Goal: Task Accomplishment & Management: Use online tool/utility

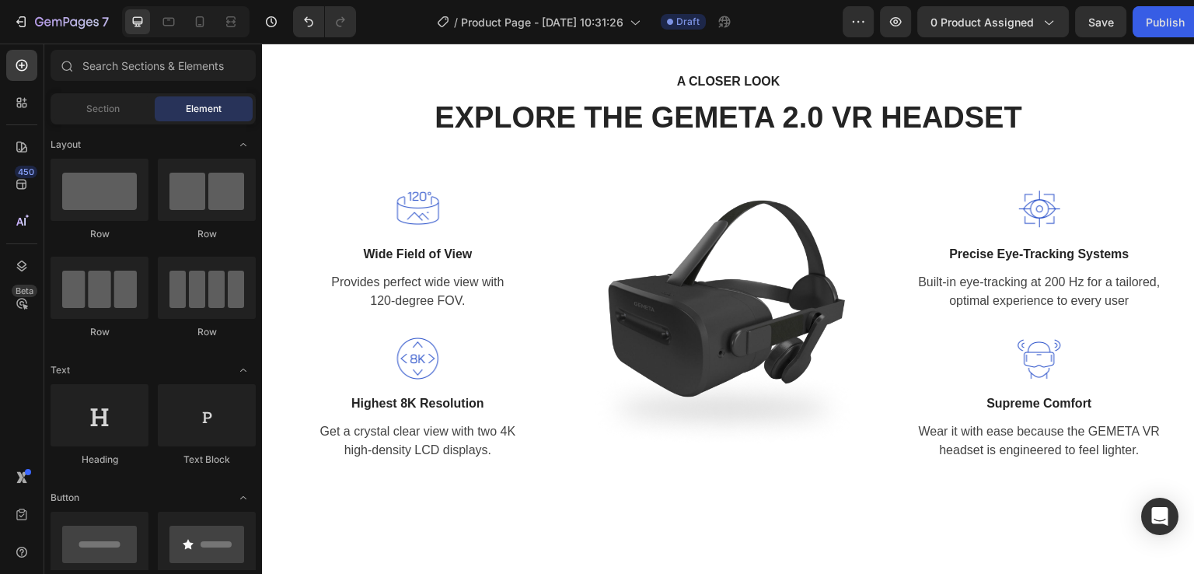
scroll to position [2072, 0]
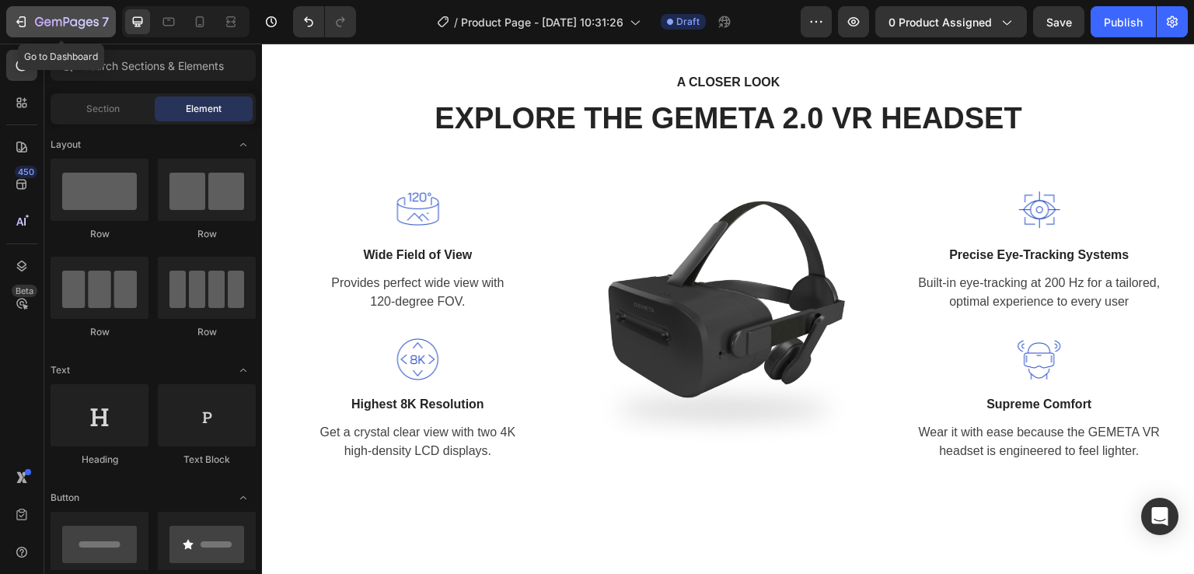
click at [46, 30] on div "7" at bounding box center [72, 21] width 74 height 19
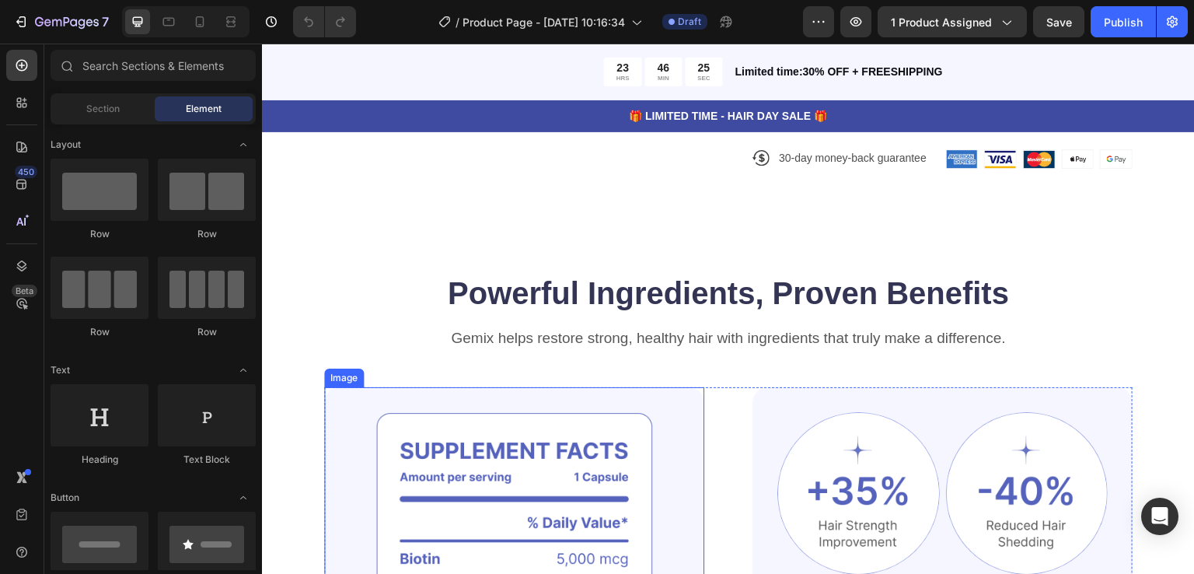
scroll to position [1010, 0]
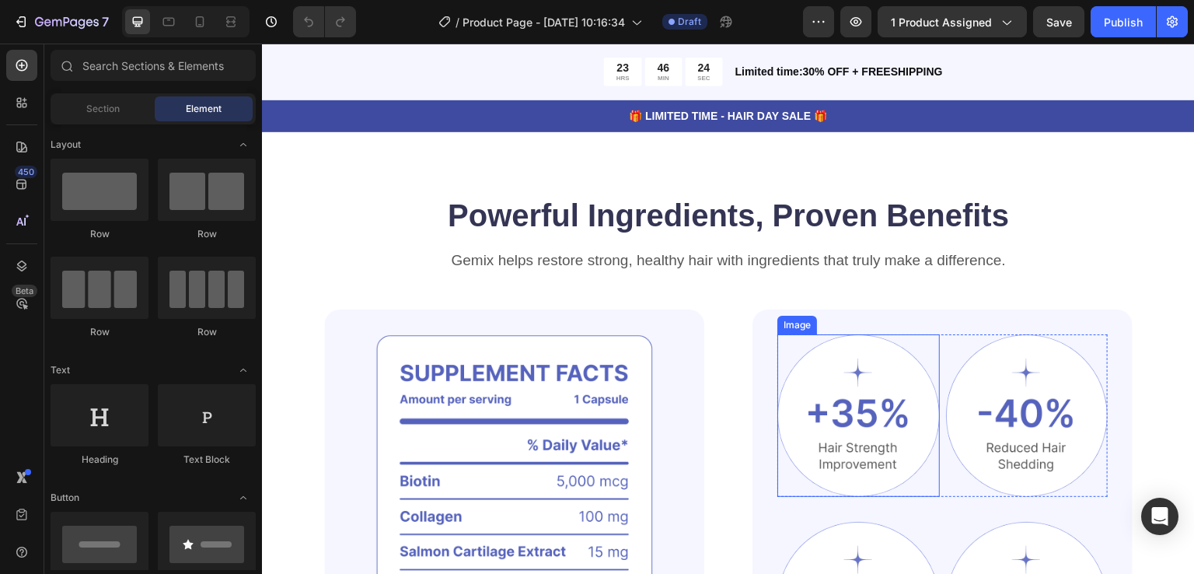
click at [854, 343] on img at bounding box center [858, 415] width 162 height 162
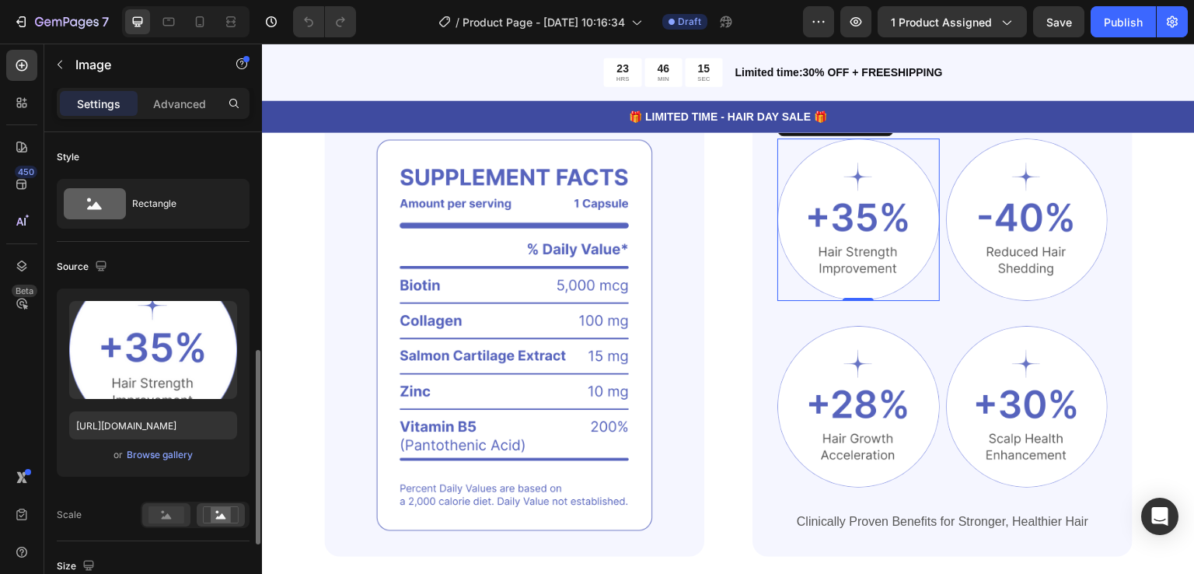
scroll to position [233, 0]
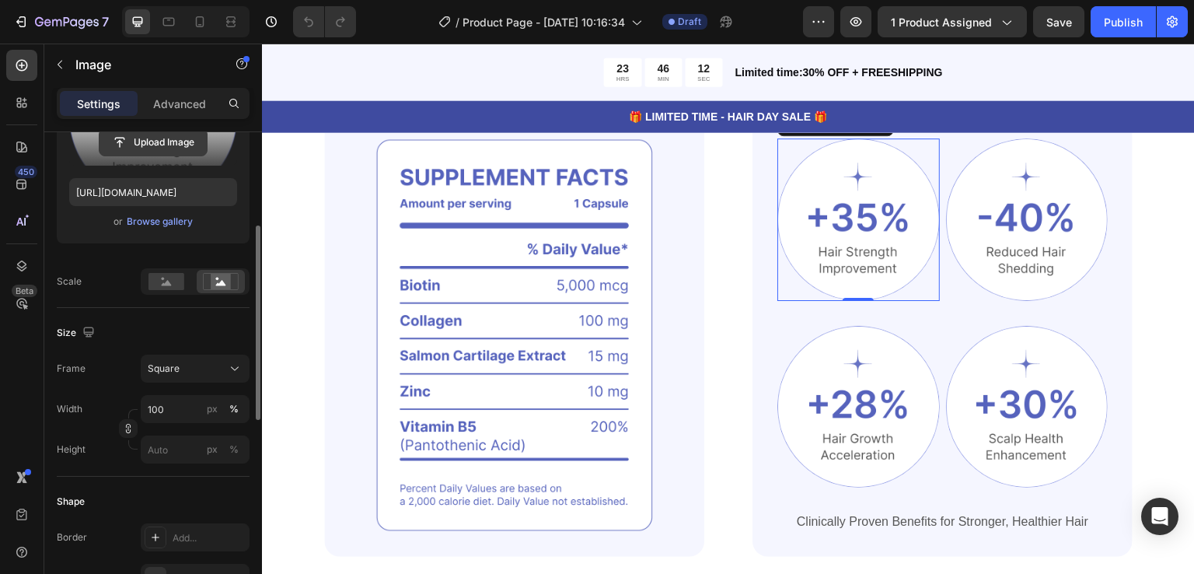
click at [163, 154] on input "file" at bounding box center [152, 142] width 107 height 26
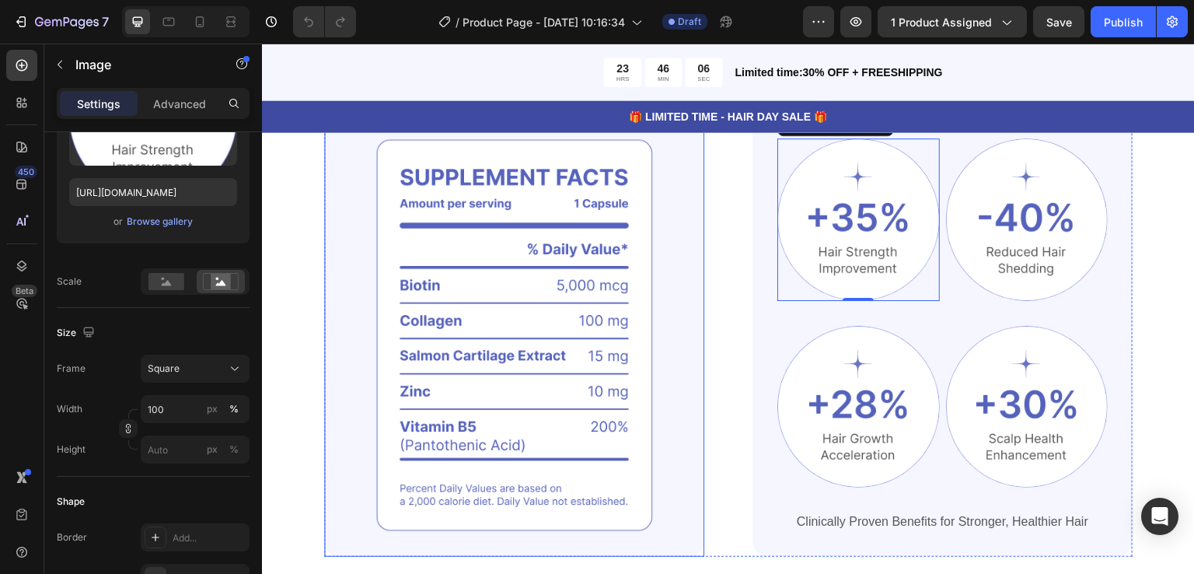
click at [474, 326] on img at bounding box center [514, 334] width 380 height 443
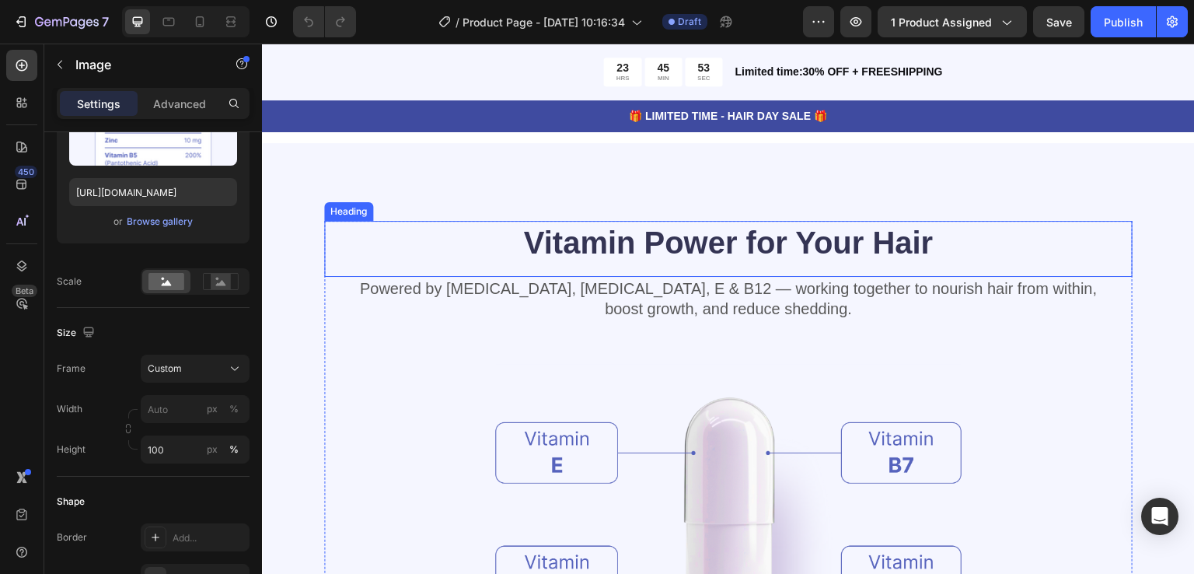
scroll to position [1632, 0]
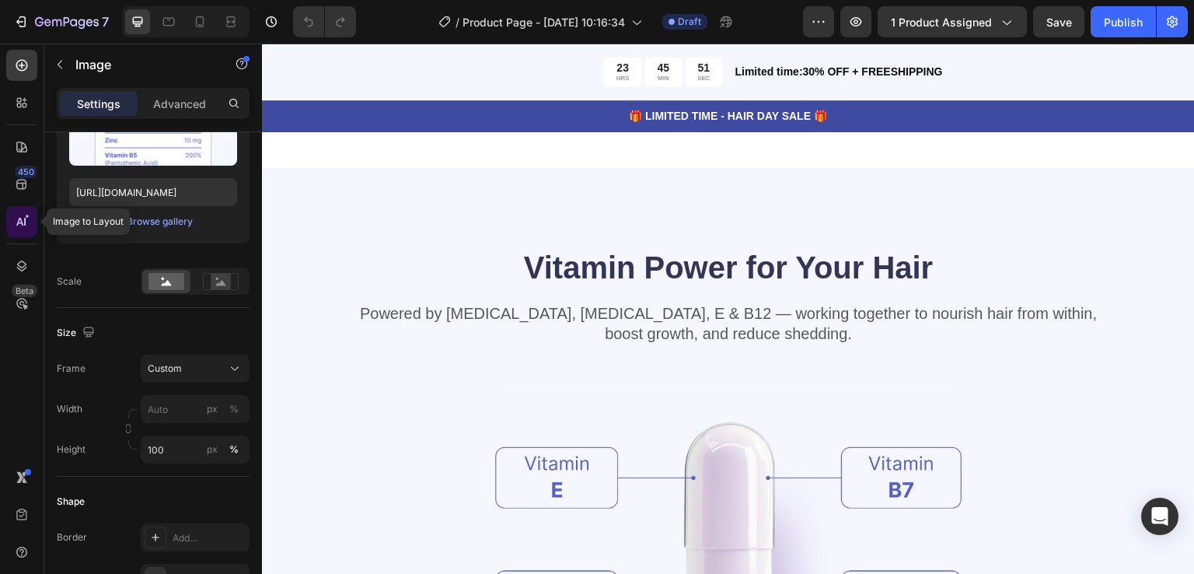
click at [30, 218] on div at bounding box center [21, 221] width 31 height 31
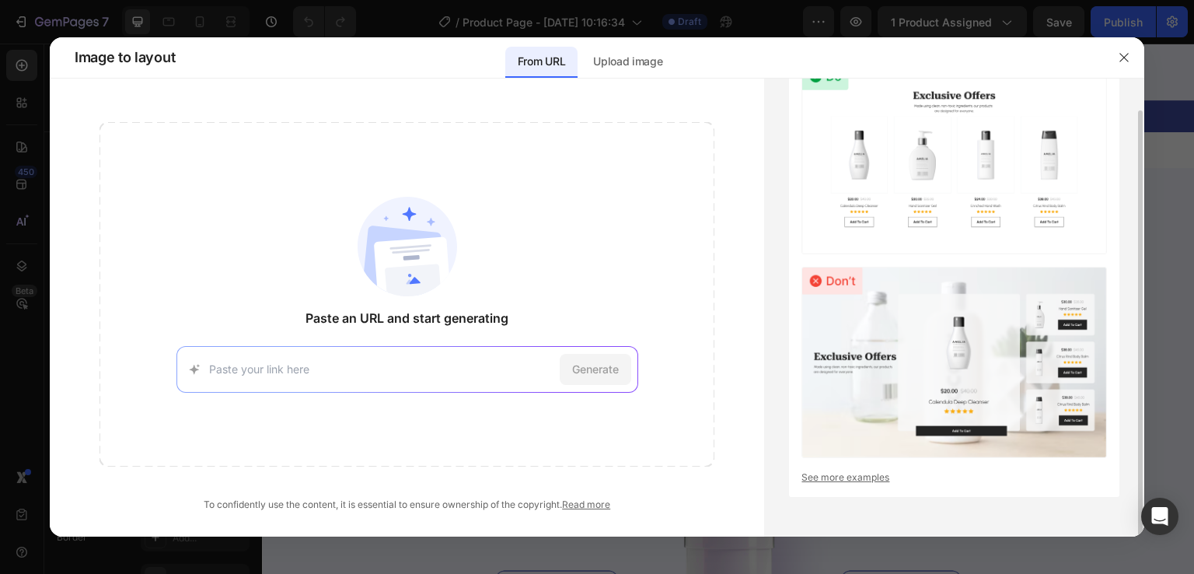
scroll to position [0, 0]
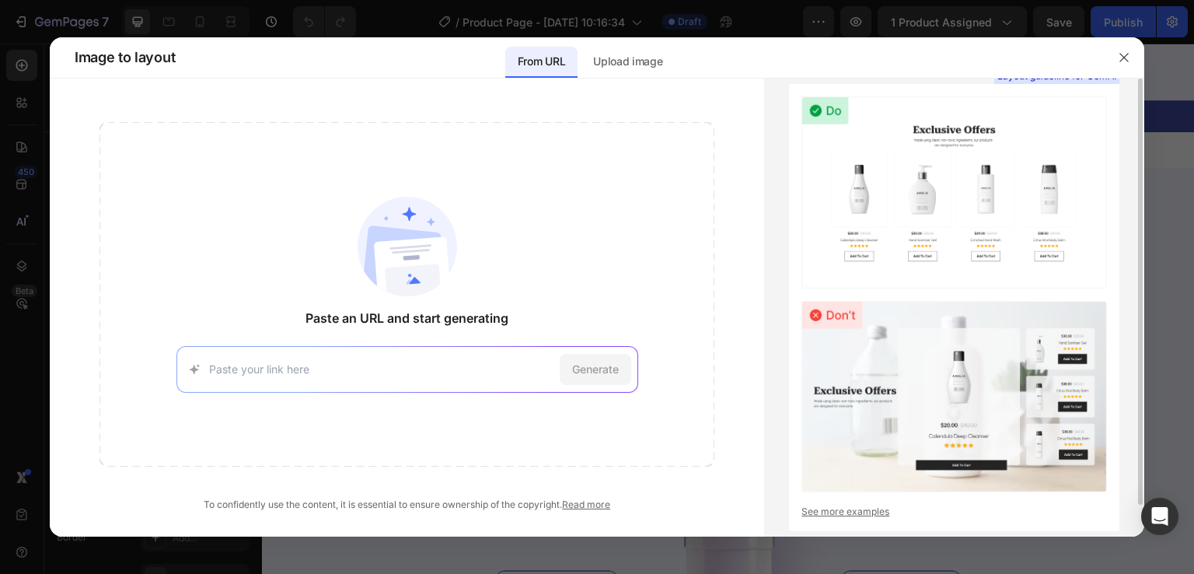
click at [370, 379] on div "Generate" at bounding box center [407, 369] width 462 height 47
click at [1123, 64] on button "button" at bounding box center [1123, 57] width 25 height 25
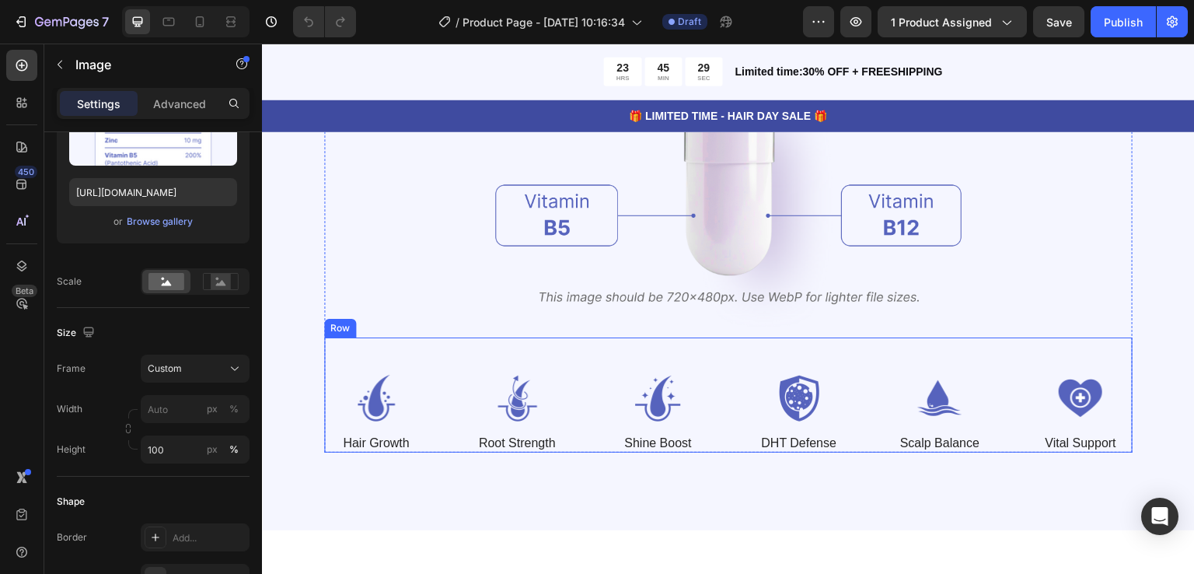
scroll to position [1865, 0]
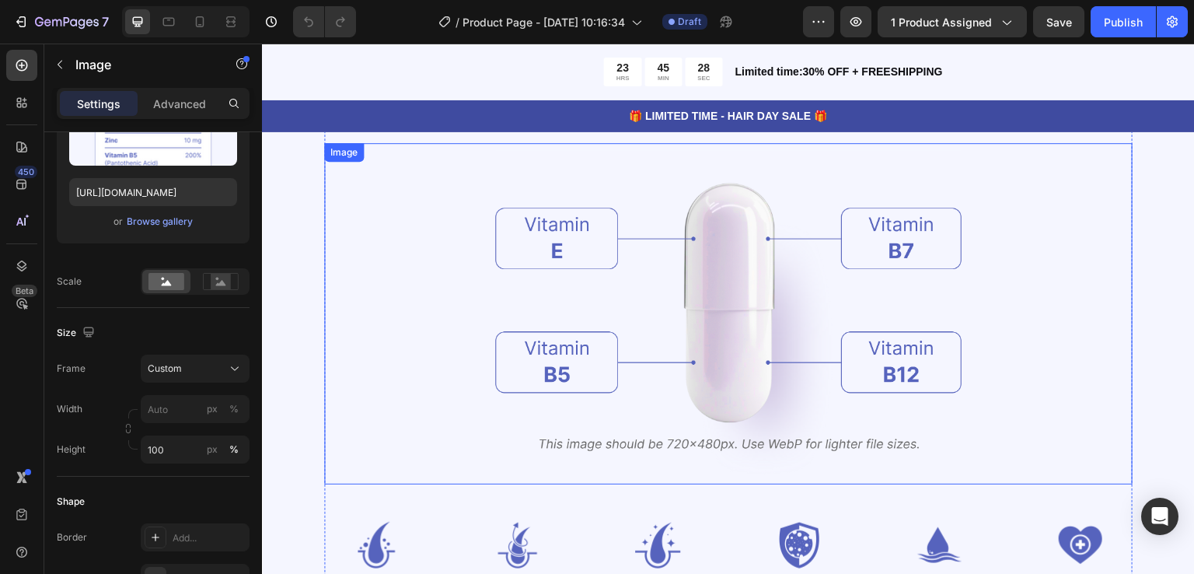
click at [732, 286] on img at bounding box center [728, 313] width 466 height 340
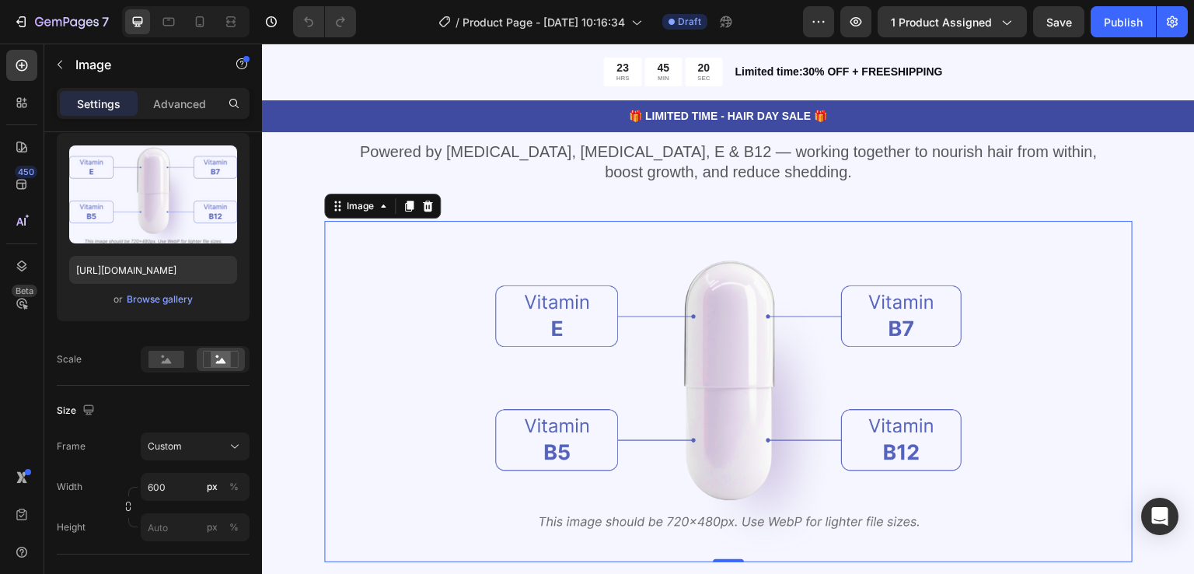
scroll to position [2176, 0]
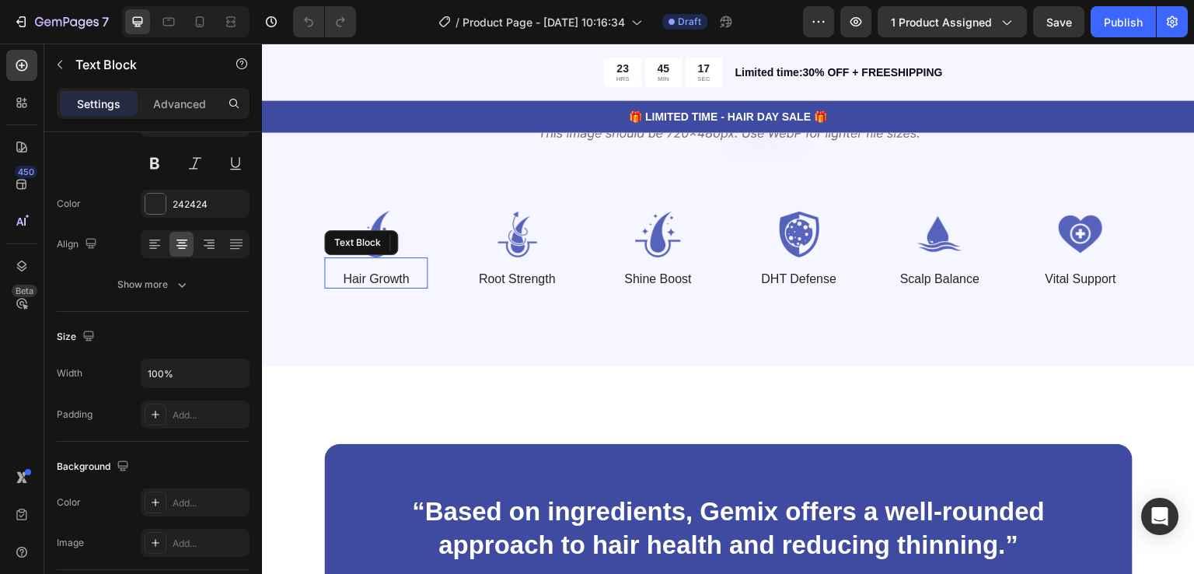
click at [382, 264] on div "Hair Growth Text Block" at bounding box center [375, 273] width 103 height 32
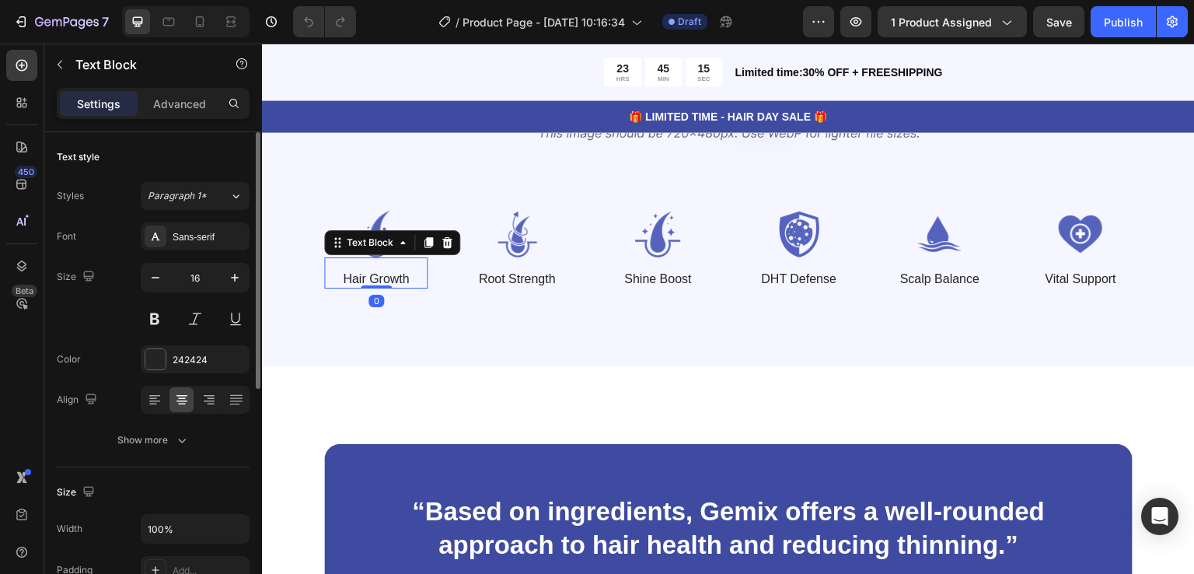
scroll to position [233, 0]
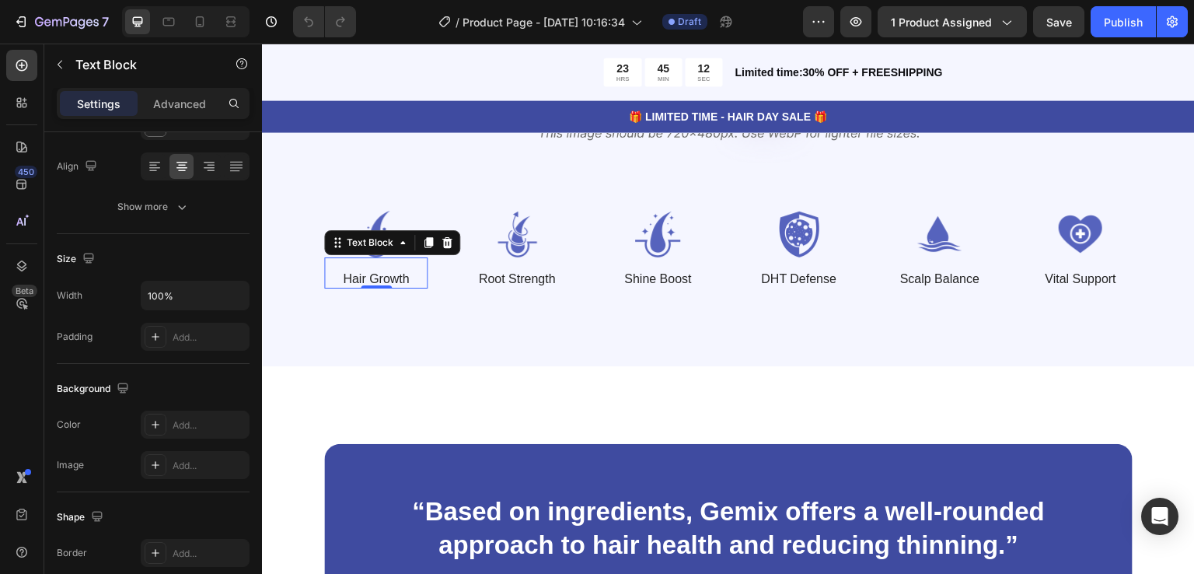
click at [399, 281] on p "Hair Growth" at bounding box center [376, 279] width 100 height 16
click at [410, 281] on p "Hair Growth" at bounding box center [376, 279] width 100 height 16
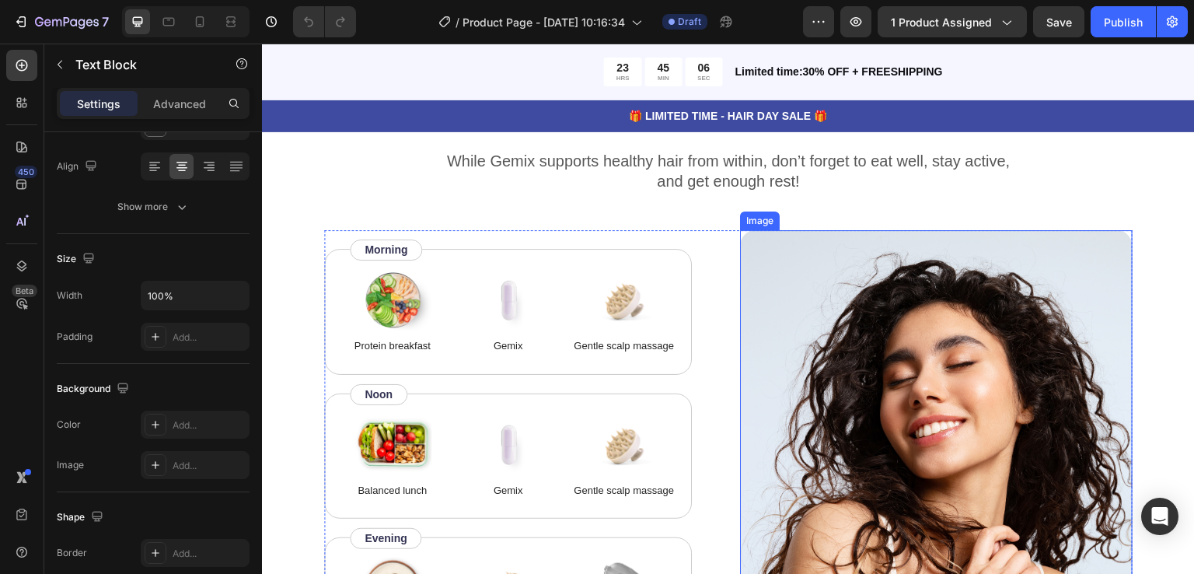
scroll to position [2875, 0]
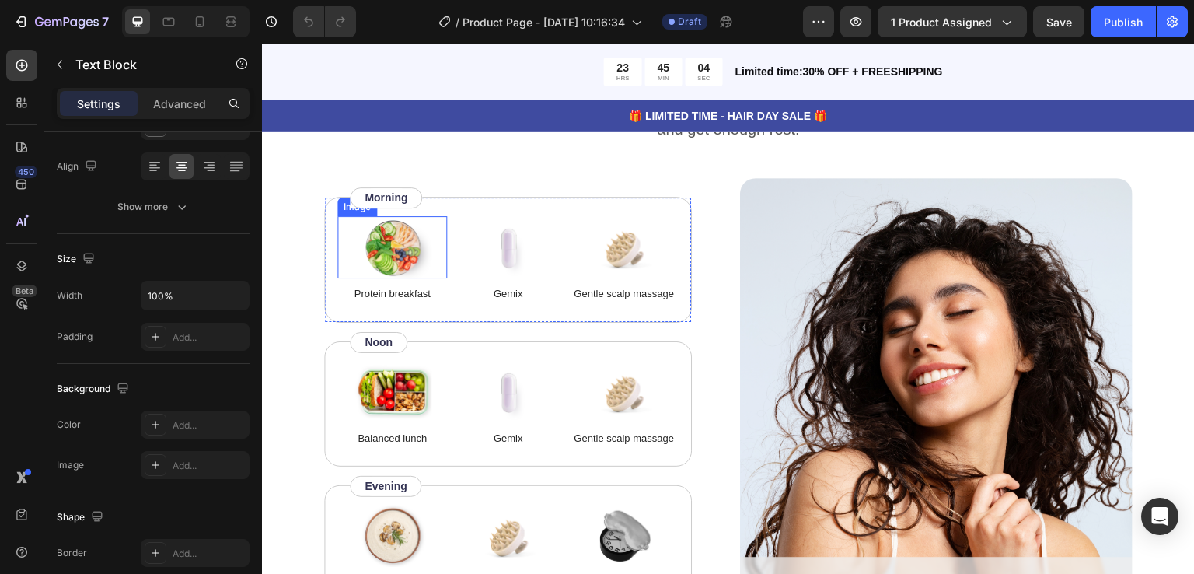
click at [401, 242] on img at bounding box center [393, 247] width 78 height 62
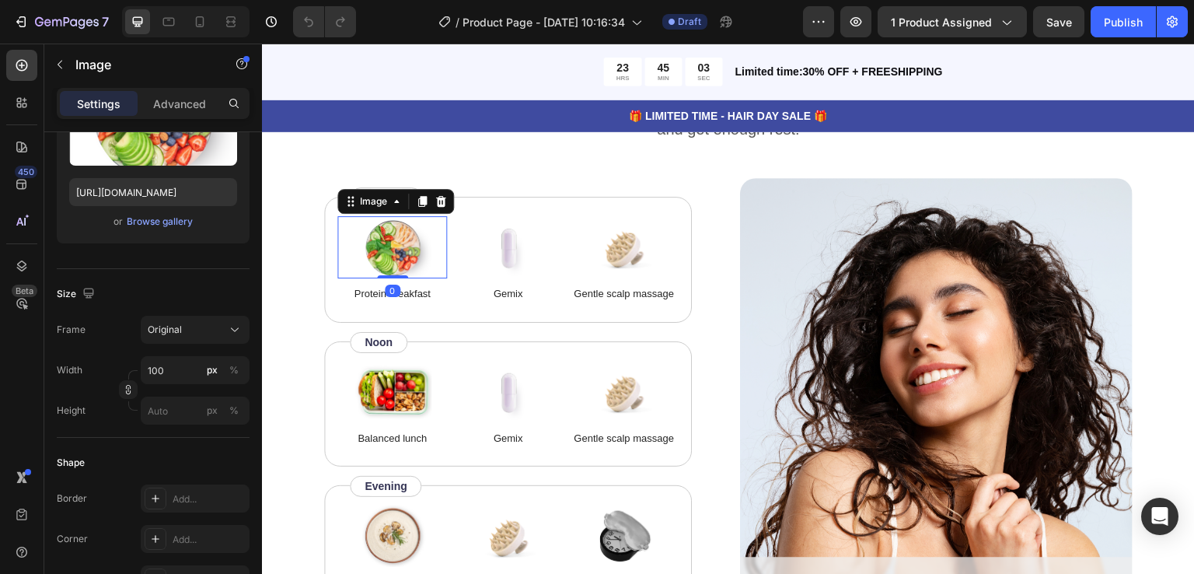
scroll to position [0, 0]
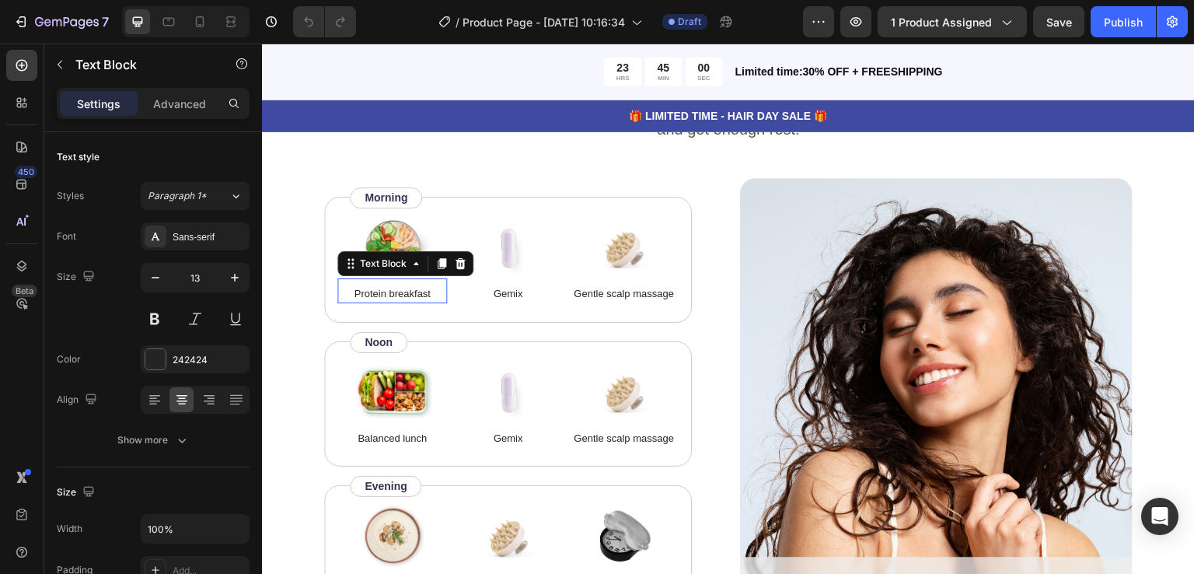
click at [410, 296] on p "Protein breakfast" at bounding box center [392, 294] width 106 height 16
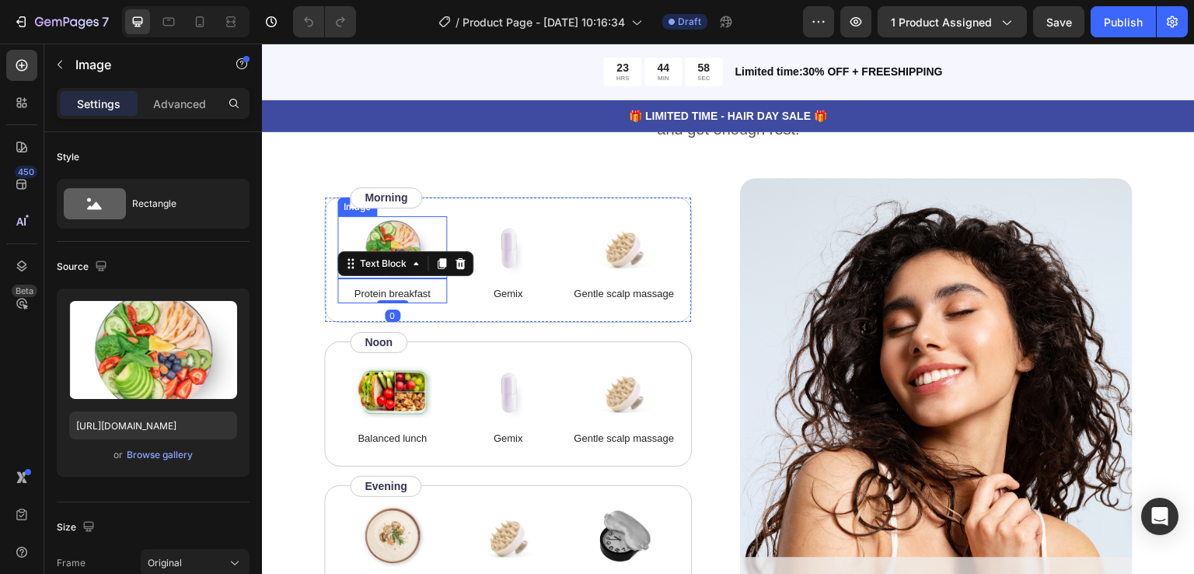
click at [405, 244] on img at bounding box center [393, 247] width 78 height 62
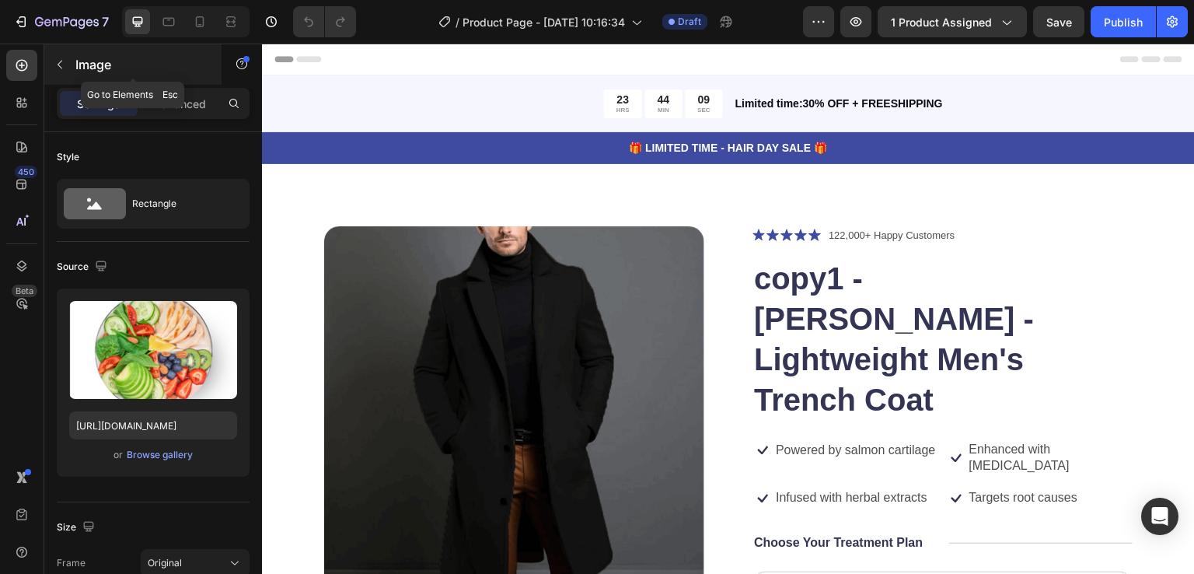
click at [59, 68] on icon "button" at bounding box center [60, 64] width 12 height 12
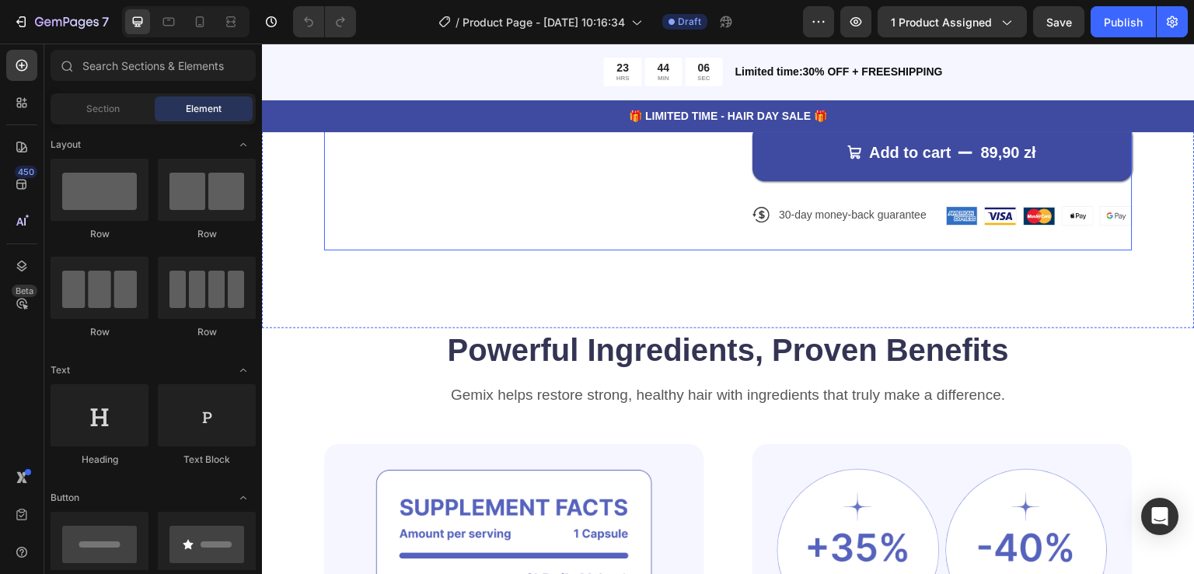
scroll to position [1088, 0]
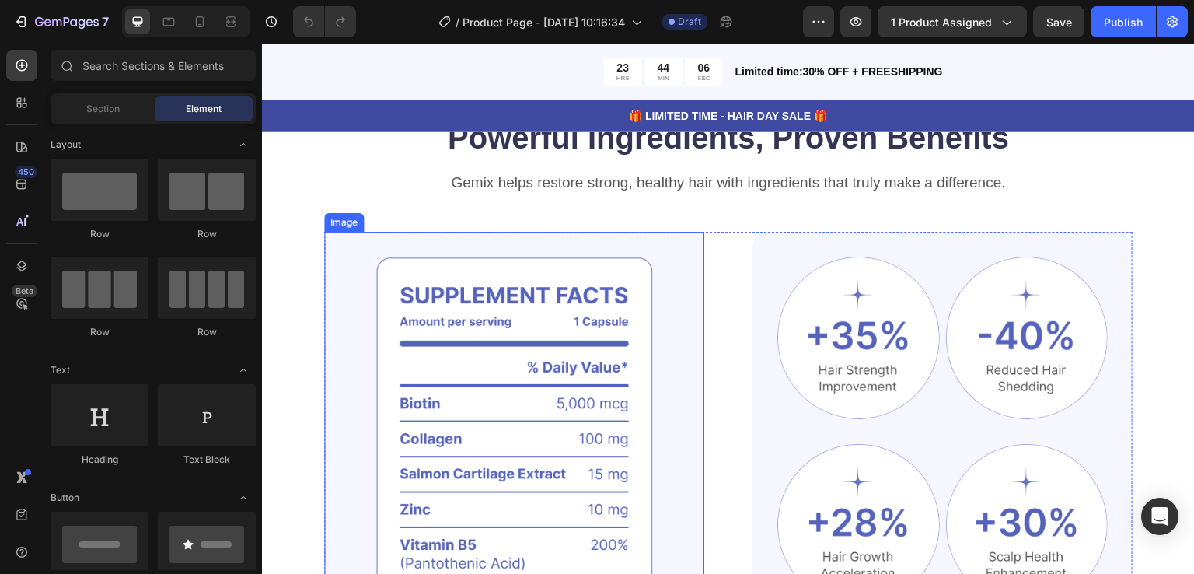
click at [501, 328] on img at bounding box center [514, 453] width 380 height 443
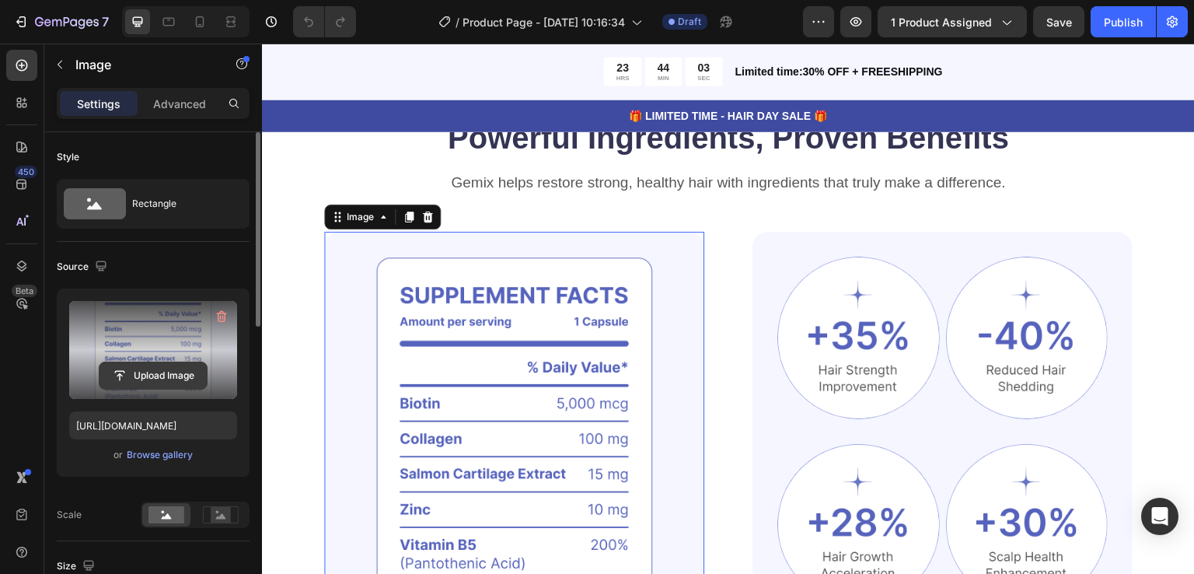
click at [165, 378] on input "file" at bounding box center [152, 375] width 107 height 26
click at [180, 324] on label at bounding box center [153, 350] width 168 height 98
click at [180, 362] on input "file" at bounding box center [152, 375] width 107 height 26
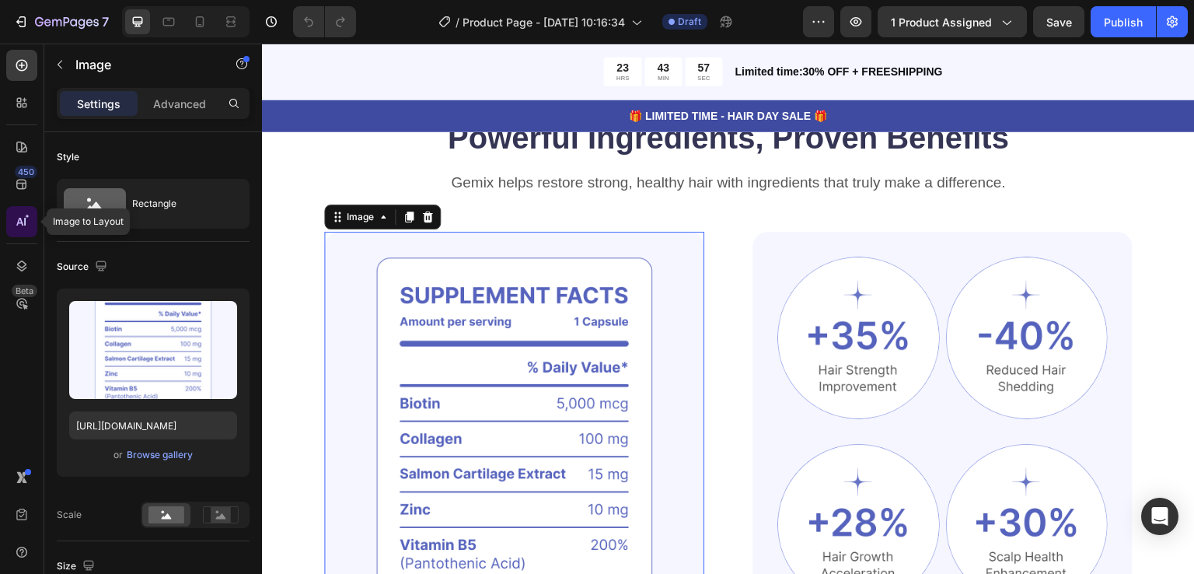
click at [19, 218] on icon at bounding box center [22, 222] width 16 height 16
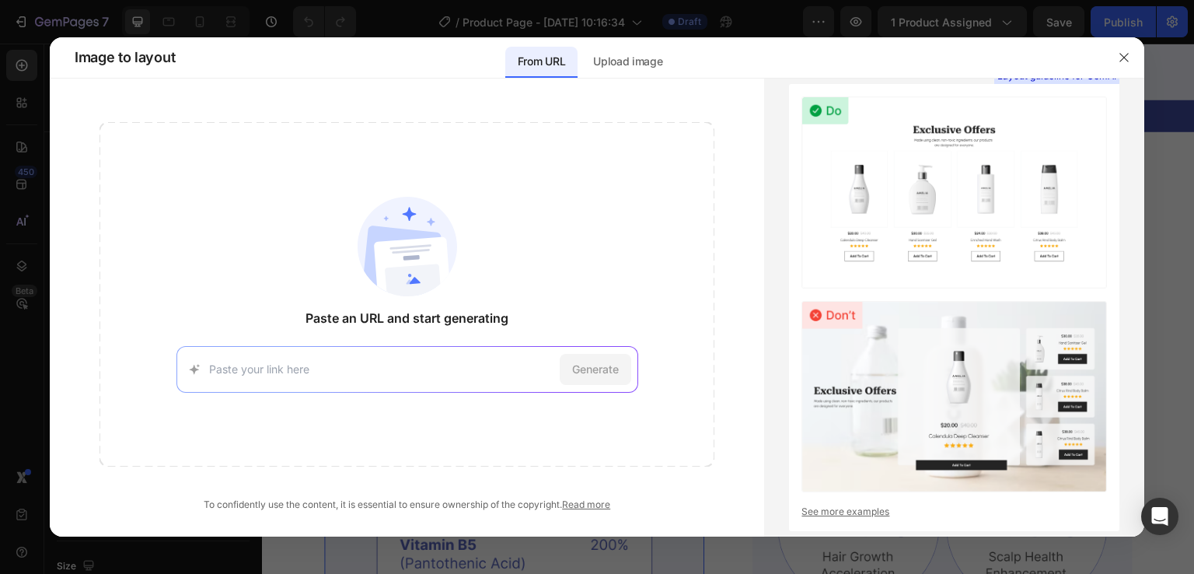
click at [293, 375] on input at bounding box center [381, 369] width 344 height 16
click at [315, 371] on input at bounding box center [381, 369] width 344 height 16
paste input "[PERSON_NAME] - Lightweight Men's Trench Coat"
click at [585, 374] on span "Generate" at bounding box center [595, 369] width 47 height 16
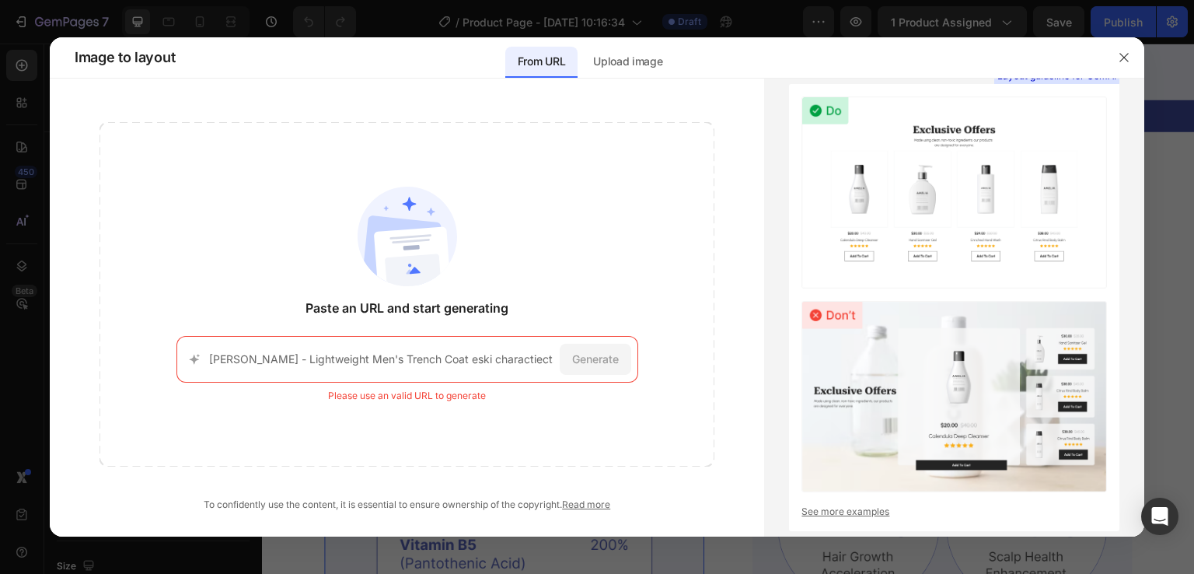
click at [497, 363] on input "Asher - Lightweight Men's Trench Coat eski charactiects ki image create" at bounding box center [381, 358] width 344 height 16
click at [492, 350] on input "Asher - Lightweight Men's Trench Coat eski charactiects ki image create" at bounding box center [381, 358] width 344 height 16
paste input "https://targ-rabatow.pl/products/copy1-asher-lightweight-mens-trench-coat-copy"
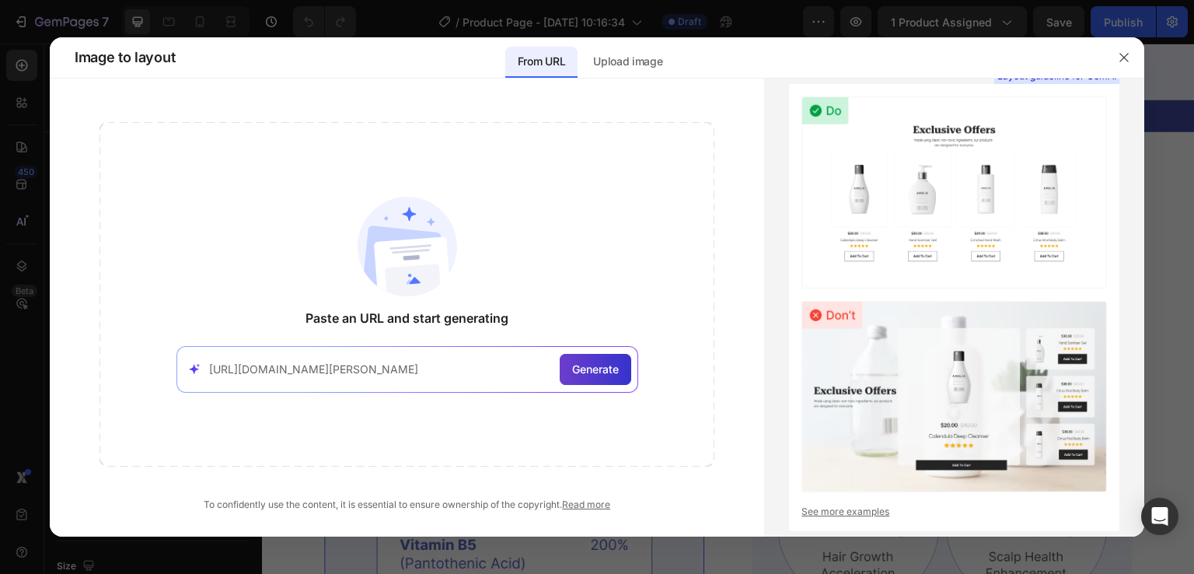
type input "https://targ-rabatow.pl/products/copy1-asher-lightweight-mens-trench-coat-copy"
click at [587, 368] on span "Generate" at bounding box center [595, 369] width 47 height 16
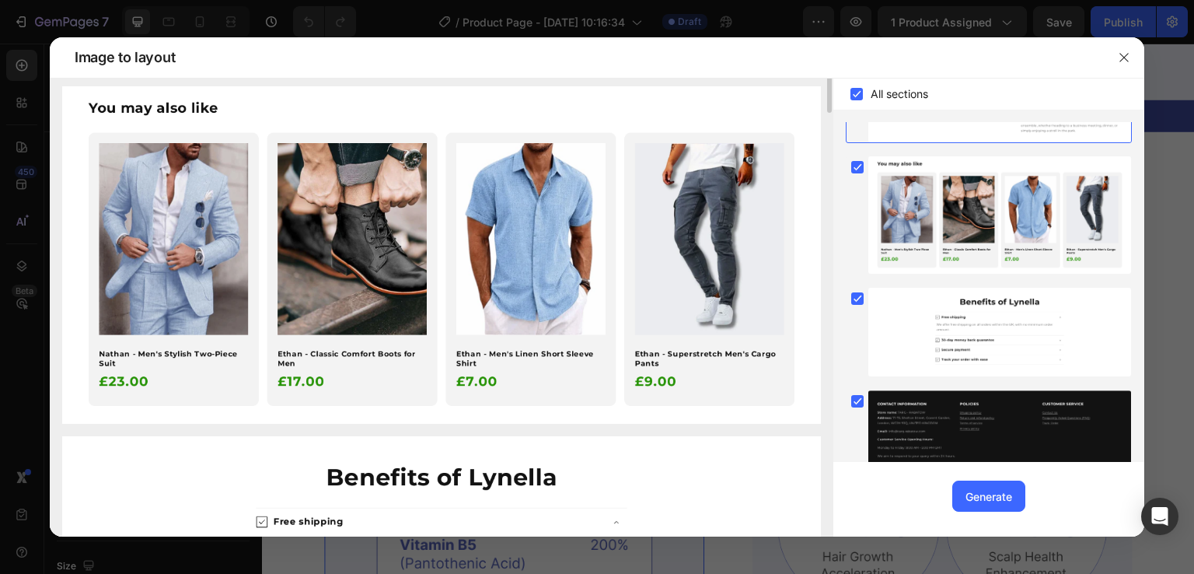
scroll to position [855, 0]
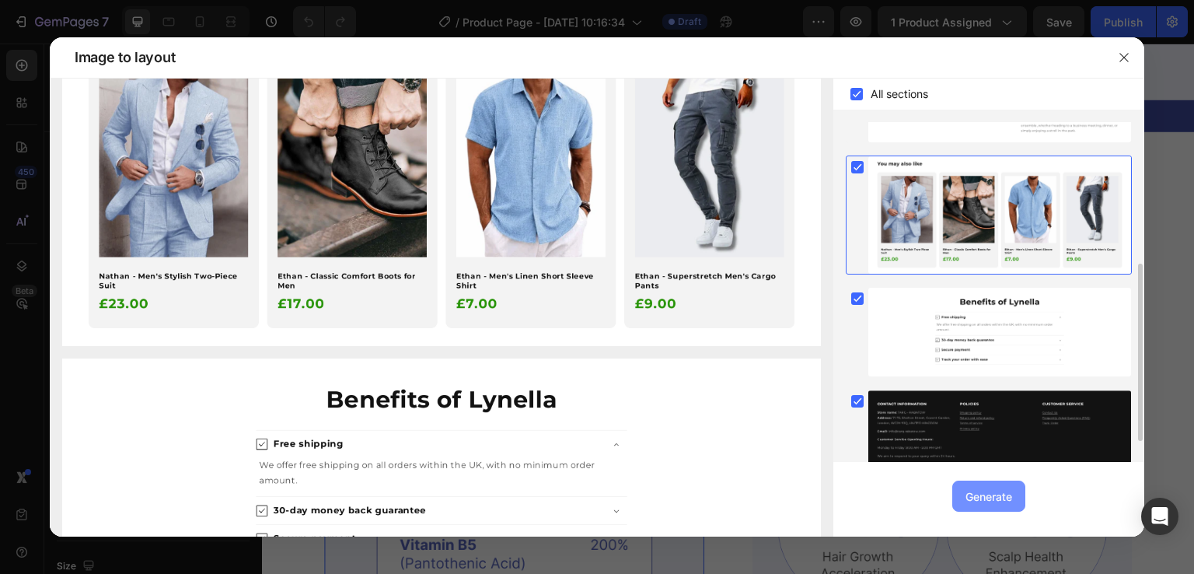
click at [982, 490] on div "Generate" at bounding box center [988, 496] width 47 height 16
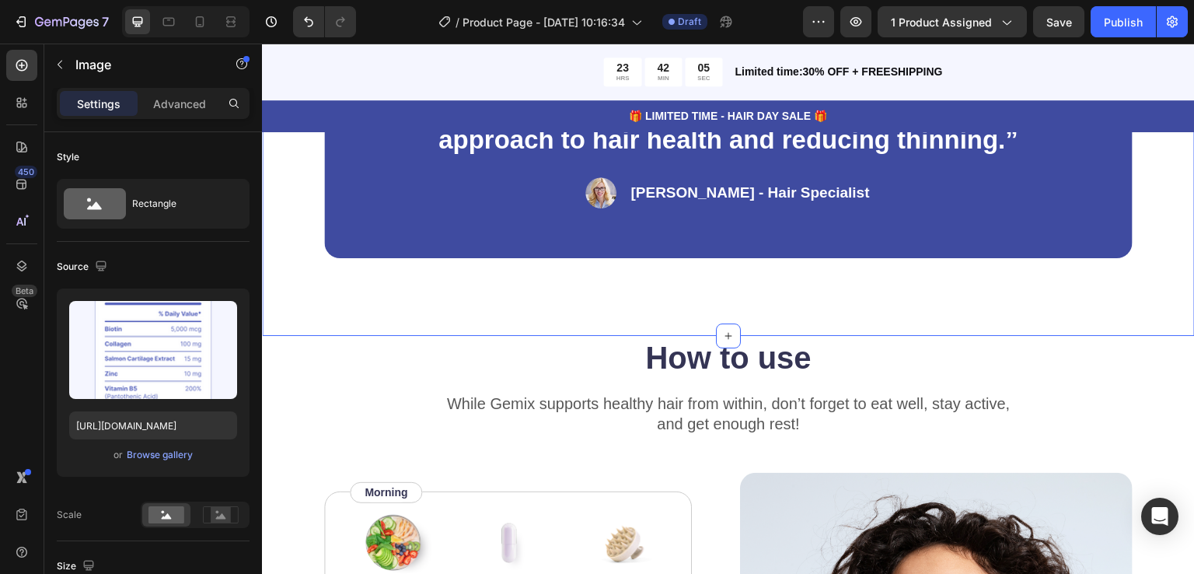
scroll to position [2798, 0]
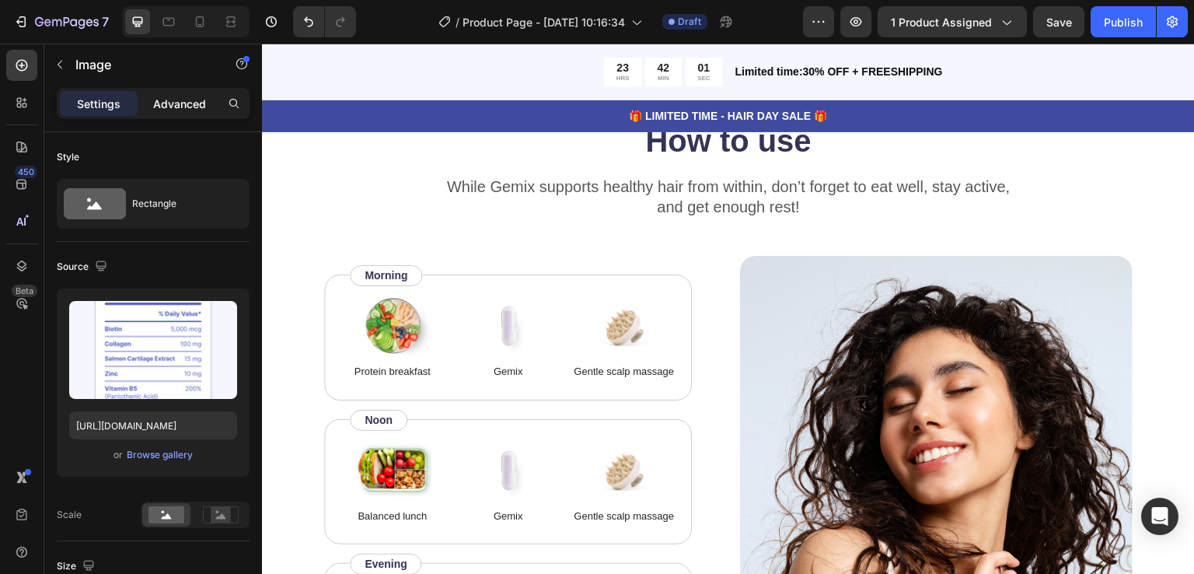
click at [194, 109] on p "Advanced" at bounding box center [179, 104] width 53 height 16
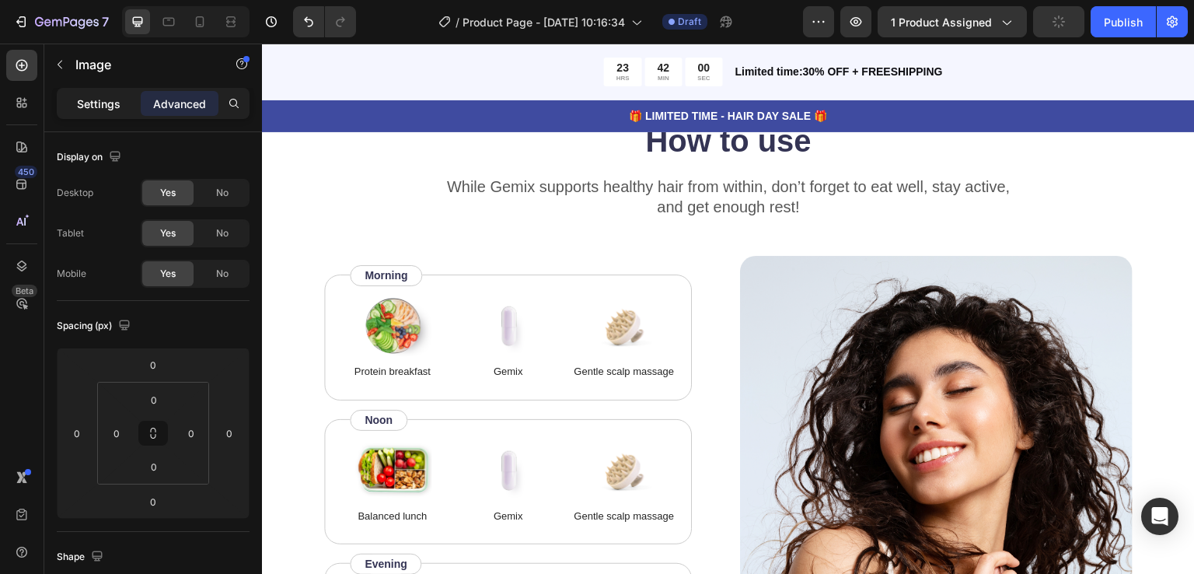
click at [99, 96] on p "Settings" at bounding box center [99, 104] width 44 height 16
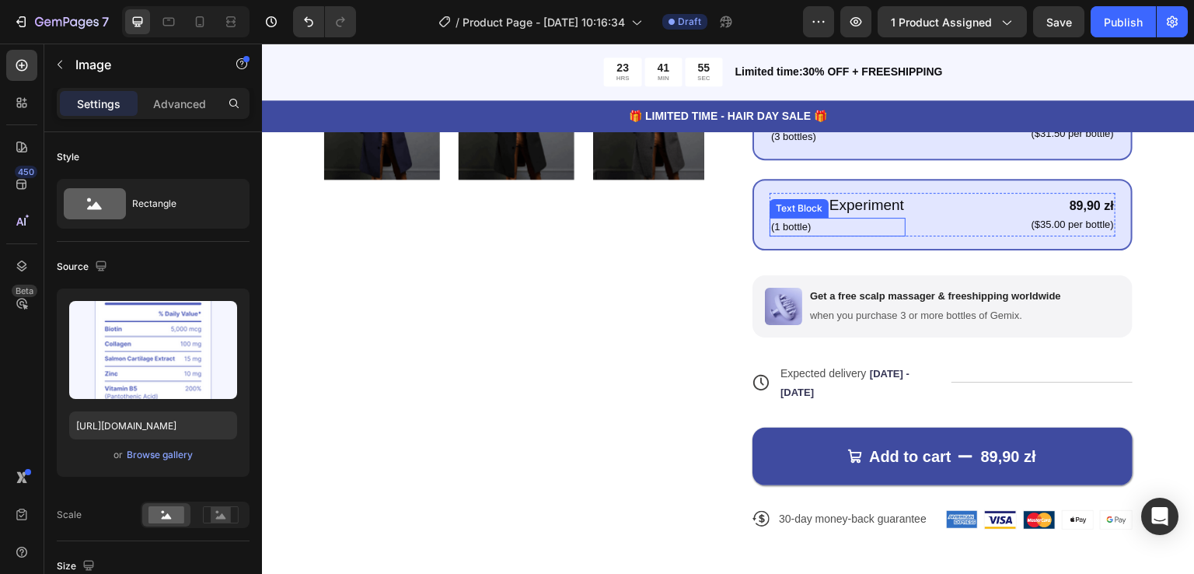
scroll to position [699, 0]
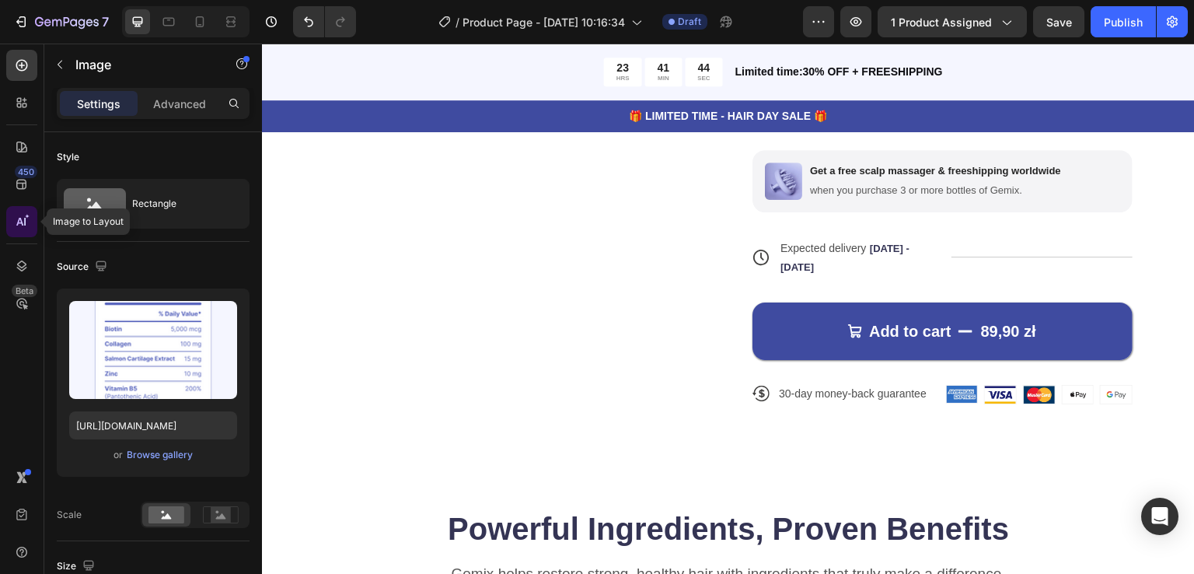
click at [19, 220] on icon at bounding box center [22, 222] width 16 height 16
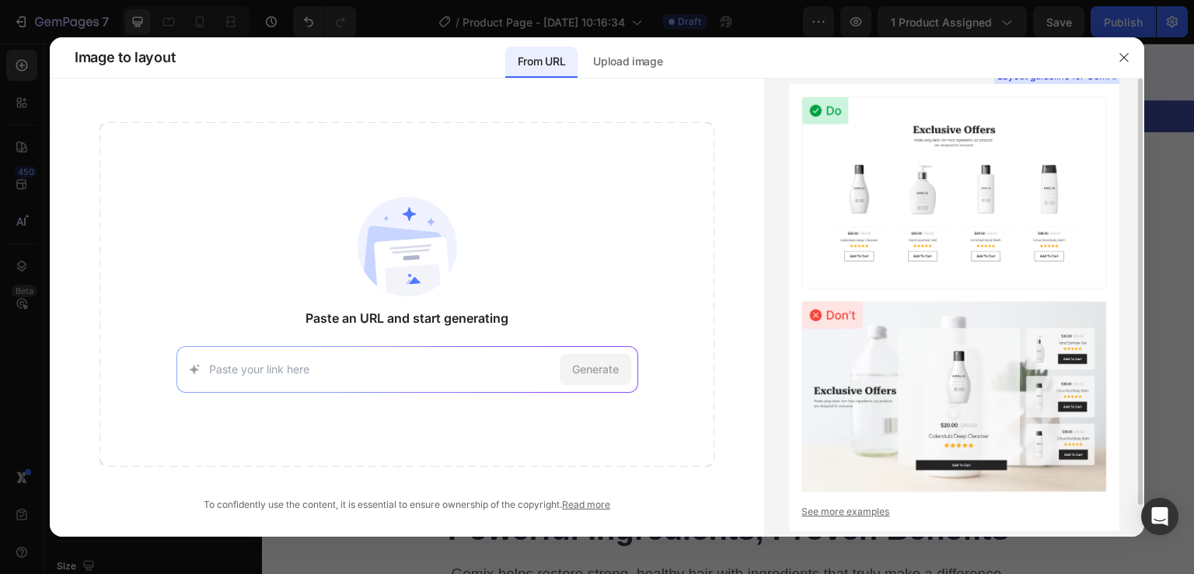
scroll to position [34, 0]
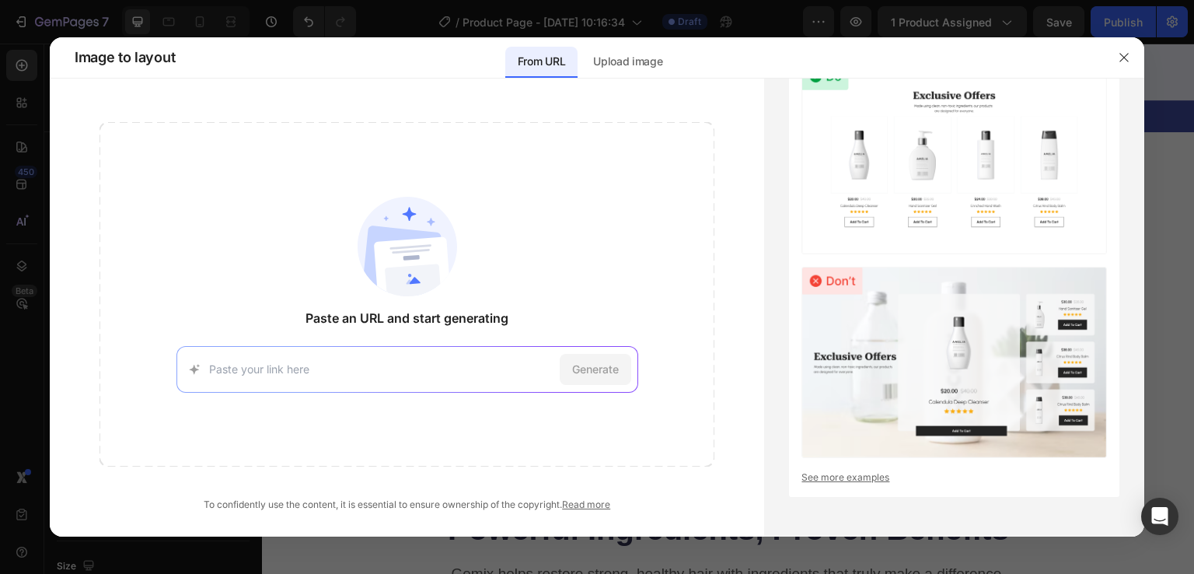
click at [393, 347] on div "Generate" at bounding box center [407, 369] width 462 height 47
click at [233, 361] on input at bounding box center [381, 369] width 344 height 16
click at [364, 377] on div "Generate" at bounding box center [407, 369] width 462 height 47
click at [340, 368] on input at bounding box center [381, 369] width 344 height 16
paste input "https://targ-rabatow.pl/products/copy1-asher-lightweight-mens-trench-coat-copy"
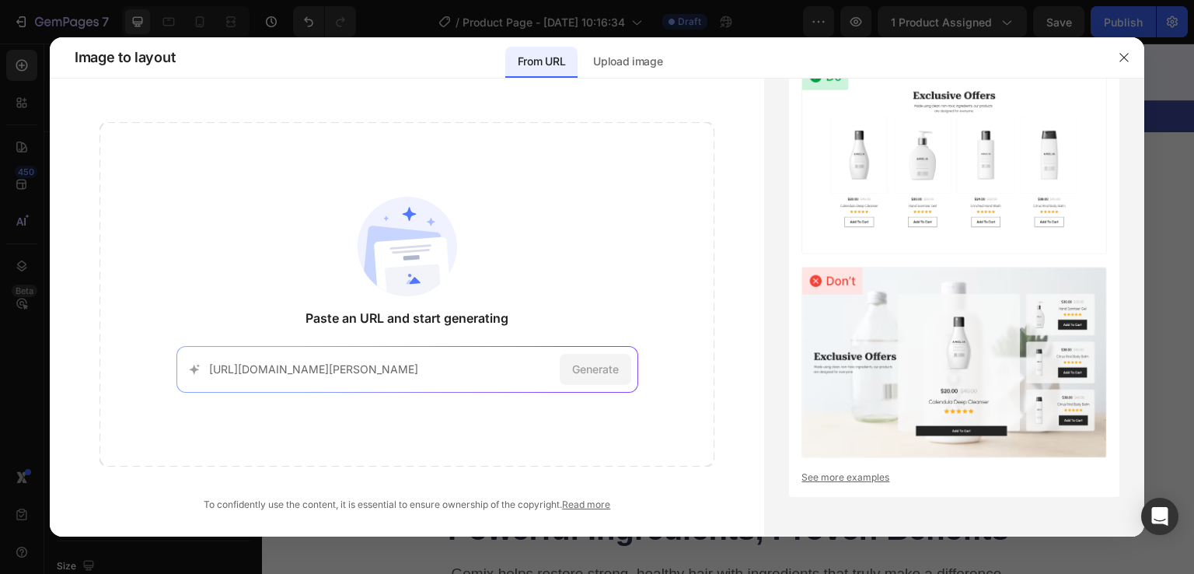
scroll to position [0, 78]
type input "https://targ-rabatow.pl/products/copy1-asher-lightweight-mens-trench-coat-copy"
click at [598, 375] on span "Generate" at bounding box center [595, 369] width 47 height 16
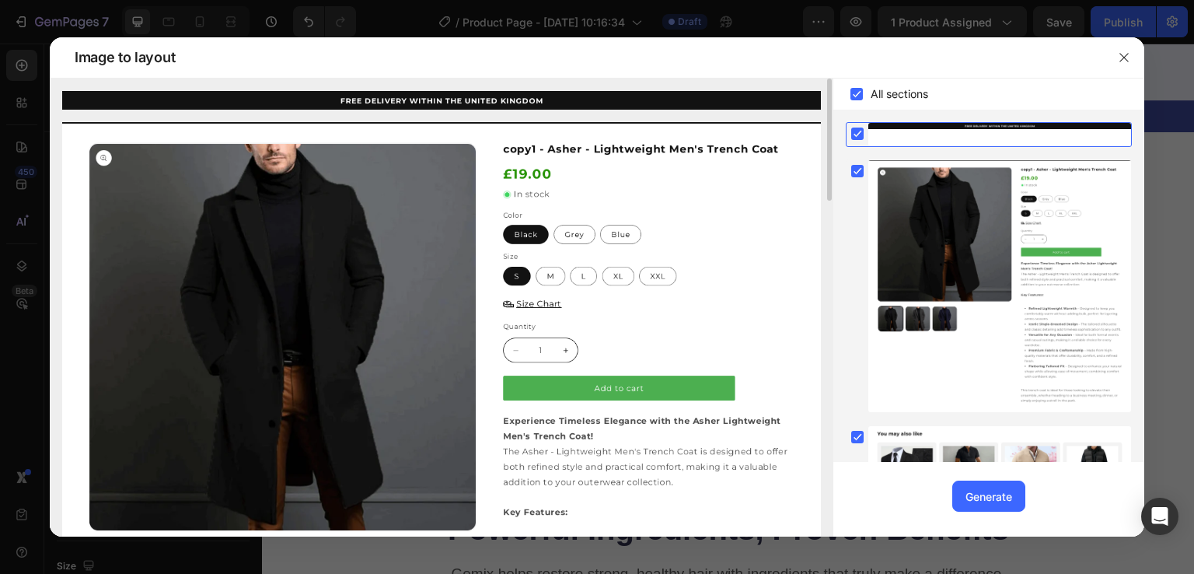
click at [366, 320] on img at bounding box center [441, 486] width 758 height 729
click at [901, 246] on div at bounding box center [999, 286] width 263 height 252
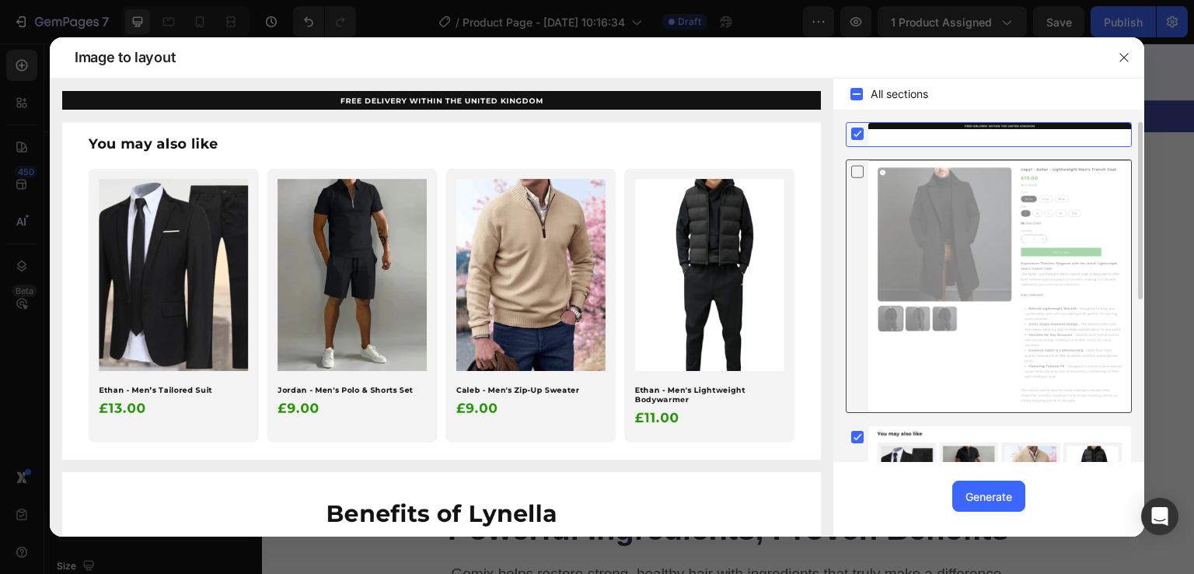
click at [917, 247] on div at bounding box center [999, 286] width 263 height 252
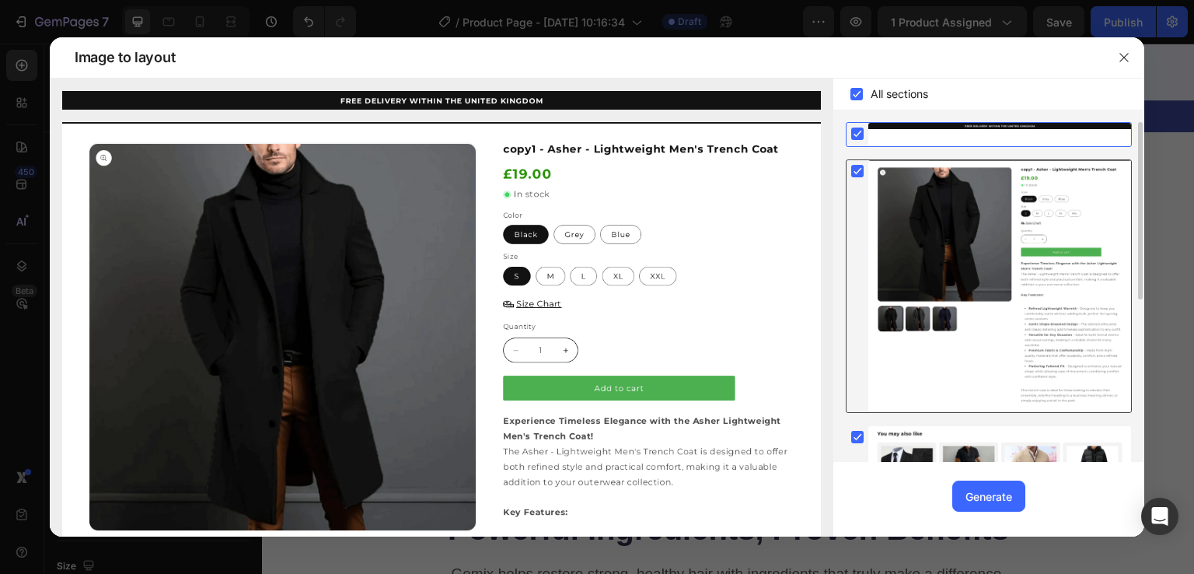
scroll to position [308, 0]
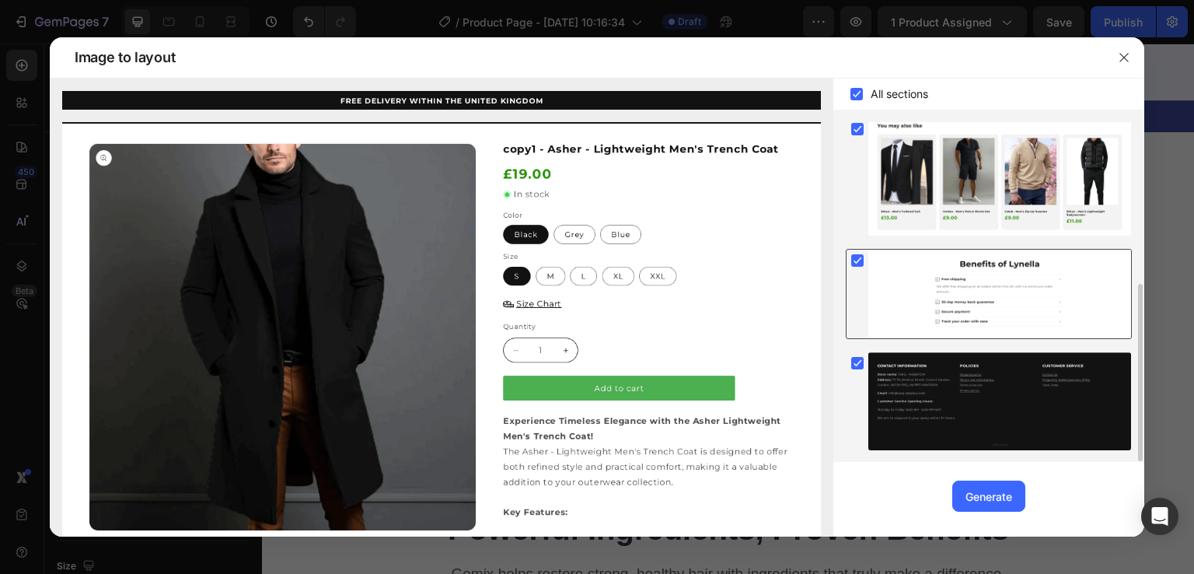
click at [985, 298] on div at bounding box center [999, 293] width 263 height 89
click at [920, 304] on div at bounding box center [999, 293] width 263 height 89
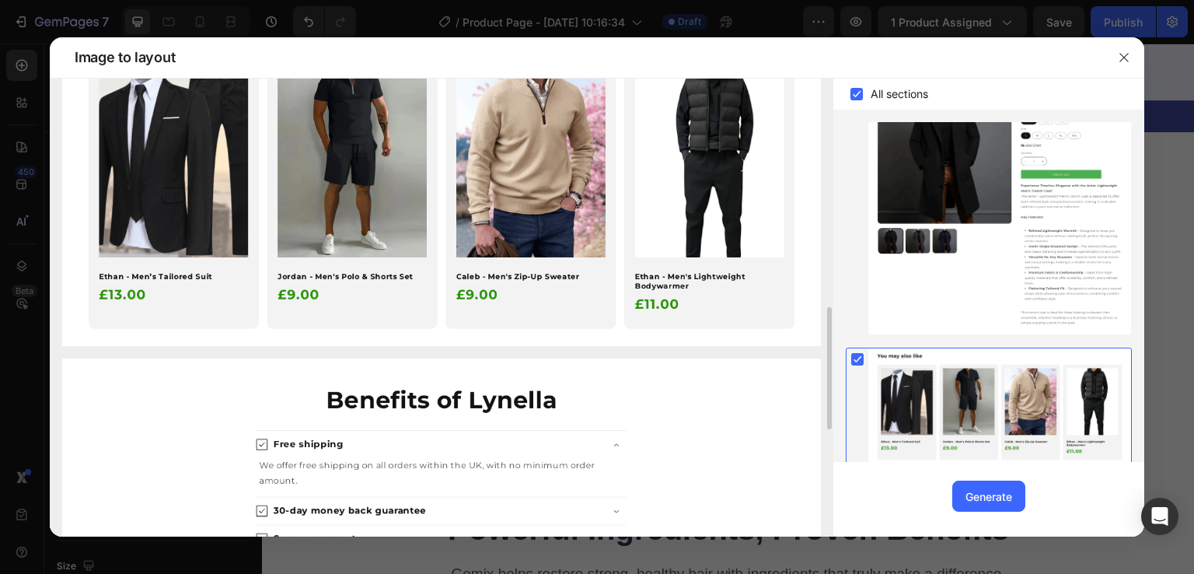
scroll to position [0, 0]
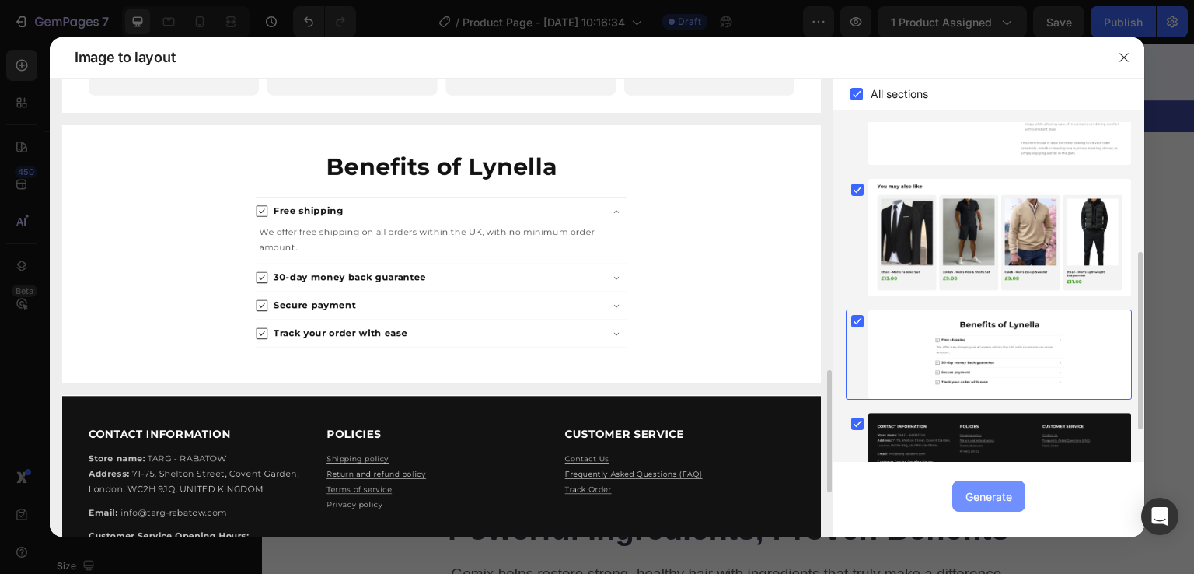
click at [965, 489] on div "Generate" at bounding box center [988, 496] width 47 height 16
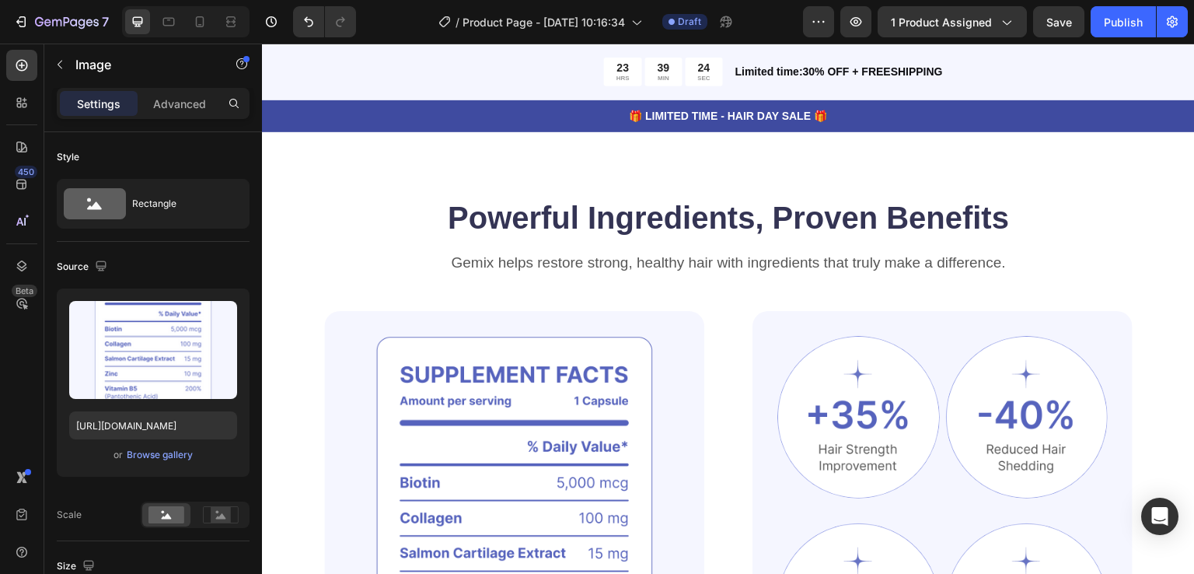
scroll to position [1088, 0]
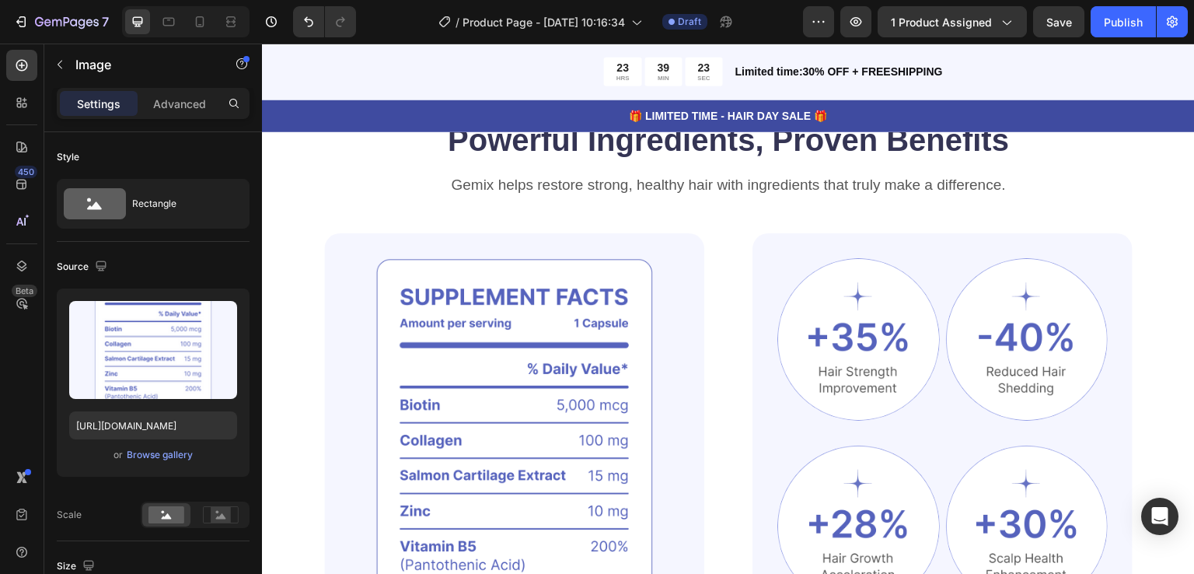
click at [493, 298] on img at bounding box center [514, 454] width 380 height 443
click at [197, 112] on div "Advanced" at bounding box center [180, 103] width 78 height 25
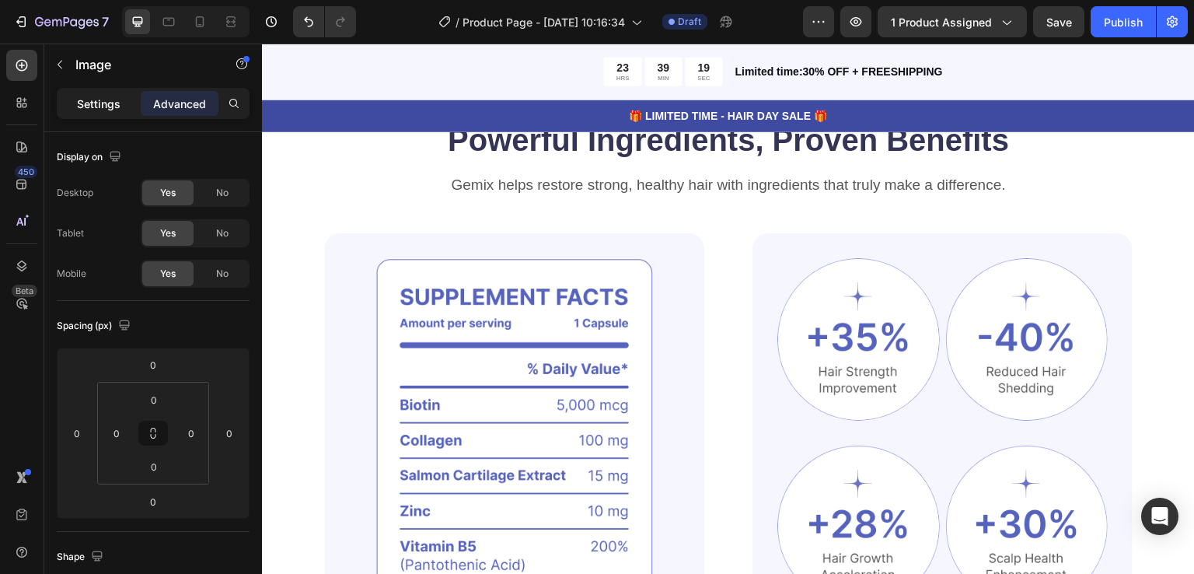
click at [93, 106] on p "Settings" at bounding box center [99, 104] width 44 height 16
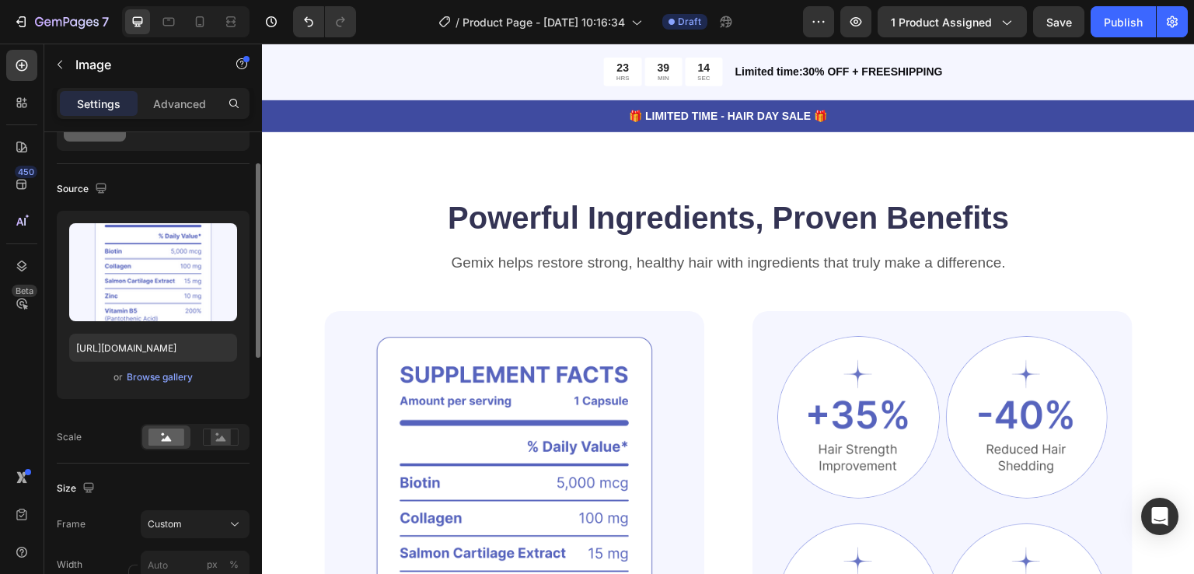
scroll to position [1010, 0]
click at [23, 107] on icon at bounding box center [22, 103] width 16 height 16
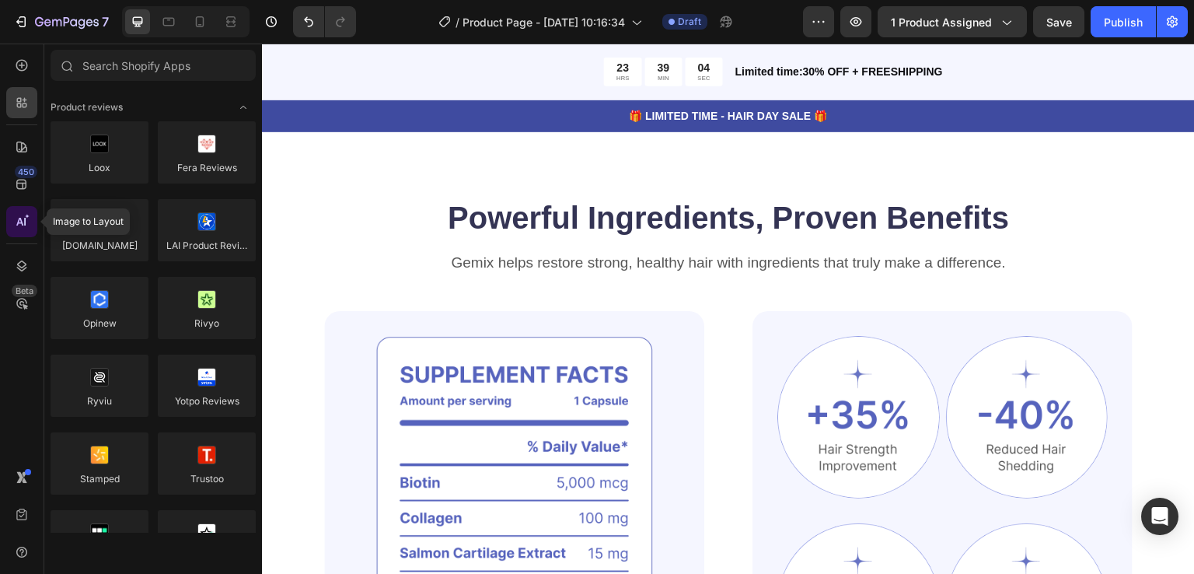
click at [19, 225] on icon at bounding box center [22, 222] width 16 height 16
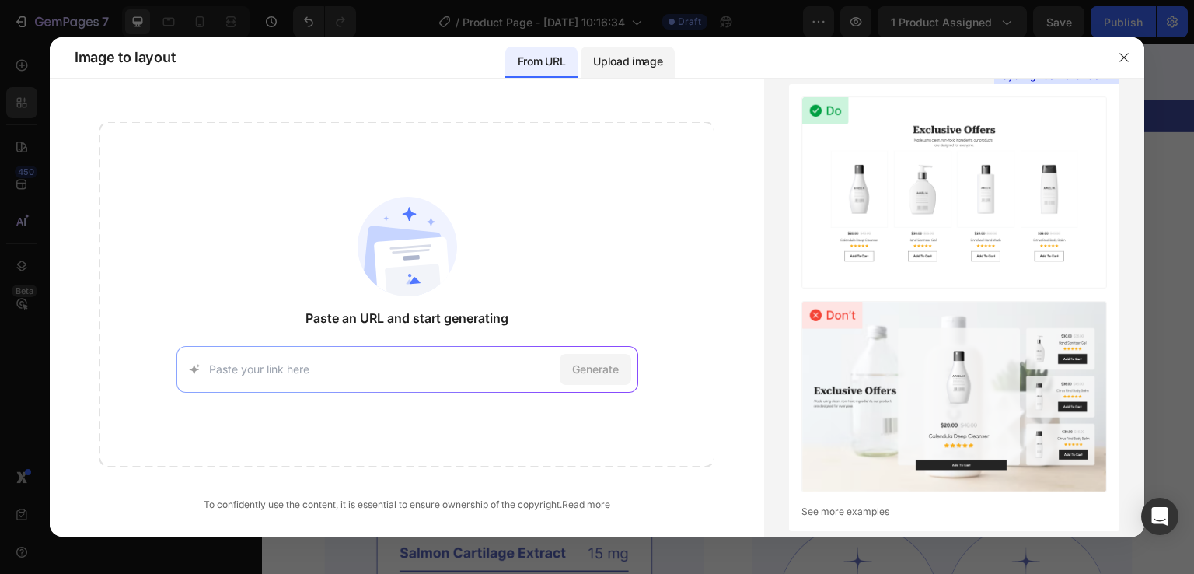
click at [625, 66] on p "Upload image" at bounding box center [627, 61] width 69 height 19
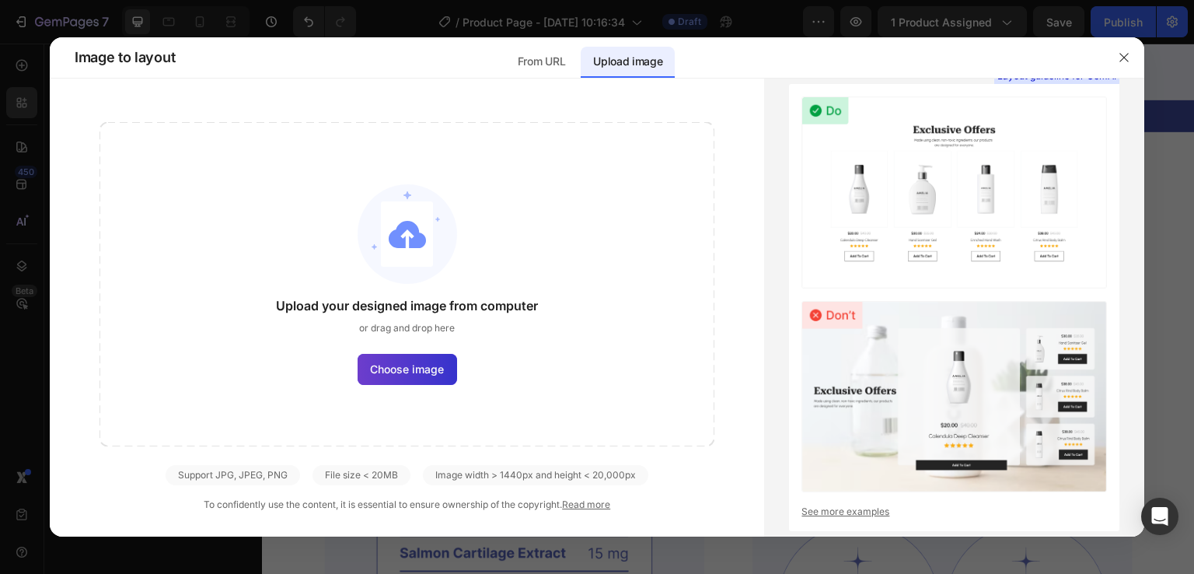
click at [422, 373] on span "Choose image" at bounding box center [407, 369] width 74 height 16
click at [0, 0] on input "Choose image" at bounding box center [0, 0] width 0 height 0
drag, startPoint x: 1116, startPoint y: 65, endPoint x: 817, endPoint y: 44, distance: 300.0
click at [1116, 65] on button "button" at bounding box center [1123, 57] width 25 height 25
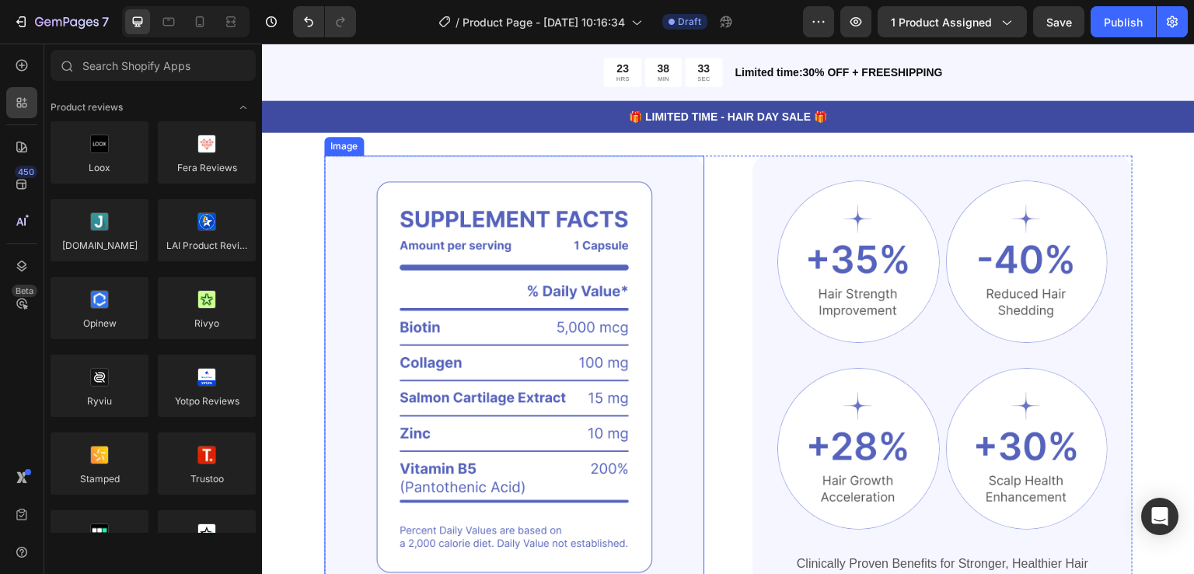
scroll to position [933, 0]
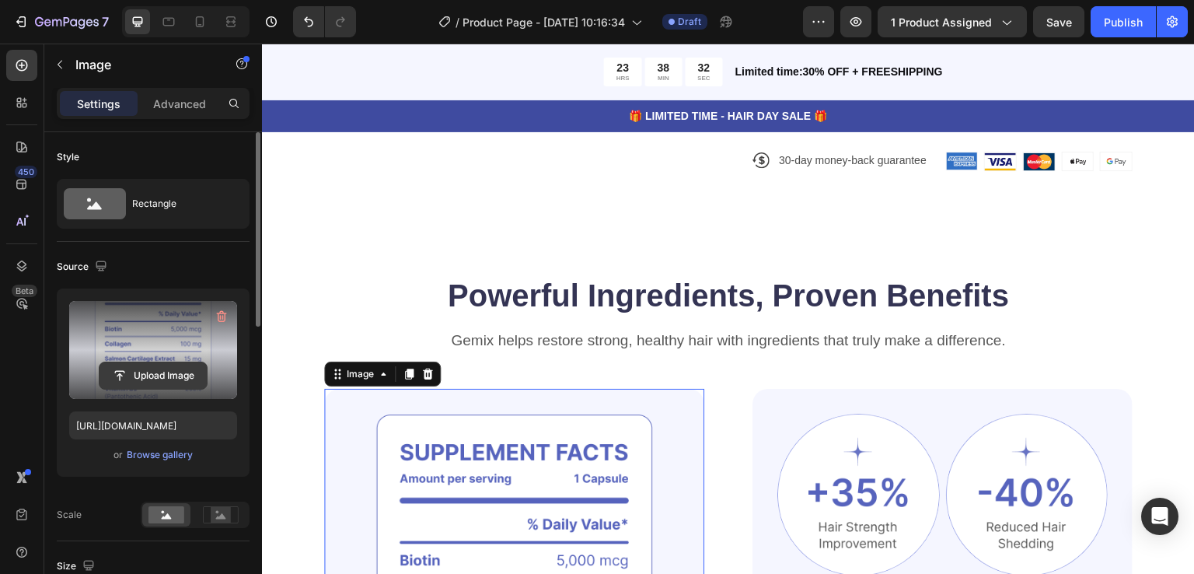
click at [153, 368] on input "file" at bounding box center [152, 375] width 107 height 26
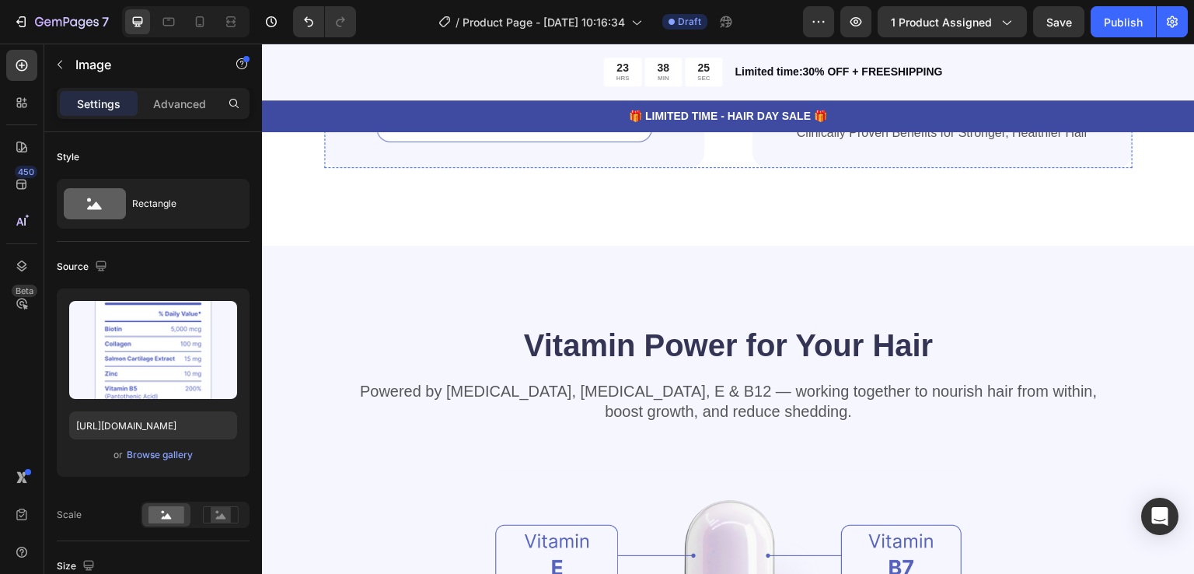
scroll to position [1710, 0]
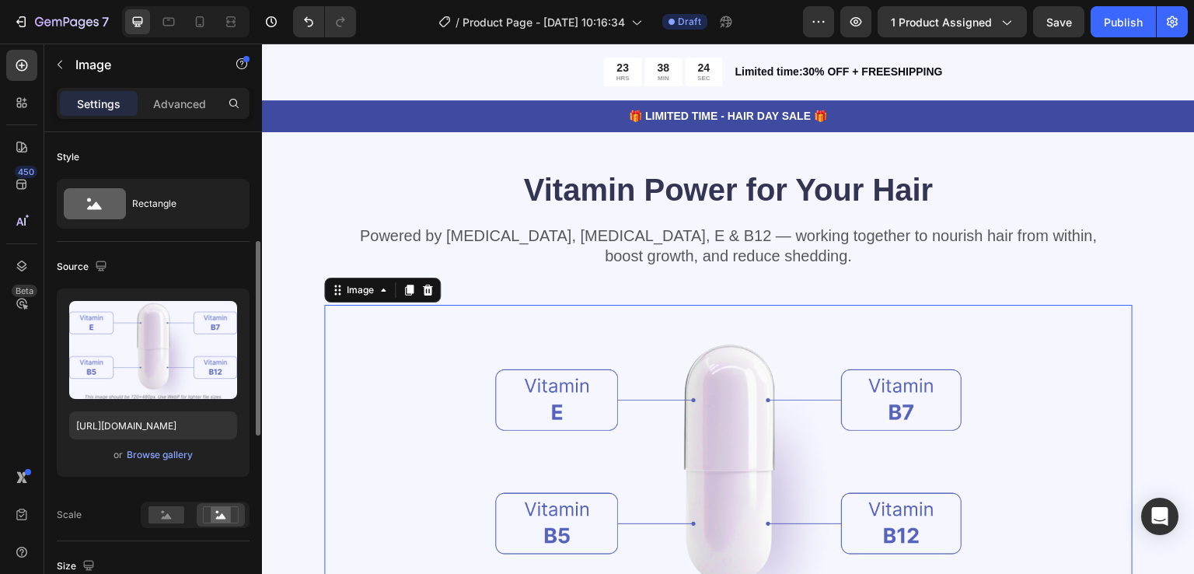
click at [639, 434] on img at bounding box center [728, 475] width 466 height 340
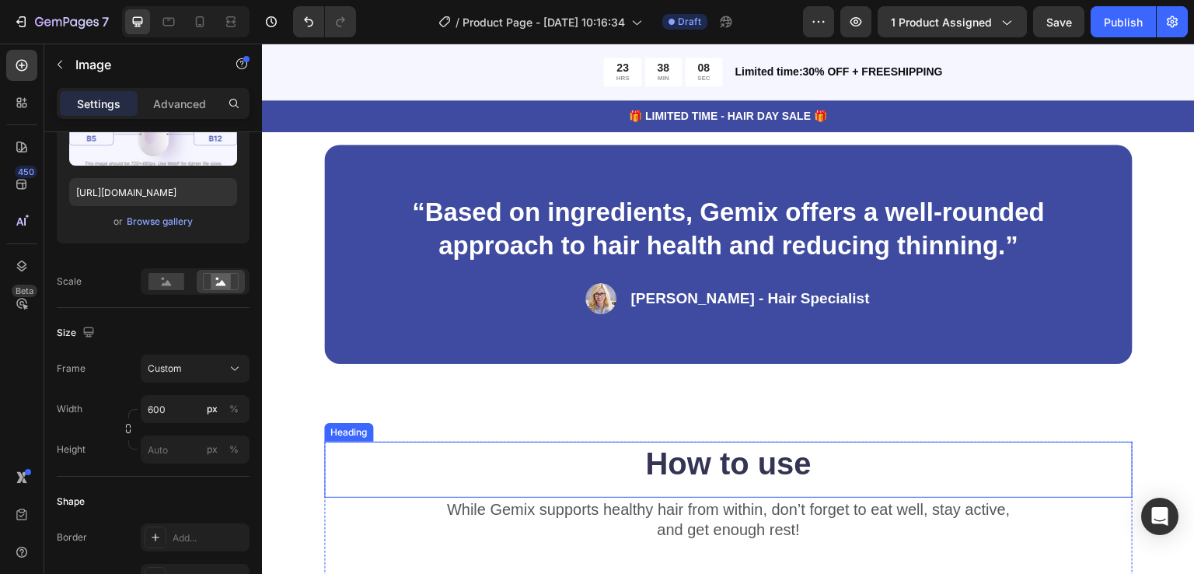
scroll to position [2331, 0]
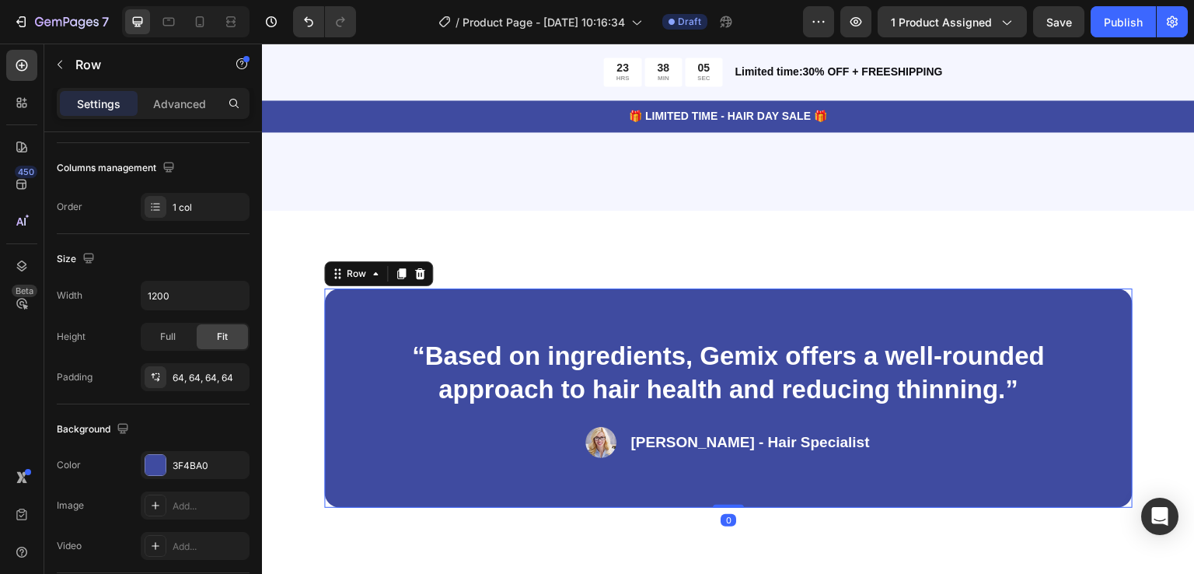
click at [345, 314] on div "“Based on ingredients, Gemix offers a well-rounded approach to hair health and …" at bounding box center [728, 397] width 808 height 219
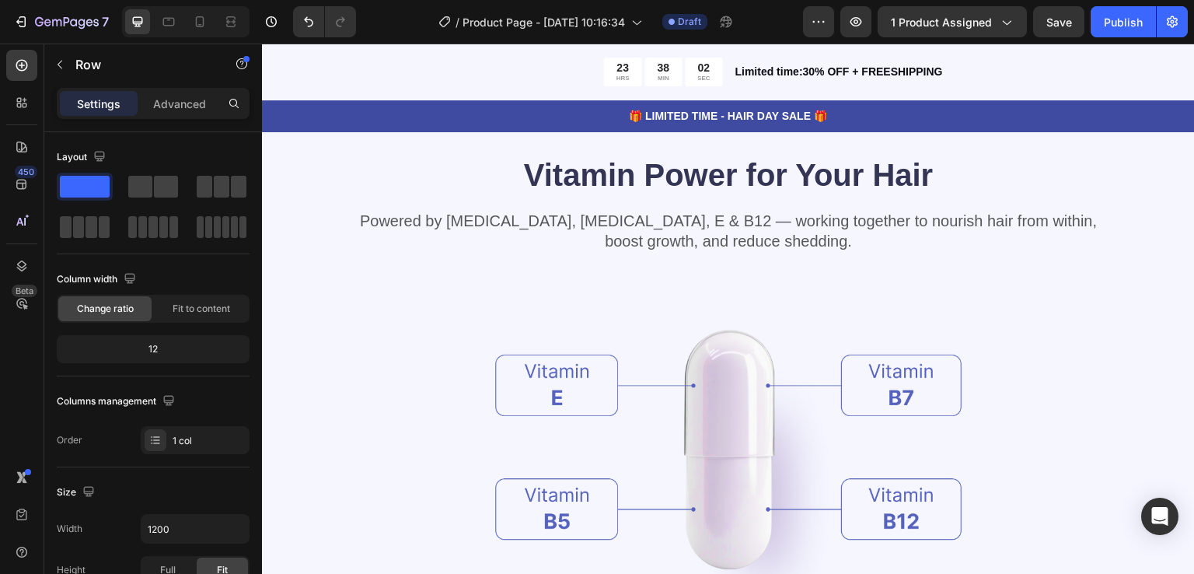
scroll to position [1710, 0]
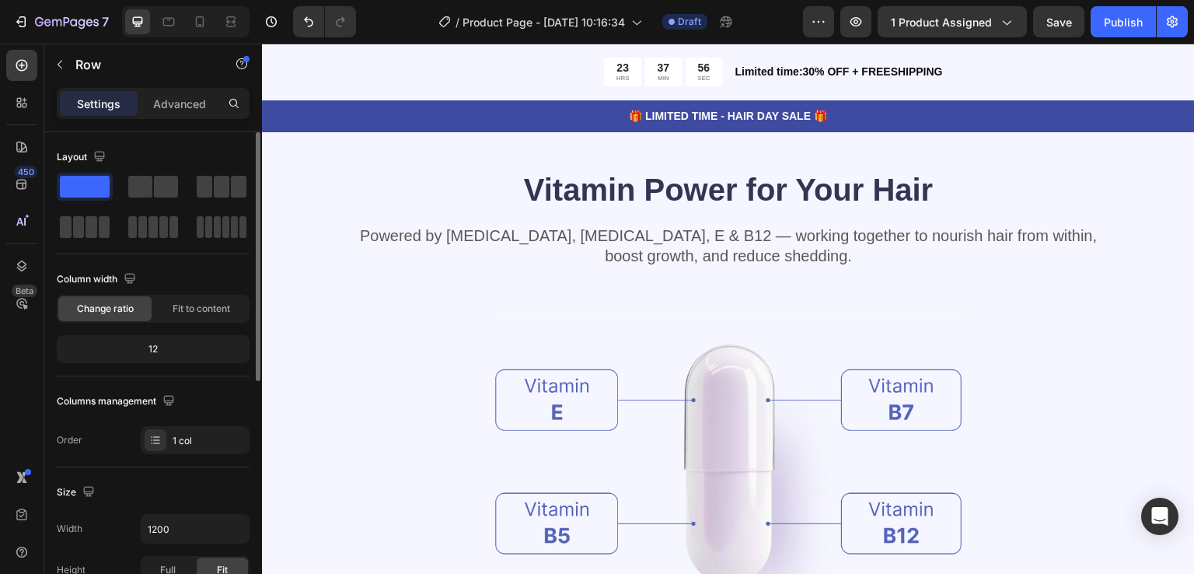
click at [163, 200] on div at bounding box center [153, 207] width 193 height 68
click at [147, 185] on span at bounding box center [140, 187] width 24 height 22
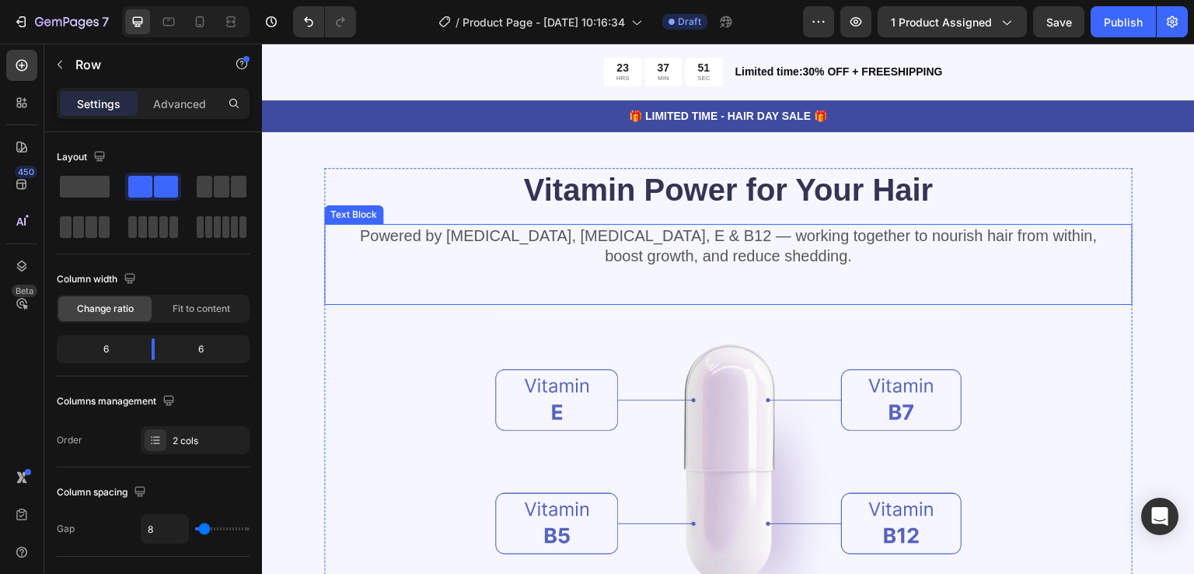
click at [361, 266] on div "Powered by Biotin, Vitamin B5, E & B12 — working together to nourish hair from …" at bounding box center [728, 264] width 808 height 81
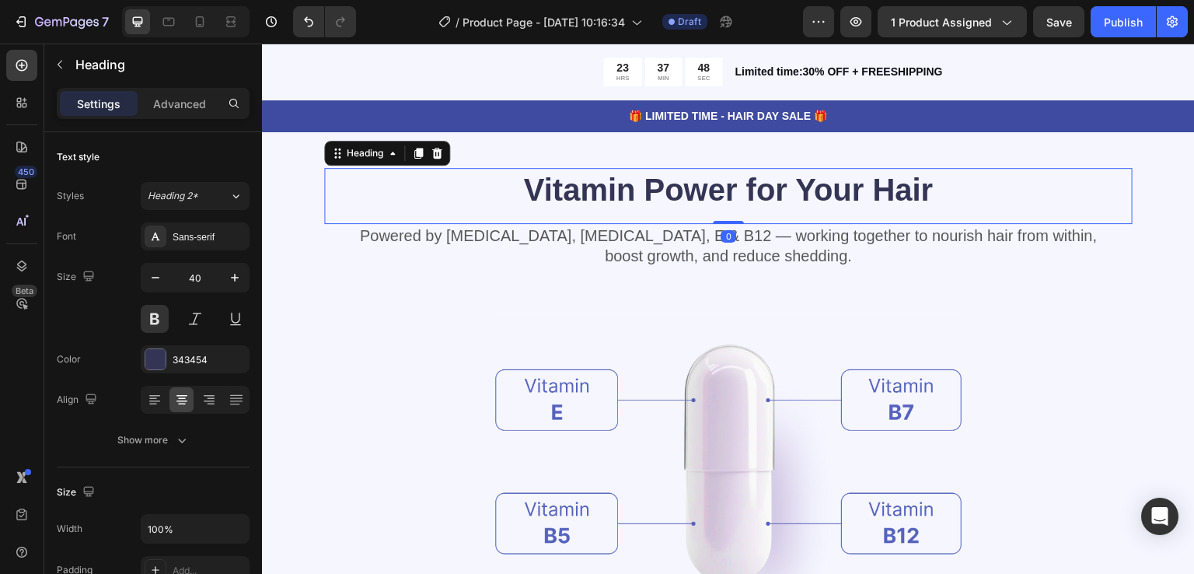
click at [325, 183] on h2 "Vitamin Power for Your Hair" at bounding box center [728, 190] width 808 height 44
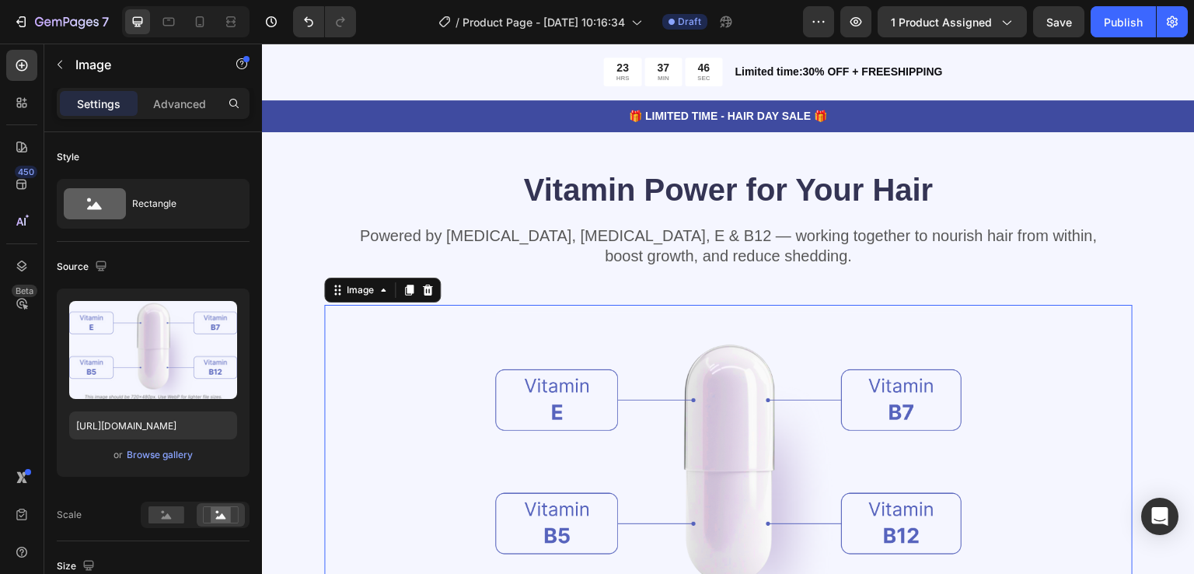
click at [426, 305] on div at bounding box center [728, 475] width 808 height 340
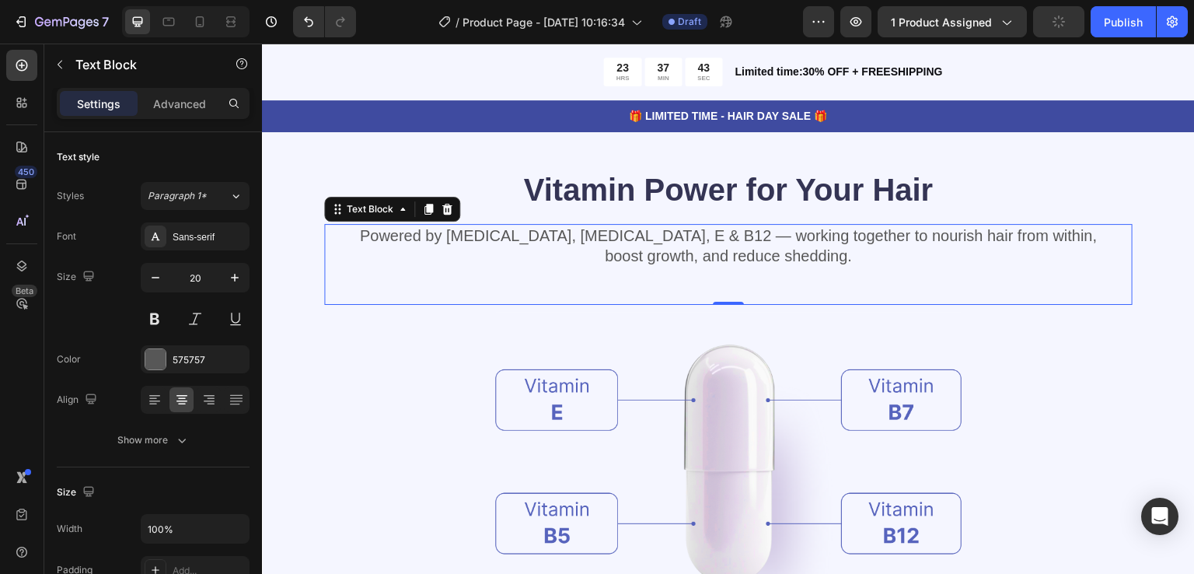
click at [476, 279] on div "Powered by Biotin, Vitamin B5, E & B12 — working together to nourish hair from …" at bounding box center [728, 264] width 808 height 81
click at [313, 184] on div "Vitamin Power for Your Hair Heading Powered by Biotin, Vitamin B5, E & B12 — wo…" at bounding box center [728, 464] width 933 height 748
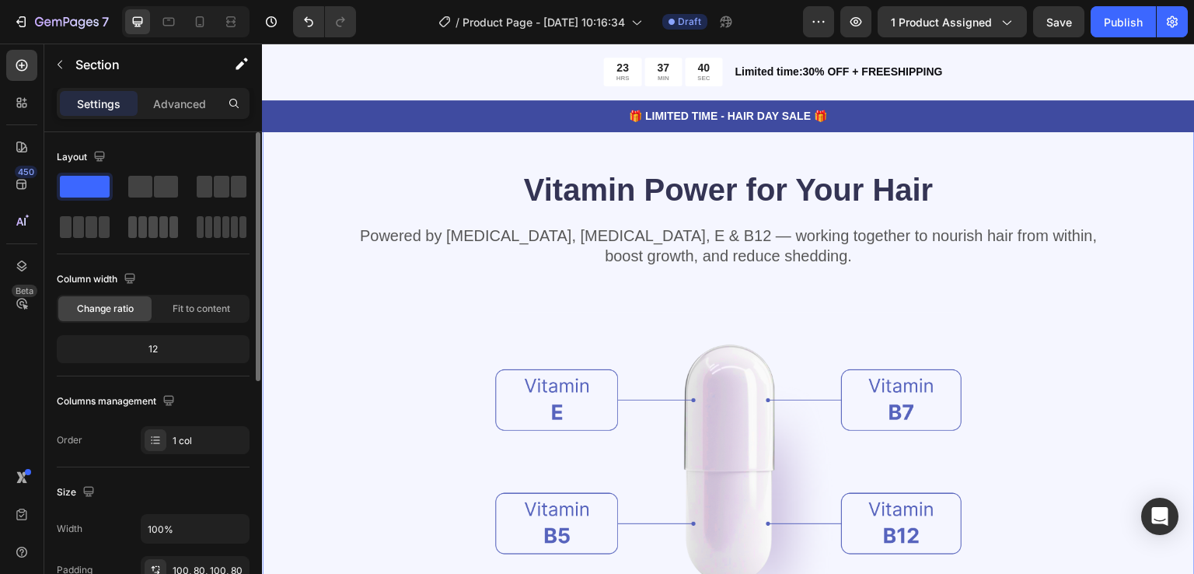
click at [152, 236] on span at bounding box center [152, 227] width 9 height 22
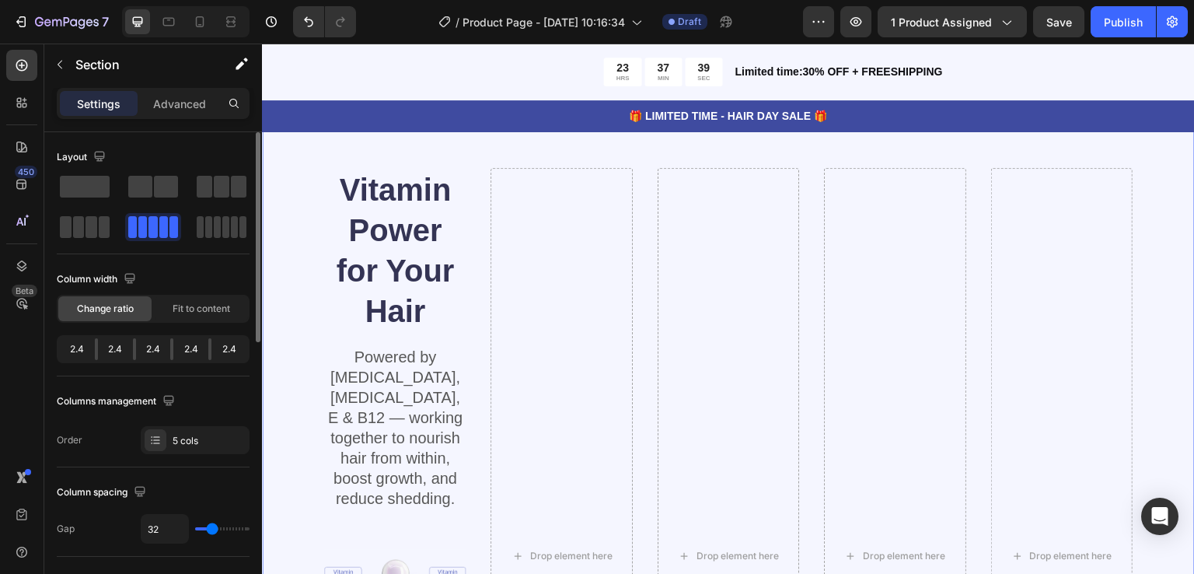
click at [159, 231] on span at bounding box center [163, 227] width 9 height 22
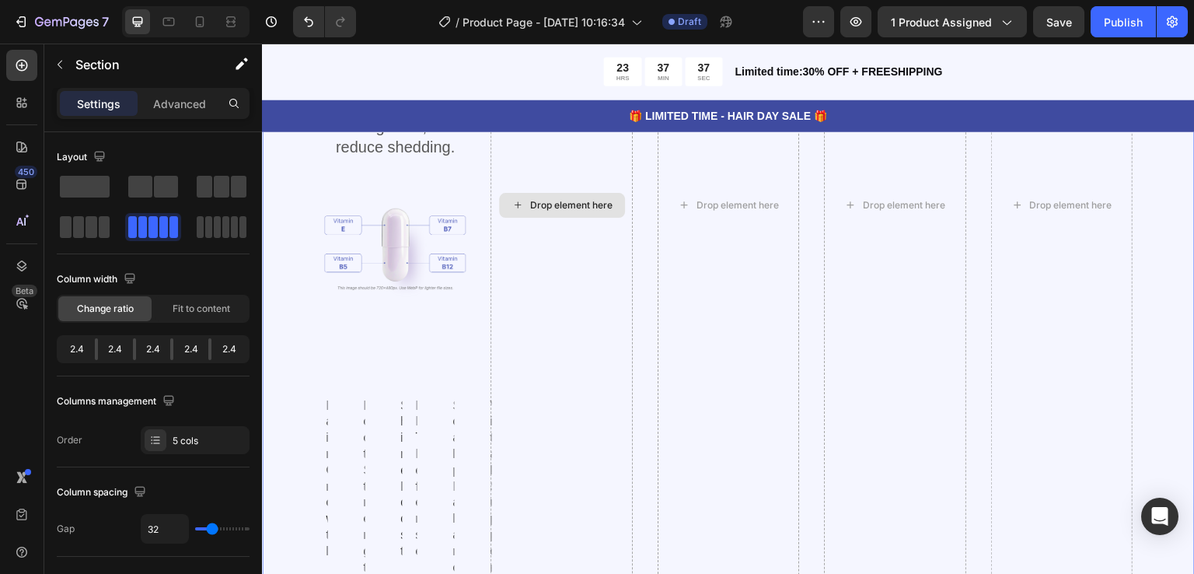
scroll to position [2020, 0]
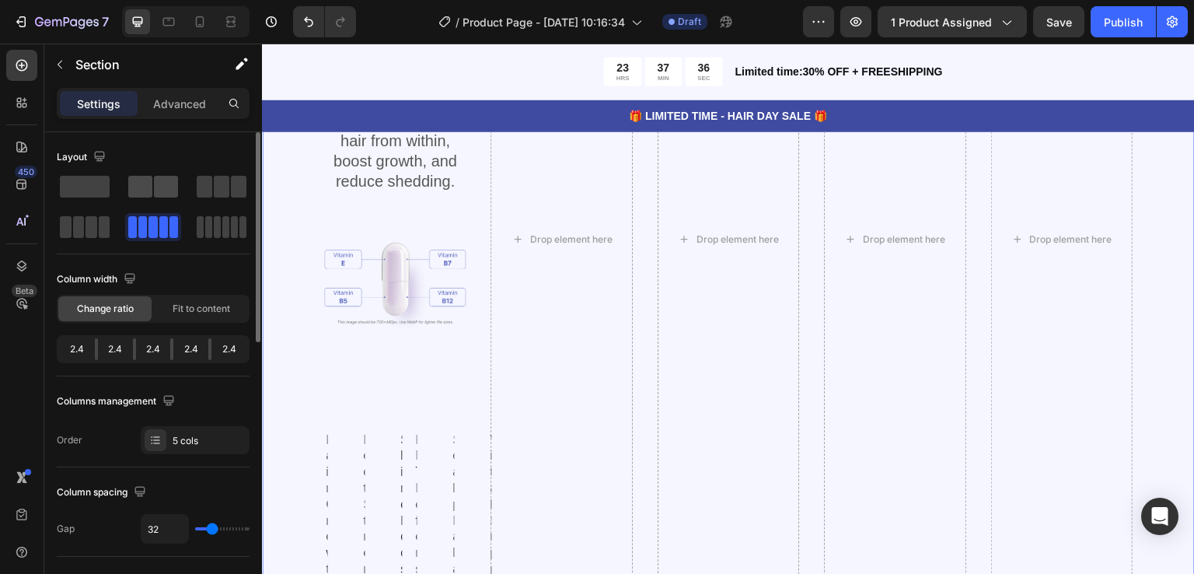
click at [162, 190] on span at bounding box center [166, 187] width 24 height 22
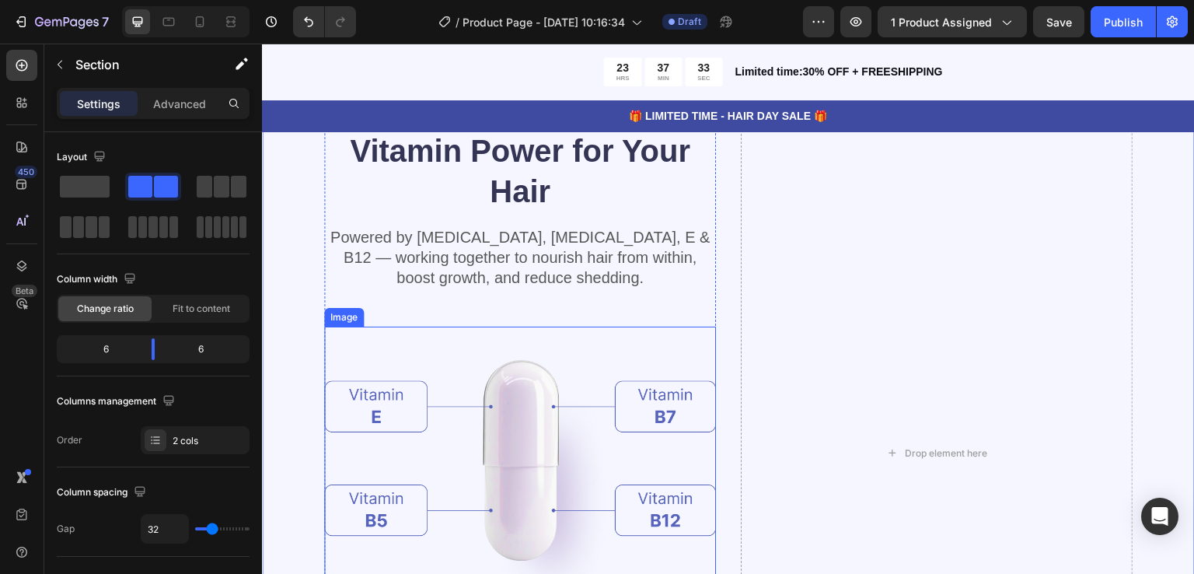
scroll to position [1707, 0]
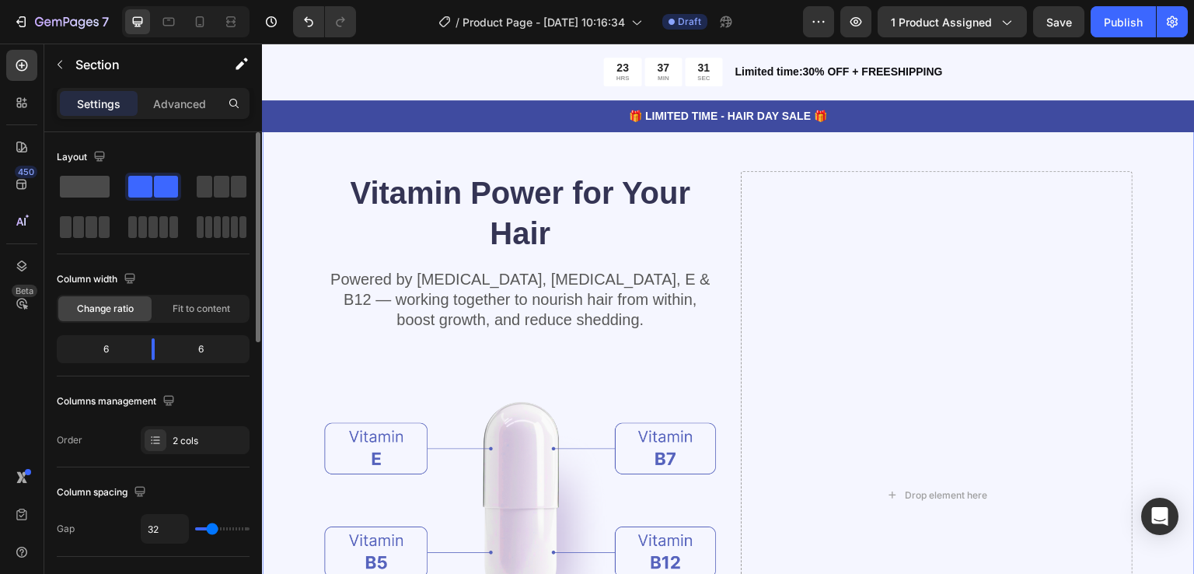
drag, startPoint x: 96, startPoint y: 185, endPoint x: 37, endPoint y: 251, distance: 88.6
click at [96, 185] on span at bounding box center [85, 187] width 50 height 22
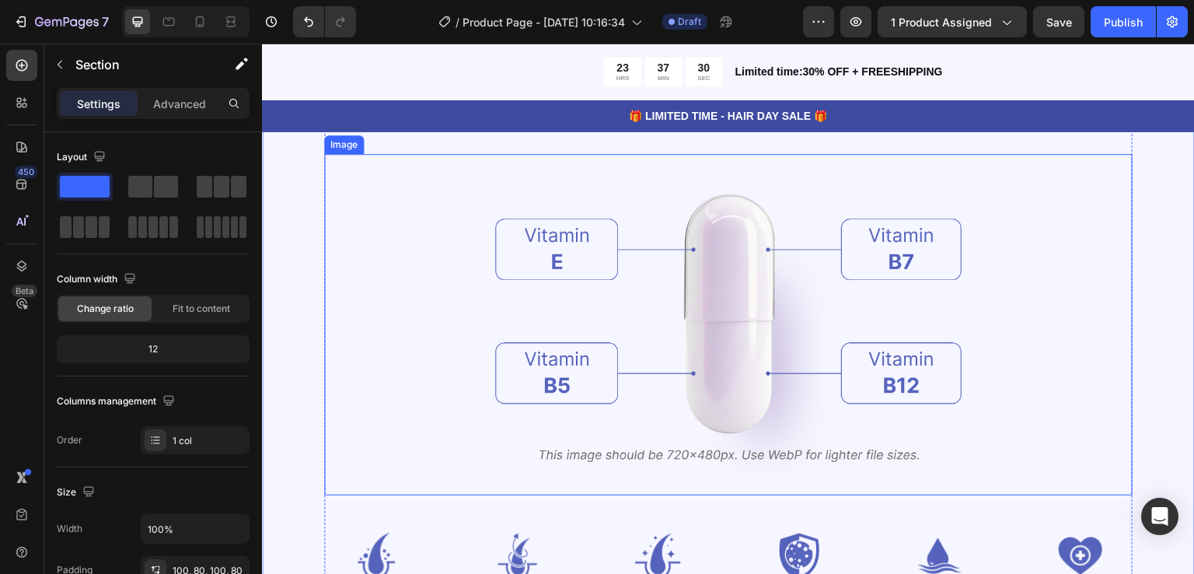
scroll to position [1940, 0]
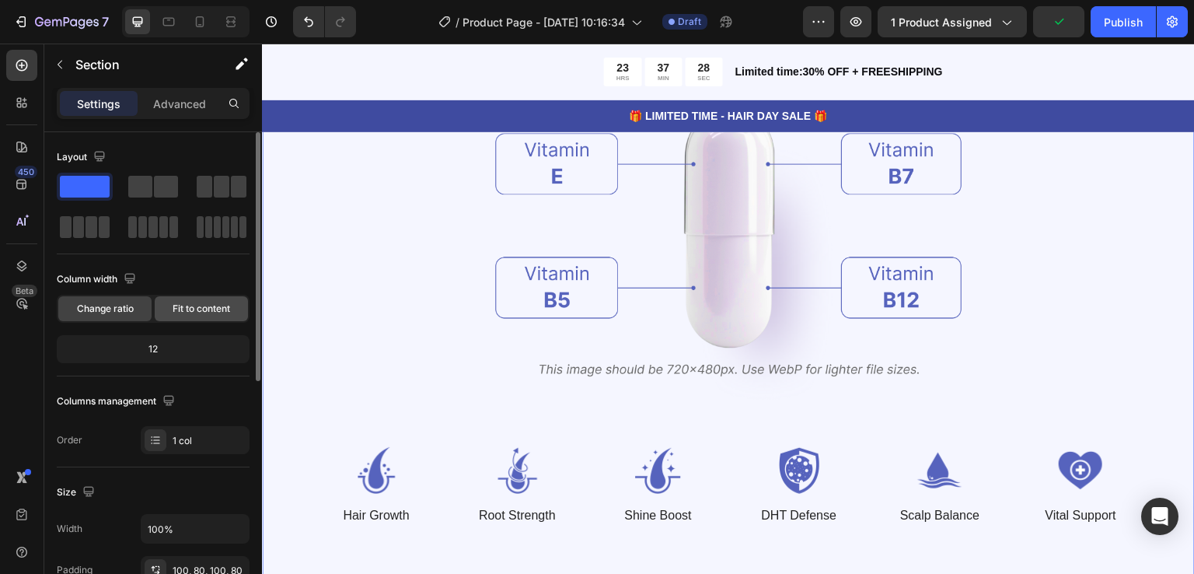
drag, startPoint x: 194, startPoint y: 316, endPoint x: 50, endPoint y: 288, distance: 147.4
click at [194, 316] on div "Fit to content" at bounding box center [201, 308] width 93 height 25
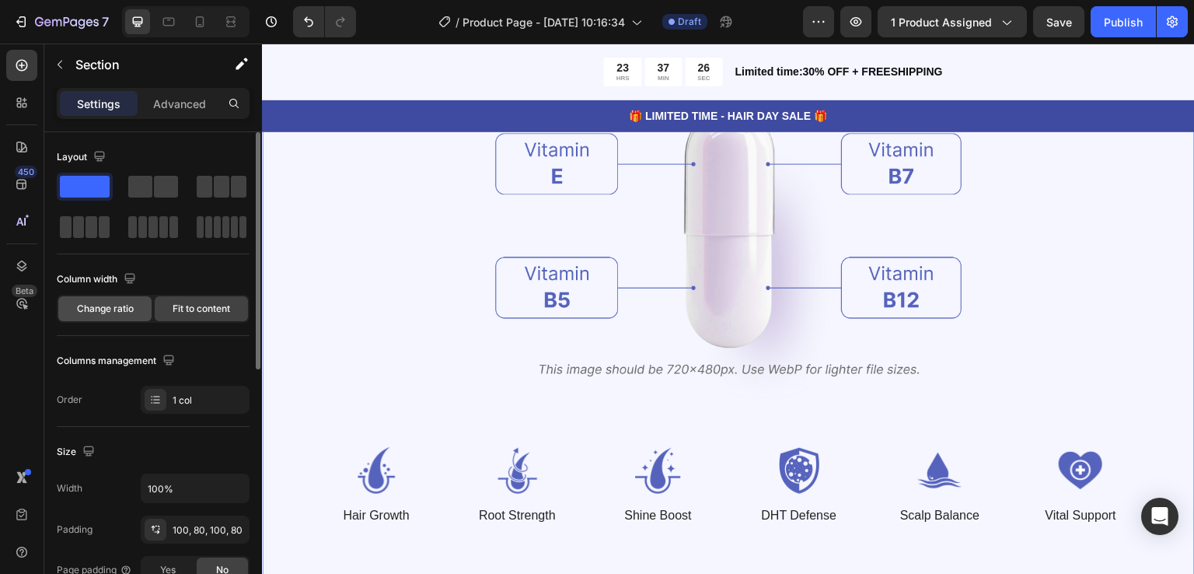
click at [122, 304] on span "Change ratio" at bounding box center [105, 309] width 57 height 14
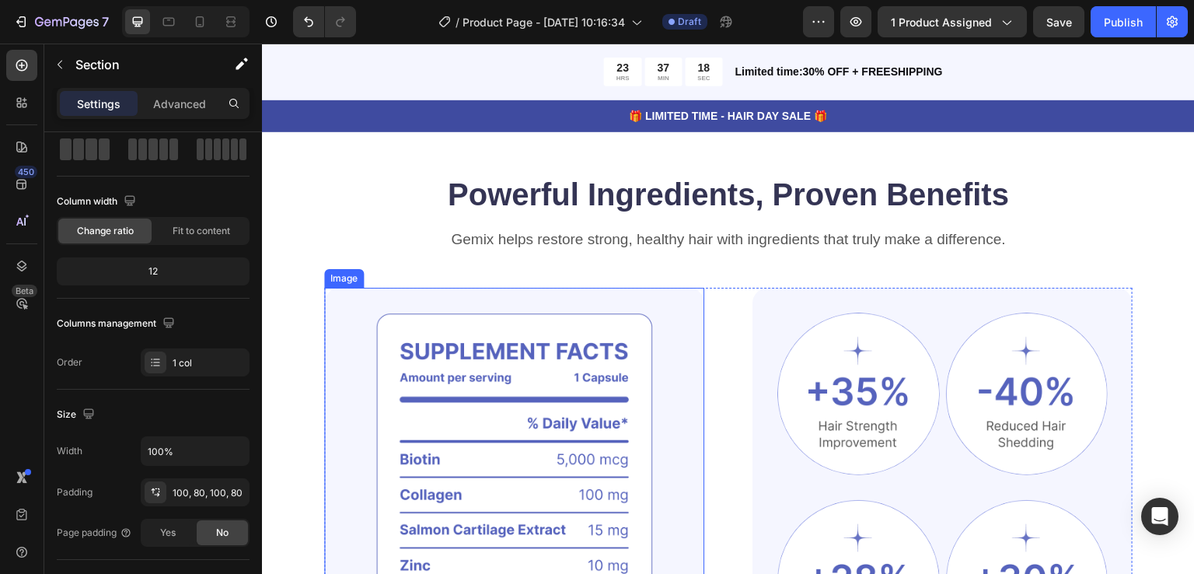
scroll to position [1007, 0]
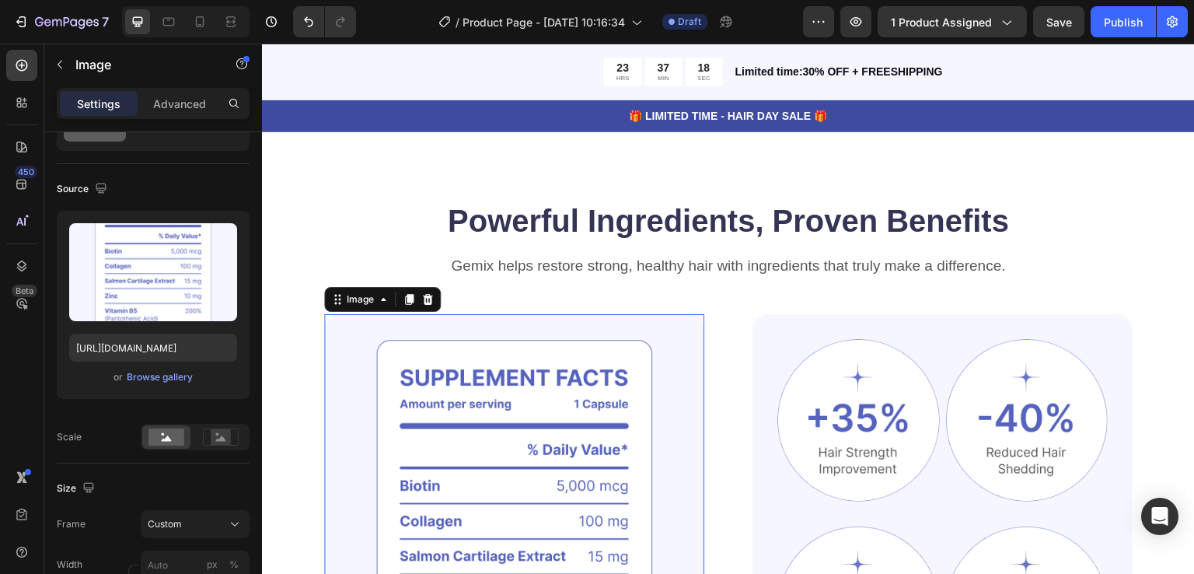
click at [490, 396] on img at bounding box center [514, 535] width 380 height 443
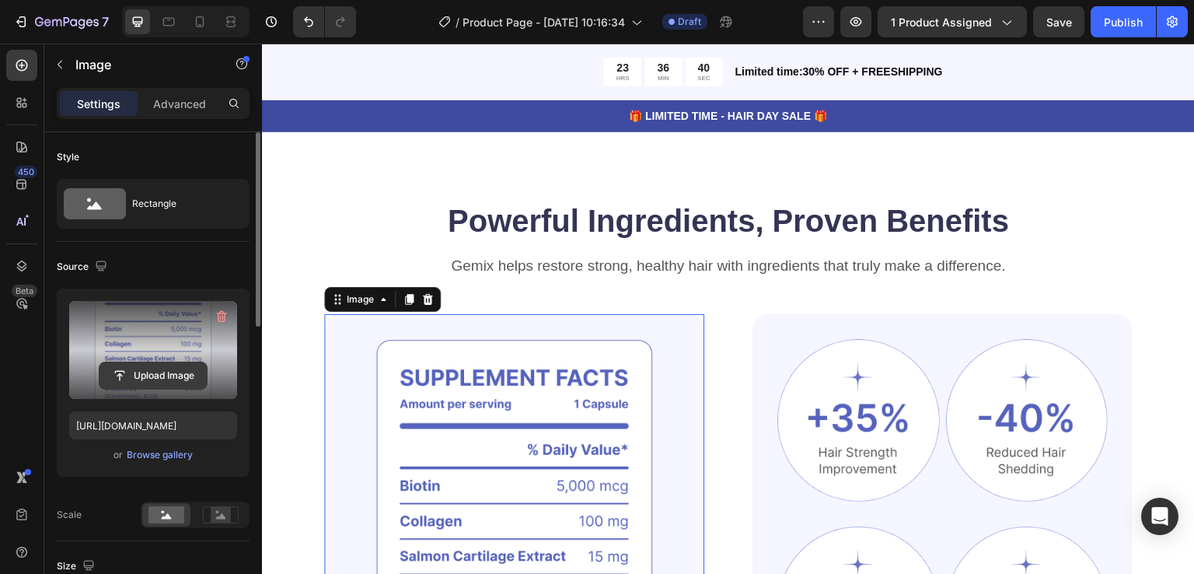
click at [155, 373] on input "file" at bounding box center [152, 375] width 107 height 26
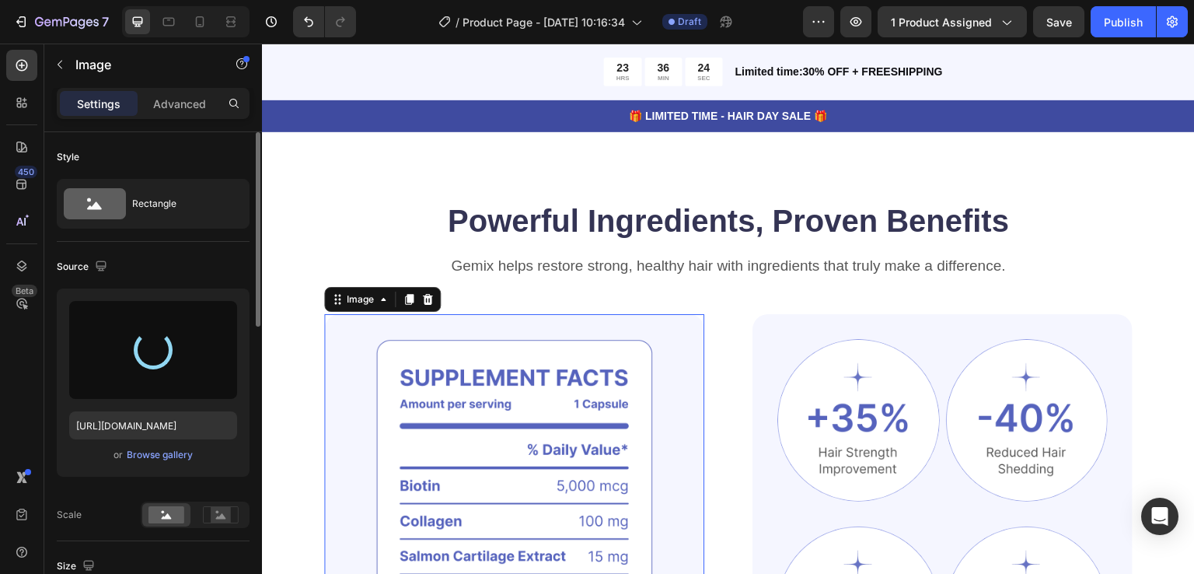
type input "[URL][DOMAIN_NAME]"
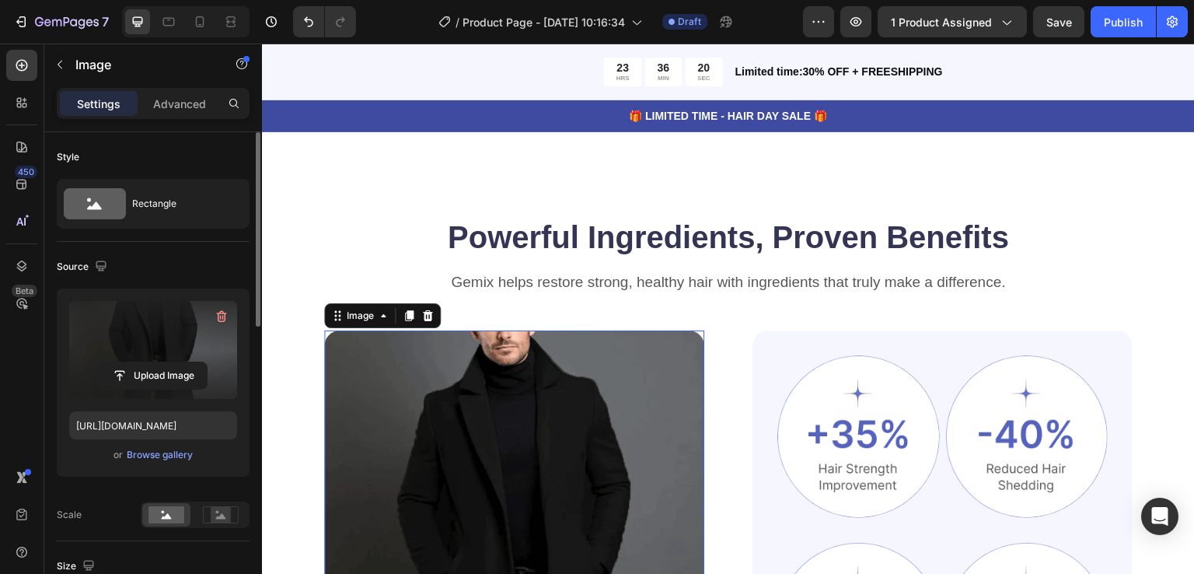
scroll to position [1085, 0]
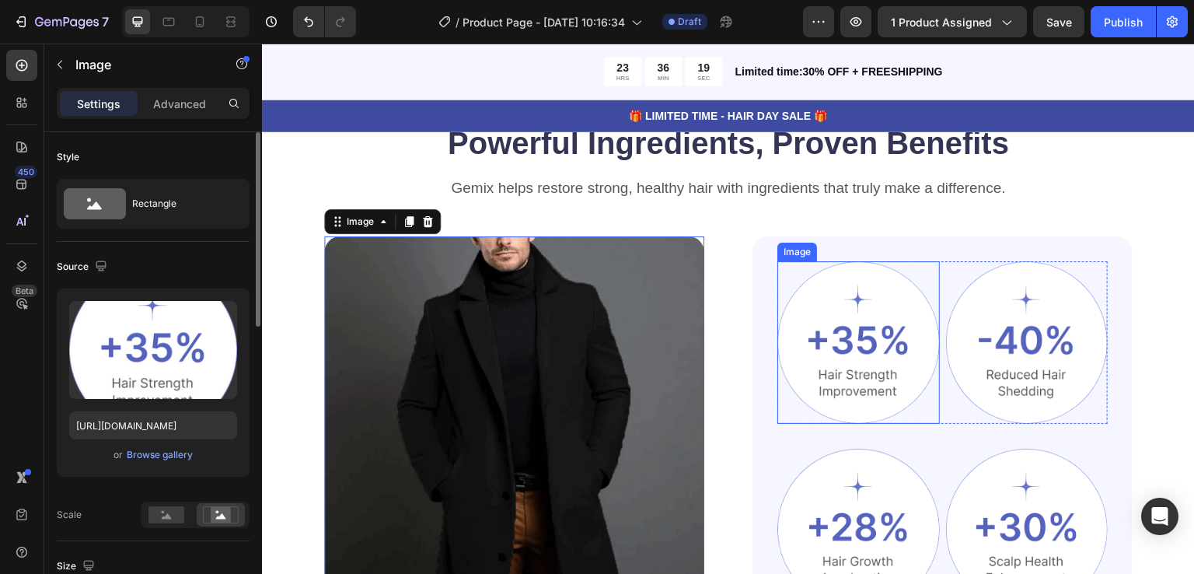
click at [856, 318] on img at bounding box center [858, 342] width 162 height 162
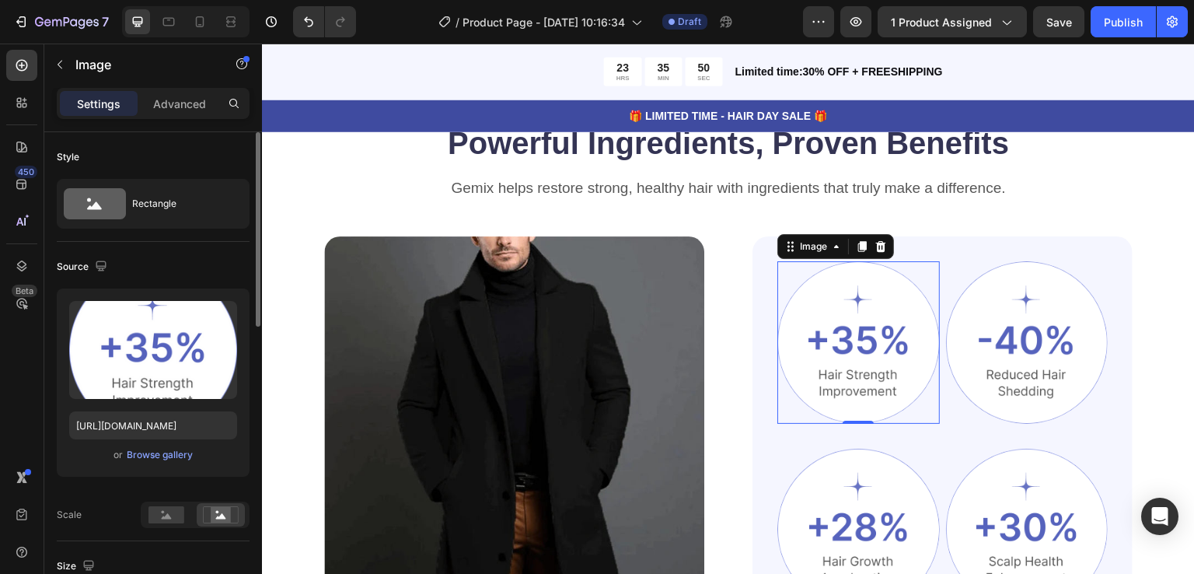
click at [845, 306] on img at bounding box center [858, 342] width 162 height 162
click at [198, 431] on input "https://cdn.shopify.com/s/files/1/0886/4517/3512/files/gempages_580820274652381…" at bounding box center [153, 425] width 168 height 28
click at [162, 455] on div "Browse gallery" at bounding box center [160, 455] width 66 height 14
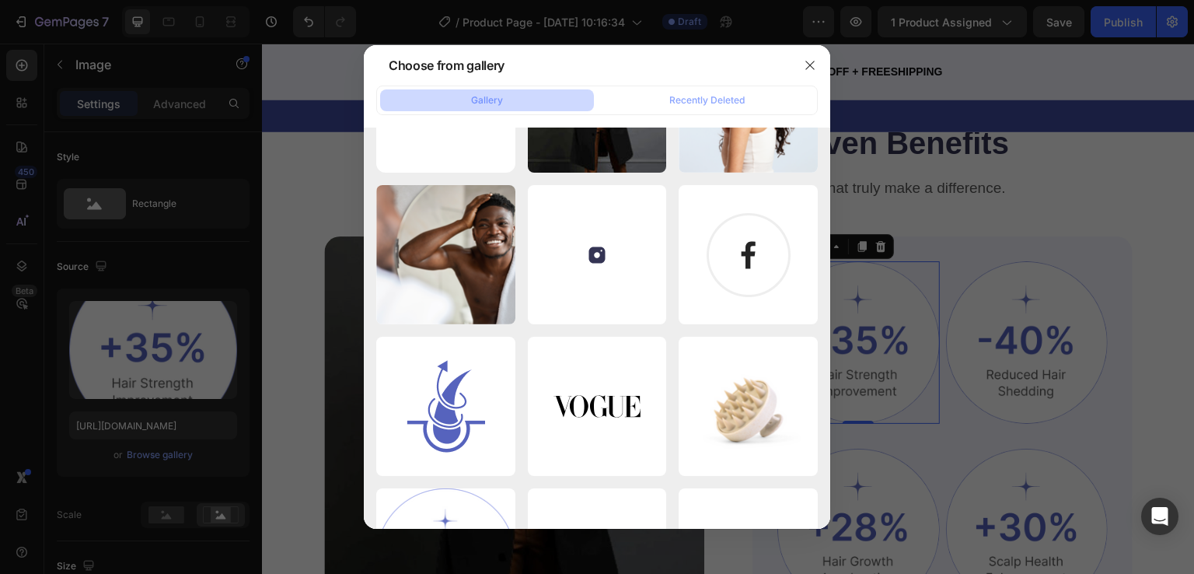
scroll to position [0, 0]
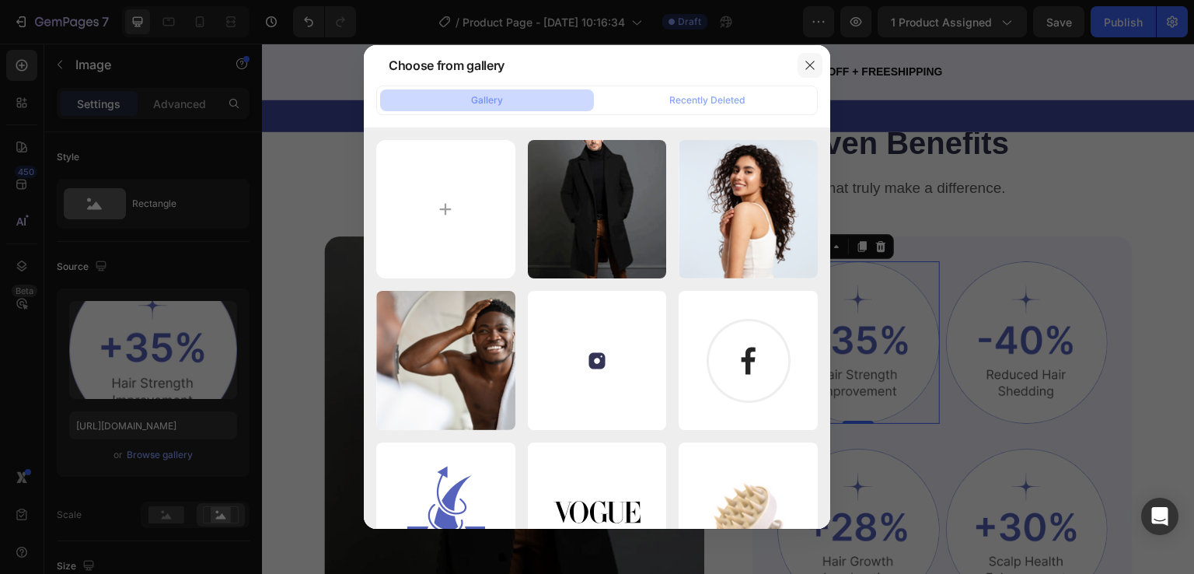
click at [810, 68] on icon "button" at bounding box center [810, 65] width 12 height 12
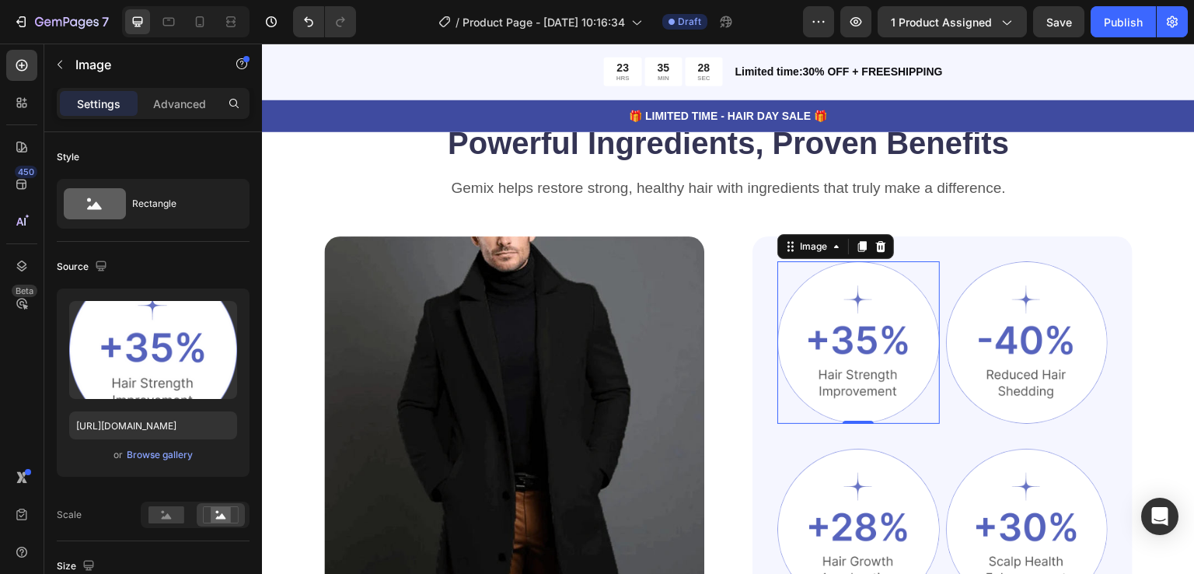
click at [860, 338] on img at bounding box center [858, 342] width 162 height 162
click at [844, 337] on img at bounding box center [858, 342] width 162 height 162
click at [848, 291] on img at bounding box center [858, 342] width 162 height 162
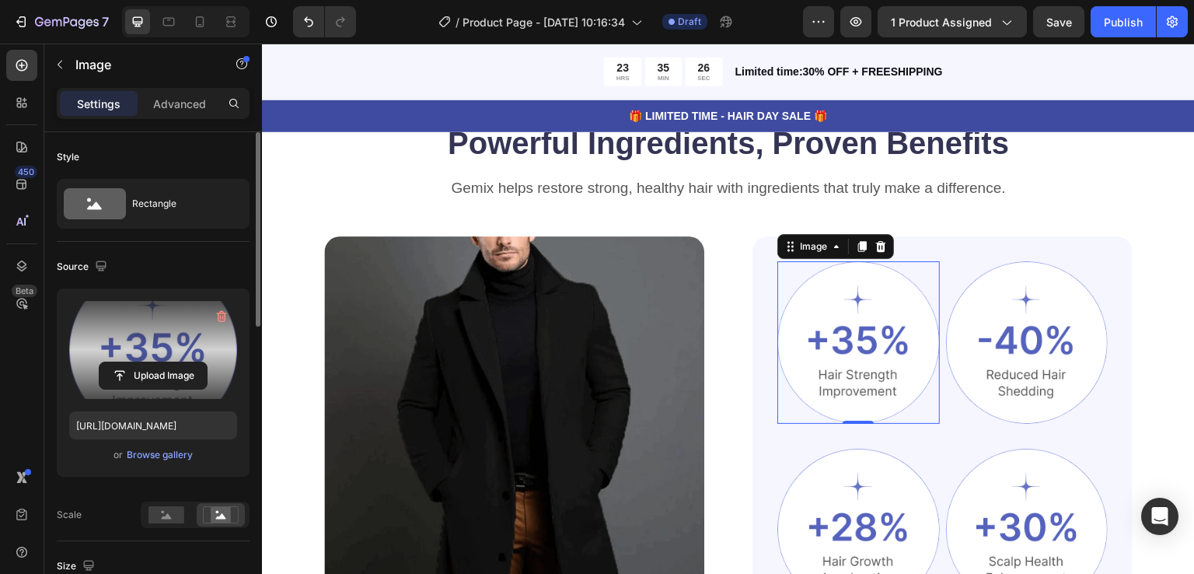
scroll to position [78, 0]
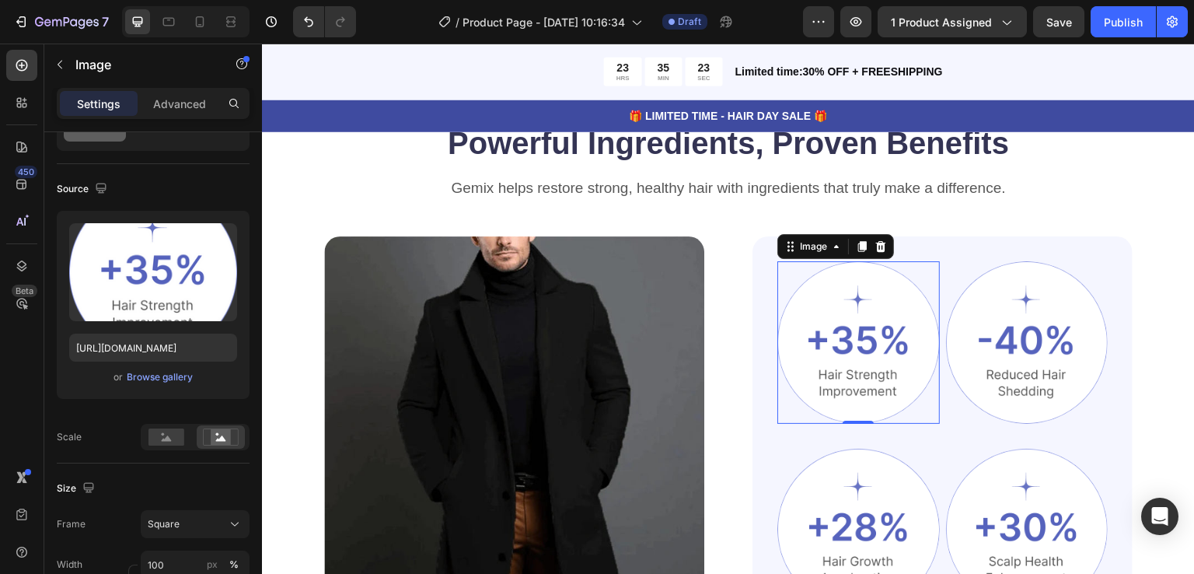
click at [847, 339] on img at bounding box center [858, 342] width 162 height 162
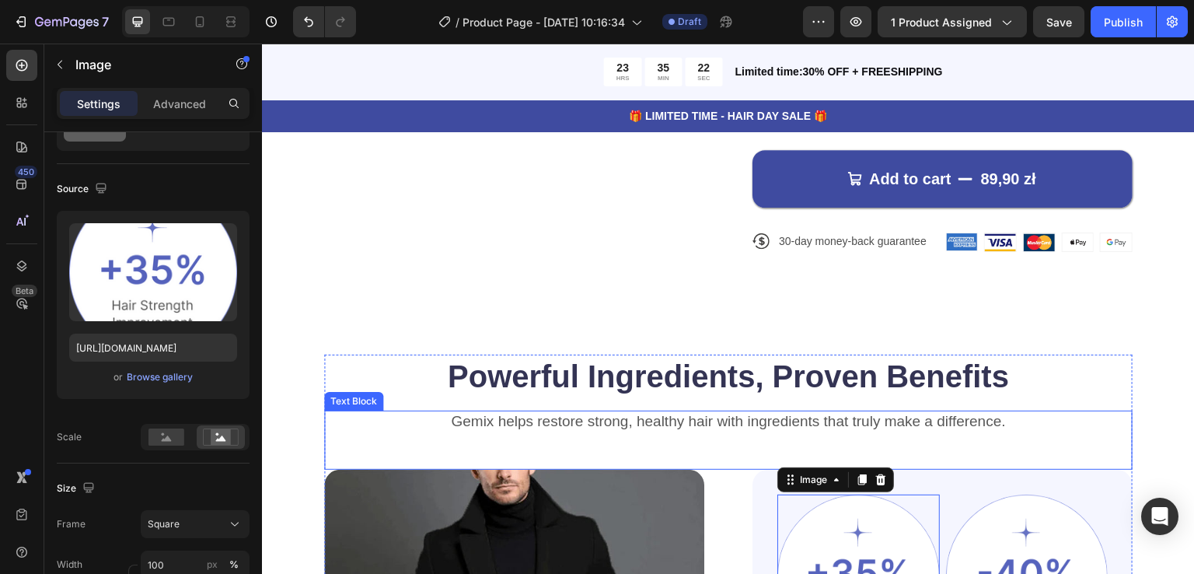
scroll to position [1007, 0]
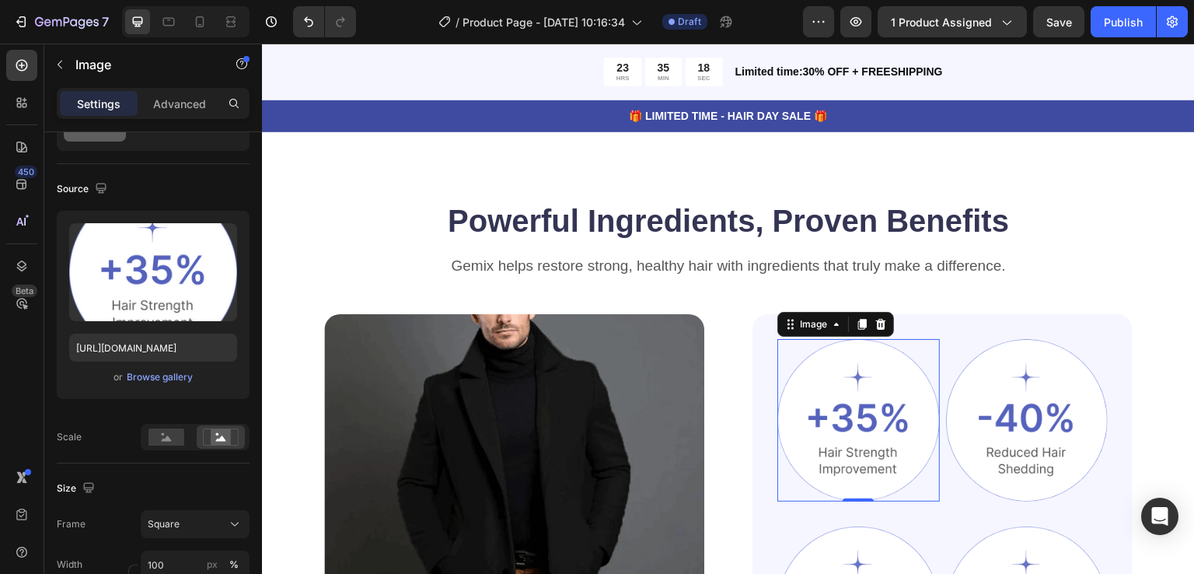
click at [854, 371] on img at bounding box center [858, 420] width 162 height 162
click at [159, 378] on div "Browse gallery" at bounding box center [160, 377] width 66 height 14
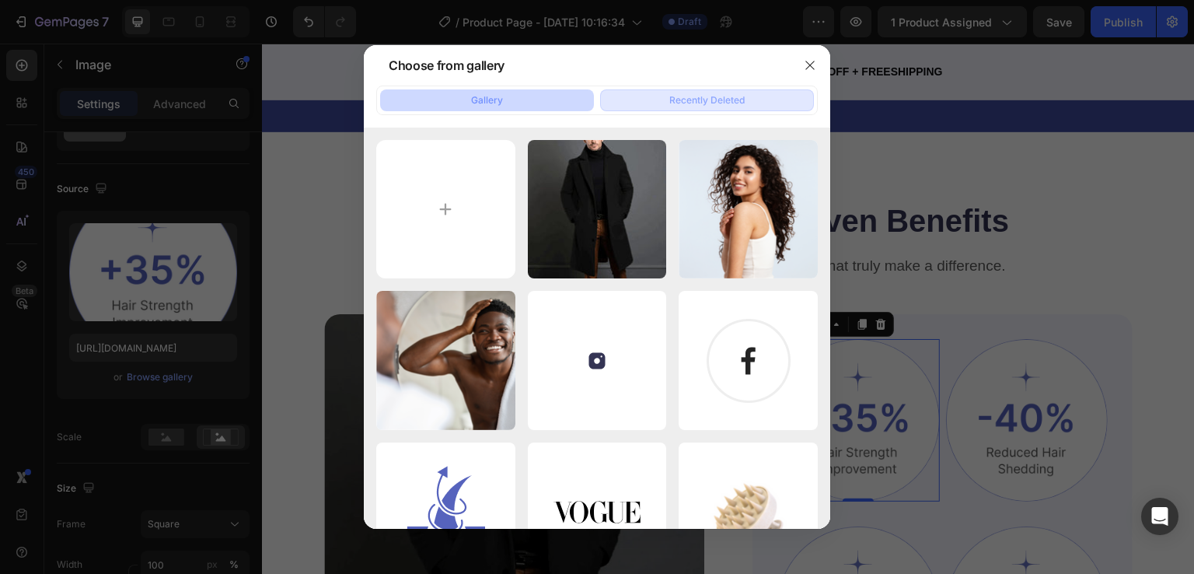
click at [692, 110] on button "Recently Deleted" at bounding box center [707, 100] width 214 height 22
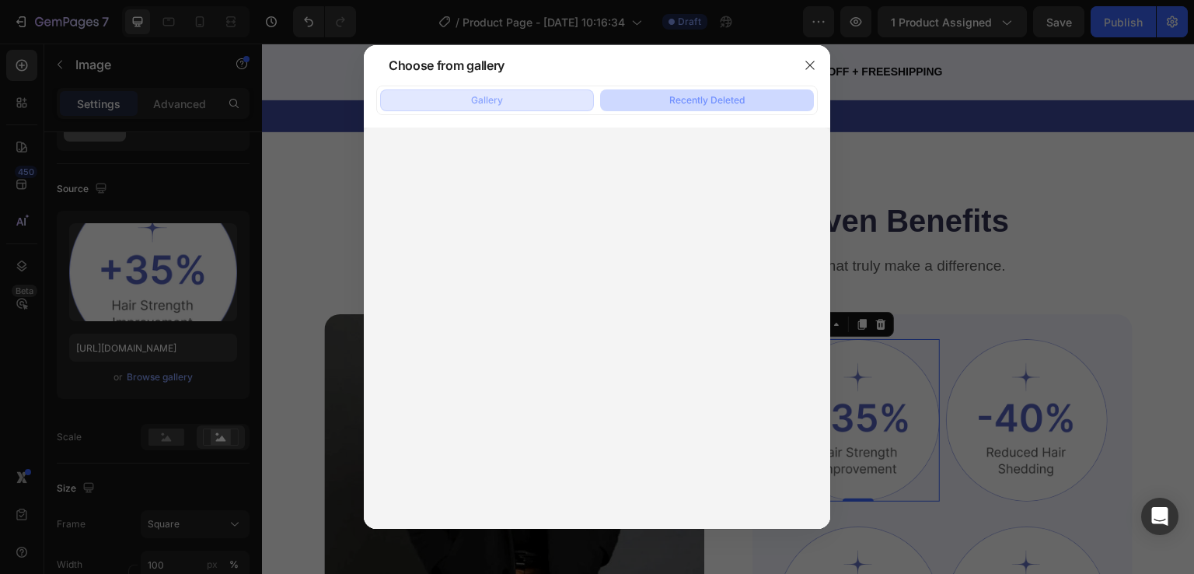
click at [508, 97] on button "Gallery" at bounding box center [487, 100] width 214 height 22
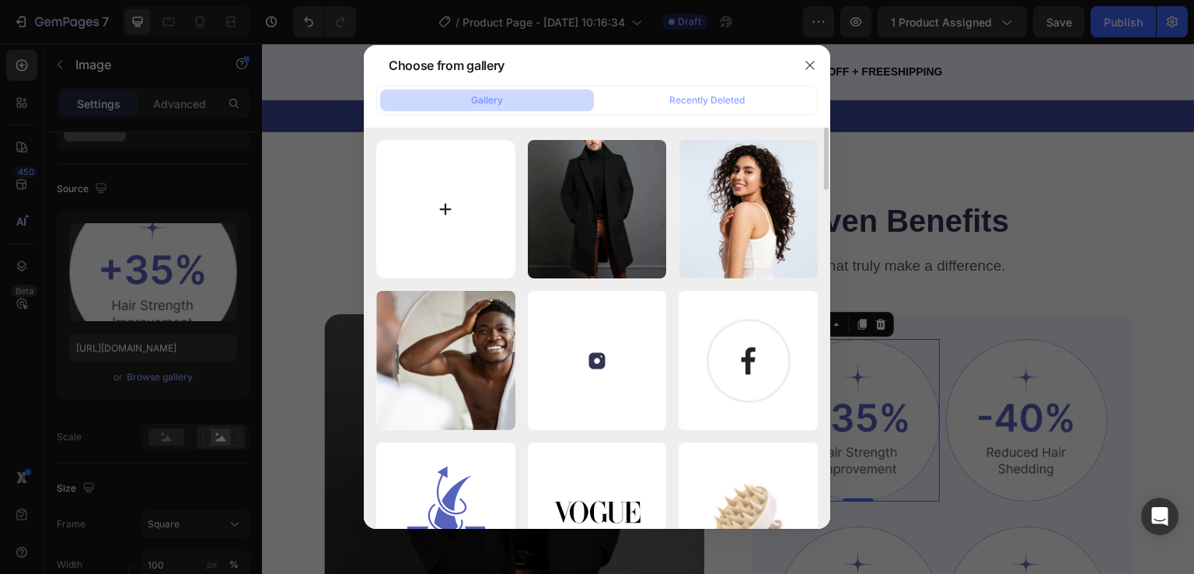
click at [448, 209] on input "file" at bounding box center [445, 209] width 139 height 139
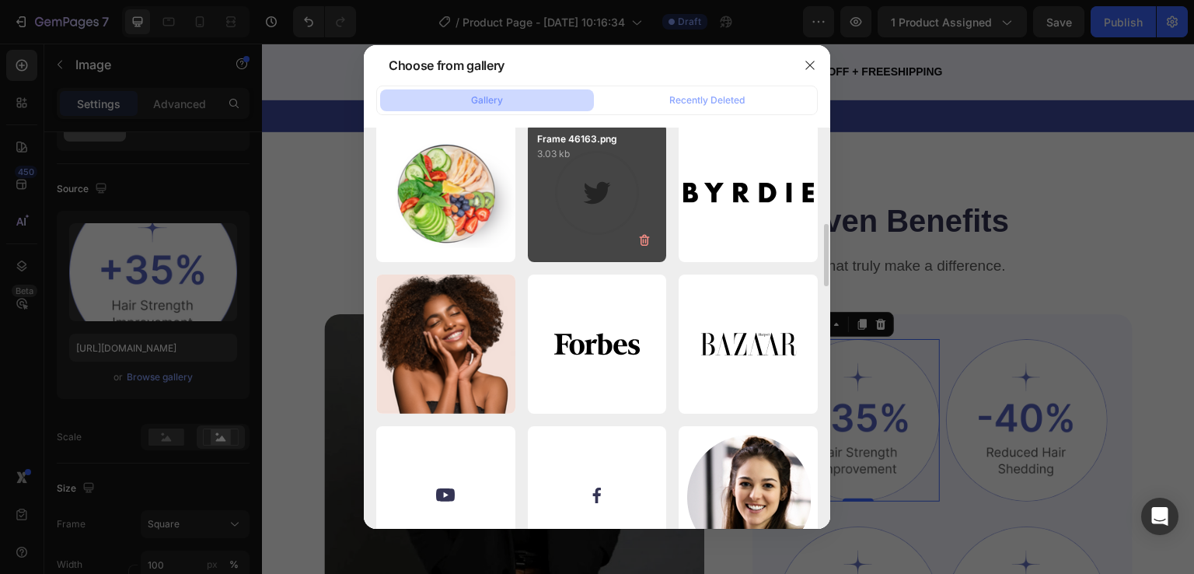
scroll to position [933, 0]
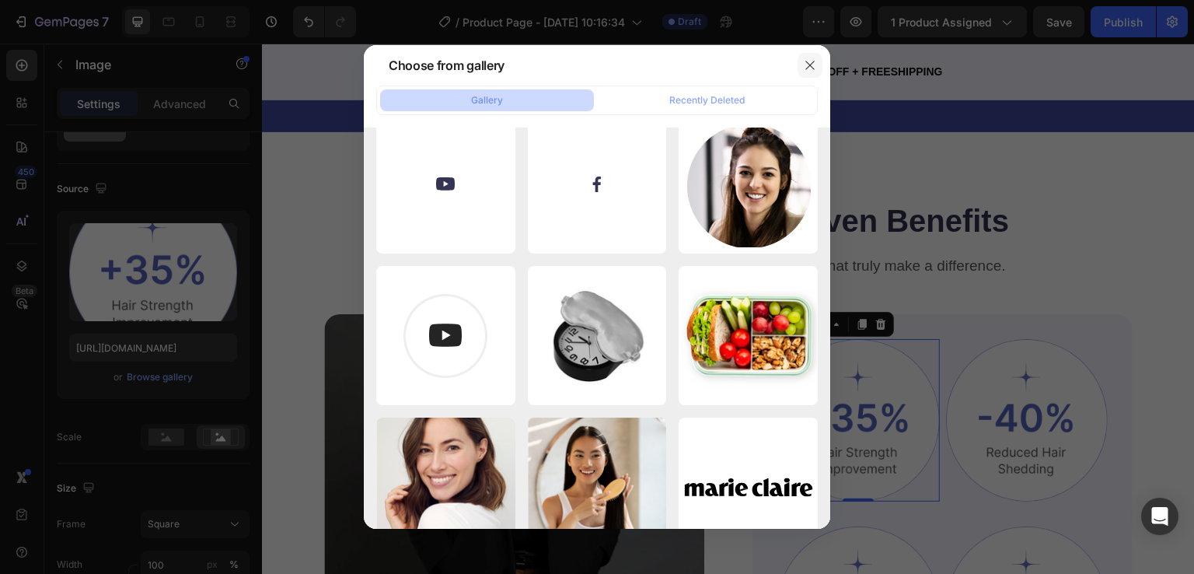
click at [811, 70] on icon "button" at bounding box center [810, 65] width 12 height 12
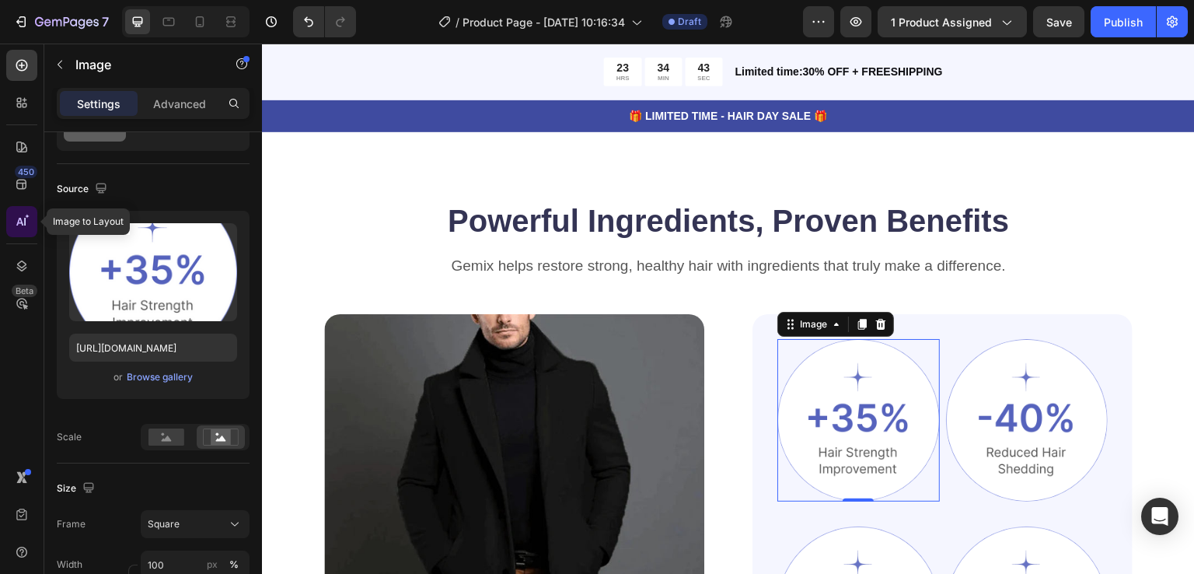
click at [23, 218] on icon at bounding box center [22, 222] width 16 height 16
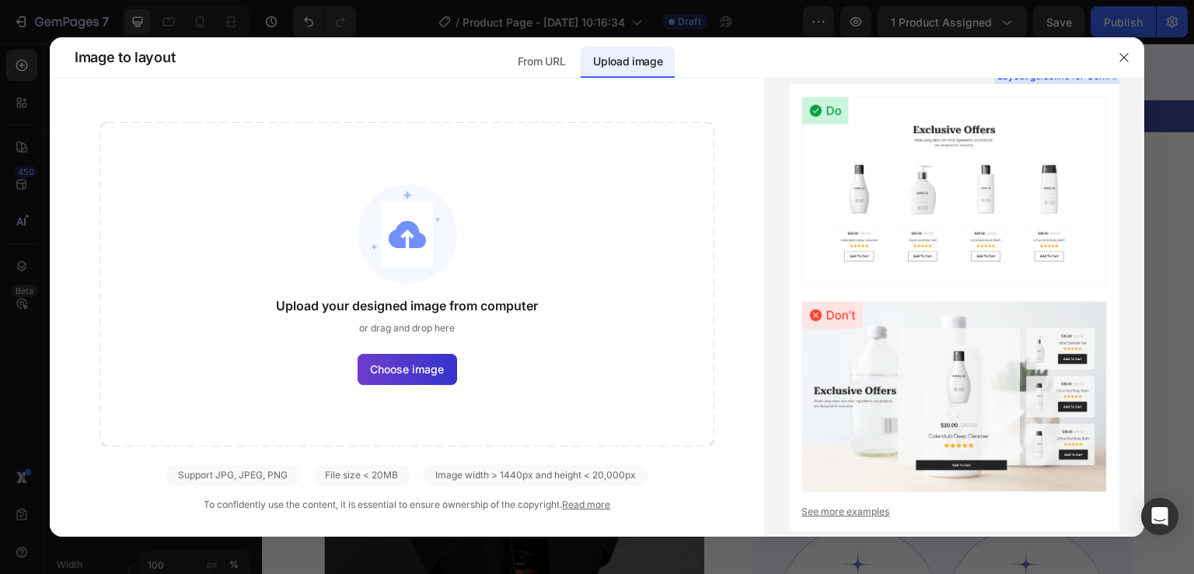
click at [415, 378] on label "Choose image" at bounding box center [406, 369] width 99 height 31
click at [0, 0] on input "Choose image" at bounding box center [0, 0] width 0 height 0
click at [541, 62] on p "From URL" at bounding box center [541, 61] width 47 height 19
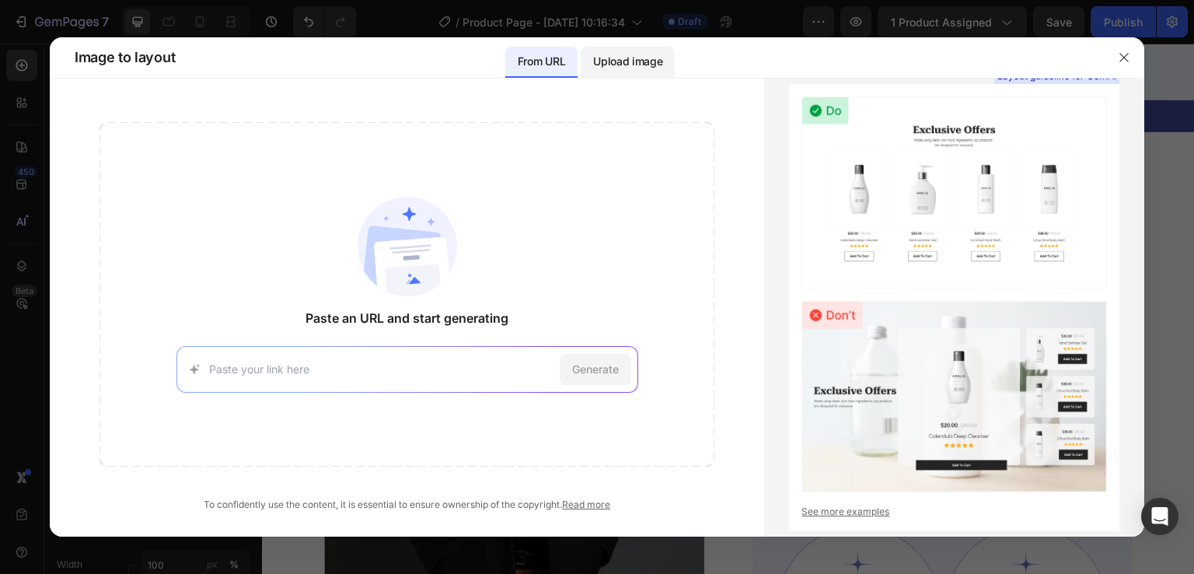
click at [640, 67] on p "Upload image" at bounding box center [627, 61] width 69 height 19
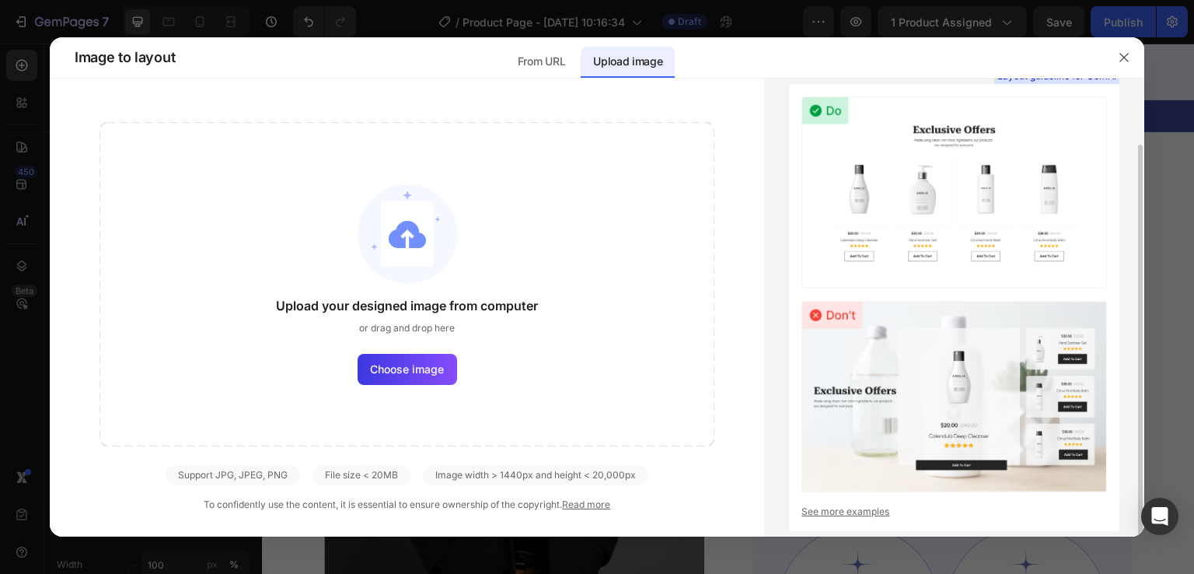
scroll to position [34, 0]
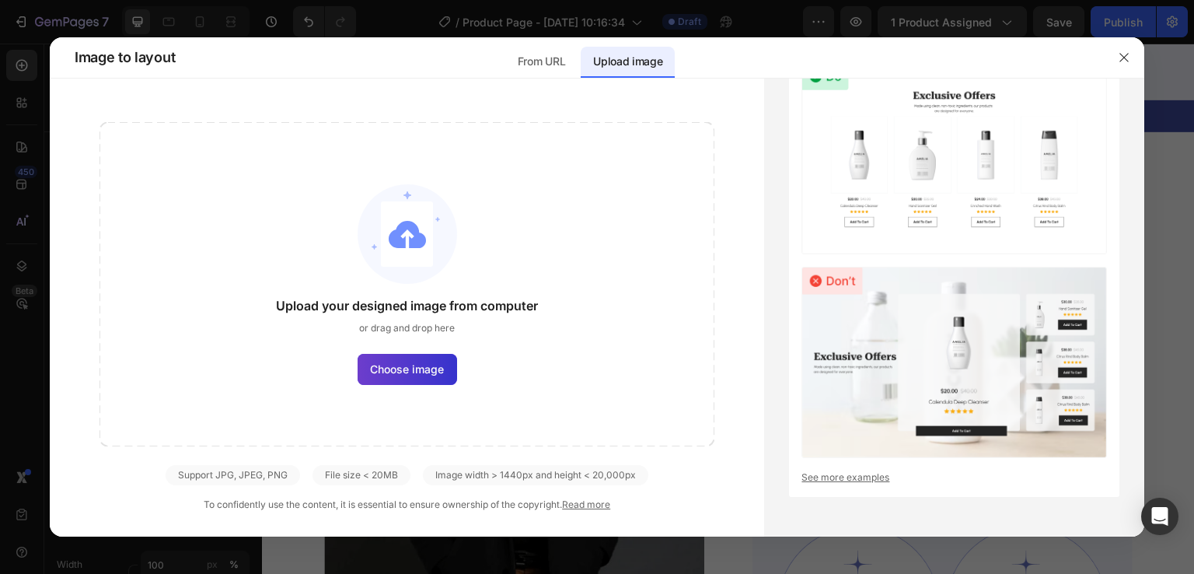
click at [423, 375] on span "Choose image" at bounding box center [407, 369] width 74 height 16
click at [0, 0] on input "Choose image" at bounding box center [0, 0] width 0 height 0
drag, startPoint x: 1121, startPoint y: 59, endPoint x: 848, endPoint y: 16, distance: 276.2
click at [1121, 59] on icon "button" at bounding box center [1123, 57] width 12 height 12
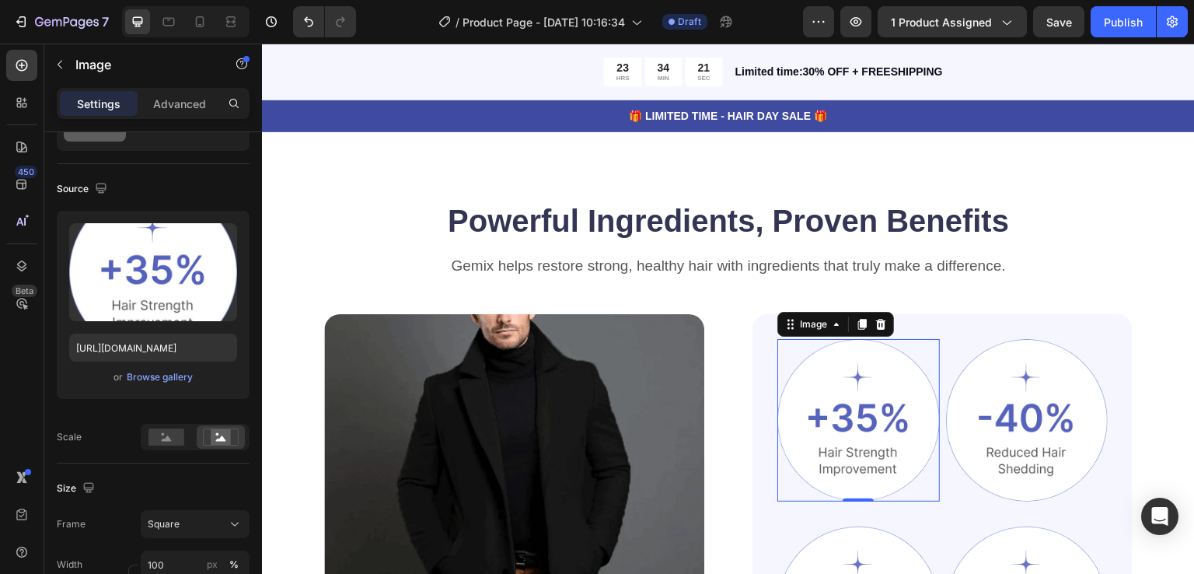
click at [864, 359] on img at bounding box center [858, 420] width 162 height 162
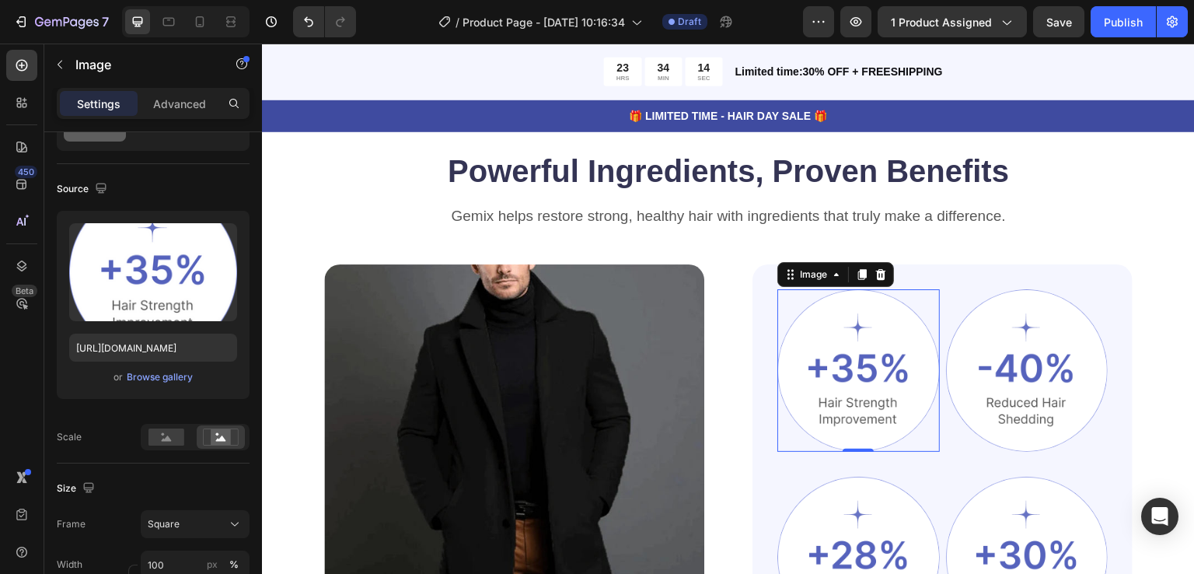
scroll to position [1085, 0]
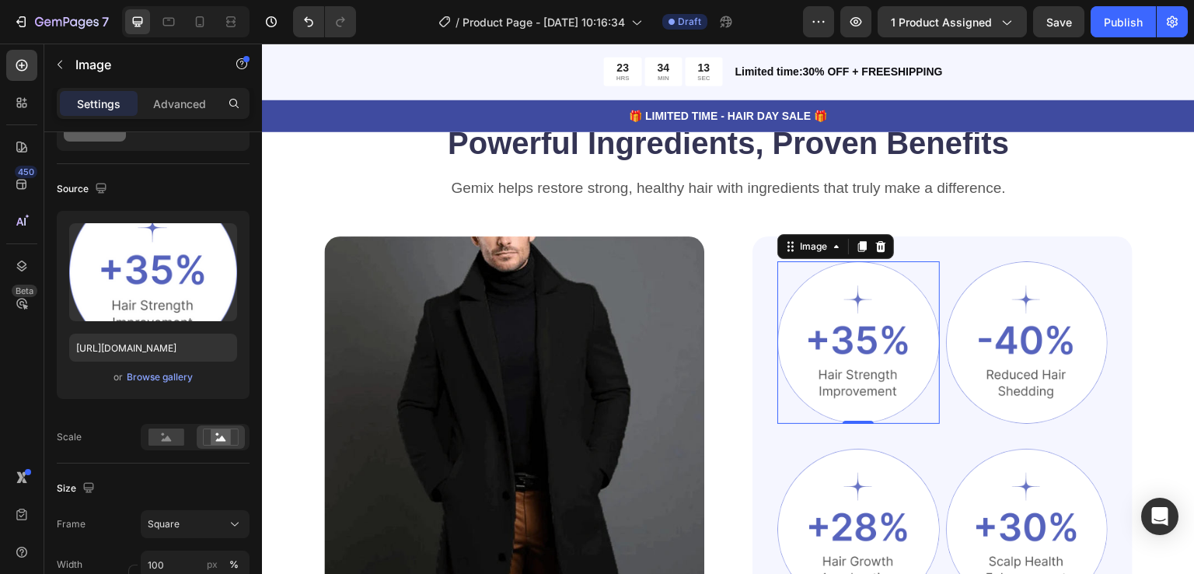
click at [856, 332] on img at bounding box center [858, 342] width 162 height 162
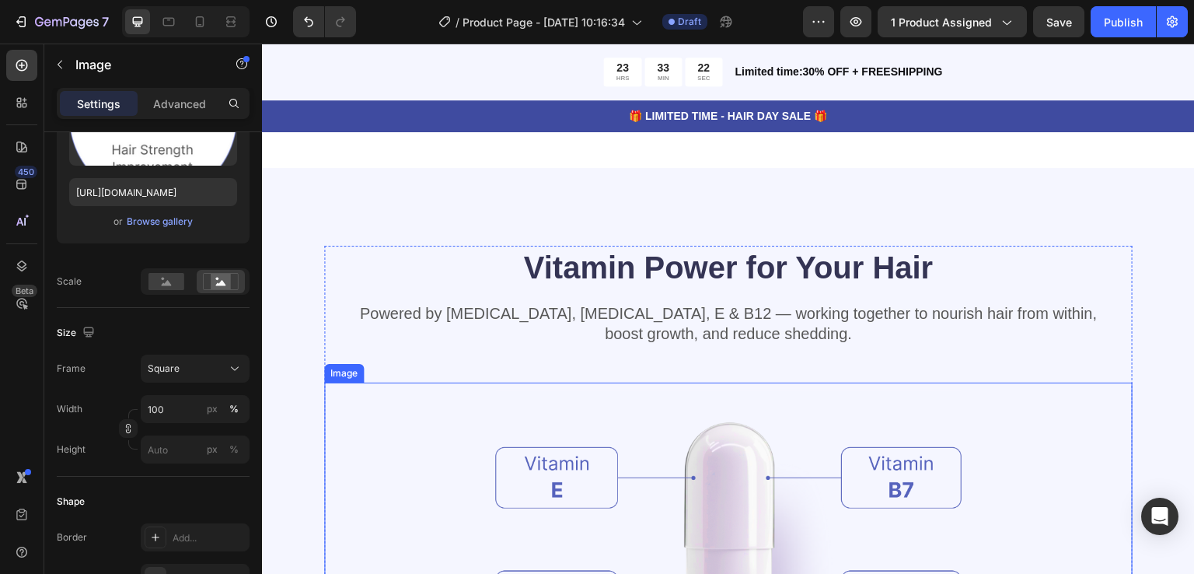
scroll to position [1710, 0]
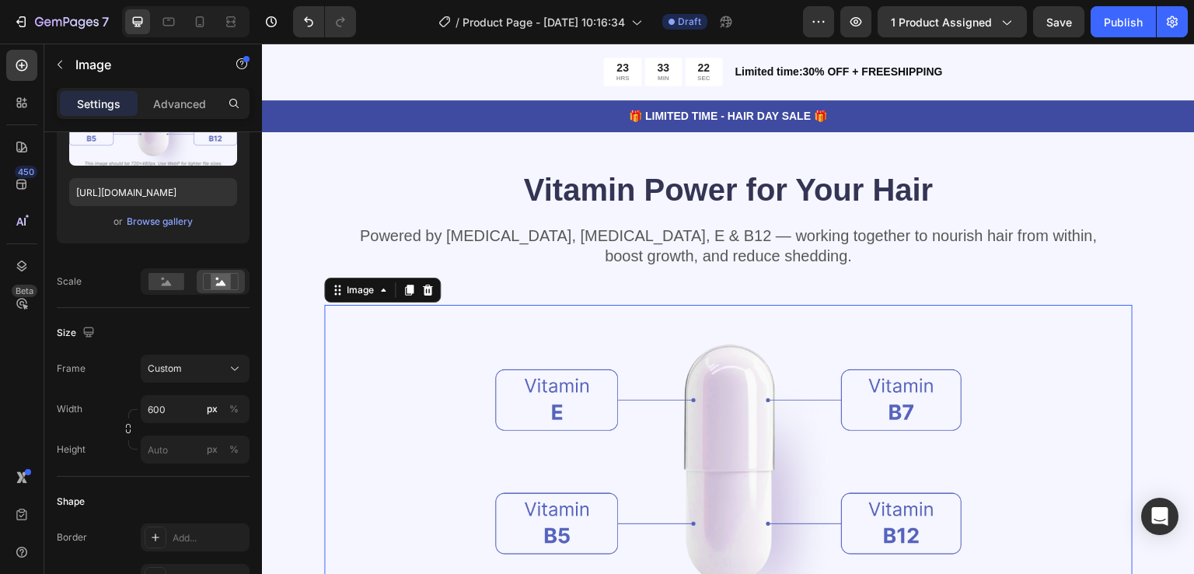
click at [729, 387] on img at bounding box center [728, 475] width 466 height 340
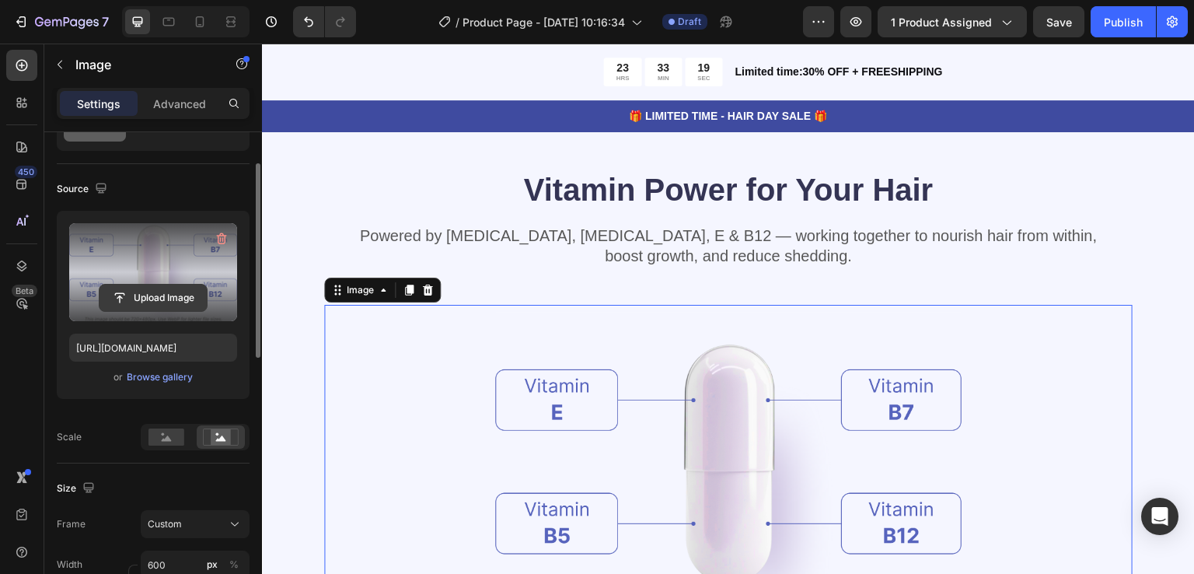
click at [176, 299] on input "file" at bounding box center [152, 297] width 107 height 26
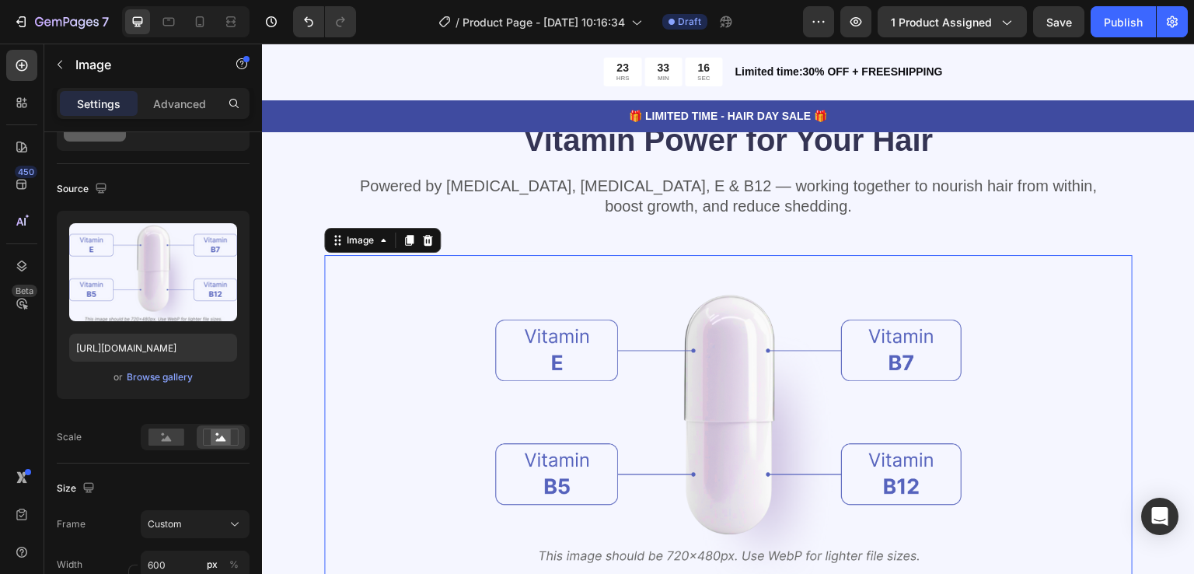
scroll to position [1787, 0]
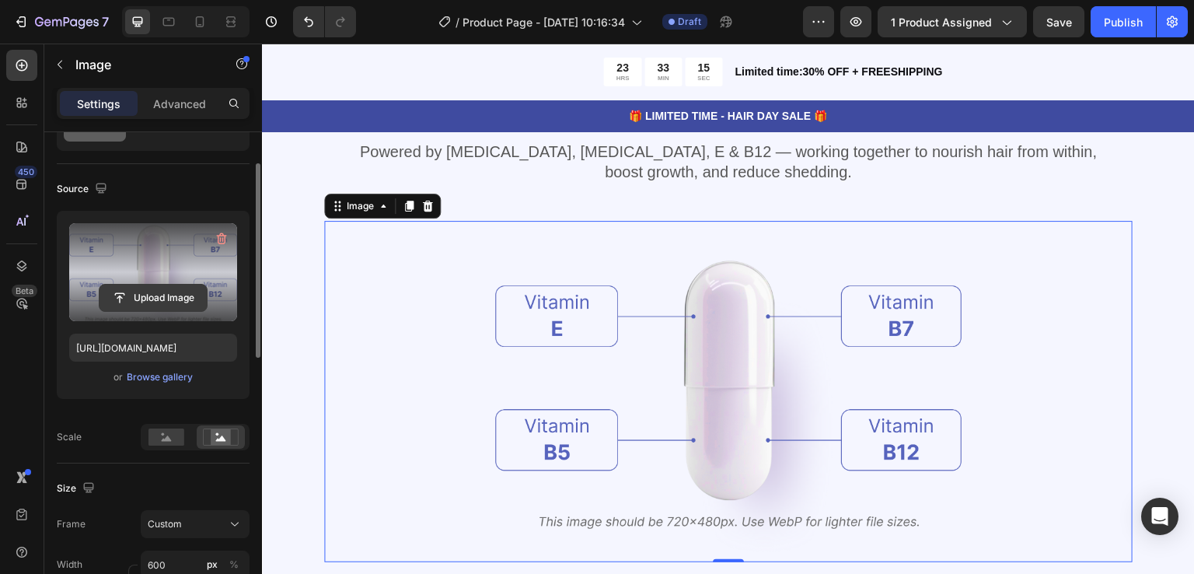
click at [183, 288] on input "file" at bounding box center [152, 297] width 107 height 26
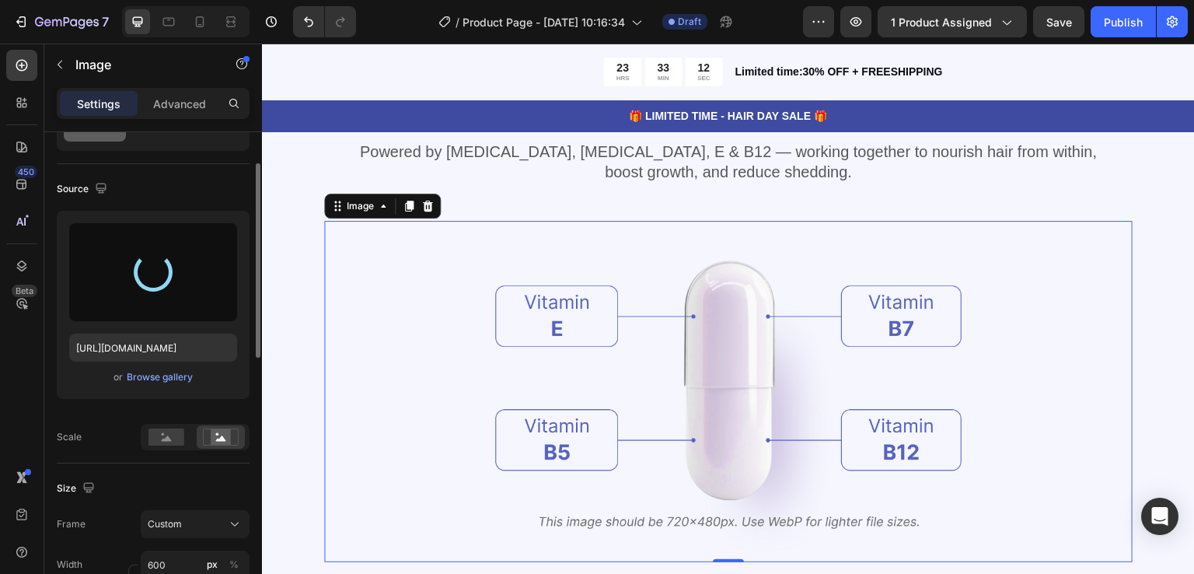
type input "https://cdn.shopify.com/s/files/1/0886/4517/3512/files/gempages_580820274652381…"
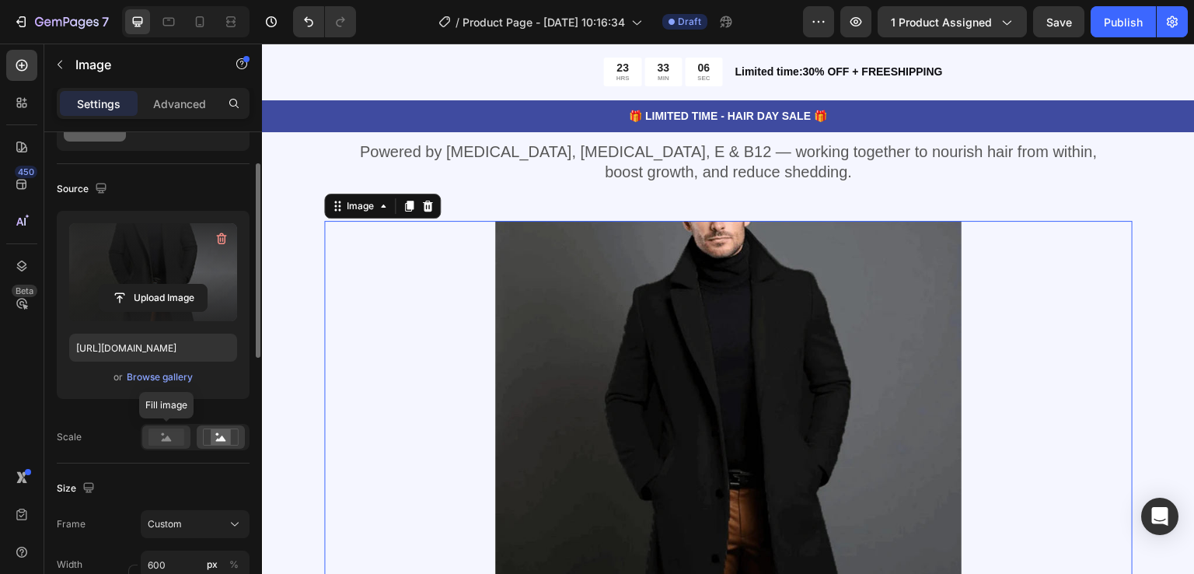
click at [161, 445] on div at bounding box center [166, 436] width 48 height 23
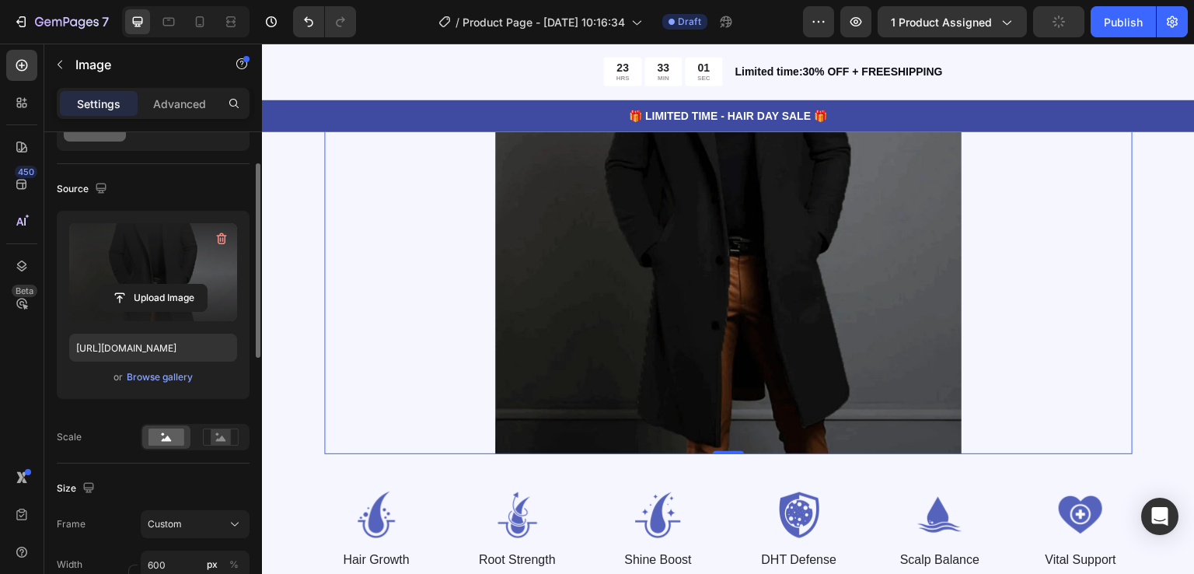
scroll to position [155, 0]
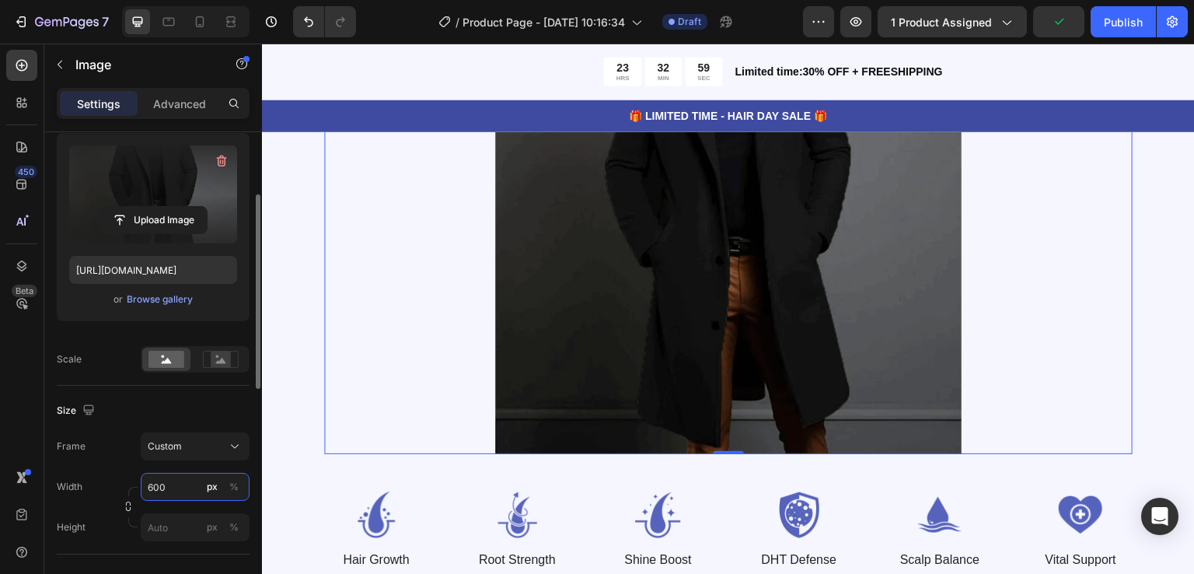
click at [173, 492] on input "600" at bounding box center [195, 486] width 109 height 28
click at [227, 520] on span "100%" at bounding box center [224, 523] width 26 height 14
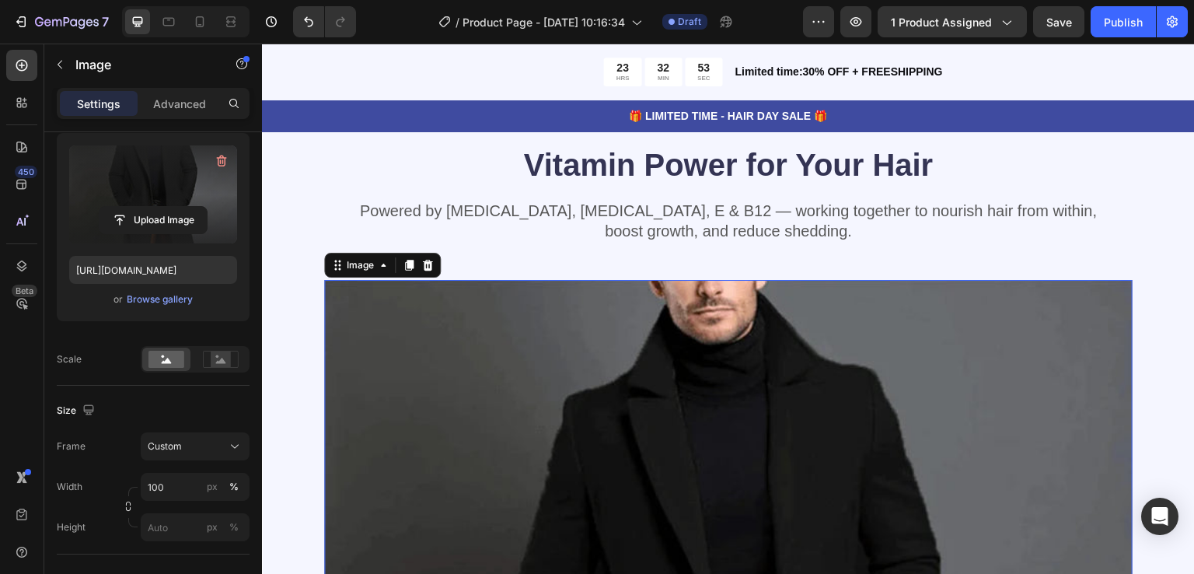
scroll to position [1632, 0]
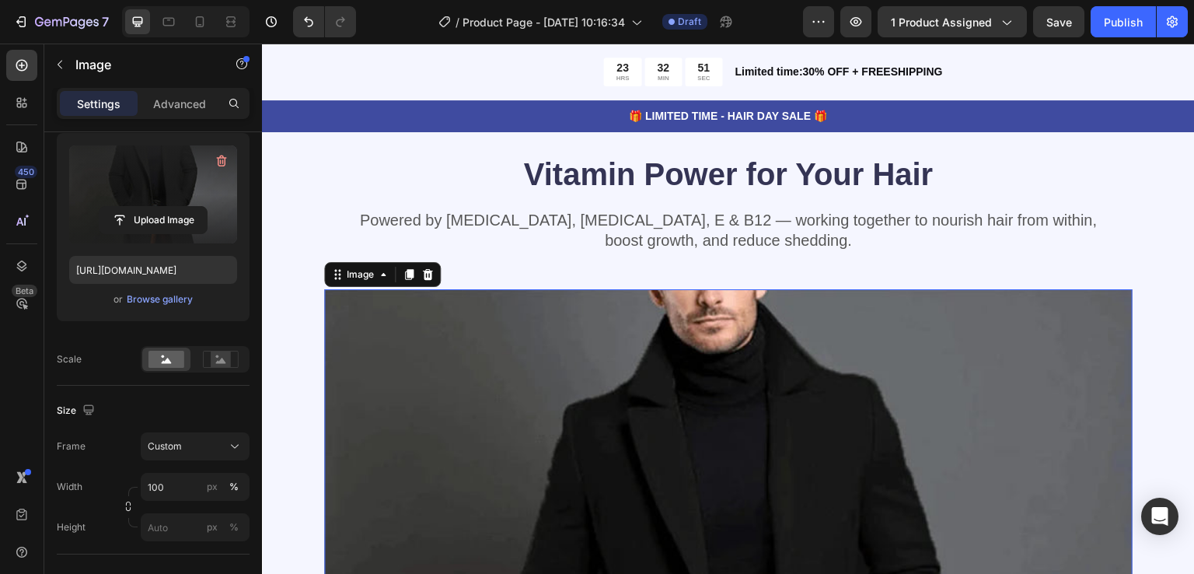
scroll to position [1865, 0]
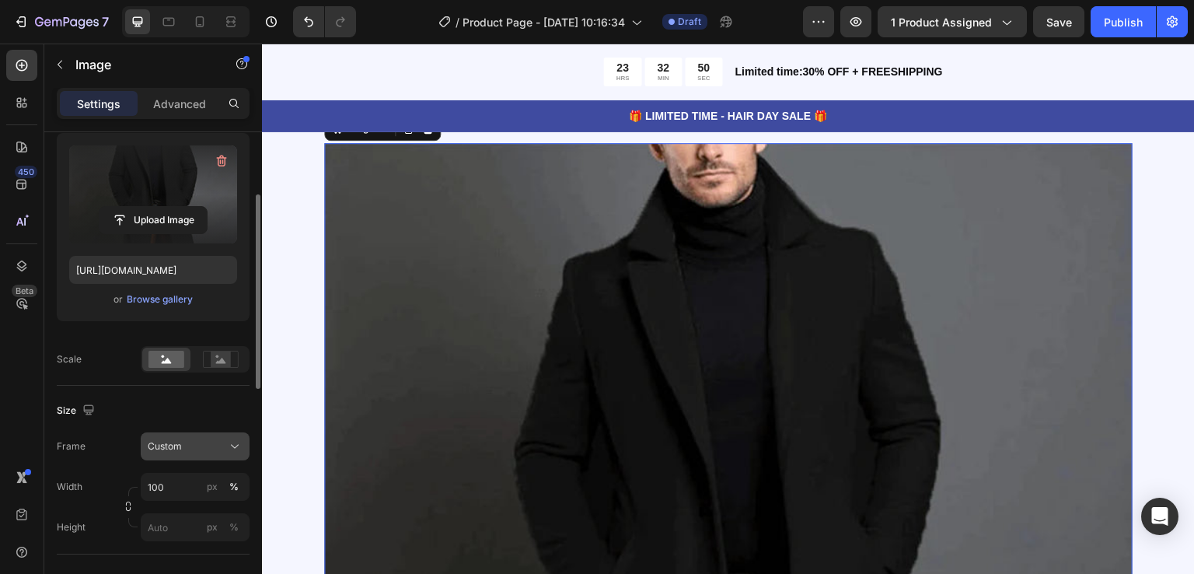
click at [217, 452] on div "Custom" at bounding box center [195, 446] width 95 height 16
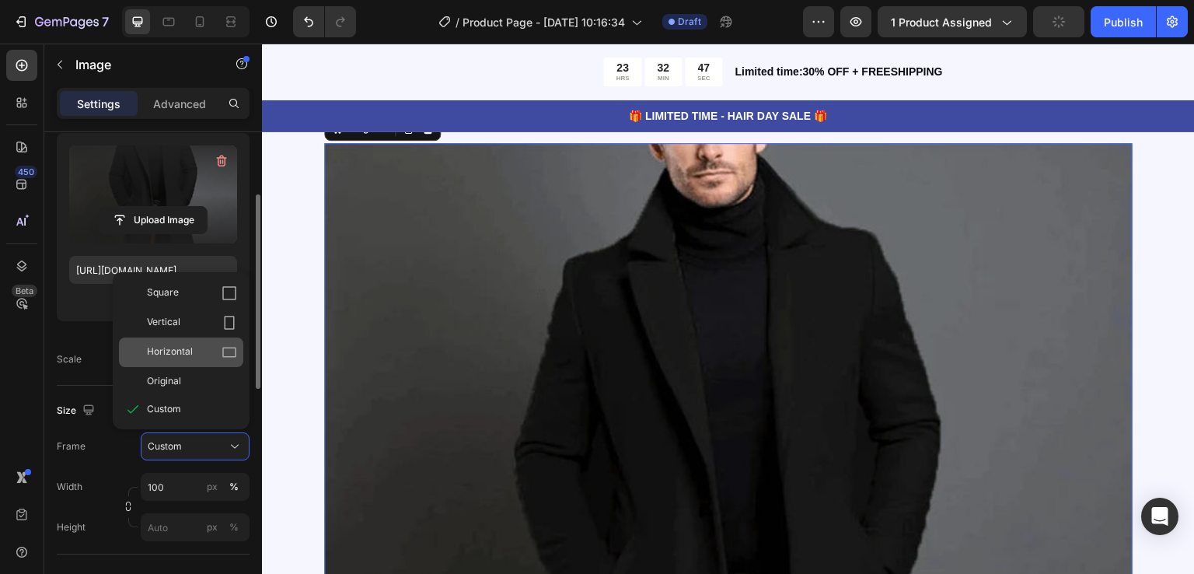
click at [216, 344] on div "Horizontal" at bounding box center [192, 352] width 90 height 16
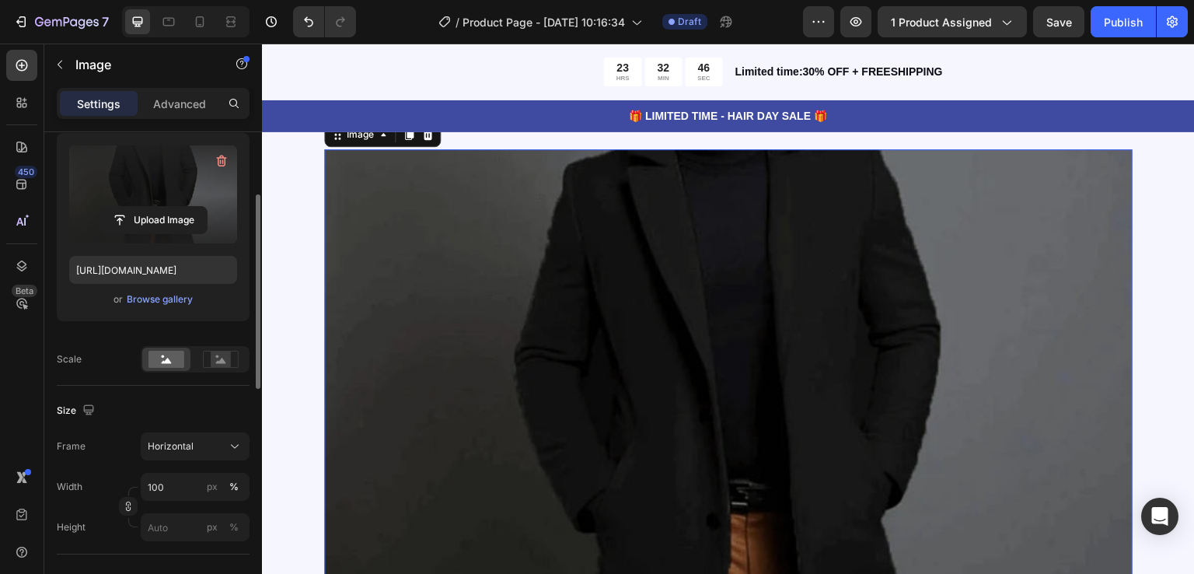
scroll to position [1632, 0]
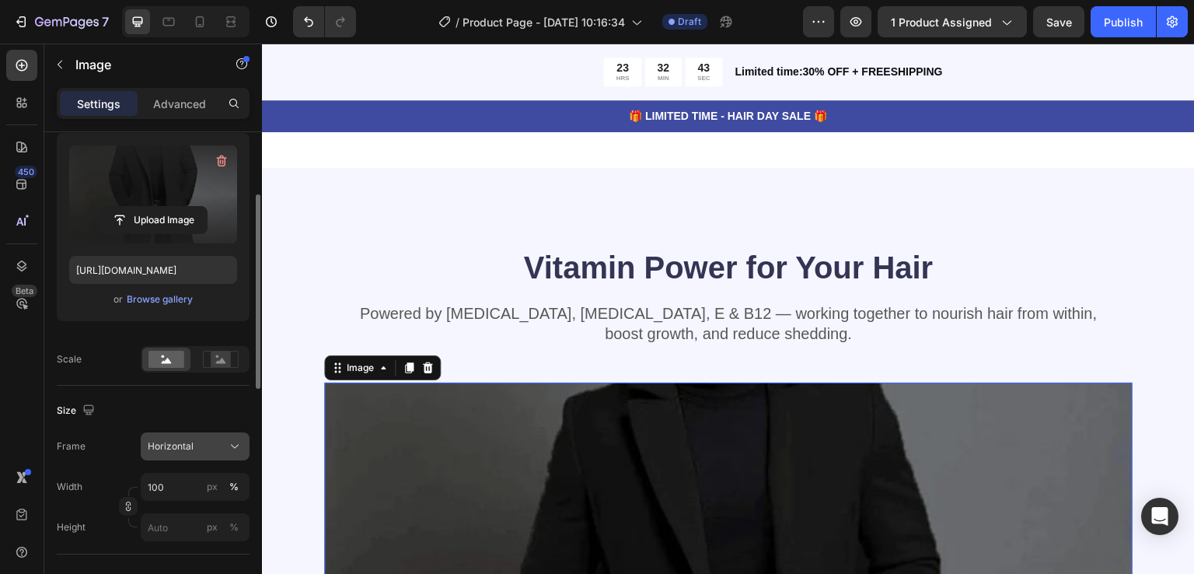
click at [214, 445] on div "Horizontal" at bounding box center [186, 446] width 76 height 14
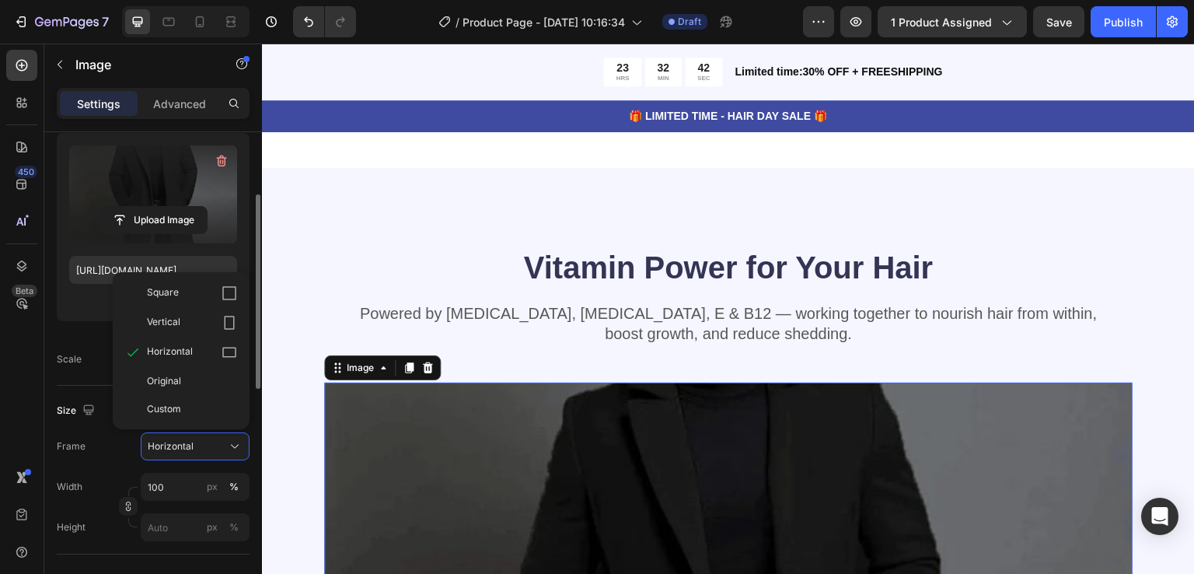
drag, startPoint x: 166, startPoint y: 398, endPoint x: 201, endPoint y: 416, distance: 39.3
click at [168, 398] on div "Custom" at bounding box center [181, 409] width 124 height 28
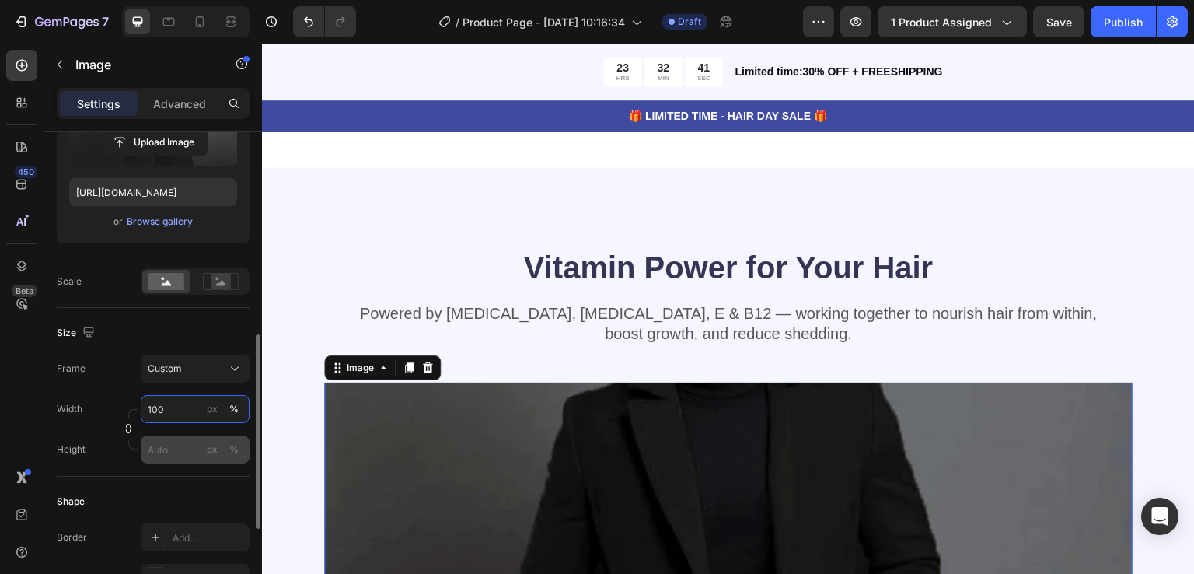
scroll to position [311, 0]
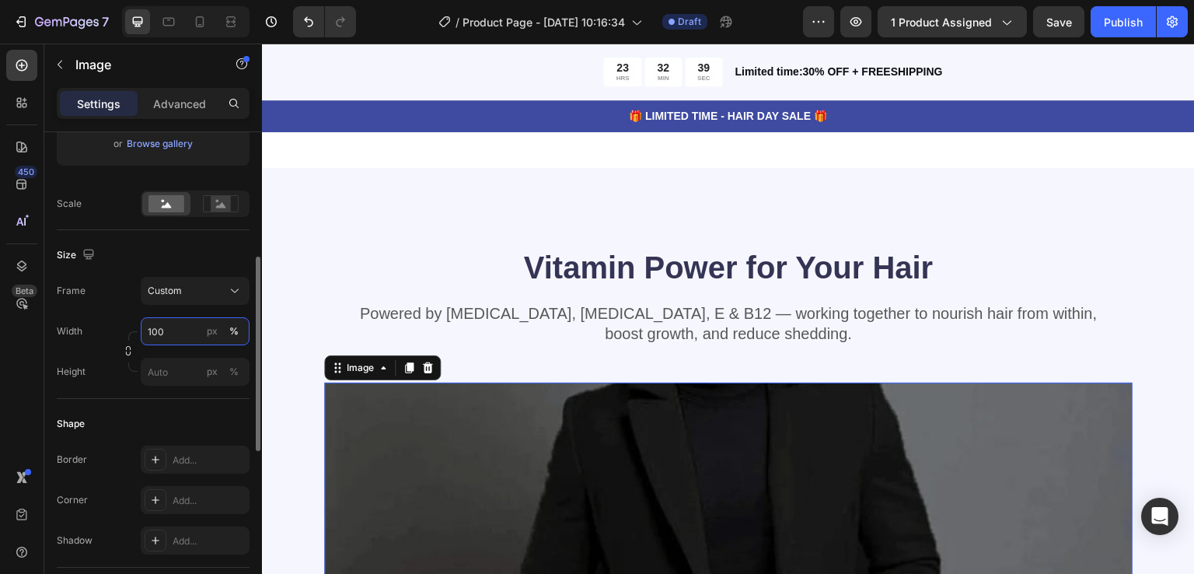
click at [193, 336] on input "100" at bounding box center [195, 331] width 109 height 28
drag, startPoint x: 171, startPoint y: 331, endPoint x: 119, endPoint y: 329, distance: 52.1
click at [119, 329] on div "Width 100 px %" at bounding box center [153, 331] width 193 height 28
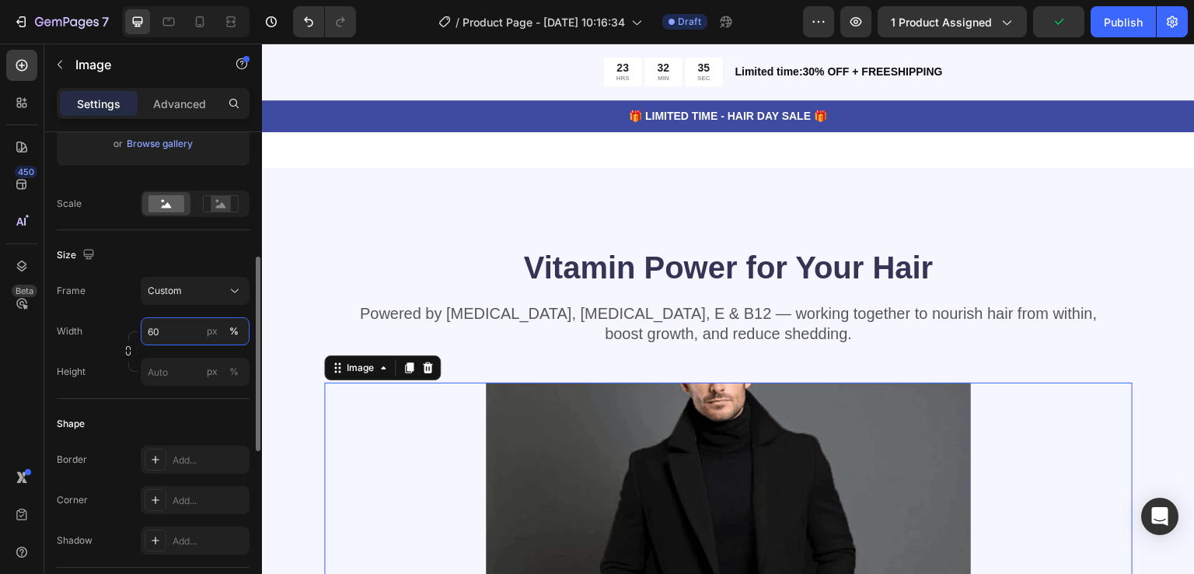
type input "600"
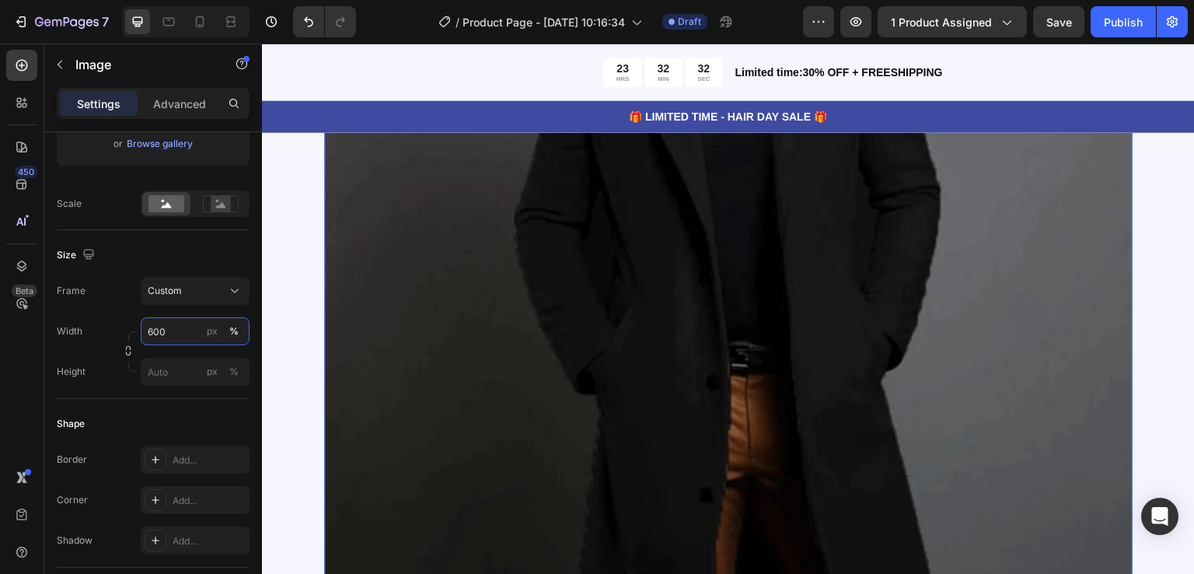
scroll to position [2331, 0]
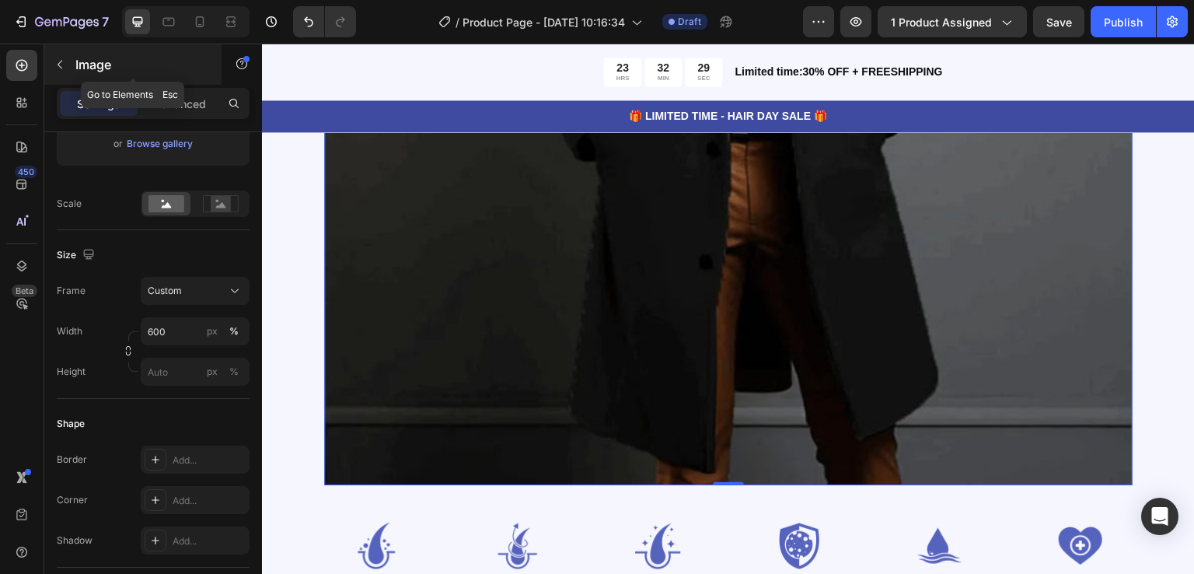
click at [59, 69] on icon "button" at bounding box center [60, 64] width 12 height 12
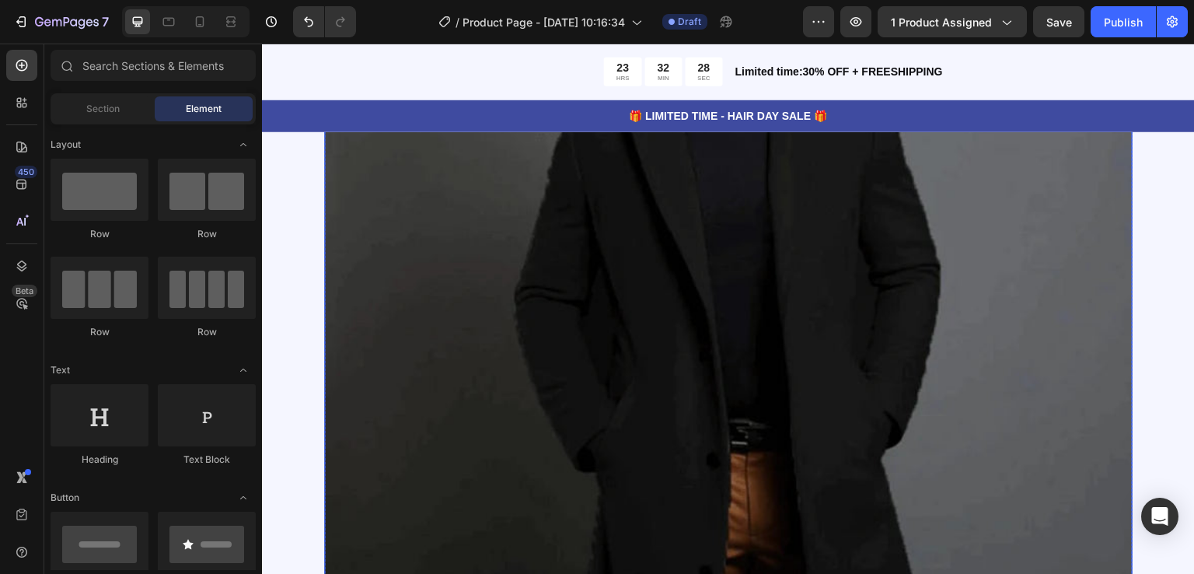
scroll to position [1710, 0]
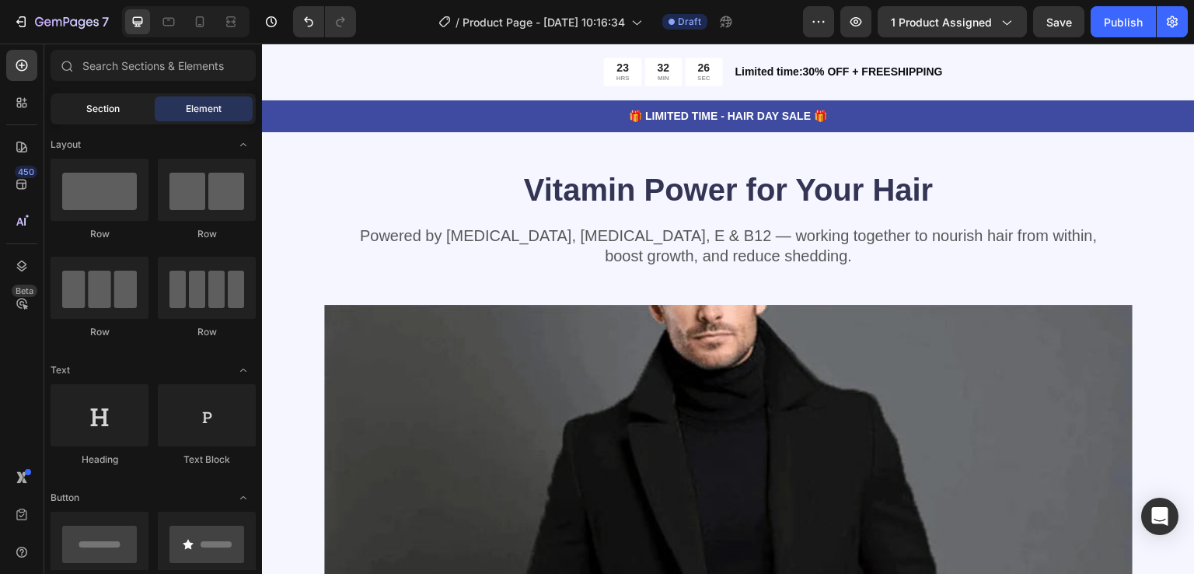
click at [87, 100] on div "Section" at bounding box center [103, 108] width 98 height 25
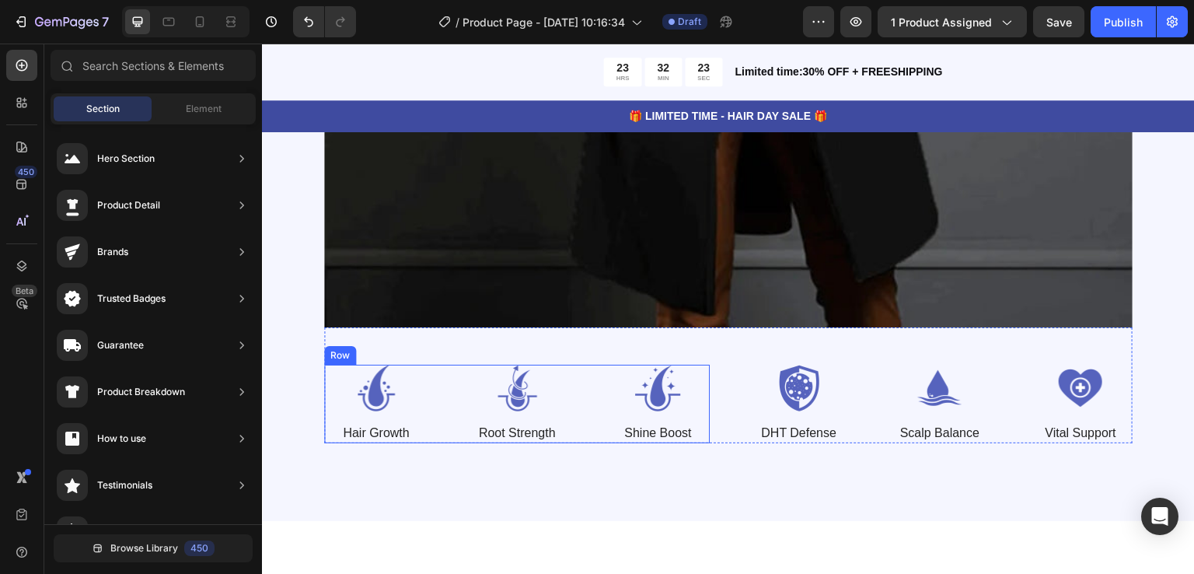
scroll to position [2487, 0]
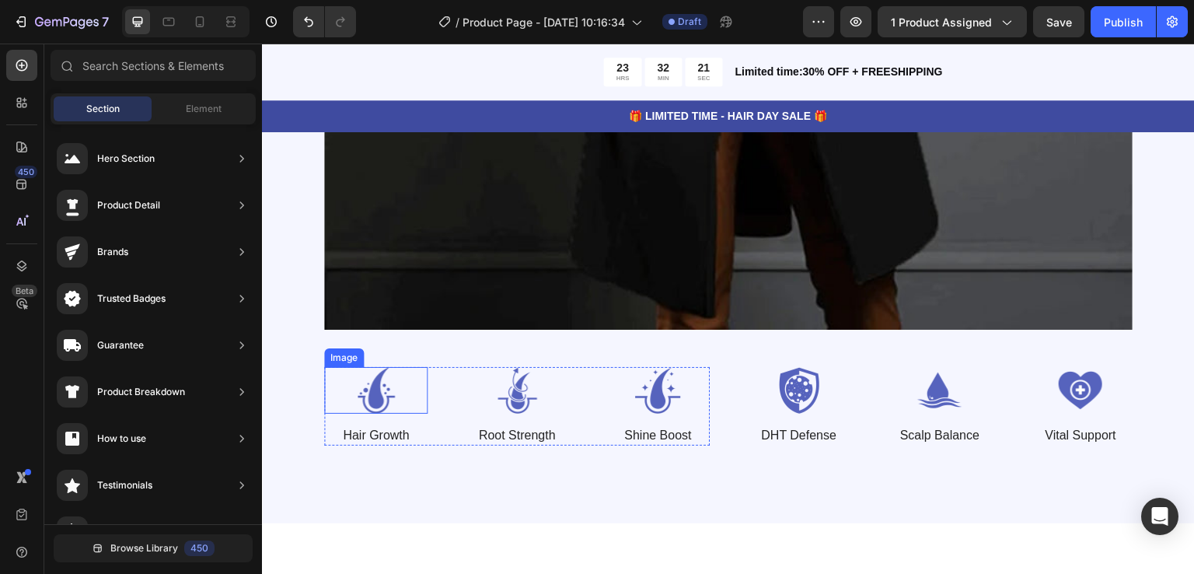
click at [381, 390] on img at bounding box center [375, 390] width 103 height 47
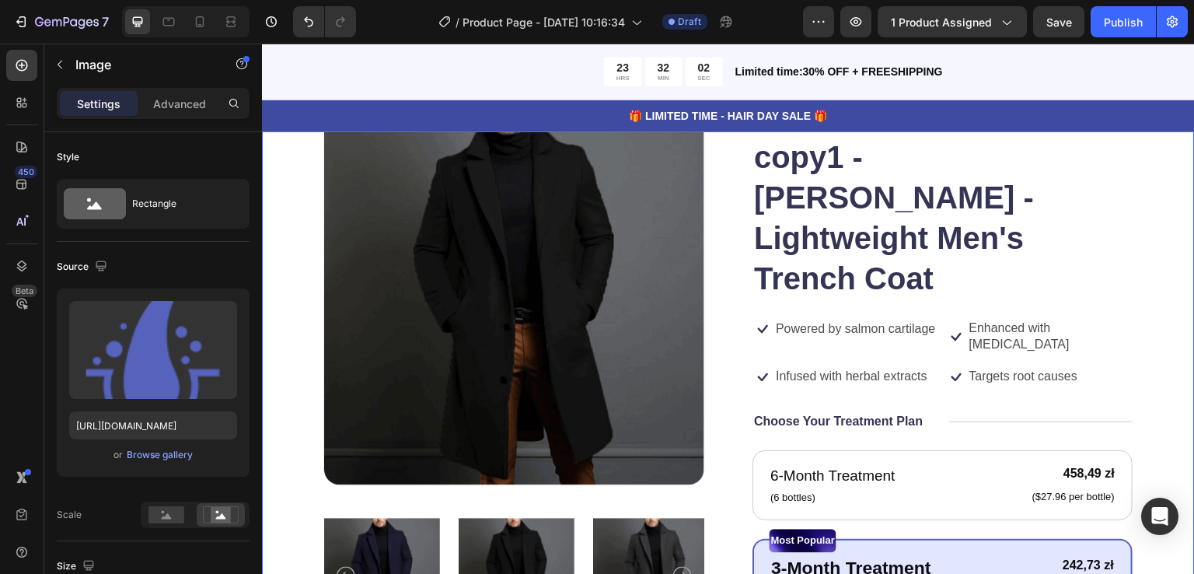
scroll to position [0, 0]
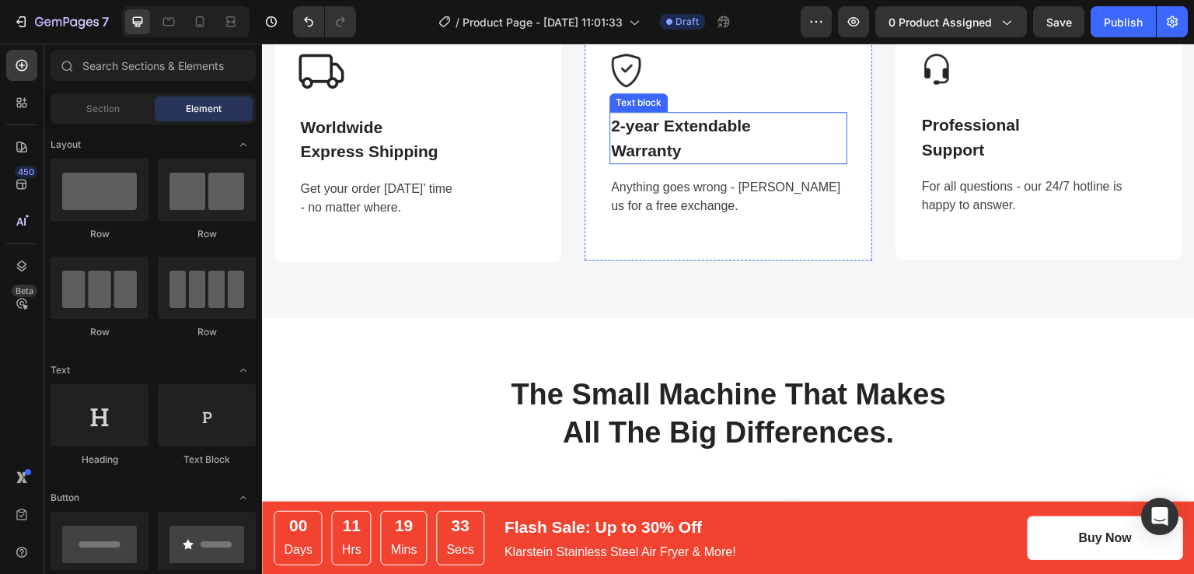
scroll to position [1399, 0]
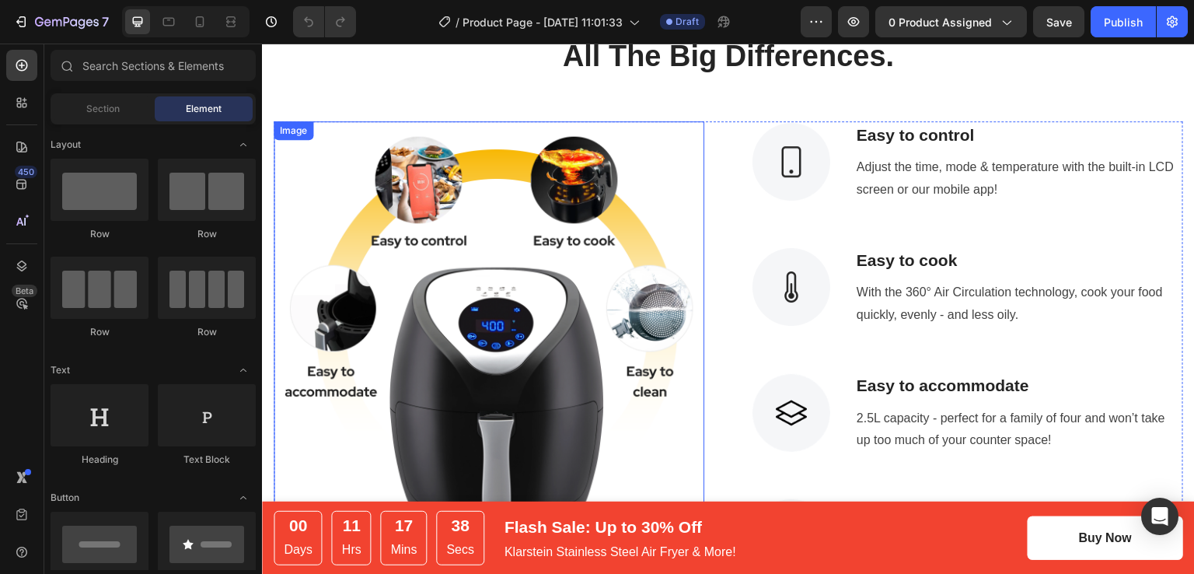
scroll to position [2020, 0]
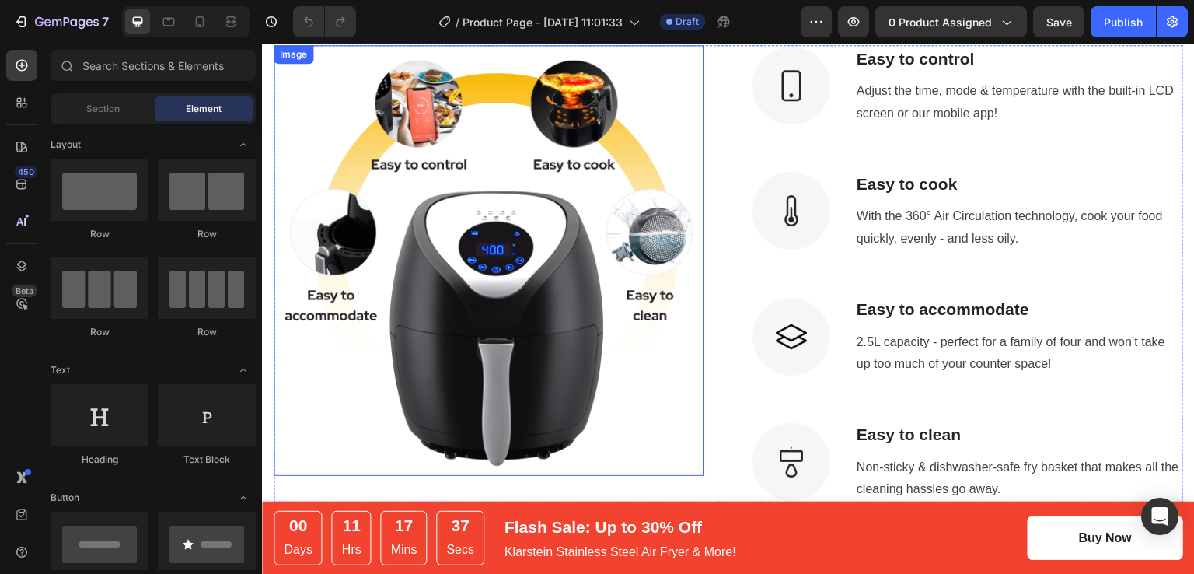
click at [544, 306] on img at bounding box center [489, 260] width 431 height 431
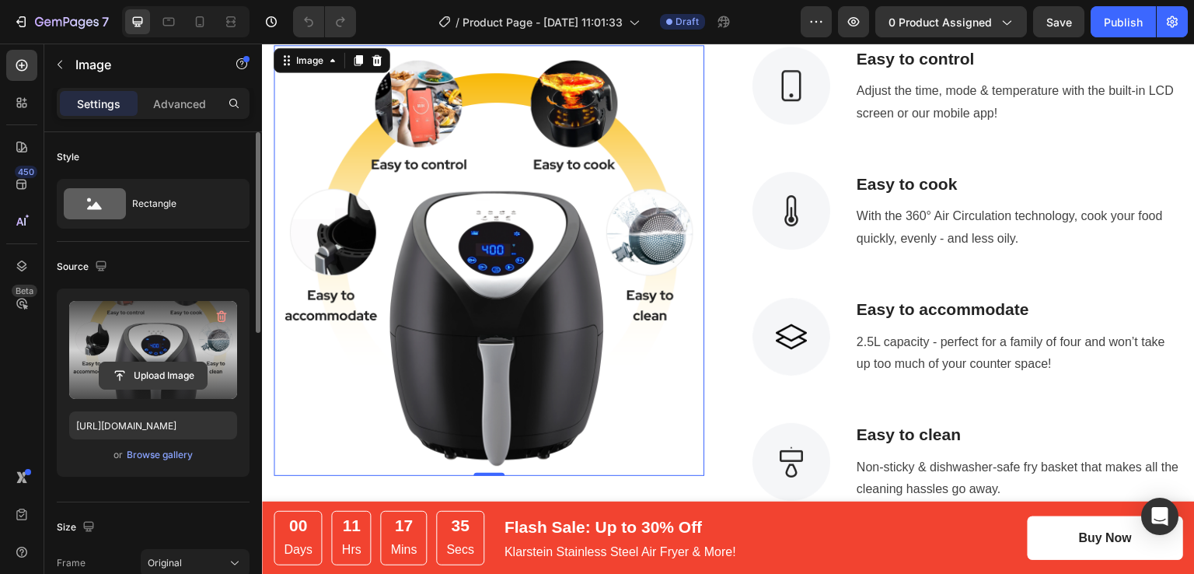
click at [147, 362] on input "file" at bounding box center [152, 375] width 107 height 26
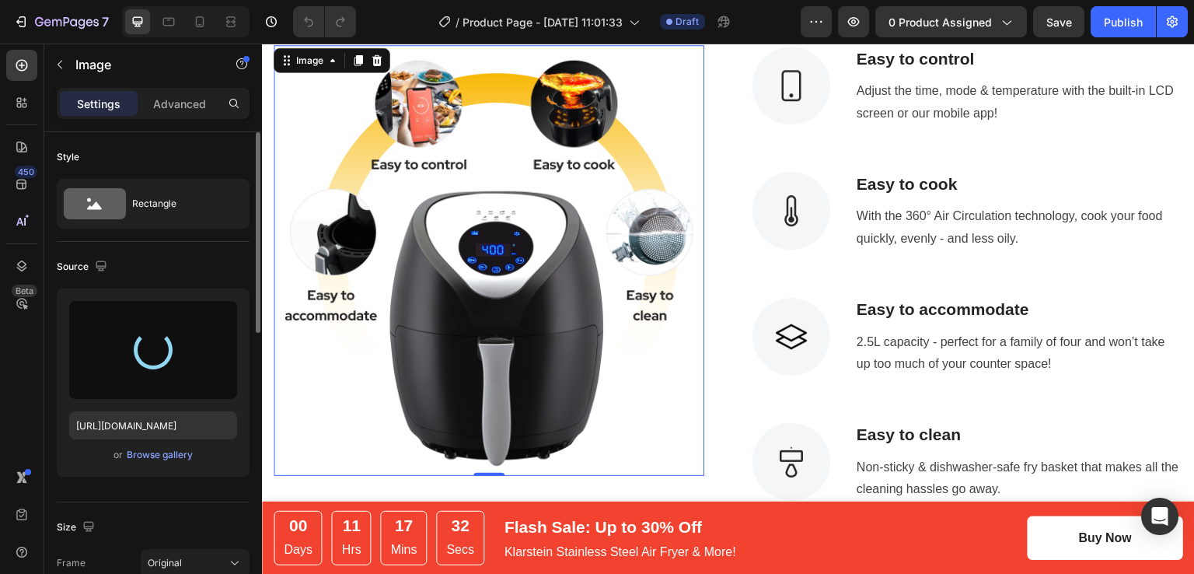
type input "https://cdn.shopify.com/s/files/1/0886/4517/3512/files/gempages_580820274652381…"
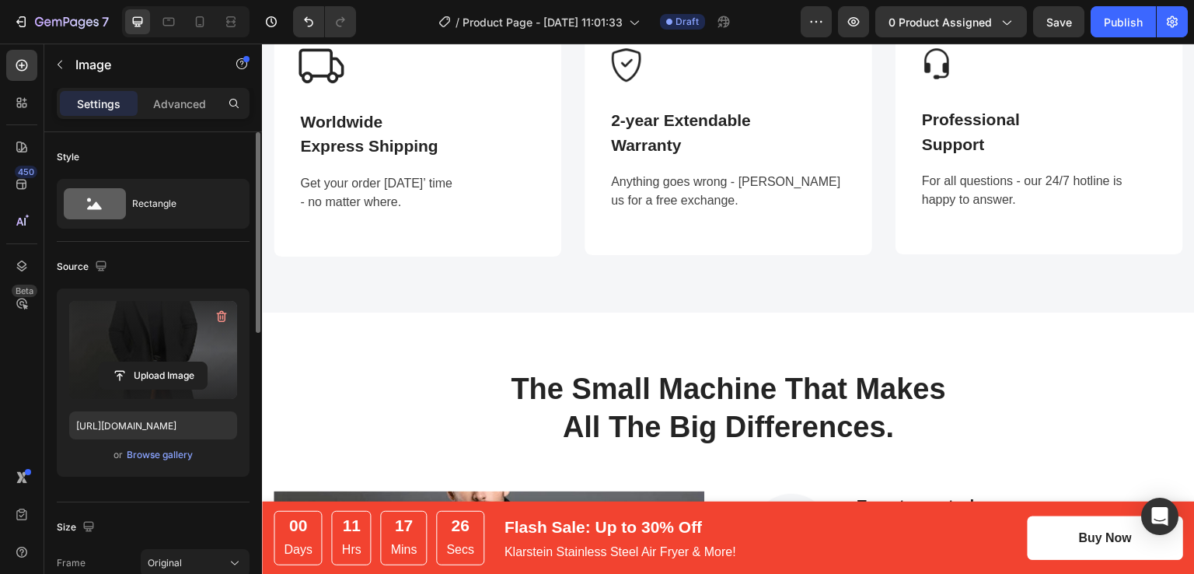
scroll to position [1433, 0]
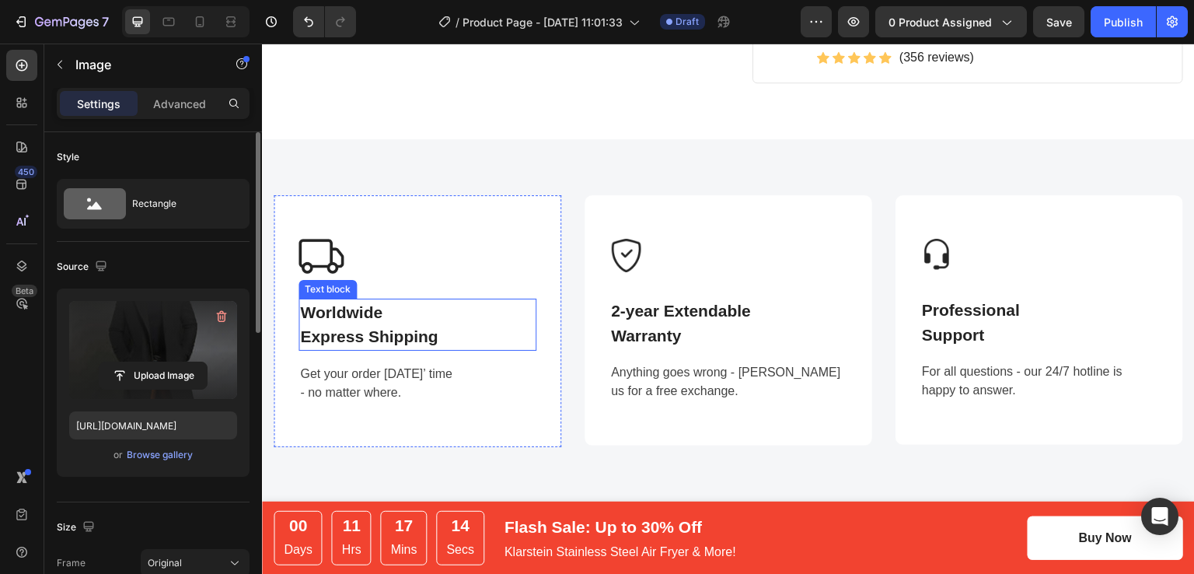
click at [401, 319] on p "Worldwide Express Shipping" at bounding box center [417, 324] width 235 height 49
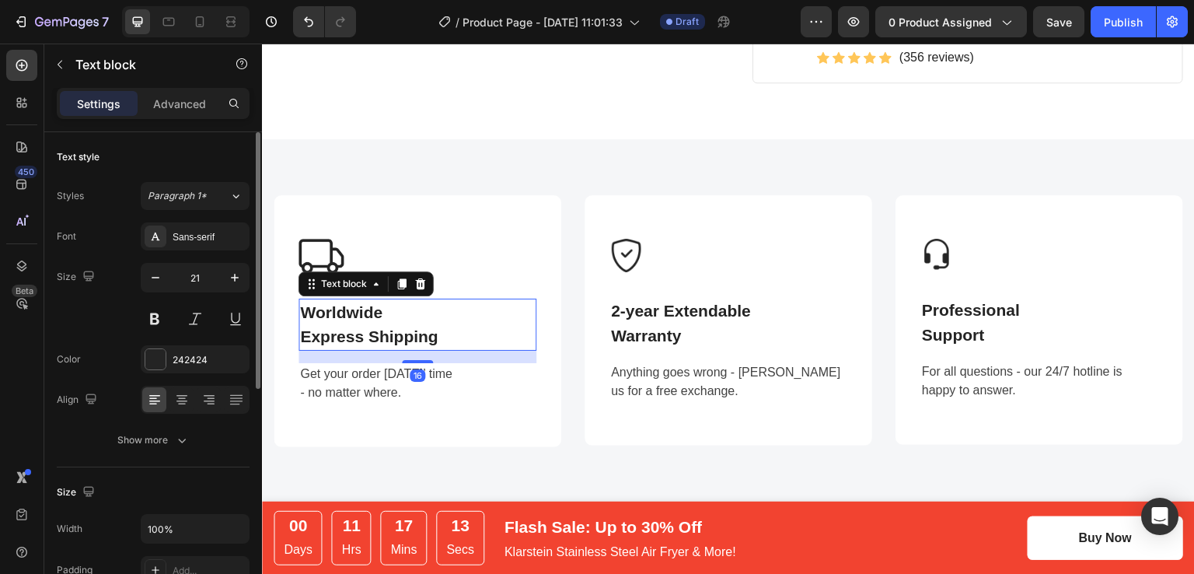
click at [443, 322] on p "Worldwide Express Shipping" at bounding box center [417, 324] width 235 height 49
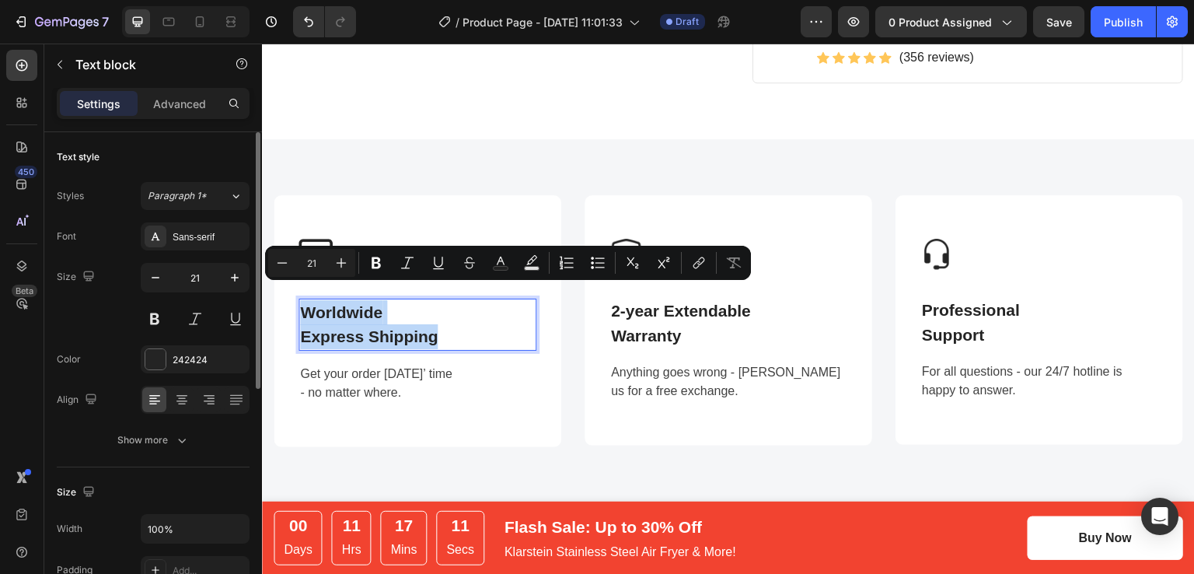
drag, startPoint x: 443, startPoint y: 322, endPoint x: 306, endPoint y: 294, distance: 139.8
click at [306, 300] on p "Worldwide Express Shipping" at bounding box center [417, 324] width 235 height 49
copy p "Worldwide Express Shipping"
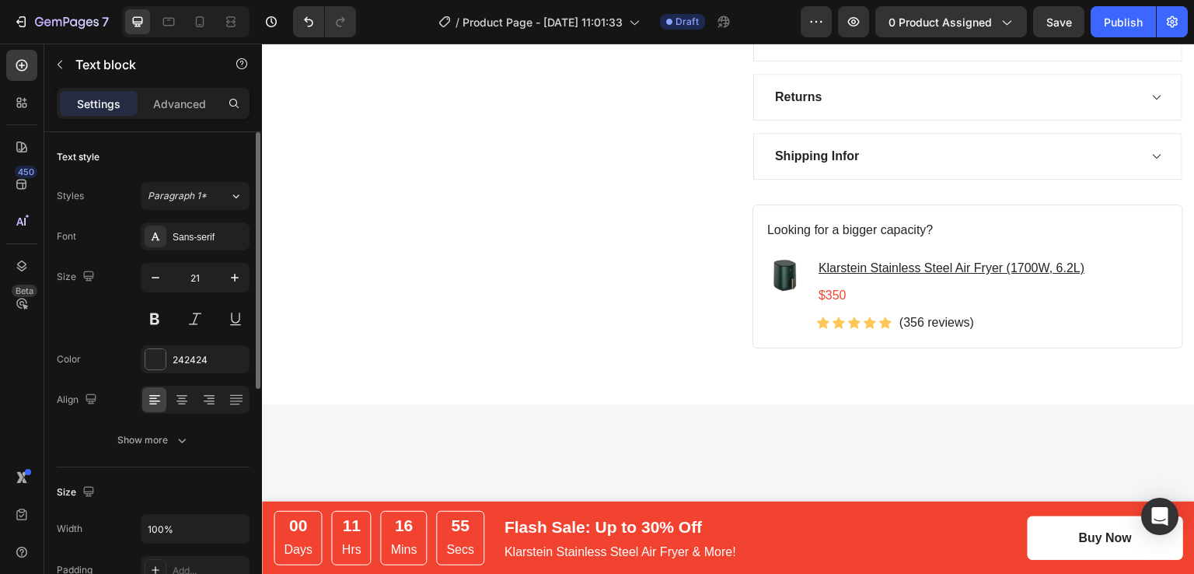
type input "16"
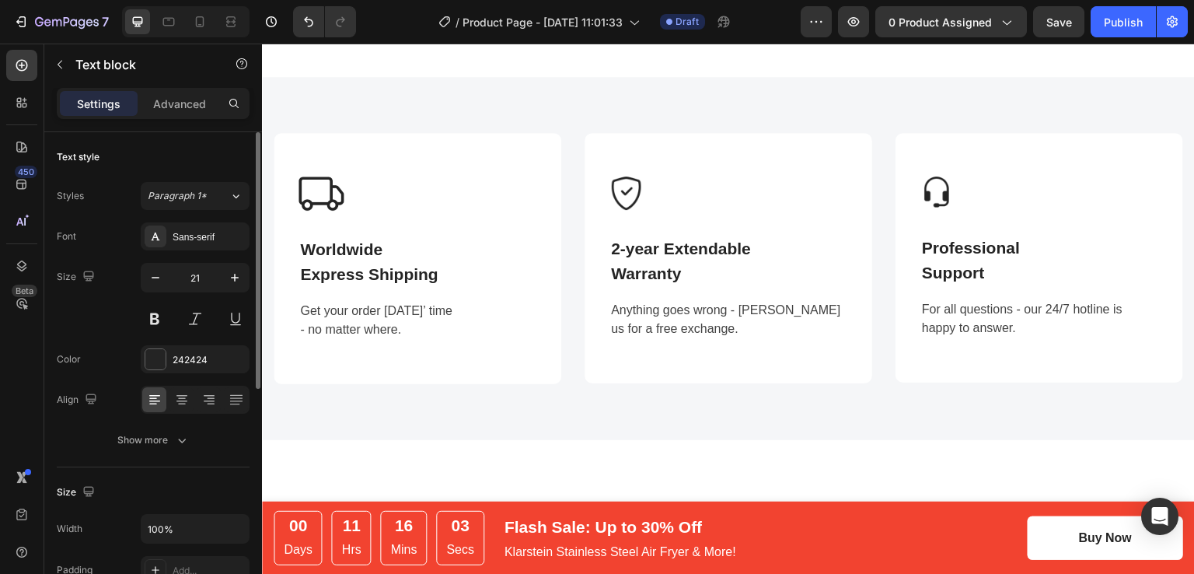
scroll to position [1588, 0]
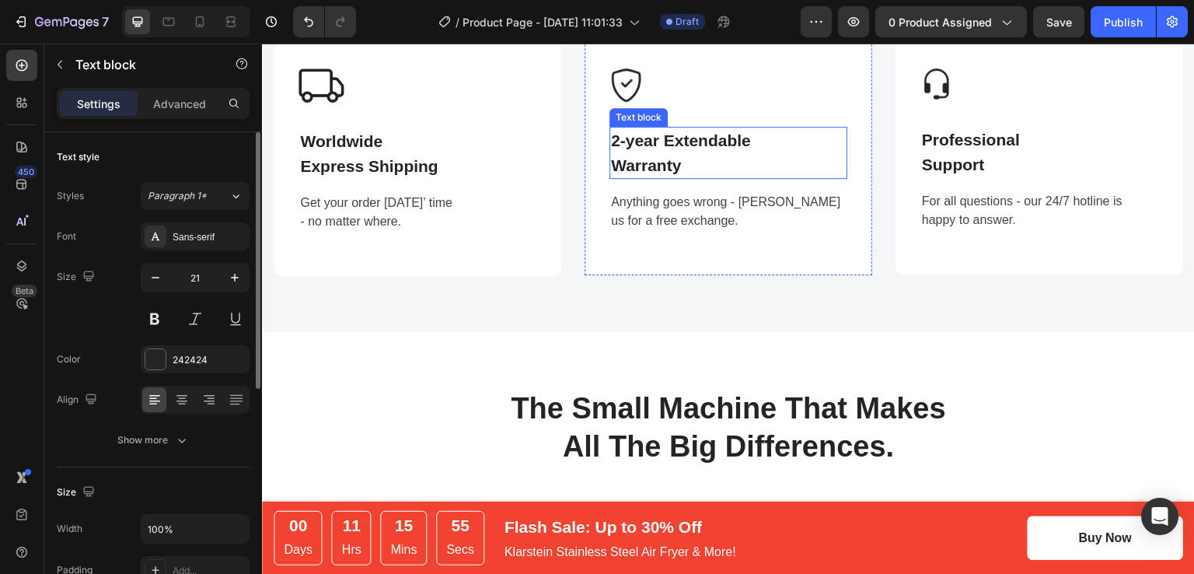
click at [671, 161] on p "Warranty" at bounding box center [728, 165] width 235 height 25
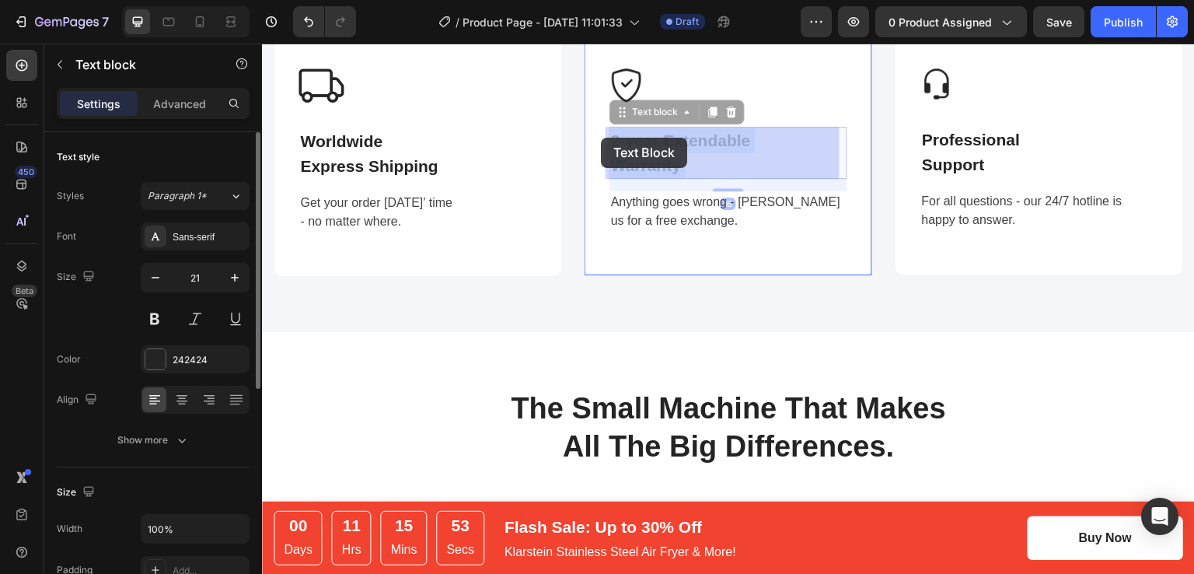
drag, startPoint x: 682, startPoint y: 162, endPoint x: 601, endPoint y: 138, distance: 85.3
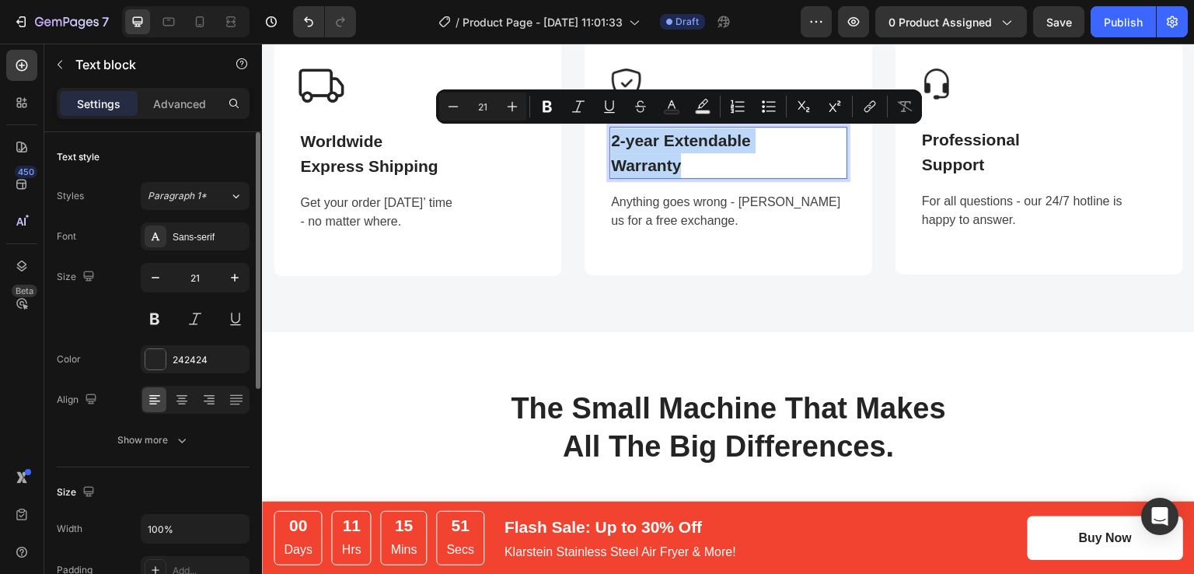
drag, startPoint x: 655, startPoint y: 162, endPoint x: 609, endPoint y: 142, distance: 50.1
click at [609, 142] on div "2-year Extendable Warranty" at bounding box center [728, 153] width 238 height 52
copy div "2-year Extendable Warranty"
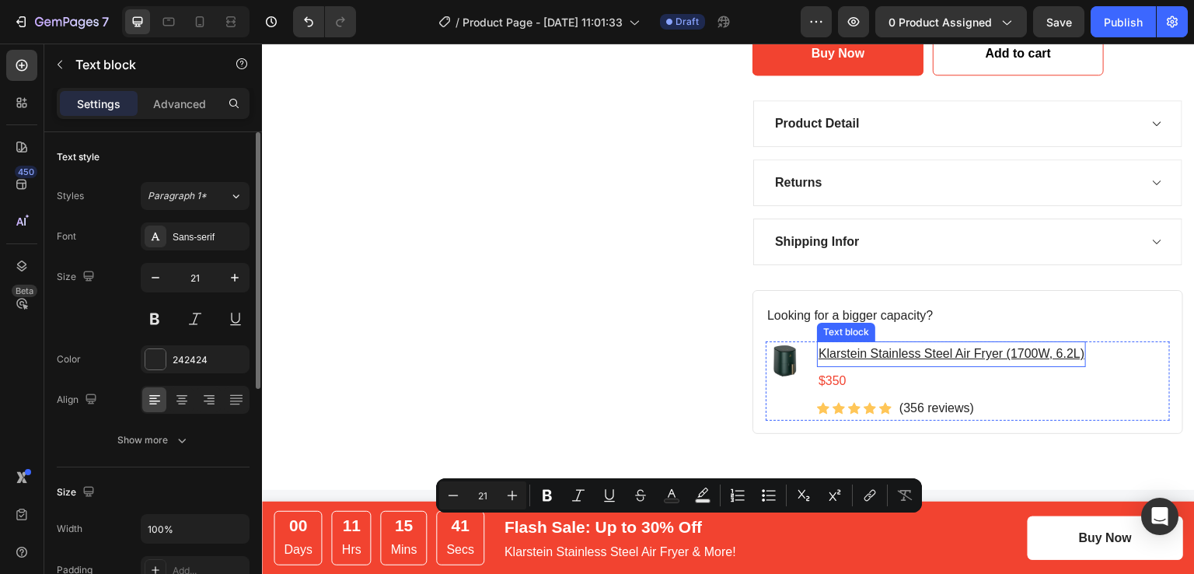
type input "16"
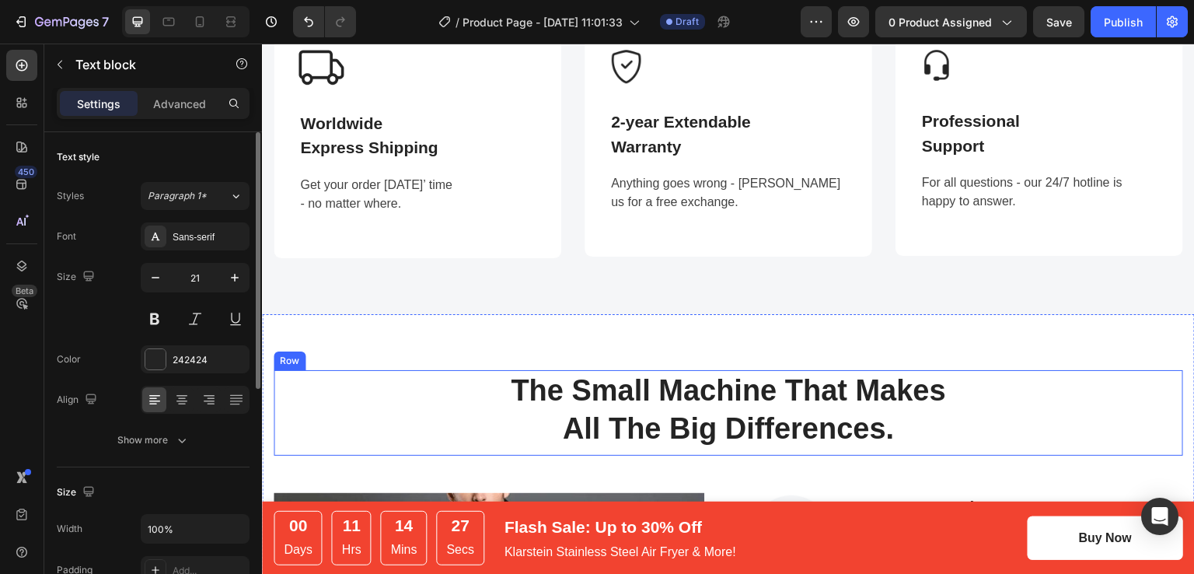
scroll to position [1476, 0]
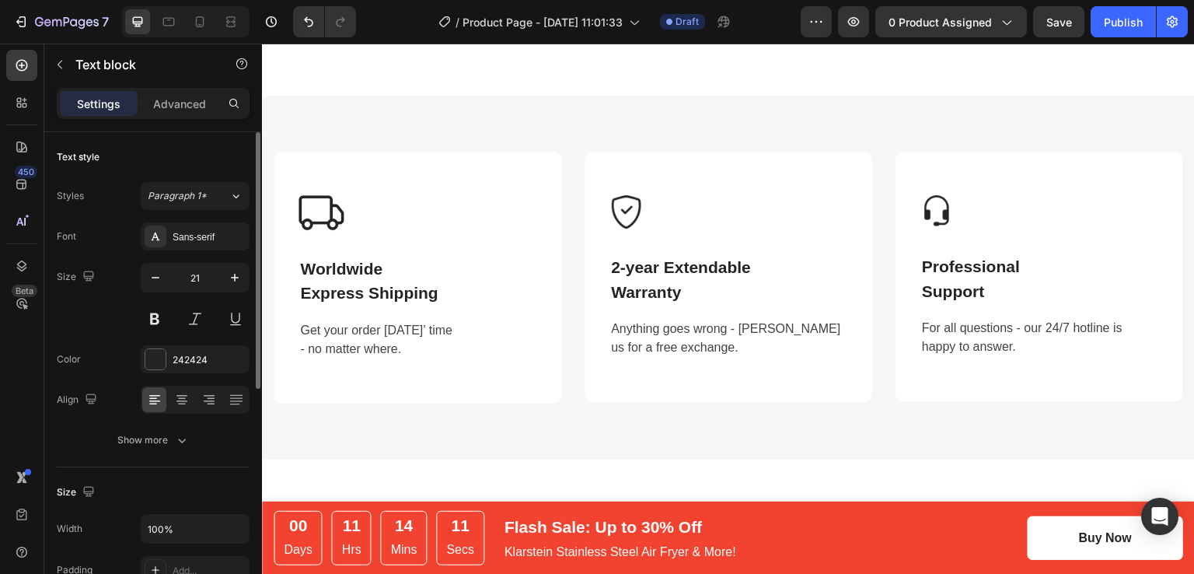
click at [640, 280] on p "Warranty" at bounding box center [728, 292] width 235 height 25
click at [681, 280] on p "Warranty" at bounding box center [728, 292] width 235 height 25
click at [678, 280] on p "Warranty" at bounding box center [728, 292] width 235 height 25
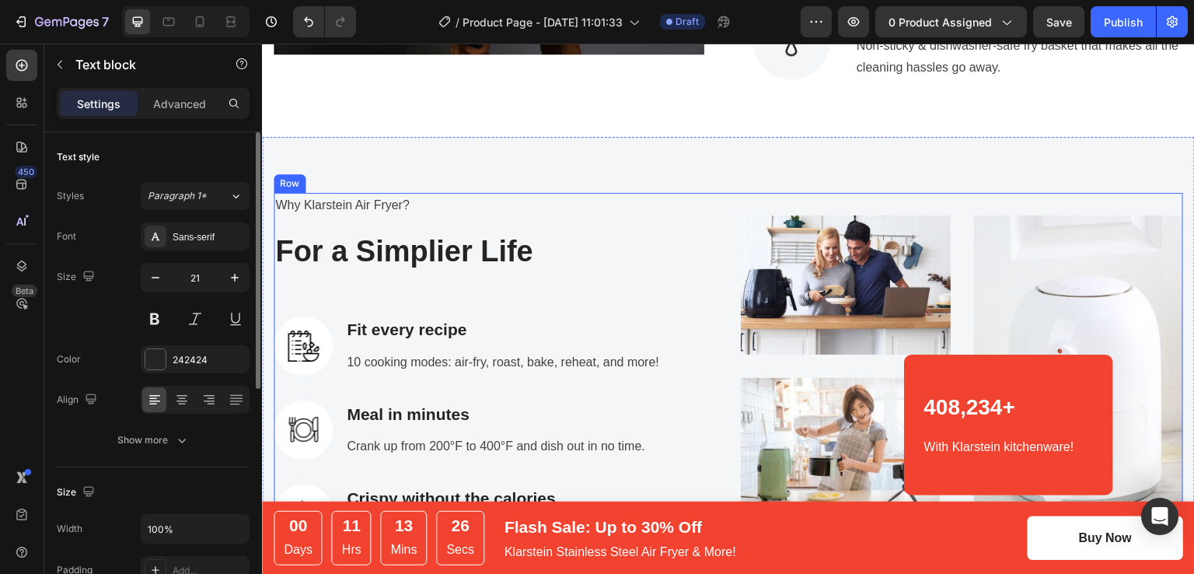
scroll to position [2409, 0]
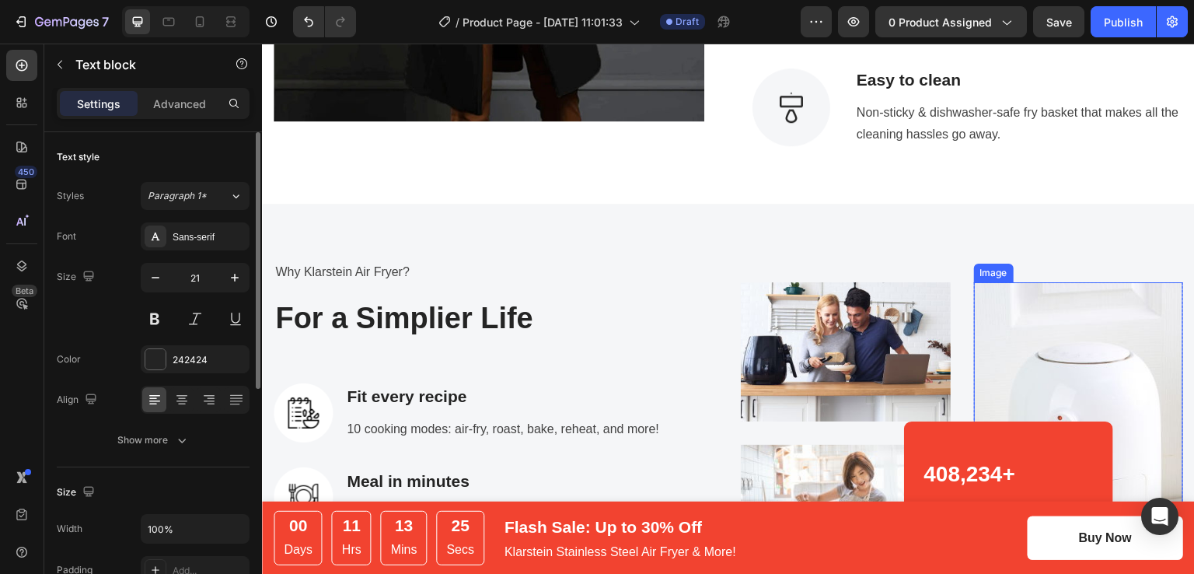
click at [1040, 319] on img at bounding box center [1079, 471] width 210 height 378
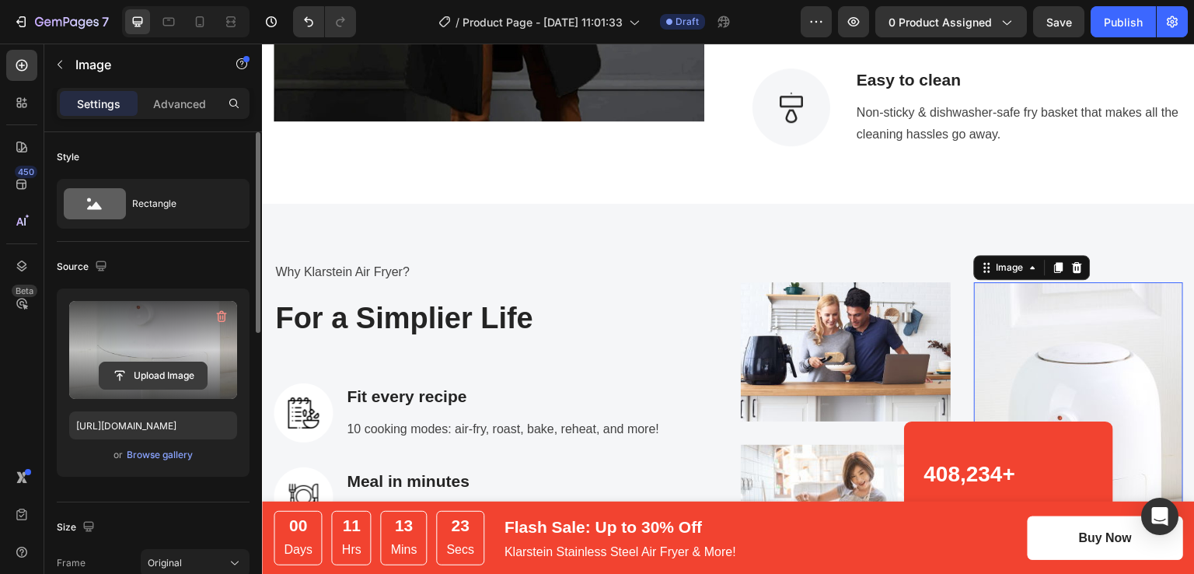
click at [177, 368] on input "file" at bounding box center [152, 375] width 107 height 26
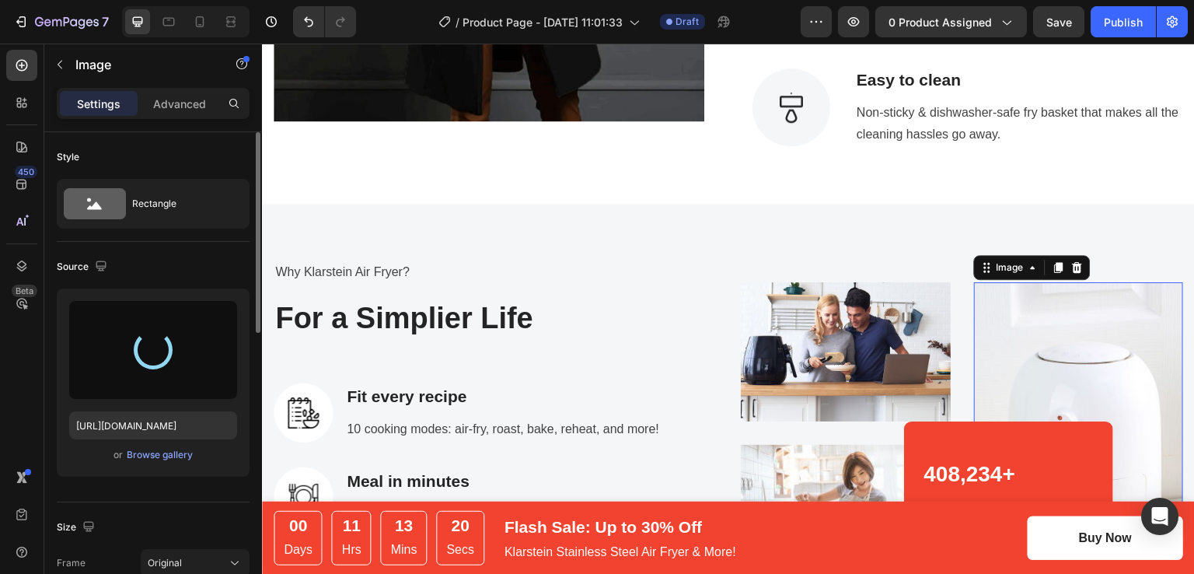
type input "[URL][DOMAIN_NAME]"
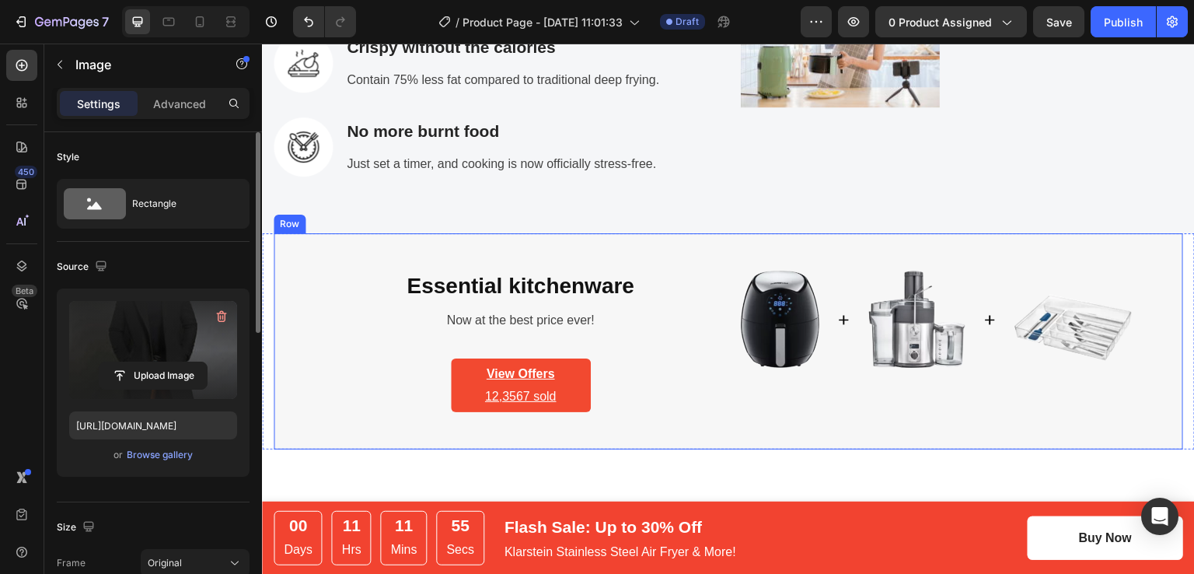
scroll to position [2953, 0]
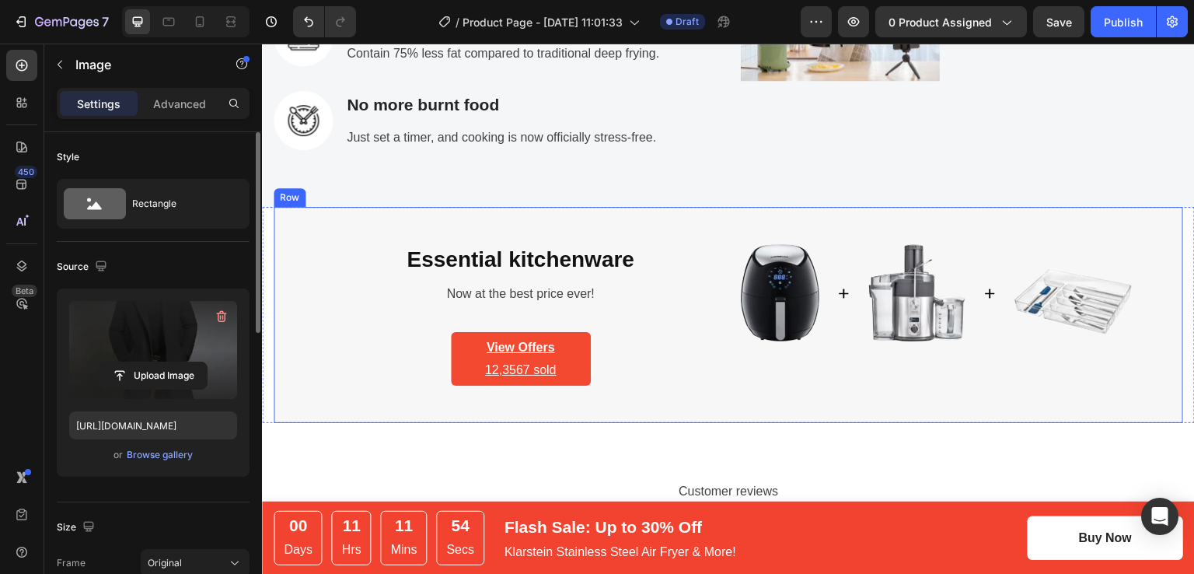
click at [288, 218] on div "Essential kitchenware Heading Now at the best price ever! Text block View Offer…" at bounding box center [728, 315] width 909 height 217
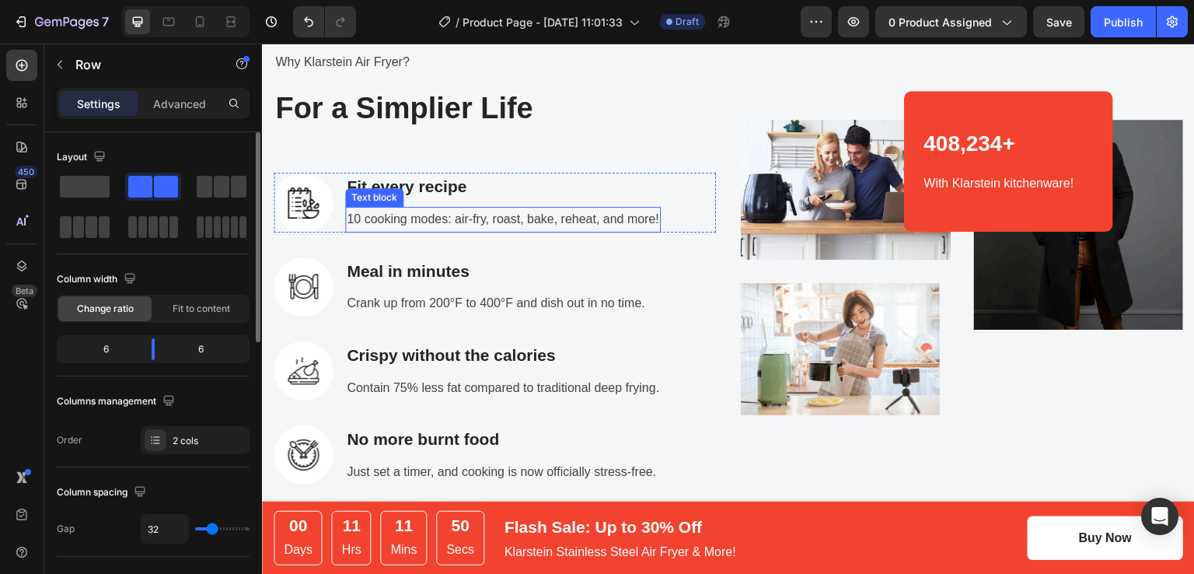
scroll to position [2564, 0]
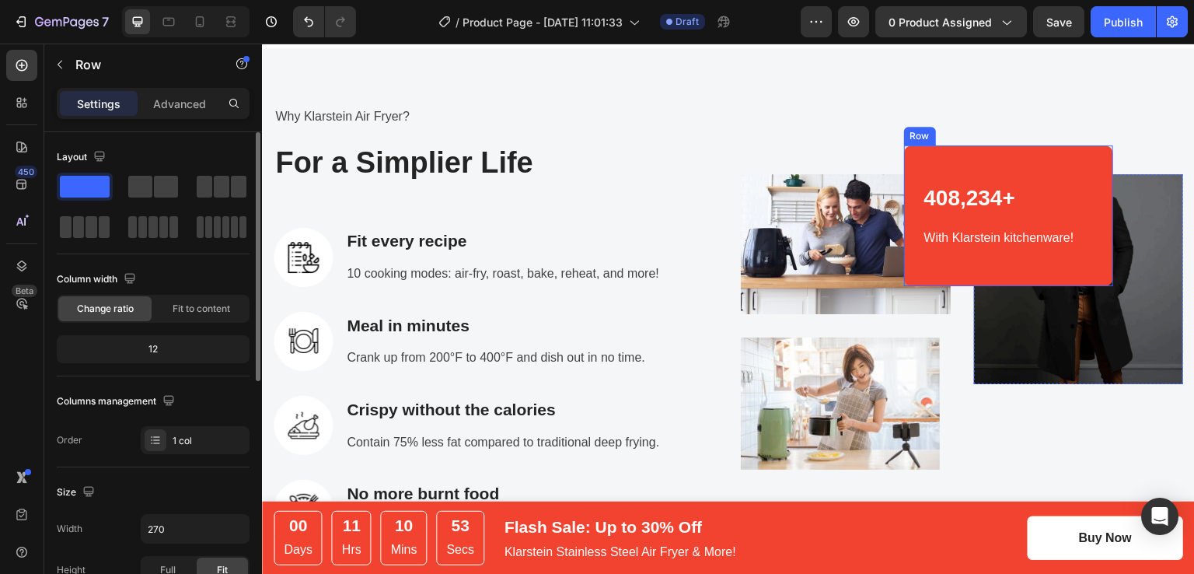
click at [957, 173] on div "408,234+ Heading With Klarstein kitchenware! Text block Row" at bounding box center [1009, 215] width 210 height 140
click at [994, 125] on icon at bounding box center [999, 130] width 10 height 11
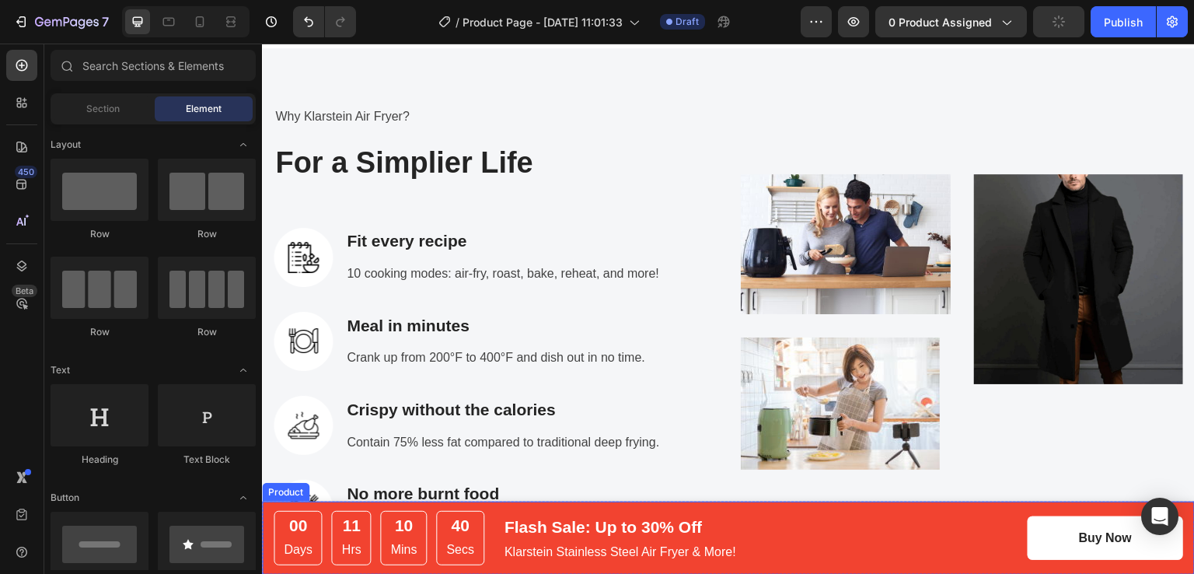
click at [444, 509] on div "00 Days 11 Hrs 10 Mins 40 Secs CountDown Timer Flash Sale: Up to 30% Off Text b…" at bounding box center [728, 537] width 933 height 73
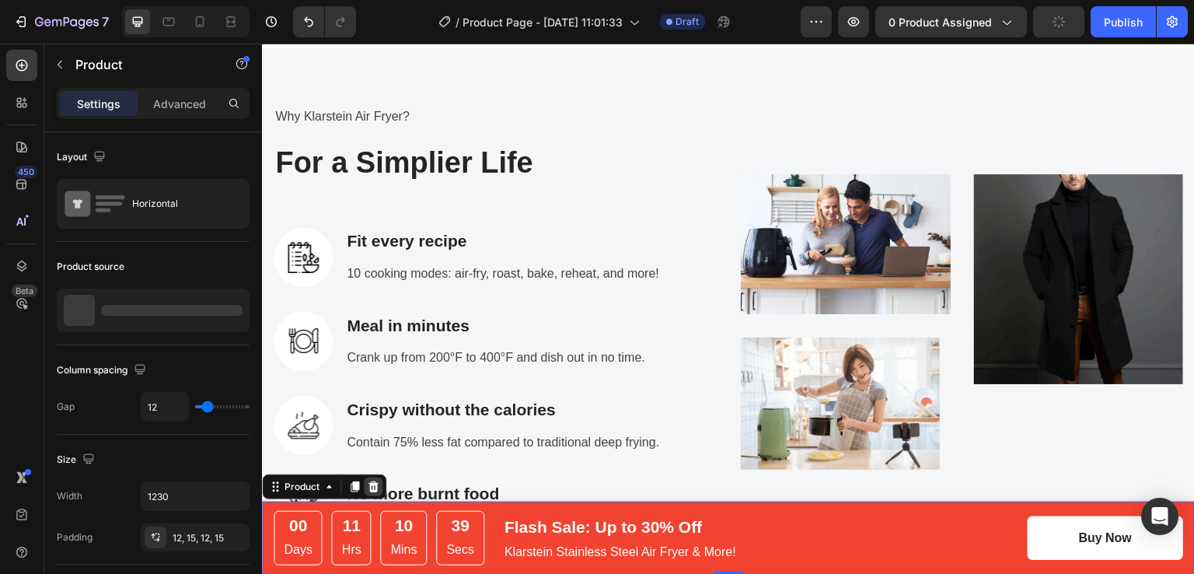
click at [371, 490] on icon at bounding box center [373, 486] width 10 height 11
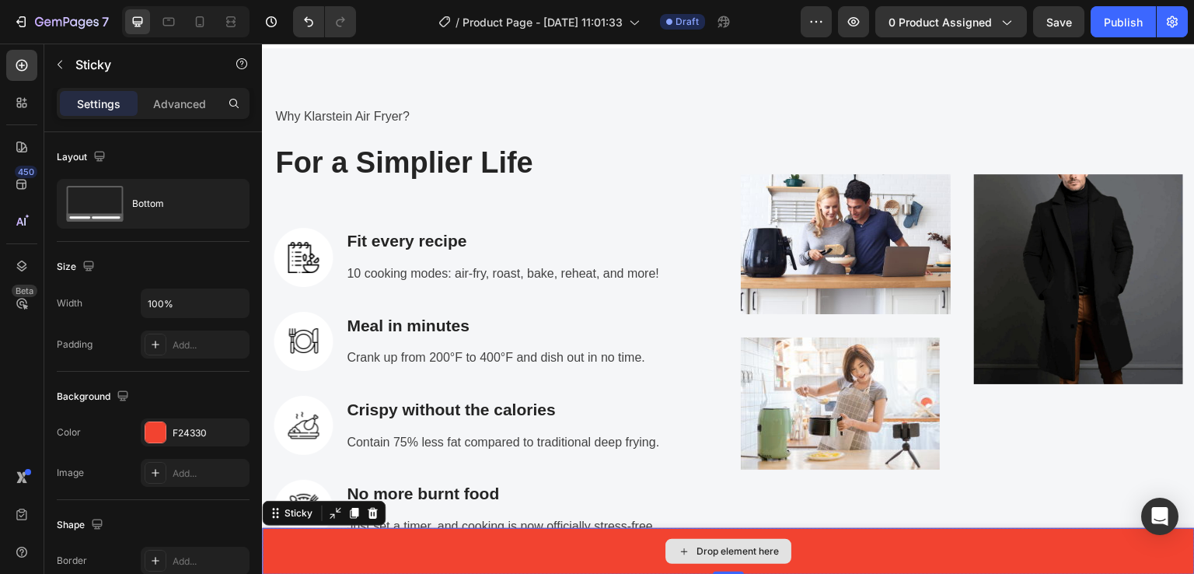
click at [486, 549] on div "Drop element here" at bounding box center [728, 551] width 933 height 47
click at [333, 549] on div "Drop element here" at bounding box center [728, 551] width 933 height 47
click at [366, 512] on icon at bounding box center [372, 513] width 12 height 12
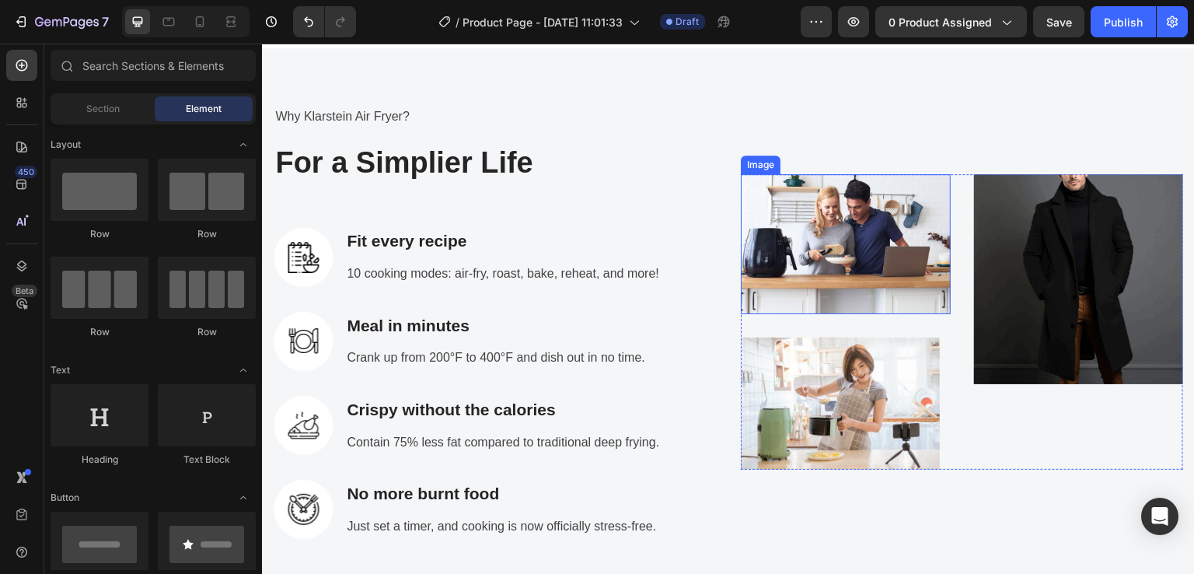
click at [831, 264] on img at bounding box center [846, 243] width 210 height 139
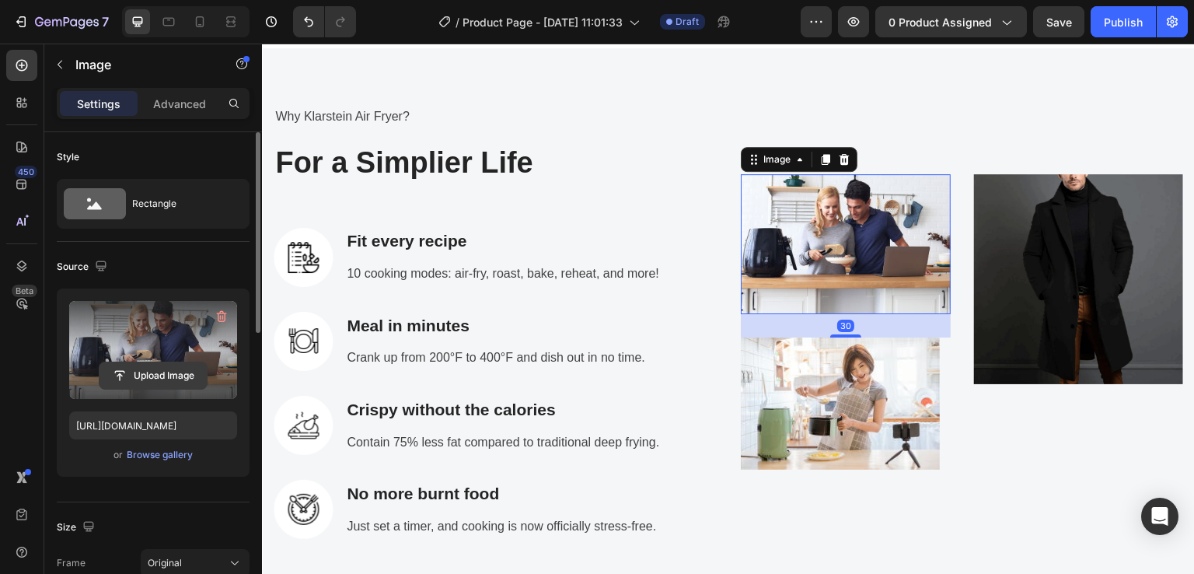
click at [140, 374] on input "file" at bounding box center [152, 375] width 107 height 26
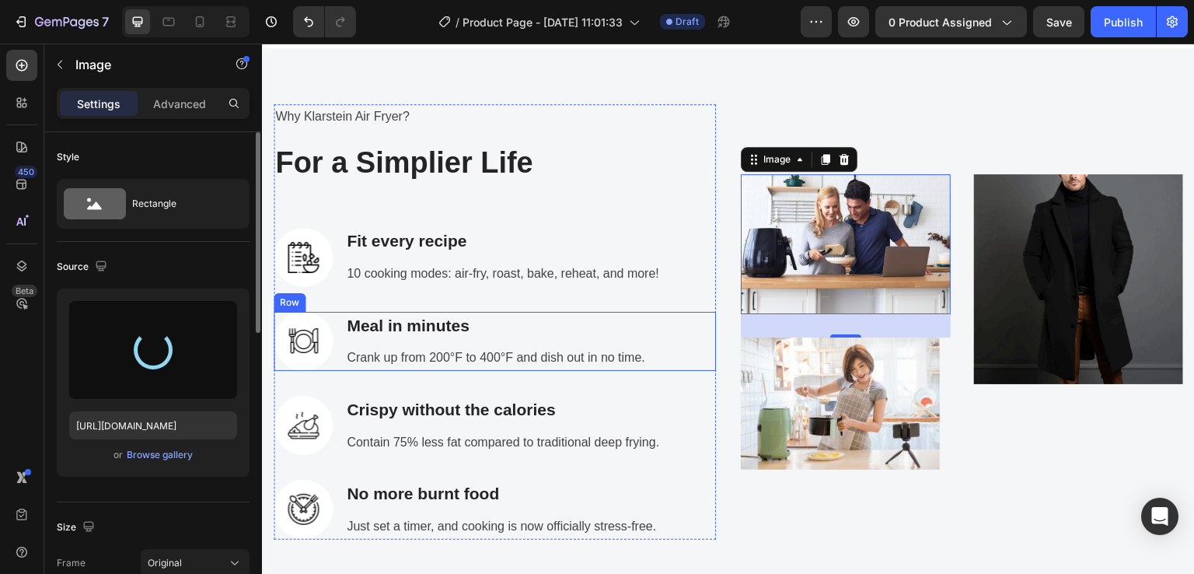
type input "[URL][DOMAIN_NAME]"
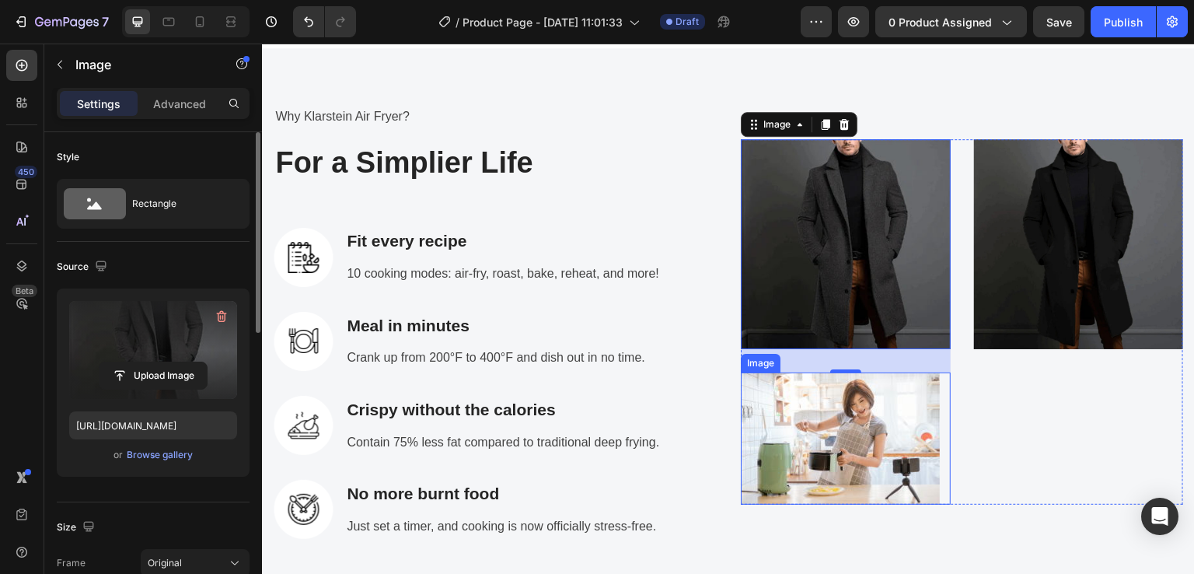
click at [814, 429] on img at bounding box center [840, 438] width 199 height 132
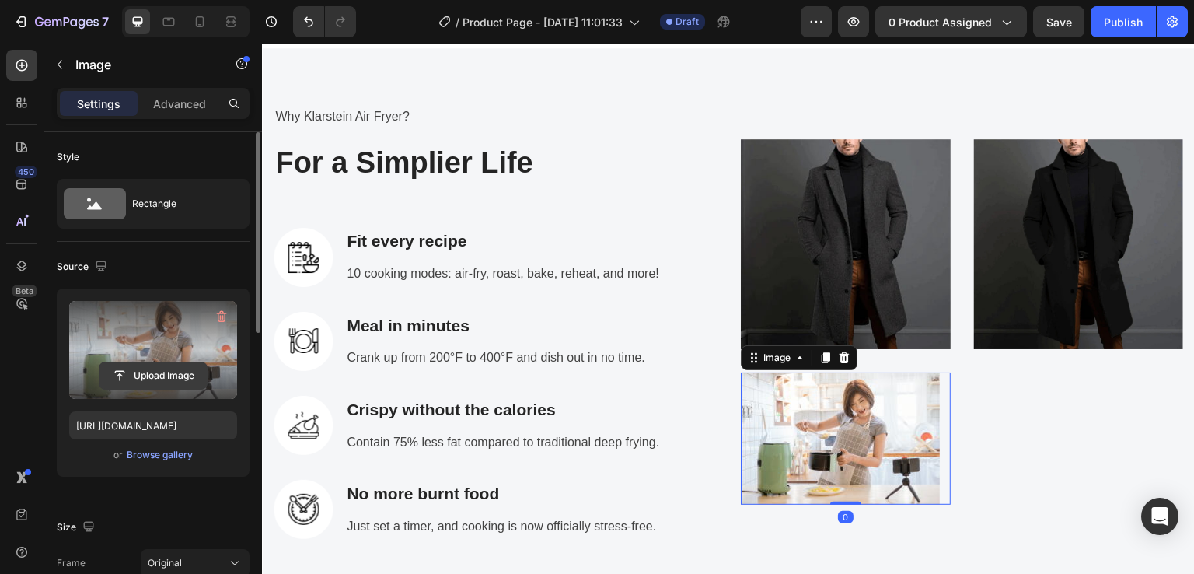
click at [160, 371] on input "file" at bounding box center [152, 375] width 107 height 26
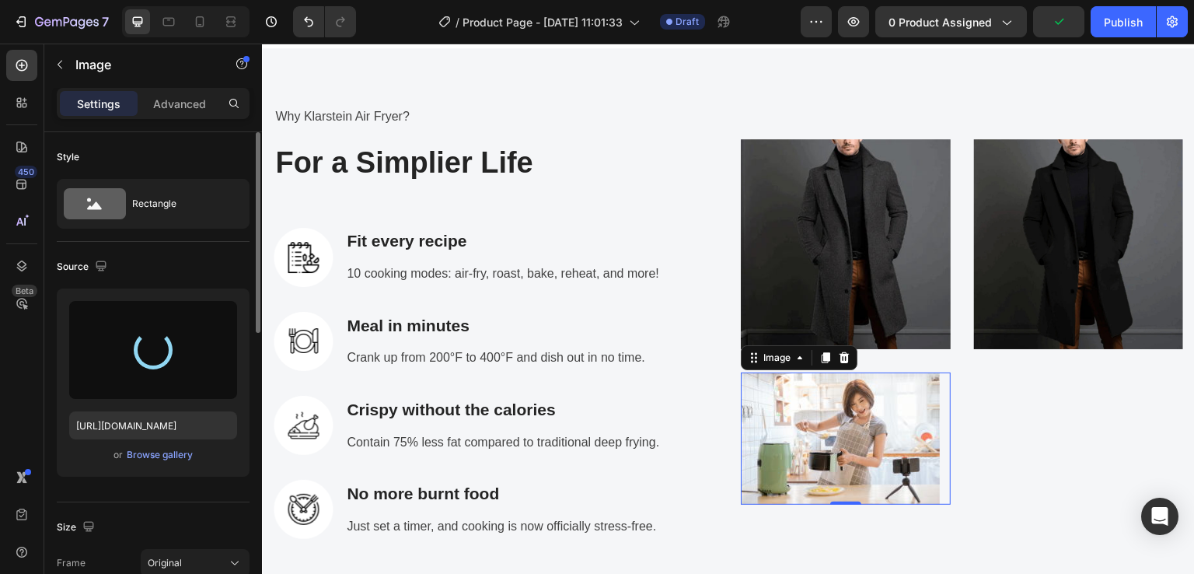
type input "https://cdn.shopify.com/s/files/1/0886/4517/3512/files/gempages_580820274652381…"
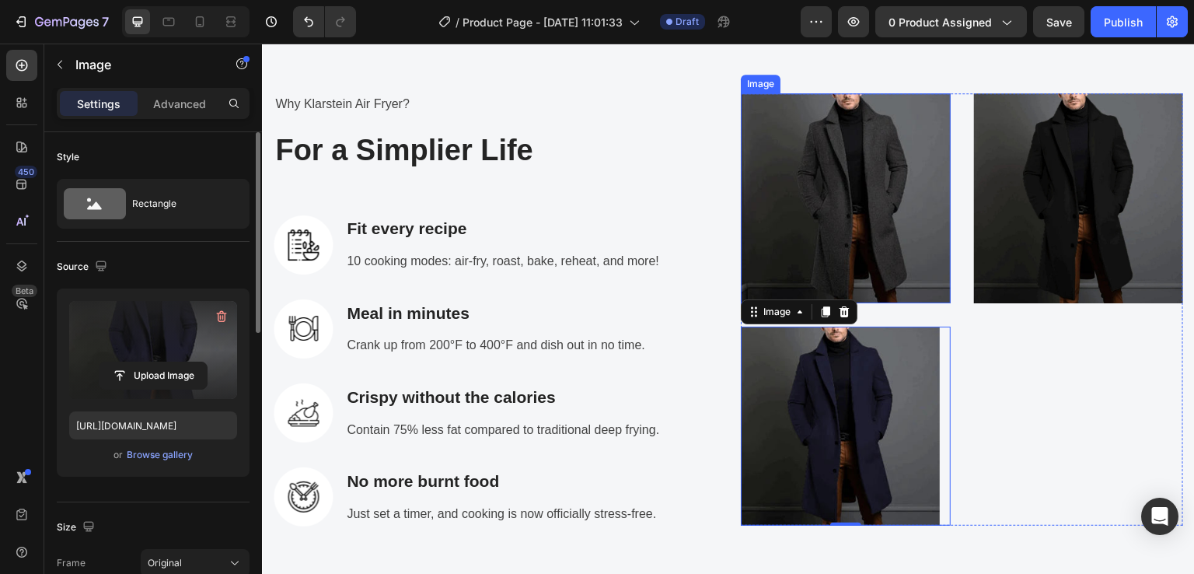
scroll to position [2487, 0]
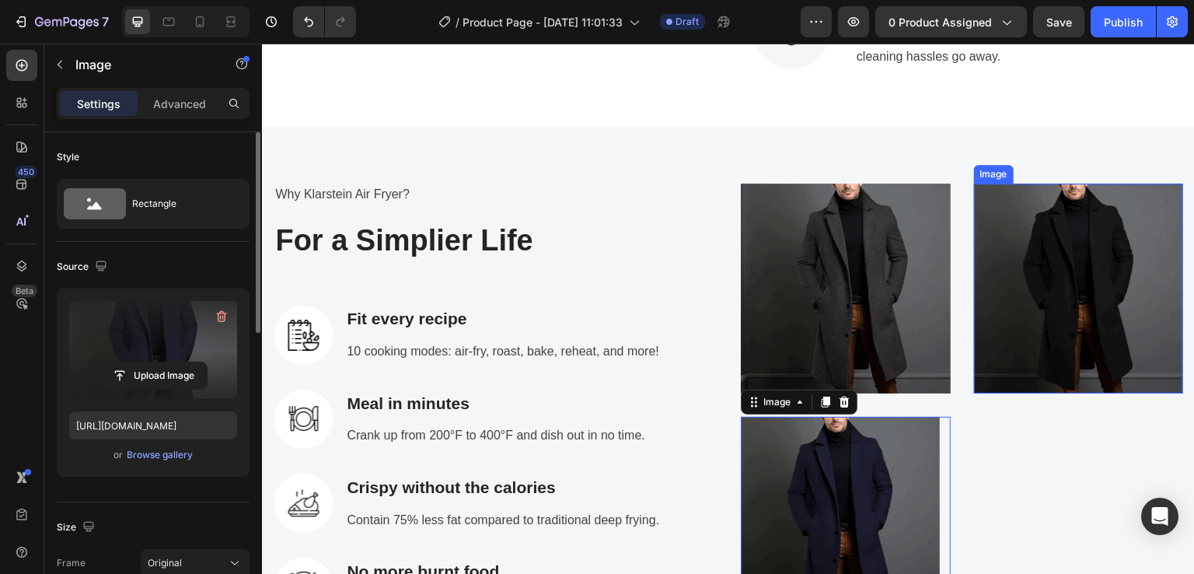
click at [1038, 341] on img at bounding box center [1079, 288] width 210 height 210
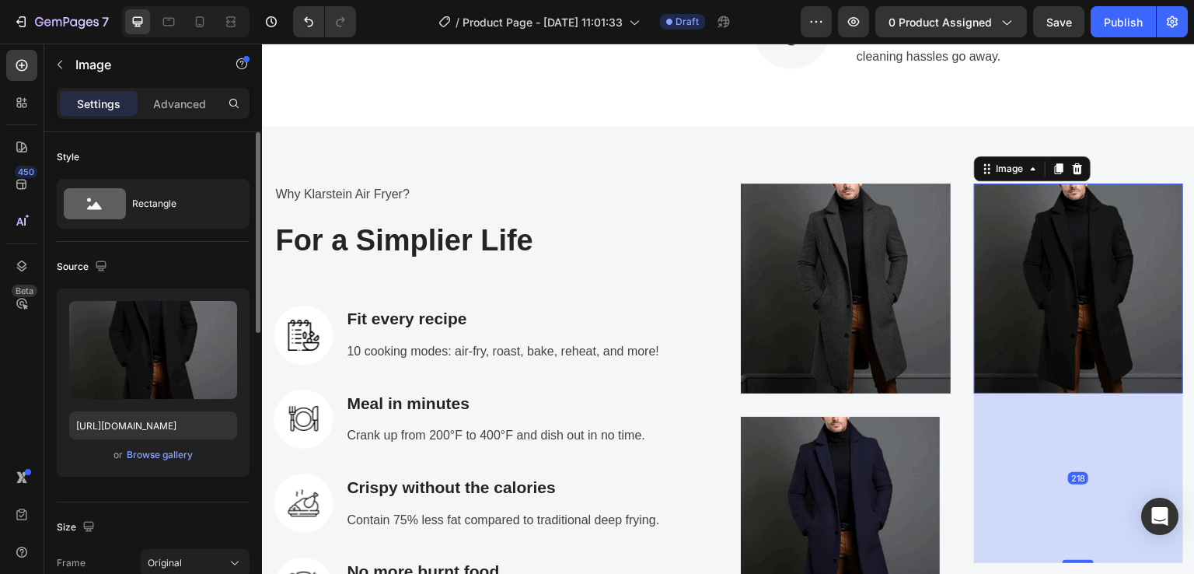
drag, startPoint x: 1068, startPoint y: 390, endPoint x: 1077, endPoint y: 560, distance: 169.7
click at [1077, 560] on div at bounding box center [1077, 561] width 31 height 3
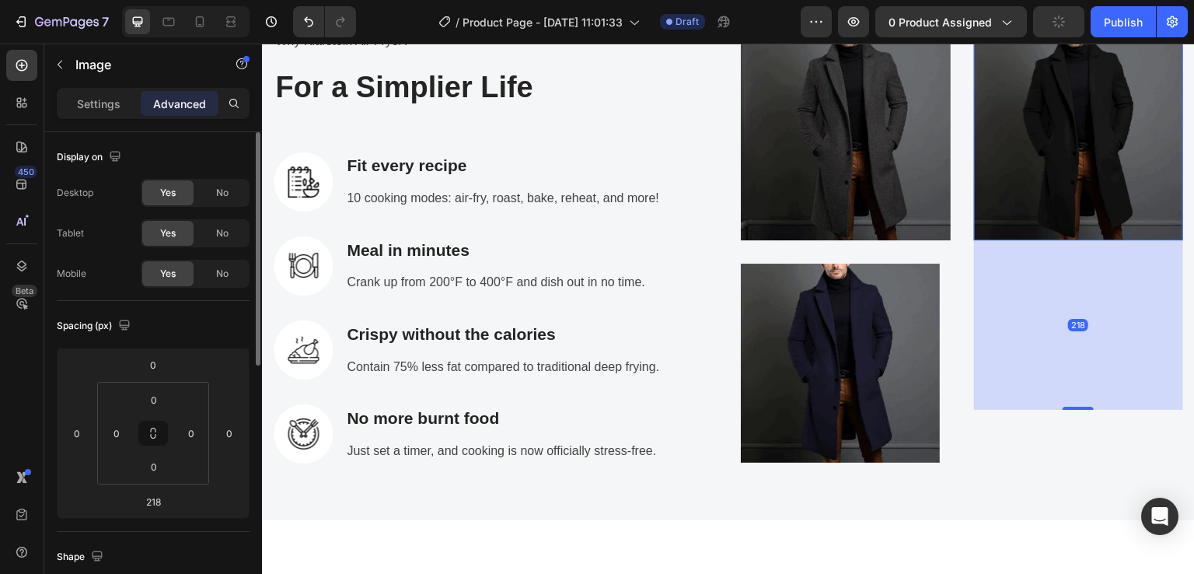
scroll to position [2642, 0]
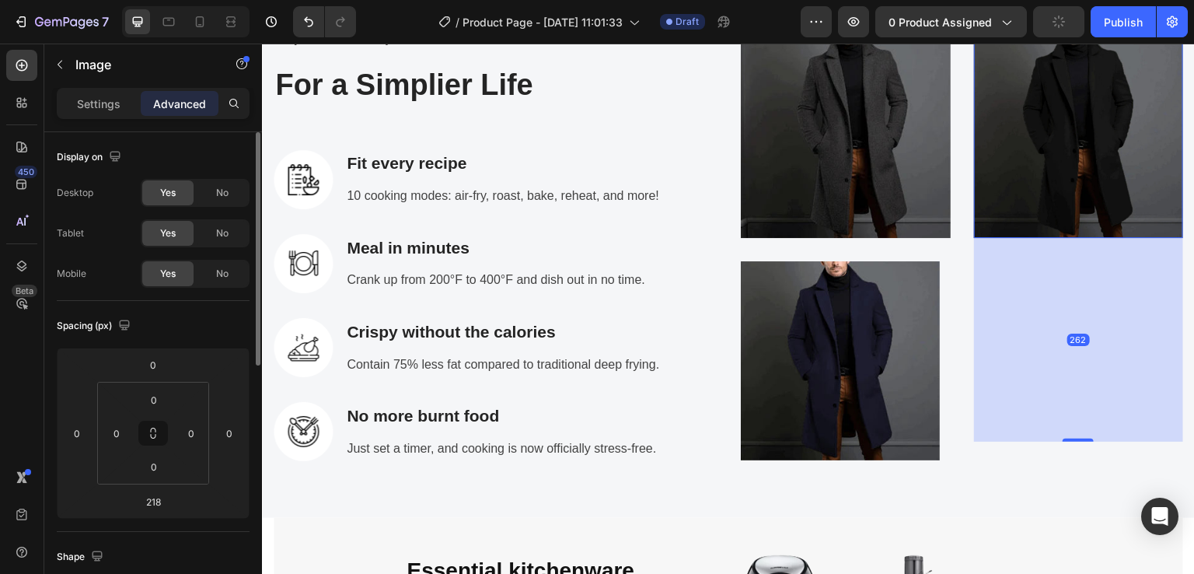
drag, startPoint x: 1066, startPoint y: 404, endPoint x: 1069, endPoint y: 438, distance: 34.3
click at [1069, 438] on div at bounding box center [1077, 439] width 31 height 3
click at [1031, 202] on img at bounding box center [1079, 133] width 210 height 210
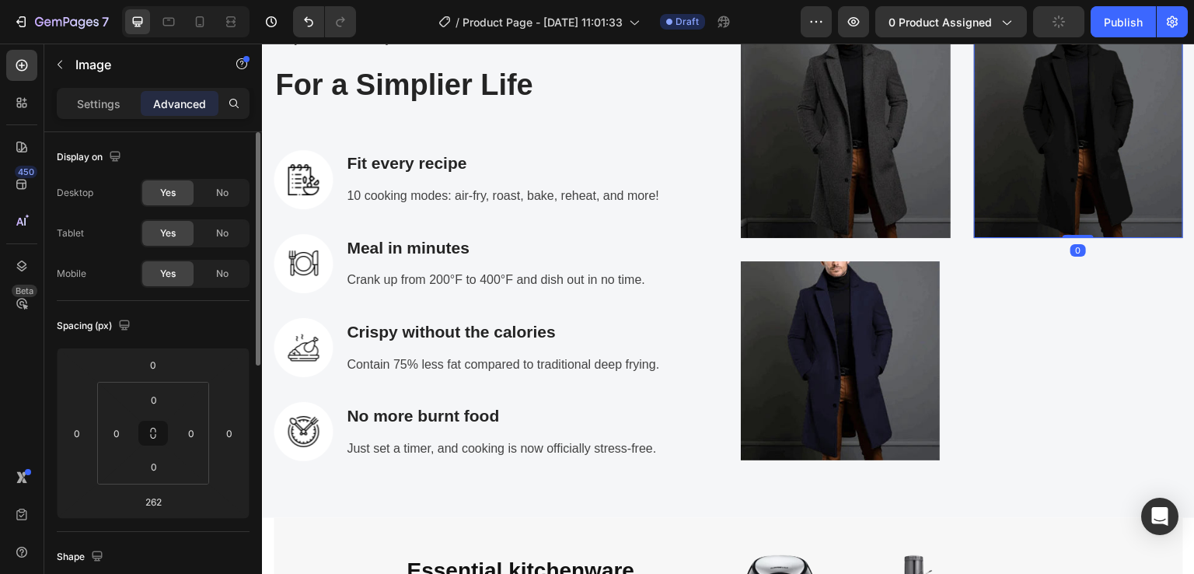
drag, startPoint x: 1068, startPoint y: 436, endPoint x: 1041, endPoint y: 232, distance: 205.3
click at [1041, 232] on div "Image 0" at bounding box center [1079, 133] width 210 height 210
type input "0"
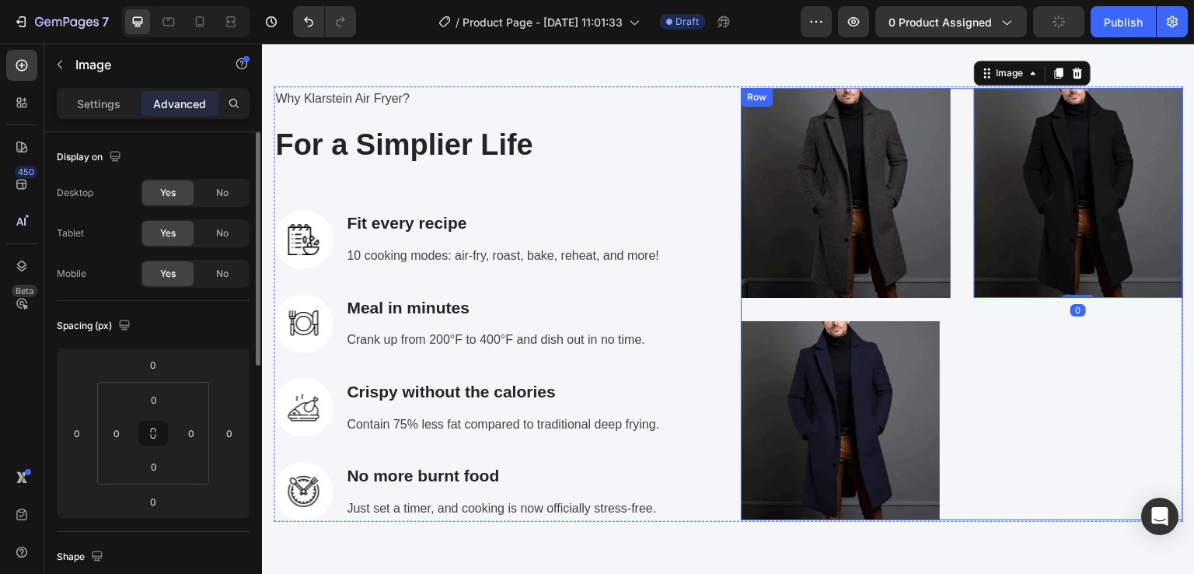
scroll to position [2487, 0]
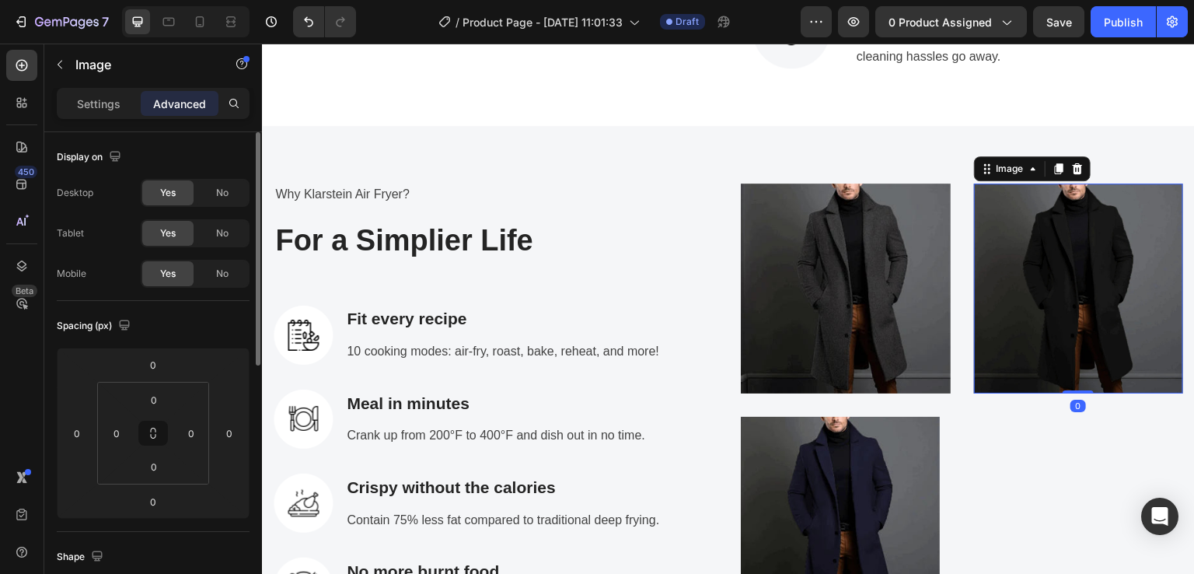
click at [1023, 309] on img at bounding box center [1079, 288] width 210 height 210
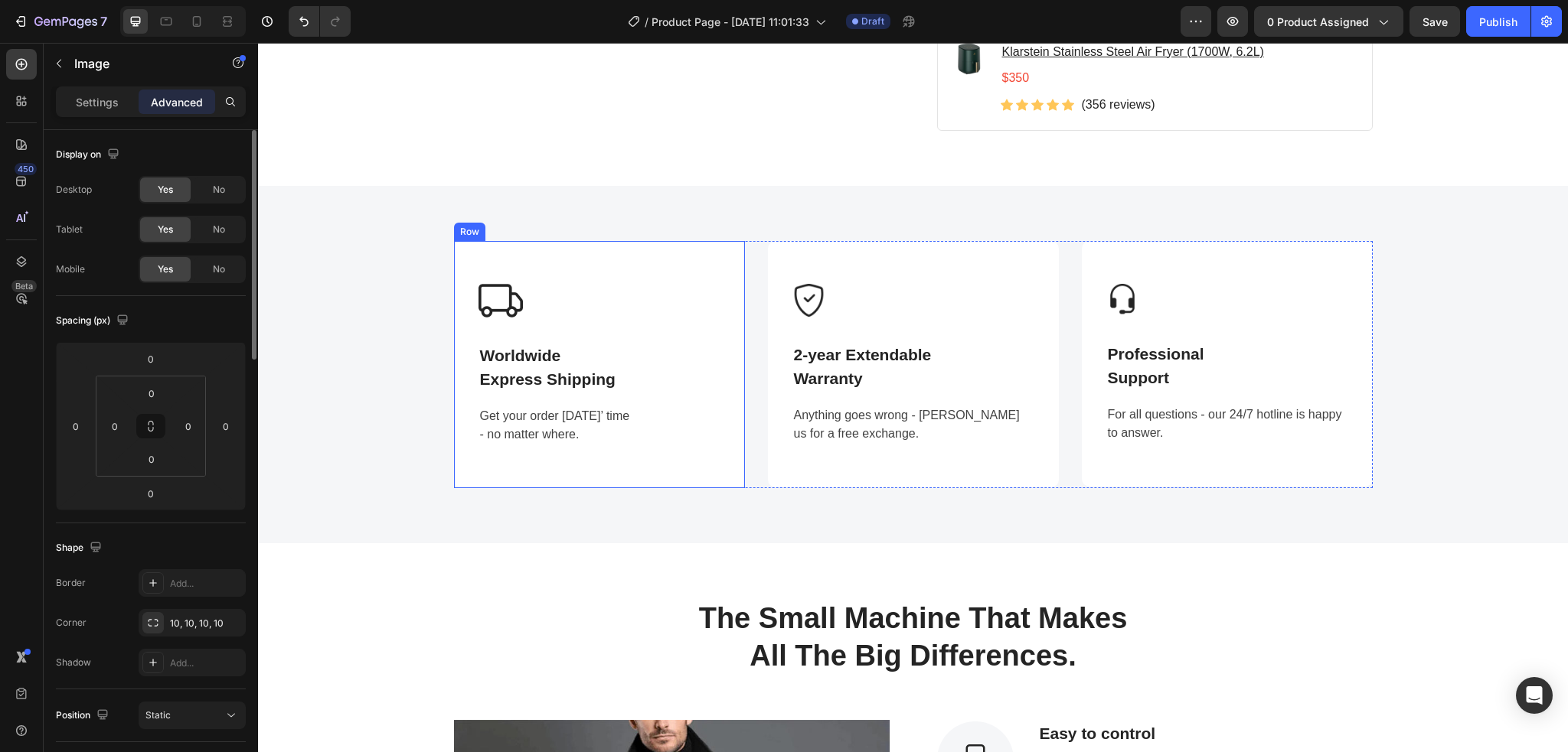
scroll to position [1377, 0]
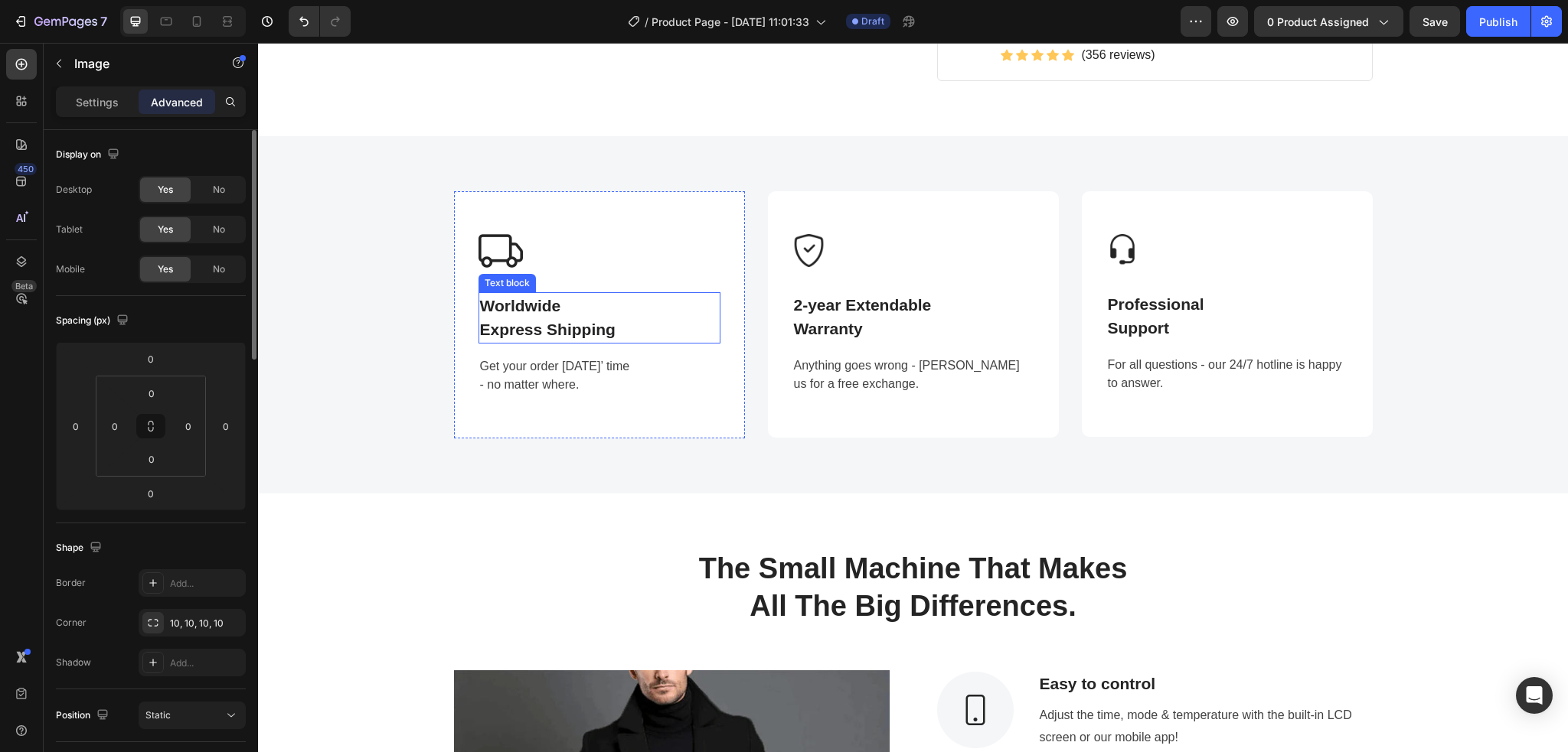
click at [594, 329] on p "Worldwide Express Shipping" at bounding box center [599, 317] width 238 height 48
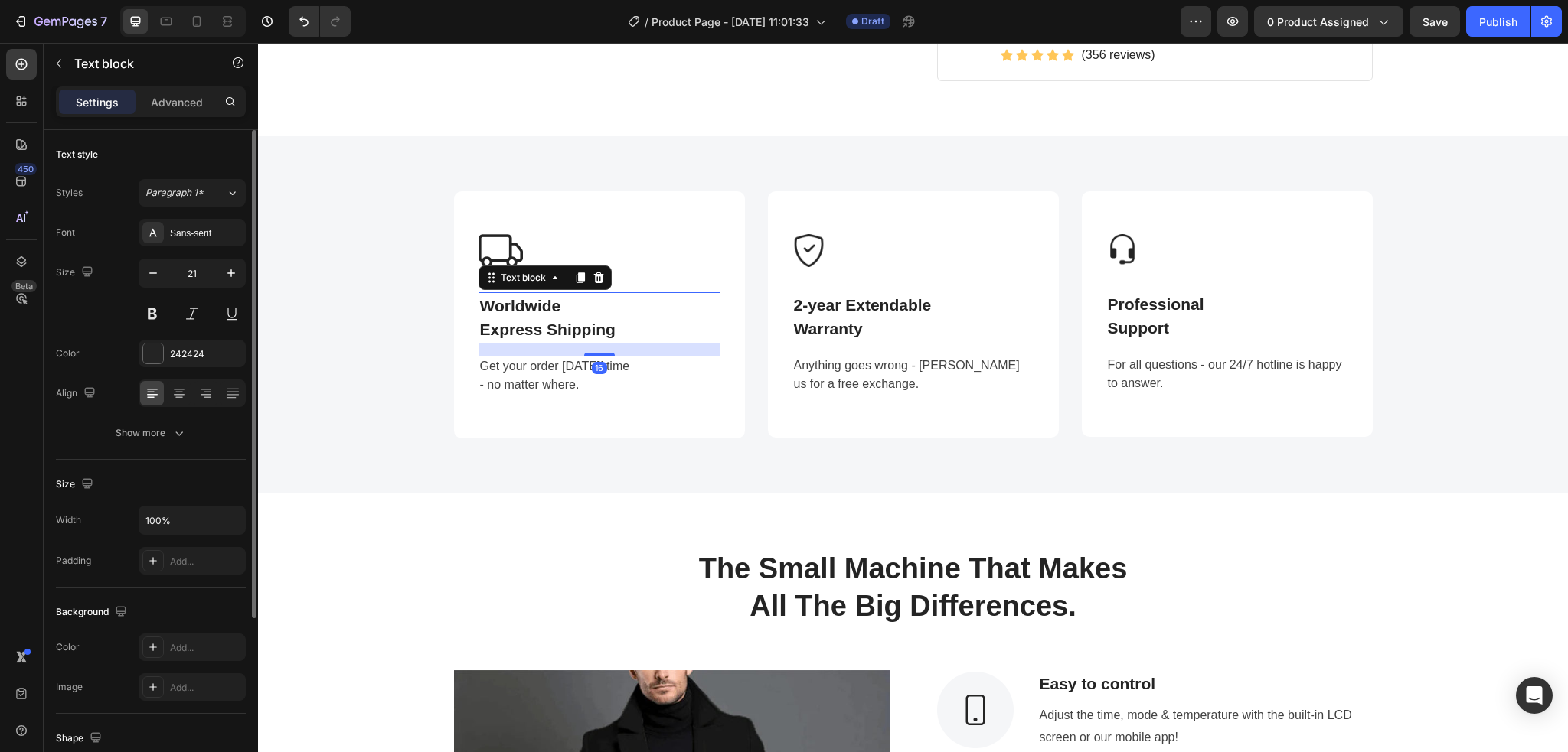
click at [633, 326] on p "Worldwide Express Shipping" at bounding box center [599, 317] width 238 height 48
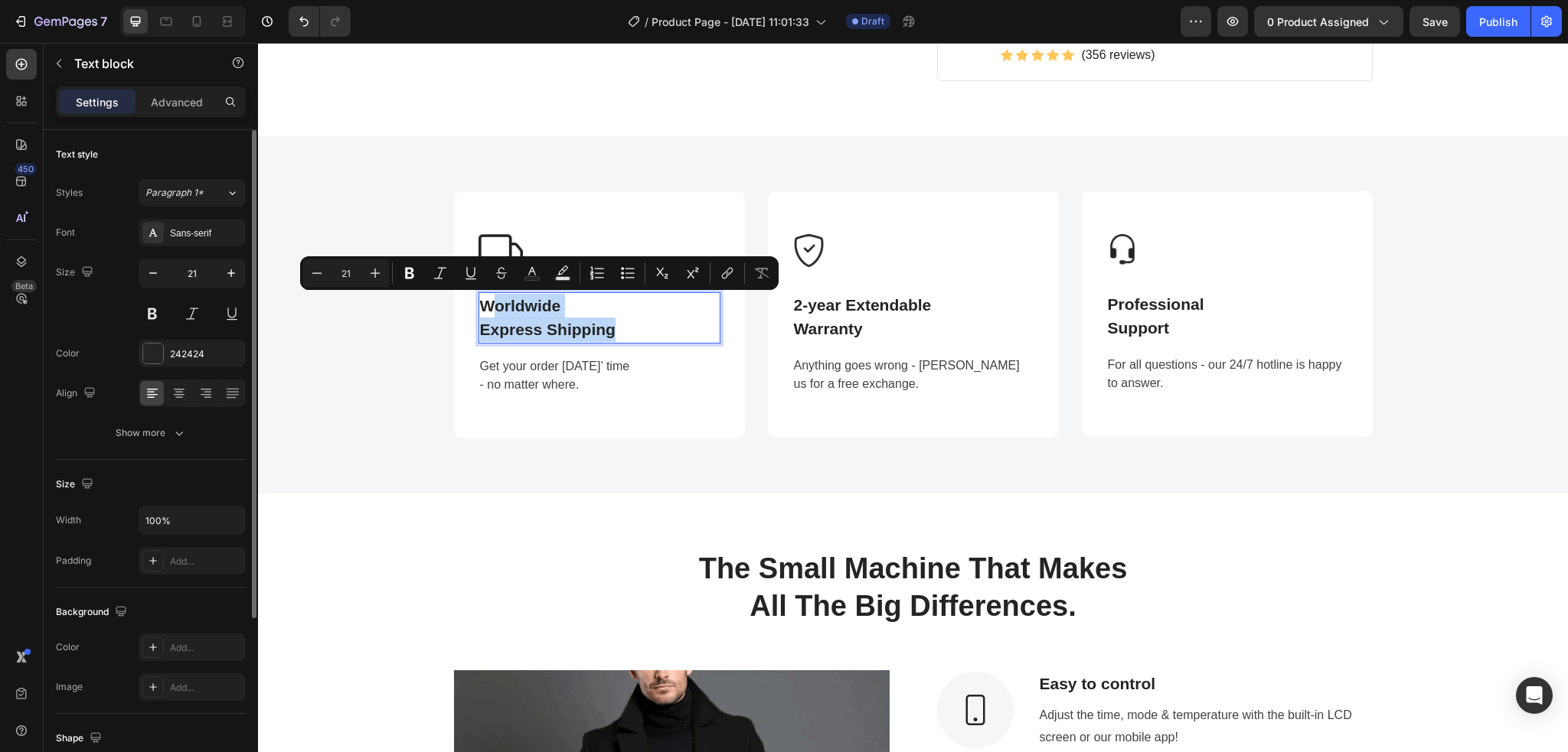
drag, startPoint x: 630, startPoint y: 328, endPoint x: 482, endPoint y: 300, distance: 150.6
click at [482, 300] on p "Worldwide Express Shipping" at bounding box center [599, 317] width 238 height 48
click at [563, 390] on p "- no matter where." at bounding box center [599, 385] width 238 height 19
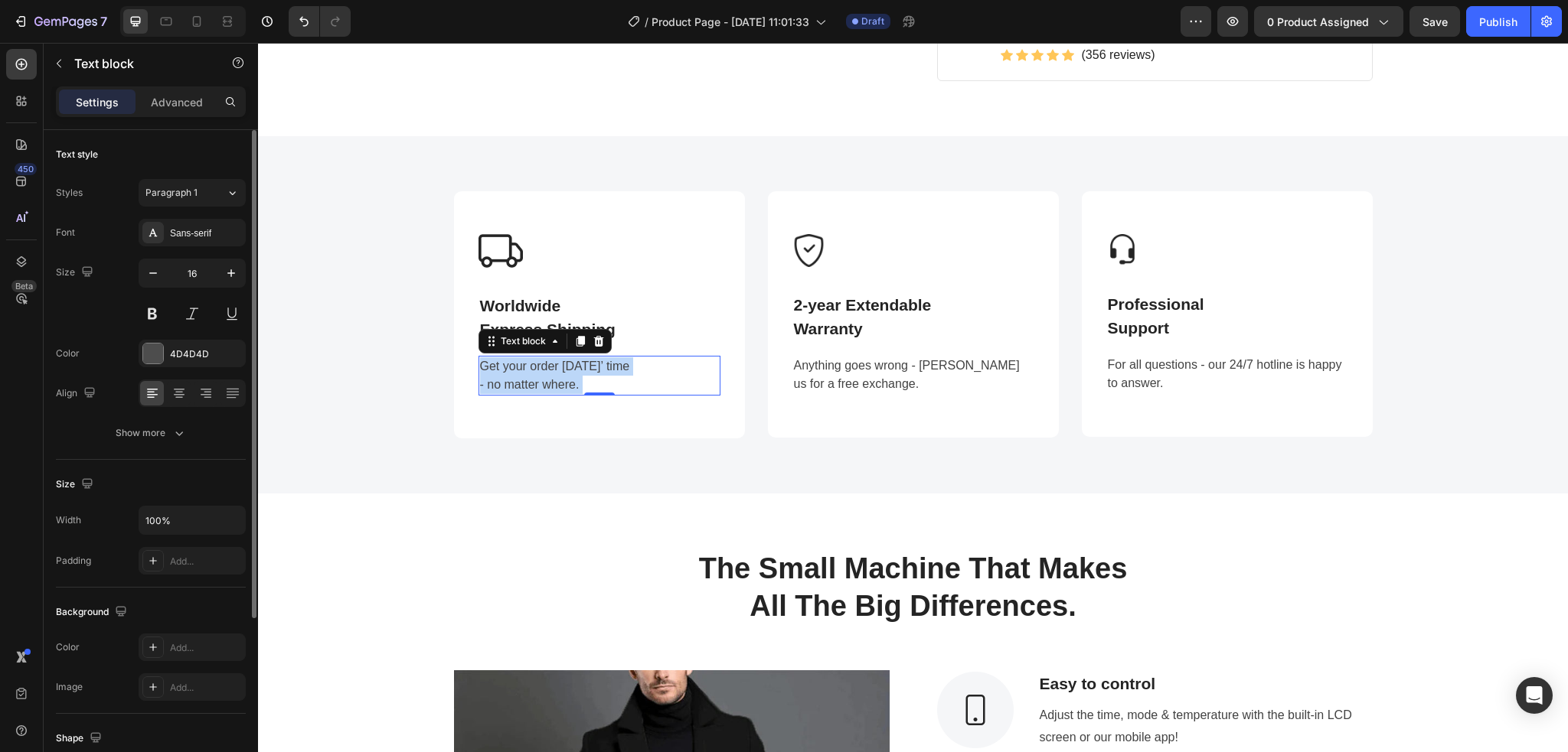
click at [569, 385] on p "- no matter where." at bounding box center [599, 385] width 238 height 19
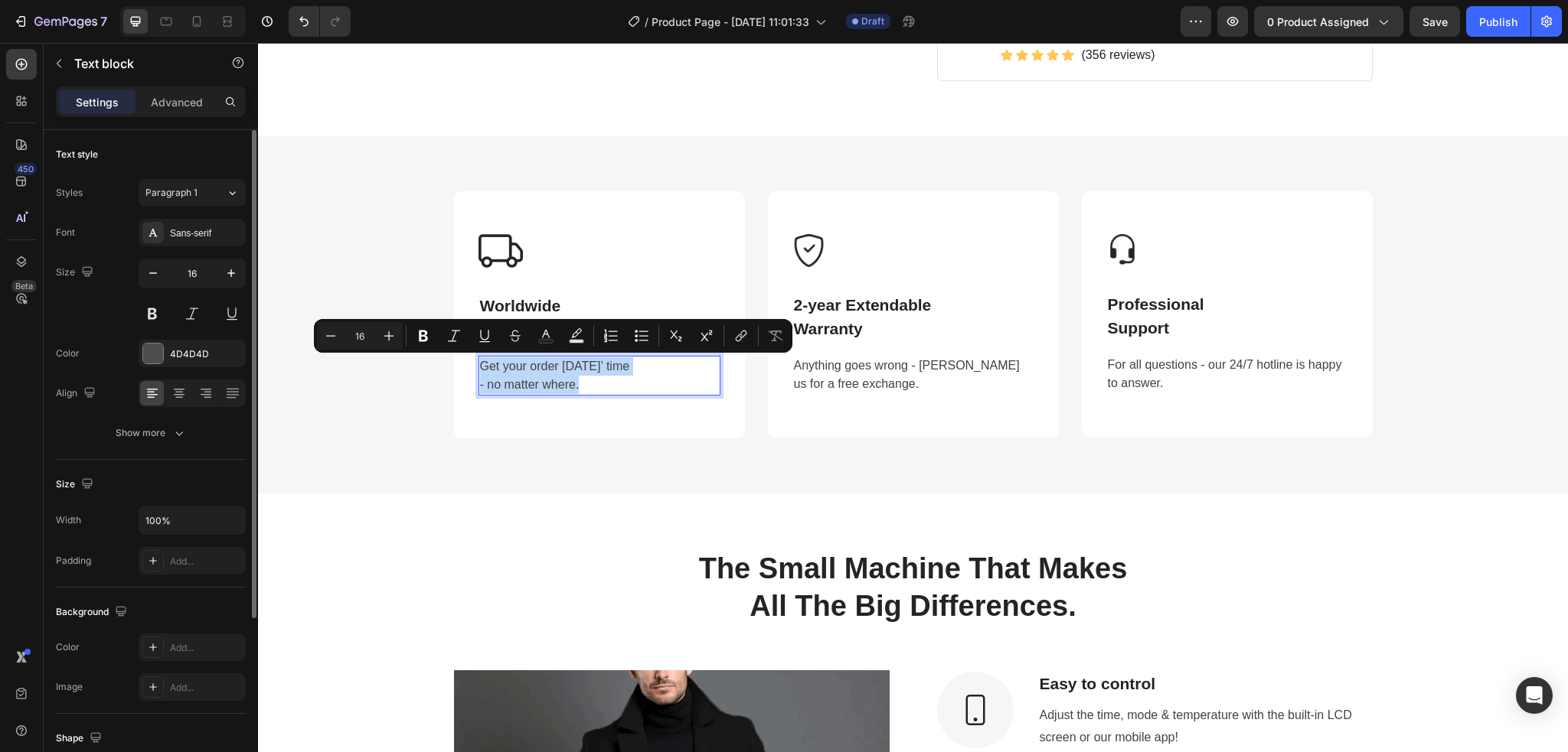
drag, startPoint x: 571, startPoint y: 385, endPoint x: 469, endPoint y: 371, distance: 103.0
click at [479, 371] on div "Get your order in 3 days’ time - no matter where." at bounding box center [600, 375] width 242 height 39
click at [593, 380] on p "- no matter where." at bounding box center [599, 385] width 238 height 19
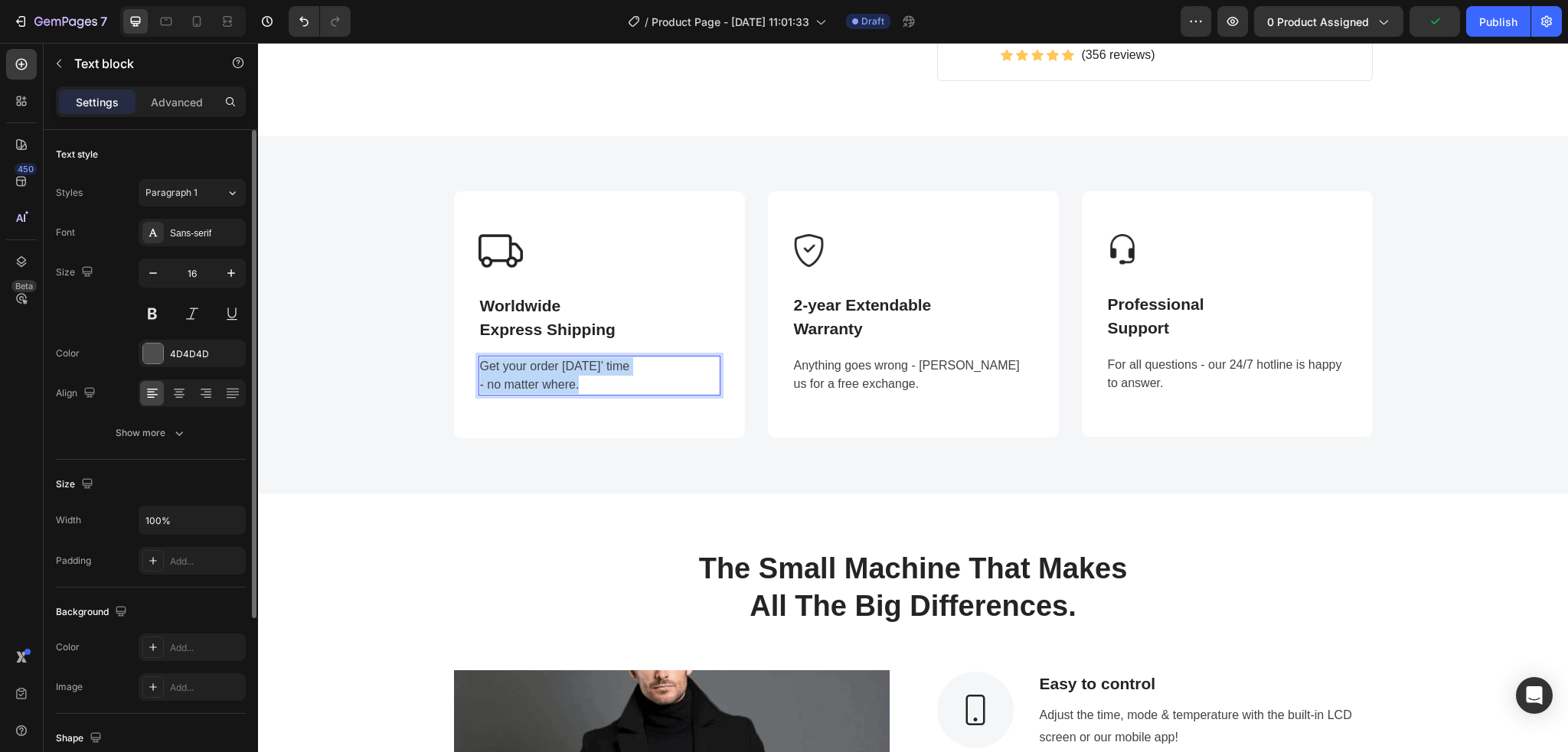
drag, startPoint x: 596, startPoint y: 382, endPoint x: 472, endPoint y: 359, distance: 126.1
click at [479, 359] on div "Get your order in 3 days’ time - no matter where." at bounding box center [600, 375] width 242 height 39
click at [853, 319] on p "Warranty" at bounding box center [913, 329] width 238 height 25
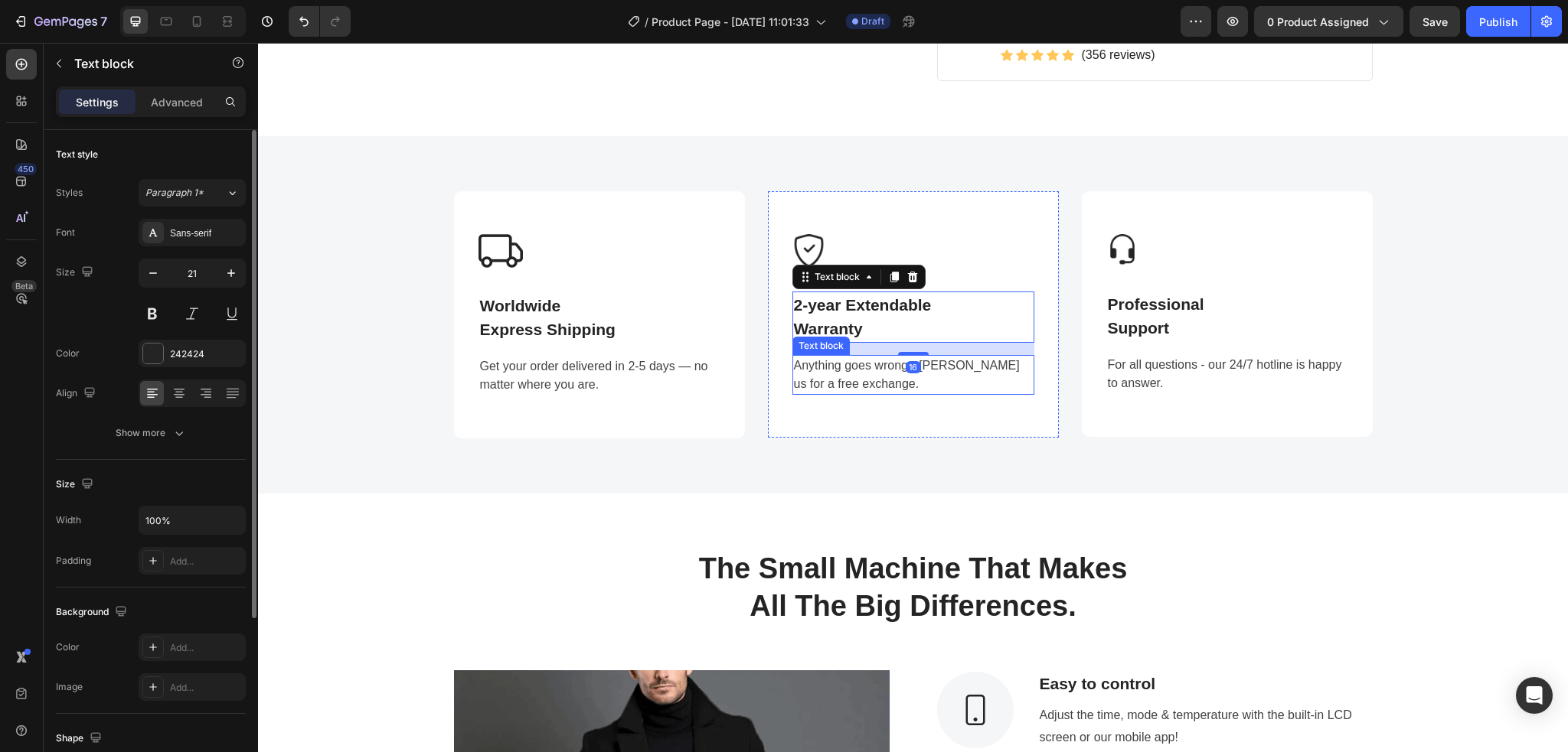
click at [866, 365] on p "Anything goes wrong - ping us for a free exchange." at bounding box center [913, 374] width 238 height 36
click at [829, 304] on p "2-year Extendable" at bounding box center [913, 305] width 238 height 25
click at [864, 332] on p "Warranty" at bounding box center [913, 329] width 238 height 25
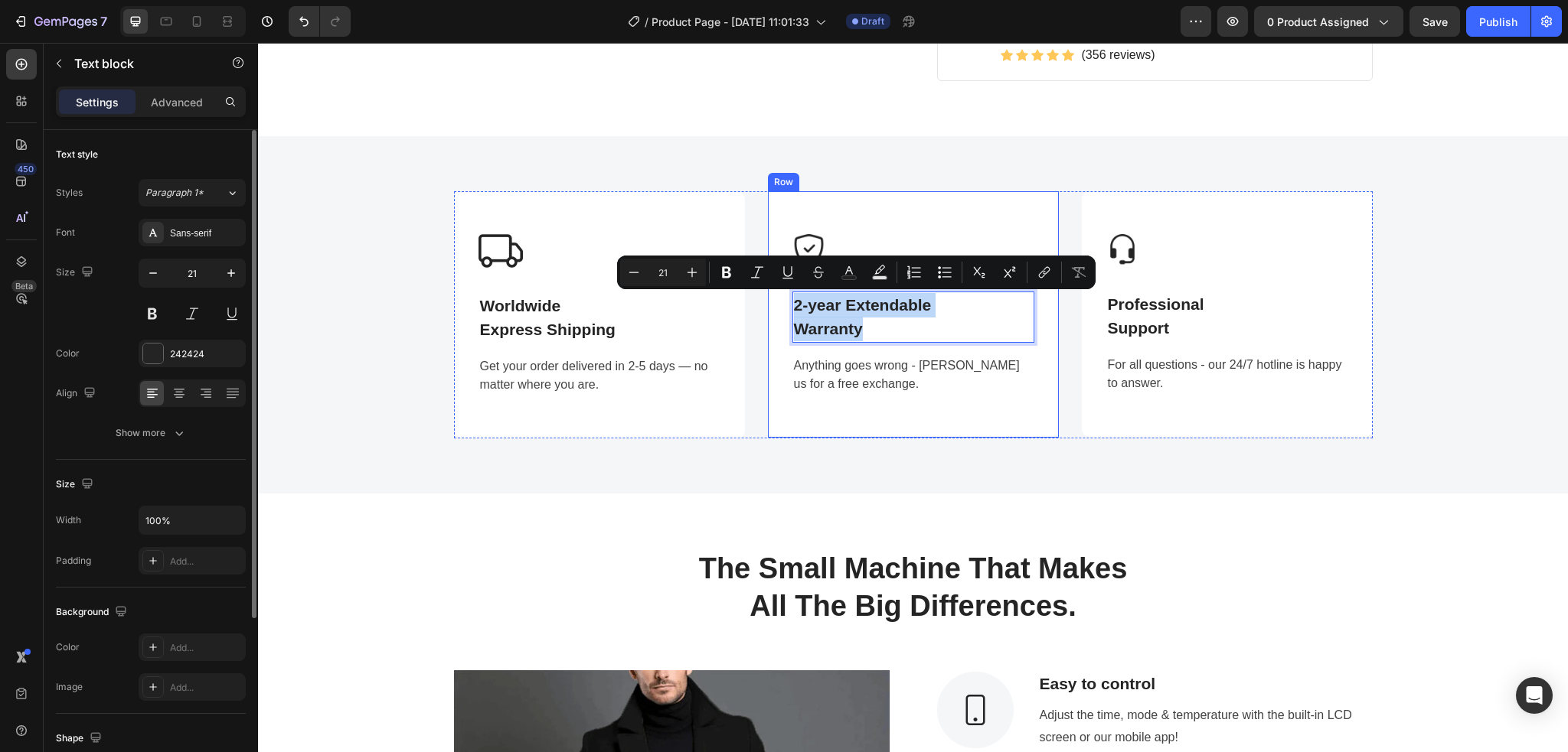
drag, startPoint x: 859, startPoint y: 328, endPoint x: 776, endPoint y: 311, distance: 84.7
click at [776, 311] on div "Image 2-year Extendable Warranty Text block 16 Anything goes wrong - ping us fo…" at bounding box center [912, 314] width 291 height 246
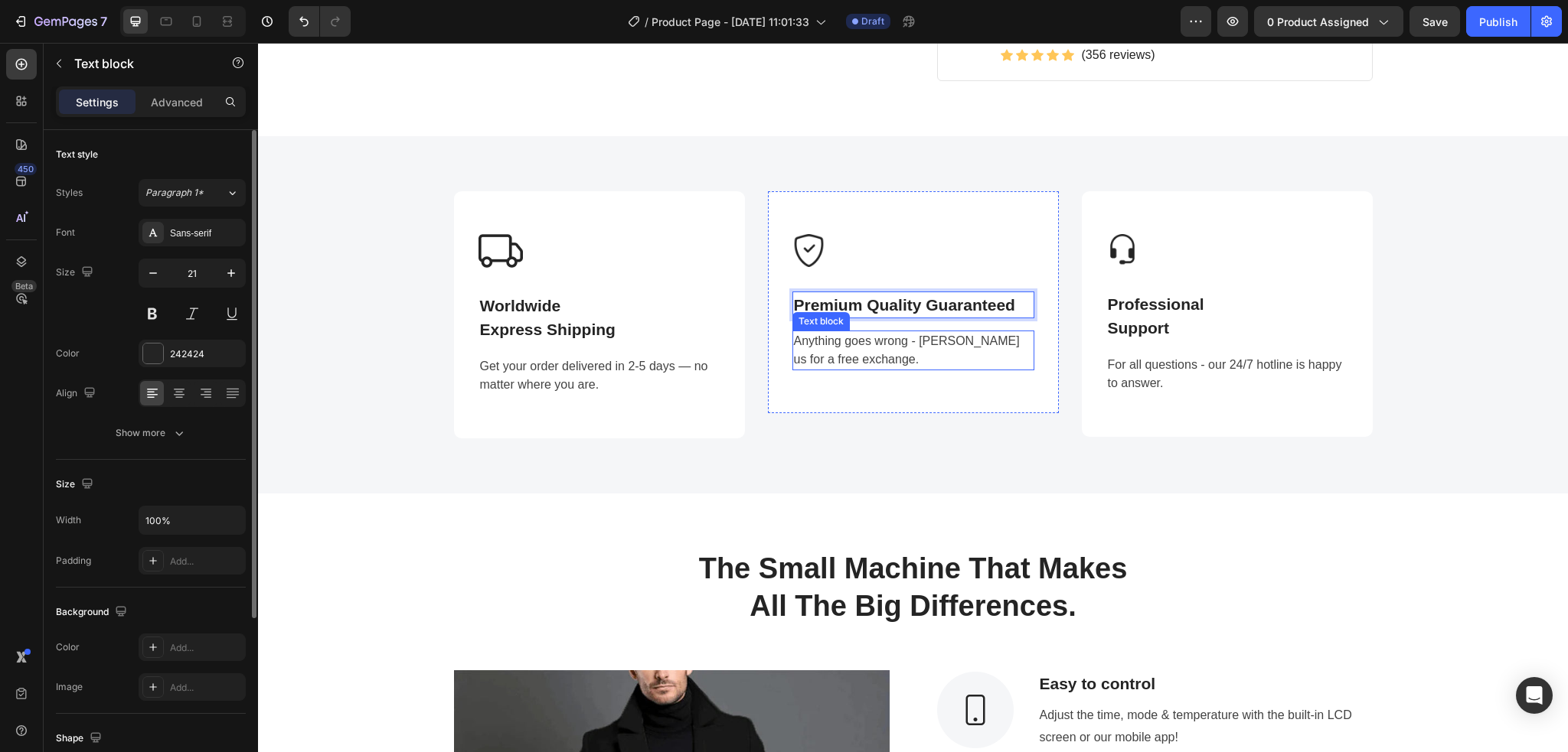
click at [822, 357] on p "Anything goes wrong - ping us for a free exchange." at bounding box center [913, 349] width 238 height 36
click at [851, 358] on p "Anything goes wrong - ping us for a free exchange." at bounding box center [913, 349] width 238 height 36
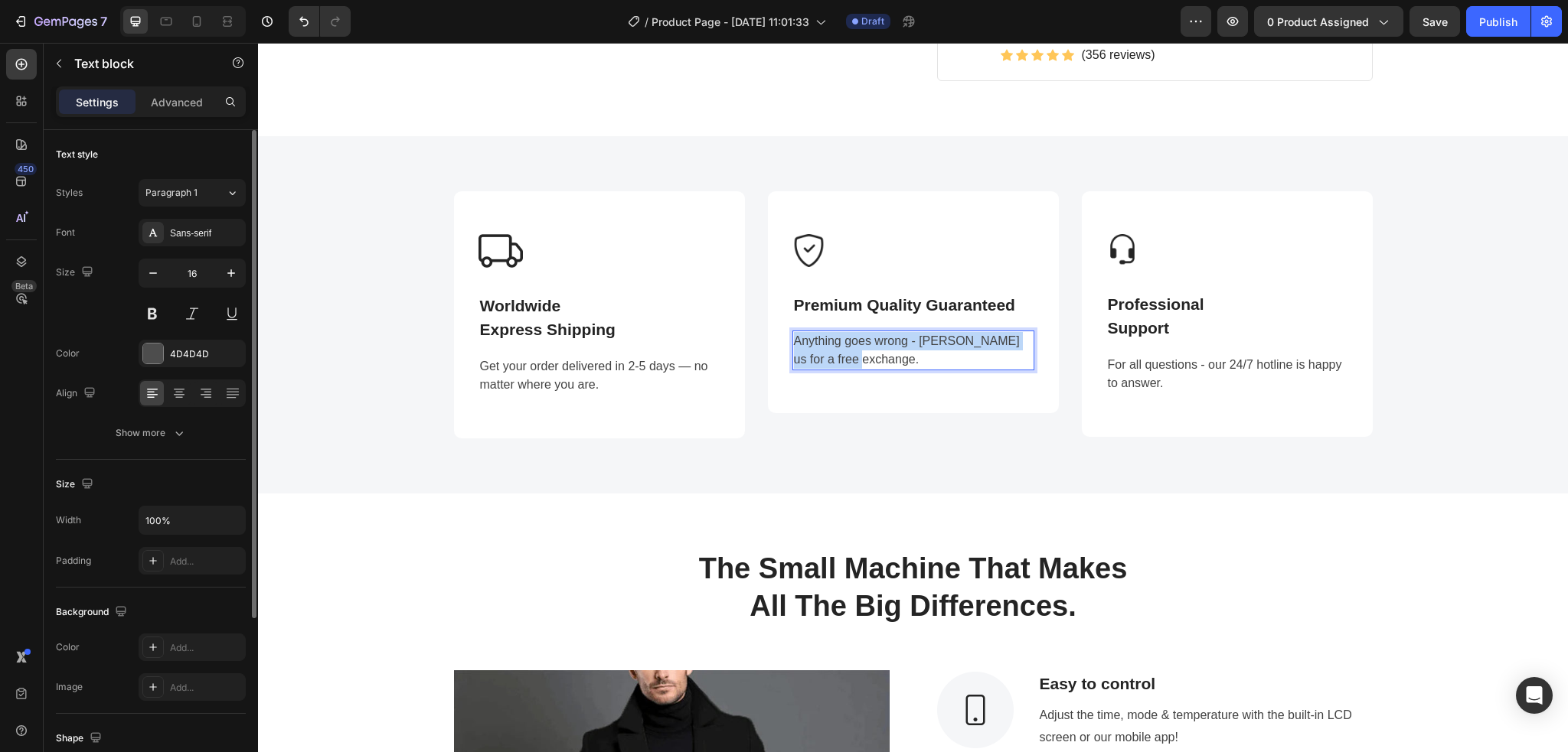
drag, startPoint x: 851, startPoint y: 358, endPoint x: 784, endPoint y: 345, distance: 68.2
click at [792, 345] on div "Anything goes wrong - ping us for a free exchange." at bounding box center [913, 350] width 242 height 39
click at [998, 394] on div "Image Premium Quality Guaranteed Text block Crafted to last — made with top-gra…" at bounding box center [912, 302] width 291 height 222
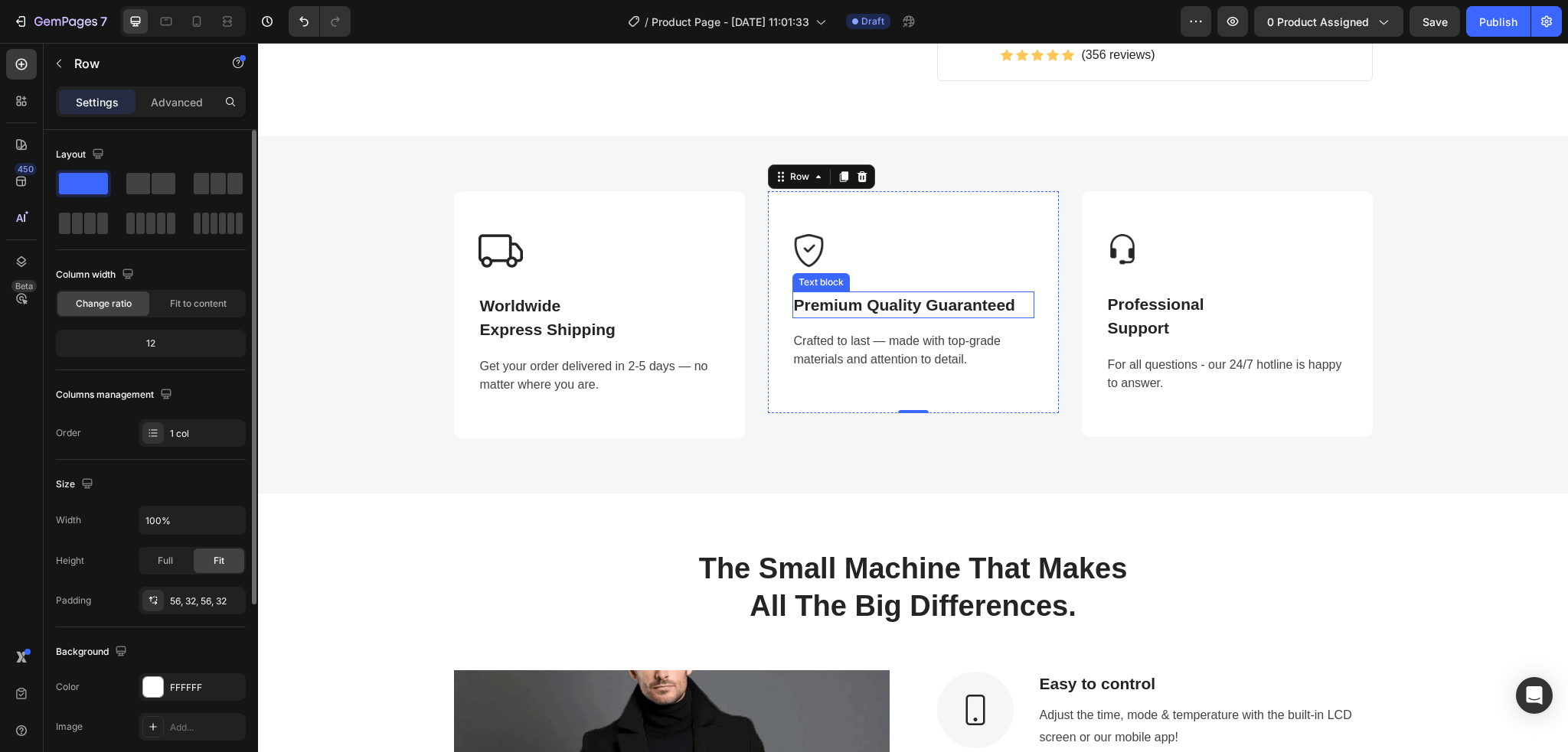
click at [897, 301] on p "Premium Quality Guaranteed" at bounding box center [913, 305] width 238 height 25
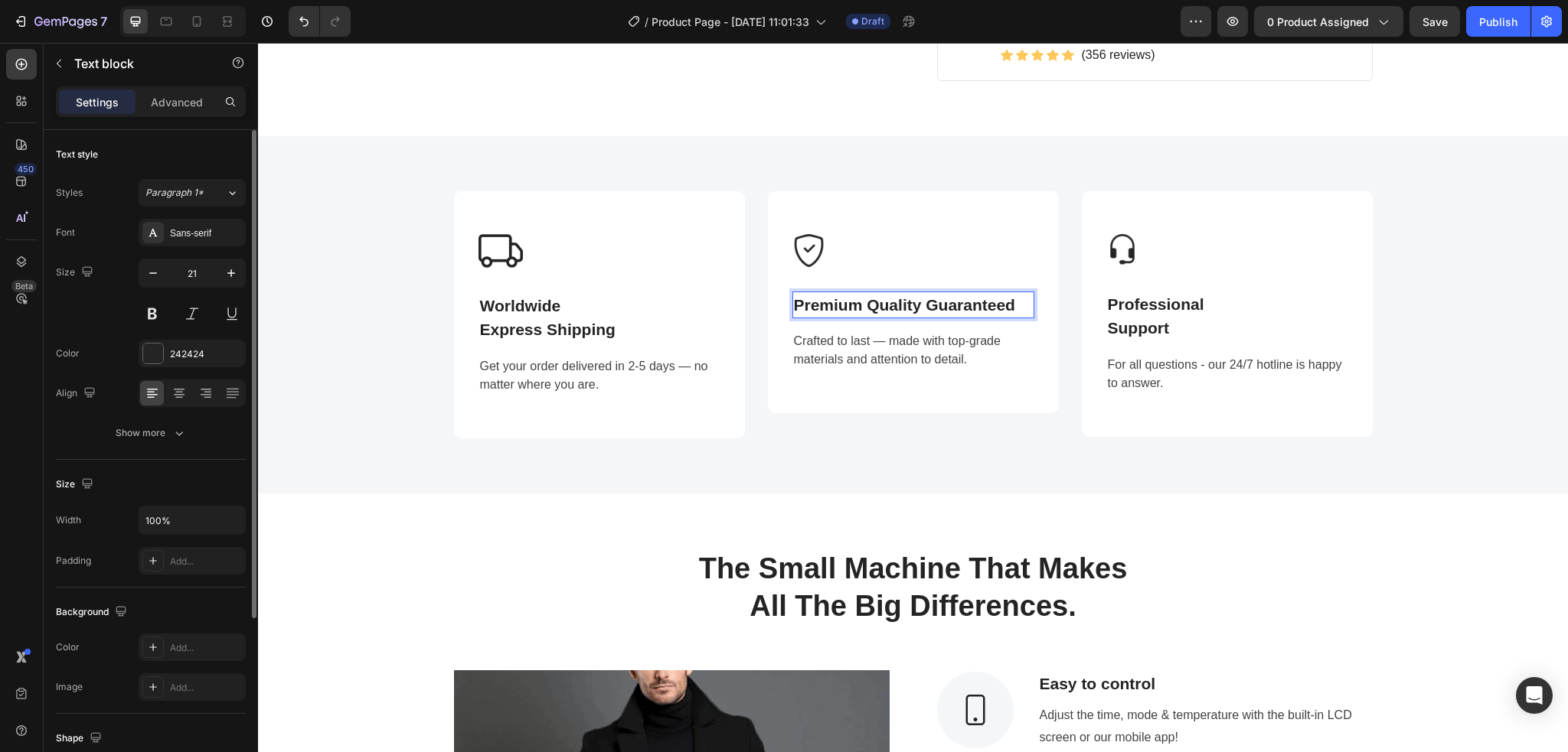
click at [917, 305] on p "Premium Quality Guaranteed" at bounding box center [913, 305] width 238 height 25
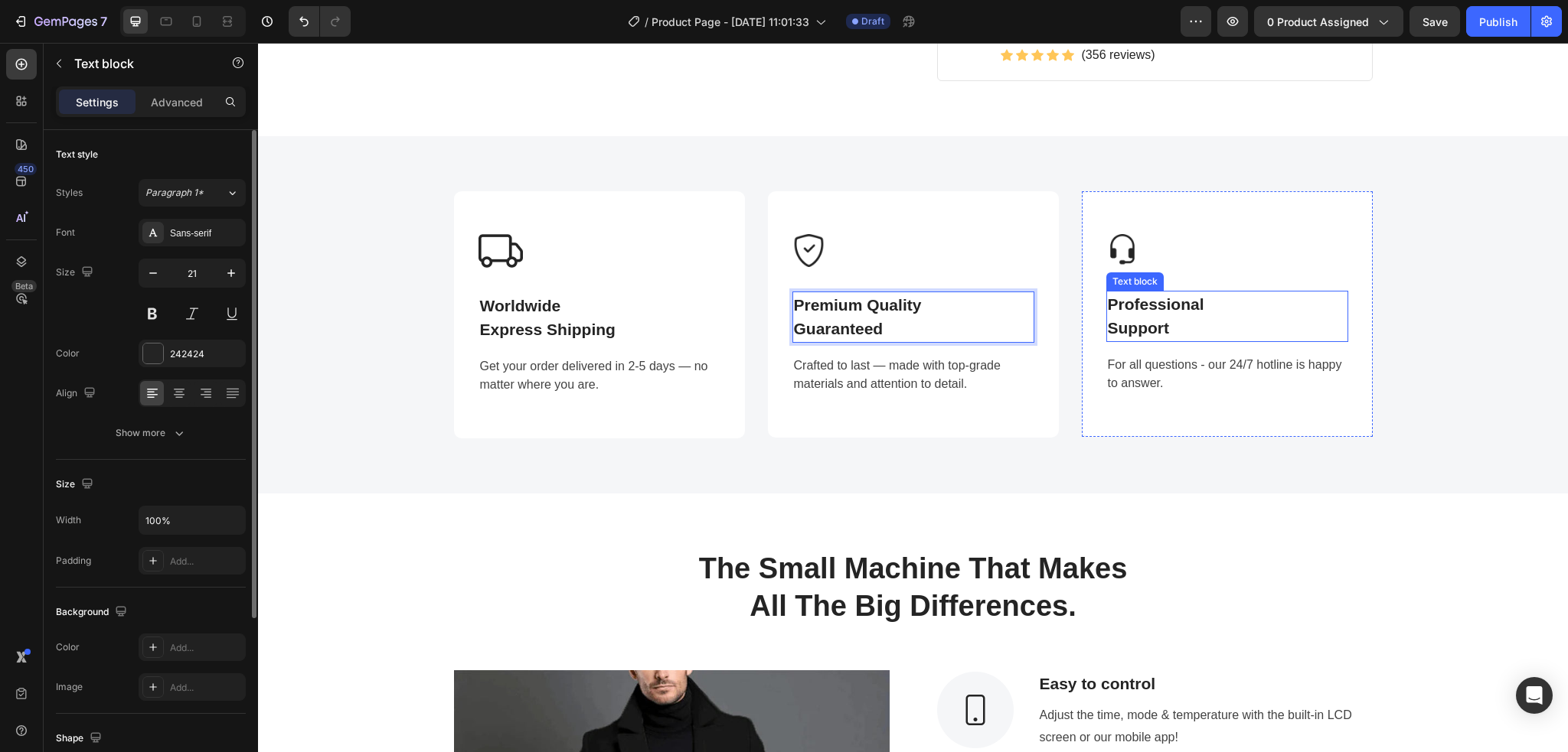
click at [1172, 317] on p "Professional Support" at bounding box center [1226, 316] width 238 height 48
click at [1168, 328] on p "Professional Support" at bounding box center [1226, 316] width 238 height 48
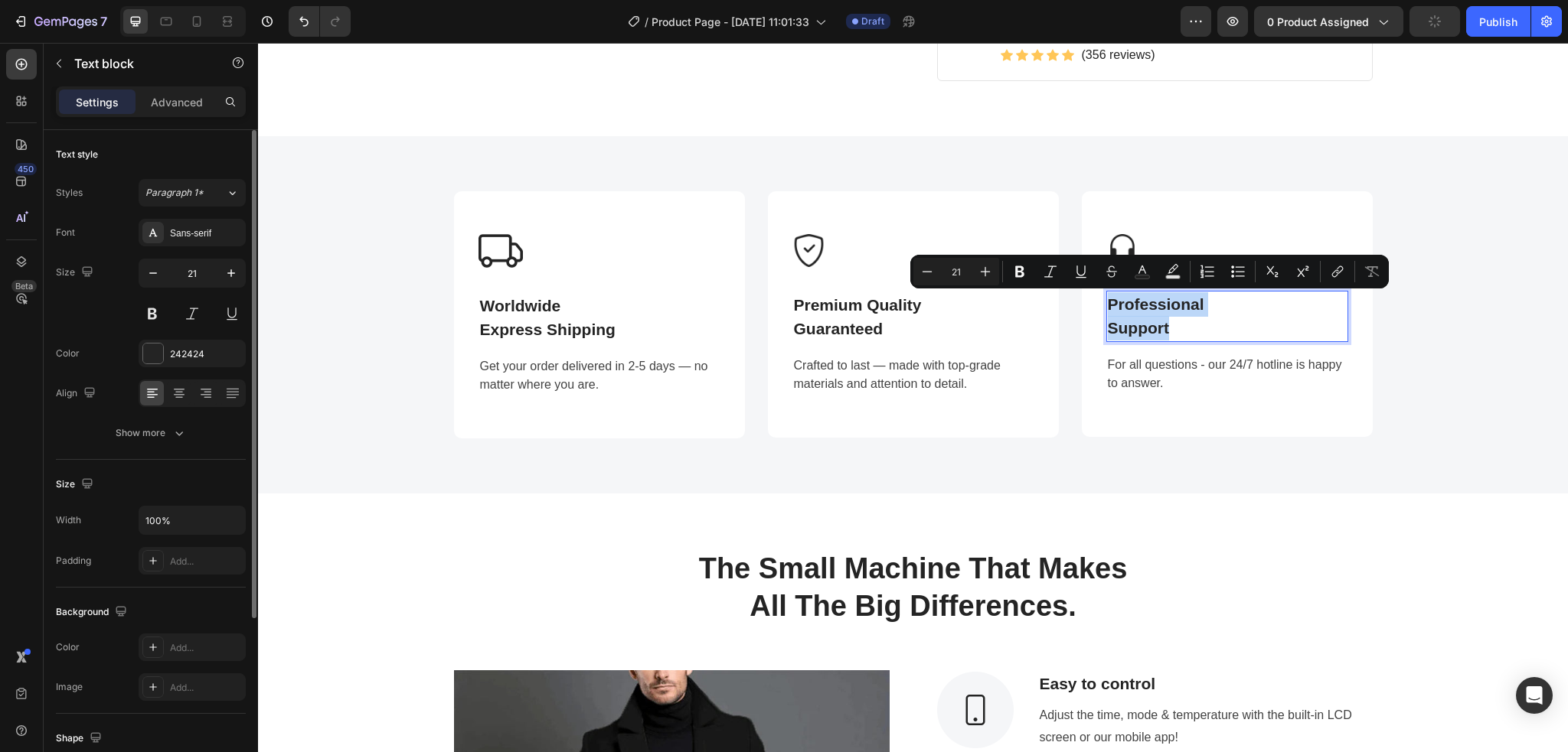
drag, startPoint x: 1166, startPoint y: 328, endPoint x: 1104, endPoint y: 299, distance: 68.4
click at [1107, 299] on p "Professional Support" at bounding box center [1226, 316] width 238 height 48
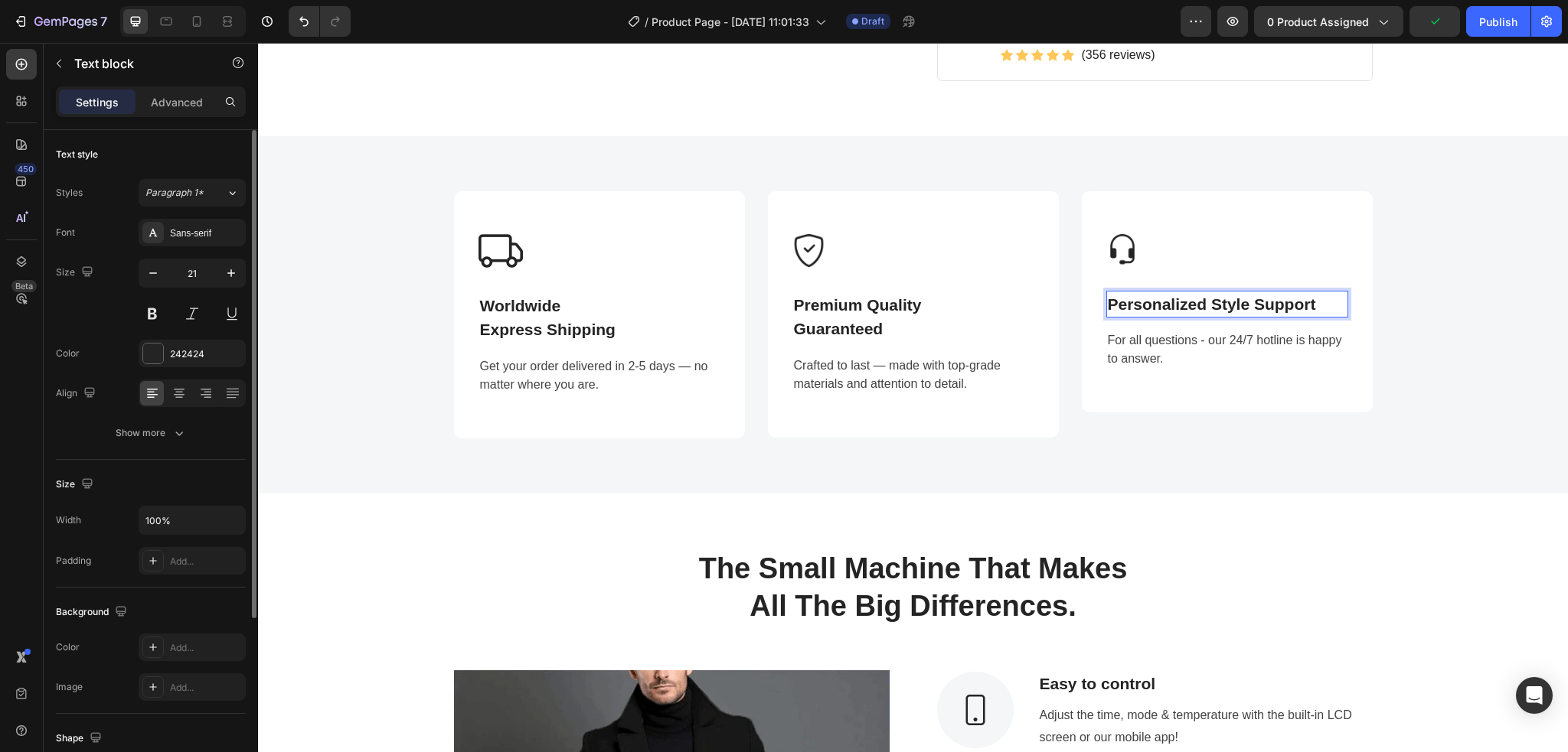
click at [1175, 300] on p "Personalized Style Support" at bounding box center [1226, 304] width 238 height 25
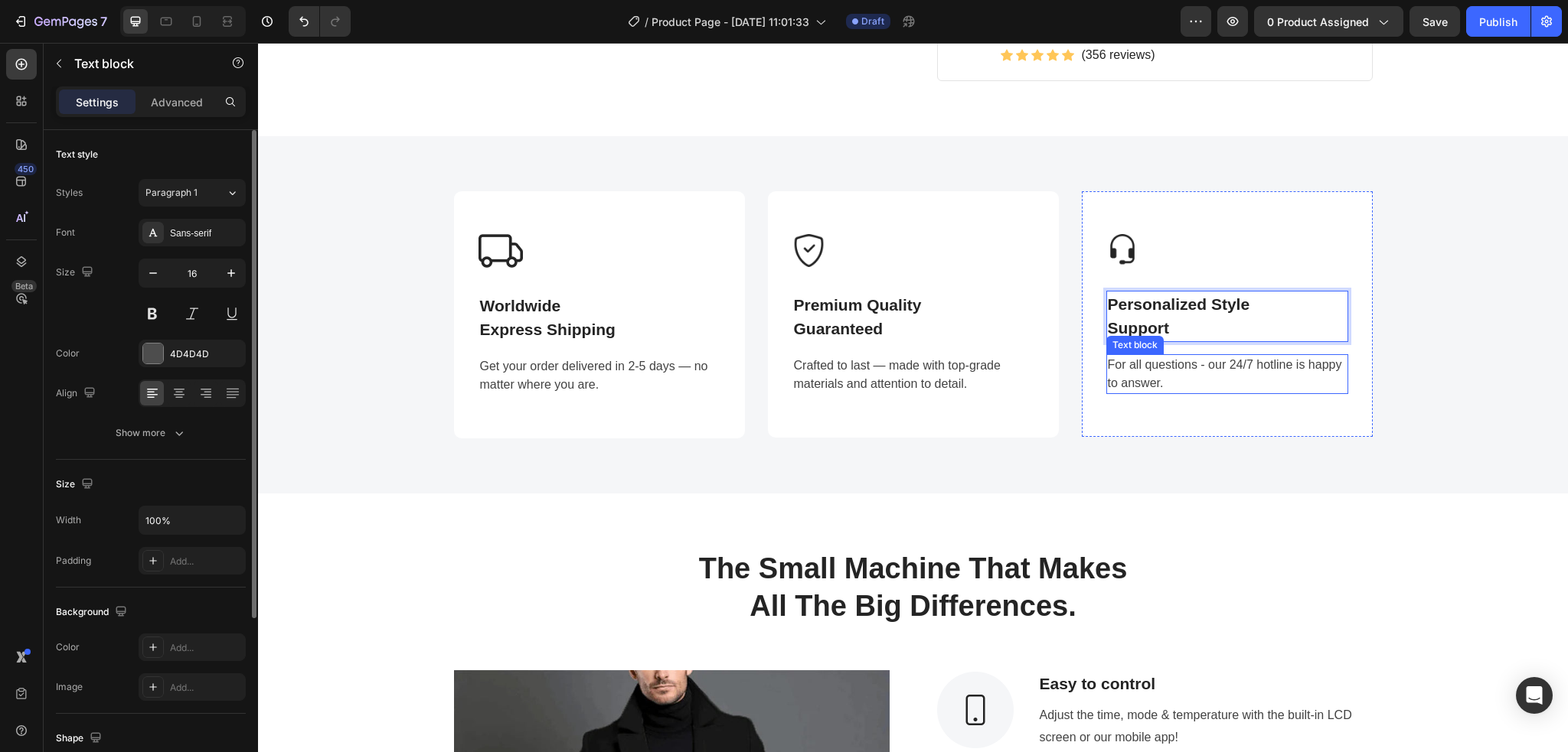
click at [1175, 379] on p "For all questions - our 24/7 hotline is happy to answer." at bounding box center [1226, 373] width 238 height 36
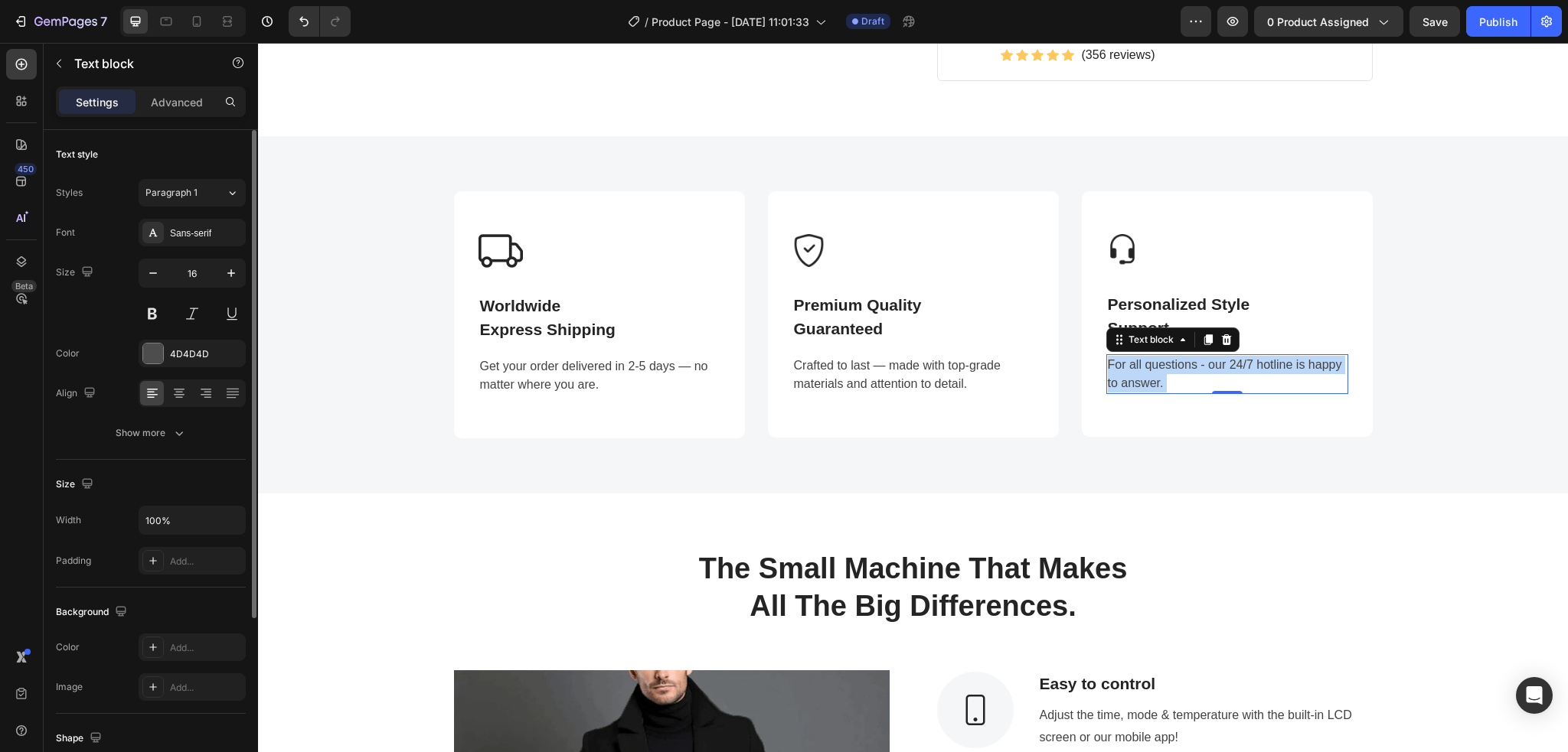
click at [1152, 377] on p "For all questions - our 24/7 hotline is happy to answer." at bounding box center [1226, 373] width 238 height 36
click at [1155, 377] on p "For all questions - our 24/7 hotline is happy to answer." at bounding box center [1226, 373] width 238 height 36
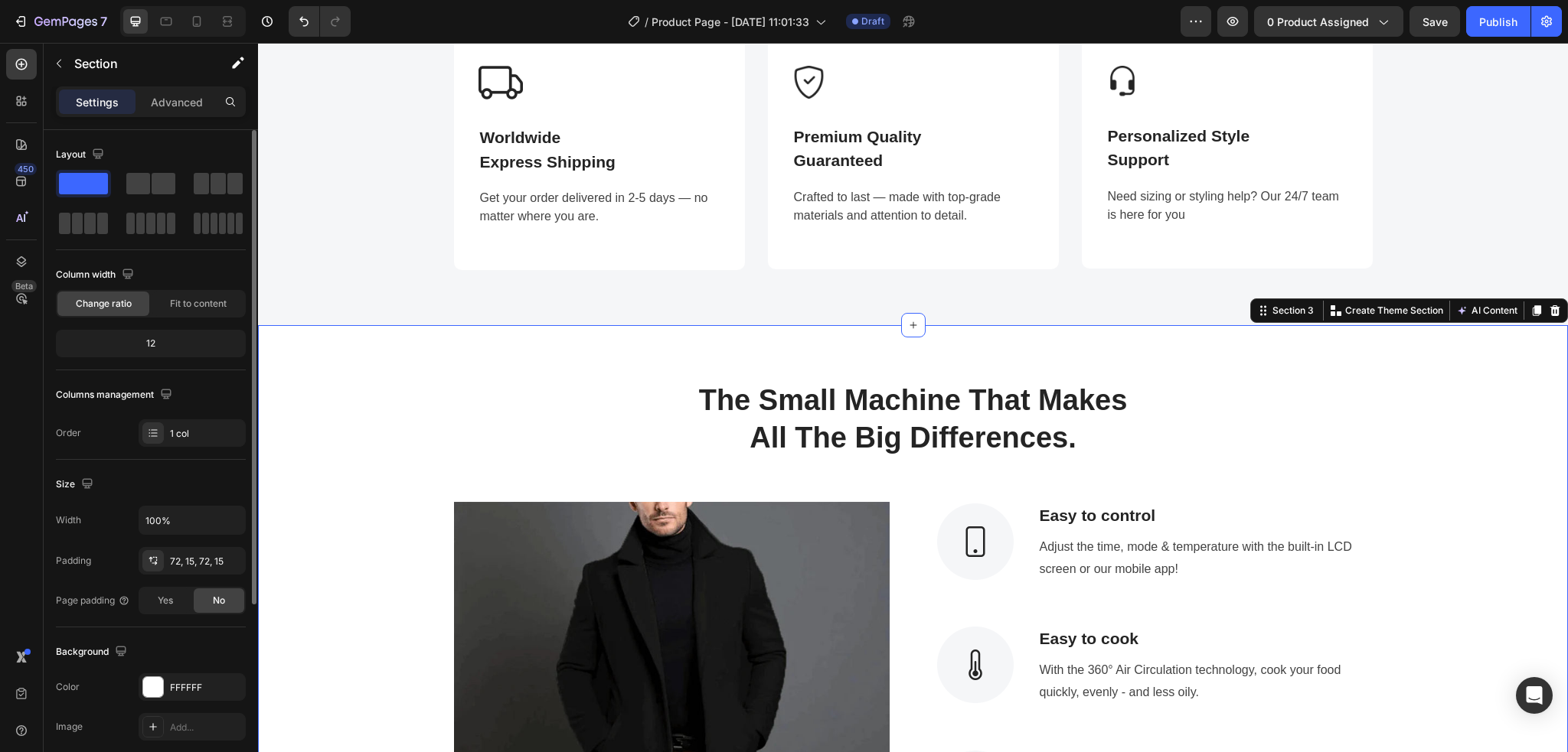
scroll to position [1581, 0]
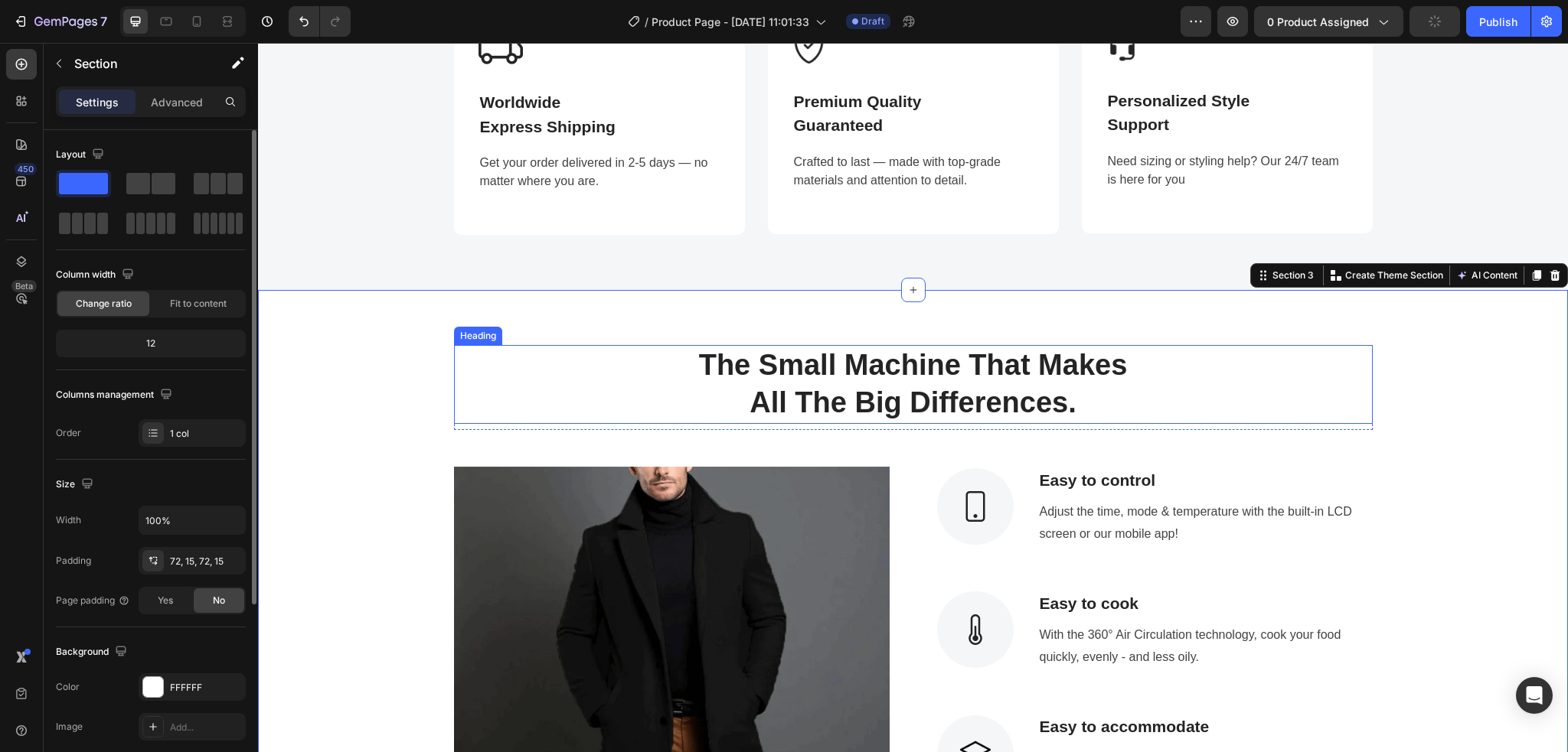
click at [898, 379] on p "The Small Machine That Makes" at bounding box center [912, 365] width 915 height 37
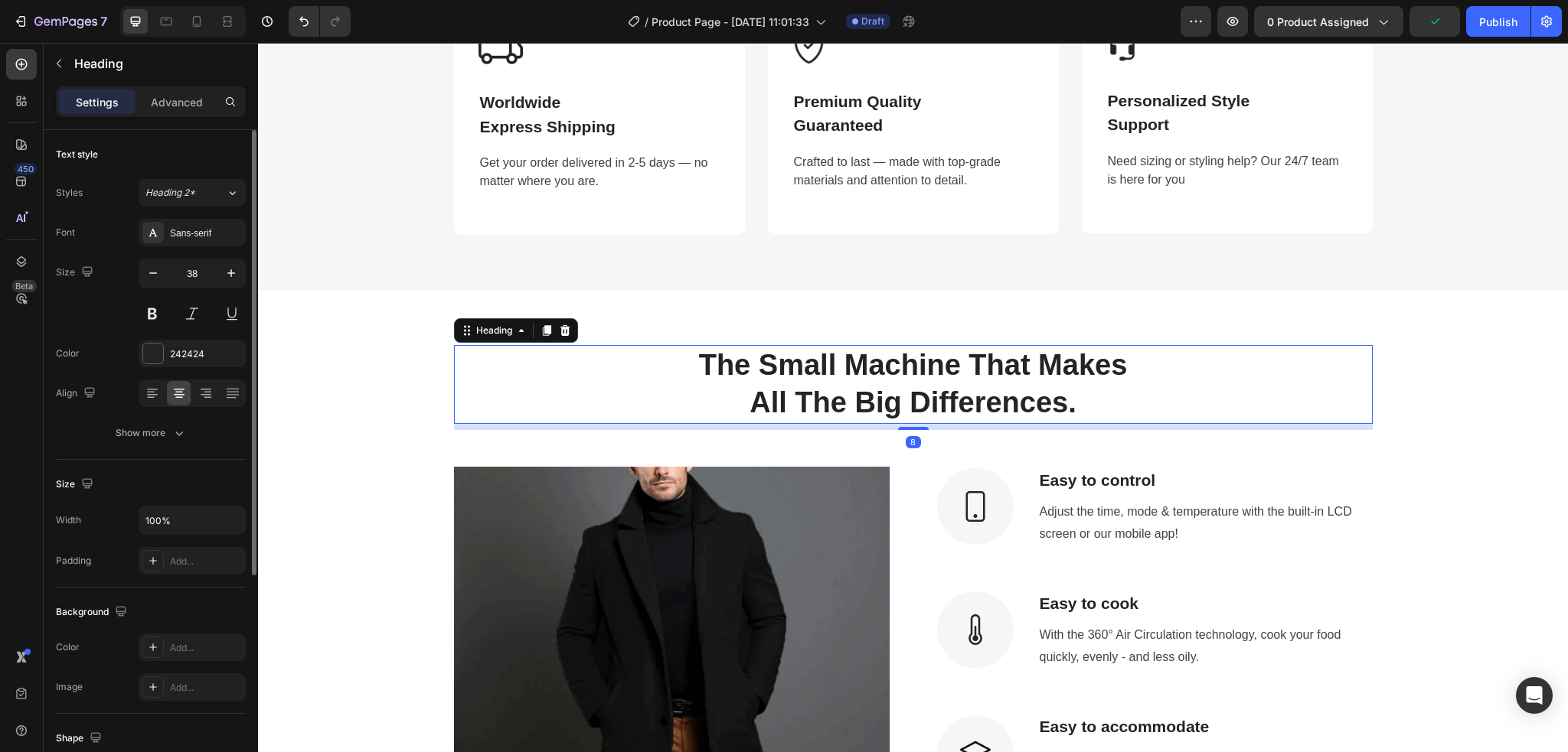
click at [1067, 399] on p "All The Big Differences." at bounding box center [912, 403] width 915 height 37
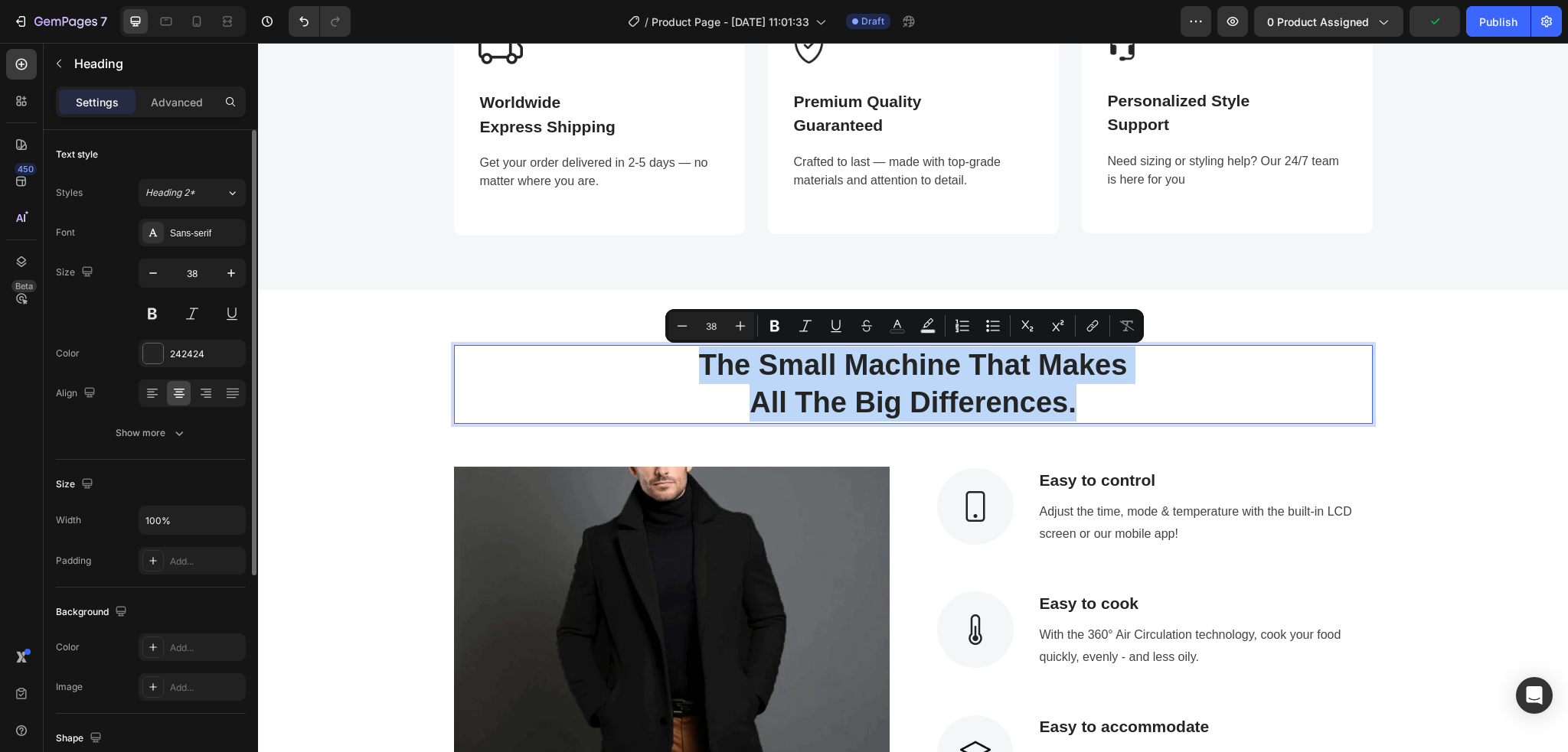
drag, startPoint x: 1083, startPoint y: 399, endPoint x: 687, endPoint y: 358, distance: 398.1
click at [687, 358] on h2 "The Small Machine That Makes All The Big Differences." at bounding box center [913, 384] width 919 height 79
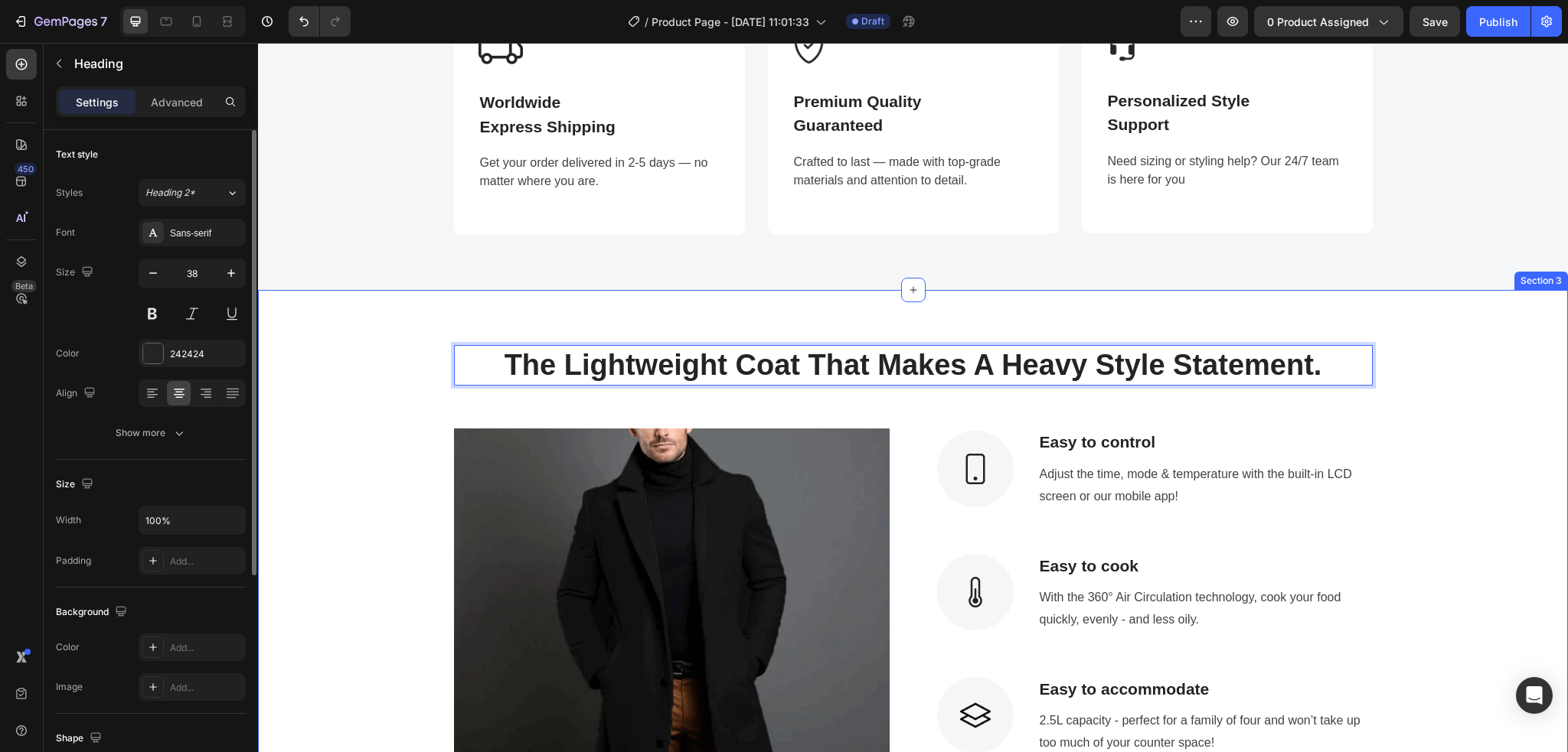
click at [1175, 422] on div "The Lightweight Coat That Makes A Heavy Style Statement. Heading 8 Row Image Im…" at bounding box center [913, 611] width 1286 height 533
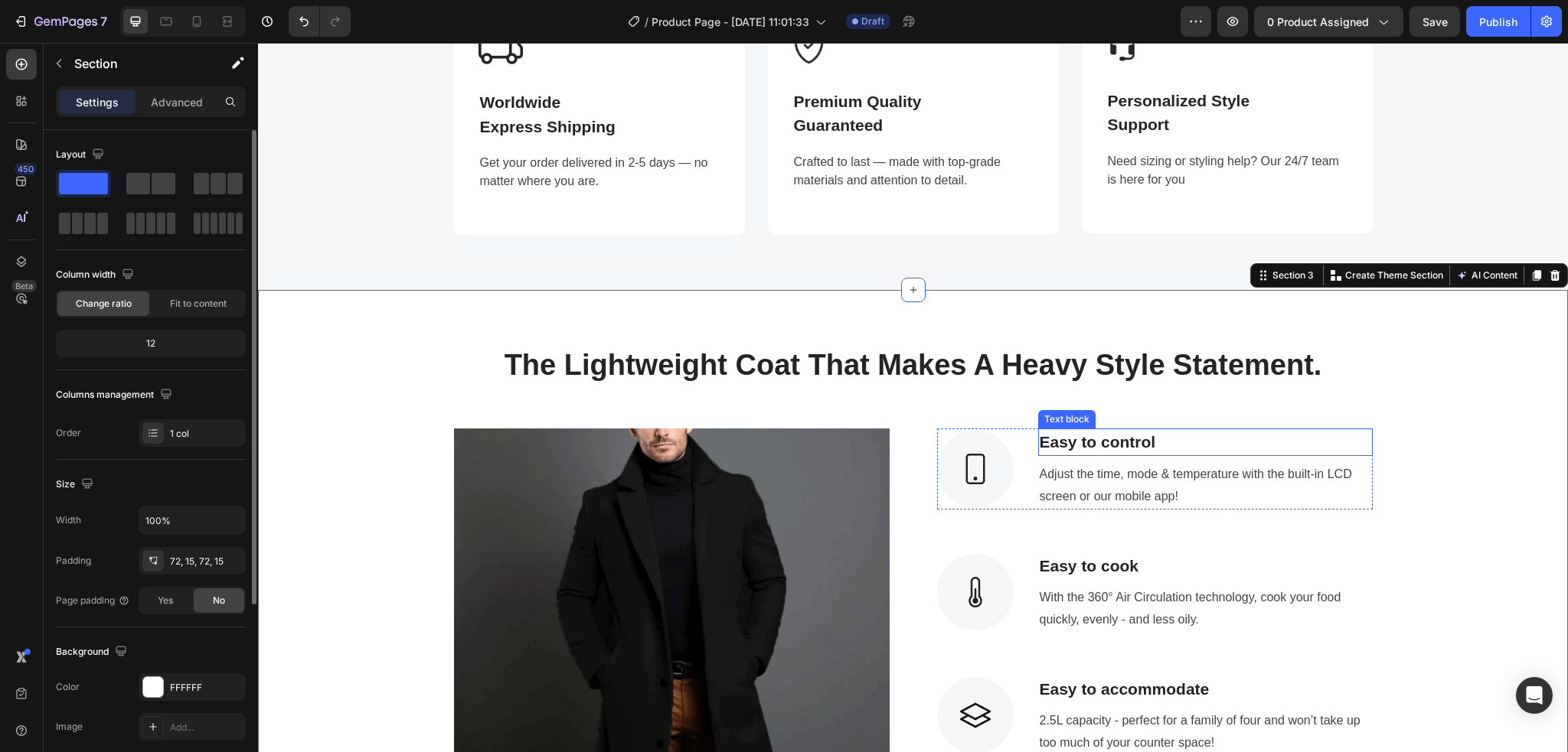
click at [1148, 442] on p "Easy to control" at bounding box center [1205, 442] width 331 height 25
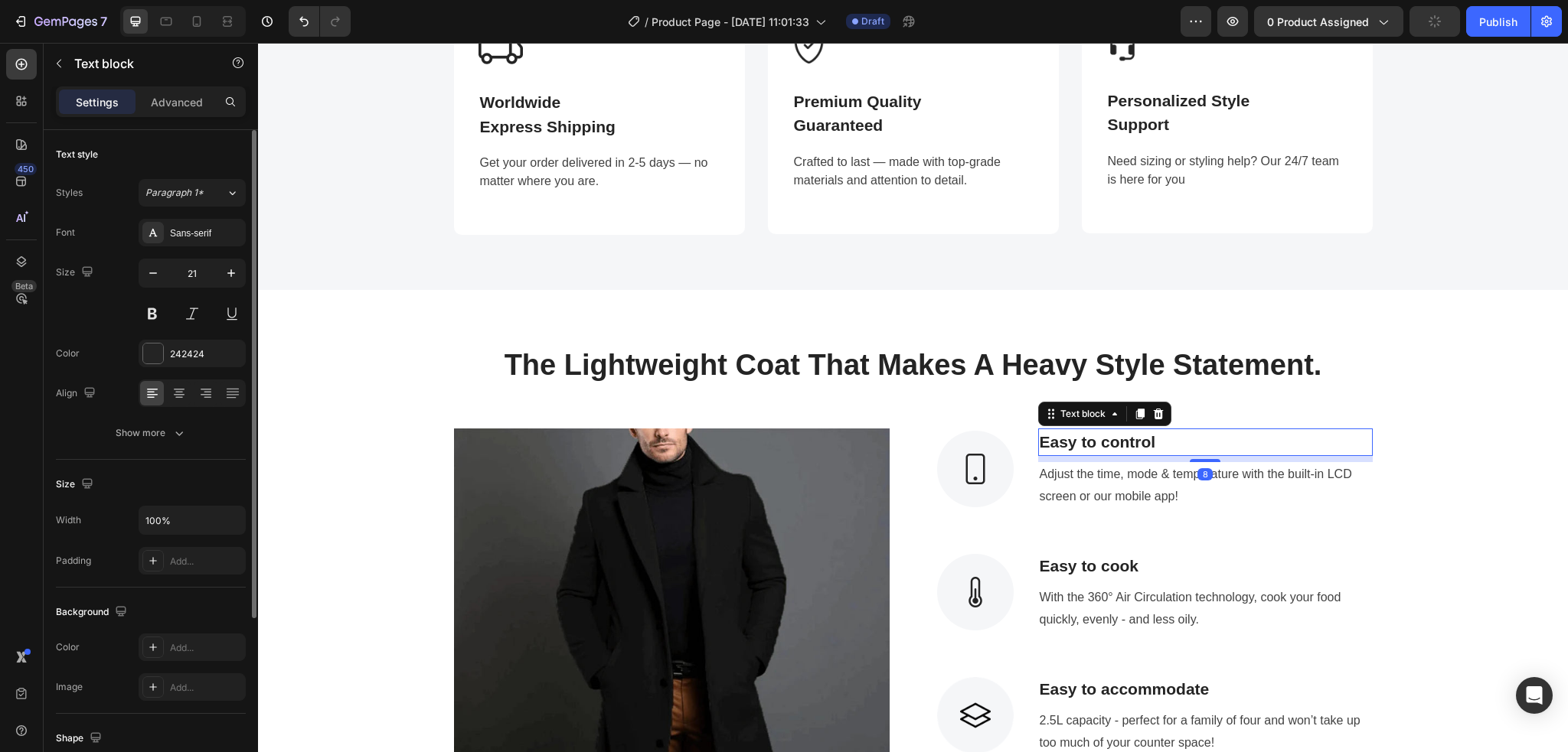
click at [1159, 442] on p "Easy to control" at bounding box center [1205, 442] width 331 height 25
drag, startPoint x: 1159, startPoint y: 442, endPoint x: 1033, endPoint y: 435, distance: 126.2
click at [1039, 435] on p "Easy to control" at bounding box center [1205, 442] width 331 height 25
click at [1156, 484] on p "Adjust the time, mode & temperature with the built-in LCD screen or our mobile …" at bounding box center [1205, 485] width 331 height 44
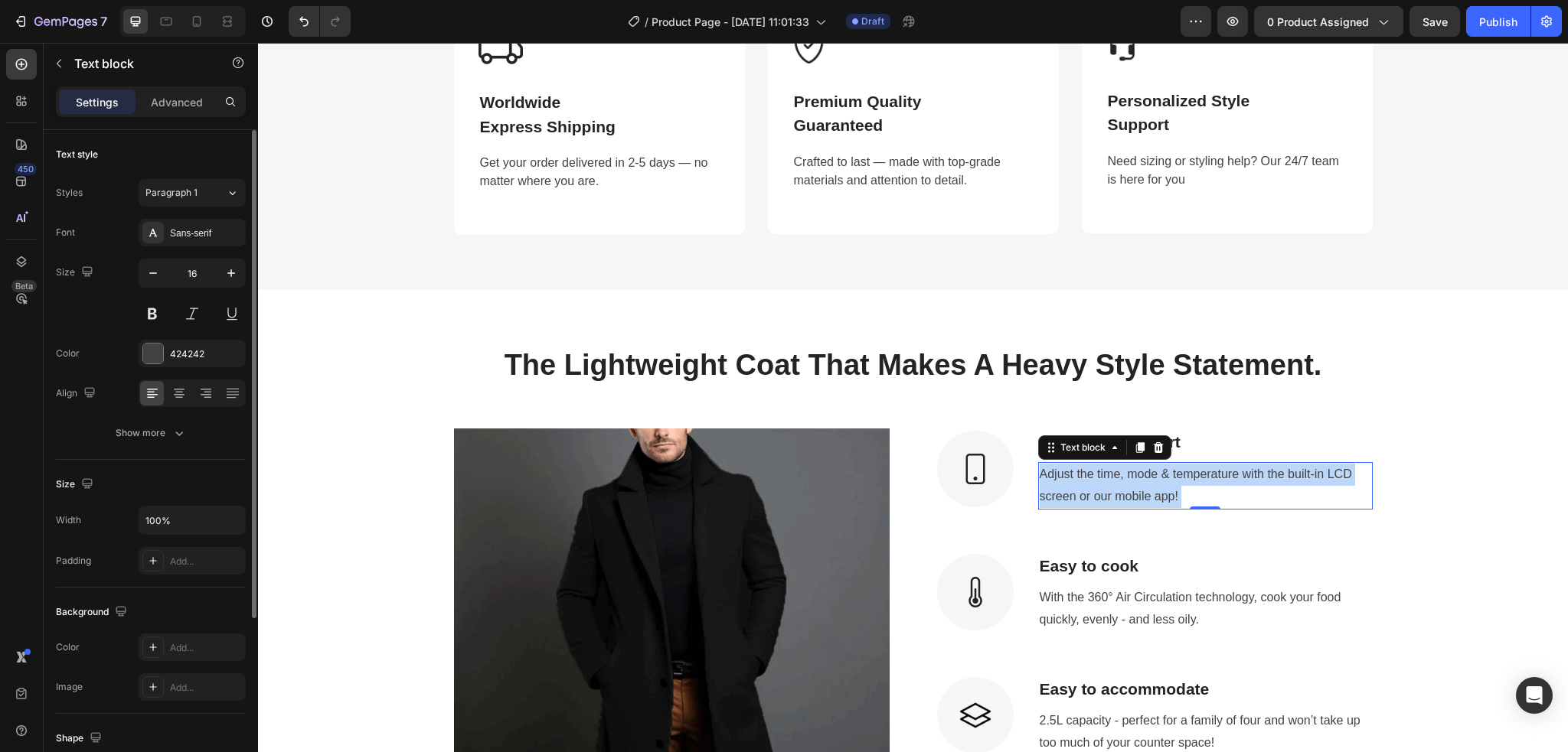
click at [1175, 489] on p "Adjust the time, mode & temperature with the built-in LCD screen or our mobile …" at bounding box center [1205, 485] width 331 height 44
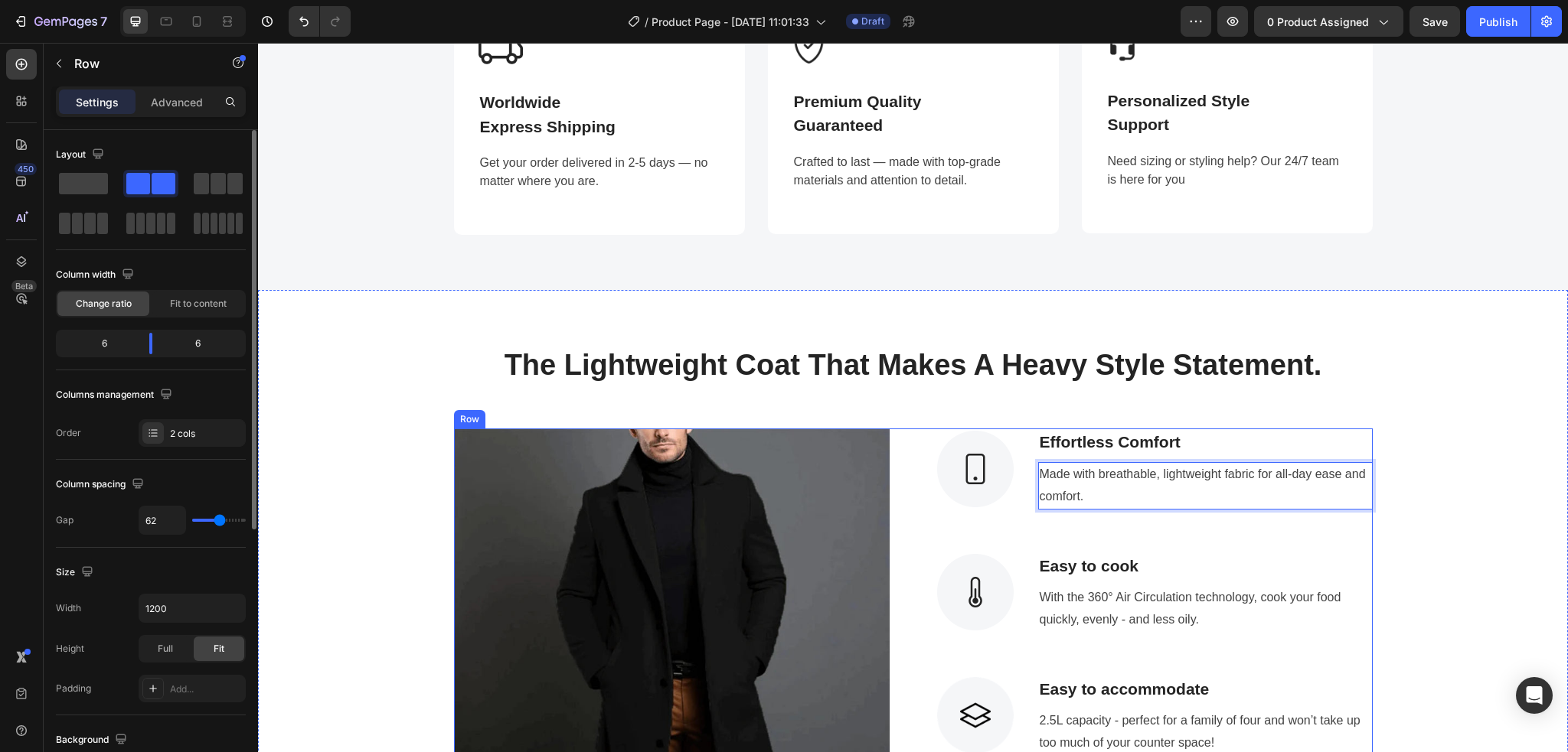
click at [1166, 544] on div "Image Effortless Comfort Text block Made with breathable, lightweight fabric fo…" at bounding box center [1154, 653] width 435 height 450
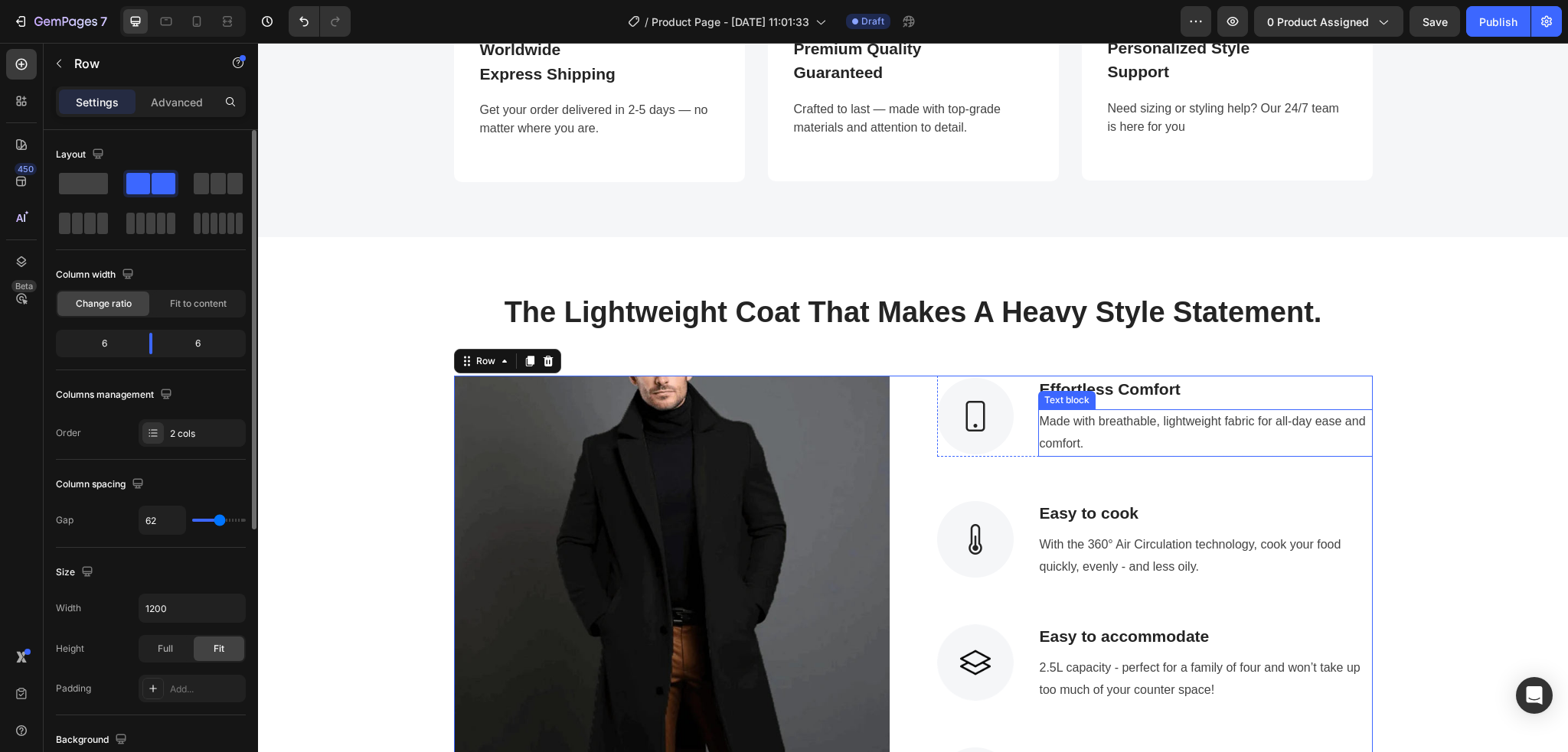
scroll to position [1683, 0]
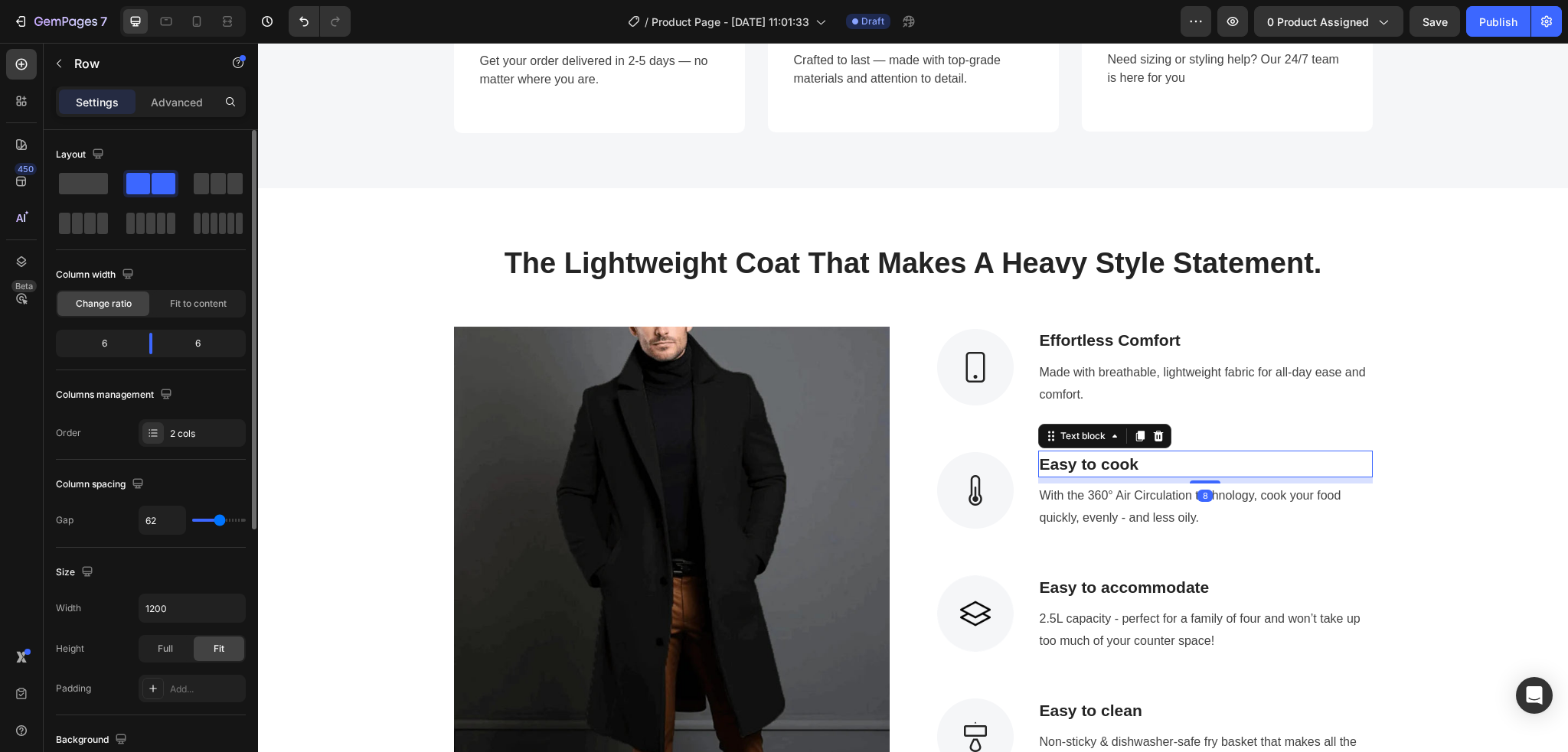
click at [1162, 462] on p "Easy to cook" at bounding box center [1205, 464] width 331 height 25
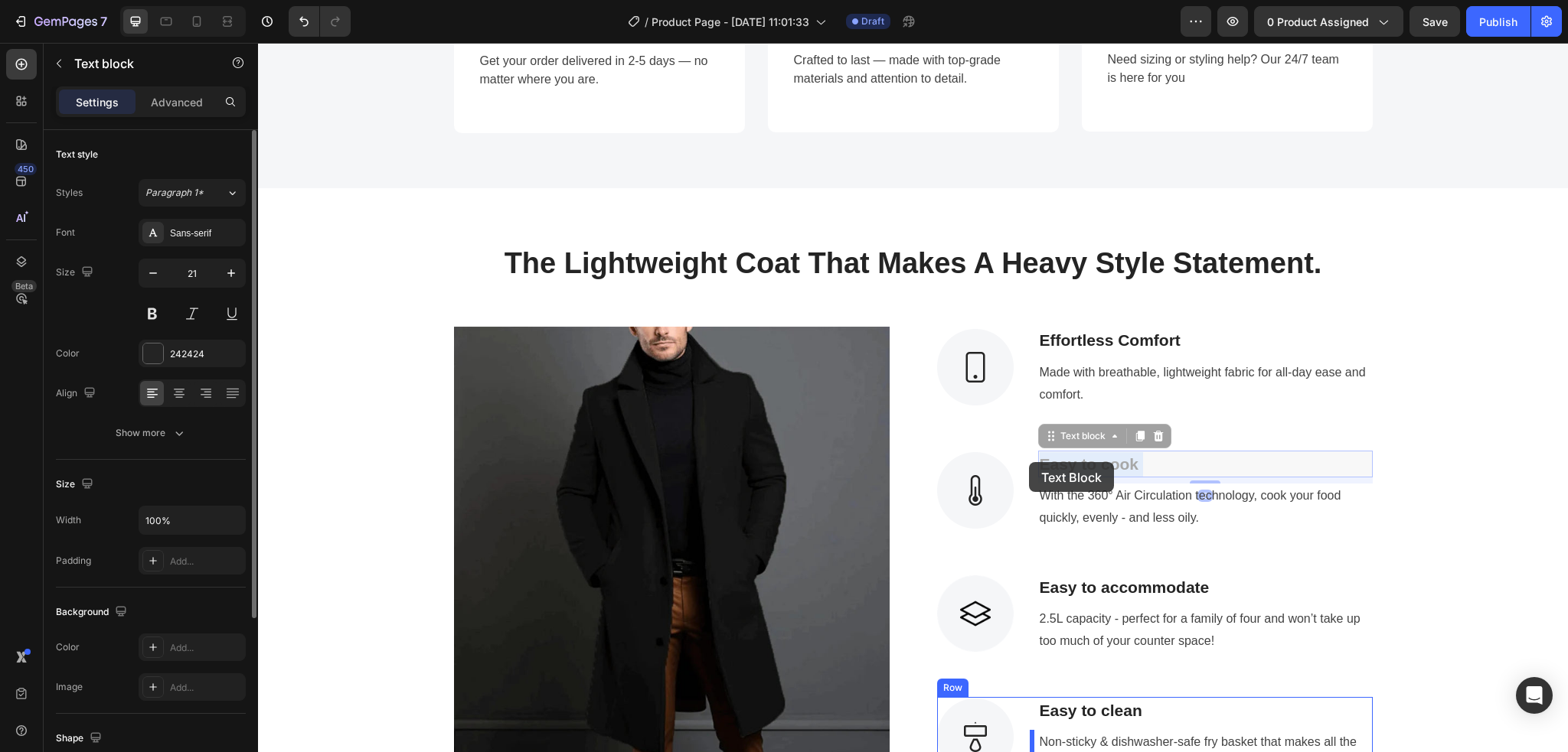
drag, startPoint x: 1160, startPoint y: 462, endPoint x: 1028, endPoint y: 462, distance: 132.0
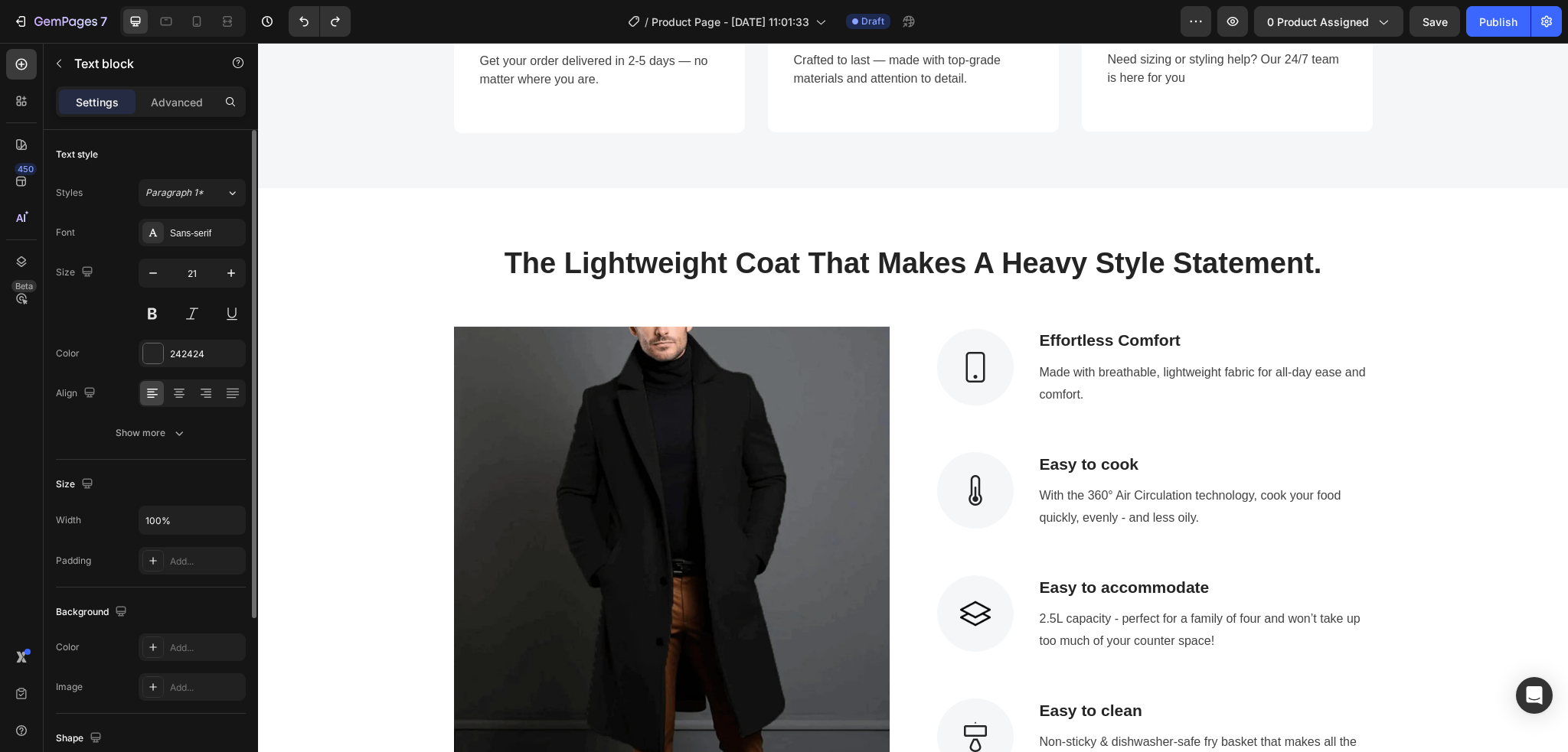
click at [1134, 465] on p "Easy to cook" at bounding box center [1205, 464] width 331 height 25
drag, startPoint x: 1137, startPoint y: 465, endPoint x: 1030, endPoint y: 462, distance: 107.0
click at [1038, 462] on div "Easy to cook" at bounding box center [1206, 465] width 335 height 28
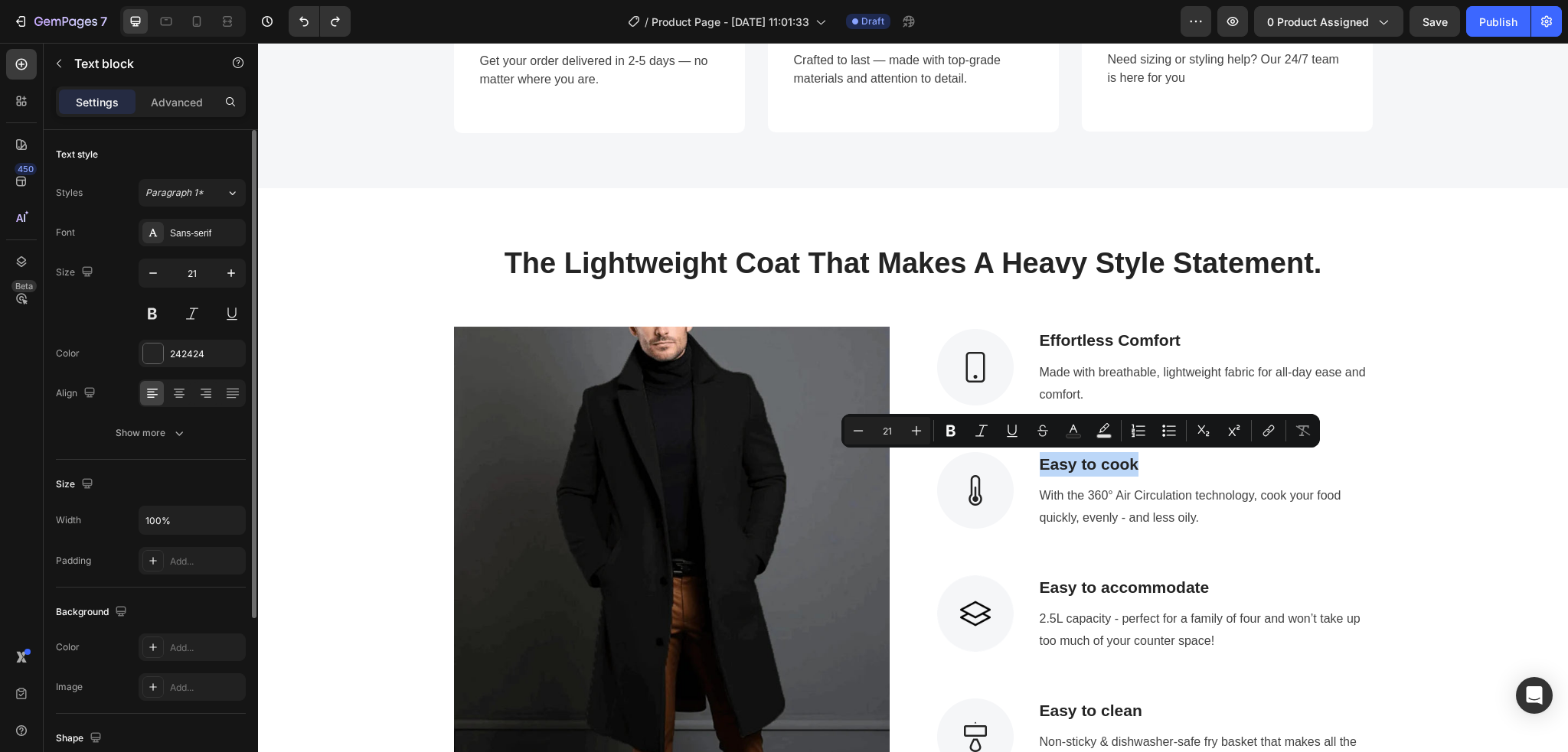
click at [1140, 461] on p "Easy to cook" at bounding box center [1205, 464] width 331 height 25
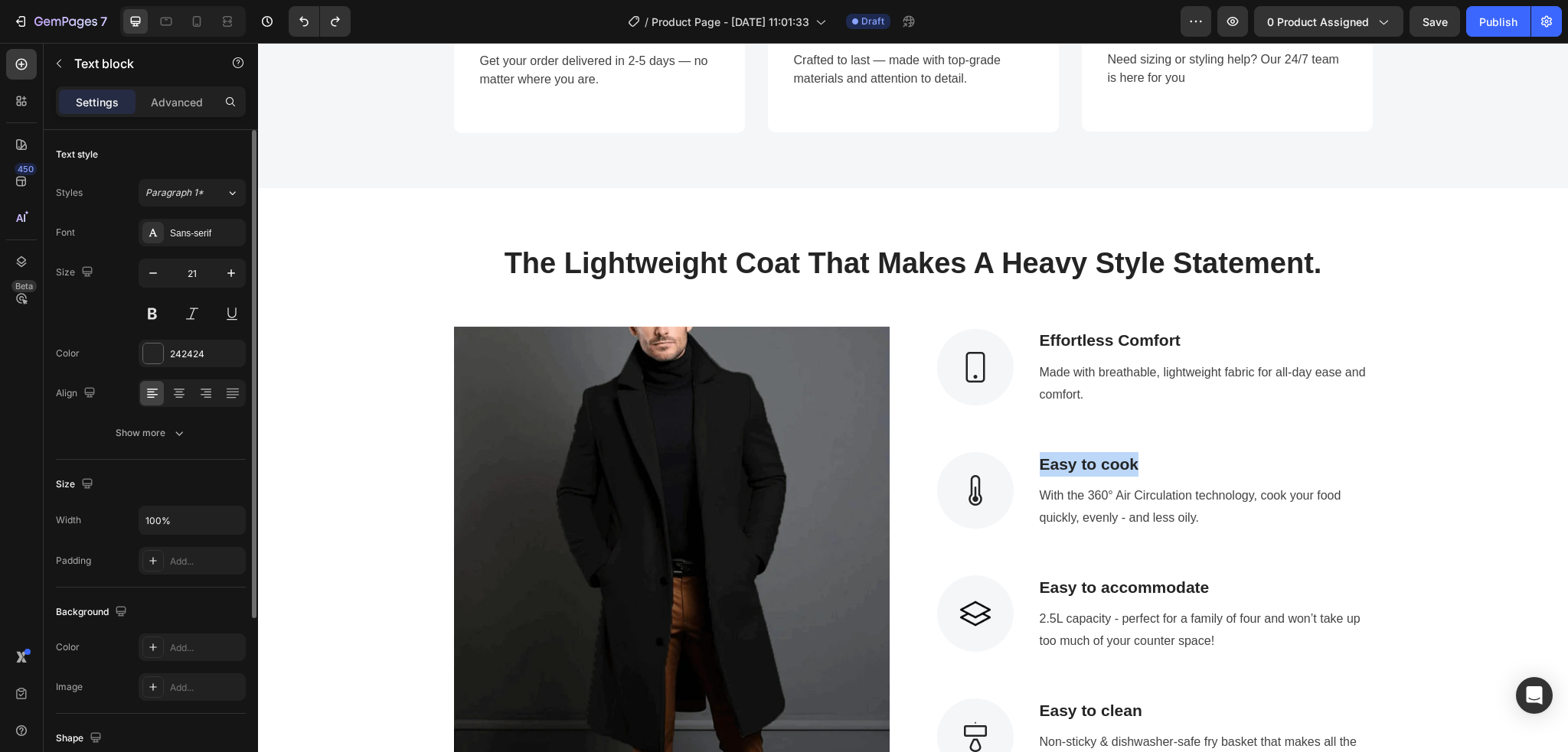
drag, startPoint x: 1142, startPoint y: 461, endPoint x: 1030, endPoint y: 461, distance: 112.0
click at [1038, 461] on div "Easy to cook" at bounding box center [1206, 465] width 335 height 28
click at [1102, 512] on p "With the 360° Air Circulation technology, cook your food quickly, evenly - and …" at bounding box center [1205, 507] width 331 height 44
click at [1175, 519] on p "With the 360° Air Circulation technology, cook your food quickly, evenly - and …" at bounding box center [1205, 507] width 331 height 44
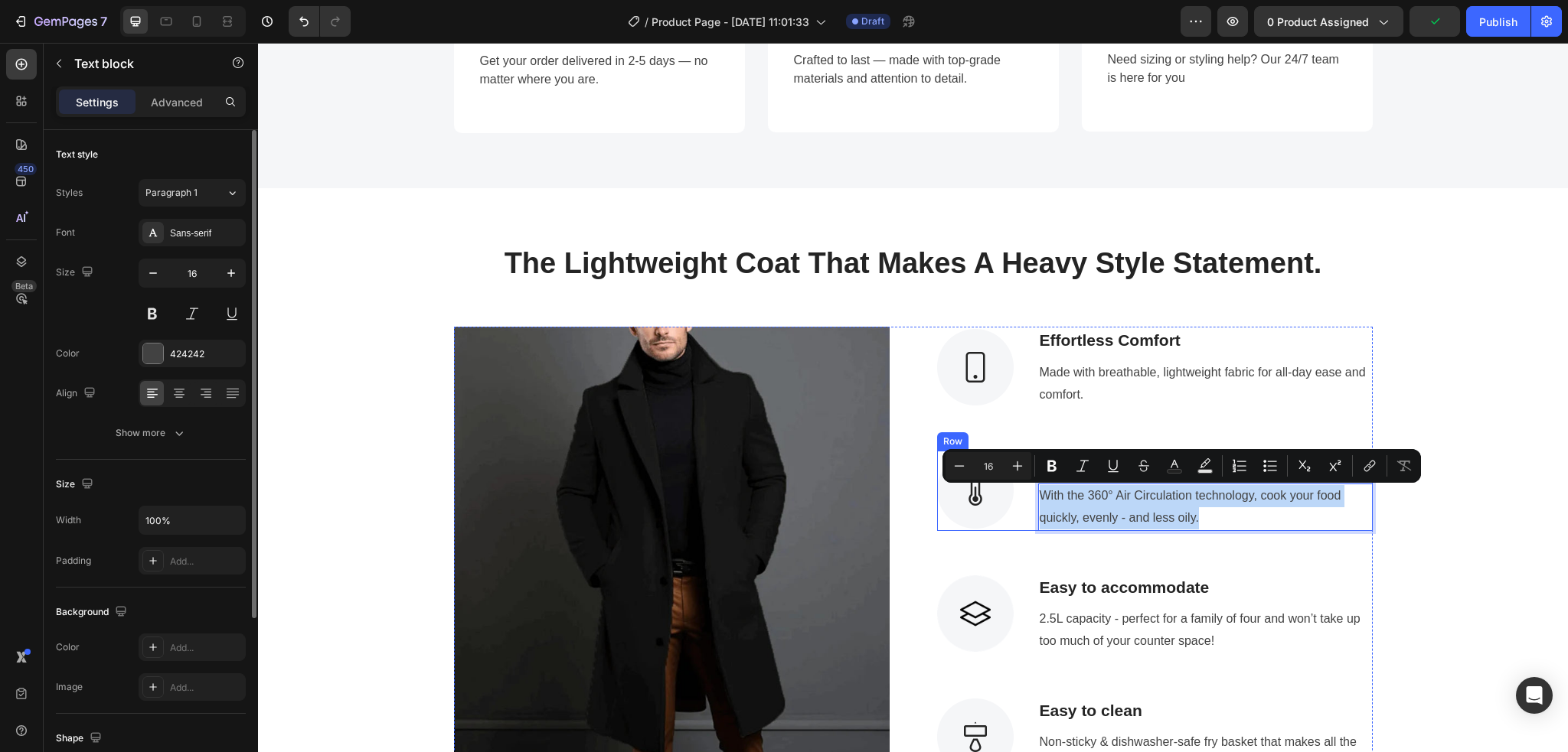
drag, startPoint x: 1189, startPoint y: 513, endPoint x: 1028, endPoint y: 492, distance: 162.4
click at [1028, 492] on div "Image Timeless Style Text block With the 360° Air Circulation technology, cook …" at bounding box center [1154, 491] width 435 height 81
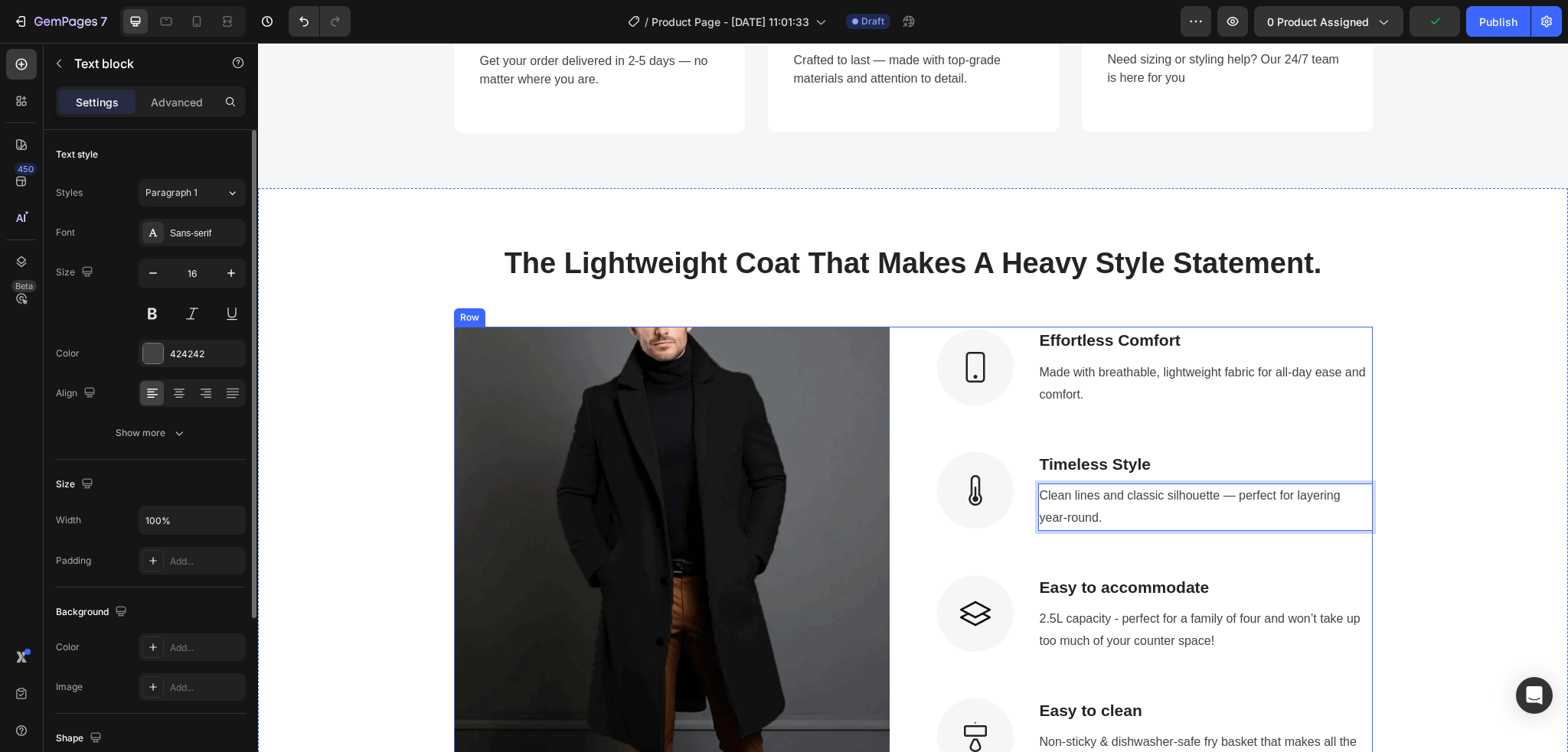
click at [1166, 533] on div "Image Effortless Comfort Text block Made with breathable, lightweight fabric fo…" at bounding box center [1154, 551] width 435 height 450
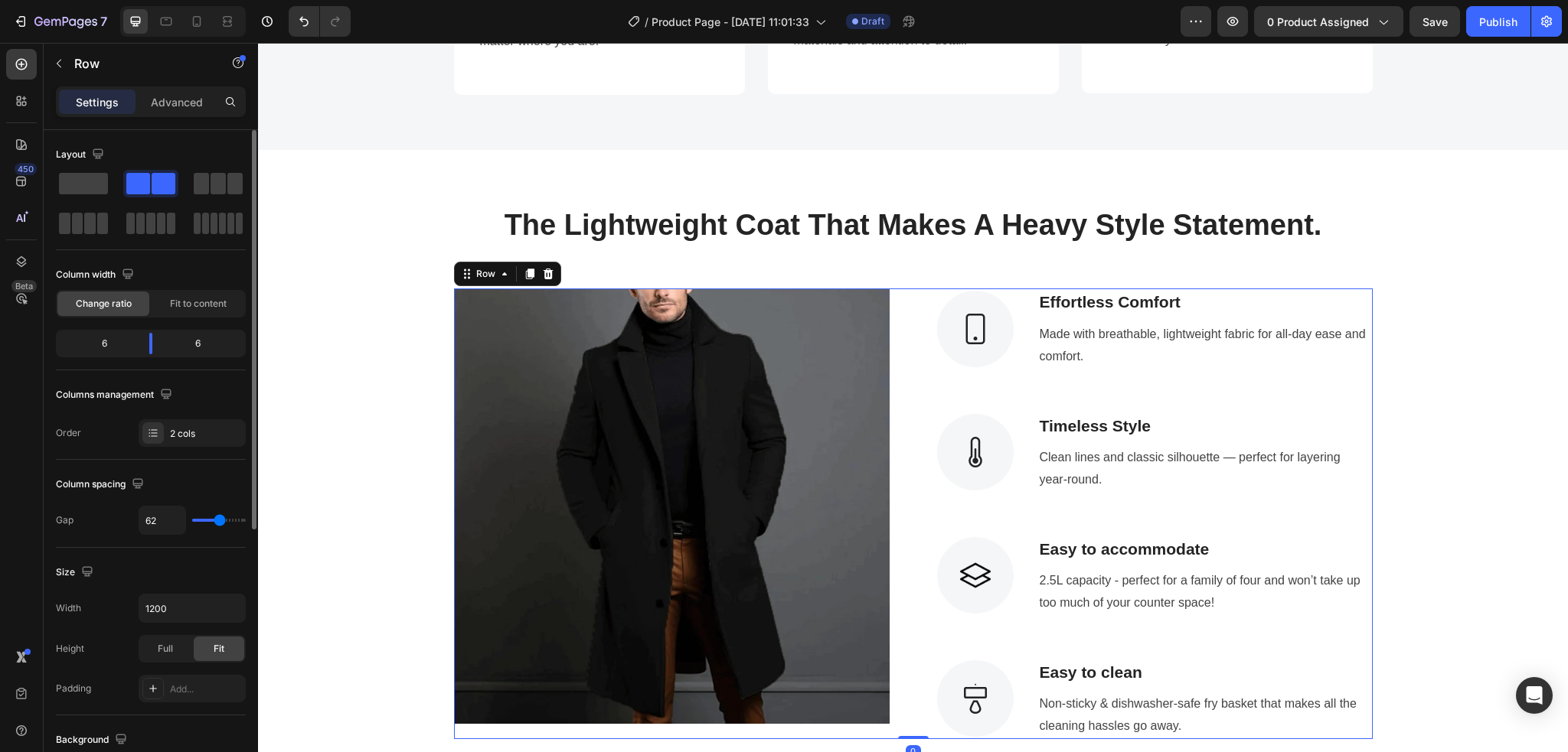
scroll to position [1785, 0]
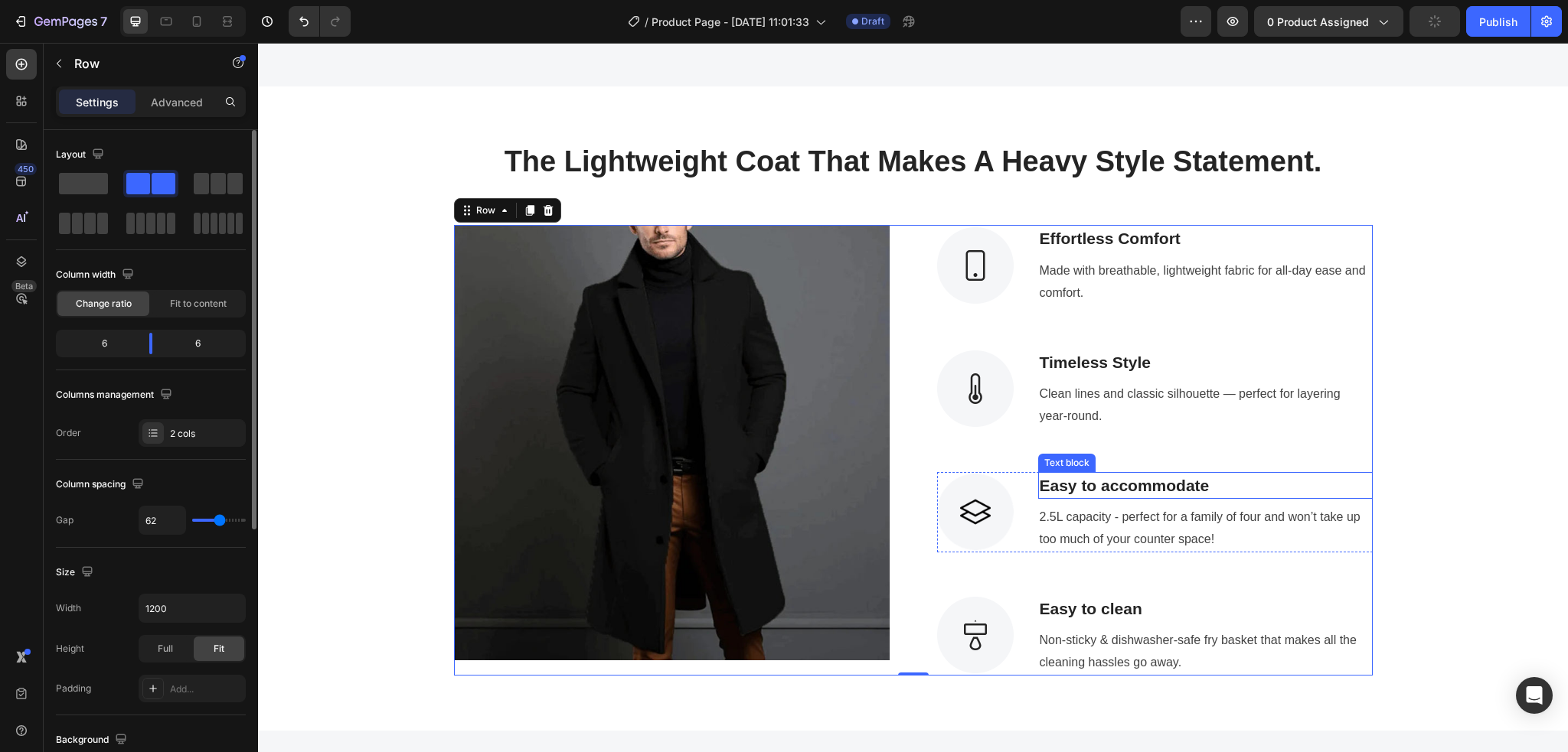
click at [1175, 489] on p "Easy to accommodate" at bounding box center [1205, 485] width 331 height 25
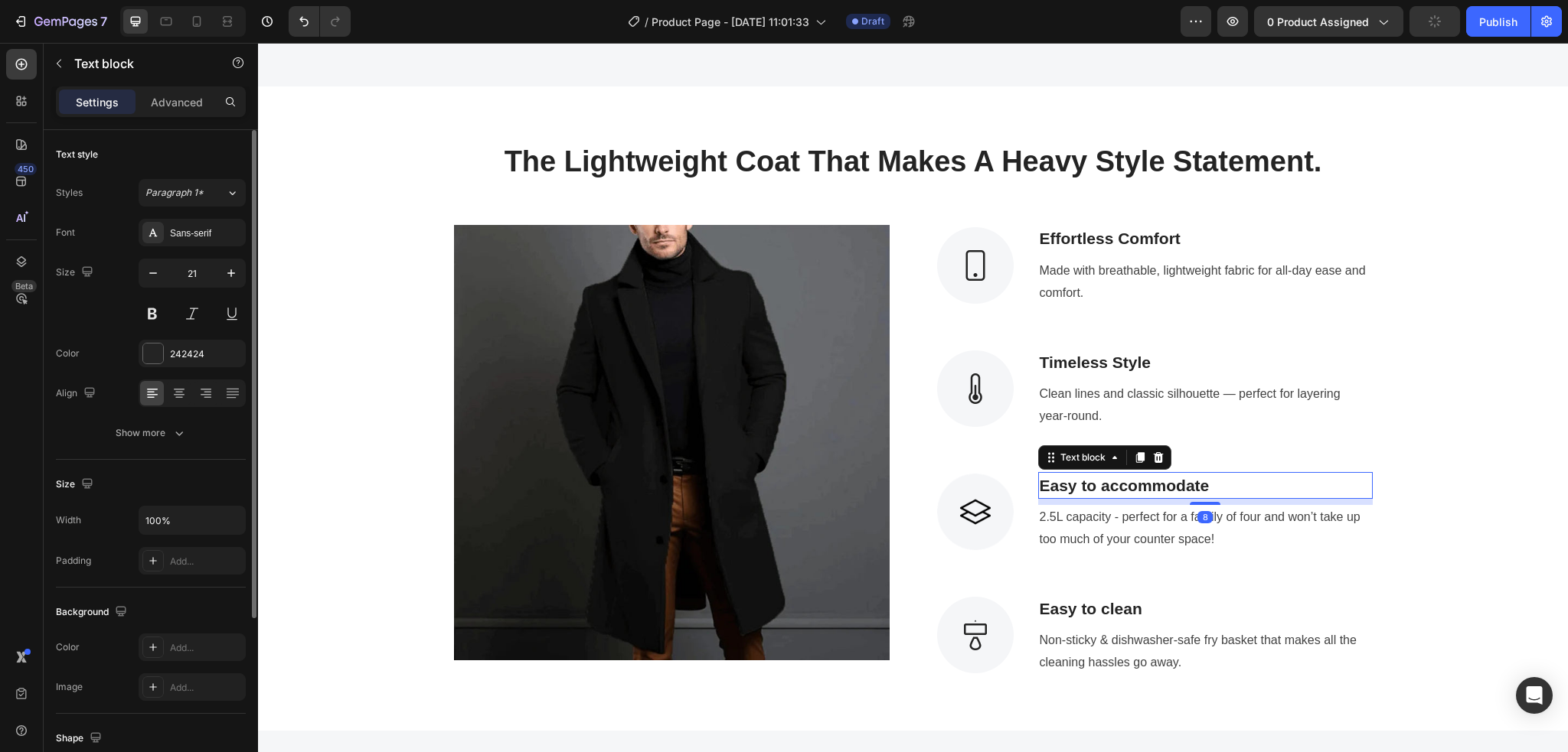
click at [1175, 486] on p "Easy to accommodate" at bounding box center [1205, 485] width 331 height 25
drag, startPoint x: 1207, startPoint y: 486, endPoint x: 1032, endPoint y: 484, distance: 175.0
click at [1039, 484] on p "Easy to accommodate" at bounding box center [1205, 485] width 331 height 25
click at [1175, 533] on p "2.5L capacity - perfect for a family of four and won’t take up too much of your…" at bounding box center [1205, 528] width 331 height 44
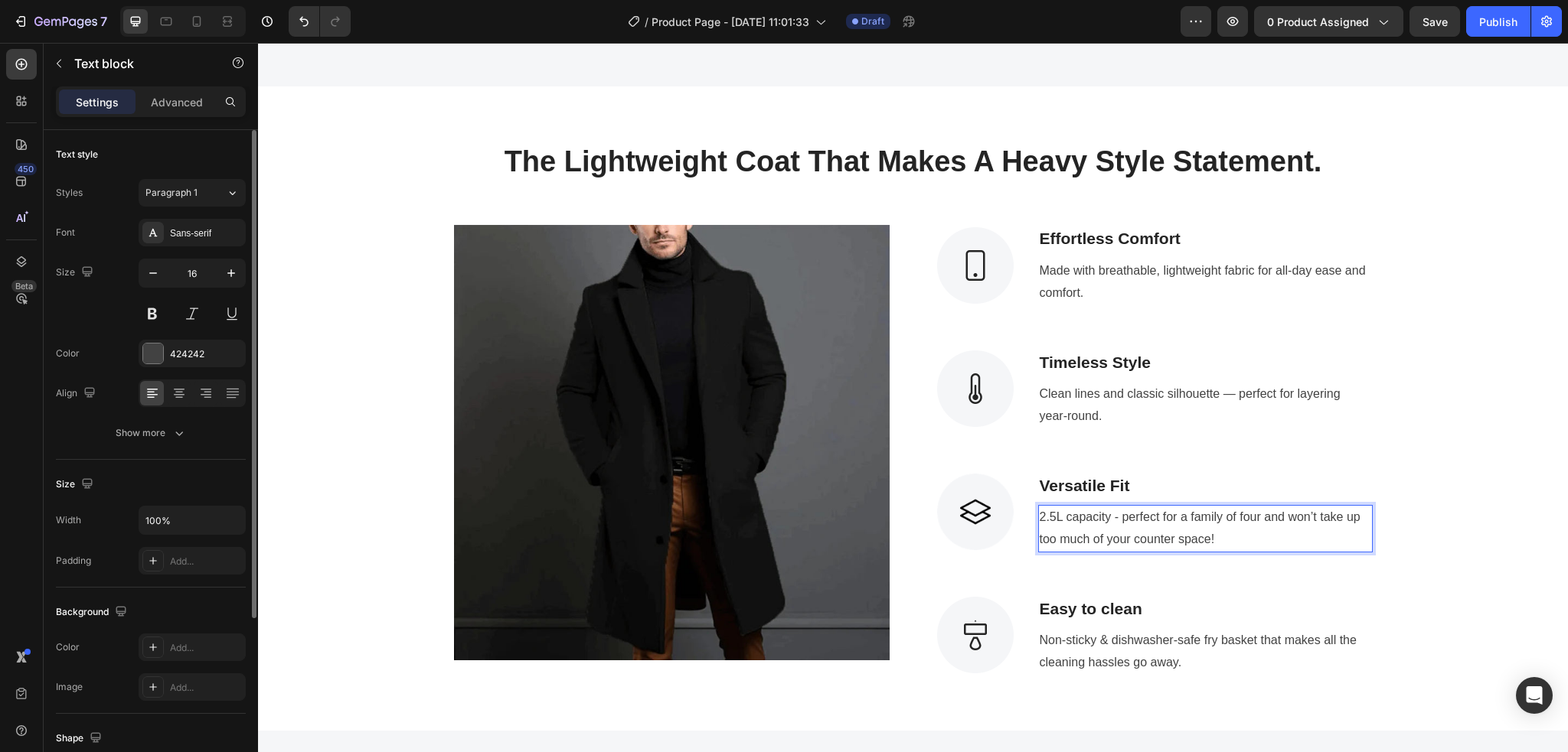
click at [1175, 533] on p "2.5L capacity - perfect for a family of four and won’t take up too much of your…" at bounding box center [1205, 528] width 331 height 44
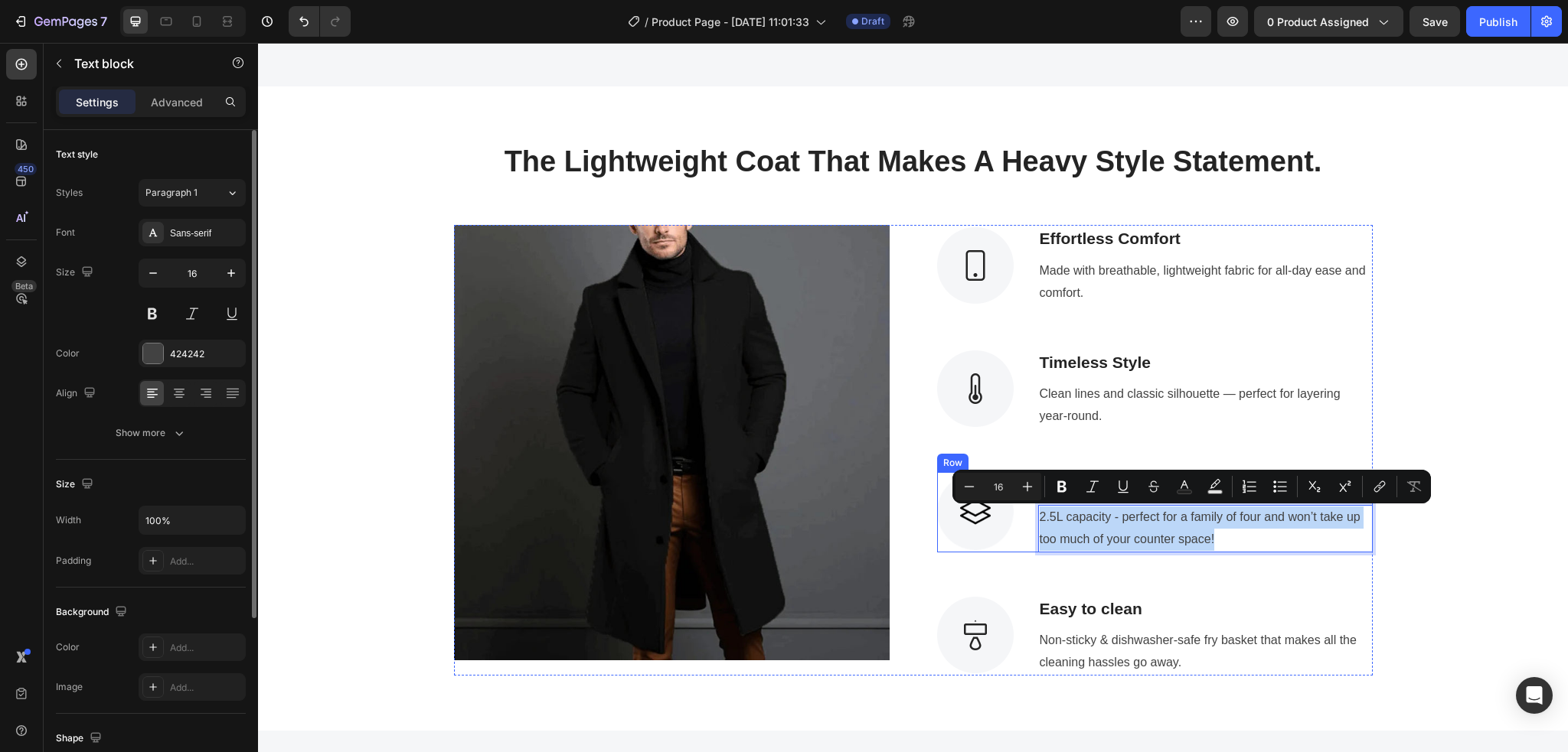
drag, startPoint x: 1212, startPoint y: 533, endPoint x: 1023, endPoint y: 519, distance: 189.5
click at [1023, 519] on div "Image Versatile Fit Text block 2.5L capacity - perfect for a family of four and…" at bounding box center [1154, 512] width 435 height 81
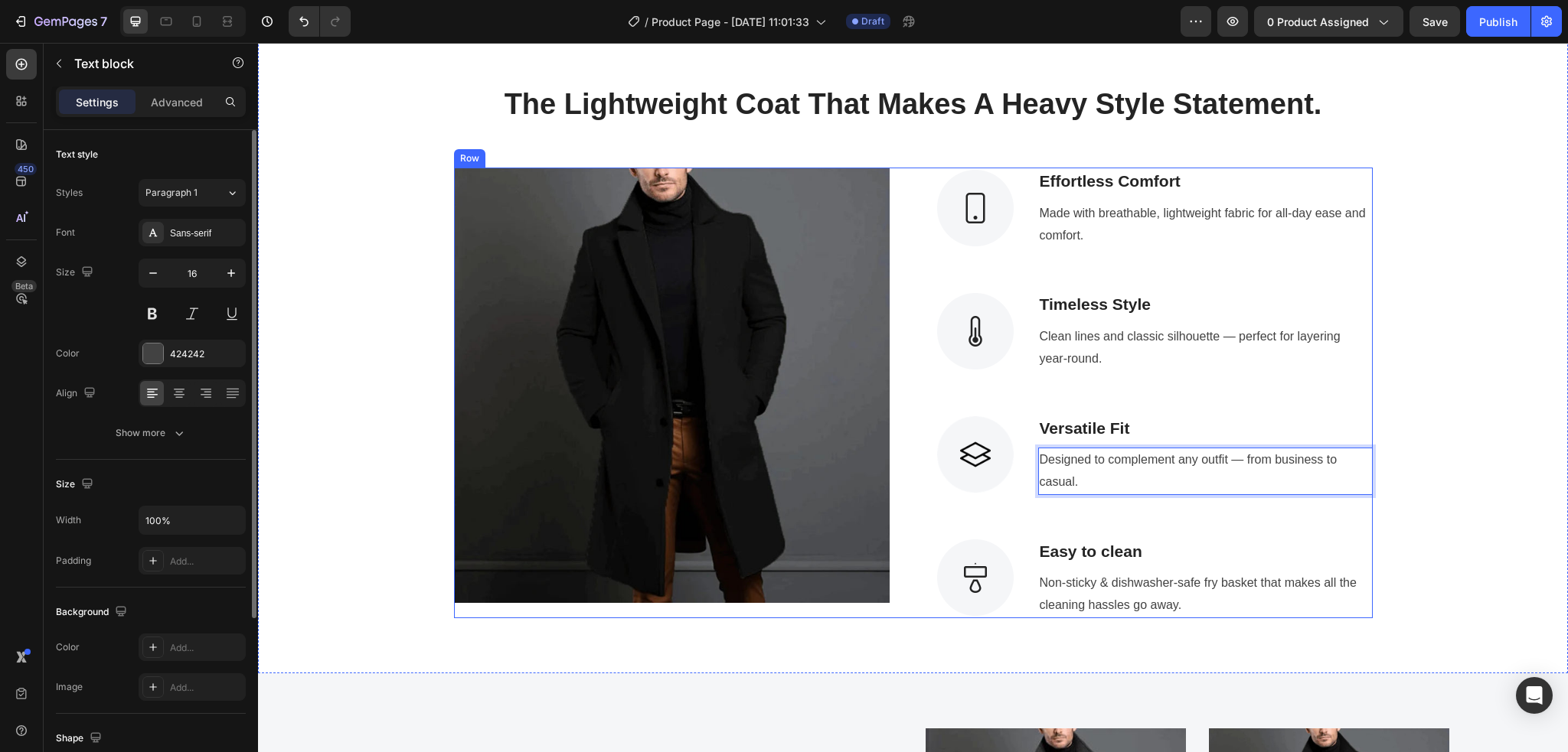
scroll to position [1887, 0]
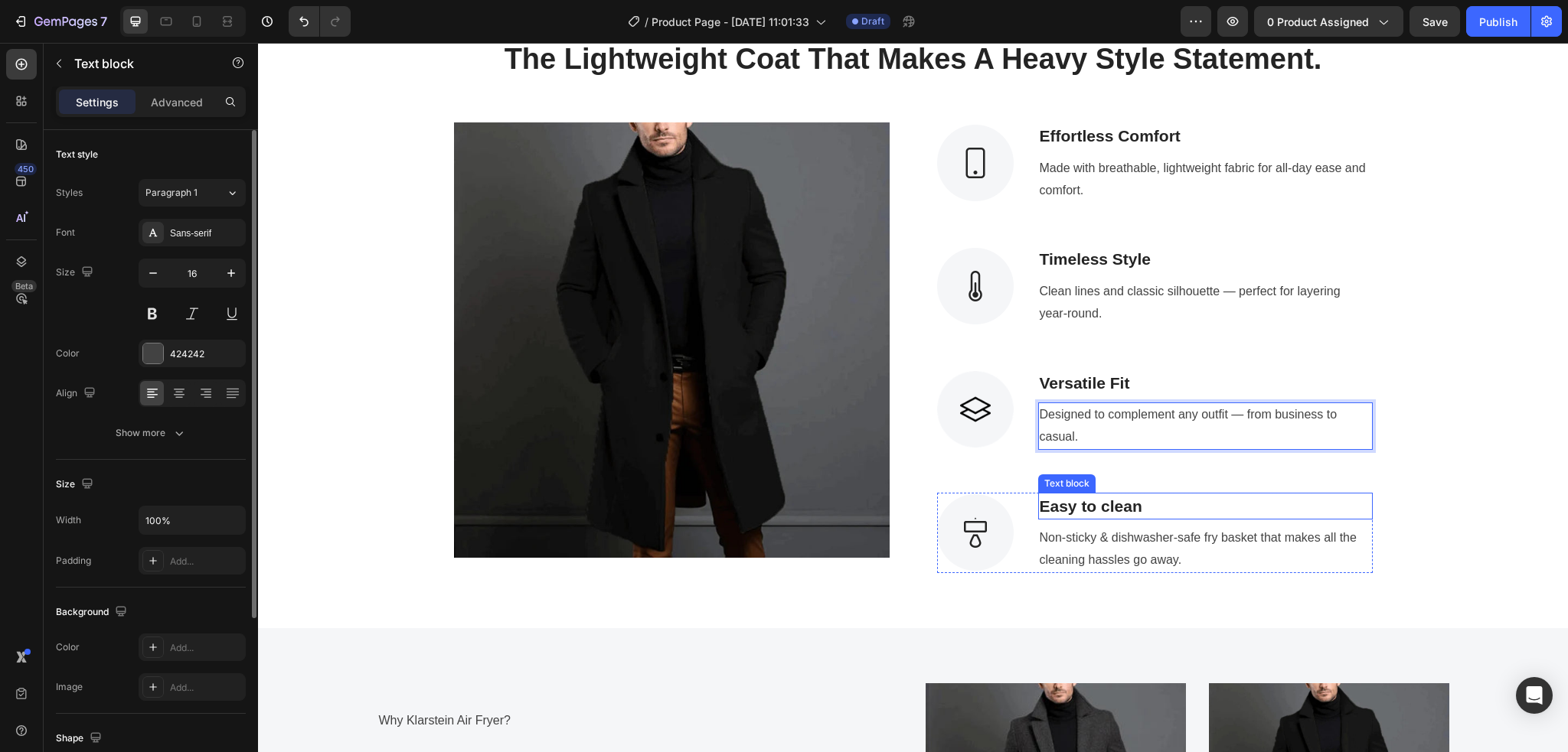
click at [1142, 503] on p "Easy to clean" at bounding box center [1205, 506] width 331 height 25
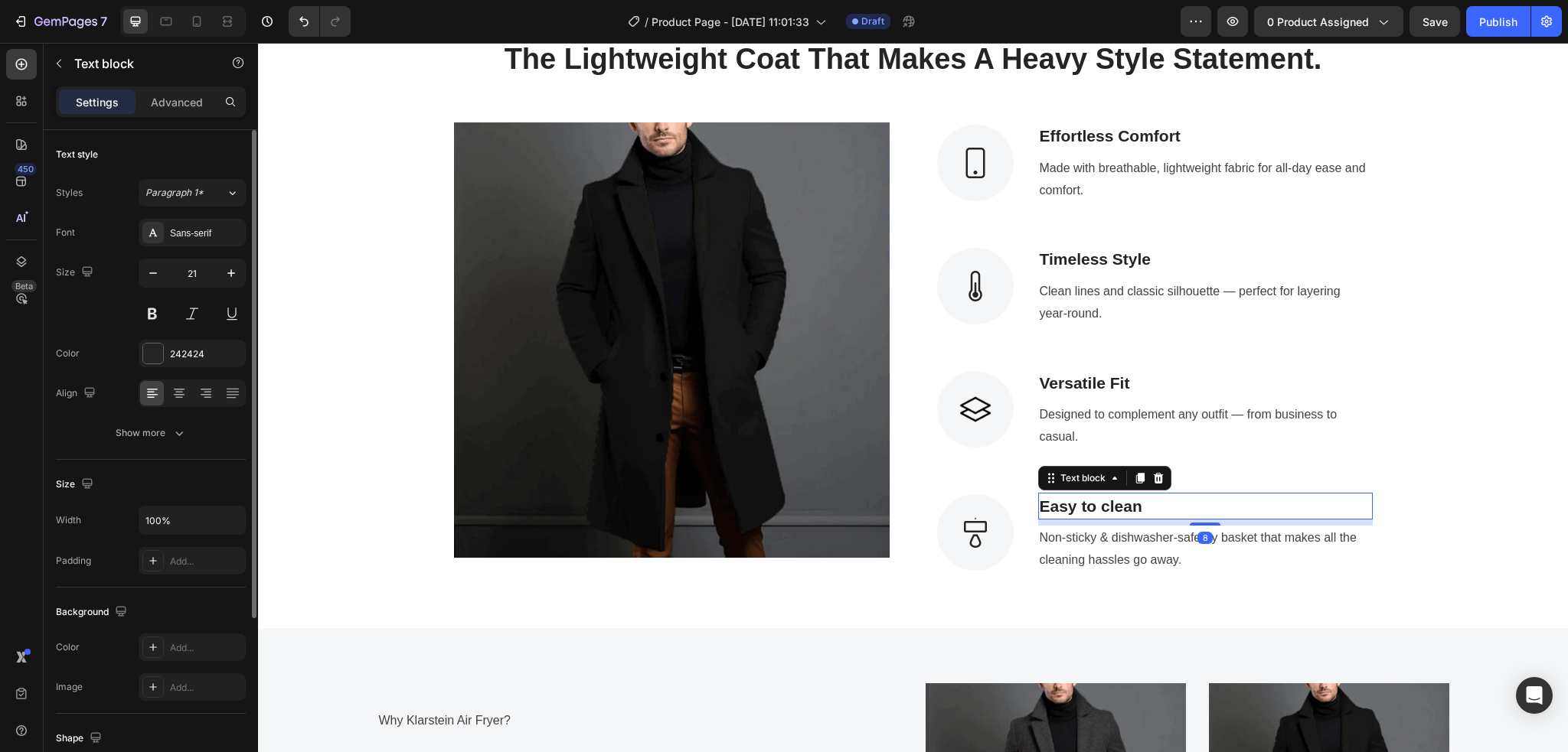
click at [1145, 503] on p "Easy to clean" at bounding box center [1205, 506] width 331 height 25
drag, startPoint x: 1145, startPoint y: 503, endPoint x: 1032, endPoint y: 500, distance: 113.0
click at [1039, 500] on p "Easy to clean" at bounding box center [1205, 506] width 331 height 25
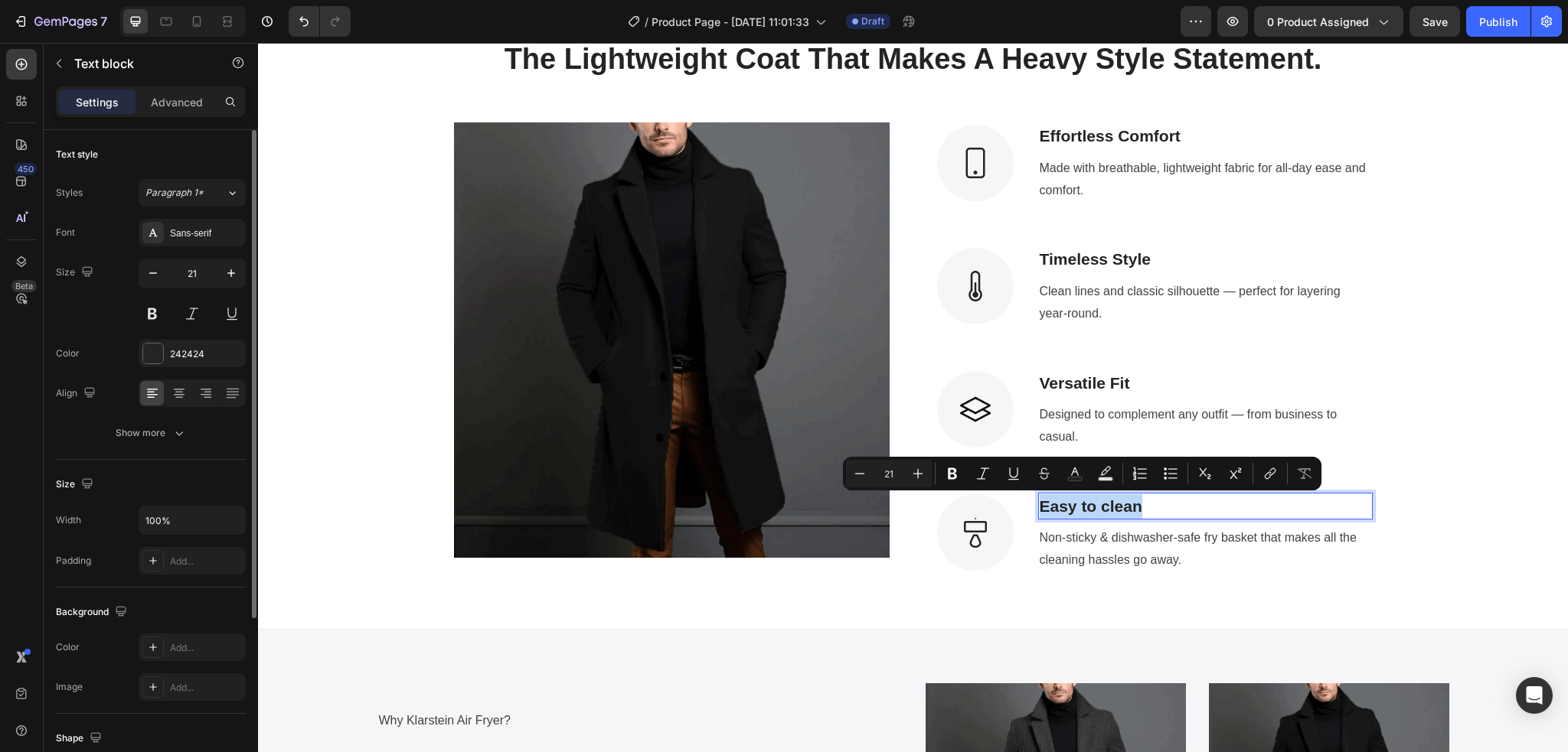
click at [1162, 503] on p "Easy to clean" at bounding box center [1205, 506] width 331 height 25
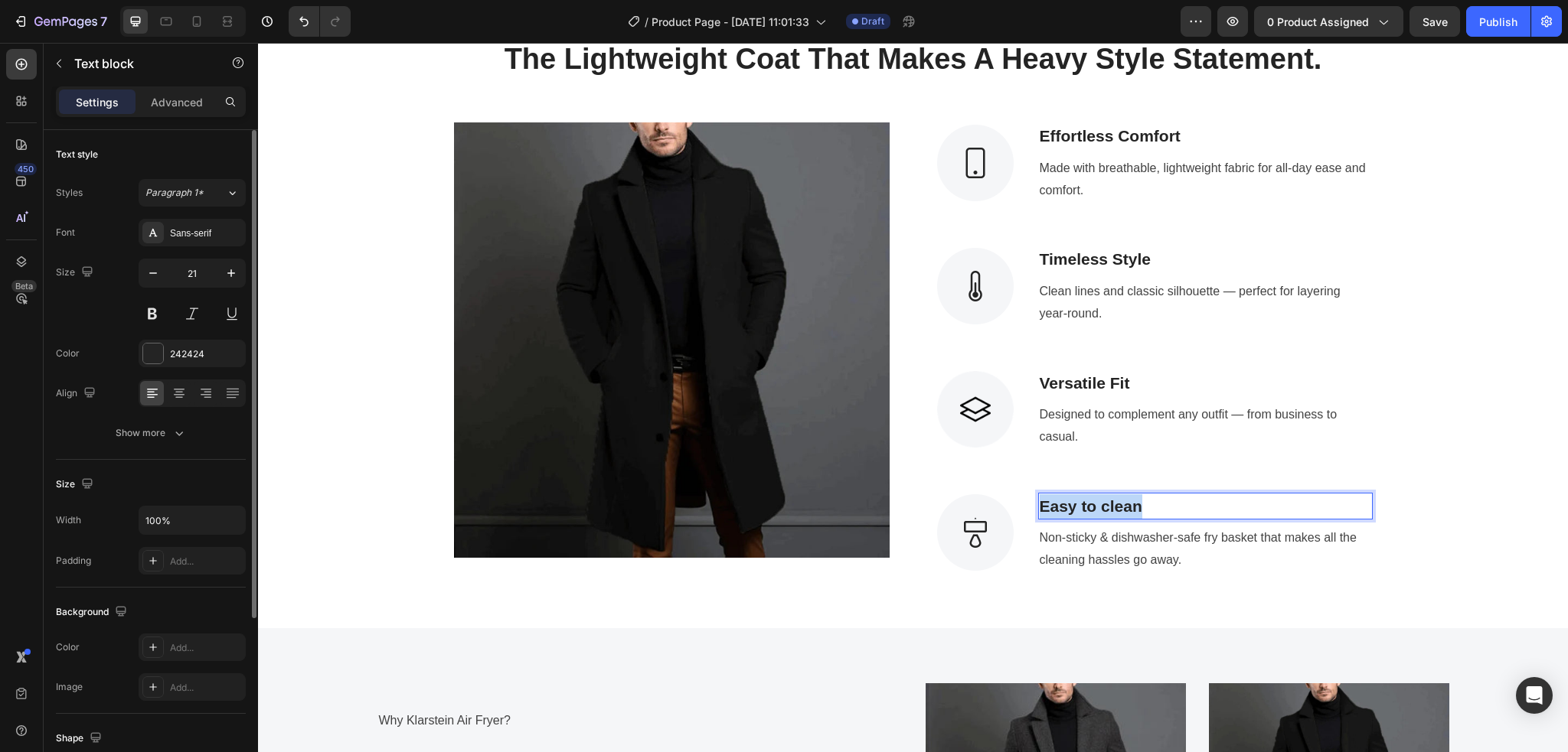
drag, startPoint x: 1145, startPoint y: 503, endPoint x: 1032, endPoint y: 501, distance: 113.0
click at [1039, 501] on p "Easy to clean" at bounding box center [1205, 506] width 331 height 25
click at [1175, 541] on p "Non-sticky & dishwasher-safe fry basket that makes all the cleaning hassles go …" at bounding box center [1205, 548] width 331 height 44
click at [1175, 552] on p "Non-sticky & dishwasher-safe fry basket that makes all the cleaning hassles go …" at bounding box center [1205, 548] width 331 height 44
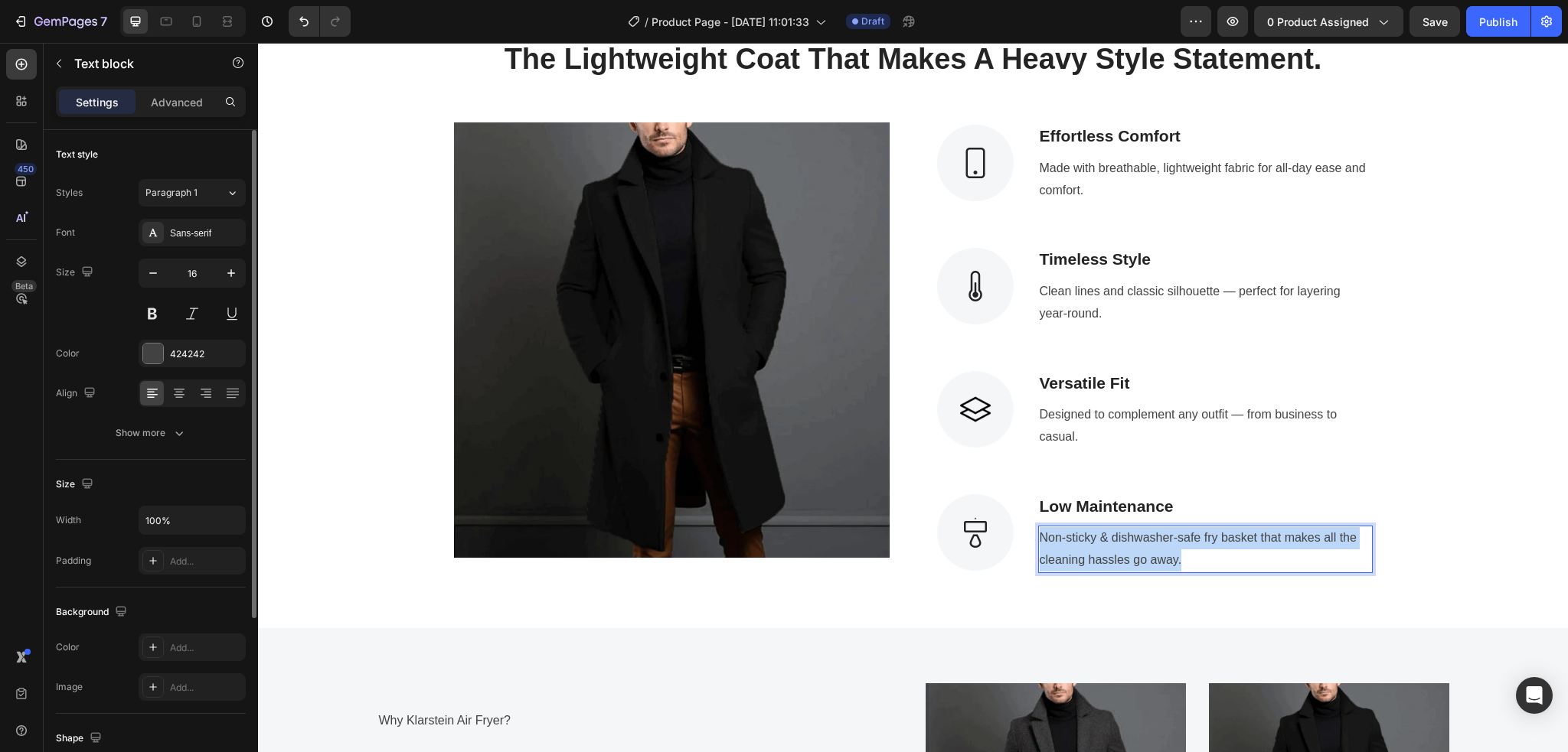
drag, startPoint x: 1180, startPoint y: 554, endPoint x: 1032, endPoint y: 530, distance: 149.9
click at [1039, 530] on p "Non-sticky & dishwasher-safe fry basket that makes all the cleaning hassles go …" at bounding box center [1205, 548] width 331 height 44
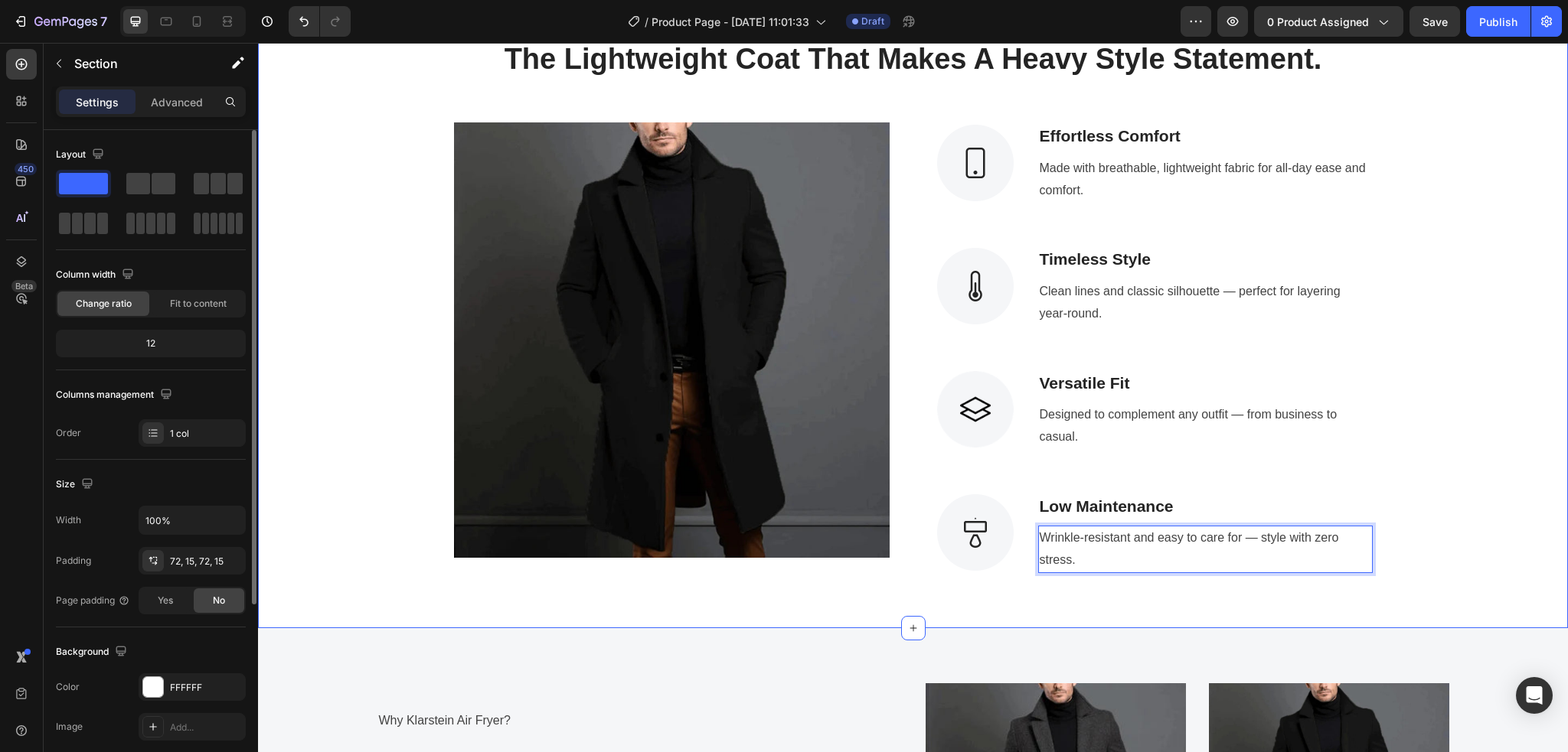
click at [1175, 445] on div "The Lightweight Coat That Makes A Heavy Style Statement. Heading Row Image Imag…" at bounding box center [913, 306] width 1286 height 533
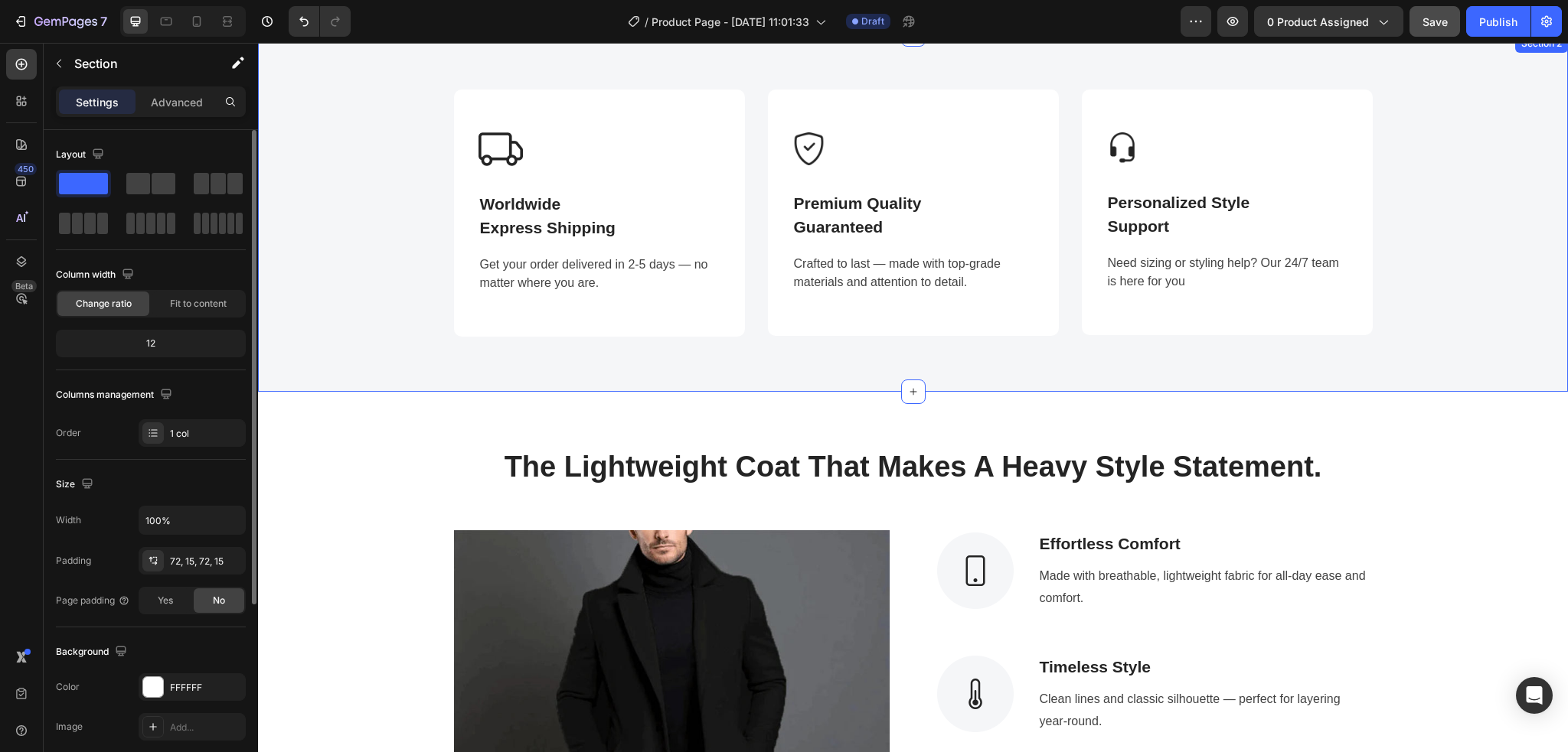
scroll to position [1275, 0]
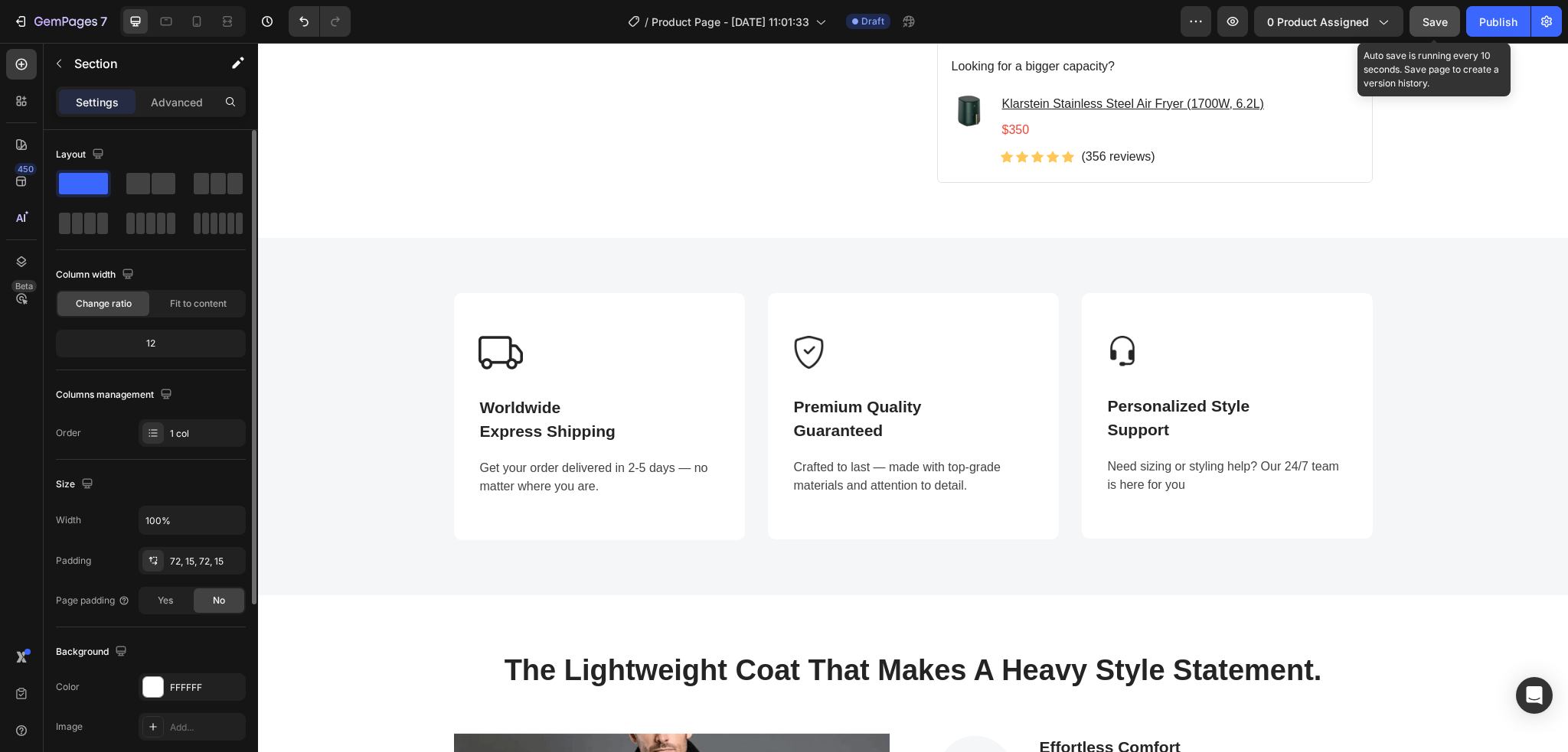
click at [1175, 30] on button "Save" at bounding box center [1434, 21] width 50 height 31
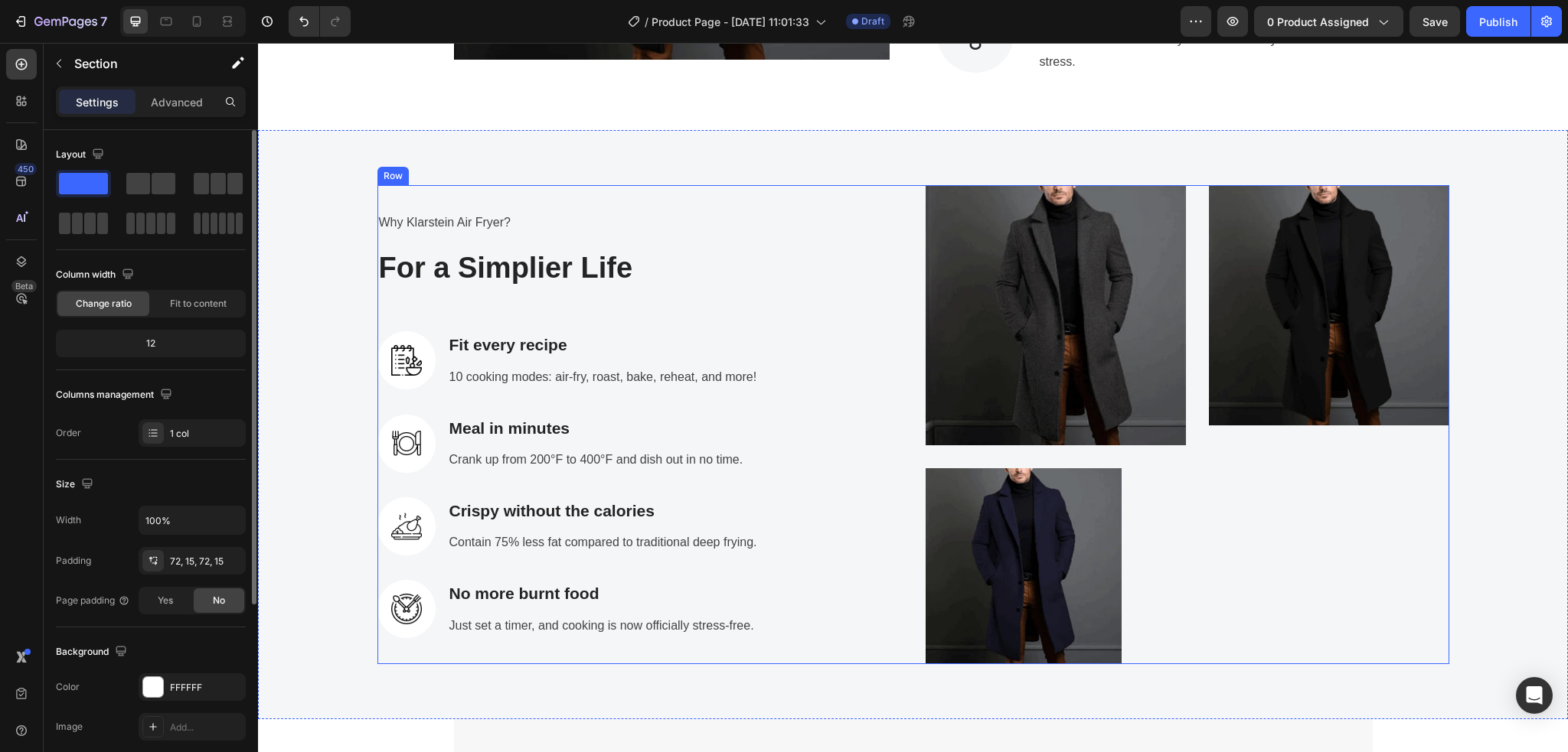
scroll to position [2397, 0]
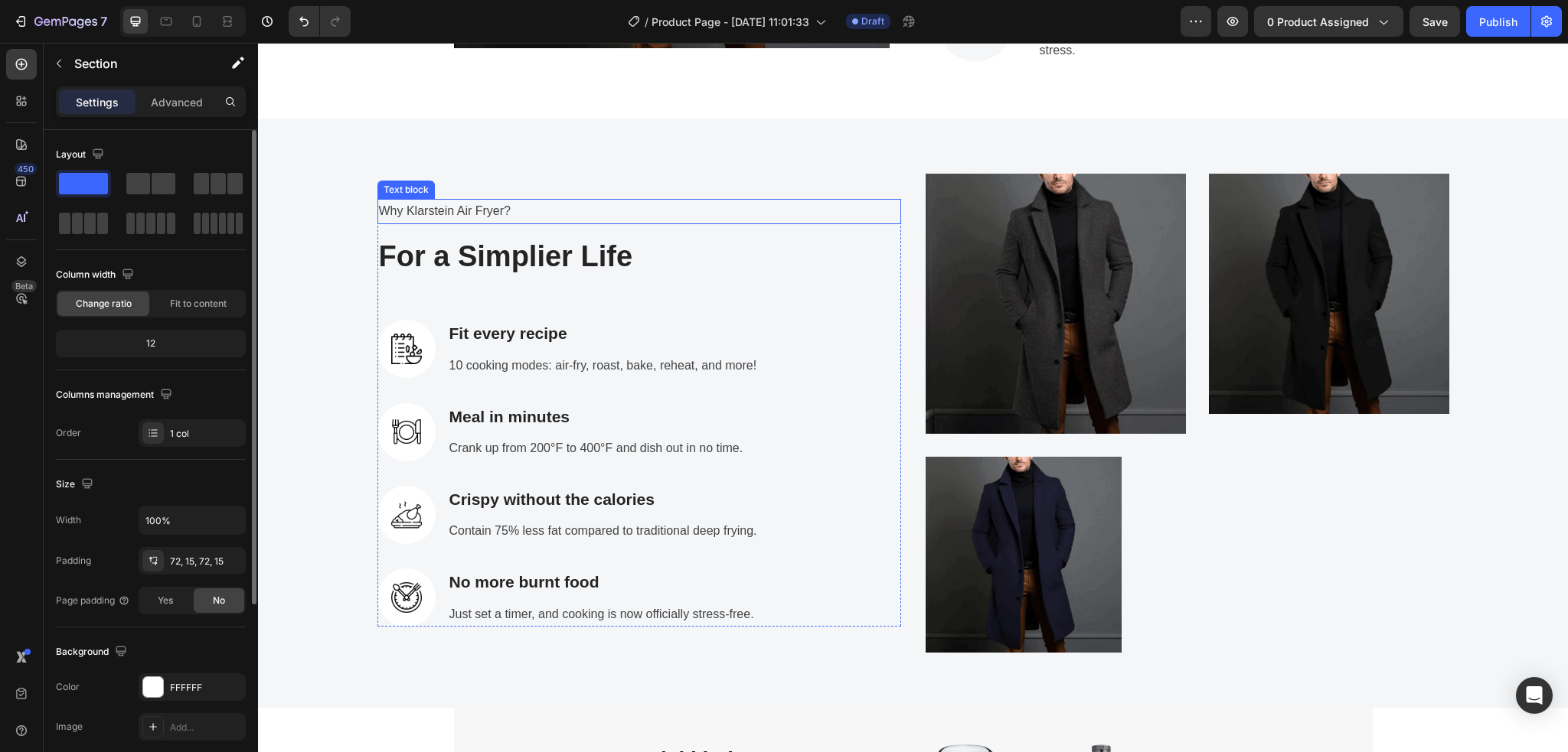
click at [508, 215] on p "Why Klarstein Air Fryer?" at bounding box center [639, 212] width 520 height 23
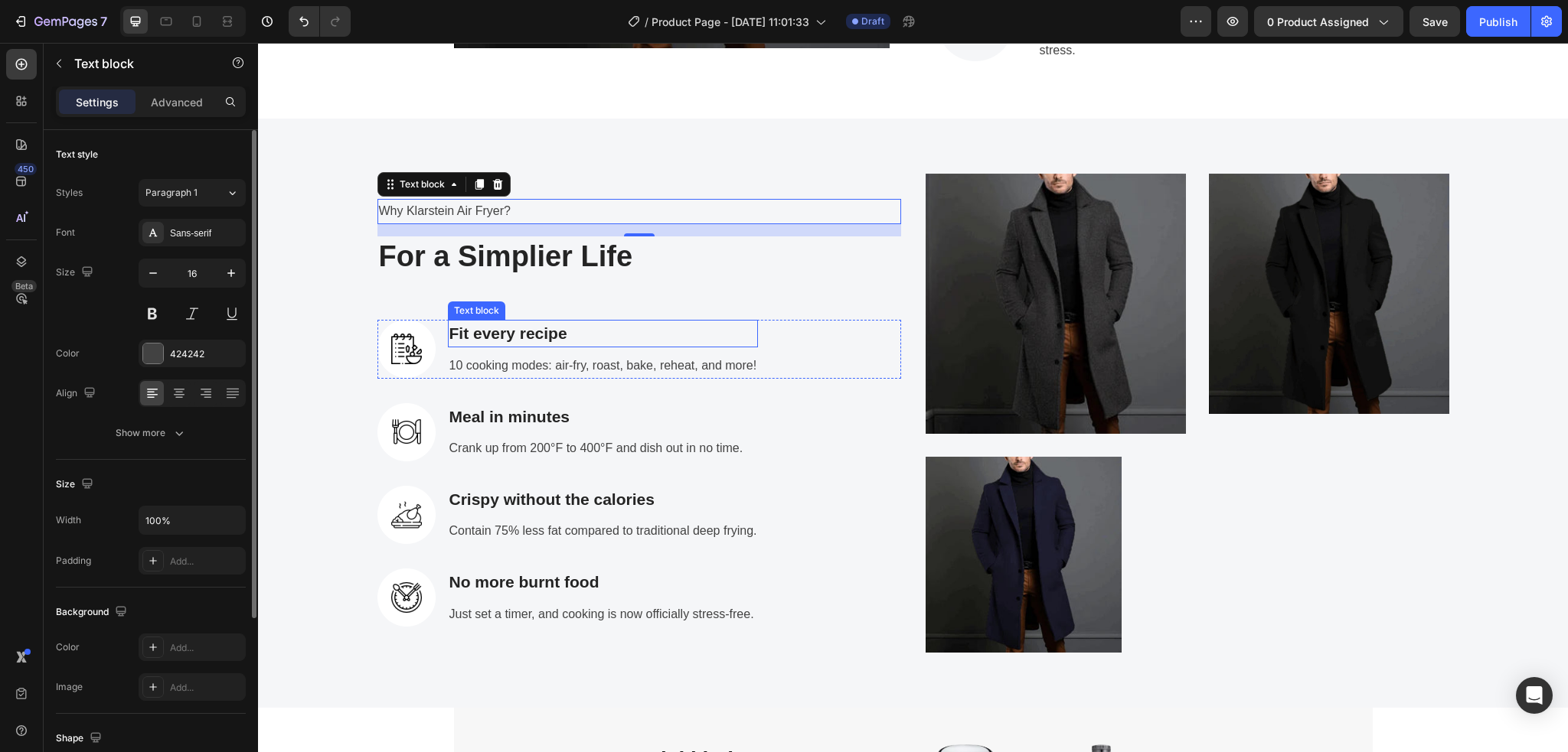
click at [565, 335] on p "Fit every recipe" at bounding box center [603, 333] width 307 height 25
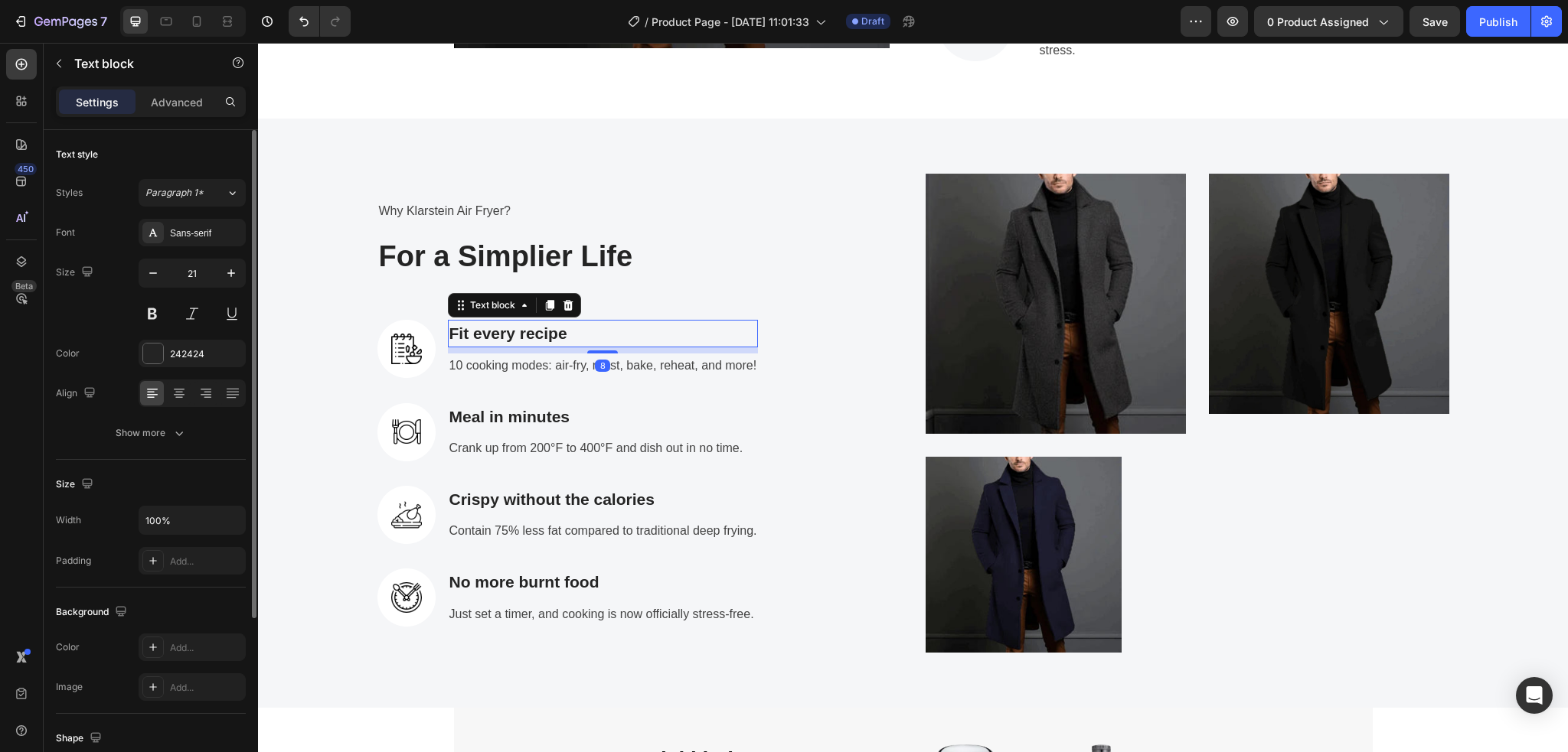
click at [571, 333] on p "Fit every recipe" at bounding box center [603, 333] width 307 height 25
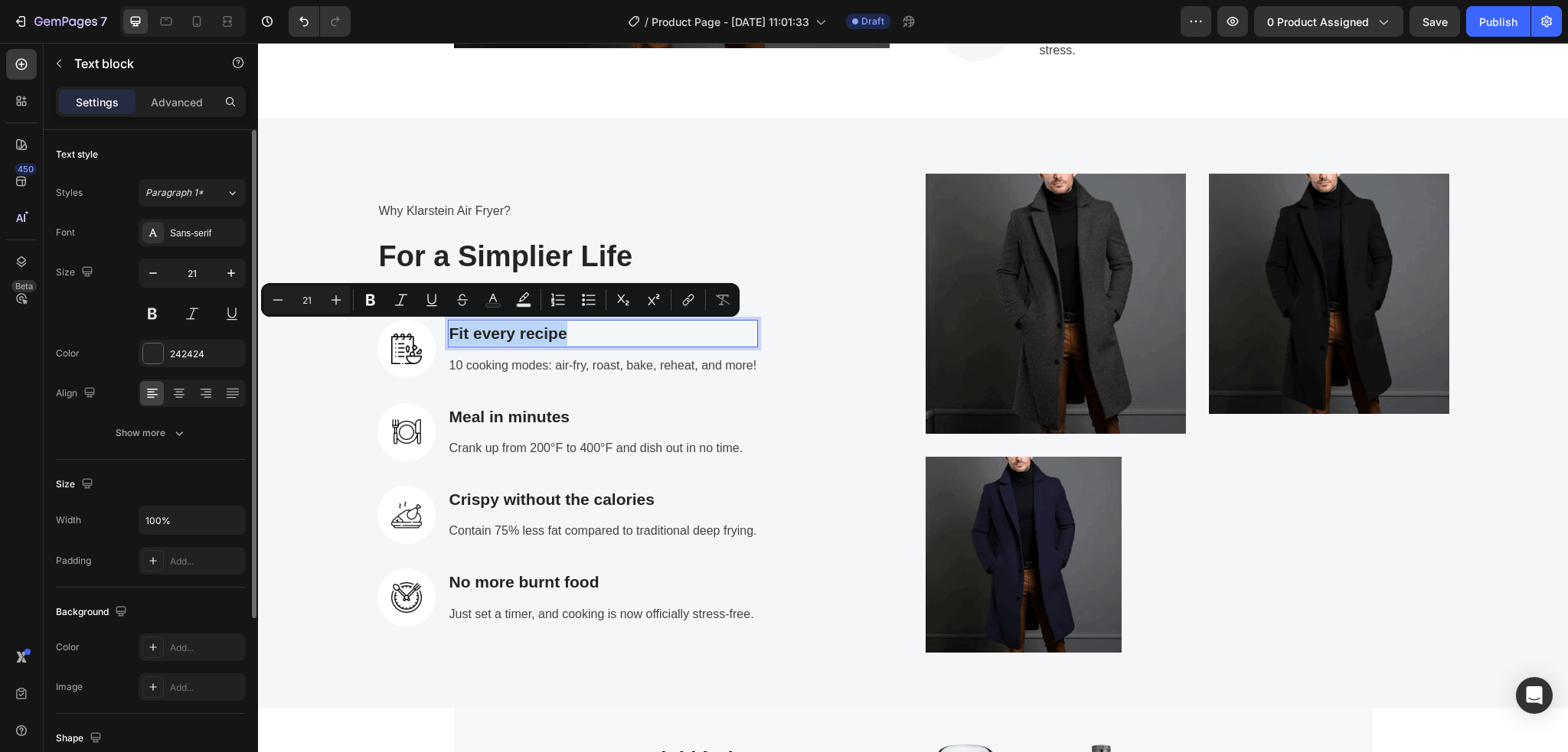
drag, startPoint x: 571, startPoint y: 333, endPoint x: 442, endPoint y: 333, distance: 129.0
click at [449, 333] on p "Fit every recipe" at bounding box center [603, 333] width 307 height 25
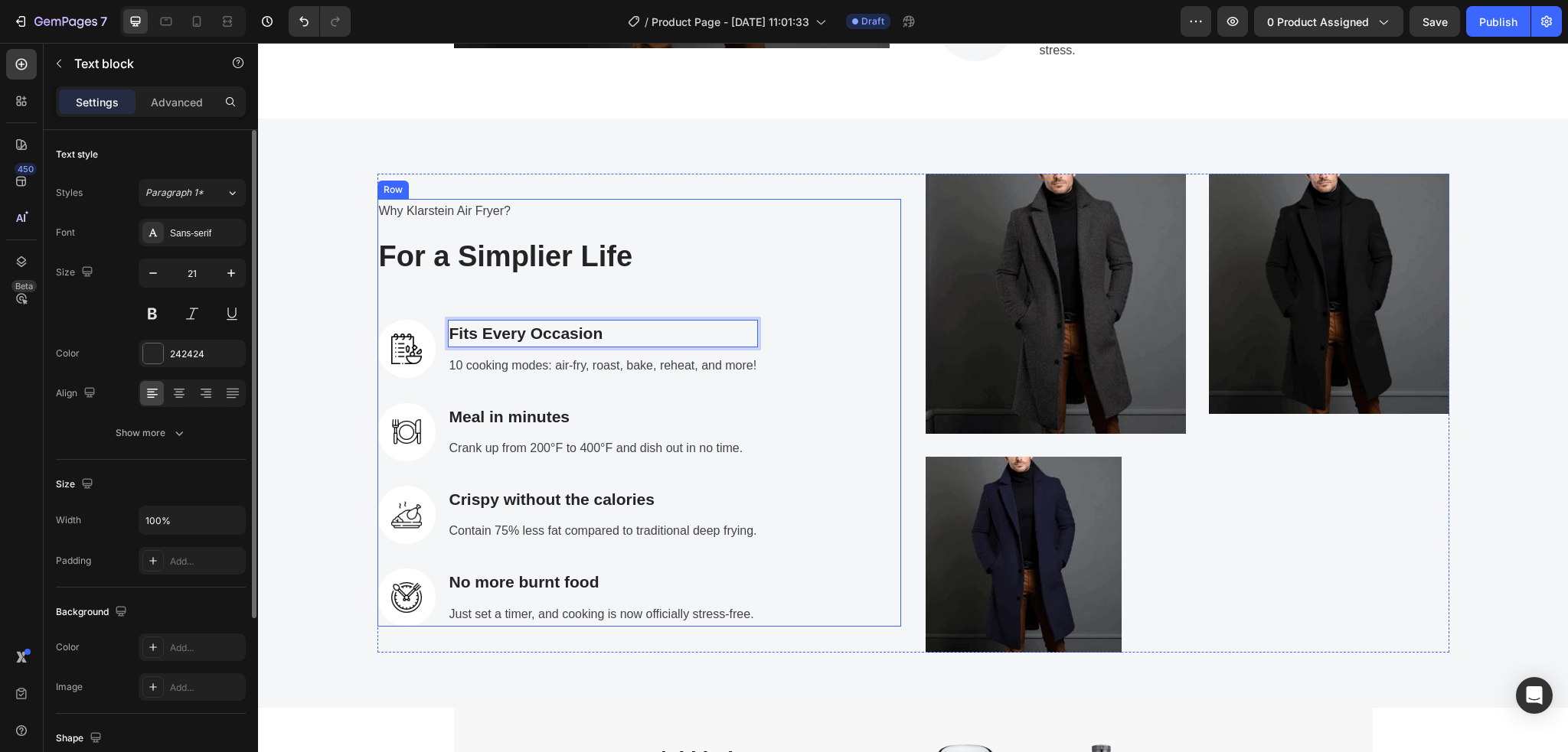
click at [727, 300] on div "Why Klarstein Air Fryer? Text block For a Simplier Life Heading Image Fits Ever…" at bounding box center [639, 412] width 524 height 427
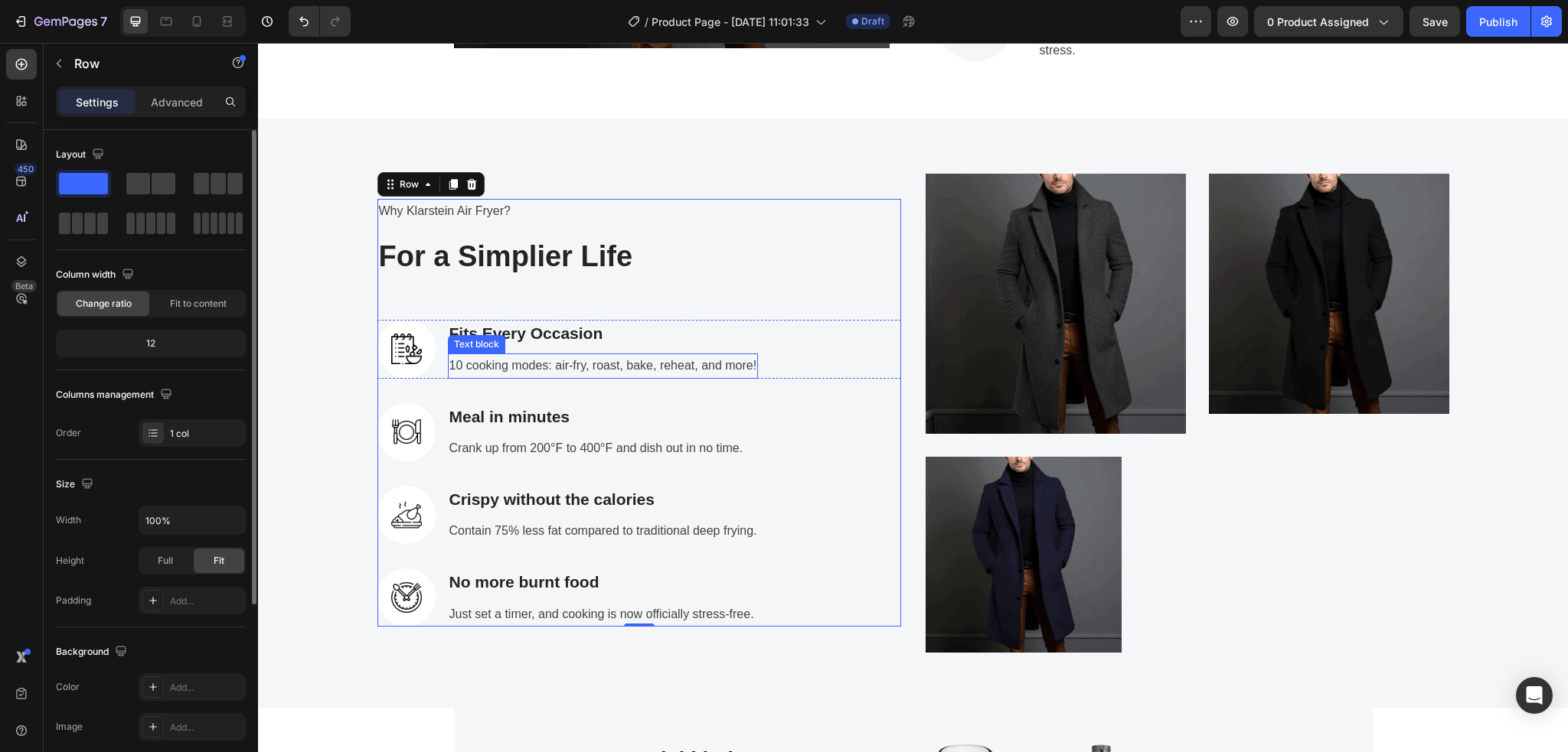
click at [582, 365] on p "10 cooking modes: air-fry, roast, bake, reheat, and more!" at bounding box center [603, 366] width 307 height 23
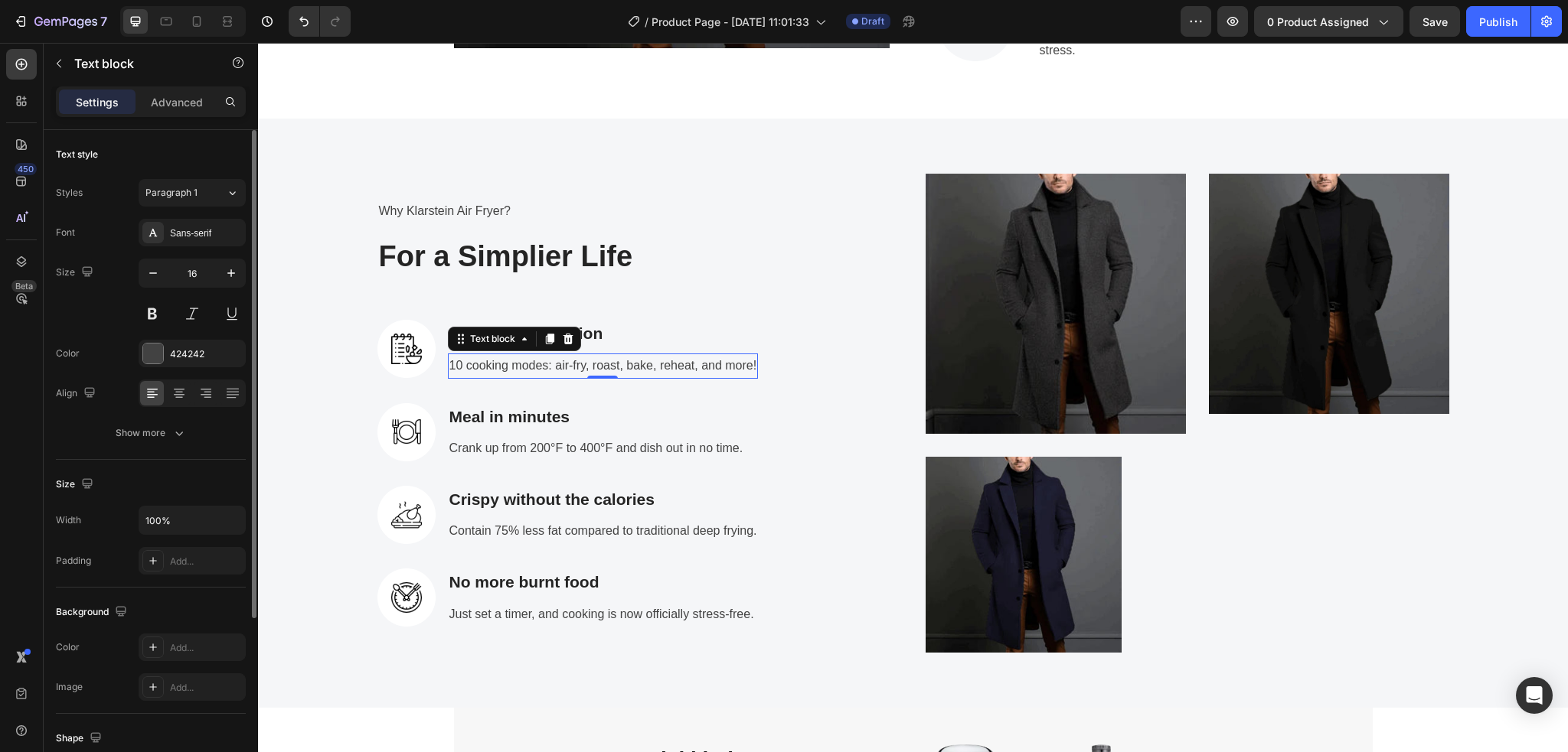
click at [449, 373] on p "10 cooking modes: air-fry, roast, bake, reheat, and more!" at bounding box center [603, 366] width 307 height 23
drag, startPoint x: 449, startPoint y: 372, endPoint x: 514, endPoint y: 381, distance: 65.6
click at [514, 381] on div "Why Klarstein Air Fryer? Text block For a Simplier Life Heading Image Fits Ever…" at bounding box center [639, 412] width 524 height 427
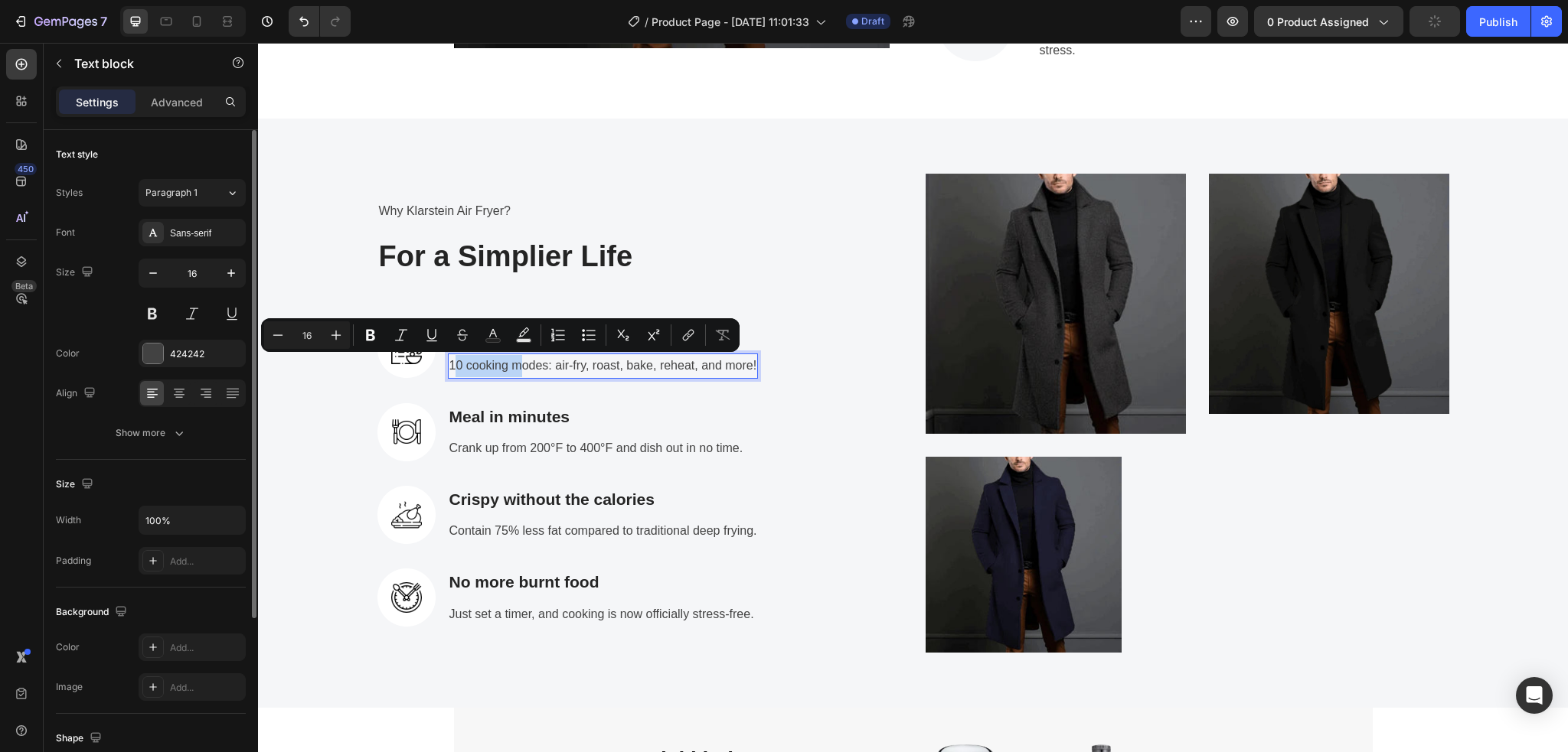
click at [449, 369] on p "10 cooking modes: air-fry, roast, bake, reheat, and more!" at bounding box center [603, 366] width 307 height 23
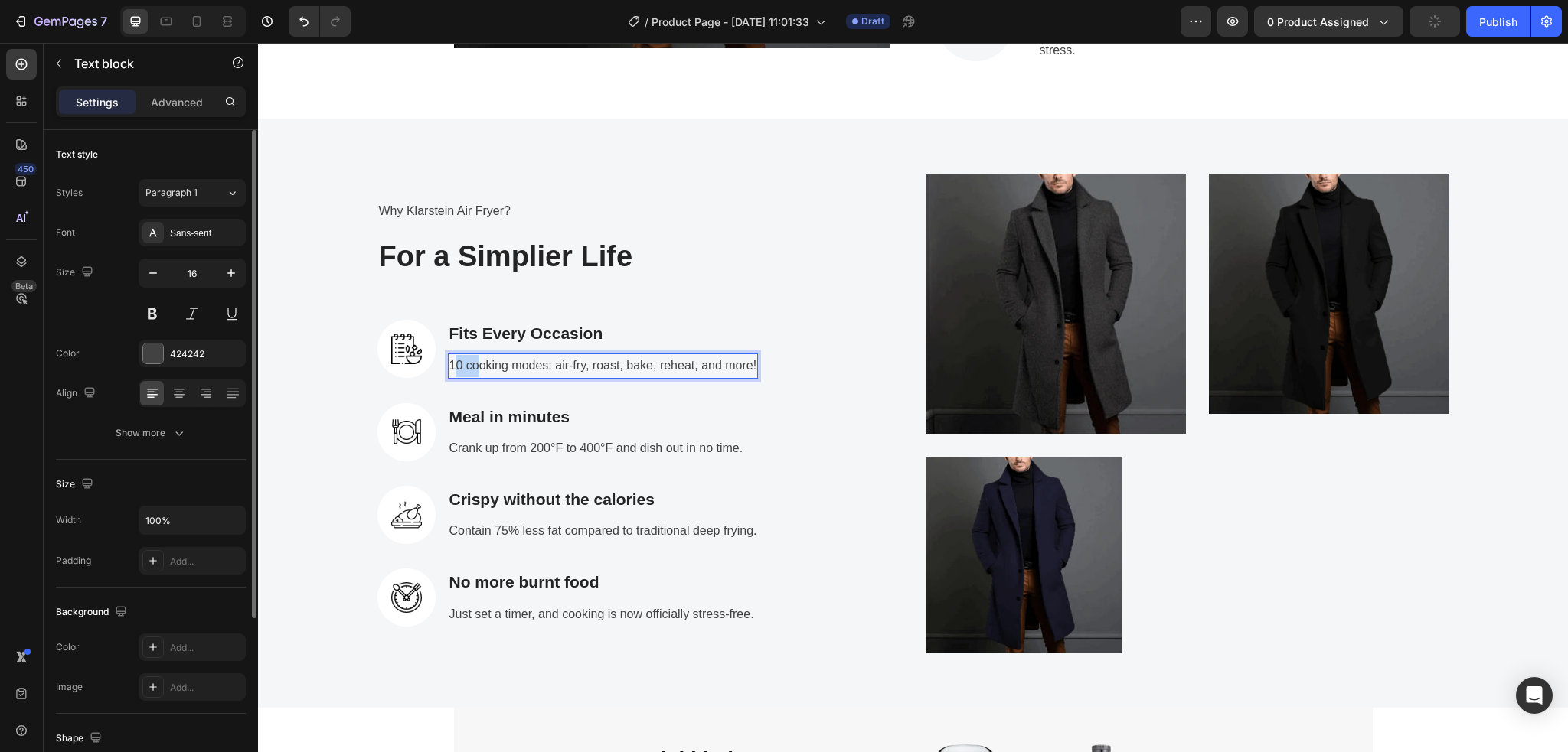
drag, startPoint x: 445, startPoint y: 369, endPoint x: 471, endPoint y: 372, distance: 26.2
click at [471, 372] on p "10 cooking modes: air-fry, roast, bake, reheat, and more!" at bounding box center [603, 366] width 307 height 23
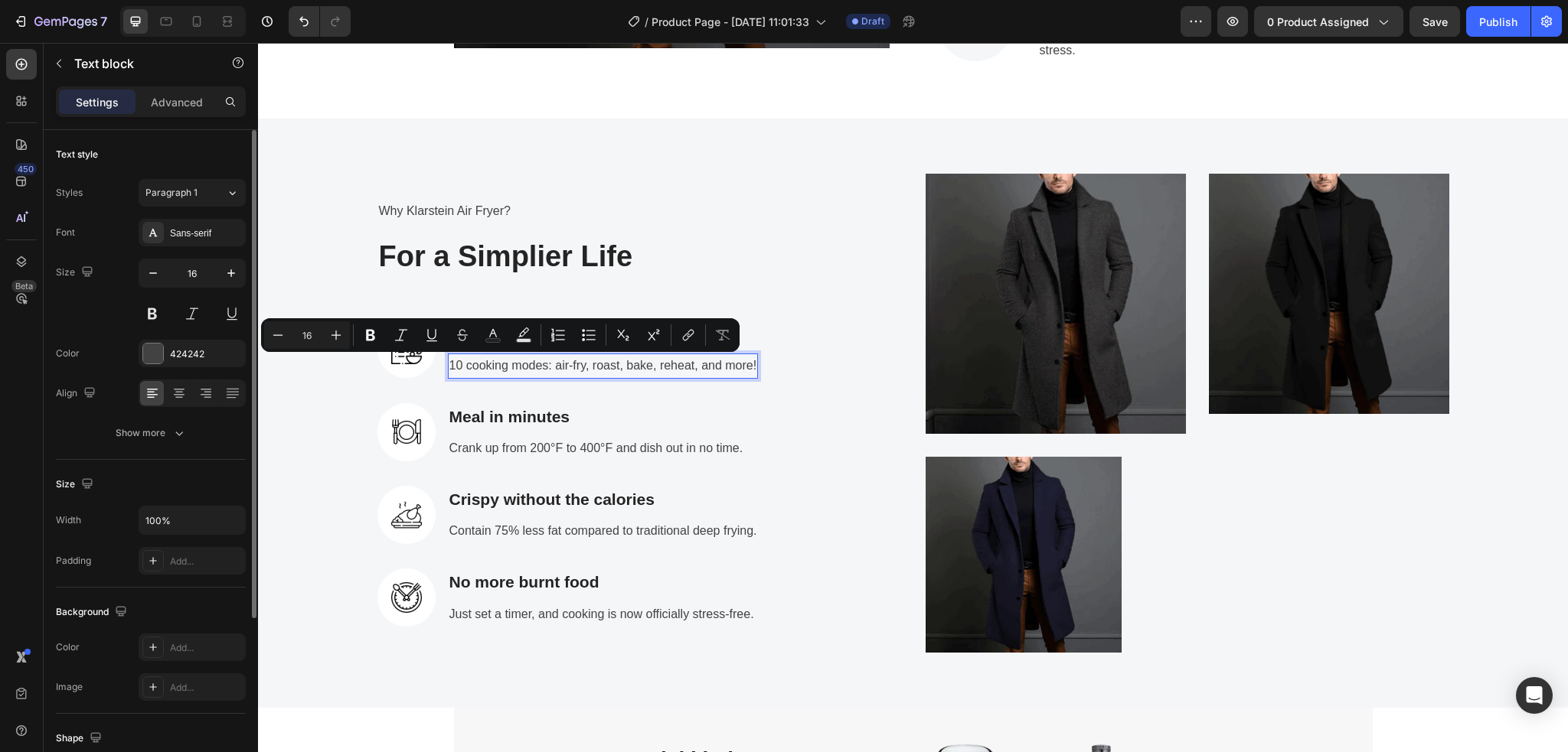
click at [449, 365] on p "10 cooking modes: air-fry, roast, bake, reheat, and more!" at bounding box center [603, 366] width 307 height 23
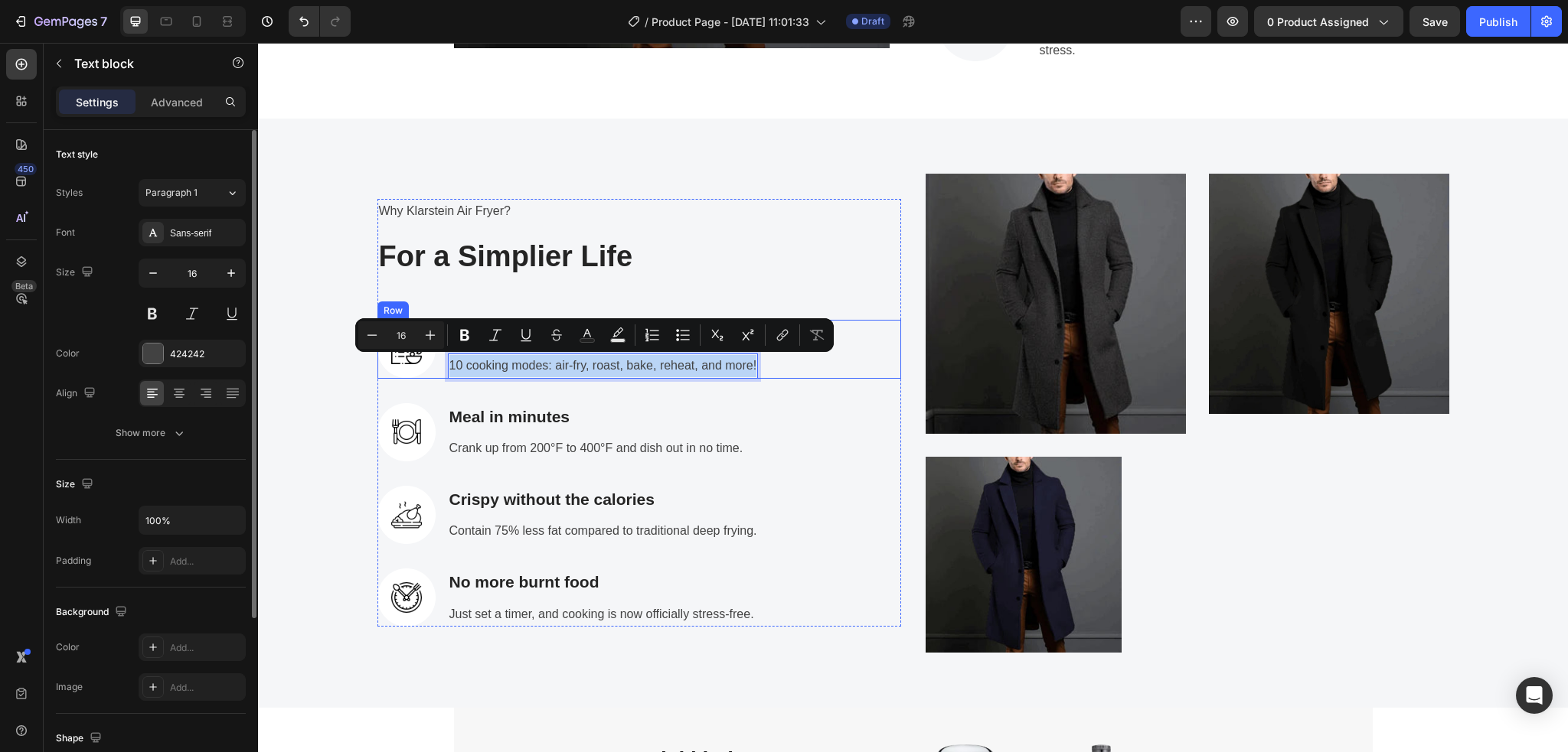
drag, startPoint x: 444, startPoint y: 365, endPoint x: 756, endPoint y: 376, distance: 312.2
click at [756, 376] on div "Image Fits Every Occasion Text block 10 cooking modes: air-fry, roast, bake, re…" at bounding box center [639, 348] width 524 height 58
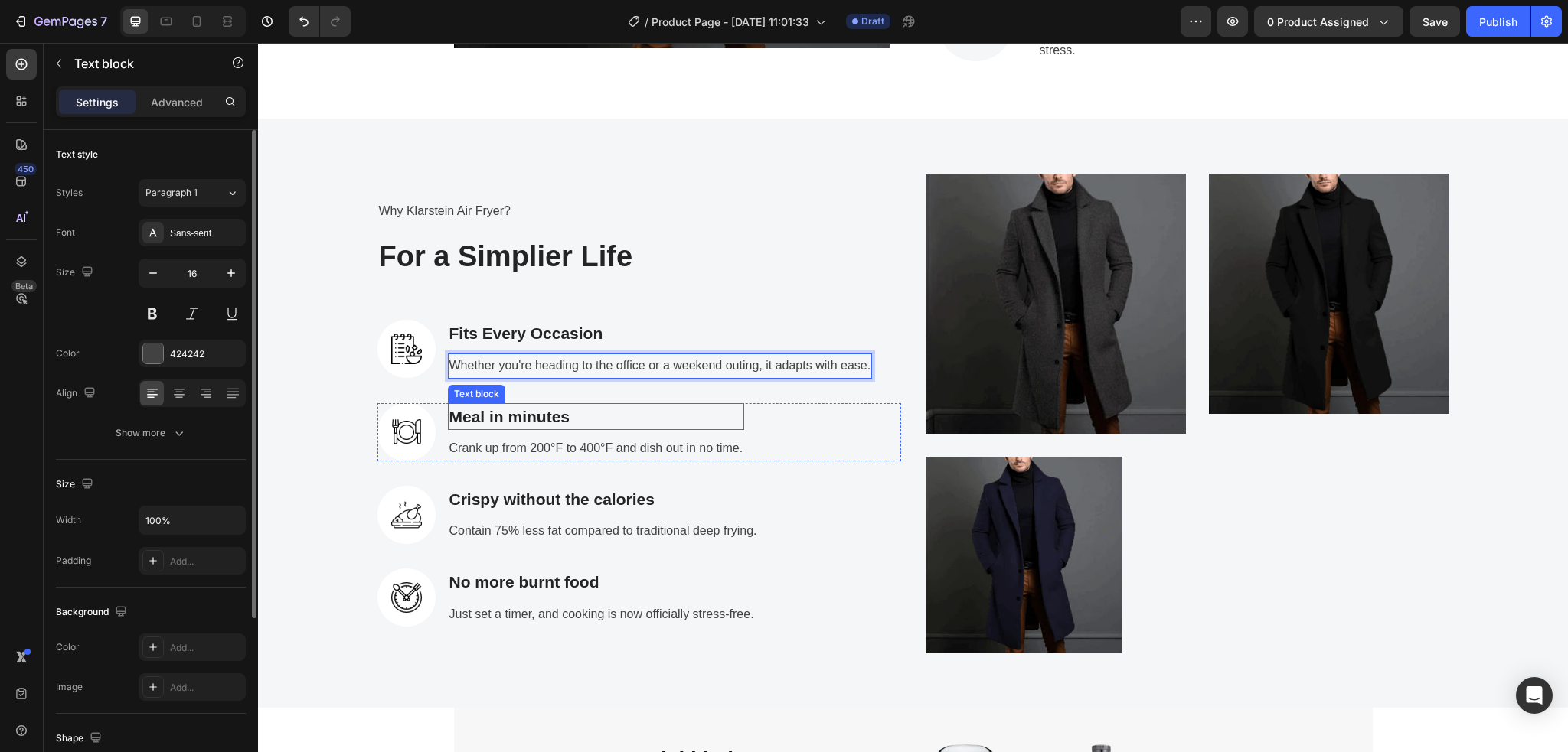
click at [702, 420] on p "Meal in minutes" at bounding box center [596, 416] width 294 height 25
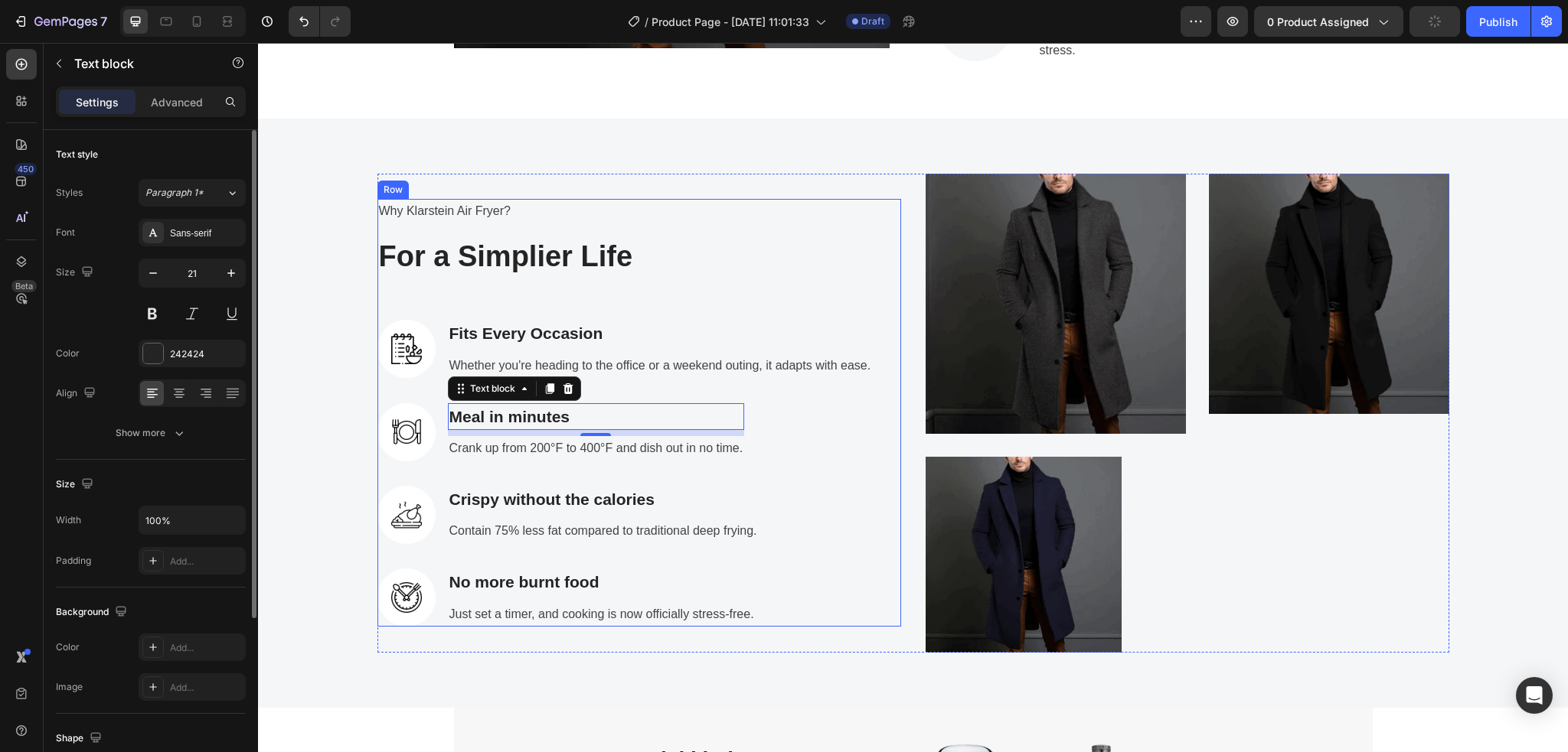
click at [704, 482] on div "Why Klarstein Air Fryer? Text block For a Simplier Life Heading Image Fits Ever…" at bounding box center [639, 412] width 524 height 427
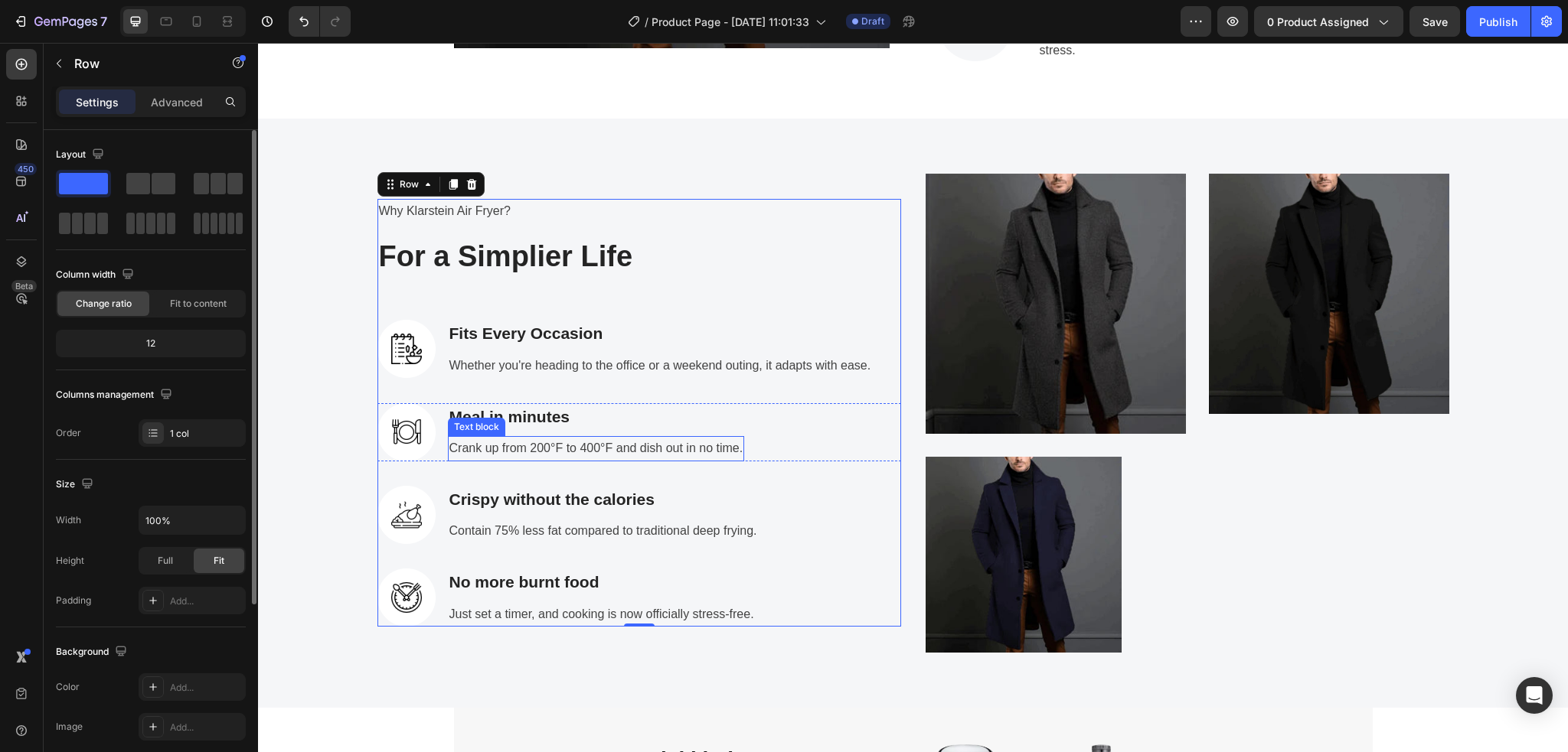
click at [534, 444] on p "Crank up from 200°F to 400°F and dish out in no time." at bounding box center [596, 449] width 294 height 23
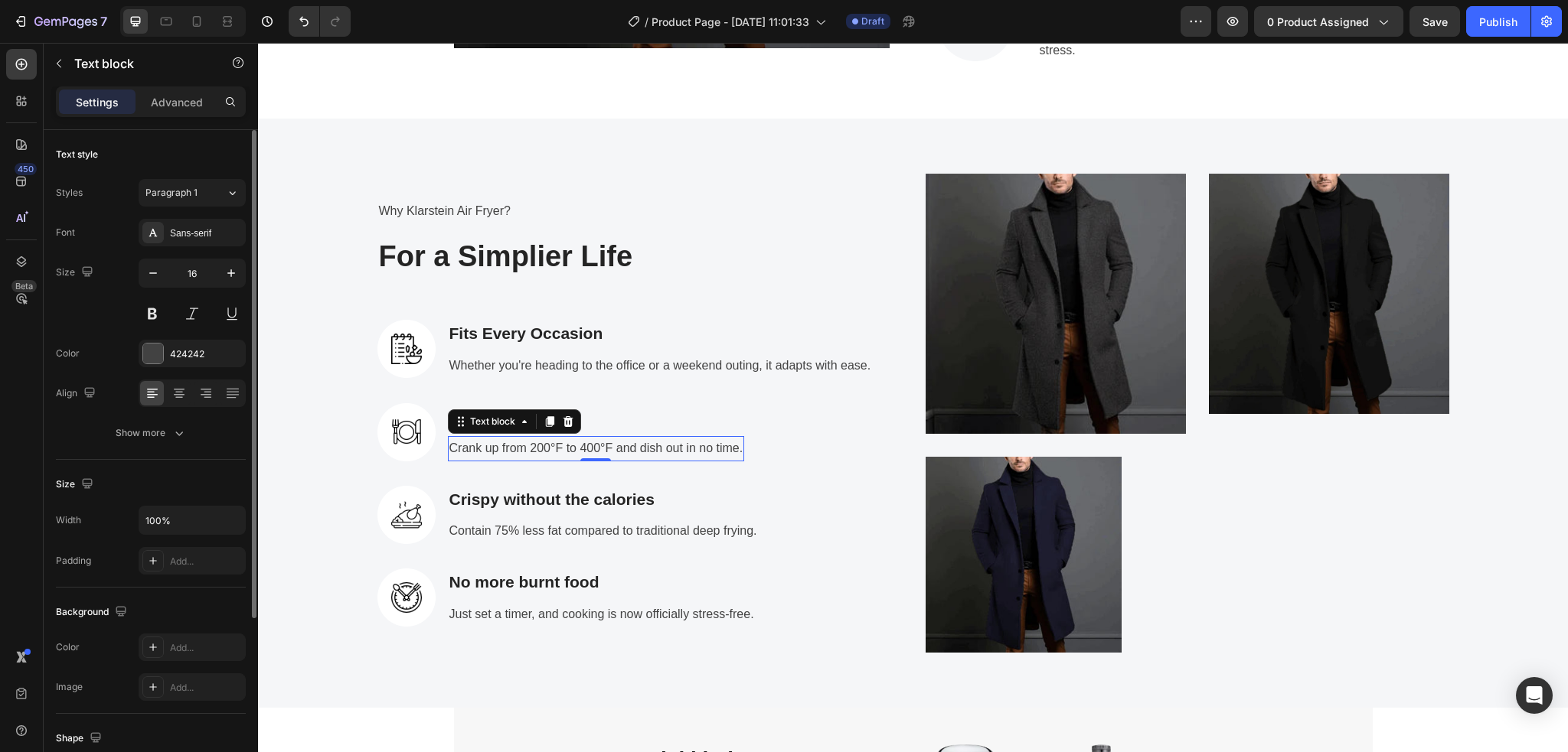
click at [730, 450] on p "Crank up from 200°F to 400°F and dish out in no time." at bounding box center [596, 449] width 294 height 23
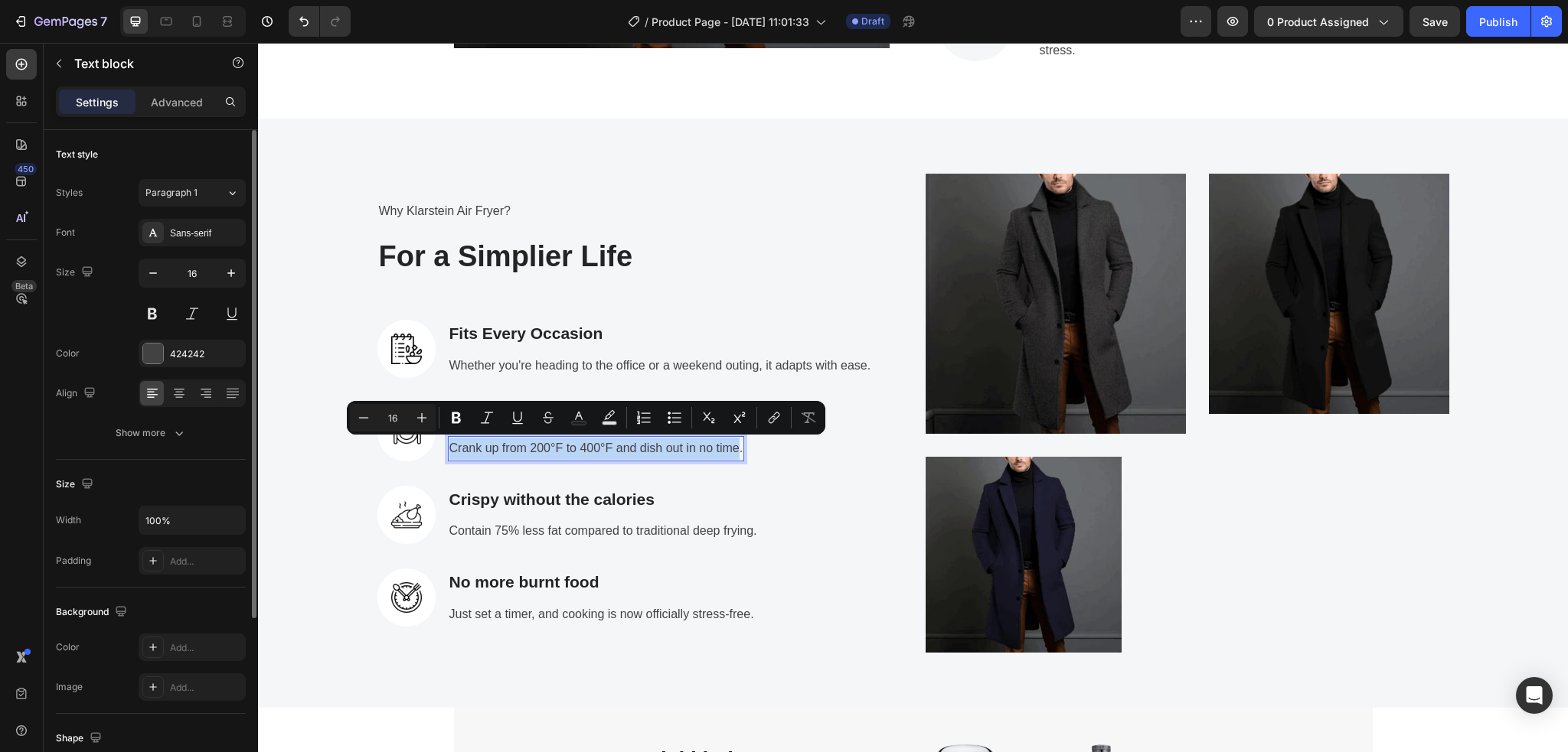
drag, startPoint x: 730, startPoint y: 450, endPoint x: 444, endPoint y: 455, distance: 286.0
click at [449, 455] on p "Crank up from 200°F to 400°F and dish out in no time." at bounding box center [596, 449] width 294 height 23
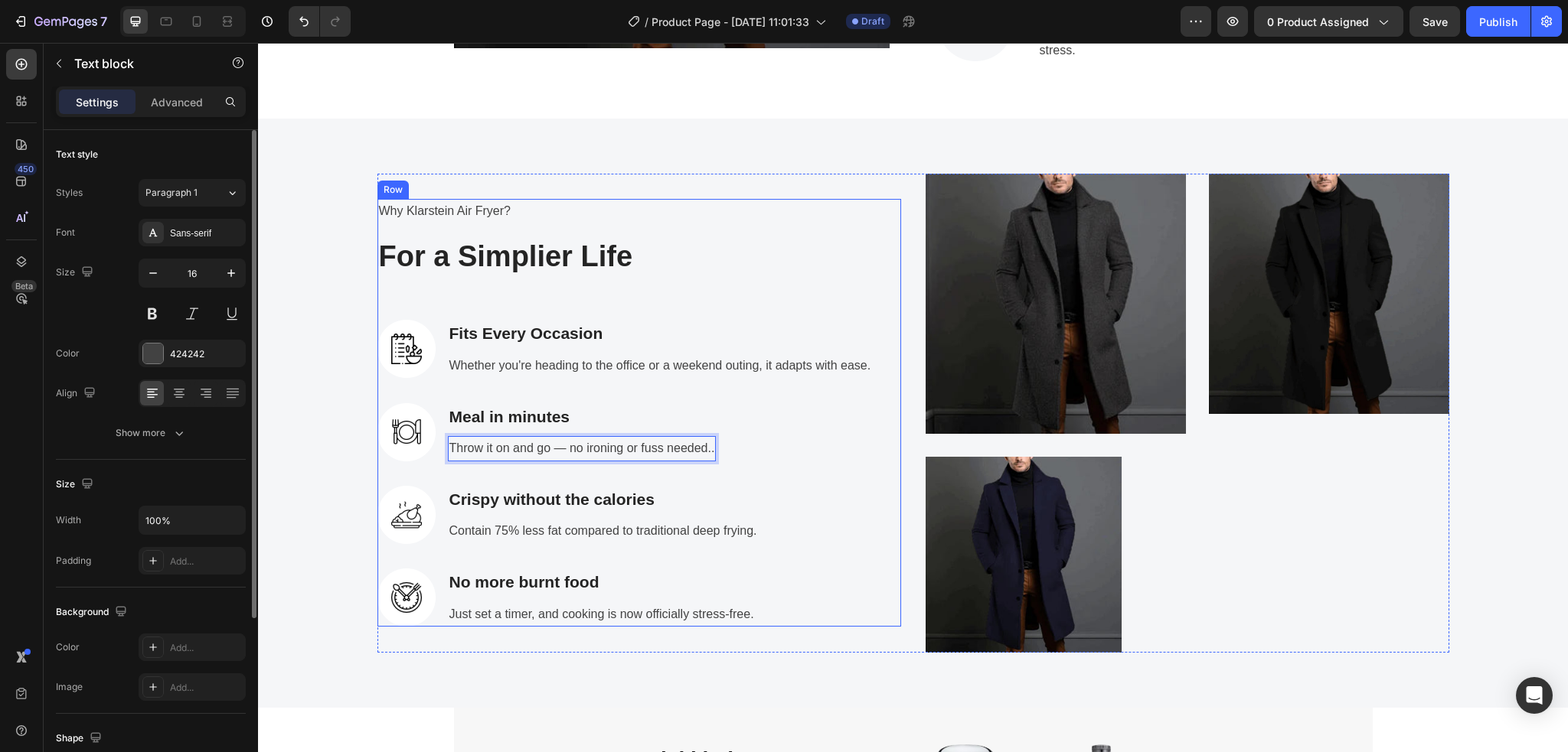
click at [733, 471] on div "Why Klarstein Air Fryer? Text block For a Simplier Life Heading Image Fits Ever…" at bounding box center [639, 412] width 524 height 427
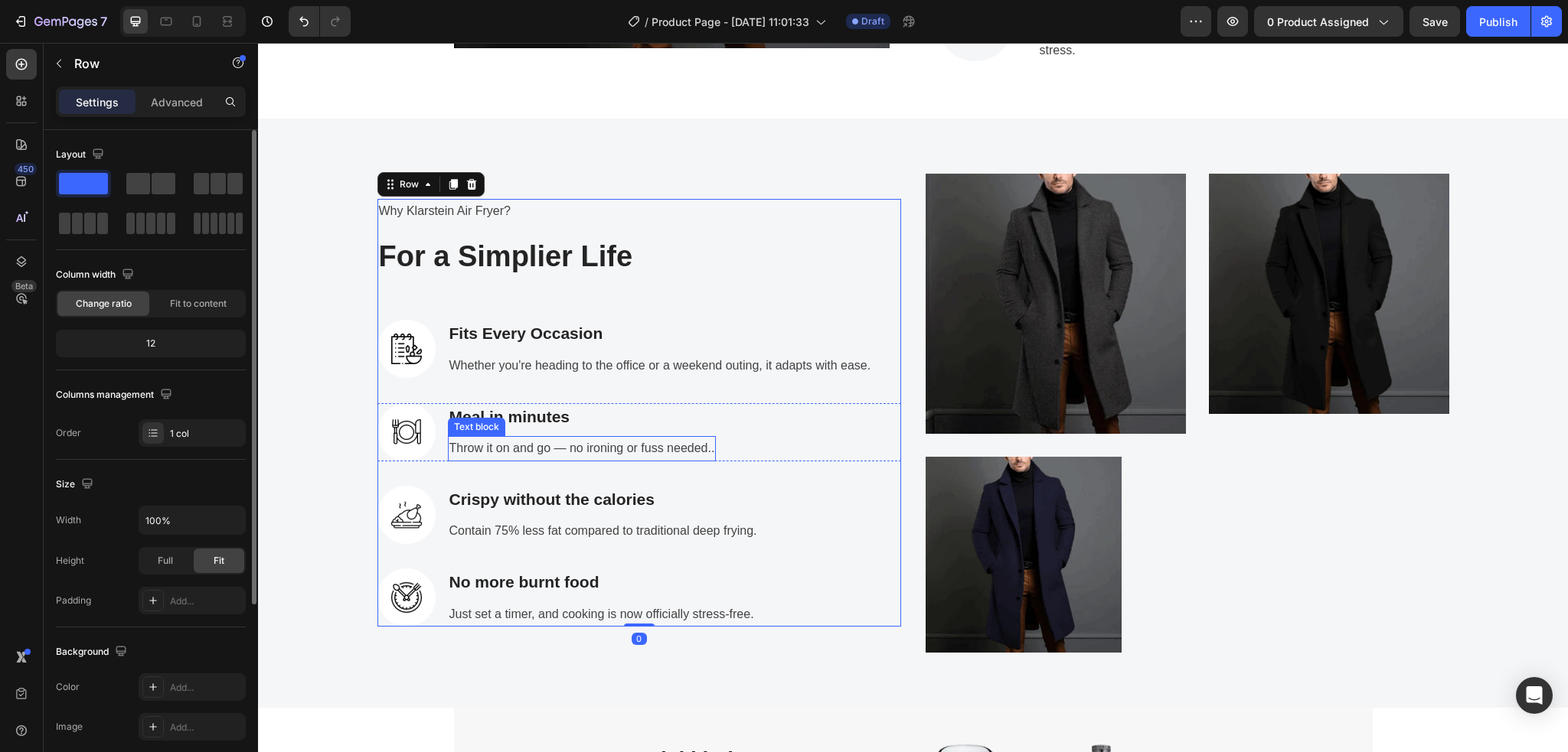
click at [696, 453] on p "Throw it on and go — no ironing or fuss needed.." at bounding box center [582, 449] width 266 height 23
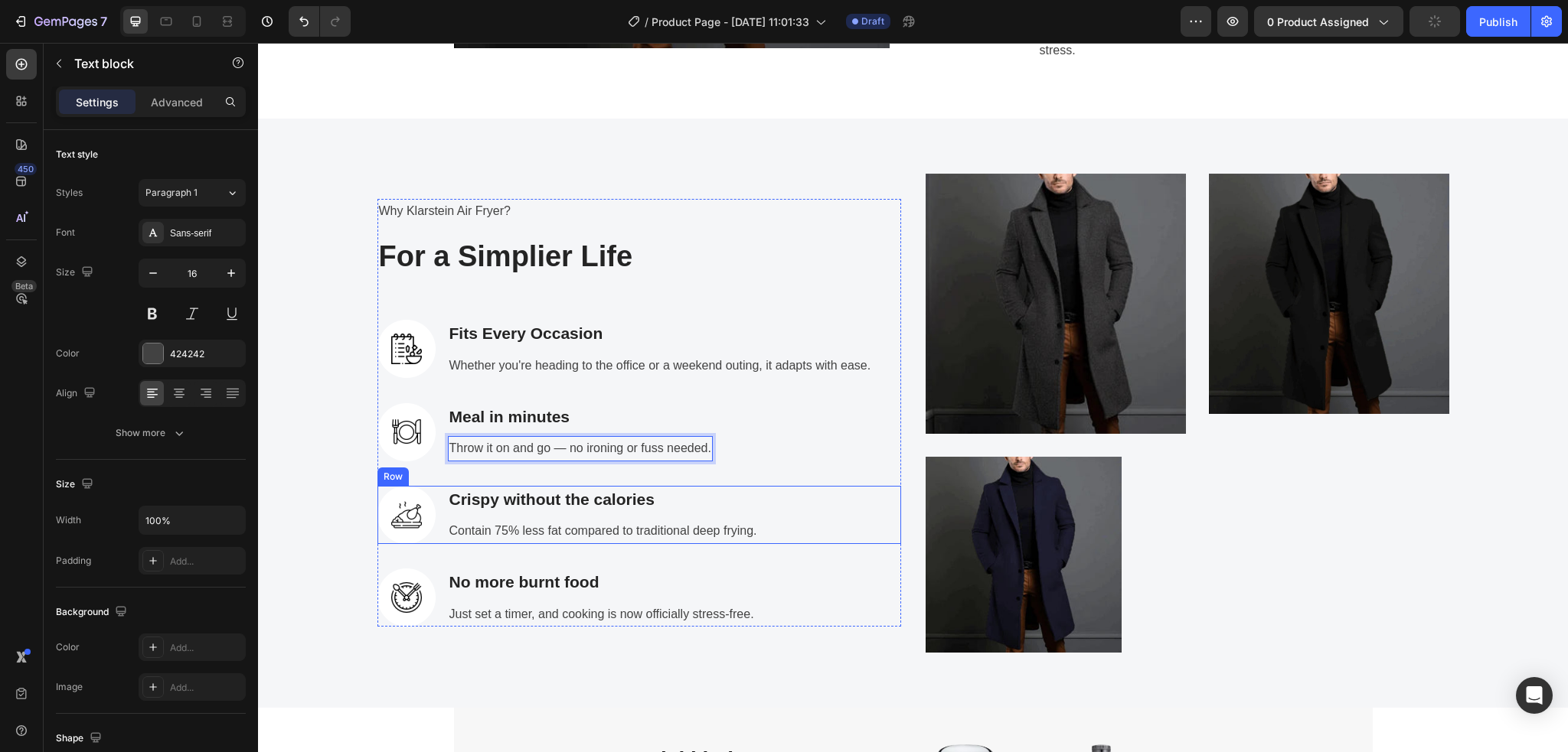
click at [751, 506] on div "Image Crispy without the calories Text block Contain 75% less fat compared to t…" at bounding box center [639, 514] width 524 height 58
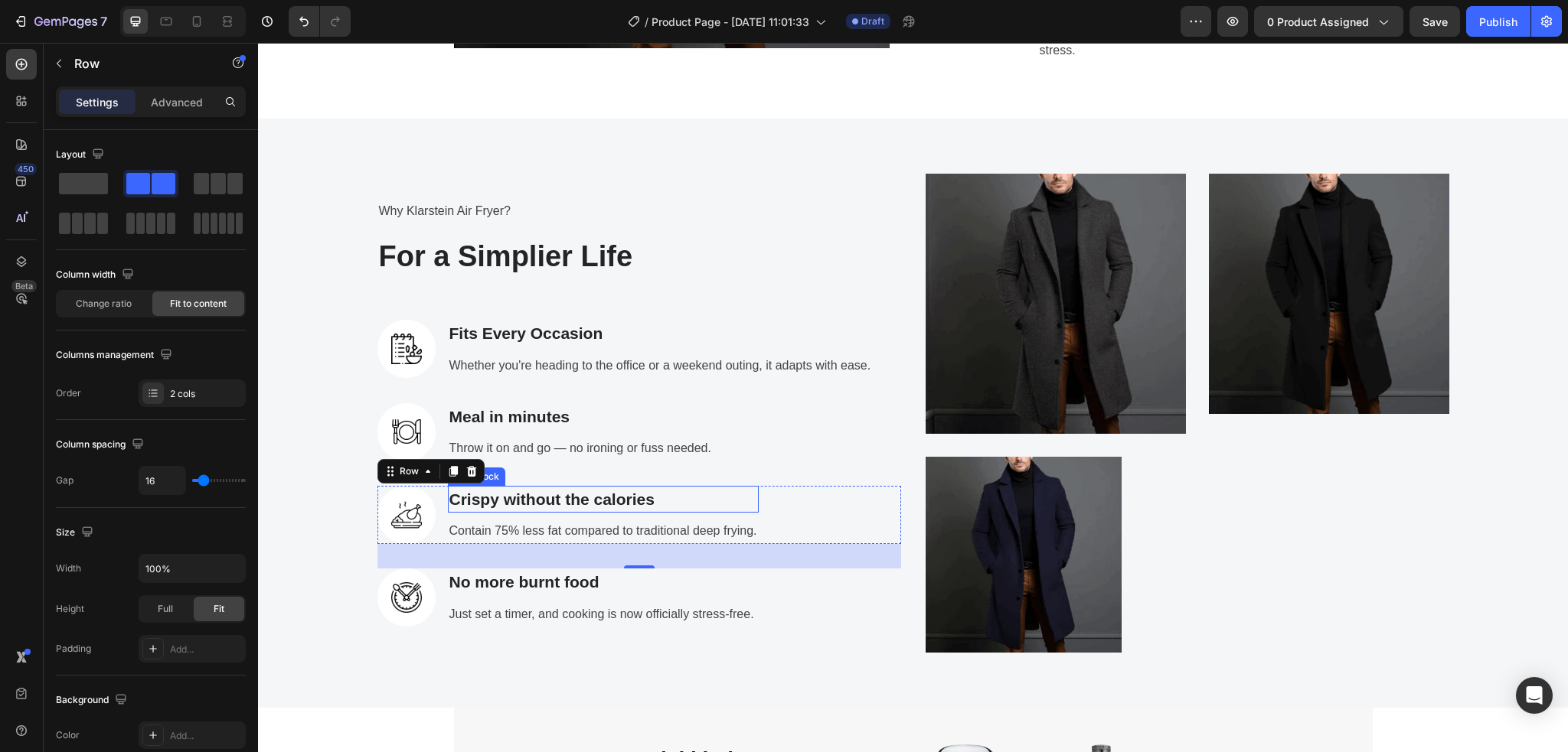
click at [663, 496] on p "Crispy without the calories" at bounding box center [603, 499] width 307 height 25
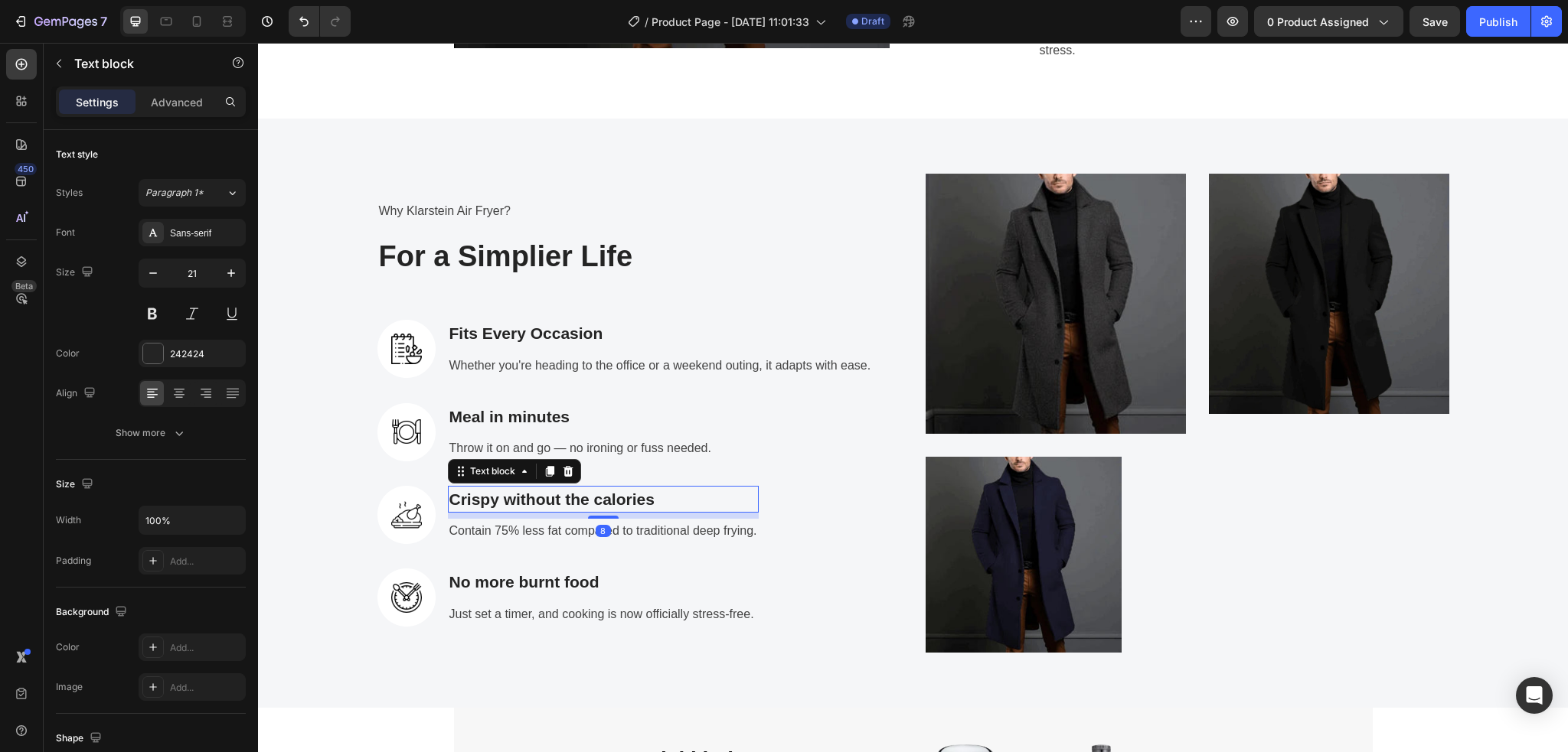
click at [658, 499] on p "Crispy without the calories" at bounding box center [603, 499] width 307 height 25
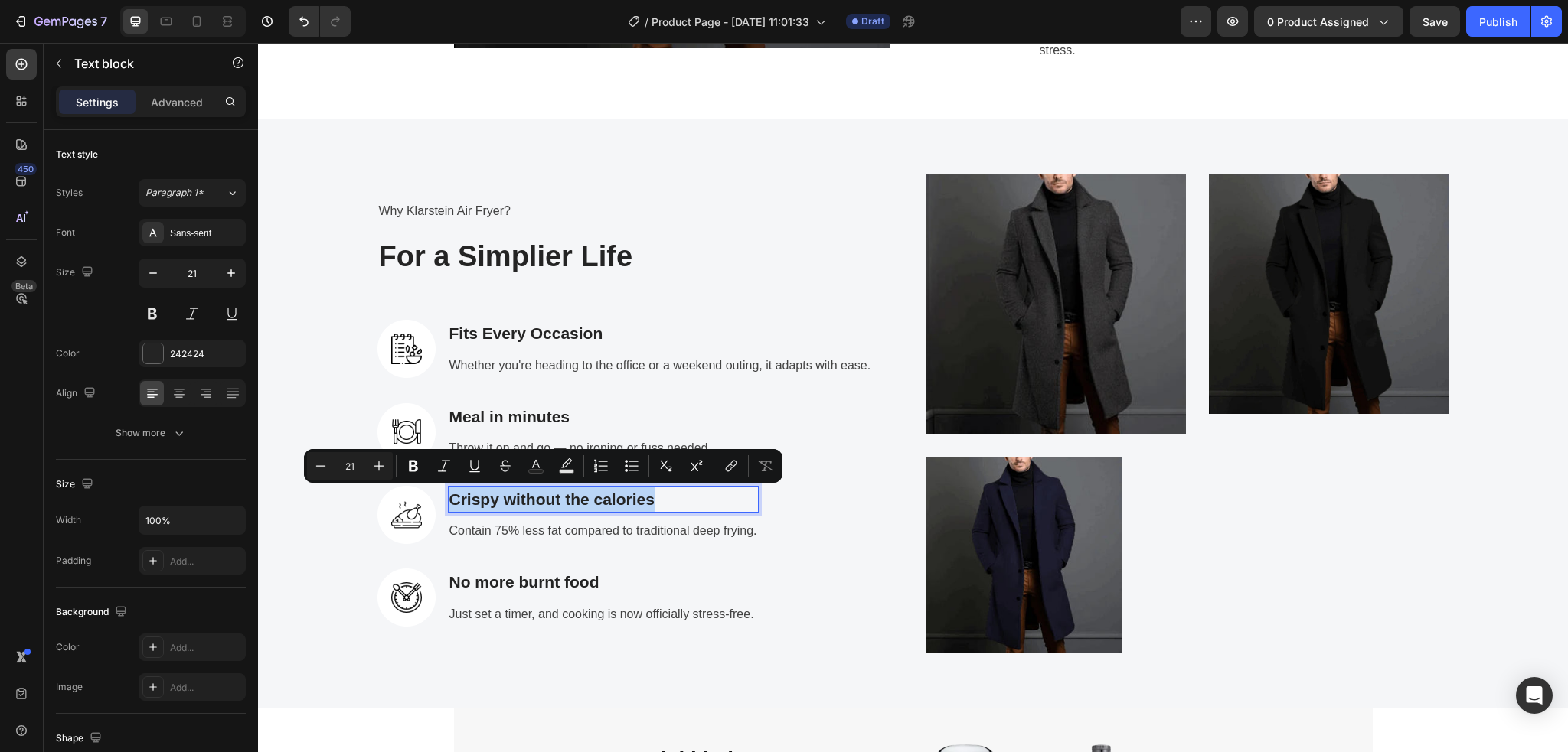
drag, startPoint x: 658, startPoint y: 499, endPoint x: 444, endPoint y: 497, distance: 214.0
click at [449, 497] on p "Crispy without the calories" at bounding box center [603, 499] width 307 height 25
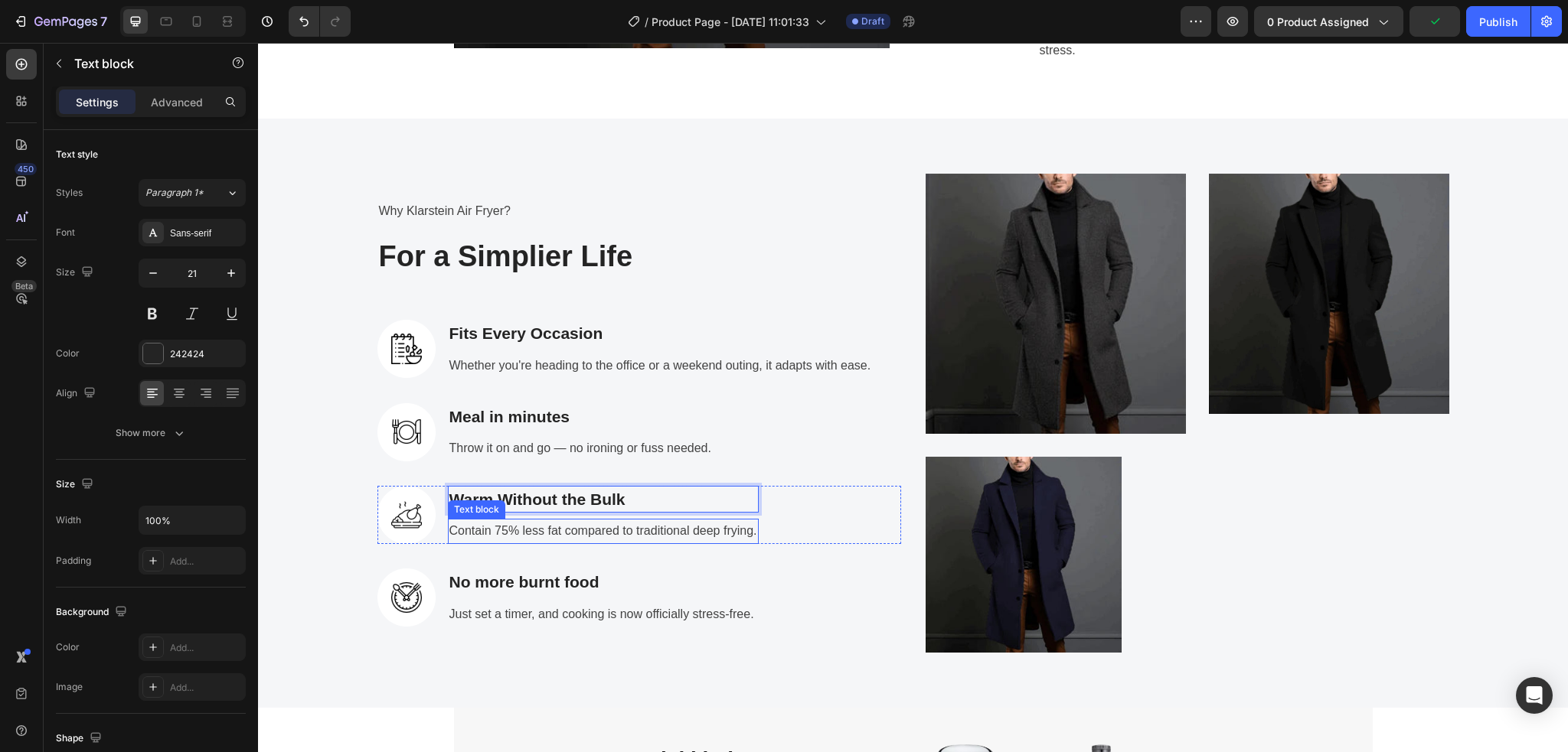
click at [594, 522] on p "Contain 75% less fat compared to traditional deep frying." at bounding box center [603, 531] width 307 height 23
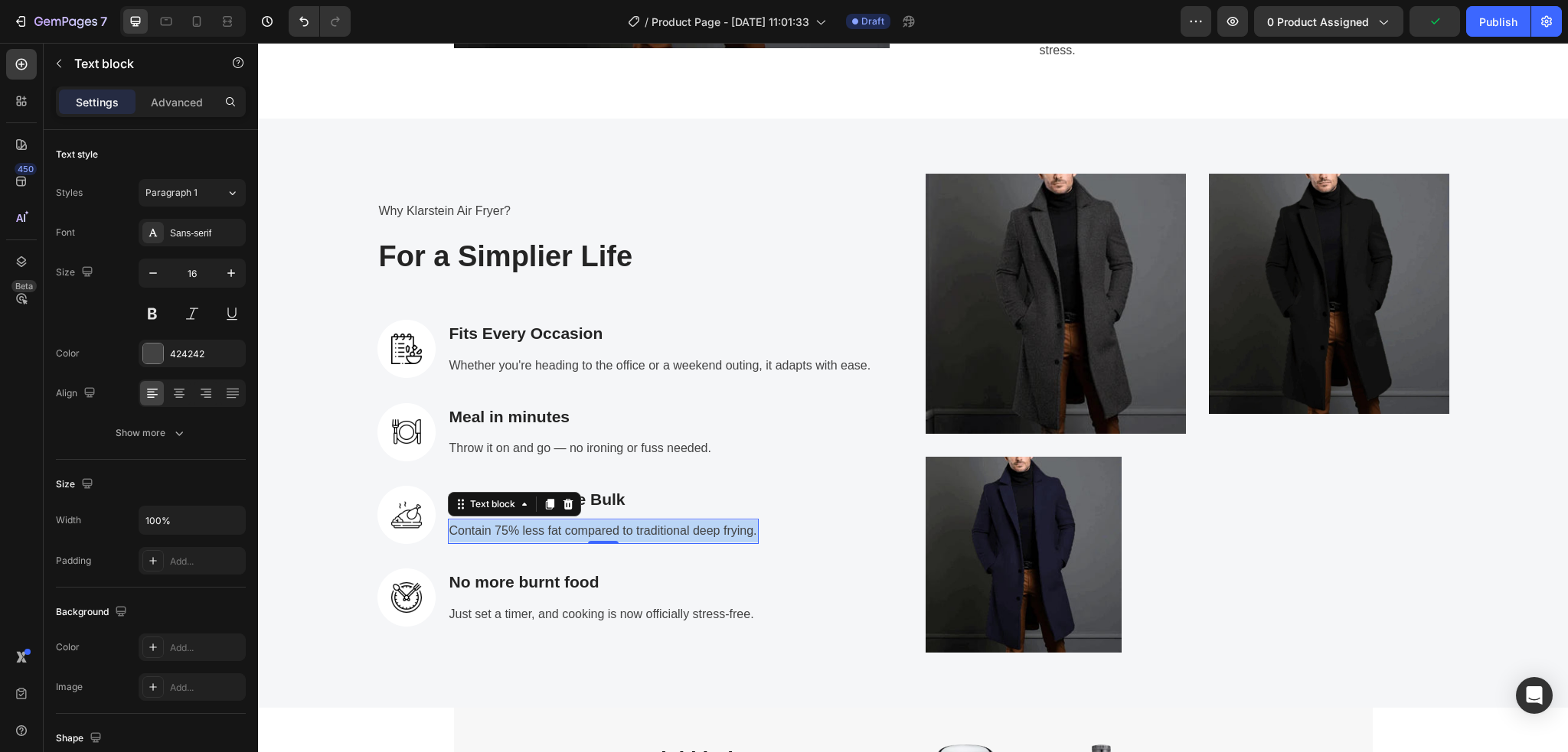
click at [729, 526] on p "Contain 75% less fat compared to traditional deep frying." at bounding box center [603, 531] width 307 height 23
click at [748, 537] on p "Contain 75% less fat compared to traditional deep frying." at bounding box center [603, 531] width 307 height 23
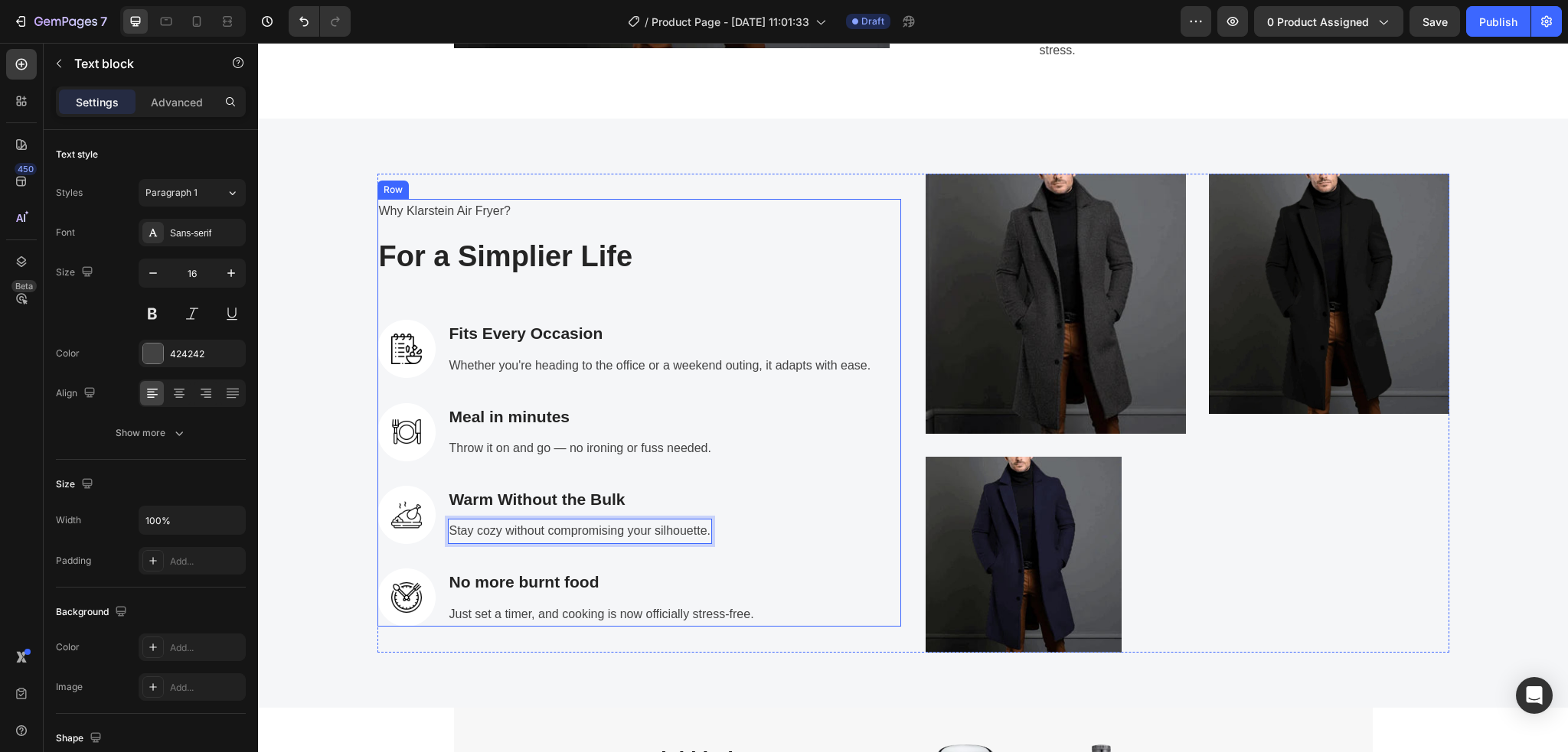
click at [768, 549] on div "Why Klarstein Air Fryer? Text block For a Simplier Life Heading Image Fits Ever…" at bounding box center [639, 412] width 524 height 427
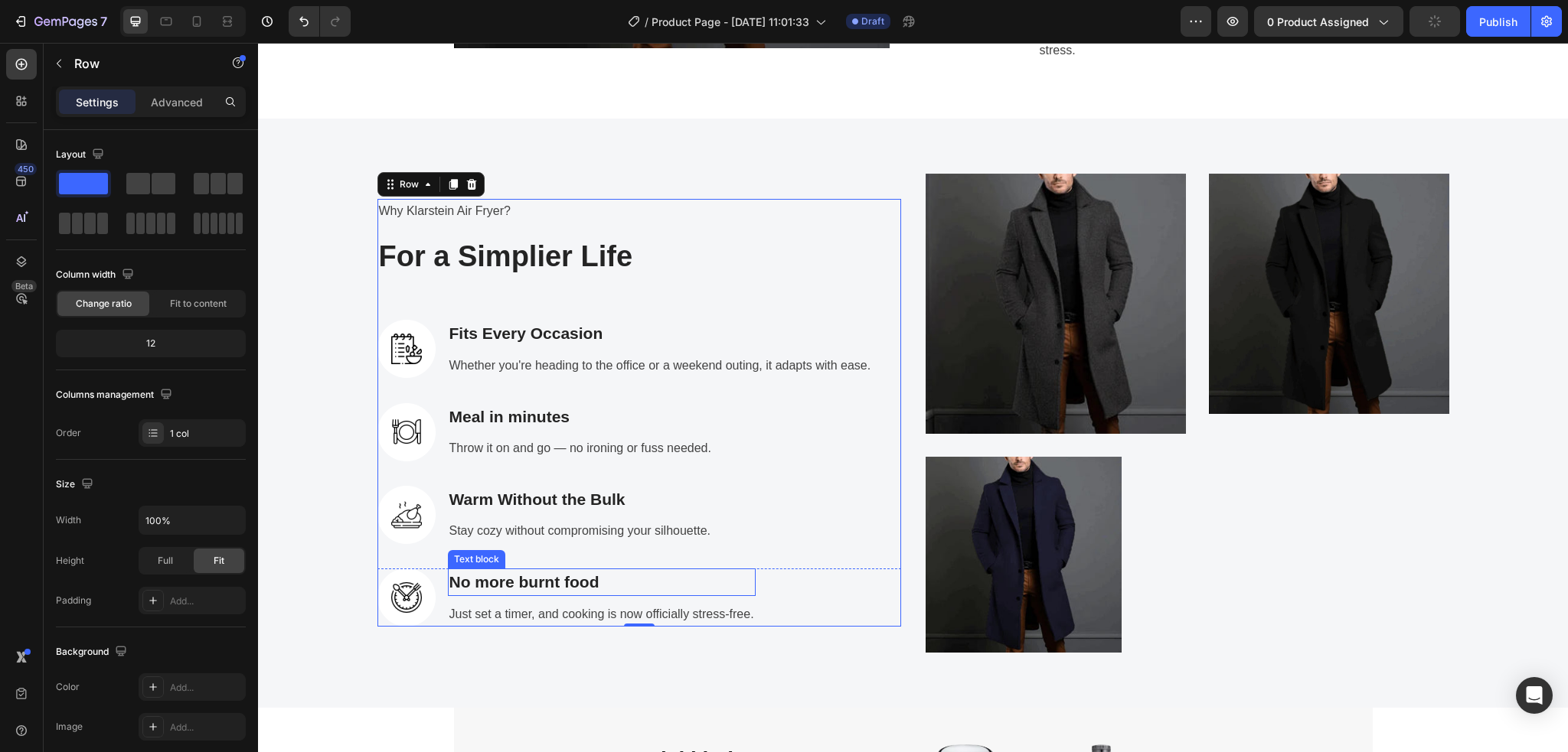
scroll to position [2499, 0]
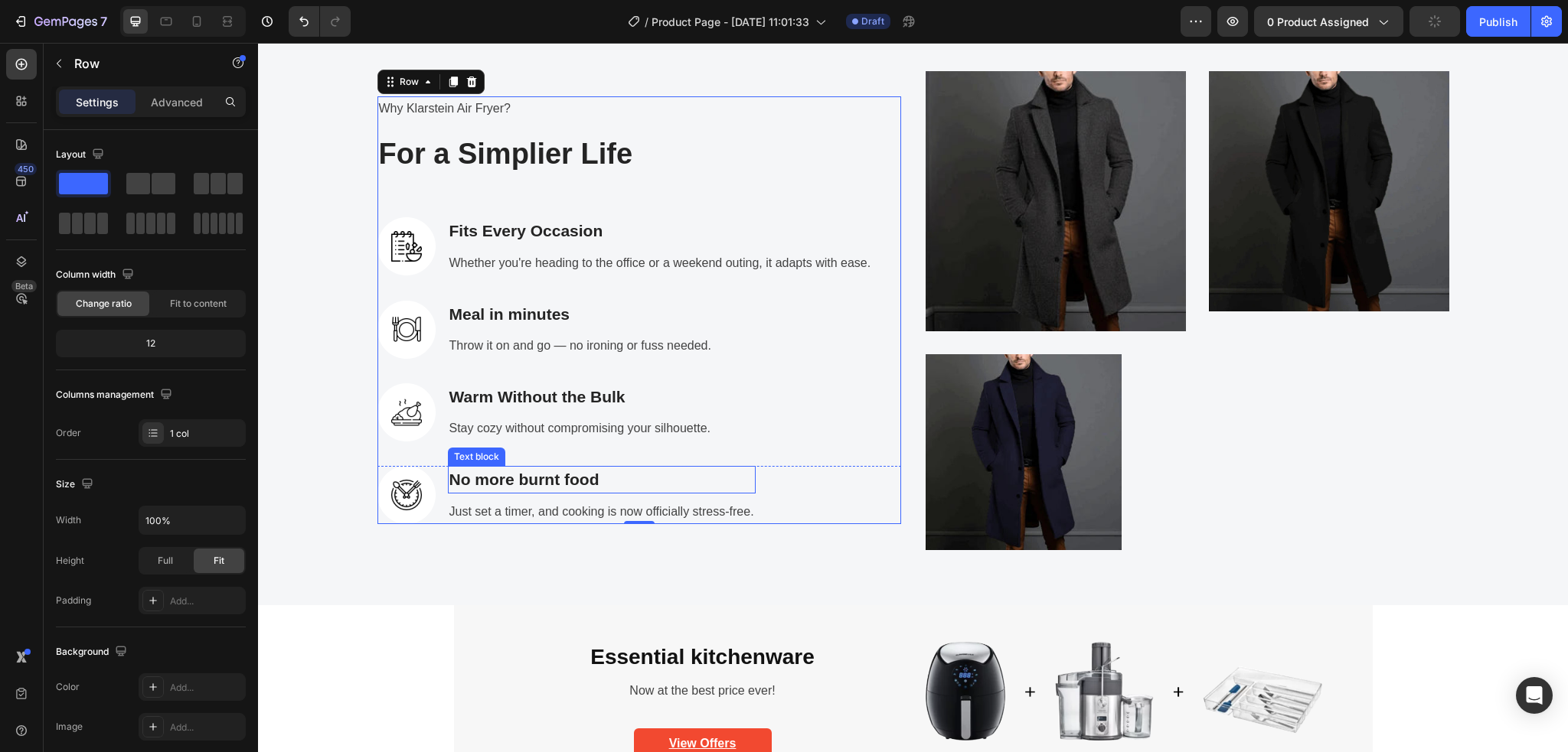
click at [608, 480] on p "No more burnt food" at bounding box center [601, 479] width 304 height 25
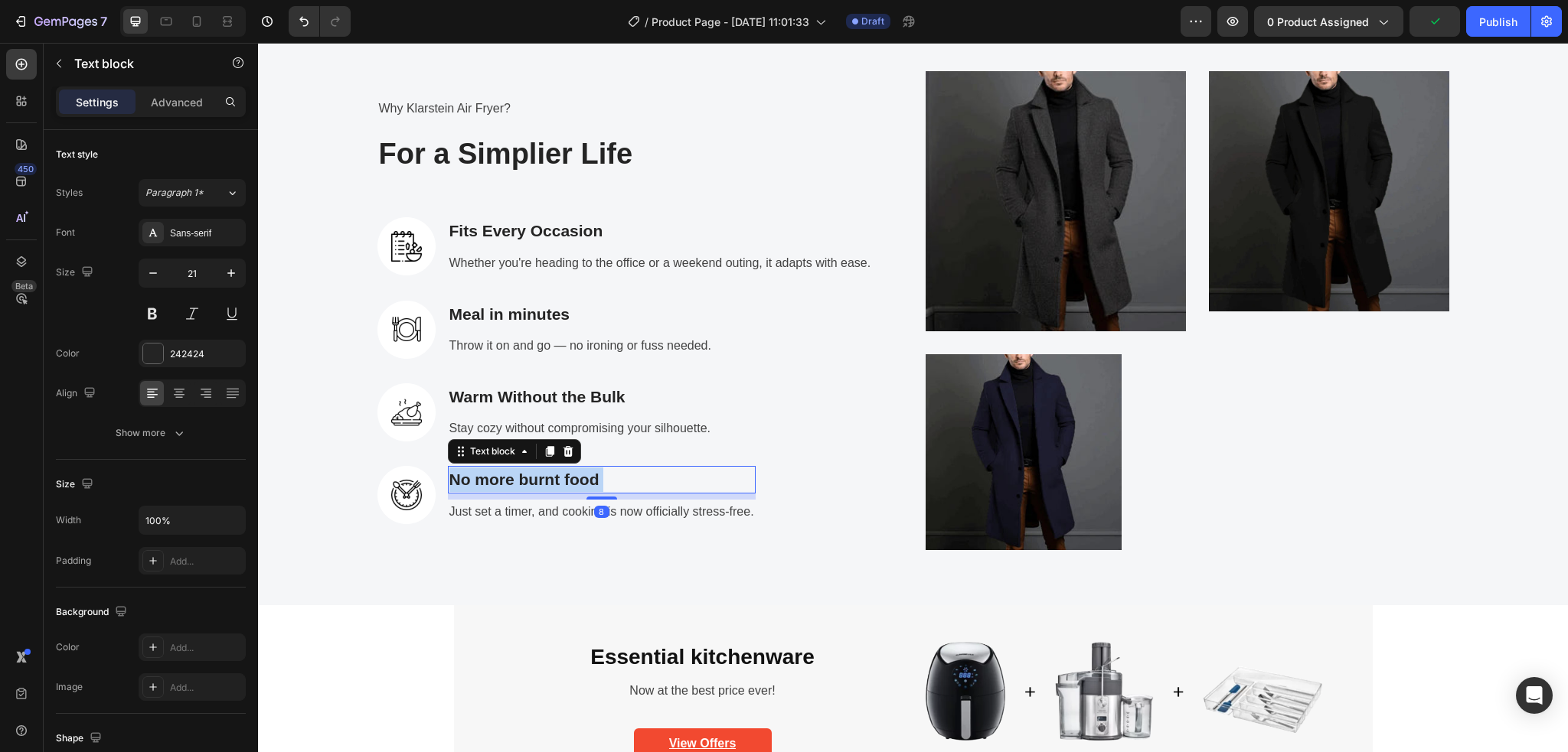
click at [593, 476] on p "No more burnt food" at bounding box center [601, 479] width 304 height 25
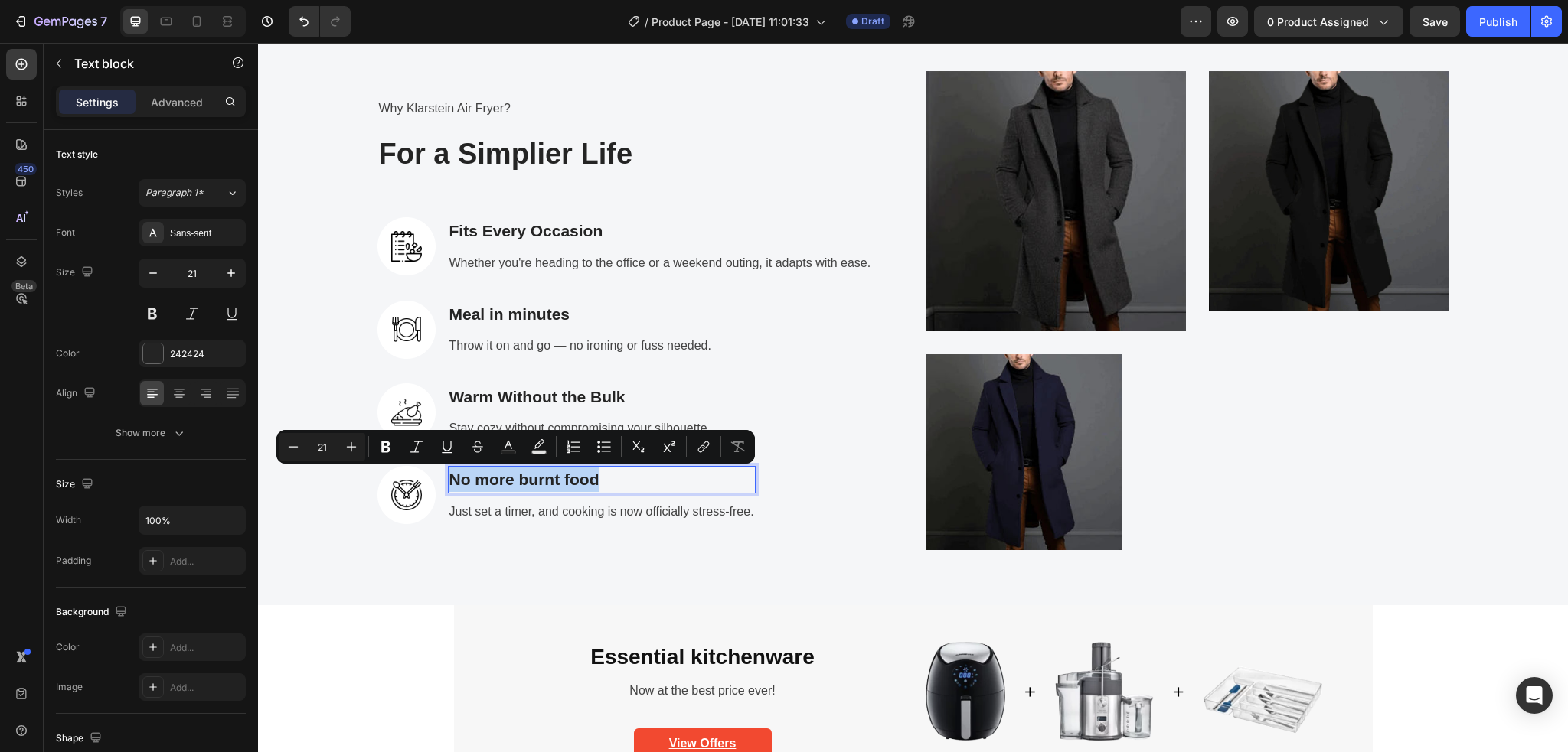
drag, startPoint x: 593, startPoint y: 476, endPoint x: 441, endPoint y: 481, distance: 152.1
click at [449, 481] on p "No more burnt food" at bounding box center [601, 479] width 304 height 25
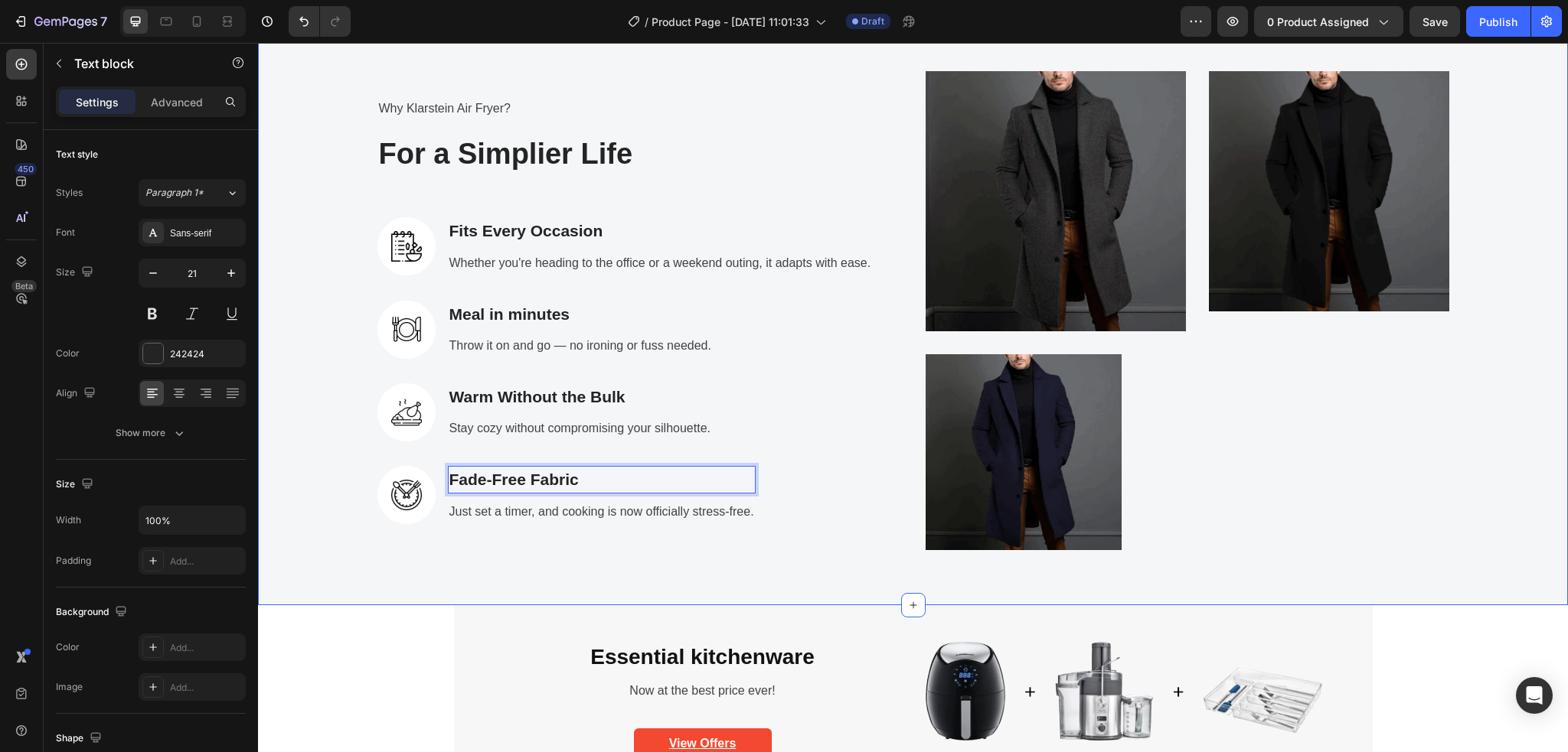
click at [522, 594] on div "Why Klarstein Air Fryer? Text block For a Simplier Life Heading Image Fits Ever…" at bounding box center [913, 310] width 1310 height 589
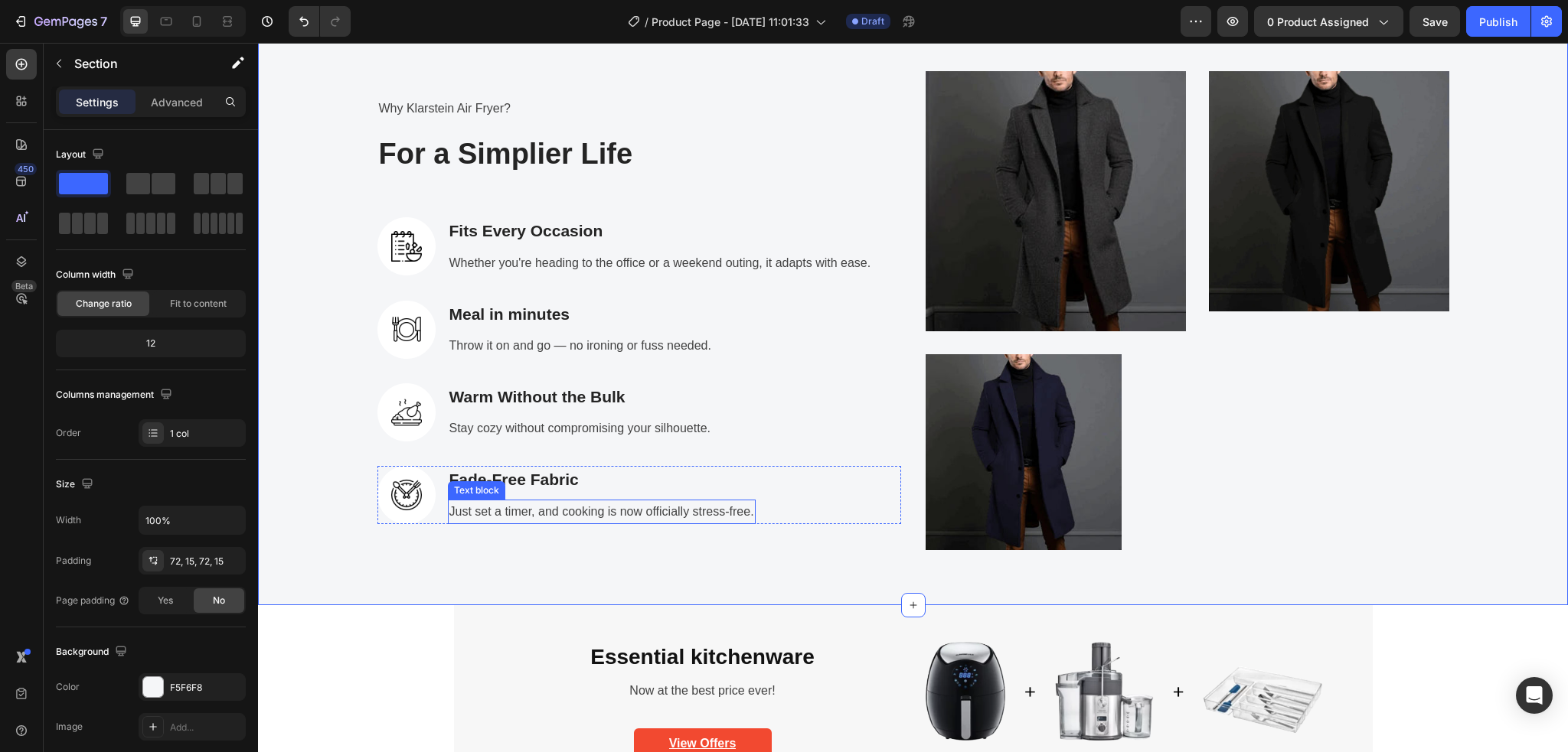
click at [741, 517] on p "Just set a timer, and cooking is now officially stress-free." at bounding box center [601, 512] width 304 height 23
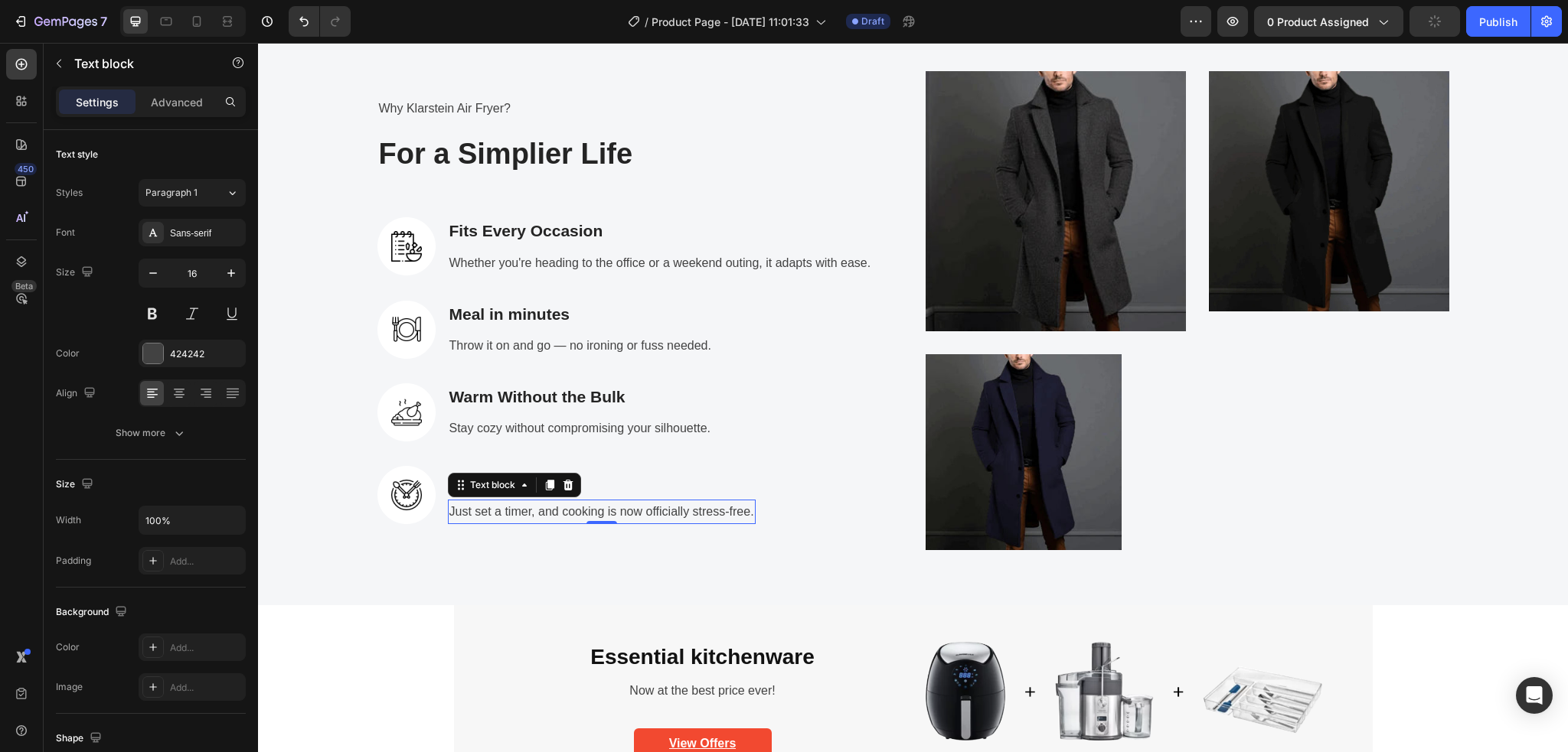
click at [449, 513] on p "Just set a timer, and cooking is now officially stress-free." at bounding box center [601, 512] width 304 height 23
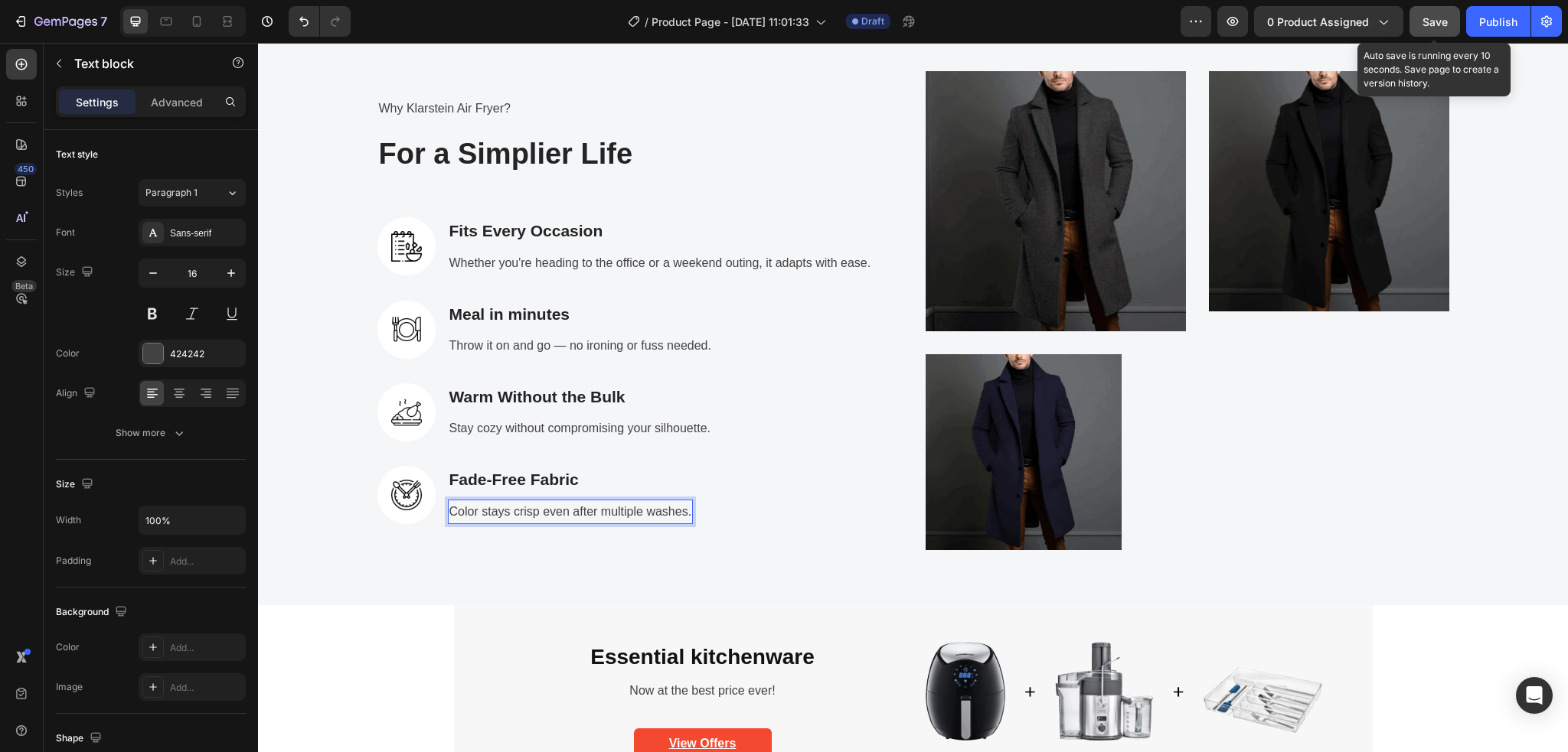
click at [1427, 32] on button "Save" at bounding box center [1434, 21] width 50 height 31
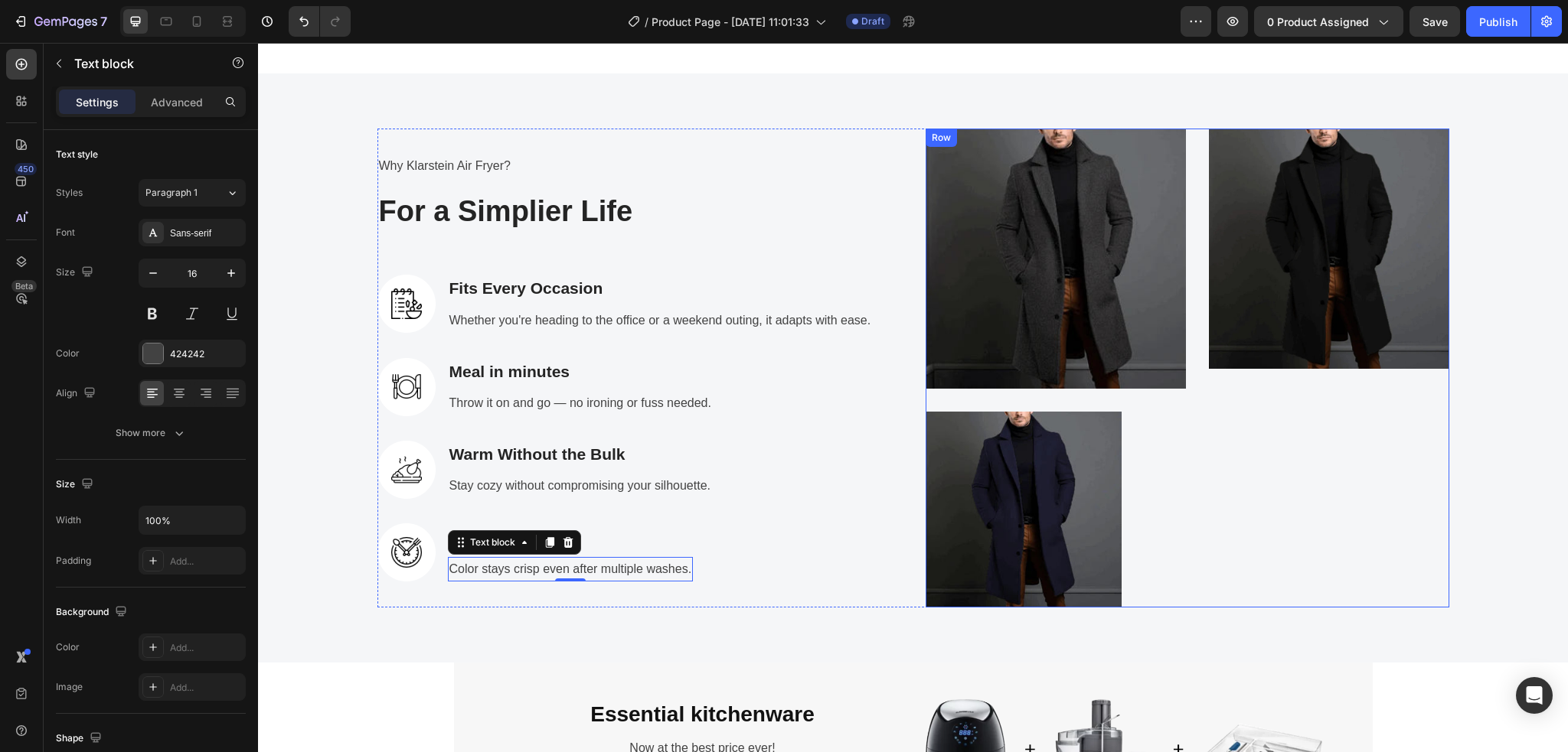
scroll to position [2397, 0]
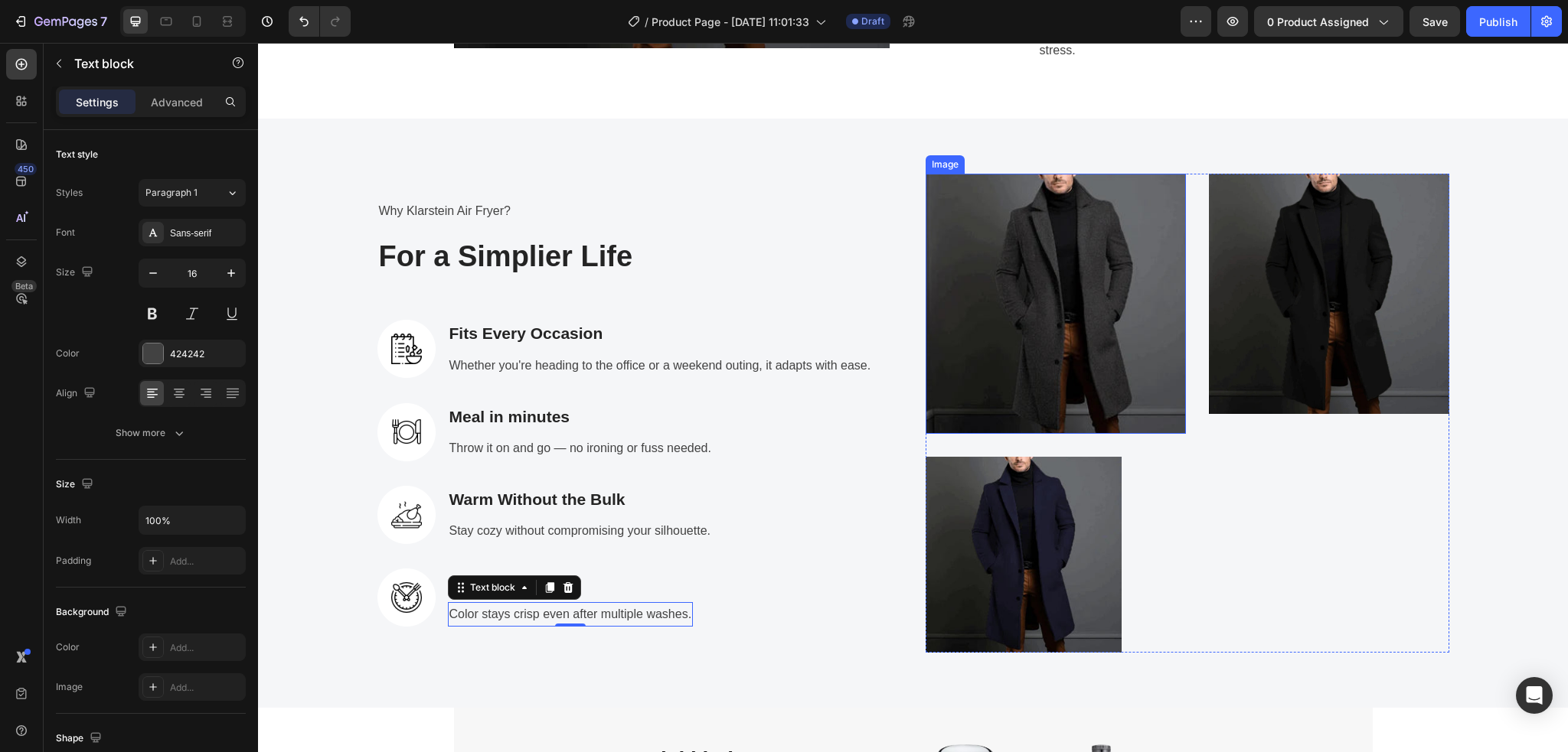
click at [1041, 358] on img at bounding box center [1056, 303] width 260 height 260
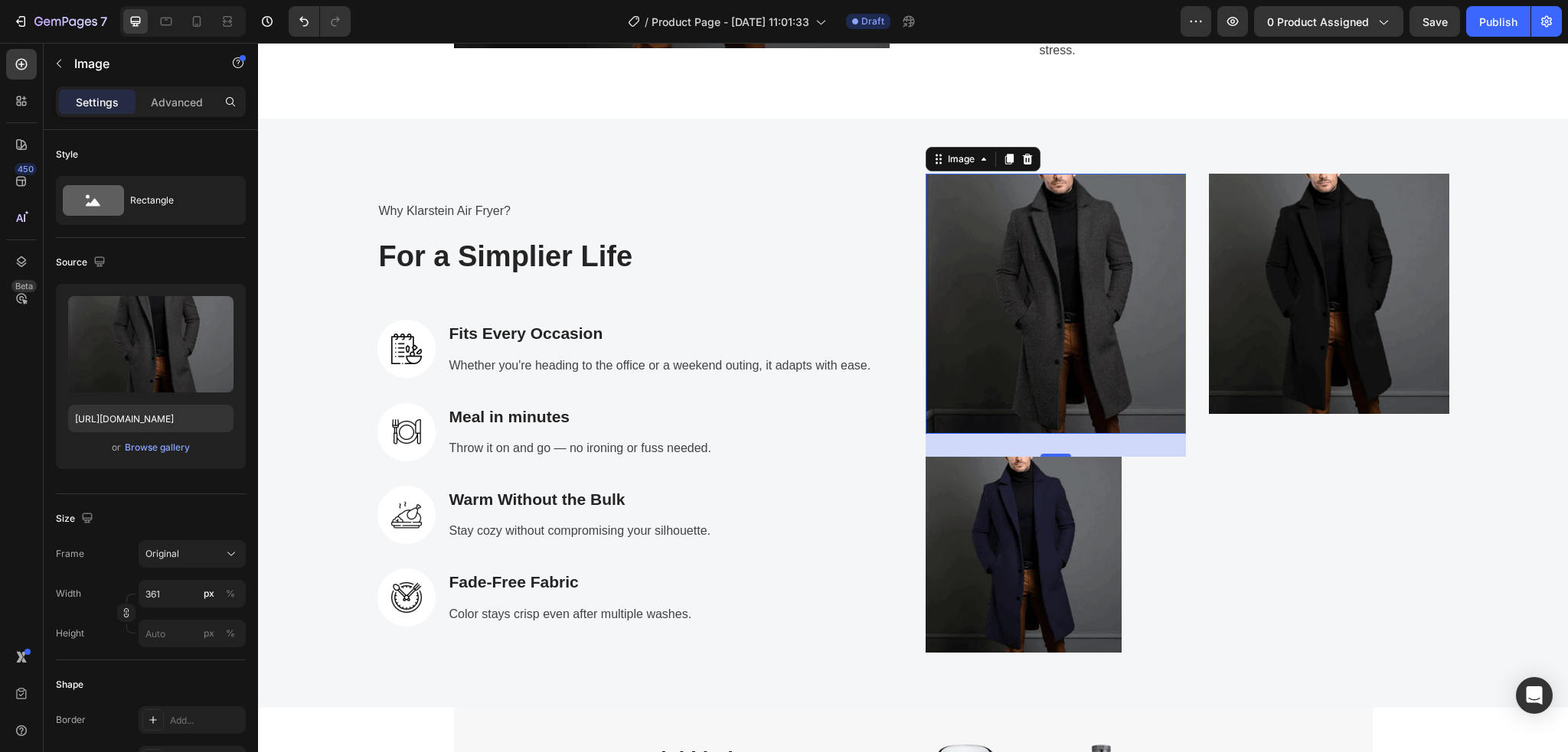
click at [1074, 310] on img at bounding box center [1056, 303] width 260 height 260
click at [1029, 549] on img at bounding box center [1023, 554] width 196 height 196
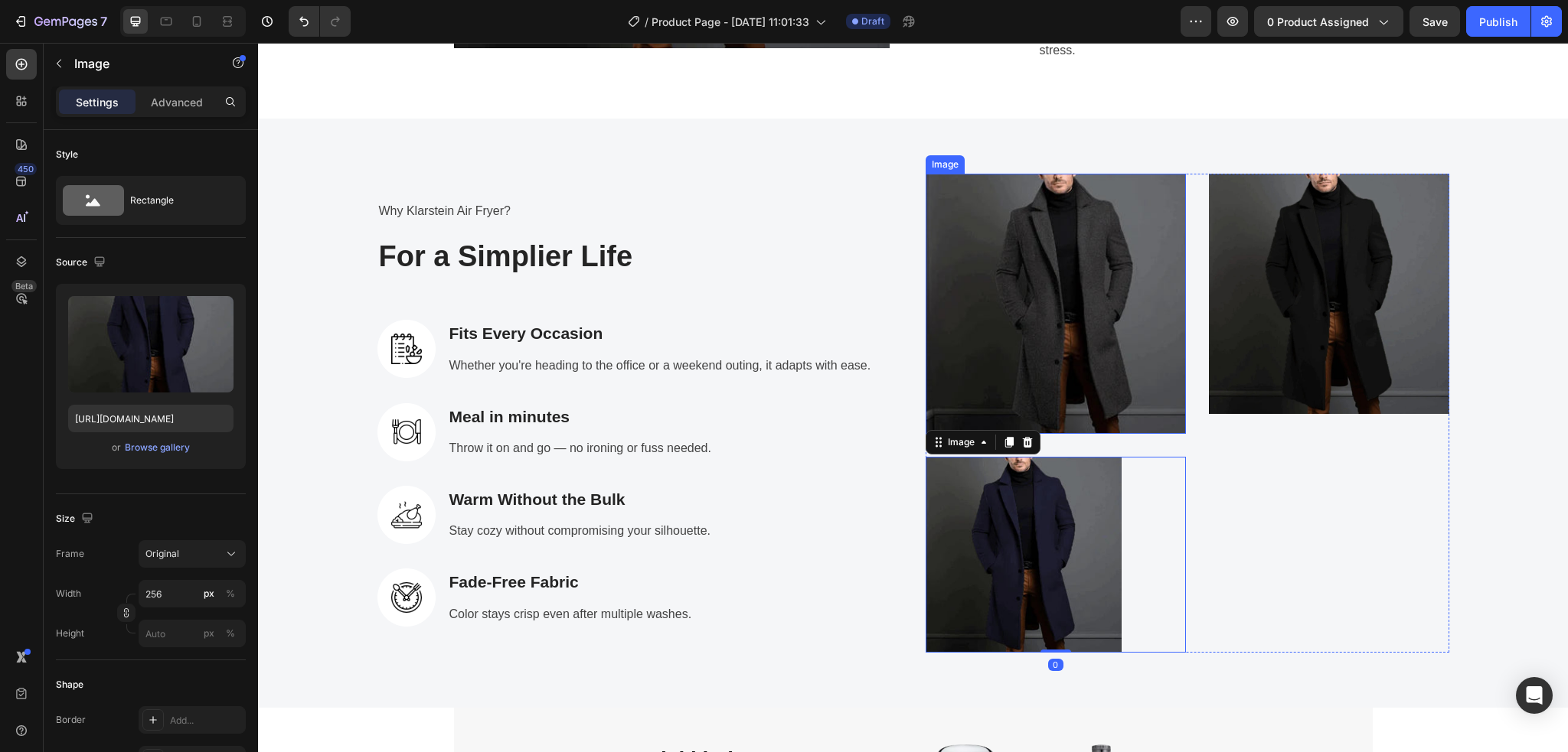
click at [1007, 342] on img at bounding box center [1056, 303] width 260 height 260
click at [1032, 575] on img at bounding box center [1023, 554] width 196 height 196
click at [1013, 318] on img at bounding box center [1056, 303] width 260 height 260
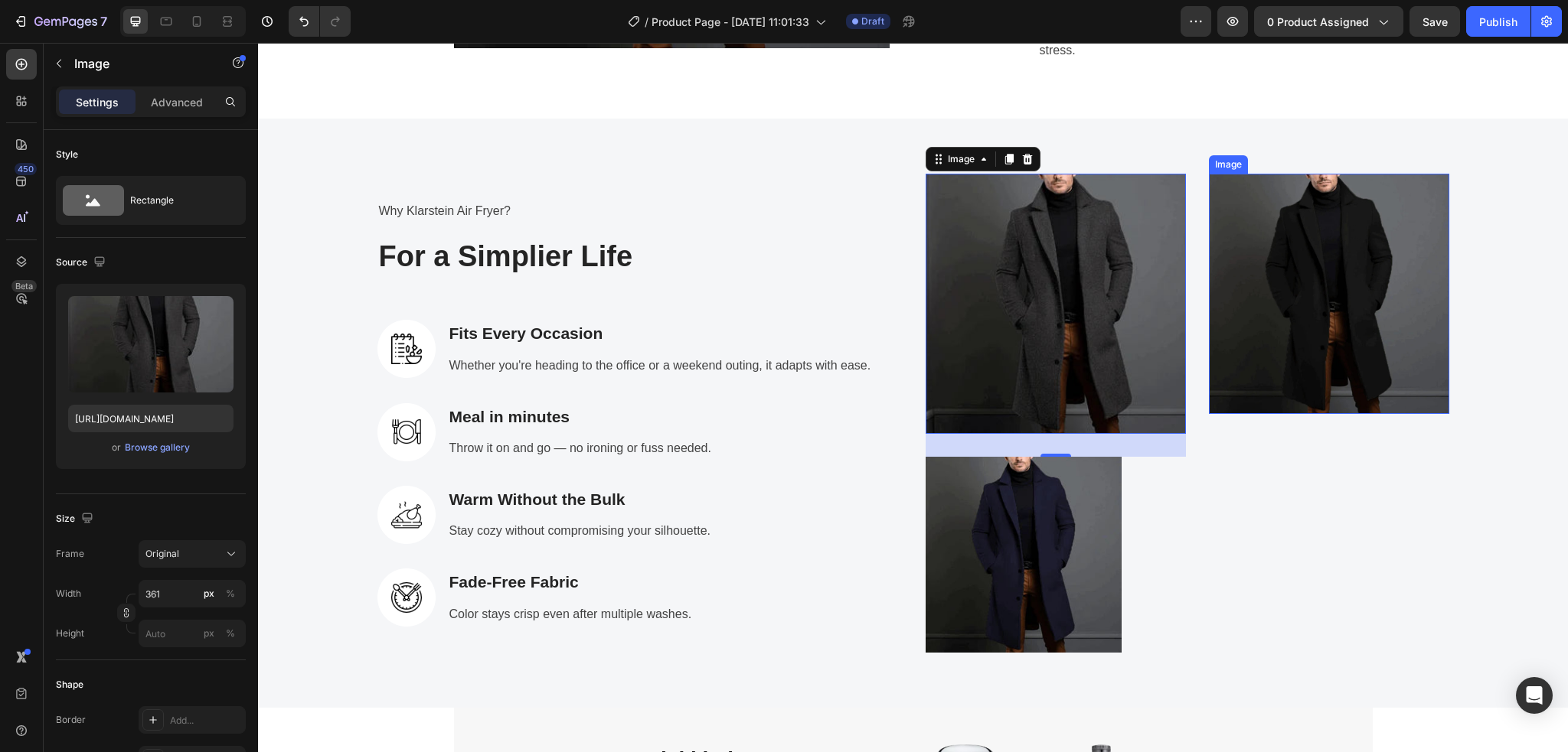
click at [1314, 301] on img at bounding box center [1329, 293] width 240 height 240
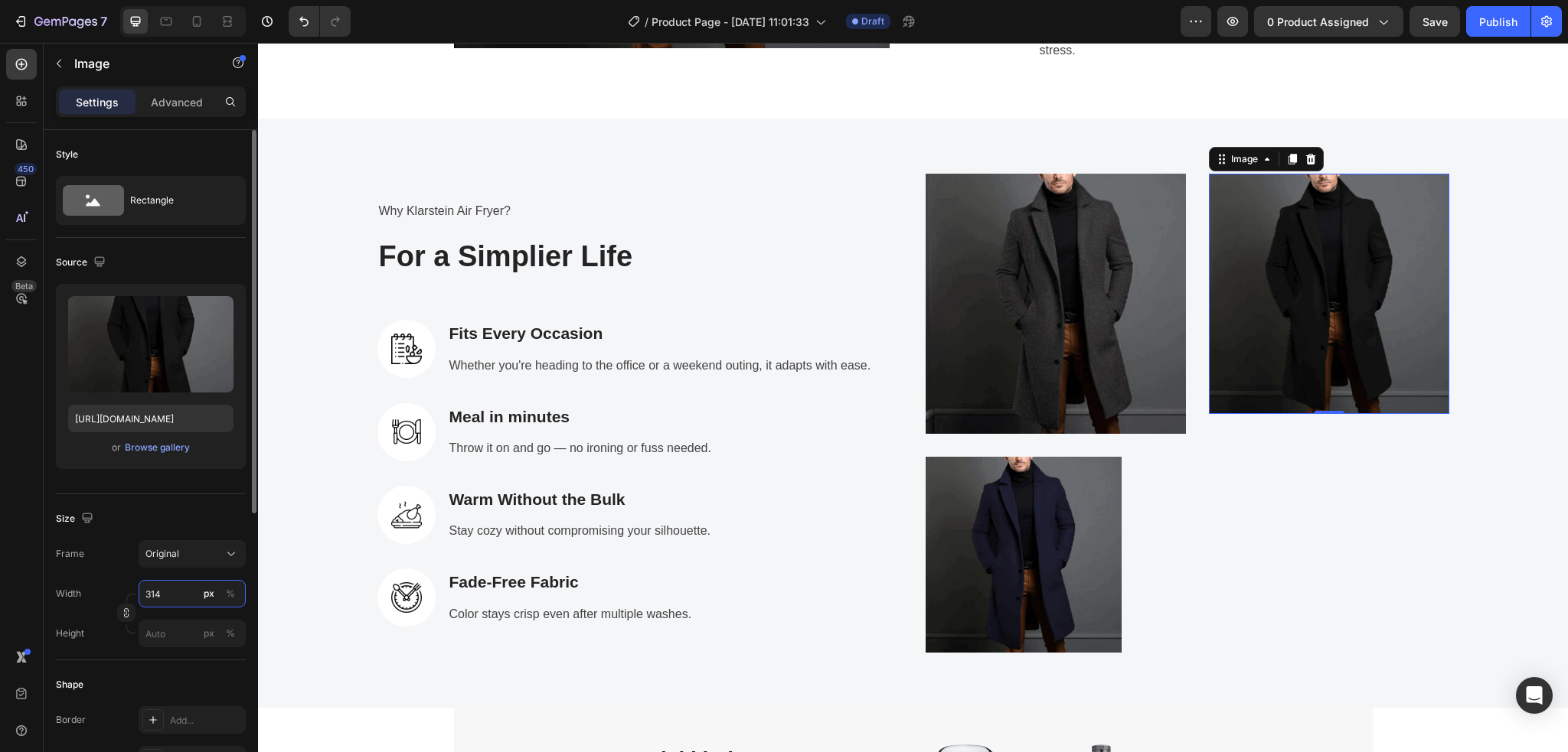
click at [166, 594] on input "314" at bounding box center [192, 594] width 107 height 28
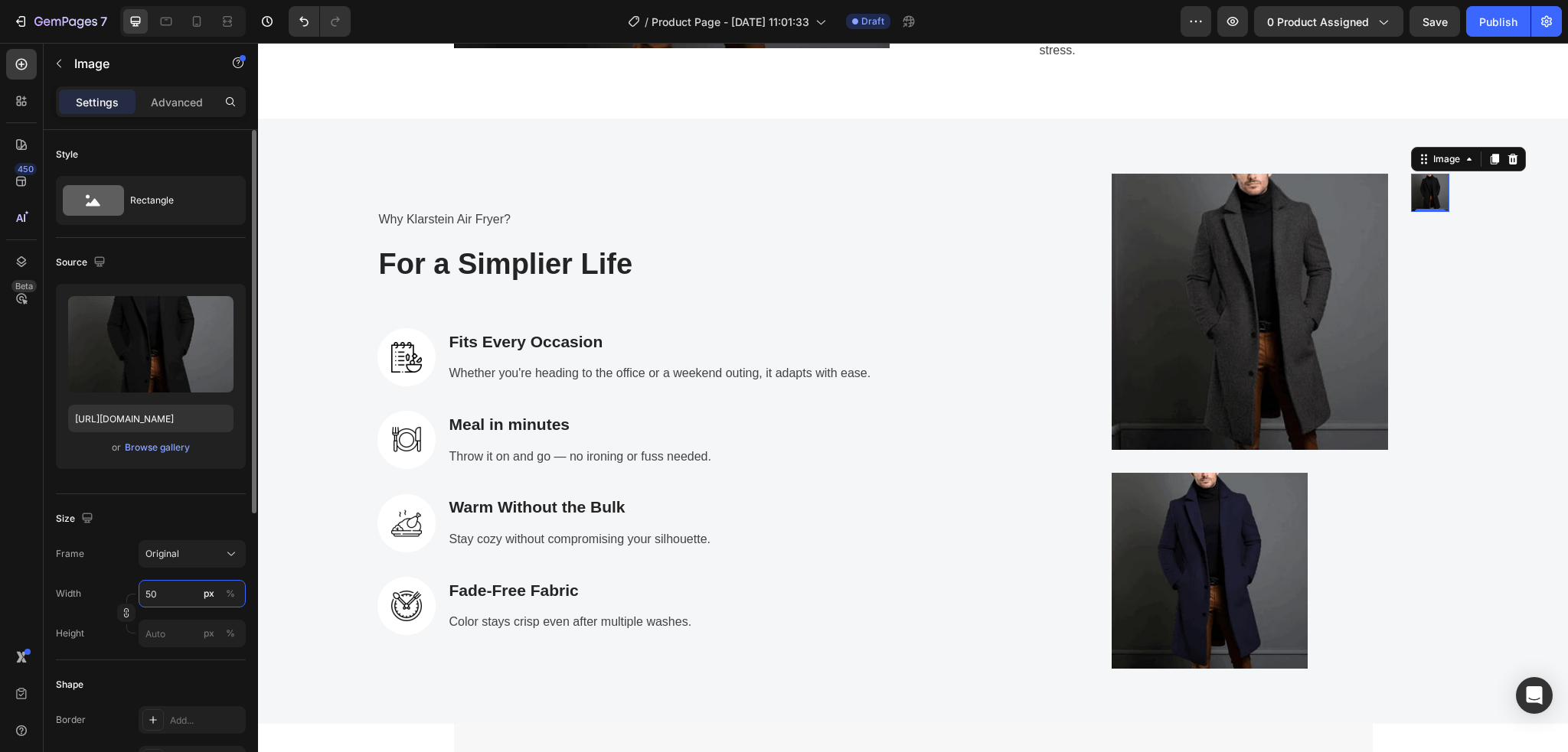
type input "500"
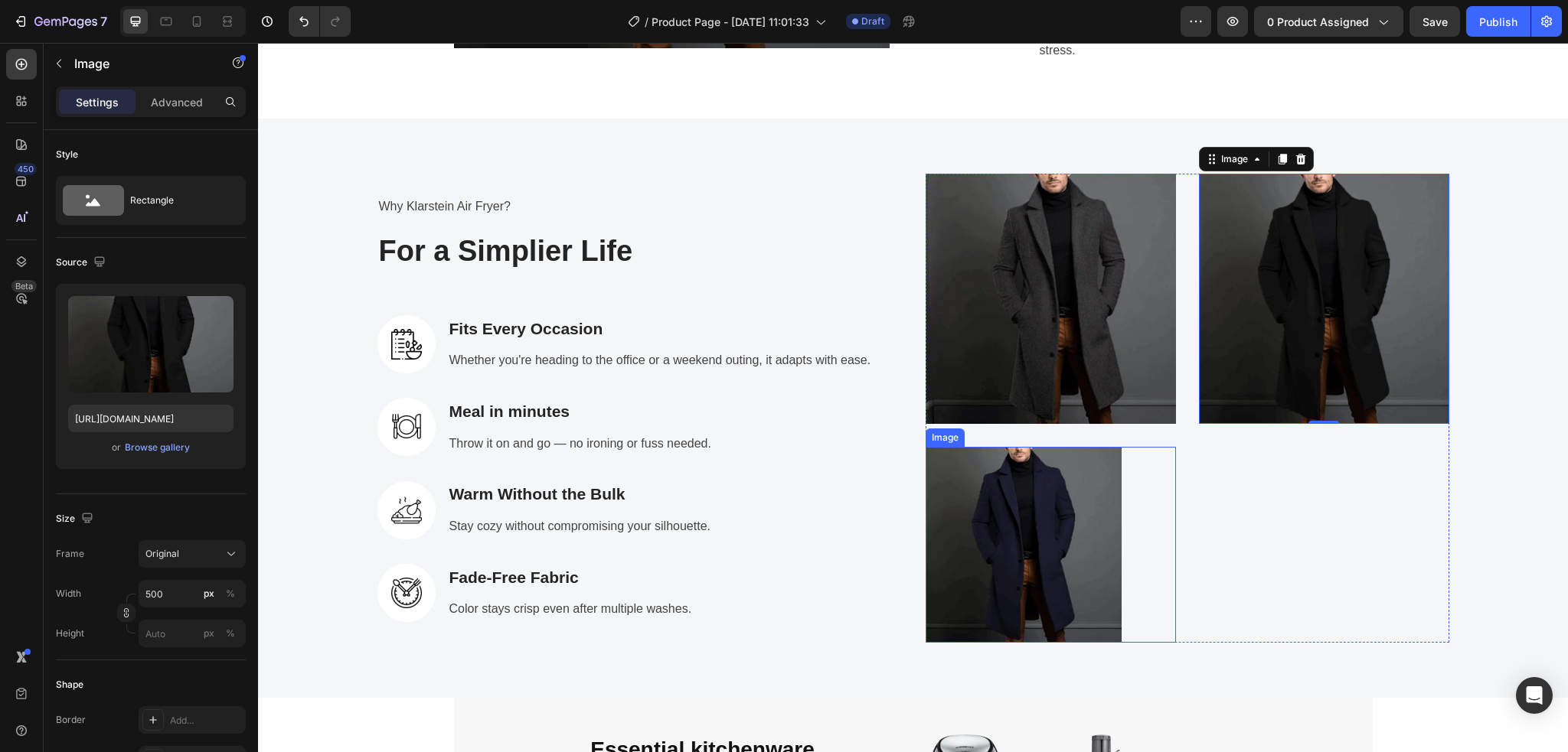
click at [1080, 546] on img at bounding box center [1023, 544] width 196 height 196
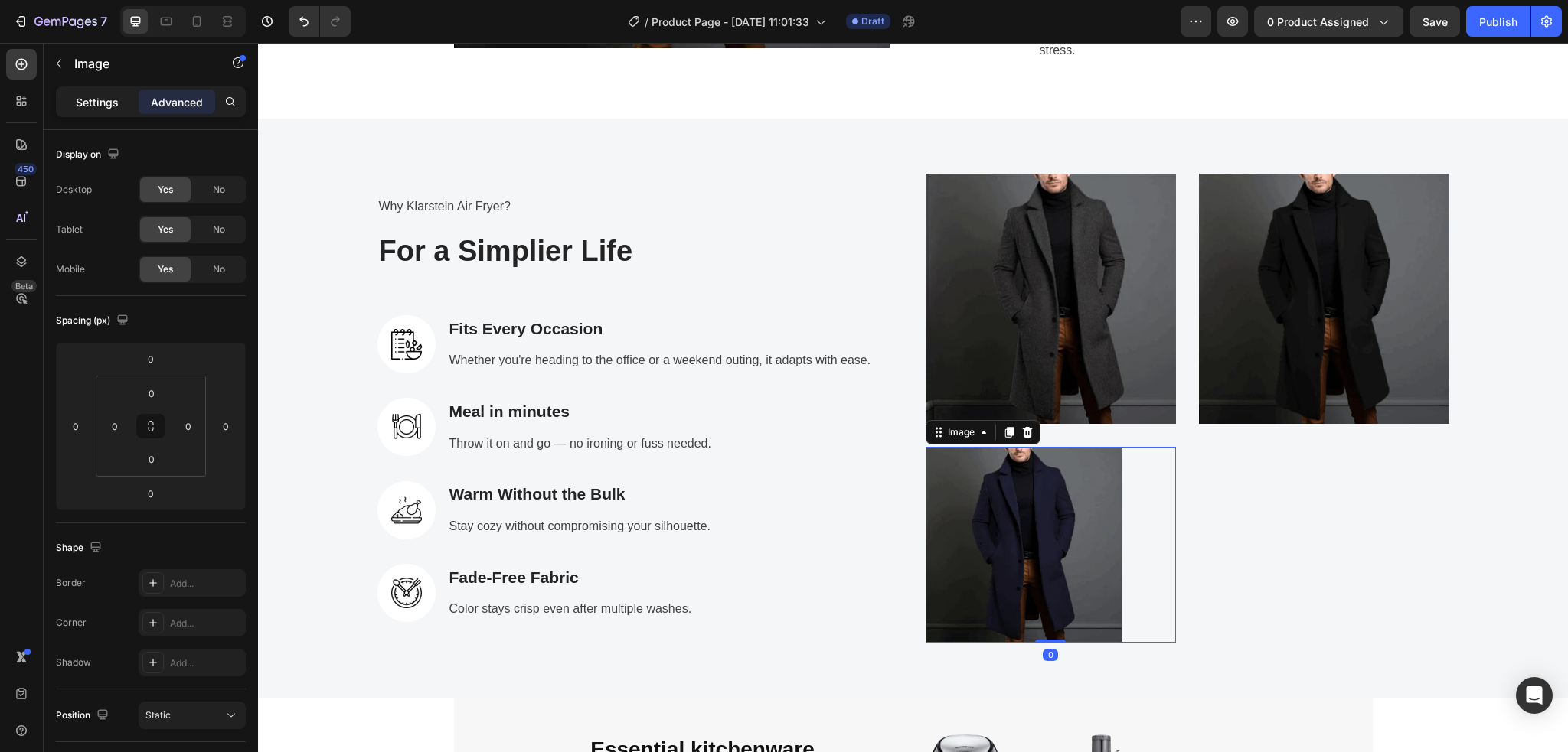
click at [91, 104] on p "Settings" at bounding box center [98, 102] width 43 height 16
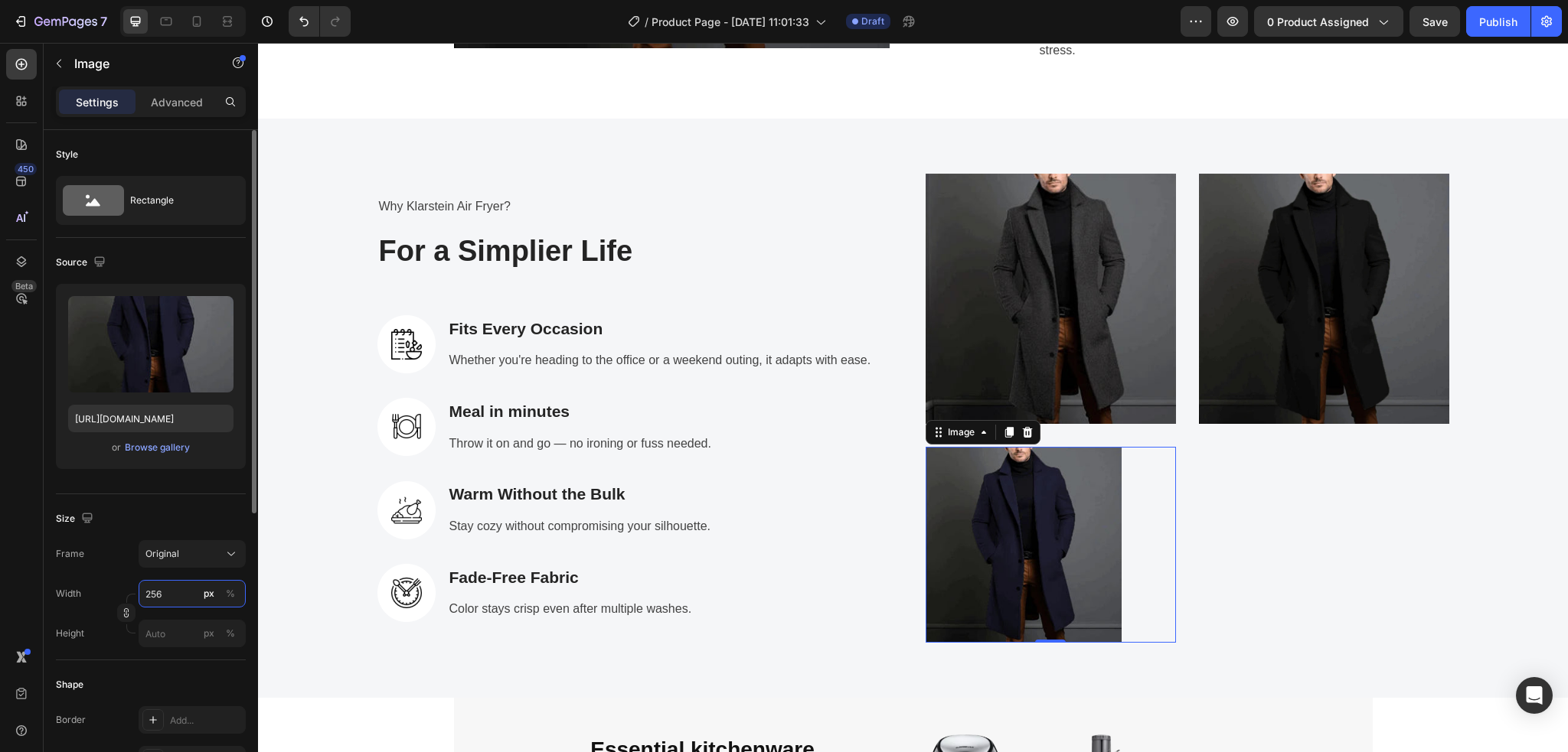
click at [163, 595] on input "256" at bounding box center [192, 594] width 107 height 28
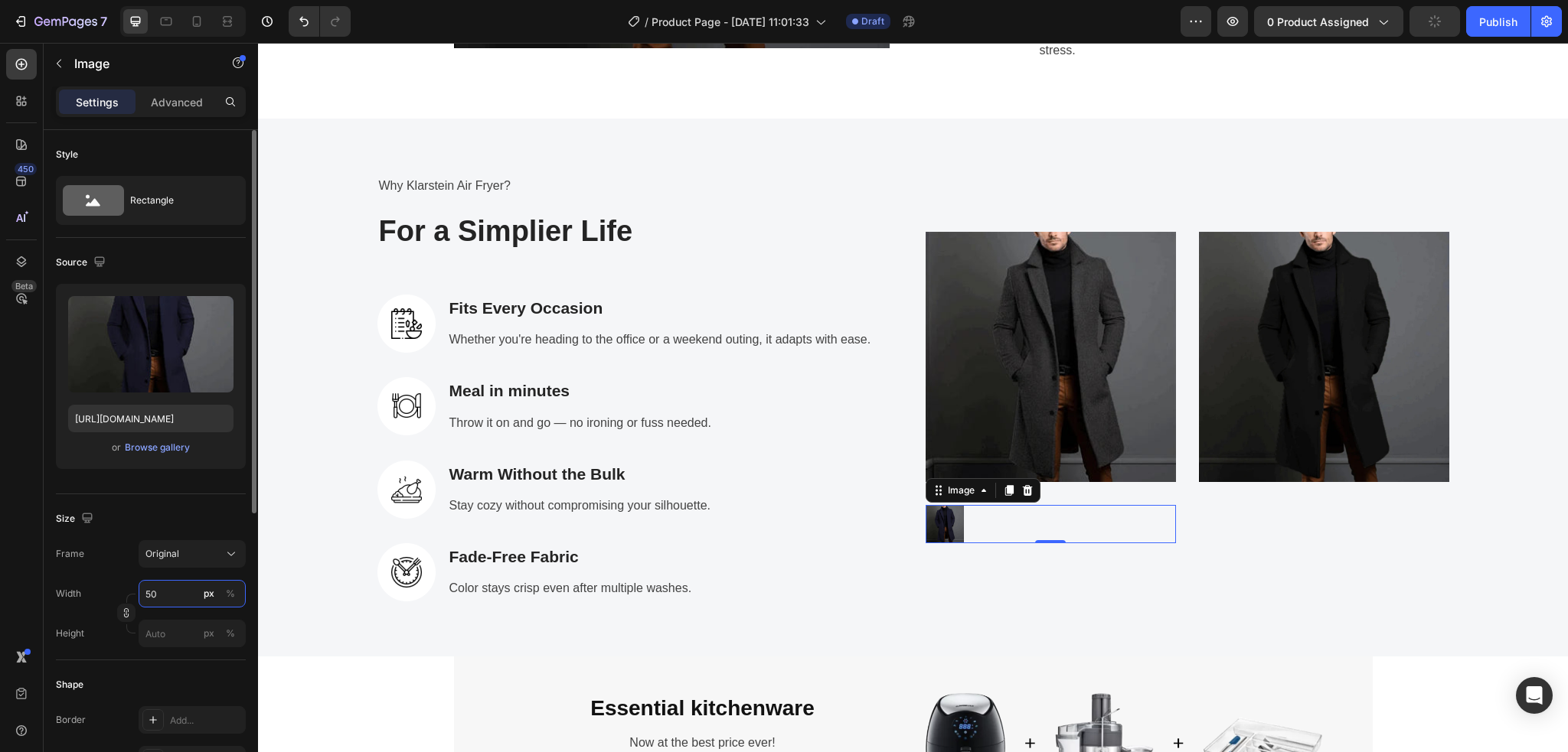
type input "500"
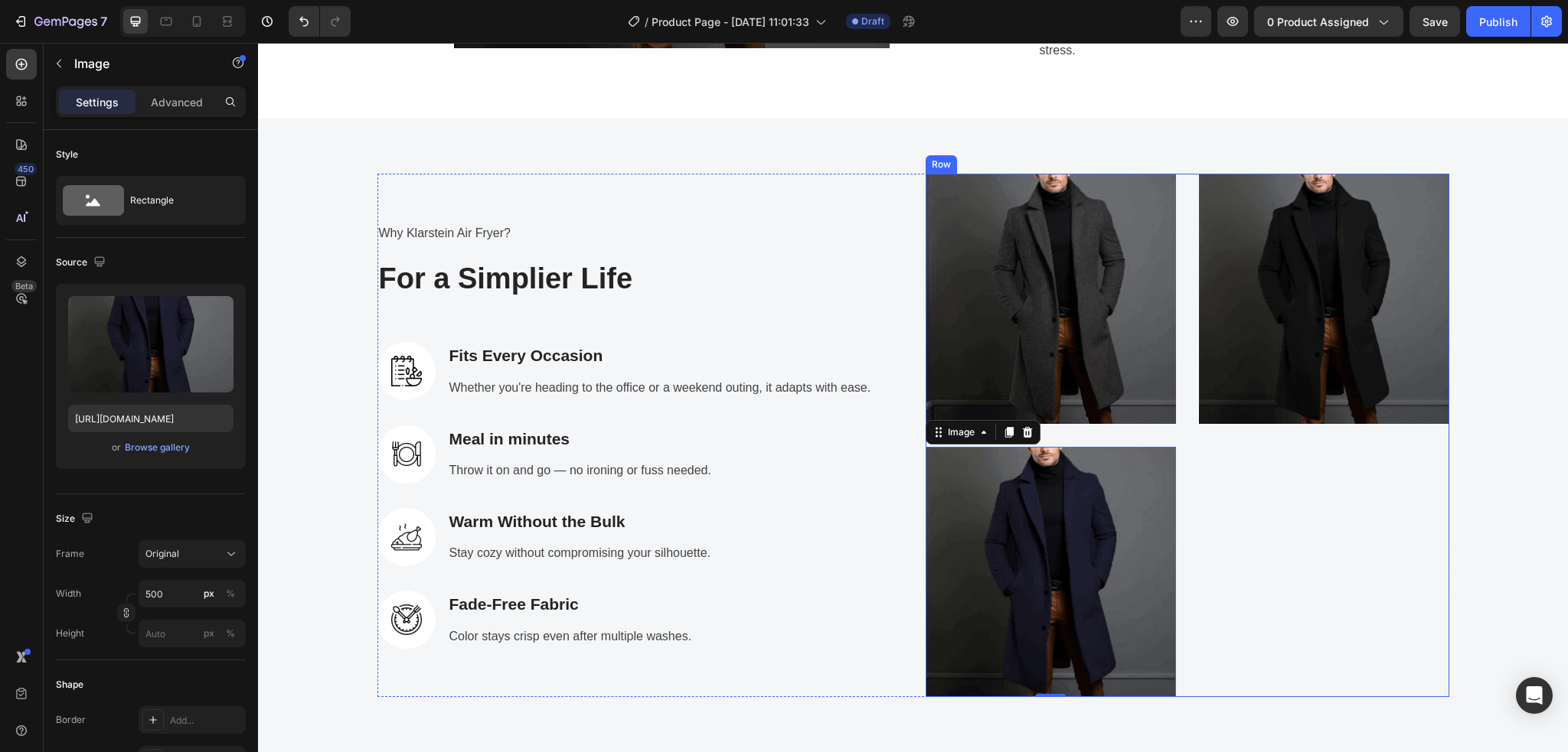
click at [1361, 561] on div "408,234+ Heading With Klarstein kitchenware! Text block Row Image Row" at bounding box center [1324, 435] width 250 height 524
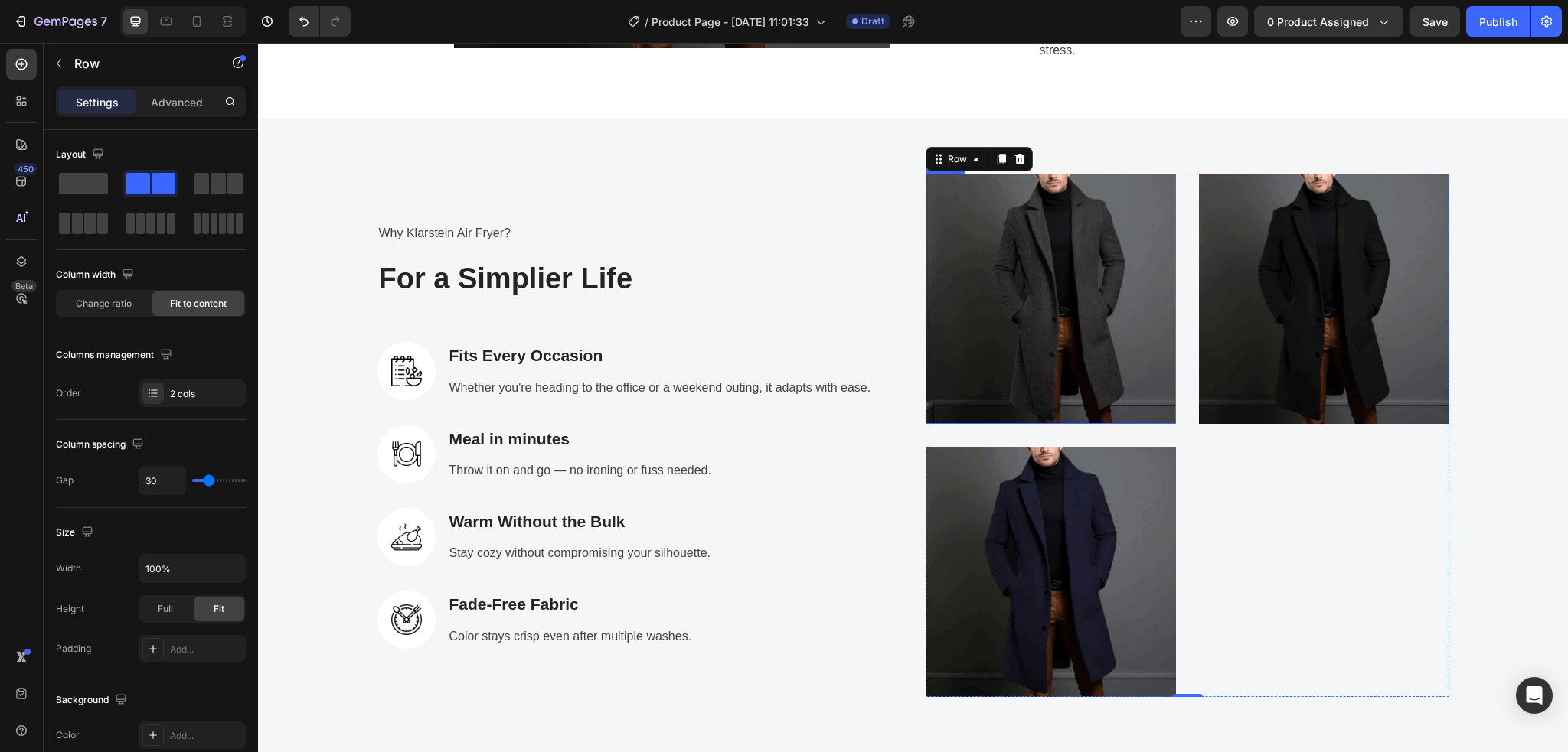
click at [1048, 325] on img at bounding box center [1051, 298] width 250 height 250
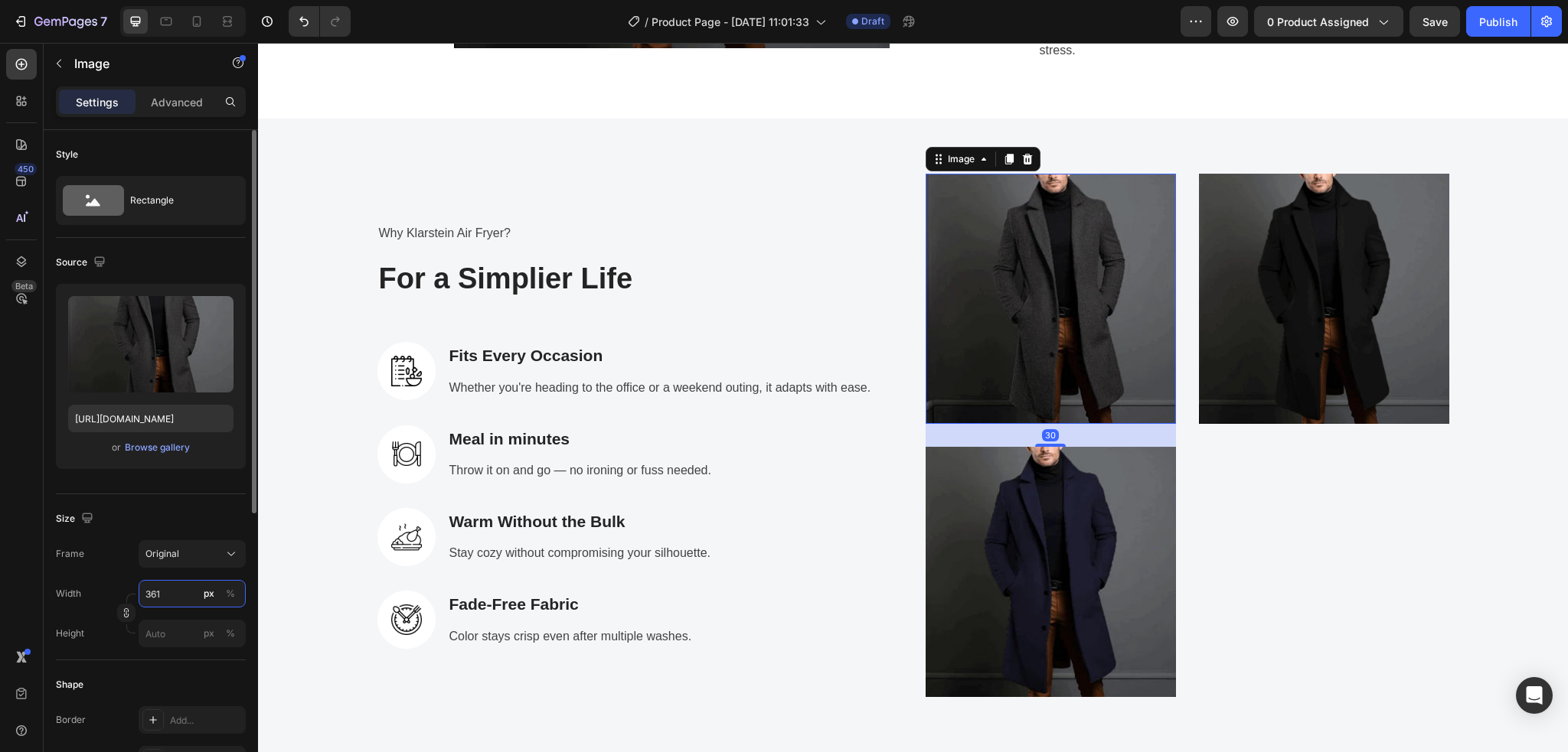
click at [163, 596] on input "361" at bounding box center [192, 594] width 107 height 28
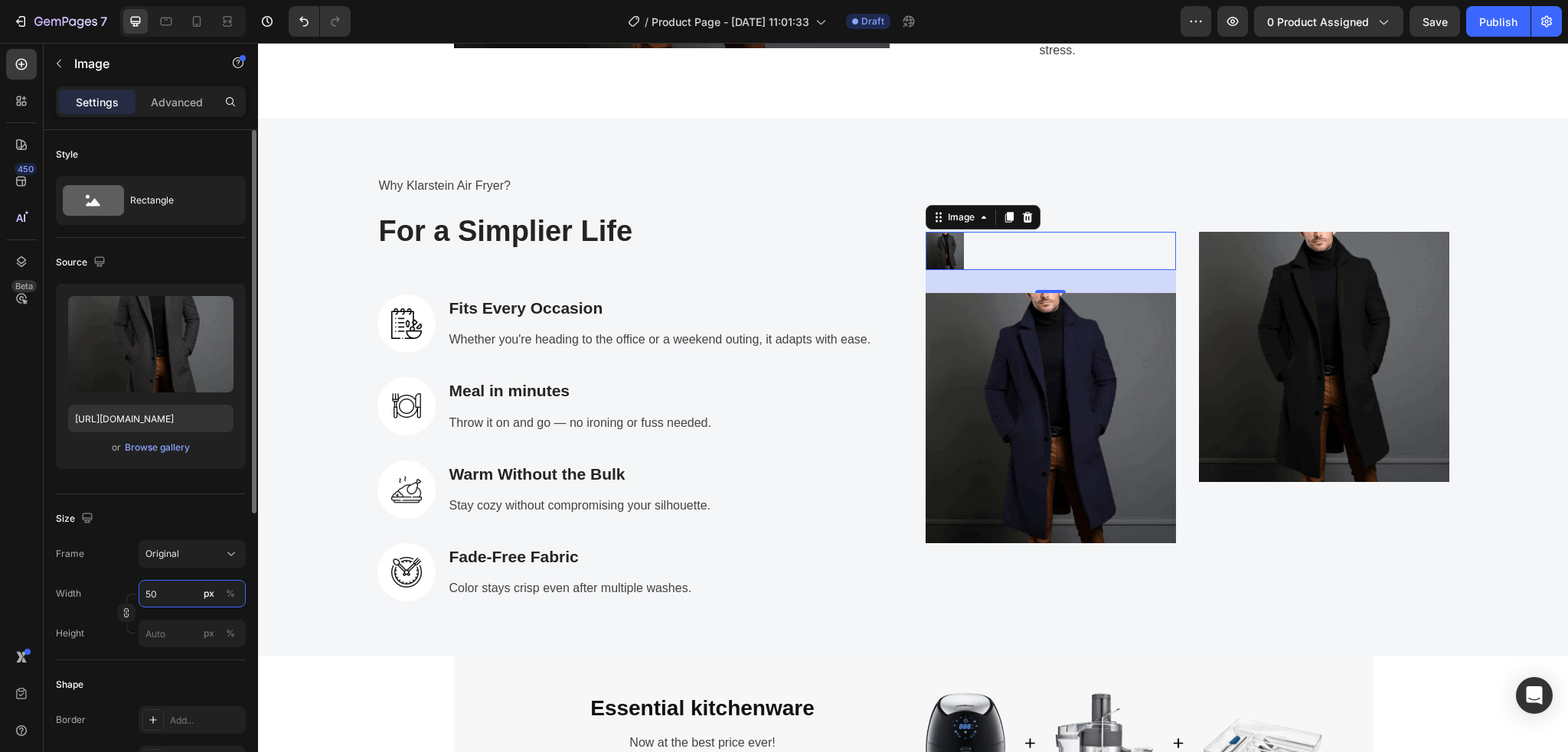
type input "500"
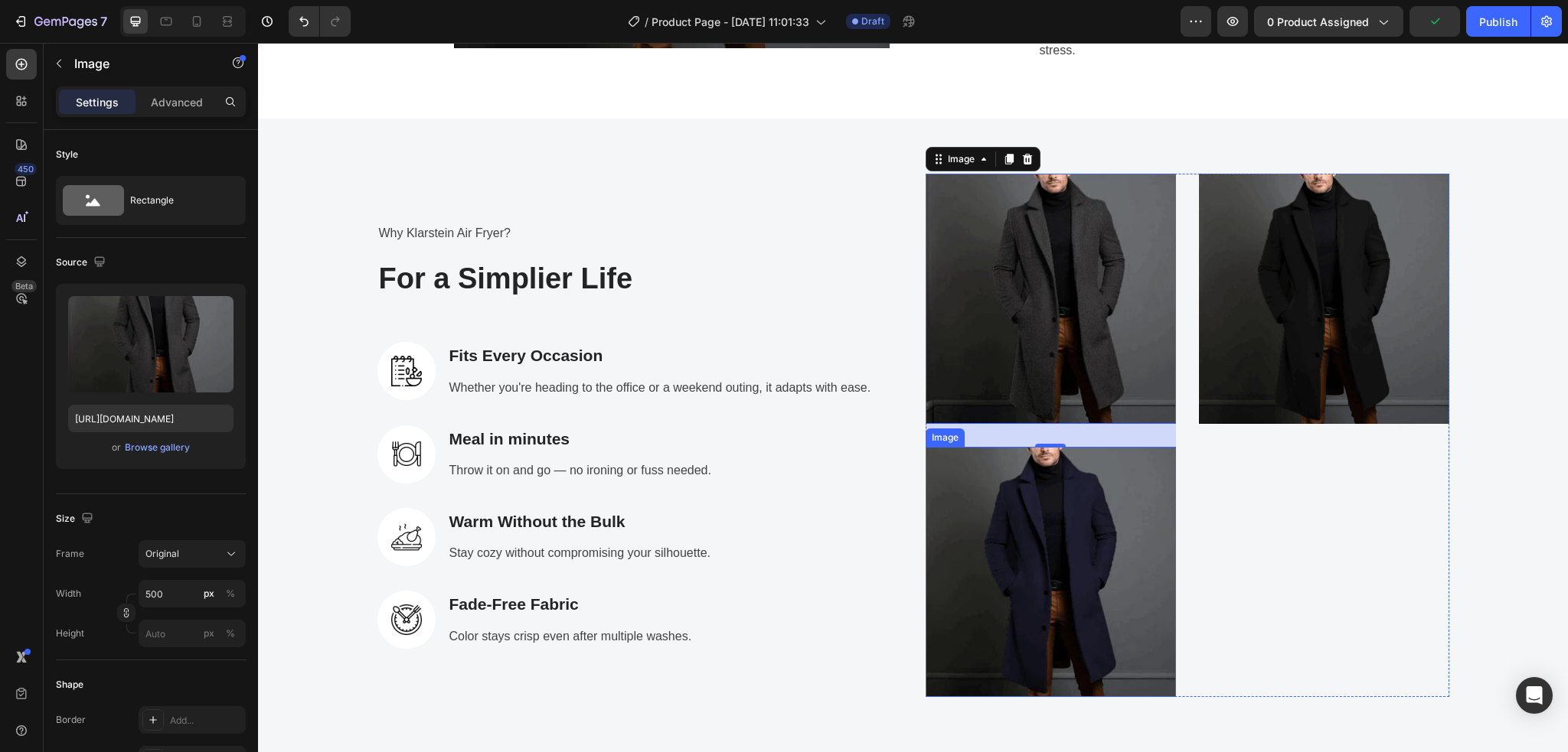
click at [1116, 531] on img at bounding box center [1051, 572] width 250 height 250
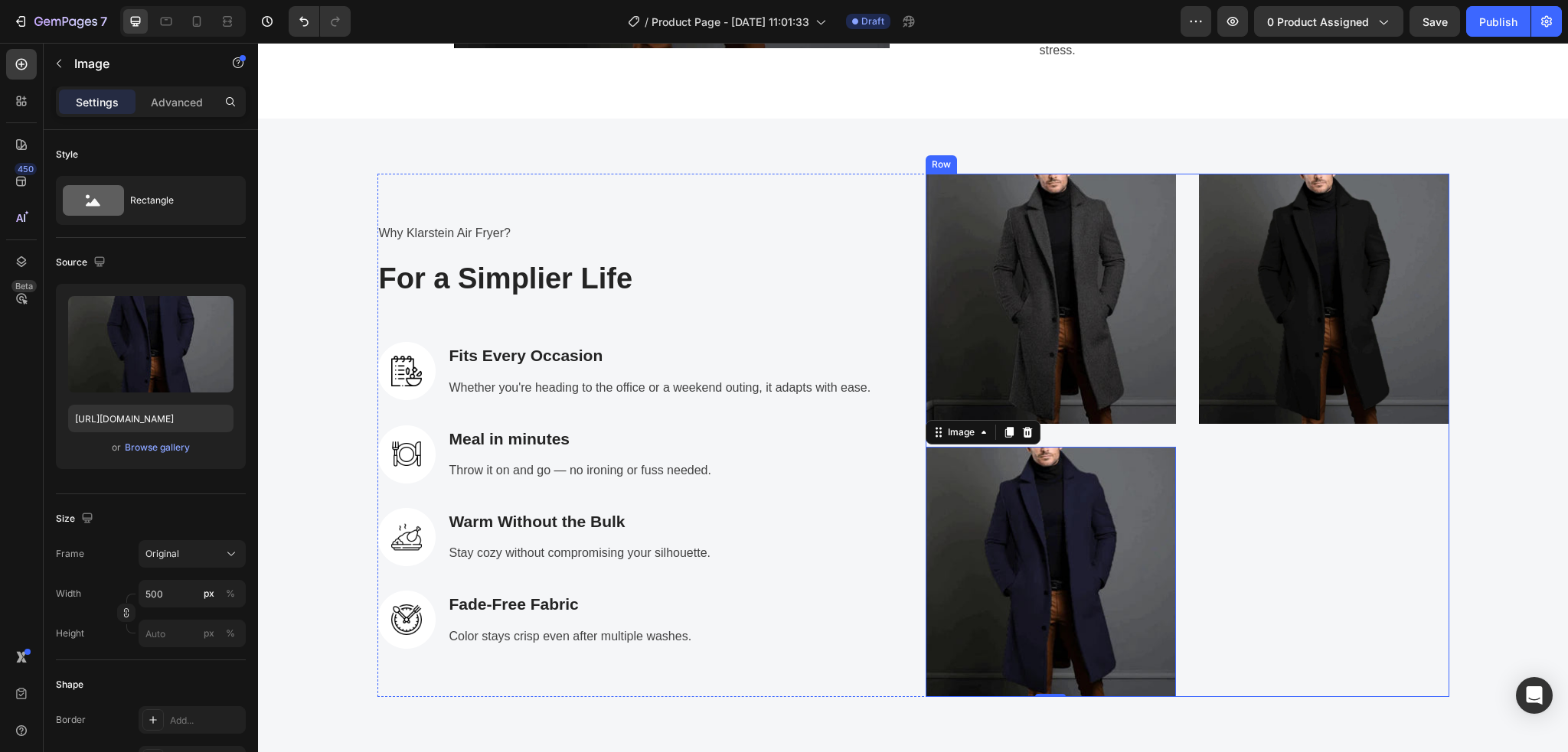
click at [1282, 602] on div "408,234+ Heading With Klarstein kitchenware! Text block Row Image Row" at bounding box center [1324, 435] width 250 height 524
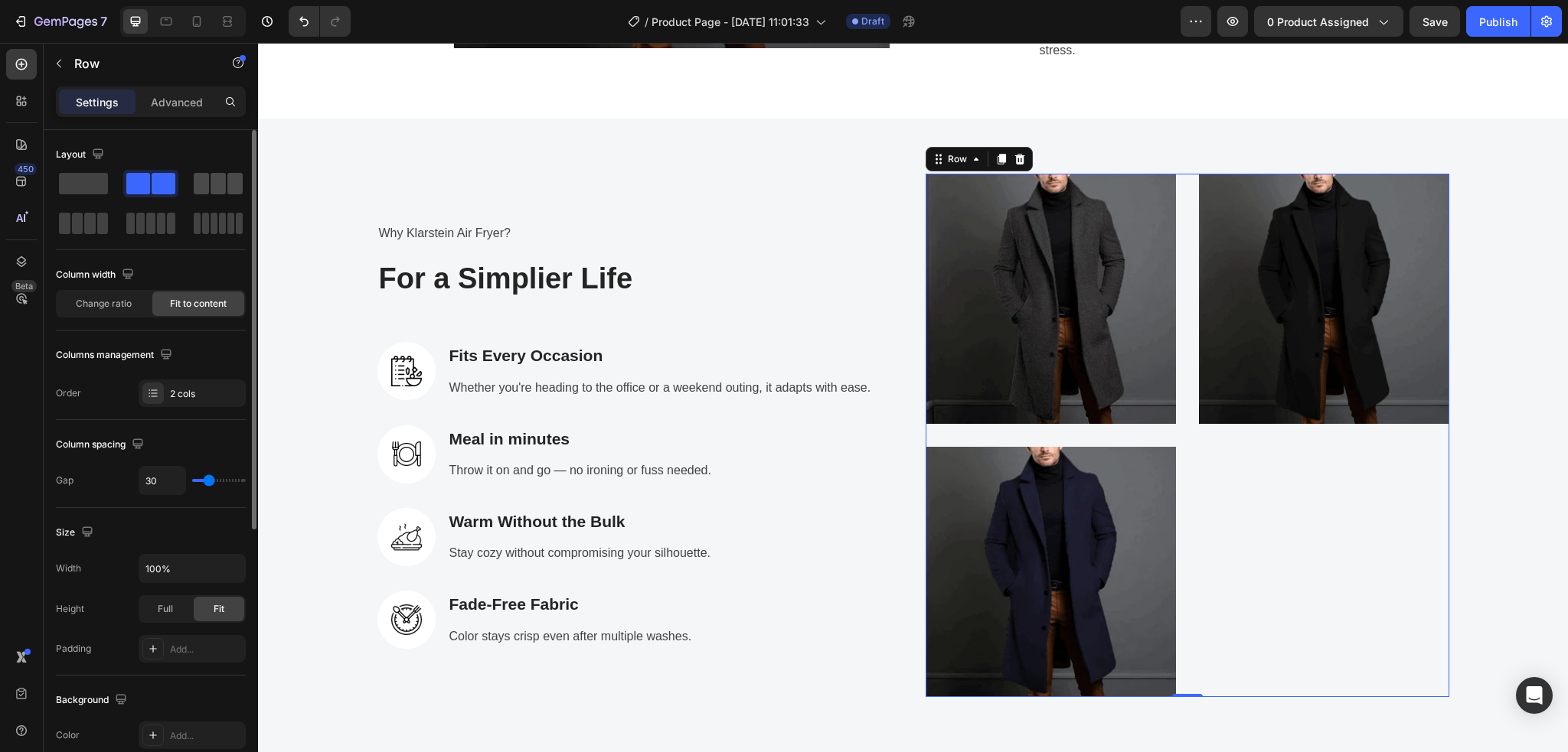
drag, startPoint x: 204, startPoint y: 194, endPoint x: 637, endPoint y: 407, distance: 482.6
click at [204, 194] on span at bounding box center [202, 184] width 16 height 22
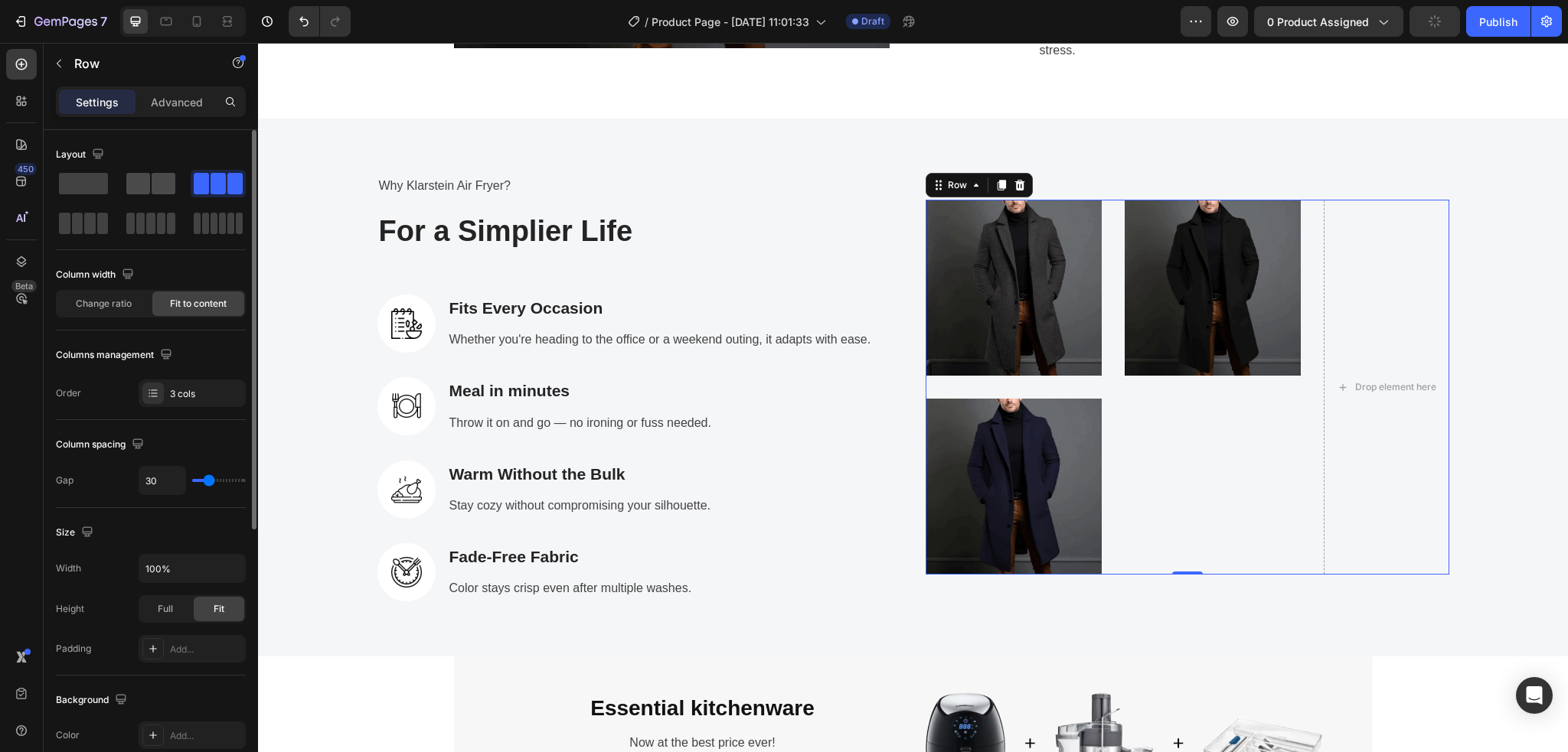
click at [154, 193] on span at bounding box center [163, 184] width 24 height 22
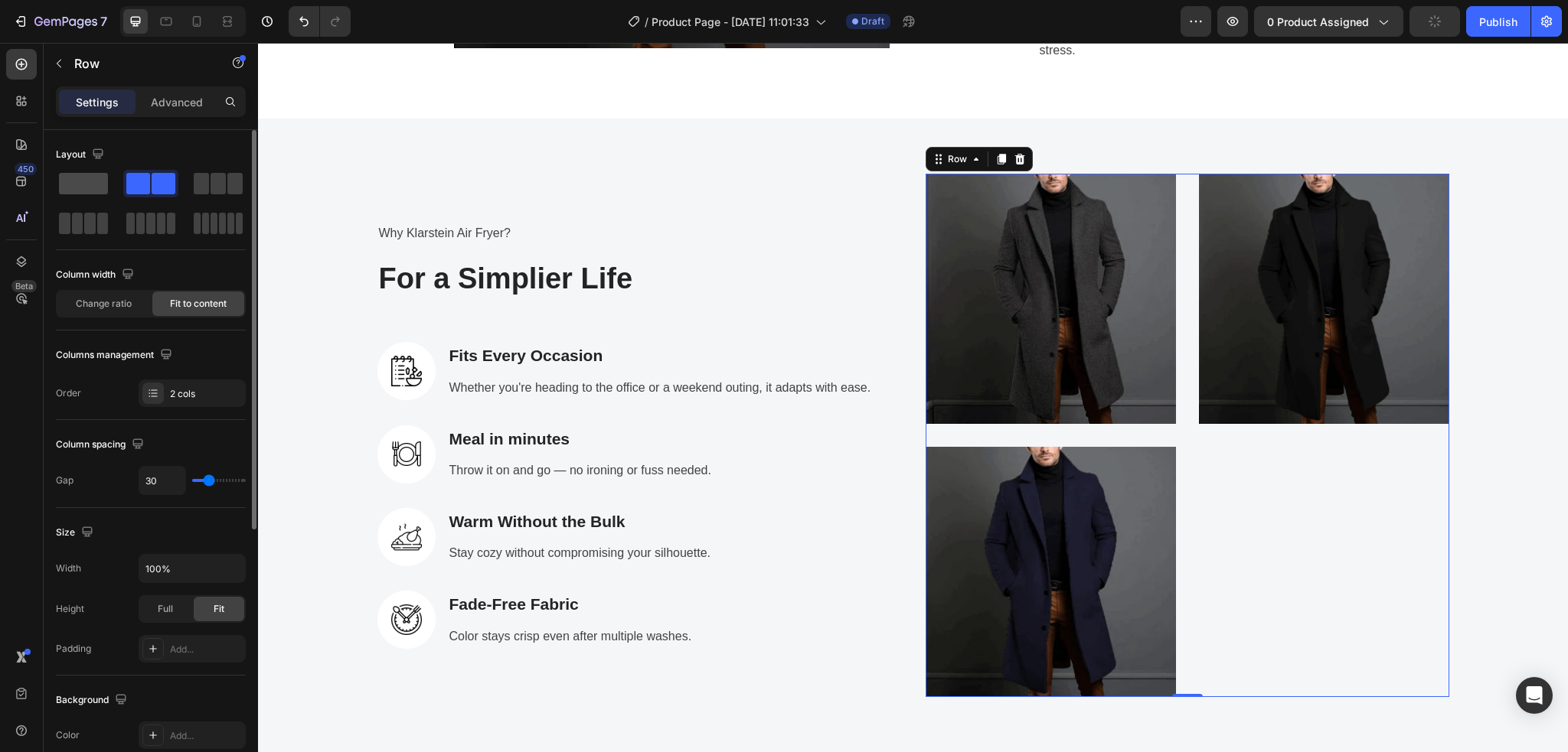
click at [81, 182] on span at bounding box center [84, 184] width 49 height 22
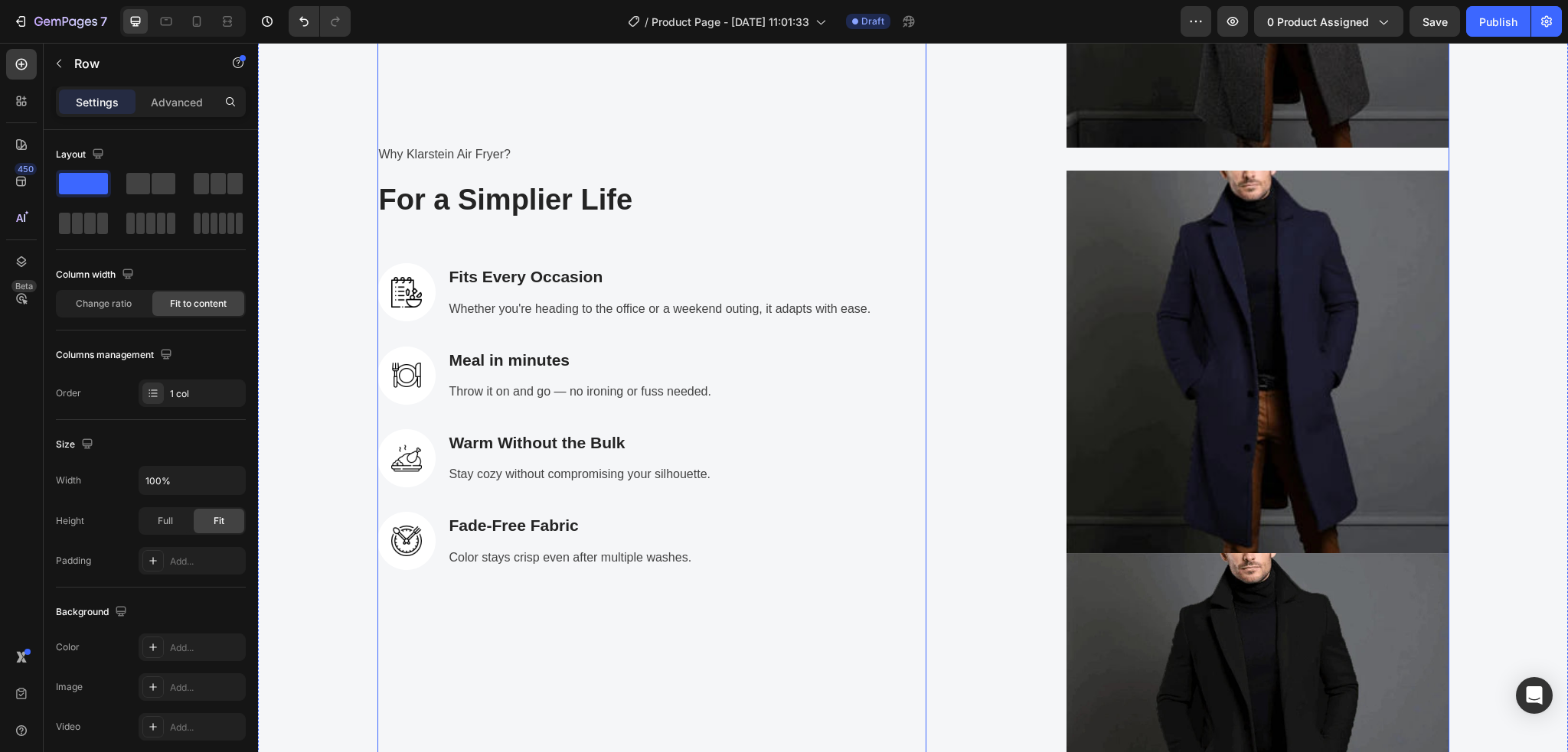
scroll to position [2499, 0]
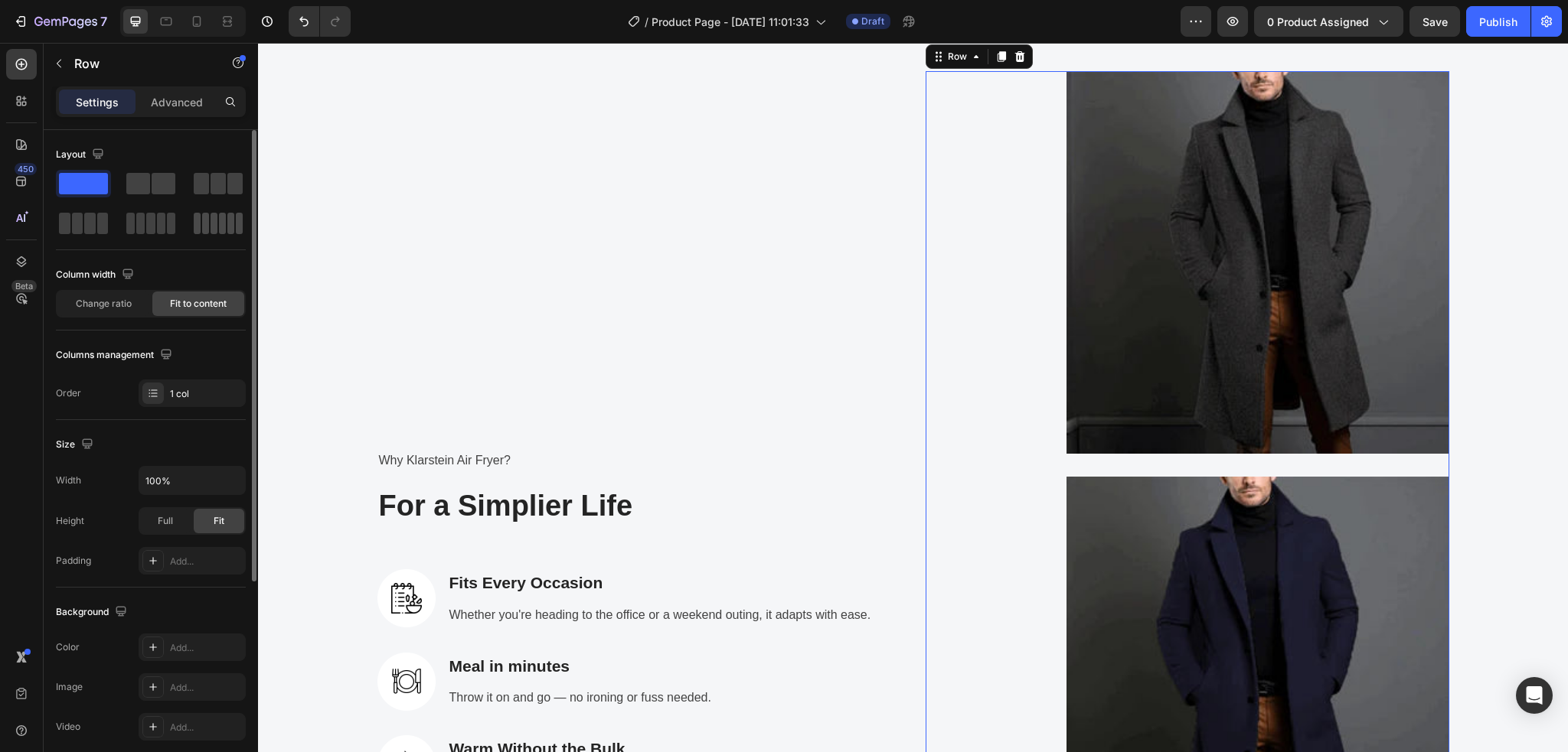
drag, startPoint x: 208, startPoint y: 228, endPoint x: 854, endPoint y: 355, distance: 658.4
click at [208, 228] on span at bounding box center [205, 223] width 7 height 22
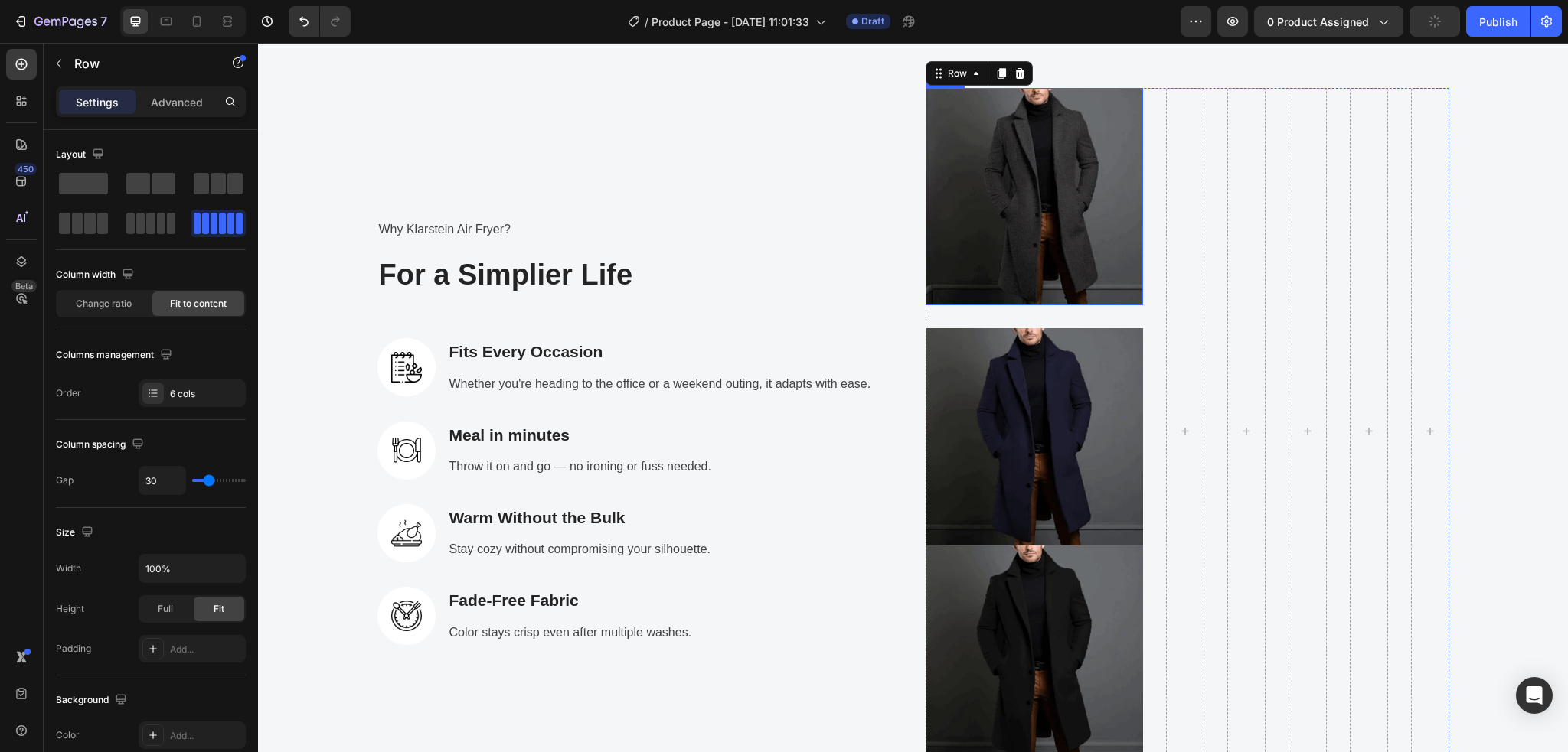
scroll to position [2555, 0]
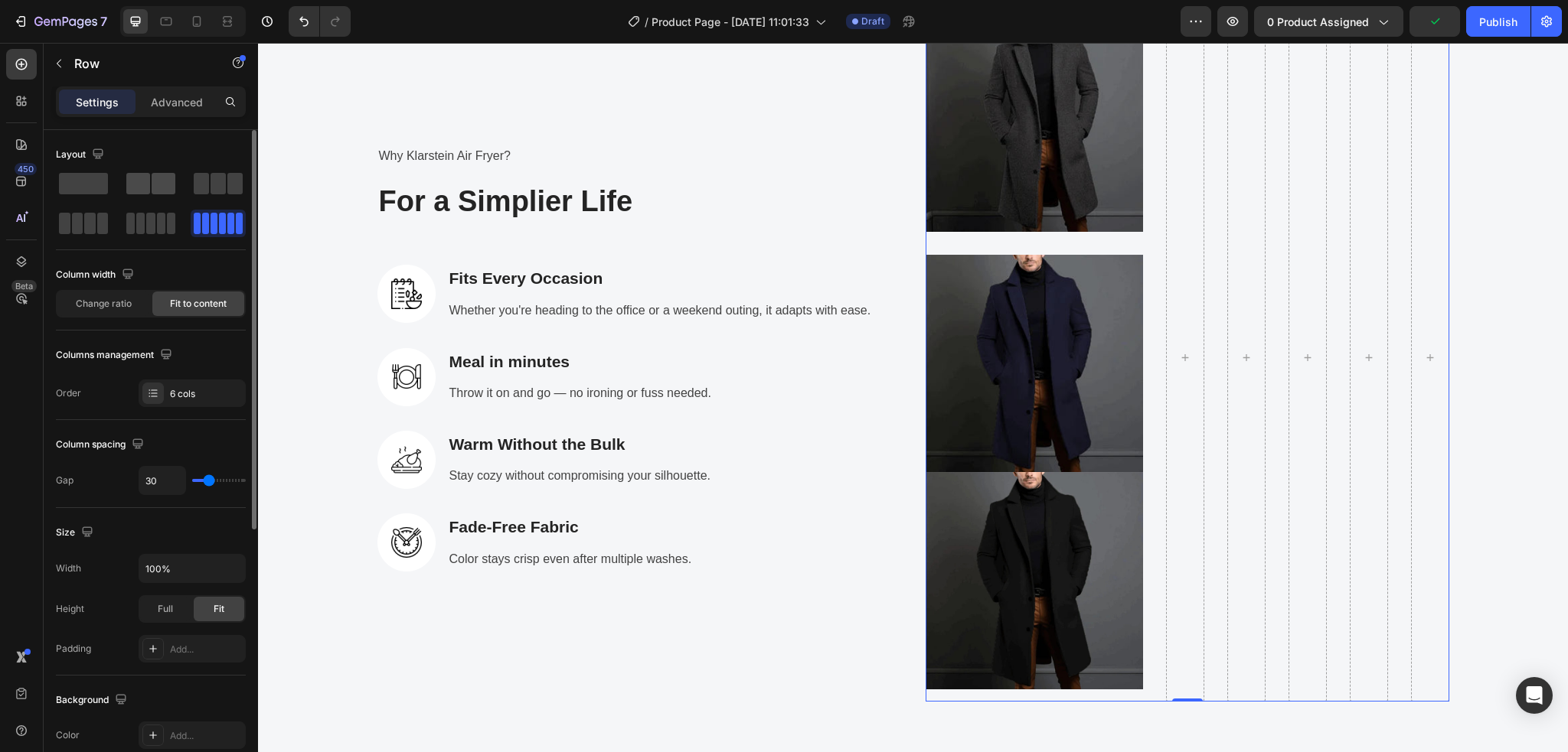
click at [143, 184] on span at bounding box center [138, 184] width 24 height 22
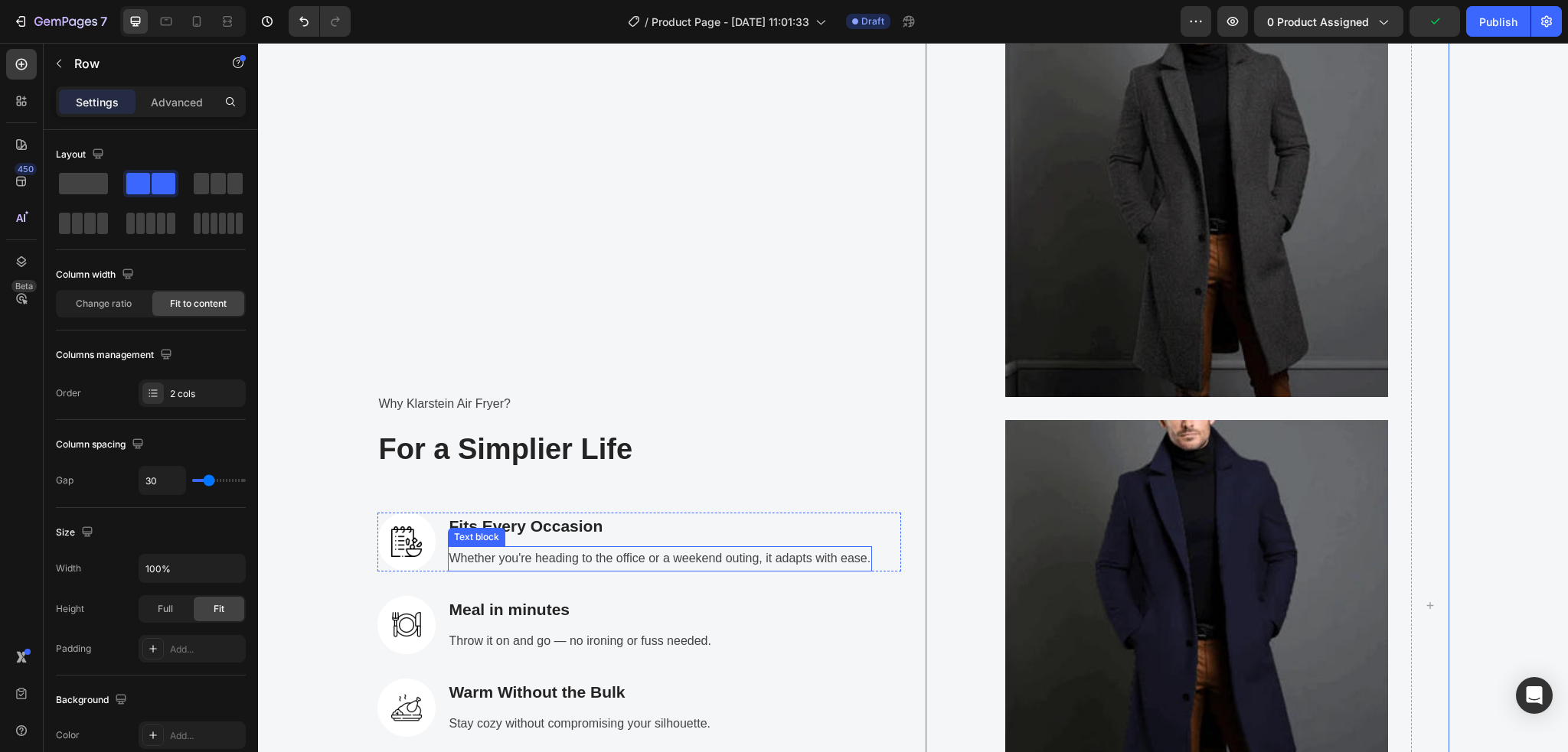
scroll to position [2805, 0]
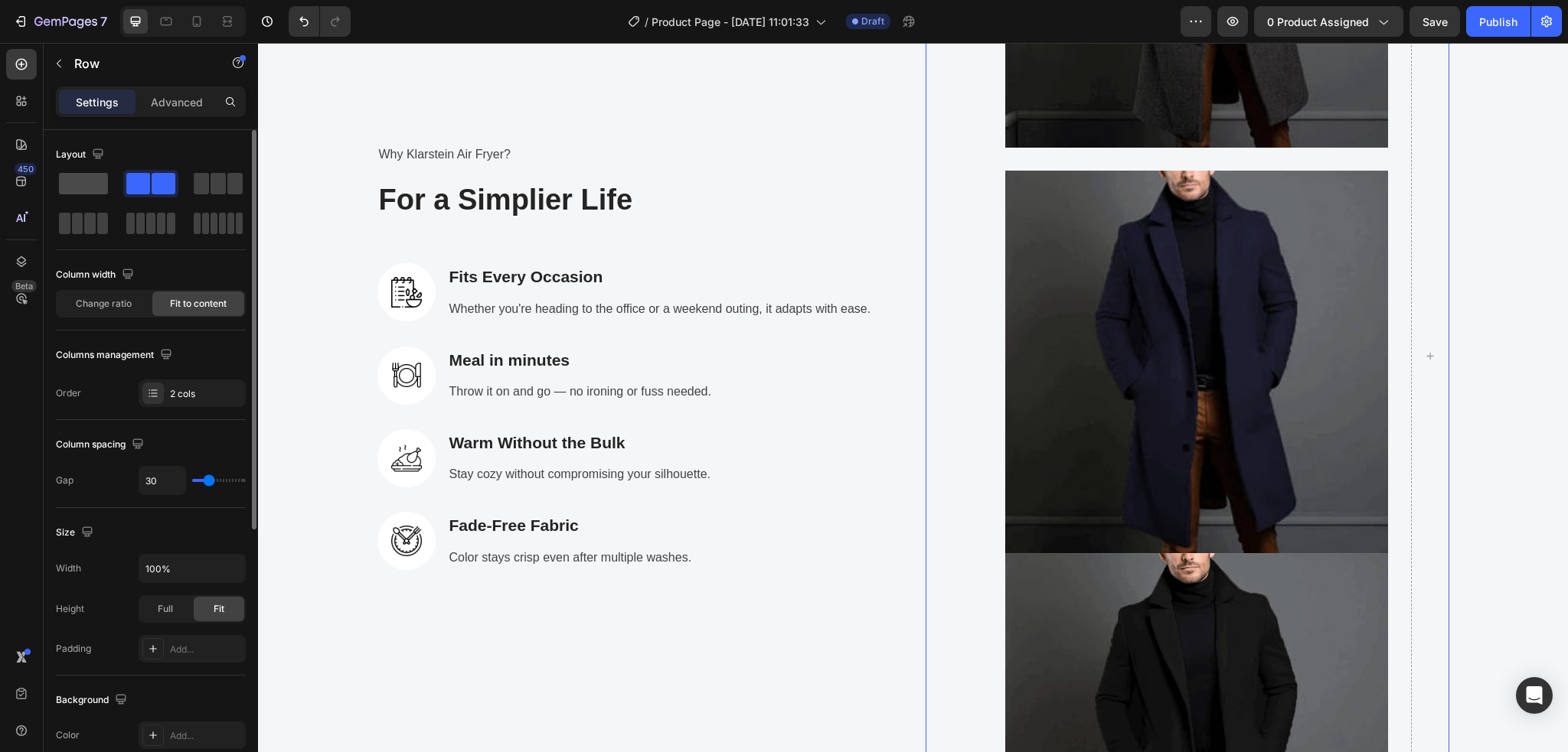
click at [92, 190] on span at bounding box center [84, 184] width 49 height 22
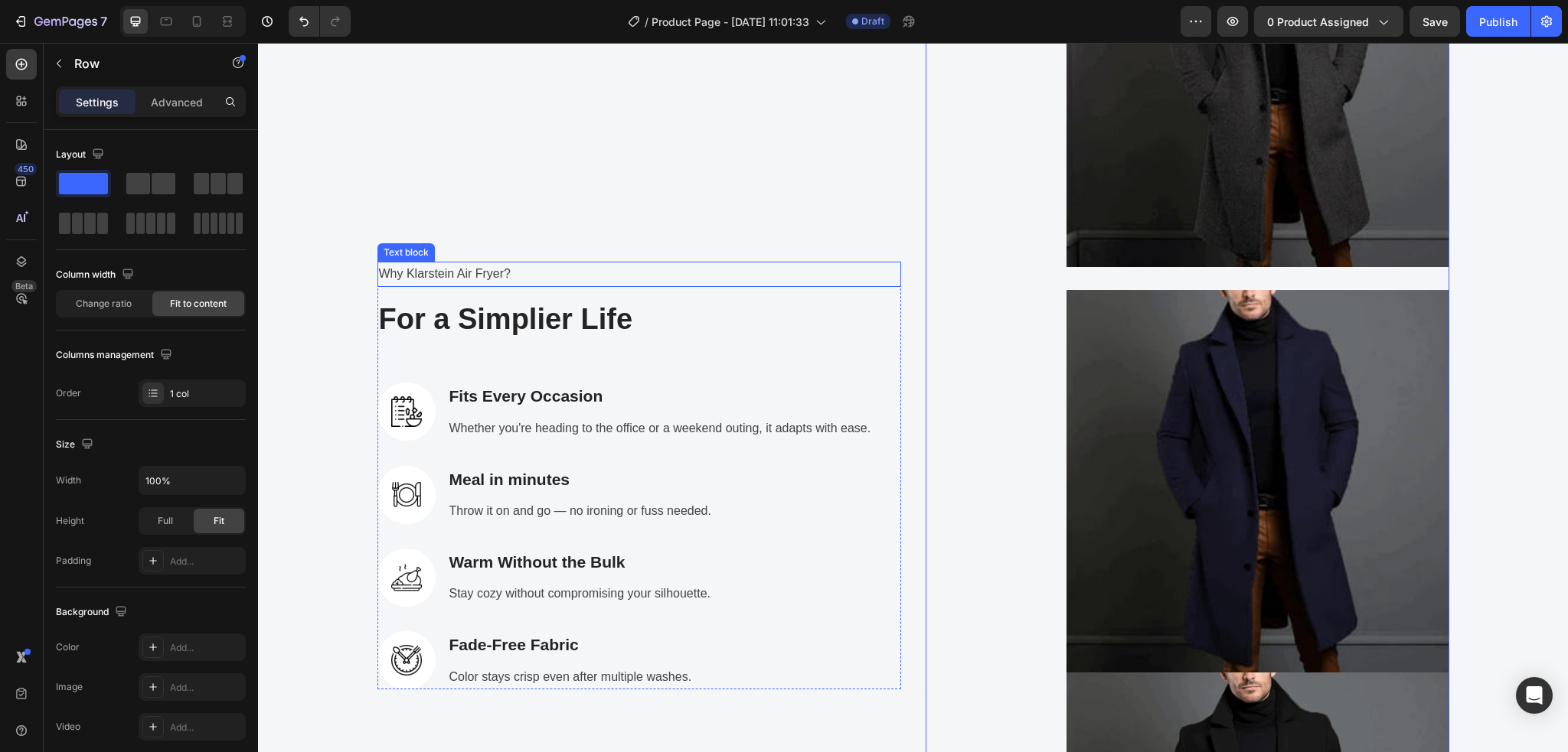
scroll to position [2499, 0]
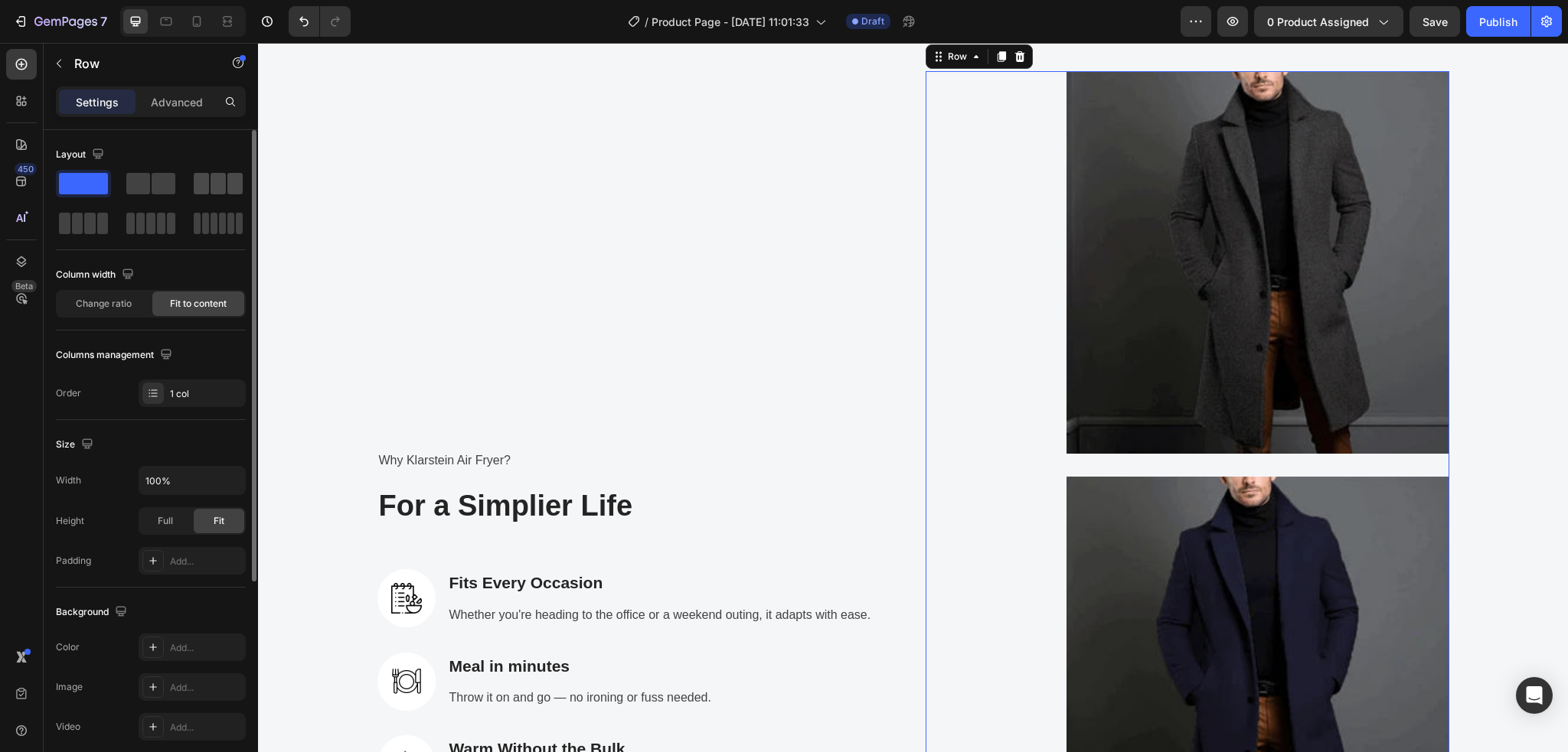
click at [228, 193] on span at bounding box center [235, 184] width 16 height 22
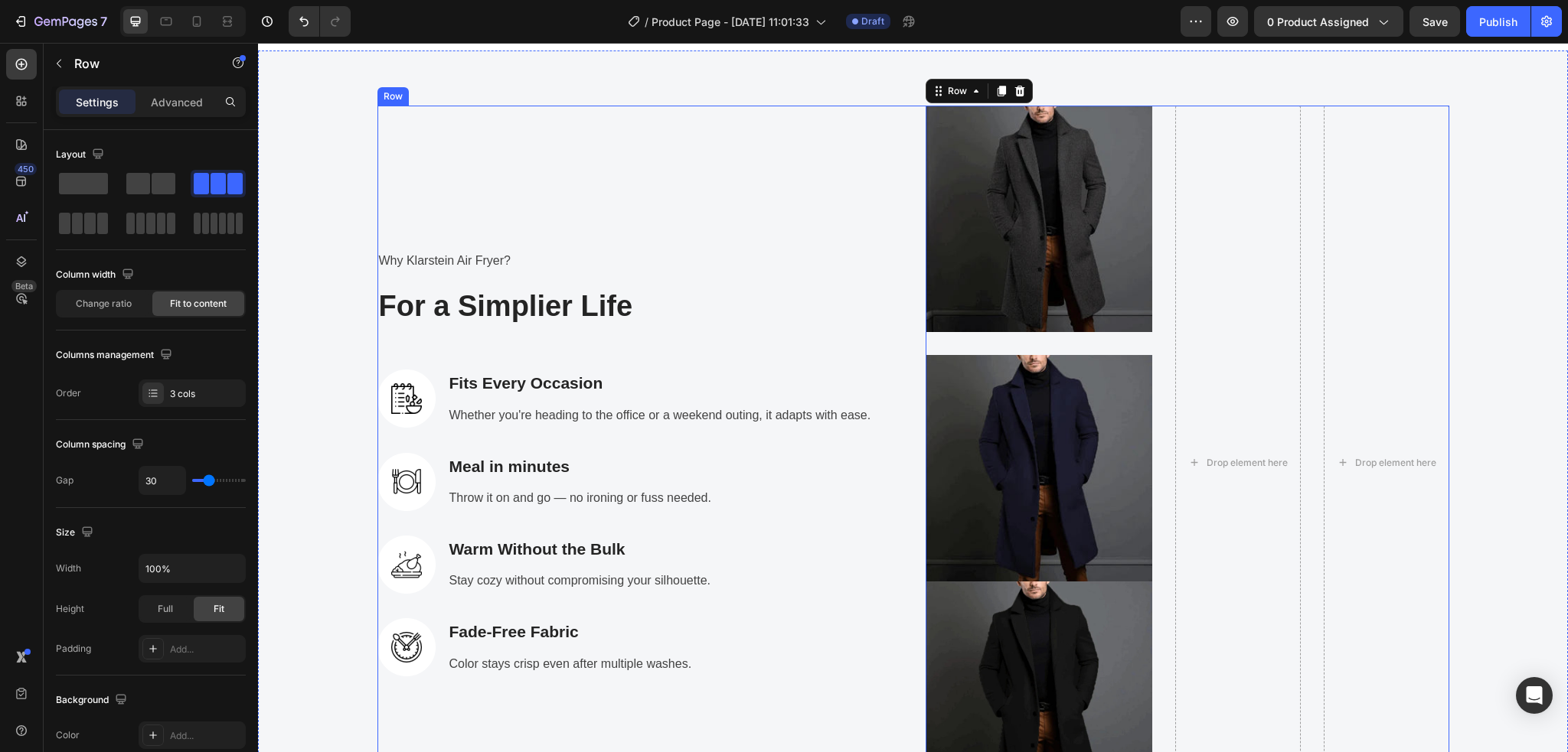
scroll to position [2469, 0]
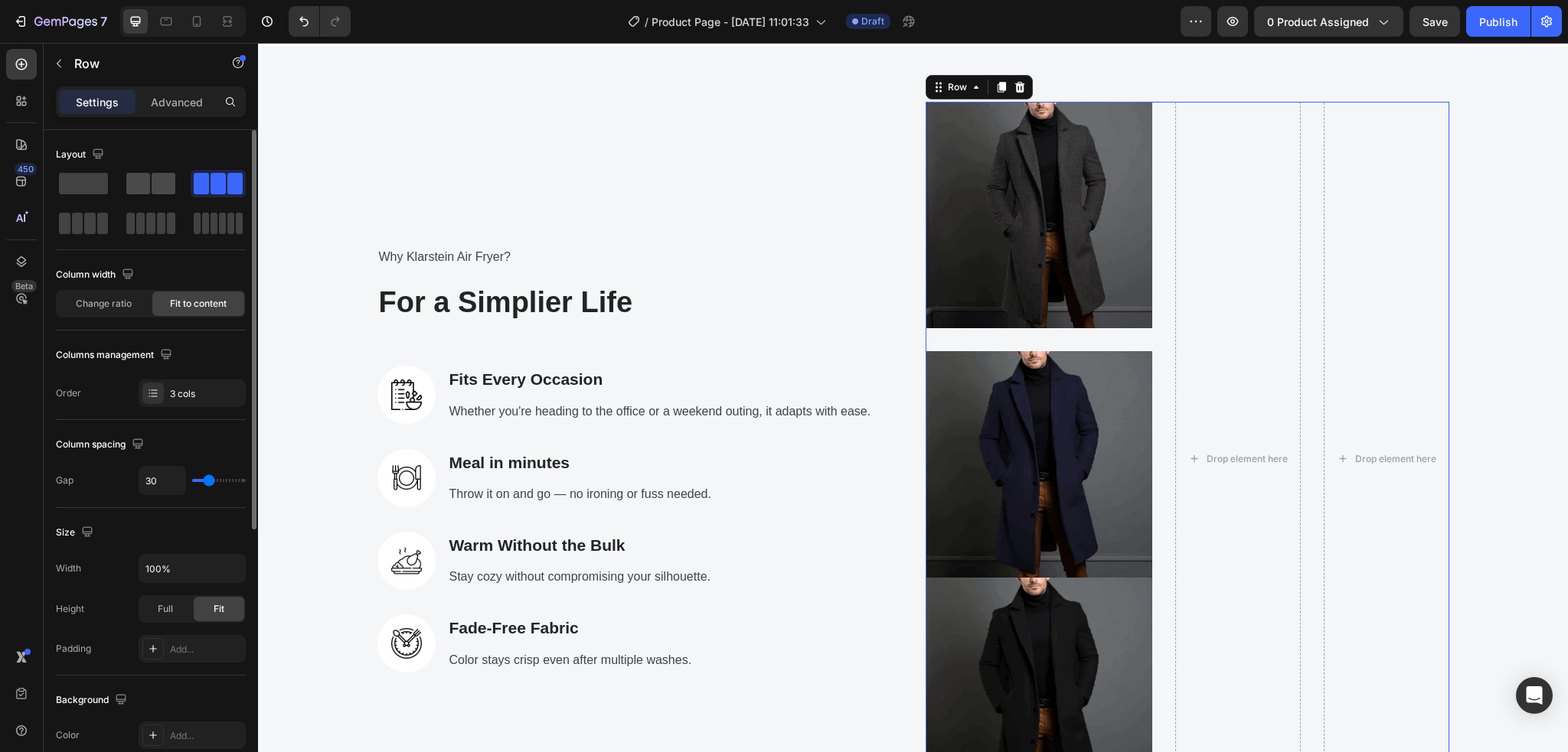
click at [155, 187] on span at bounding box center [163, 184] width 24 height 22
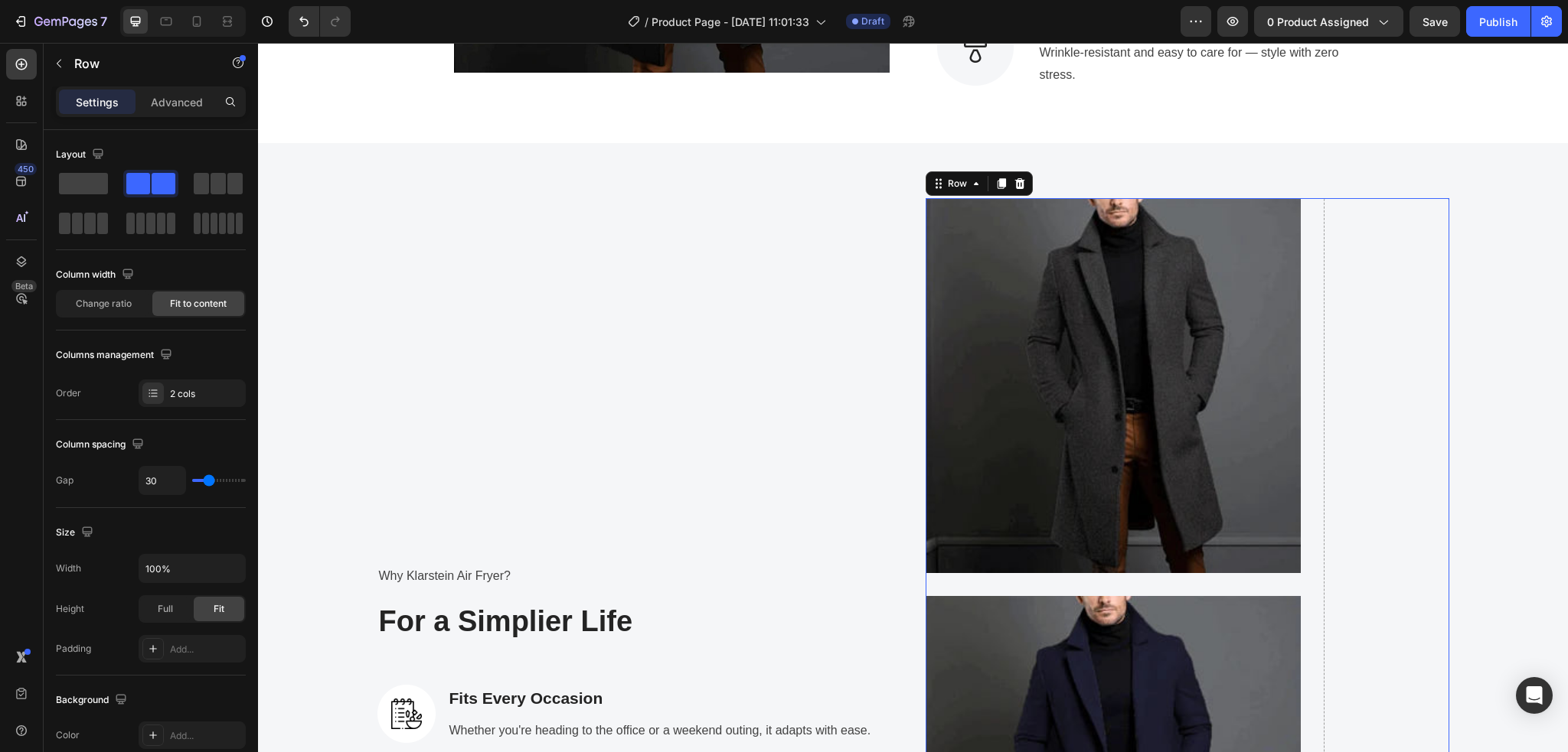
scroll to position [2775, 0]
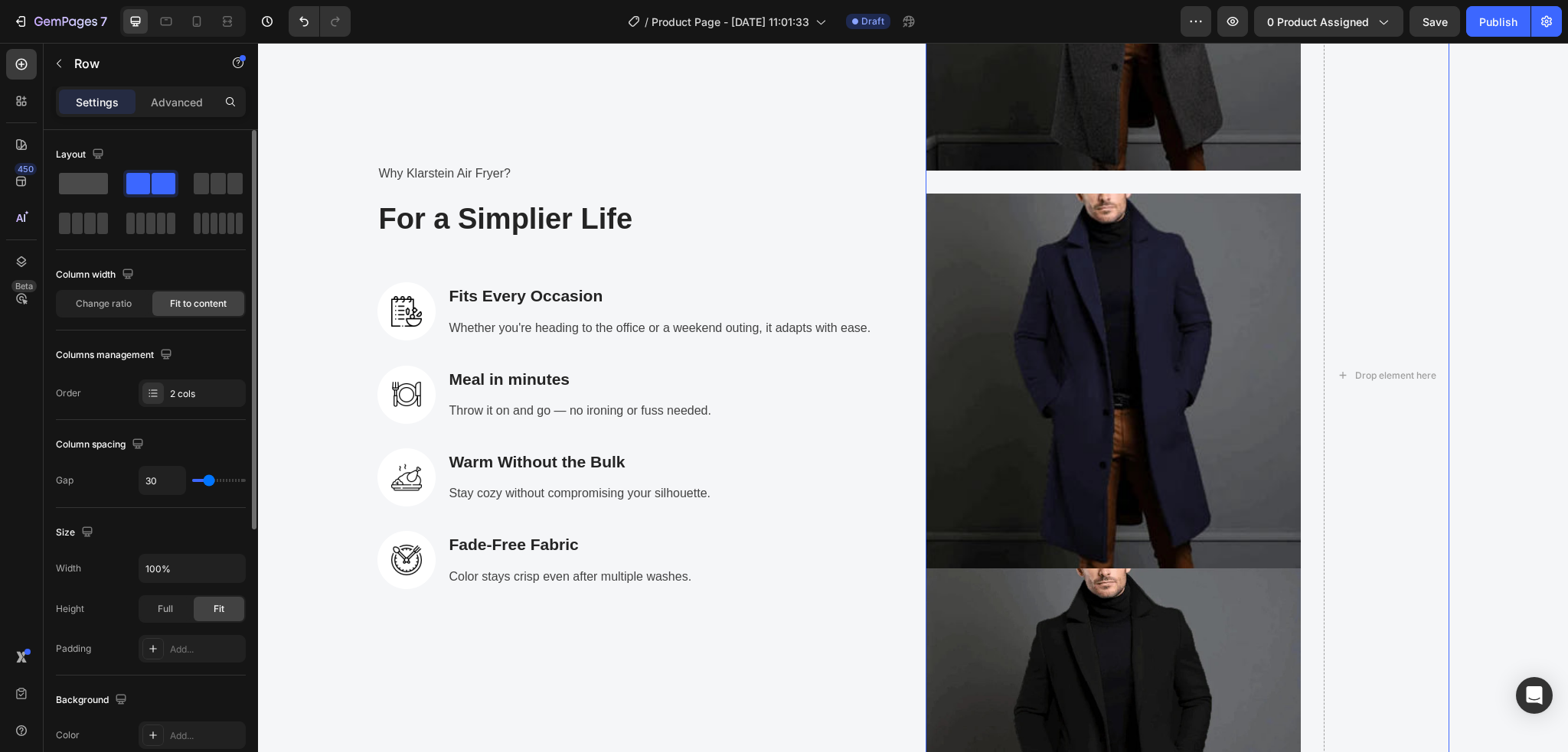
click at [88, 188] on span at bounding box center [84, 184] width 49 height 22
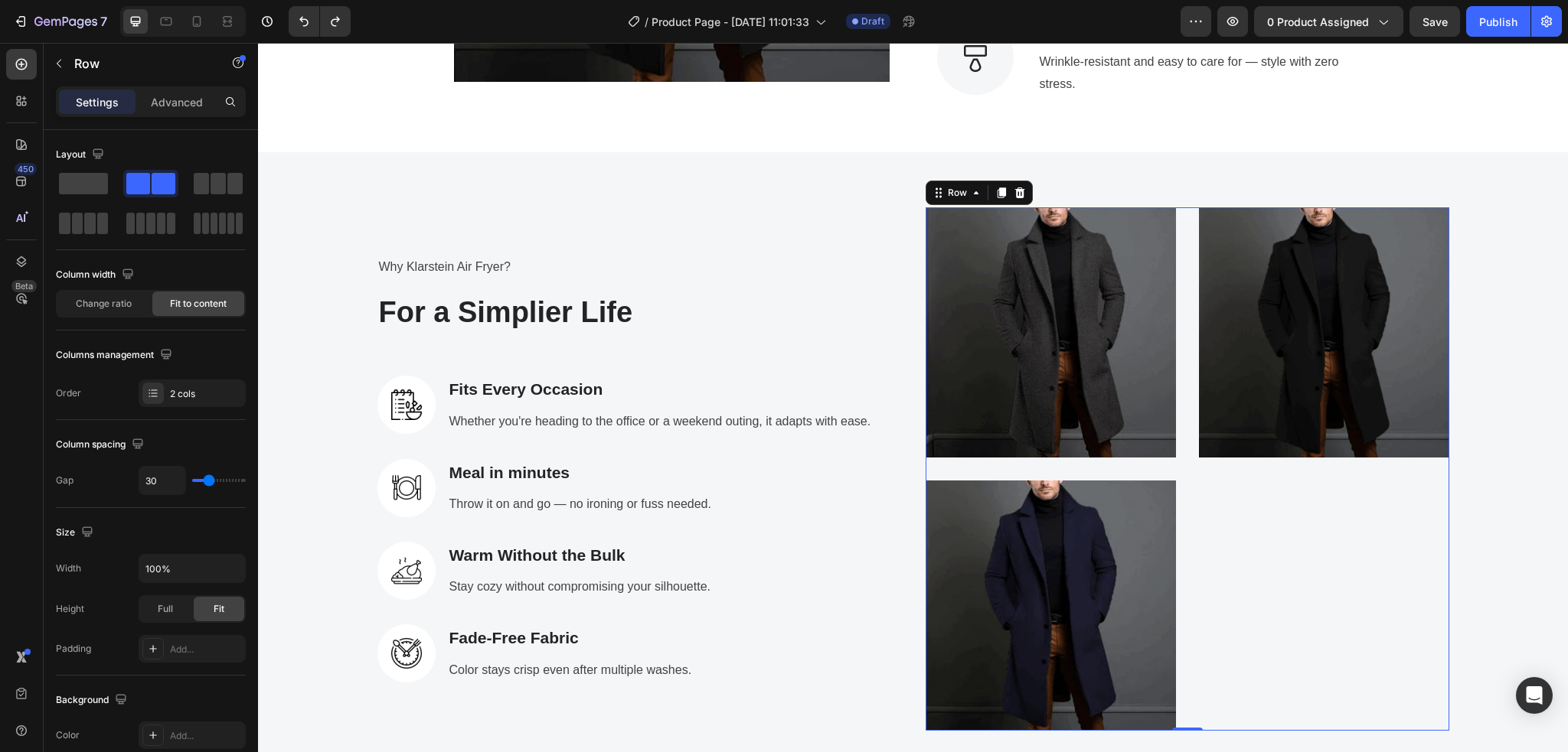
scroll to position [2479, 0]
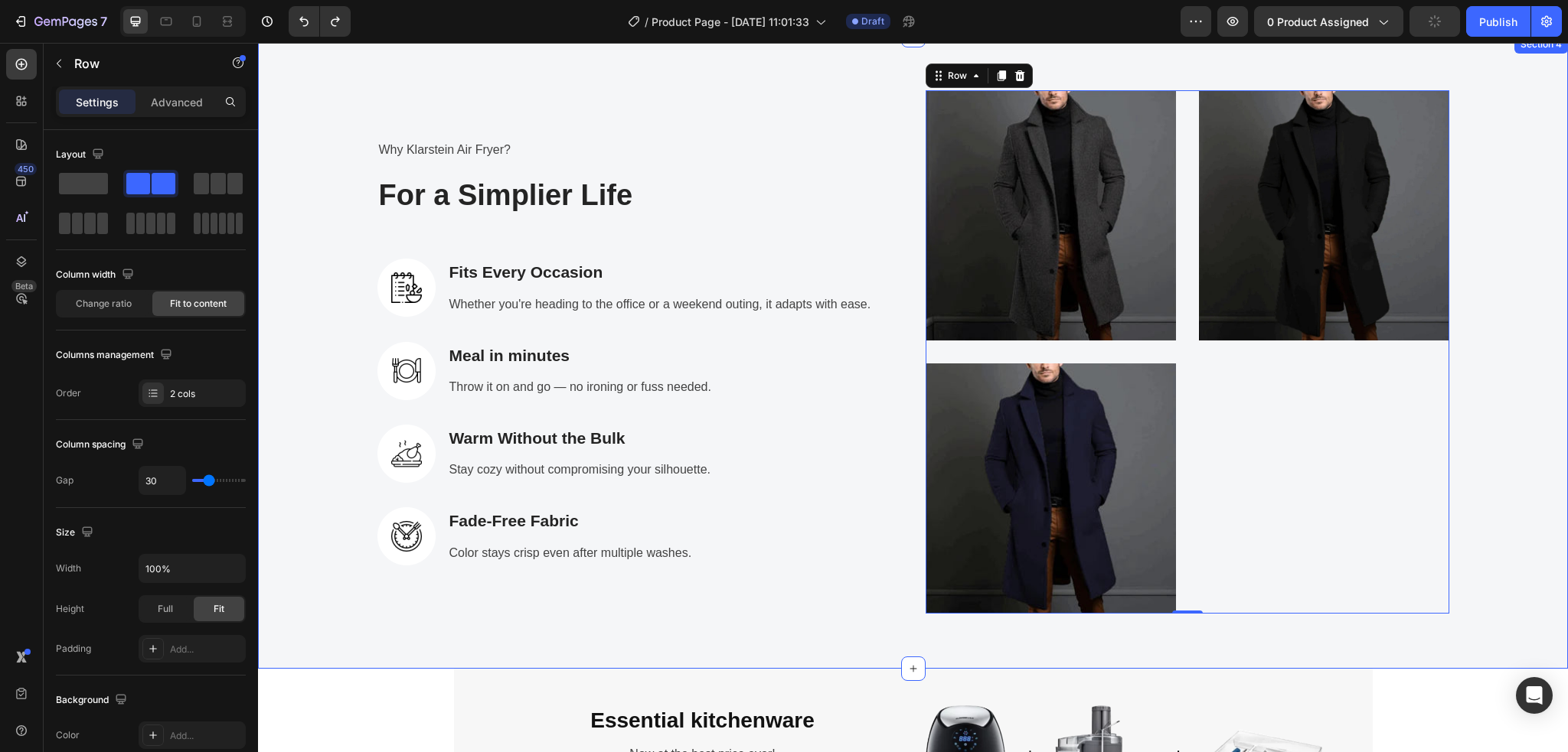
click at [373, 629] on div "Why Klarstein Air Fryer? Text block For a Simplier Life Heading Image Fits Ever…" at bounding box center [913, 351] width 1310 height 633
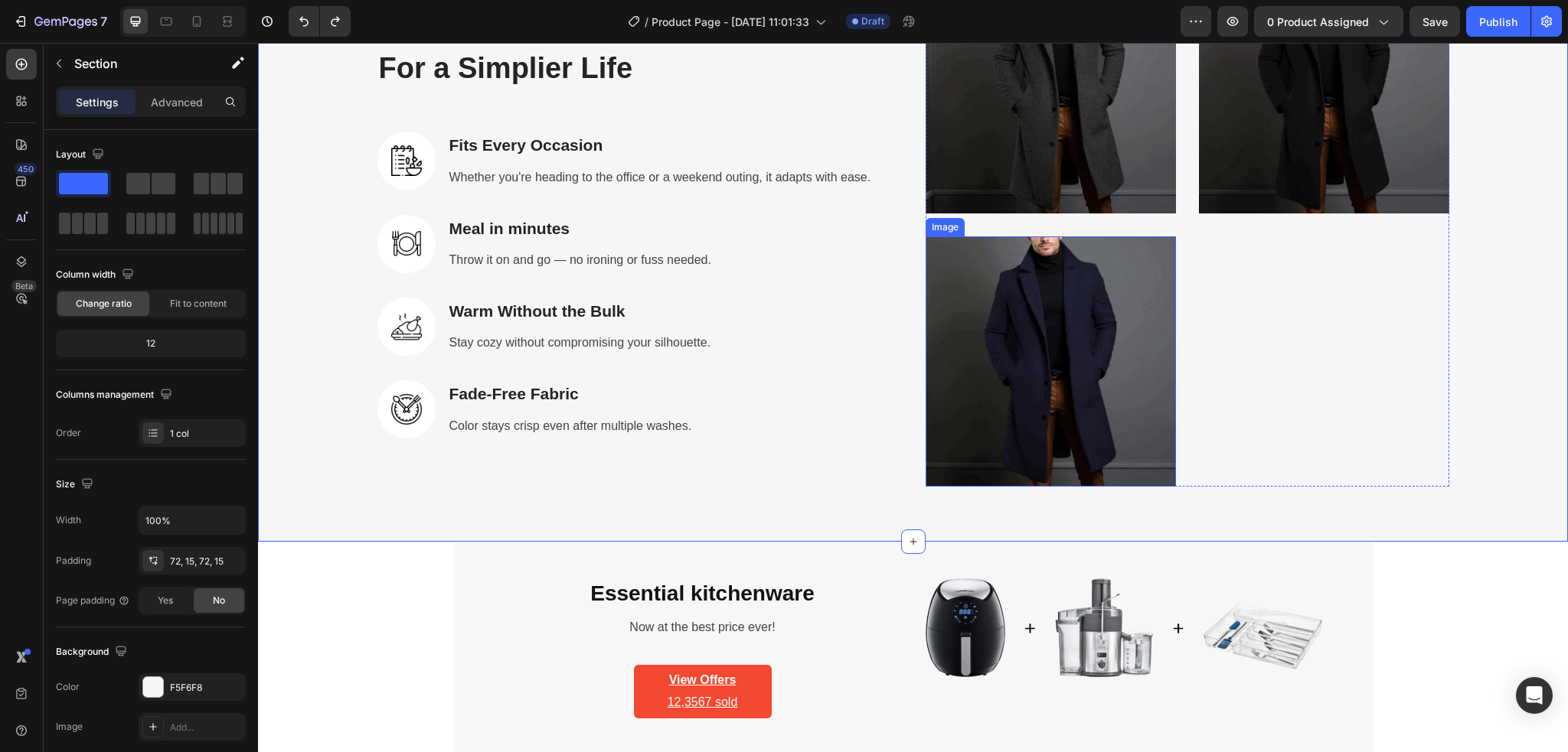
scroll to position [2684, 0]
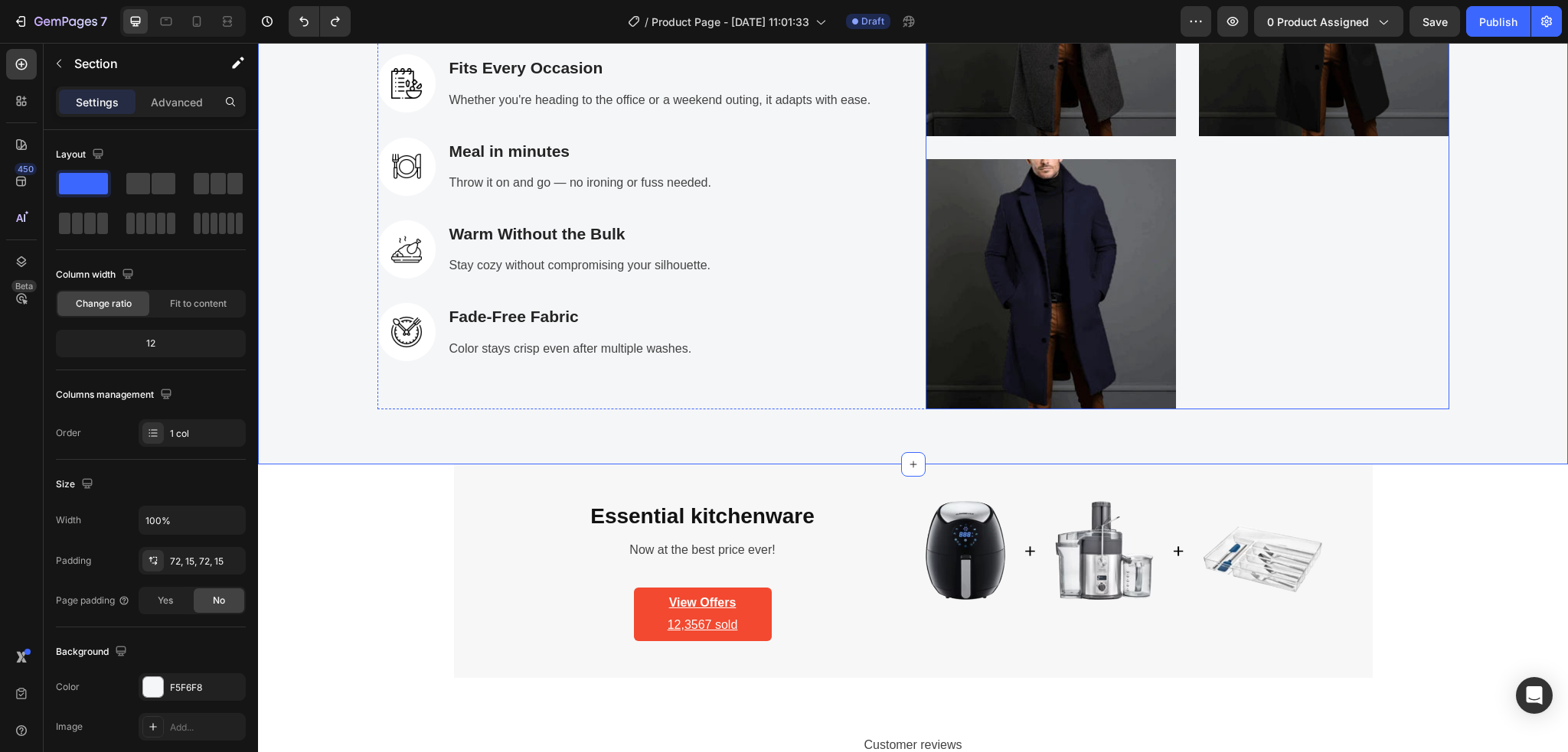
click at [1271, 296] on div "408,234+ Heading With Klarstein kitchenware! Text block Row Image Row" at bounding box center [1324, 148] width 250 height 524
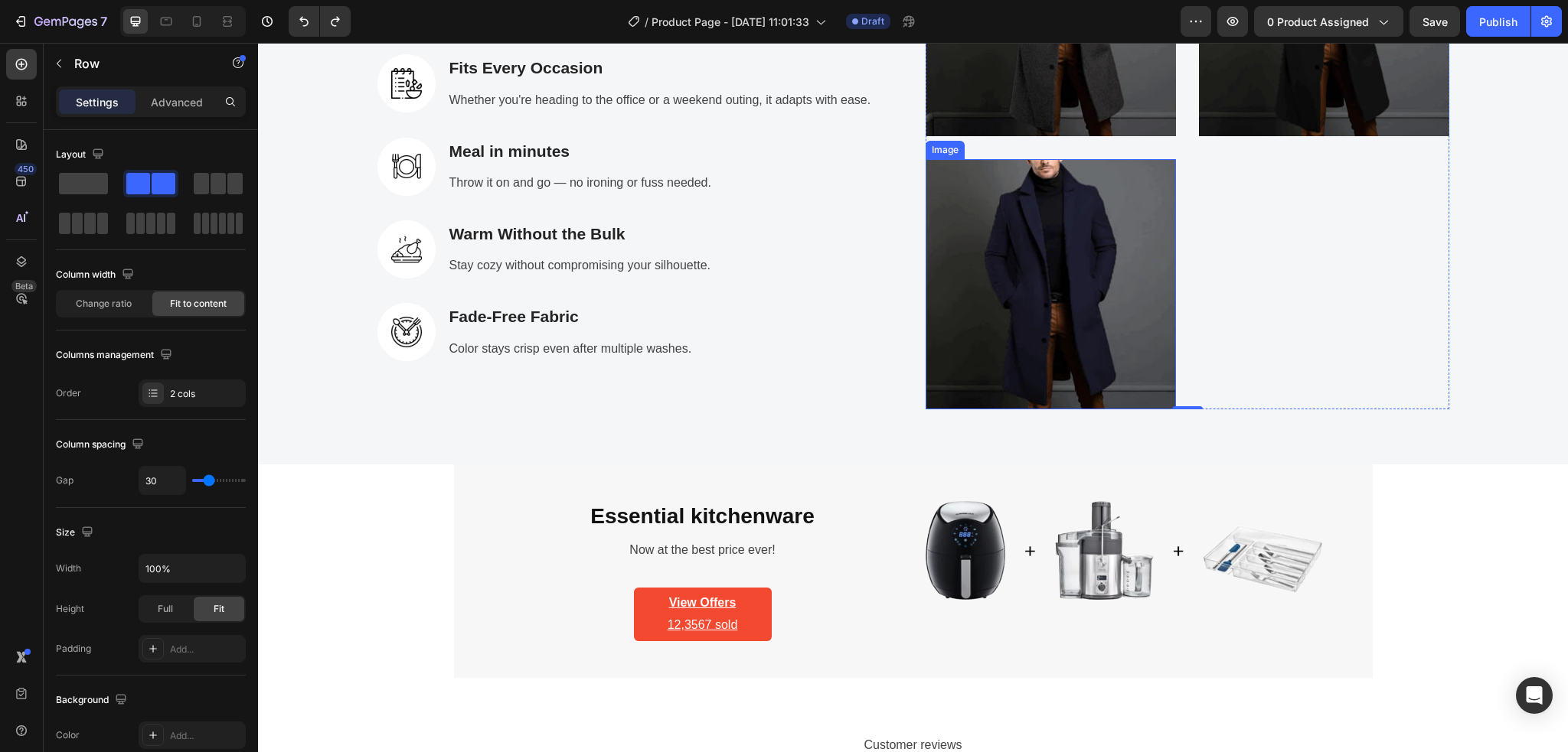
click at [1019, 283] on img at bounding box center [1051, 284] width 250 height 250
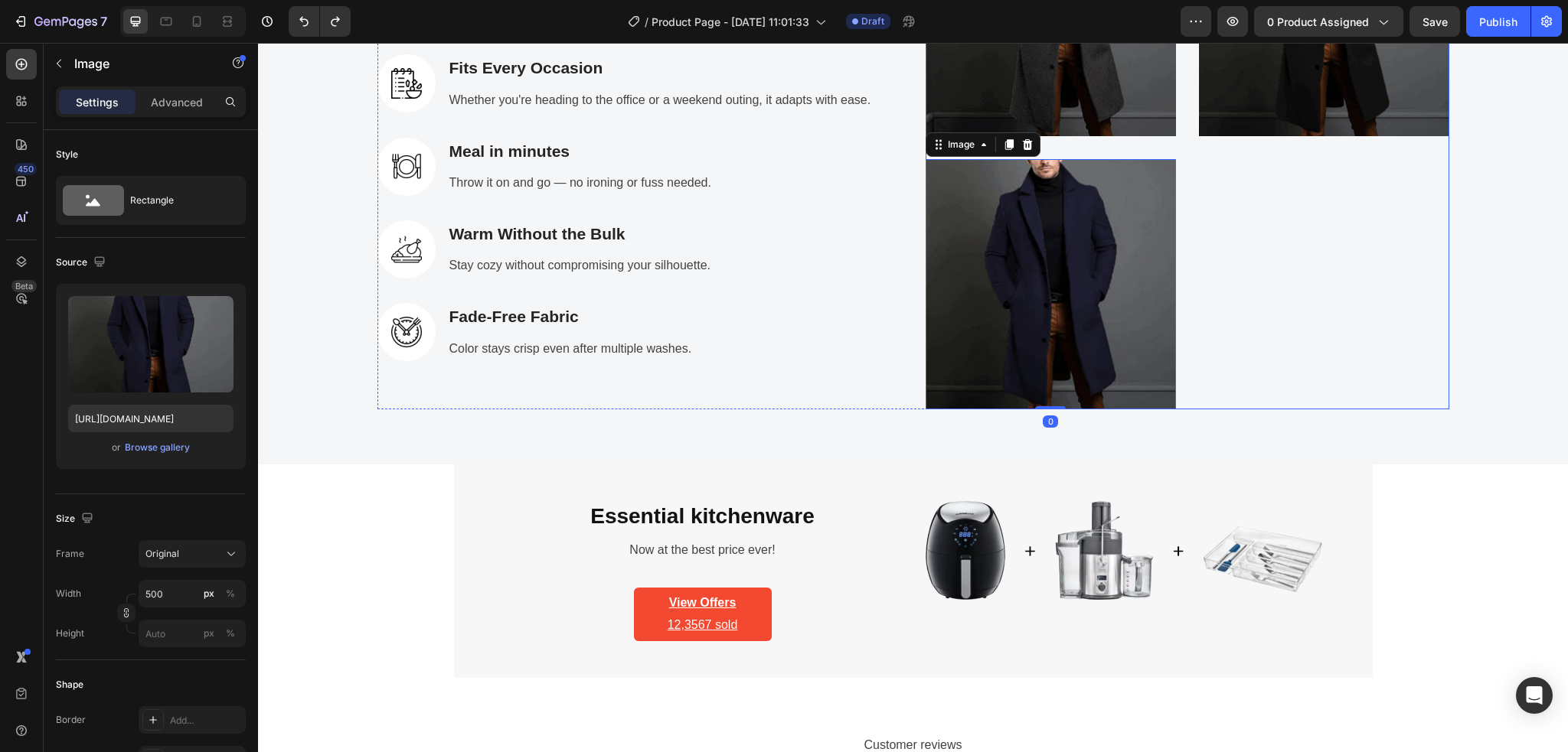
click at [1258, 283] on div "408,234+ Heading With Klarstein kitchenware! Text block Row Image Row" at bounding box center [1324, 148] width 250 height 524
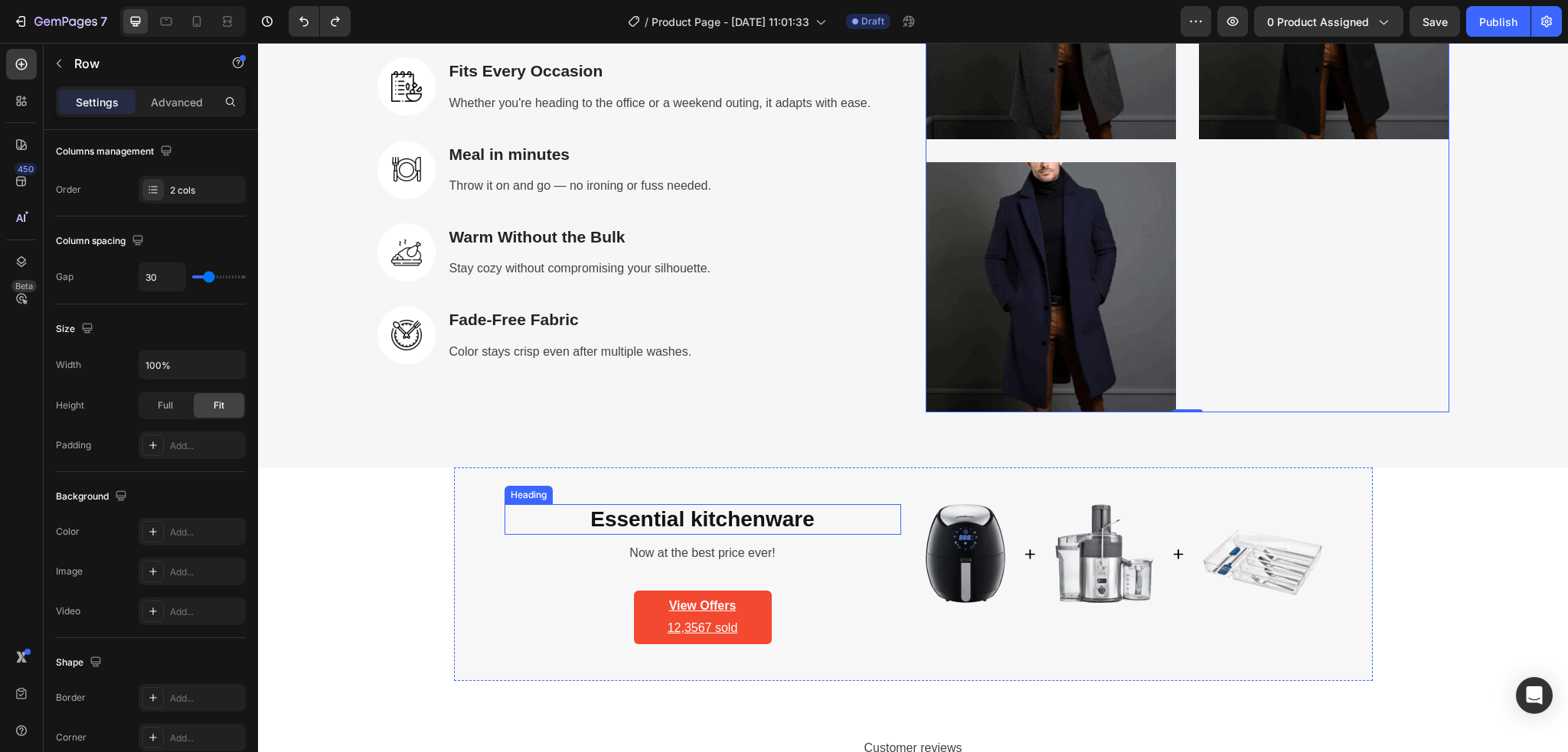
scroll to position [2888, 0]
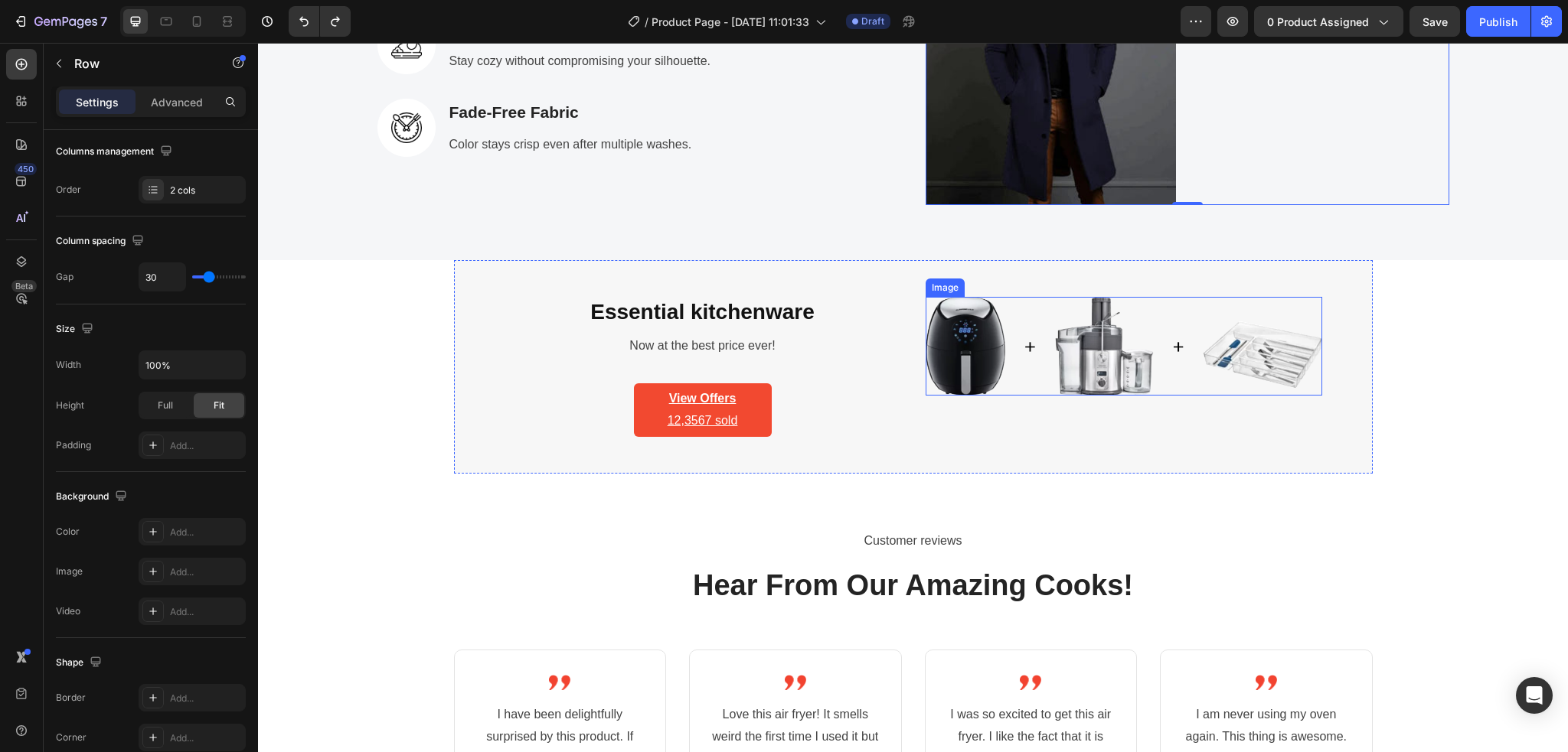
click at [970, 369] on img at bounding box center [1124, 346] width 397 height 98
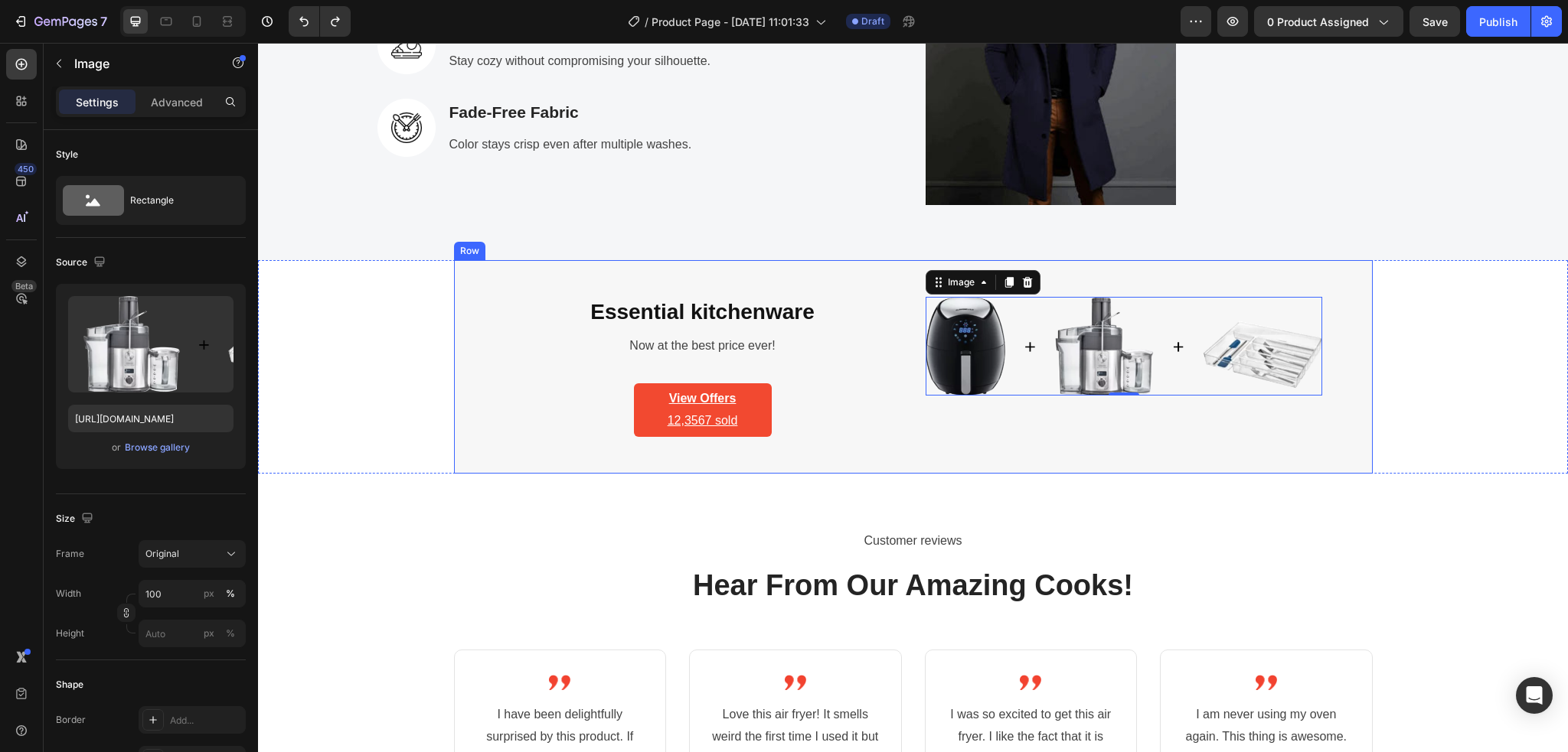
scroll to position [2786, 0]
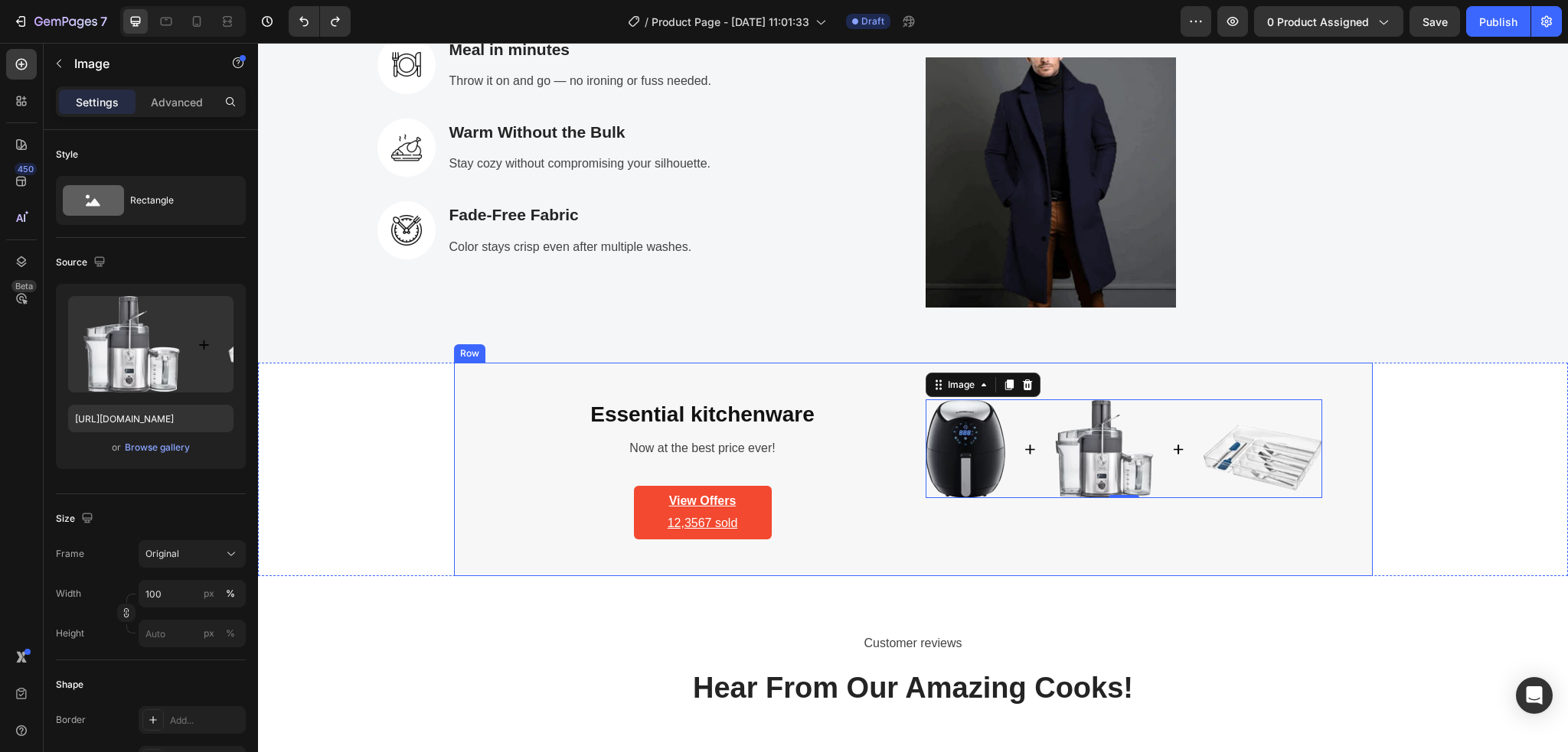
click at [467, 444] on div "Essential kitchenware Heading Now at the best price ever! Text block View Offer…" at bounding box center [913, 469] width 919 height 214
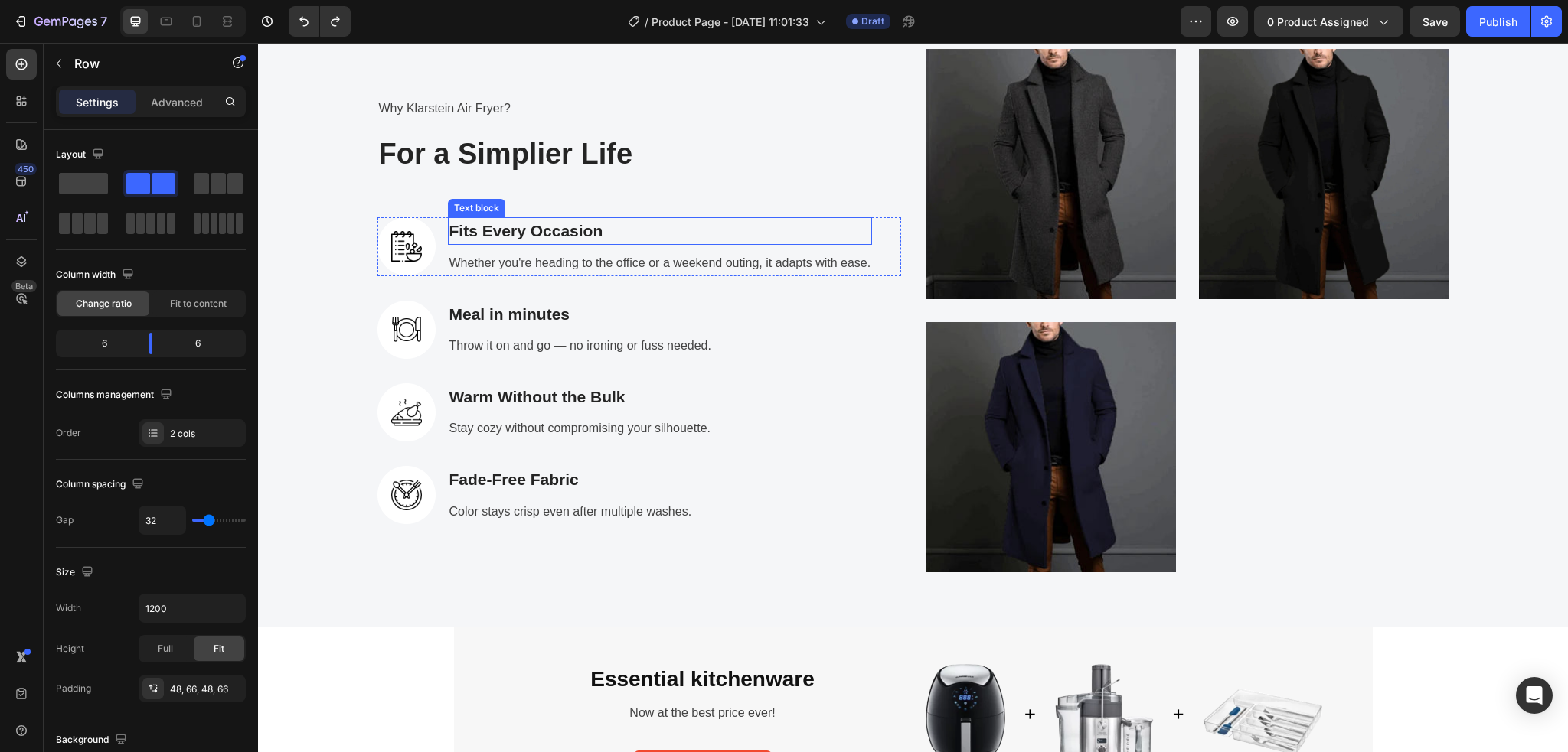
scroll to position [2990, 0]
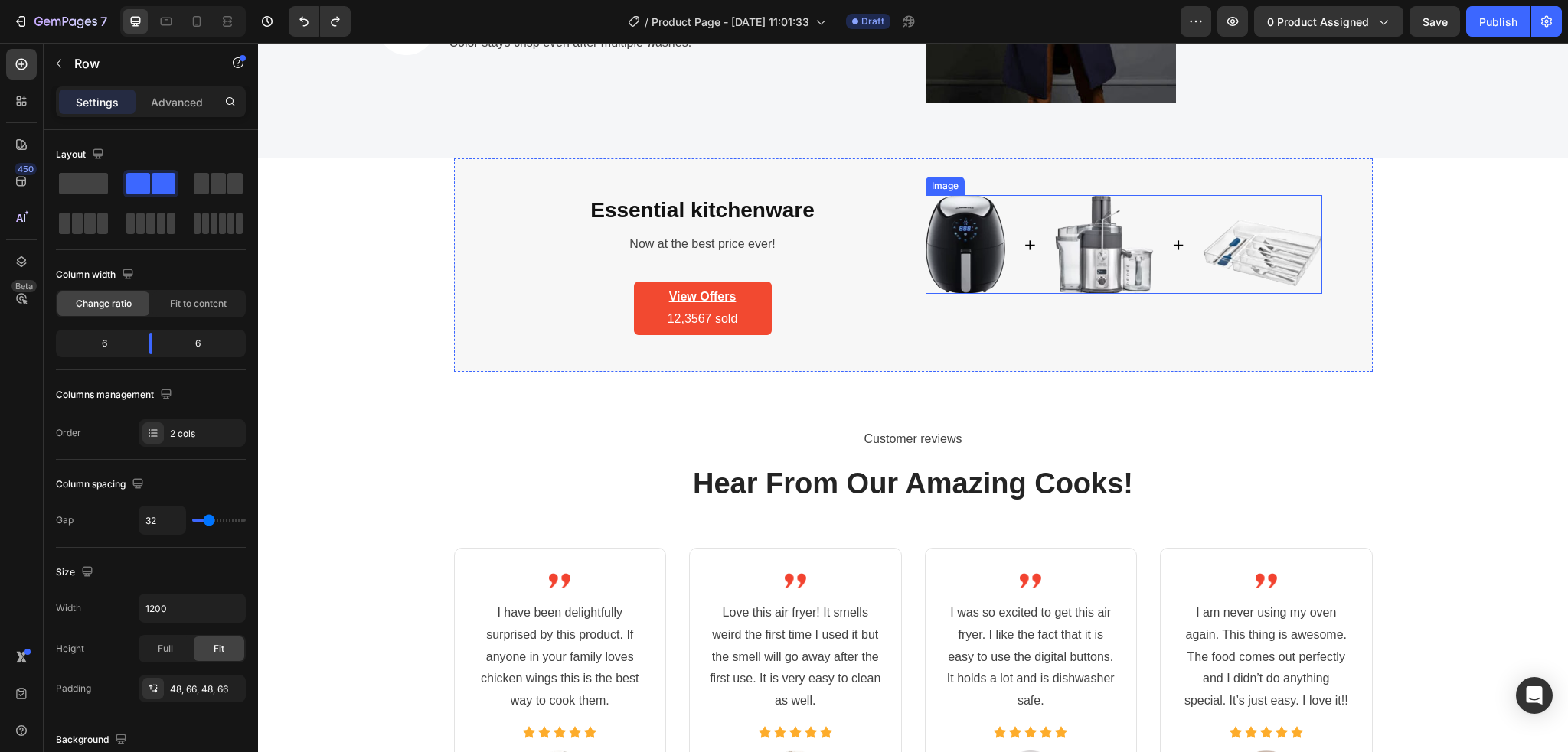
click at [977, 250] on img at bounding box center [1124, 244] width 397 height 98
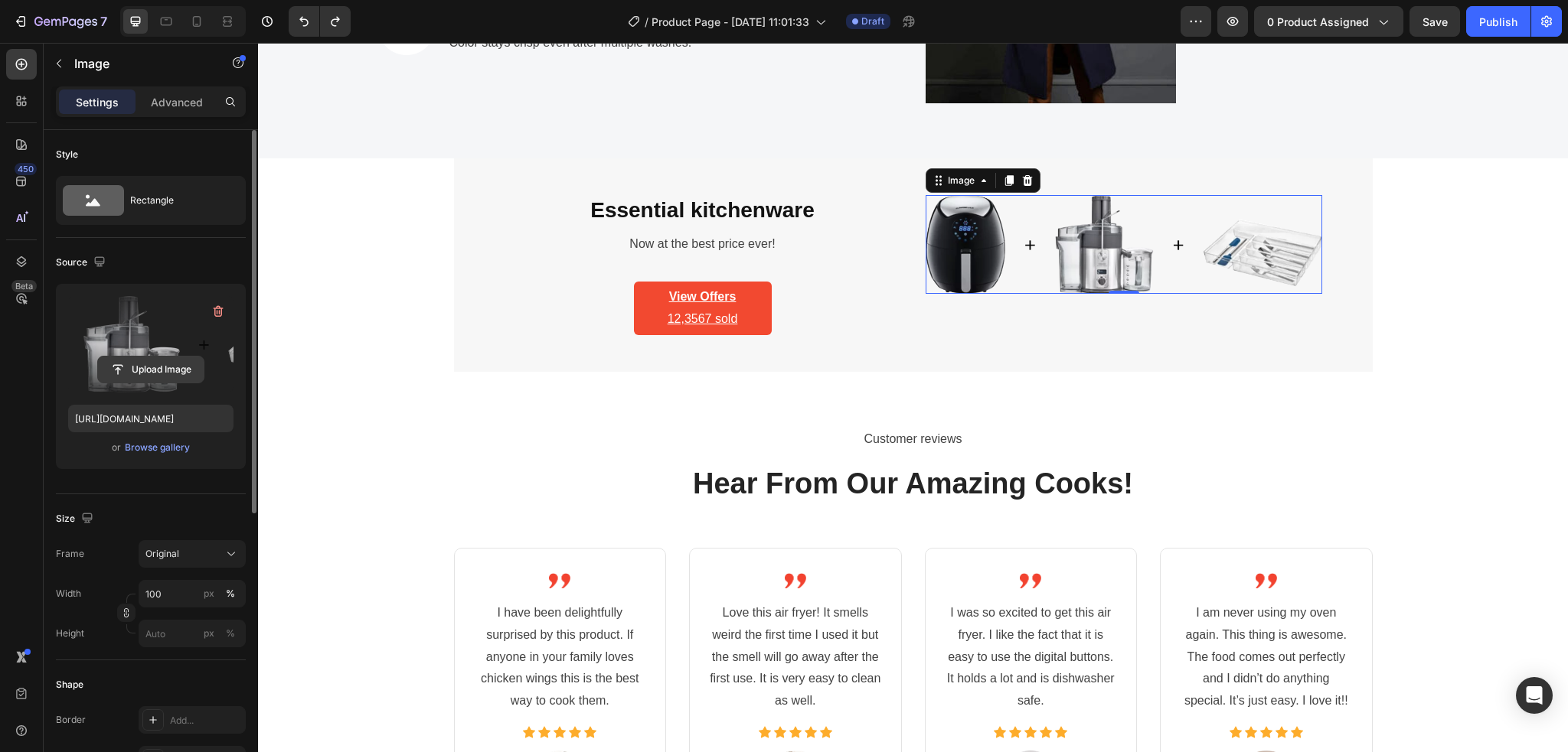
click at [172, 372] on input "file" at bounding box center [150, 369] width 105 height 26
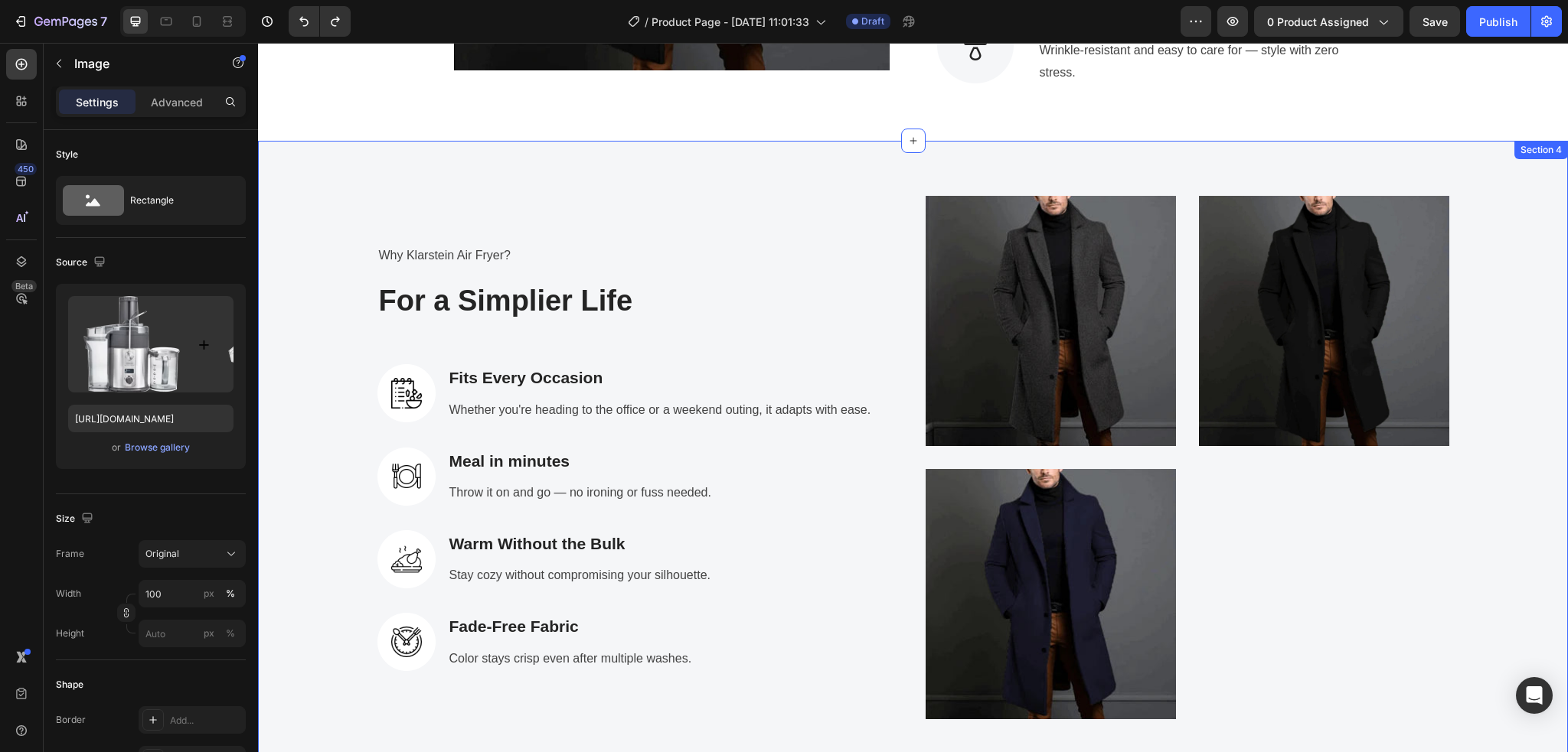
scroll to position [2277, 0]
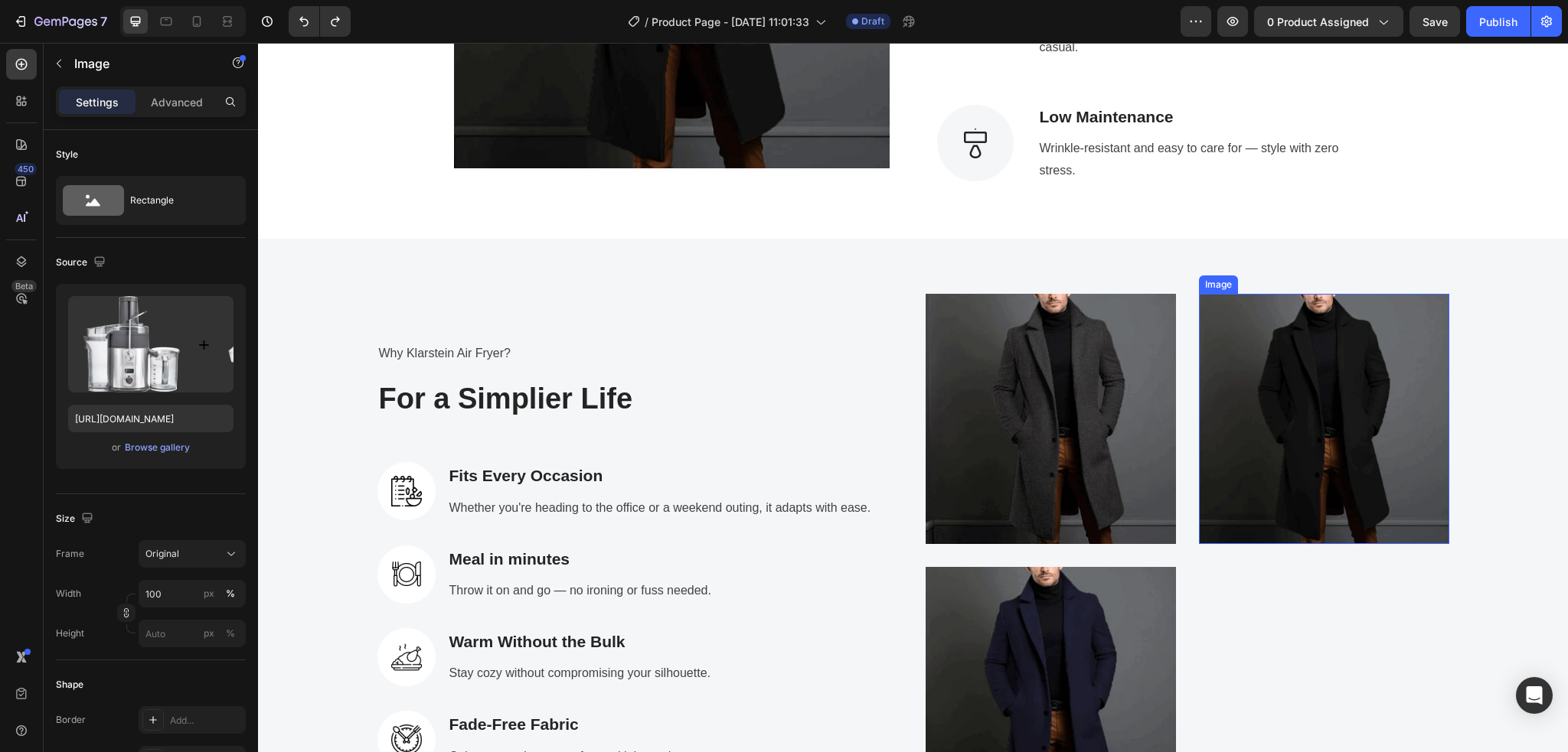
click at [1266, 428] on img at bounding box center [1324, 418] width 250 height 250
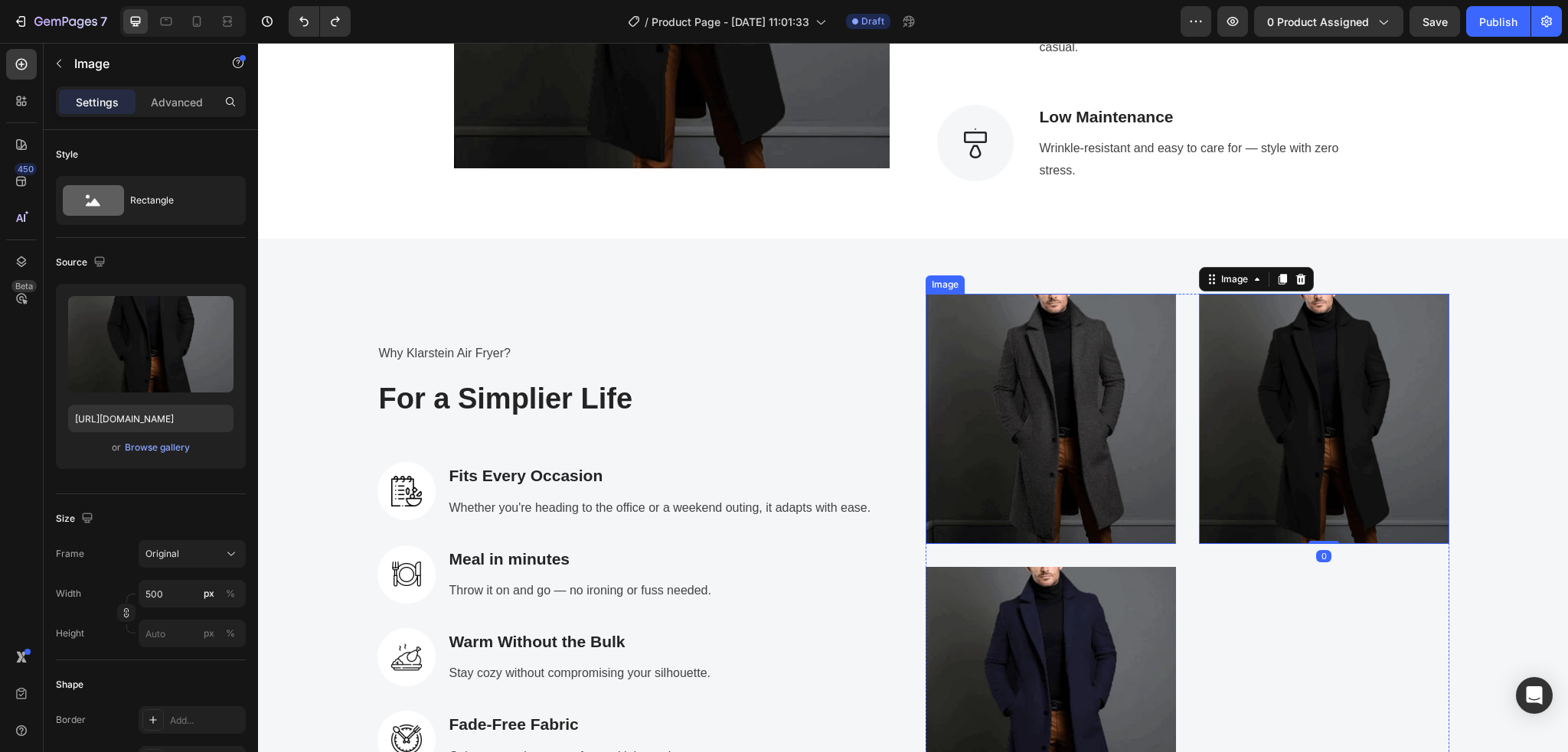
click at [1069, 448] on img at bounding box center [1051, 418] width 250 height 250
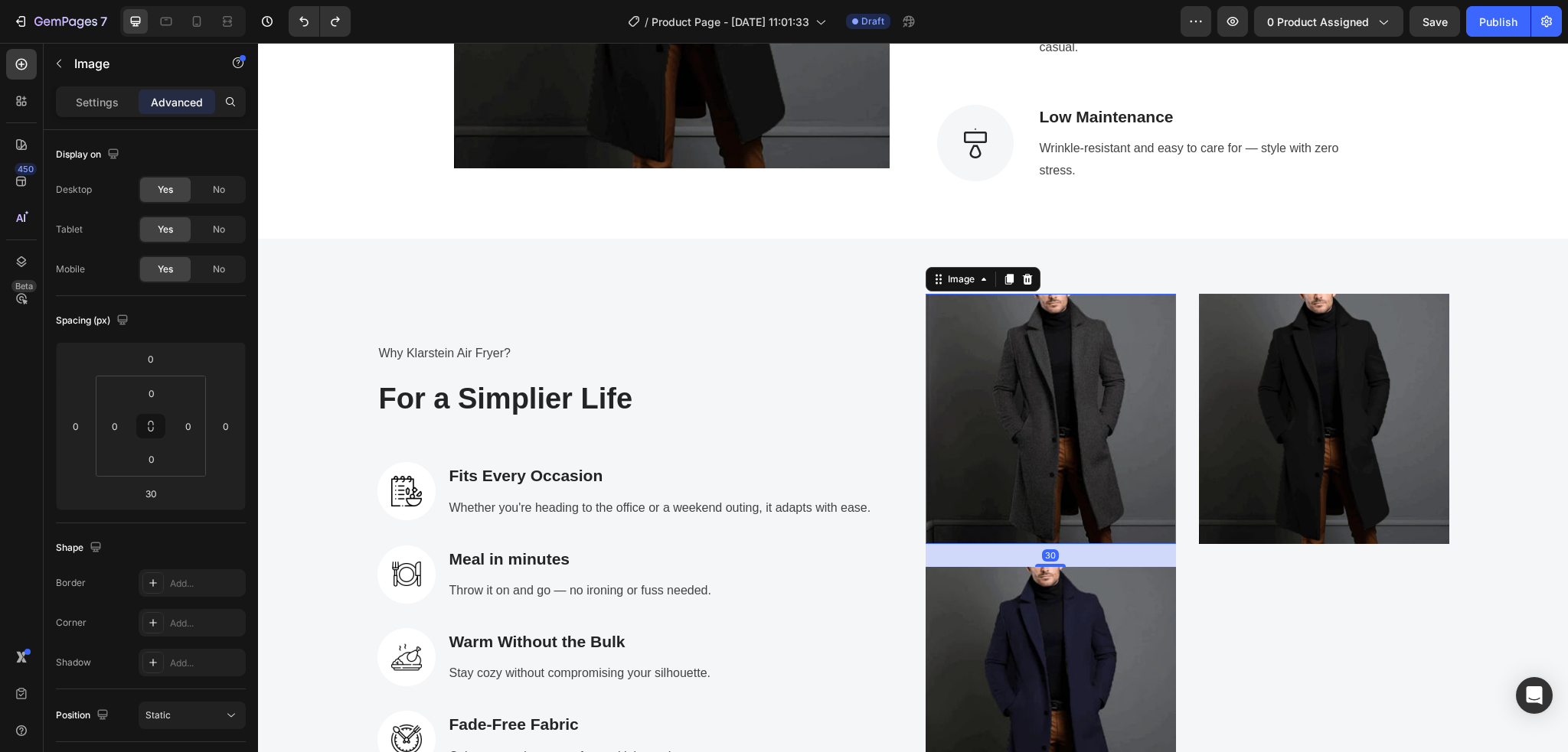
click at [1031, 467] on img at bounding box center [1051, 418] width 250 height 250
drag, startPoint x: 100, startPoint y: 93, endPoint x: 21, endPoint y: 184, distance: 120.5
click at [100, 94] on p "Settings" at bounding box center [98, 102] width 43 height 16
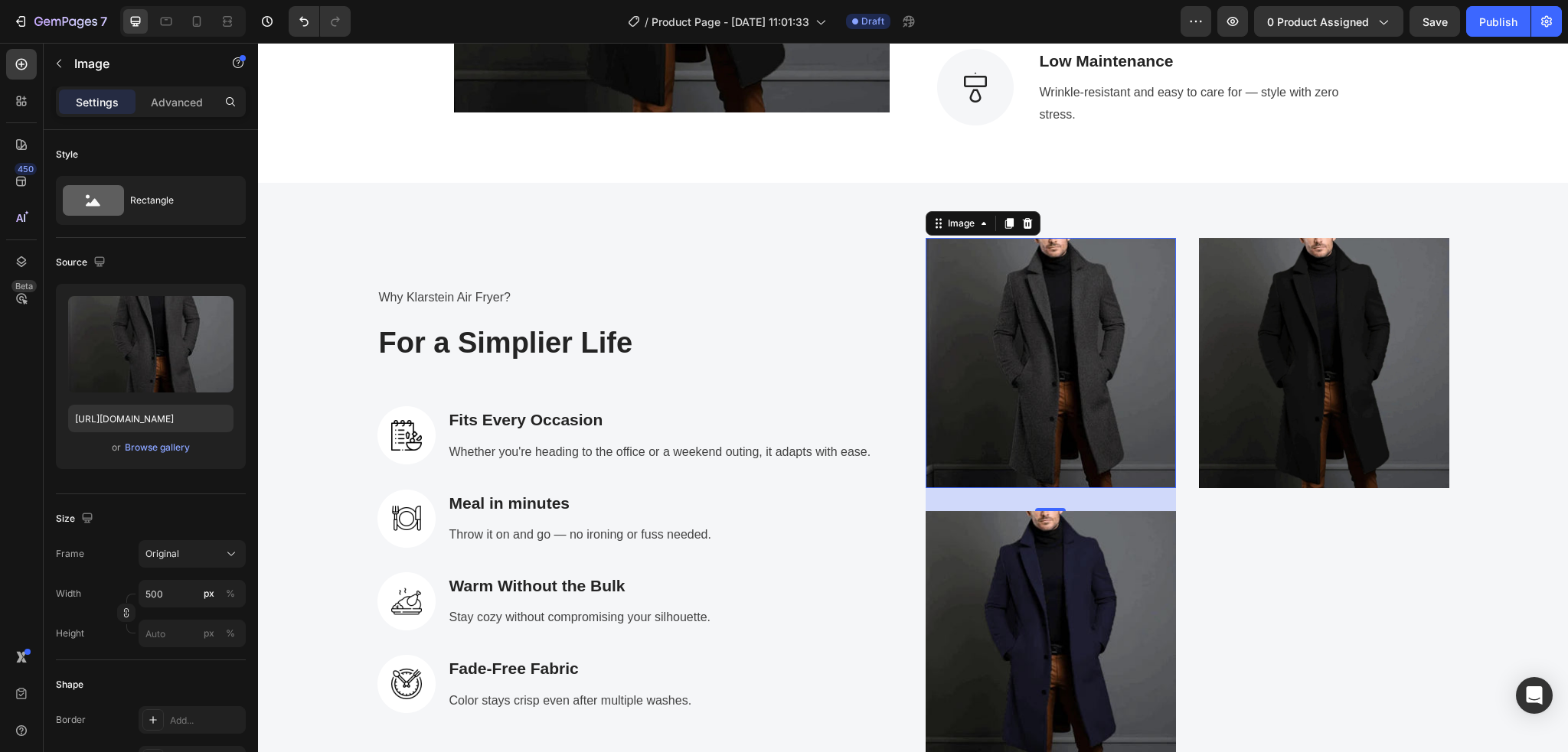
scroll to position [2378, 0]
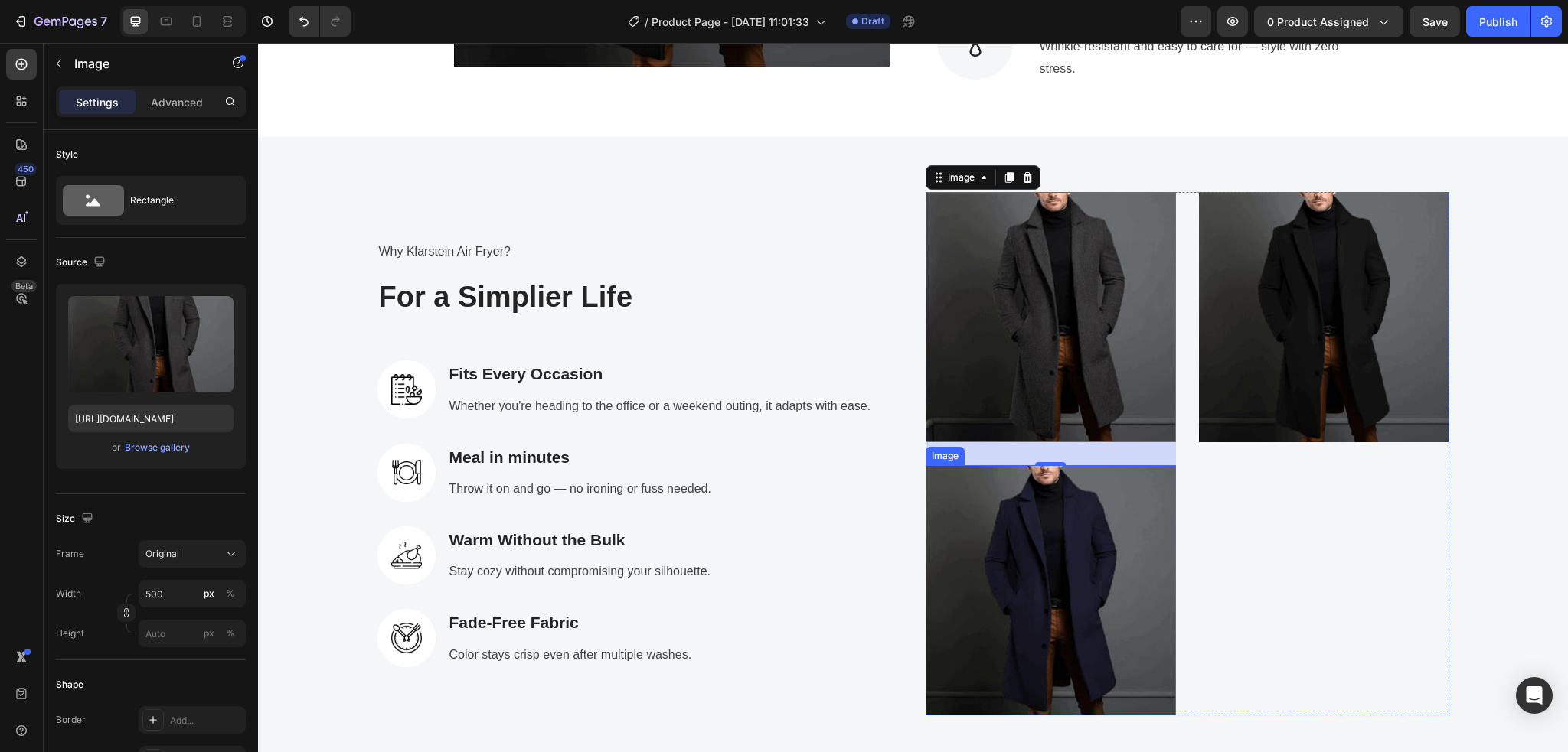
click at [1013, 509] on img at bounding box center [1051, 590] width 250 height 250
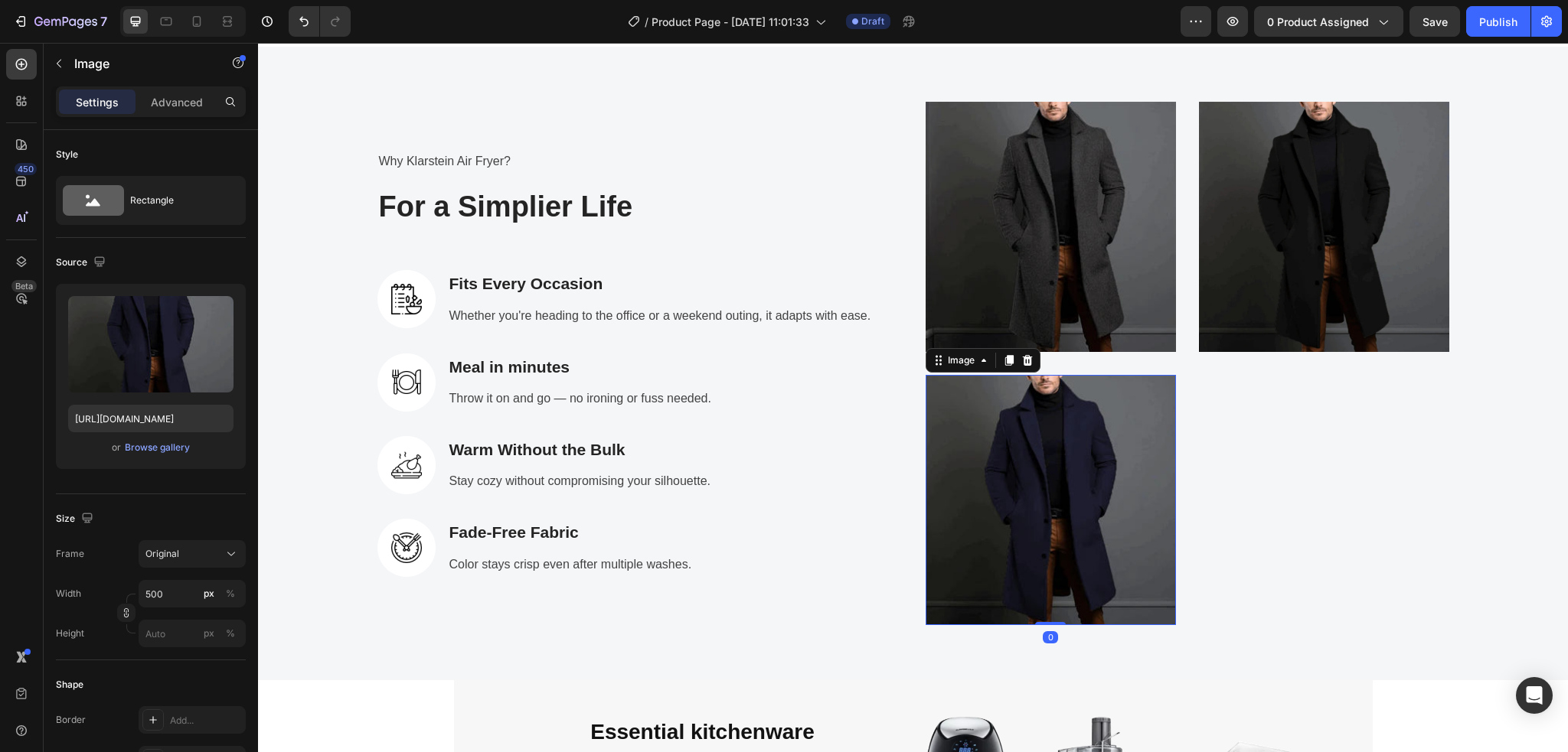
scroll to position [2479, 0]
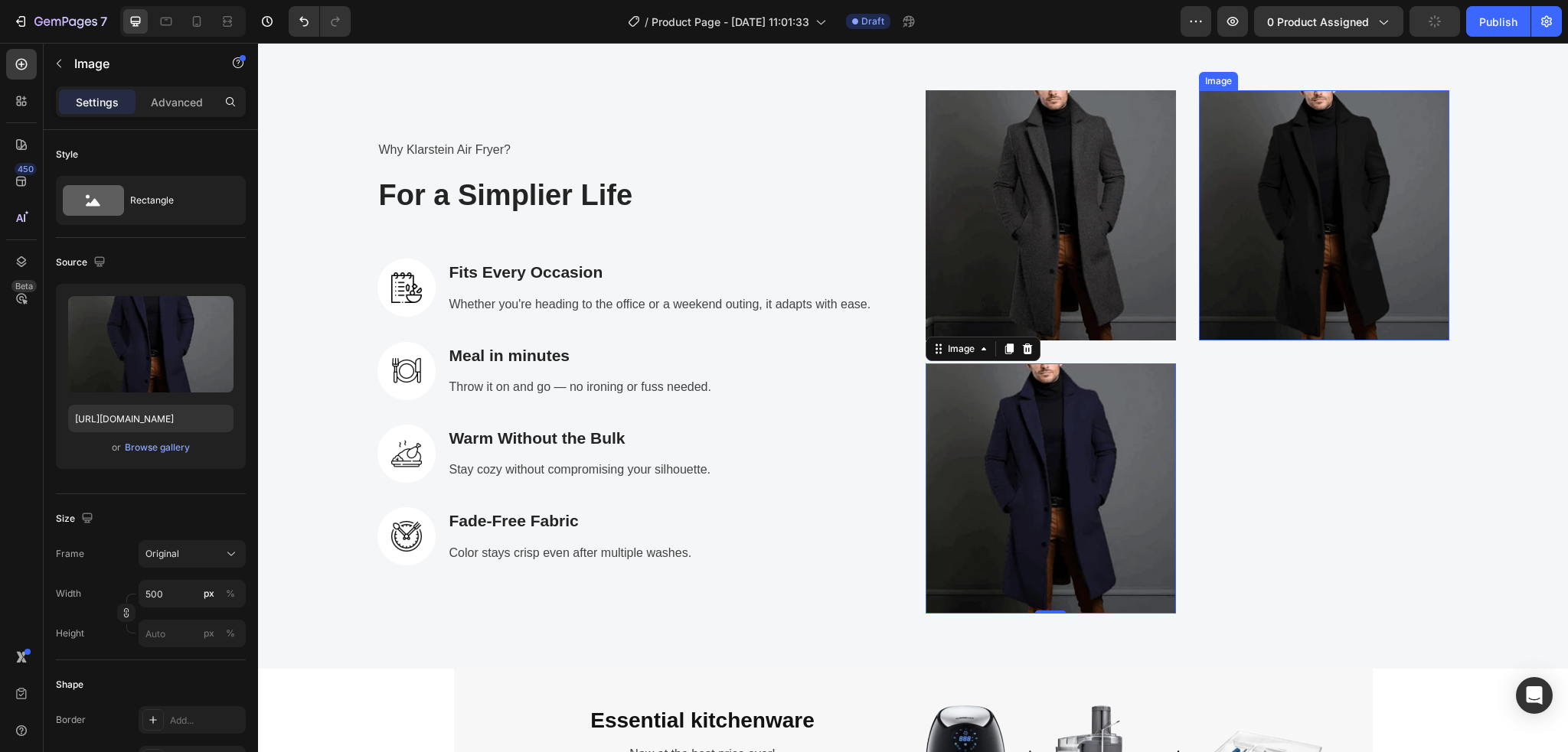
click at [1324, 272] on img at bounding box center [1324, 216] width 250 height 250
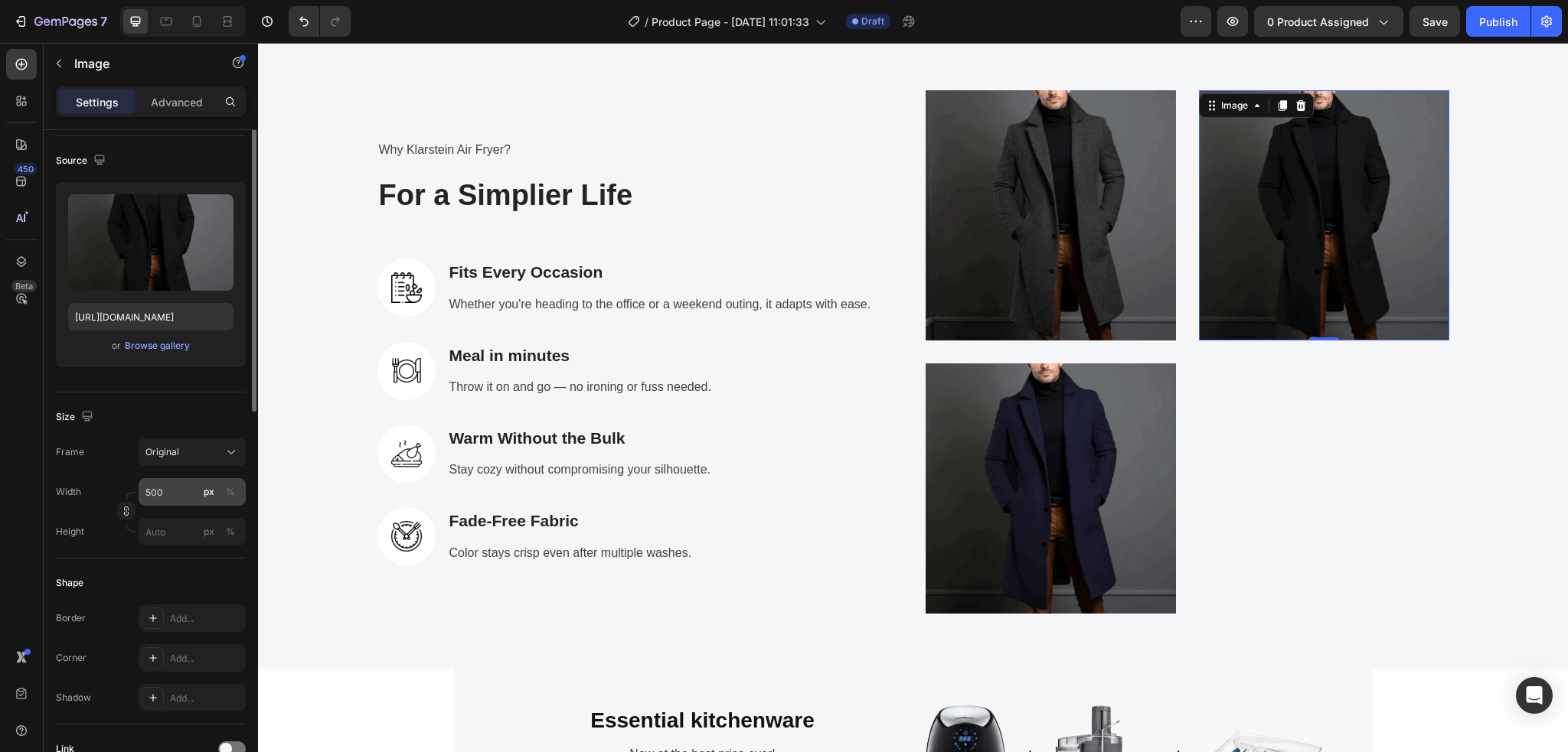
scroll to position [0, 0]
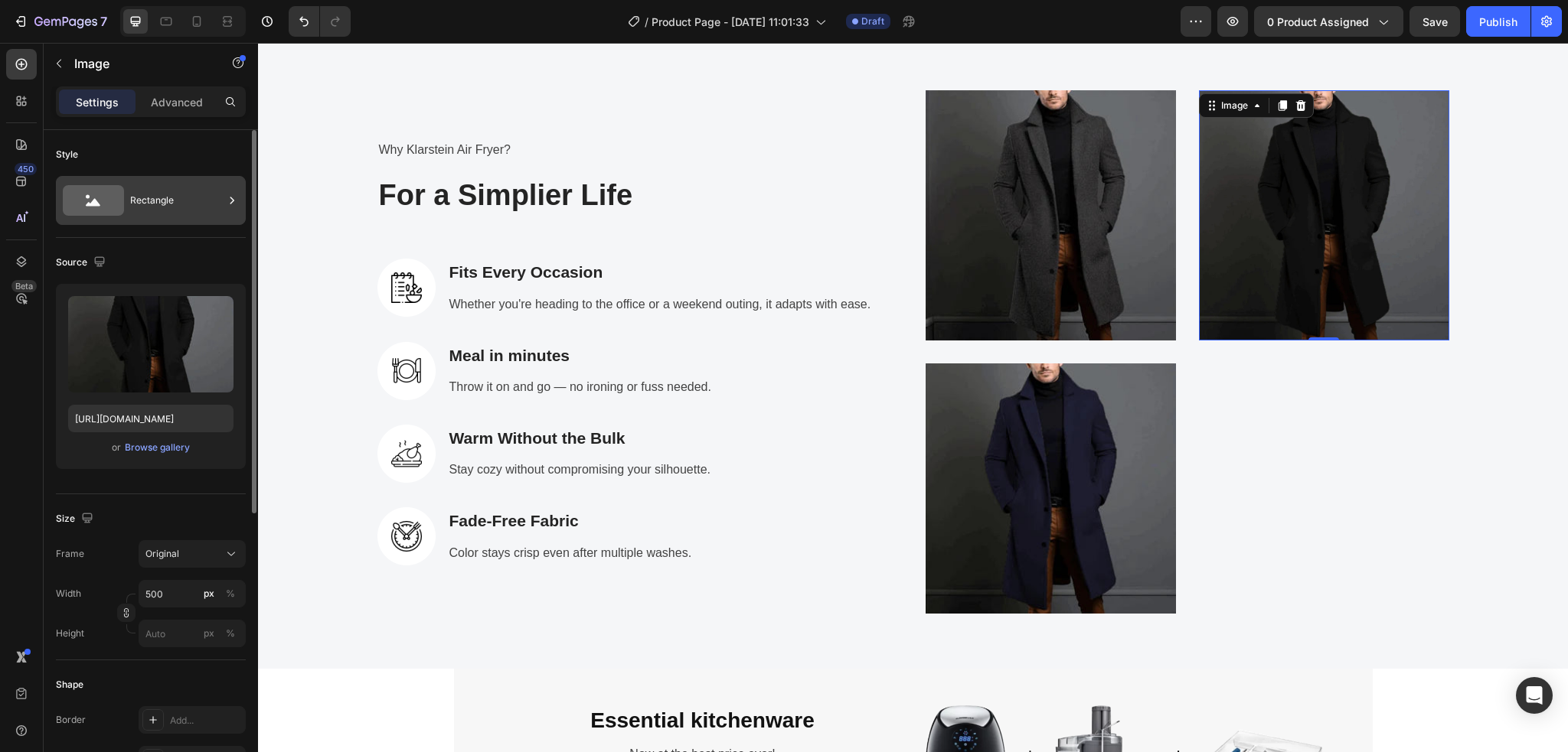
click at [222, 203] on div "Rectangle" at bounding box center [176, 201] width 94 height 35
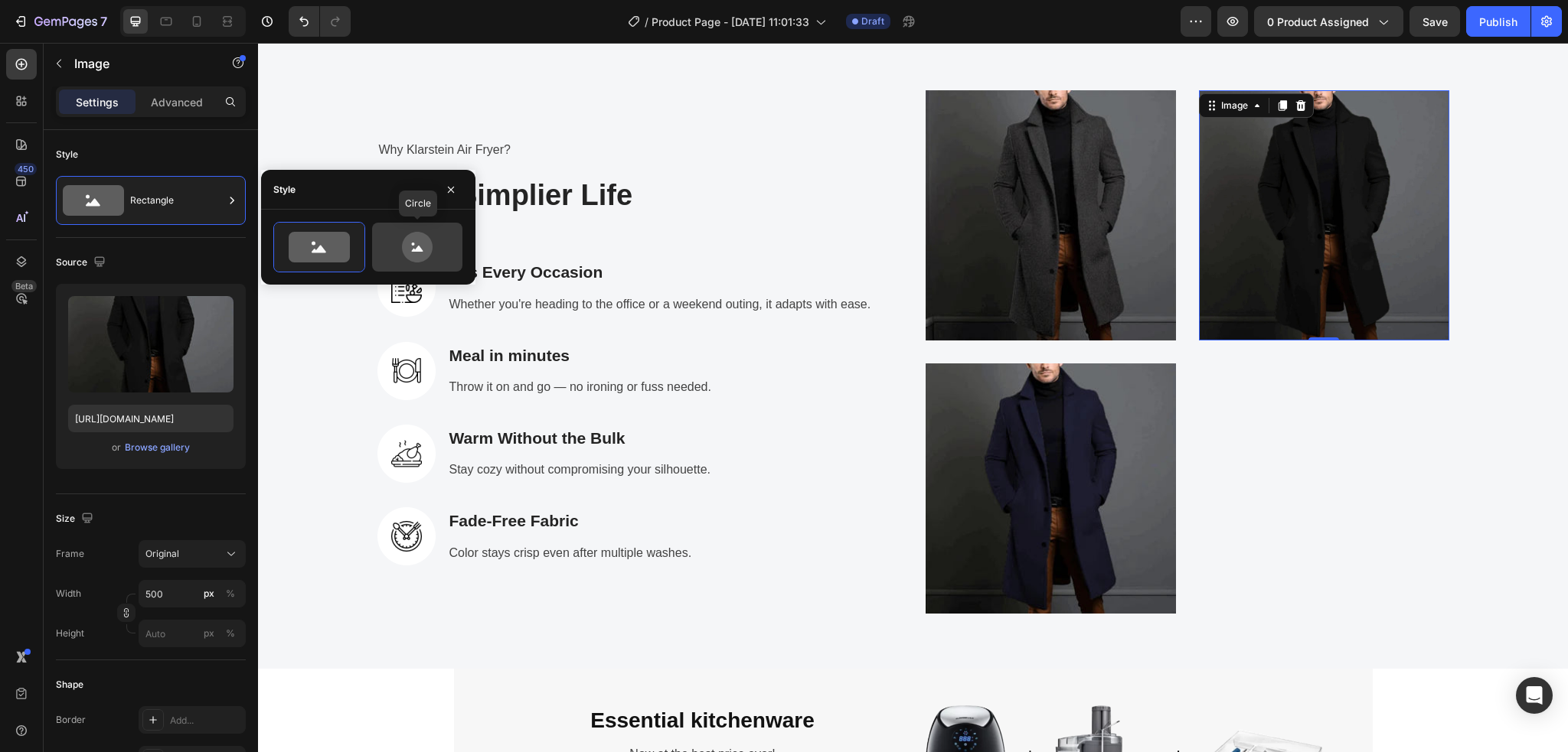
click at [408, 249] on icon at bounding box center [417, 246] width 31 height 31
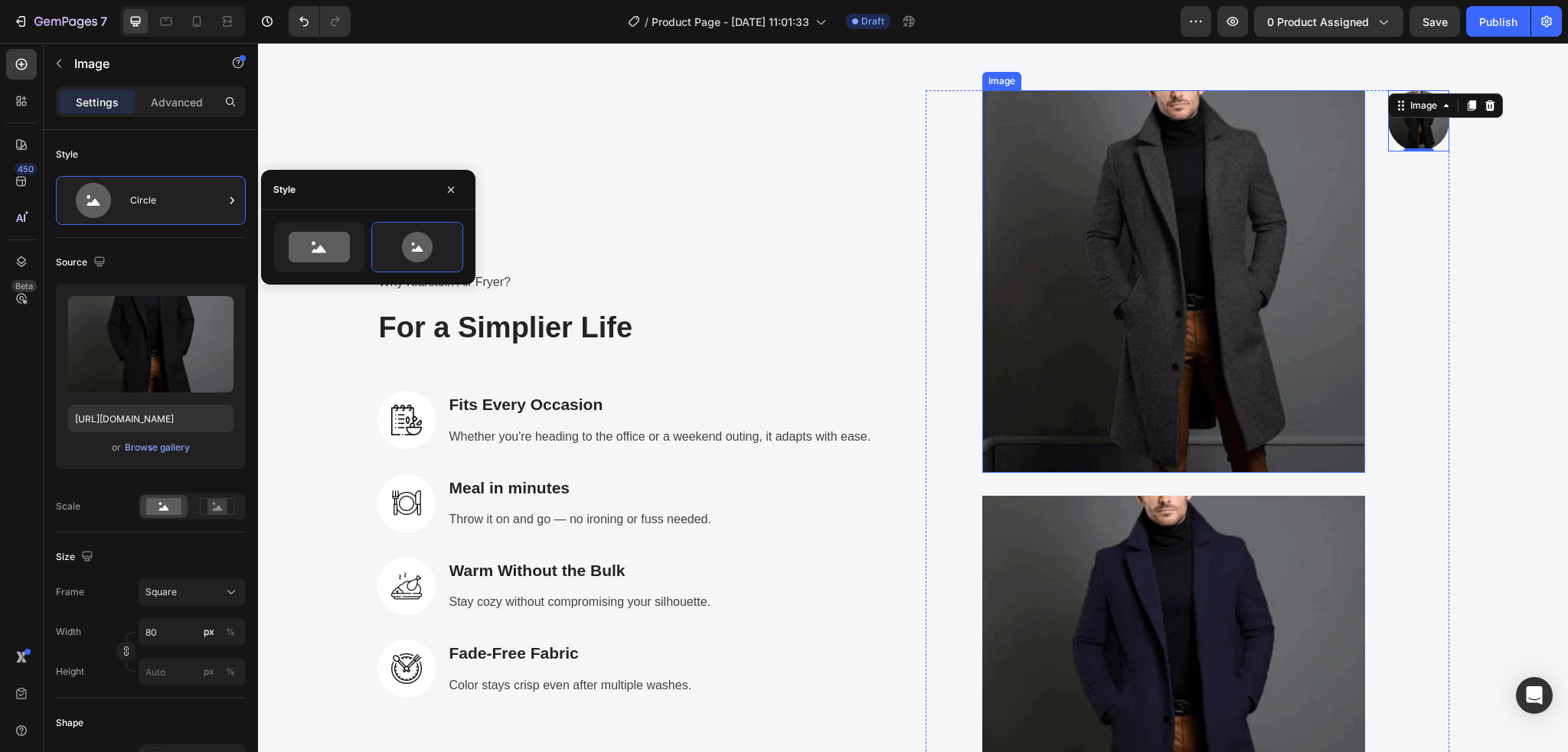
scroll to position [2378, 0]
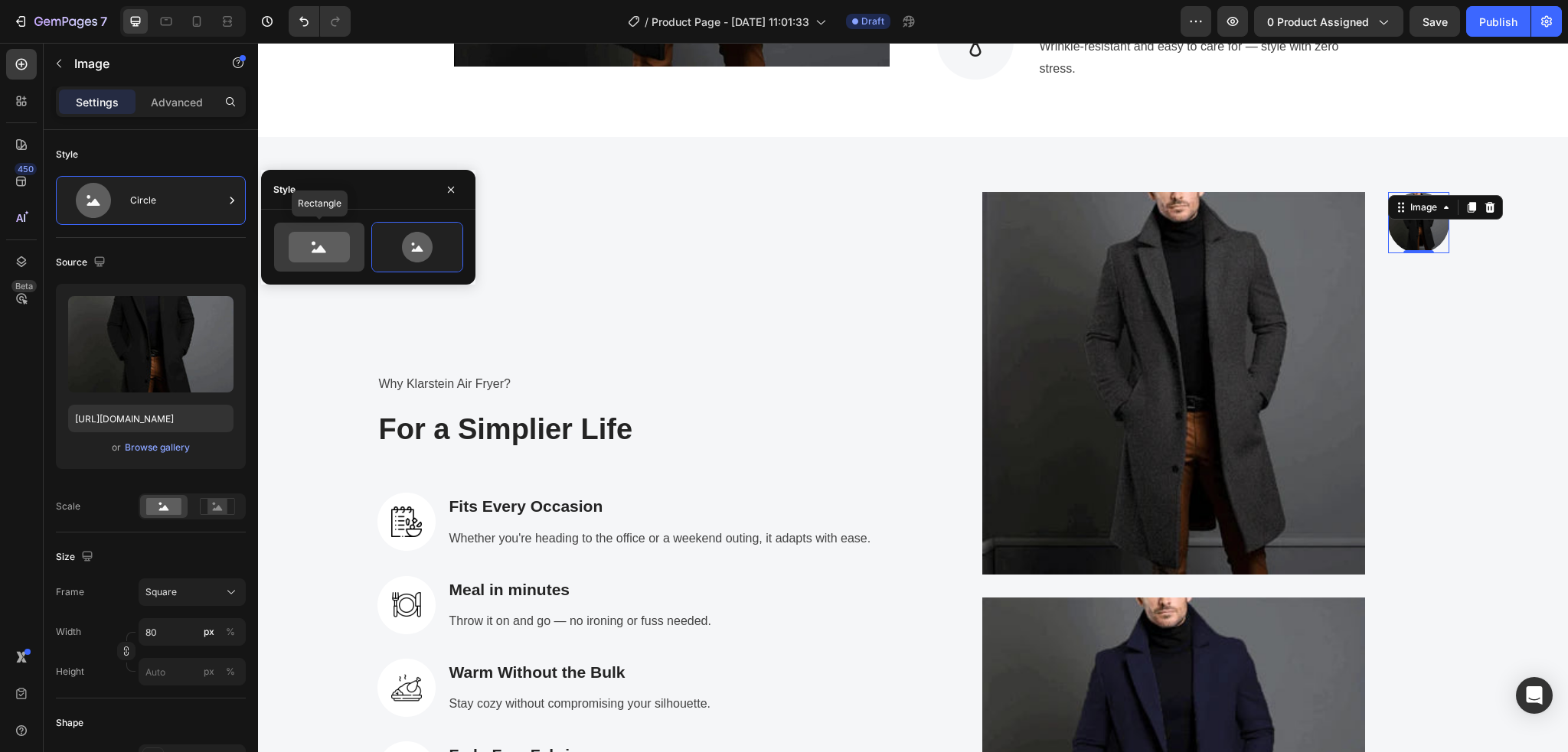
click at [306, 248] on icon at bounding box center [319, 246] width 61 height 31
type input "100"
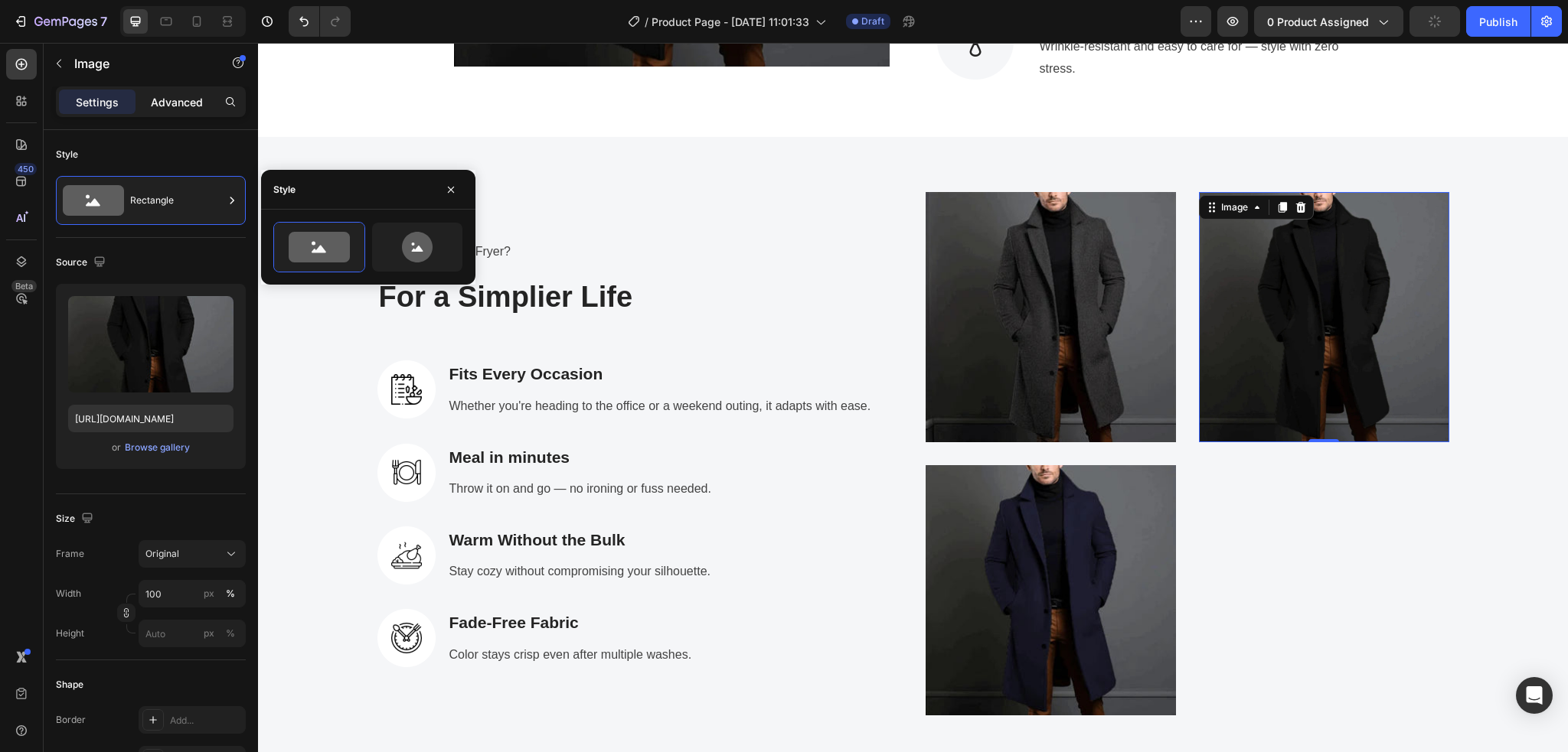
click at [179, 108] on p "Advanced" at bounding box center [176, 102] width 52 height 16
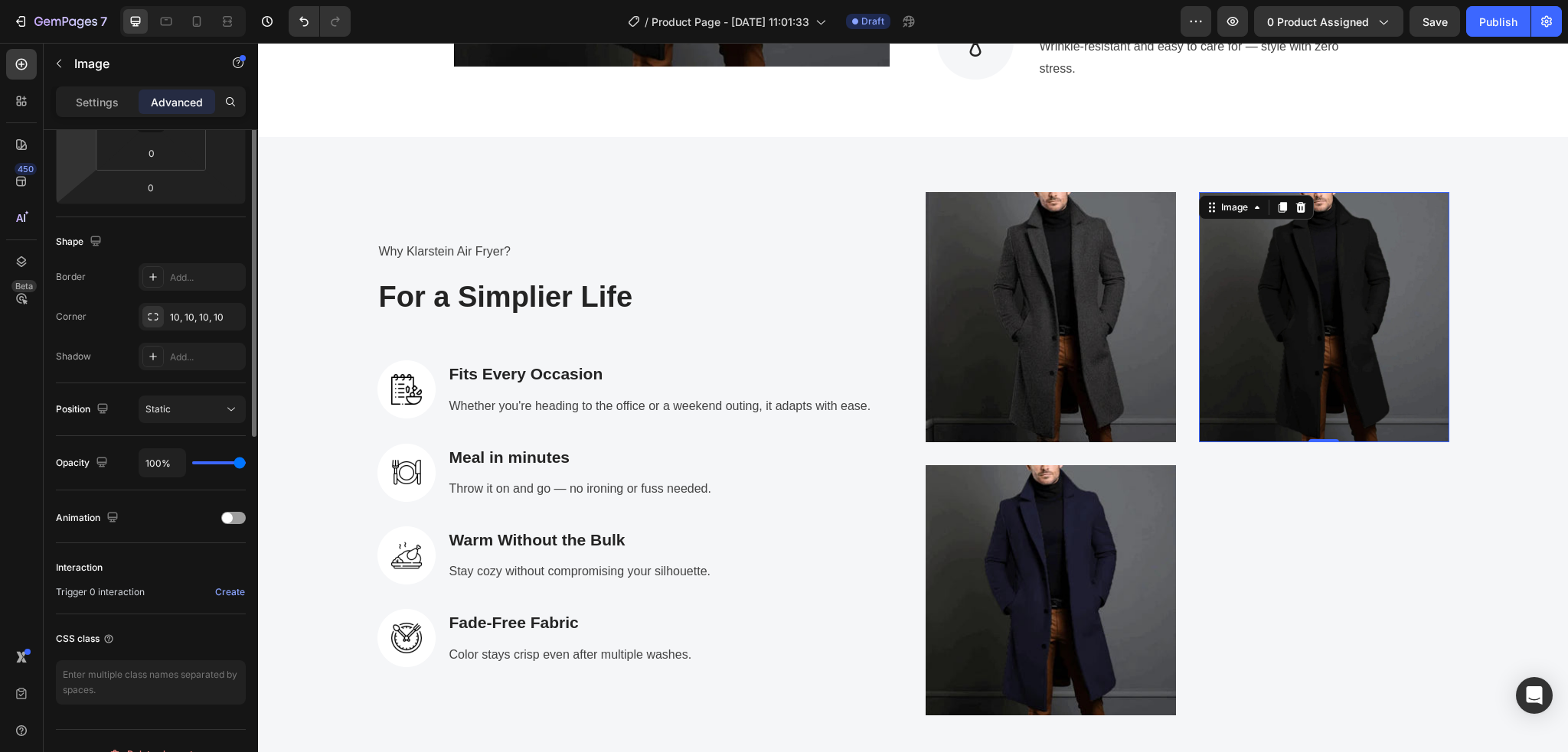
scroll to position [0, 0]
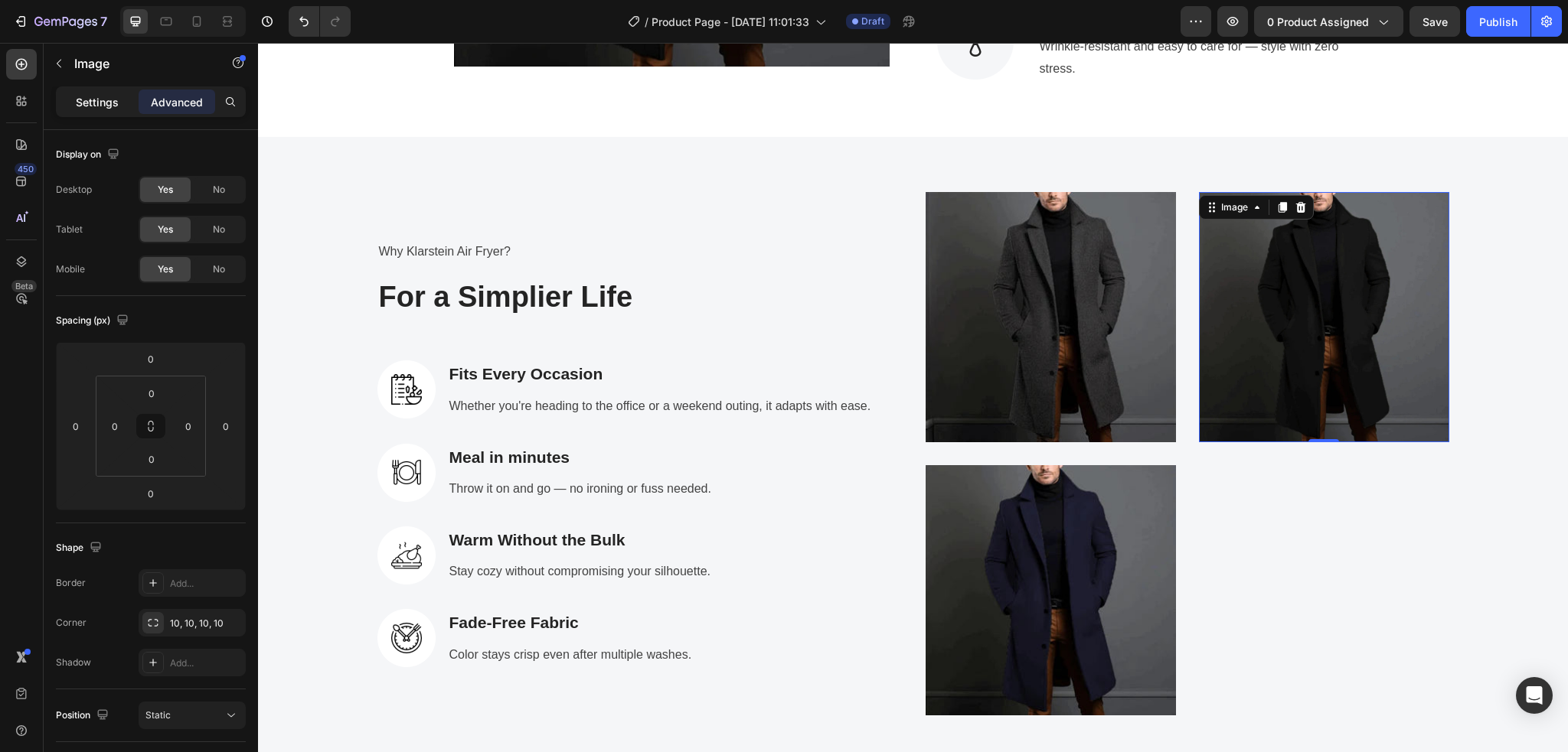
click at [78, 112] on div "Settings" at bounding box center [98, 101] width 77 height 25
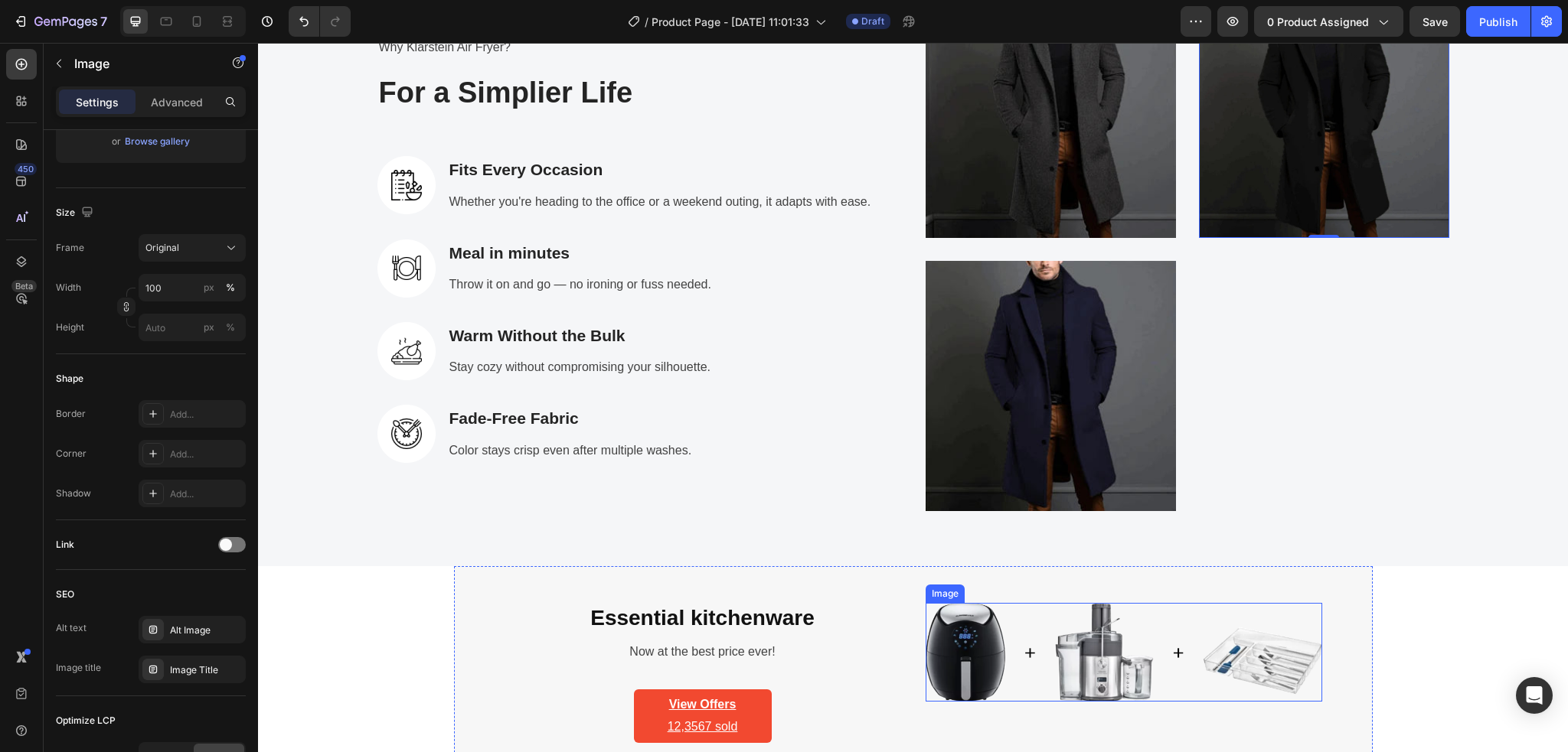
scroll to position [2786, 0]
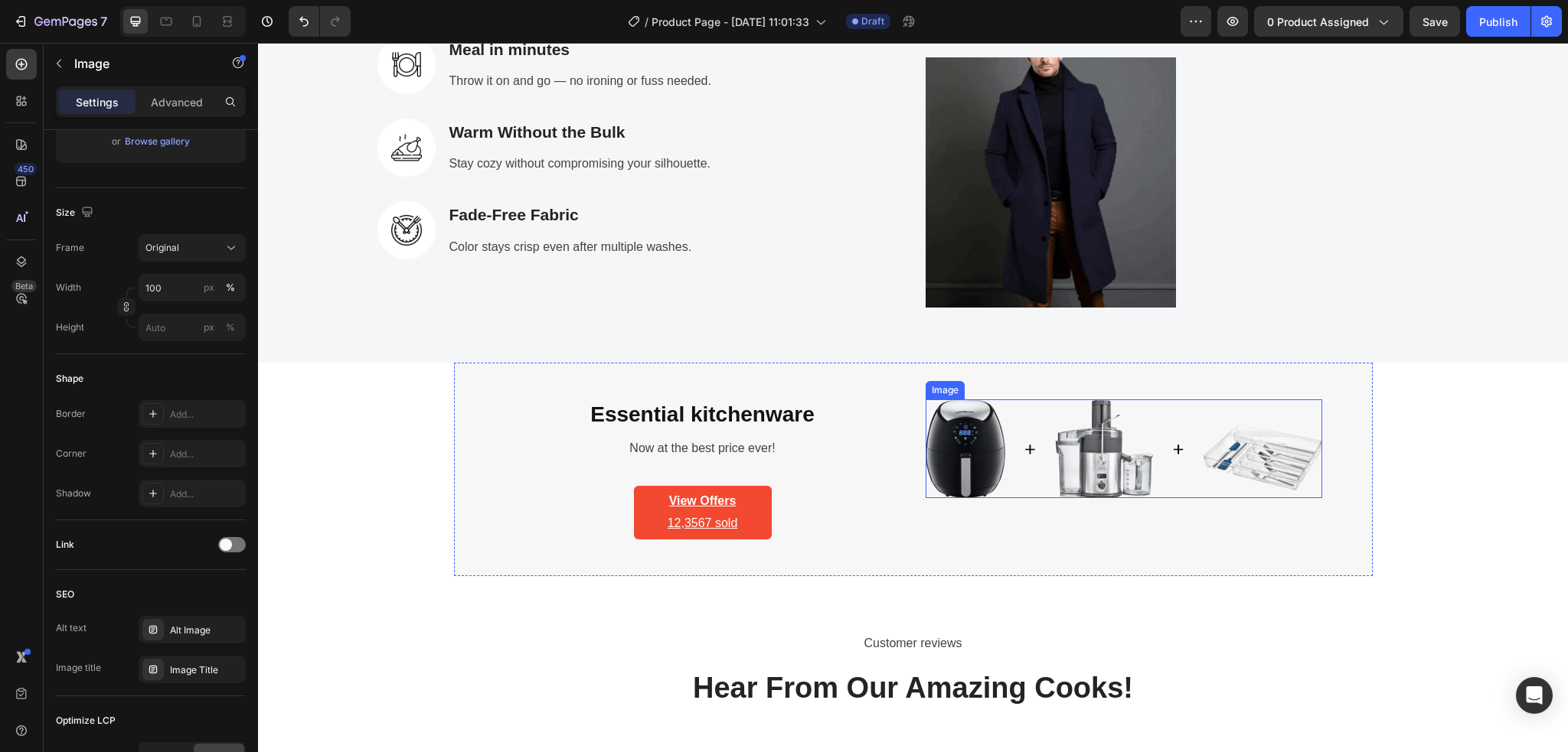
click at [965, 469] on img at bounding box center [1124, 449] width 397 height 98
click at [105, 110] on div "Settings" at bounding box center [98, 101] width 77 height 25
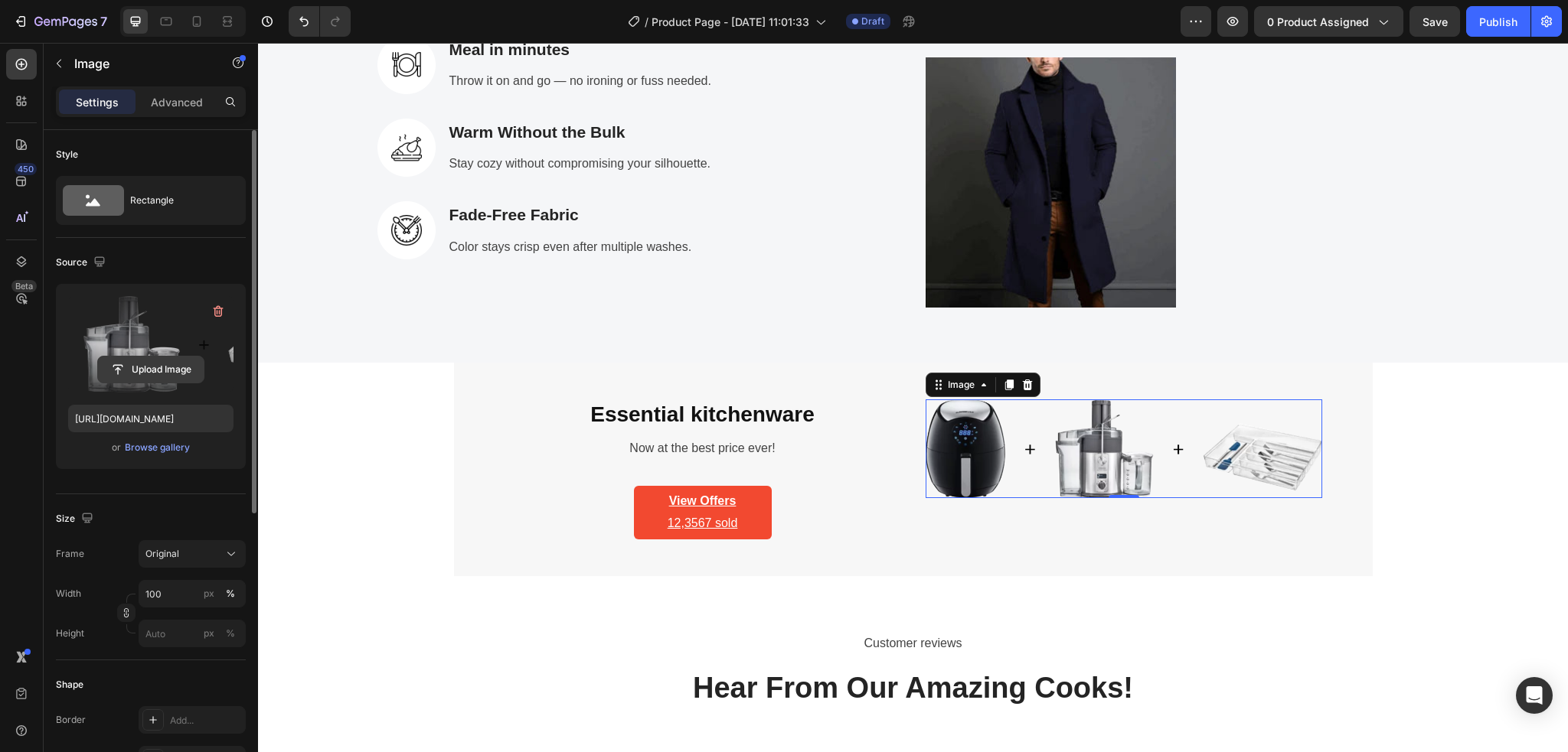
click at [143, 369] on input "file" at bounding box center [150, 369] width 105 height 26
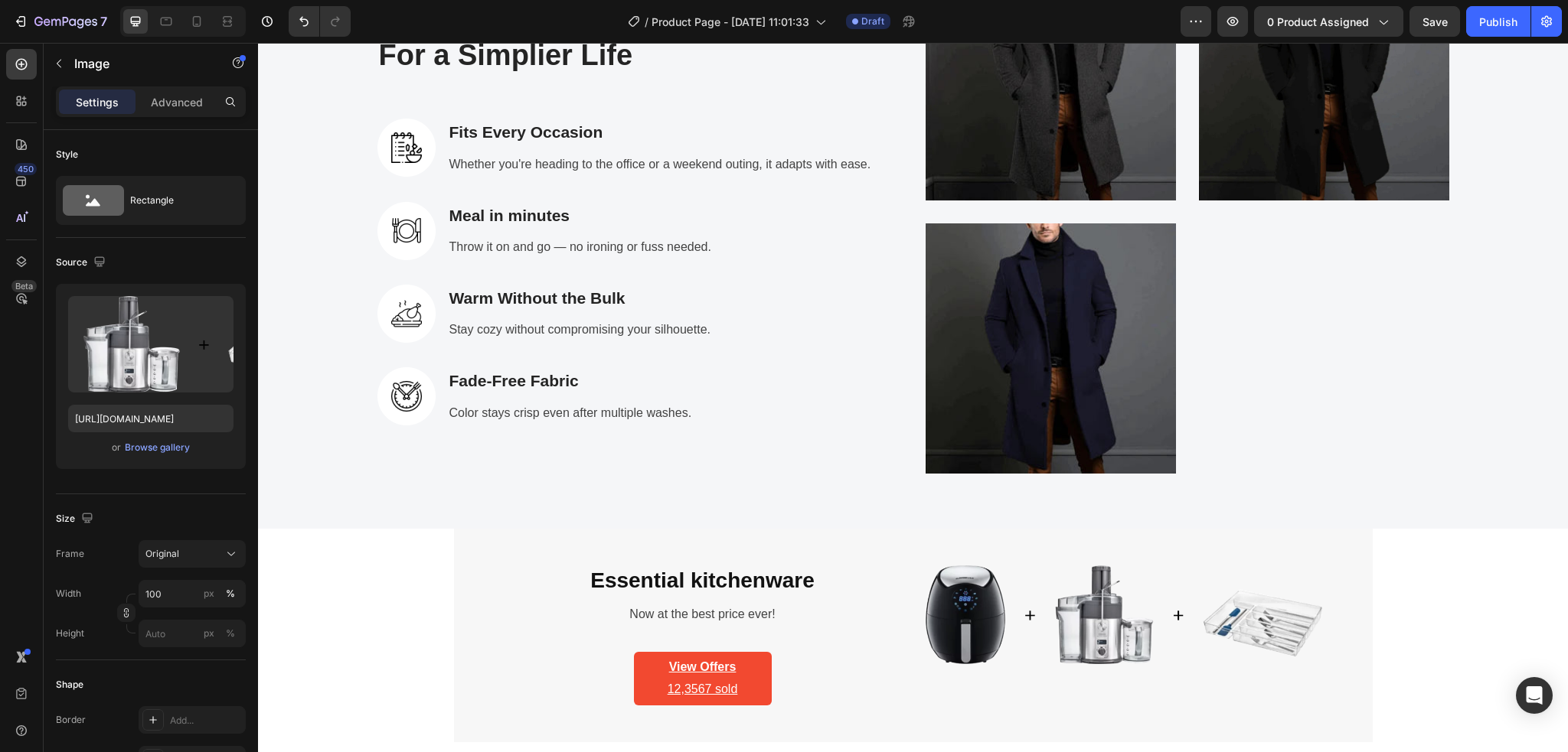
scroll to position [2888, 0]
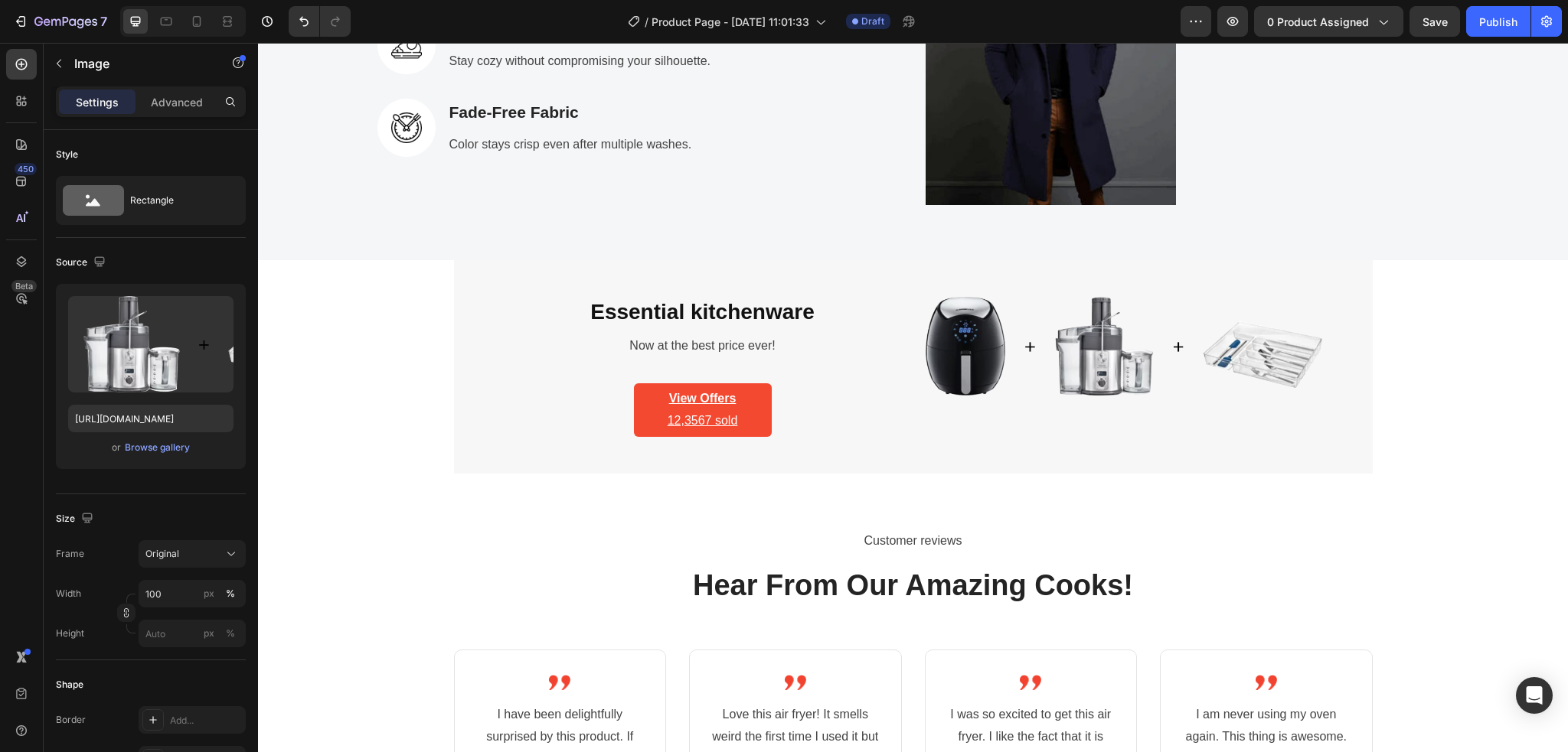
click at [960, 364] on img at bounding box center [1124, 346] width 397 height 98
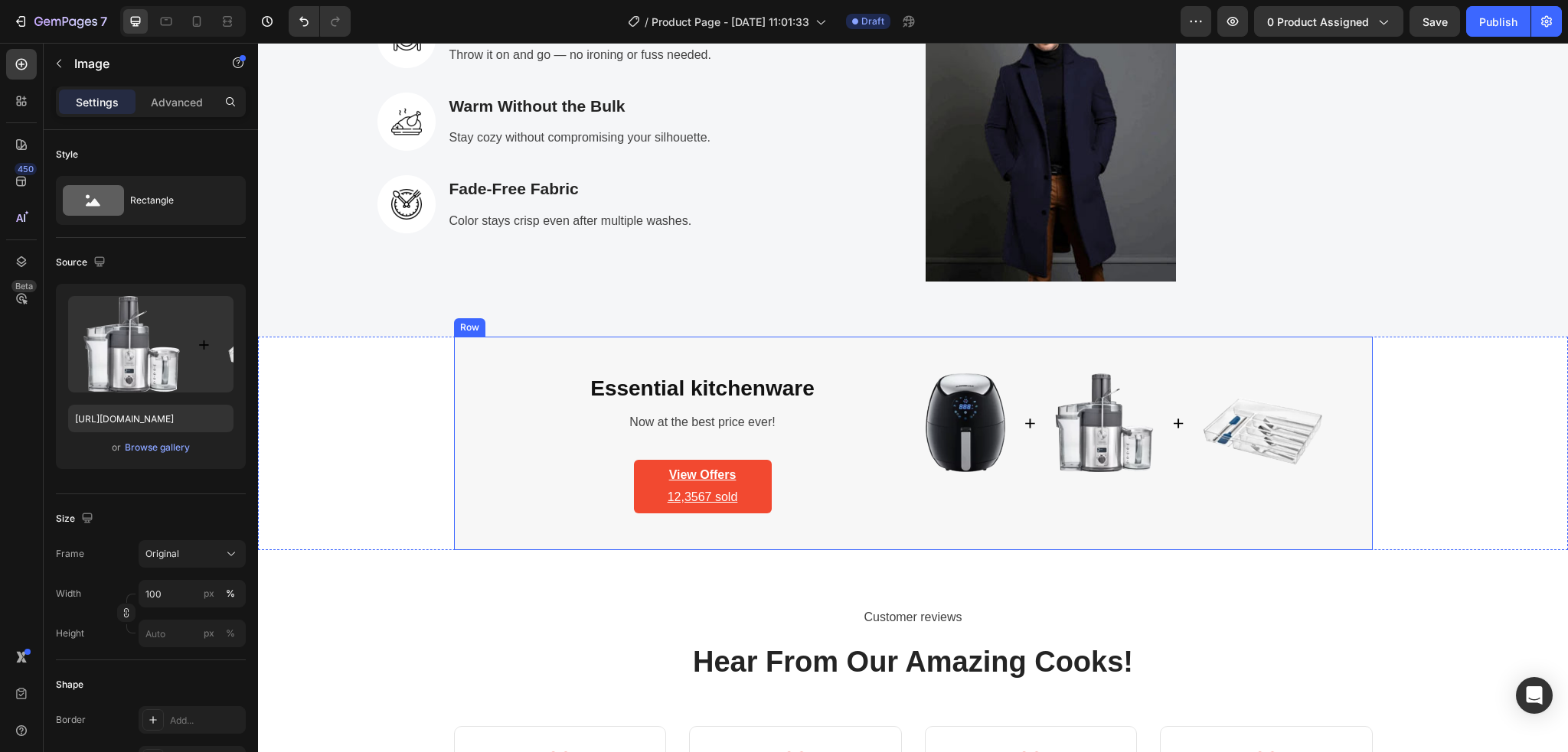
scroll to position [2684, 0]
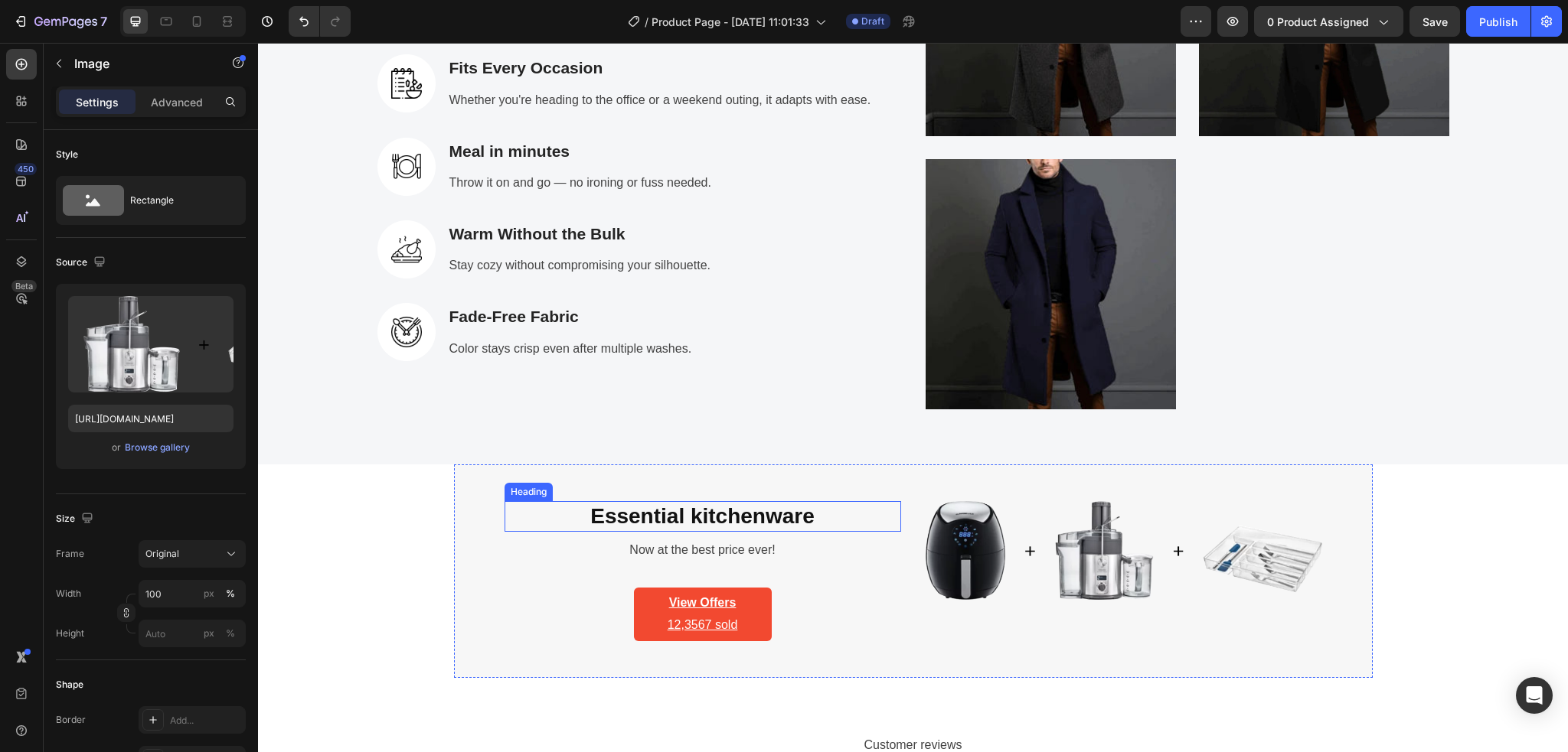
click at [818, 516] on p "Essential kitchenware" at bounding box center [702, 517] width 393 height 28
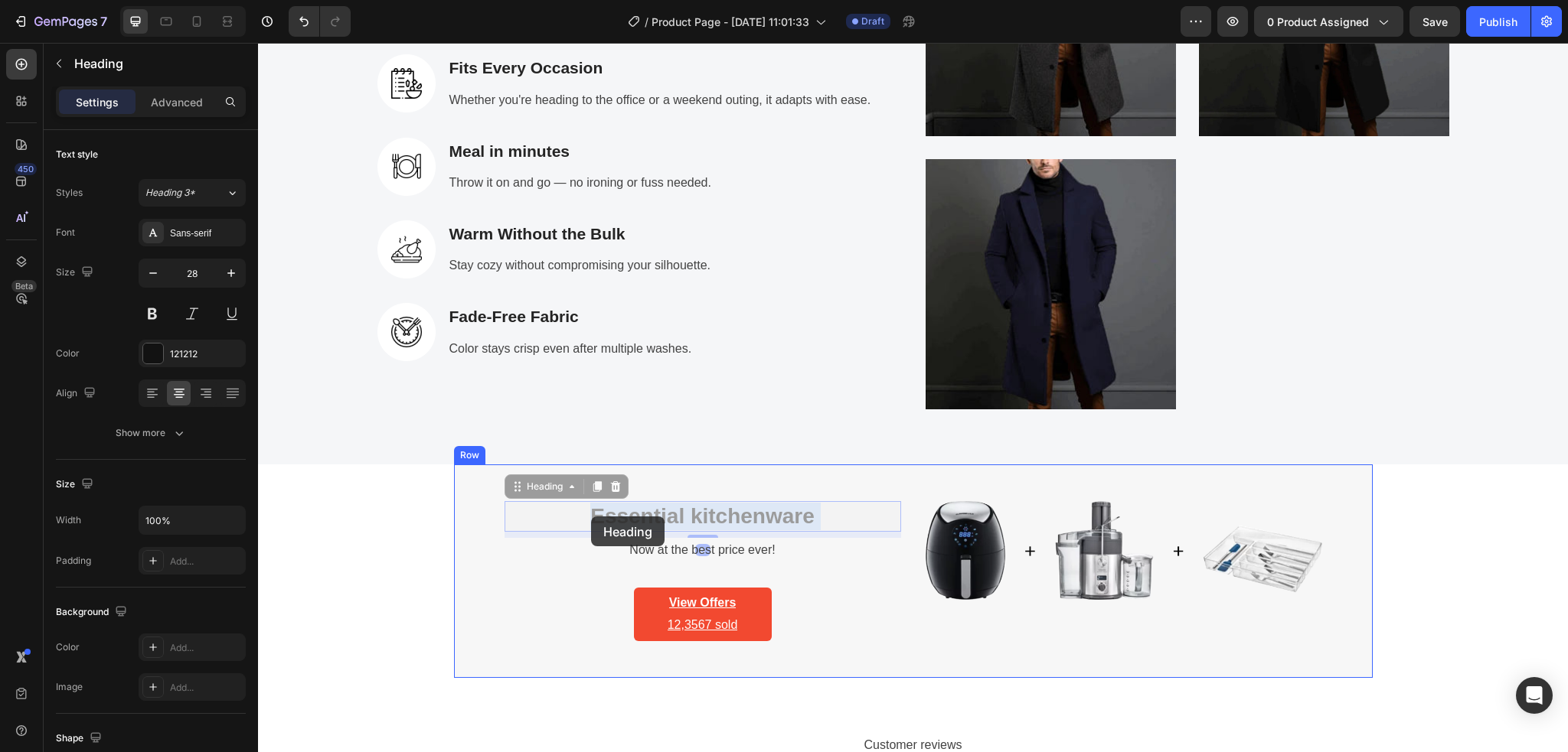
drag, startPoint x: 818, startPoint y: 516, endPoint x: 591, endPoint y: 517, distance: 227.0
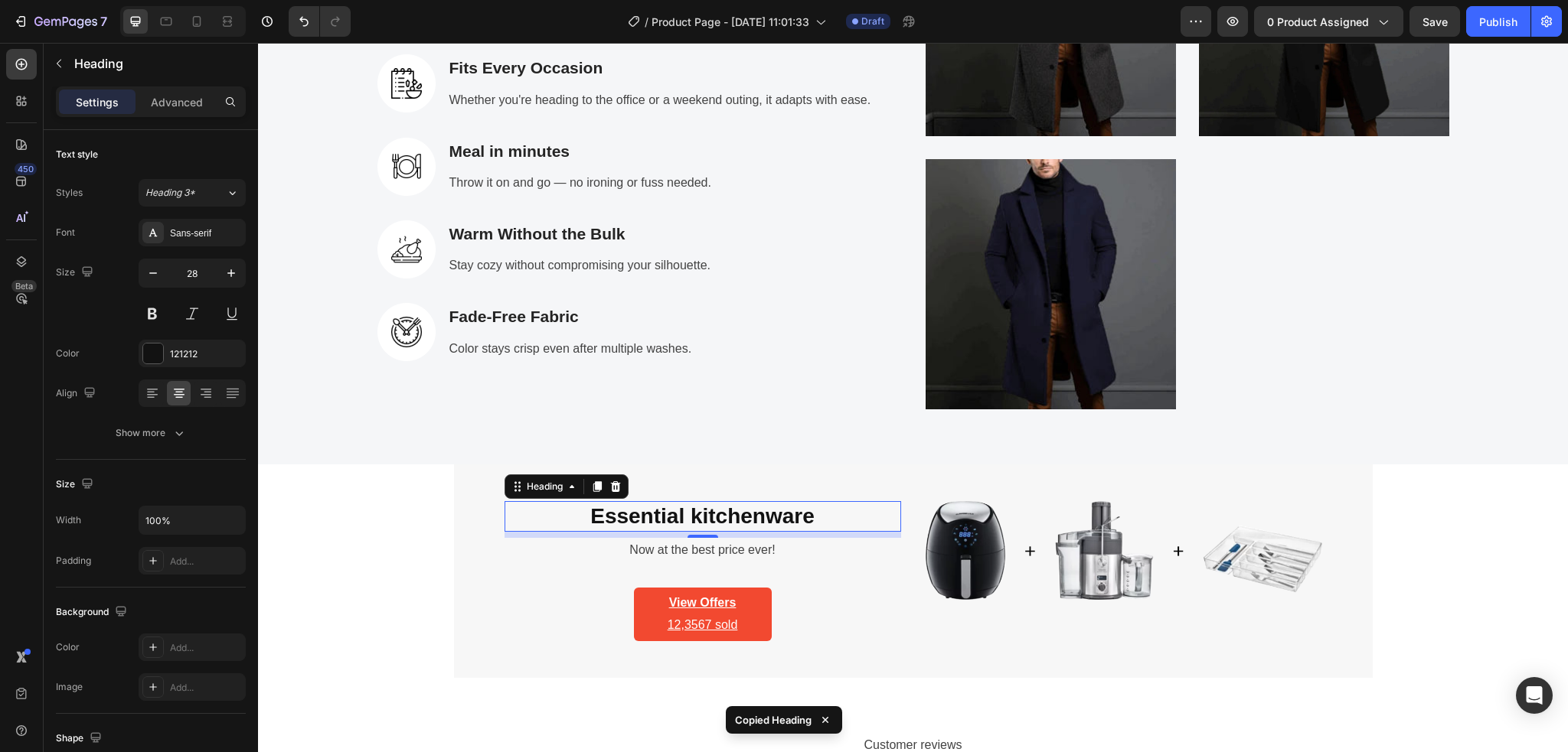
click at [809, 517] on p "Essential kitchenware" at bounding box center [702, 517] width 393 height 28
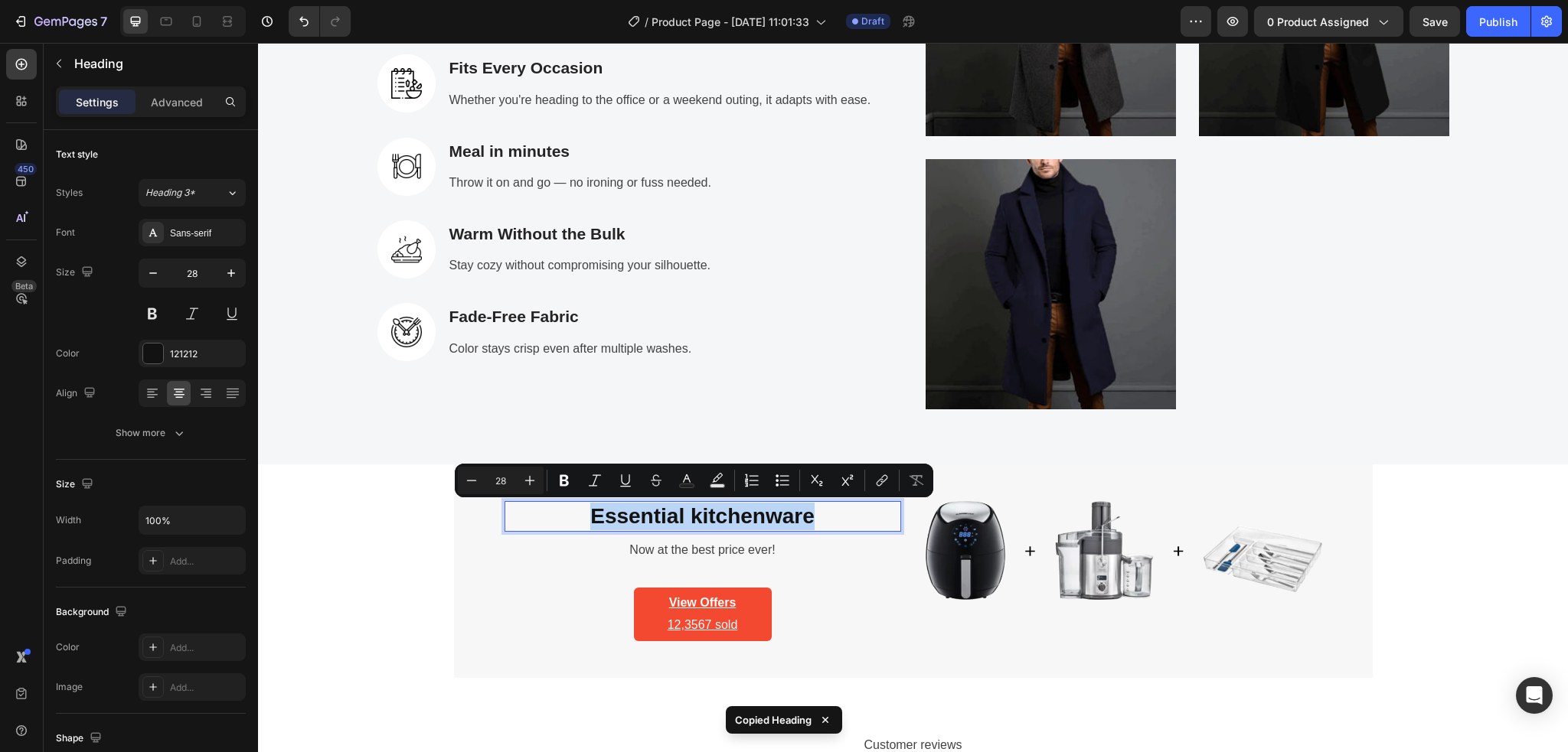
drag, startPoint x: 809, startPoint y: 517, endPoint x: 556, endPoint y: 517, distance: 253.0
click at [556, 517] on p "Essential kitchenware" at bounding box center [702, 517] width 393 height 28
copy p "Essential kitchenware"
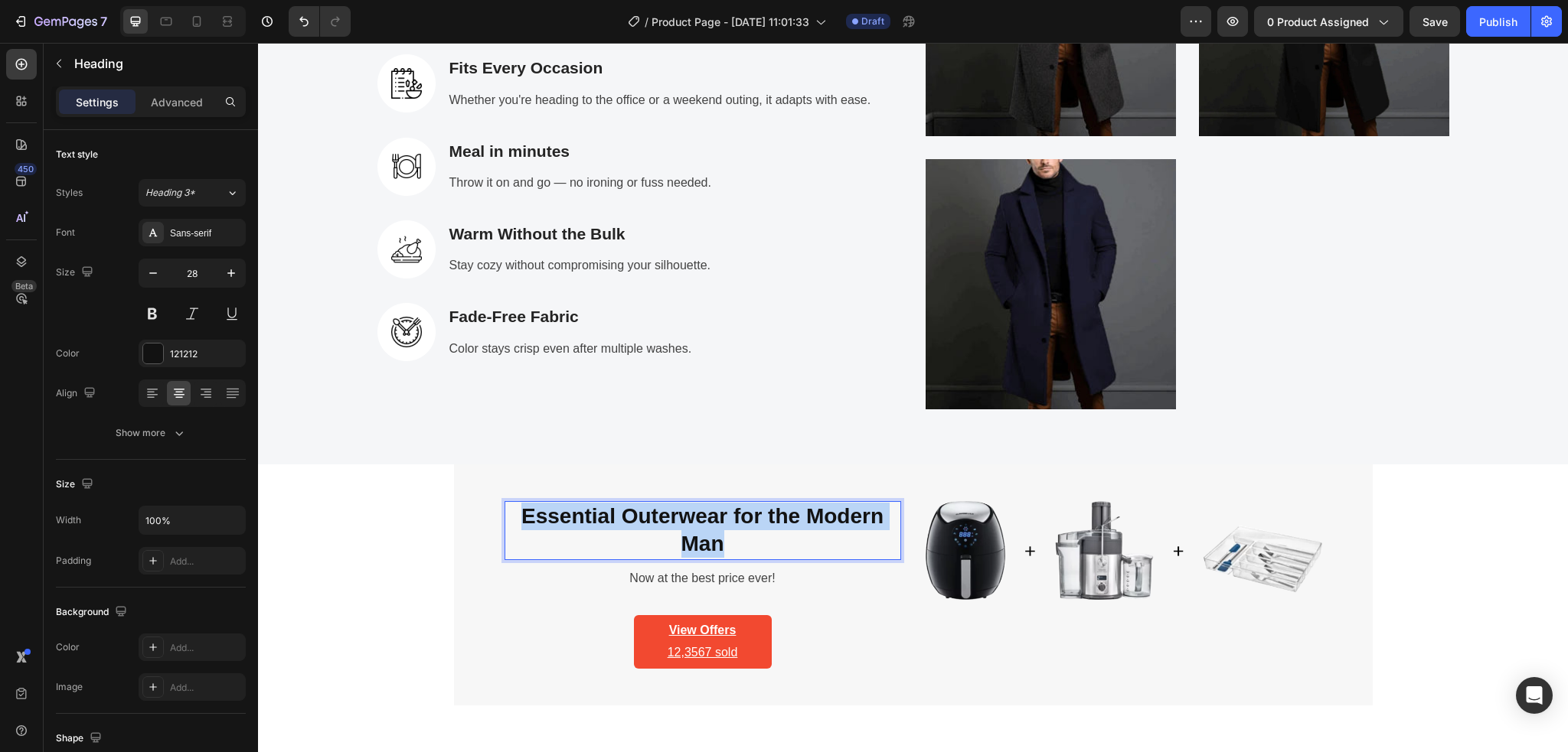
drag, startPoint x: 716, startPoint y: 541, endPoint x: 512, endPoint y: 514, distance: 205.8
click at [512, 514] on p "Essential Outerwear for the Modern Man" at bounding box center [702, 531] width 393 height 56
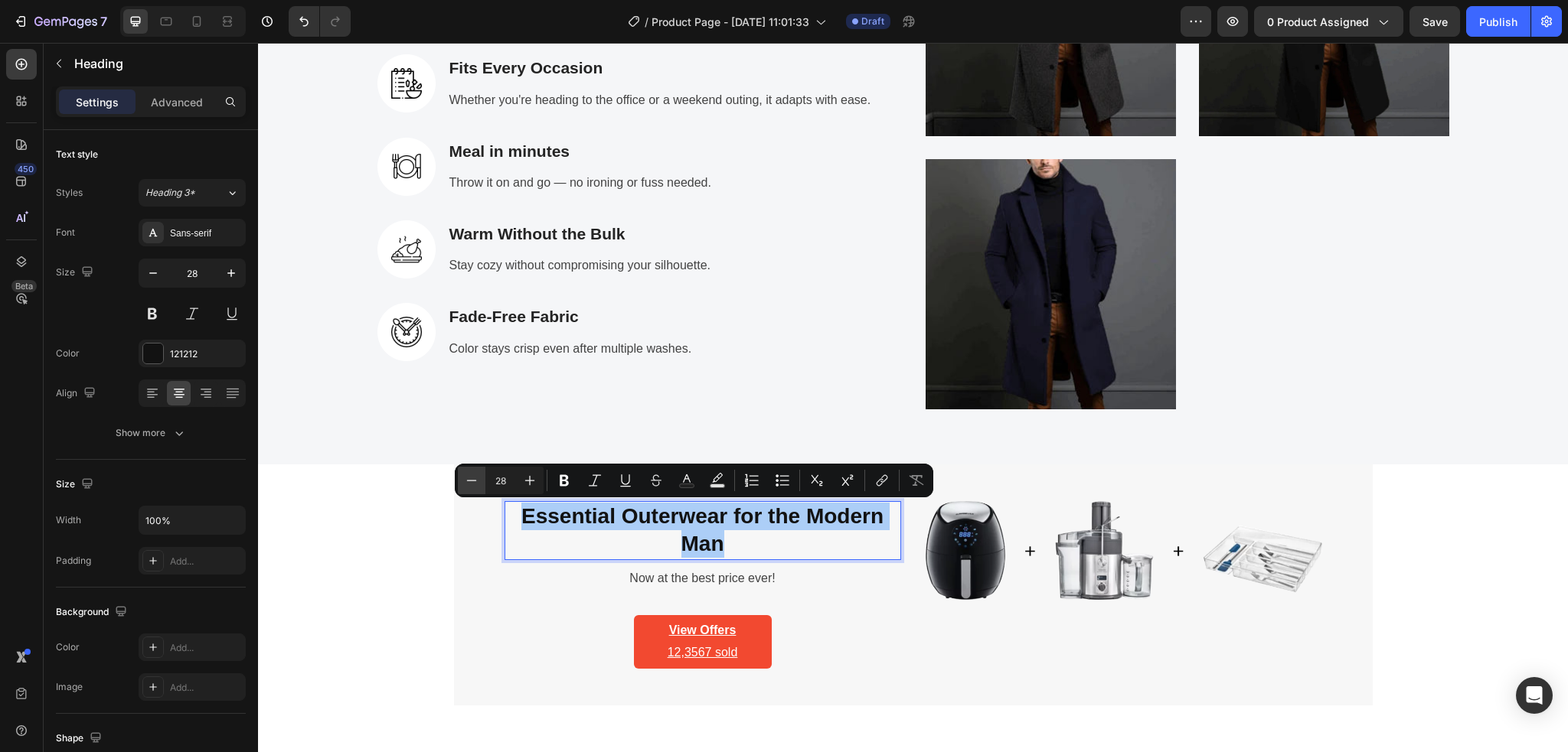
click at [478, 487] on icon "Editor contextual toolbar" at bounding box center [472, 480] width 16 height 16
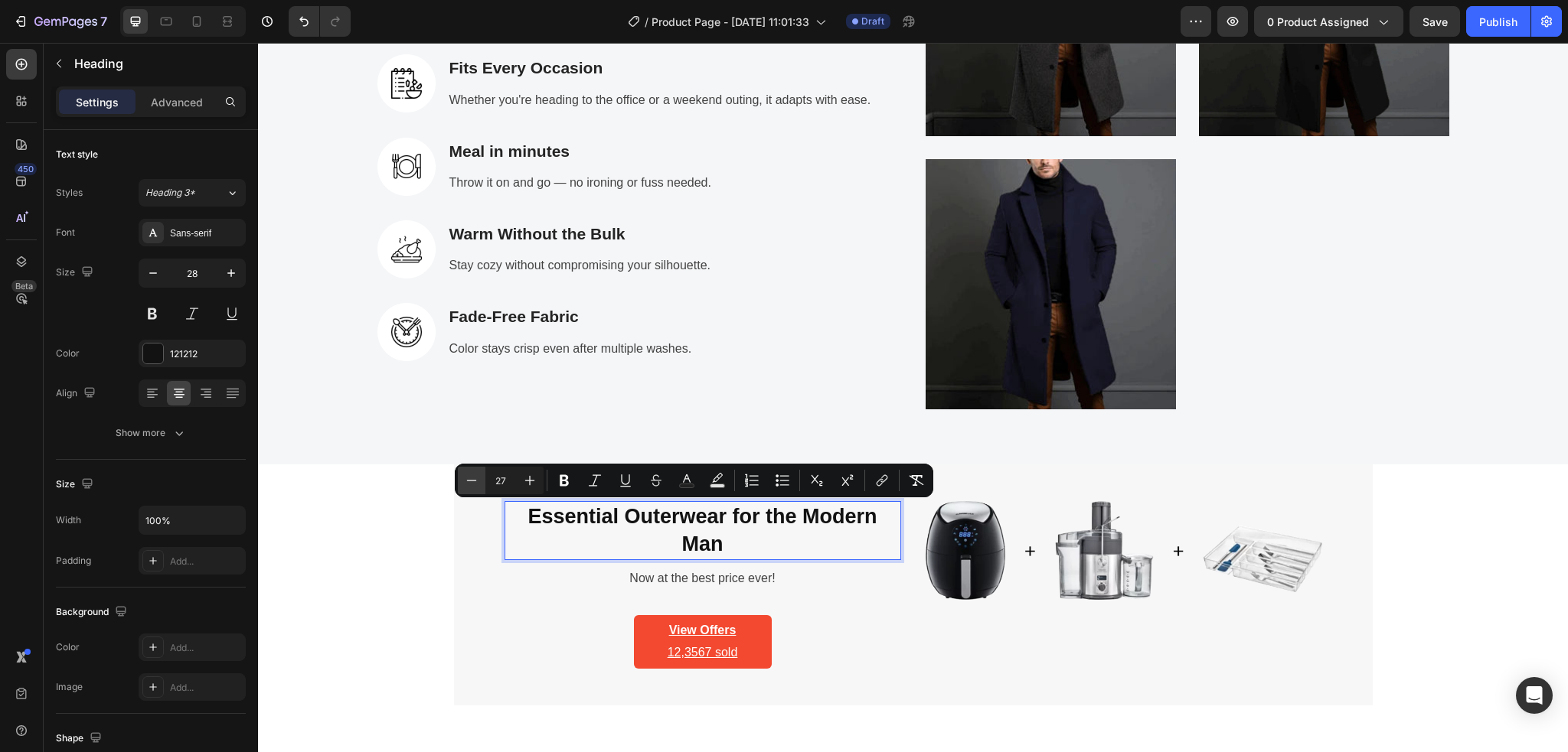
click at [478, 487] on icon "Editor contextual toolbar" at bounding box center [472, 480] width 16 height 16
type input "26"
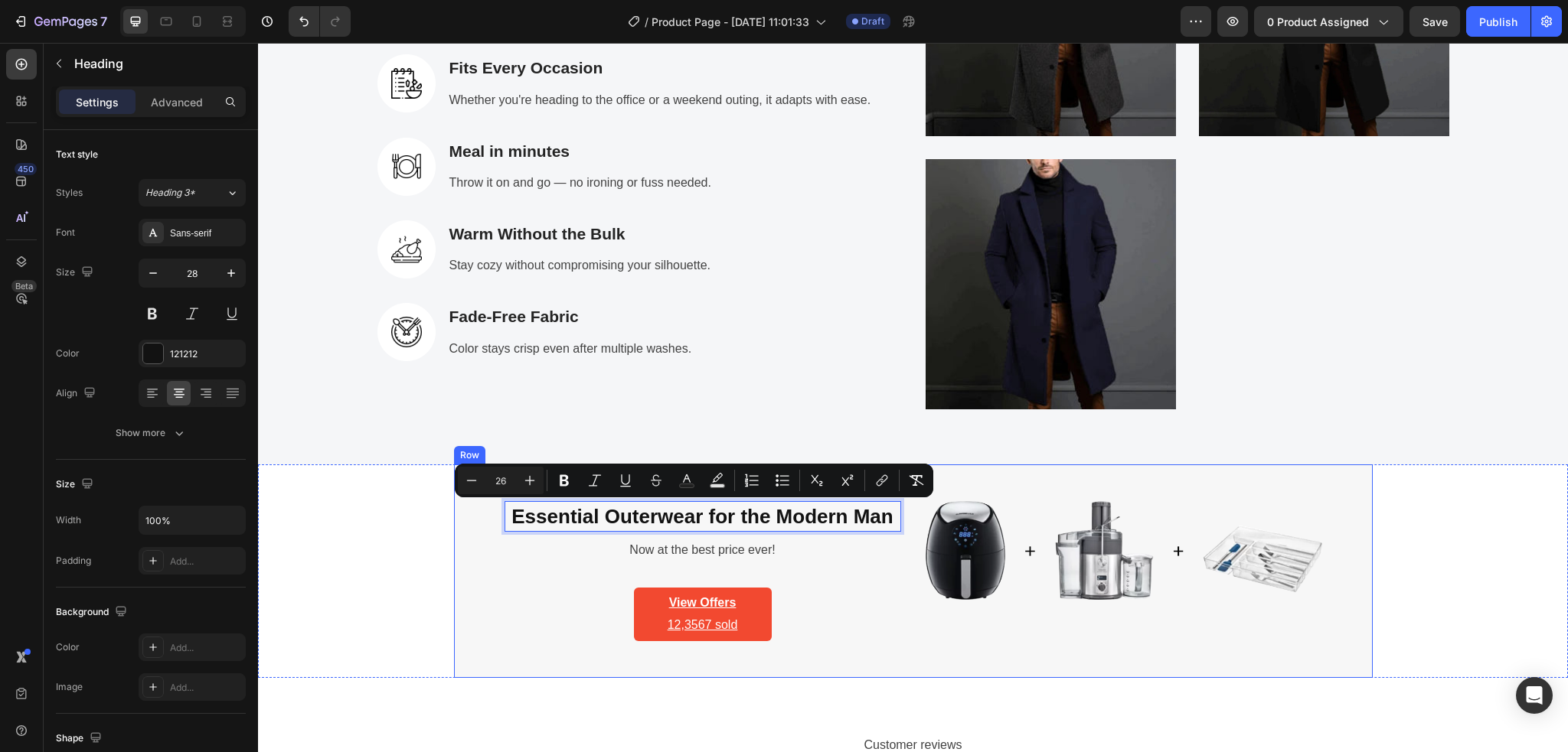
click at [795, 605] on div "Essential Outerwear for the Modern Man Heading 8 Now at the best price ever! Te…" at bounding box center [702, 571] width 397 height 140
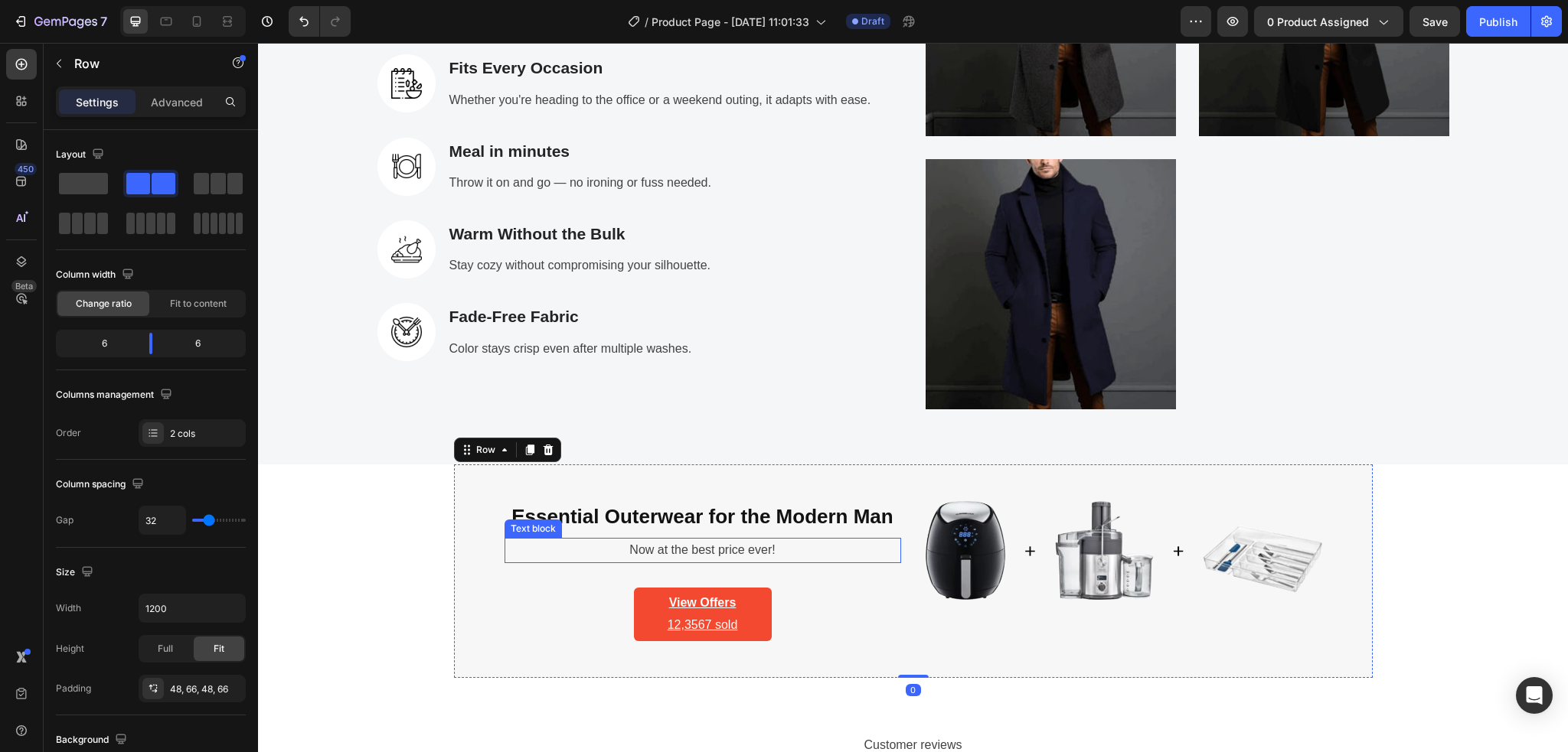
click at [683, 554] on p "Now at the best price ever!" at bounding box center [702, 550] width 393 height 23
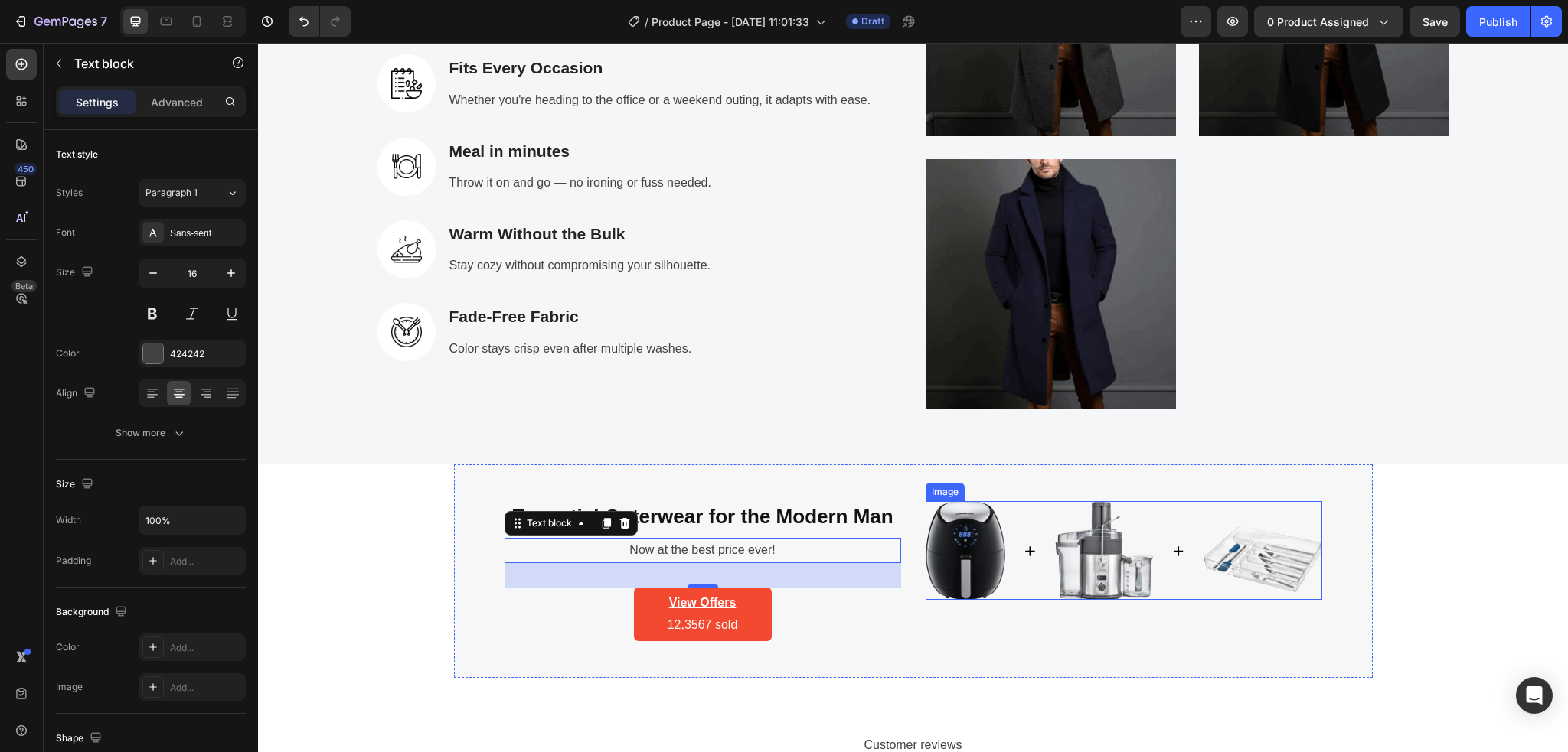
click at [937, 554] on img at bounding box center [1124, 550] width 397 height 98
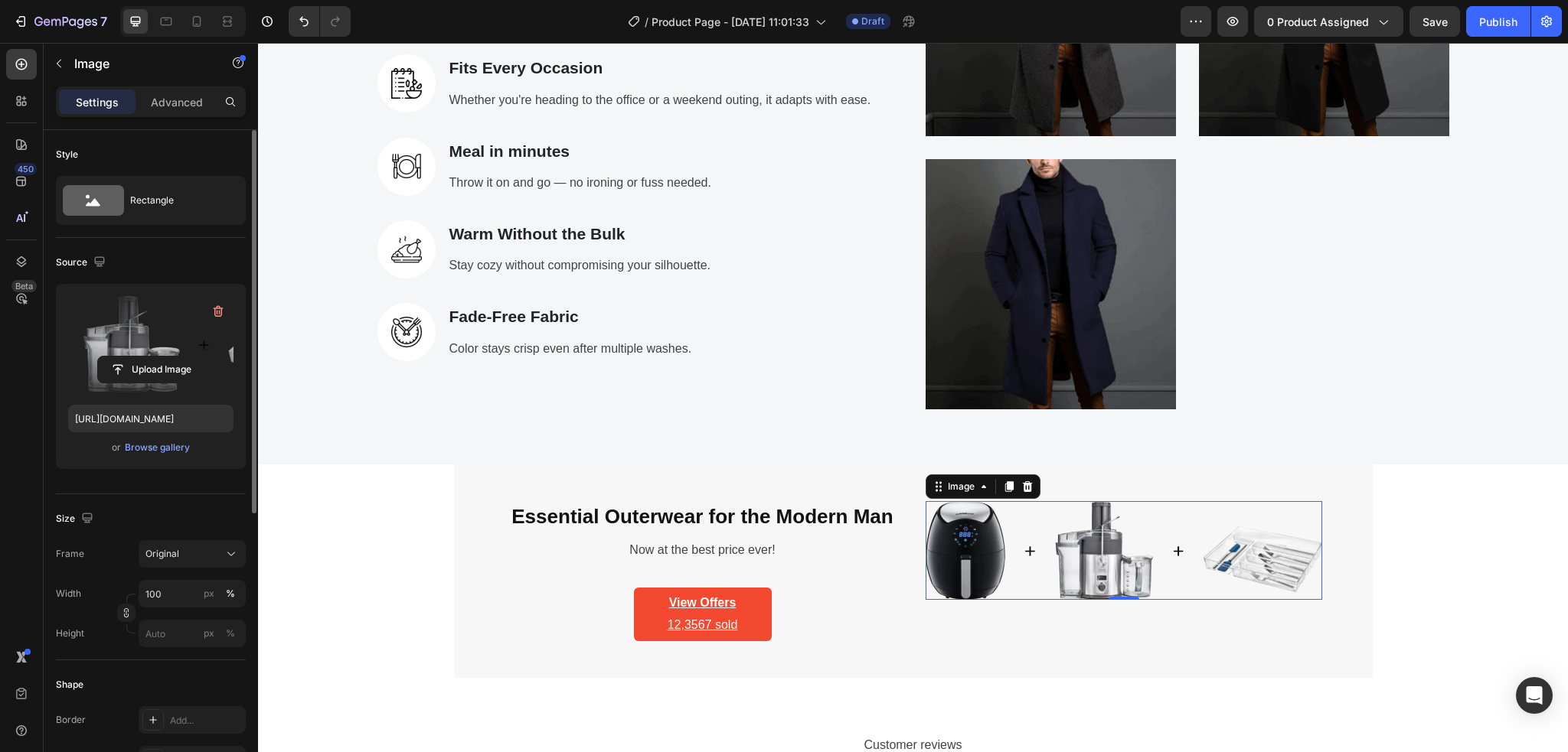
click at [180, 349] on label at bounding box center [151, 345] width 165 height 96
click at [180, 356] on input "file" at bounding box center [150, 369] width 105 height 26
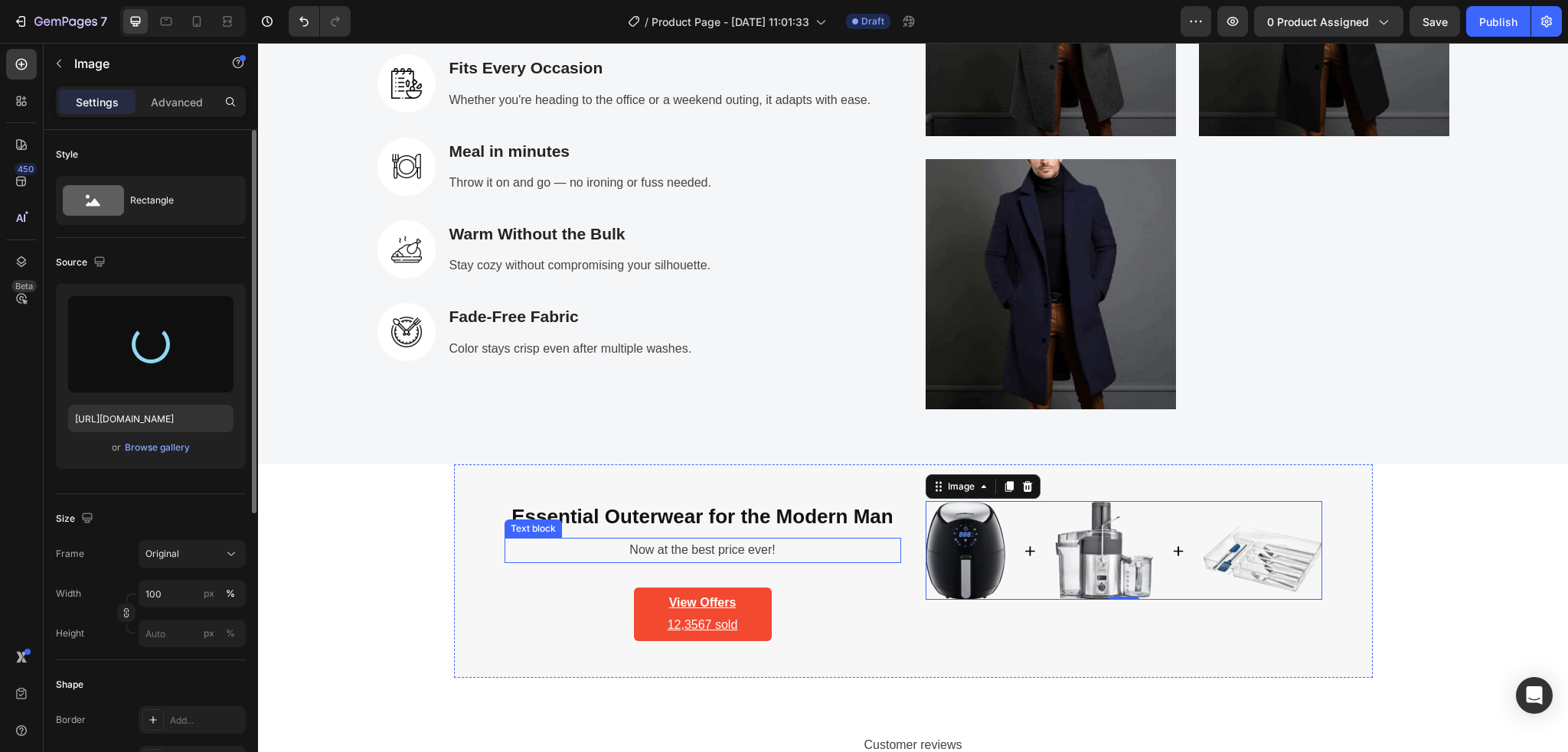
type input "https://cdn.shopify.com/s/files/1/0886/4517/3512/files/gempages_580820274652381…"
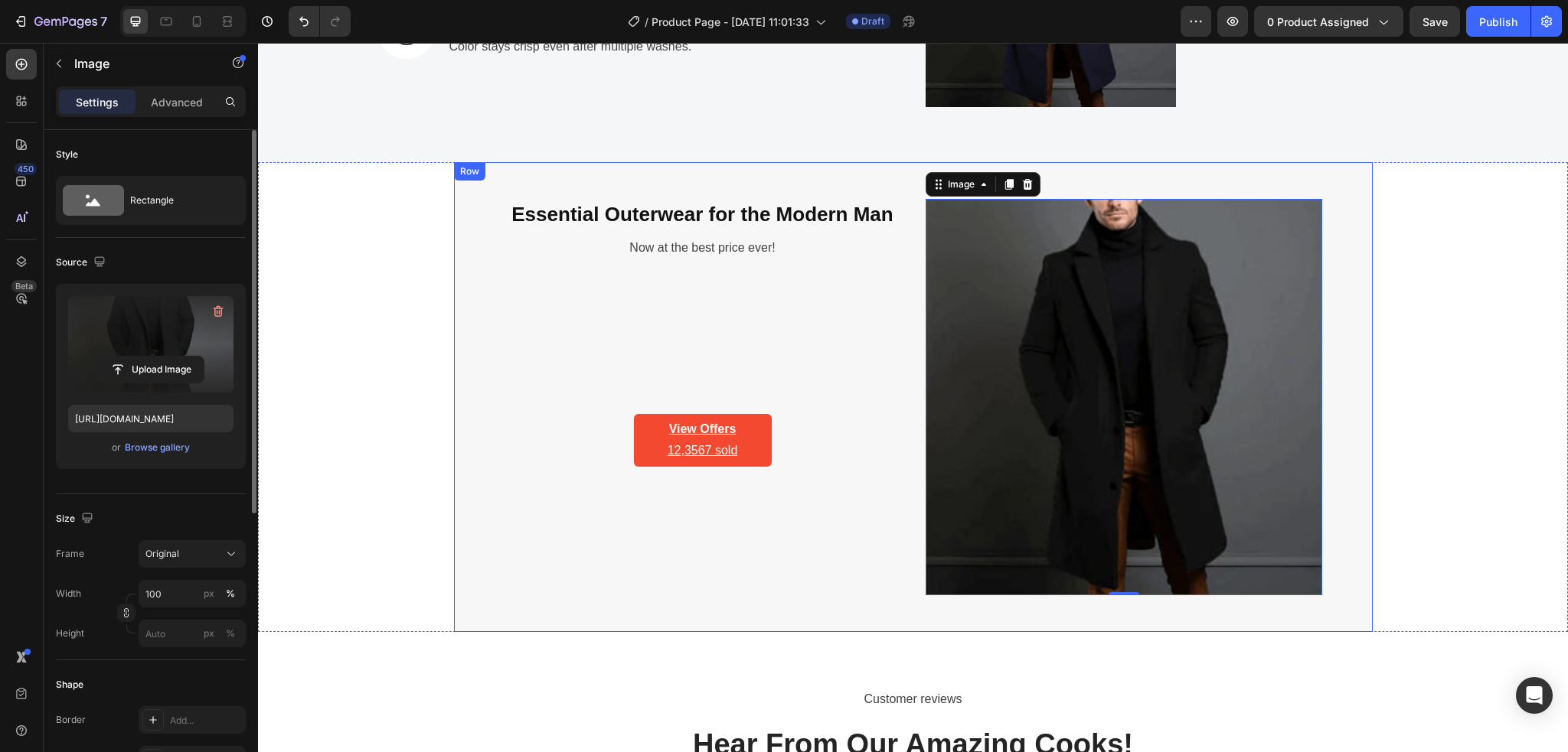
scroll to position [2888, 0]
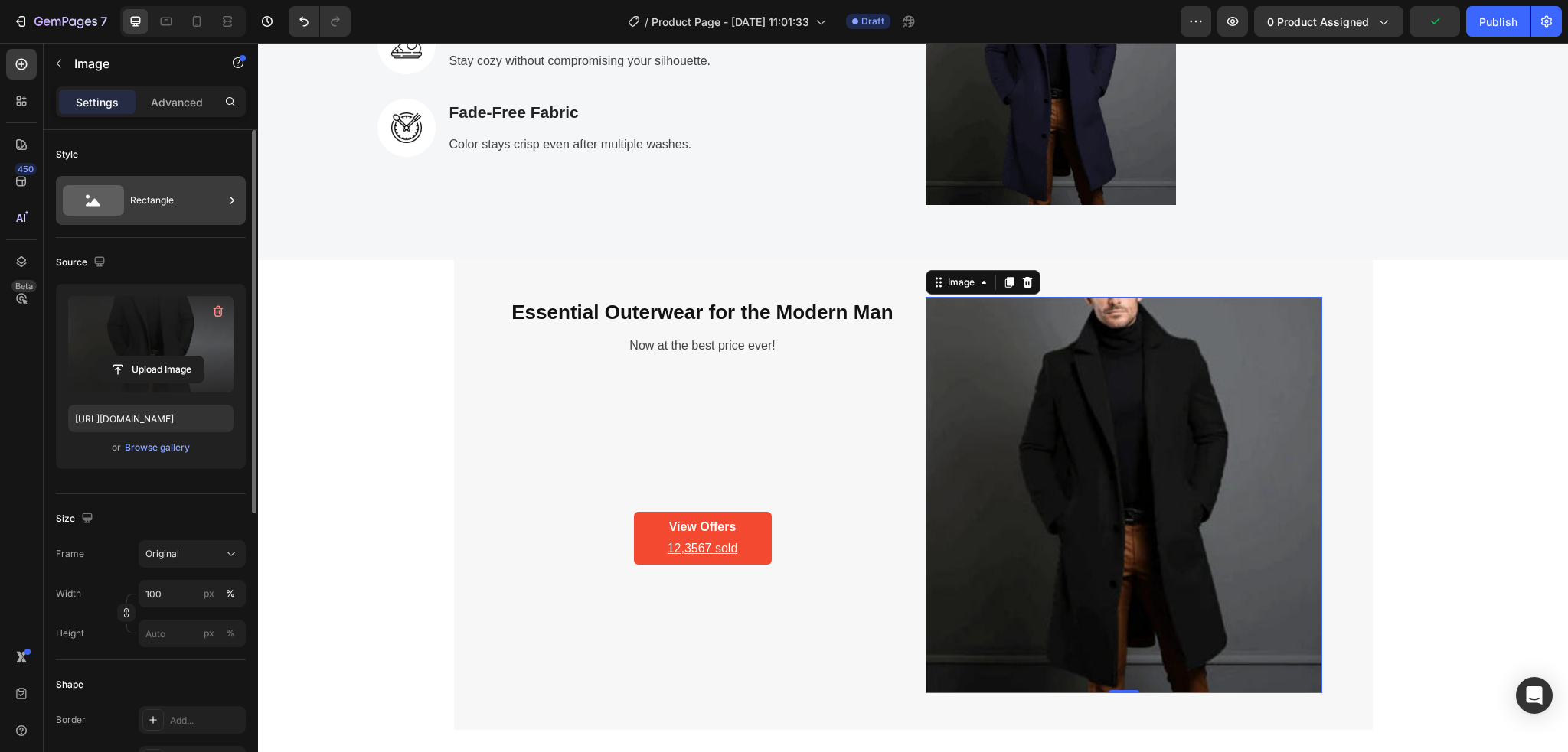
click at [172, 210] on div "Rectangle" at bounding box center [176, 201] width 94 height 35
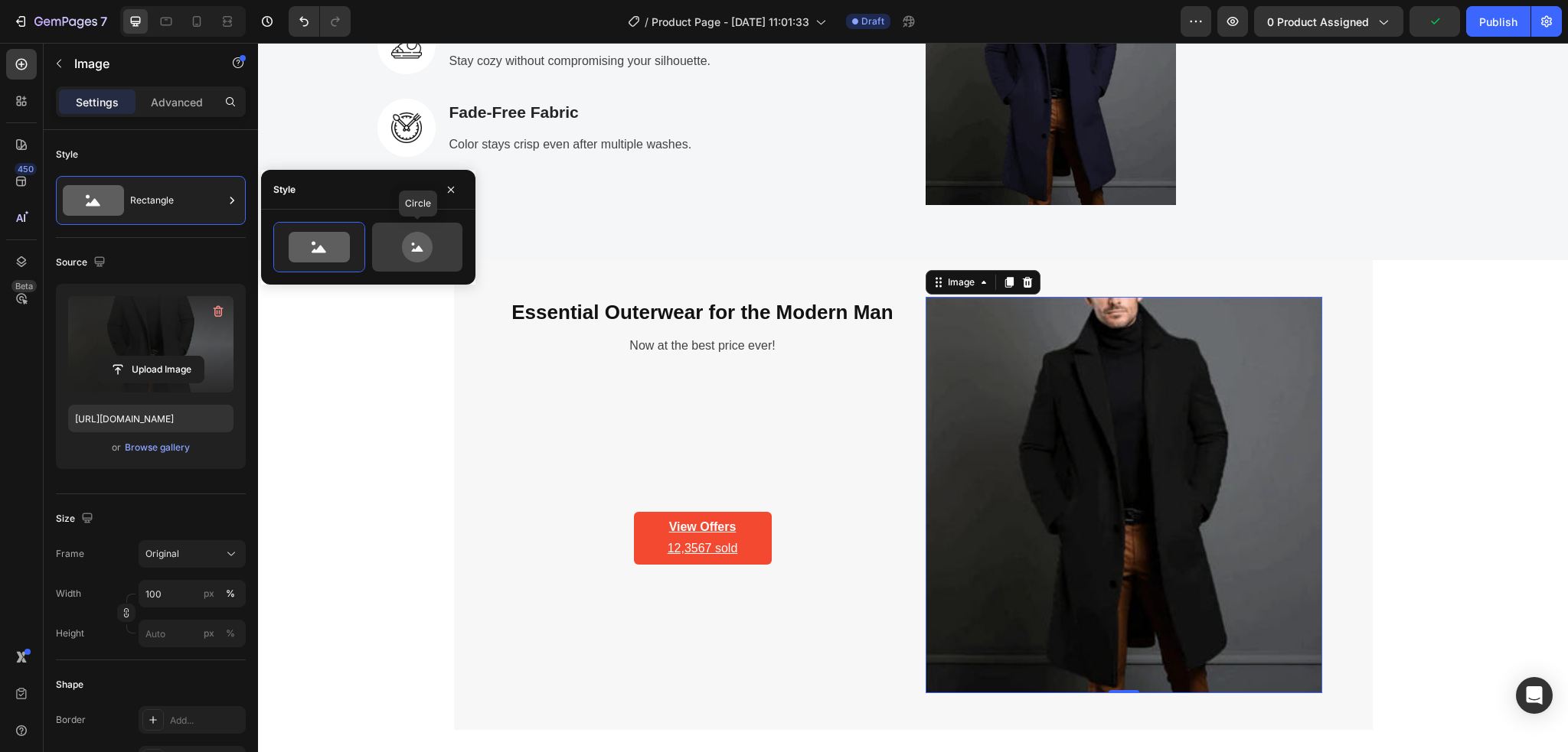
click at [409, 246] on icon at bounding box center [417, 246] width 31 height 31
type input "80"
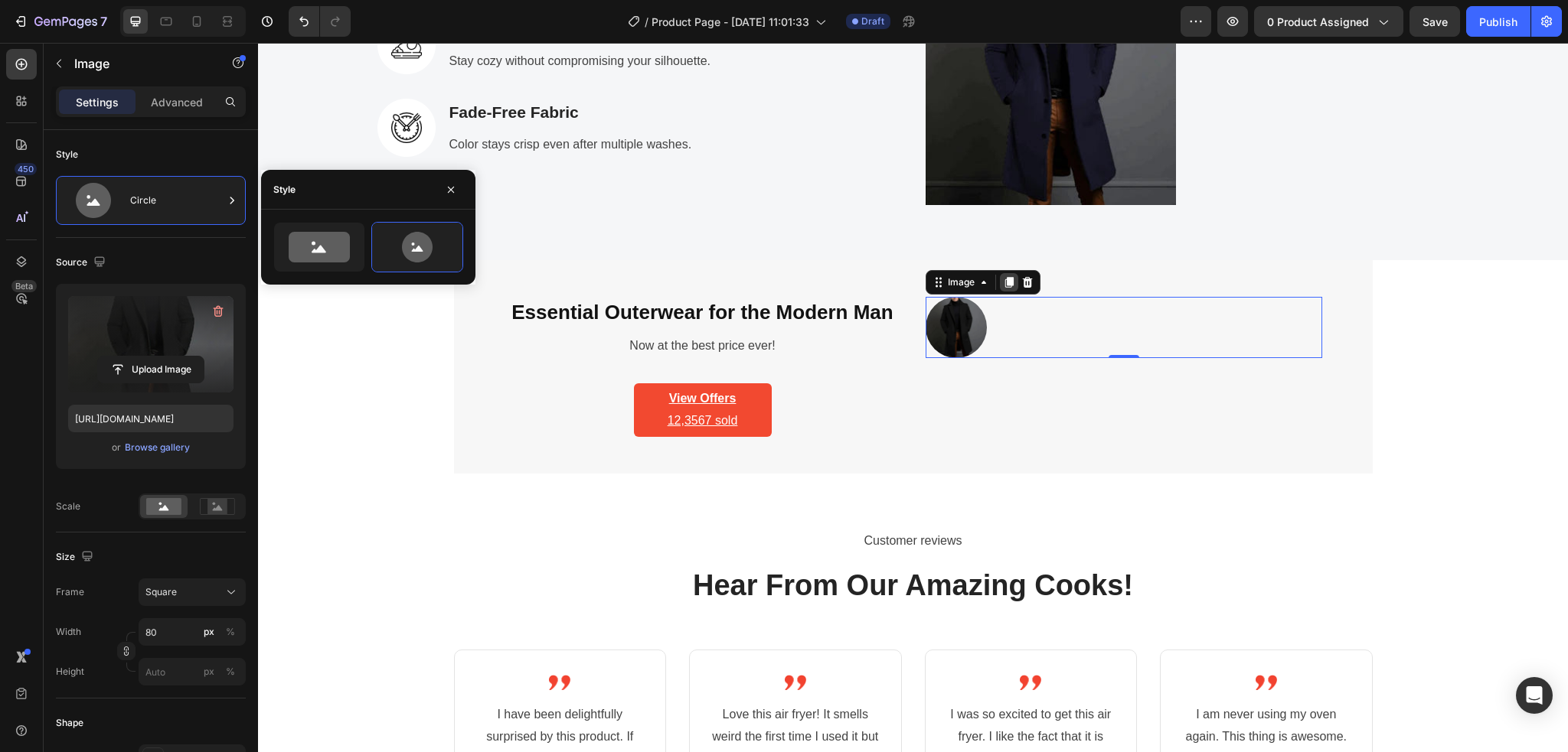
click at [1003, 285] on icon at bounding box center [1009, 282] width 12 height 12
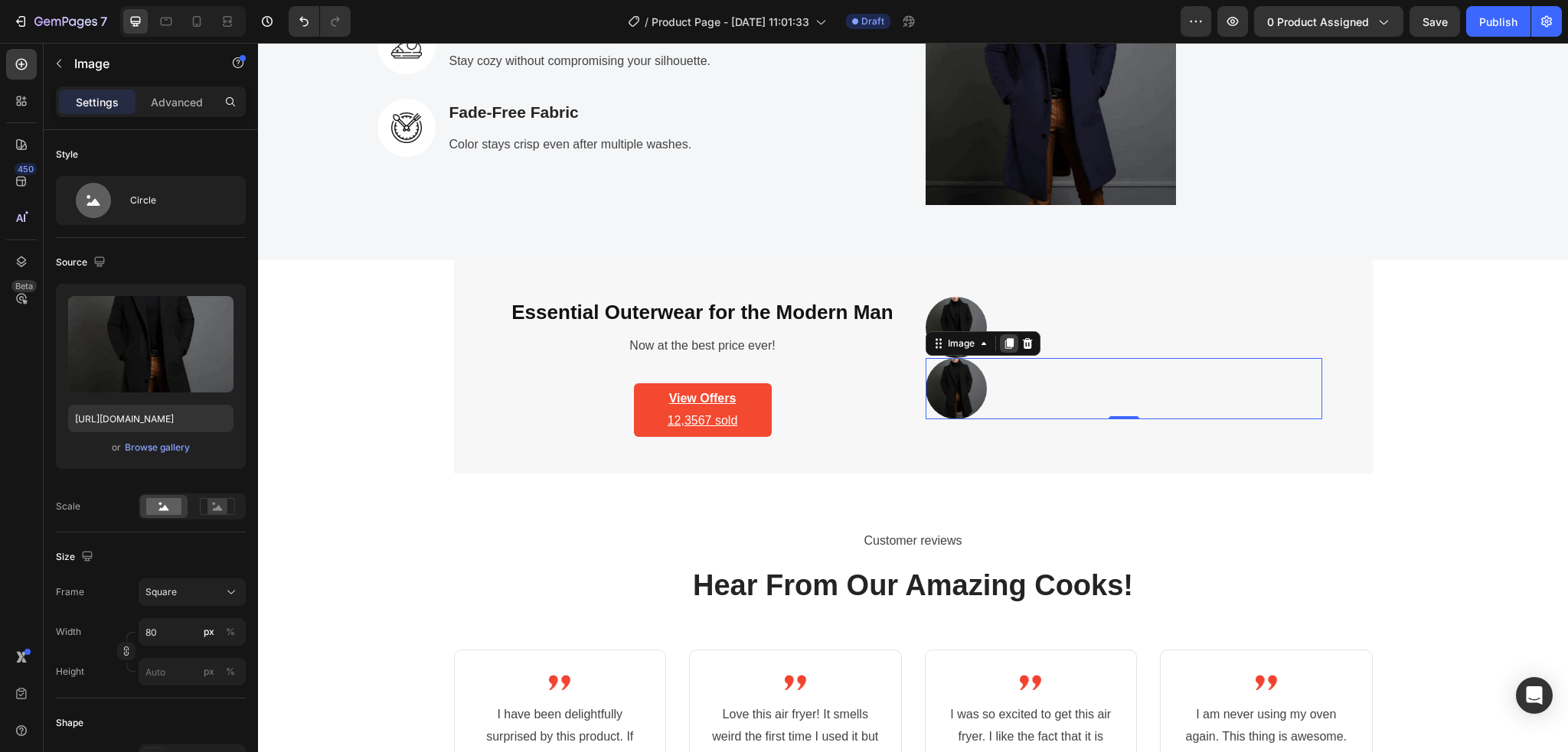
click at [1000, 350] on div at bounding box center [1009, 344] width 19 height 19
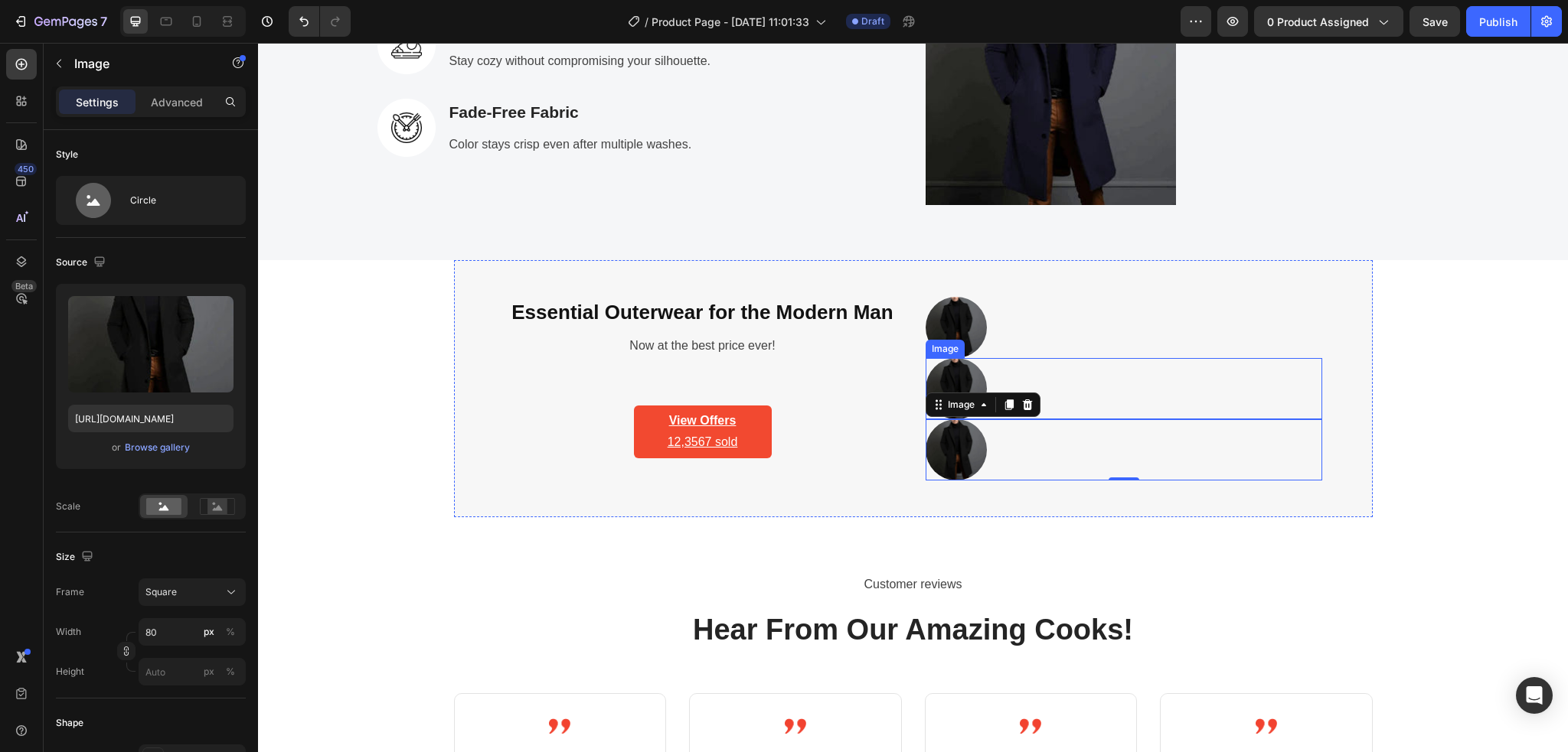
click at [947, 384] on img at bounding box center [956, 389] width 61 height 61
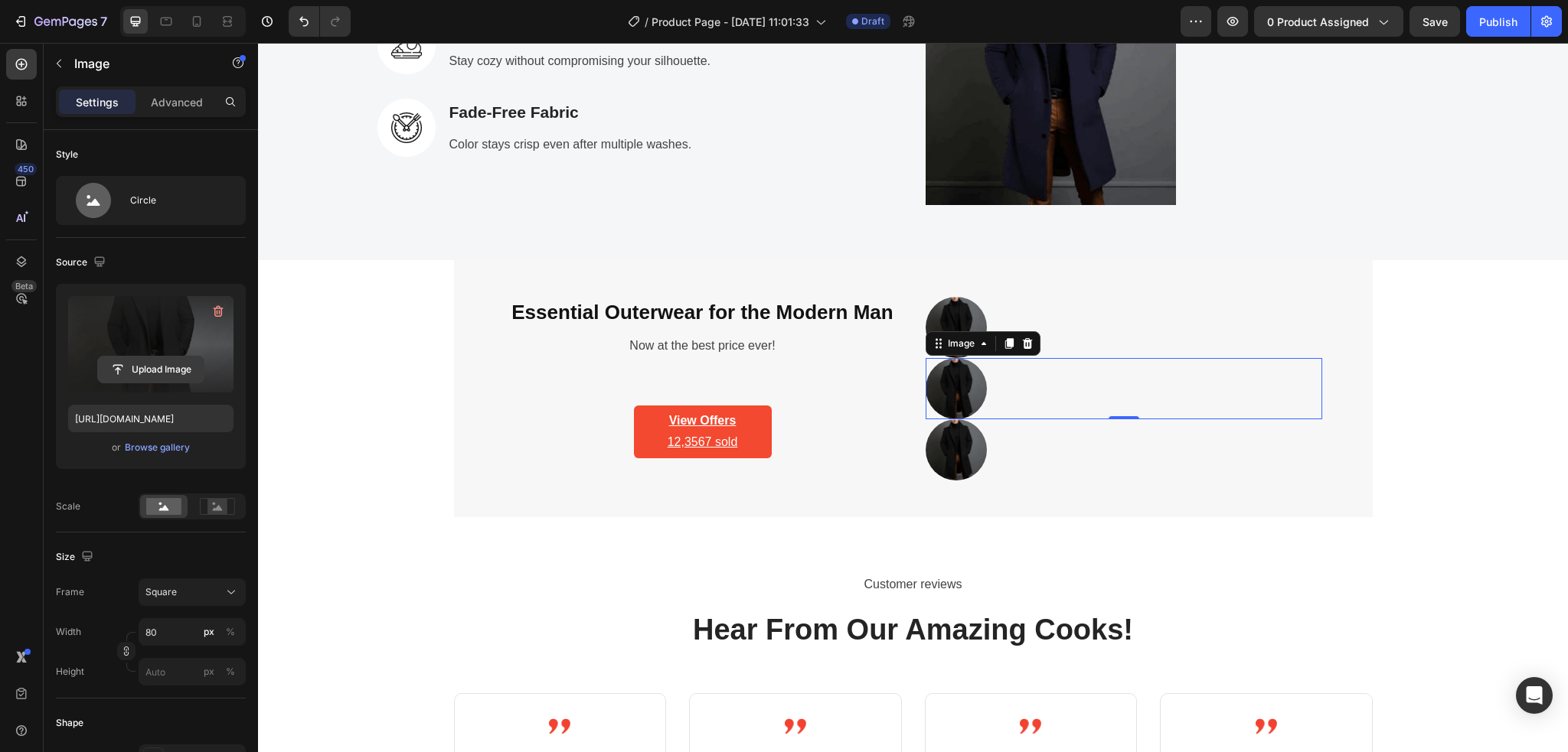
click at [162, 371] on input "file" at bounding box center [150, 369] width 105 height 26
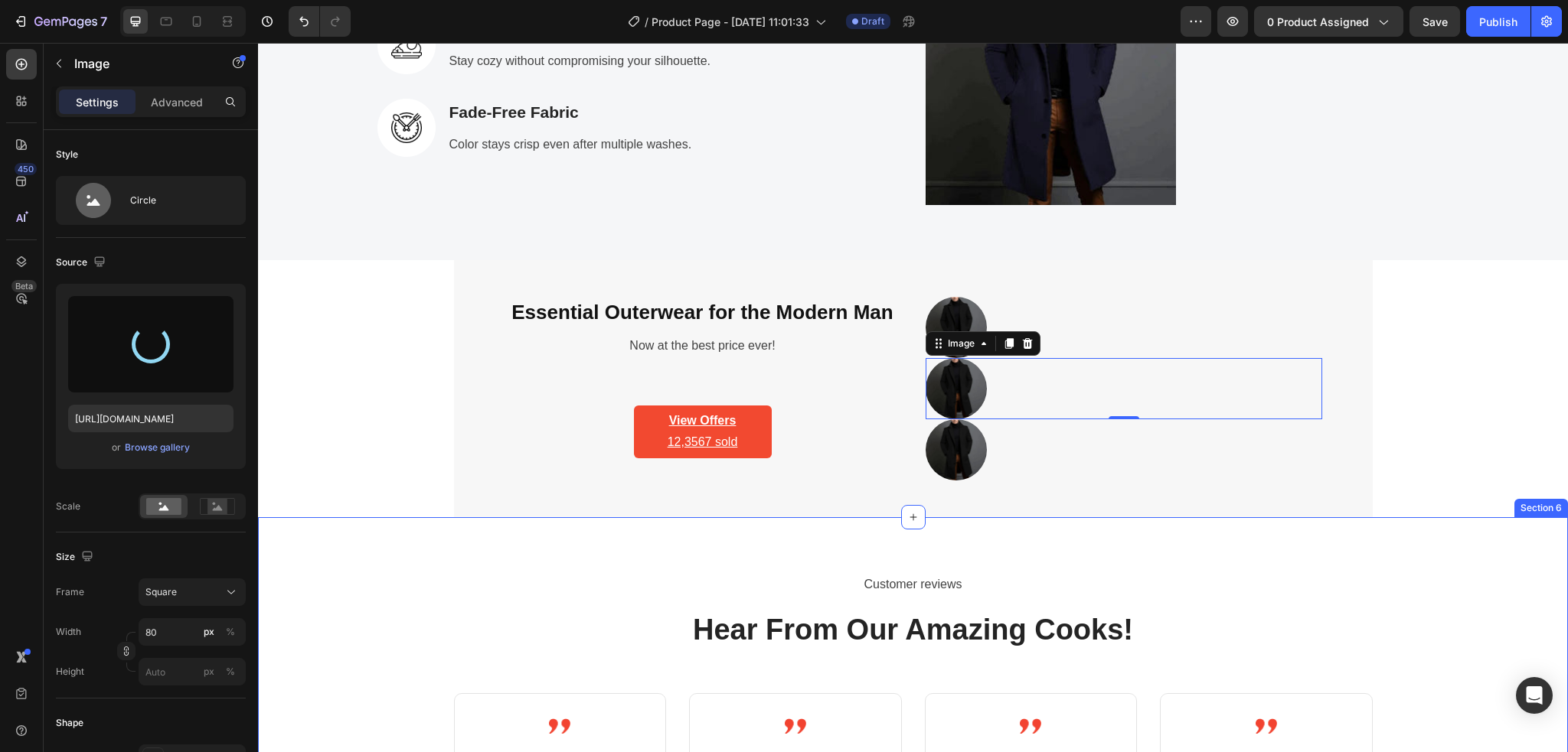
type input "https://cdn.shopify.com/s/files/1/0886/4517/3512/files/gempages_580820274652381…"
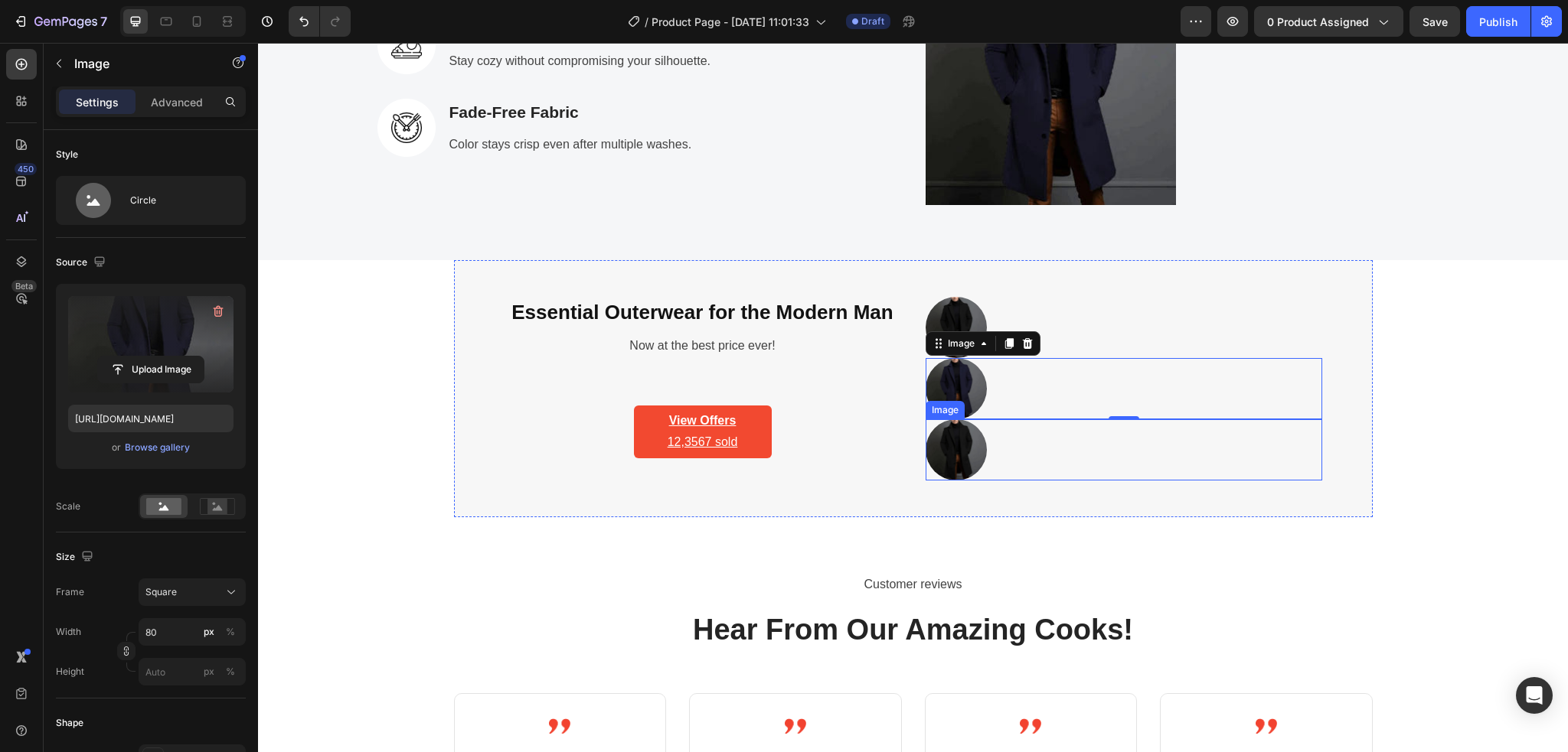
click at [953, 453] on img at bounding box center [956, 450] width 61 height 61
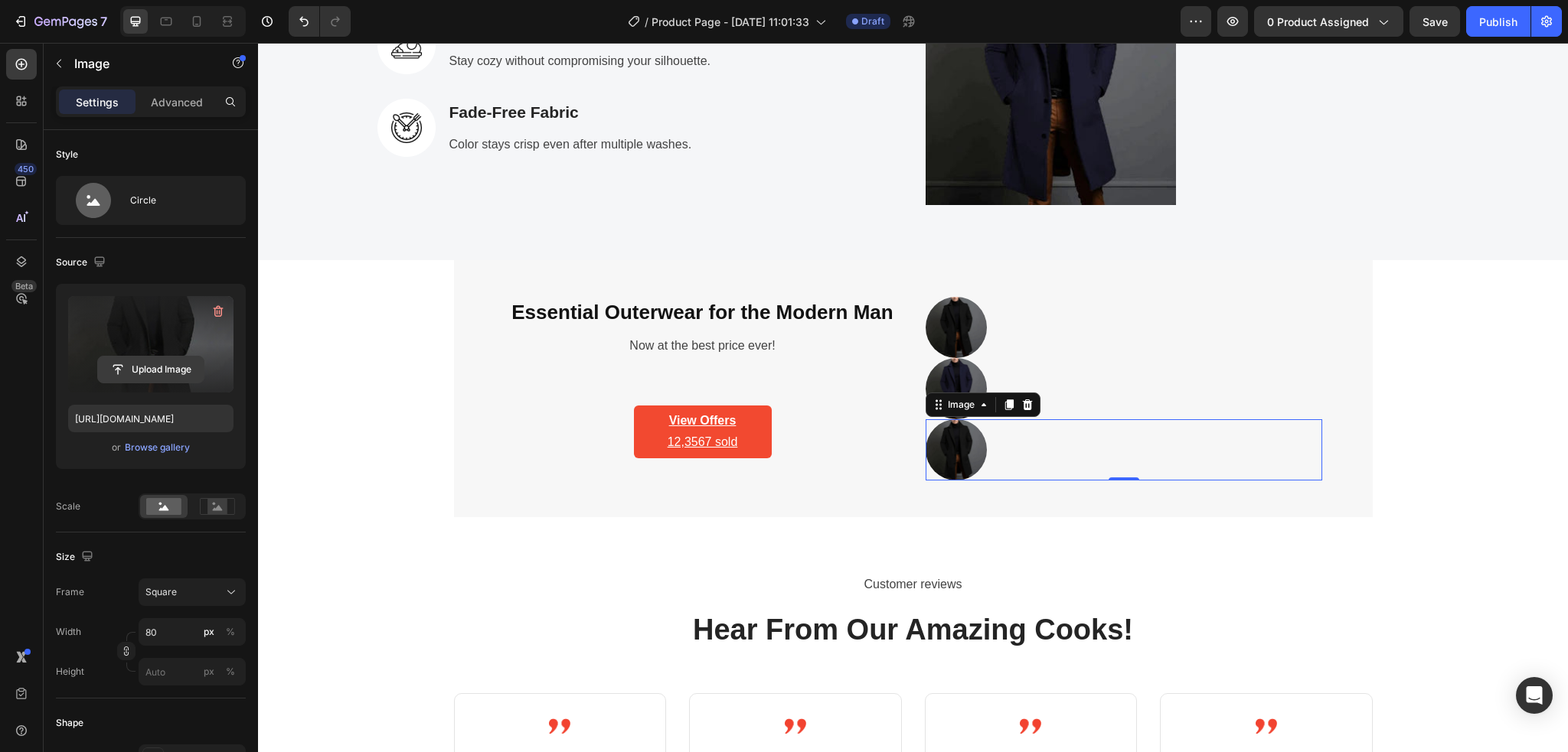
click at [153, 372] on input "file" at bounding box center [150, 369] width 105 height 26
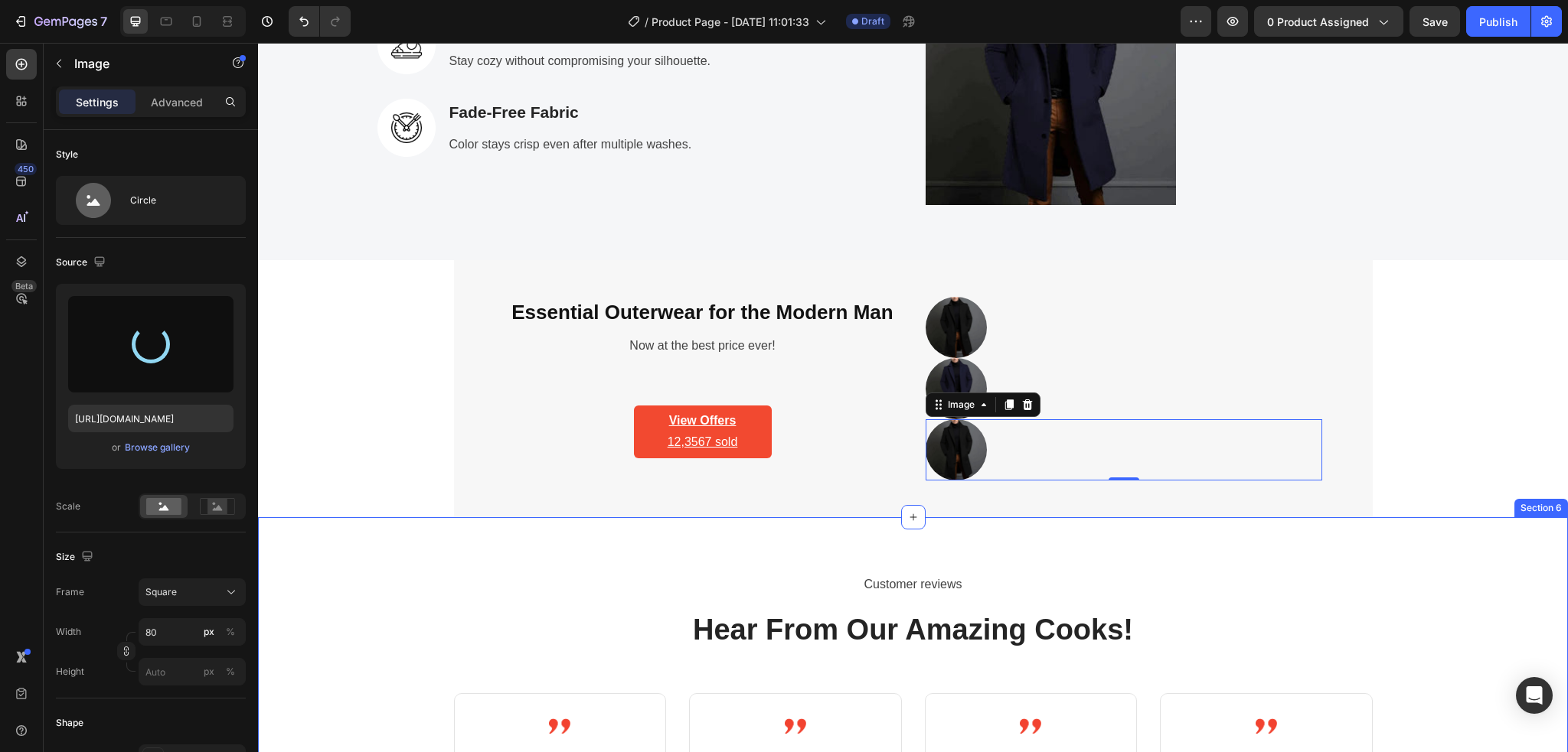
type input "https://cdn.shopify.com/s/files/1/0886/4517/3512/files/gempages_580820274652381…"
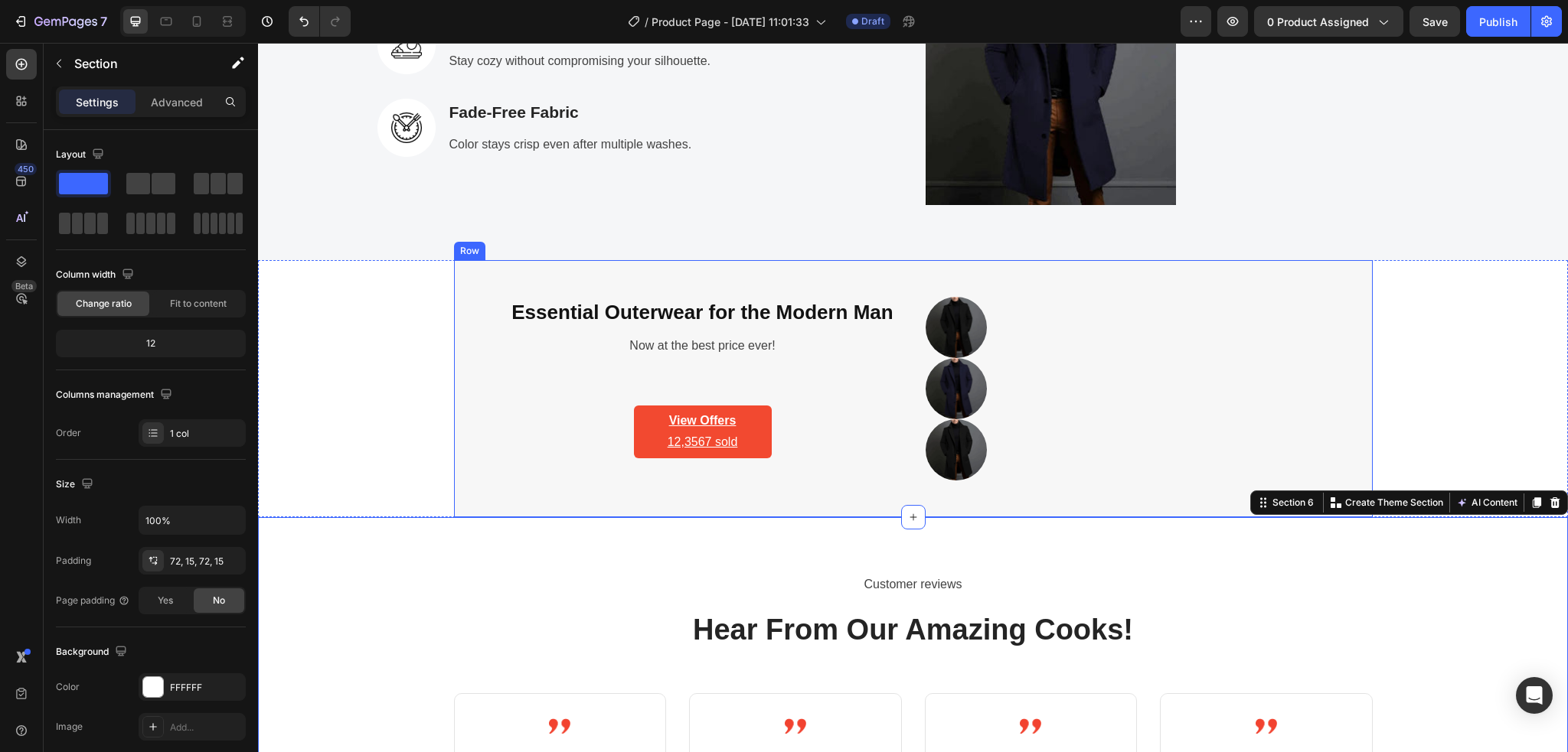
click at [462, 279] on div "⁠⁠⁠⁠⁠⁠⁠ Essential Outerwear for the Modern Man Heading Now at the best price ev…" at bounding box center [913, 388] width 919 height 257
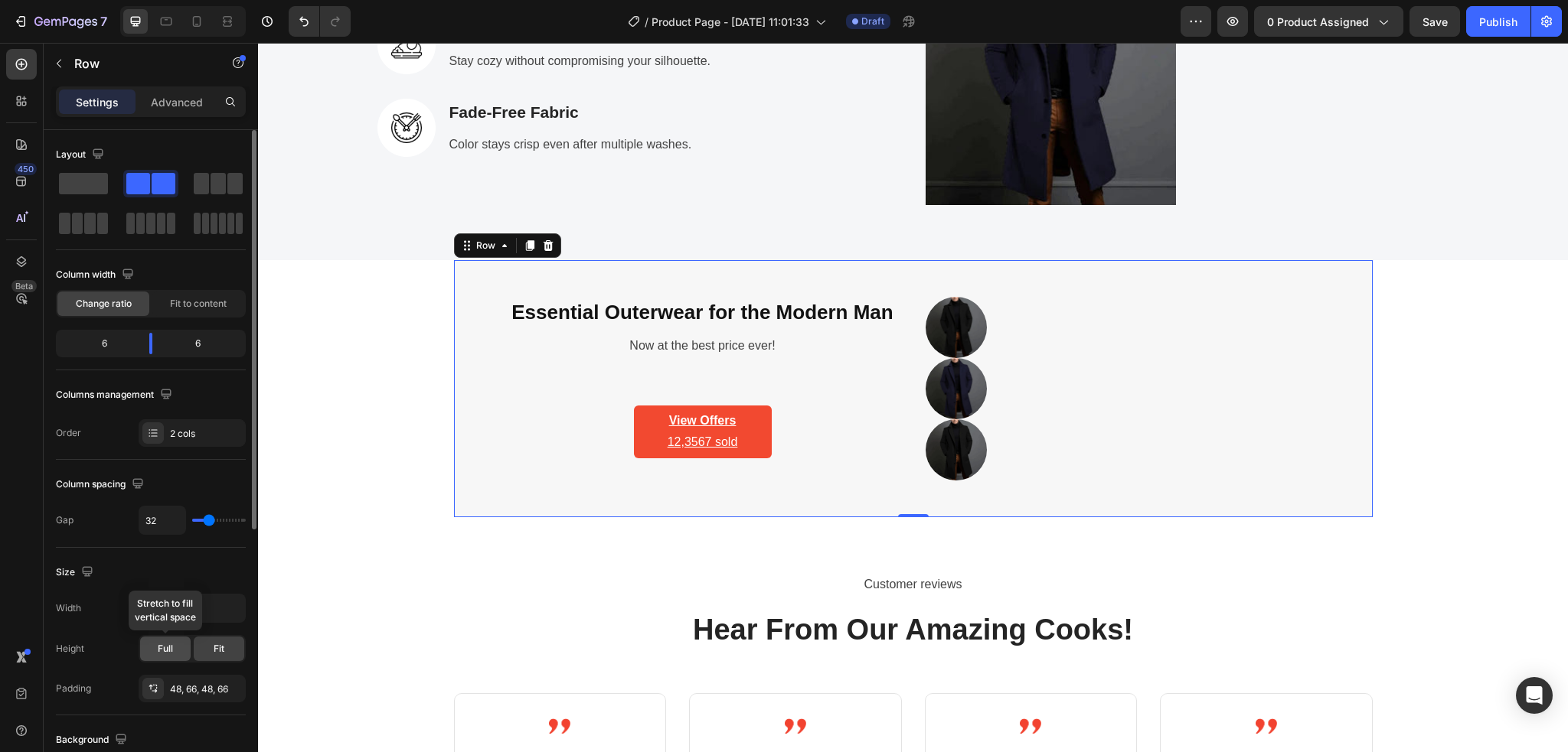
click at [163, 644] on span "Full" at bounding box center [165, 649] width 16 height 14
click at [209, 648] on div "Fit" at bounding box center [219, 649] width 50 height 25
click at [222, 612] on button "button" at bounding box center [231, 608] width 28 height 28
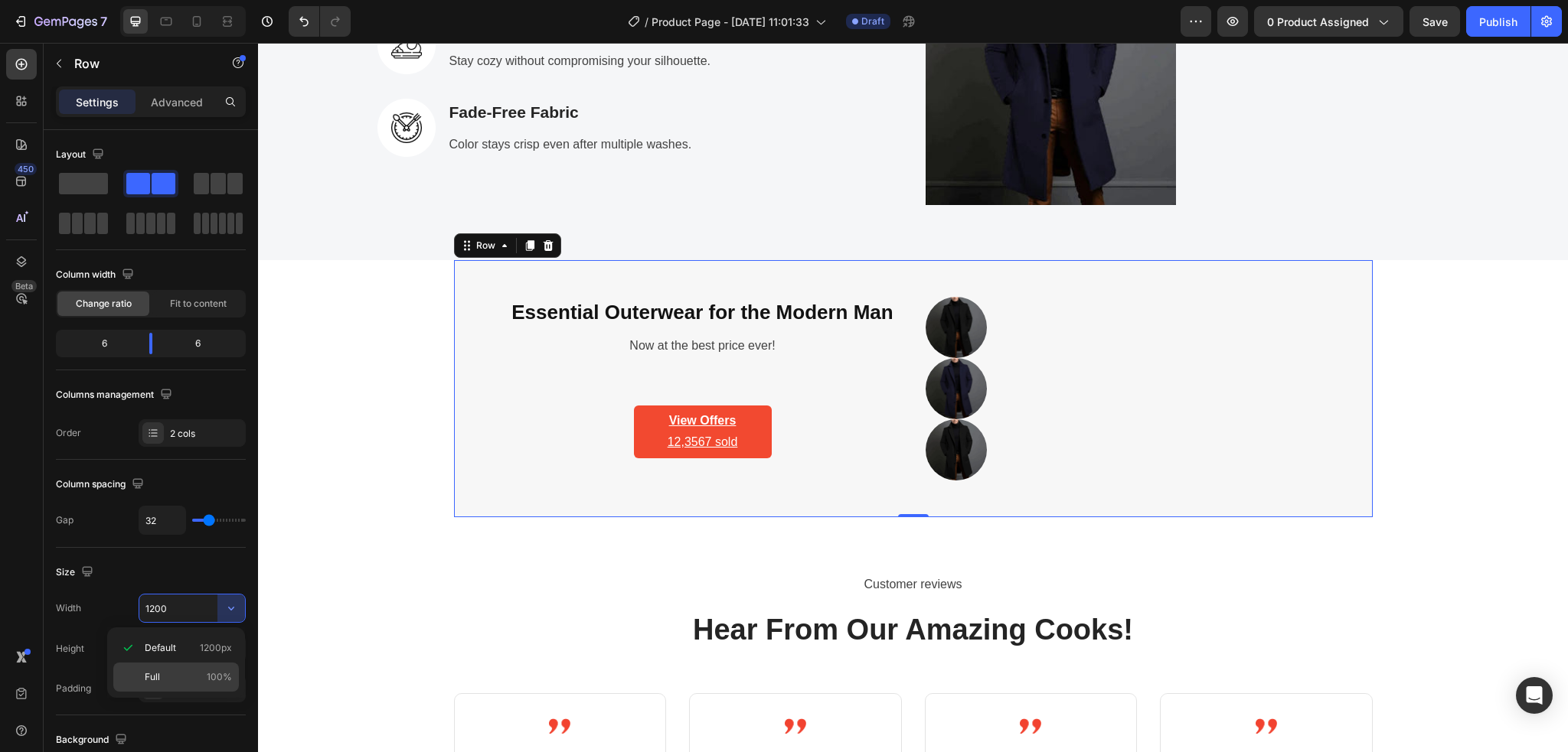
click at [167, 672] on p "Full 100%" at bounding box center [188, 677] width 88 height 14
type input "100%"
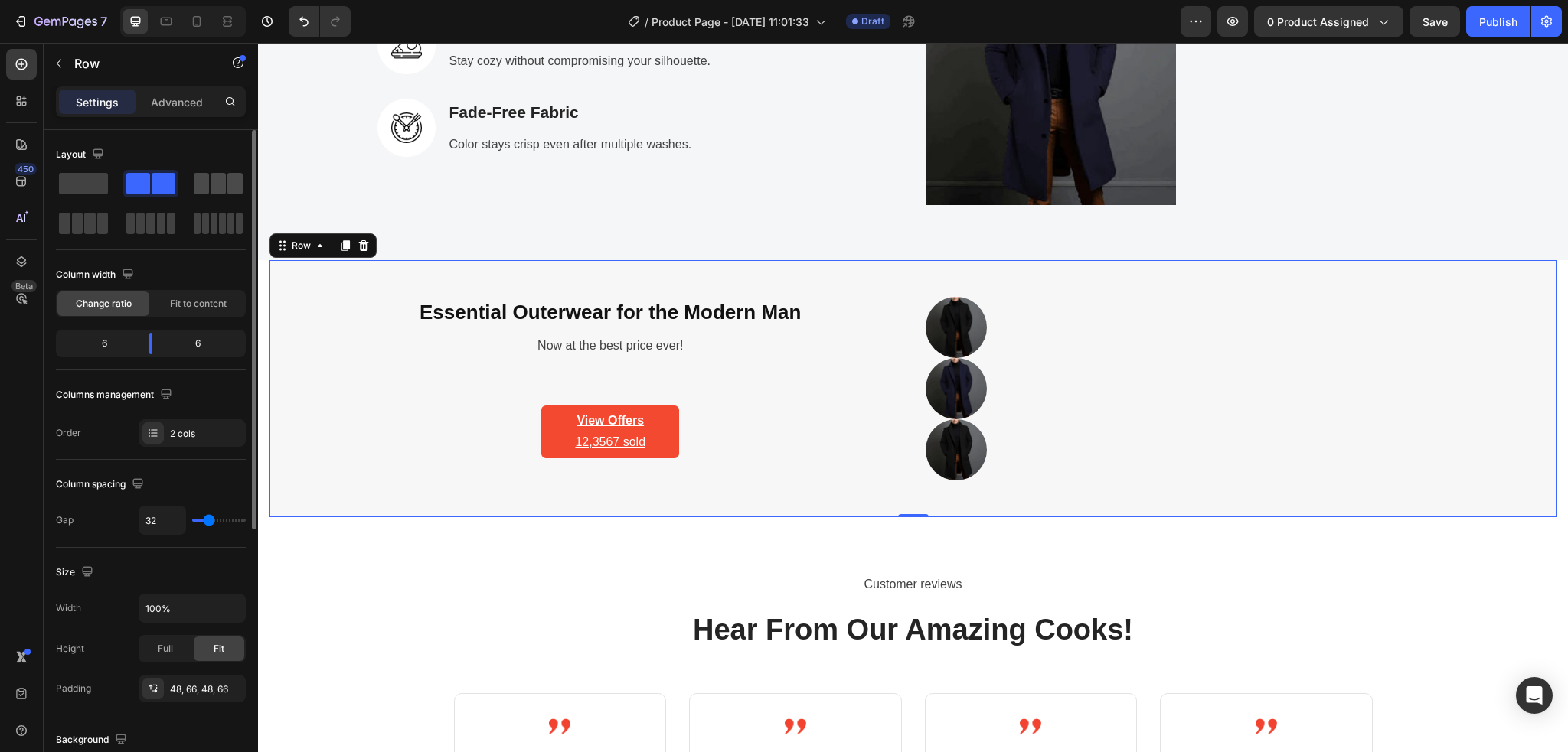
drag, startPoint x: 210, startPoint y: 190, endPoint x: 115, endPoint y: 299, distance: 144.6
click at [211, 190] on span at bounding box center [219, 184] width 16 height 22
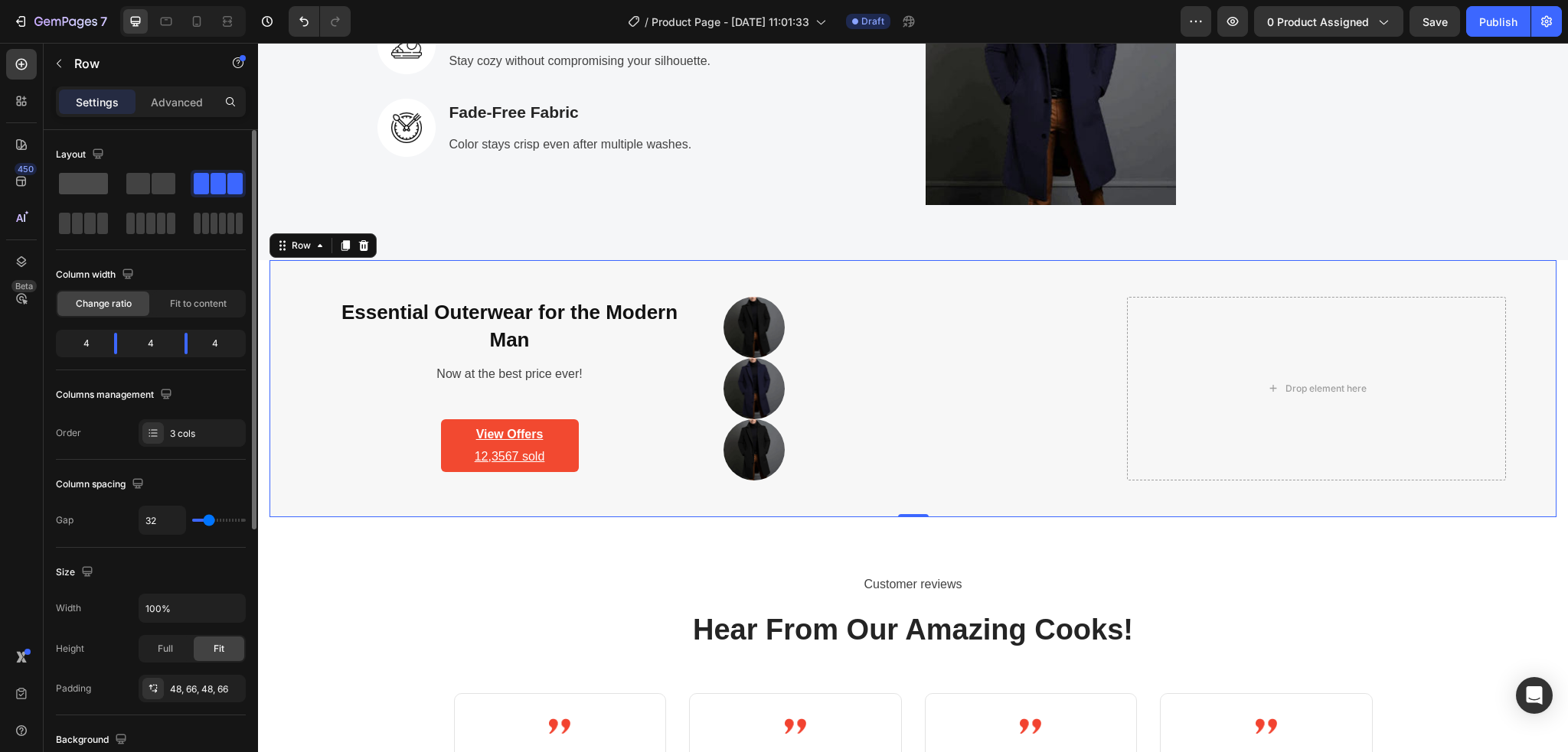
click at [81, 191] on span at bounding box center [84, 184] width 49 height 22
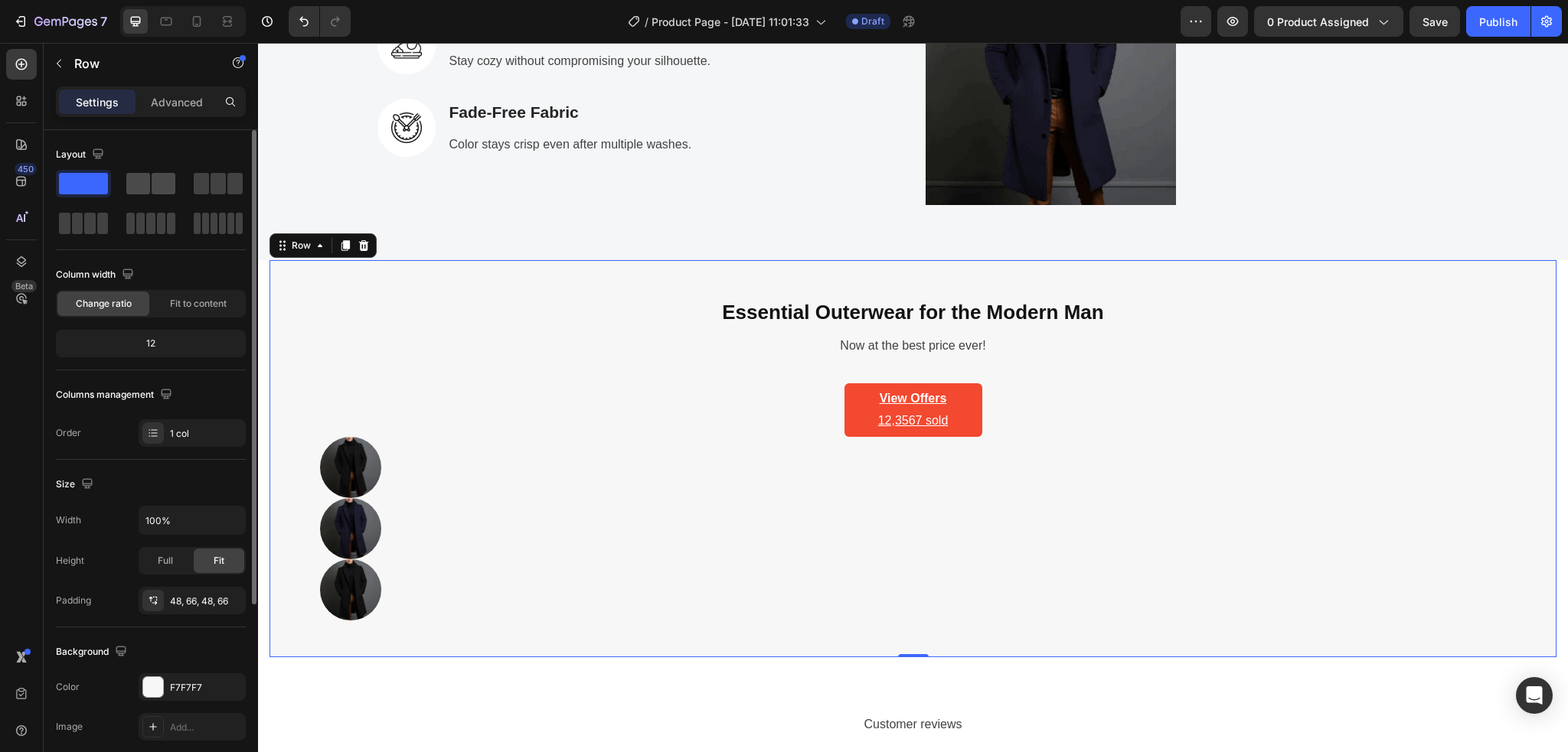
drag, startPoint x: 144, startPoint y: 191, endPoint x: 514, endPoint y: 426, distance: 438.3
click at [144, 191] on span at bounding box center [138, 184] width 24 height 22
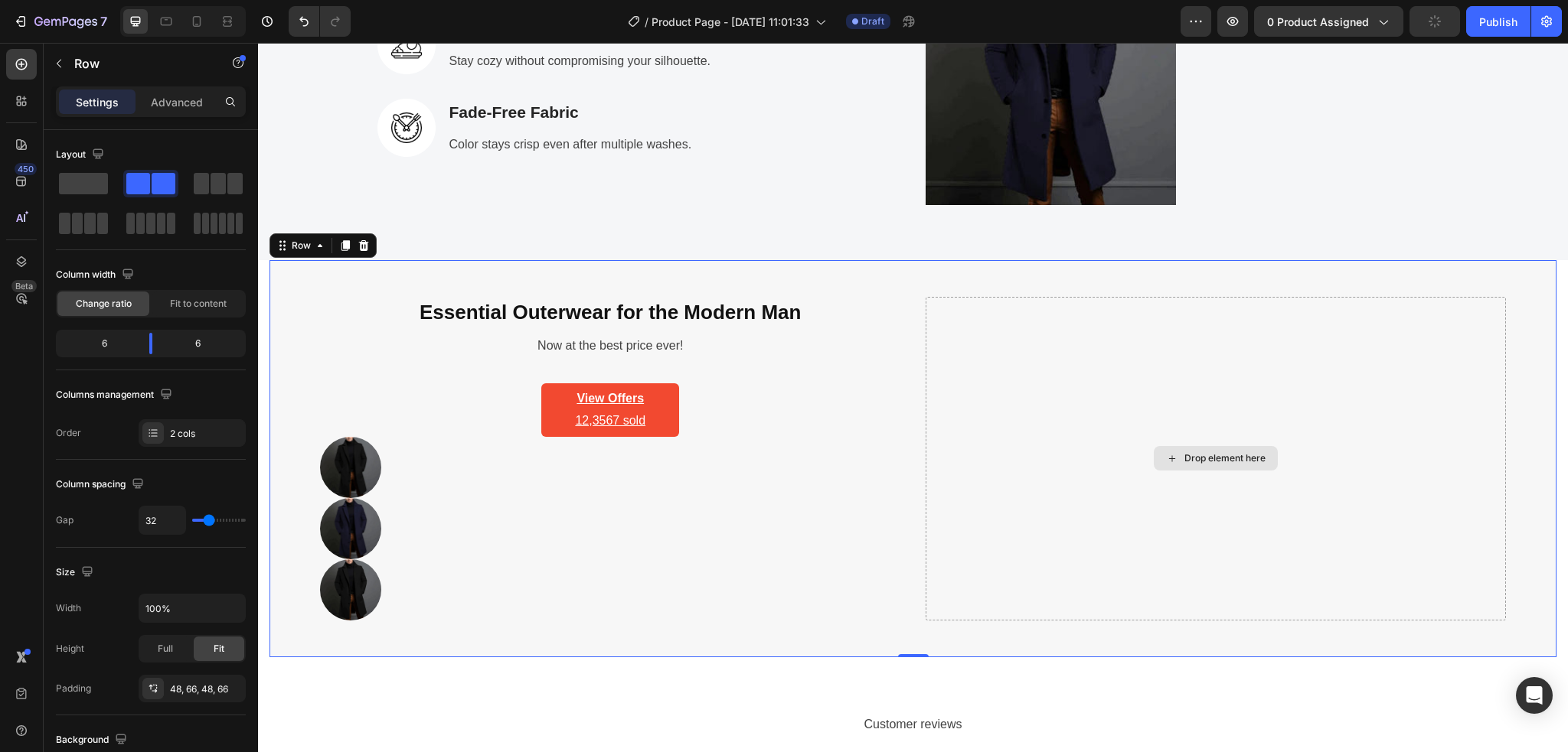
click at [1010, 441] on div "Drop element here" at bounding box center [1216, 459] width 581 height 324
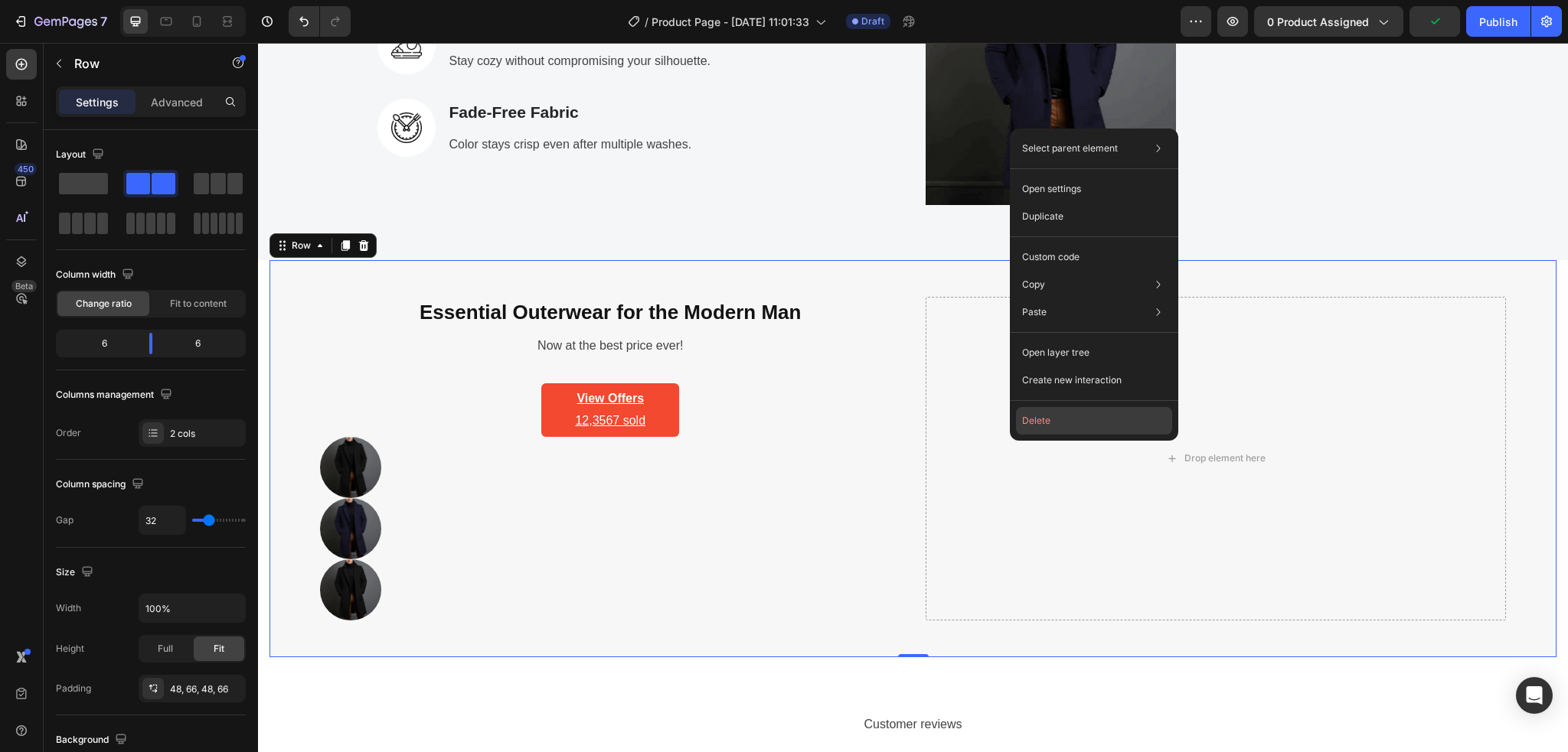
click at [1072, 415] on button "Delete" at bounding box center [1093, 420] width 157 height 28
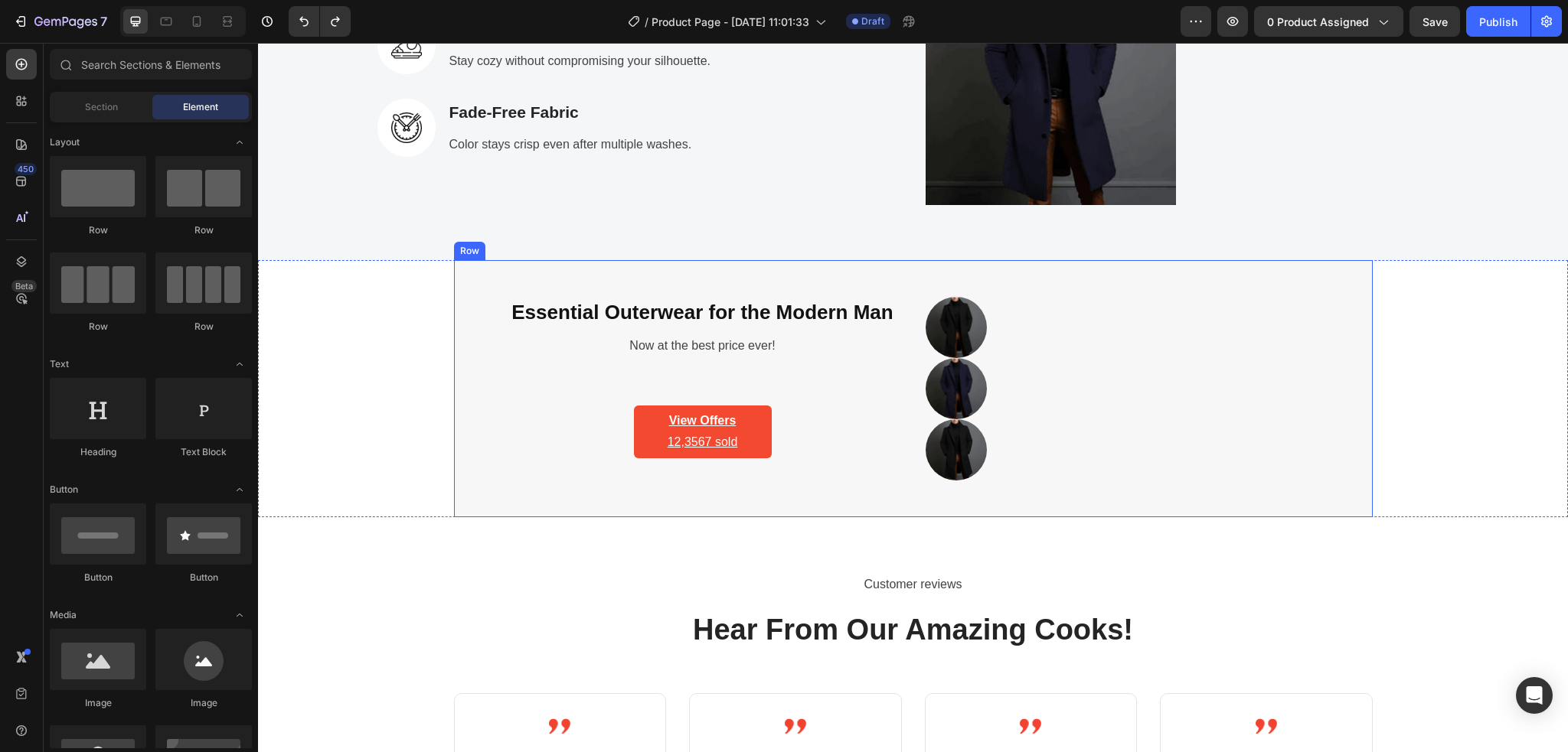
click at [490, 403] on div "Essential Outerwear for the Modern Man Heading Now at the best price ever! Text…" at bounding box center [913, 388] width 919 height 257
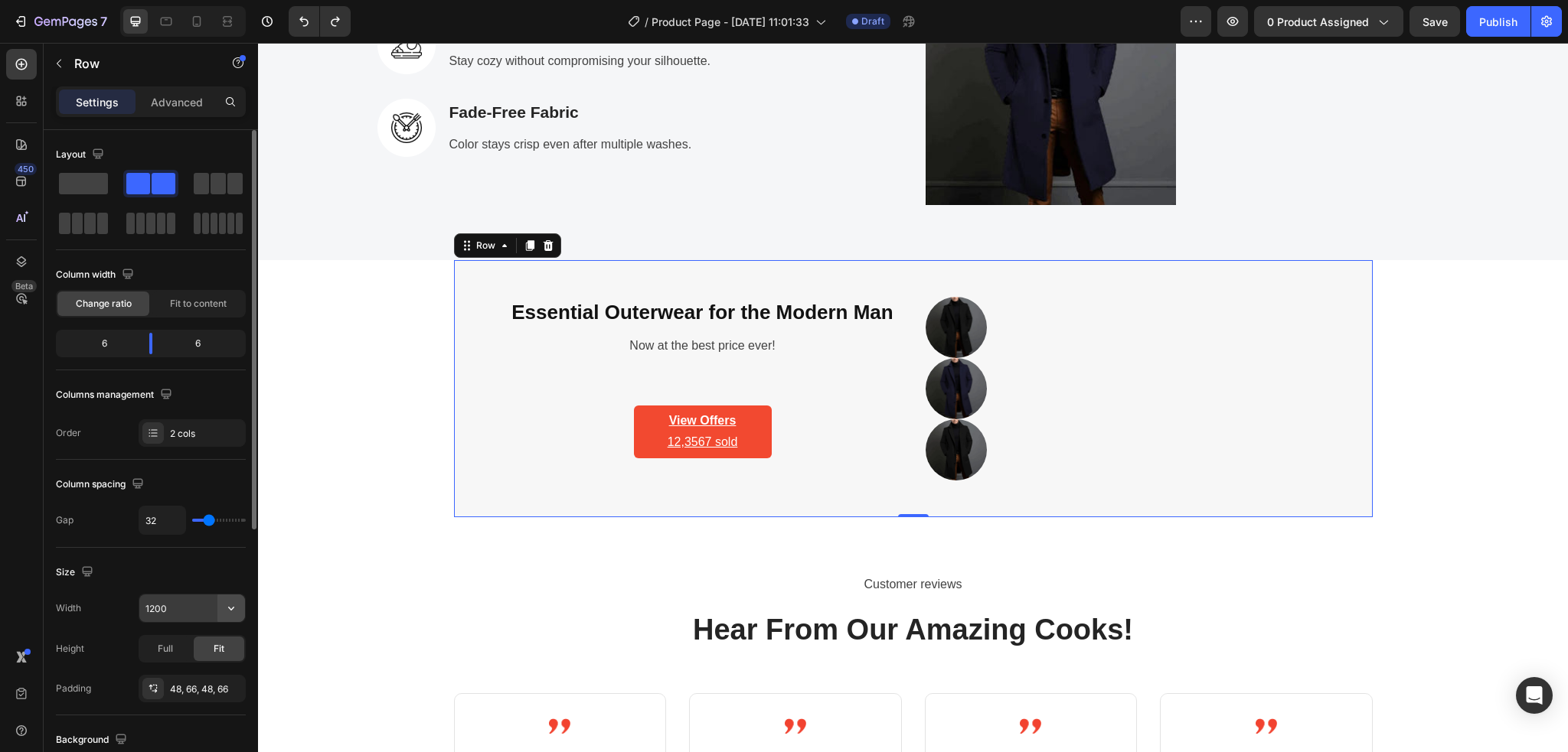
click at [238, 610] on button "button" at bounding box center [231, 608] width 28 height 28
click at [165, 672] on p "Full 100%" at bounding box center [188, 677] width 88 height 14
type input "100%"
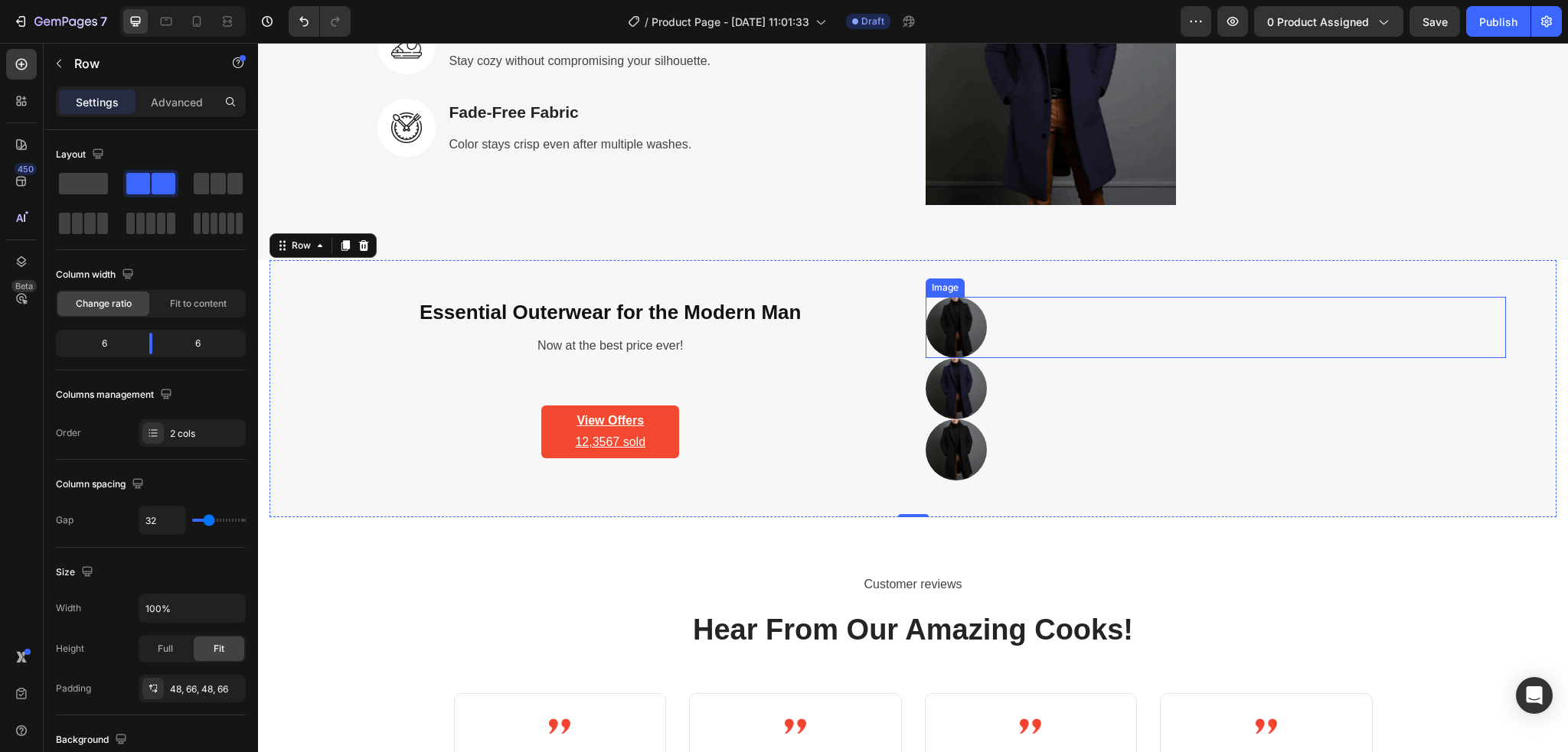
click at [1048, 336] on div at bounding box center [1216, 328] width 581 height 61
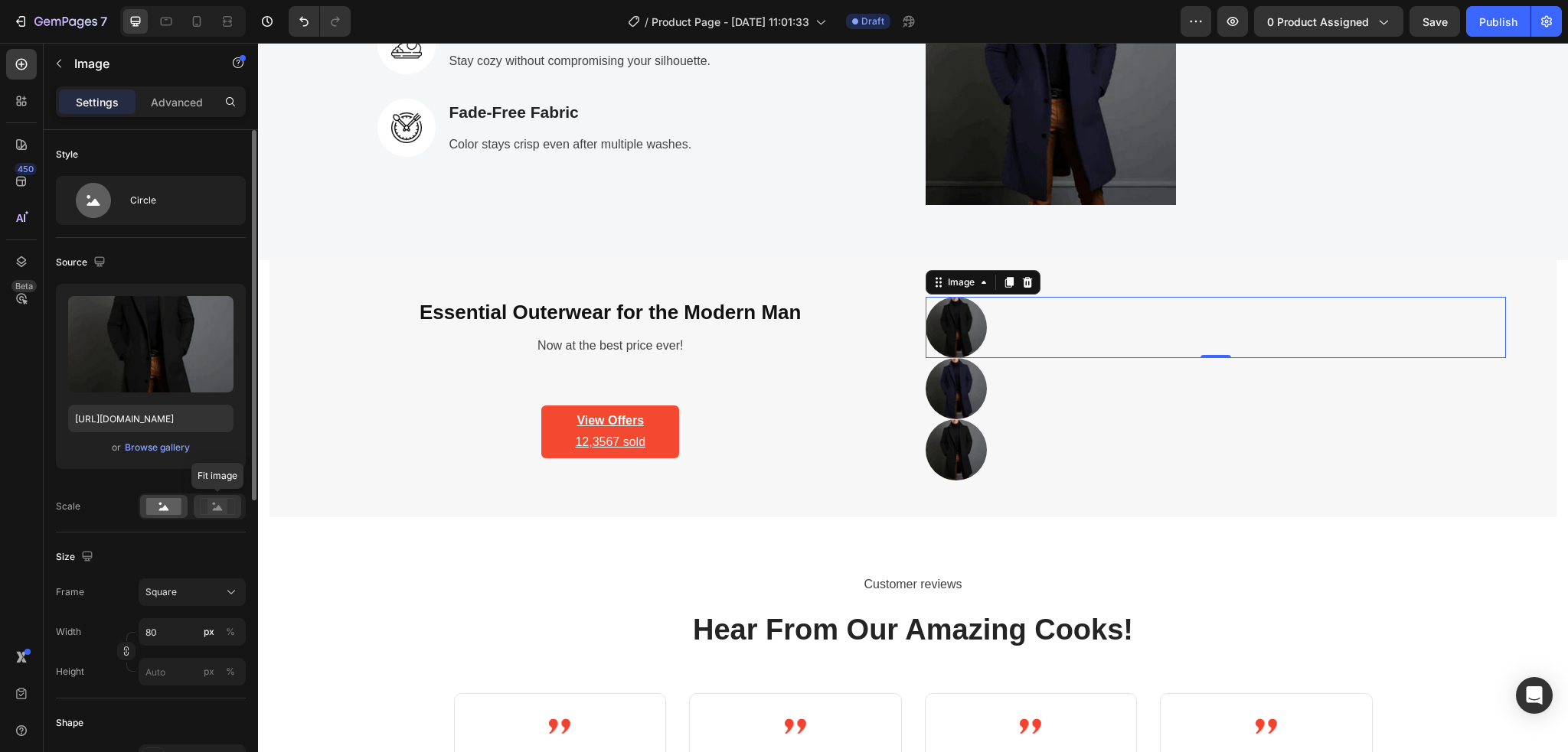
click at [214, 513] on rect at bounding box center [218, 507] width 20 height 16
click at [163, 506] on rect at bounding box center [163, 506] width 35 height 17
click at [878, 340] on p "Now at the best price ever!" at bounding box center [610, 345] width 578 height 23
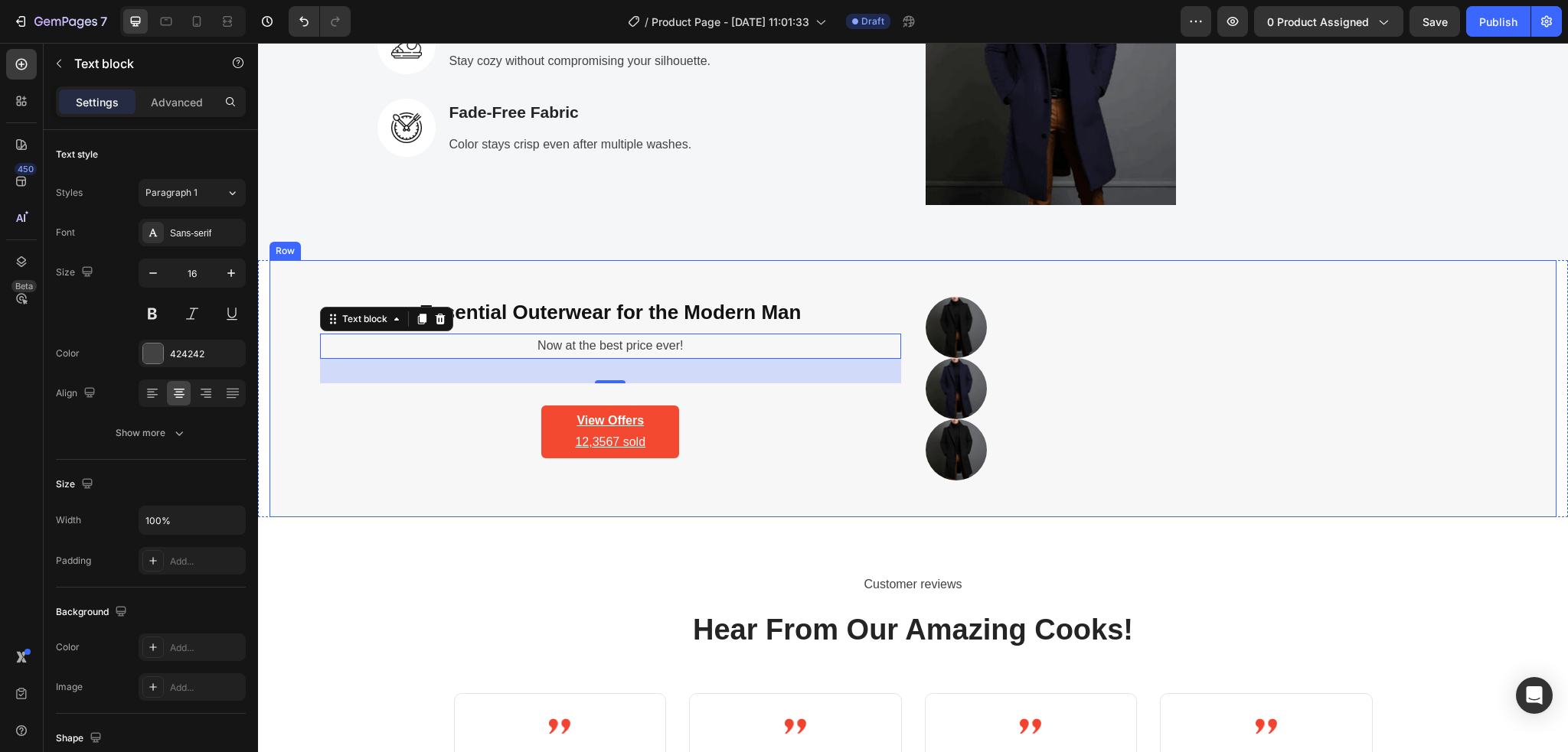
click at [374, 423] on div "Essential Outerwear for the Modern Man Heading Now at the best price ever! Text…" at bounding box center [611, 389] width 581 height 184
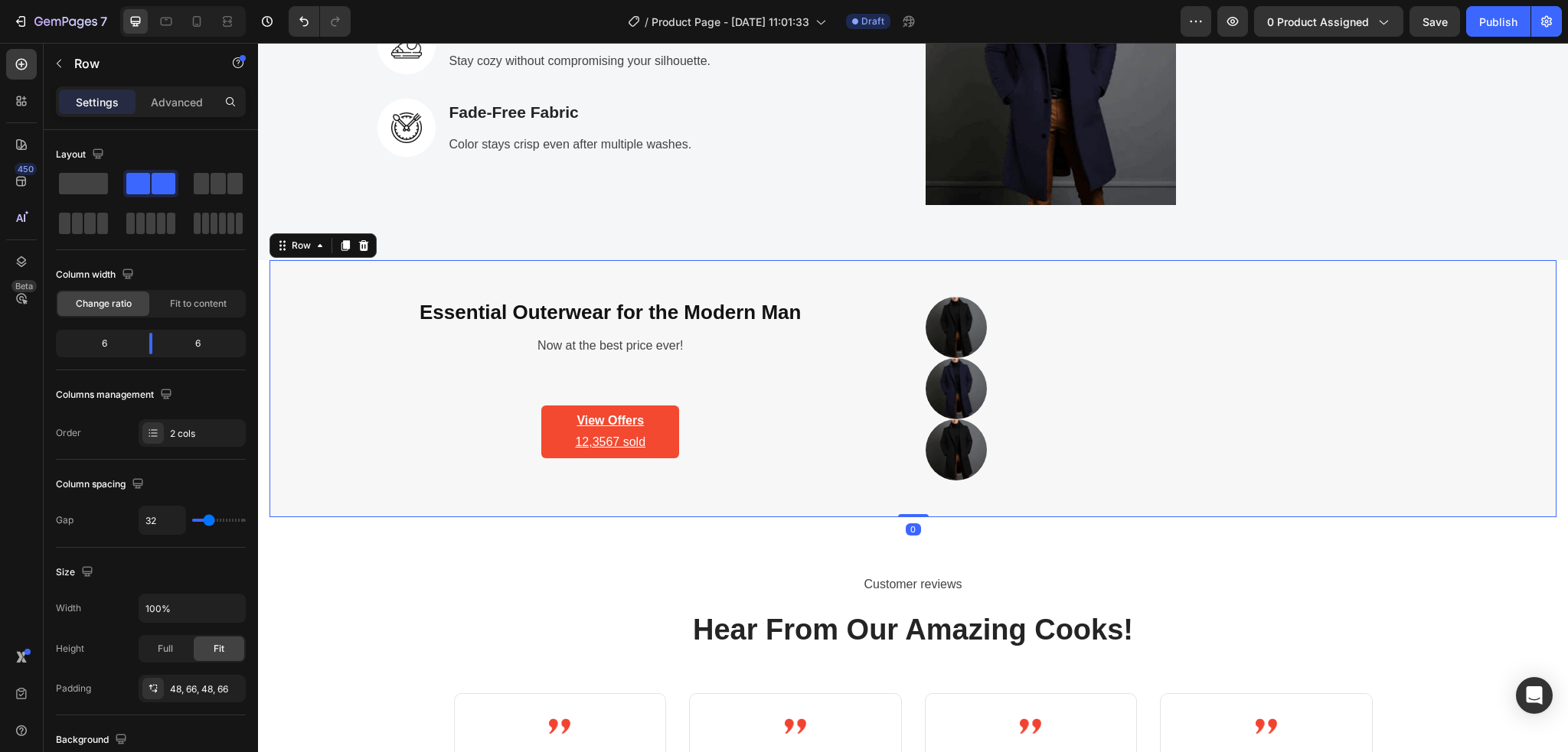
click at [897, 348] on div "Essential Outerwear for the Modern Man Heading Now at the best price ever! Text…" at bounding box center [913, 388] width 1286 height 257
click at [945, 323] on img at bounding box center [956, 328] width 61 height 61
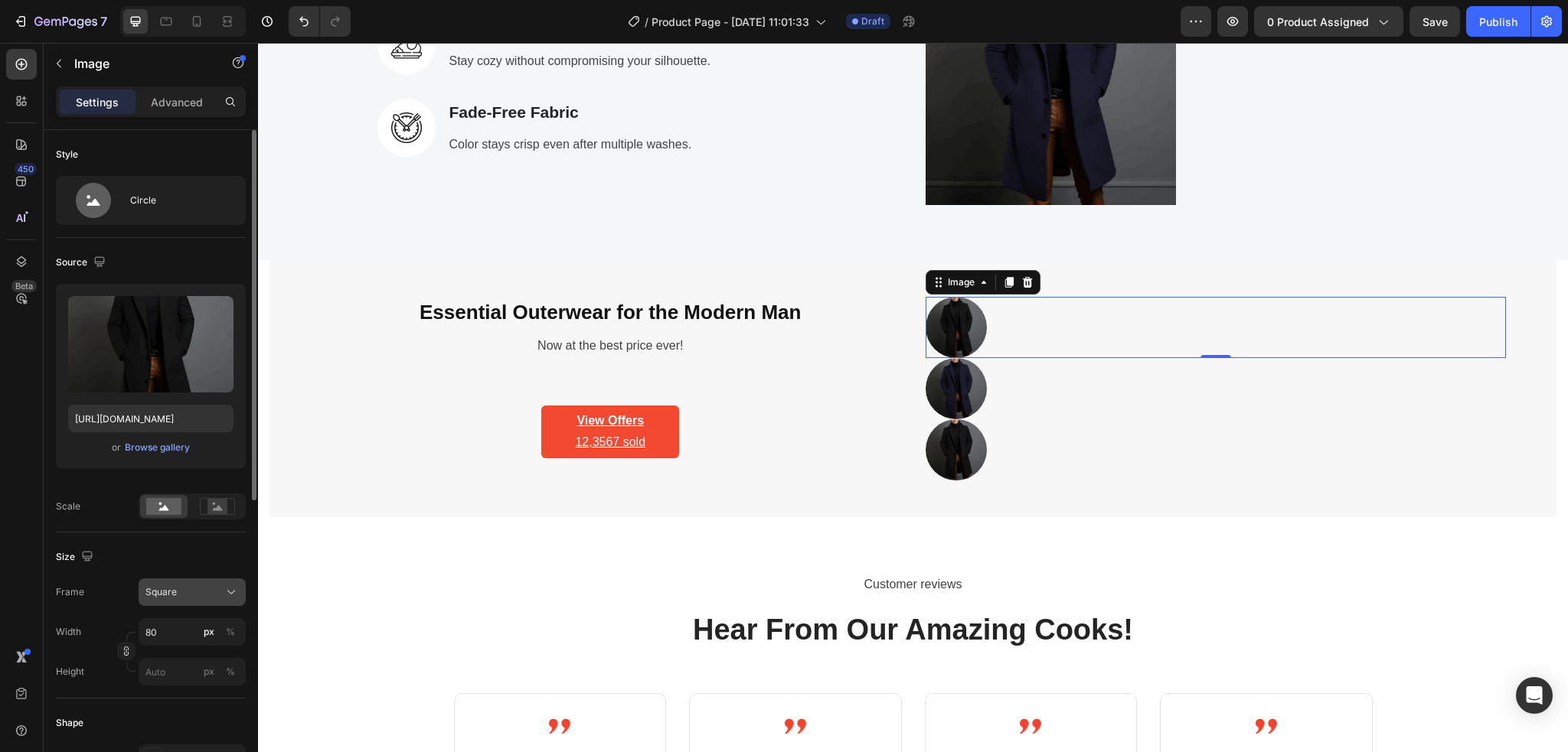
click at [213, 592] on div "Square" at bounding box center [183, 592] width 75 height 14
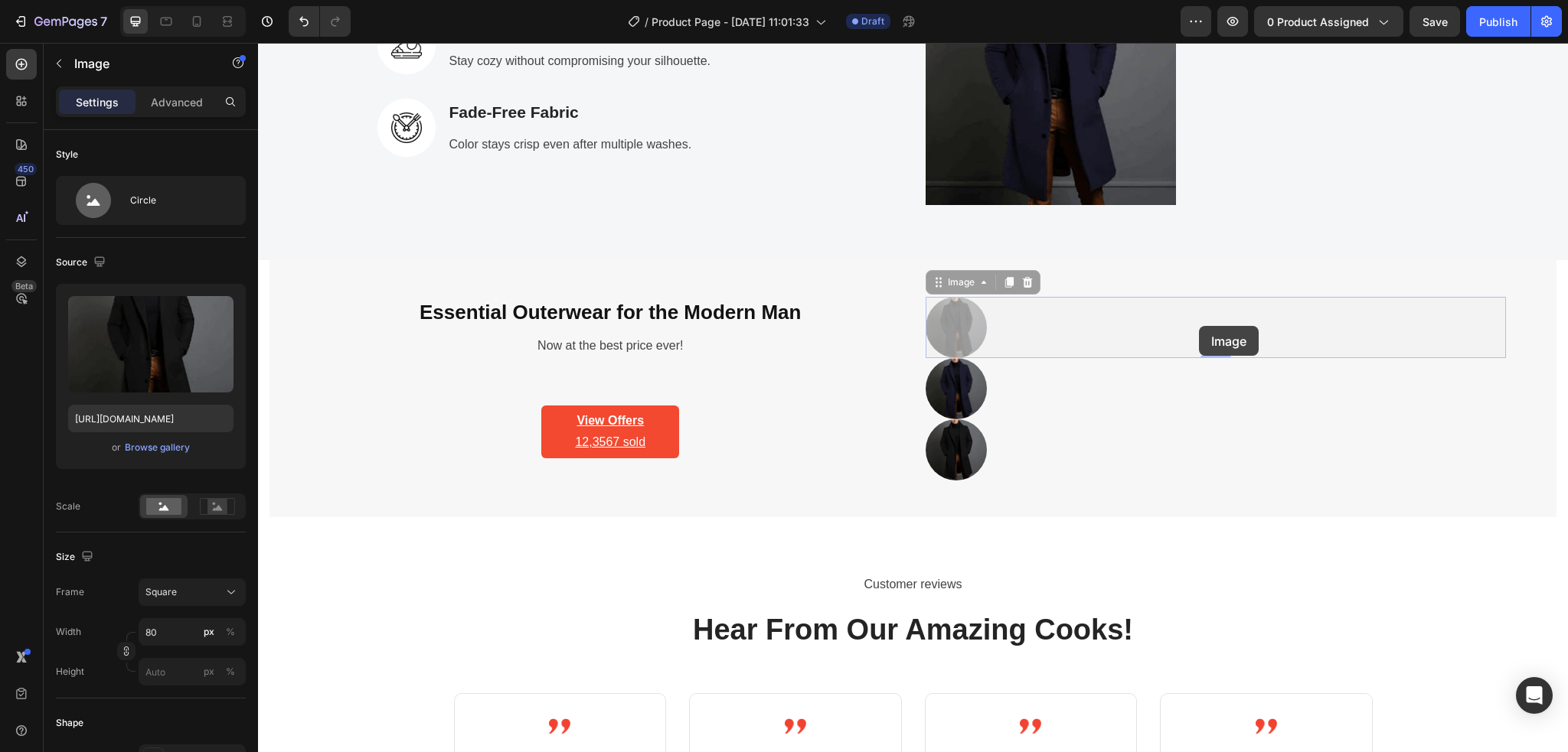
drag, startPoint x: 946, startPoint y: 328, endPoint x: 1241, endPoint y: 328, distance: 295.0
click at [1375, 325] on div at bounding box center [1216, 328] width 581 height 61
click at [980, 290] on div "Image" at bounding box center [960, 282] width 63 height 19
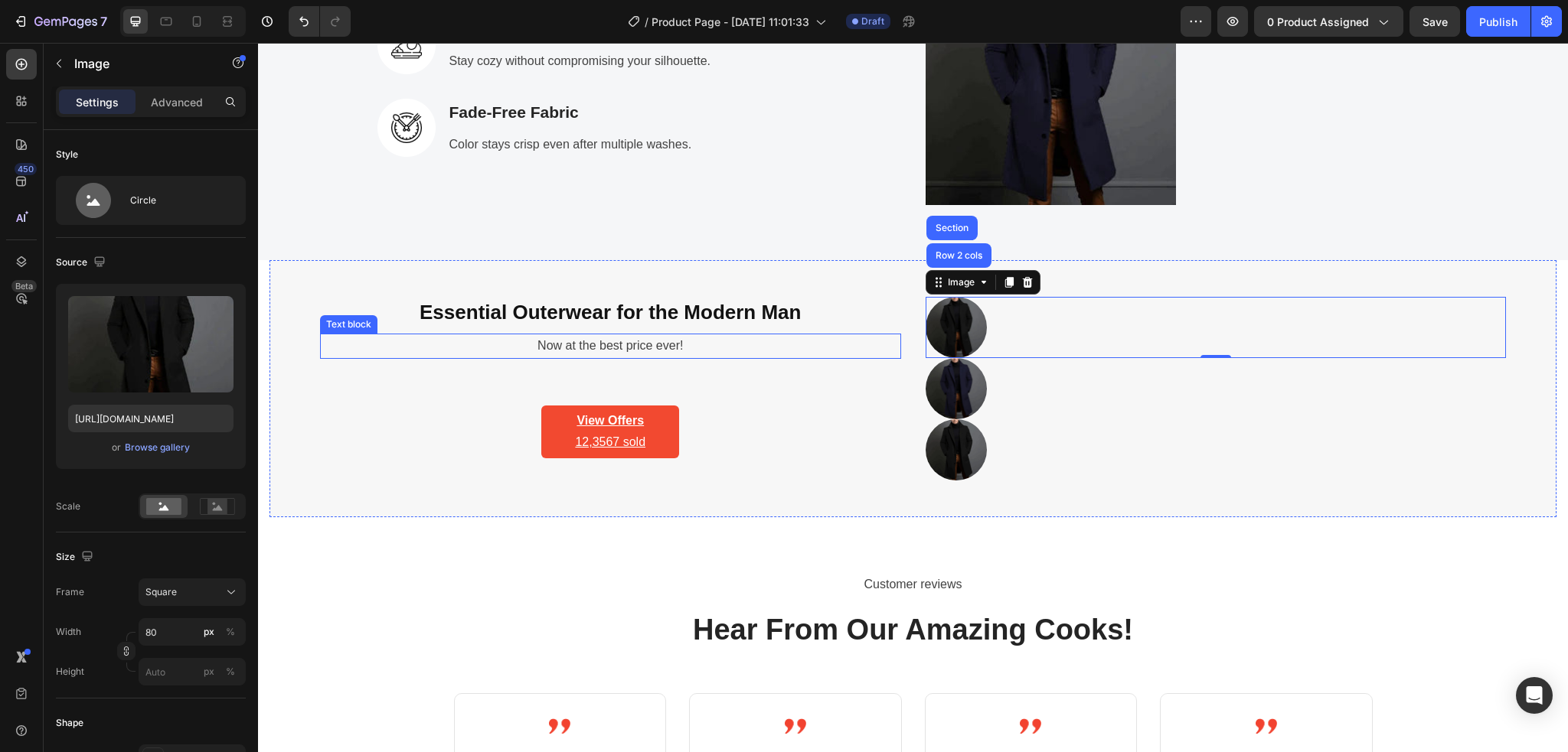
click at [891, 356] on div "Now at the best price ever!" at bounding box center [611, 346] width 581 height 26
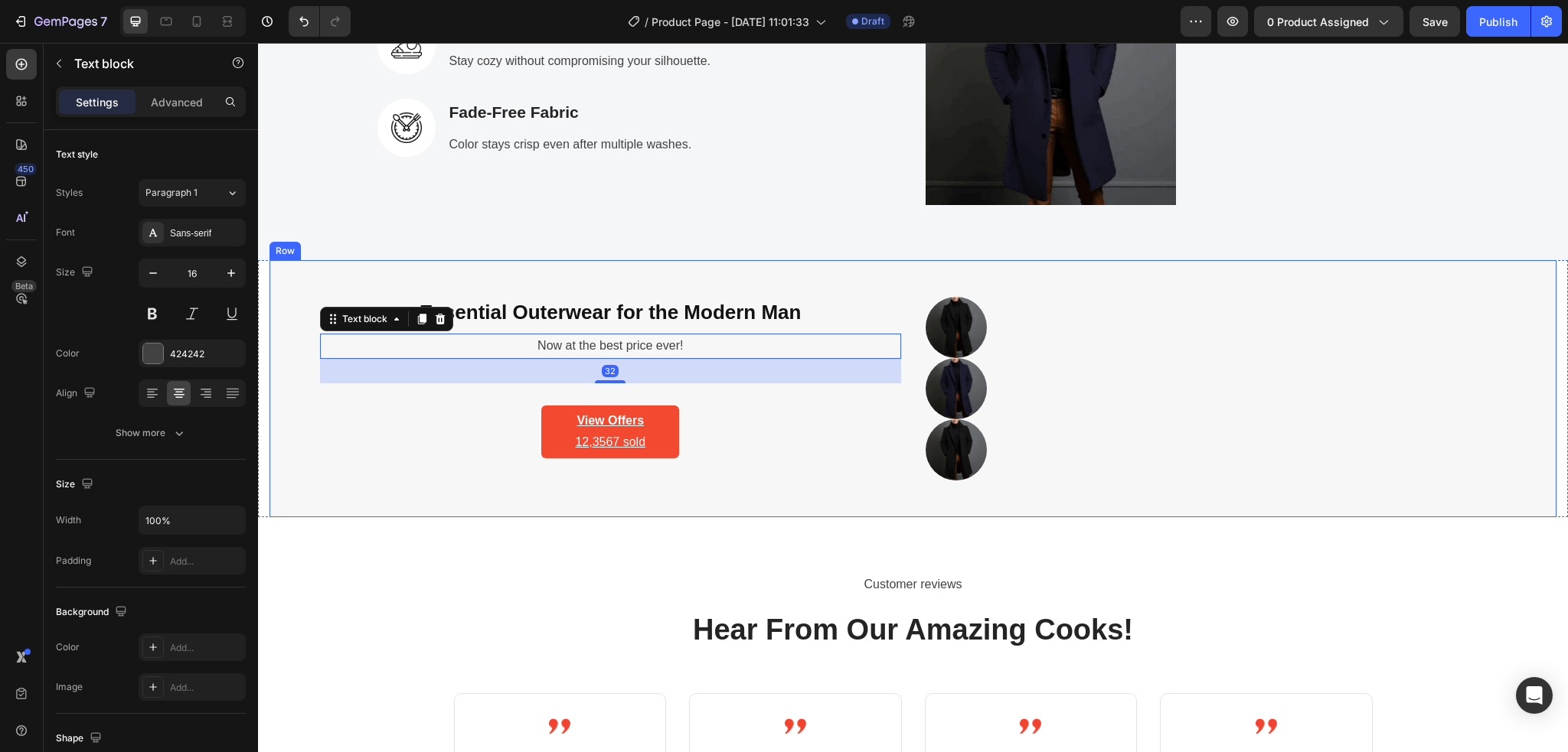
click at [476, 421] on div "Essential Outerwear for the Modern Man Heading Now at the best price ever! Text…" at bounding box center [611, 389] width 581 height 184
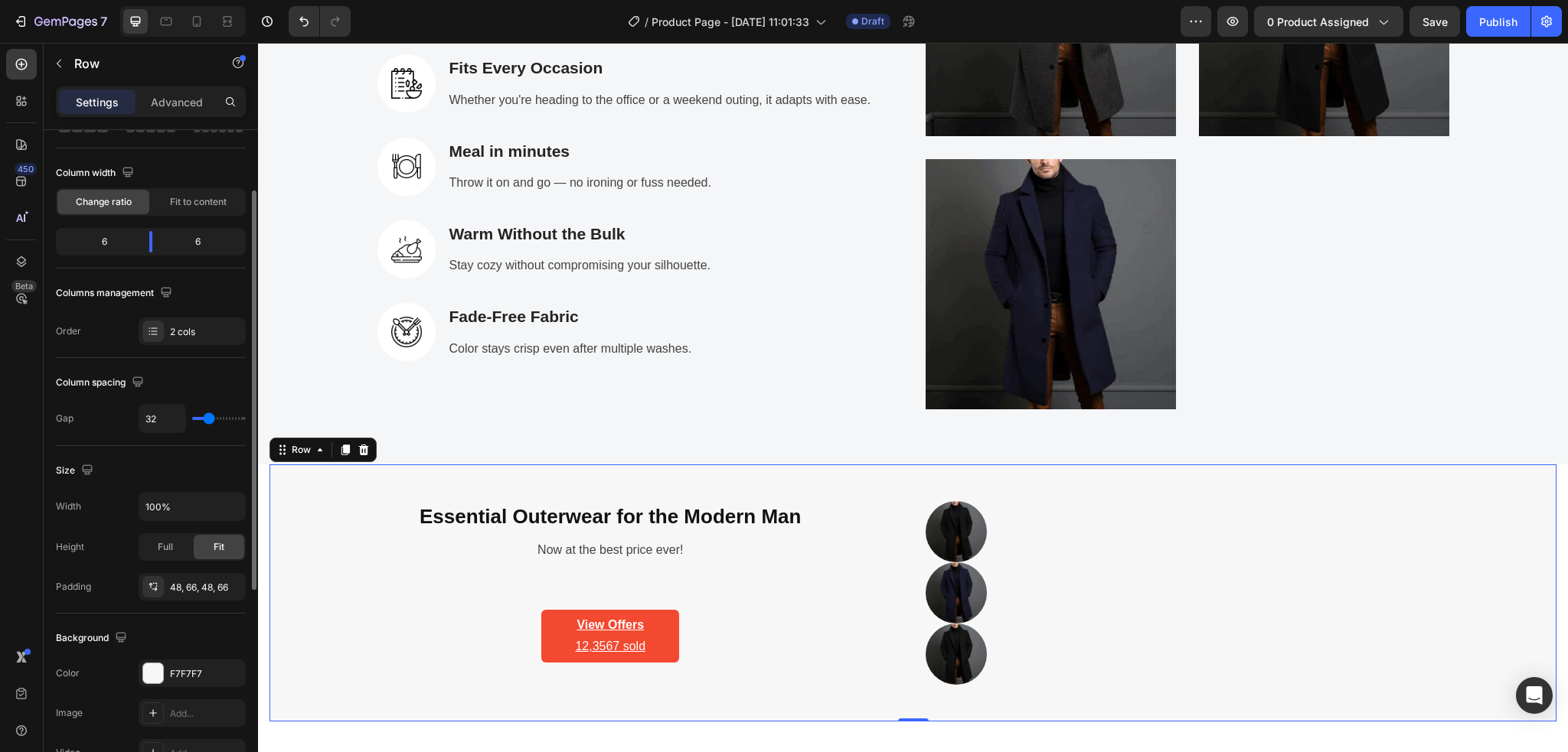
scroll to position [0, 0]
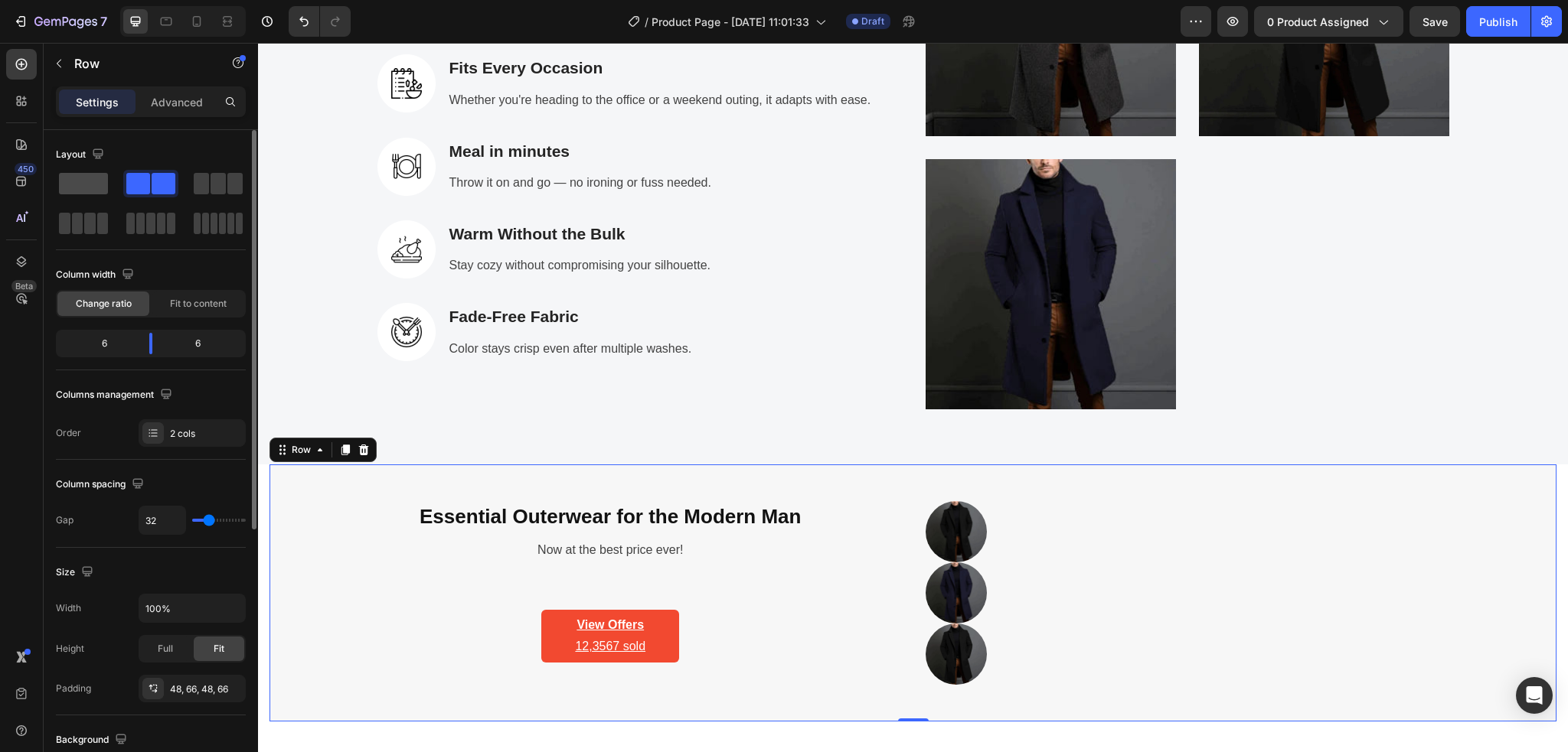
click at [92, 184] on span at bounding box center [84, 184] width 49 height 22
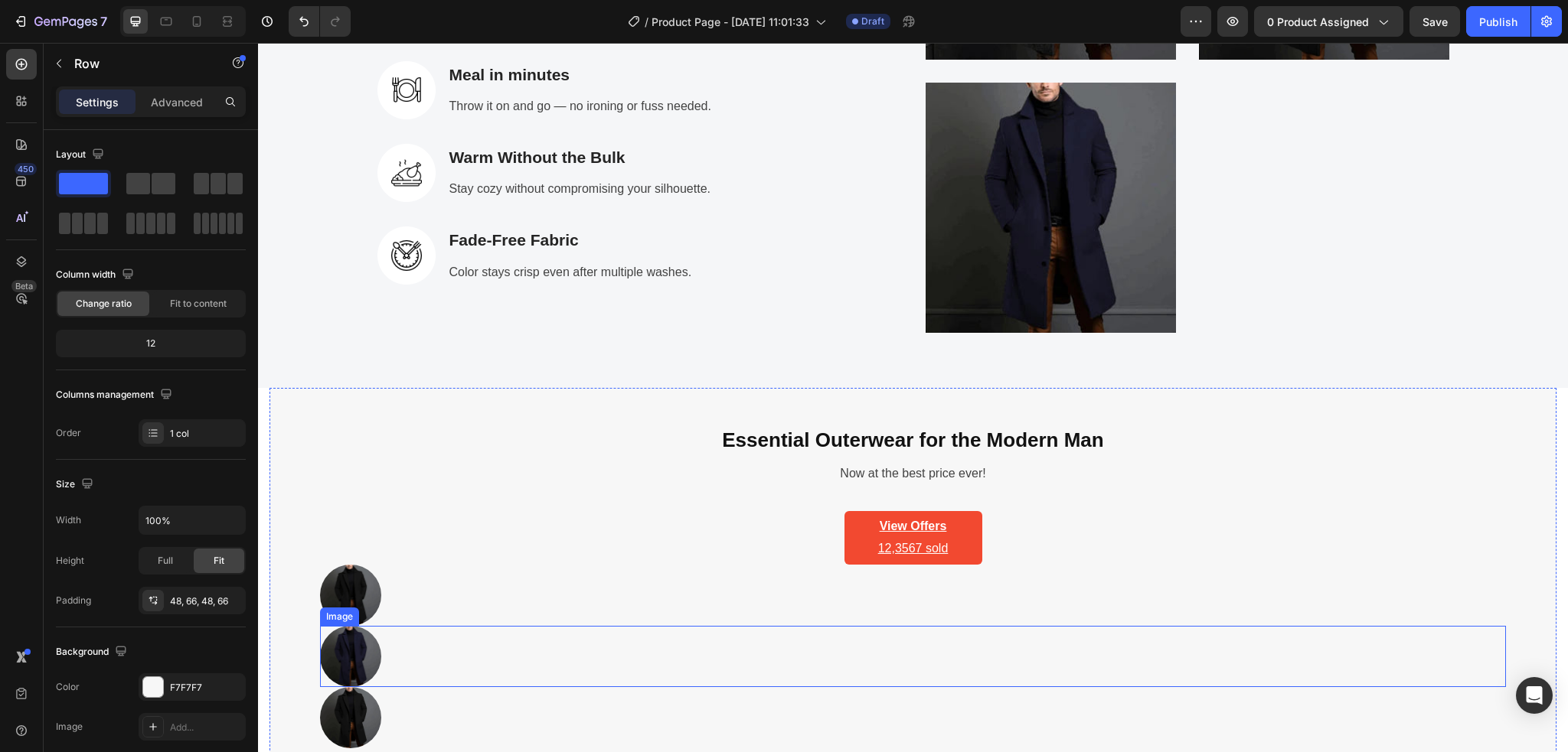
scroll to position [2888, 0]
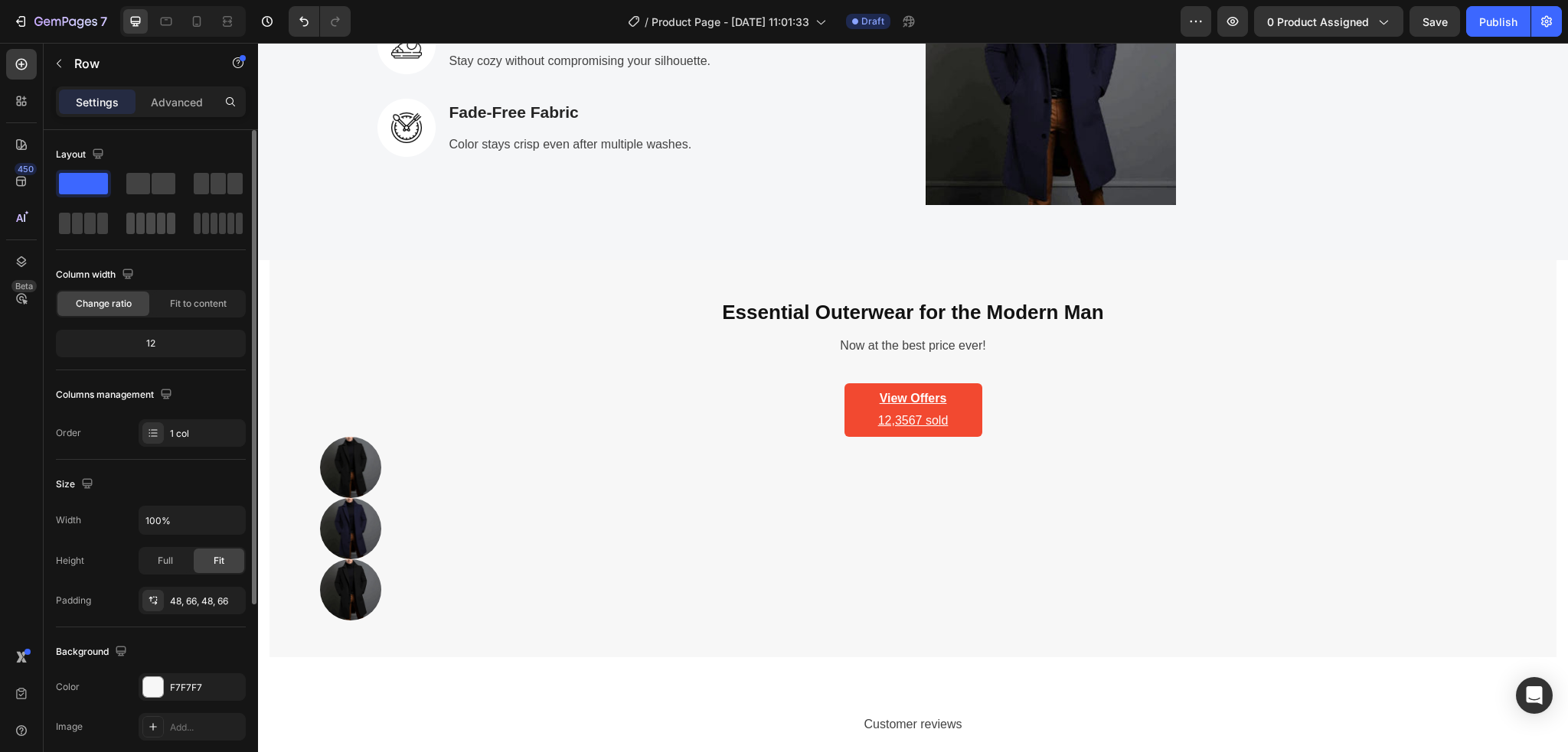
click at [156, 232] on div at bounding box center [151, 223] width 49 height 22
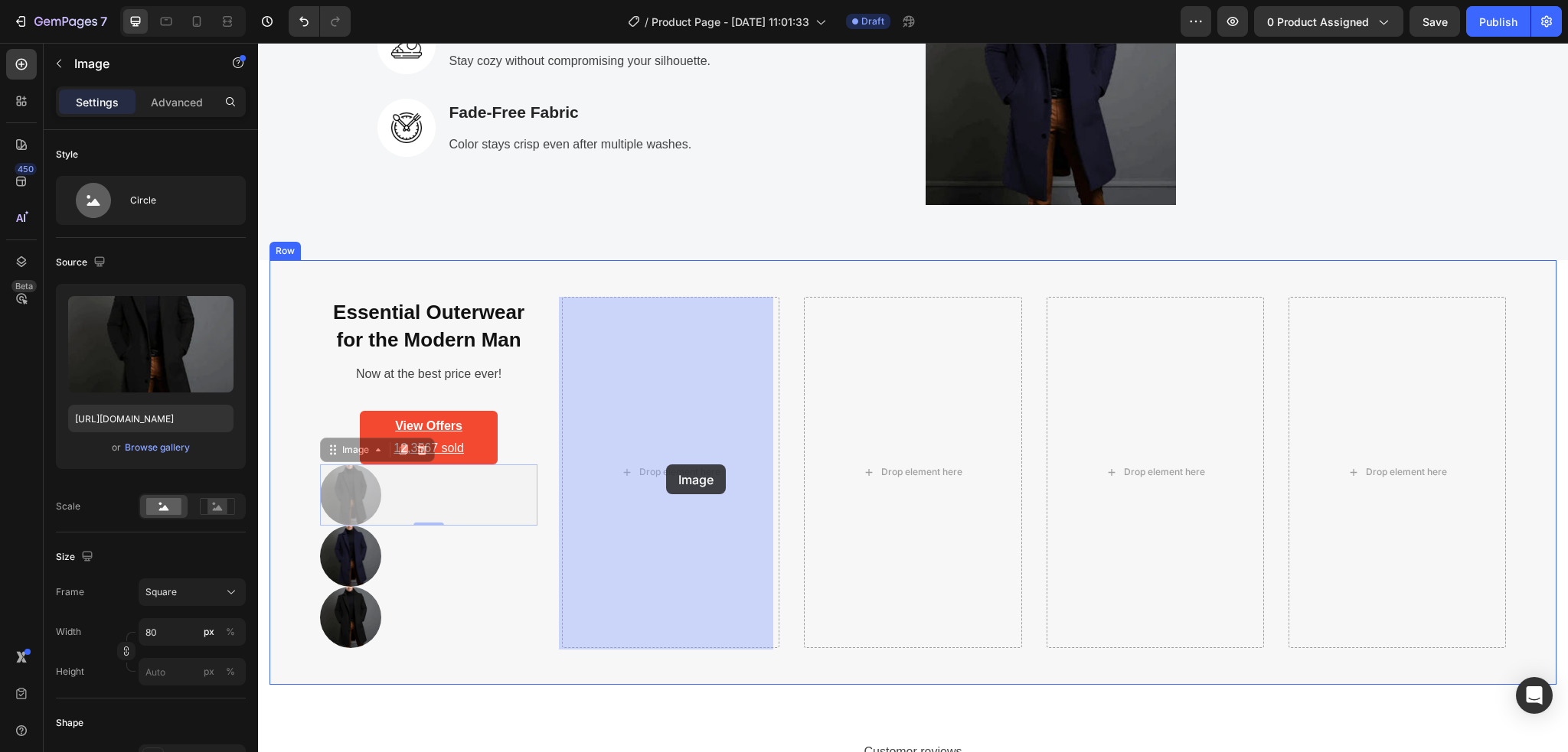
drag, startPoint x: 359, startPoint y: 499, endPoint x: 666, endPoint y: 465, distance: 308.9
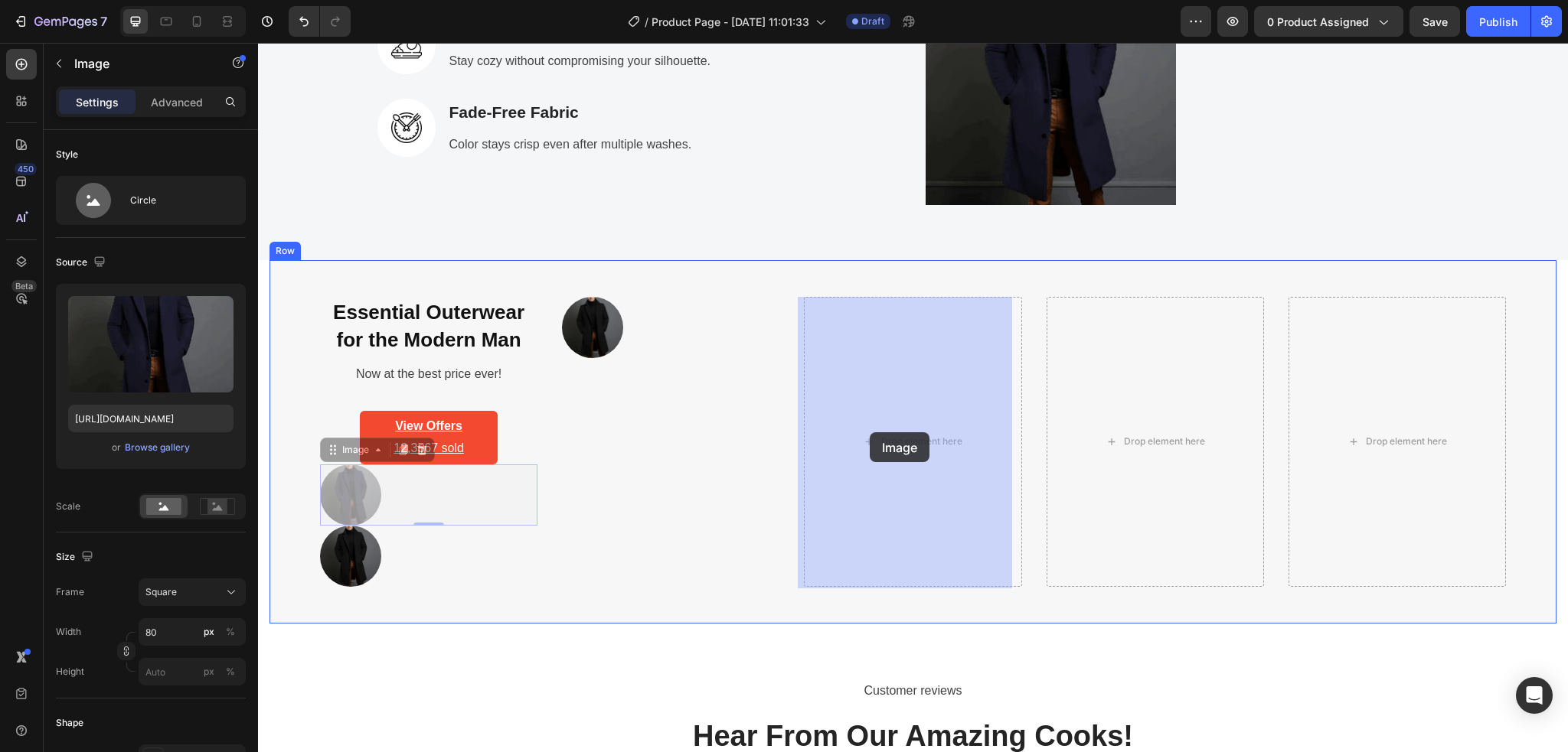
drag, startPoint x: 567, startPoint y: 501, endPoint x: 870, endPoint y: 432, distance: 310.8
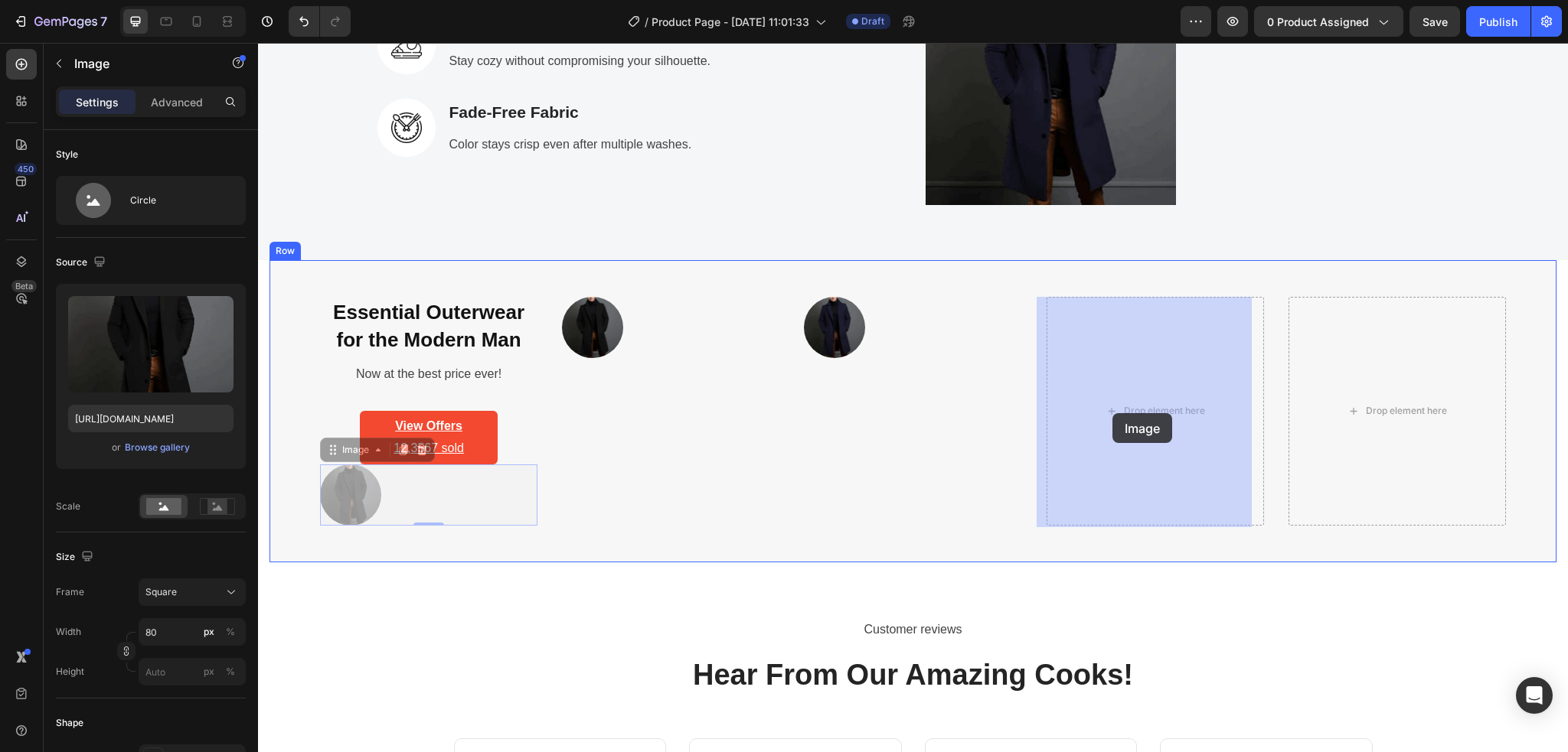
drag, startPoint x: 676, startPoint y: 513, endPoint x: 1112, endPoint y: 413, distance: 447.3
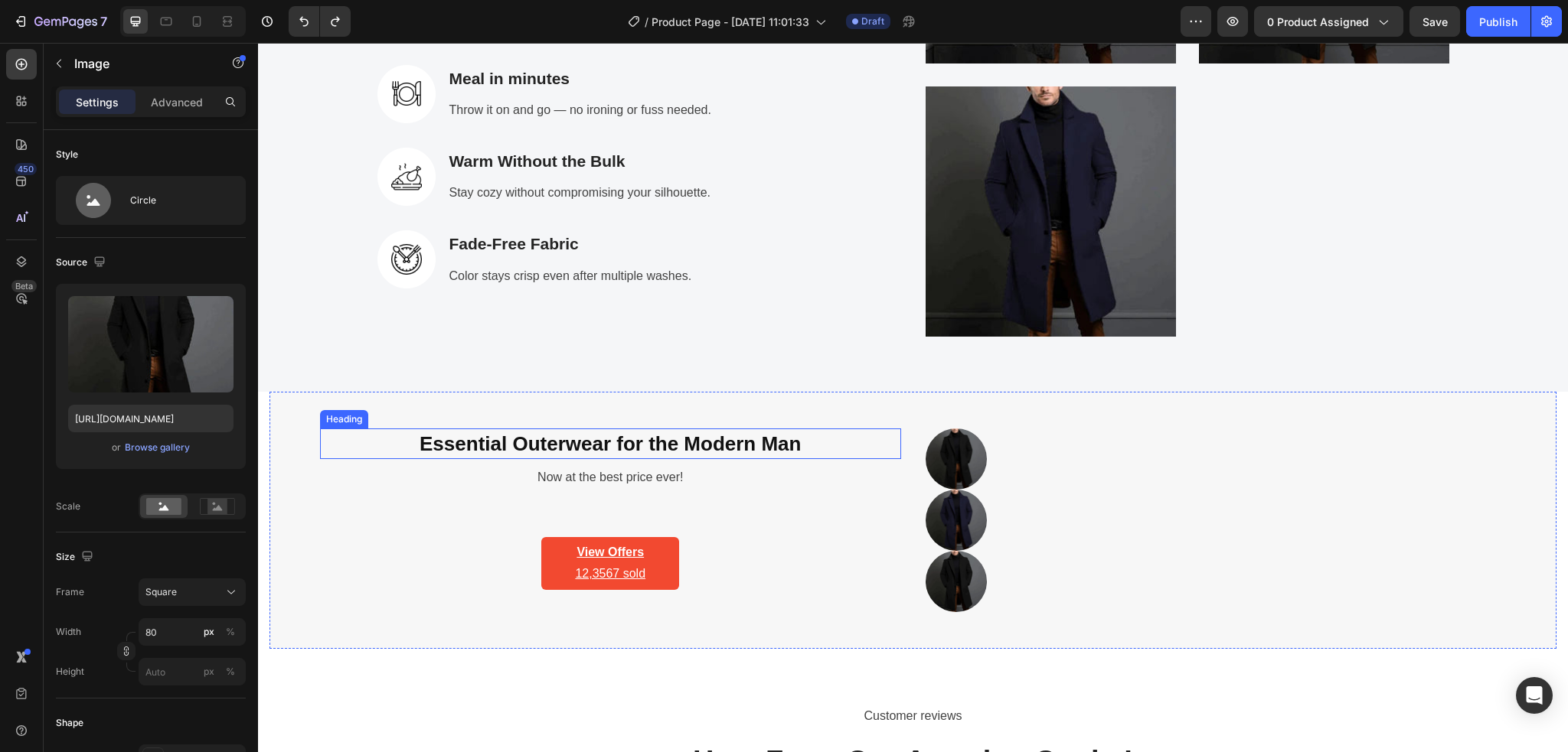
scroll to position [2684, 0]
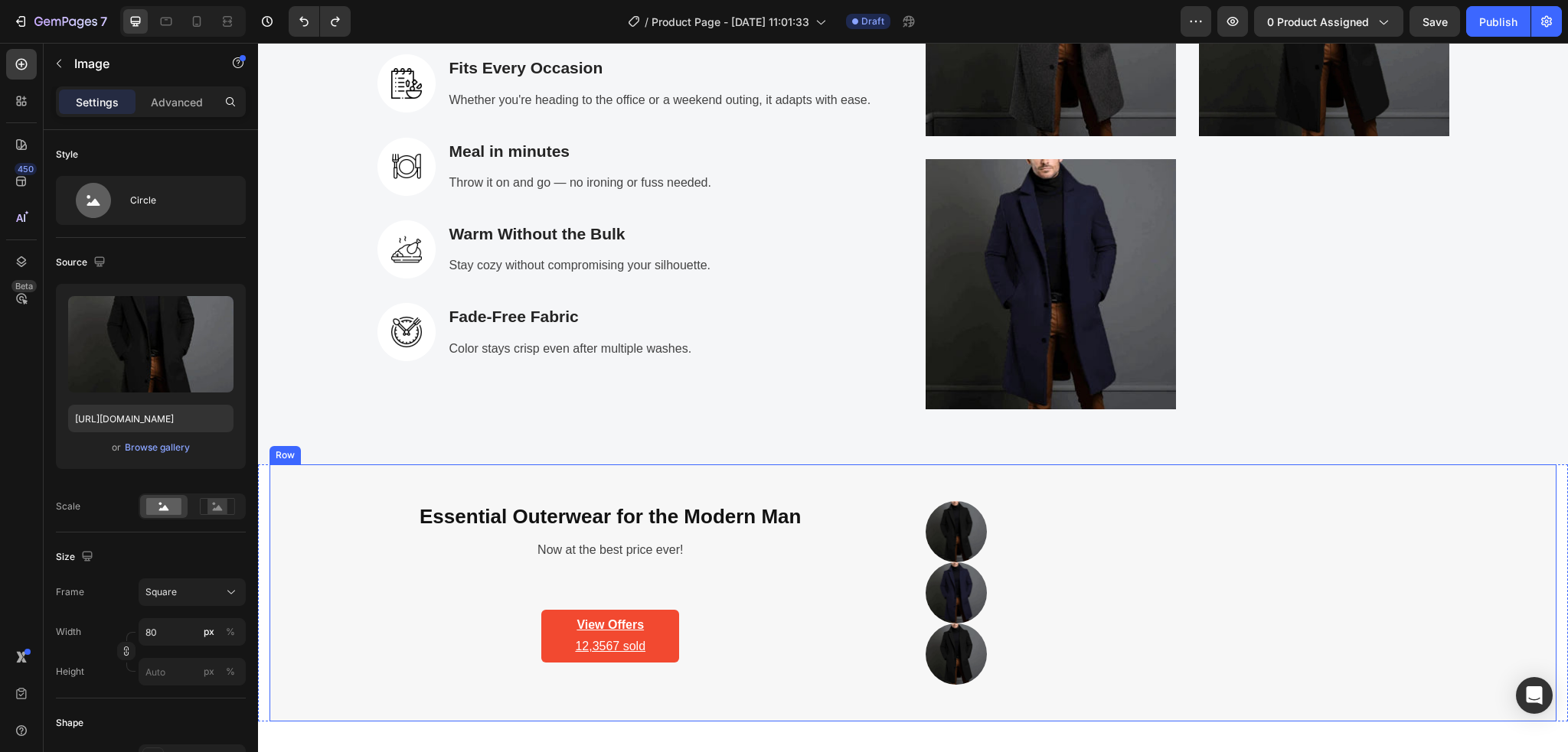
click at [292, 481] on div "Essential Outerwear for the Modern Man Heading Now at the best price ever! Text…" at bounding box center [913, 593] width 1286 height 257
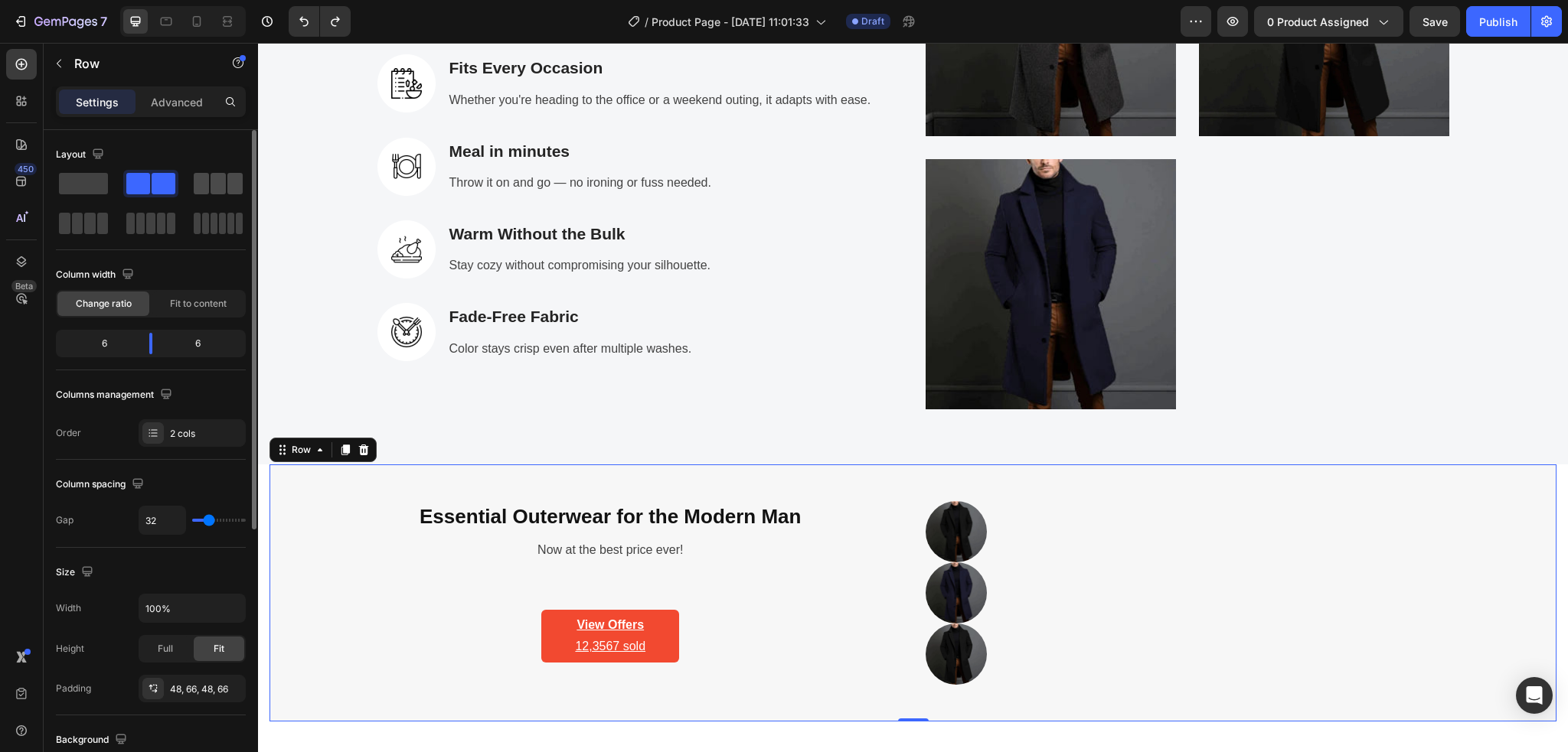
click at [205, 188] on span at bounding box center [202, 184] width 16 height 22
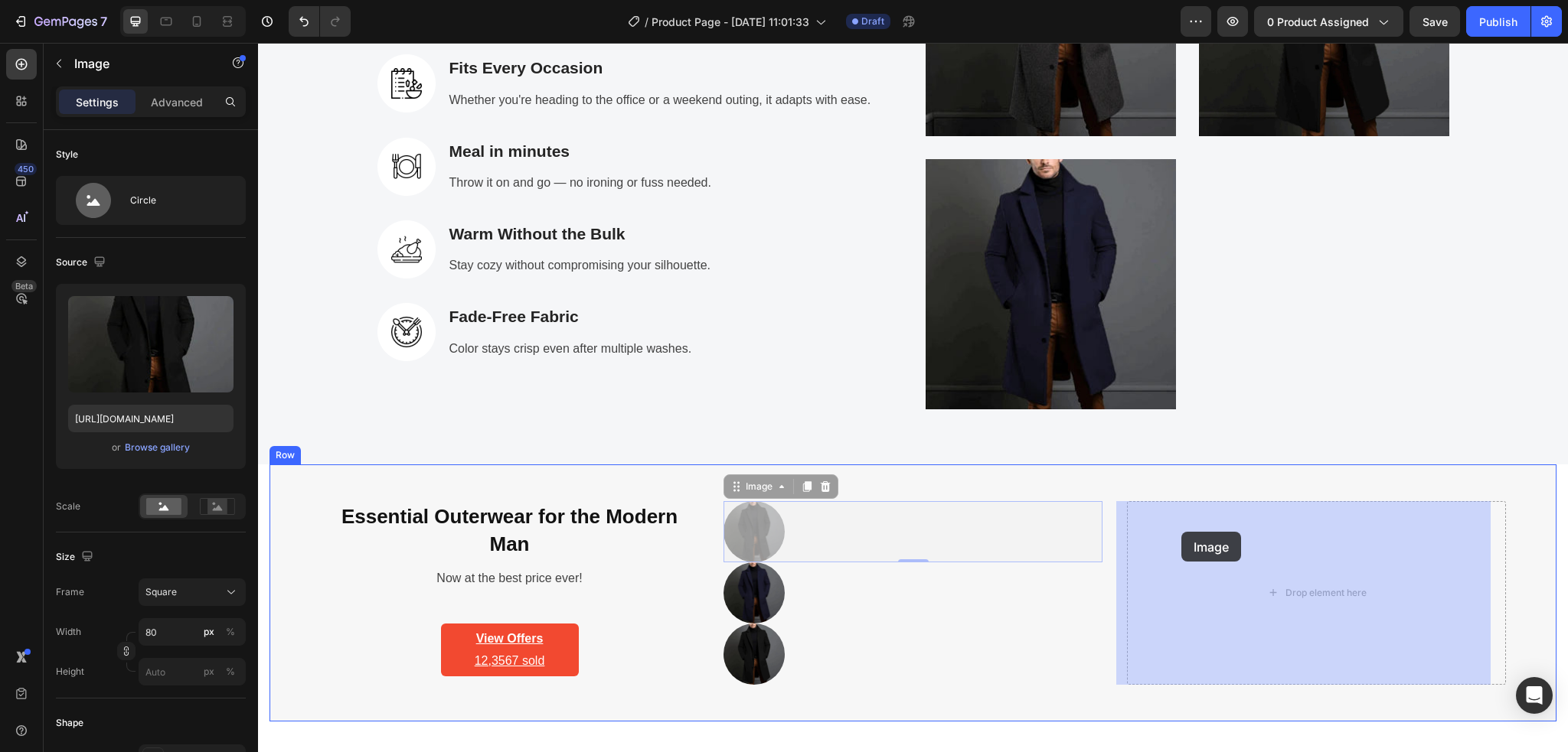
drag, startPoint x: 750, startPoint y: 518, endPoint x: 1181, endPoint y: 532, distance: 431.2
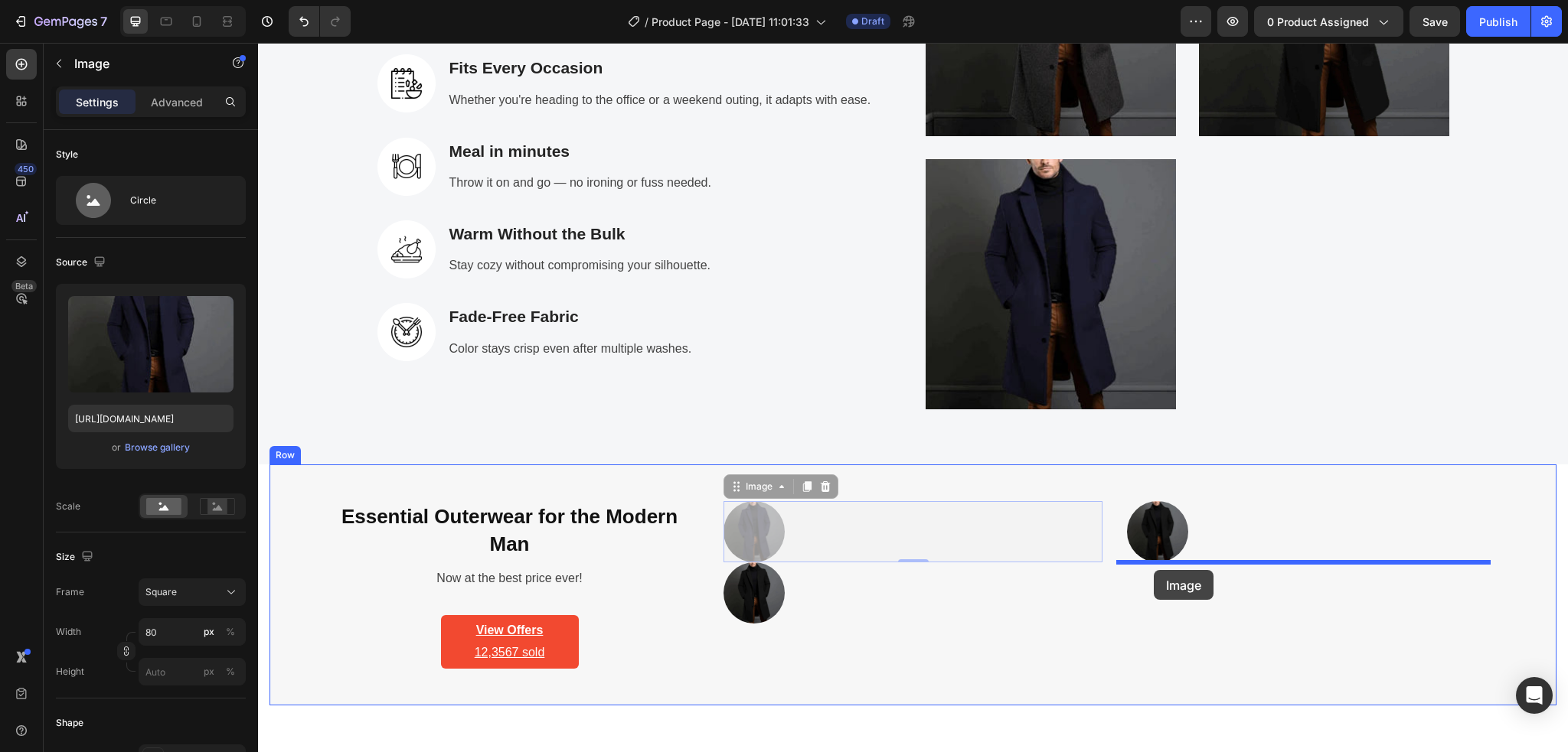
drag, startPoint x: 913, startPoint y: 543, endPoint x: 1153, endPoint y: 570, distance: 241.5
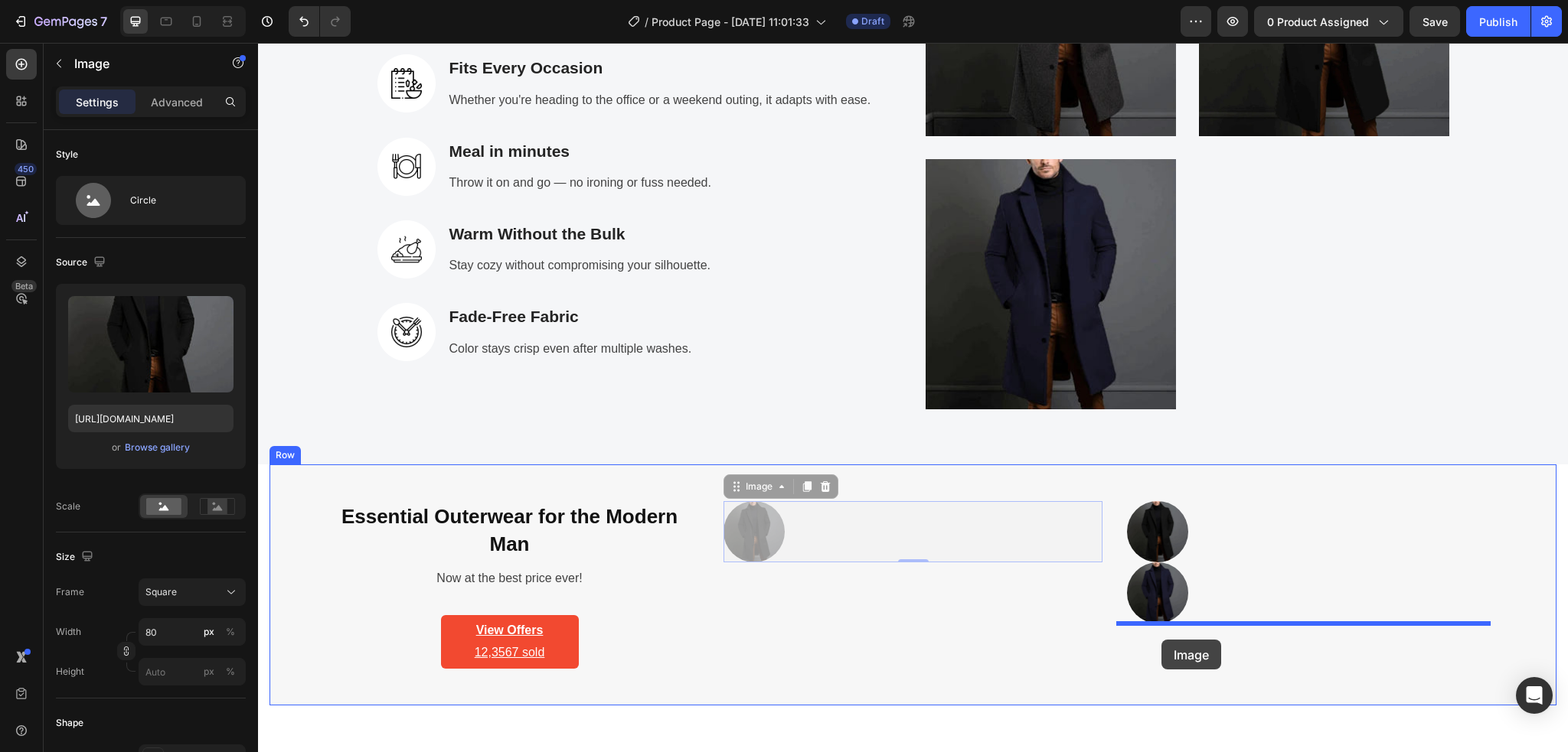
drag, startPoint x: 929, startPoint y: 575, endPoint x: 1163, endPoint y: 640, distance: 242.9
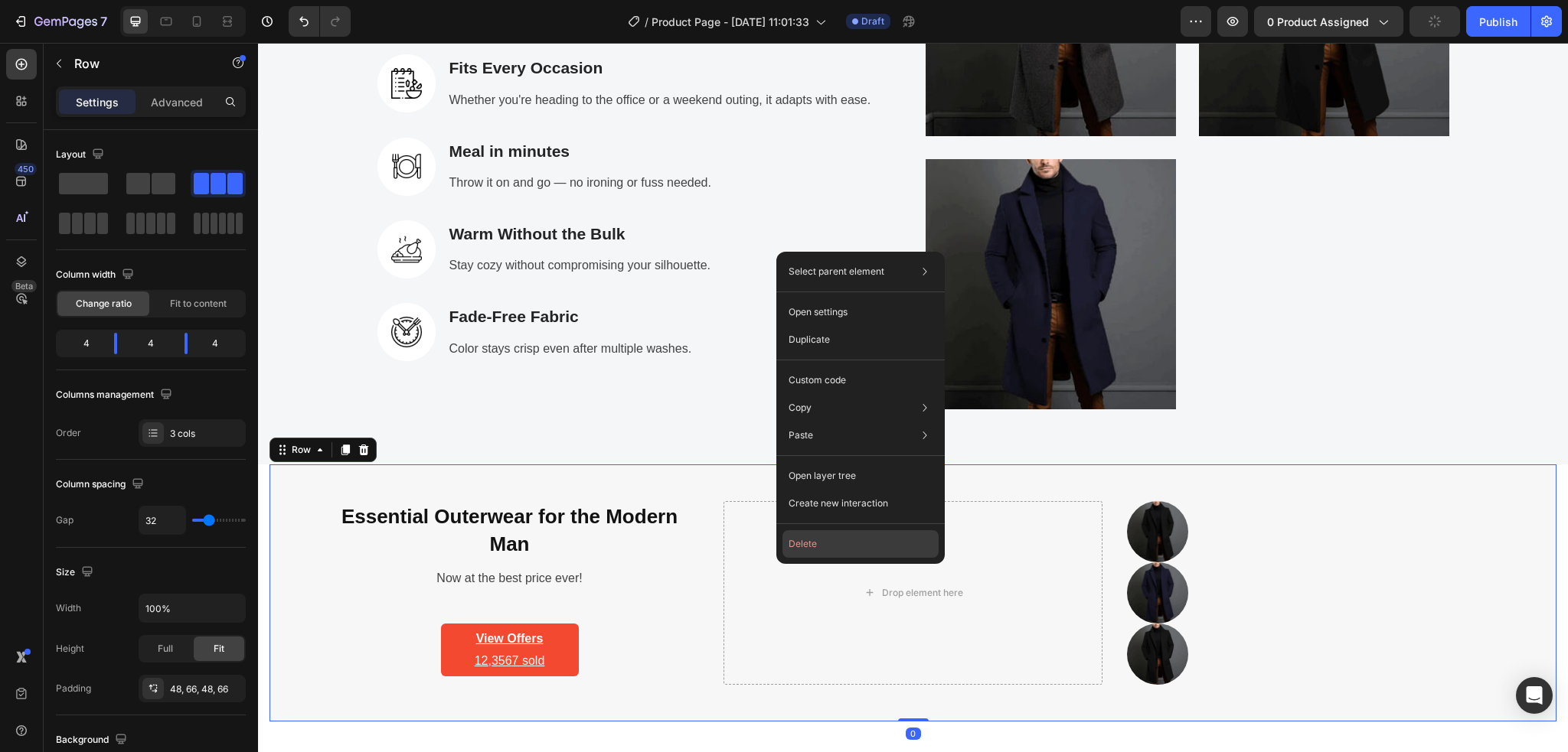
click at [802, 545] on button "Delete" at bounding box center [860, 544] width 157 height 28
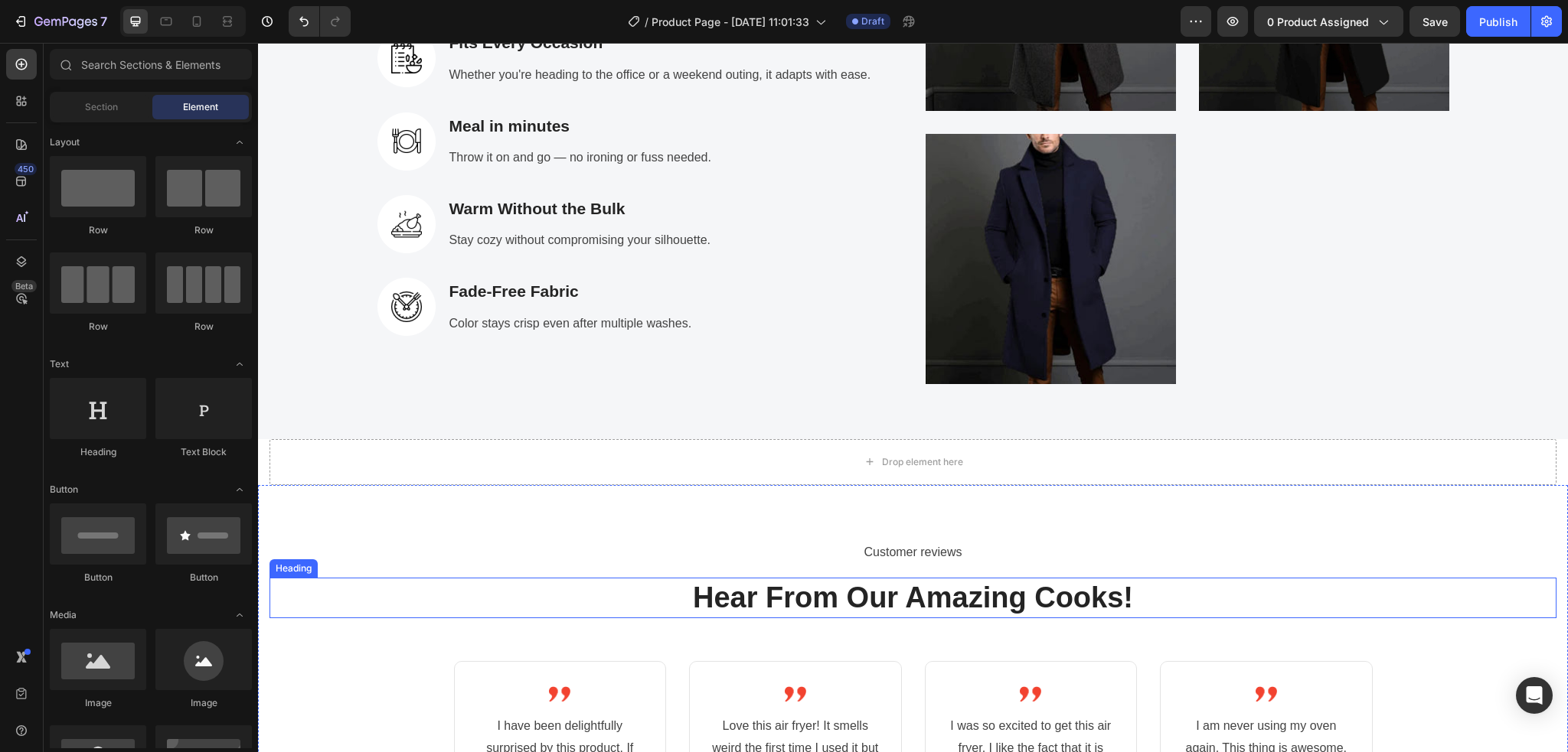
scroll to position [2786, 0]
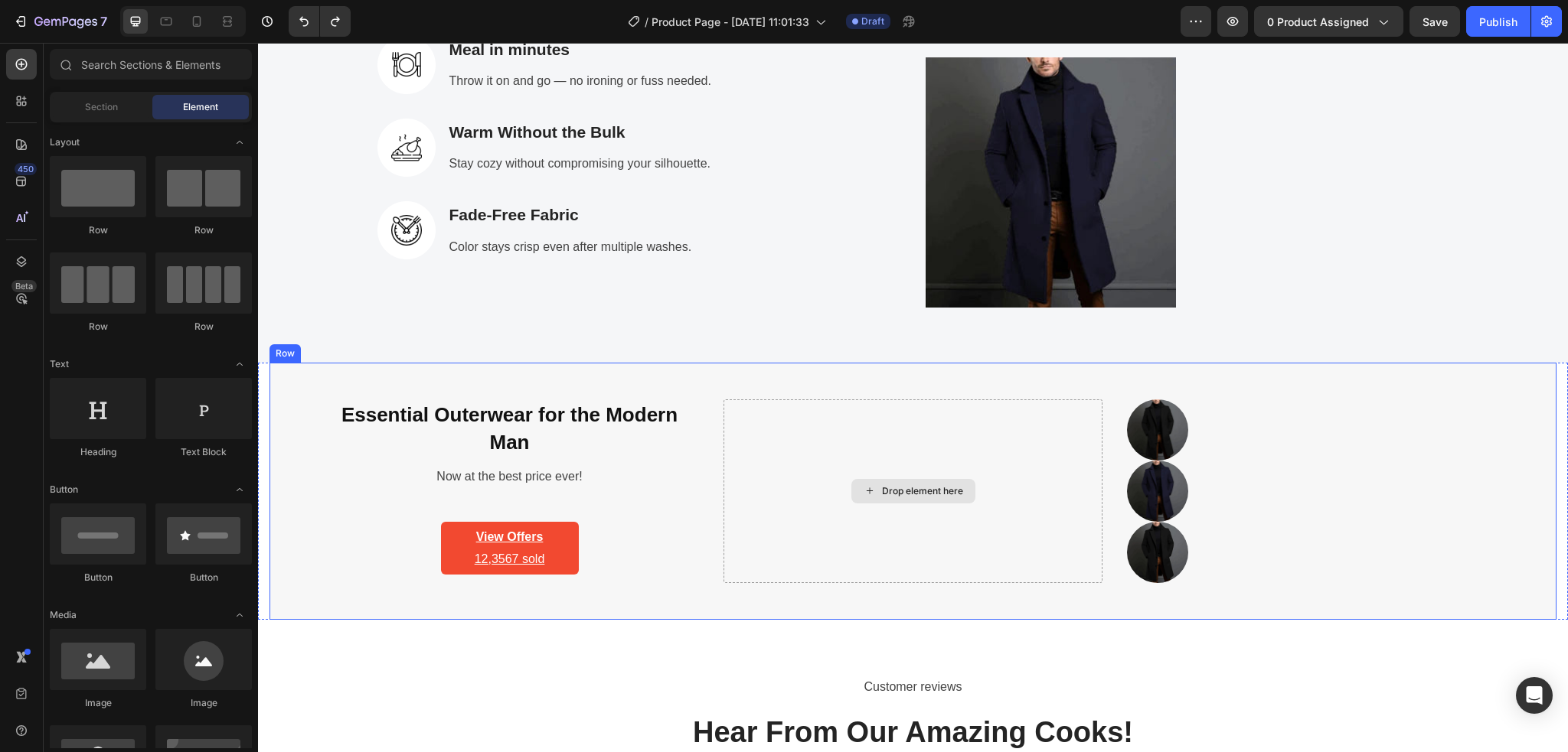
click at [672, 516] on div "Essential Outerwear for the Modern Man Heading Now at the best price ever! Text…" at bounding box center [509, 491] width 379 height 184
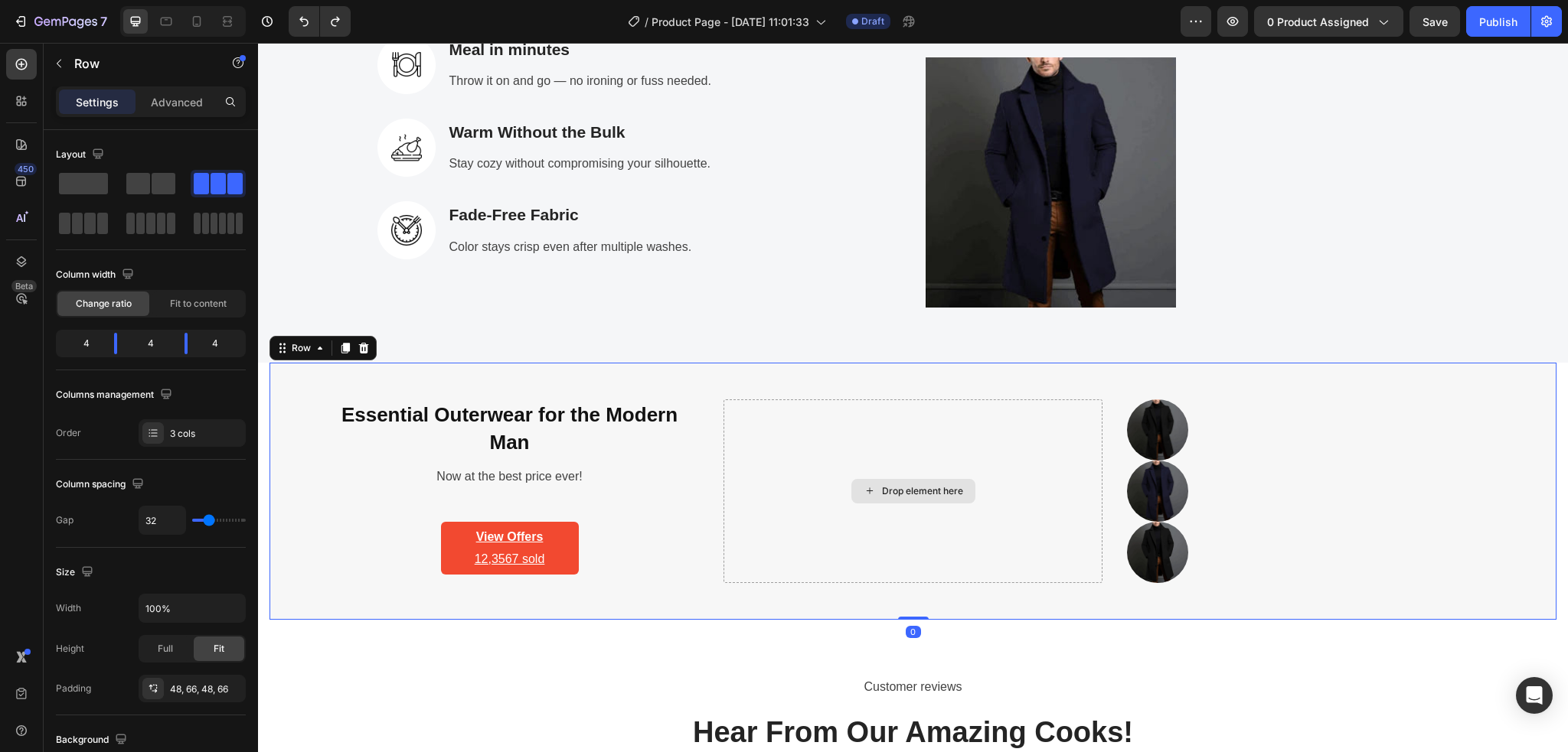
click at [759, 527] on div "Drop element here" at bounding box center [912, 491] width 379 height 184
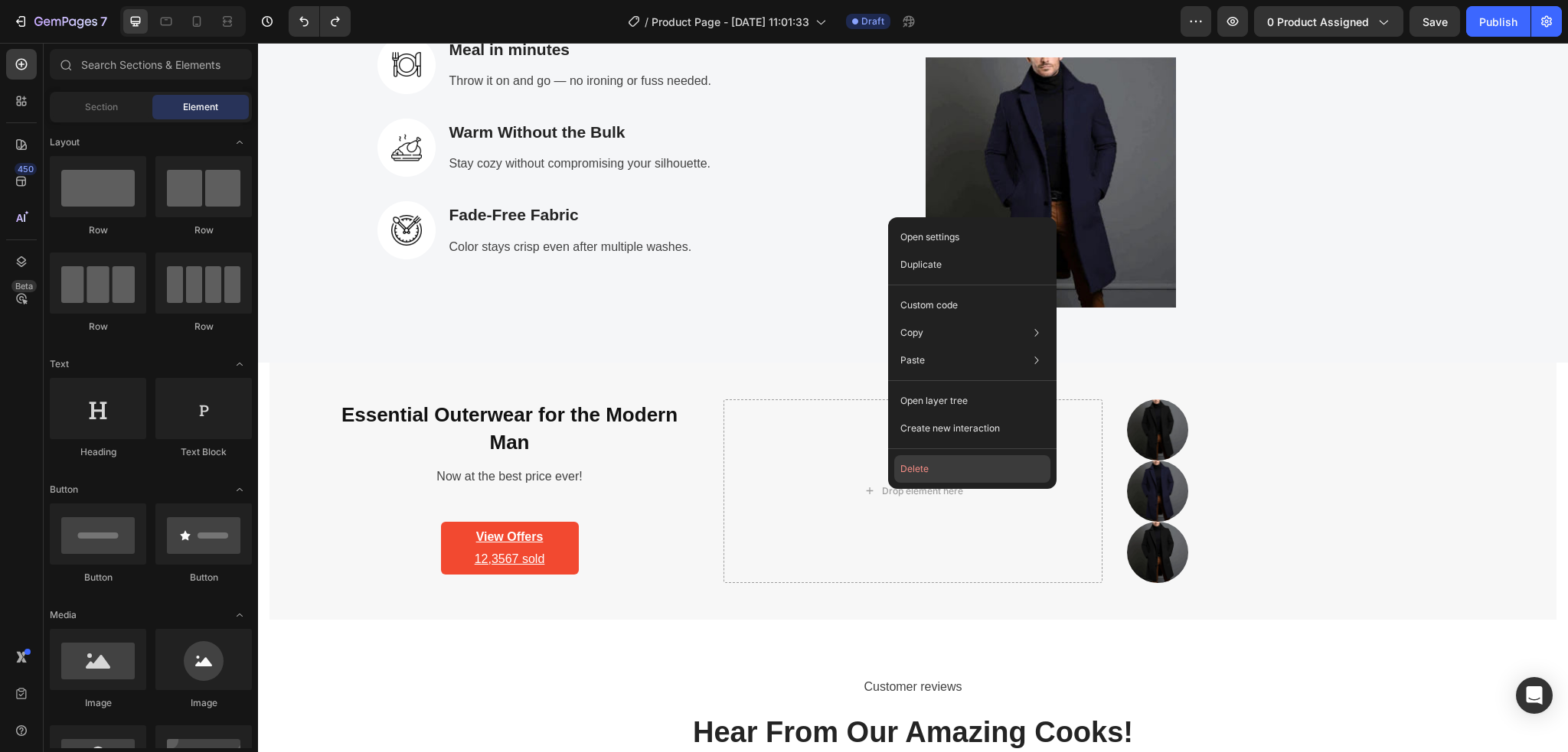
click at [901, 475] on button "Delete" at bounding box center [972, 469] width 157 height 28
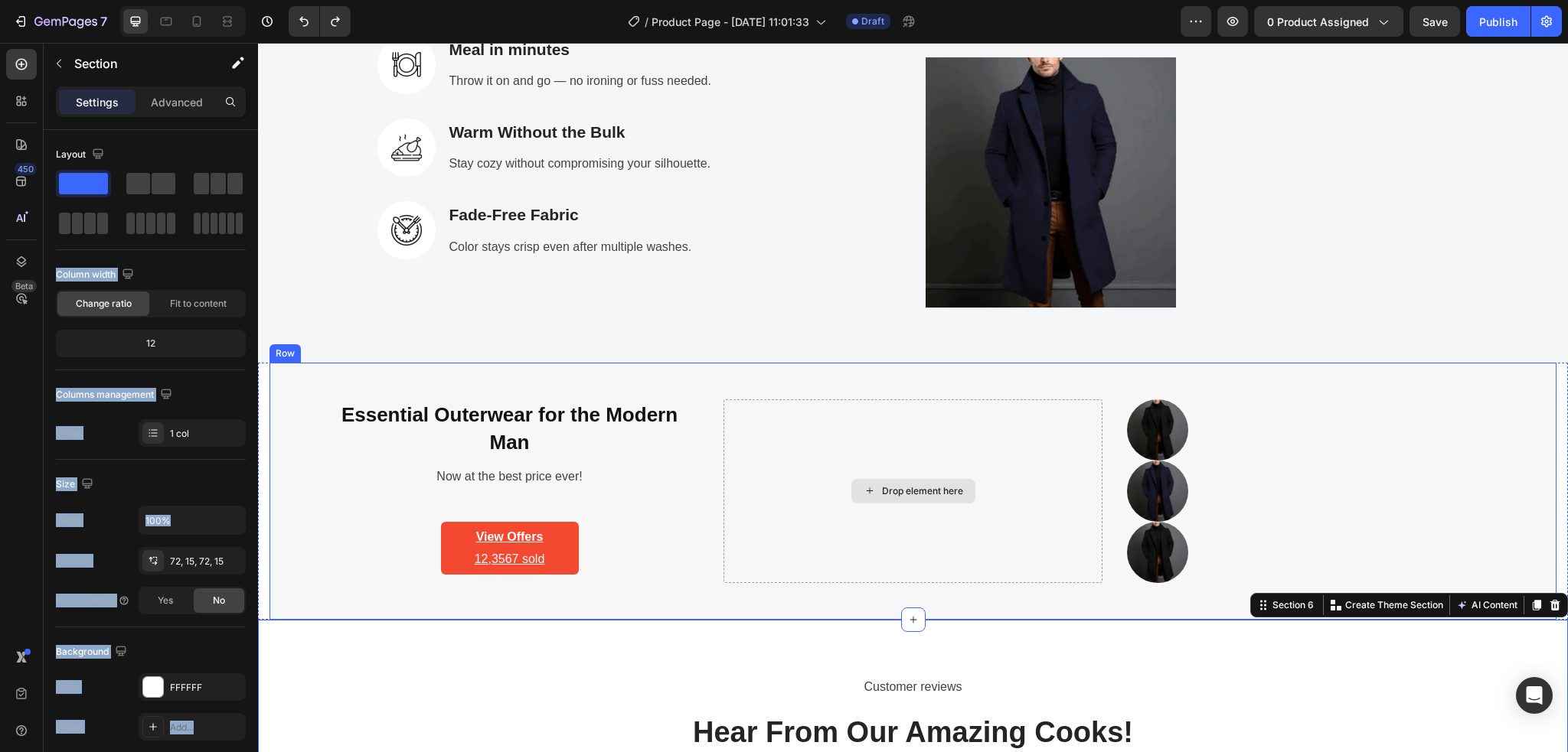
drag, startPoint x: 480, startPoint y: 229, endPoint x: 831, endPoint y: 458, distance: 419.1
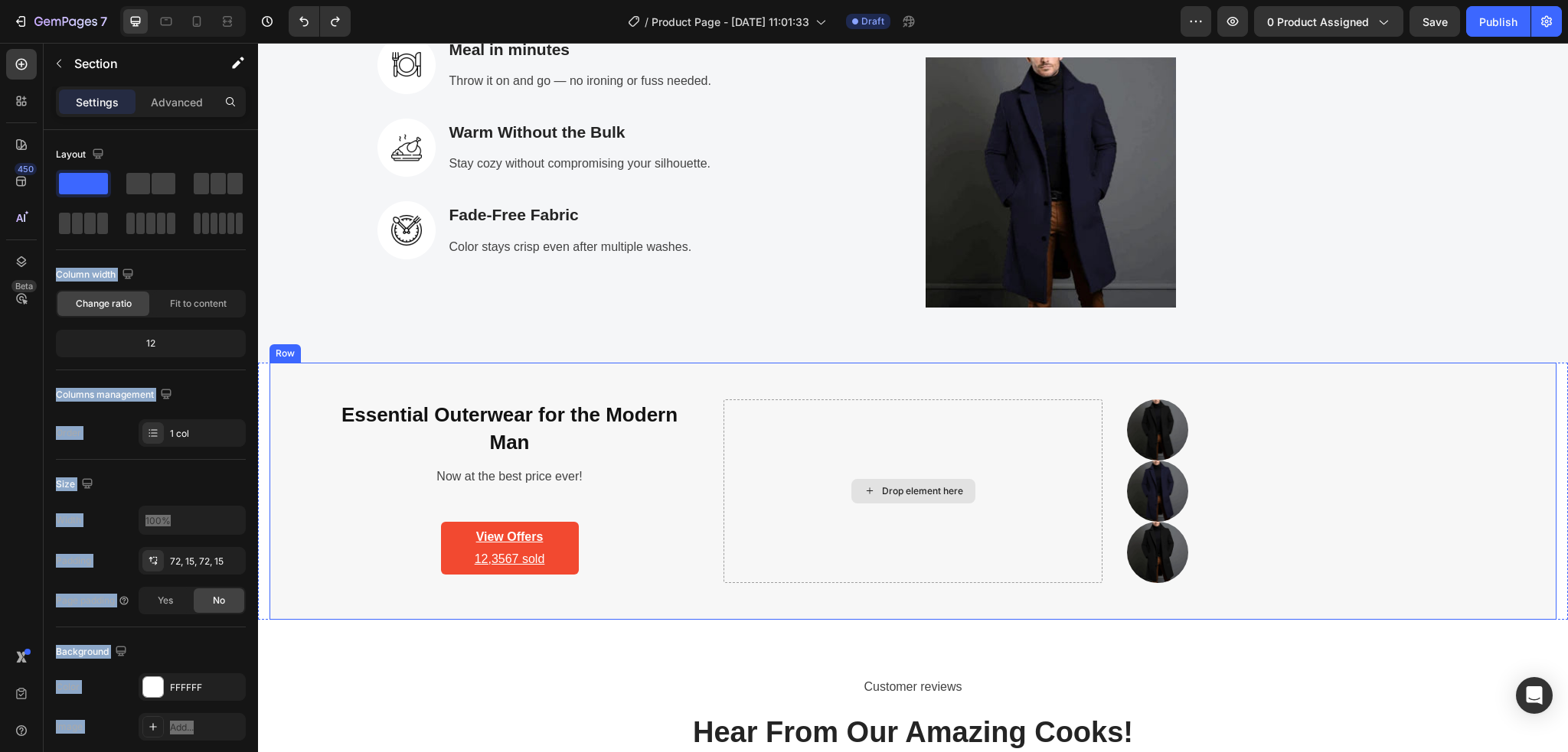
click at [882, 492] on div "Drop element here" at bounding box center [922, 491] width 81 height 12
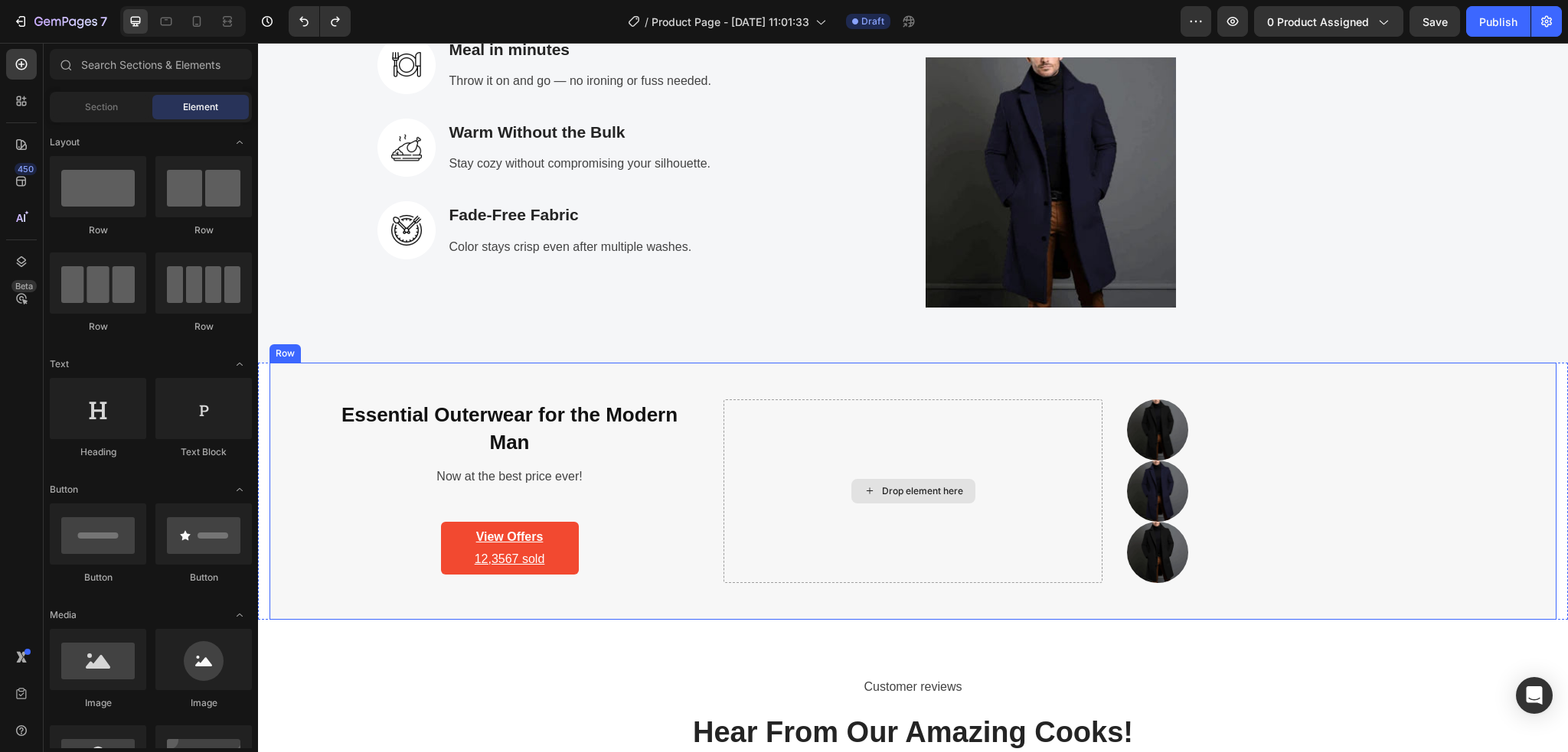
click at [884, 492] on div "Drop element here" at bounding box center [922, 491] width 81 height 12
click at [864, 487] on icon at bounding box center [870, 490] width 12 height 13
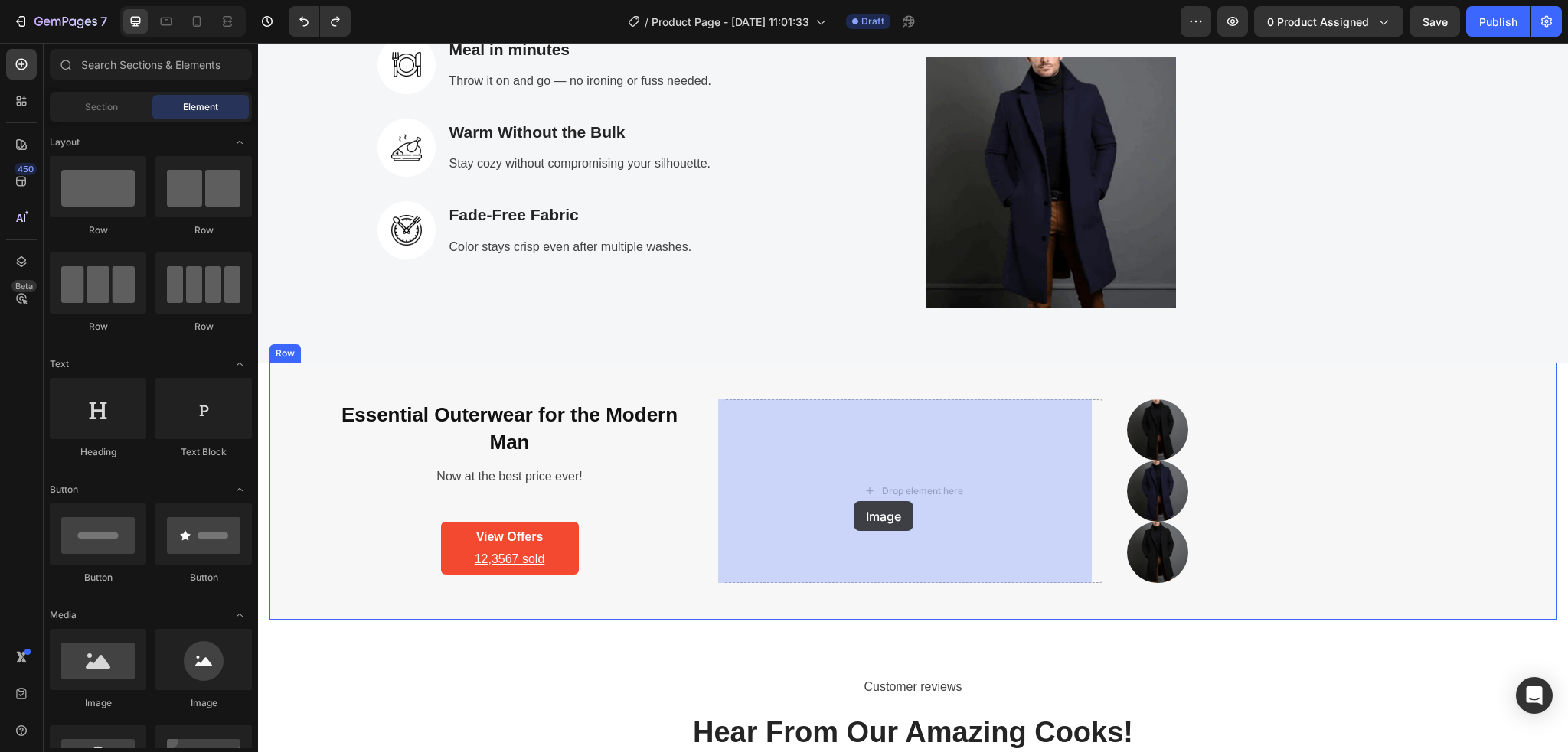
drag, startPoint x: 460, startPoint y: 718, endPoint x: 853, endPoint y: 501, distance: 448.9
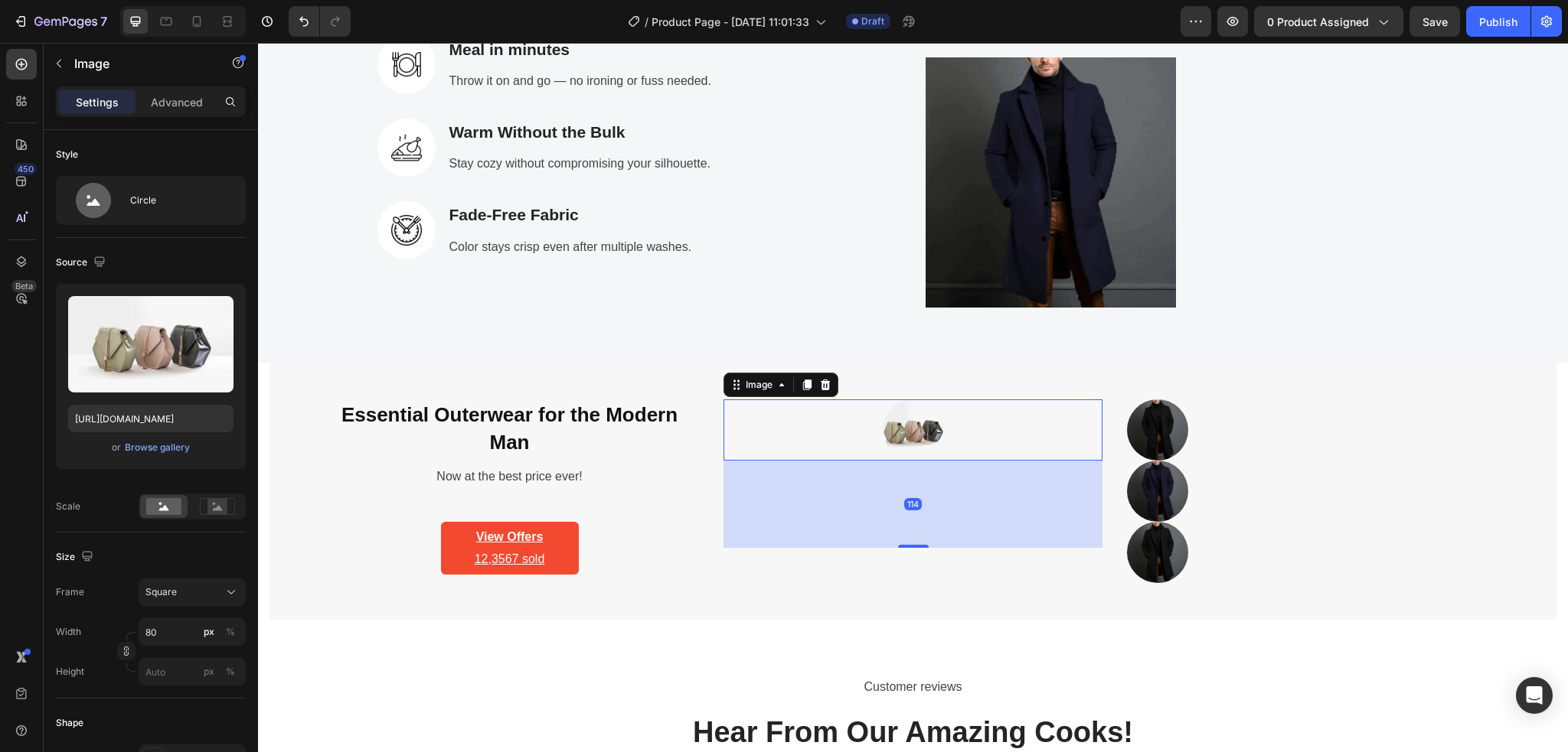
drag, startPoint x: 907, startPoint y: 459, endPoint x: 902, endPoint y: 547, distance: 88.1
click at [902, 547] on div at bounding box center [913, 545] width 31 height 3
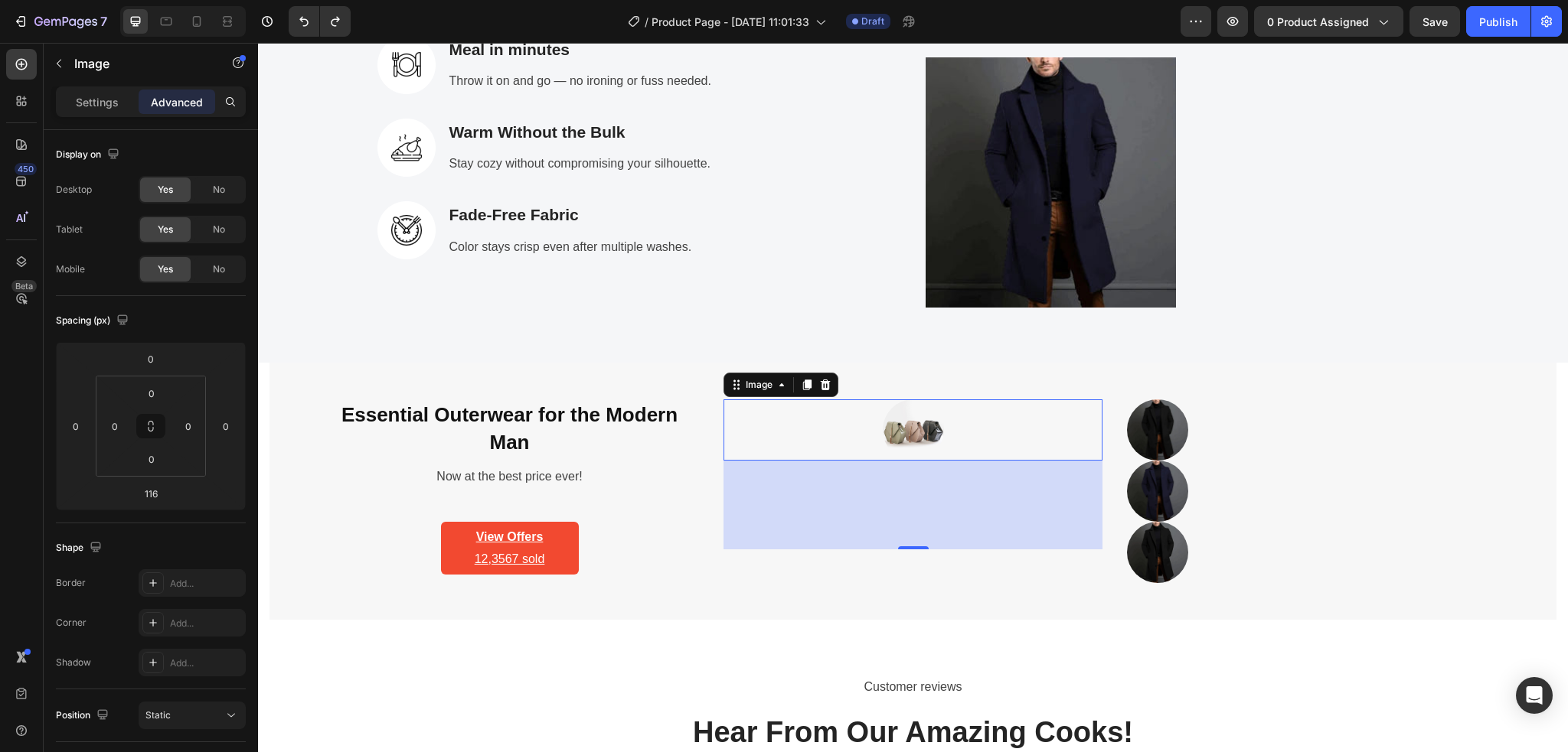
click at [836, 438] on div at bounding box center [912, 430] width 379 height 61
click at [733, 591] on div "Essential Outerwear for the Modern Man Heading Now at the best price ever! Text…" at bounding box center [913, 490] width 1286 height 257
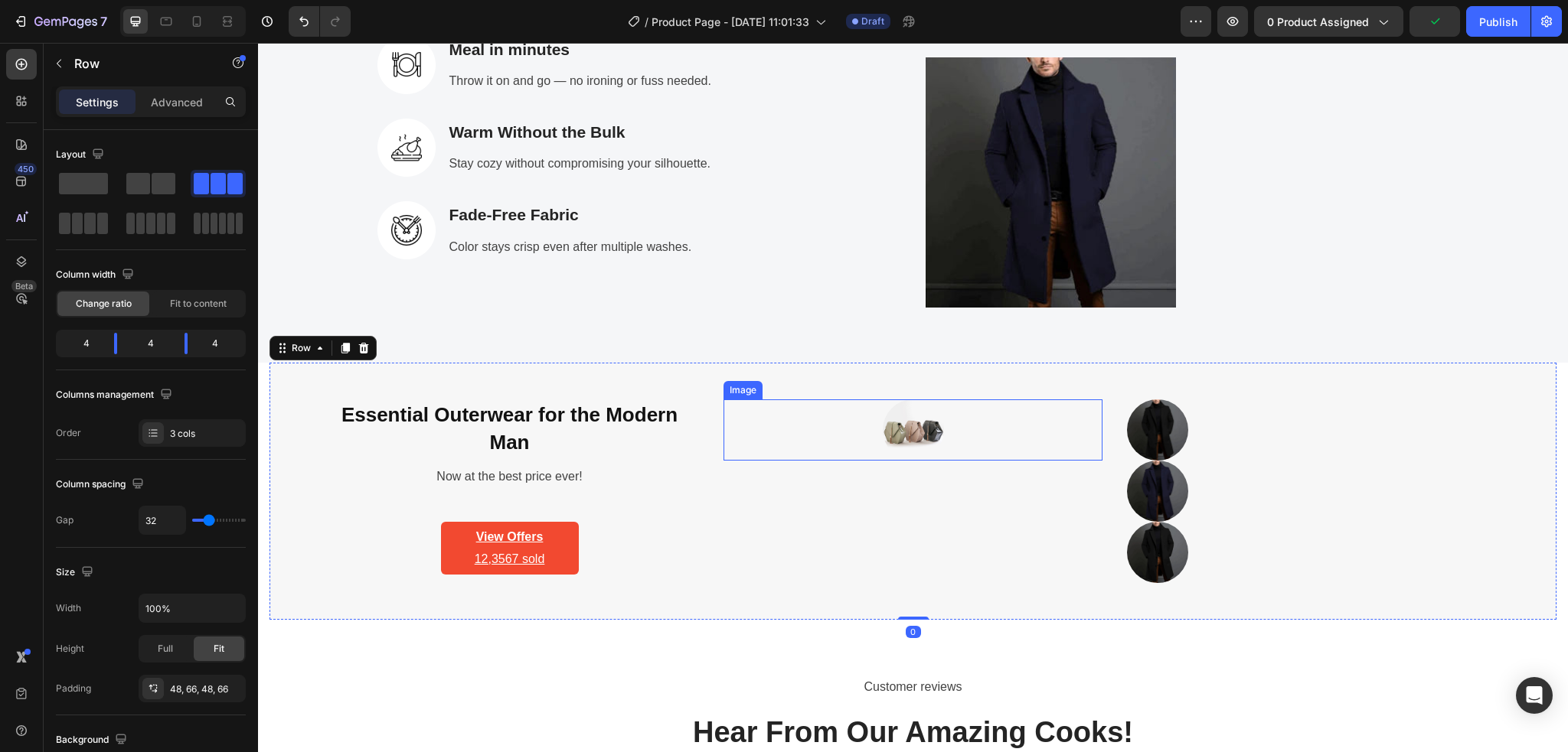
click at [905, 439] on img at bounding box center [913, 430] width 61 height 61
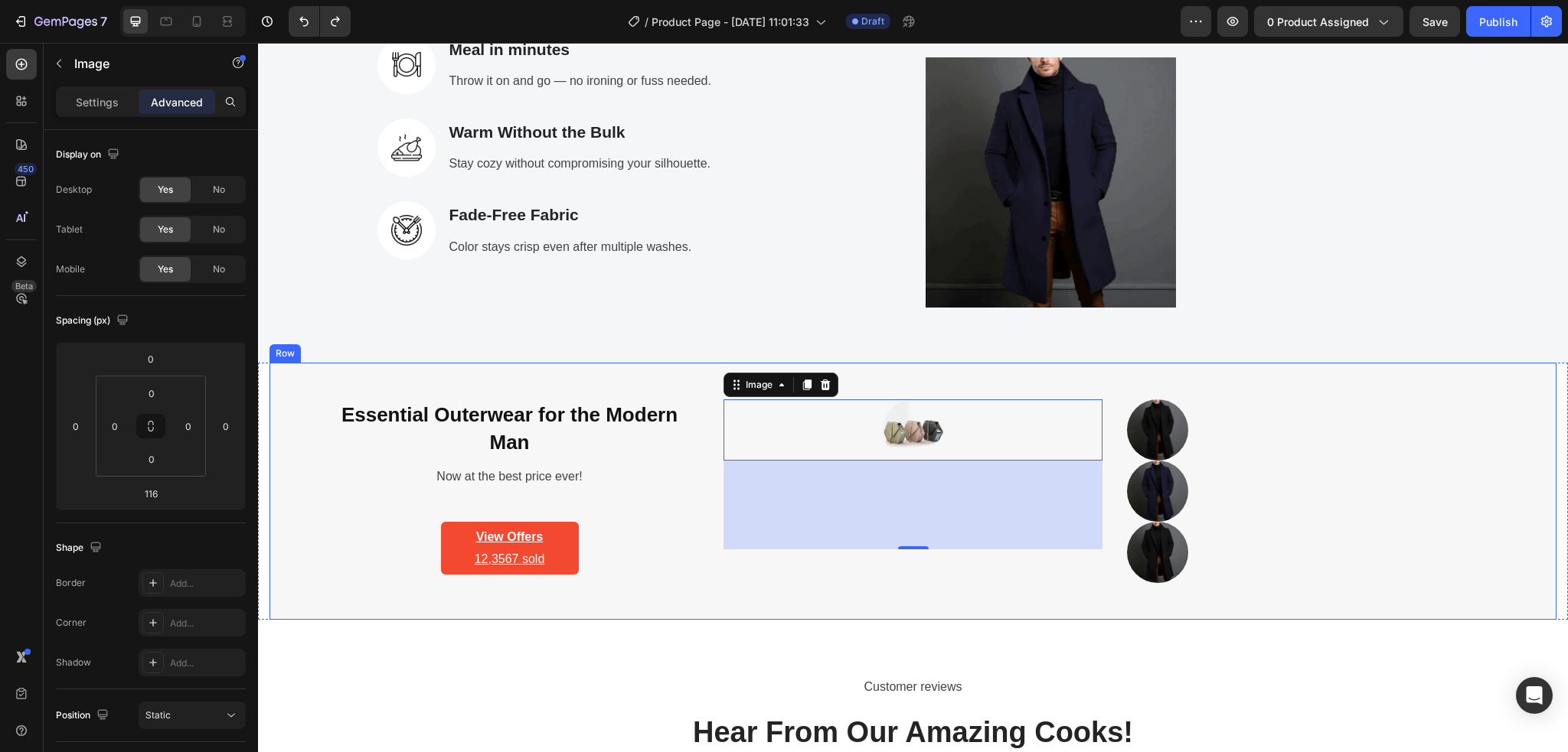
click at [702, 568] on div "Essential Outerwear for the Modern Man Heading Now at the best price ever! Text…" at bounding box center [913, 490] width 1286 height 257
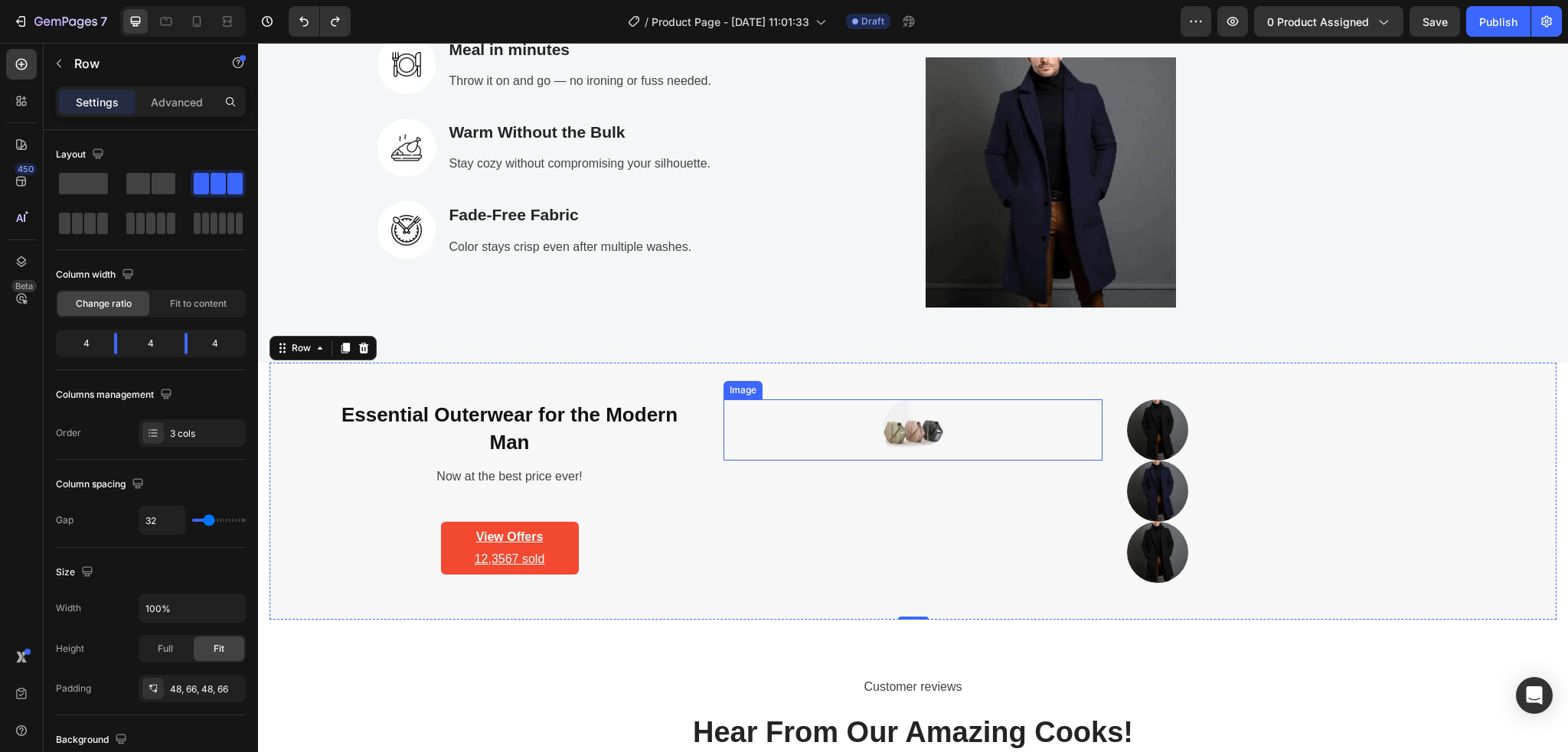
click at [947, 431] on div at bounding box center [912, 430] width 379 height 61
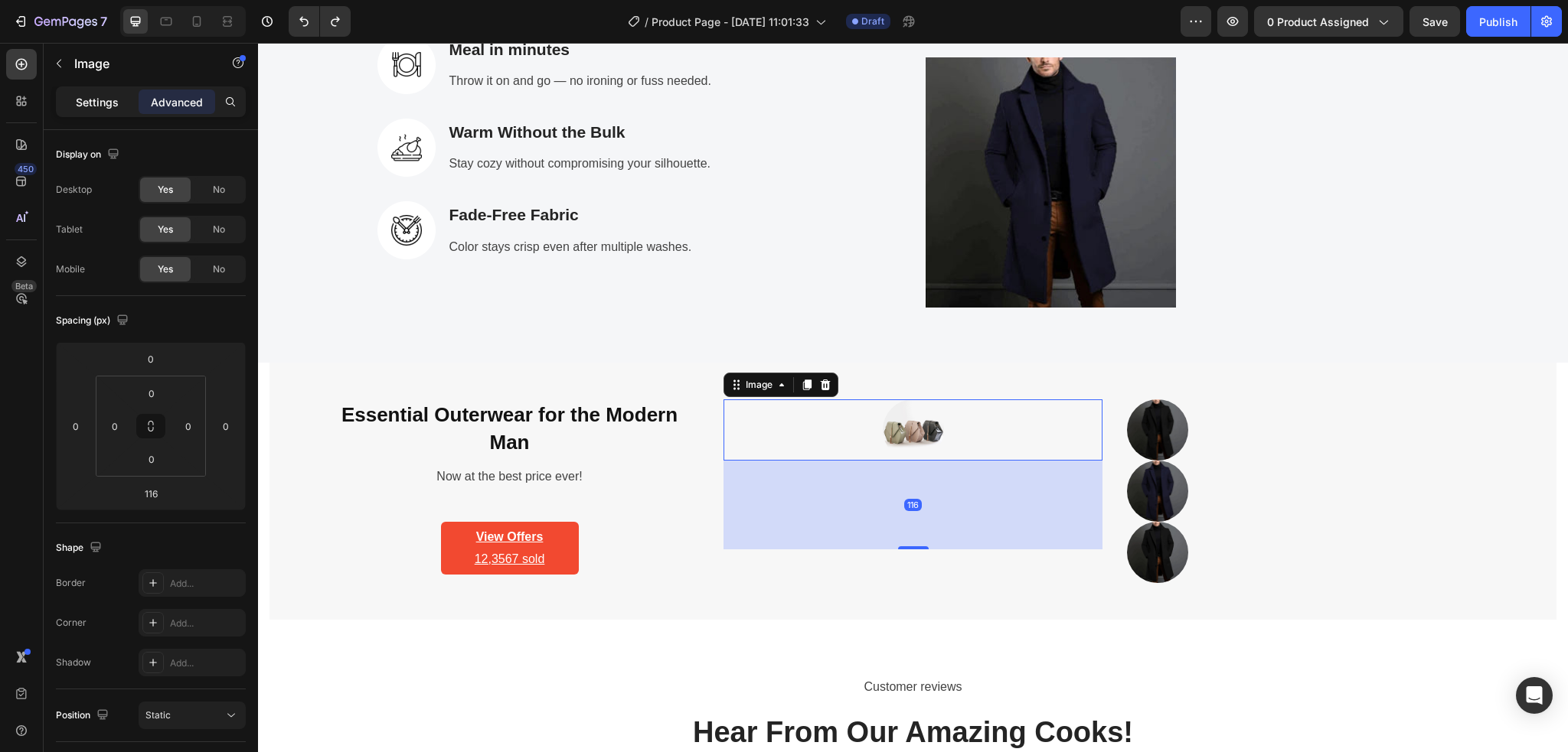
click at [103, 103] on p "Settings" at bounding box center [98, 102] width 43 height 16
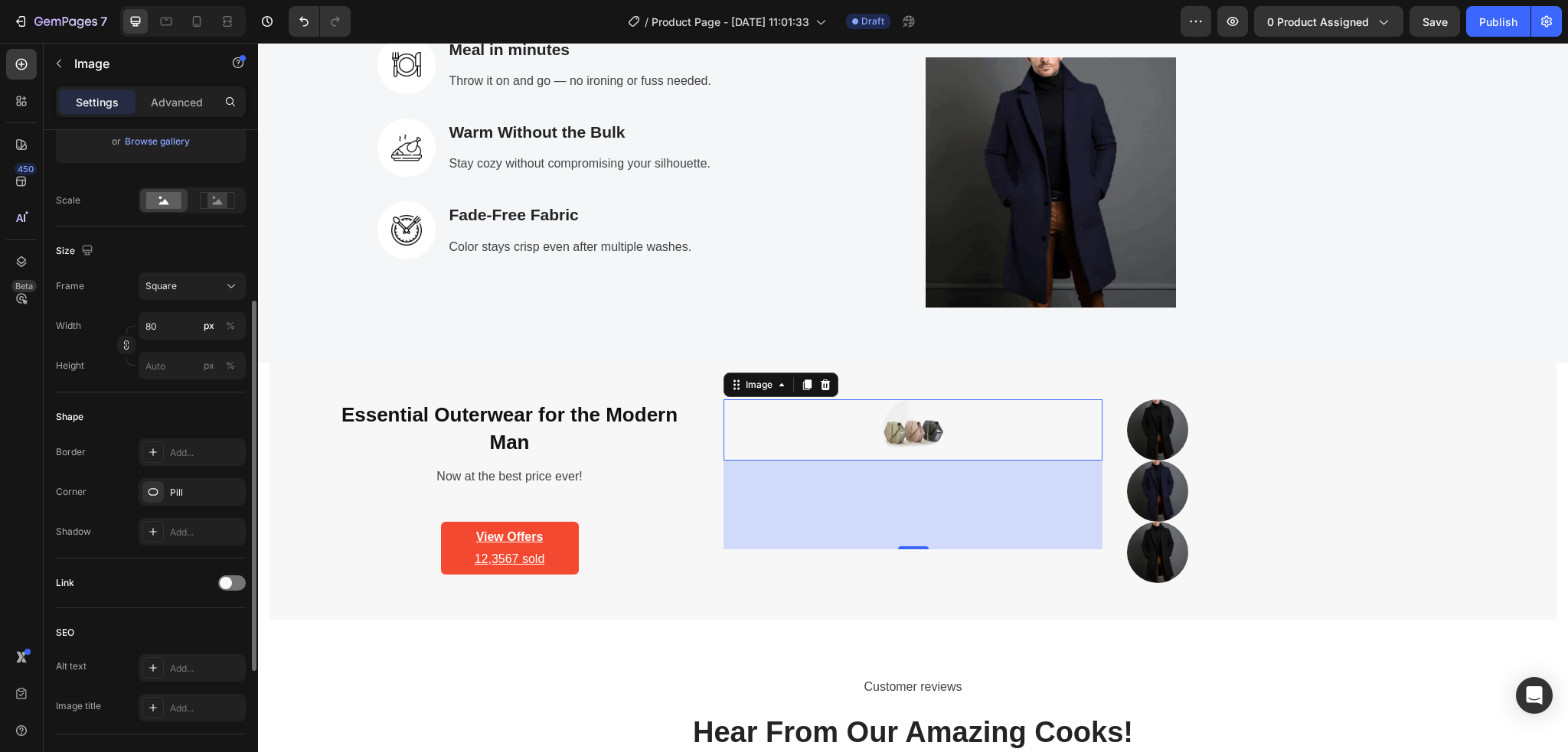
scroll to position [0, 0]
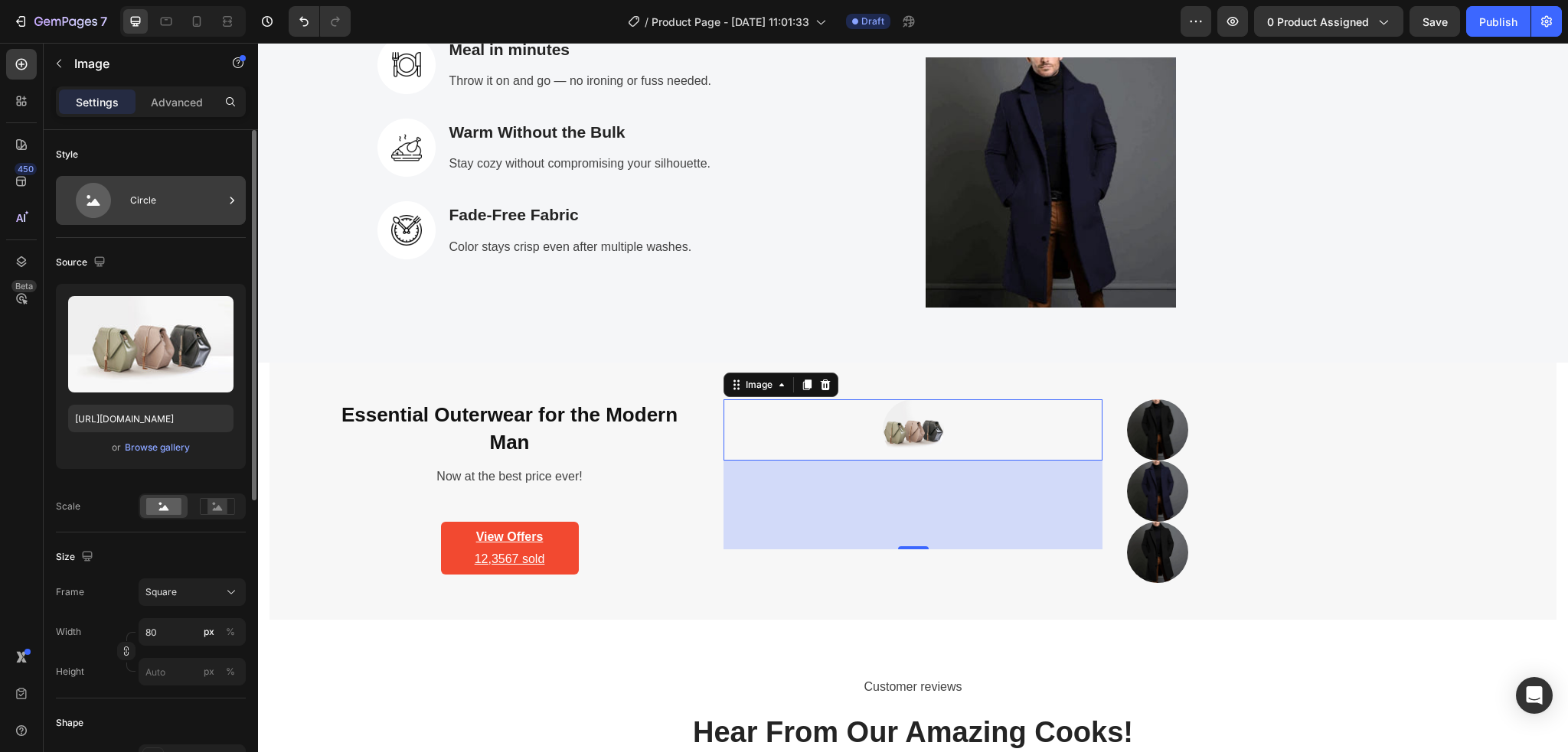
click at [190, 208] on div "Circle" at bounding box center [176, 201] width 94 height 35
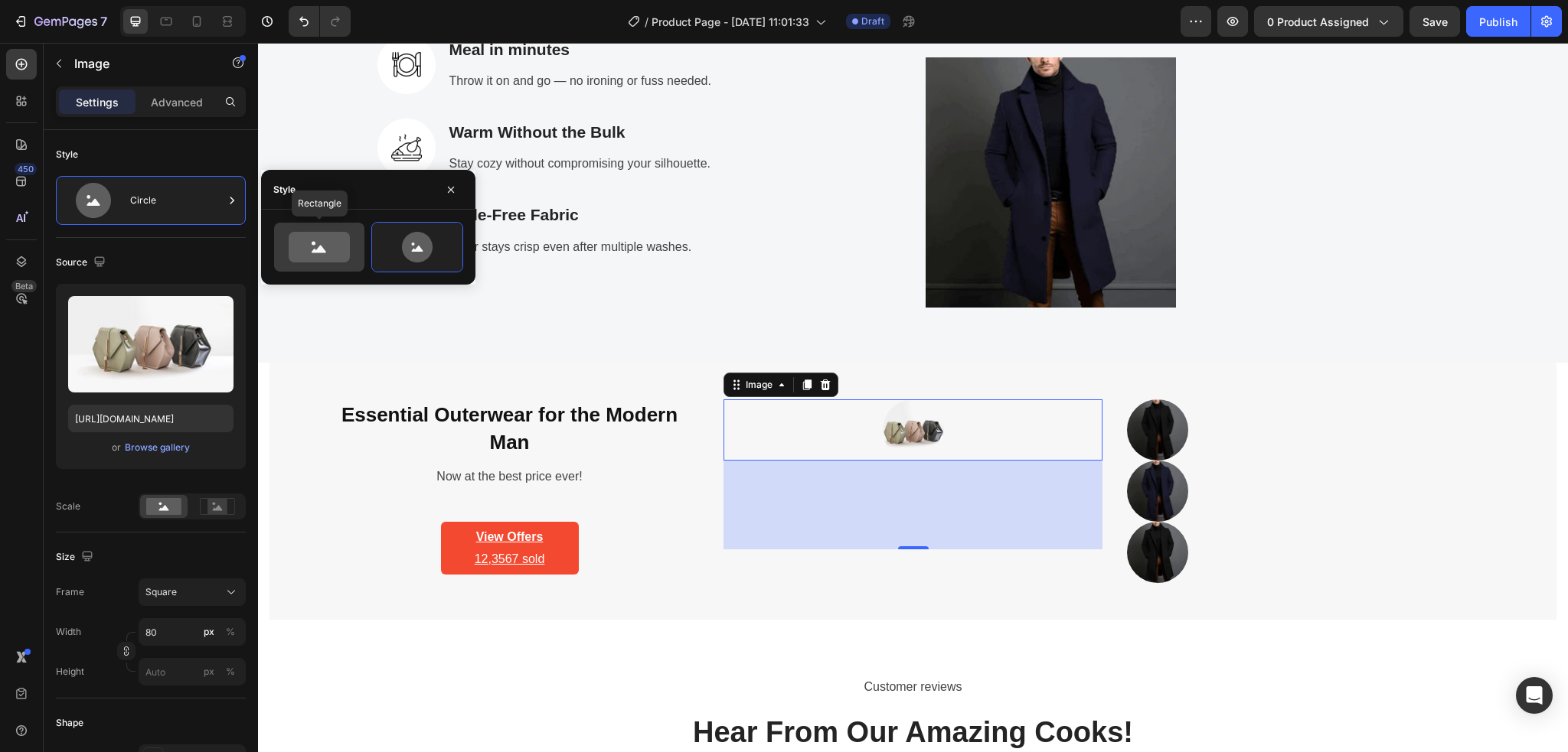
click at [321, 254] on icon at bounding box center [319, 246] width 61 height 31
type input "100"
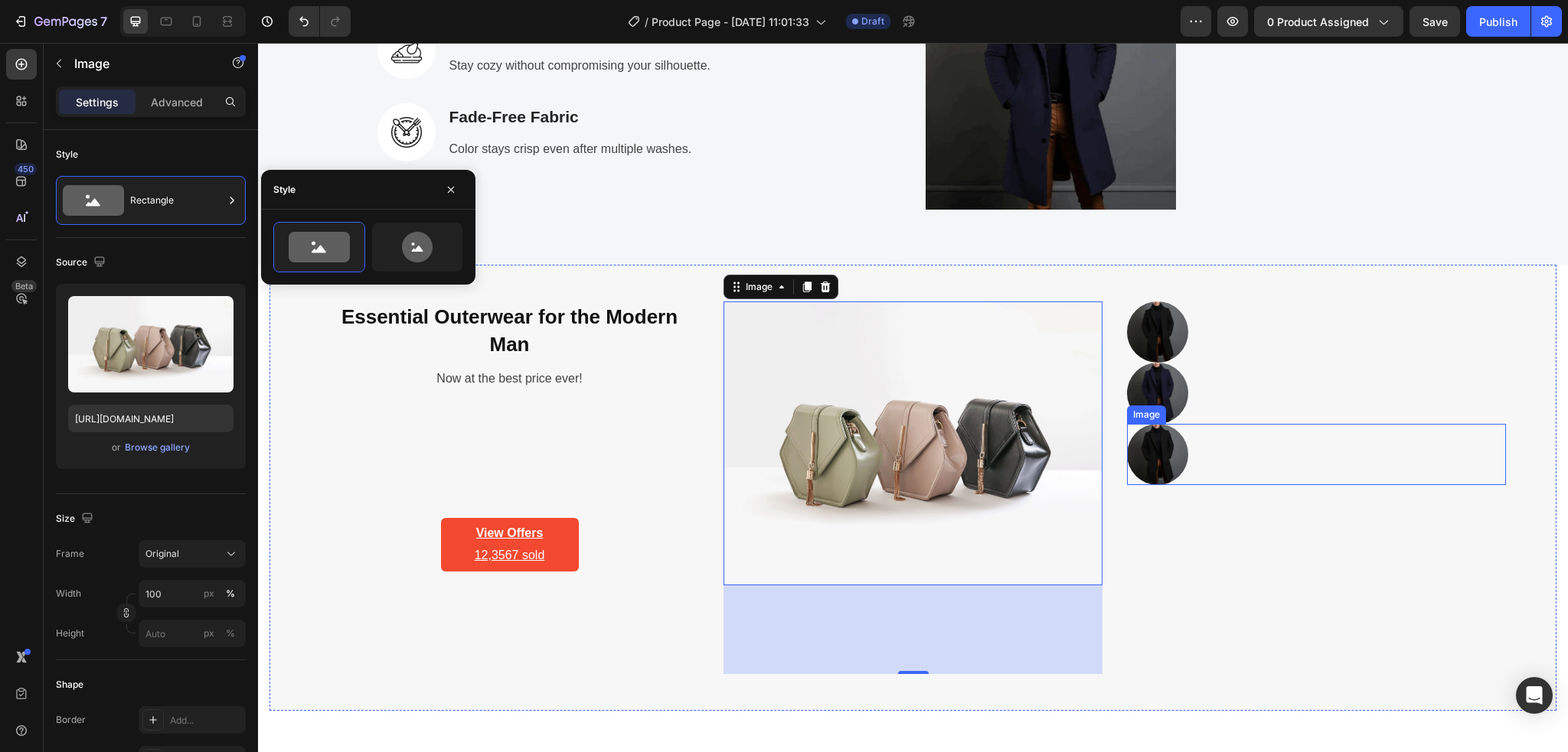
scroll to position [2888, 0]
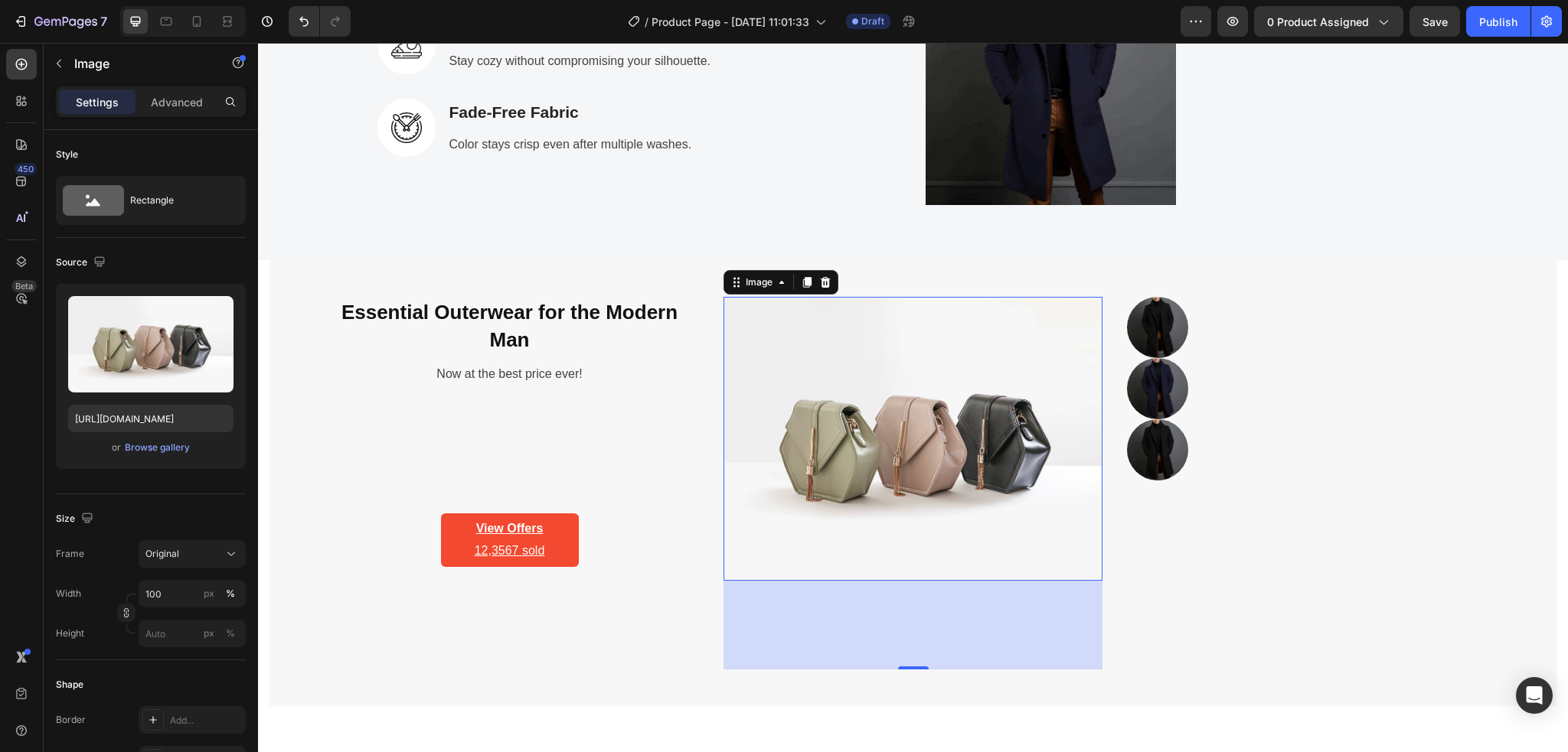
click at [876, 455] on img at bounding box center [912, 439] width 379 height 283
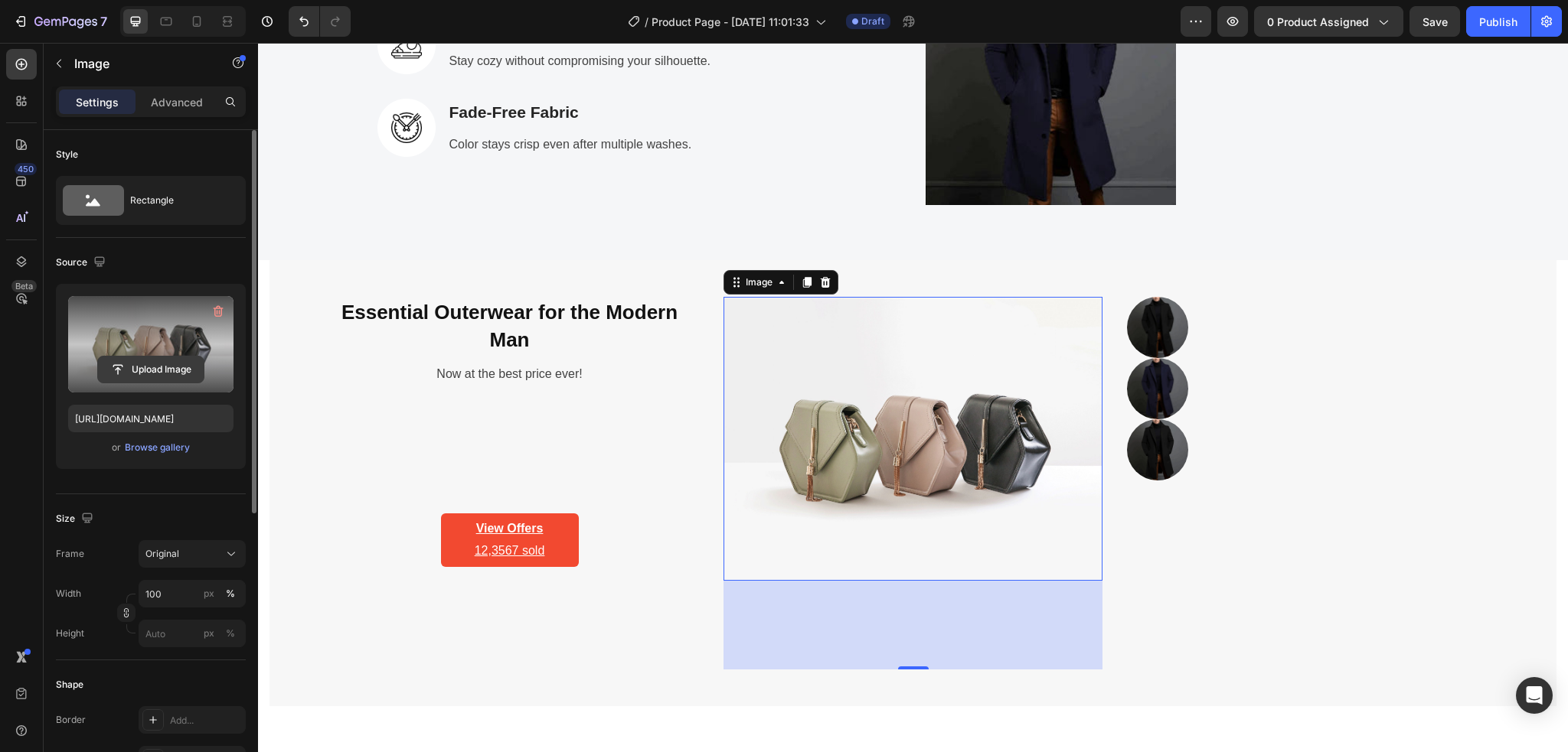
click at [149, 360] on input "file" at bounding box center [150, 369] width 105 height 26
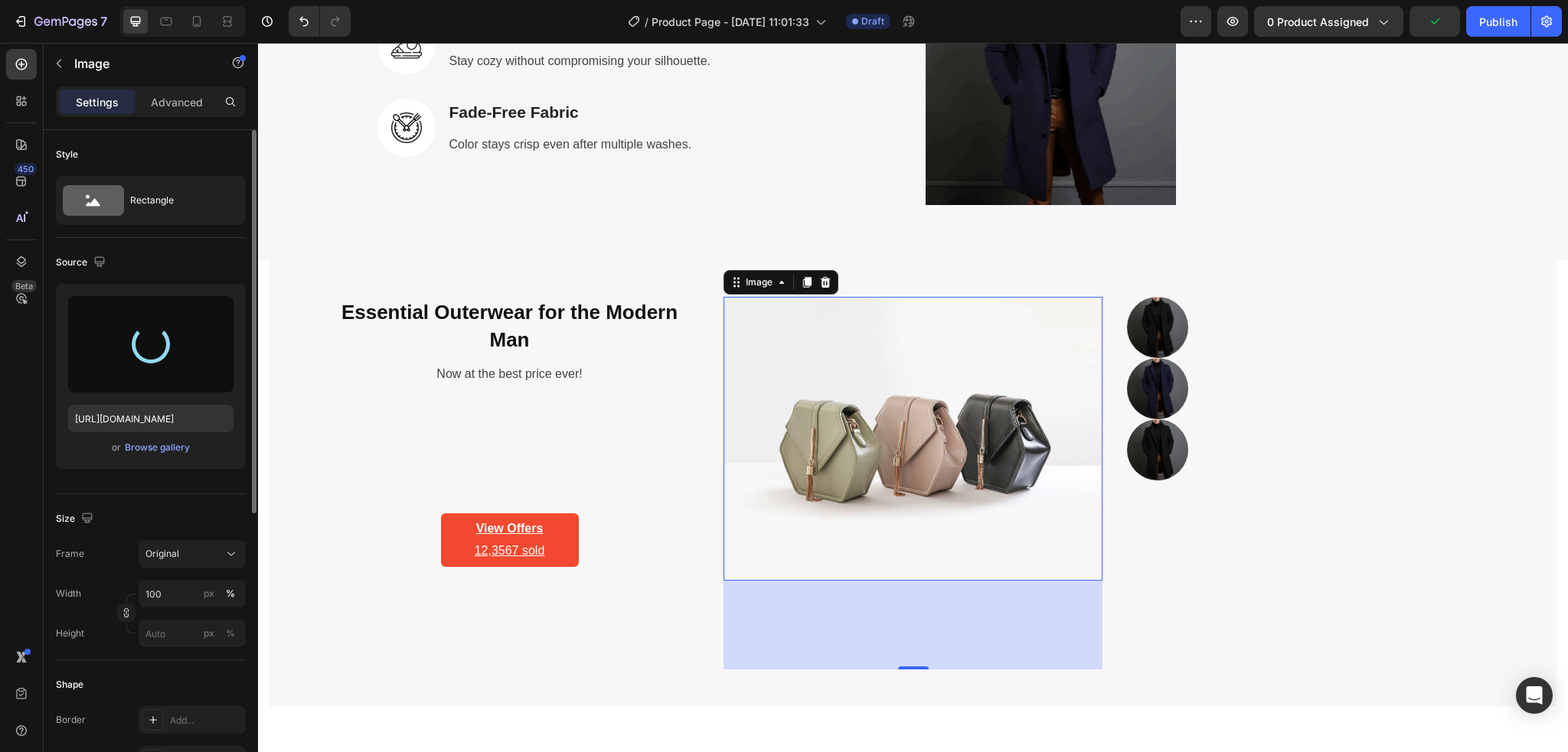
type input "https://cdn.shopify.com/s/files/1/0886/4517/3512/files/gempages_580820274652381…"
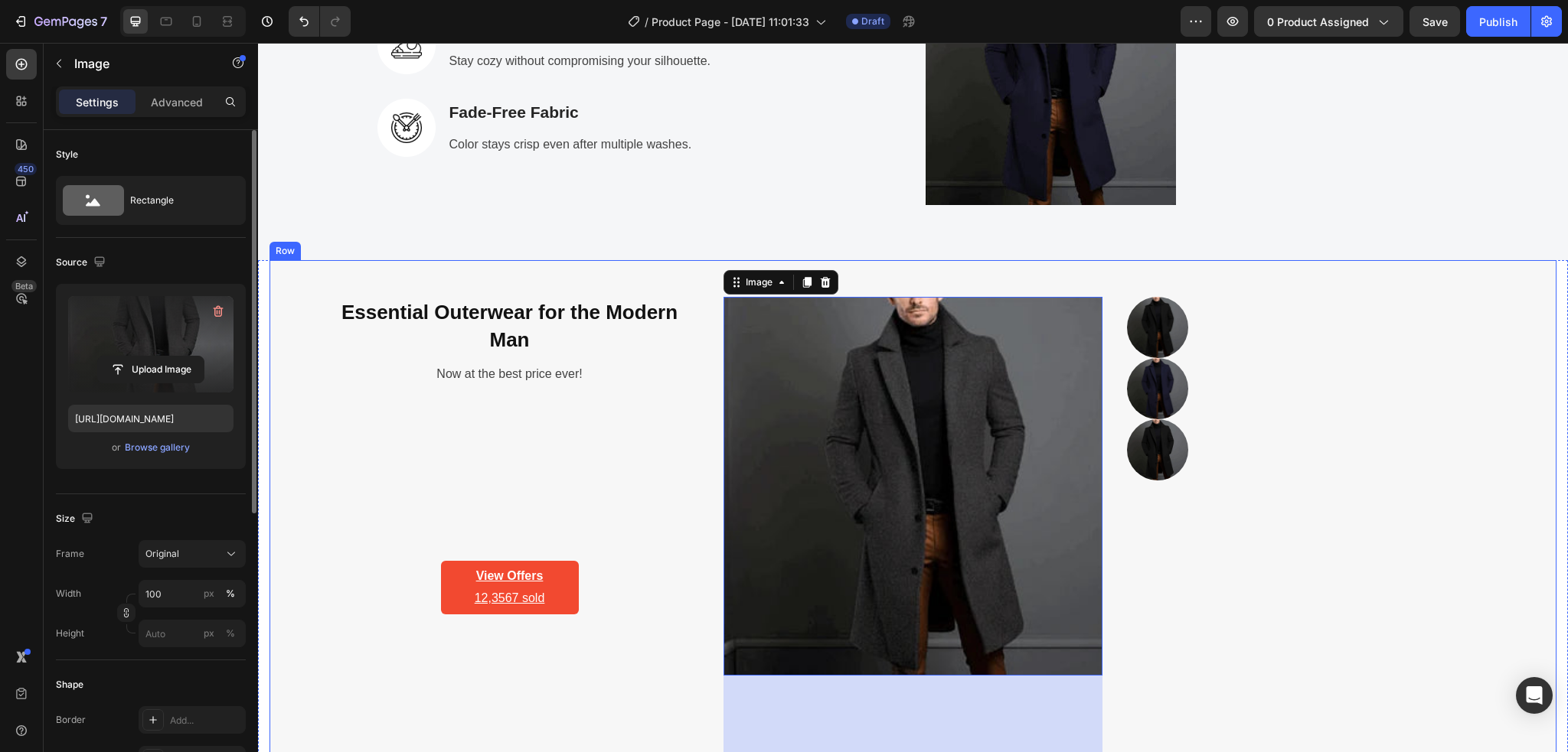
click at [1233, 543] on div "Image Image Image" at bounding box center [1316, 531] width 379 height 468
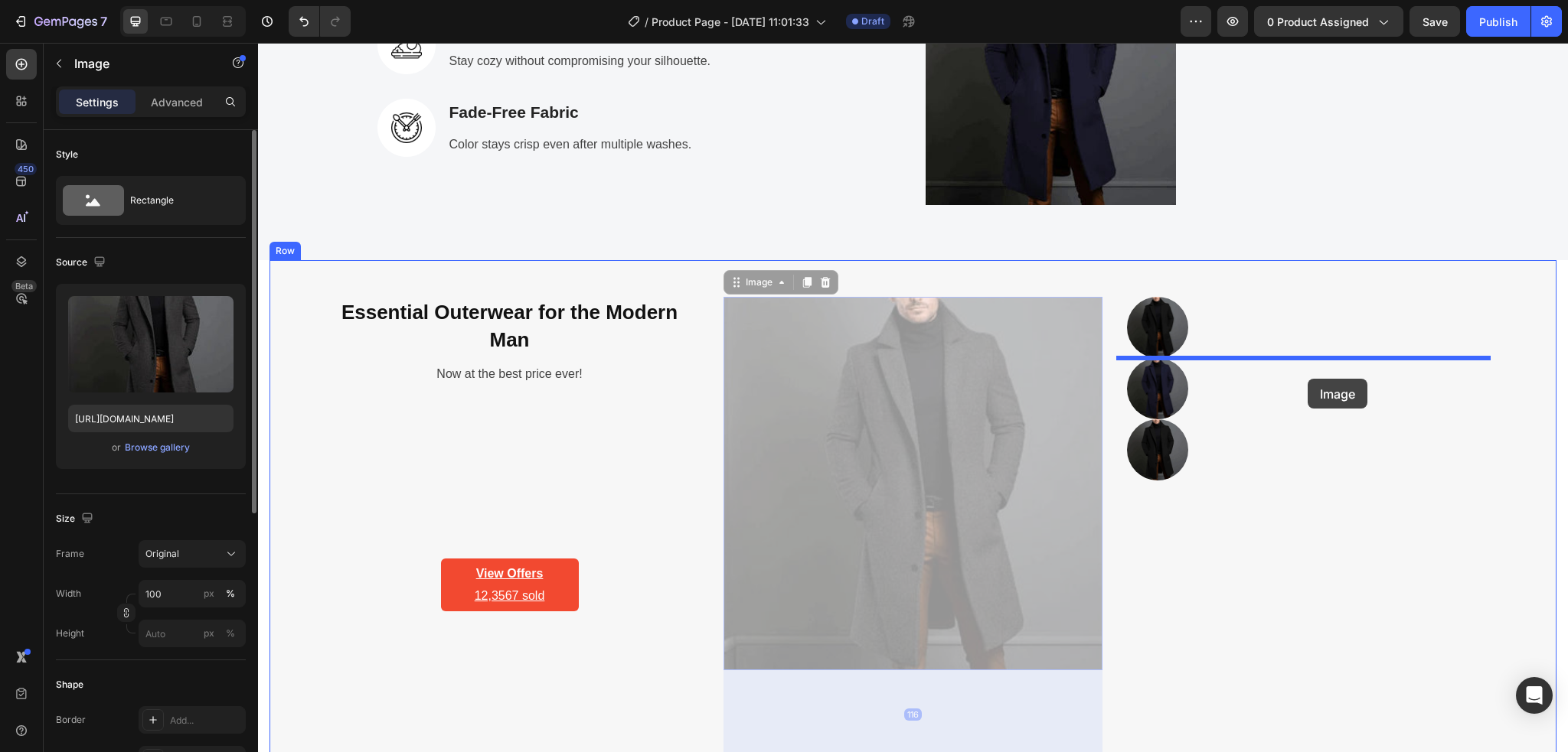
drag, startPoint x: 803, startPoint y: 410, endPoint x: 1307, endPoint y: 379, distance: 505.0
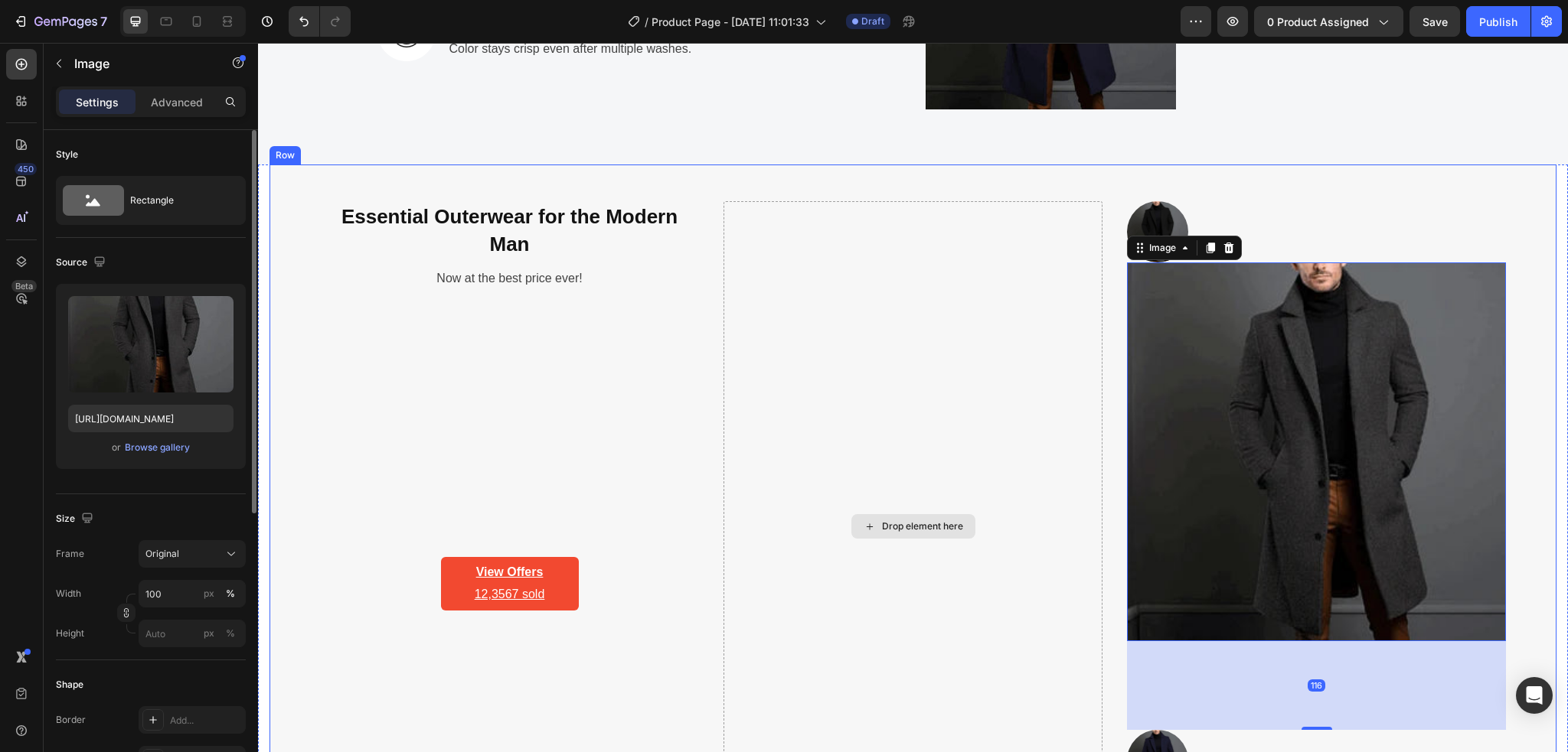
scroll to position [3092, 0]
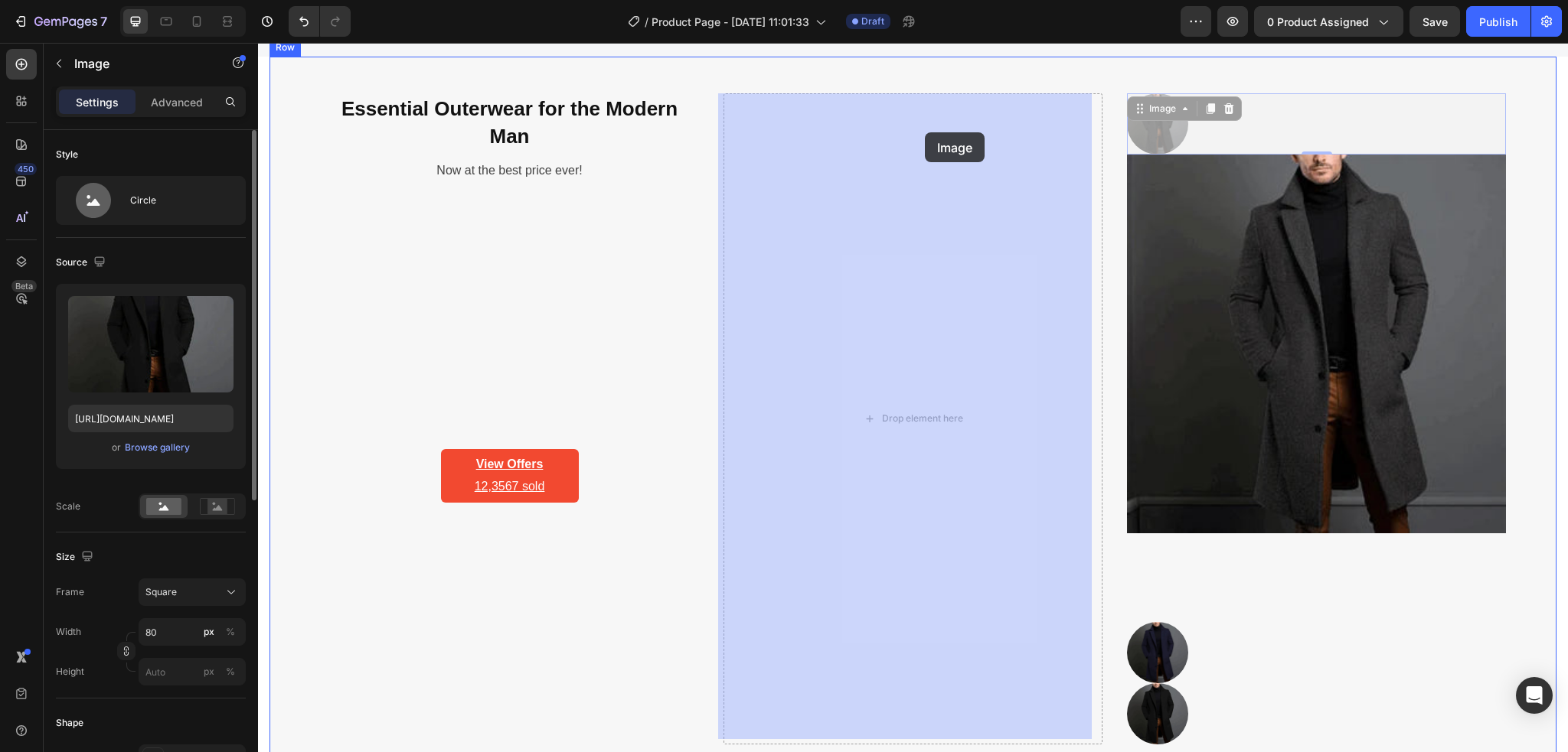
drag, startPoint x: 1144, startPoint y: 122, endPoint x: 963, endPoint y: 129, distance: 181.1
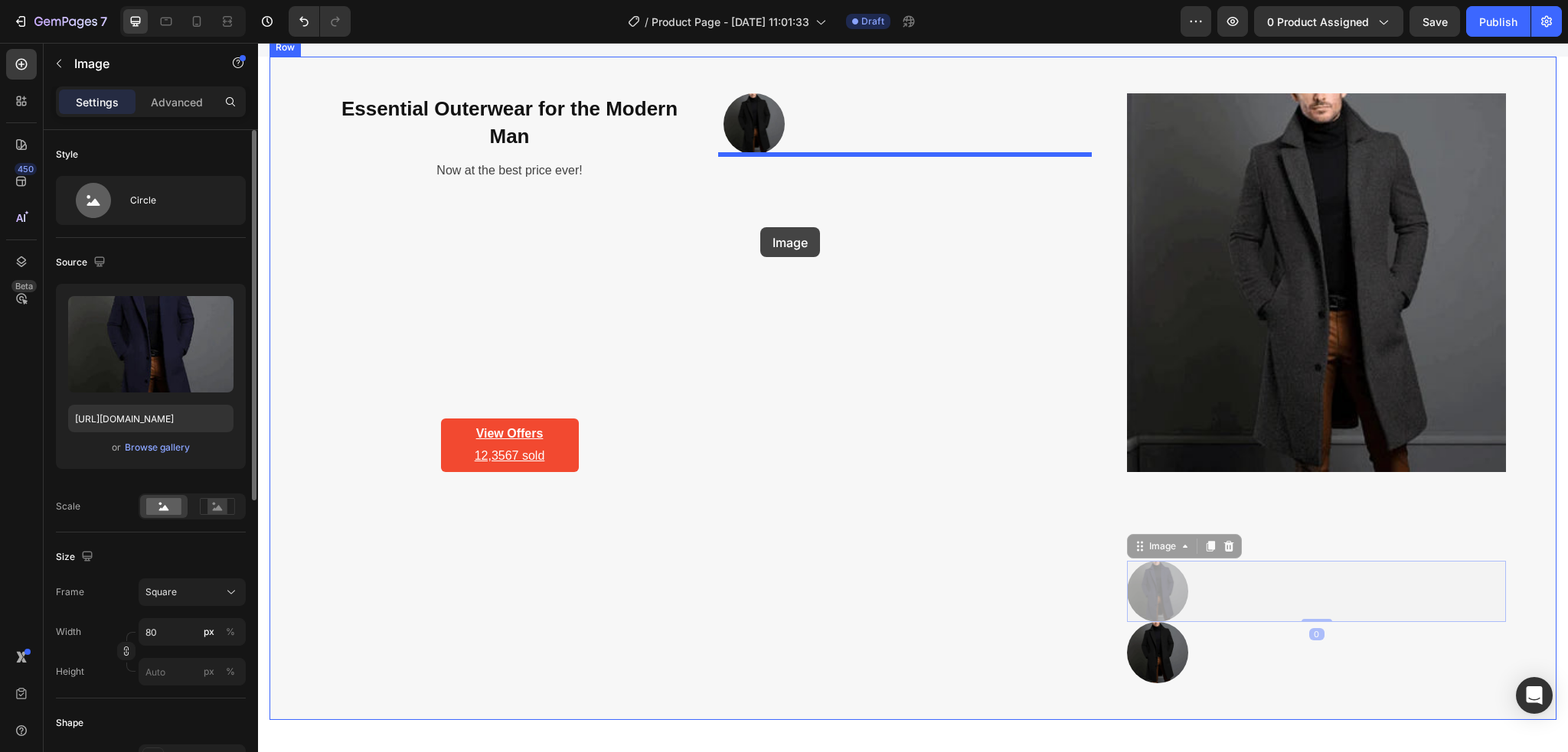
drag, startPoint x: 1148, startPoint y: 579, endPoint x: 744, endPoint y: 214, distance: 544.5
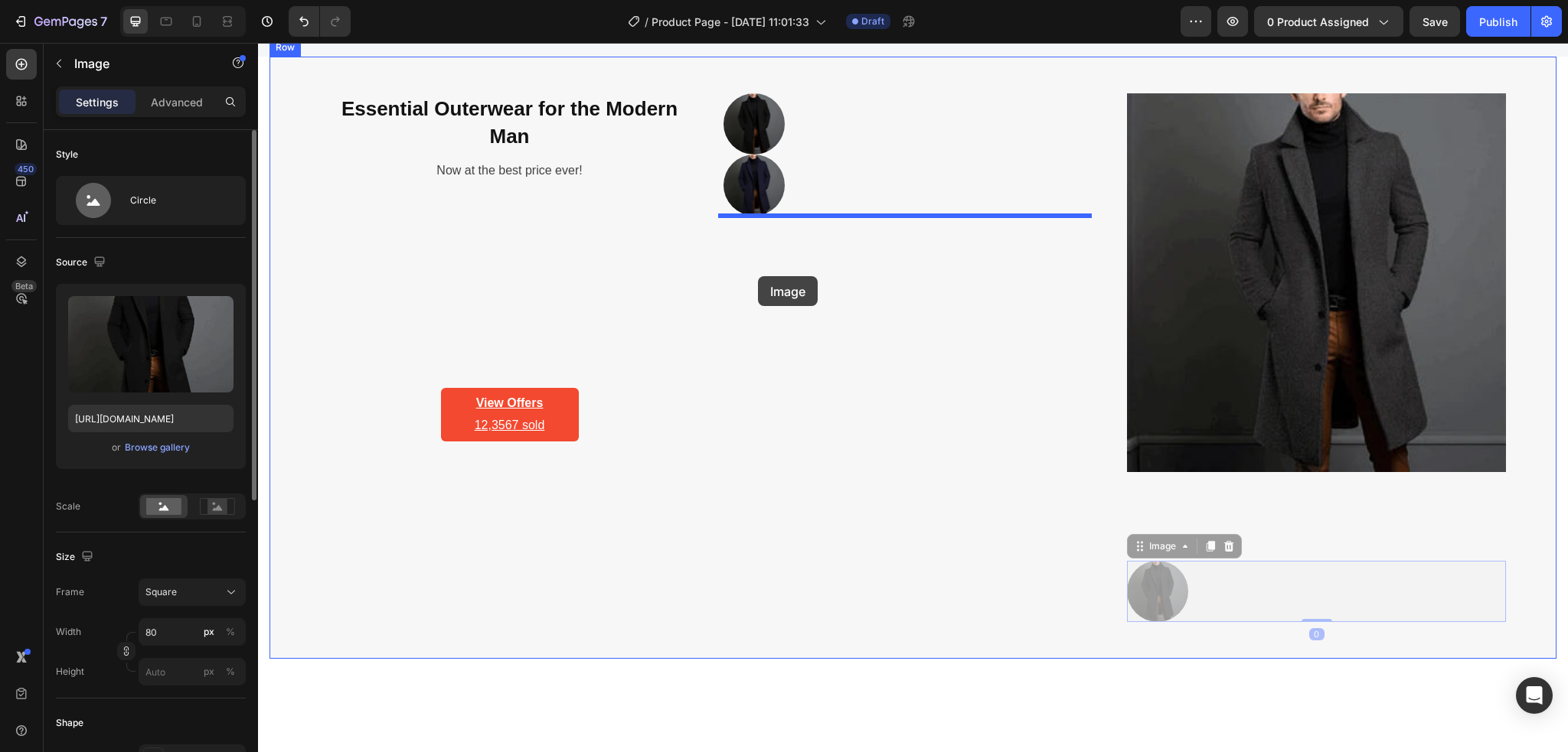
drag, startPoint x: 1143, startPoint y: 578, endPoint x: 753, endPoint y: 270, distance: 497.0
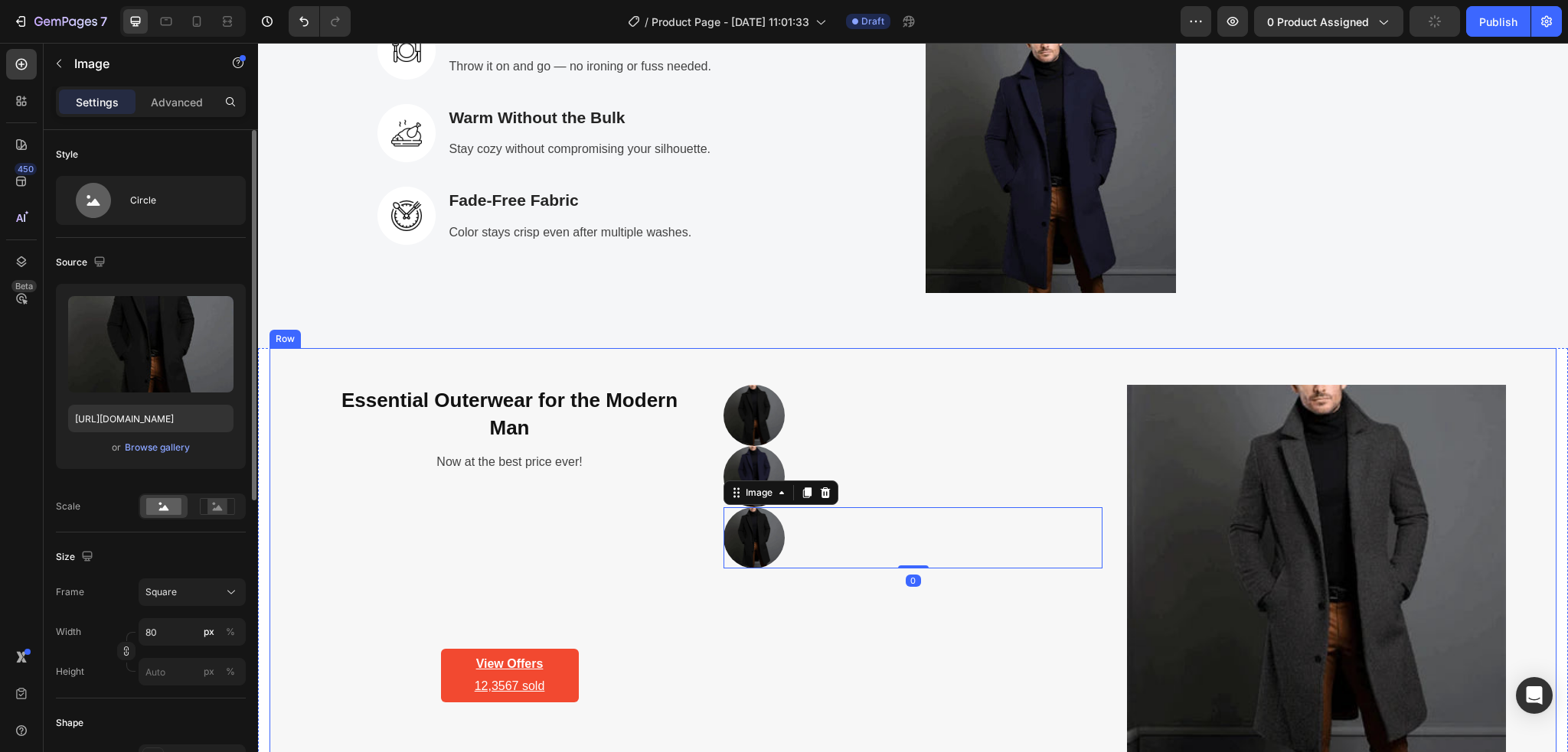
scroll to position [2888, 0]
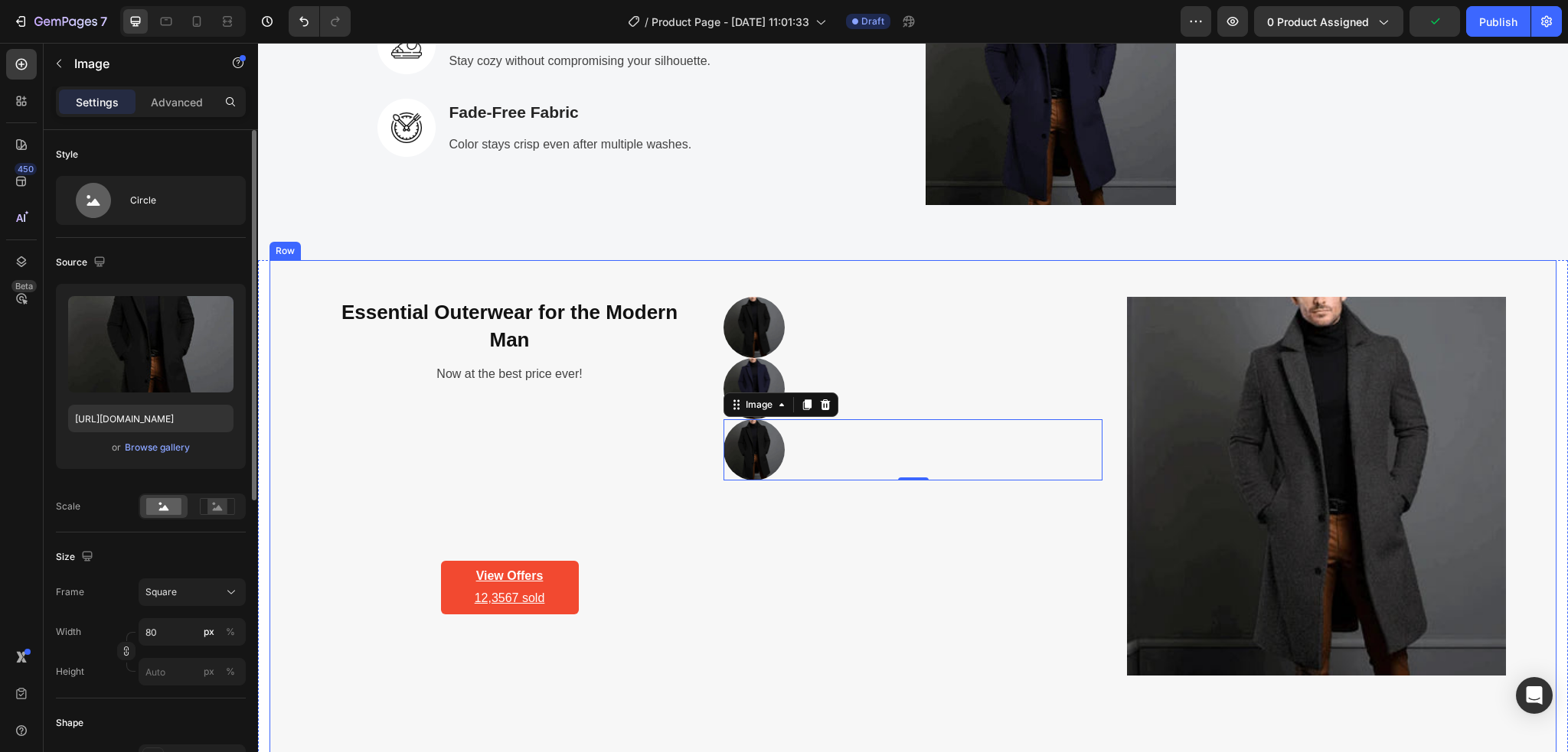
click at [872, 591] on div "Image Image Image 0" at bounding box center [912, 531] width 379 height 468
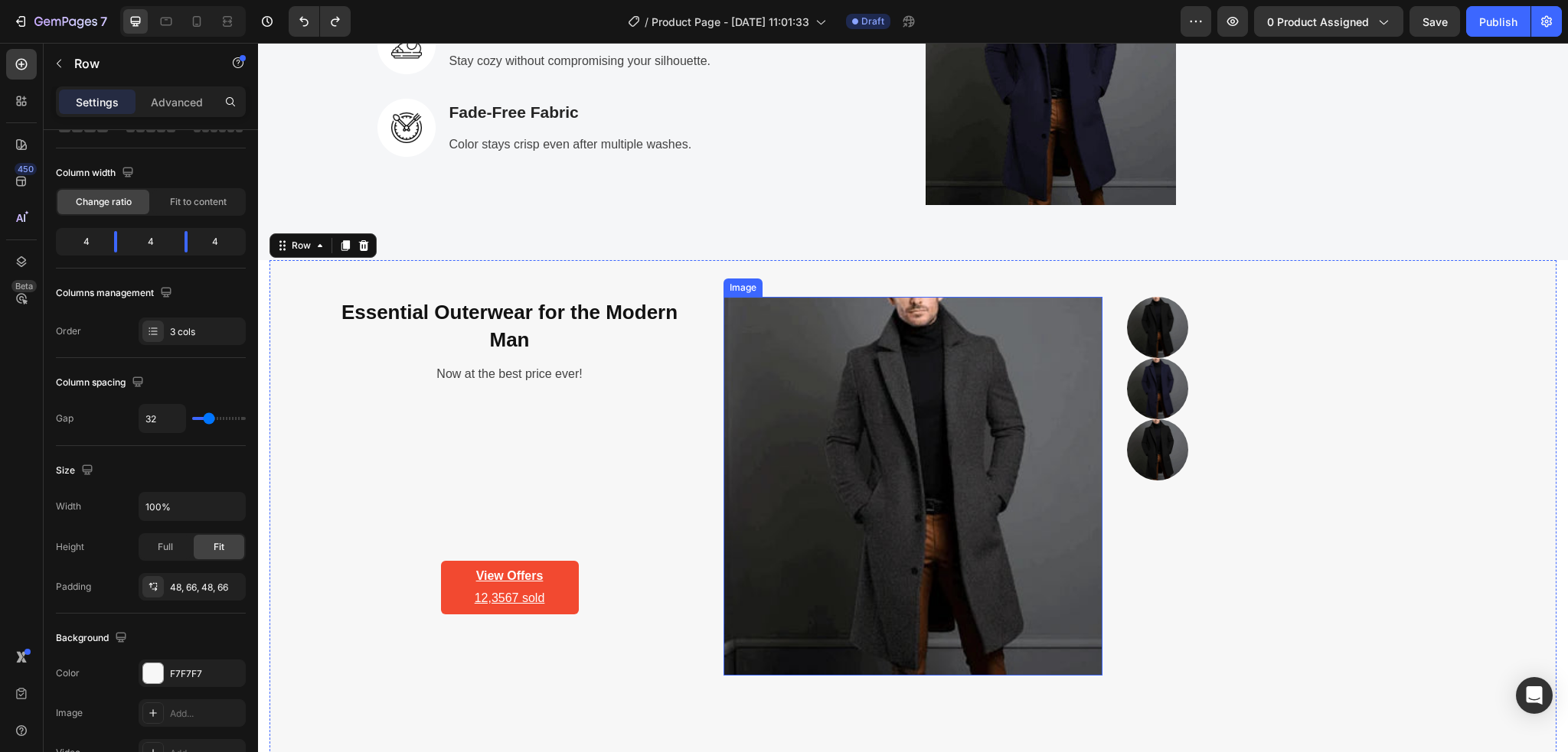
click at [882, 565] on img at bounding box center [912, 486] width 379 height 379
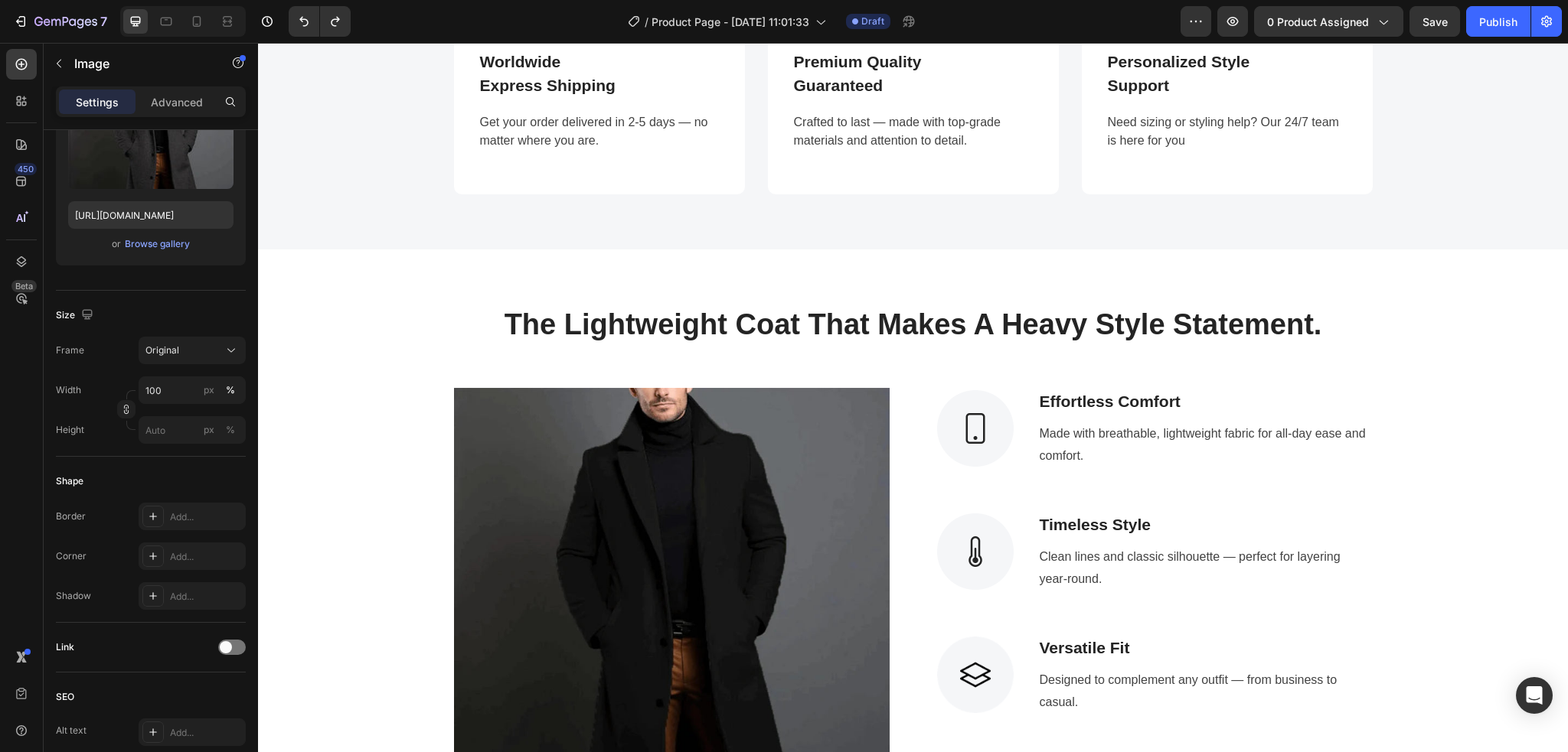
scroll to position [1868, 0]
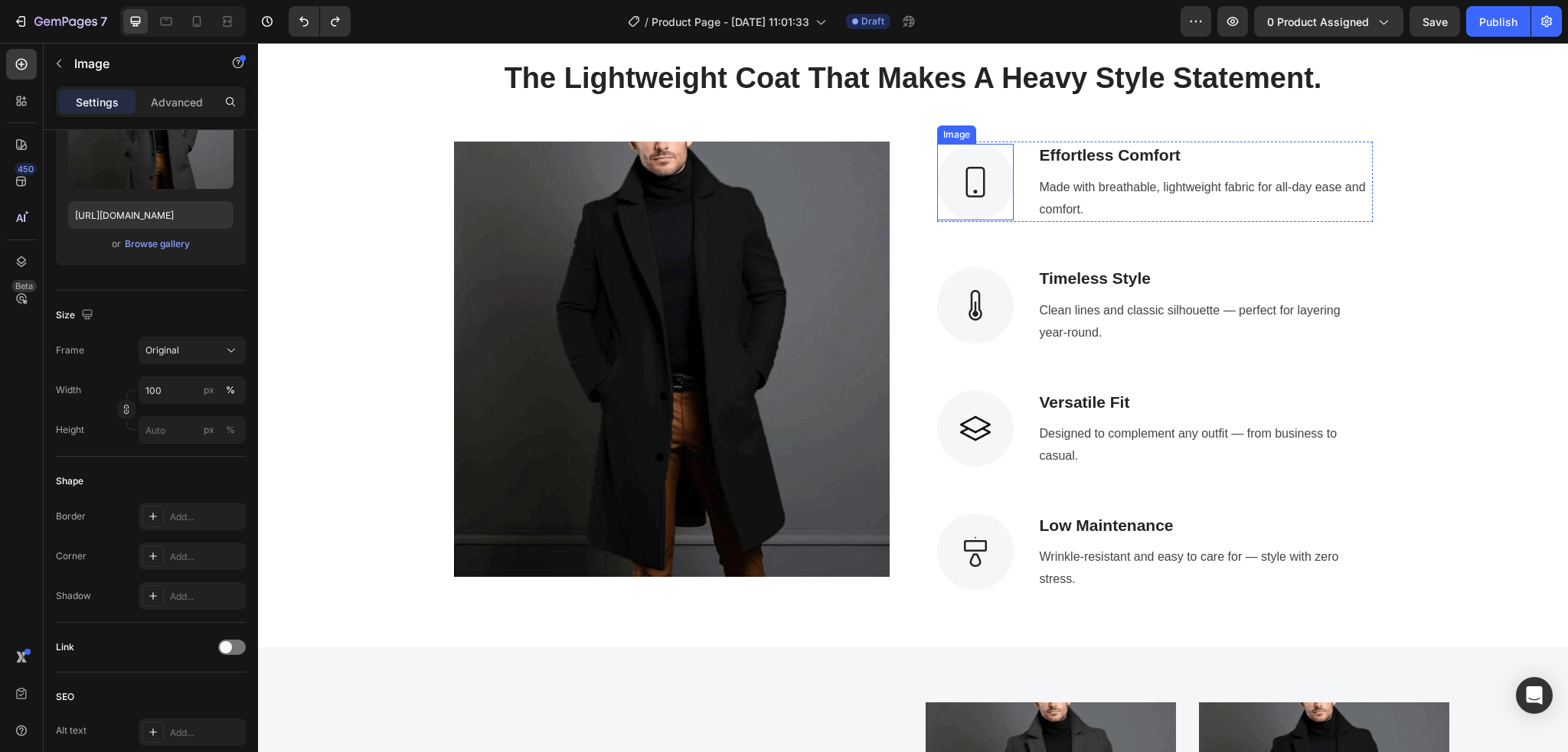
click at [983, 190] on img at bounding box center [975, 182] width 77 height 77
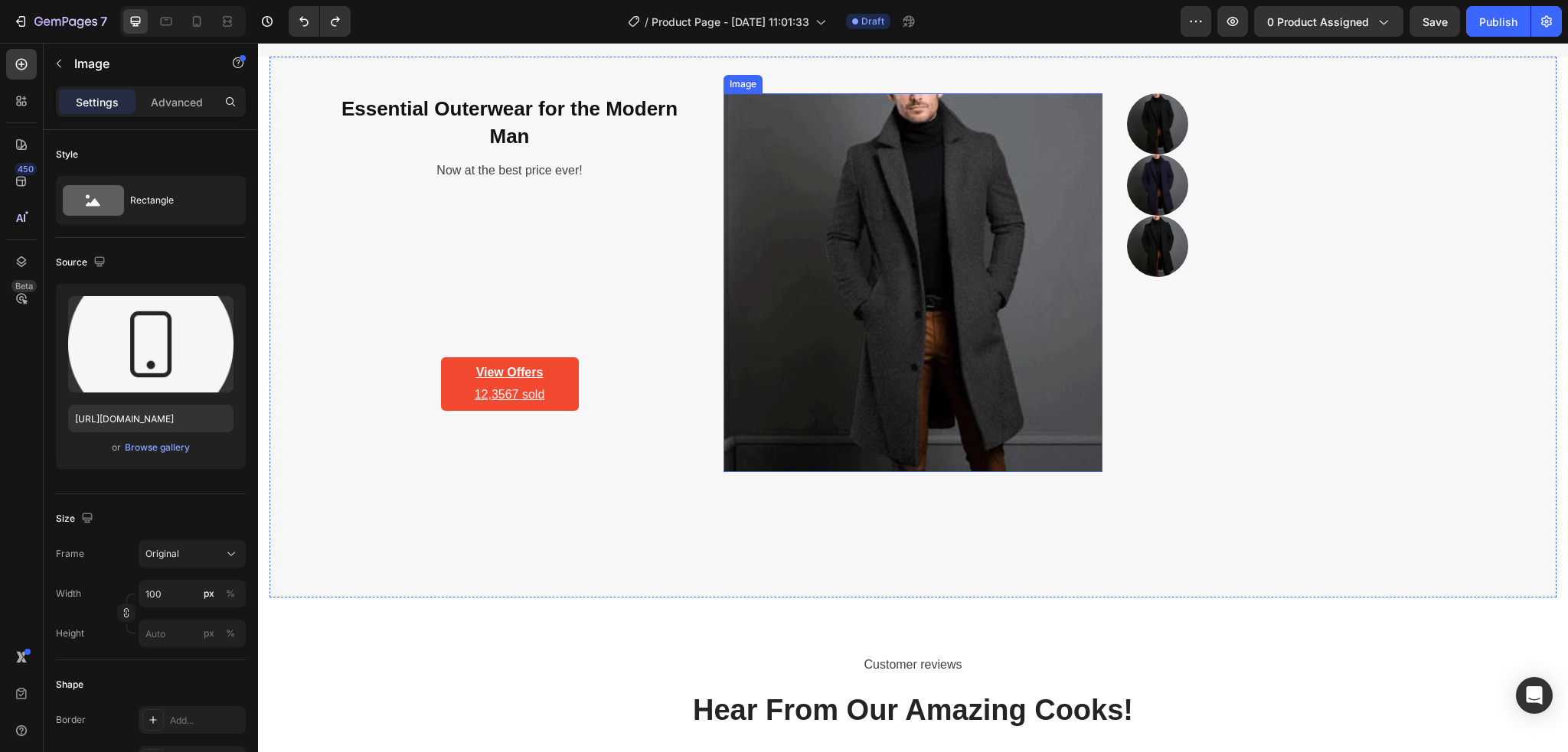
scroll to position [2990, 0]
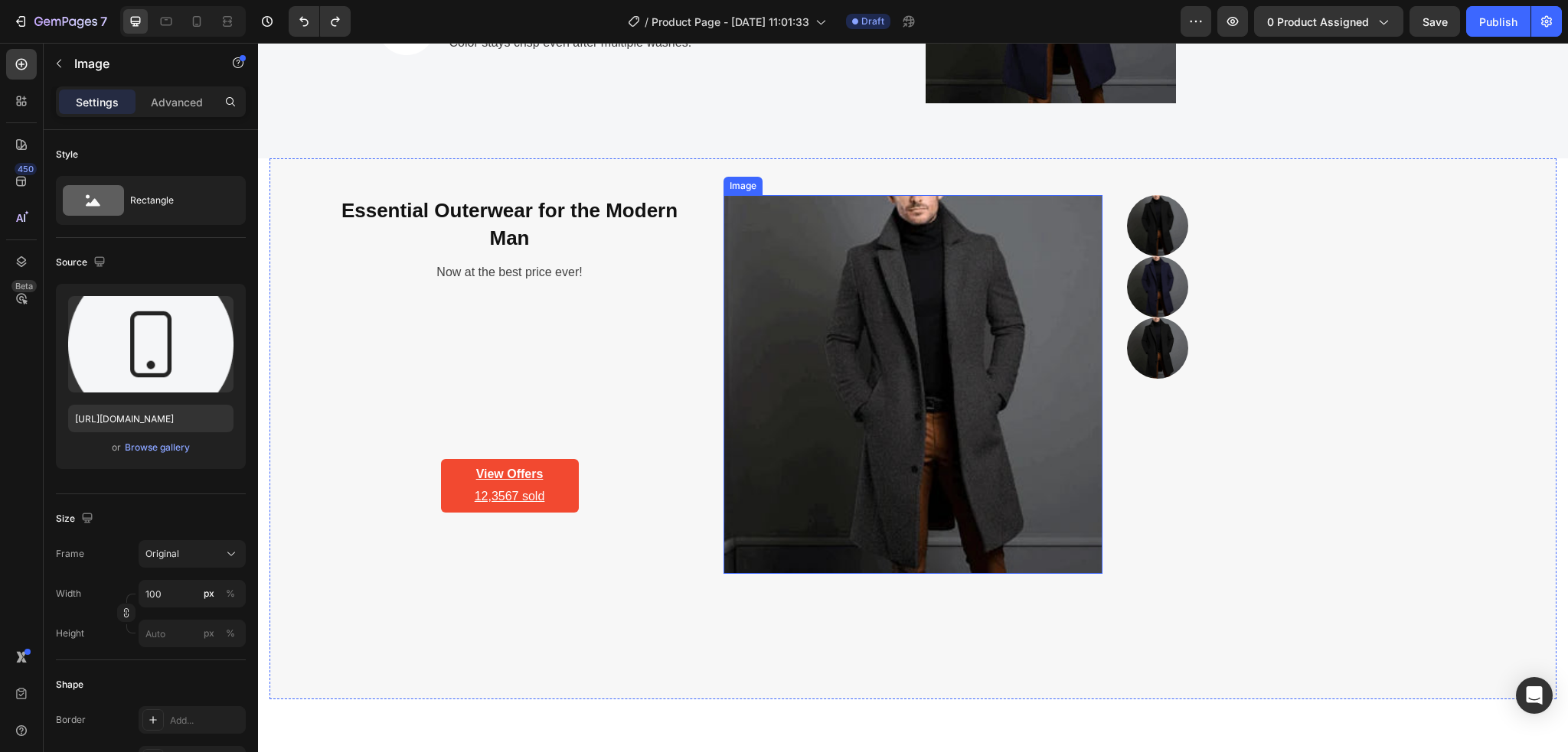
click at [937, 293] on img at bounding box center [912, 384] width 379 height 379
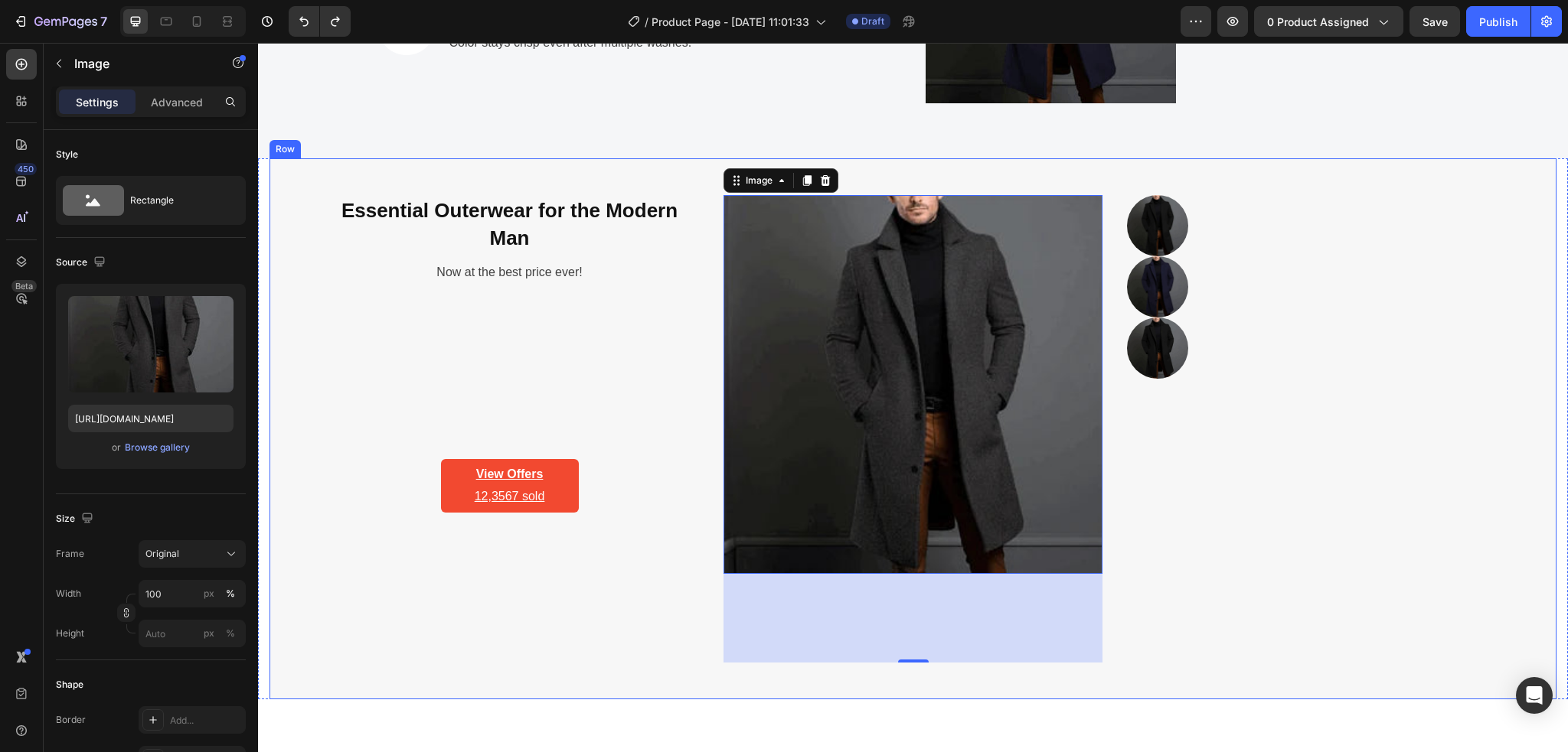
click at [291, 183] on div "Essential Outerwear for the Modern Man Heading Now at the best price ever! Text…" at bounding box center [913, 428] width 1286 height 540
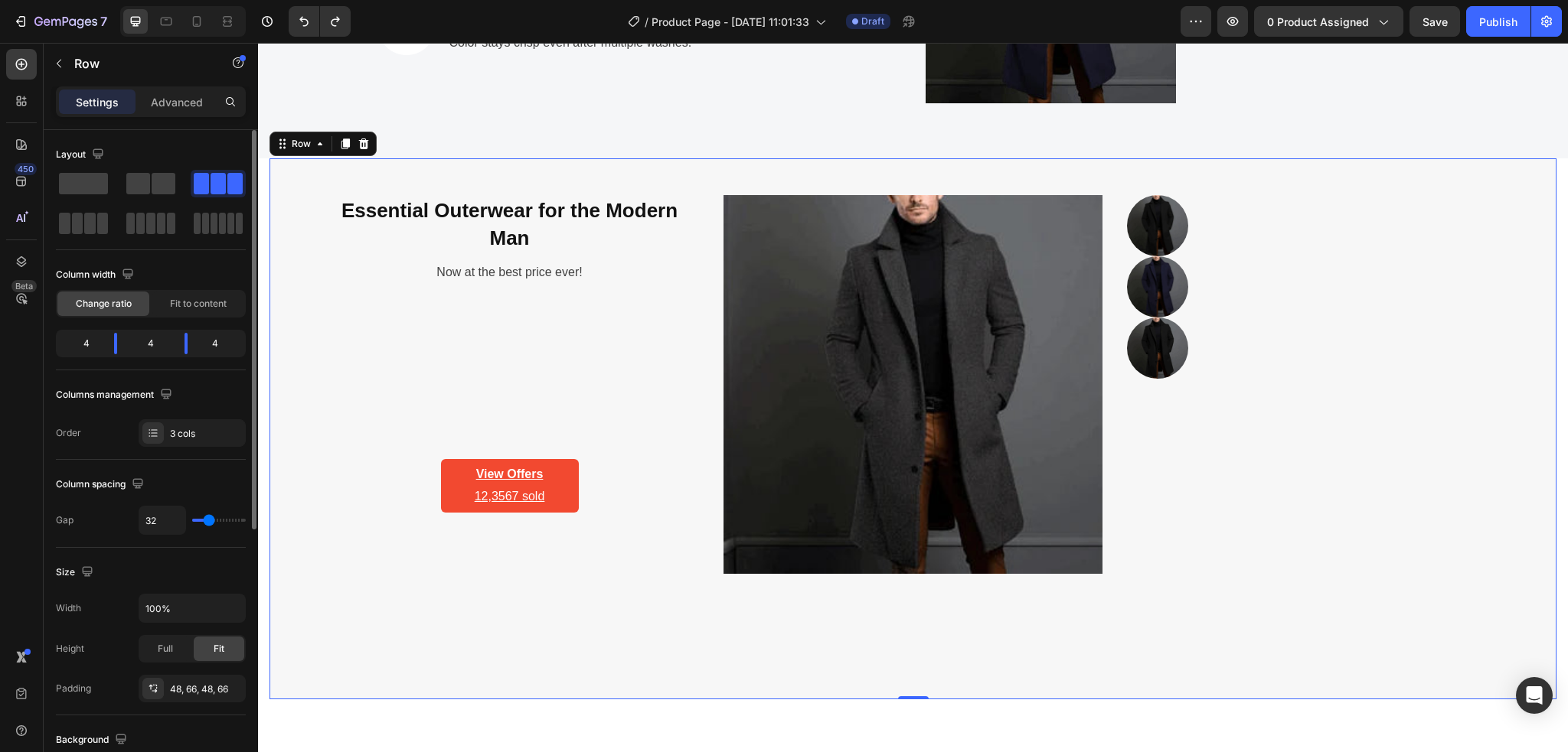
click at [99, 346] on div "4" at bounding box center [81, 344] width 43 height 22
click at [155, 344] on div "4" at bounding box center [151, 344] width 43 height 22
click at [204, 345] on div "4" at bounding box center [222, 344] width 43 height 22
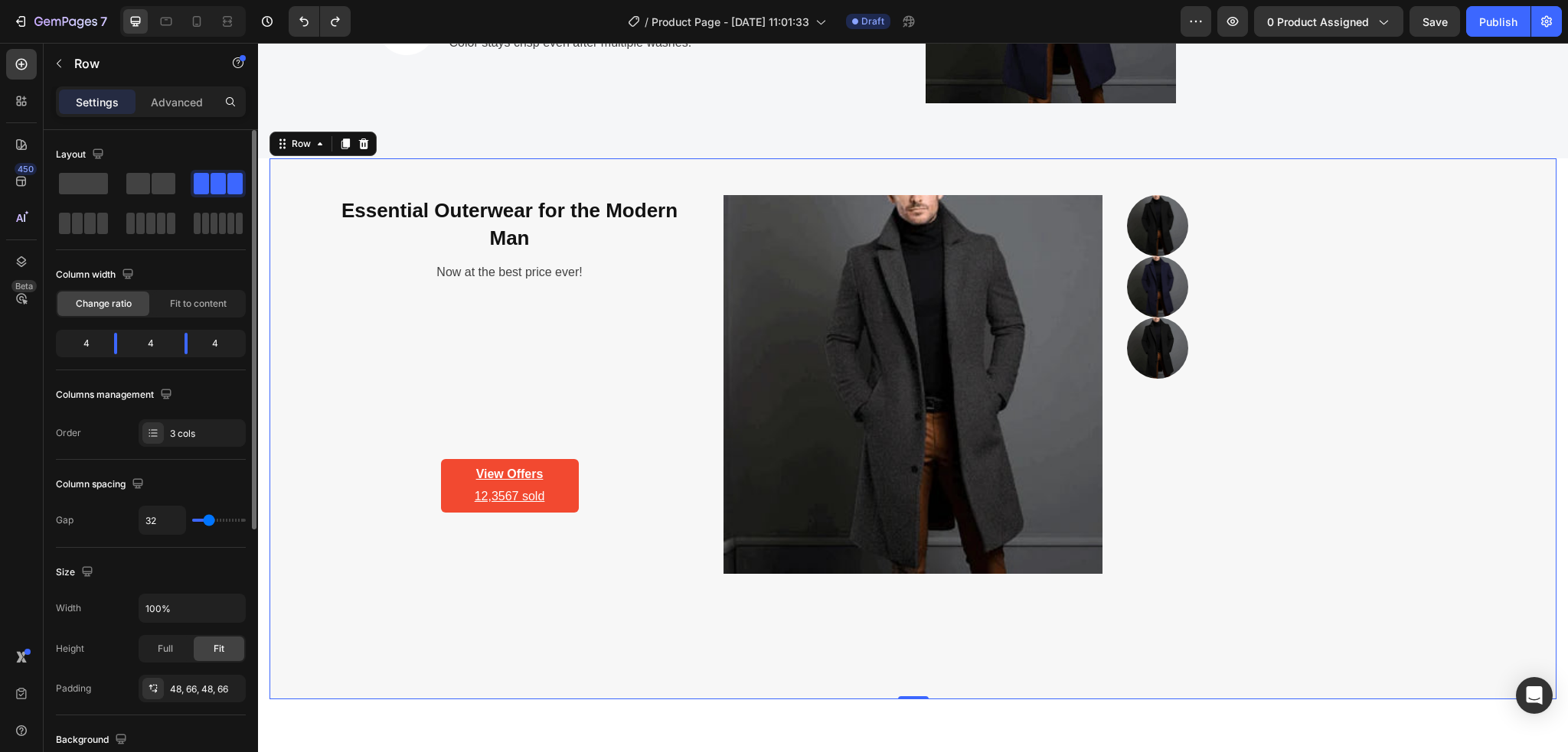
click at [212, 345] on div "4" at bounding box center [222, 344] width 43 height 22
click at [217, 344] on div "4" at bounding box center [222, 344] width 43 height 22
click at [202, 308] on span "Fit to content" at bounding box center [199, 304] width 57 height 14
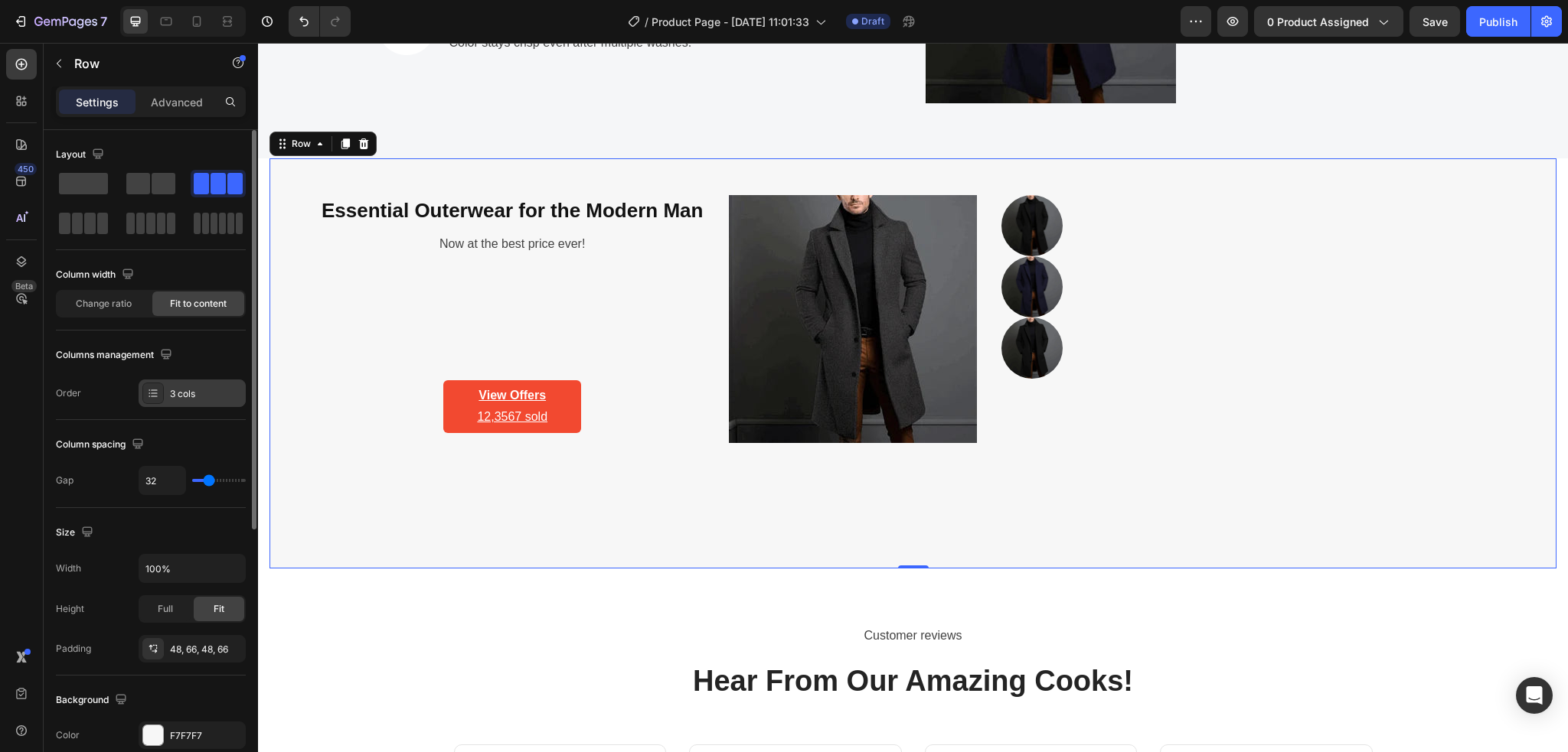
click at [188, 392] on div "3 cols" at bounding box center [206, 394] width 72 height 14
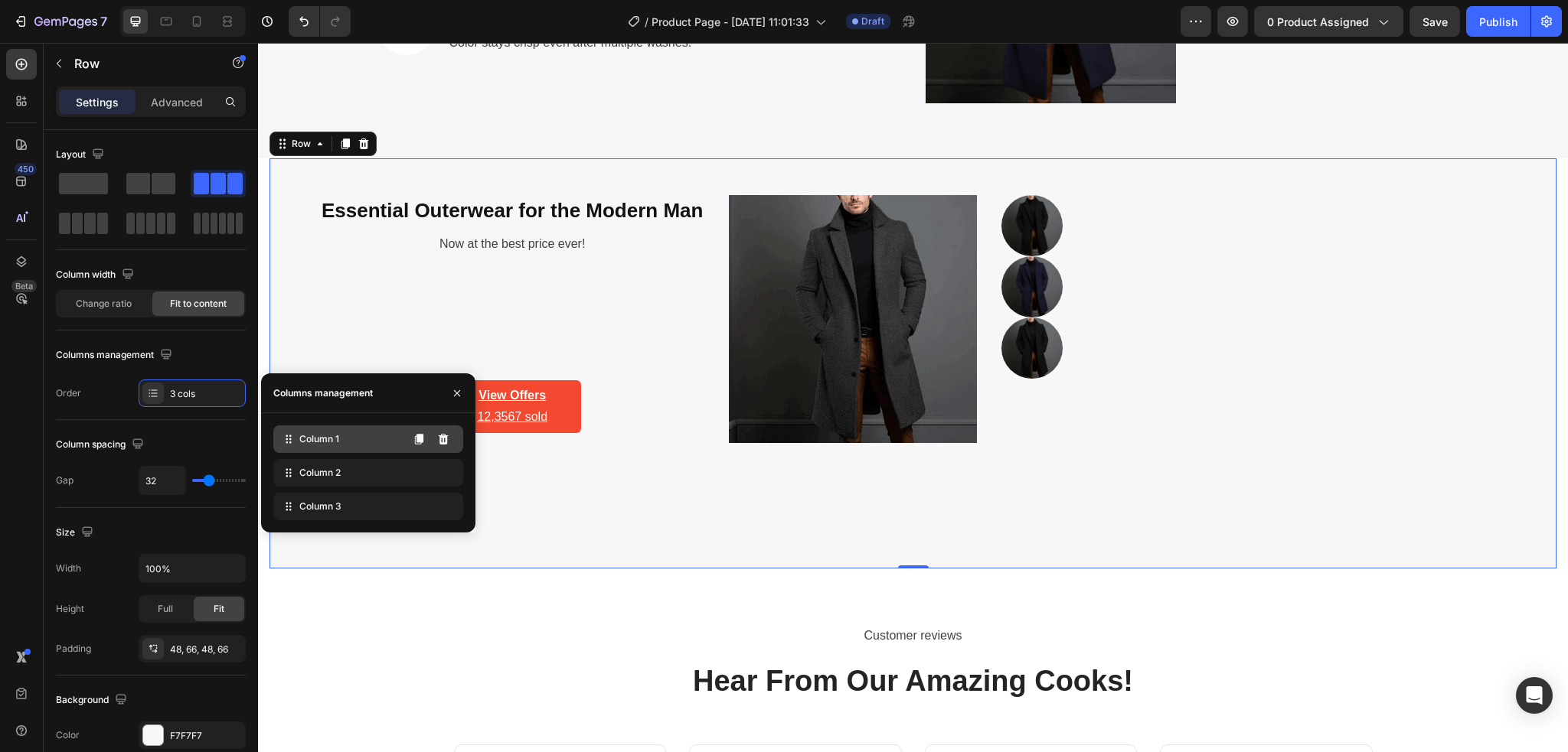
click at [321, 443] on span "Column 1" at bounding box center [319, 439] width 39 height 14
click at [296, 441] on div "Column 1" at bounding box center [367, 439] width 190 height 28
click at [111, 311] on div "Change ratio" at bounding box center [102, 303] width 92 height 25
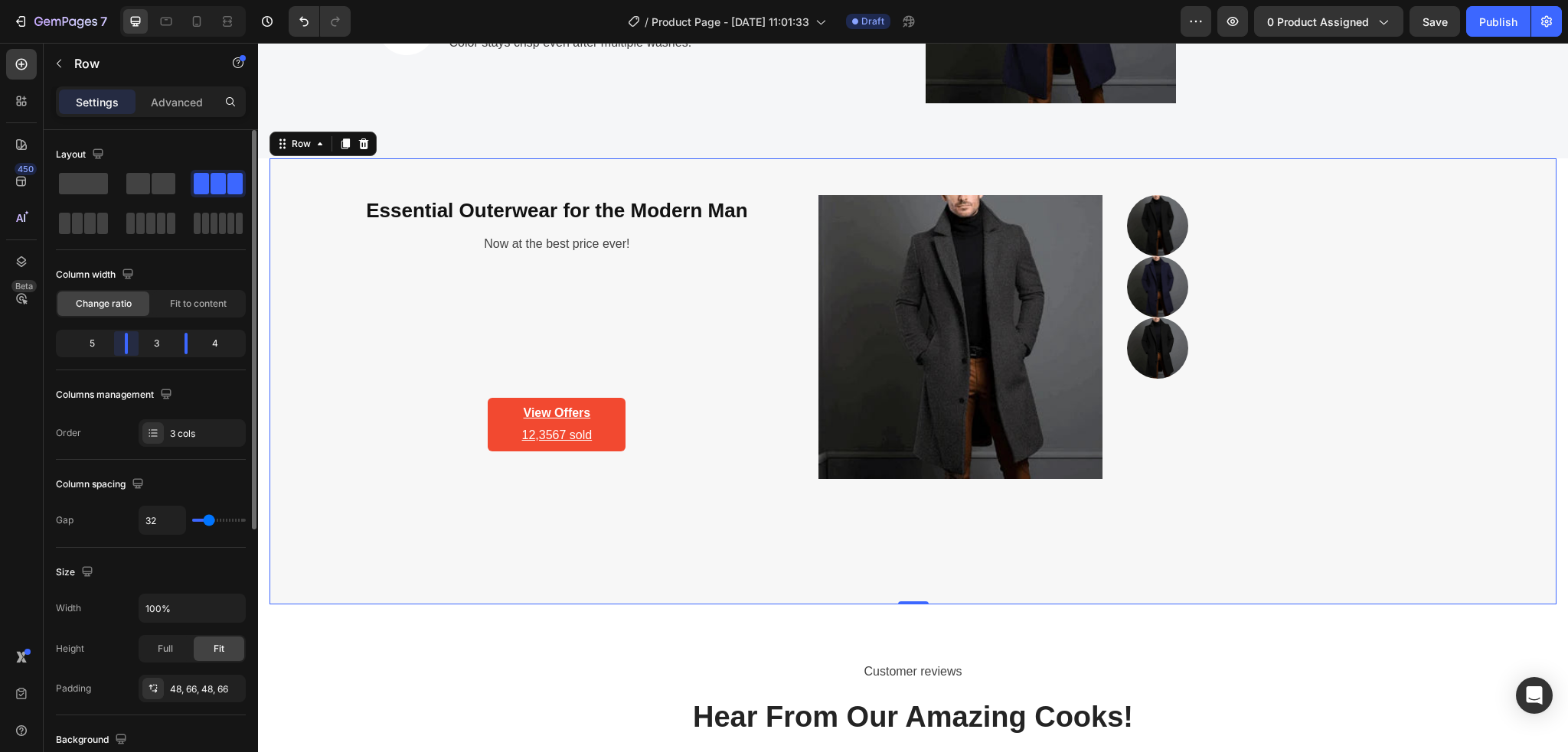
drag, startPoint x: 116, startPoint y: 351, endPoint x: 194, endPoint y: 357, distance: 78.2
click at [132, 0] on body "7 Version history / Product Page - Aug 28, 11:01:33 Draft Preview 0 product ass…" at bounding box center [784, 0] width 1568 height 0
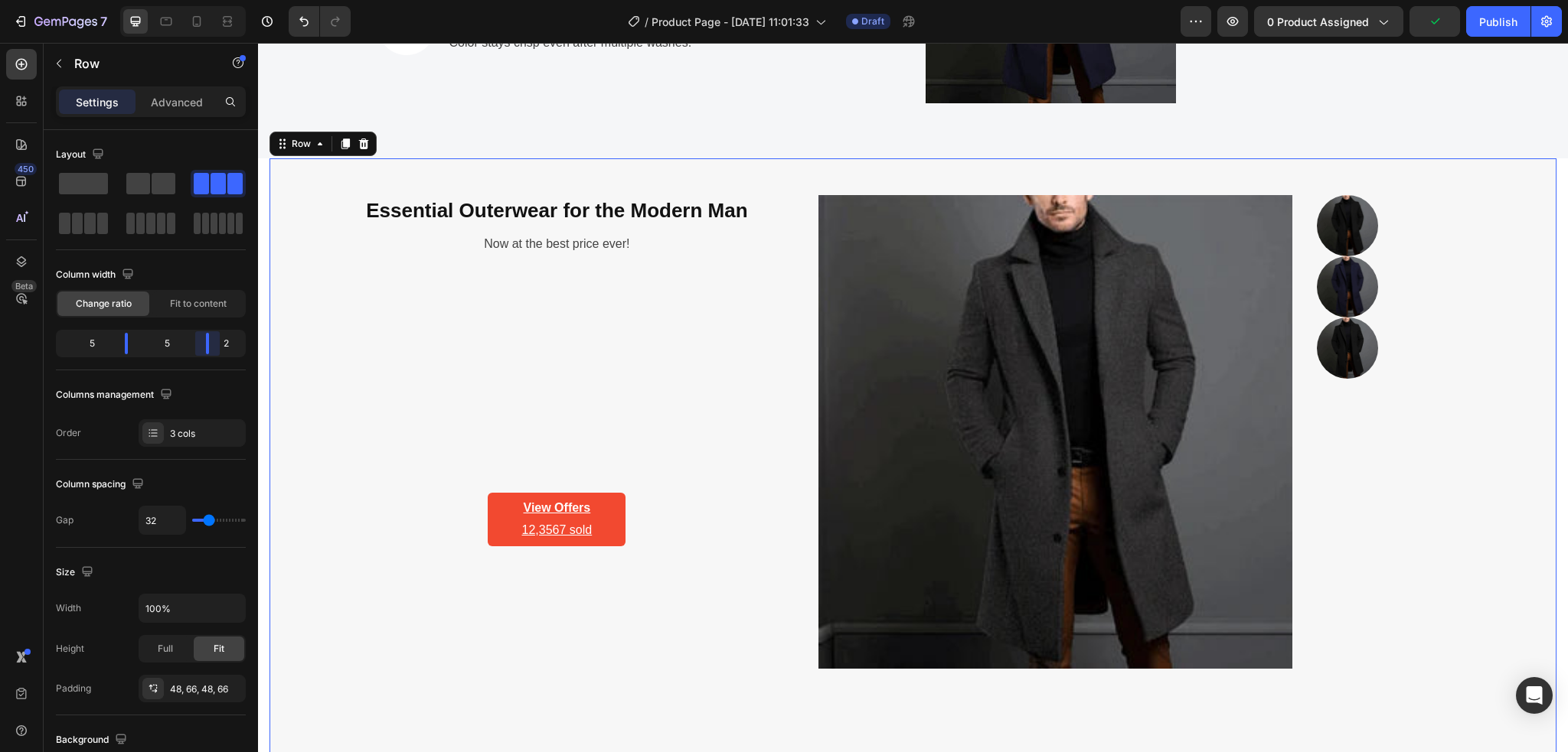
drag, startPoint x: 180, startPoint y: 351, endPoint x: 222, endPoint y: 354, distance: 42.1
click at [222, 0] on body "7 Version history / Product Page - Aug 28, 11:01:33 Draft Preview 0 product ass…" at bounding box center [784, 0] width 1568 height 0
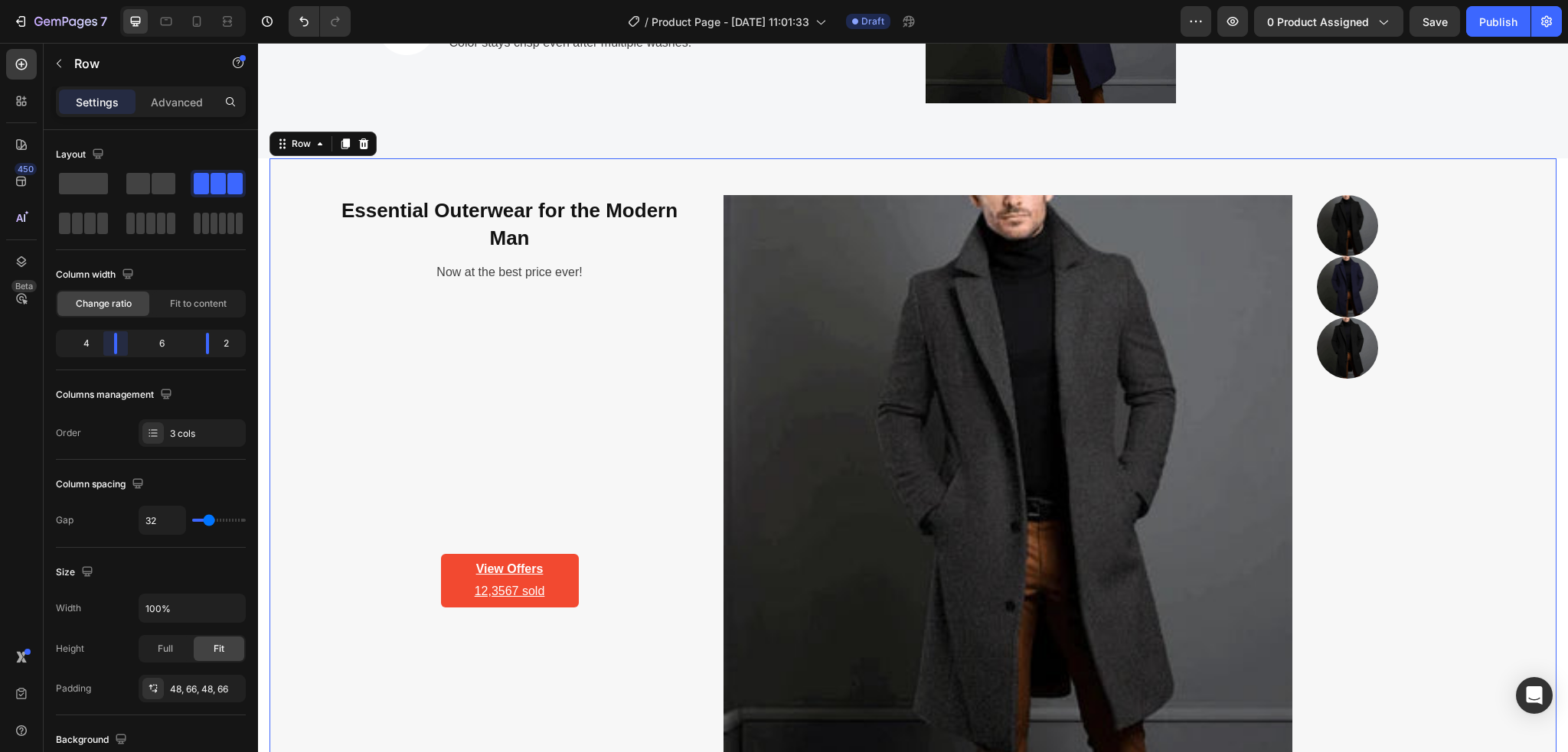
drag, startPoint x: 127, startPoint y: 345, endPoint x: 345, endPoint y: 362, distance: 218.7
click at [114, 0] on body "7 Version history / Product Page - Aug 28, 11:01:33 Draft Preview 0 product ass…" at bounding box center [784, 0] width 1568 height 0
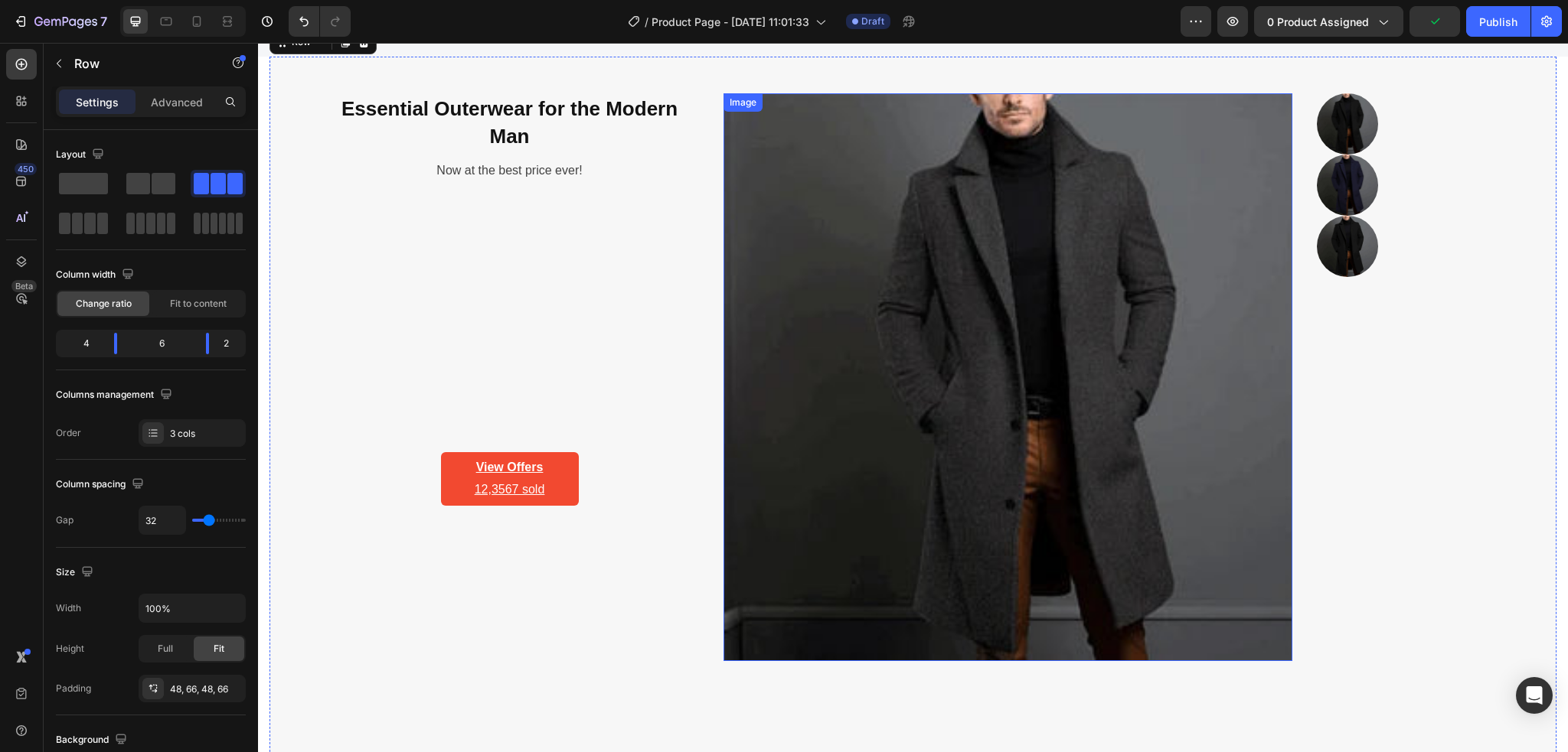
scroll to position [2888, 0]
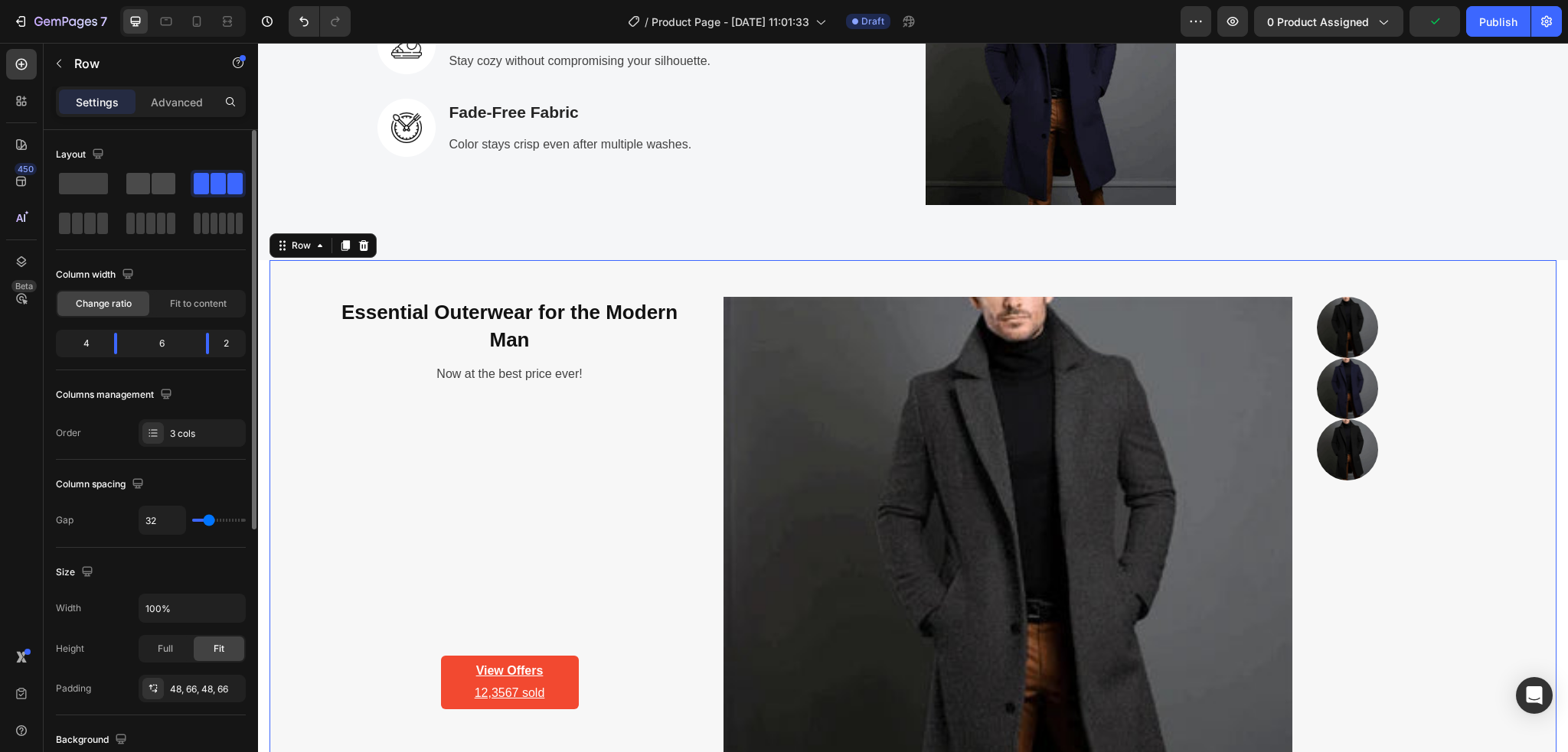
click at [157, 184] on span at bounding box center [163, 184] width 24 height 22
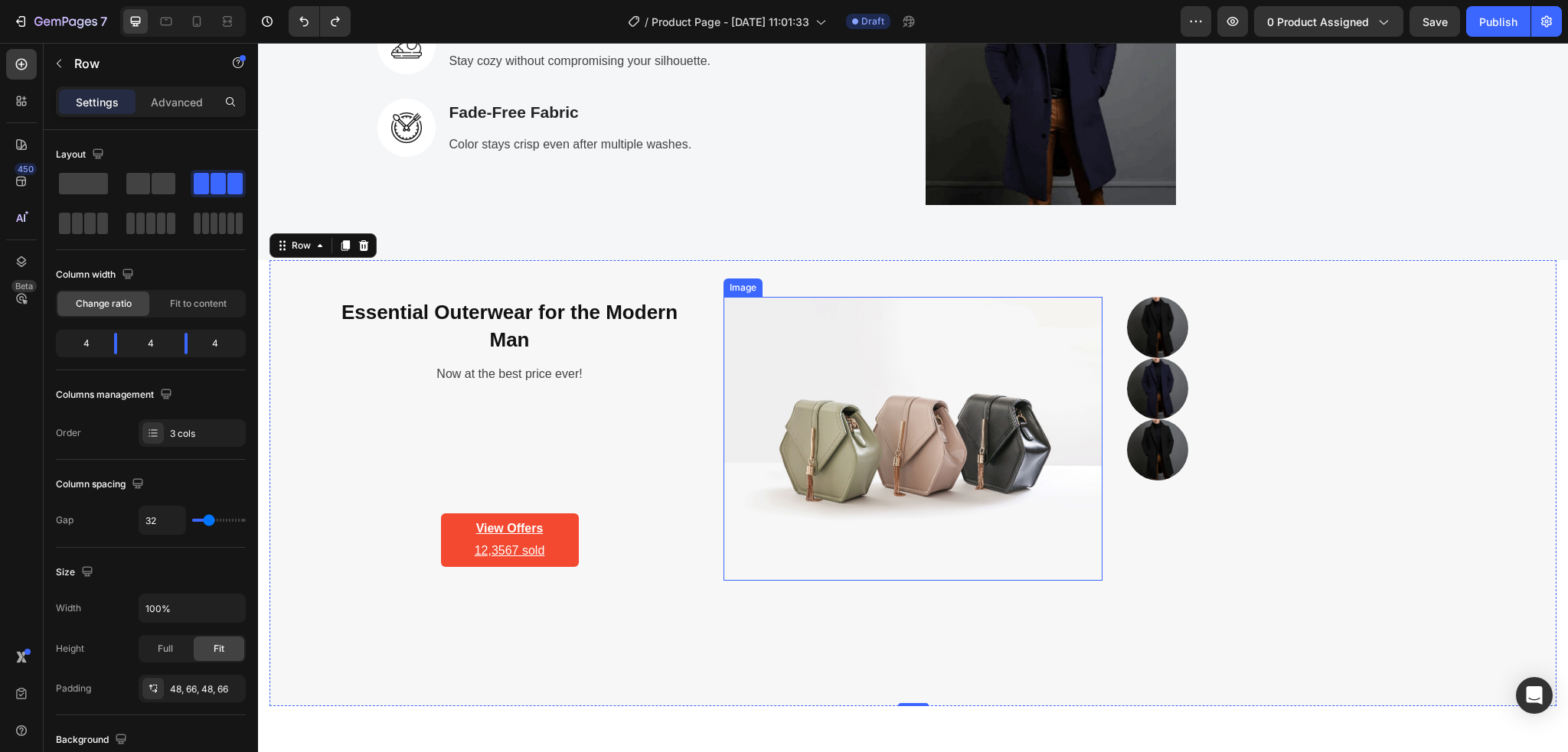
click at [836, 436] on img at bounding box center [912, 439] width 379 height 283
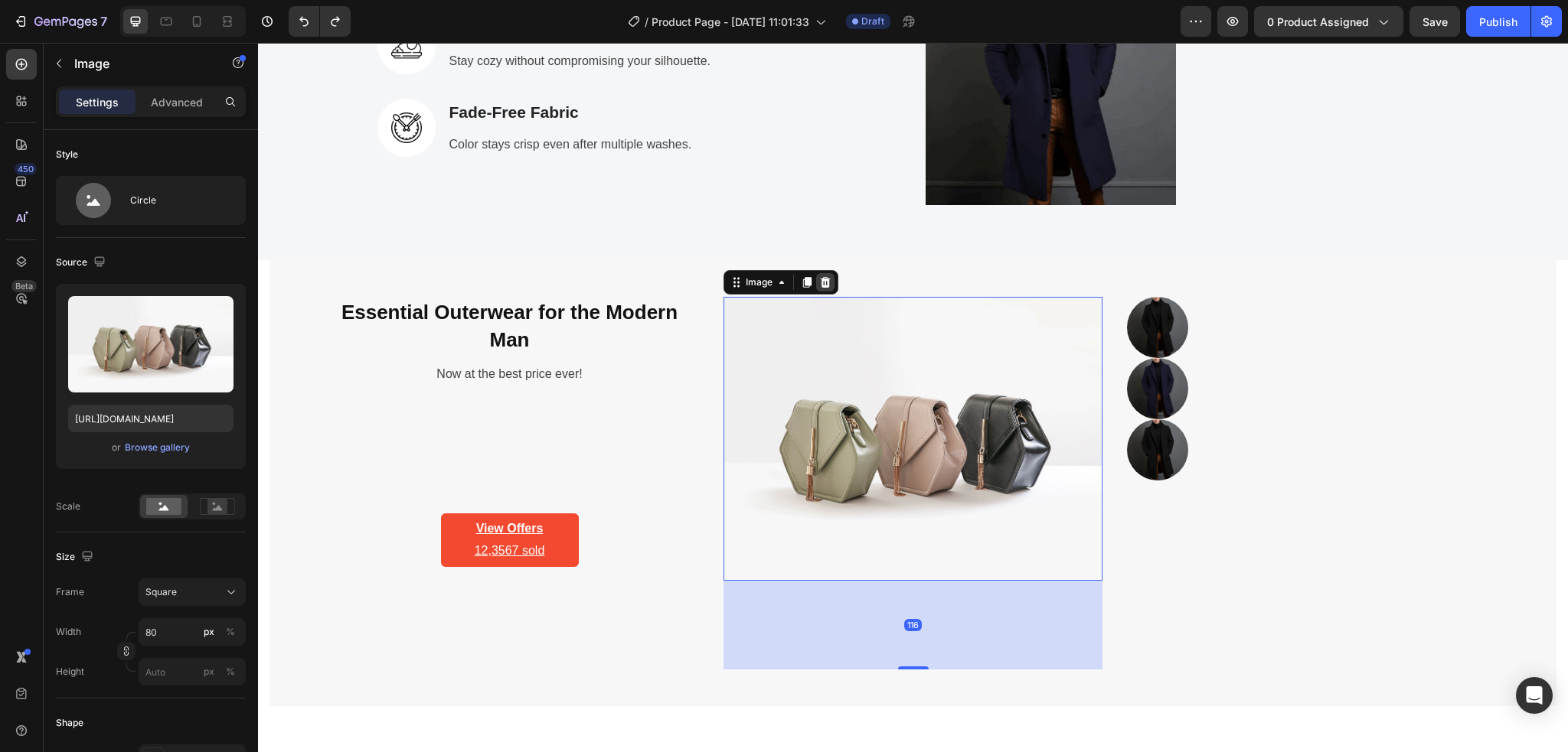
click at [821, 282] on icon at bounding box center [824, 282] width 12 height 12
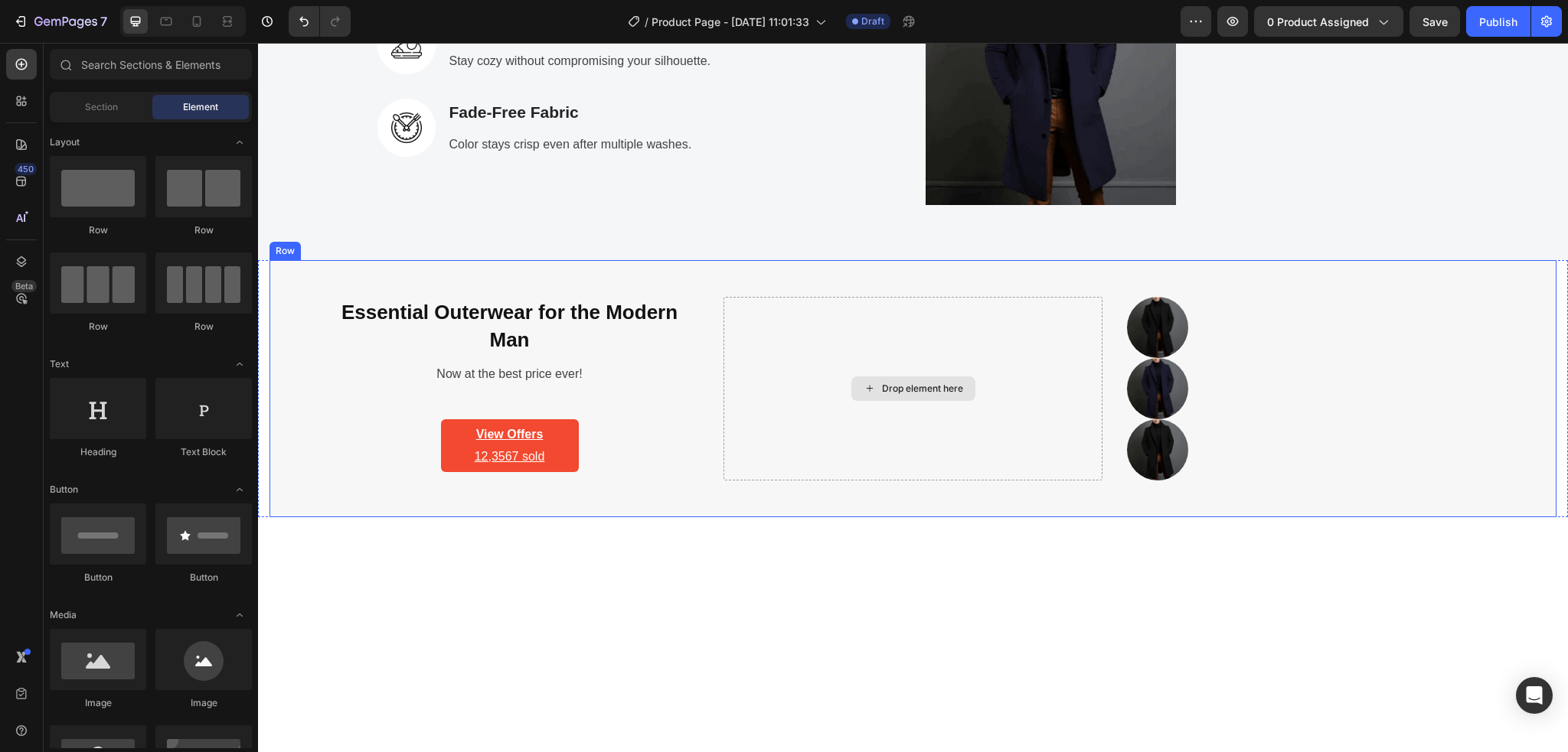
click at [733, 331] on div "Drop element here" at bounding box center [912, 389] width 379 height 184
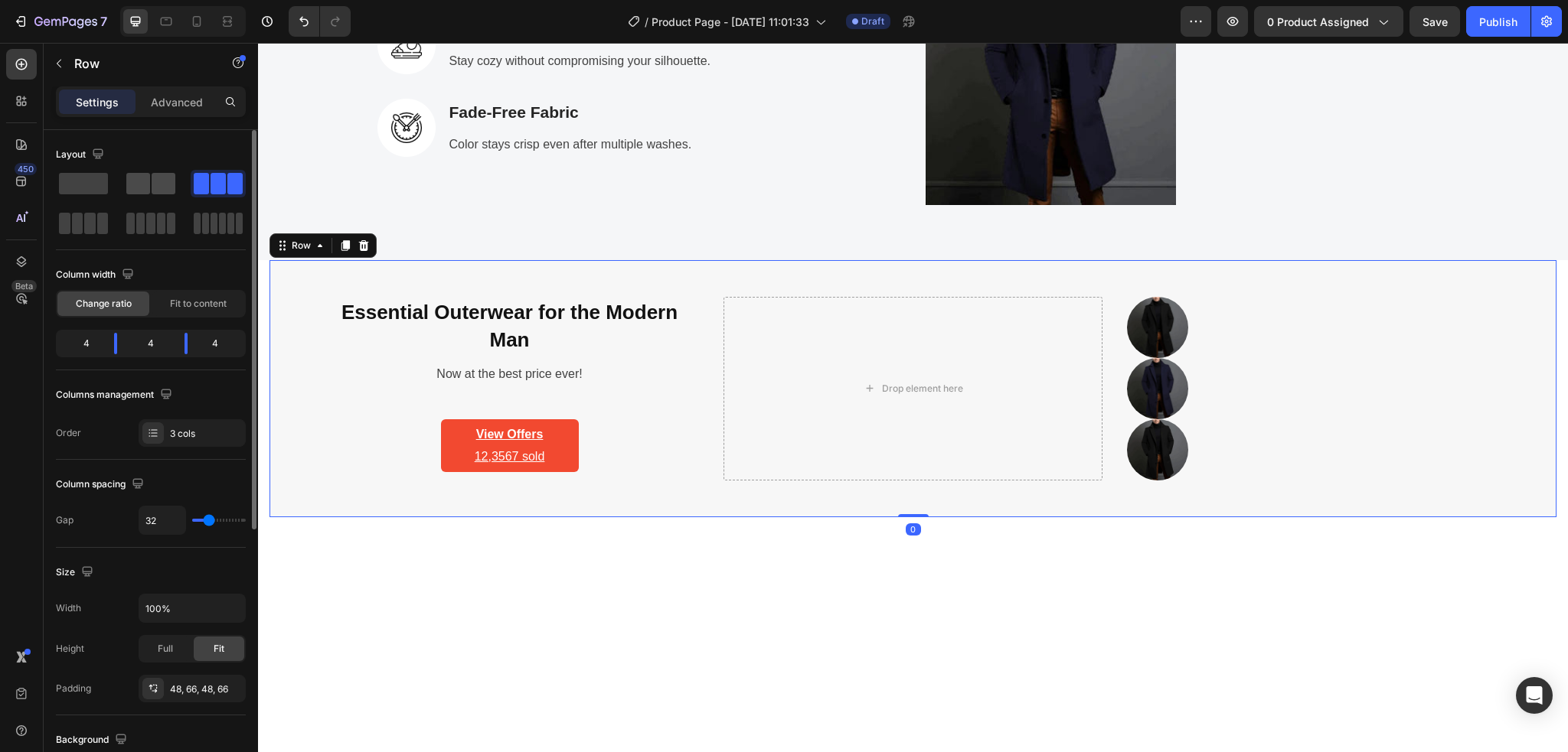
click at [160, 190] on span at bounding box center [163, 184] width 24 height 22
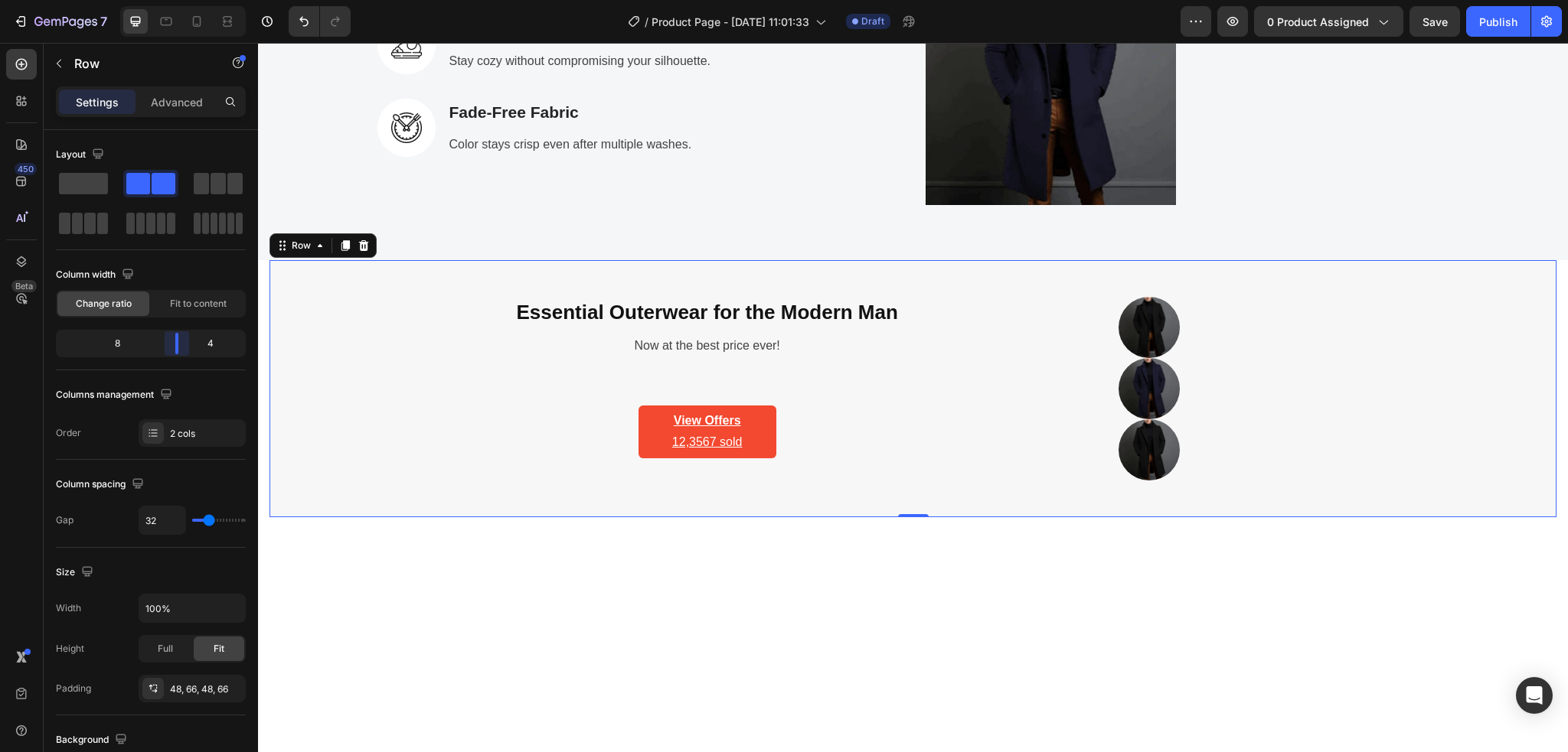
drag, startPoint x: 155, startPoint y: 352, endPoint x: 189, endPoint y: 365, distance: 36.4
click at [189, 0] on body "7 Version history / Product Page - Aug 28, 11:01:33 Draft Preview 0 product ass…" at bounding box center [784, 0] width 1568 height 0
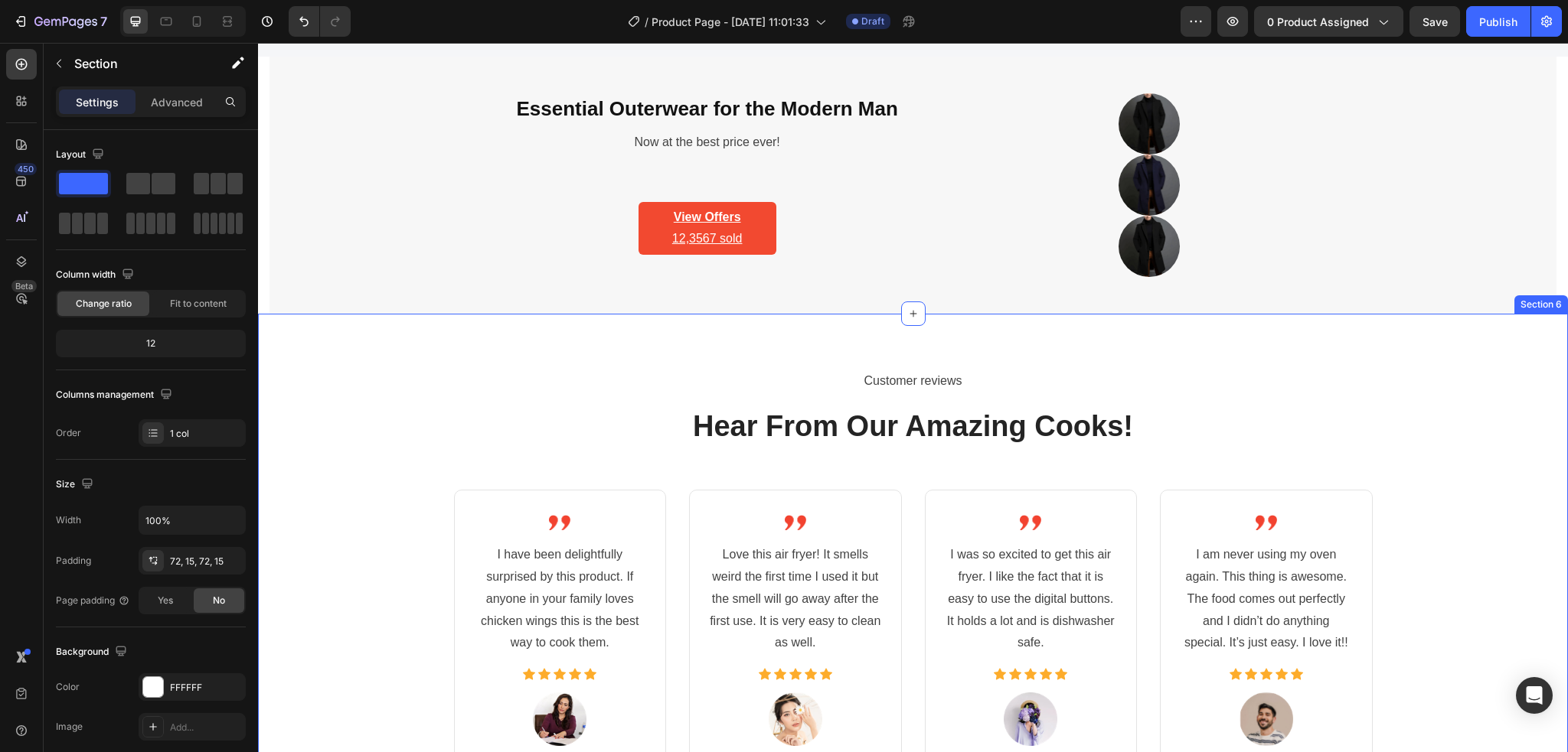
scroll to position [2786, 0]
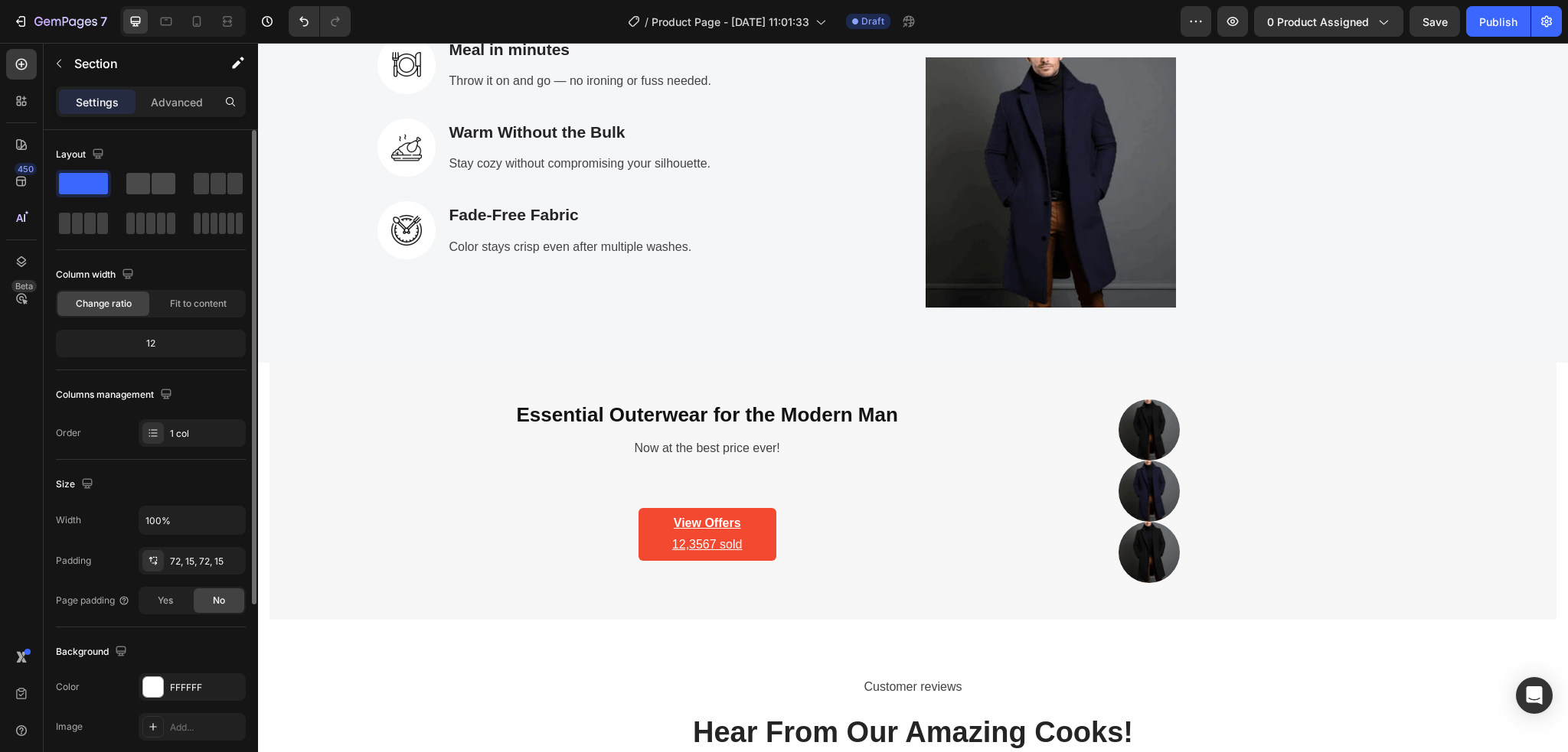
click at [140, 185] on span at bounding box center [138, 184] width 24 height 22
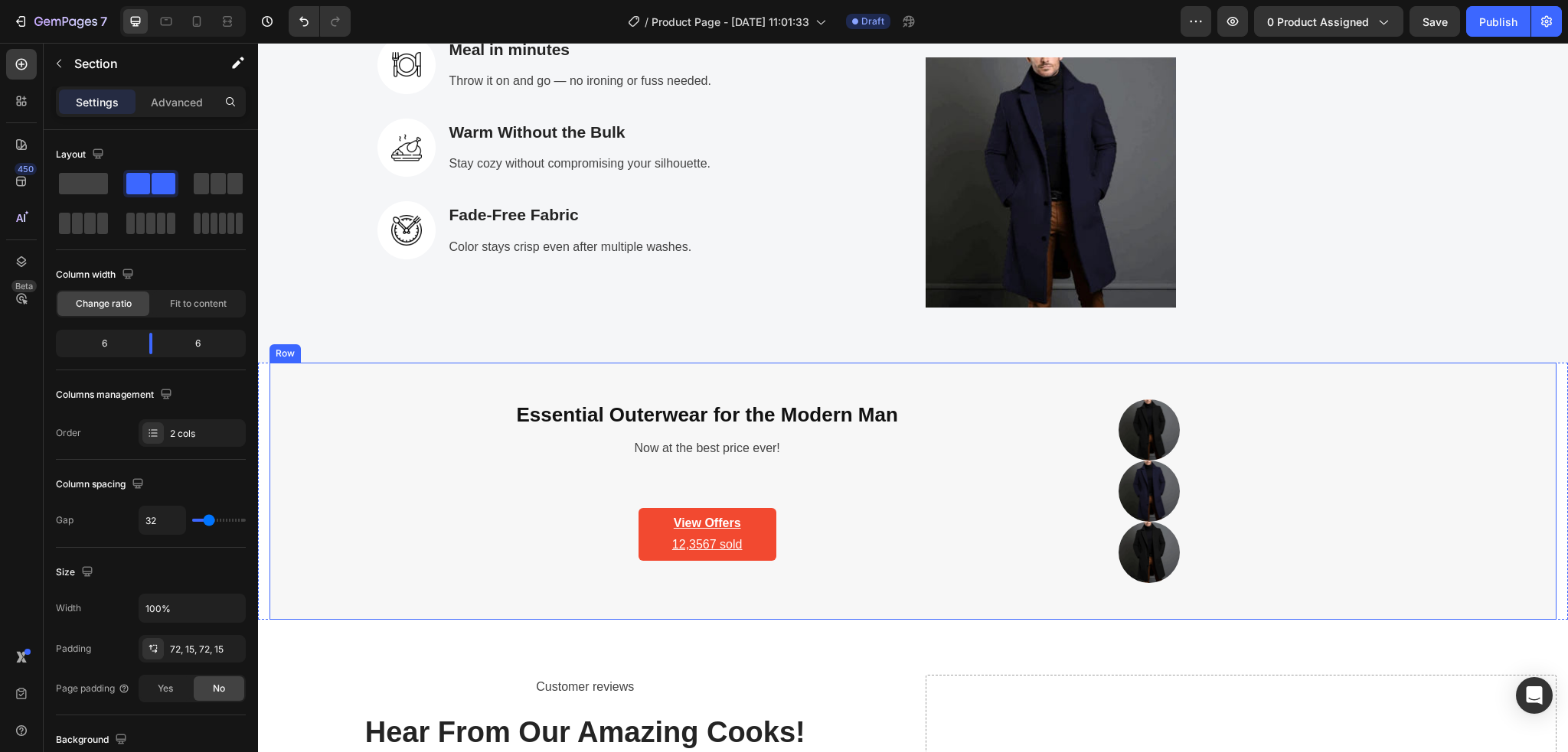
click at [978, 478] on div "Essential Outerwear for the Modern Man Heading Now at the best price ever! Text…" at bounding box center [707, 491] width 774 height 184
click at [1128, 438] on img at bounding box center [1148, 430] width 61 height 61
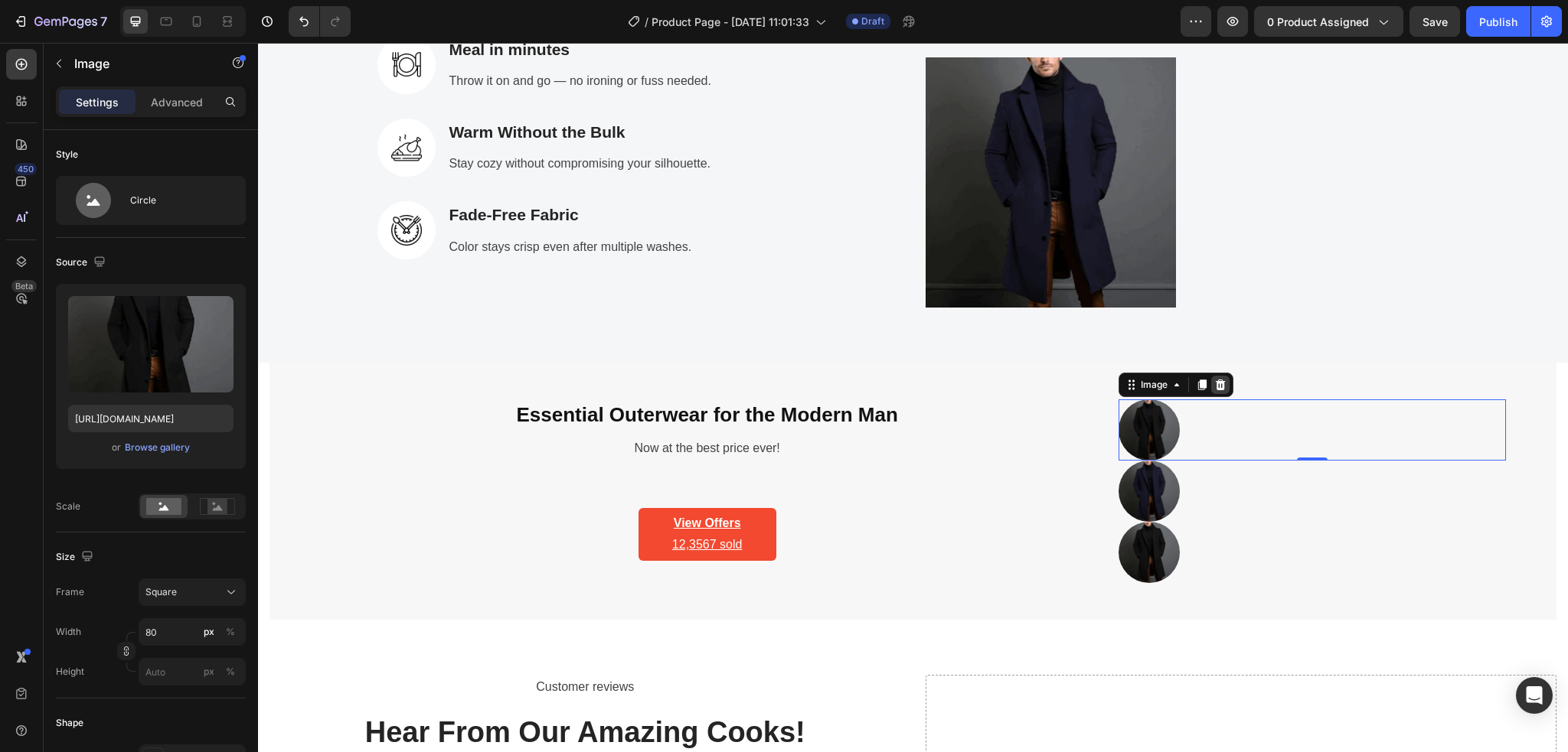
click at [1215, 387] on icon at bounding box center [1220, 384] width 10 height 11
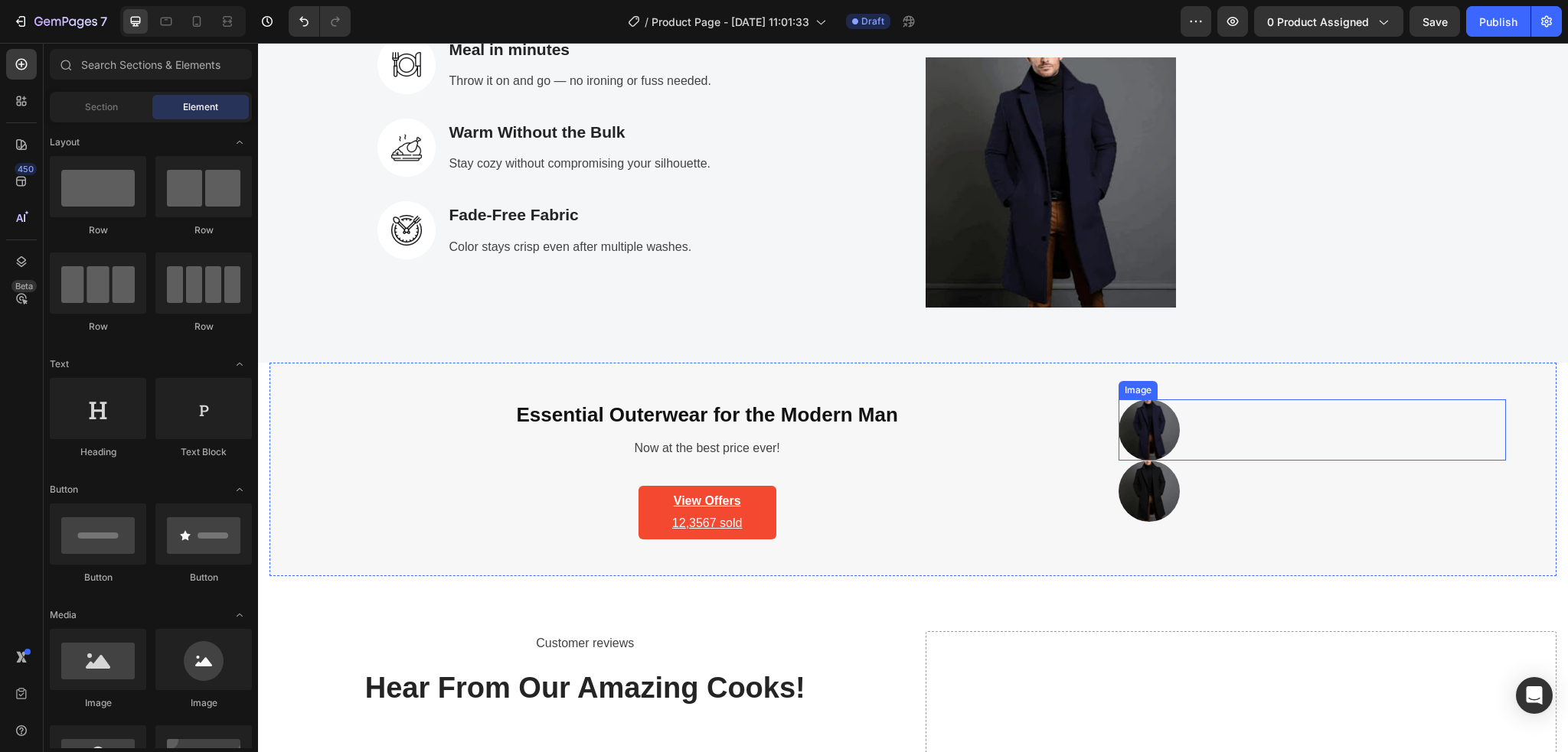
click at [1135, 431] on img at bounding box center [1148, 430] width 61 height 61
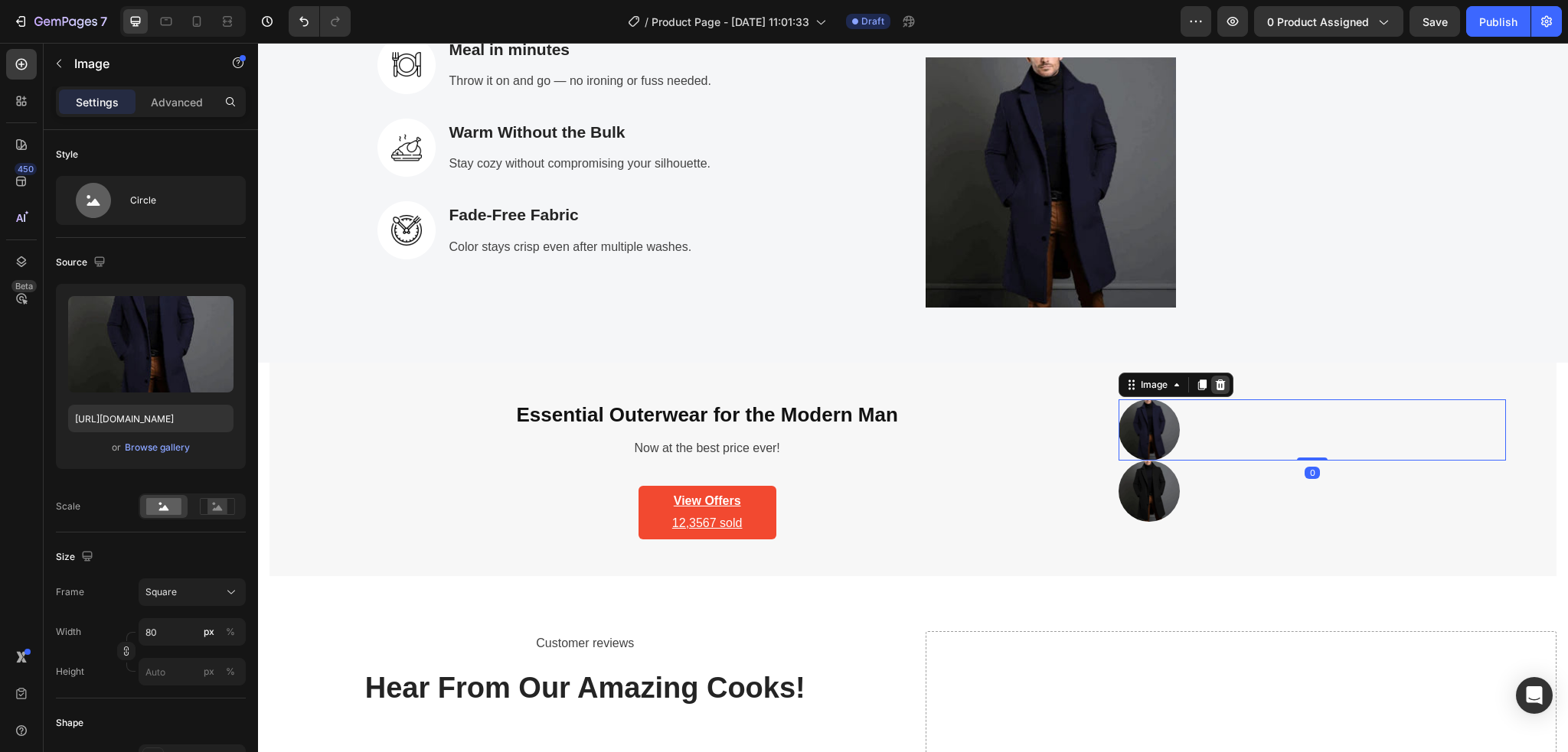
click at [1215, 386] on icon at bounding box center [1220, 384] width 10 height 11
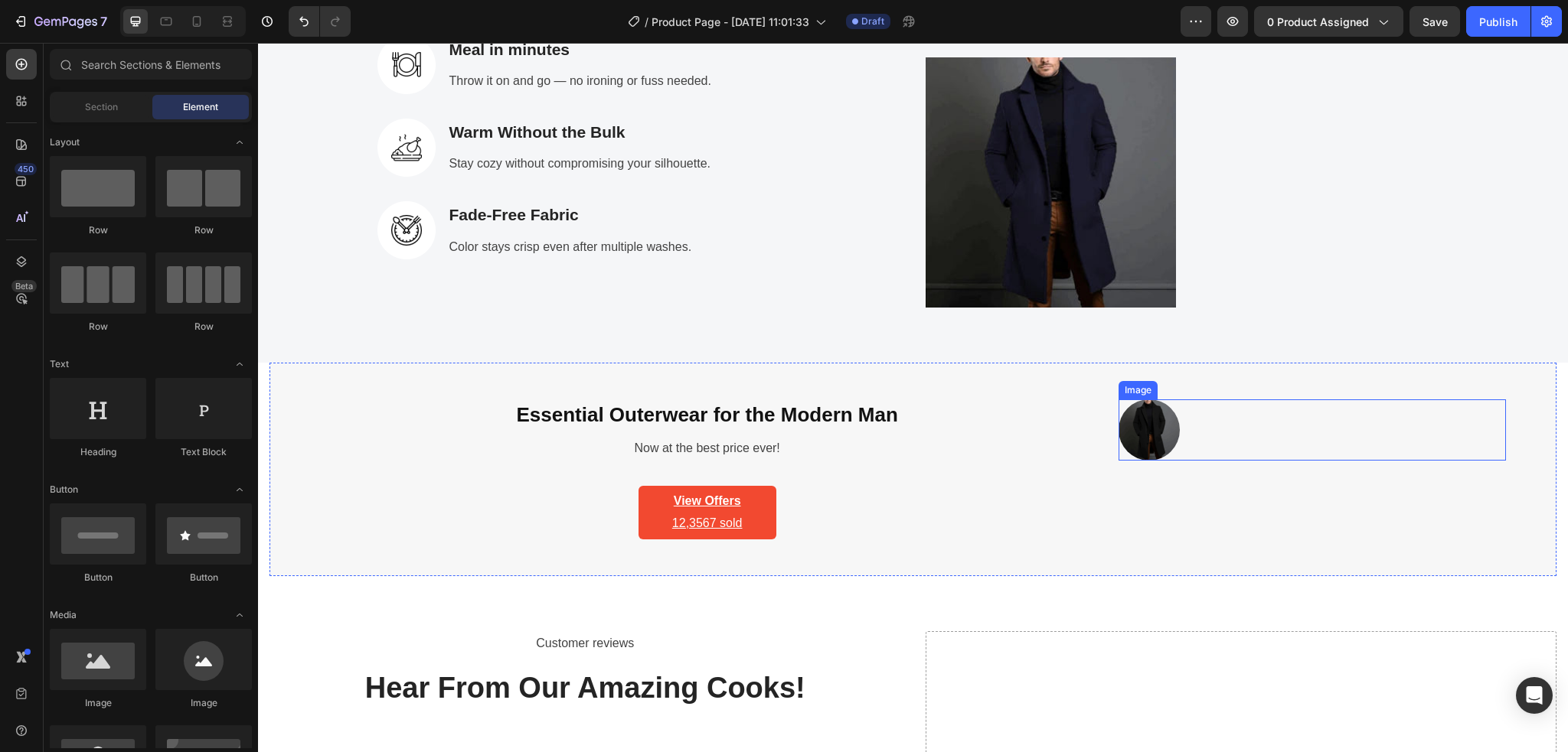
click at [1149, 425] on img at bounding box center [1148, 430] width 61 height 61
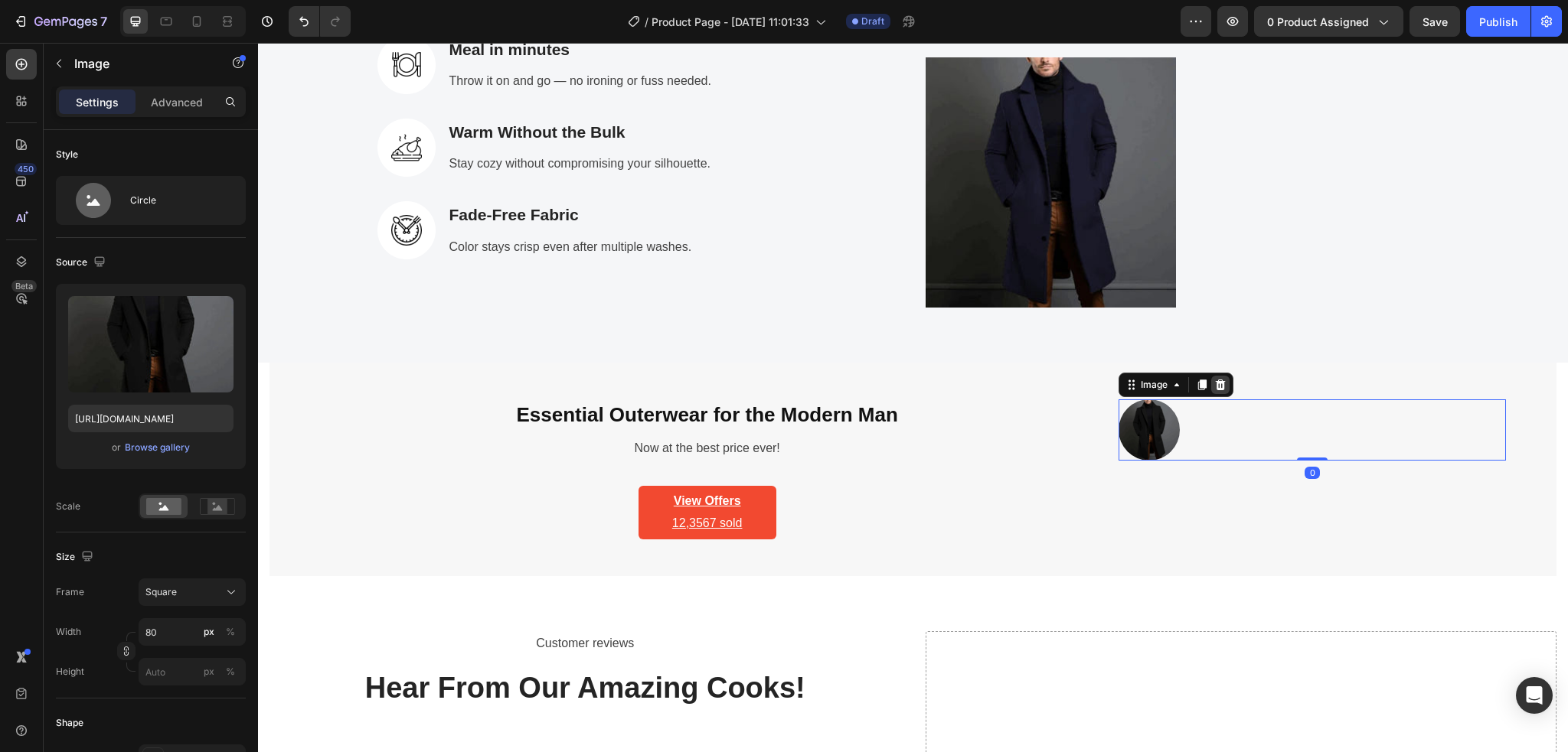
click at [1215, 390] on icon at bounding box center [1220, 384] width 10 height 11
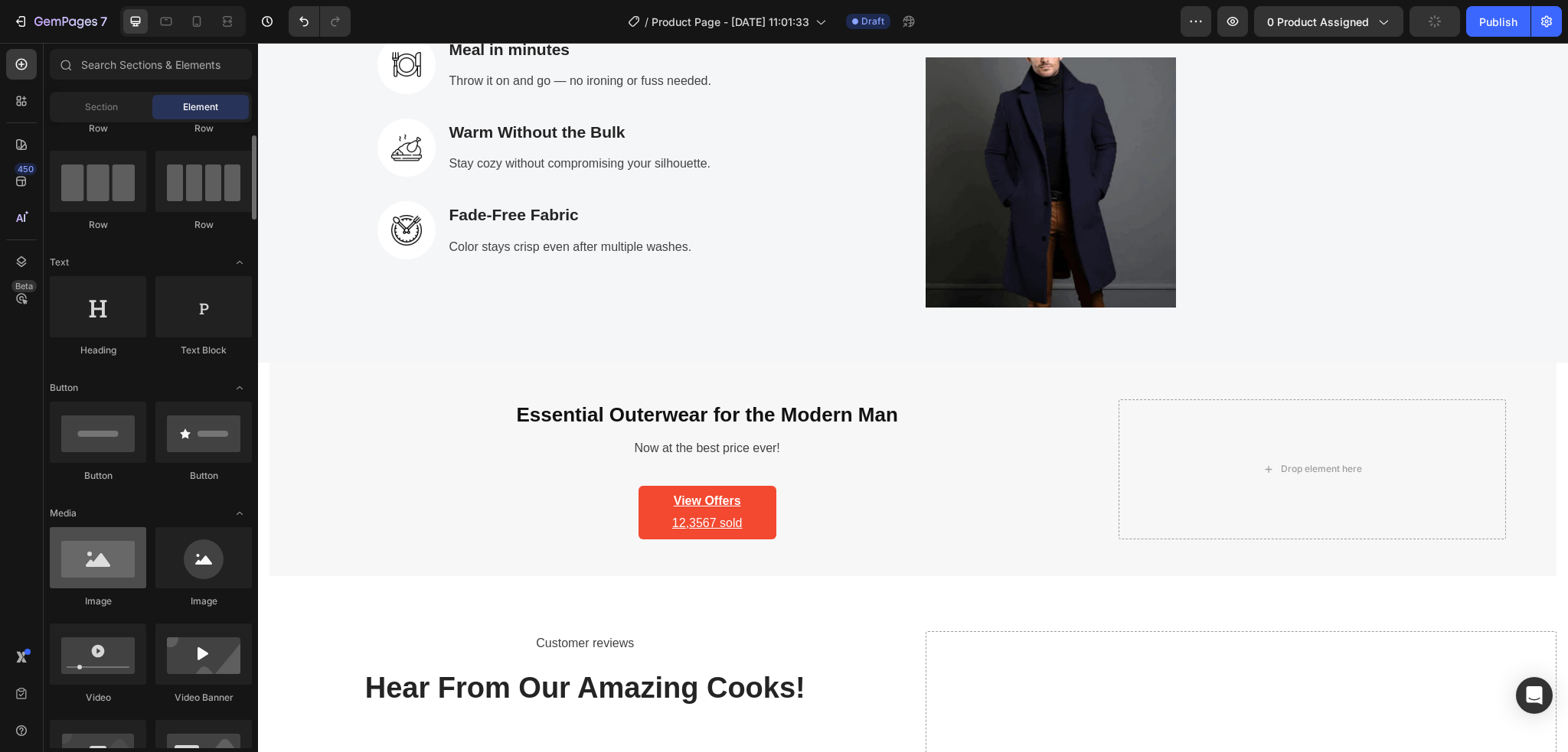
scroll to position [204, 0]
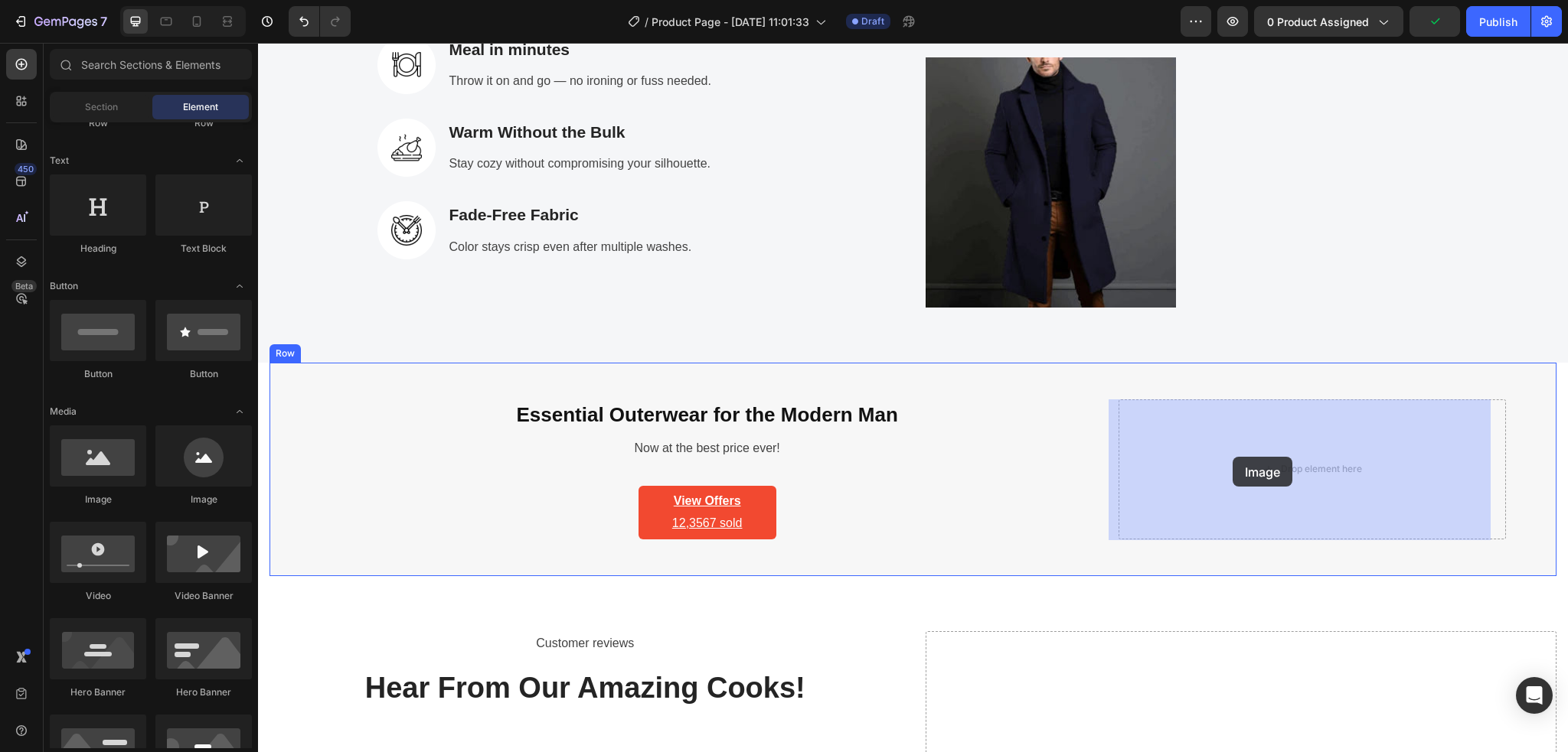
drag, startPoint x: 358, startPoint y: 514, endPoint x: 1232, endPoint y: 457, distance: 875.9
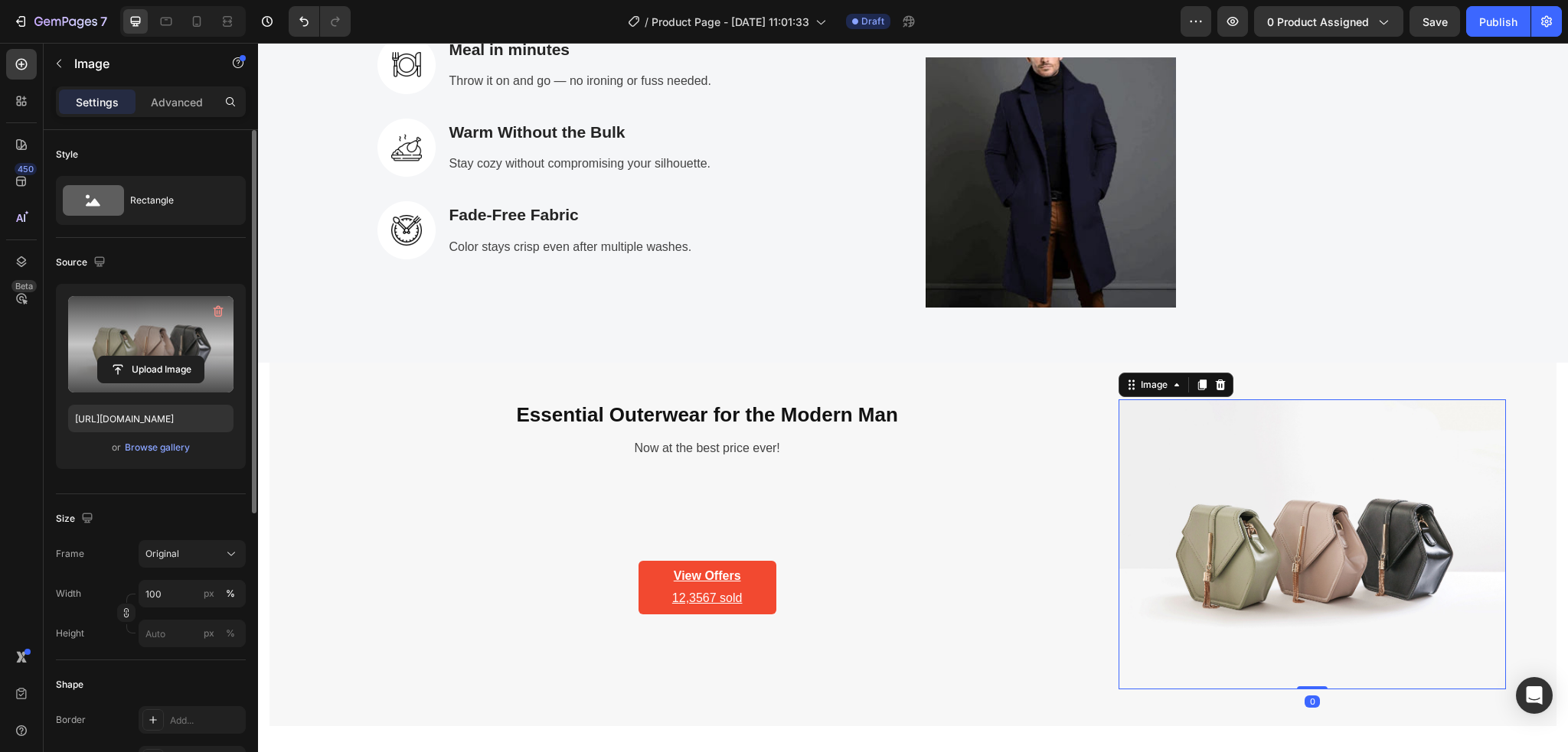
click at [153, 354] on label at bounding box center [151, 345] width 165 height 96
click at [153, 356] on input "file" at bounding box center [150, 369] width 105 height 26
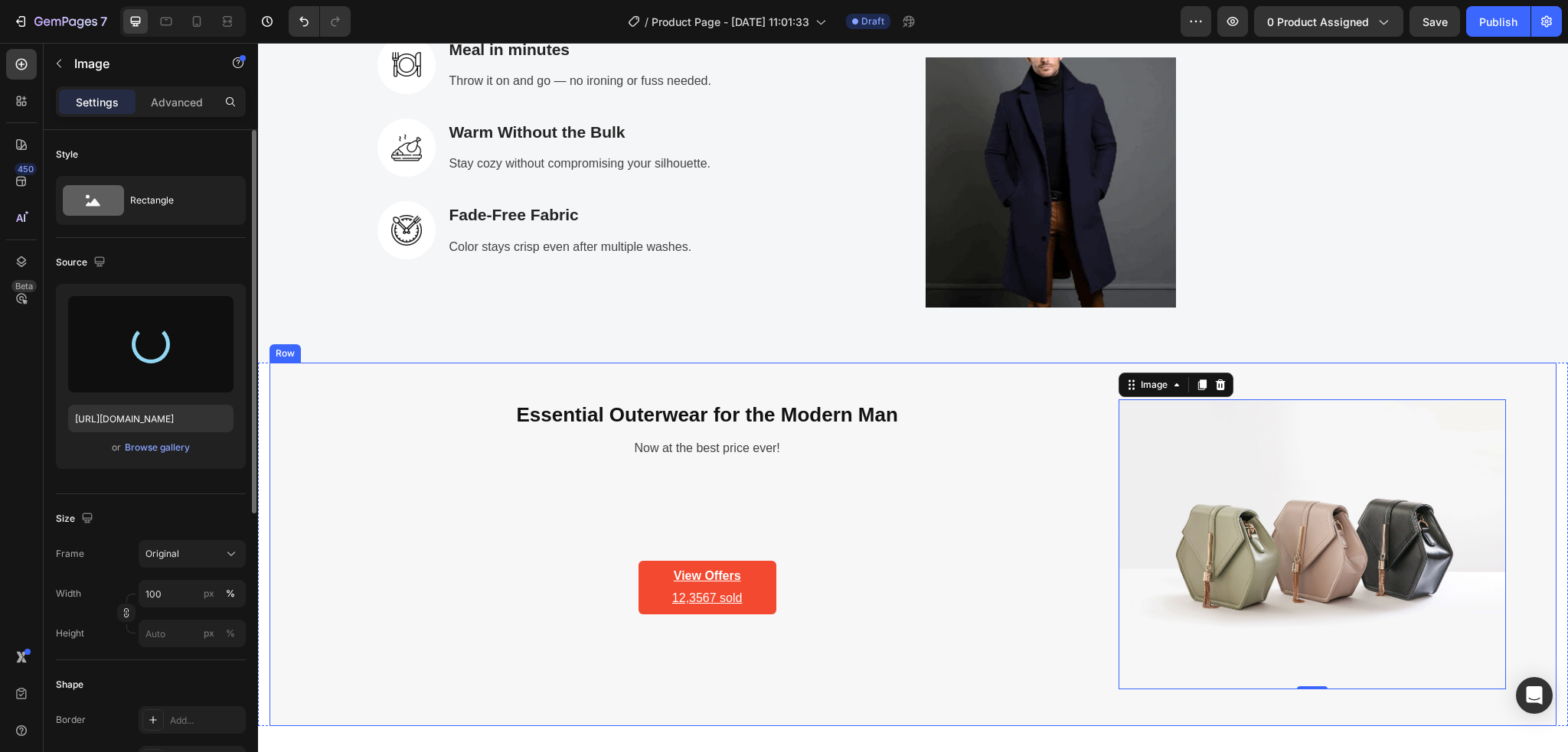
type input "https://cdn.shopify.com/s/files/1/0886/4517/3512/files/gempages_580820274652381…"
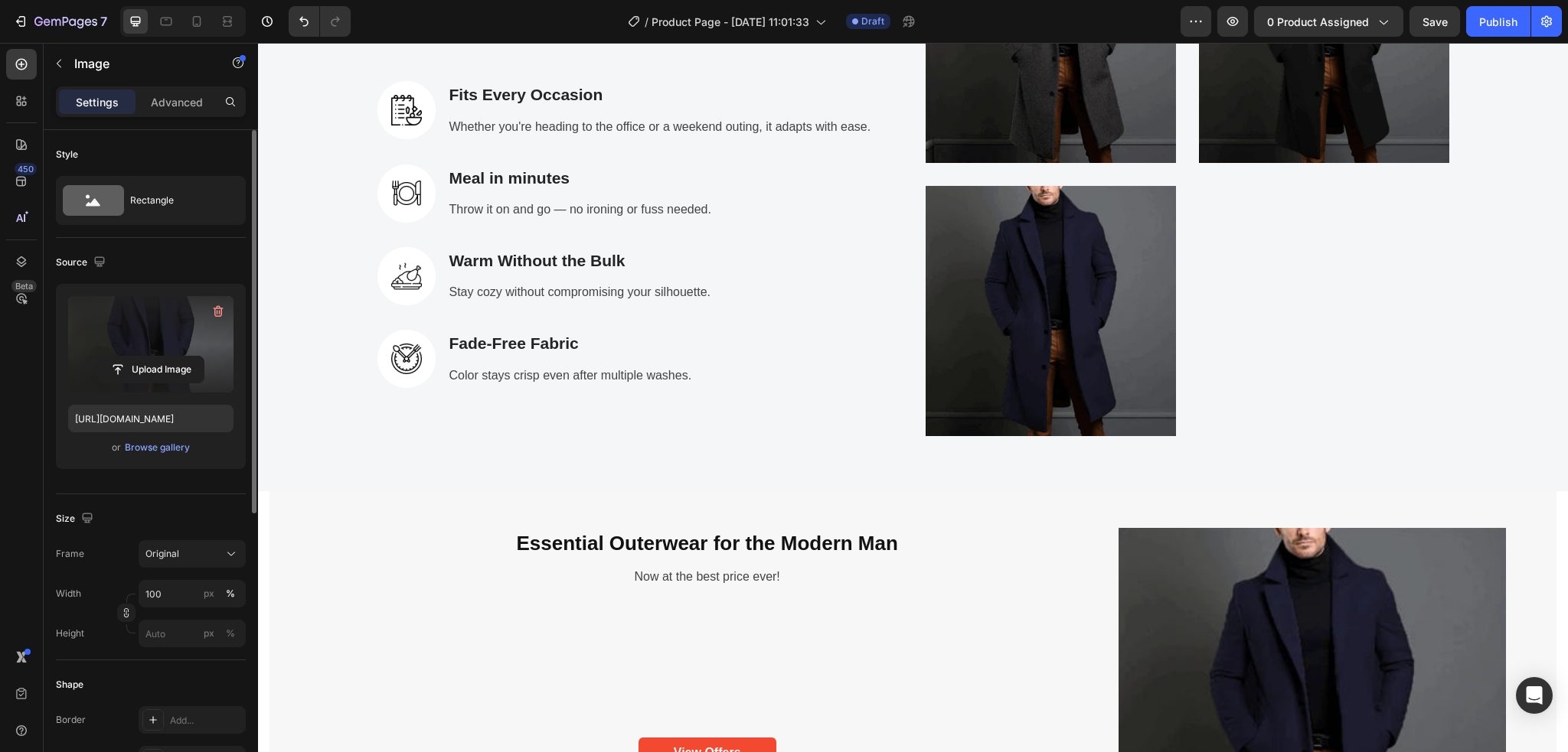
scroll to position [2888, 0]
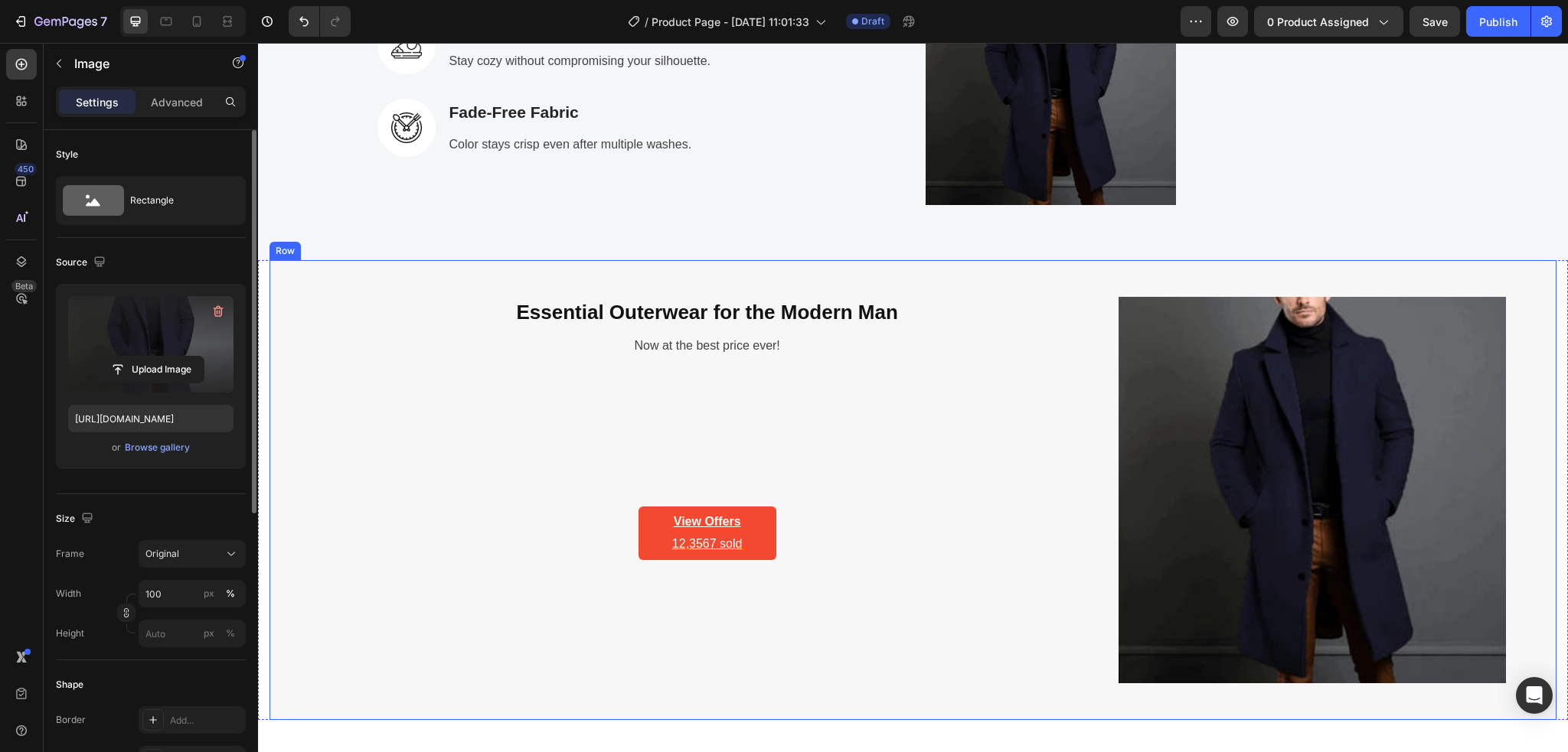
click at [538, 413] on div "Essential Outerwear for the Modern Man Heading Now at the best price ever! Text…" at bounding box center [707, 490] width 774 height 387
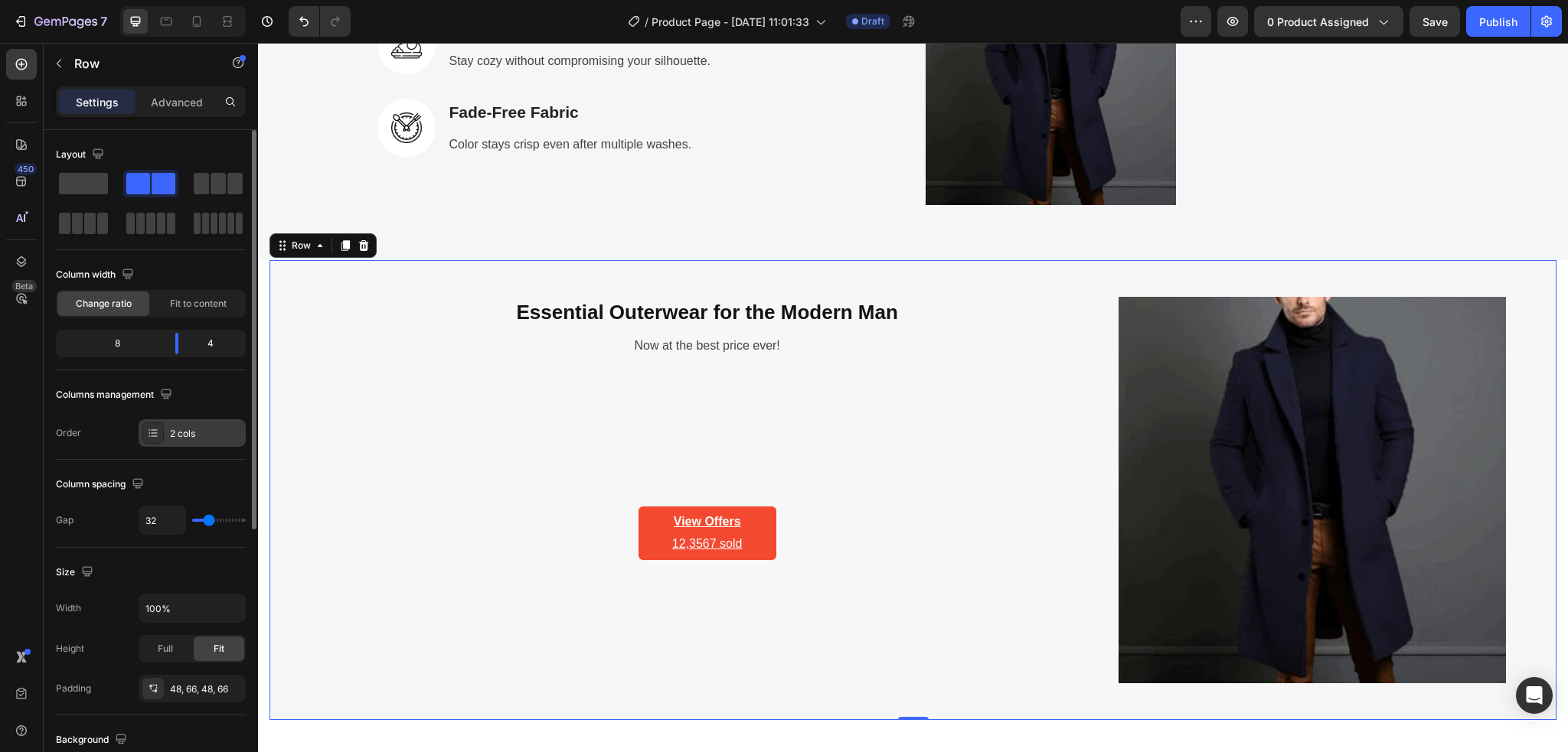
click at [173, 438] on div "2 cols" at bounding box center [206, 434] width 72 height 14
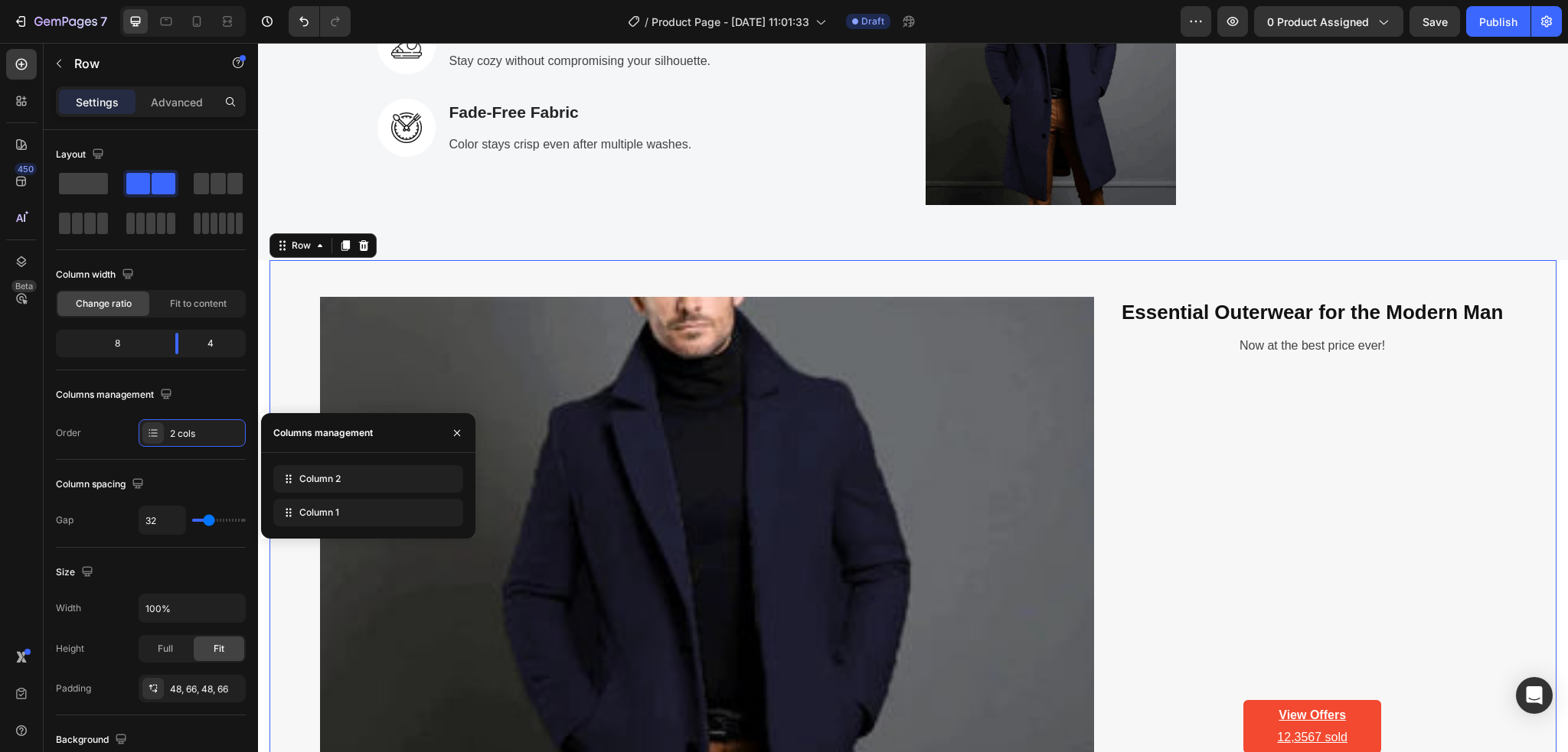
drag, startPoint x: 296, startPoint y: 517, endPoint x: 301, endPoint y: 456, distance: 61.2
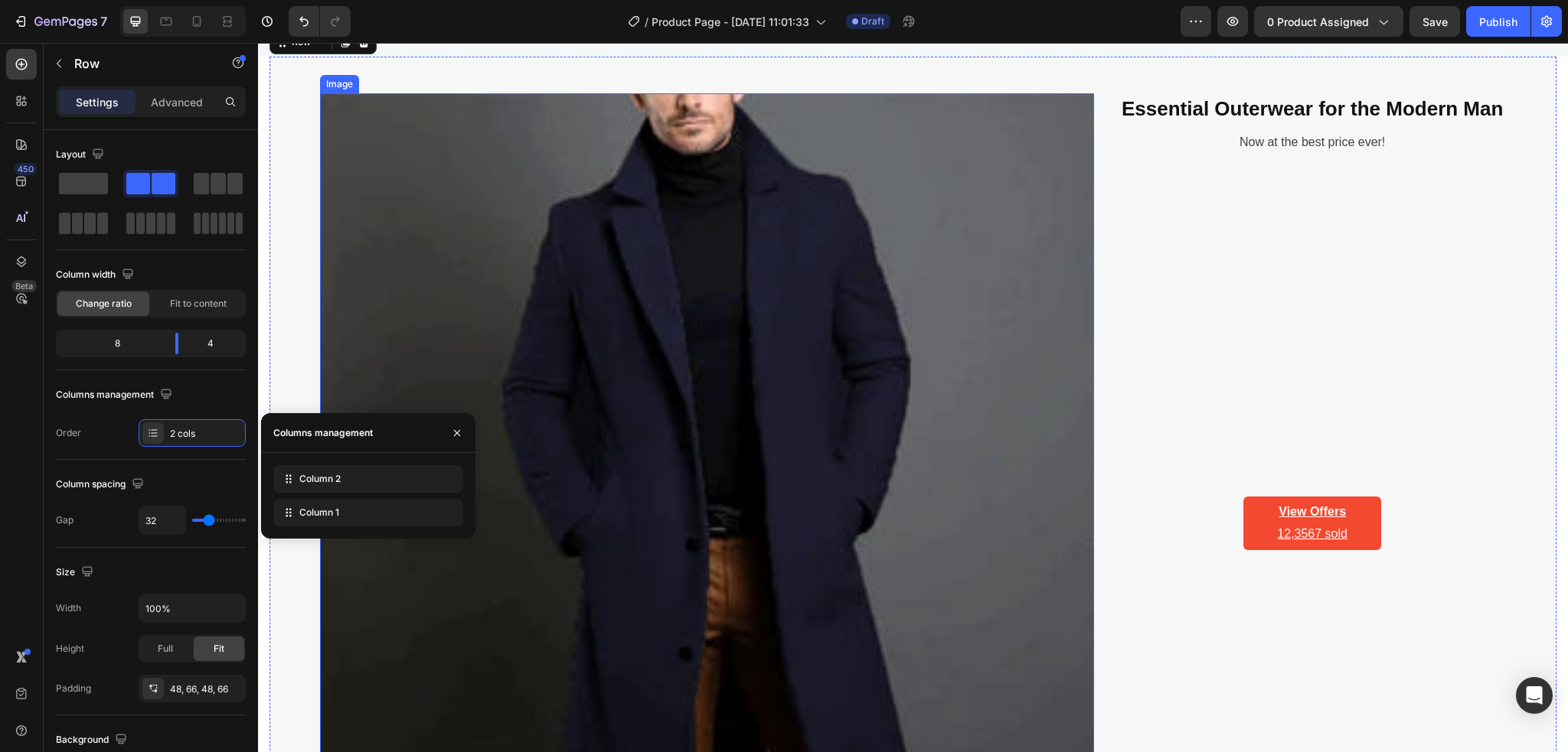
scroll to position [3227, 0]
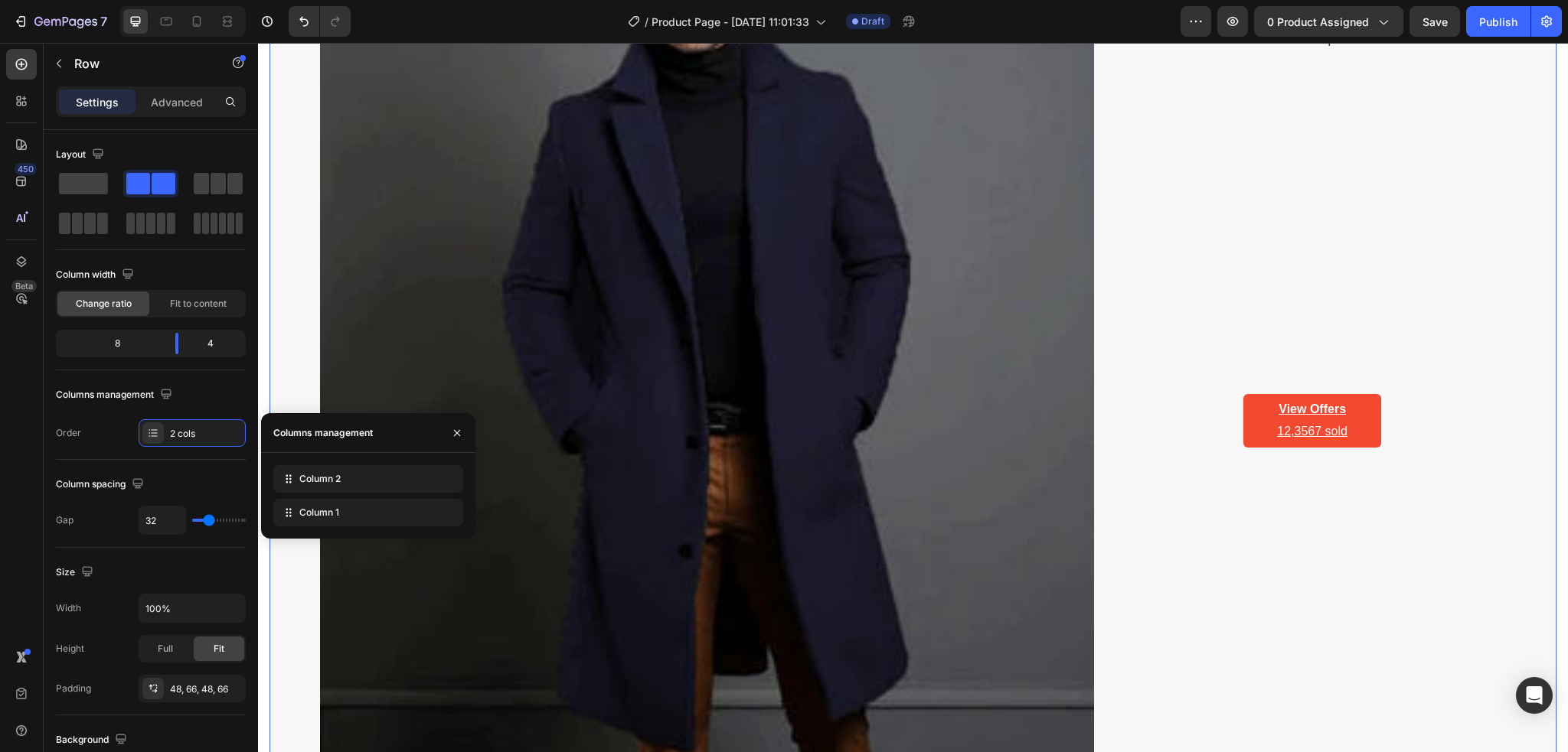
click at [1174, 585] on div "Essential Outerwear for the Modern Man Heading Now at the best price ever! Text…" at bounding box center [1311, 378] width 387 height 774
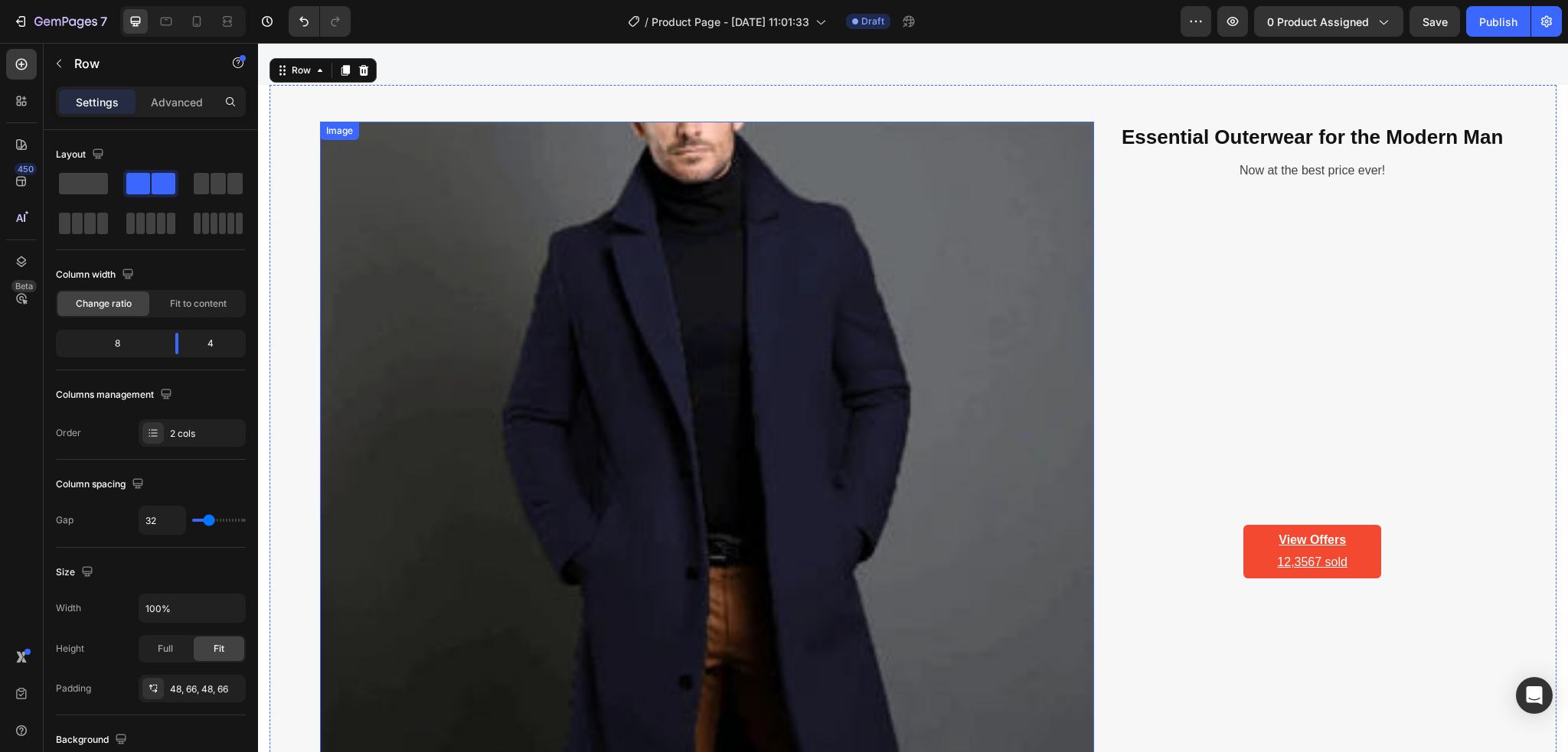
scroll to position [3194, 0]
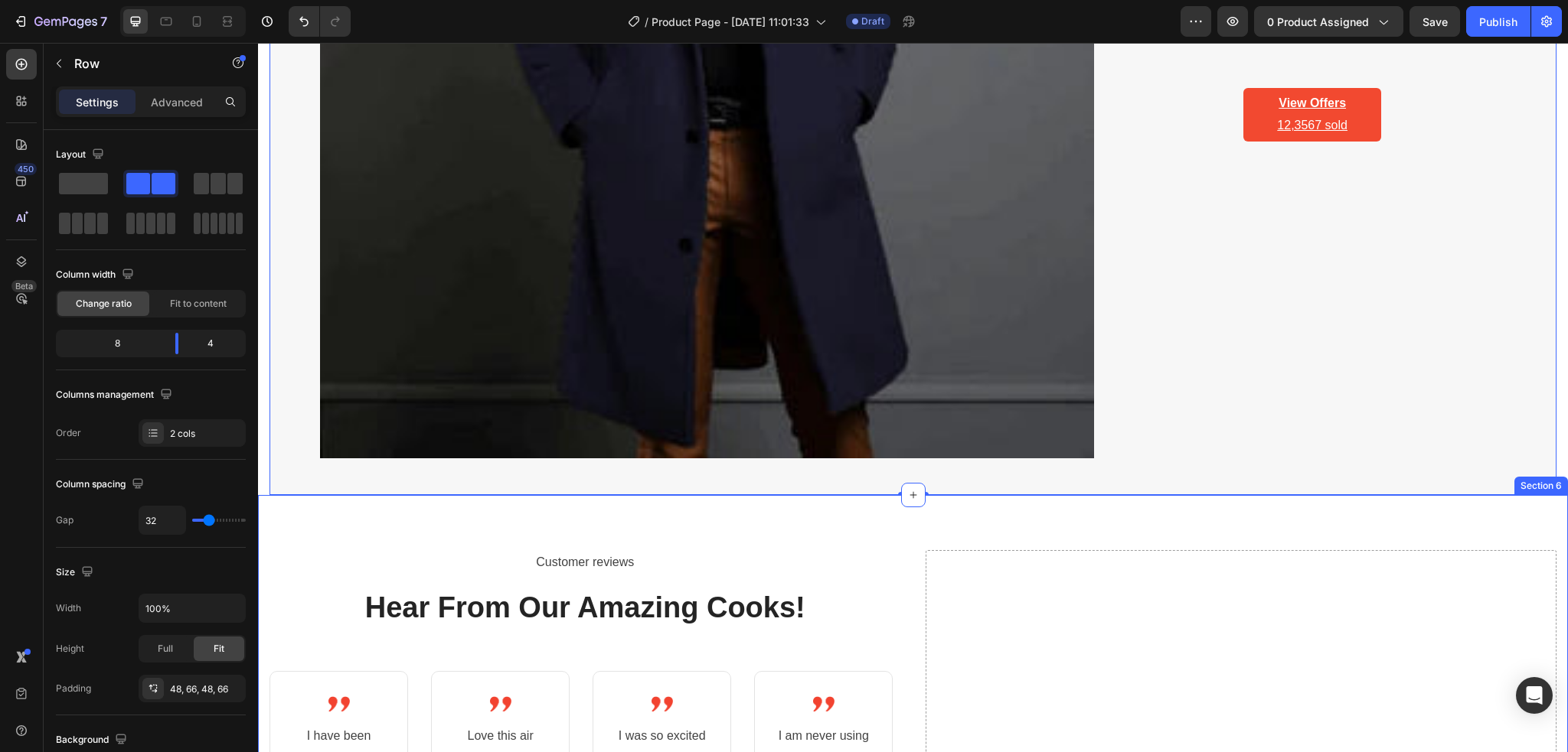
click at [749, 589] on p "Hear From Our Amazing Cooks!" at bounding box center [585, 607] width 628 height 37
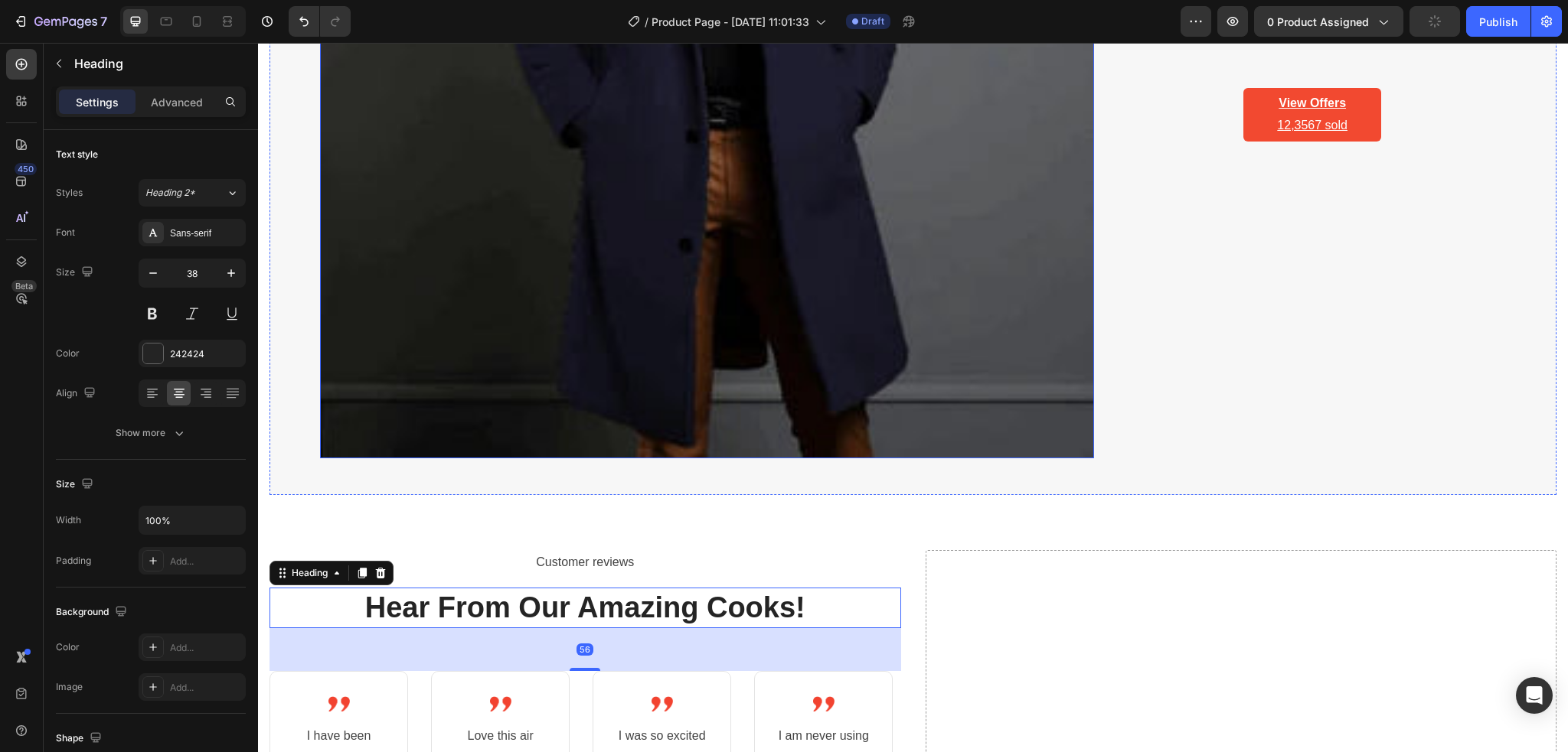
scroll to position [3398, 0]
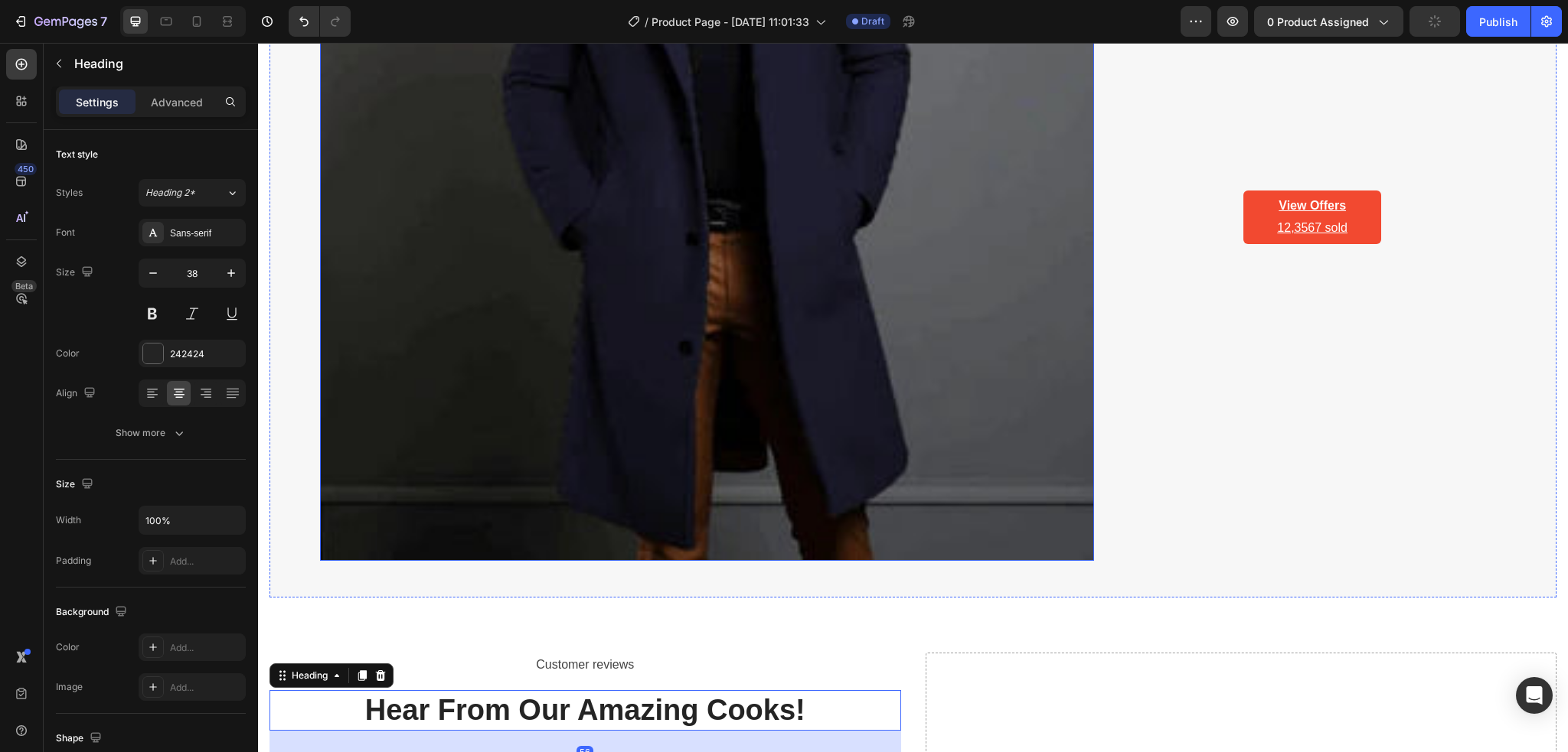
click at [691, 387] on img at bounding box center [707, 174] width 774 height 774
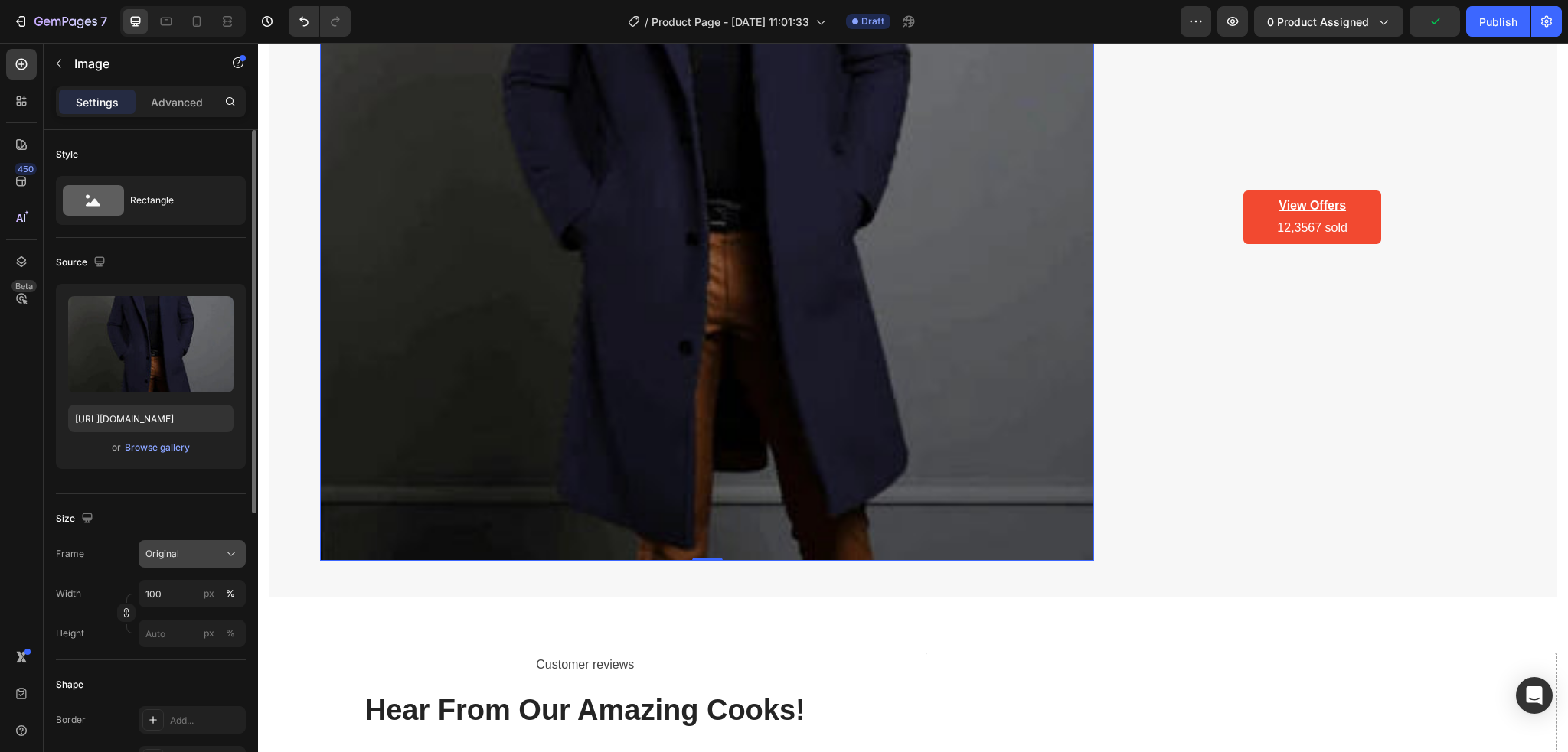
click at [190, 544] on button "Original" at bounding box center [192, 554] width 107 height 28
click at [171, 697] on div "Custom" at bounding box center [178, 705] width 122 height 28
click at [190, 552] on div "Size" at bounding box center [151, 556] width 190 height 25
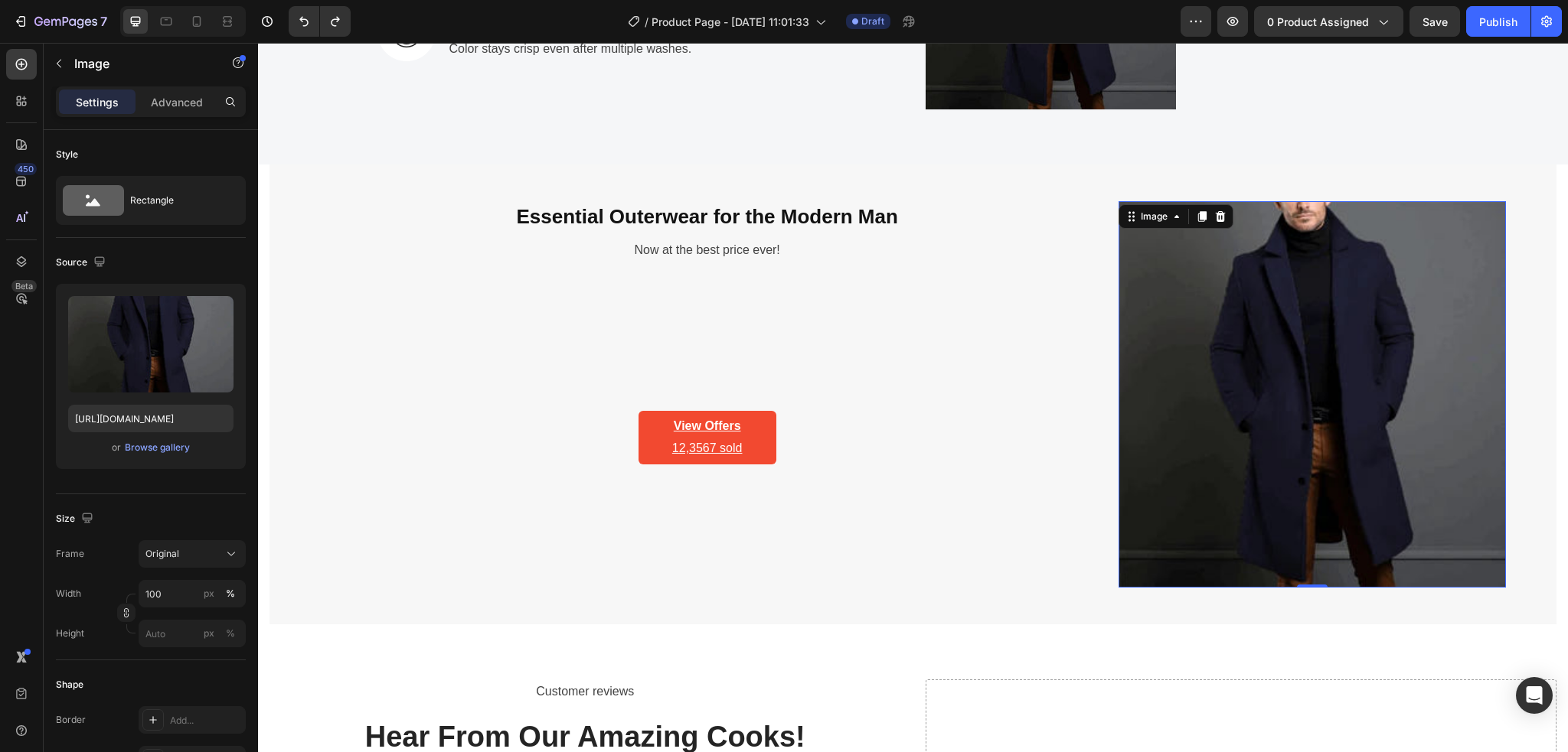
scroll to position [2888, 0]
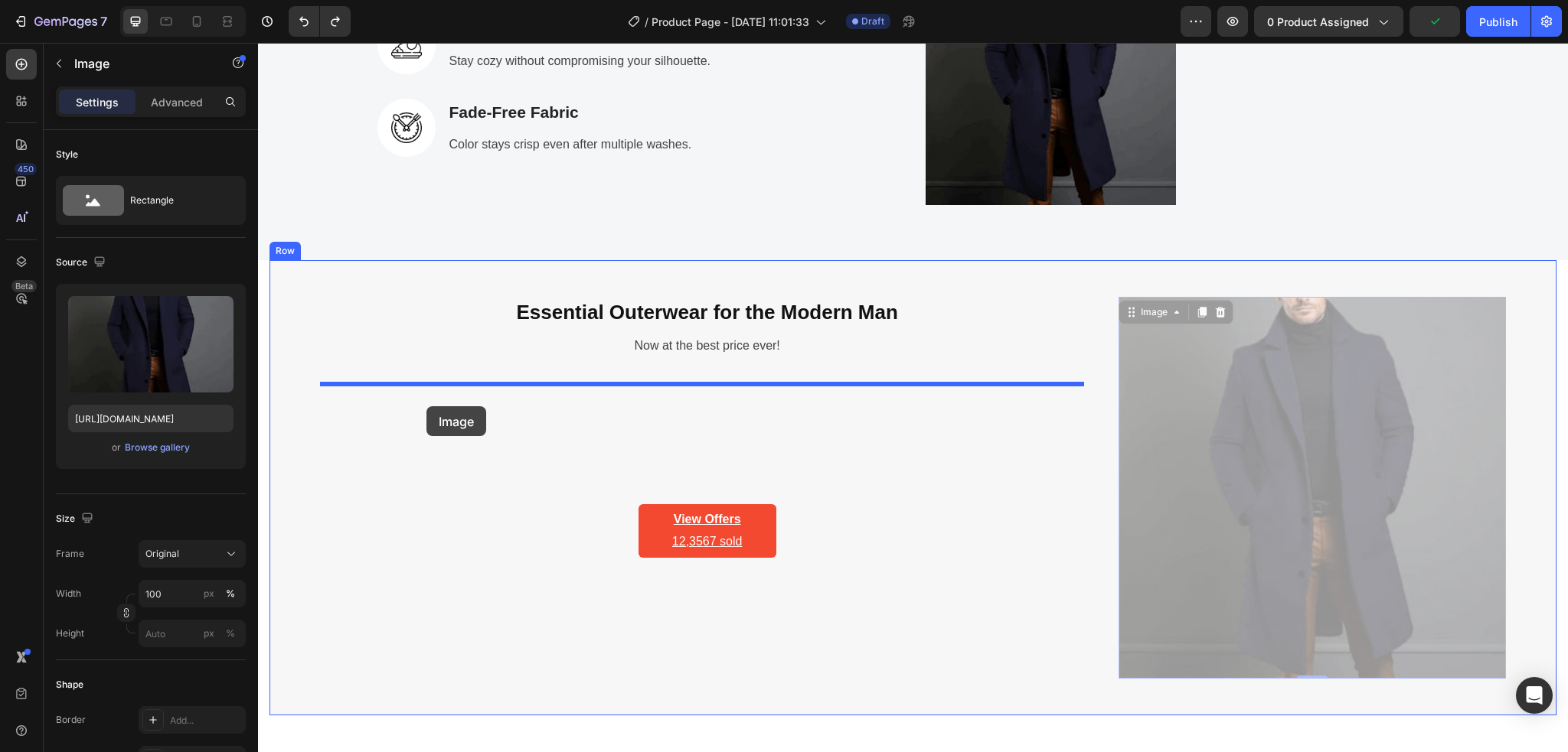
drag, startPoint x: 1155, startPoint y: 435, endPoint x: 426, endPoint y: 407, distance: 729.5
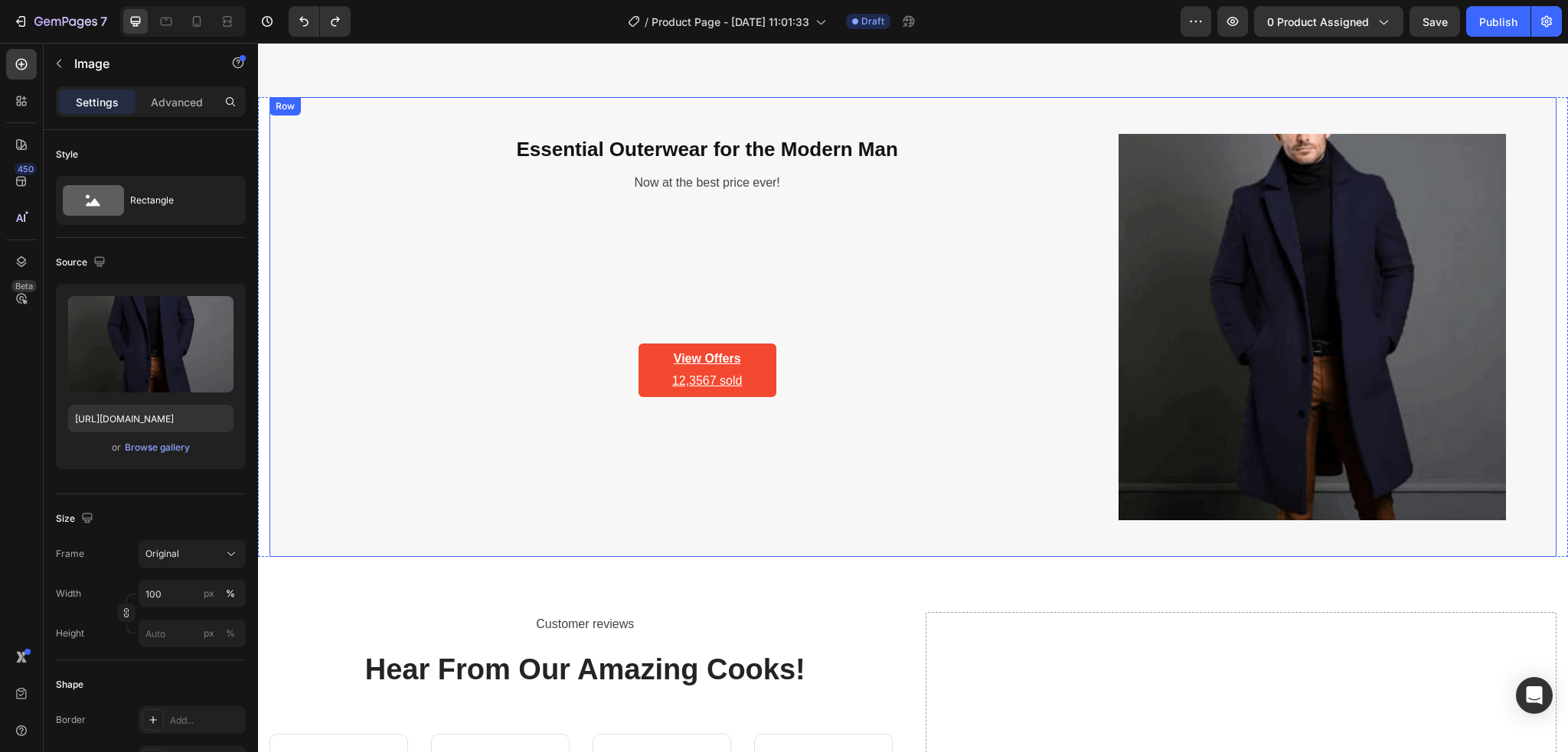
scroll to position [2934, 0]
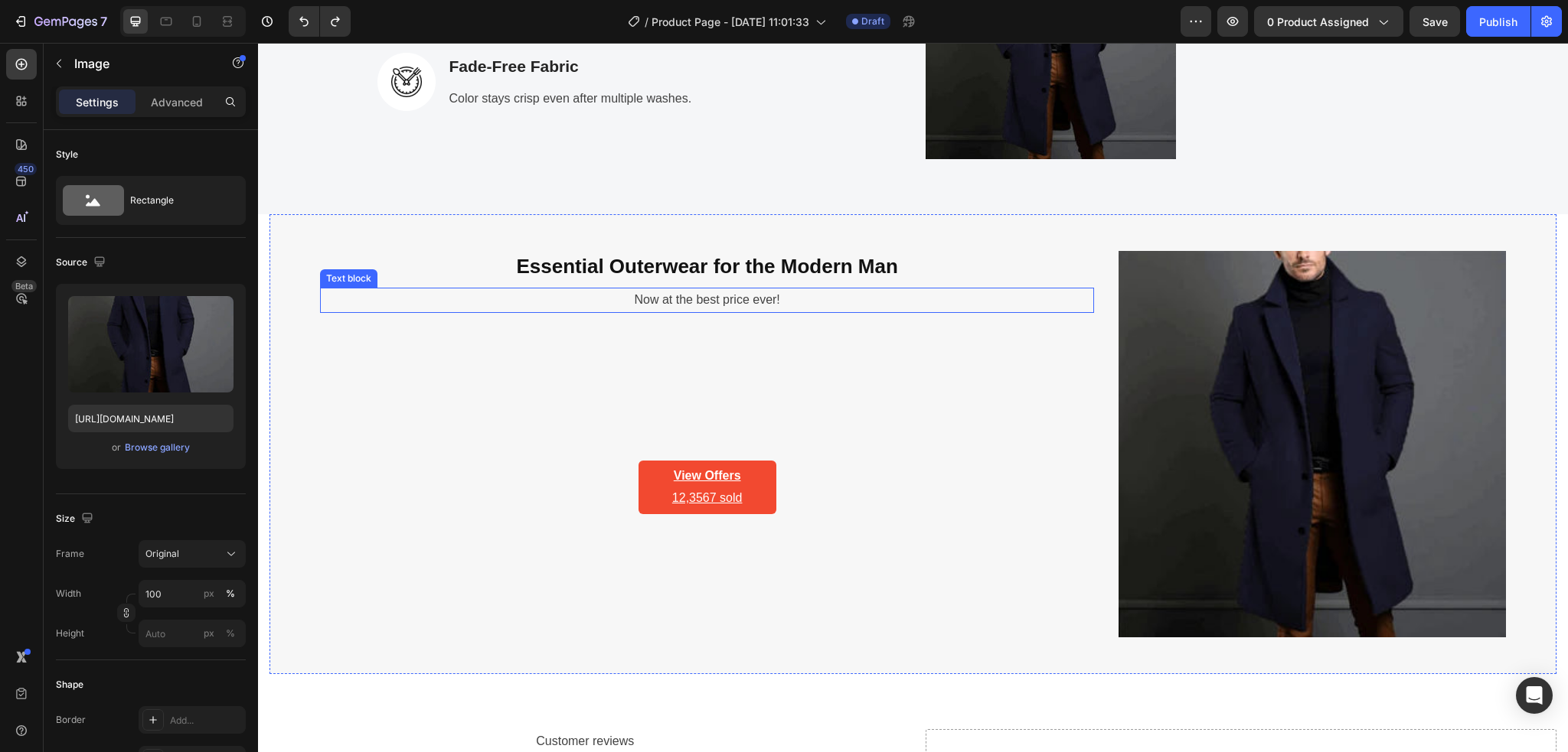
click at [602, 284] on div "Essential Outerwear for the Modern Man Heading Now at the best price ever! Text…" at bounding box center [707, 444] width 774 height 387
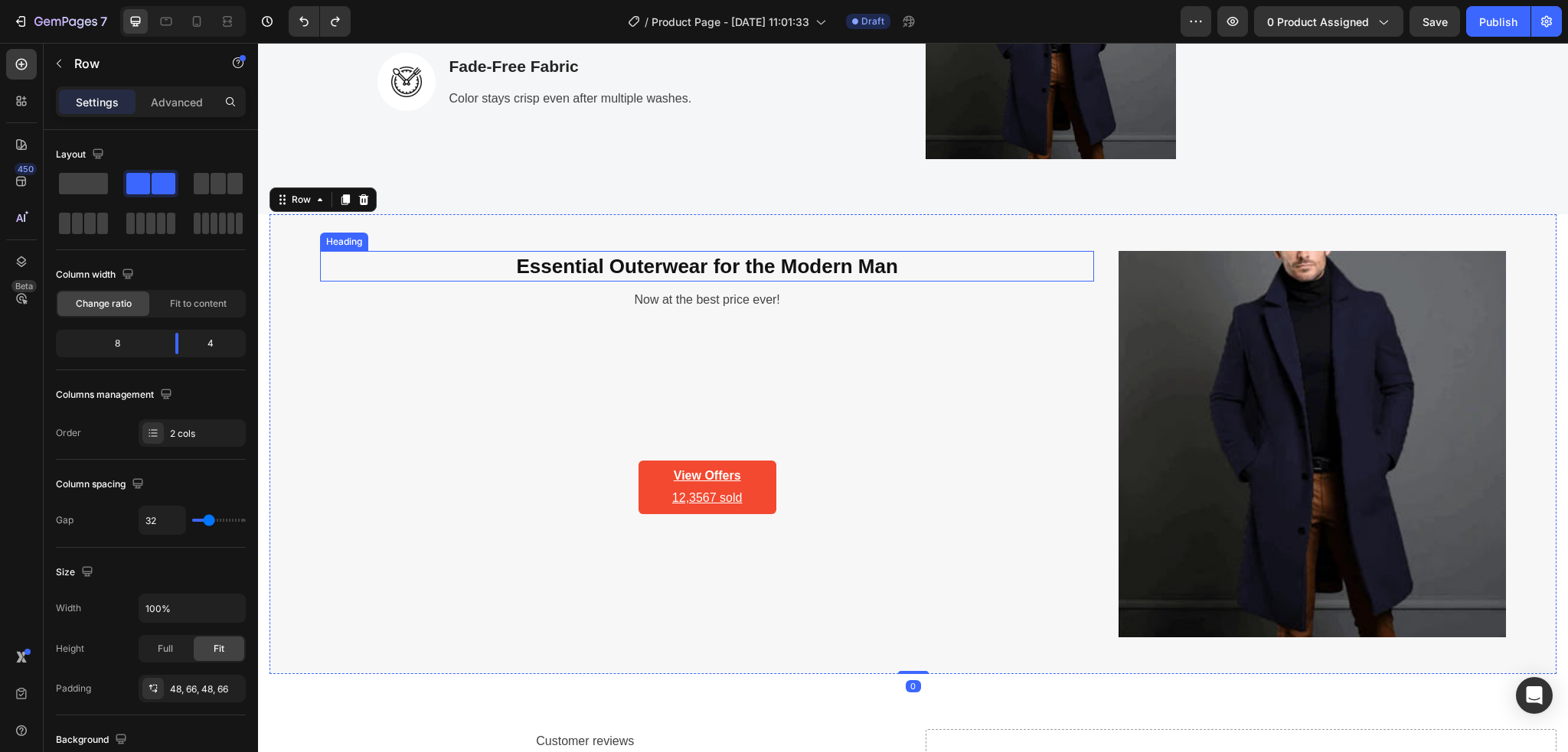
click at [632, 272] on span "Essential Outerwear for the Modern Man" at bounding box center [706, 266] width 381 height 23
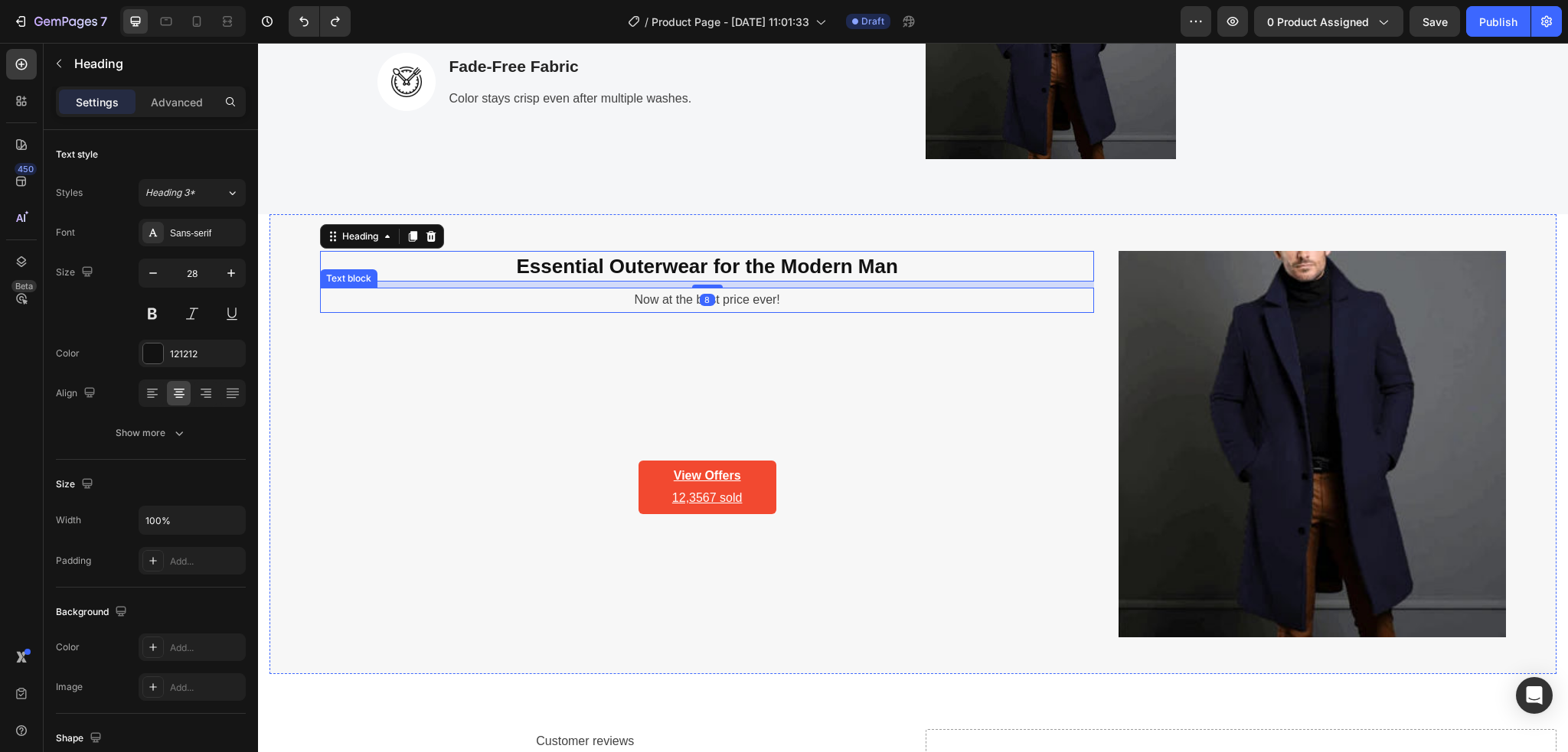
click at [647, 301] on p "Now at the best price ever!" at bounding box center [706, 300] width 771 height 23
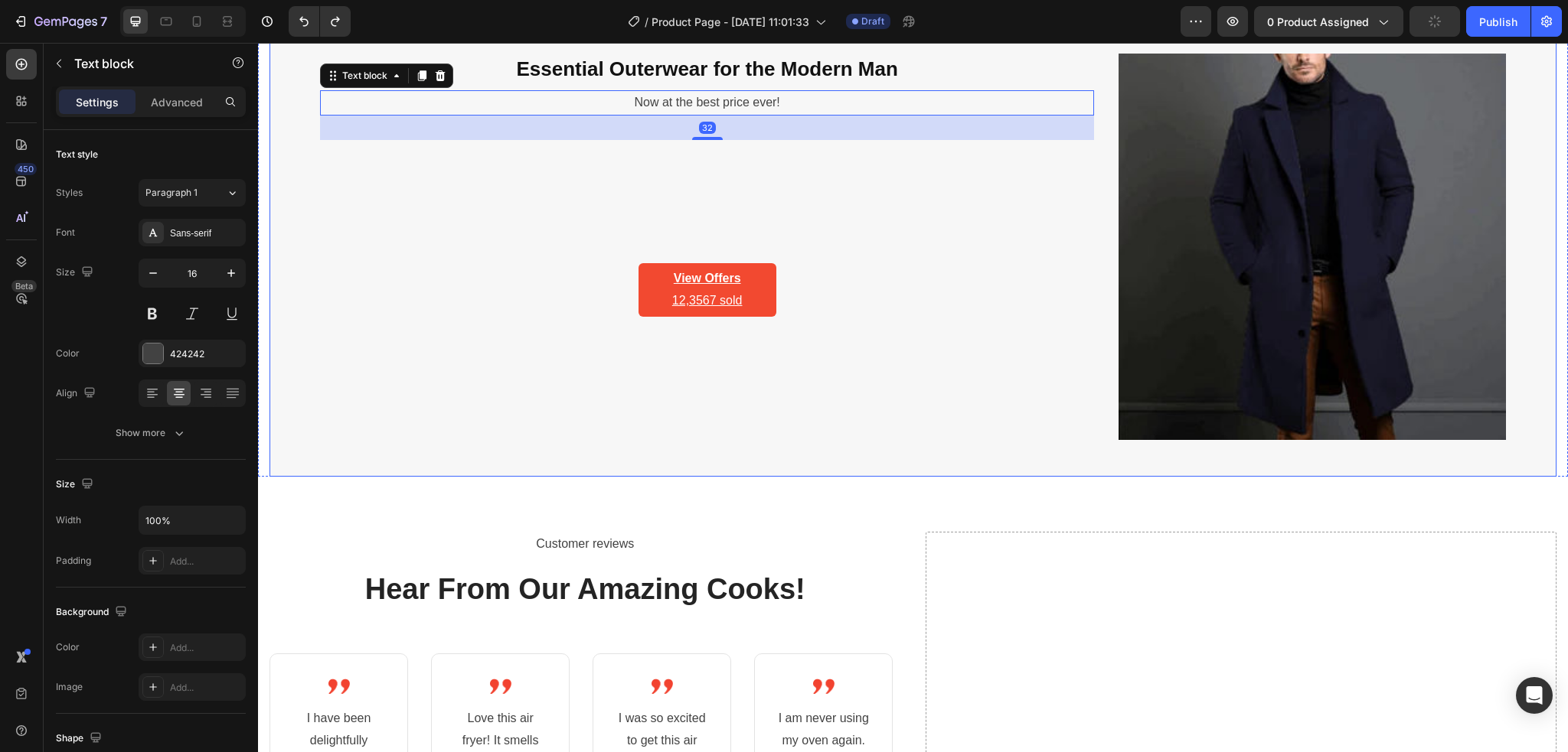
scroll to position [3138, 0]
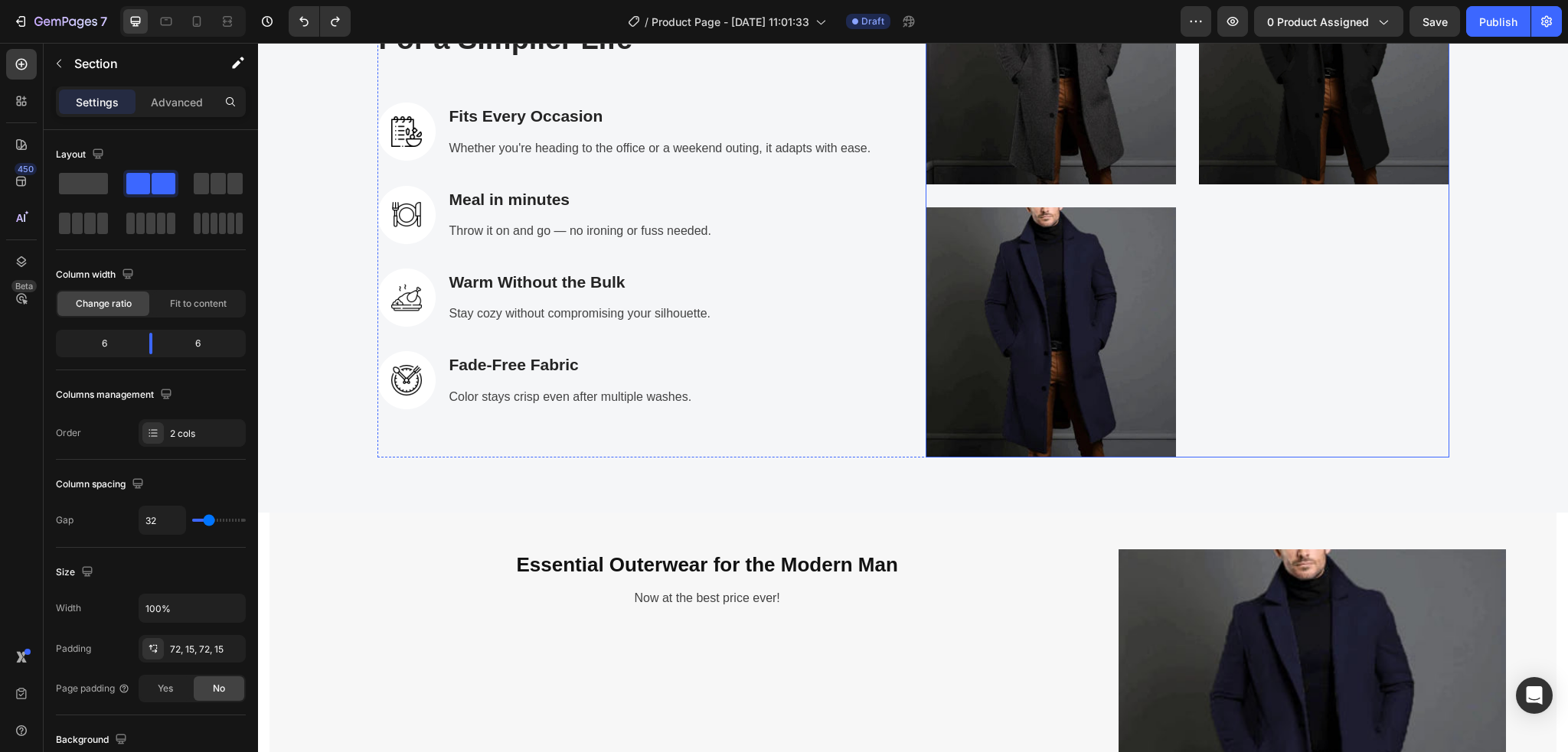
scroll to position [2527, 0]
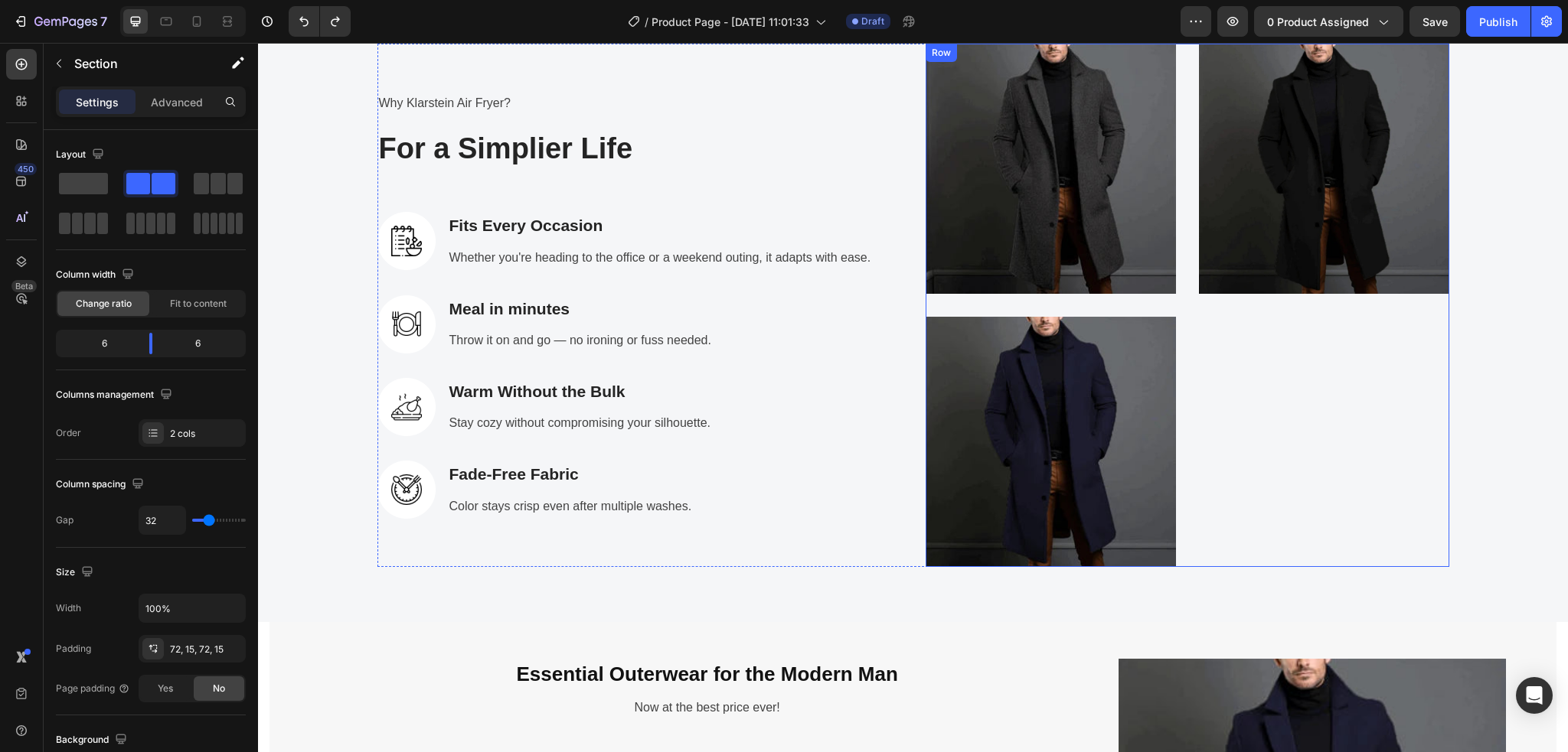
click at [1267, 411] on div "408,234+ Heading With Klarstein kitchenware! Text block Row Image Row" at bounding box center [1324, 305] width 250 height 524
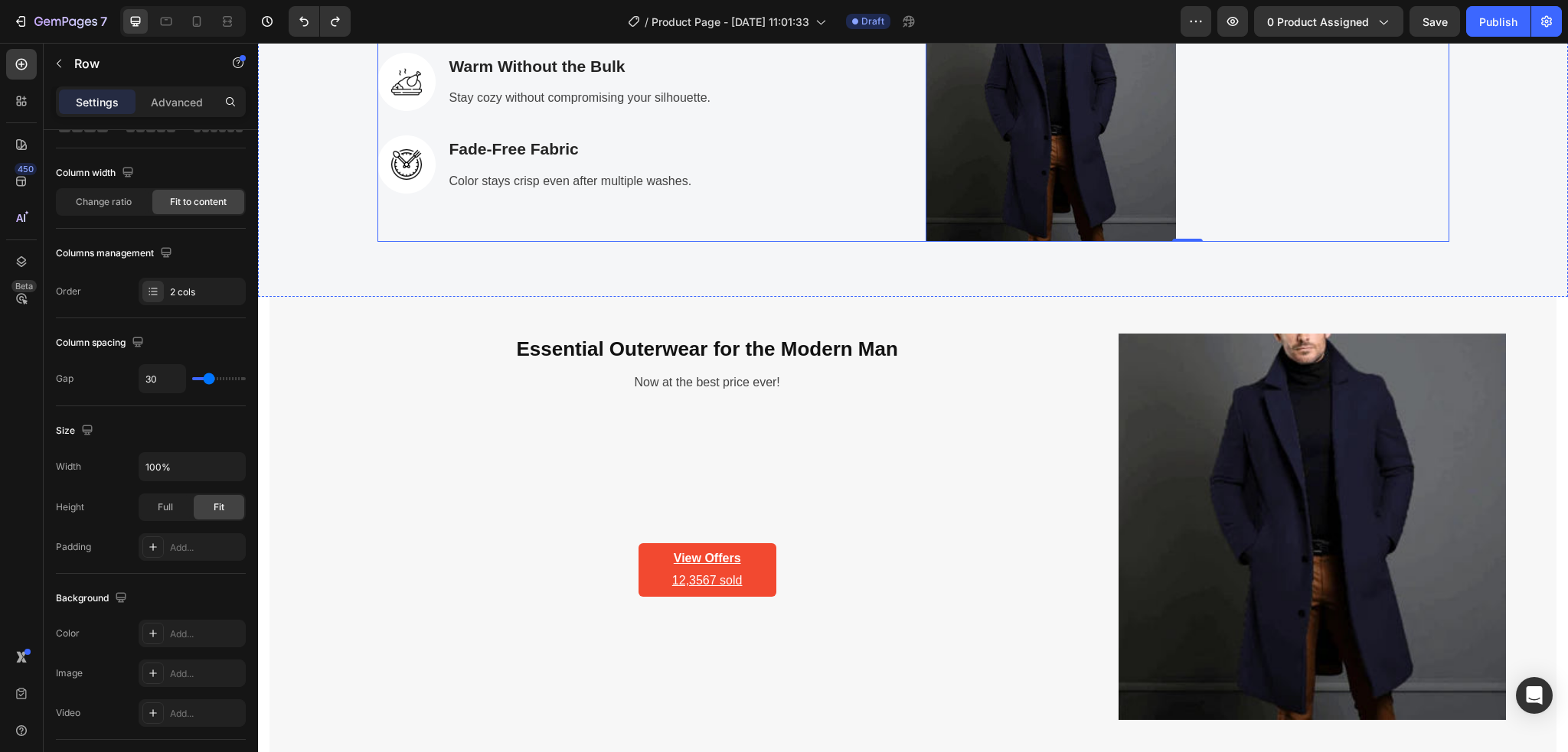
scroll to position [2628, 0]
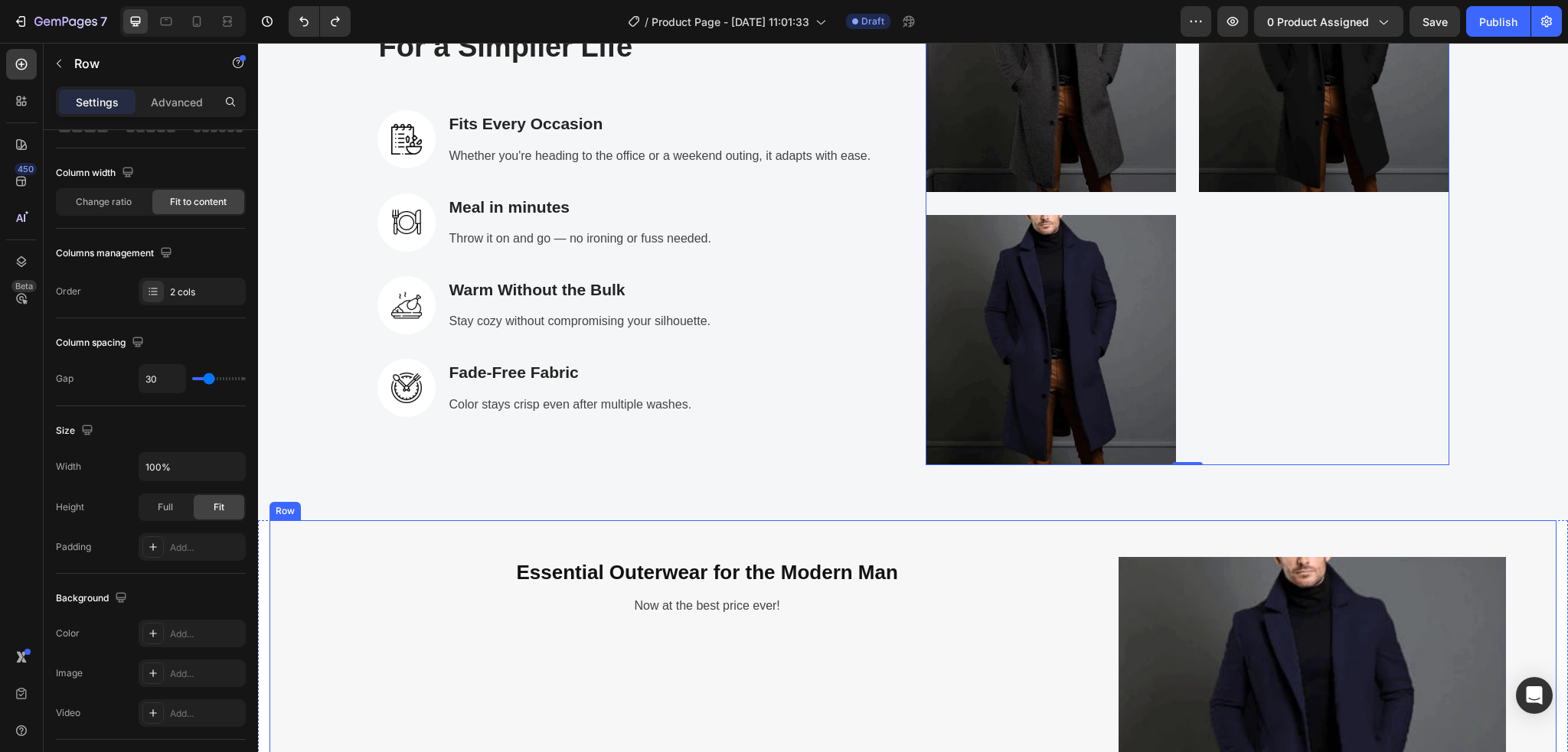
click at [287, 542] on div "Essential Outerwear for the Modern Man Heading Now at the best price ever! Text…" at bounding box center [913, 750] width 1286 height 461
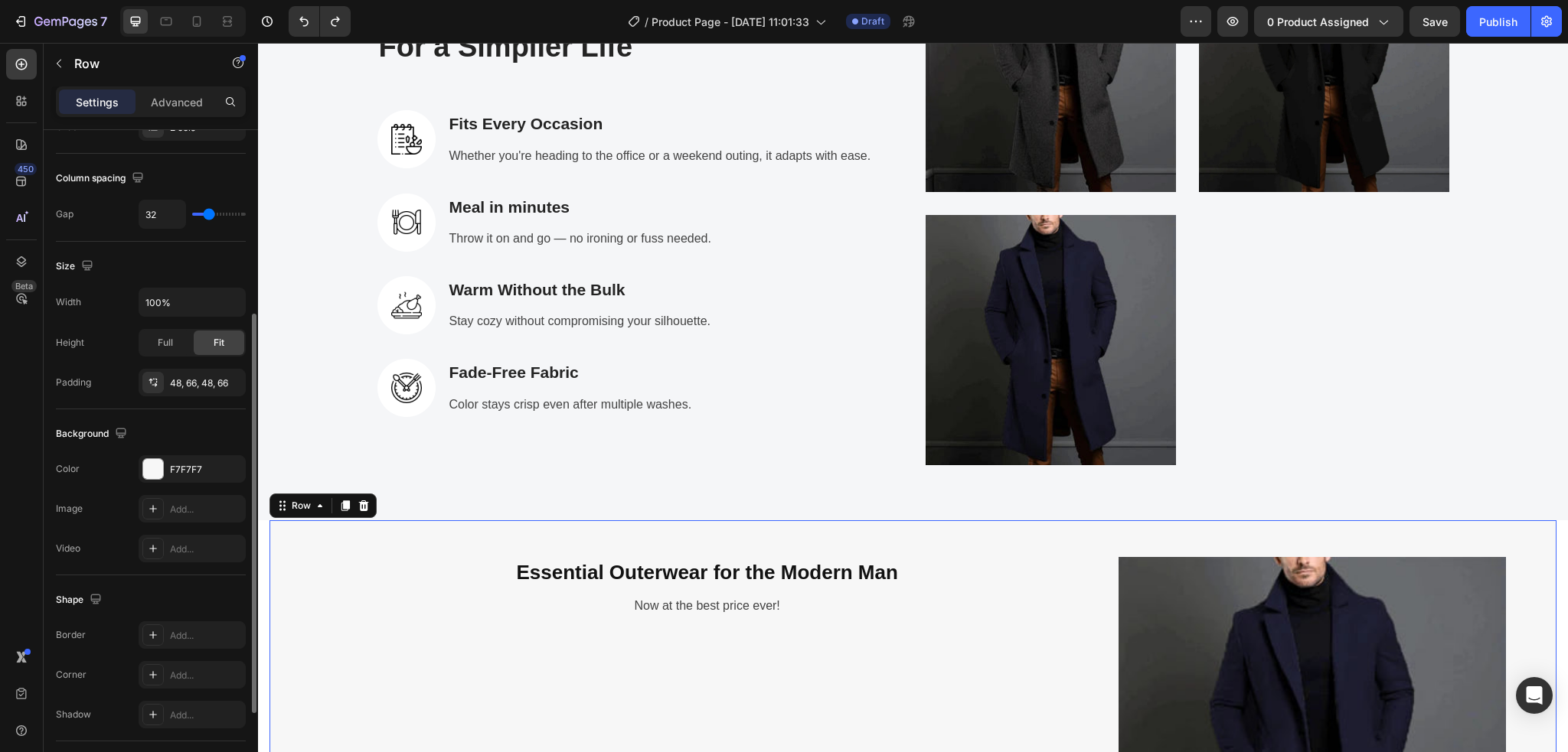
scroll to position [407, 0]
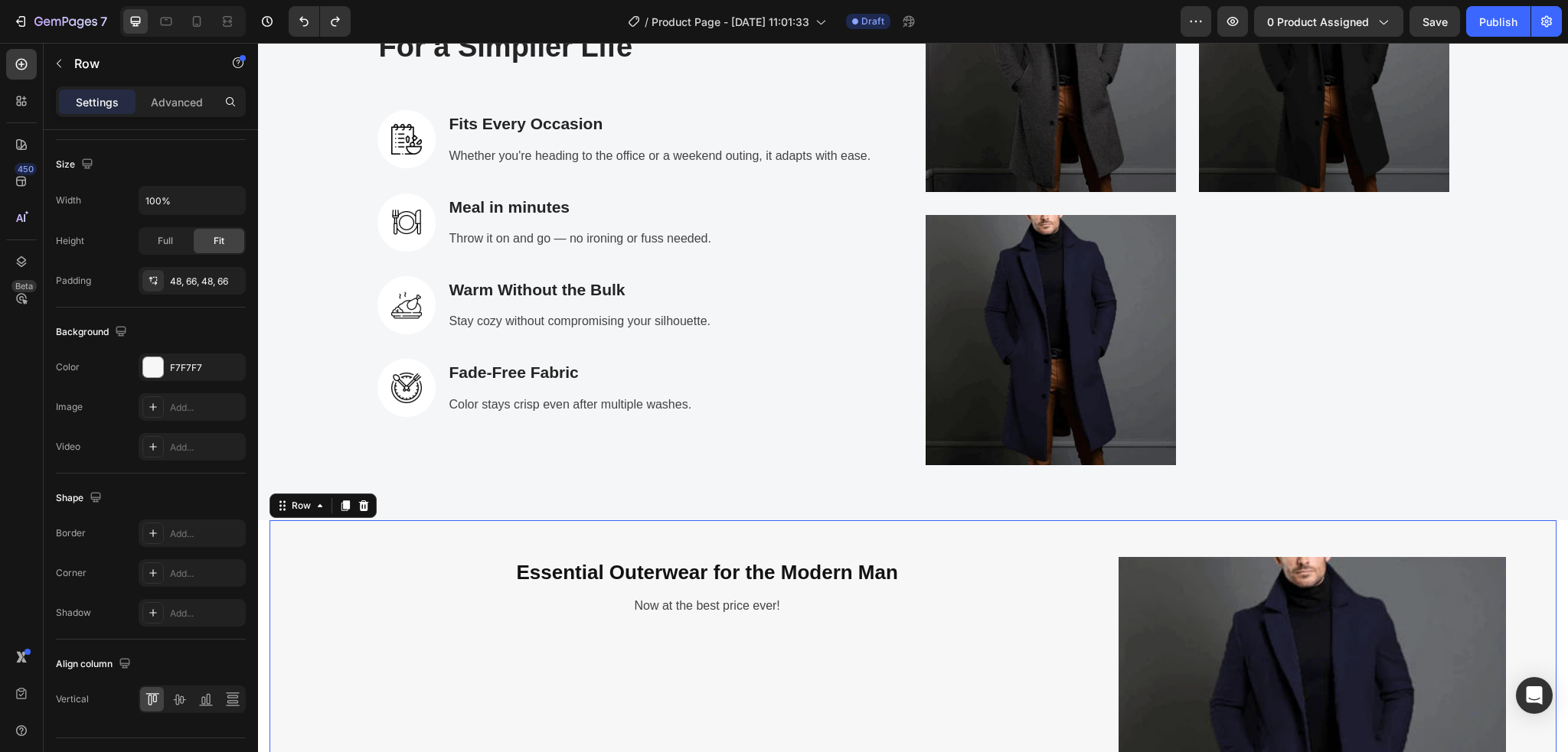
click at [298, 536] on div "Essential Outerwear for the Modern Man Heading Now at the best price ever! Text…" at bounding box center [913, 750] width 1286 height 461
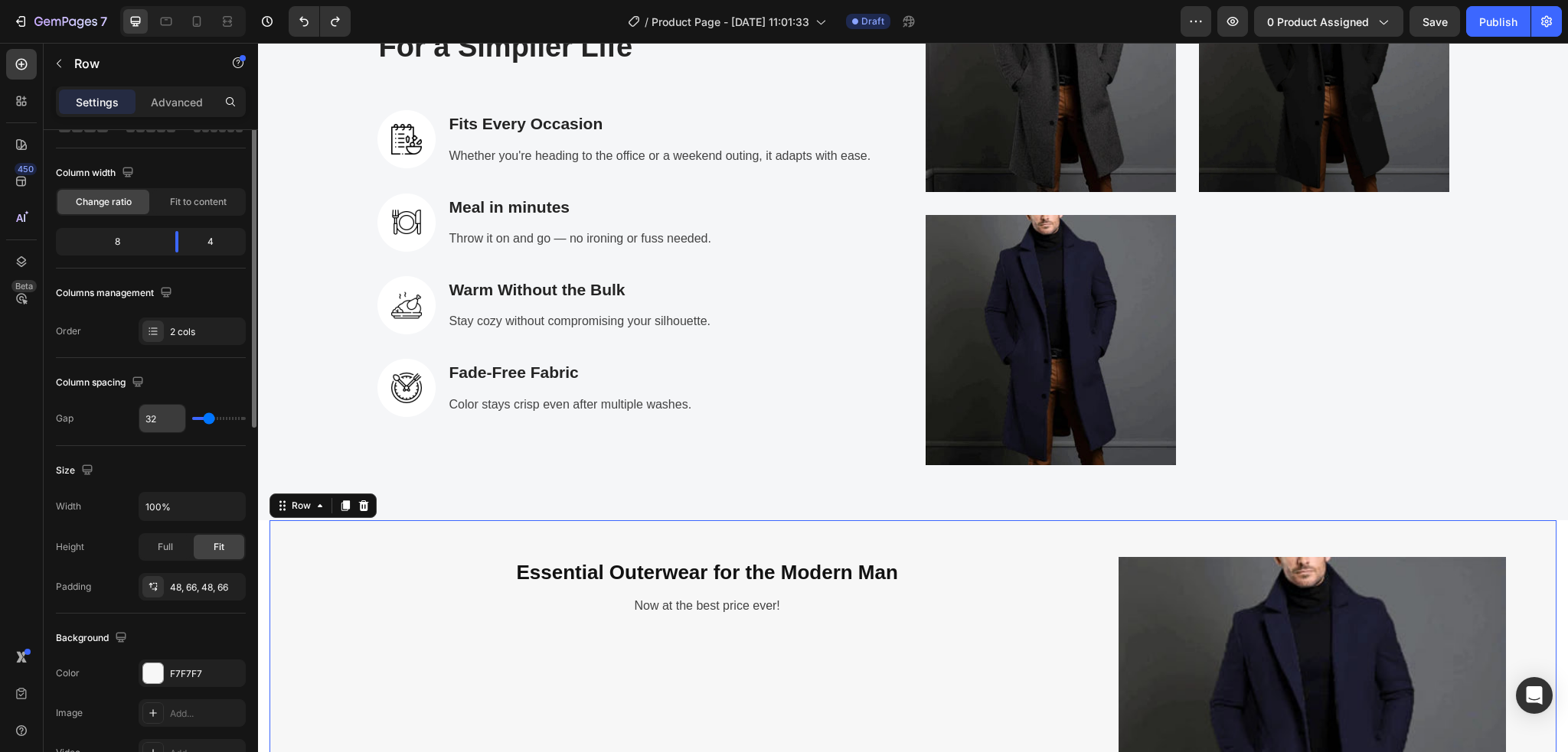
scroll to position [0, 0]
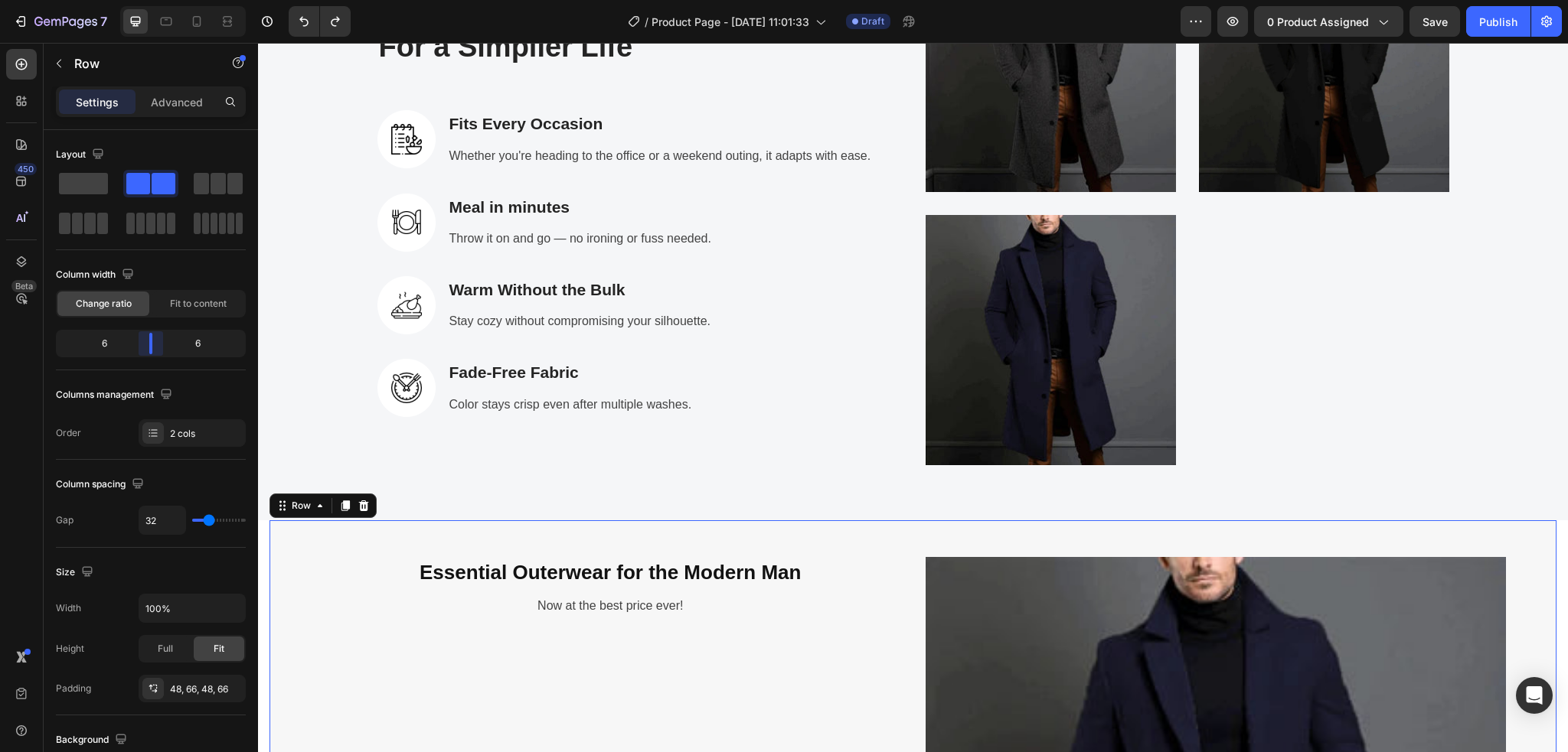
drag, startPoint x: 177, startPoint y: 352, endPoint x: 480, endPoint y: 601, distance: 392.2
click at [157, 0] on body "7 Version history / Product Page - Aug 28, 11:01:33 Draft Preview 0 product ass…" at bounding box center [784, 0] width 1568 height 0
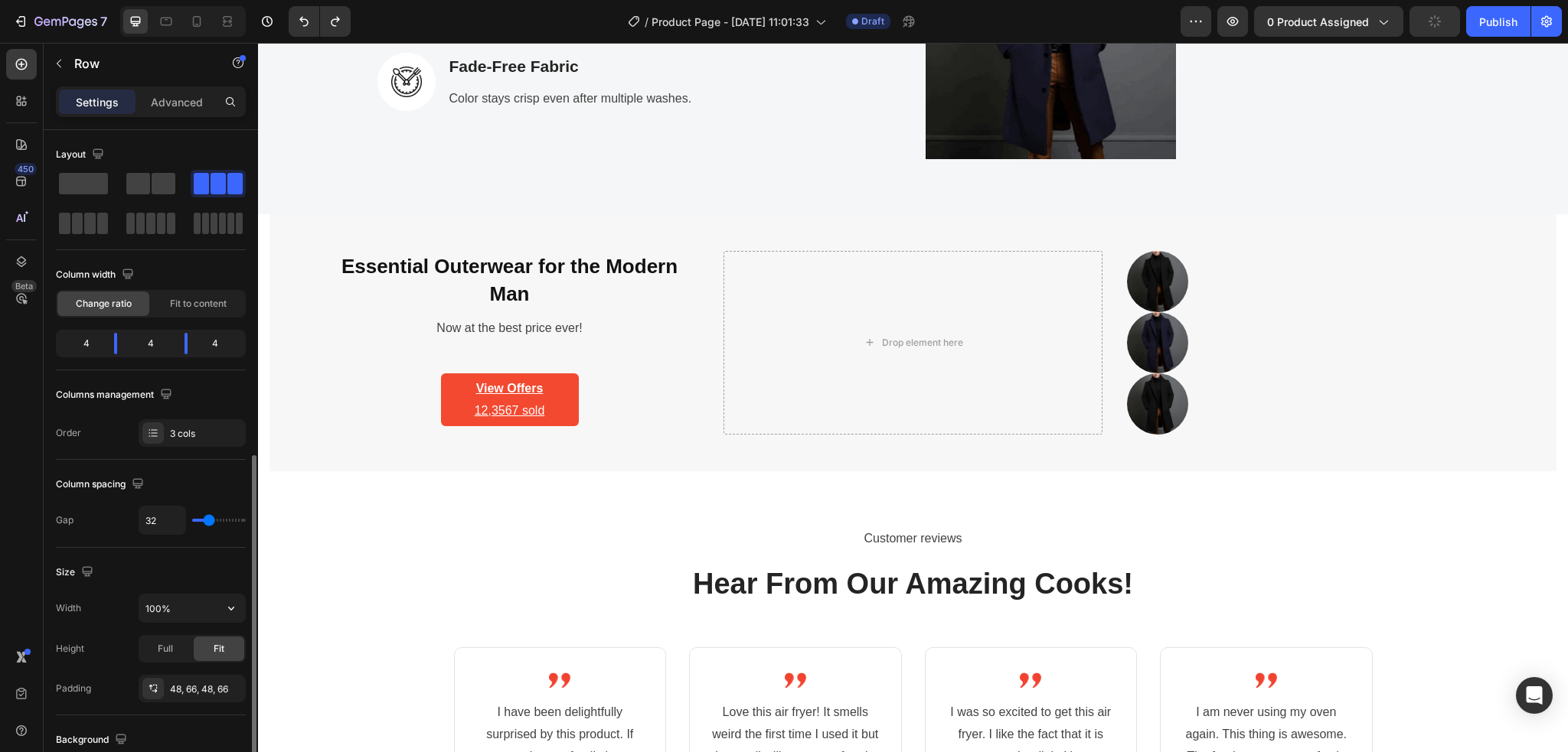
scroll to position [306, 0]
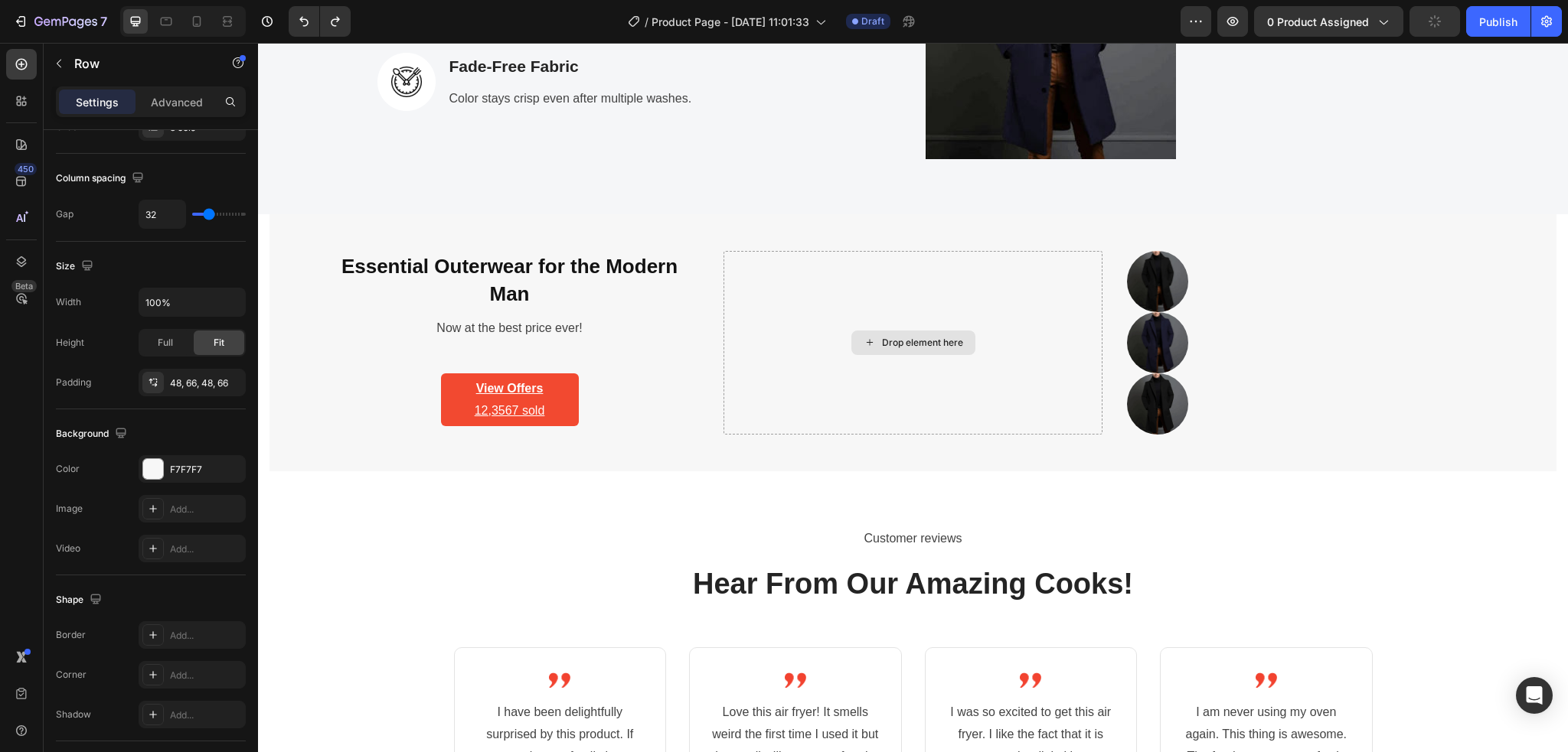
click at [894, 349] on div "Drop element here" at bounding box center [913, 343] width 124 height 25
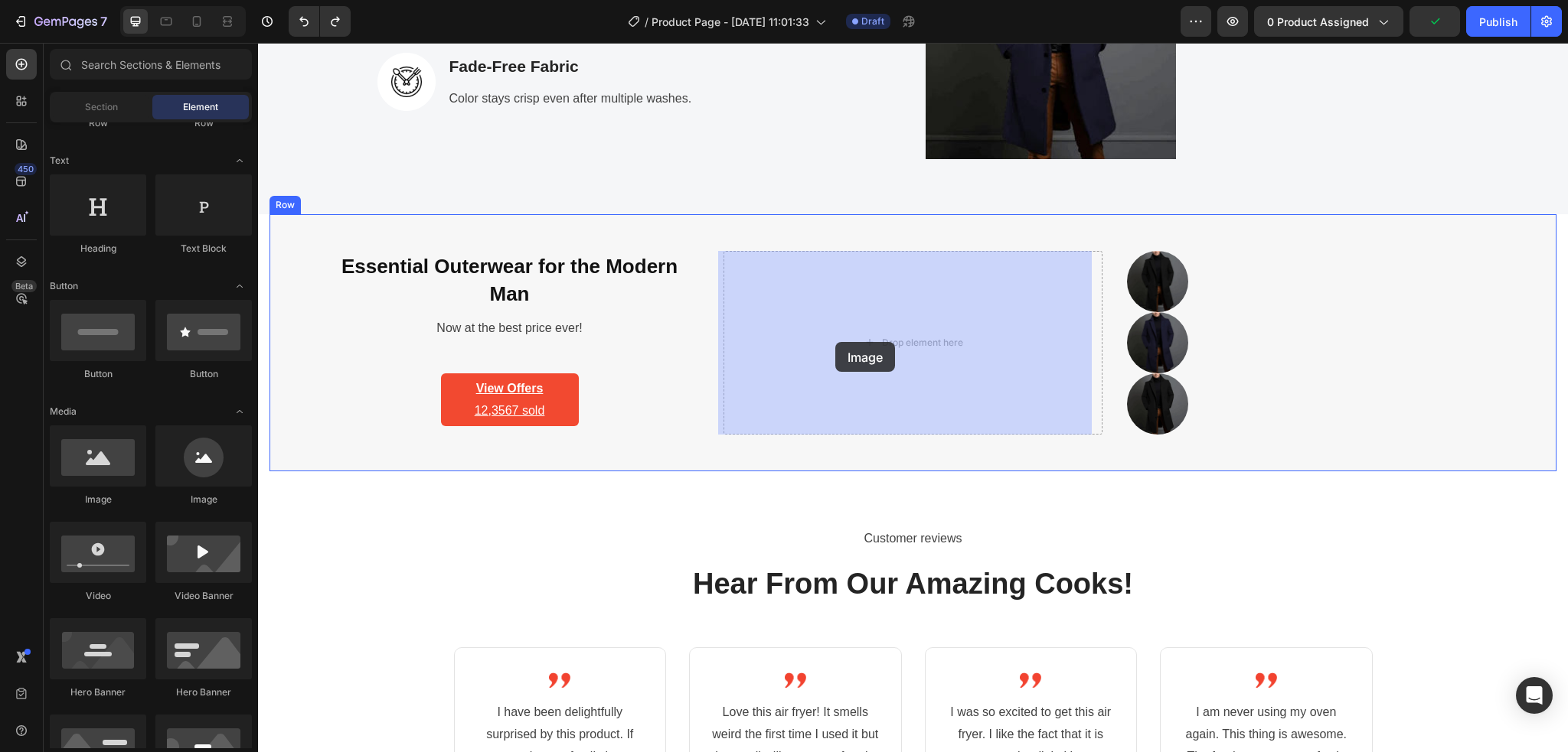
drag, startPoint x: 362, startPoint y: 519, endPoint x: 835, endPoint y: 342, distance: 505.0
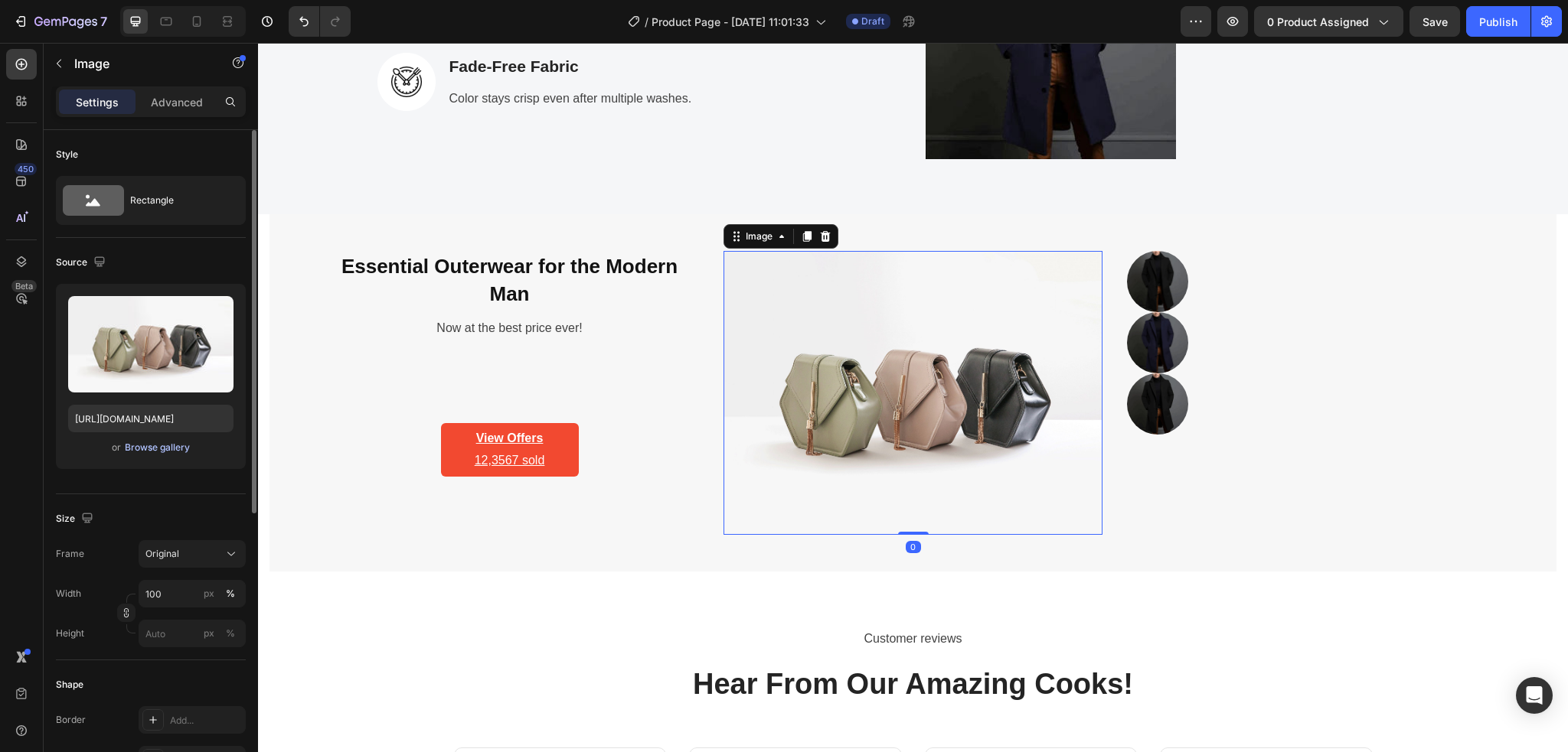
click at [150, 444] on div "Browse gallery" at bounding box center [158, 448] width 65 height 14
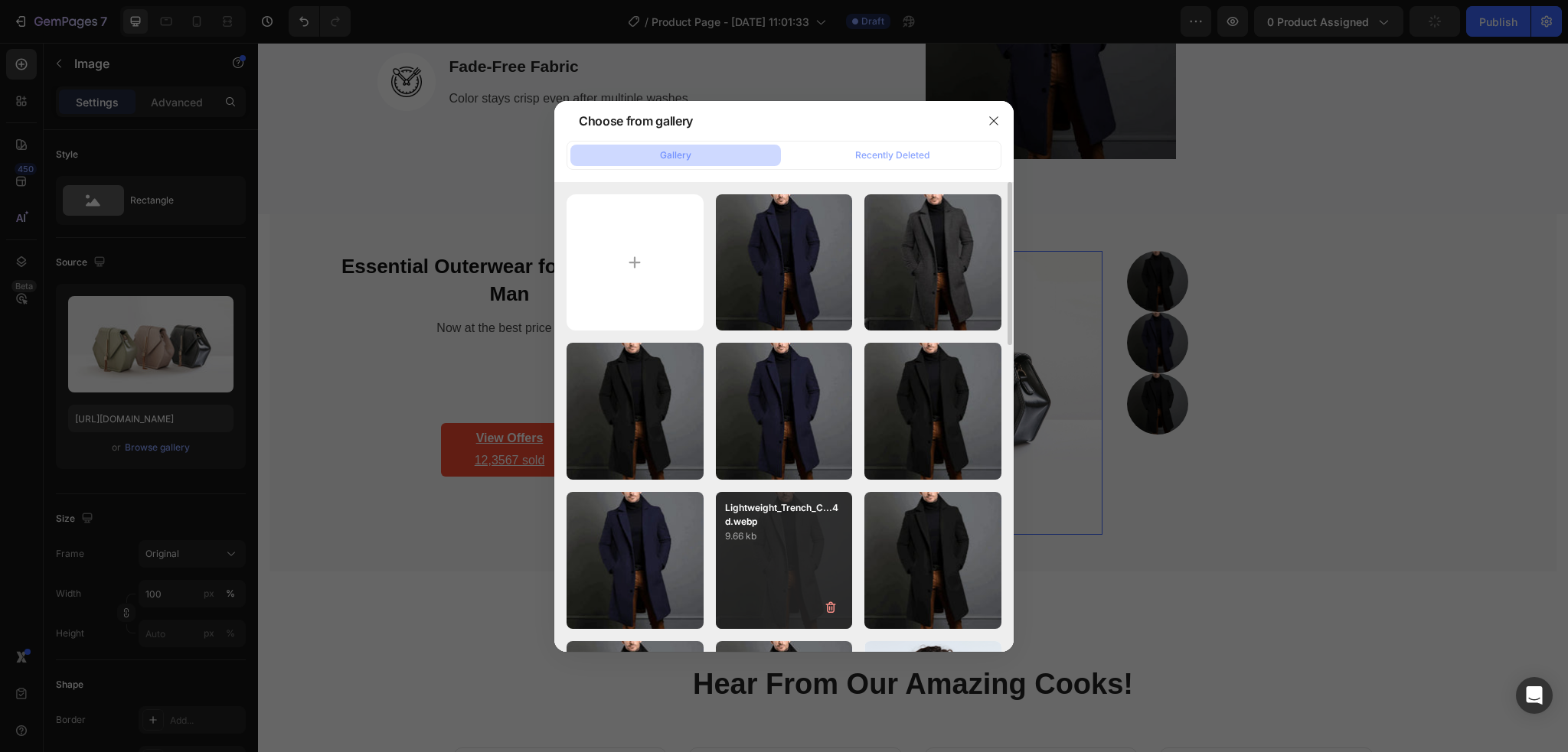
click at [788, 551] on div "Lightweight_Trench_C...4d.webp 9.66 kb" at bounding box center [784, 560] width 137 height 137
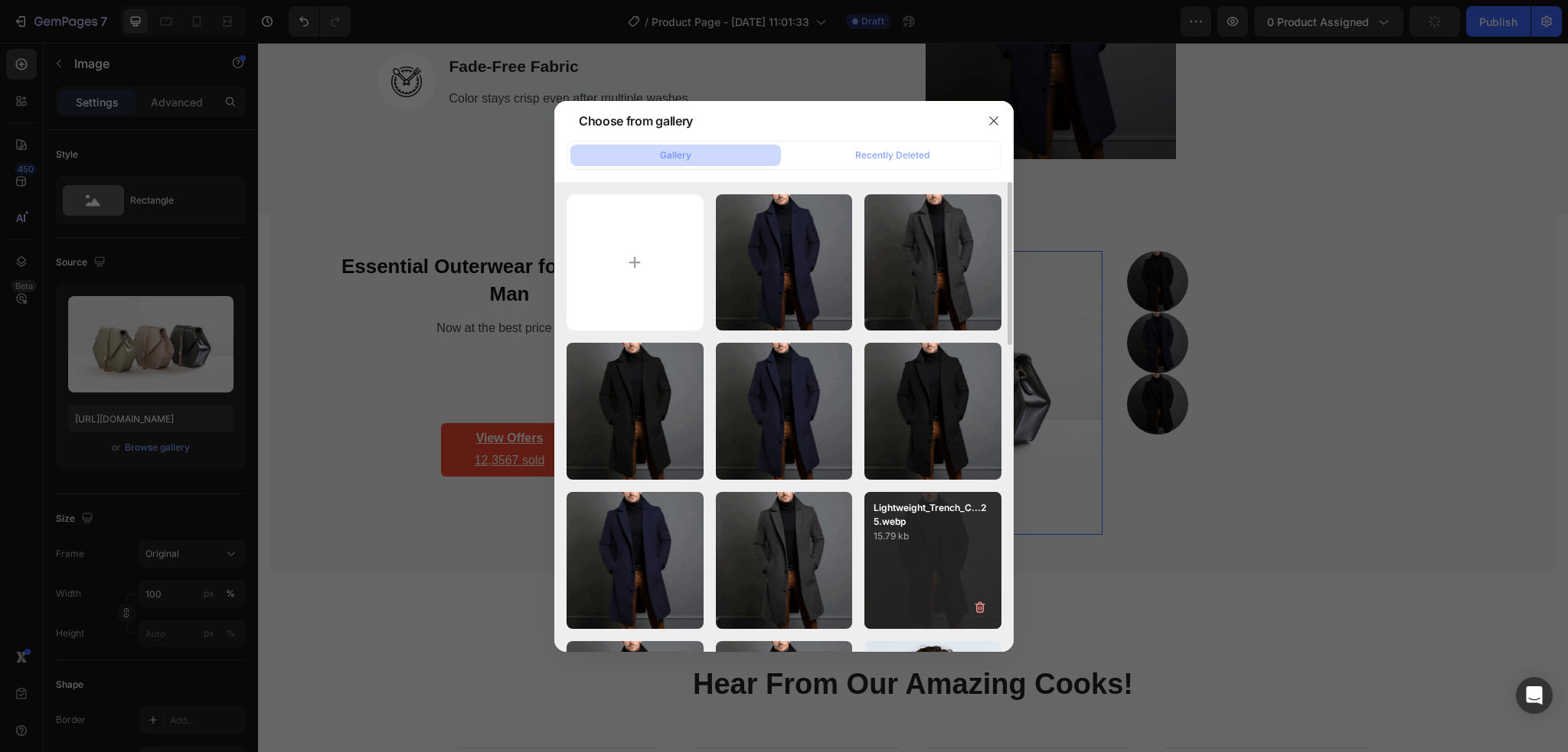
type input "https://cdn.shopify.com/s/files/1/0886/4517/3512/files/gempages_580820274652381…"
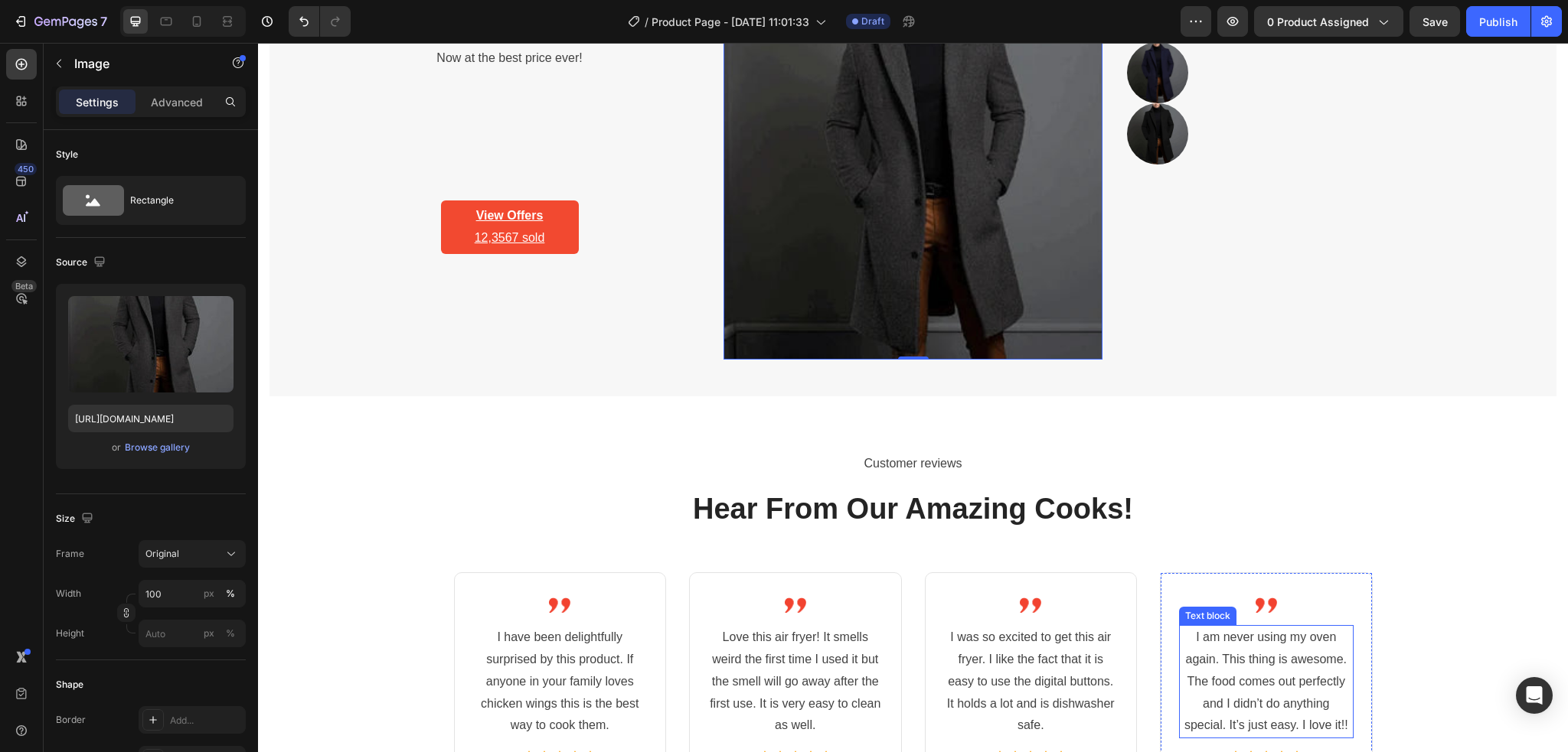
scroll to position [3240, 0]
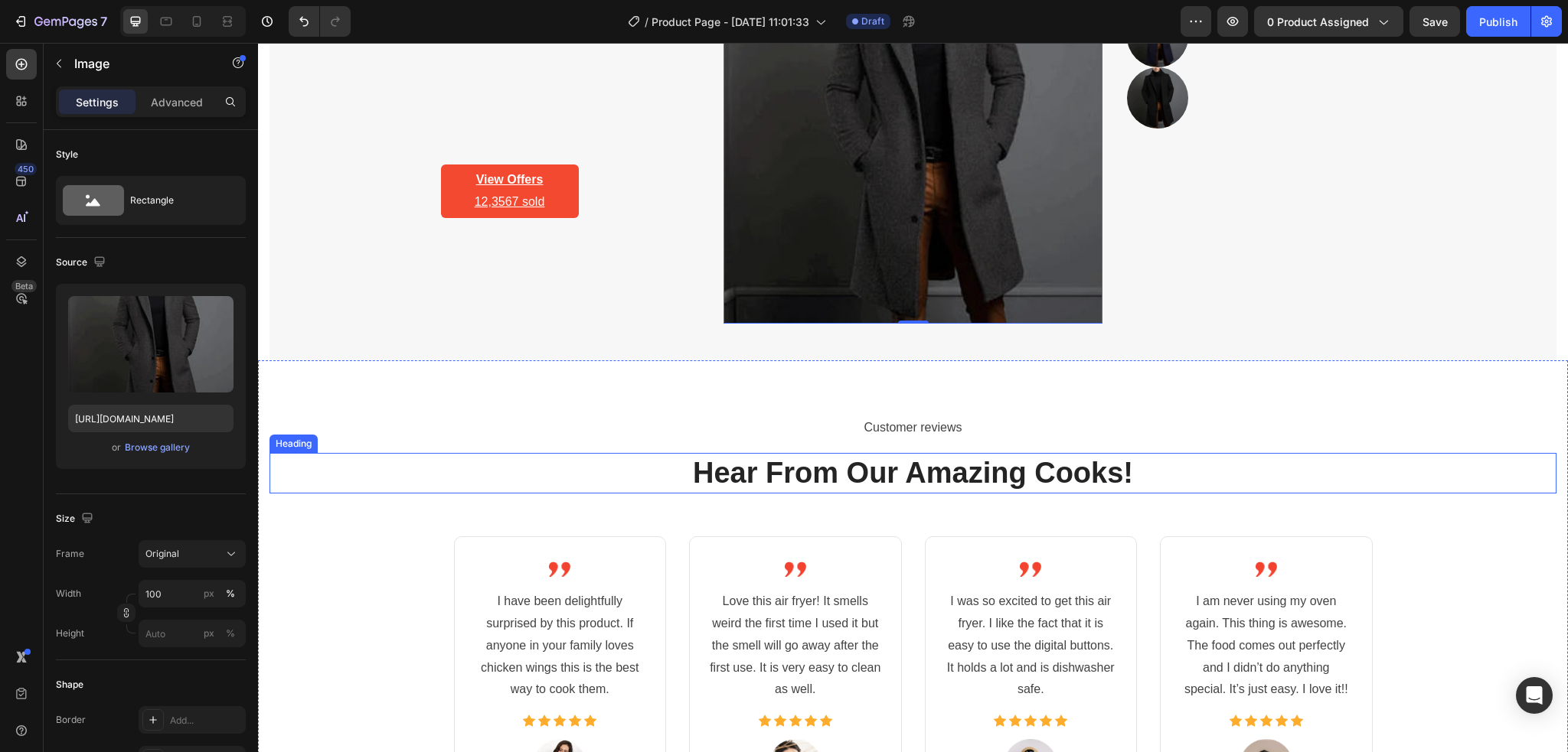
click at [1187, 480] on p "Hear From Our Amazing Cooks!" at bounding box center [912, 473] width 1283 height 37
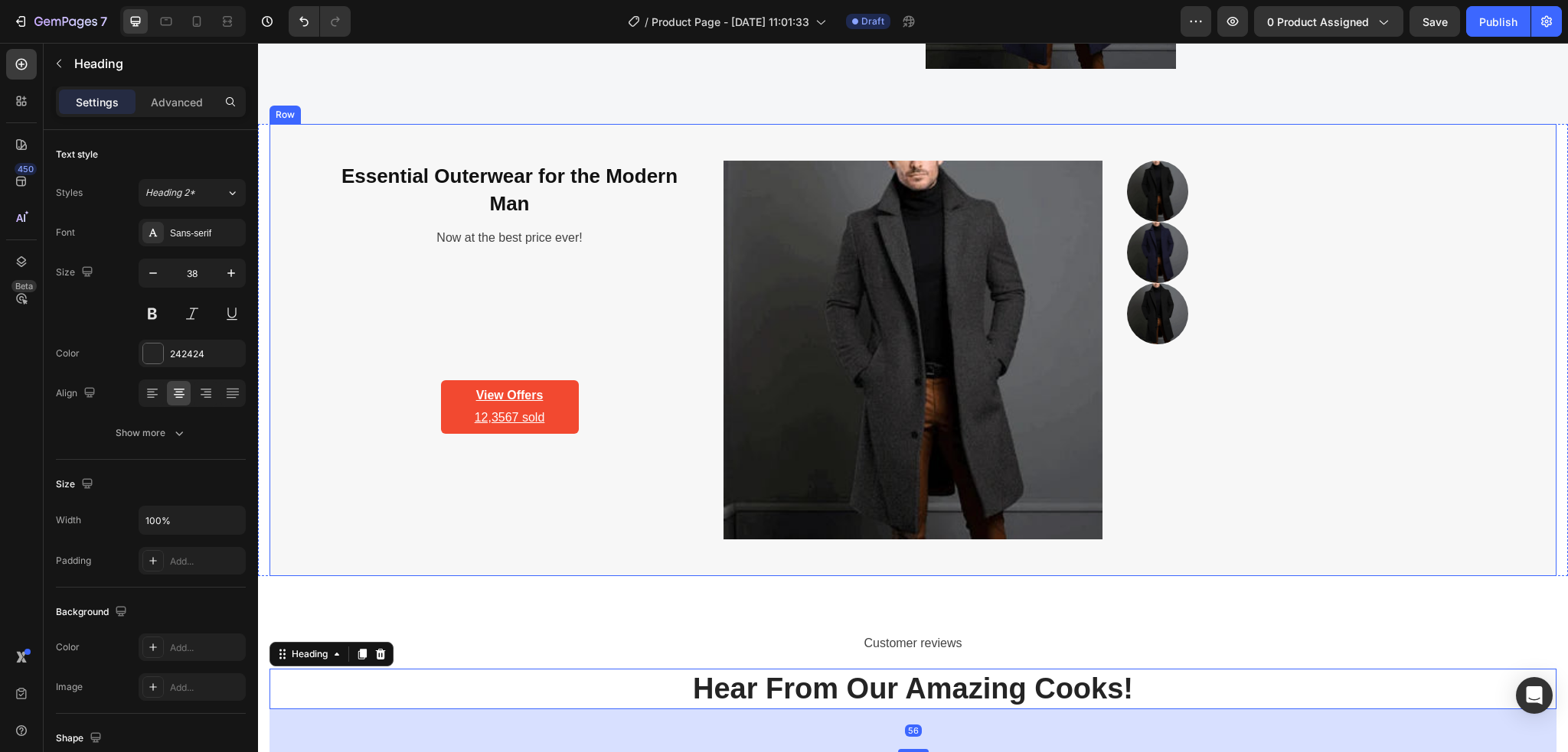
scroll to position [3037, 0]
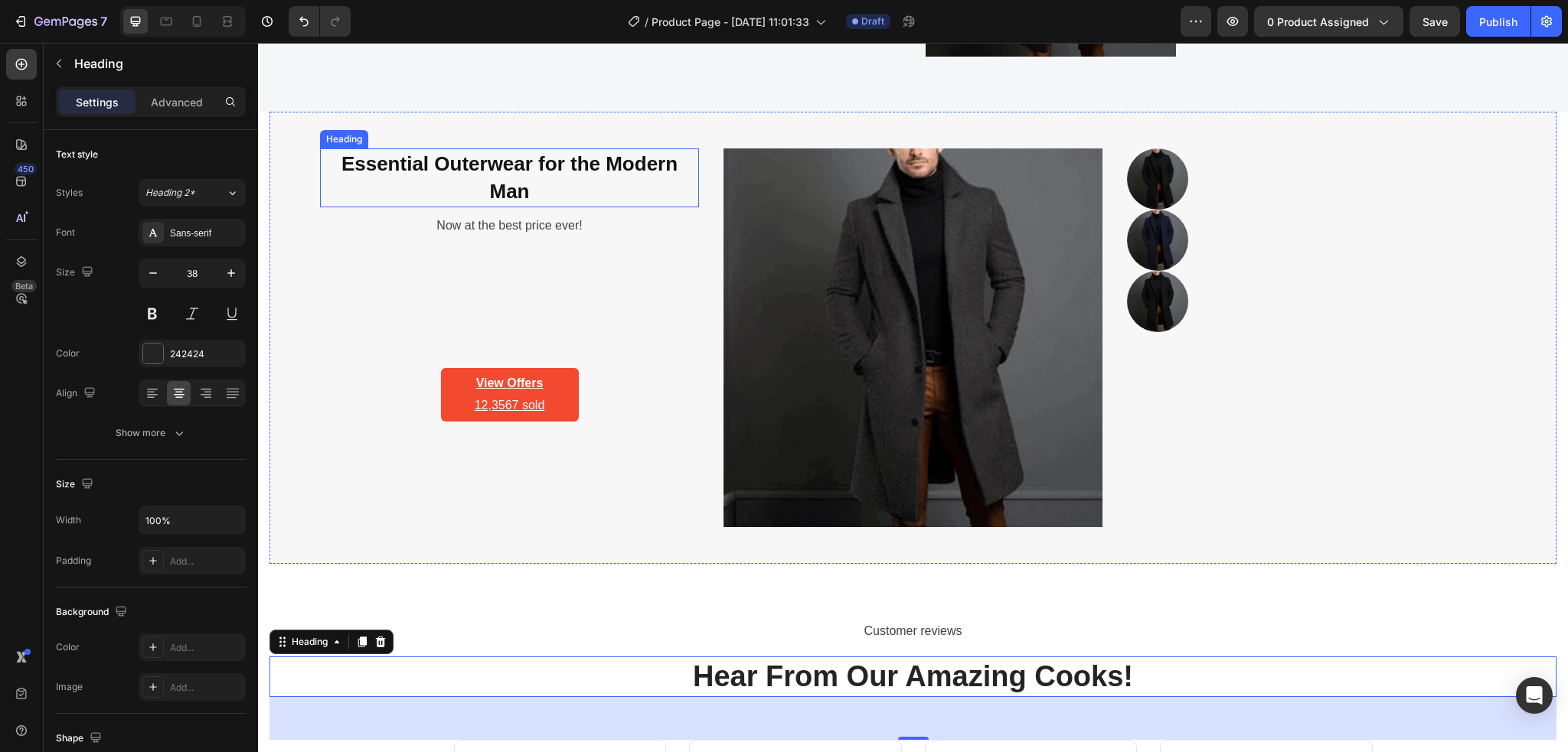
click at [517, 194] on span "Essential Outerwear for the Modern Man" at bounding box center [509, 177] width 336 height 50
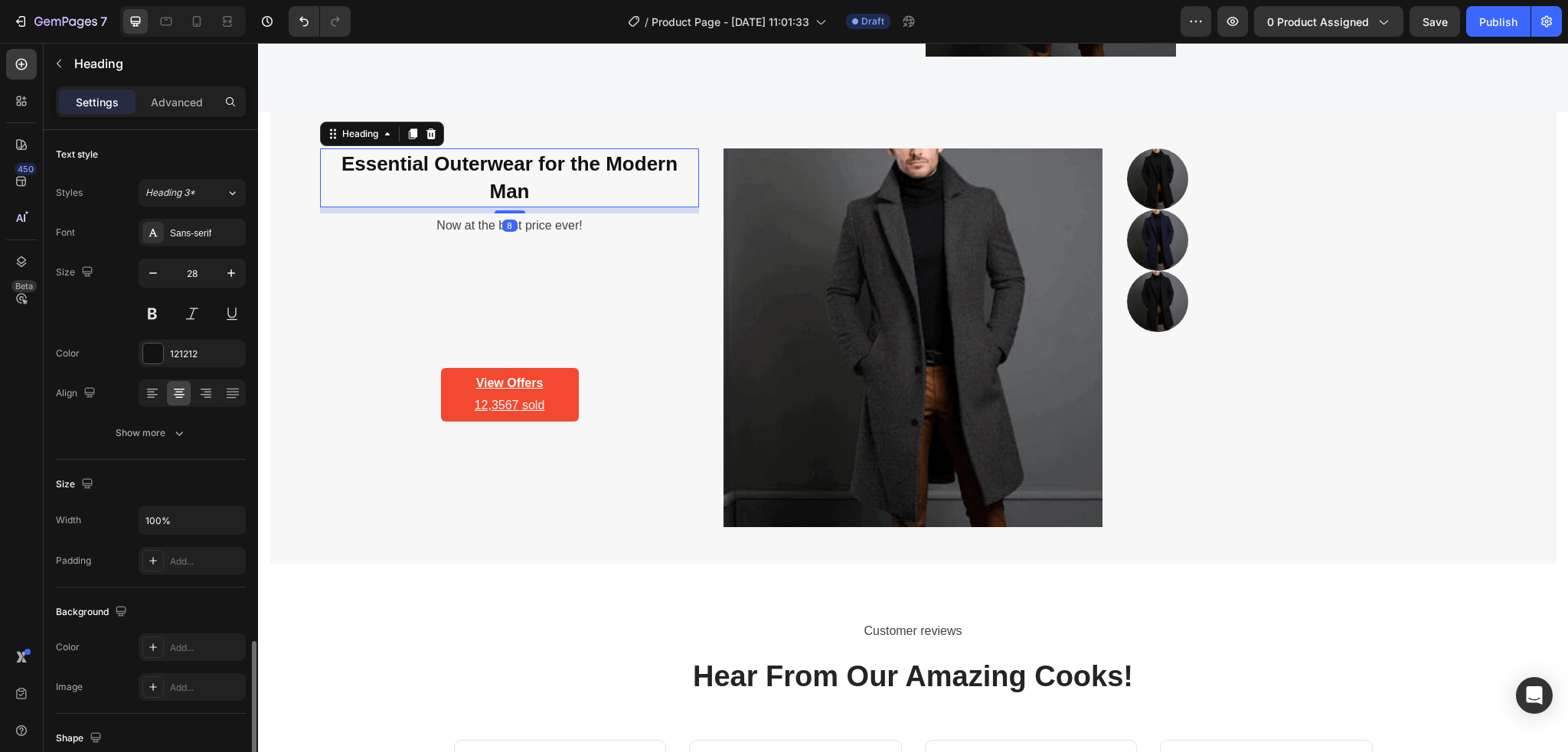
scroll to position [306, 0]
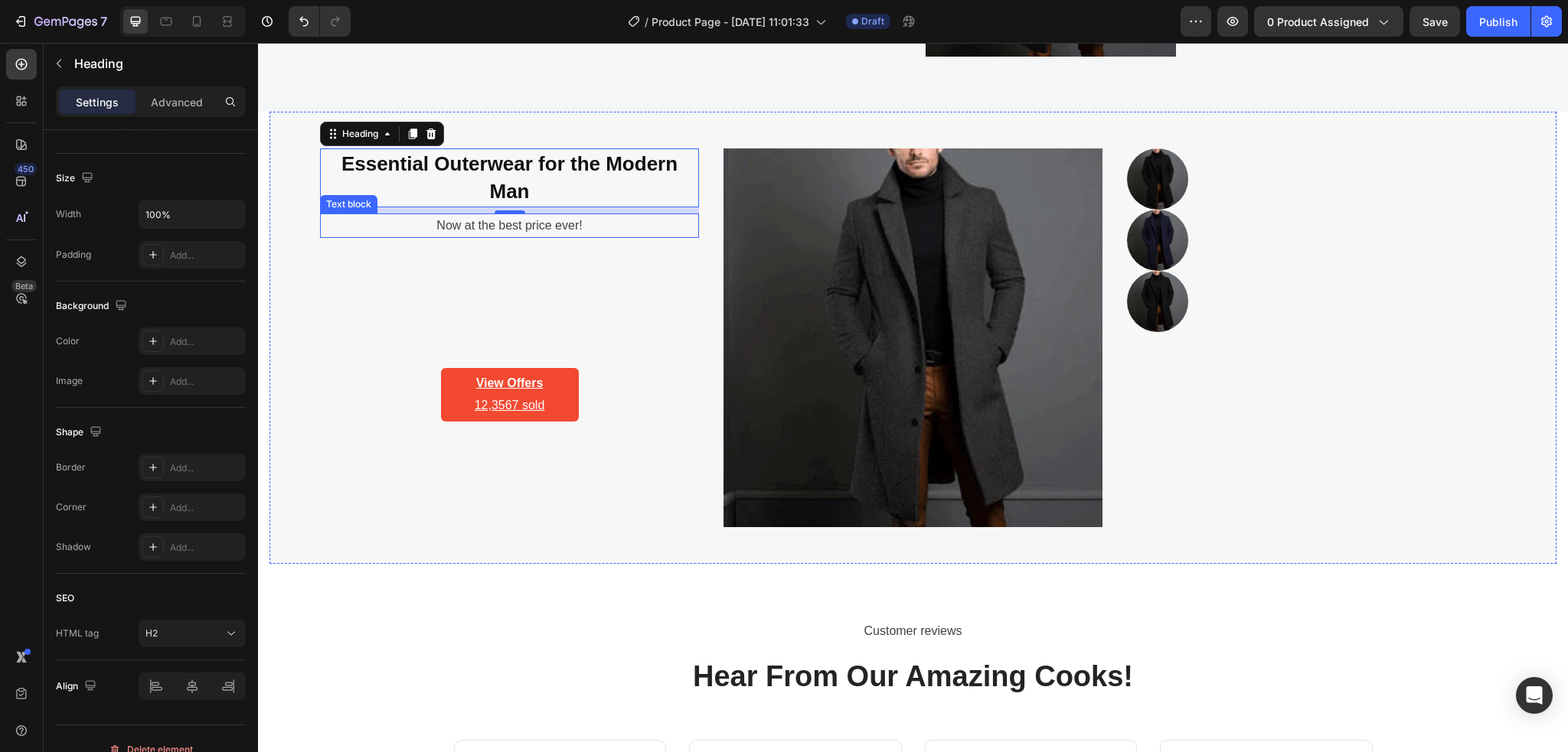
click at [539, 226] on p "Now at the best price ever!" at bounding box center [509, 225] width 376 height 23
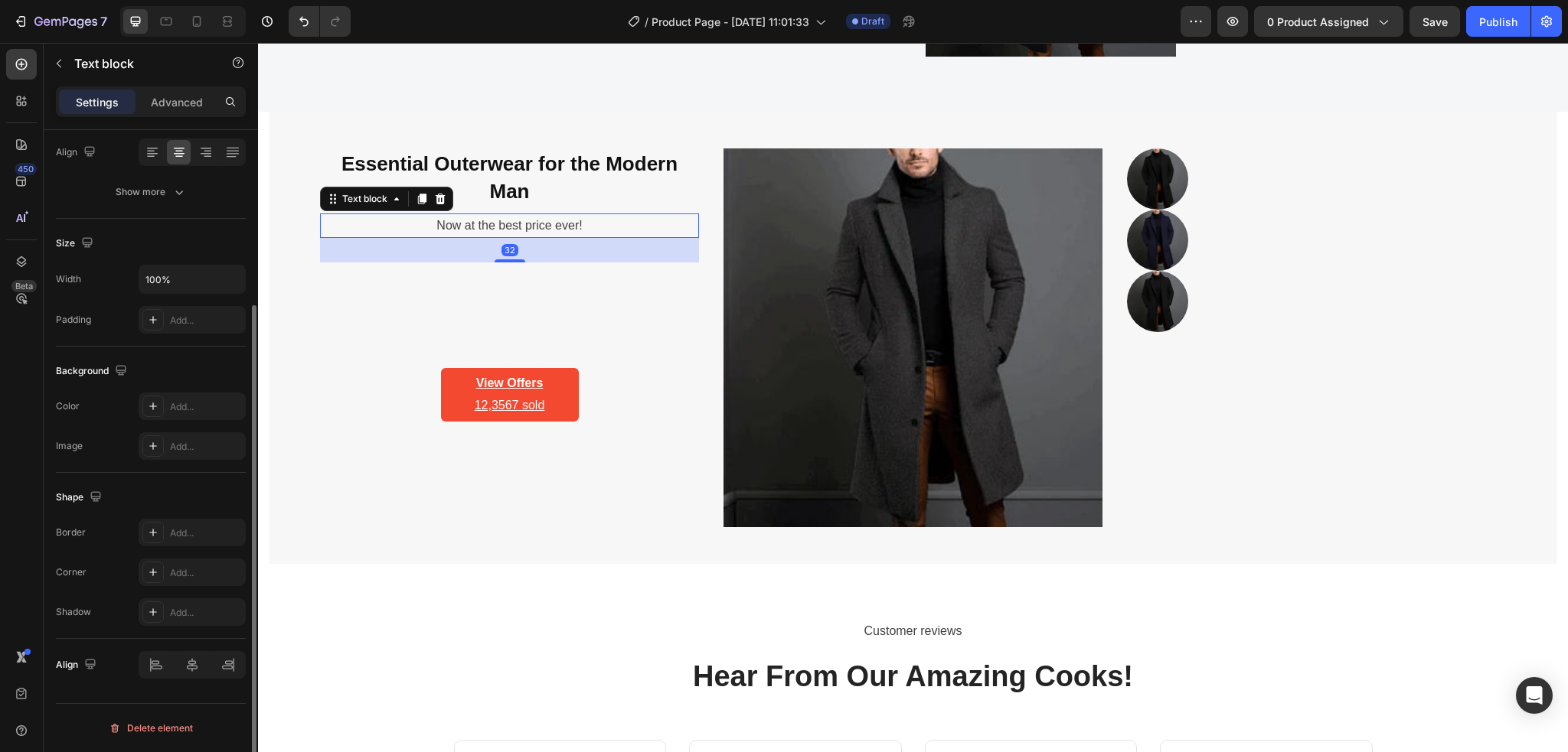
scroll to position [0, 0]
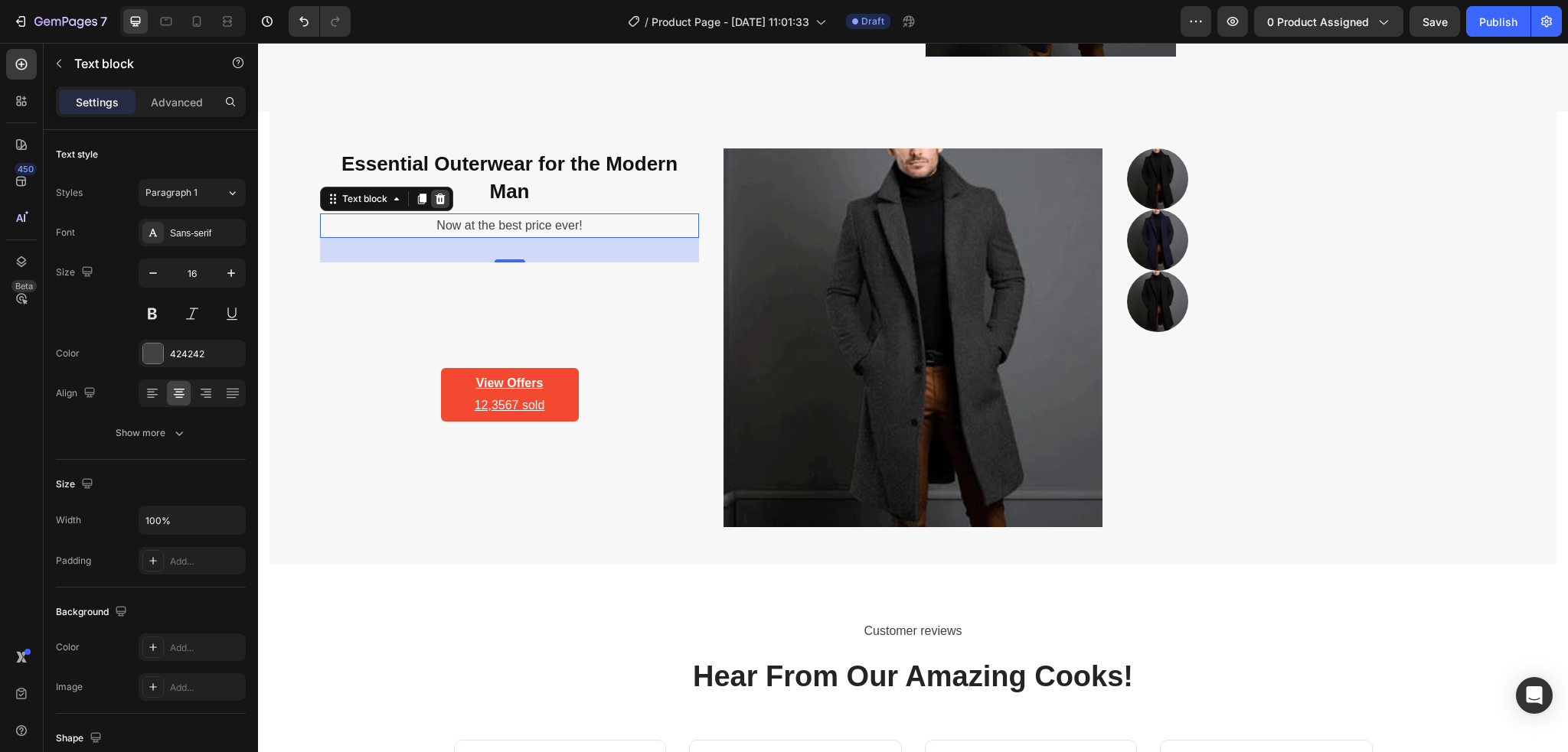
click at [437, 201] on icon at bounding box center [440, 198] width 10 height 11
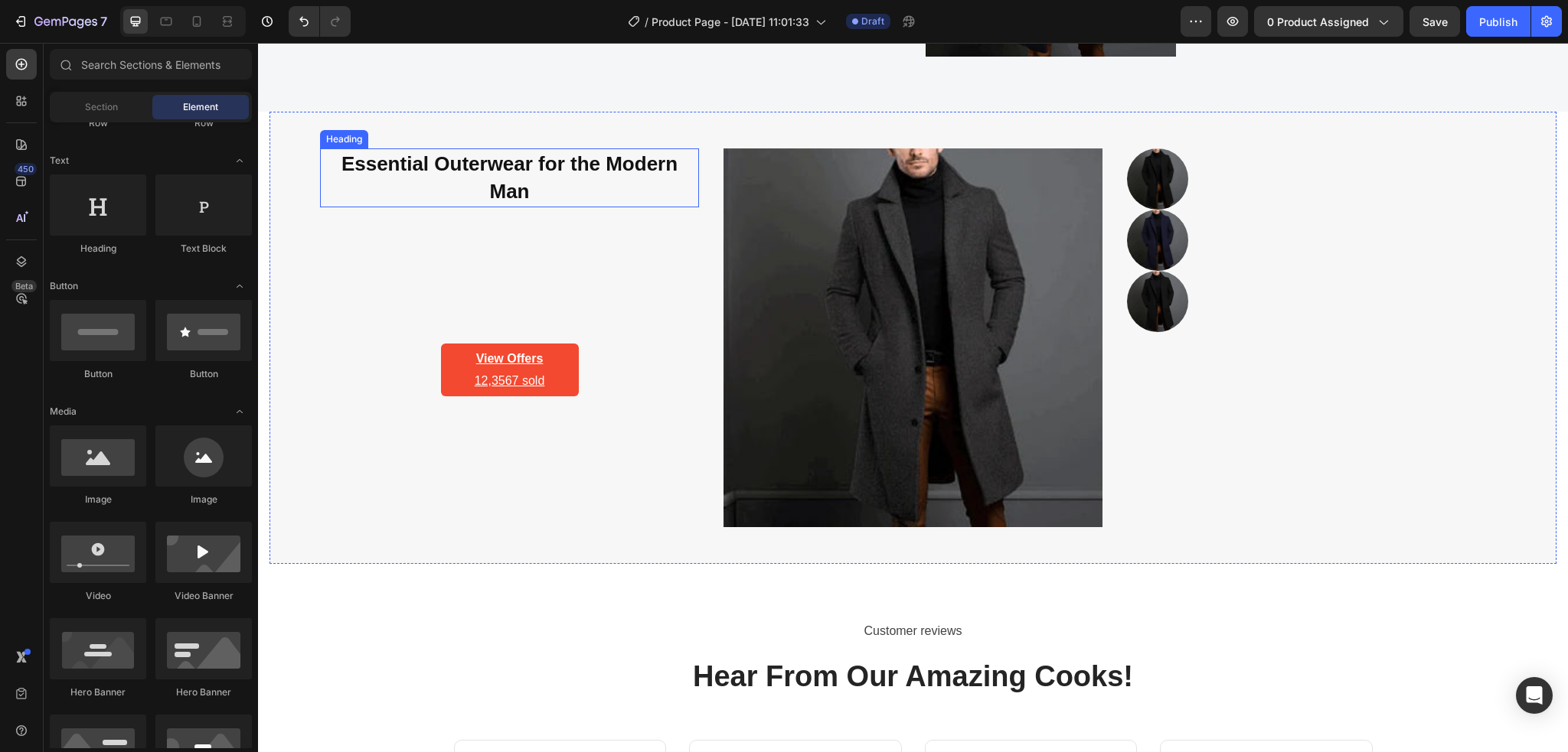
click at [492, 186] on span "Essential Outerwear for the Modern Man" at bounding box center [509, 177] width 336 height 50
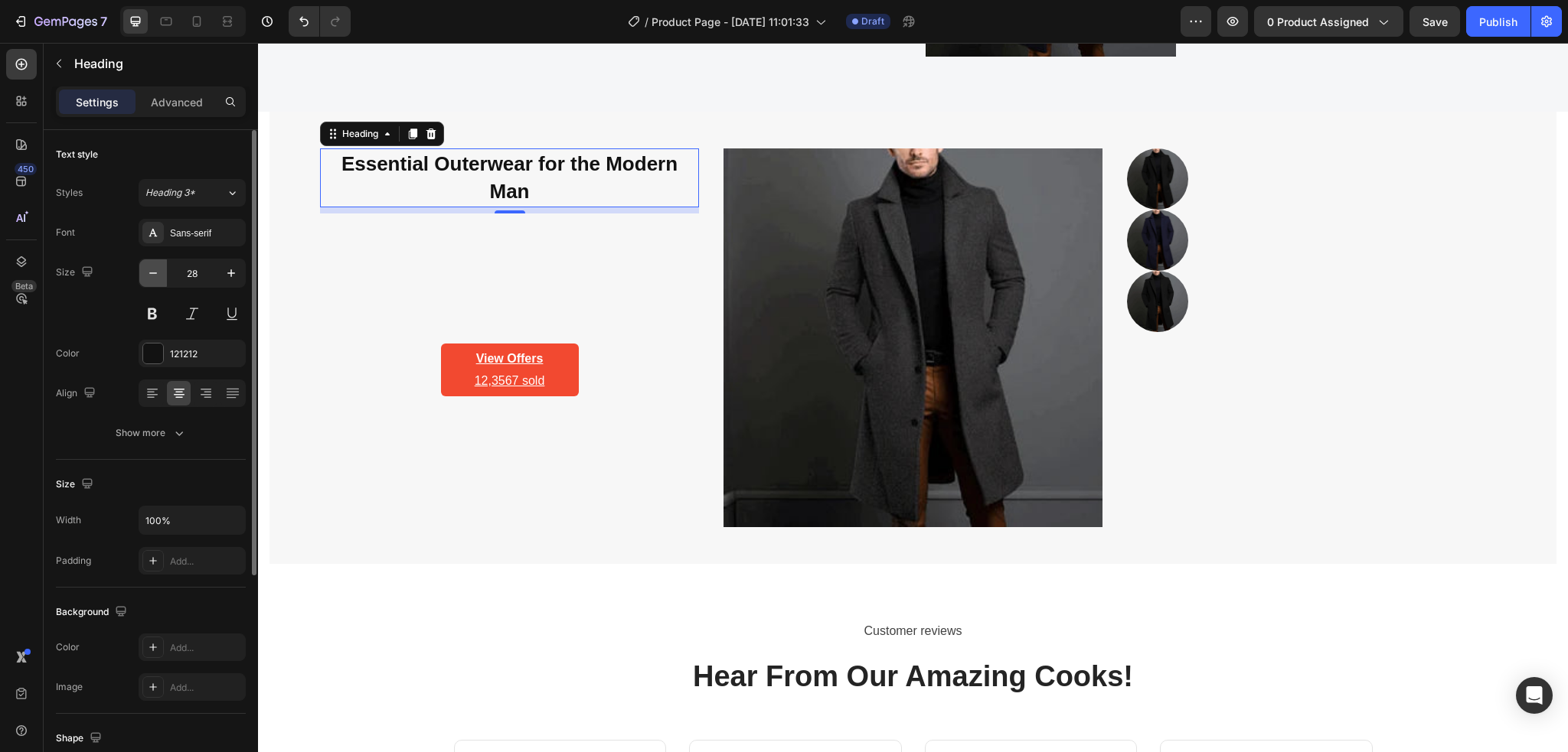
click at [156, 277] on icon "button" at bounding box center [154, 274] width 16 height 16
click at [153, 279] on icon "button" at bounding box center [154, 274] width 16 height 16
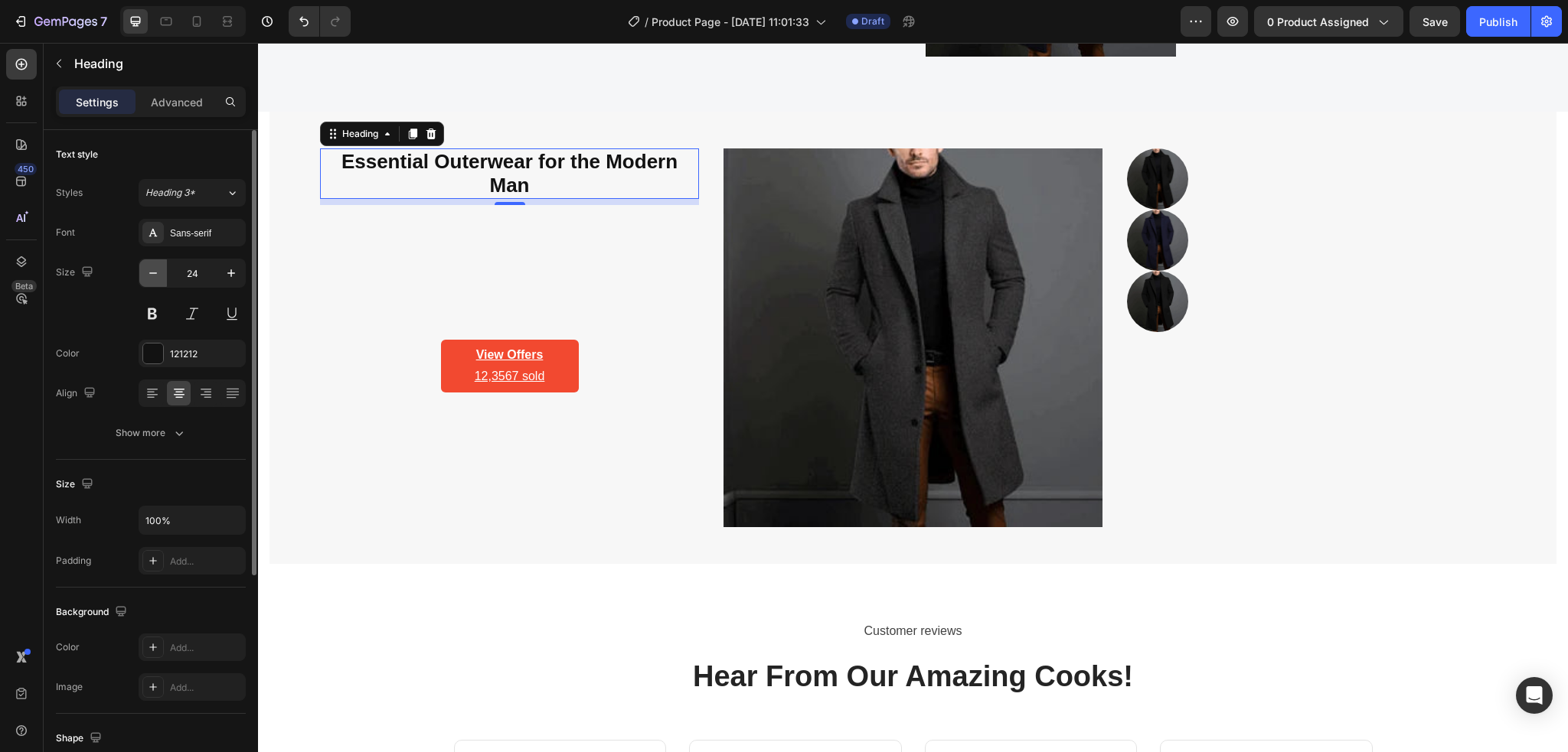
click at [153, 279] on icon "button" at bounding box center [154, 274] width 16 height 16
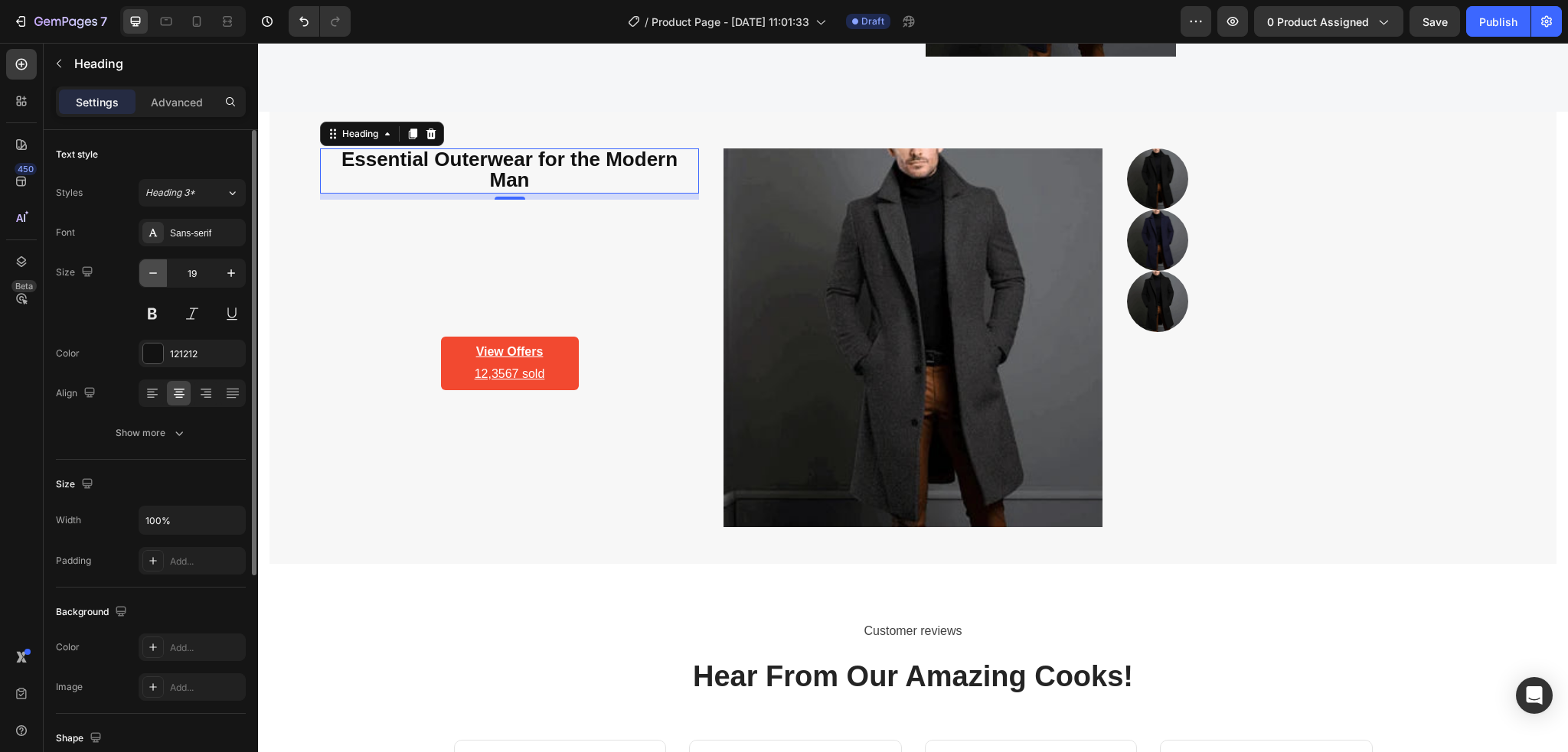
click at [153, 279] on icon "button" at bounding box center [154, 274] width 16 height 16
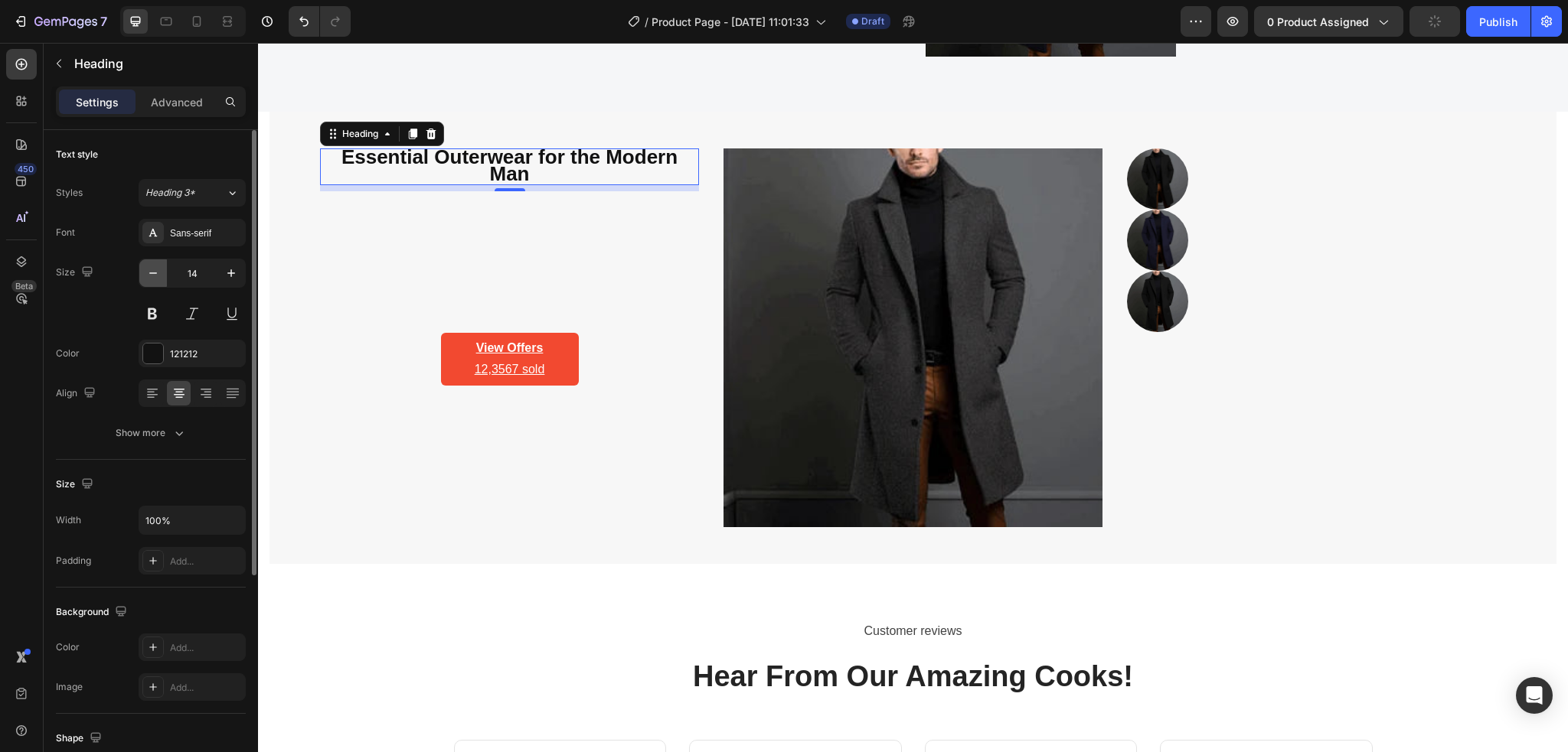
click at [153, 279] on icon "button" at bounding box center [154, 274] width 16 height 16
type input "12"
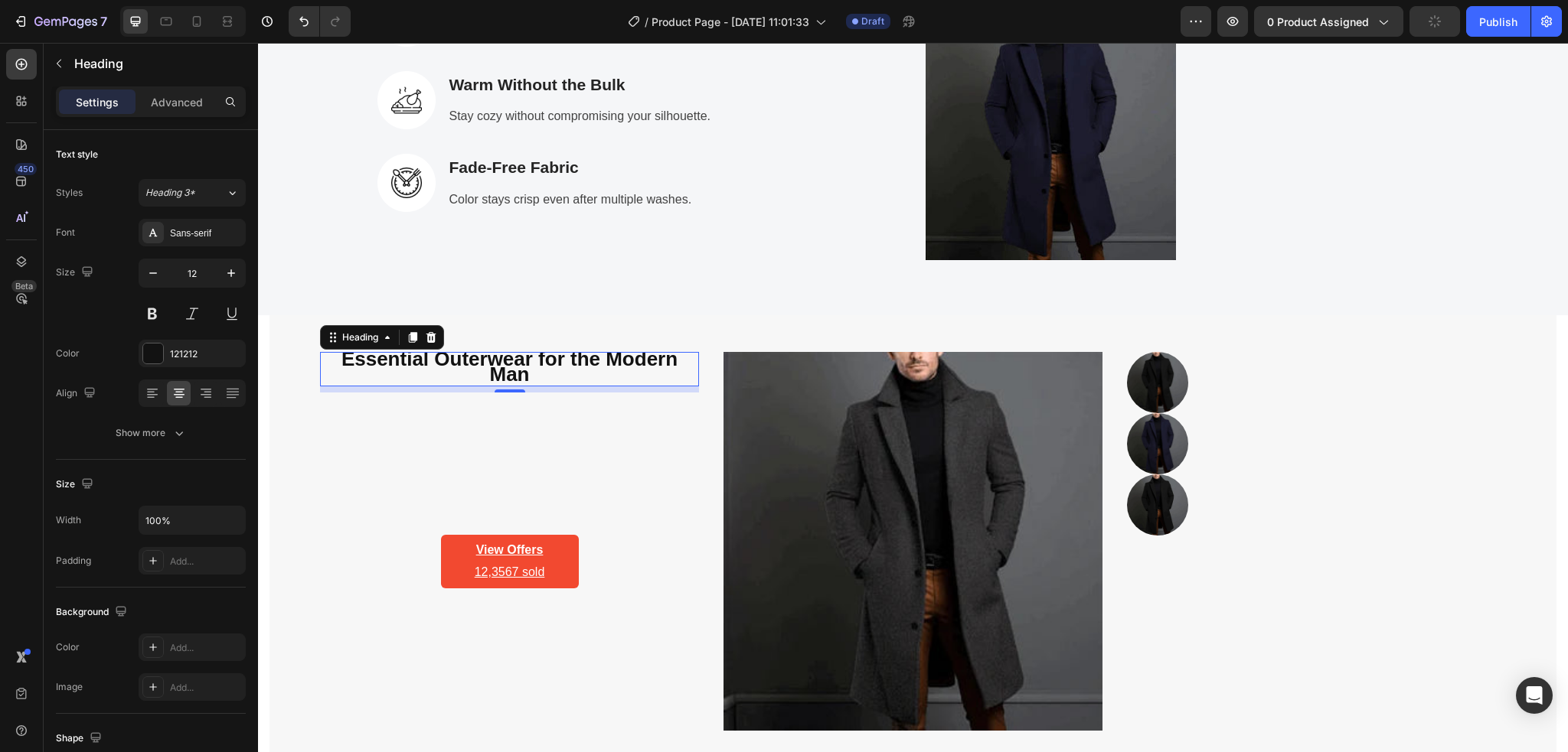
scroll to position [2833, 0]
click at [60, 58] on icon "button" at bounding box center [59, 63] width 12 height 12
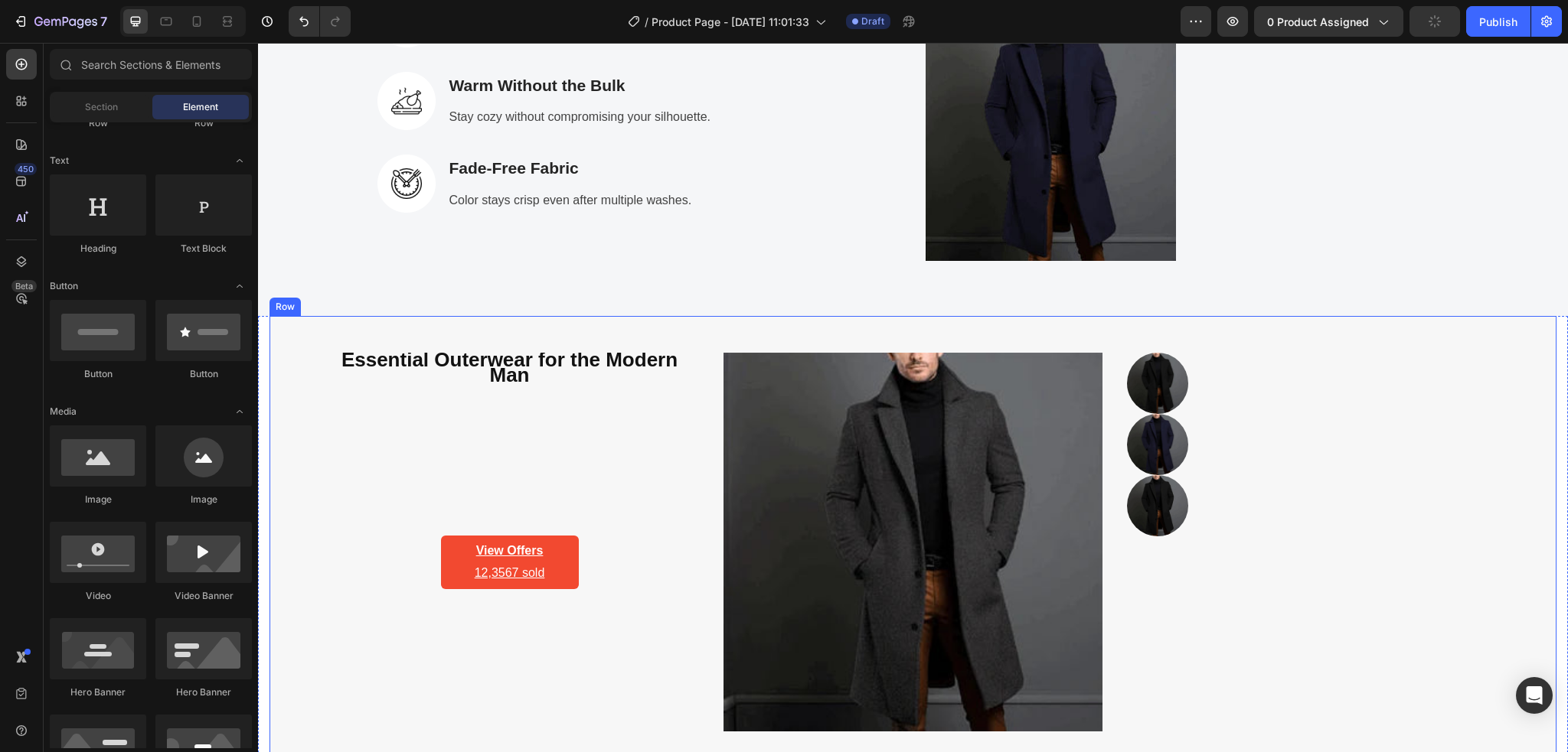
click at [579, 434] on div "Essential Outerwear for the Modern Man Heading View Offers 12,3567 sold Text bl…" at bounding box center [509, 541] width 379 height 379
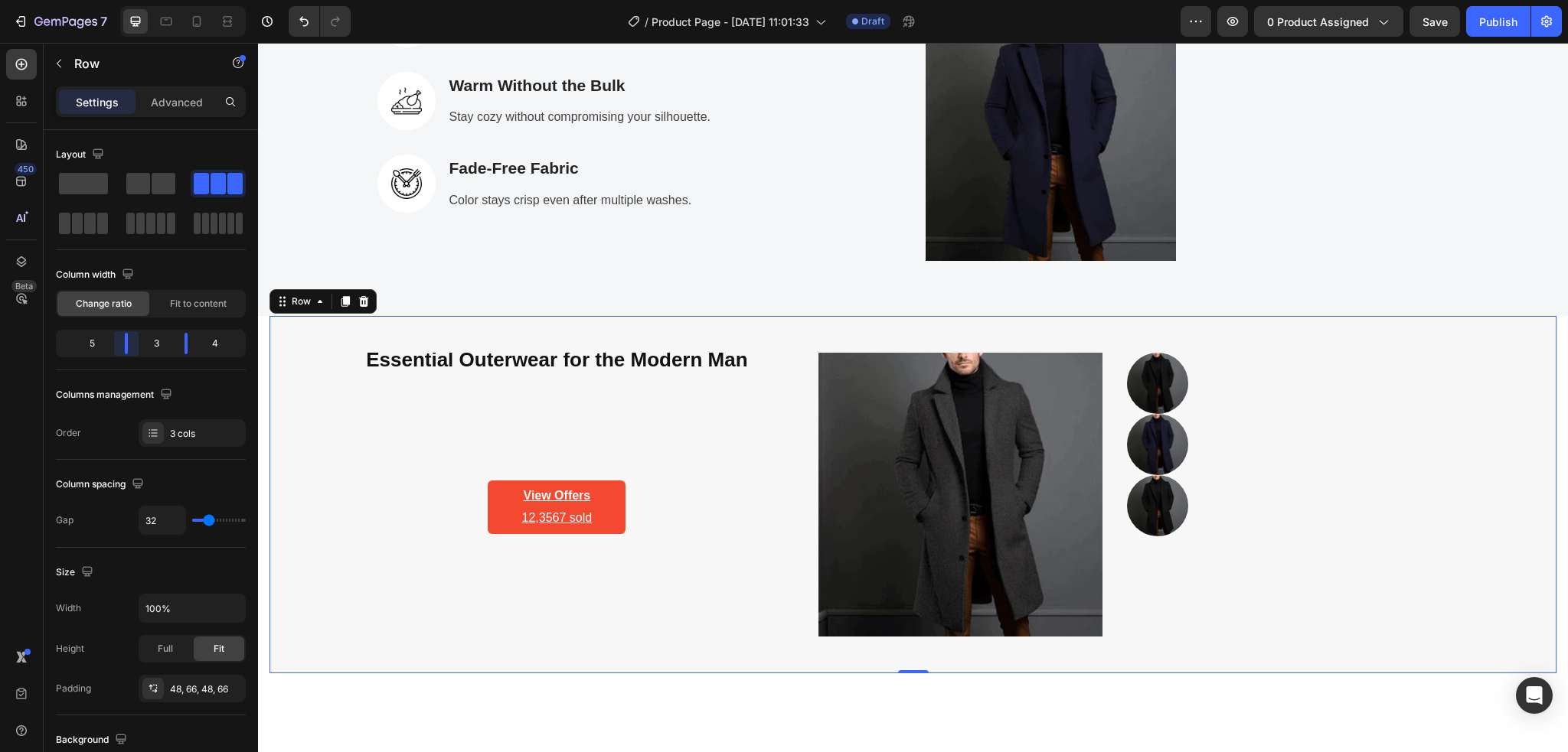
drag, startPoint x: 116, startPoint y: 348, endPoint x: 131, endPoint y: 348, distance: 15.0
click at [131, 0] on body "7 Version history / Product Page - Aug 28, 11:01:33 Draft Preview 0 product ass…" at bounding box center [784, 0] width 1568 height 0
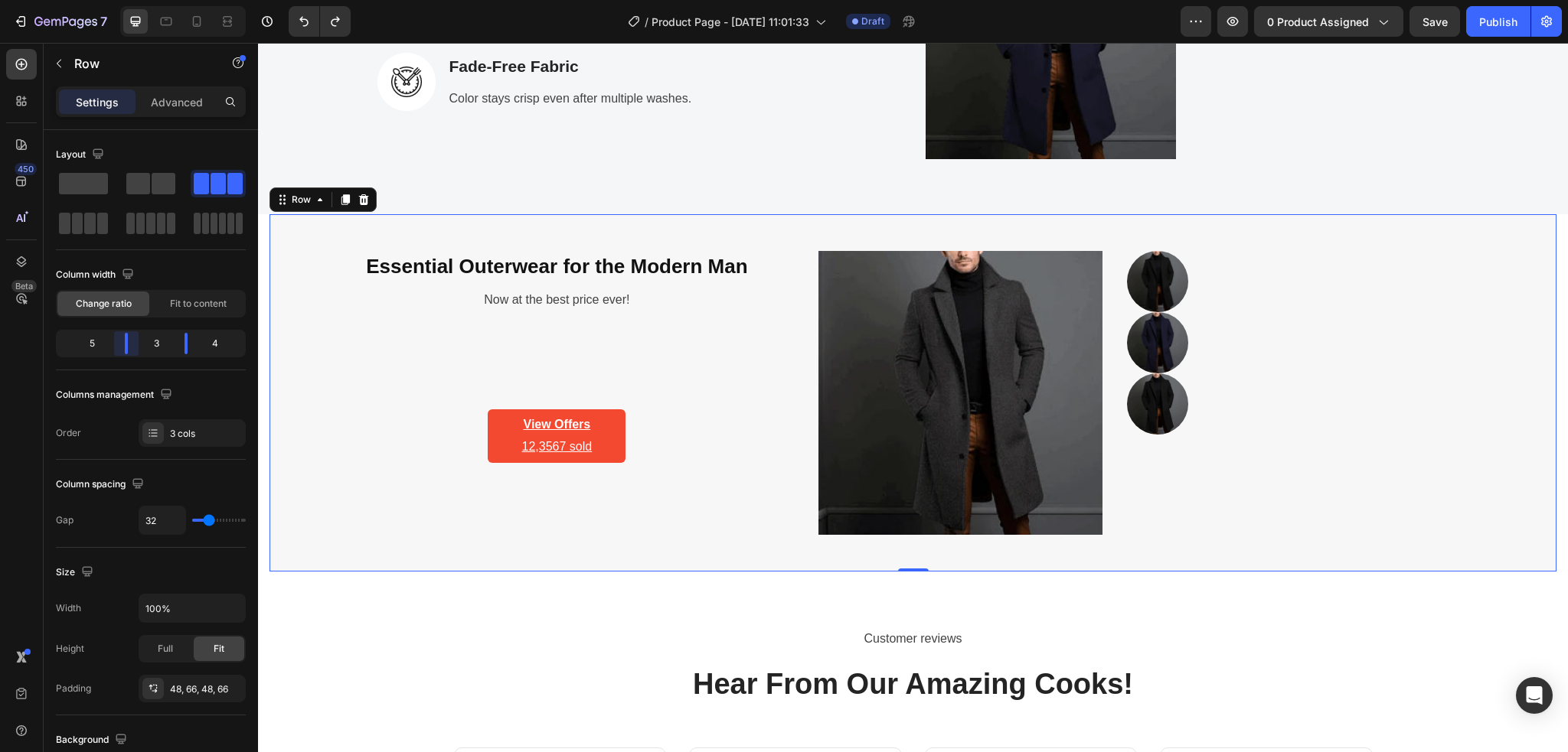
drag, startPoint x: 112, startPoint y: 349, endPoint x: 193, endPoint y: 360, distance: 81.7
click at [136, 0] on body "7 Version history / Product Page - Aug 28, 11:01:33 Draft Preview 0 product ass…" at bounding box center [784, 0] width 1568 height 0
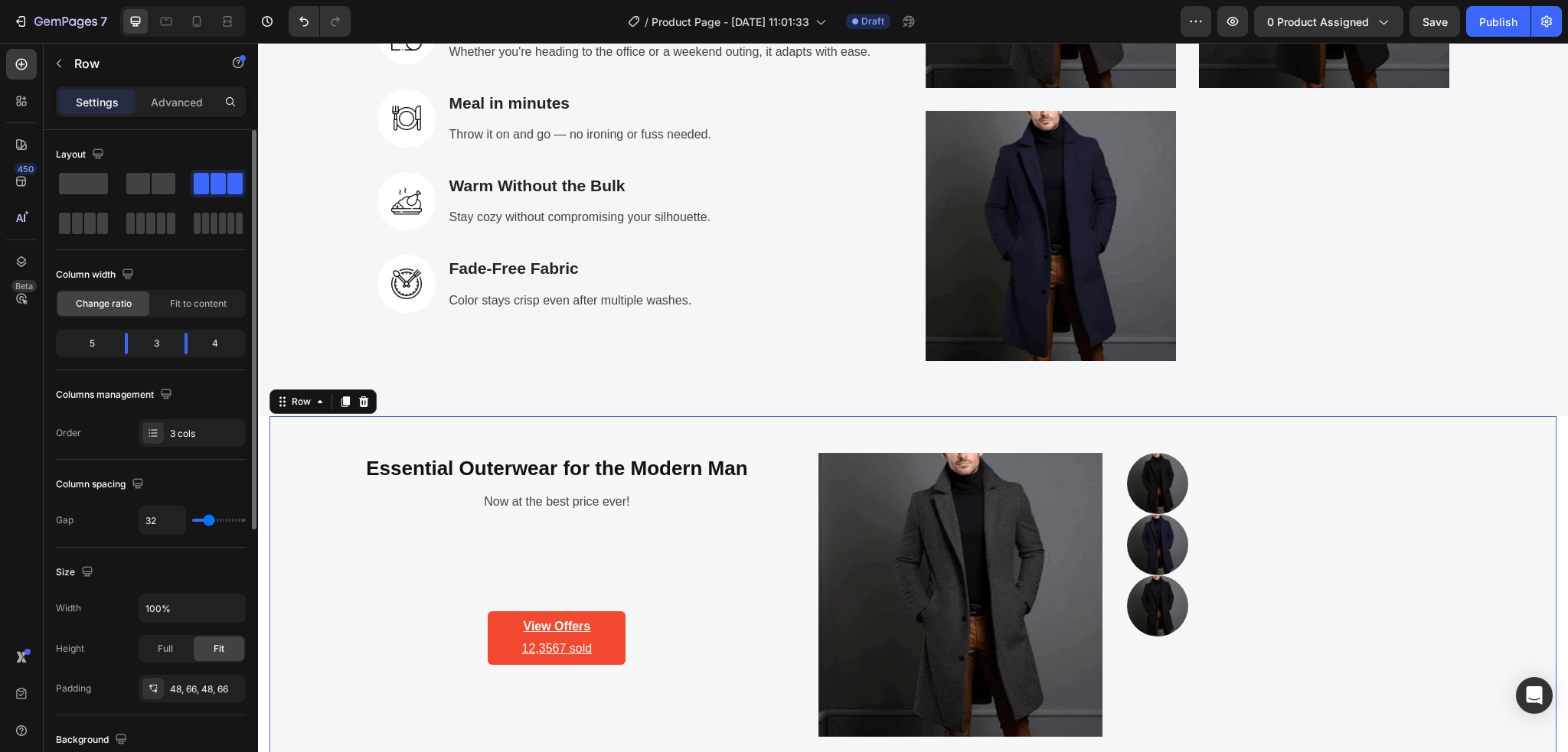
scroll to position [2833, 0]
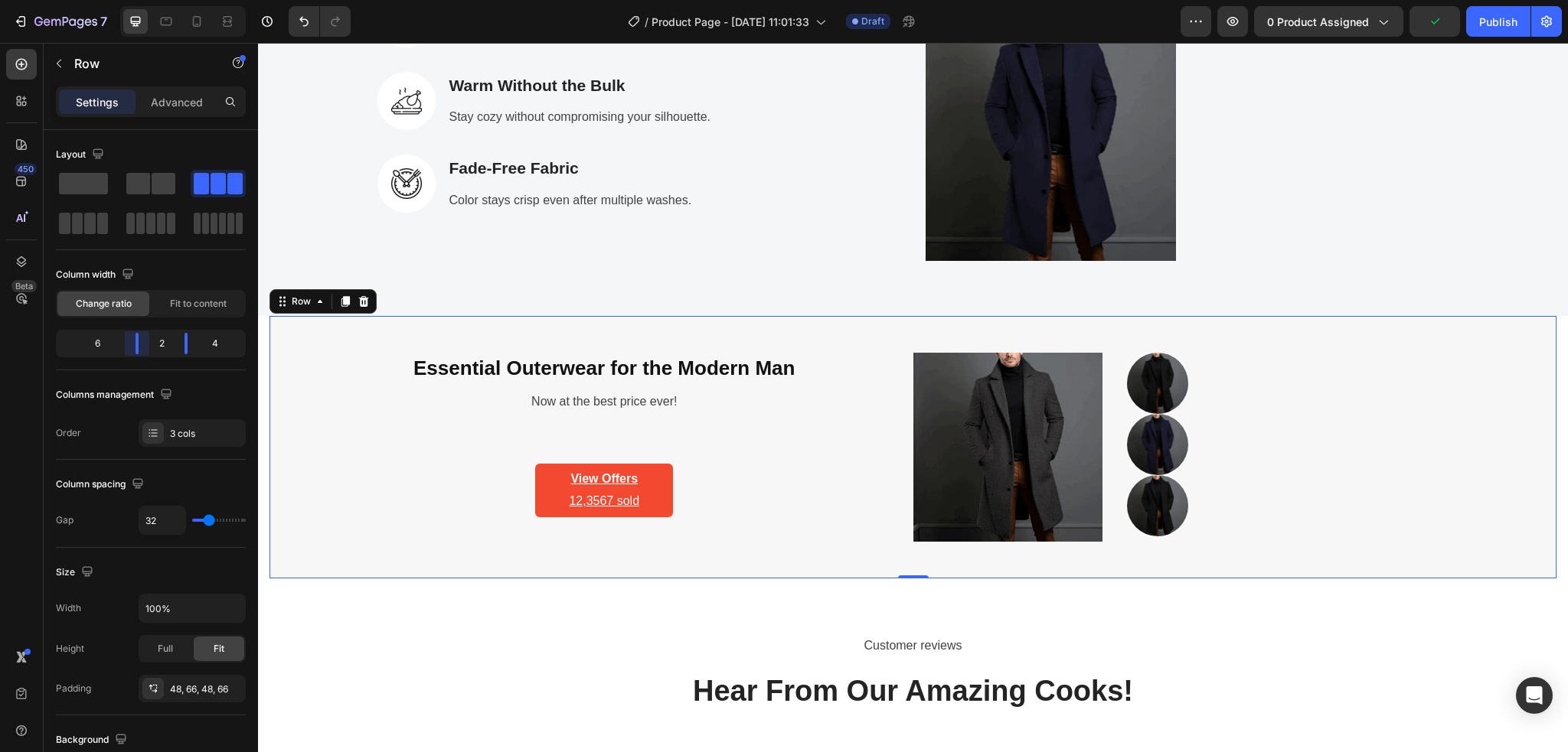
drag, startPoint x: 125, startPoint y: 351, endPoint x: 295, endPoint y: 417, distance: 182.4
click at [153, 0] on body "7 Version history / Product Page - Aug 28, 11:01:33 Draft Preview 0 product ass…" at bounding box center [784, 0] width 1568 height 0
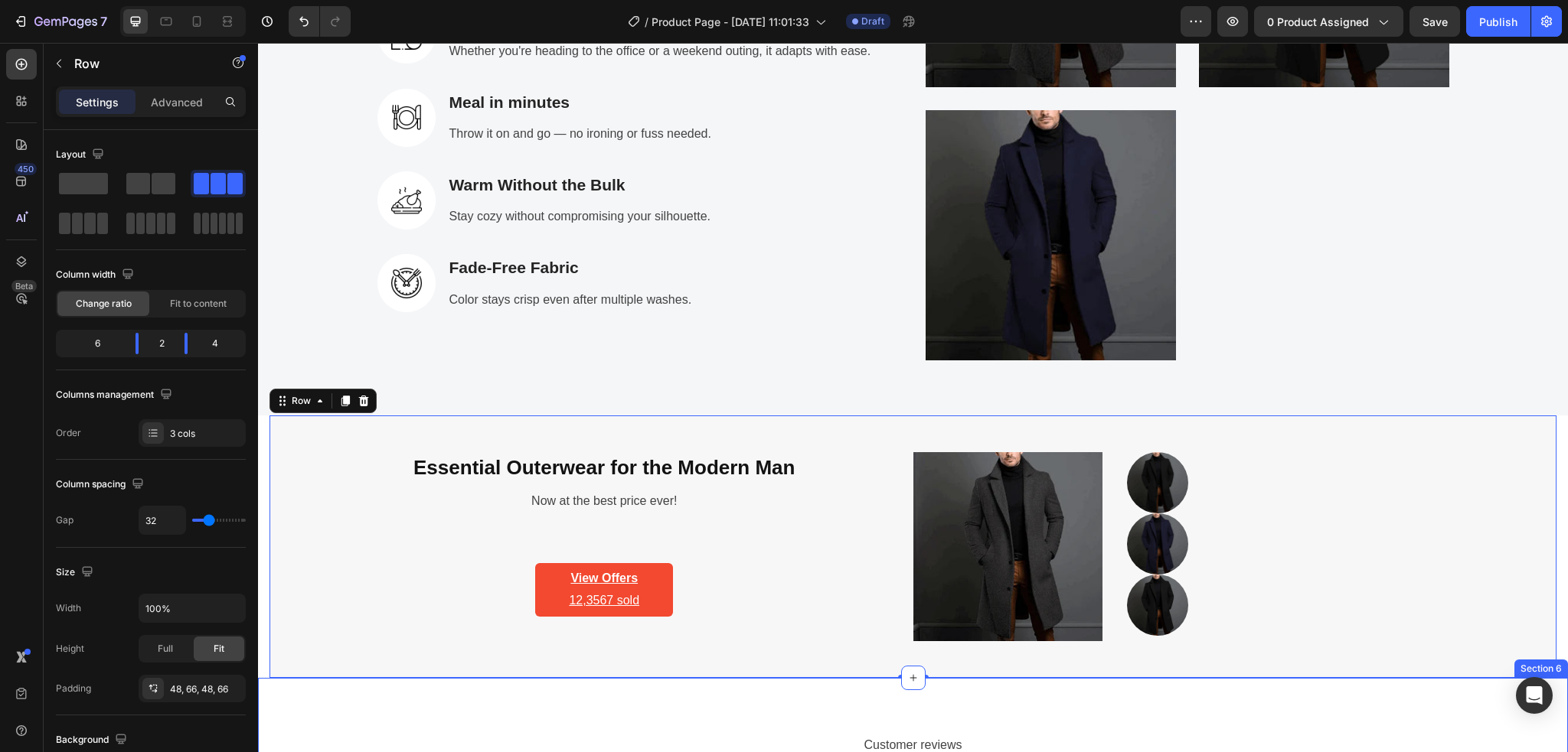
scroll to position [2730, 0]
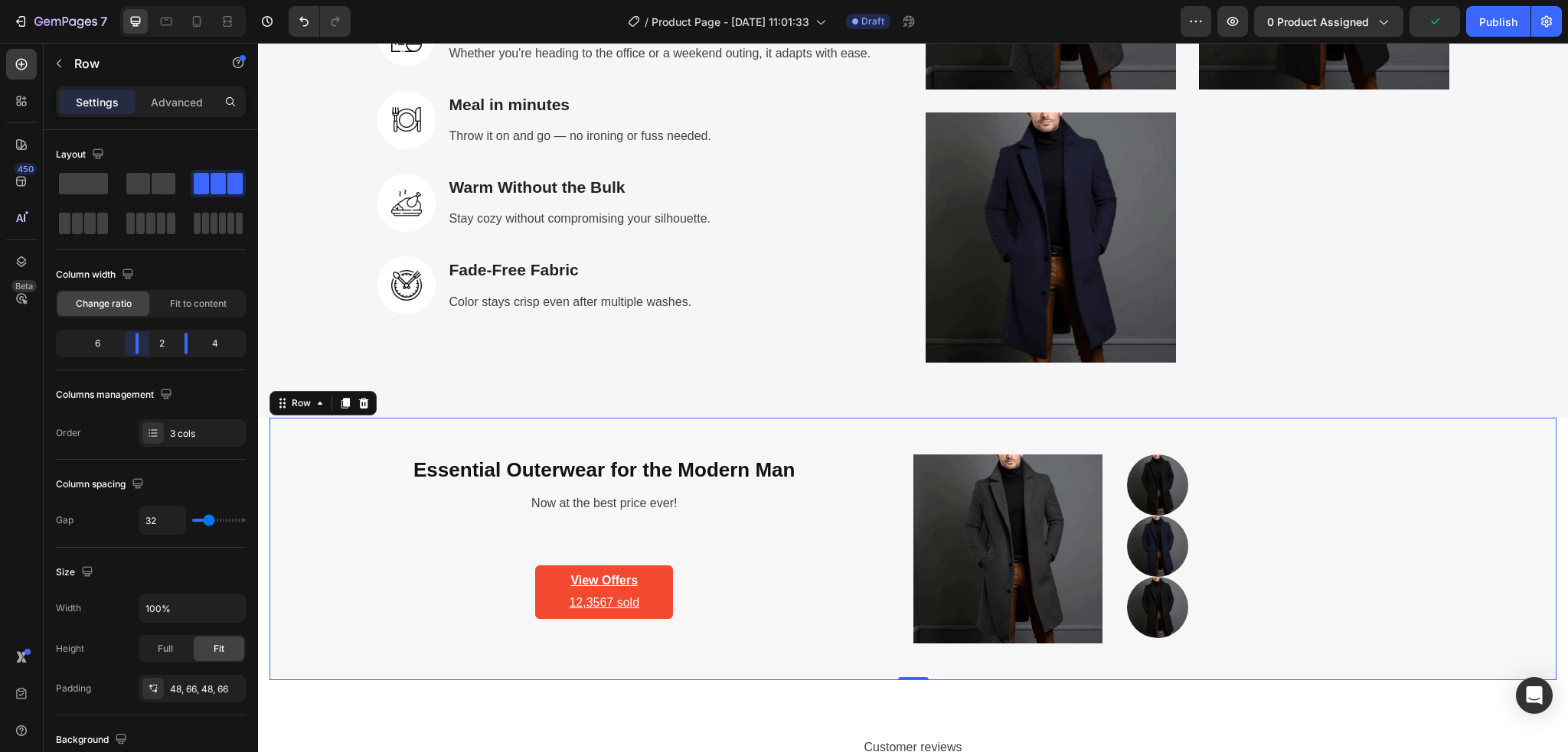
drag, startPoint x: 139, startPoint y: 344, endPoint x: 149, endPoint y: 348, distance: 10.8
click at [149, 0] on body "7 Version history / Product Page - Aug 28, 11:01:33 Draft Preview 0 product ass…" at bounding box center [784, 0] width 1568 height 0
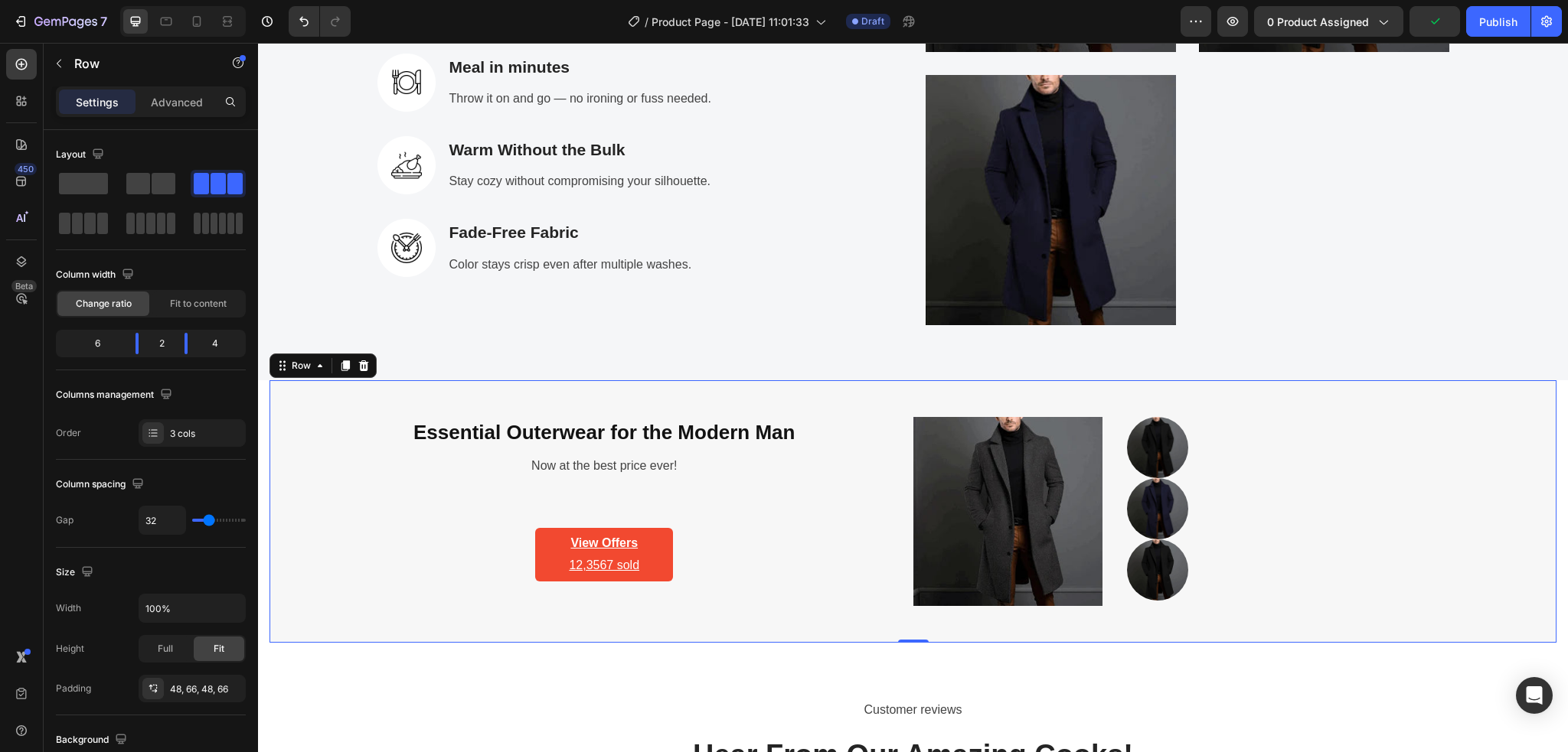
scroll to position [2833, 0]
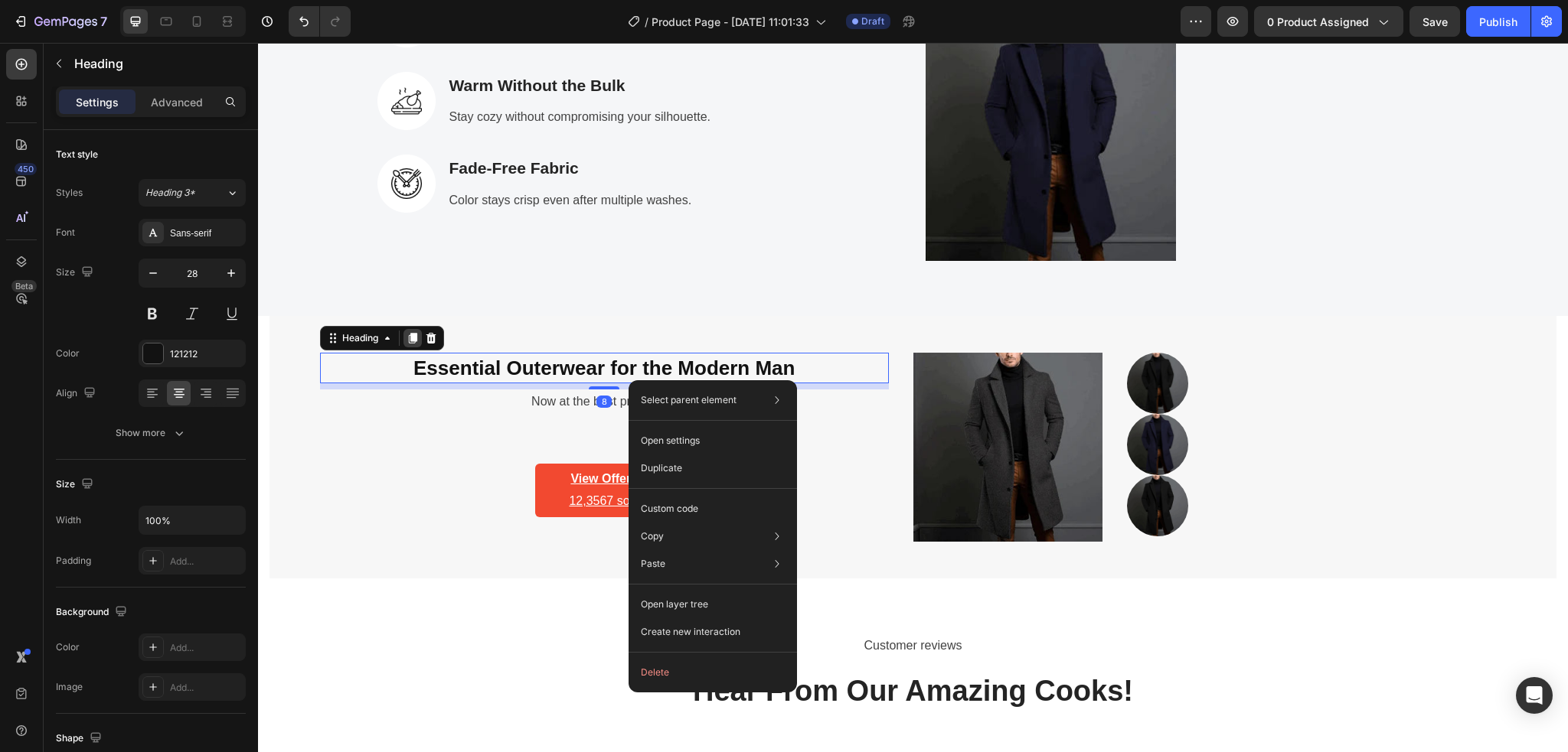
click at [410, 342] on icon at bounding box center [413, 338] width 9 height 11
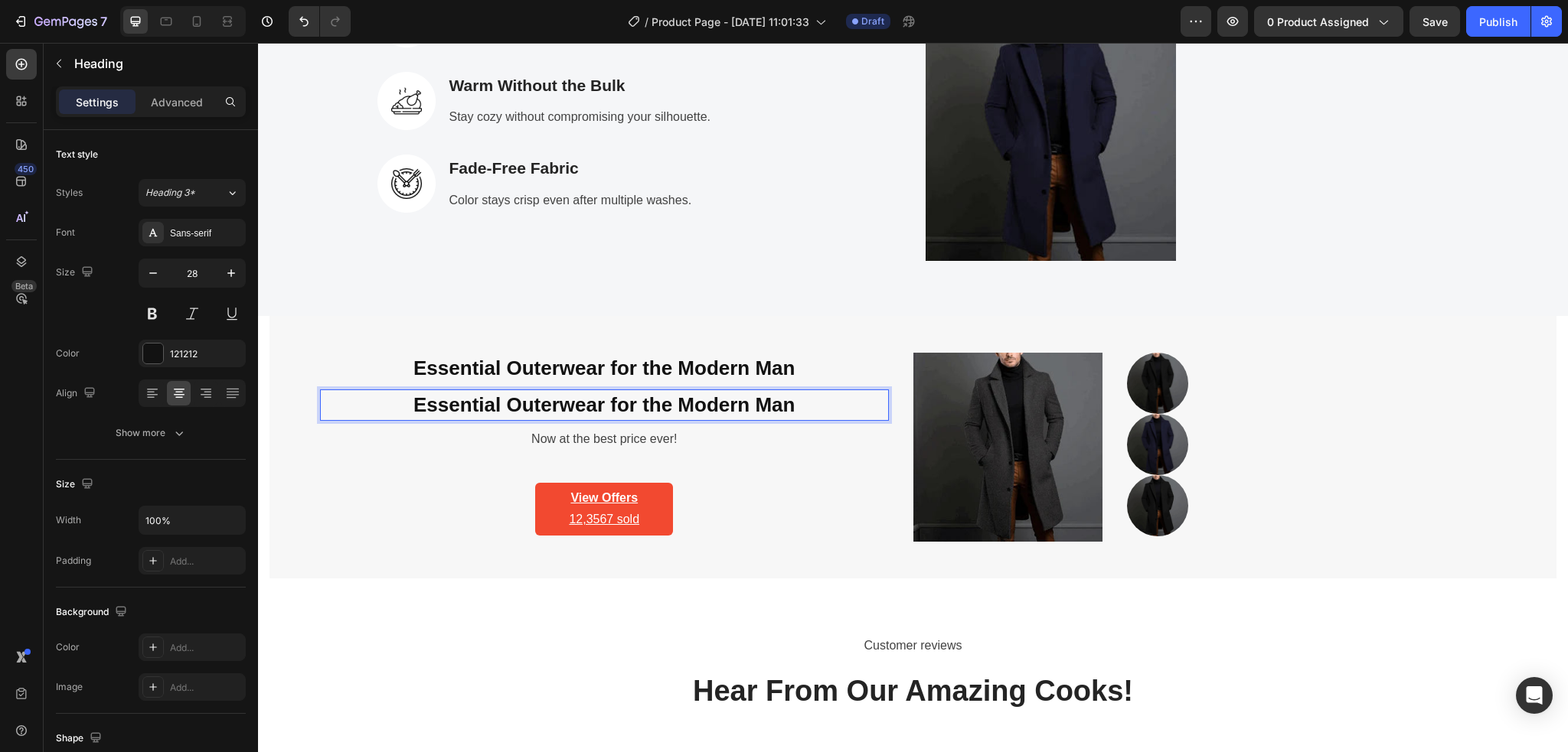
click at [803, 407] on p "Essential Outerwear for the Modern Man" at bounding box center [604, 405] width 565 height 28
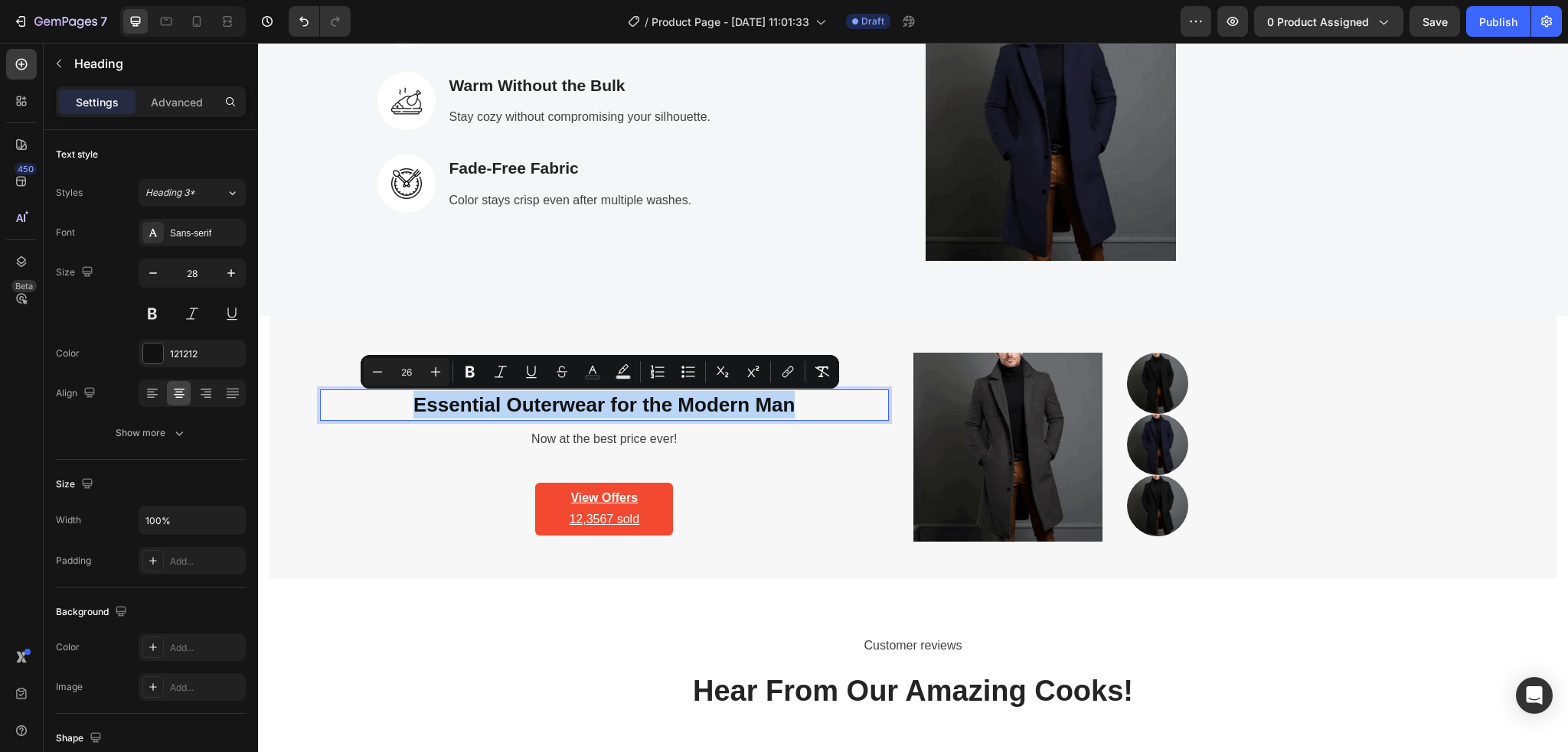
drag, startPoint x: 651, startPoint y: 403, endPoint x: 406, endPoint y: 398, distance: 245.1
click at [406, 398] on p "Essential Outerwear for the Modern Man" at bounding box center [604, 405] width 565 height 28
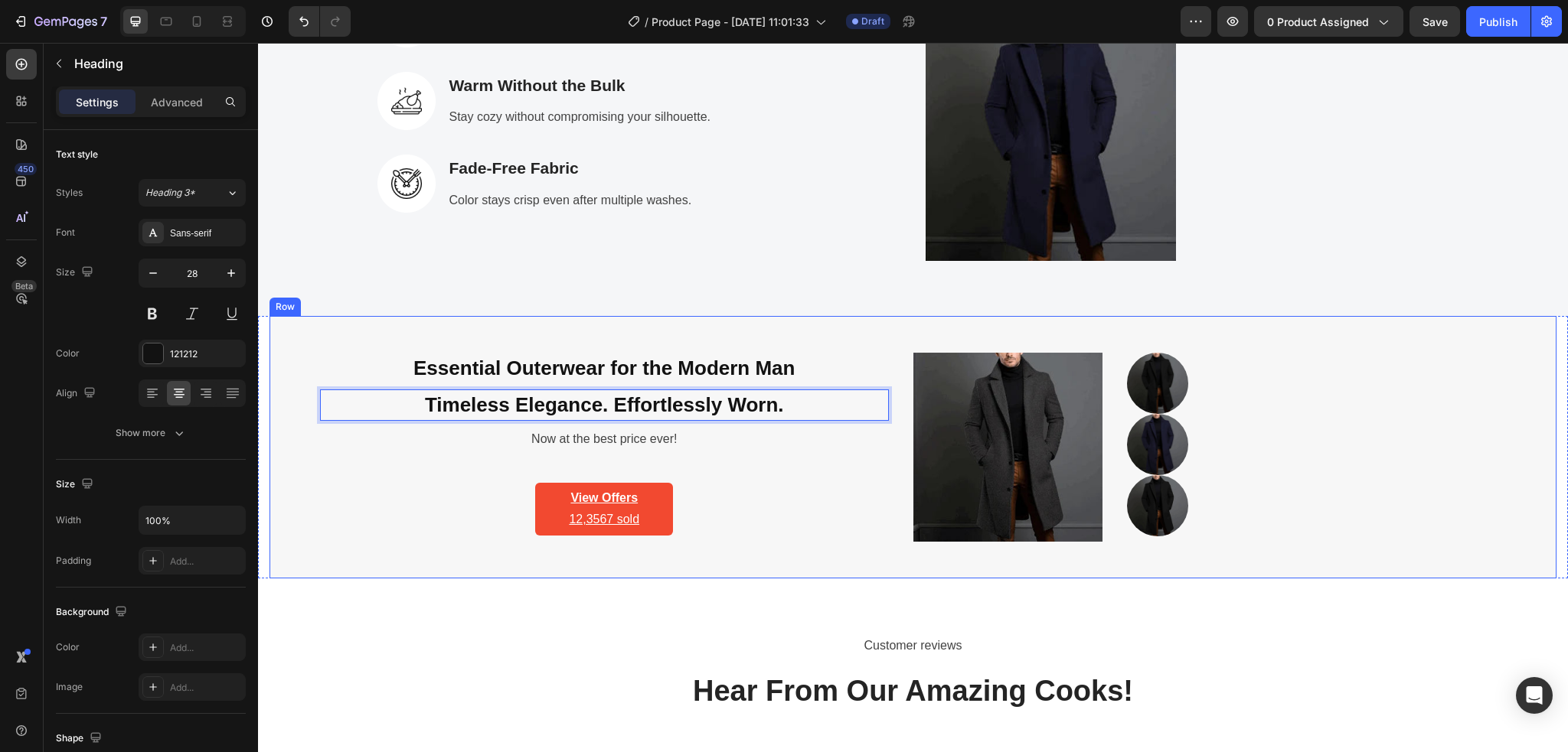
click at [737, 467] on div "Essential Outerwear for the Modern Man Heading Timeless Elegance. Effortlessly …" at bounding box center [604, 447] width 568 height 190
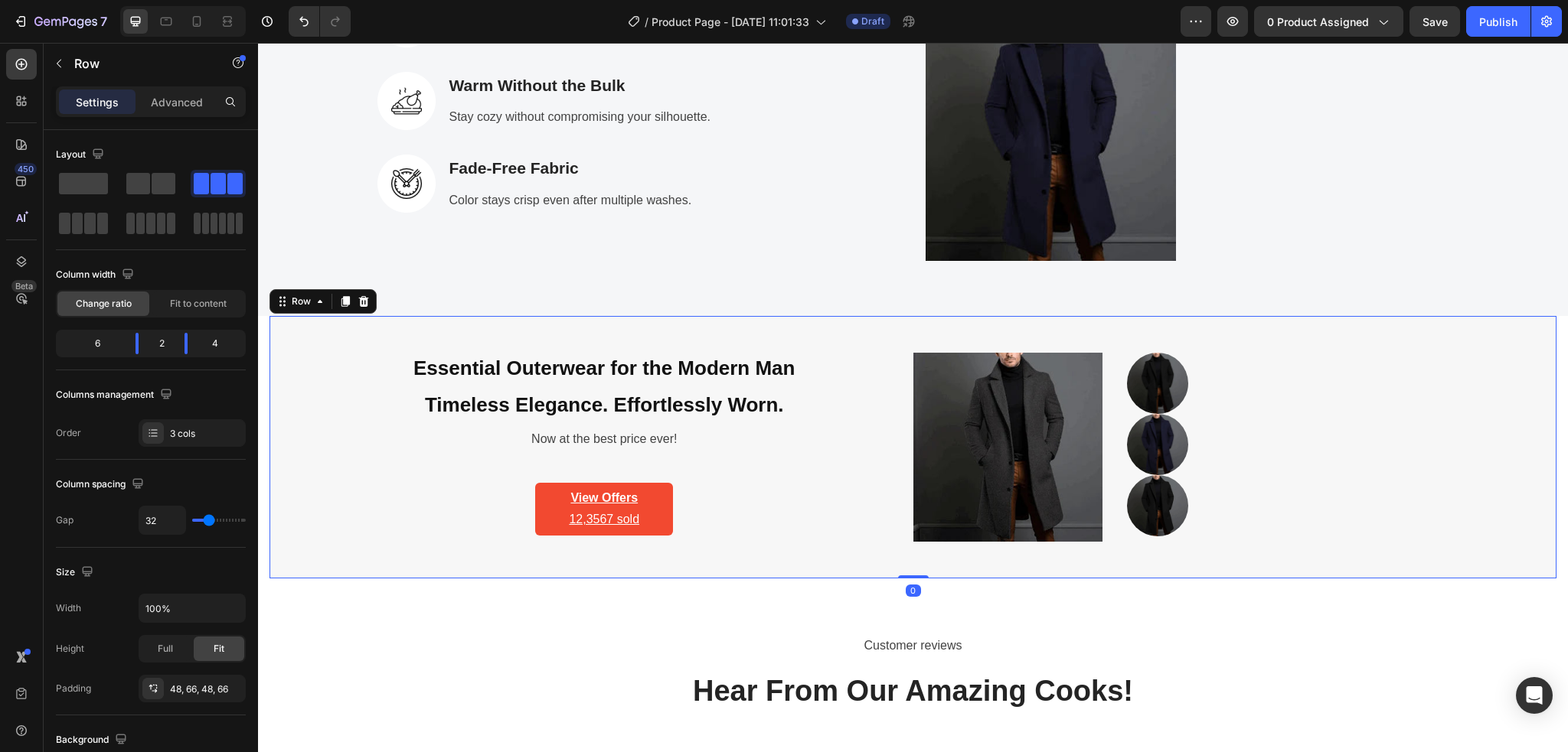
scroll to position [2730, 0]
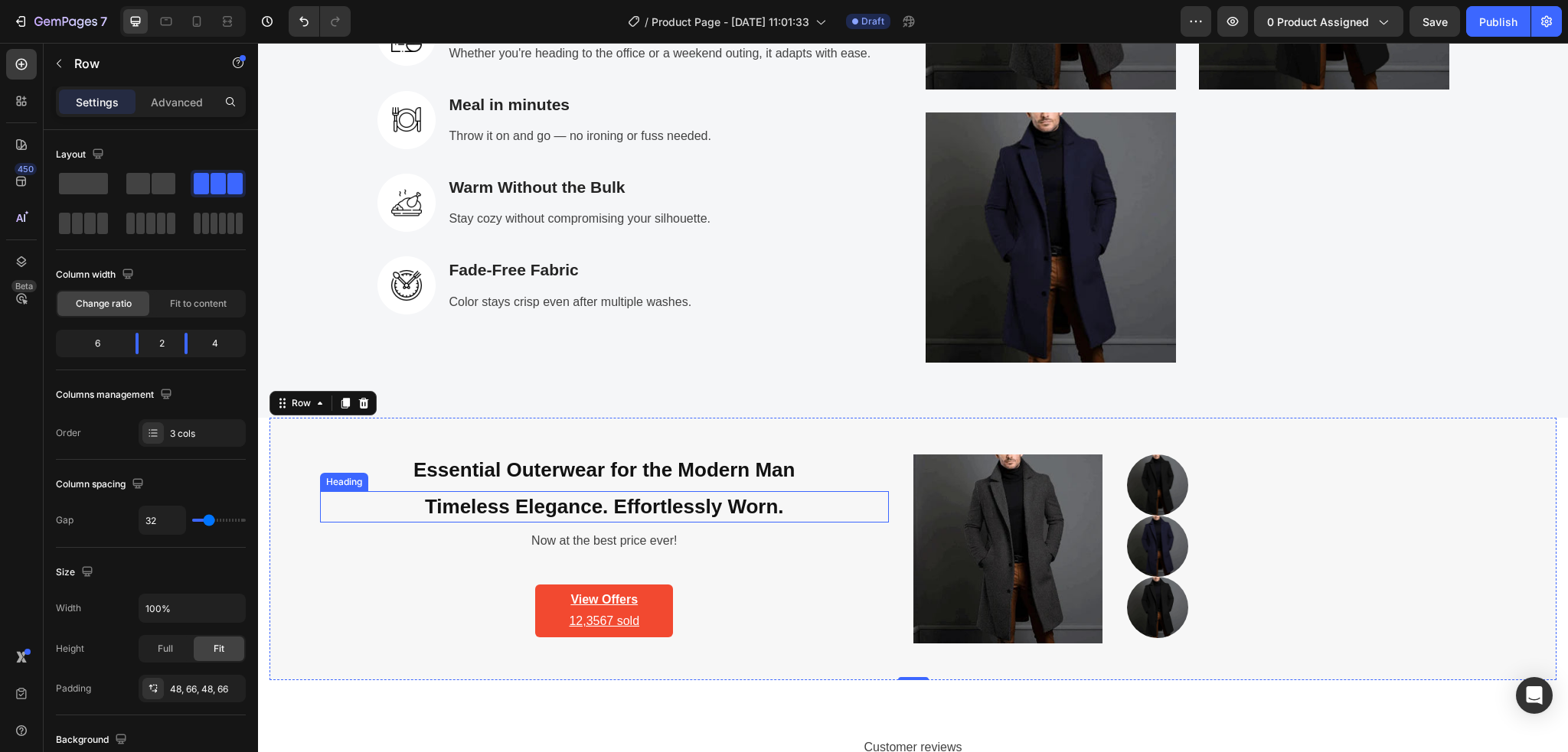
click at [443, 508] on span "Timeless Elegance. Effortlessly Worn." at bounding box center [604, 506] width 359 height 23
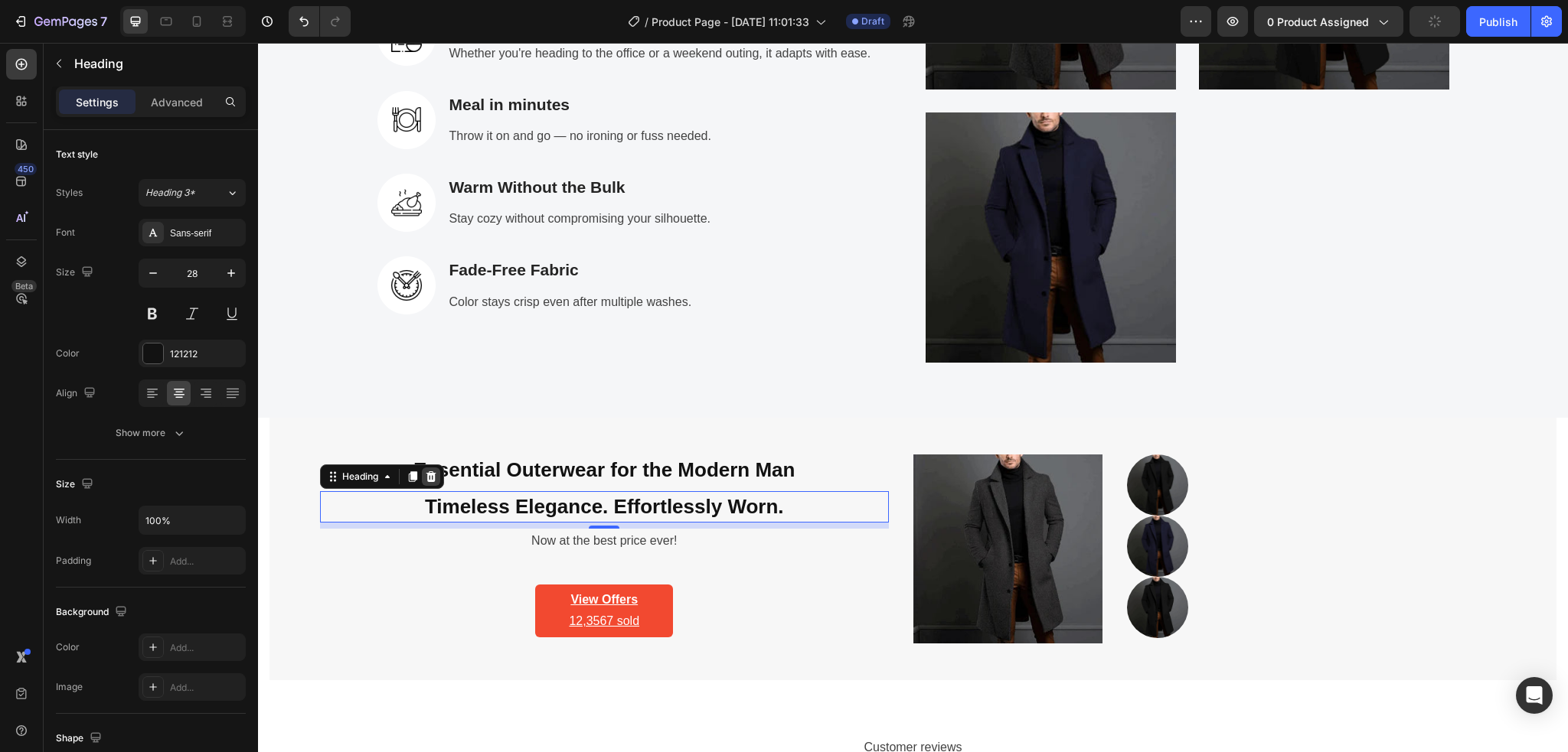
click at [435, 482] on icon at bounding box center [430, 476] width 12 height 12
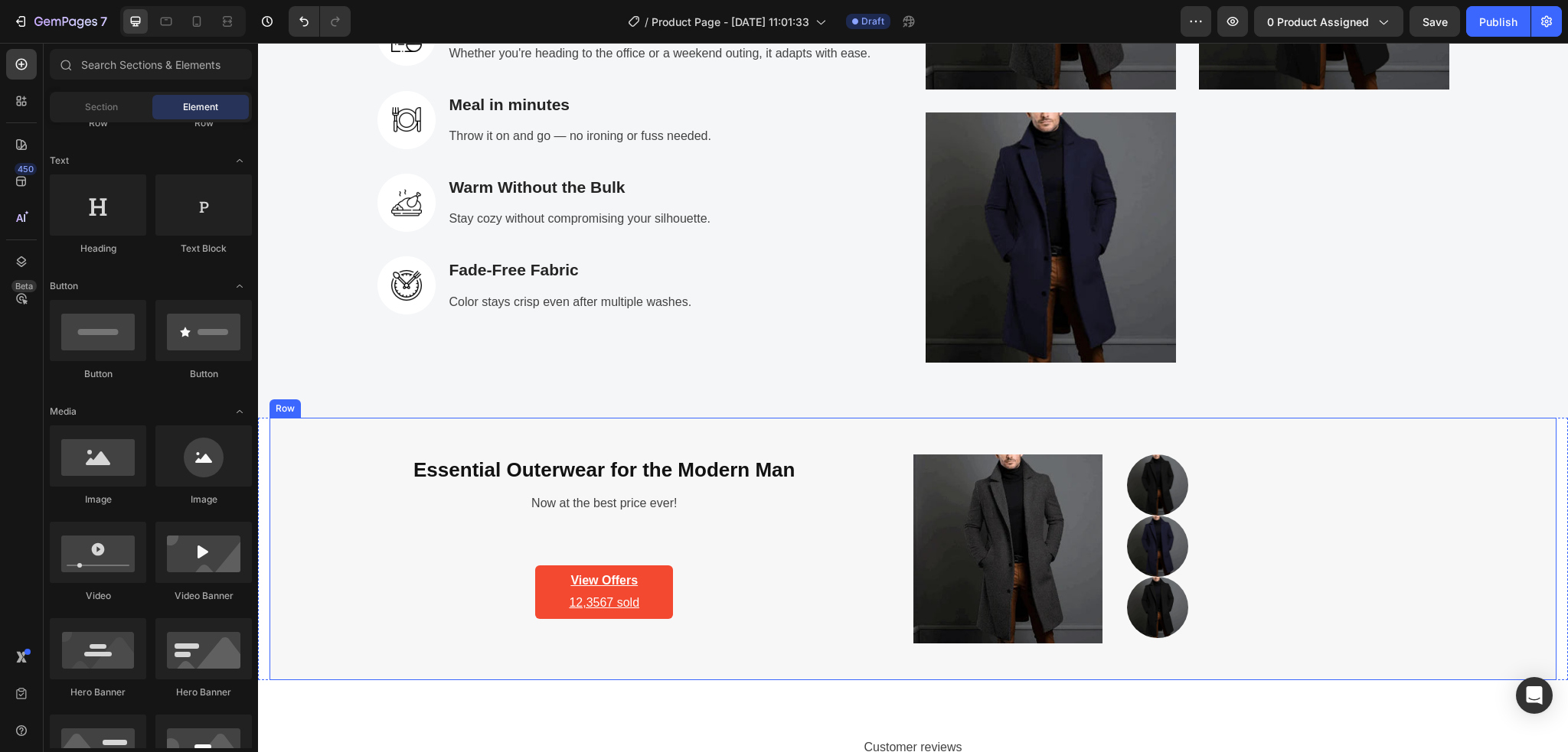
scroll to position [2934, 0]
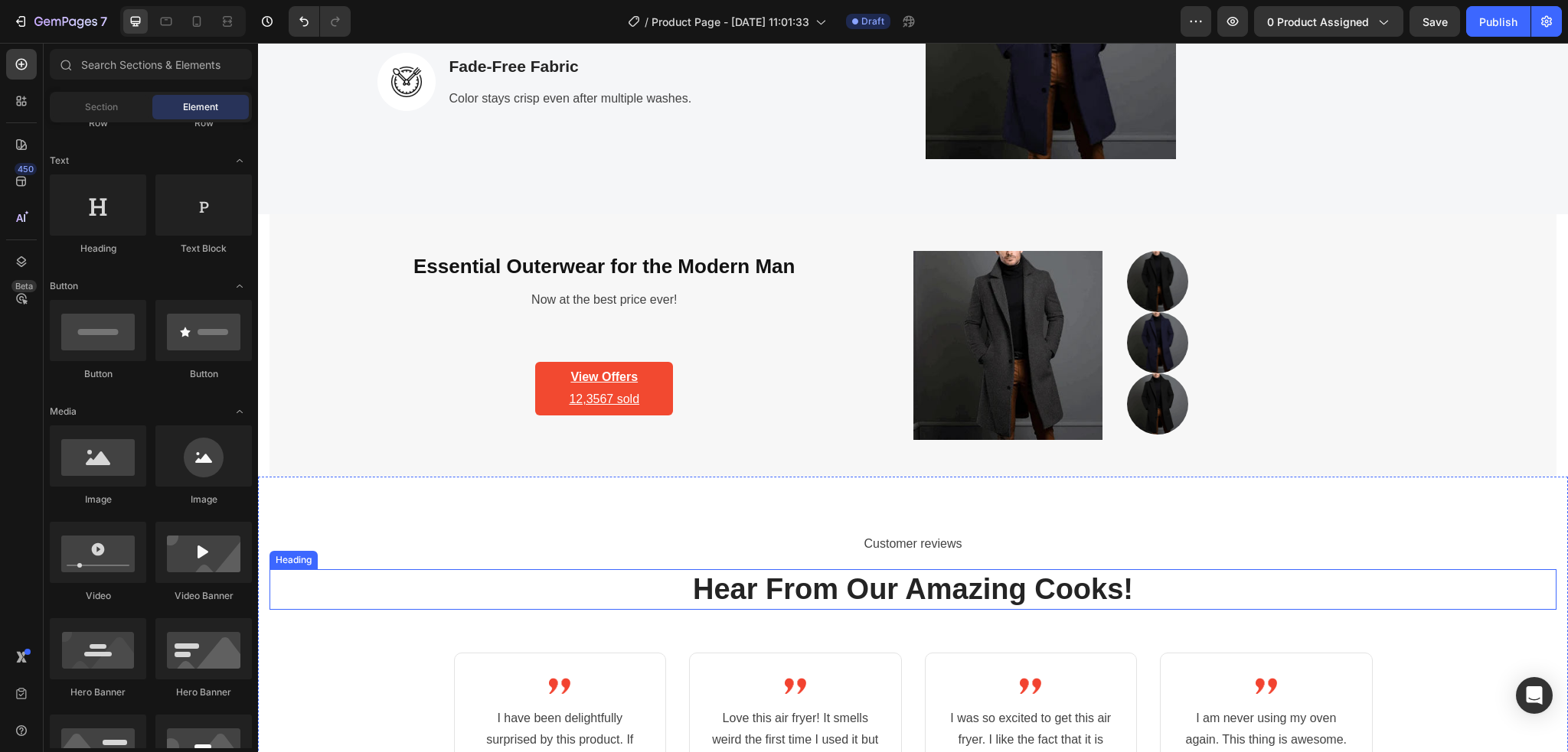
click at [1239, 595] on p "Hear From Our Amazing Cooks!" at bounding box center [912, 590] width 1283 height 37
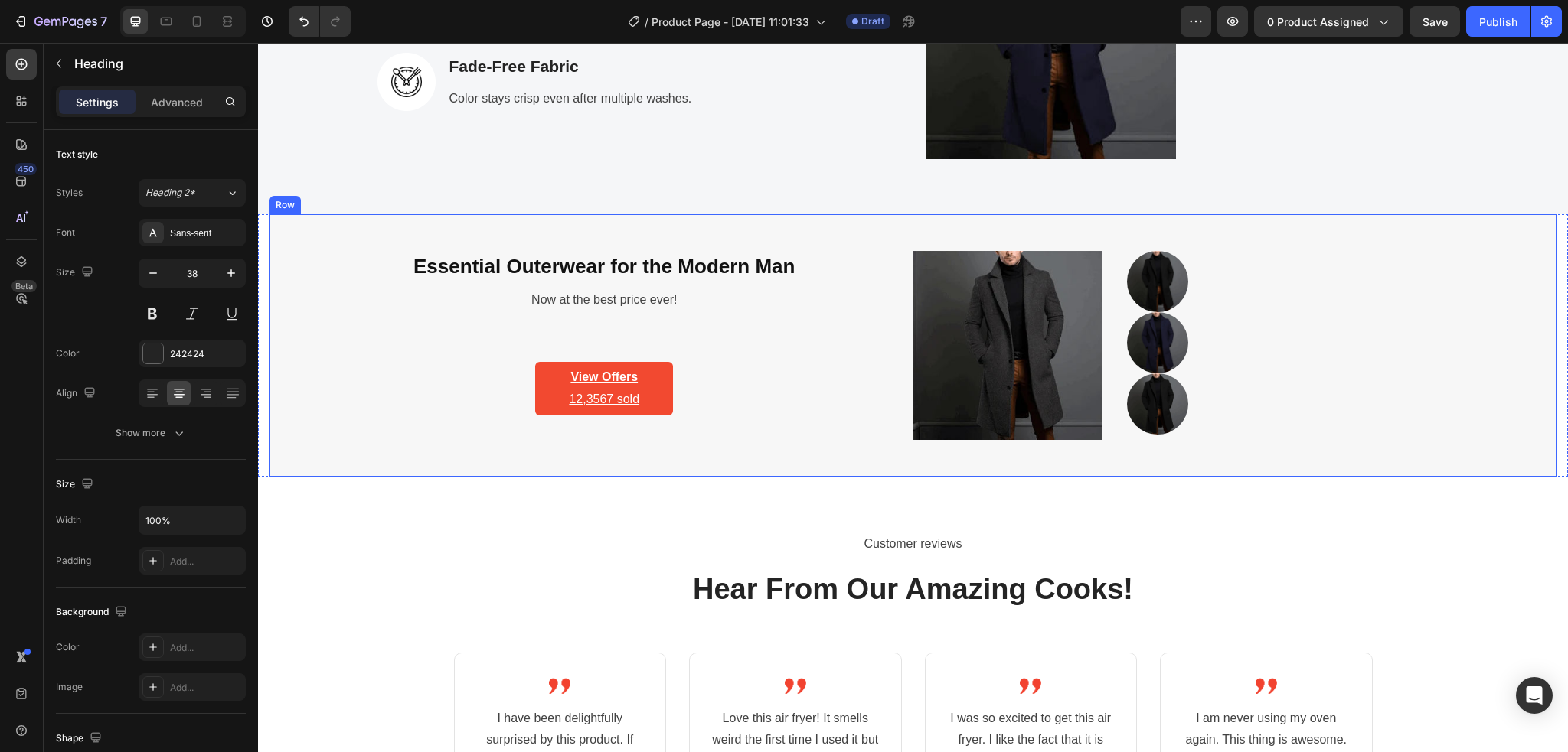
click at [761, 365] on div "Essential Outerwear for the Modern Man Heading Now at the best price ever! Text…" at bounding box center [604, 345] width 568 height 190
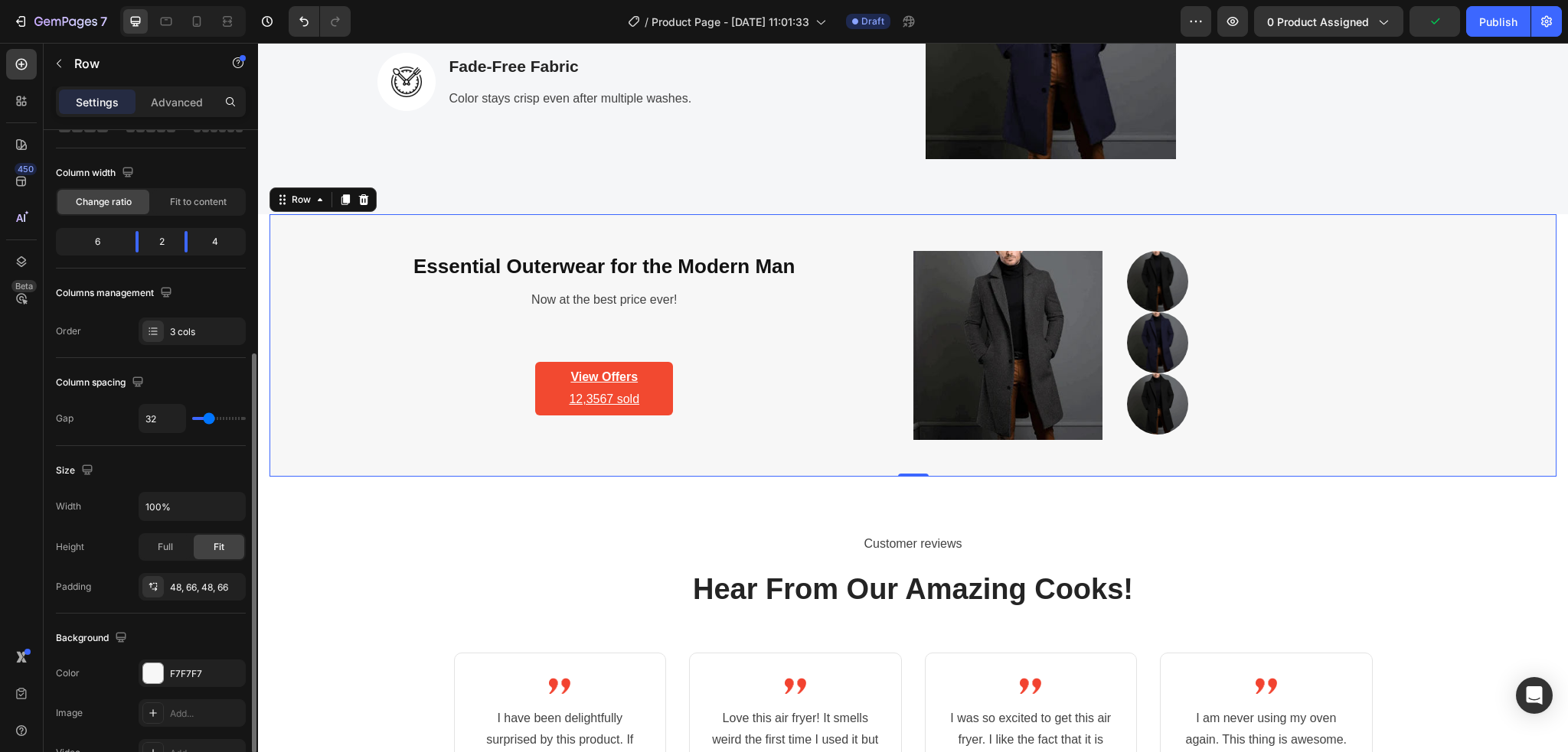
scroll to position [204, 0]
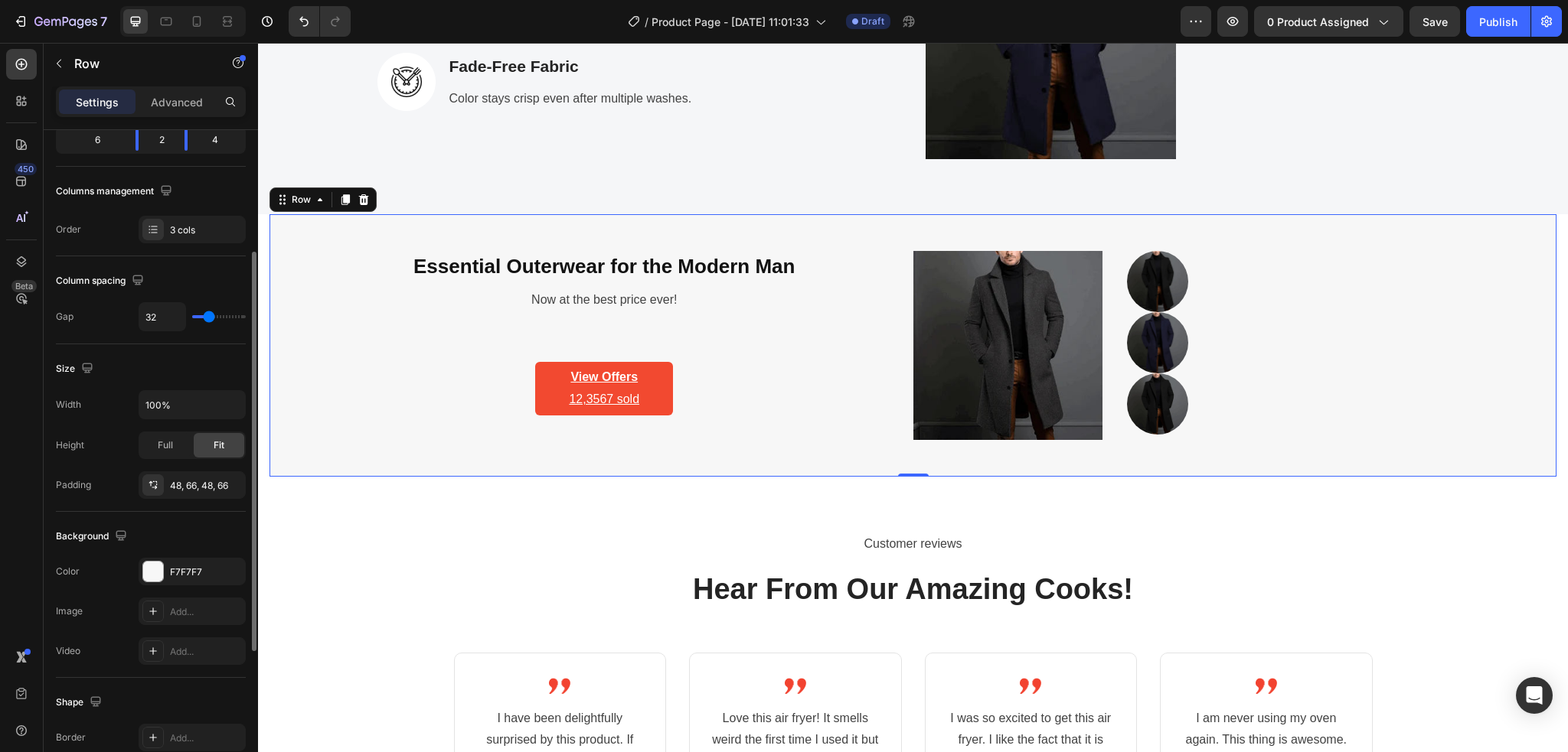
click at [311, 268] on div "Essential Outerwear for the Modern Man Heading Now at the best price ever! Text…" at bounding box center [913, 345] width 1286 height 263
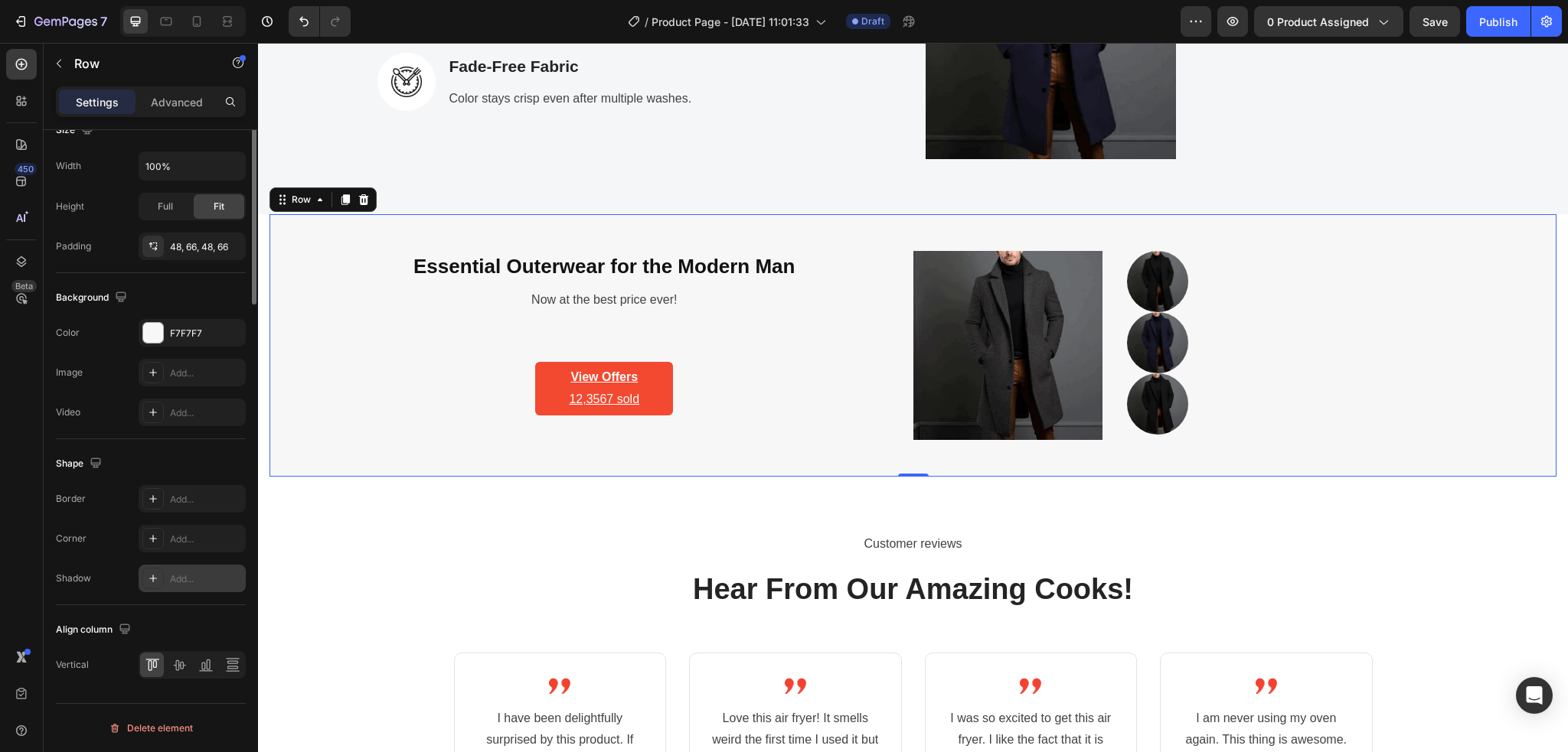
scroll to position [136, 0]
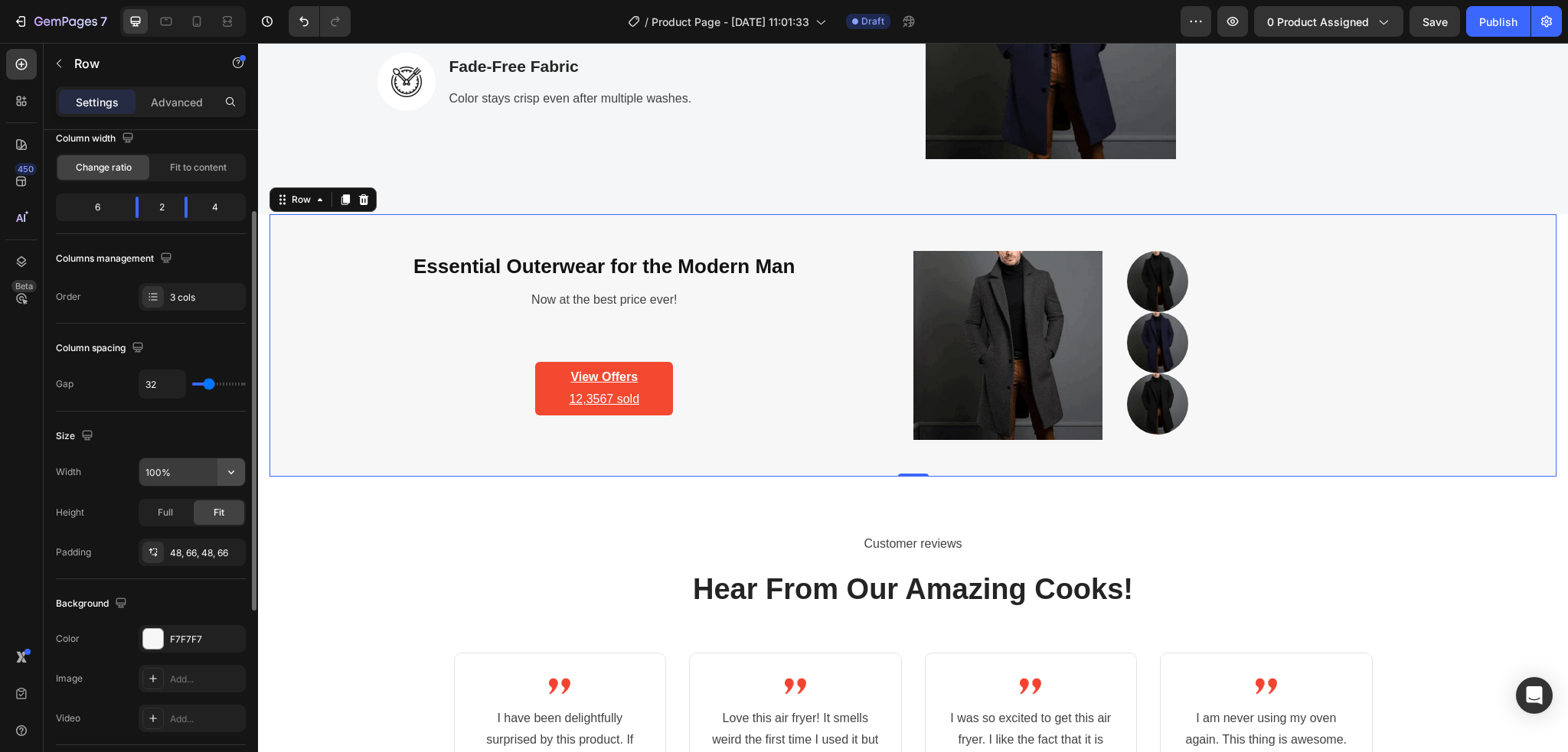
click at [225, 475] on icon "button" at bounding box center [231, 472] width 16 height 16
click at [188, 503] on div "Default 1200px" at bounding box center [175, 511] width 125 height 30
type input "1200"
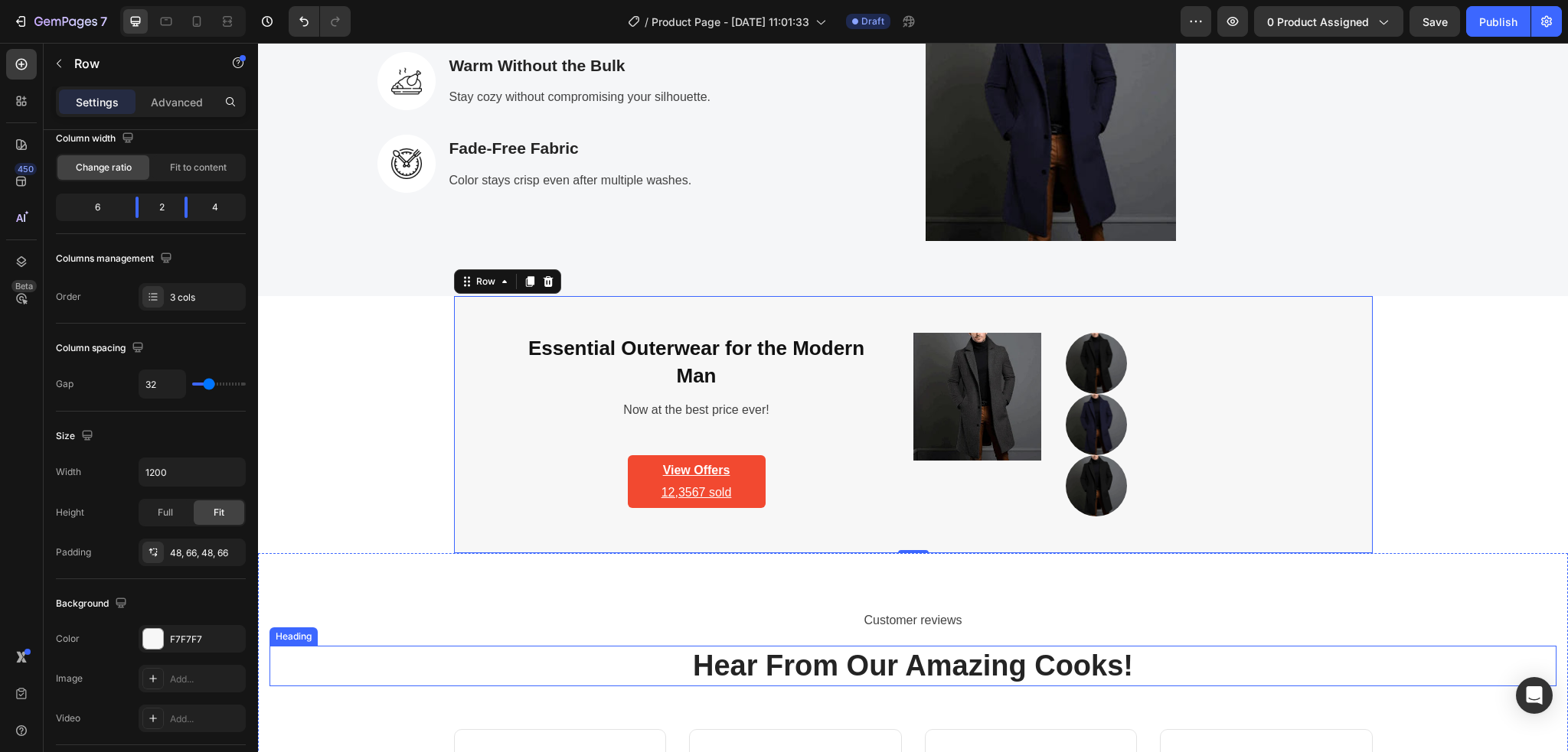
scroll to position [2730, 0]
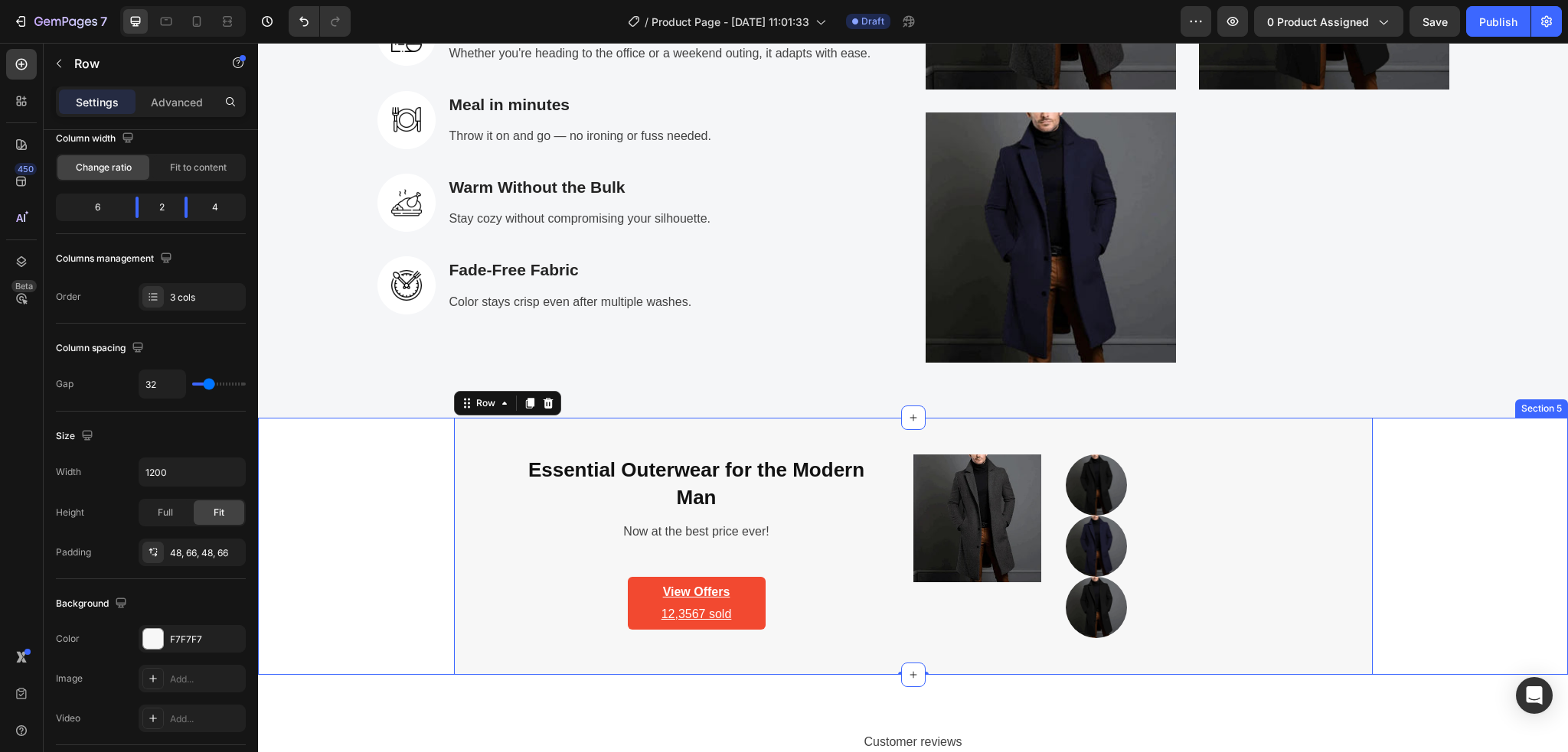
click at [376, 538] on div "Essential Outerwear for the Modern Man Heading Now at the best price ever! Text…" at bounding box center [913, 545] width 1286 height 257
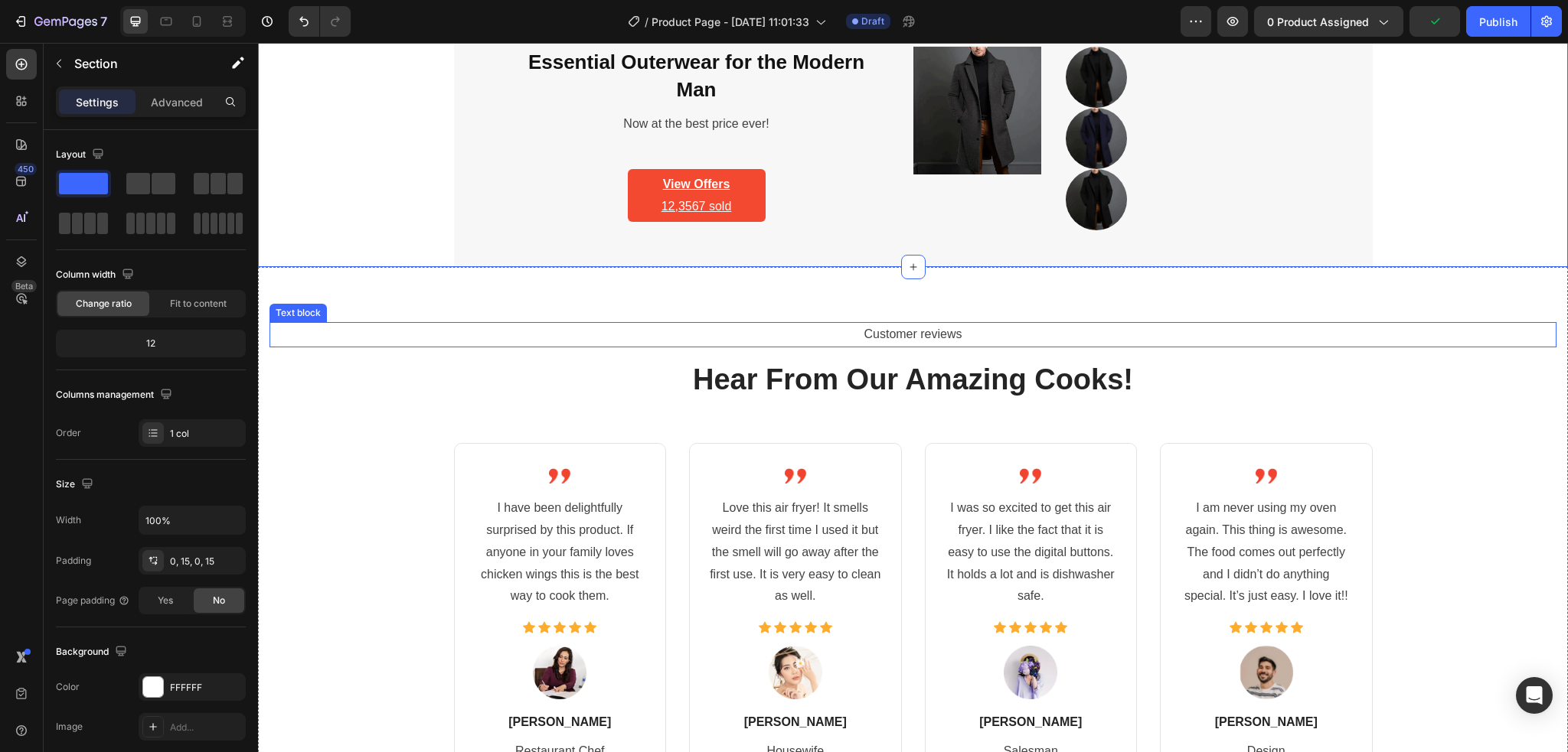
scroll to position [2934, 0]
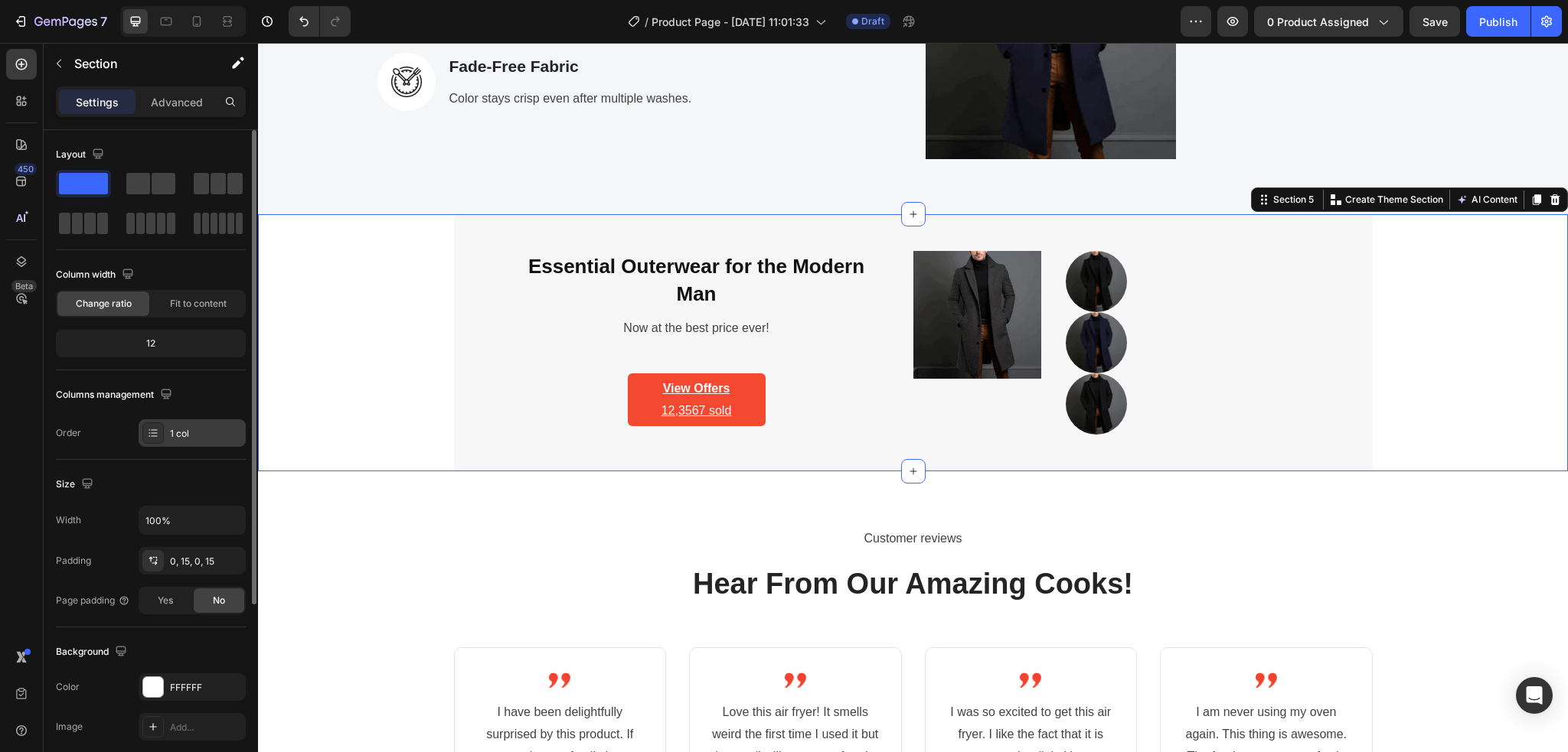
click at [186, 438] on div "1 col" at bounding box center [206, 434] width 72 height 14
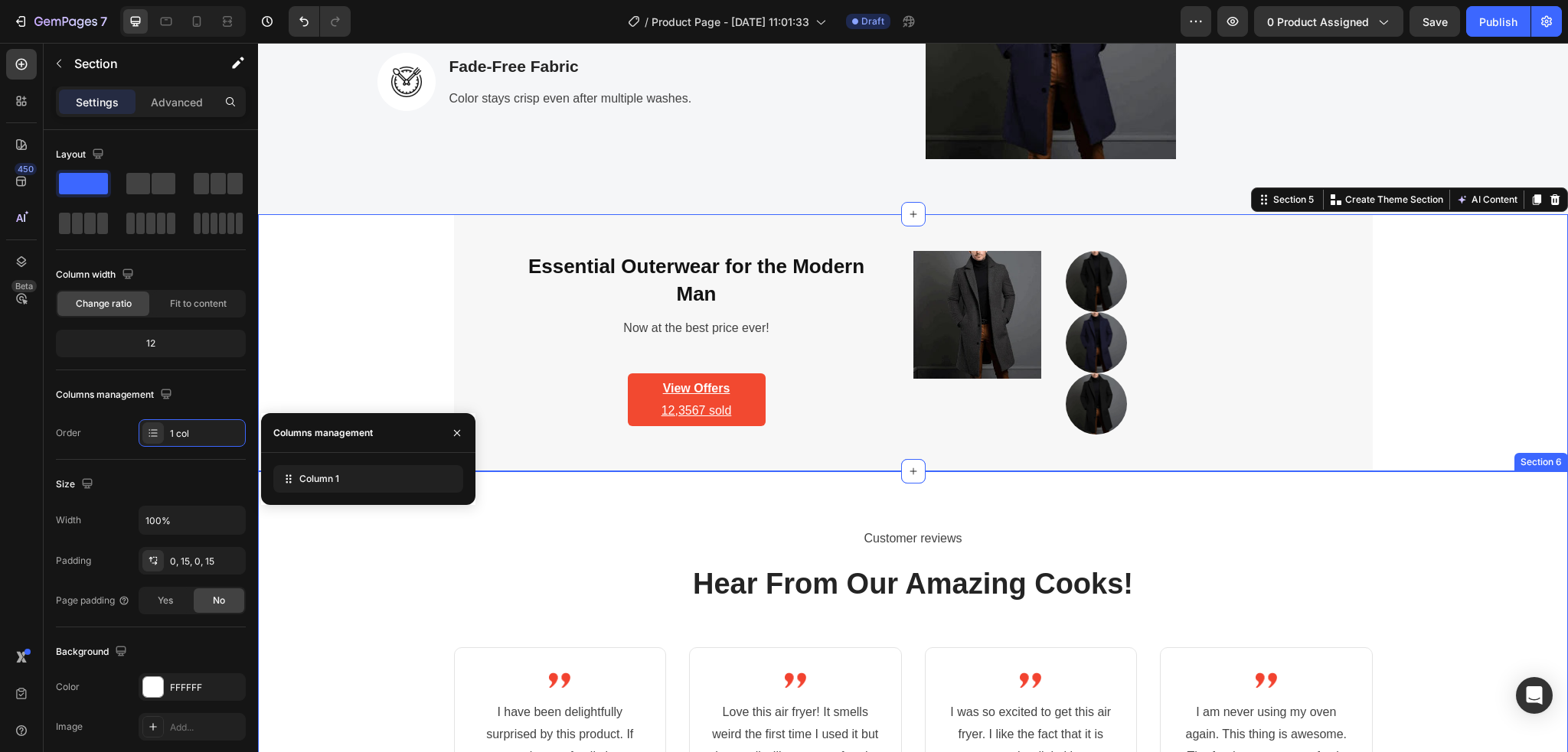
scroll to position [3037, 0]
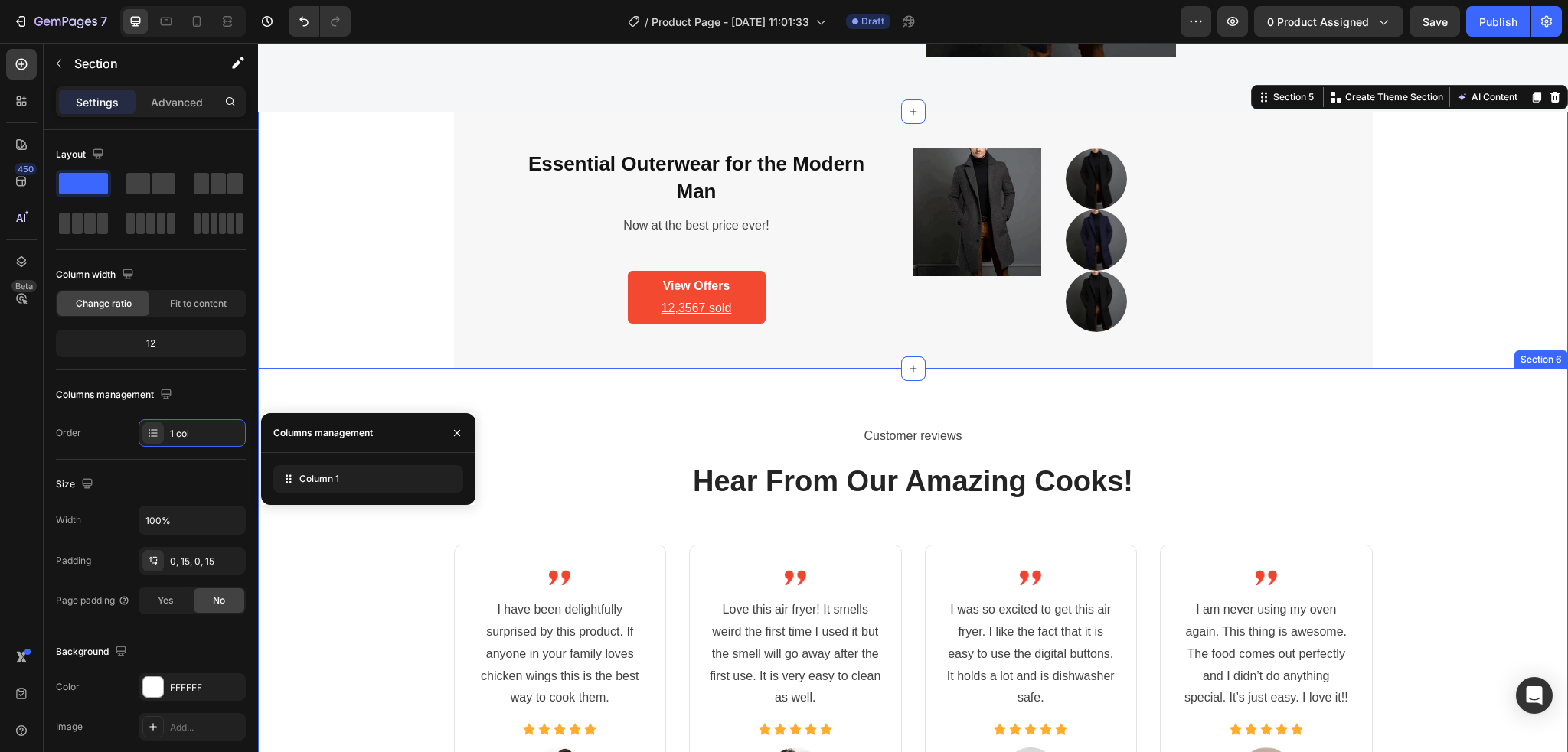
click at [568, 417] on div "Customer reviews Text block Hear From Our Amazing Cooks! Heading Image I have b…" at bounding box center [913, 674] width 1310 height 611
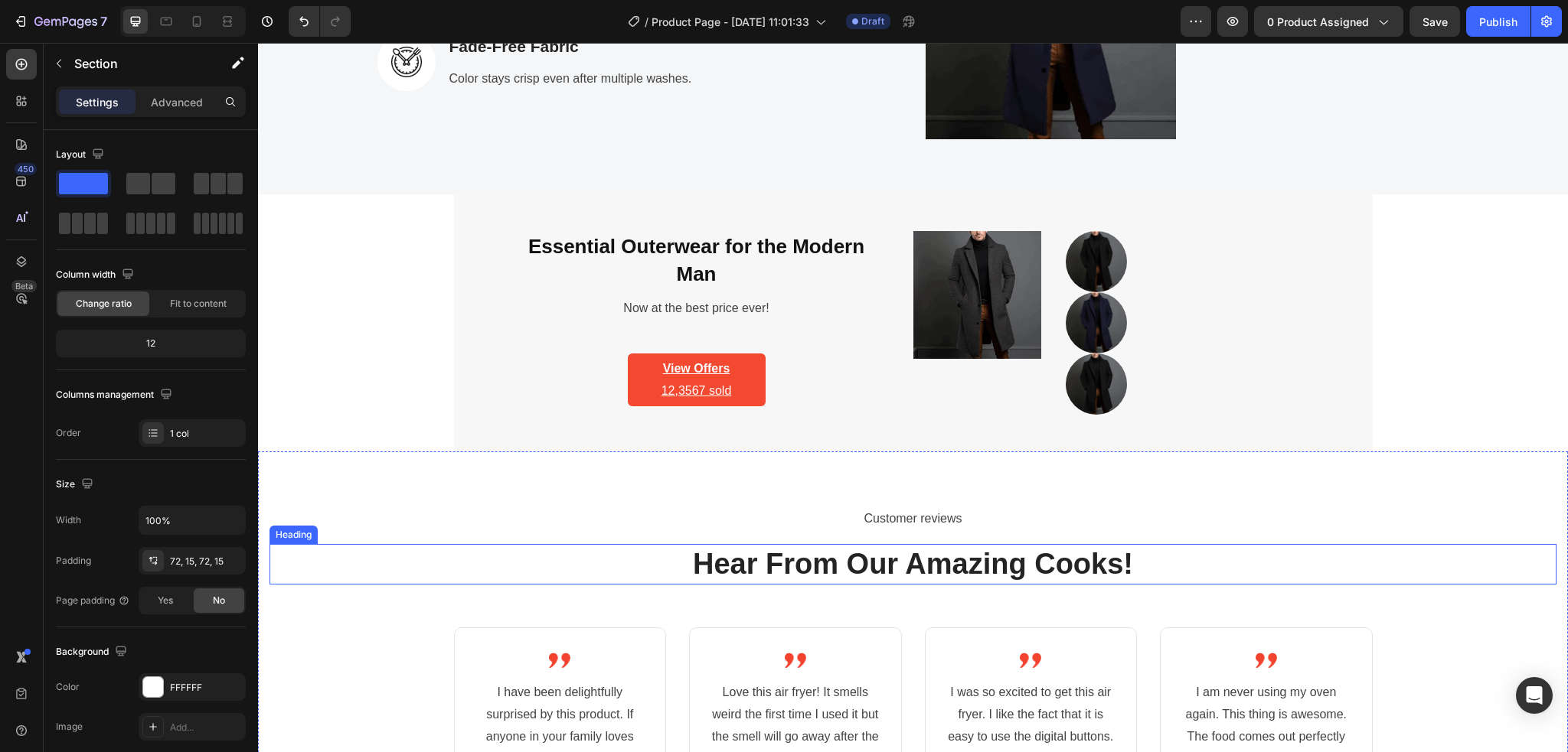
scroll to position [2833, 0]
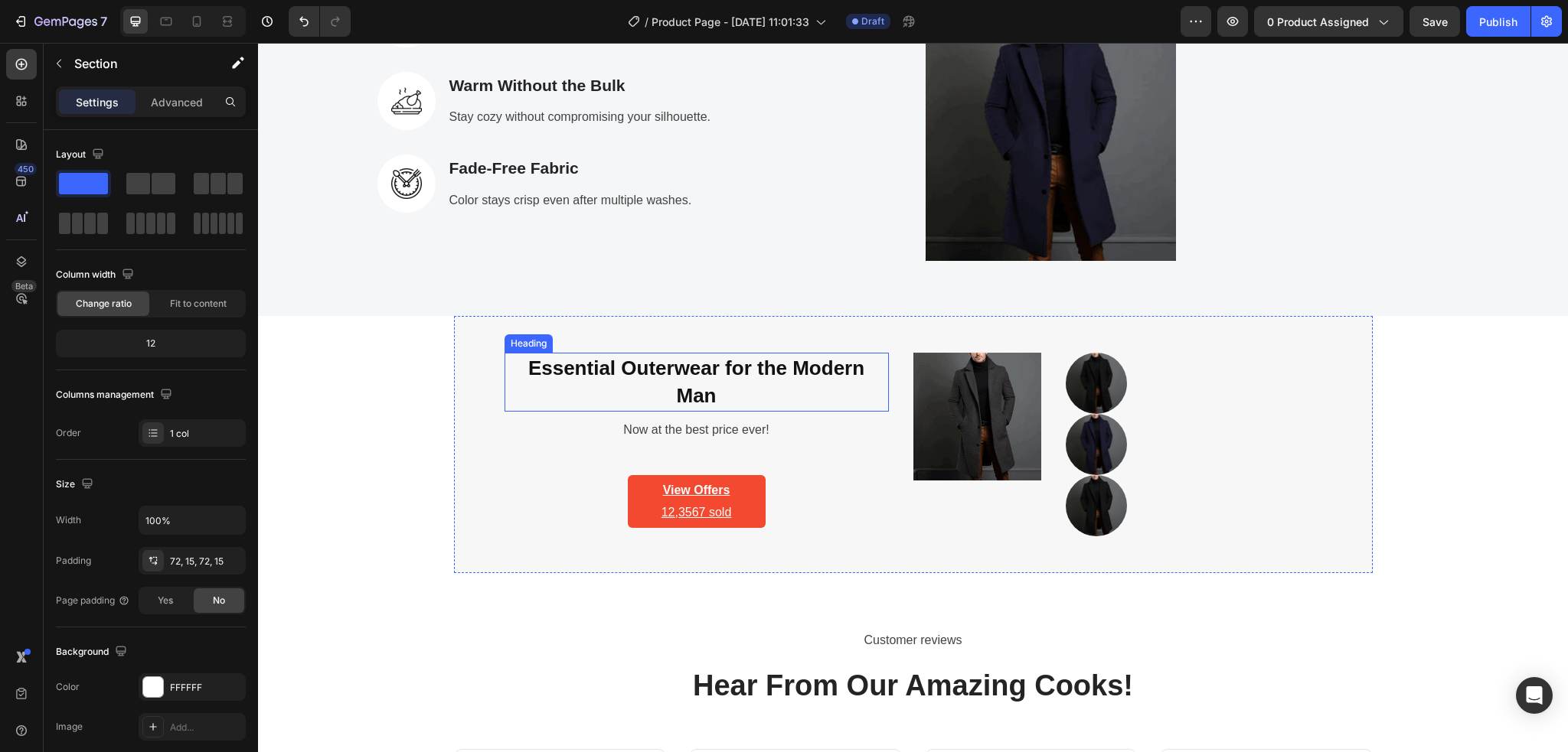
click at [724, 389] on h2 "Essential Outerwear for the Modern Man" at bounding box center [696, 382] width 384 height 59
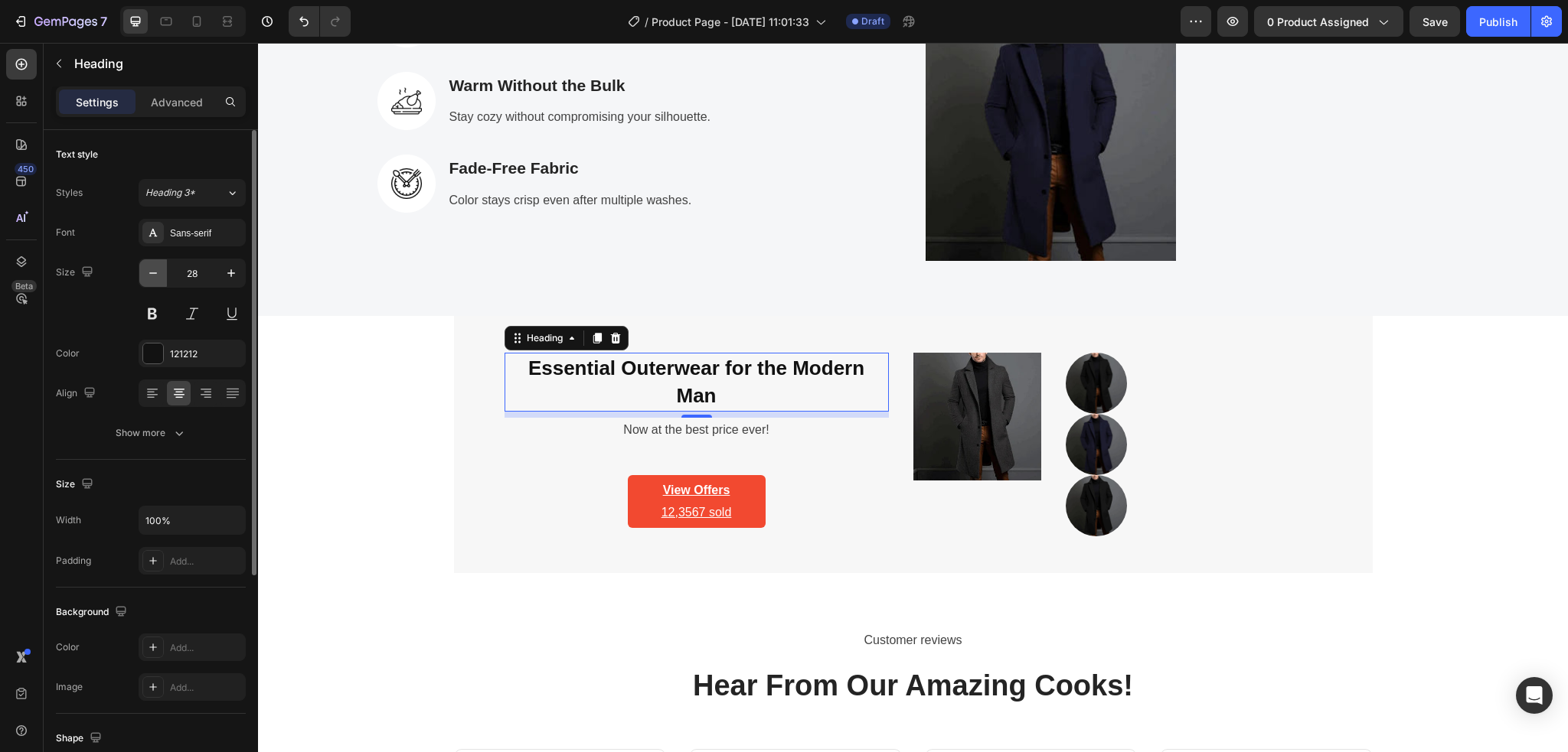
click at [150, 279] on icon "button" at bounding box center [154, 274] width 16 height 16
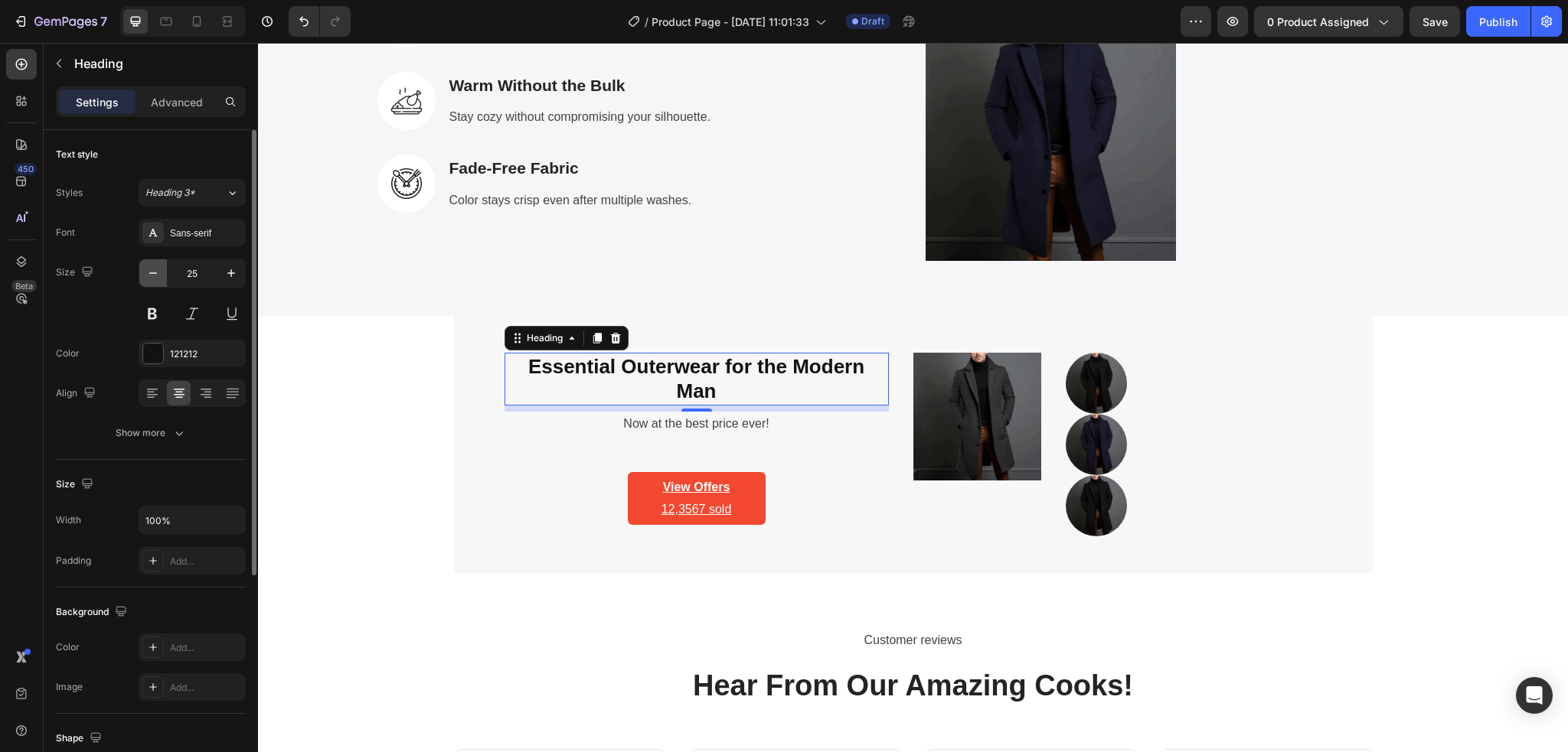
click at [150, 279] on icon "button" at bounding box center [154, 274] width 16 height 16
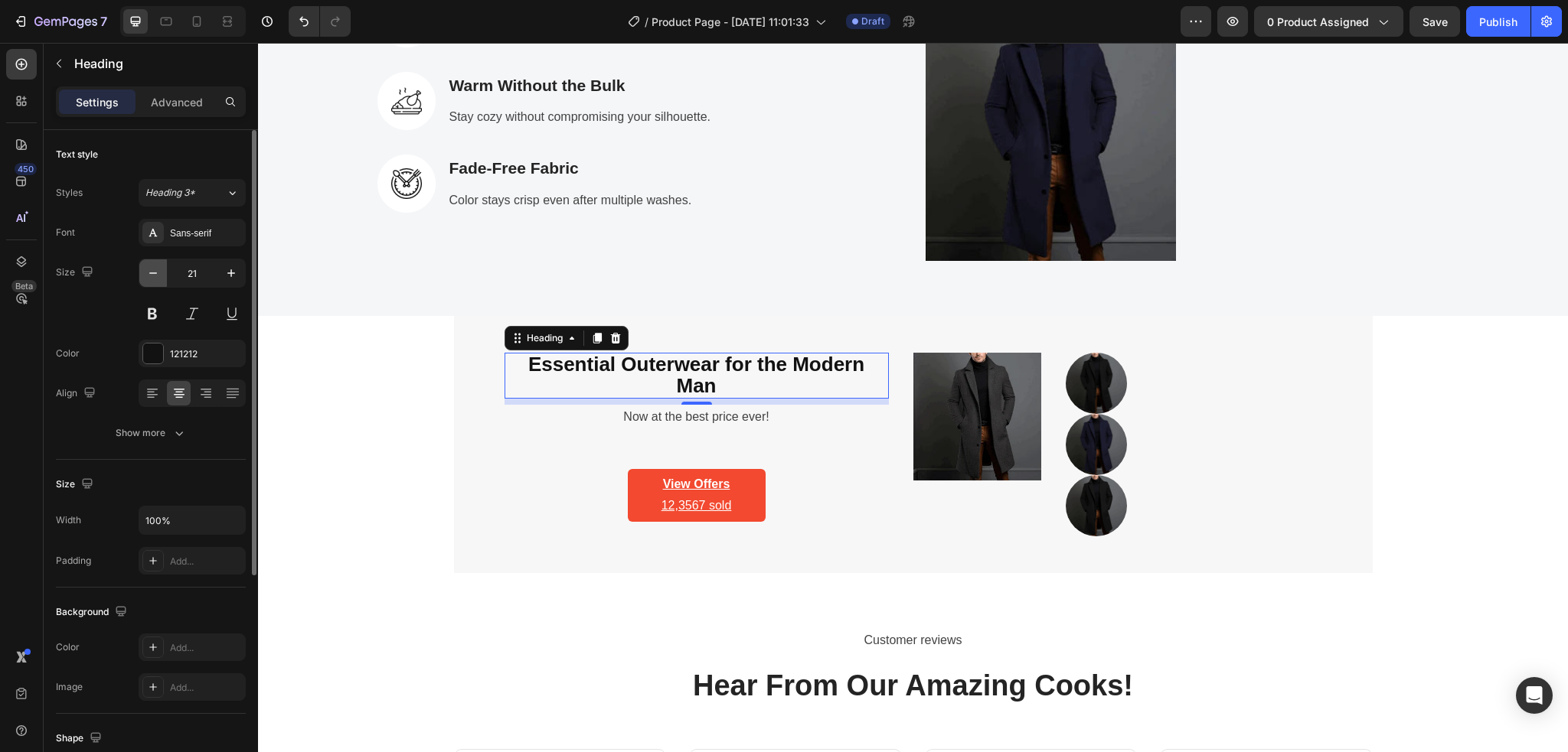
click at [150, 279] on icon "button" at bounding box center [154, 274] width 16 height 16
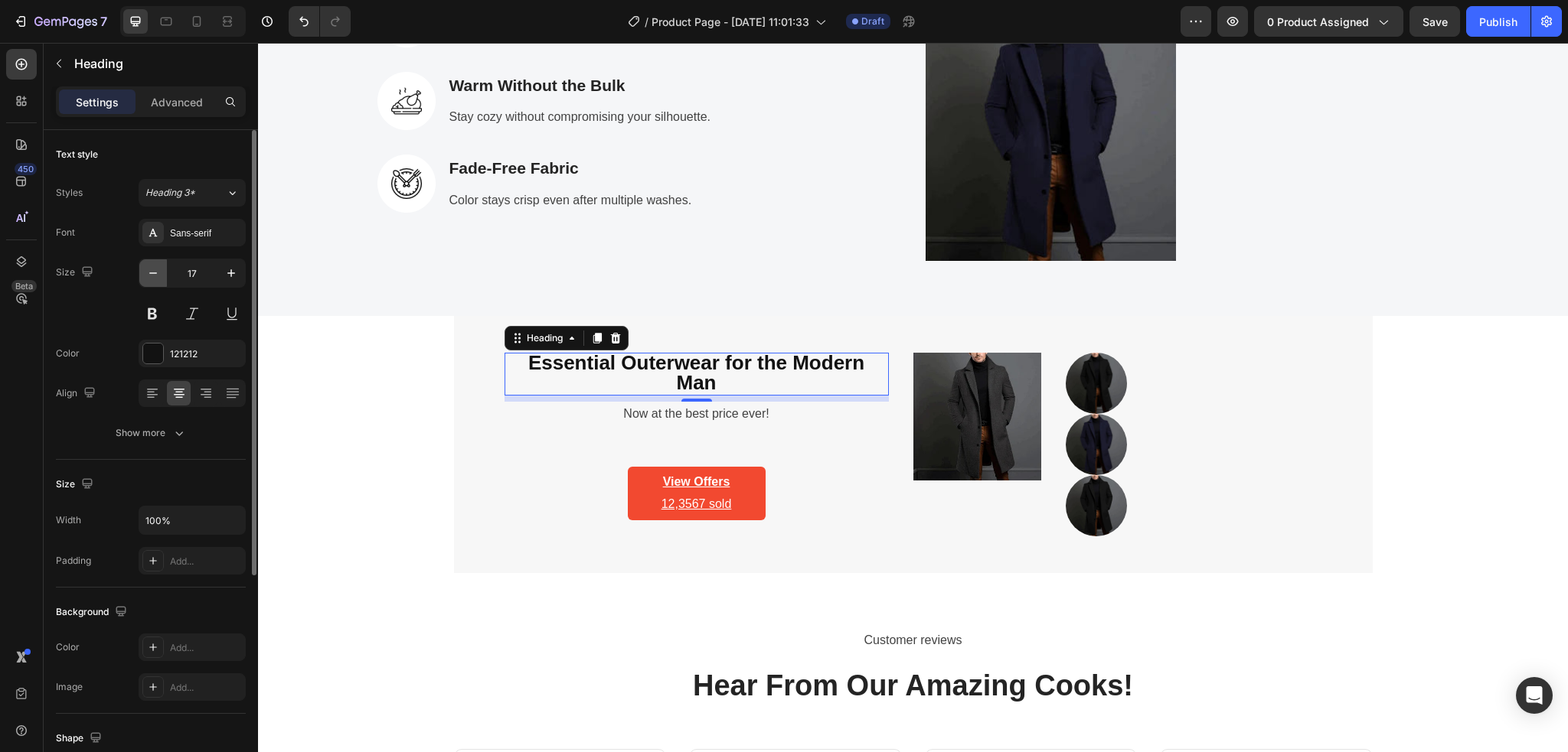
click at [150, 279] on icon "button" at bounding box center [154, 274] width 16 height 16
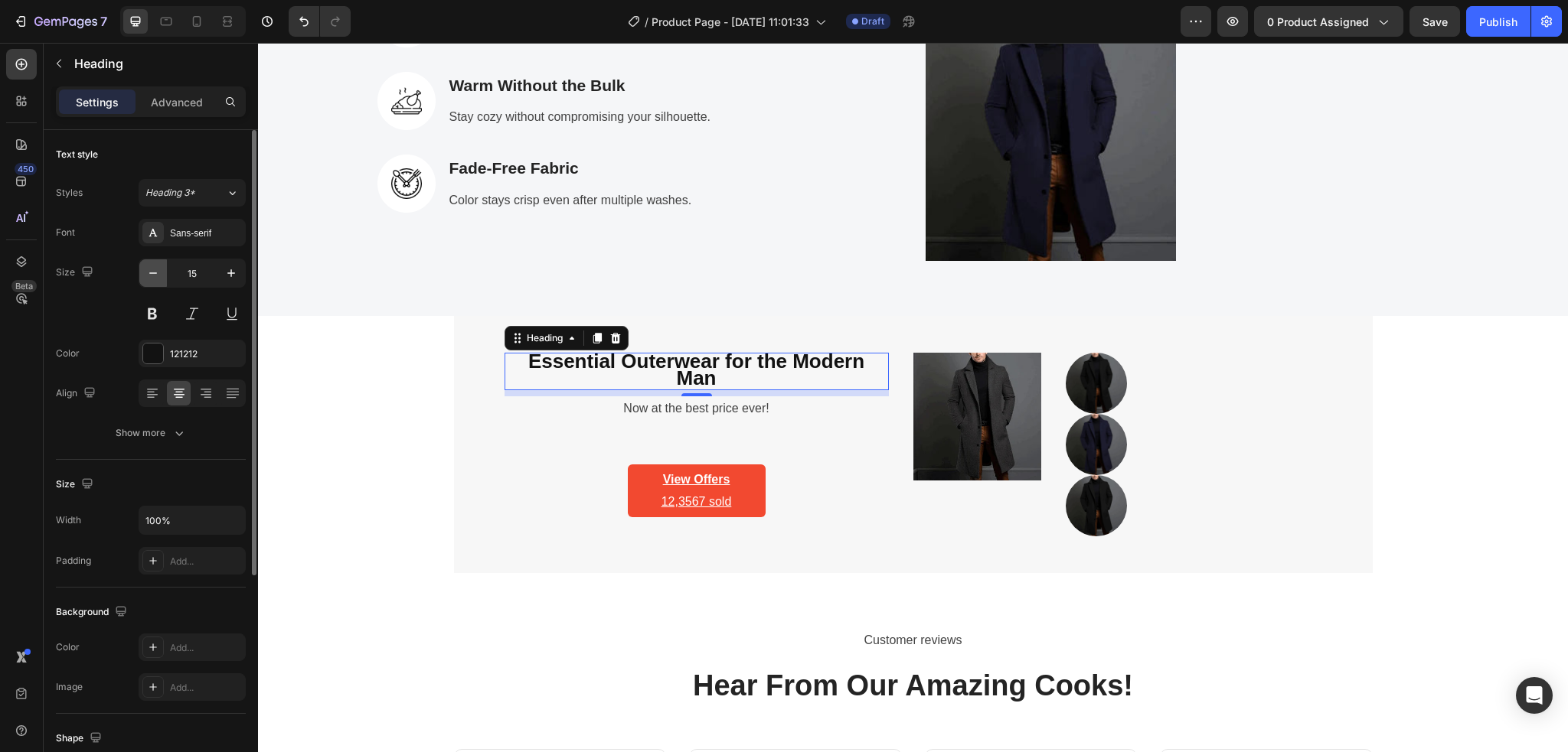
click at [150, 279] on icon "button" at bounding box center [154, 274] width 16 height 16
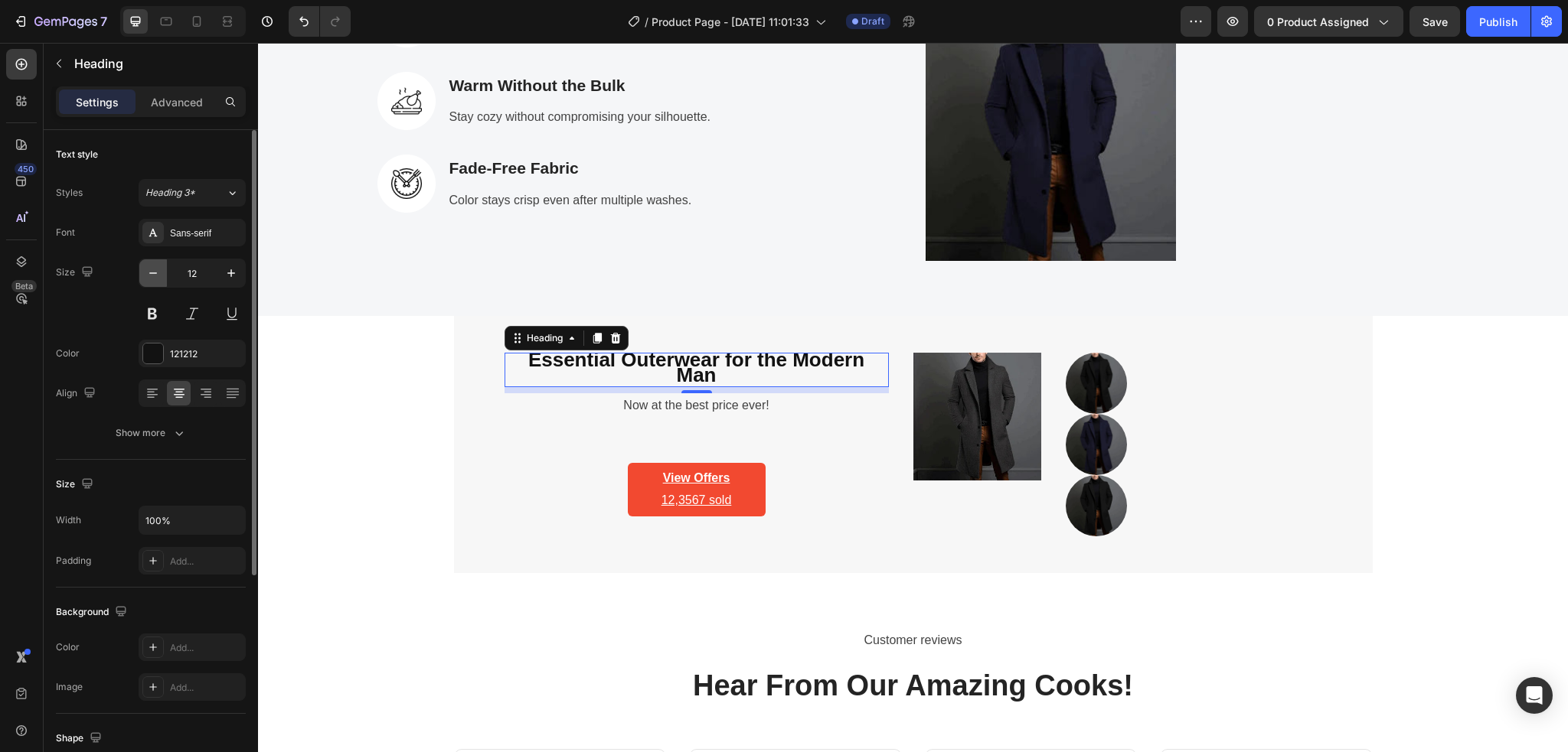
click at [150, 279] on icon "button" at bounding box center [154, 274] width 16 height 16
click at [225, 279] on icon "button" at bounding box center [231, 274] width 16 height 16
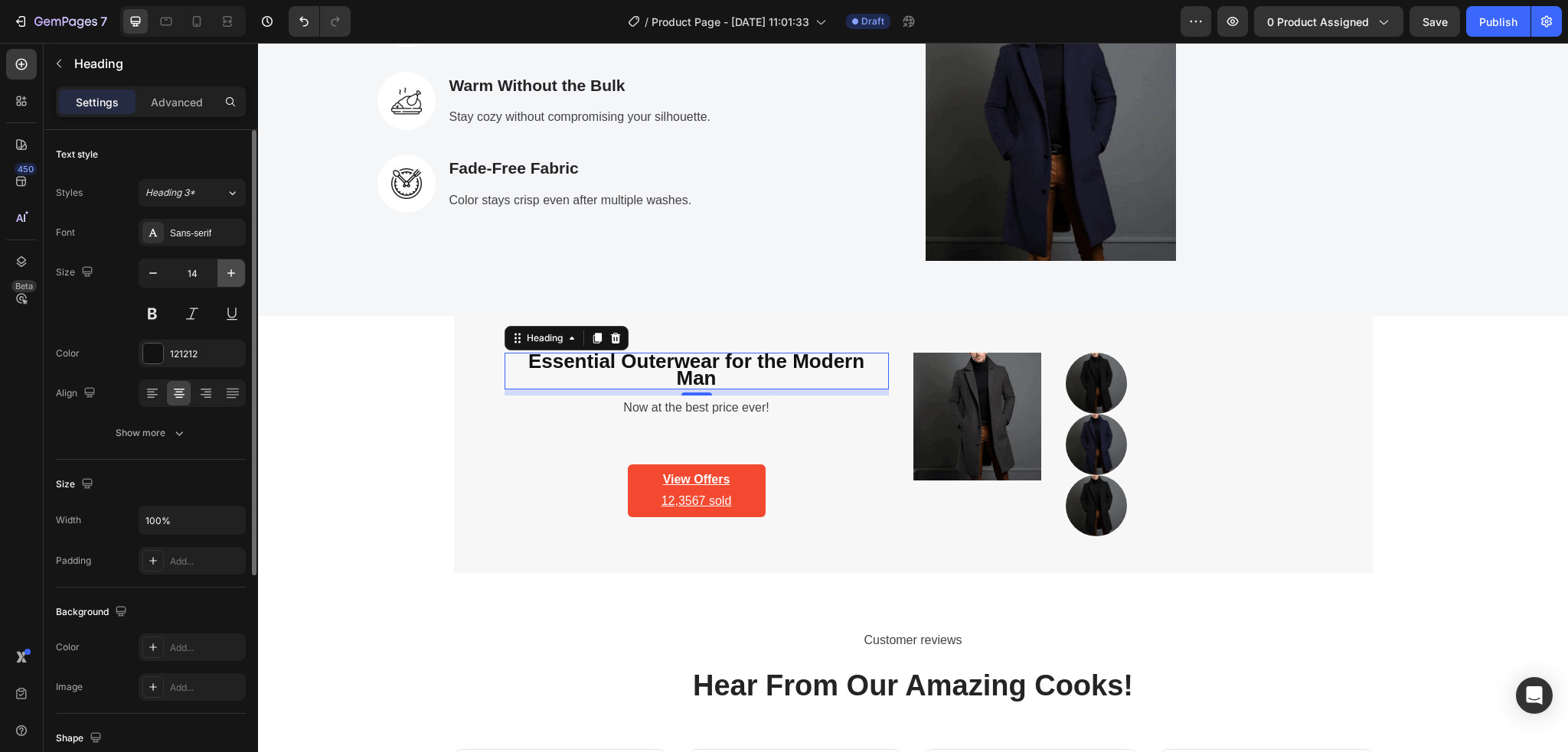
click at [225, 279] on icon "button" at bounding box center [231, 274] width 16 height 16
type input "15"
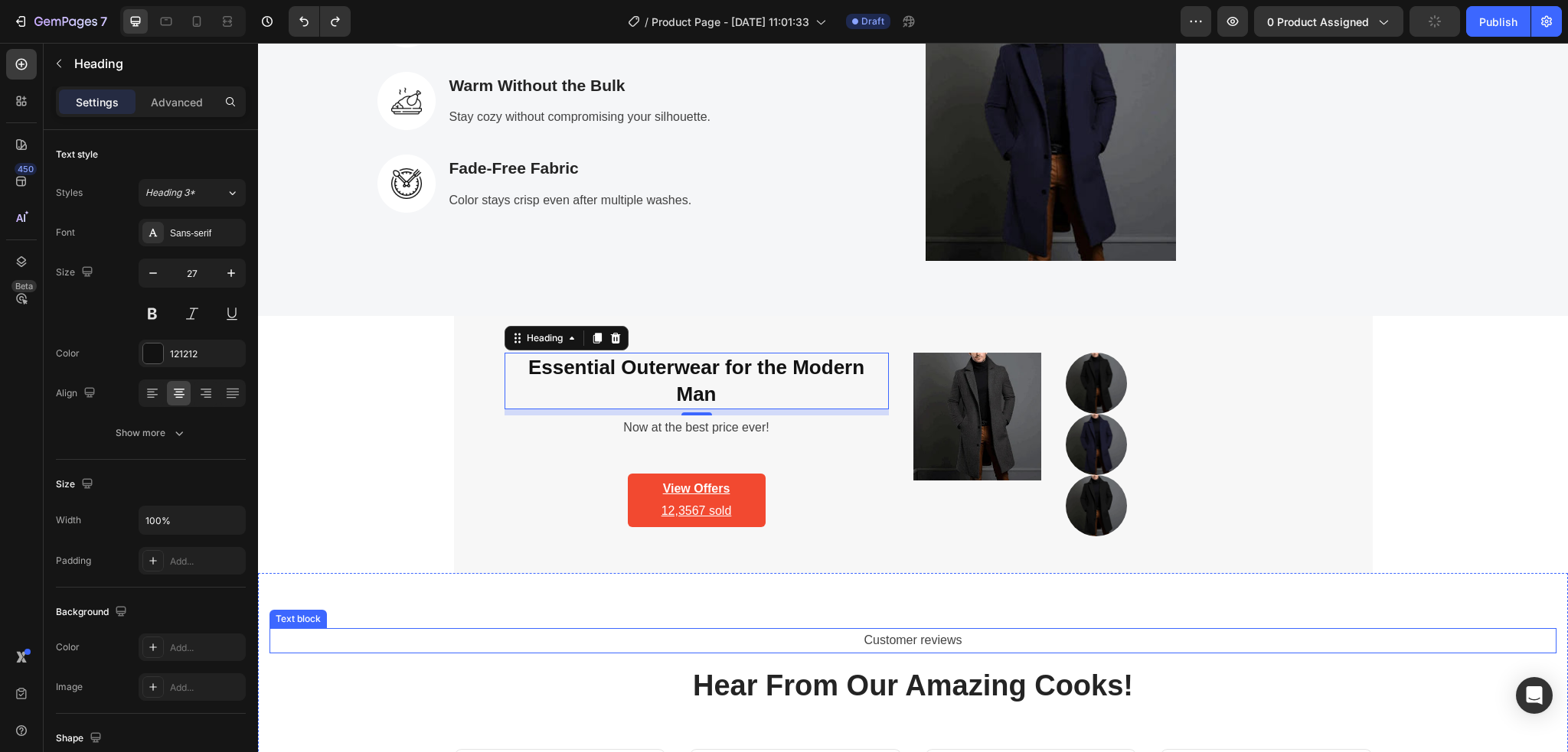
type input "28"
click at [56, 66] on icon "button" at bounding box center [59, 63] width 12 height 12
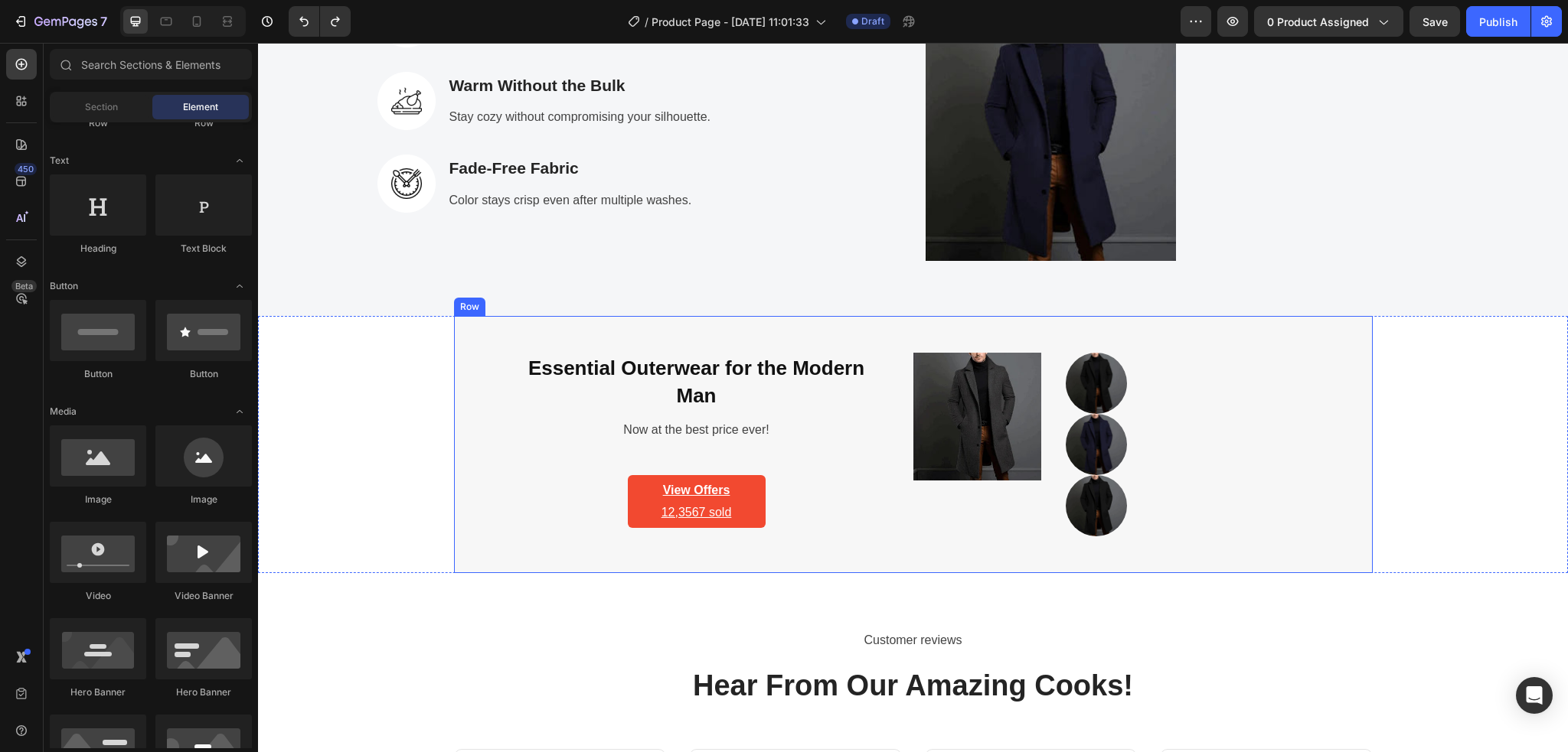
click at [469, 372] on div "Essential Outerwear for the Modern Man Heading Now at the best price ever! Text…" at bounding box center [913, 444] width 919 height 257
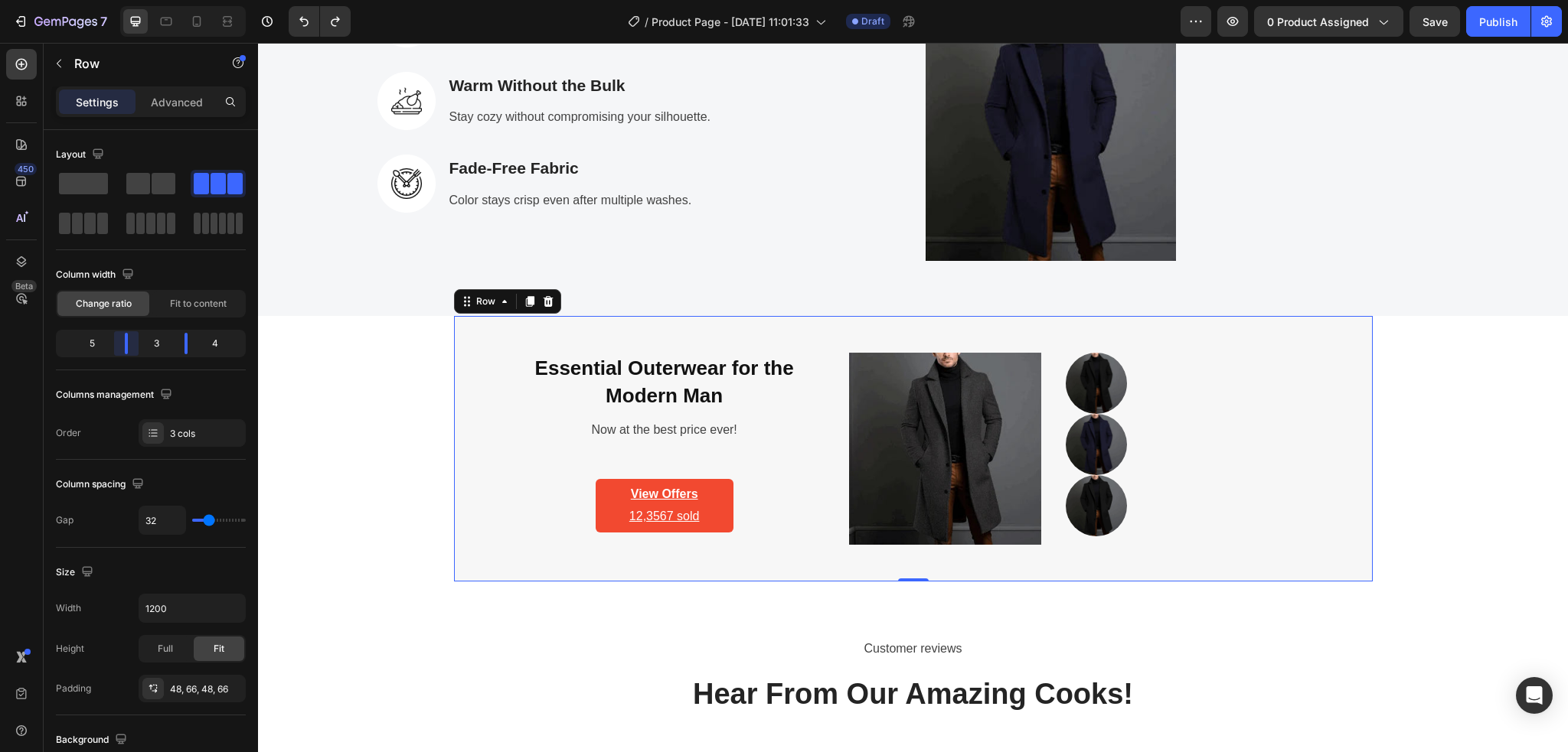
drag, startPoint x: 133, startPoint y: 345, endPoint x: 143, endPoint y: 346, distance: 10.0
click at [143, 0] on body "7 Version history / Product Page - Aug 28, 11:01:33 Draft Preview 0 product ass…" at bounding box center [784, 0] width 1568 height 0
drag, startPoint x: 127, startPoint y: 346, endPoint x: 139, endPoint y: 351, distance: 13.0
click at [139, 0] on body "7 Version history / Product Page - Aug 28, 11:01:33 Draft Preview 0 product ass…" at bounding box center [784, 0] width 1568 height 0
click at [610, 393] on span "Essential Outerwear for the Modern Man" at bounding box center [664, 381] width 259 height 50
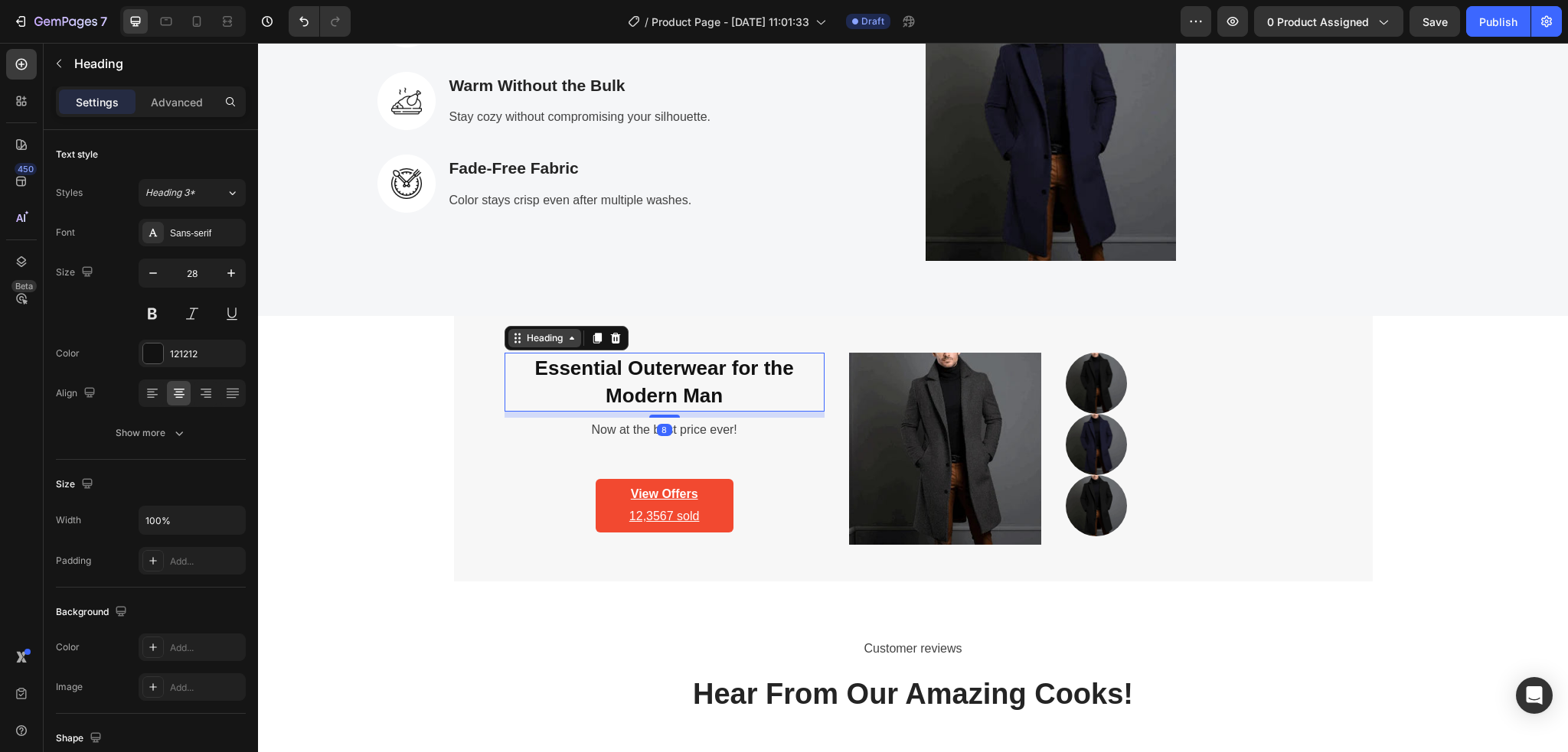
click at [565, 344] on icon at bounding box center [571, 338] width 12 height 12
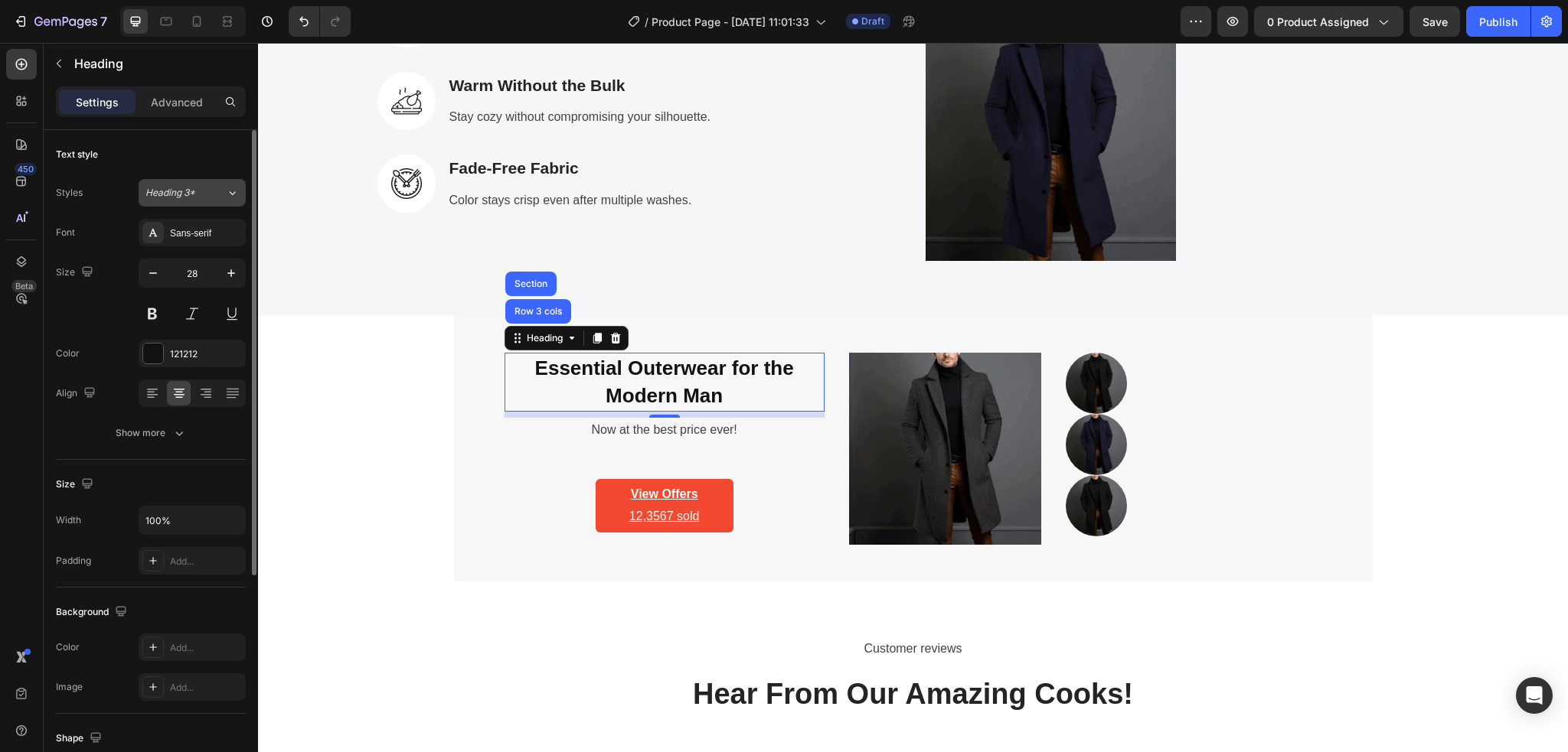
click at [229, 197] on icon at bounding box center [231, 193] width 13 height 16
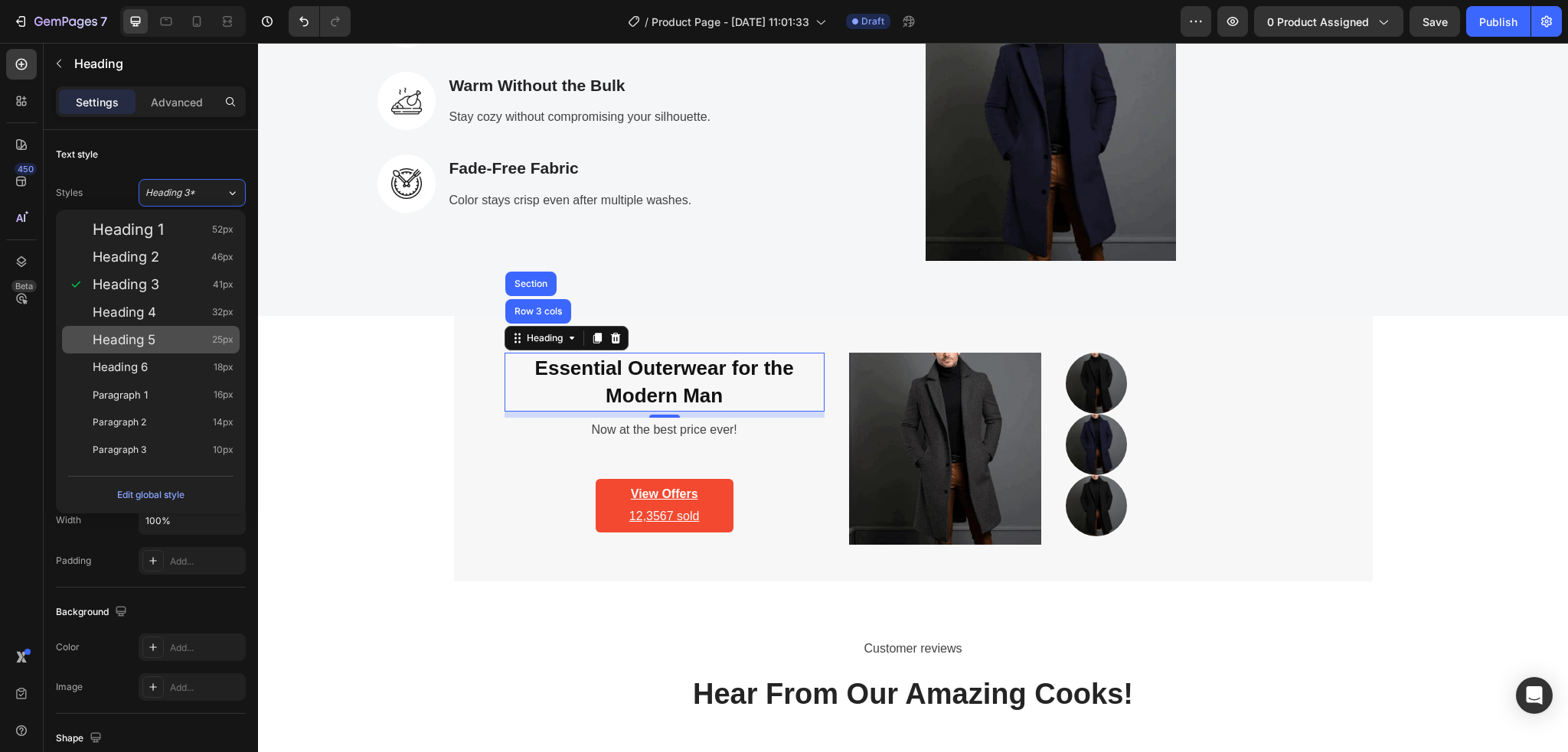
click at [160, 326] on div "Heading 5 25px" at bounding box center [151, 340] width 177 height 28
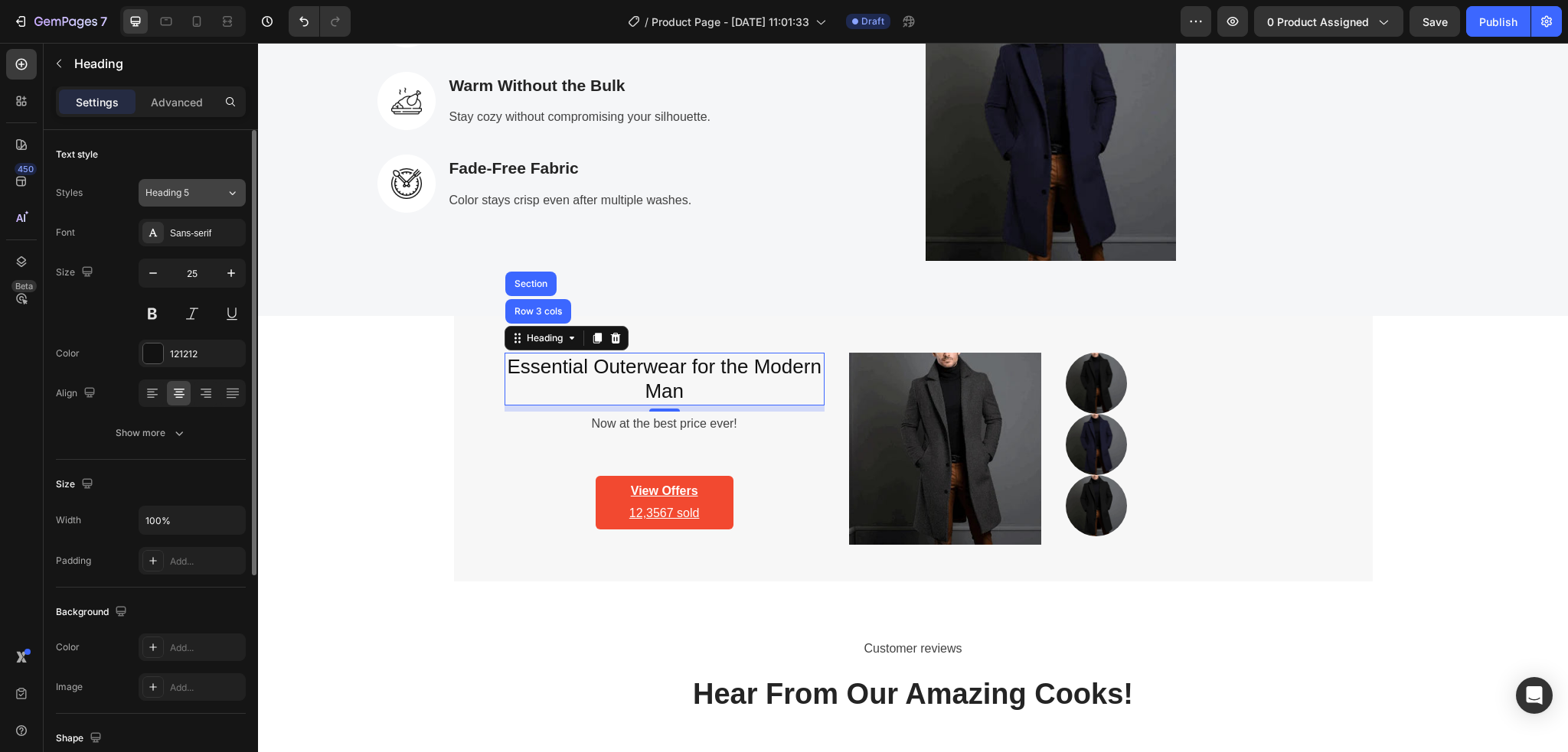
click at [224, 200] on button "Heading 5" at bounding box center [192, 193] width 107 height 28
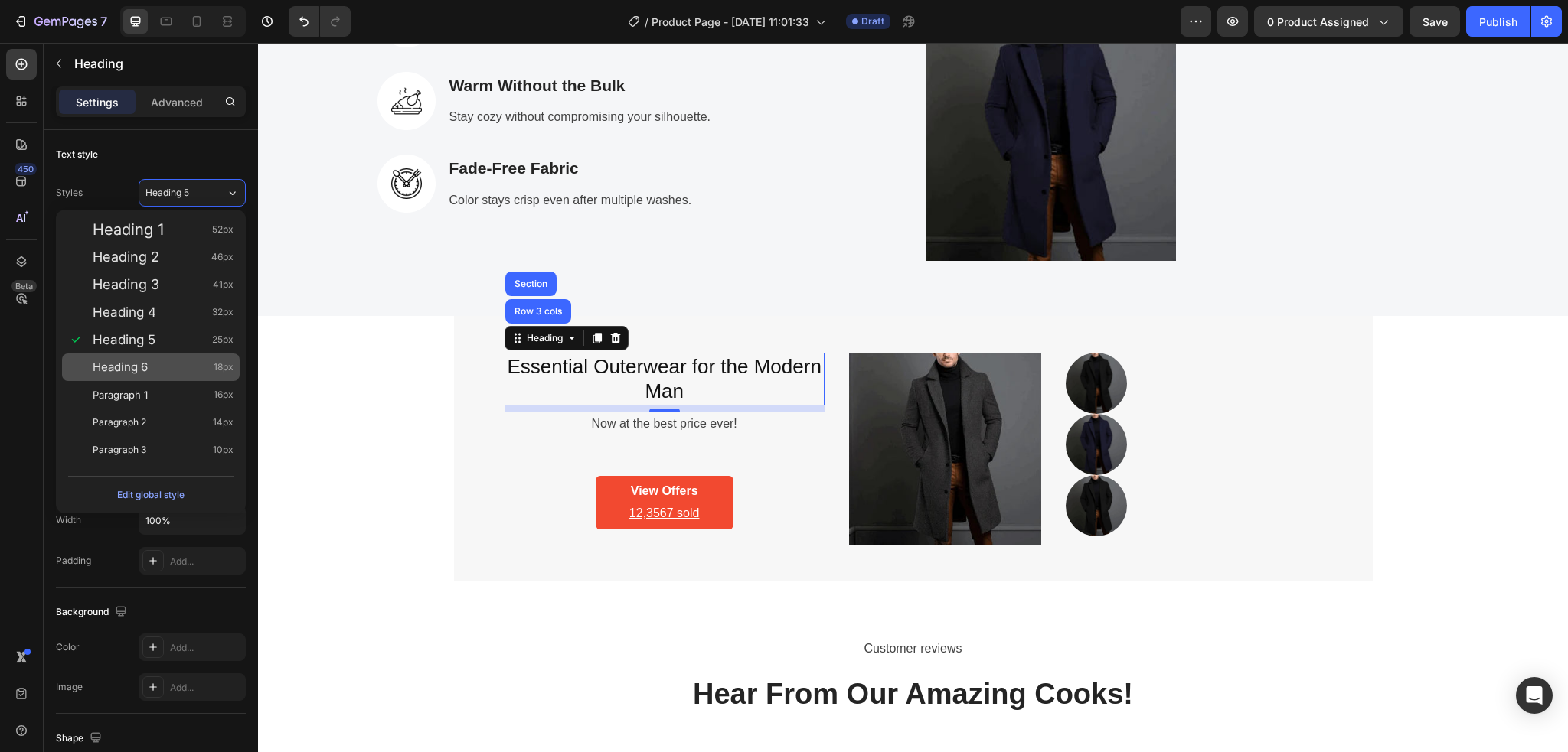
click at [153, 358] on div "Heading 6 18px" at bounding box center [151, 367] width 177 height 28
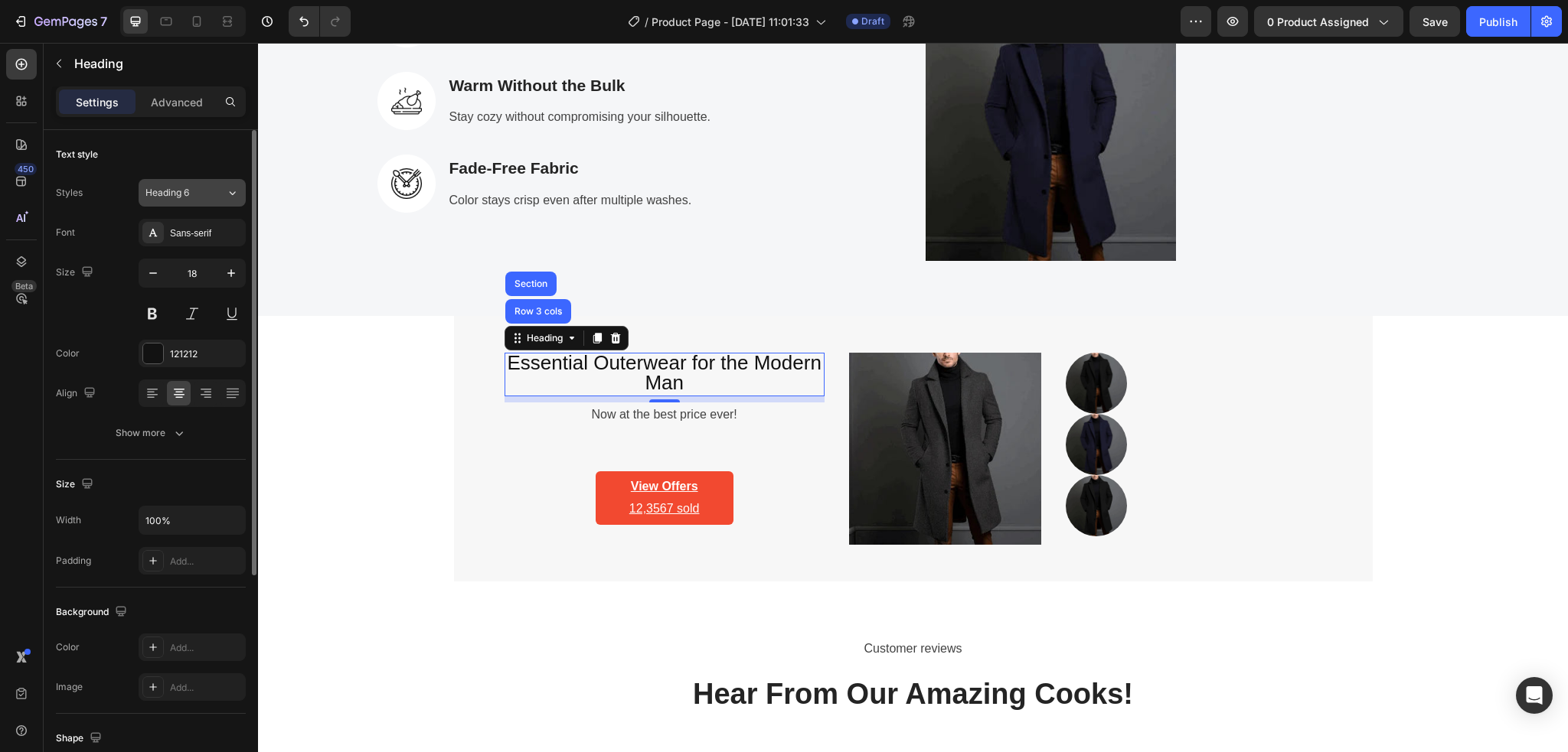
click at [189, 197] on span "Heading 6" at bounding box center [167, 193] width 43 height 14
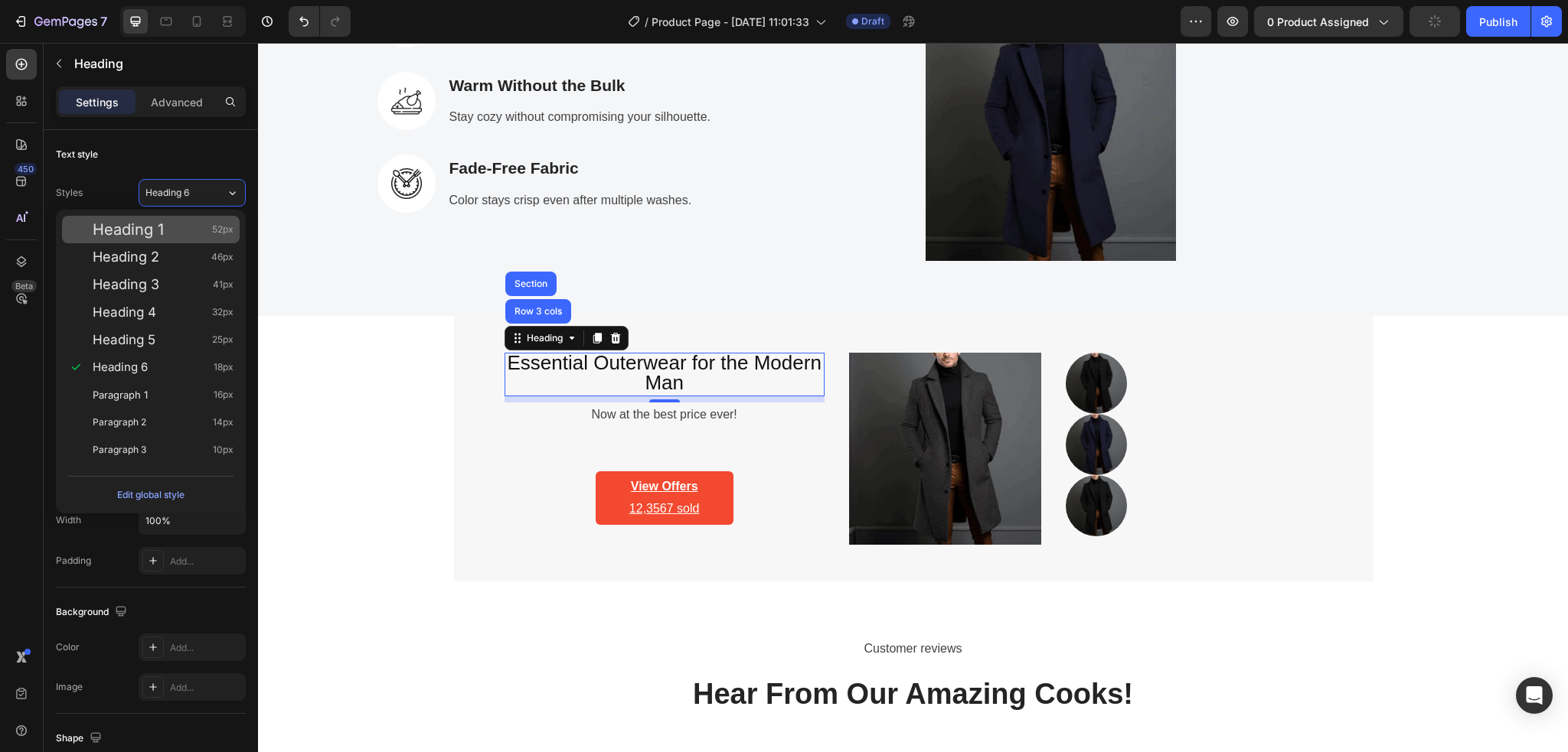
drag, startPoint x: 148, startPoint y: 239, endPoint x: 26, endPoint y: 277, distance: 127.8
click at [147, 239] on div "Heading 1 52px" at bounding box center [151, 229] width 177 height 28
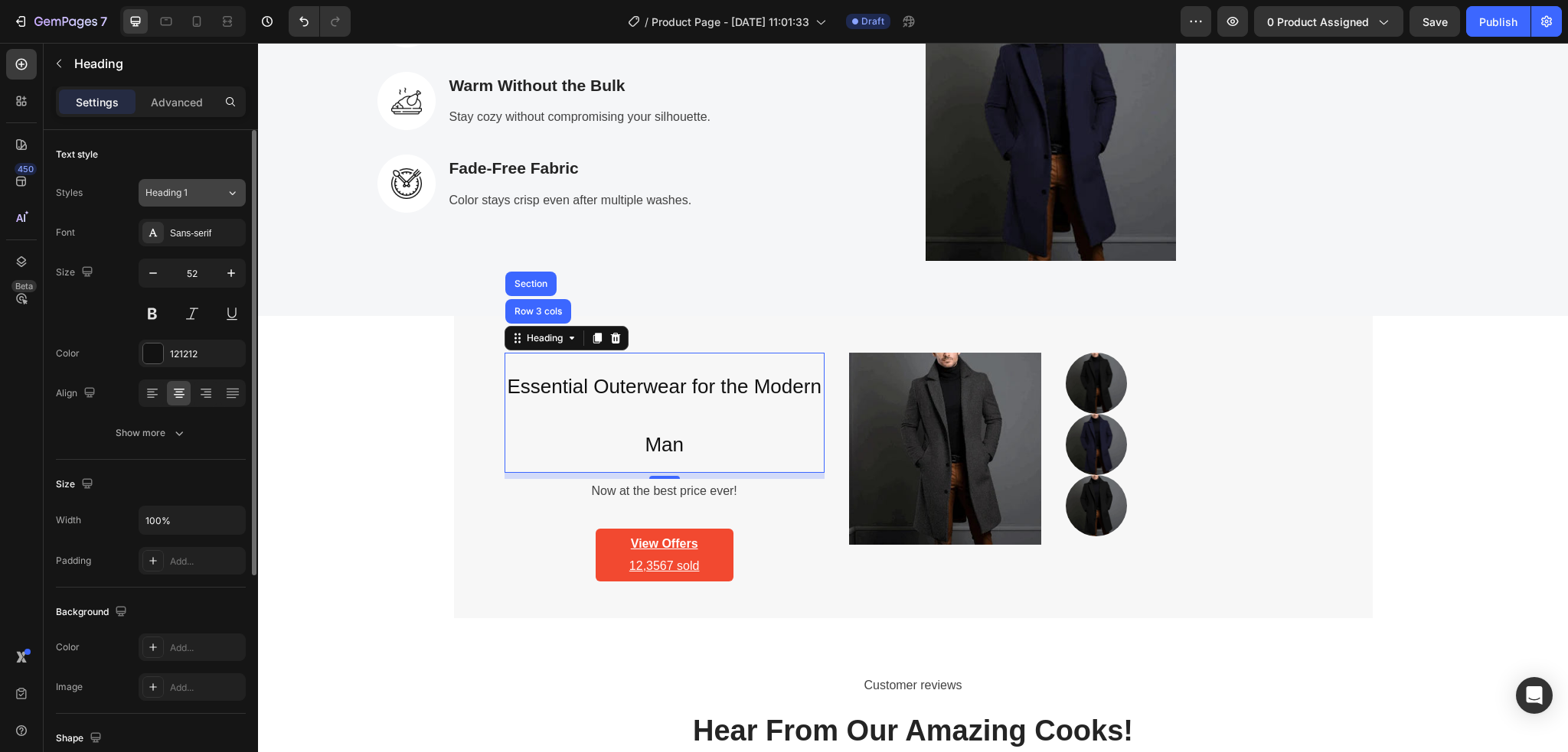
click at [224, 194] on div "Heading 1" at bounding box center [186, 193] width 81 height 14
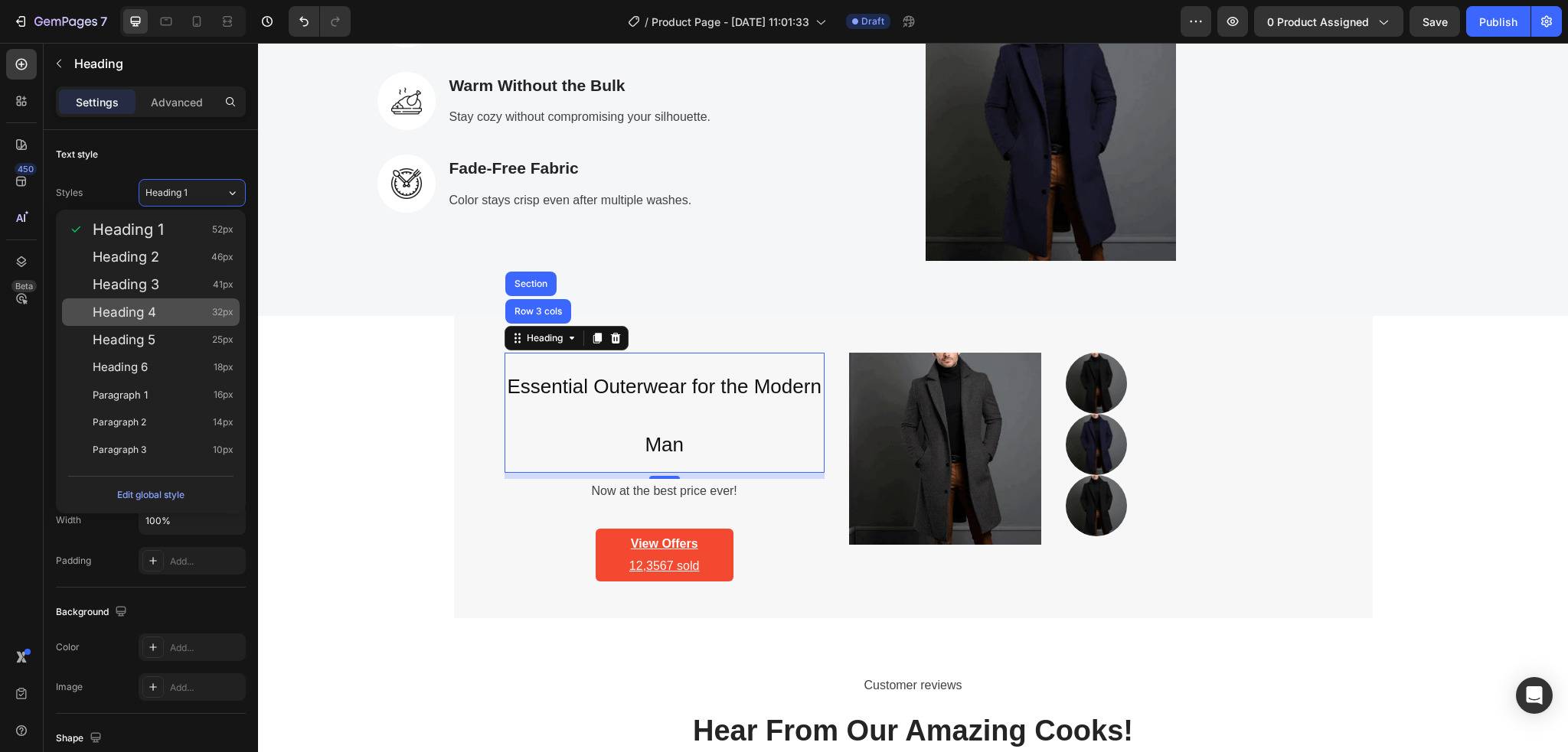
click at [138, 317] on span "Heading 4" at bounding box center [124, 312] width 63 height 16
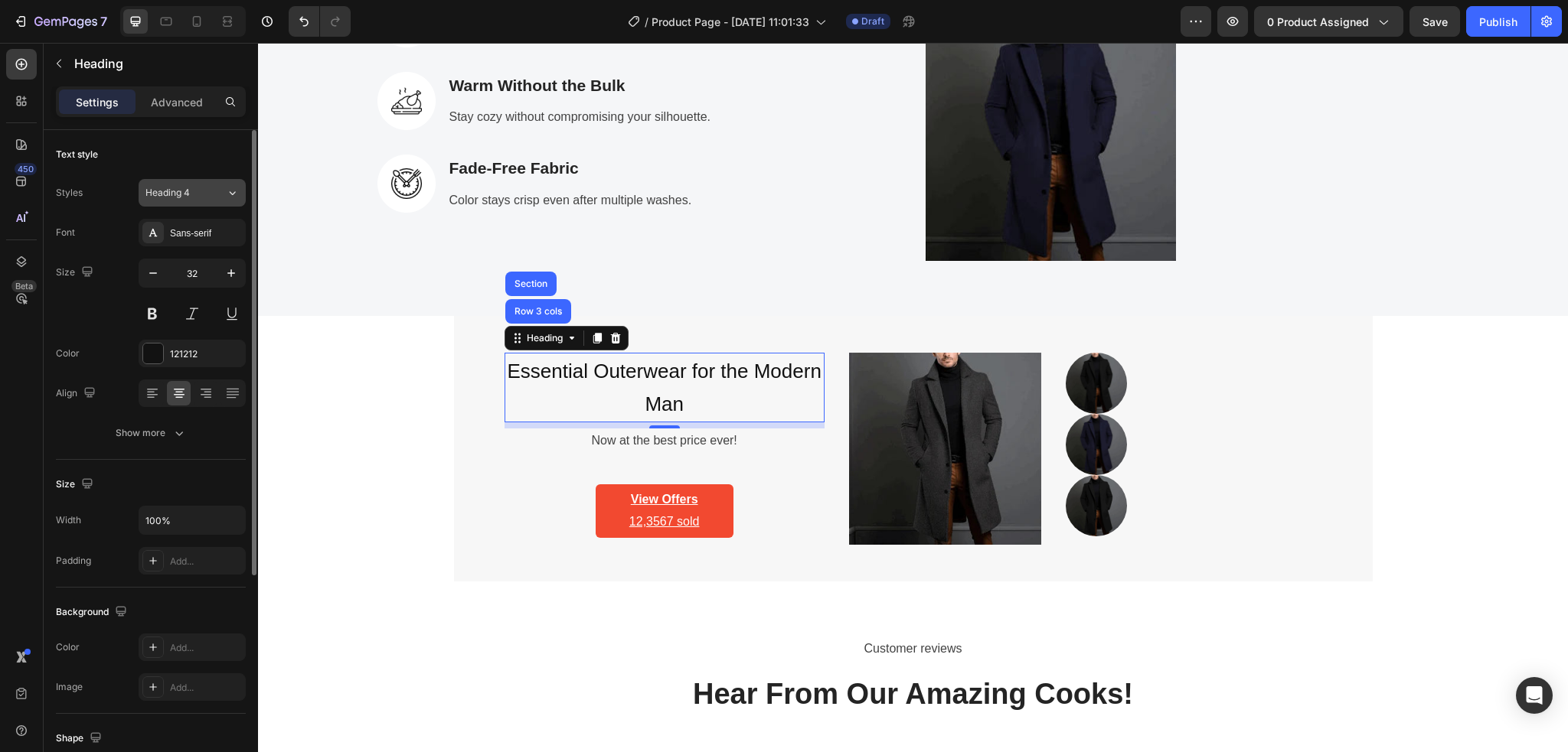
click at [196, 195] on div "Heading 4" at bounding box center [176, 193] width 62 height 14
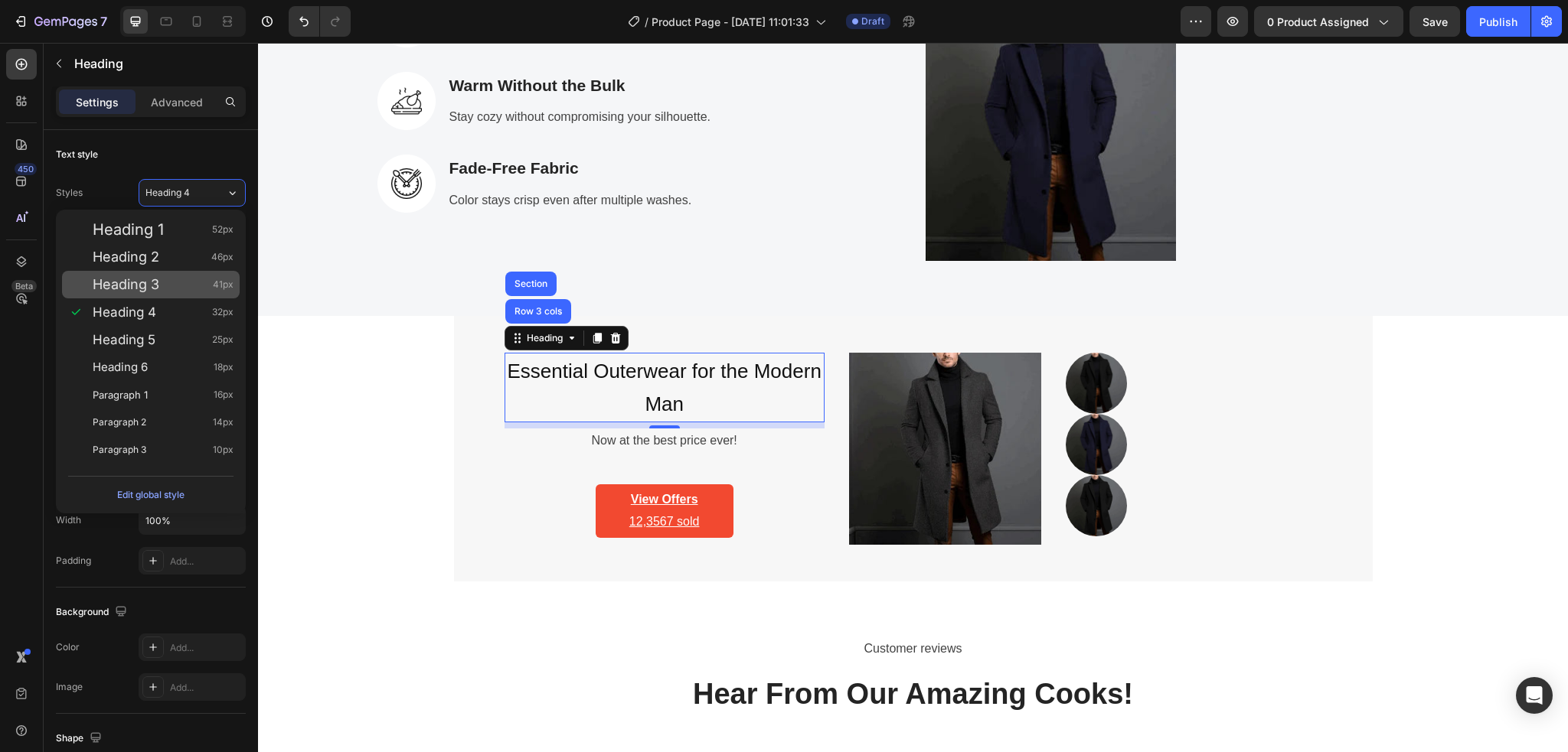
click at [150, 281] on span "Heading 3" at bounding box center [126, 284] width 67 height 16
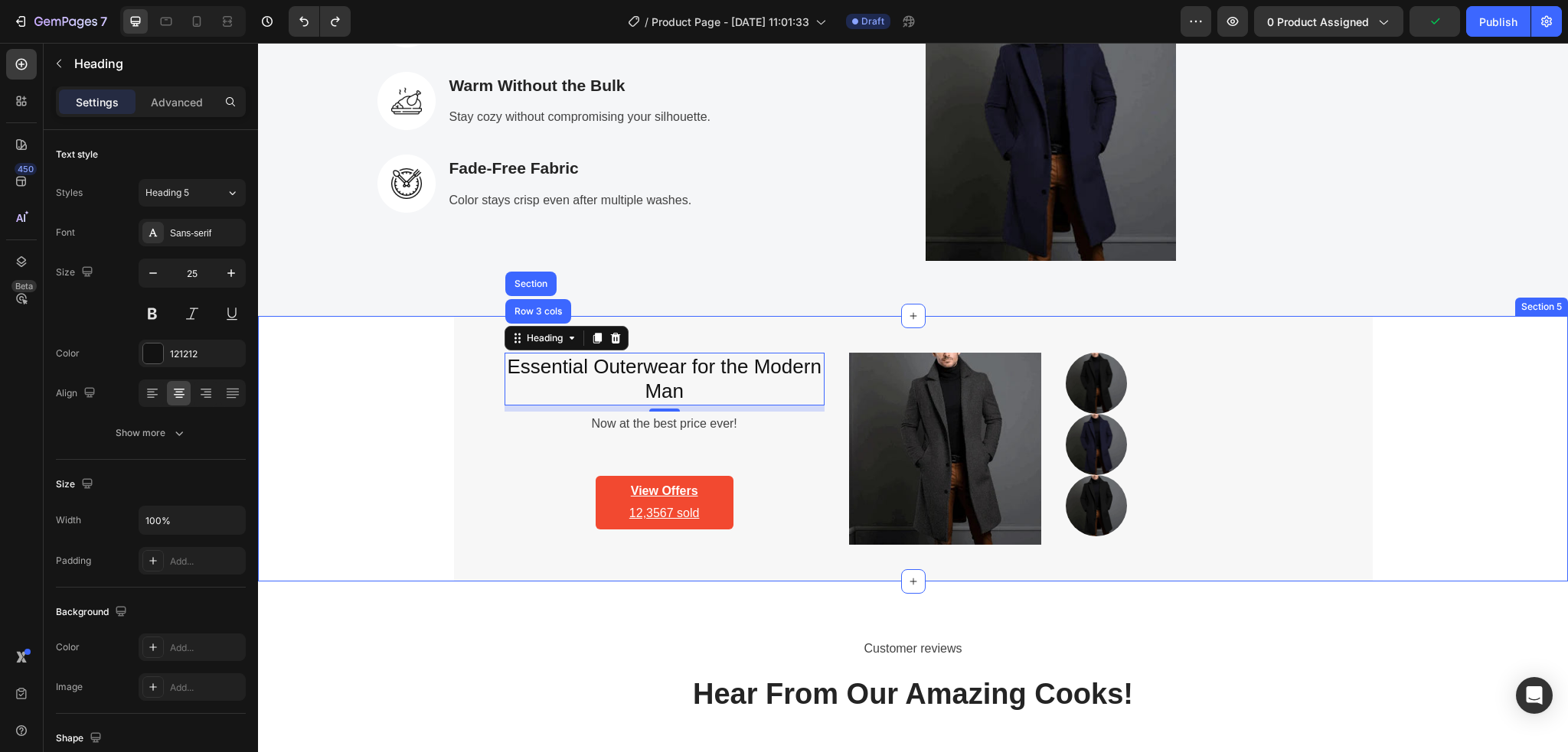
type input "28"
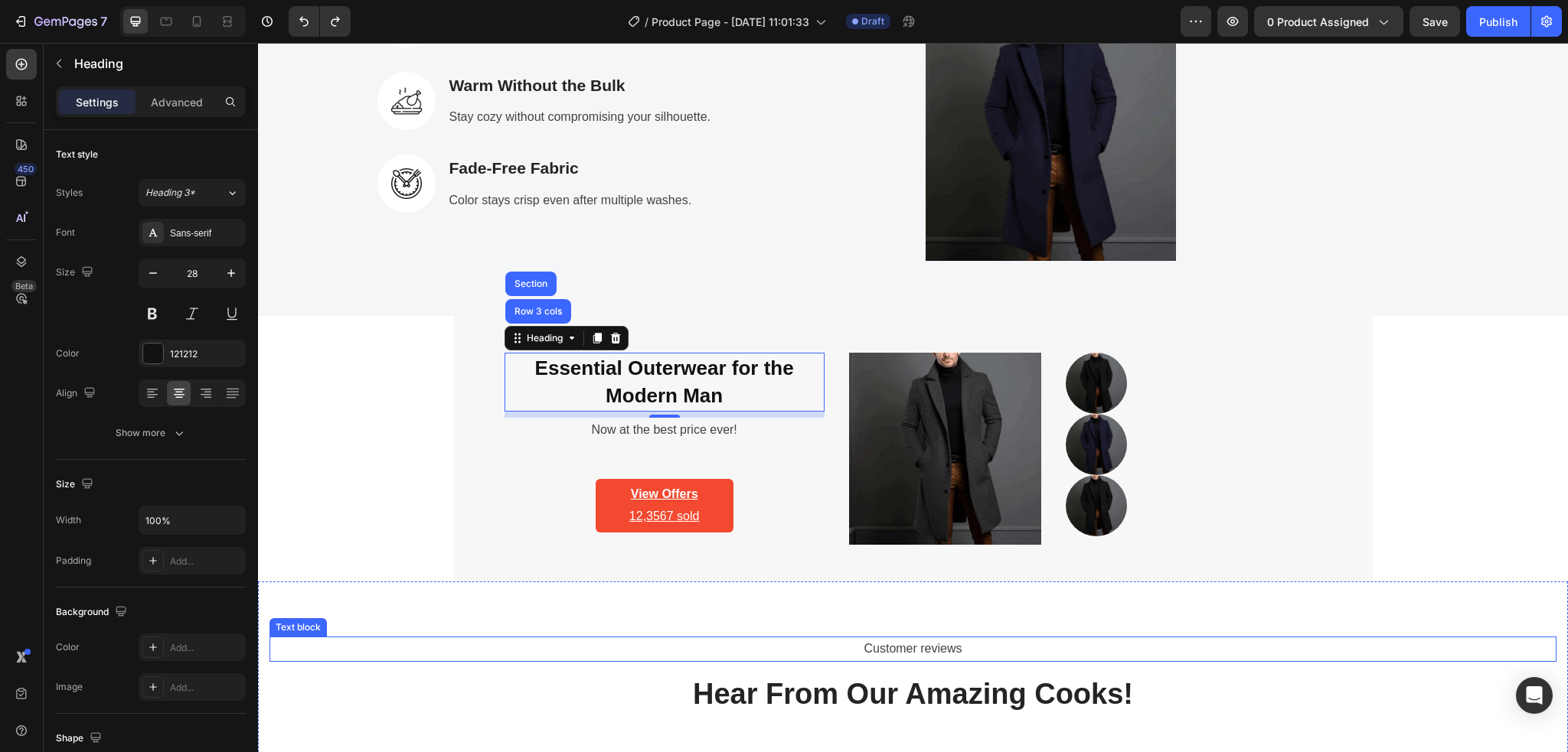
click at [619, 641] on p "Customer reviews" at bounding box center [912, 649] width 1283 height 23
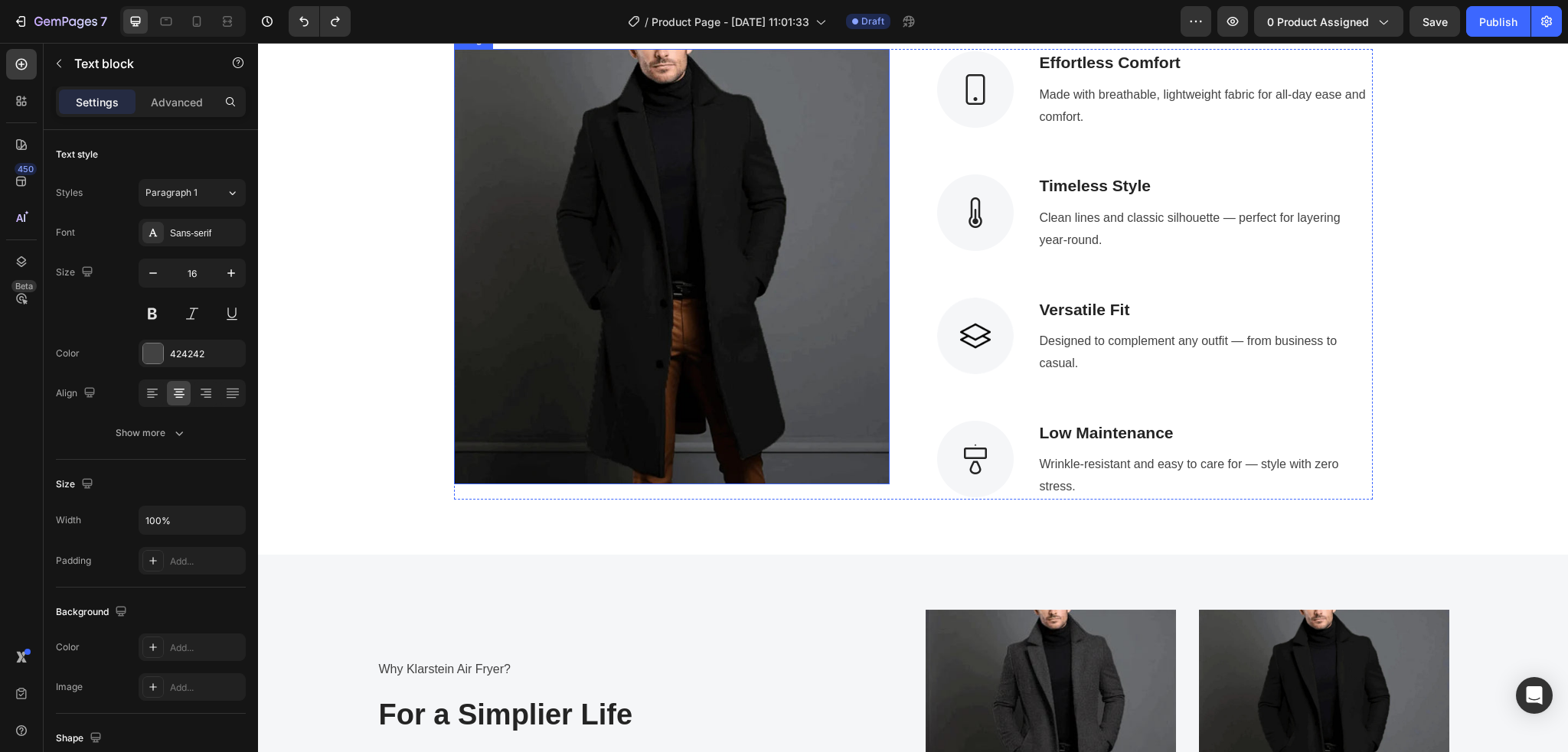
scroll to position [1711, 0]
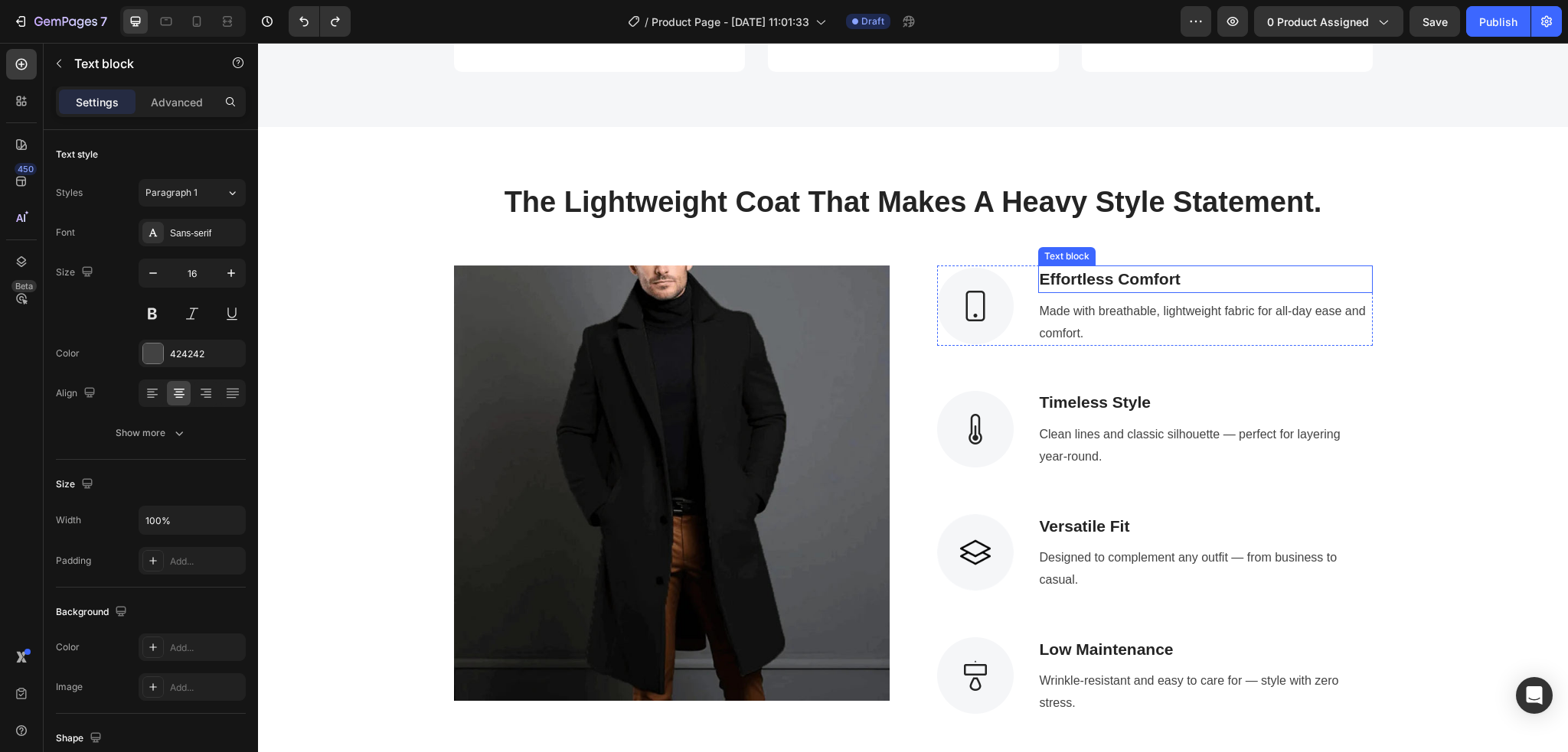
click at [1180, 291] on p "Effortless Comfort" at bounding box center [1205, 279] width 331 height 25
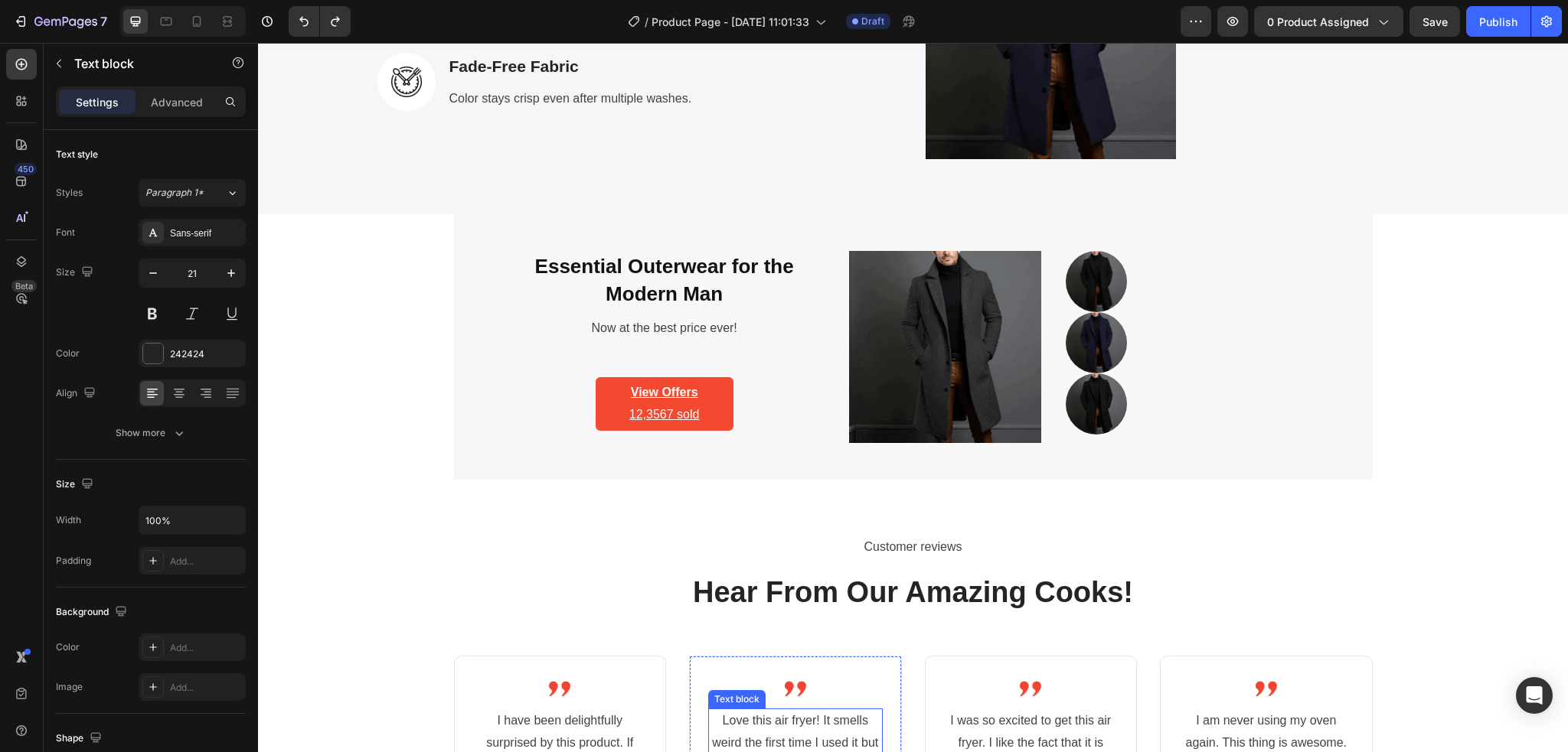
scroll to position [2833, 0]
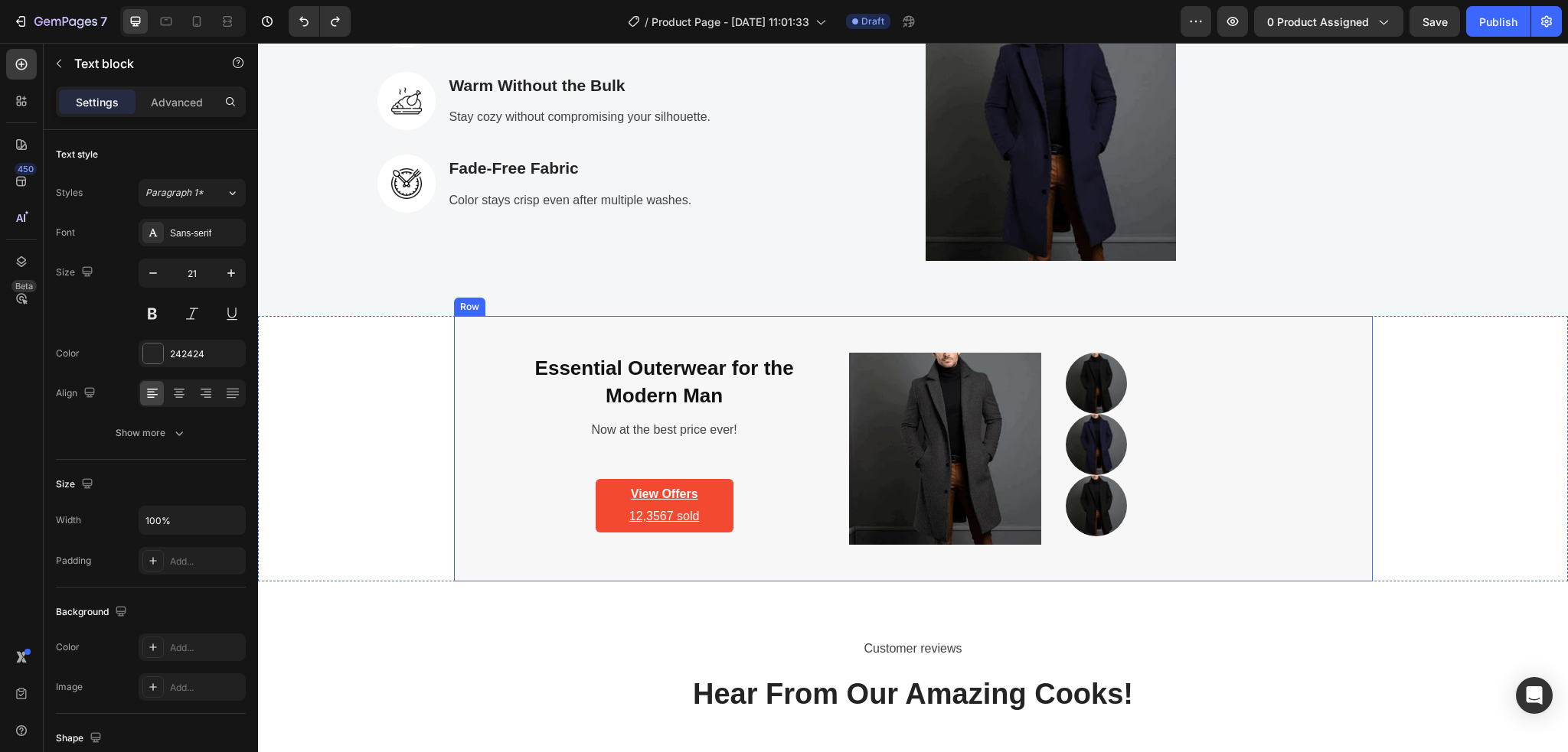
click at [513, 336] on div "Essential Outerwear for the Modern Man Heading Now at the best price ever! Text…" at bounding box center [913, 449] width 919 height 266
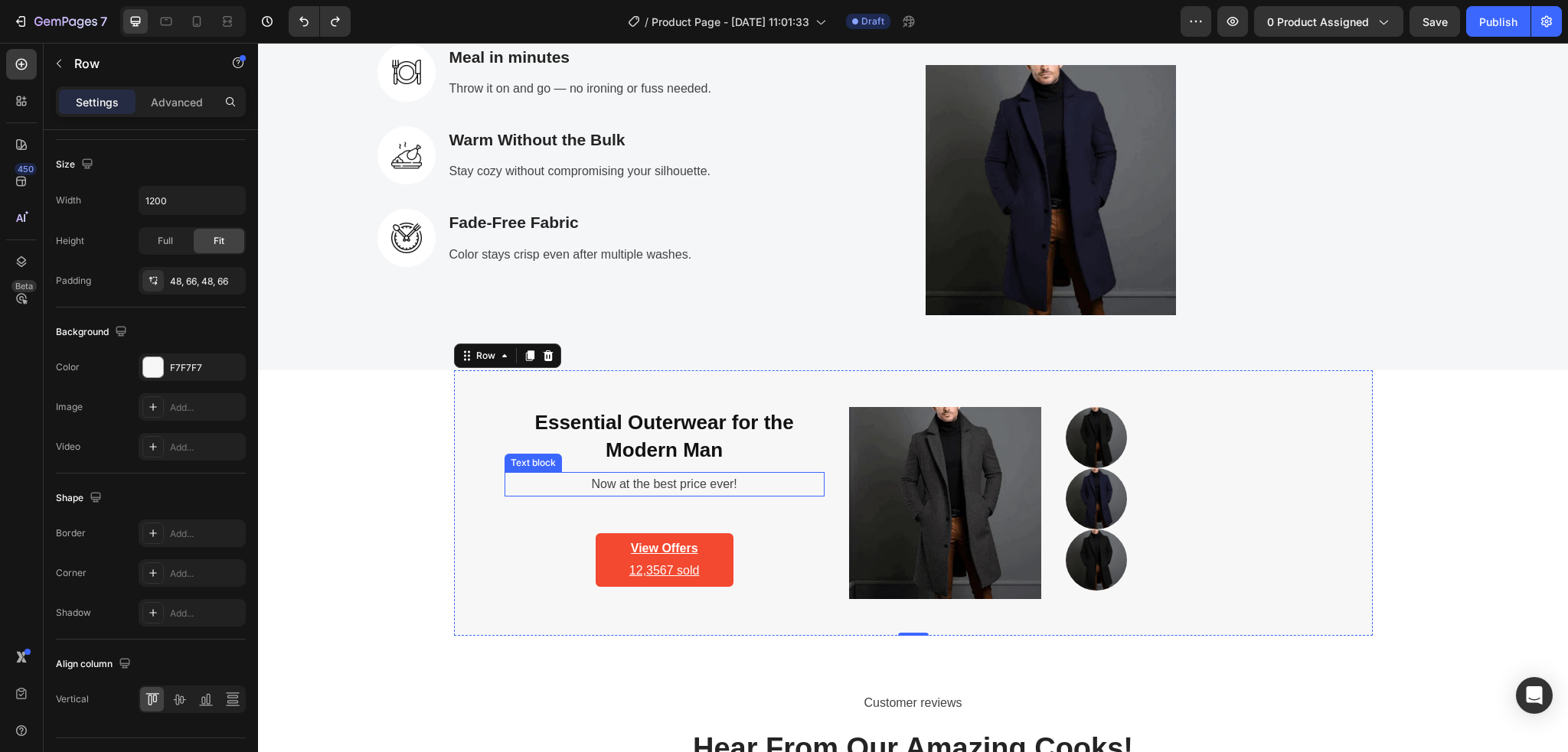
scroll to position [2730, 0]
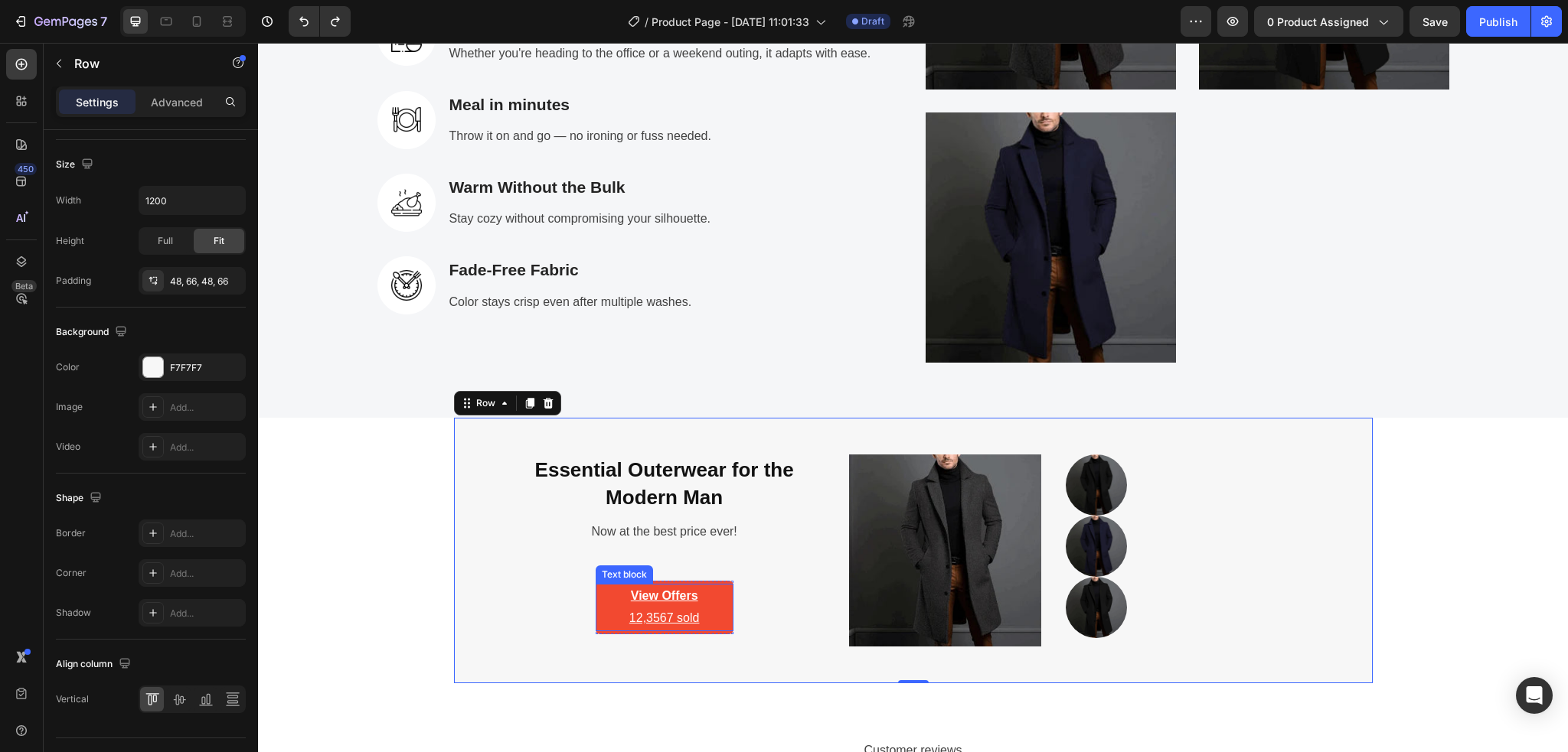
click at [640, 619] on u "12,3567 sold" at bounding box center [664, 617] width 70 height 13
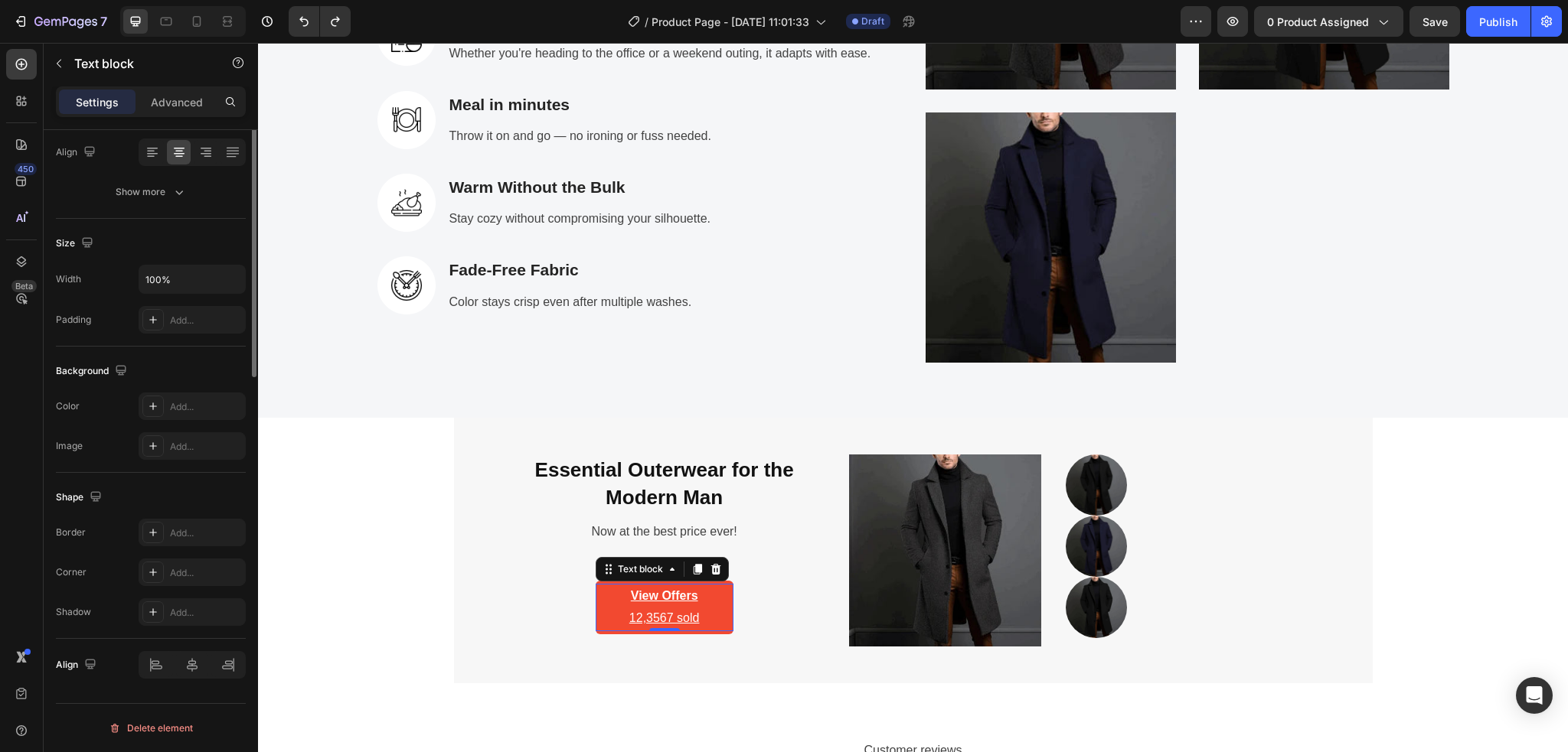
scroll to position [0, 0]
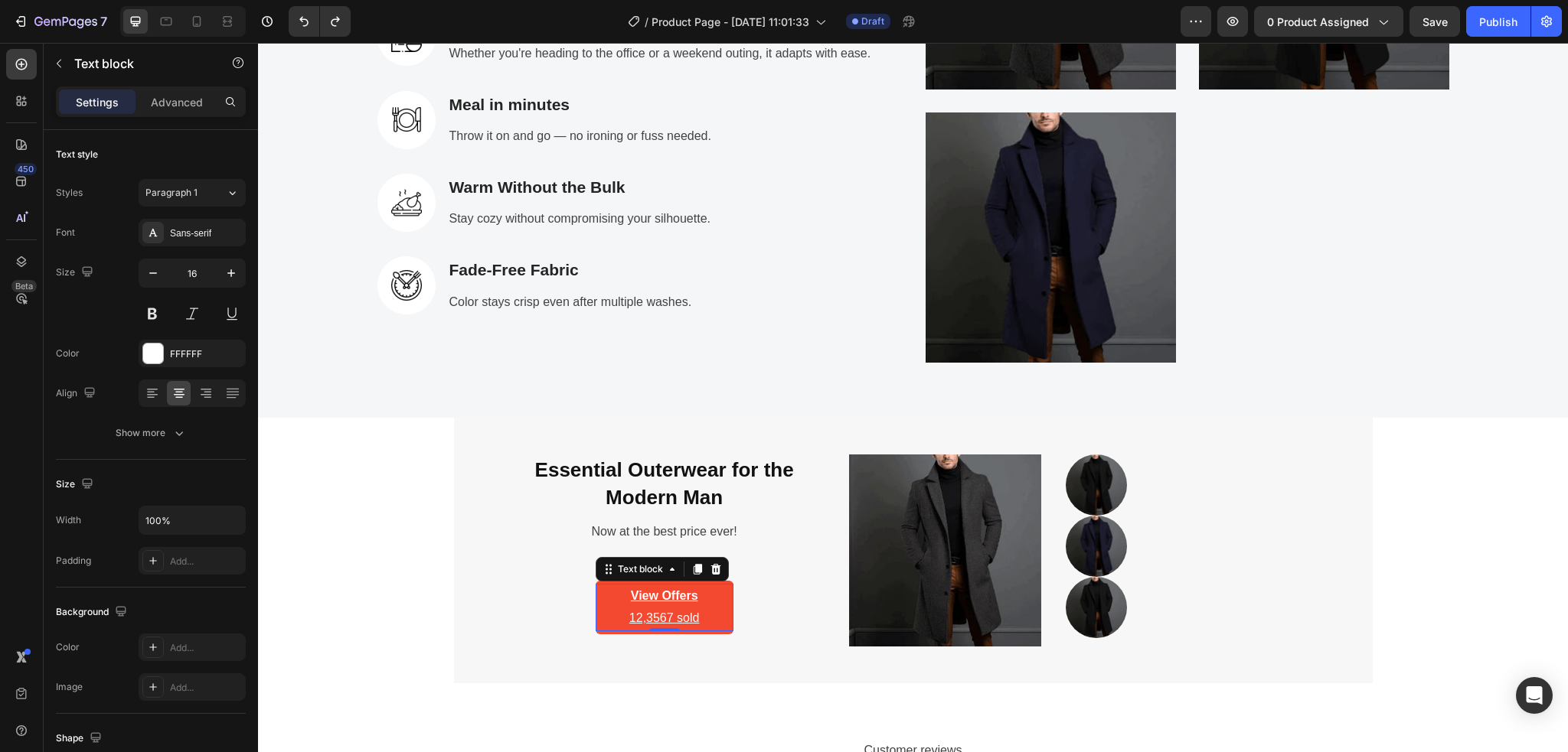
click at [682, 617] on u "12,3567 sold" at bounding box center [664, 617] width 70 height 13
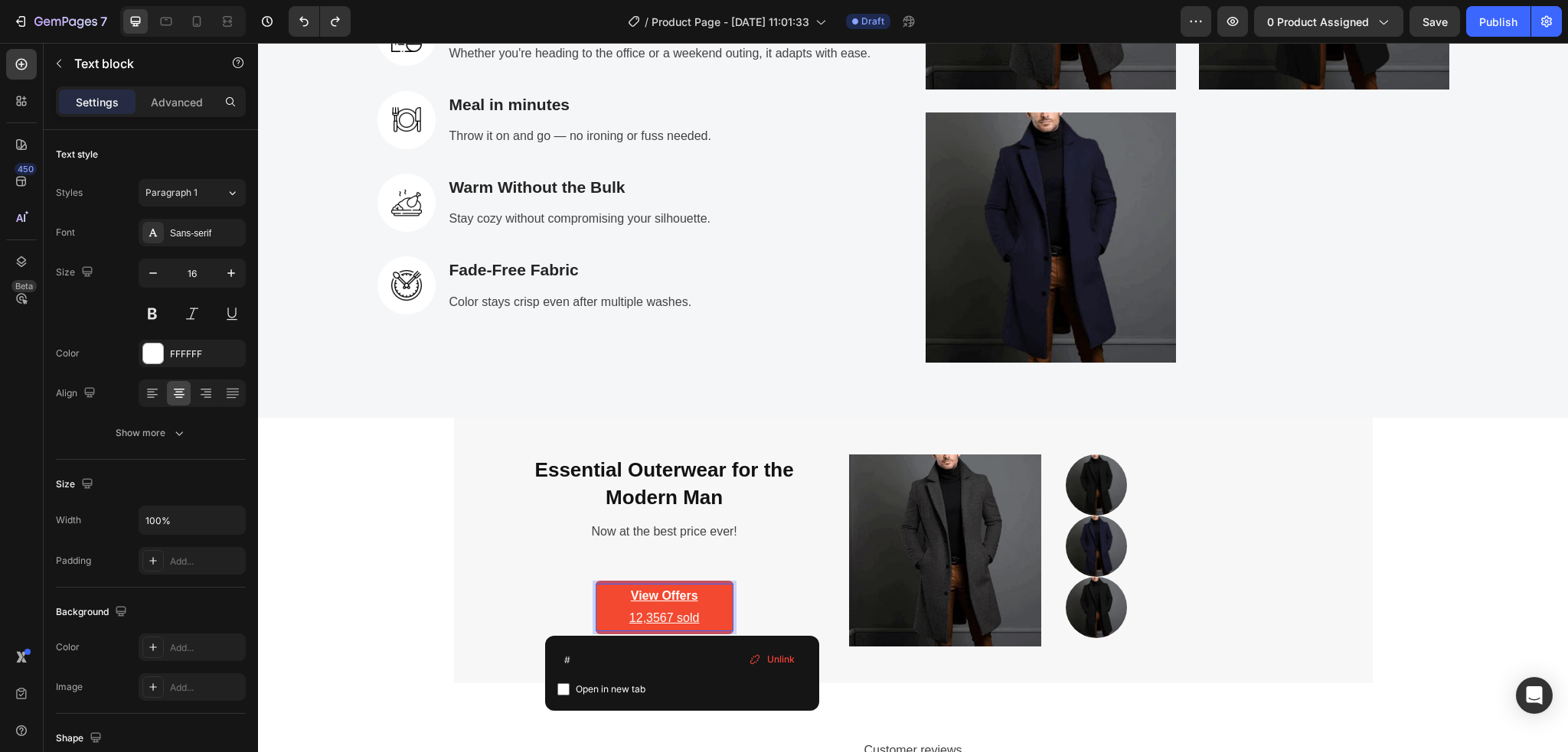
click at [691, 616] on p "View Offers 12,3567 sold ⁠⁠⁠⁠⁠⁠⁠" at bounding box center [664, 606] width 135 height 44
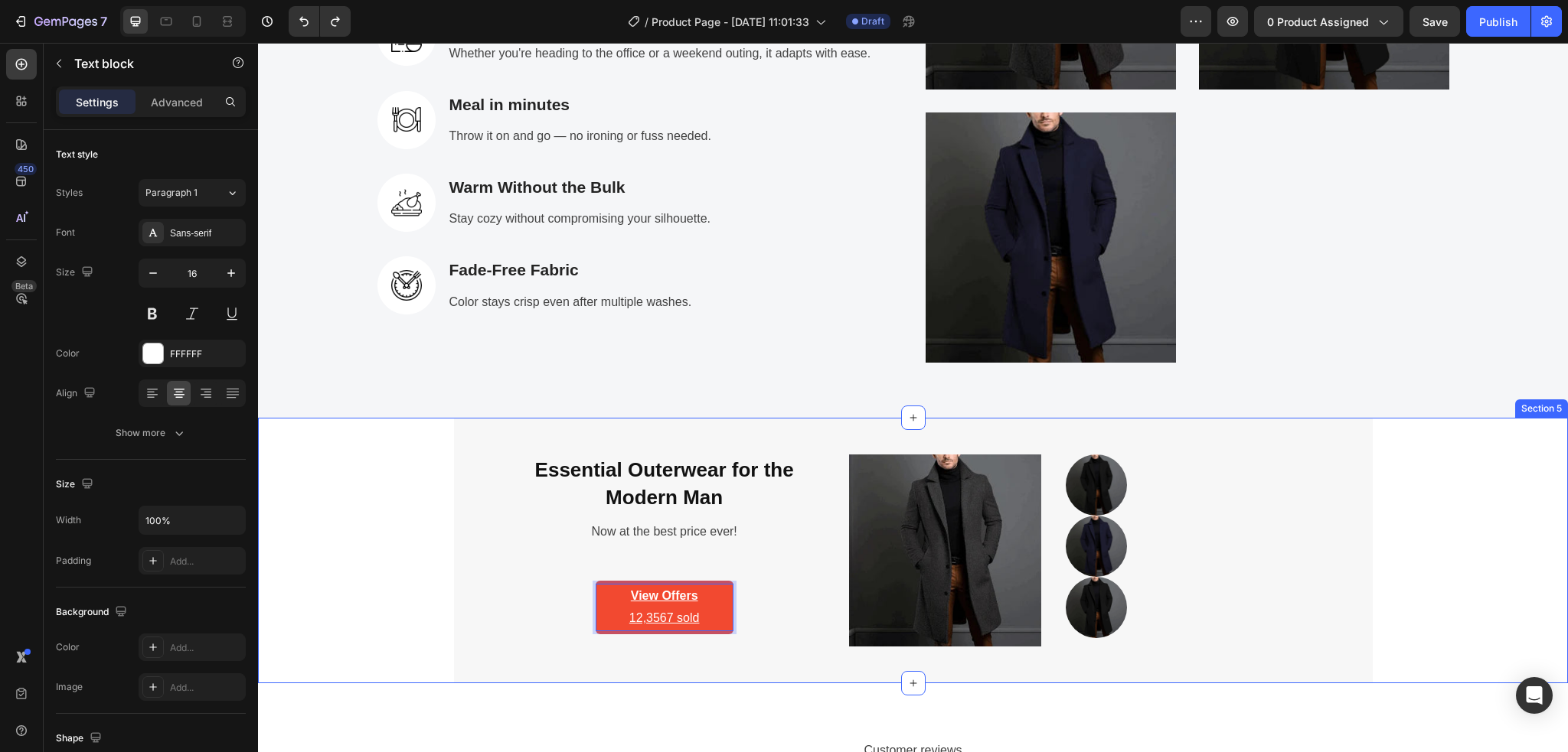
click at [408, 602] on div "Essential Outerwear for the Modern Man Heading Now at the best price ever! Text…" at bounding box center [913, 550] width 1286 height 266
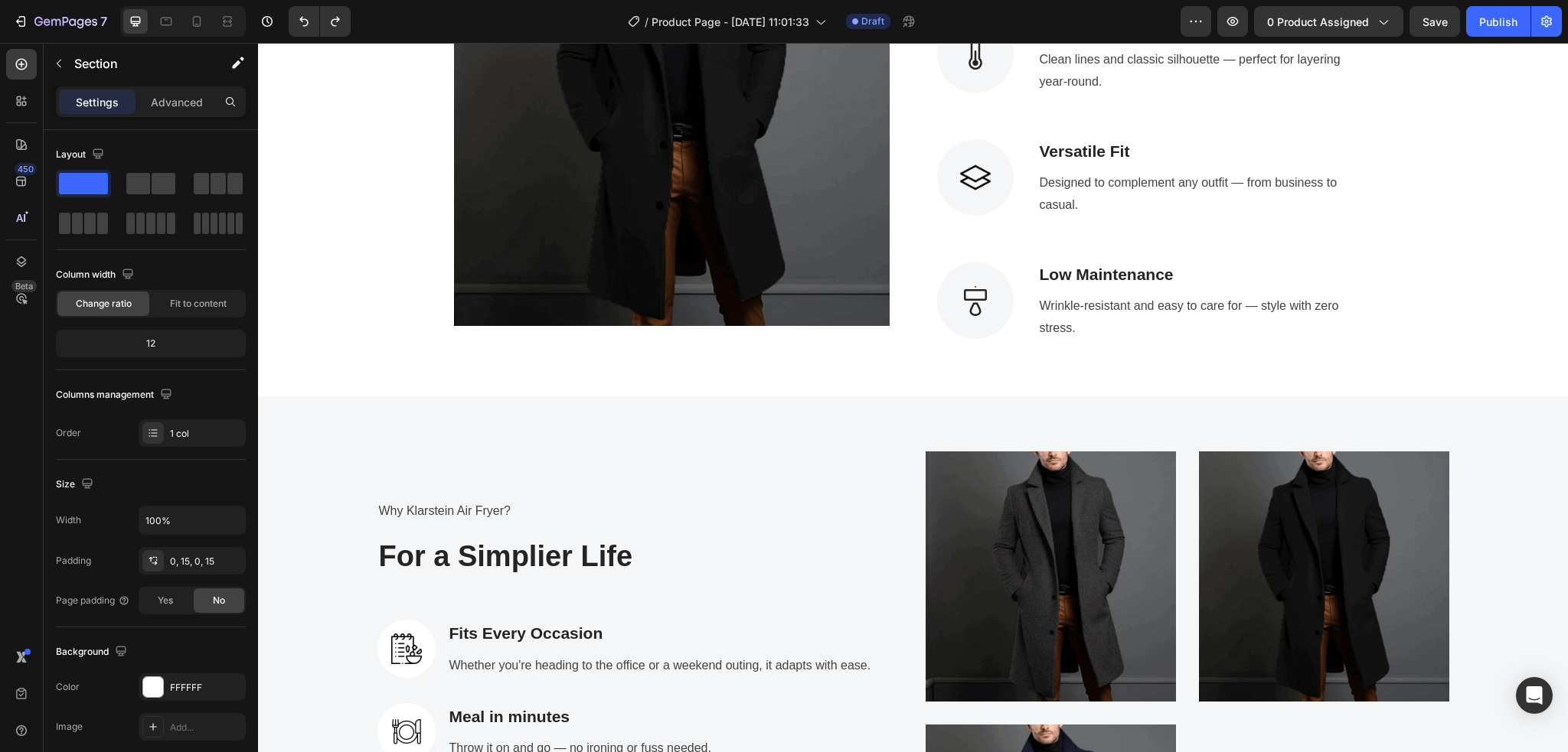
scroll to position [1984, 0]
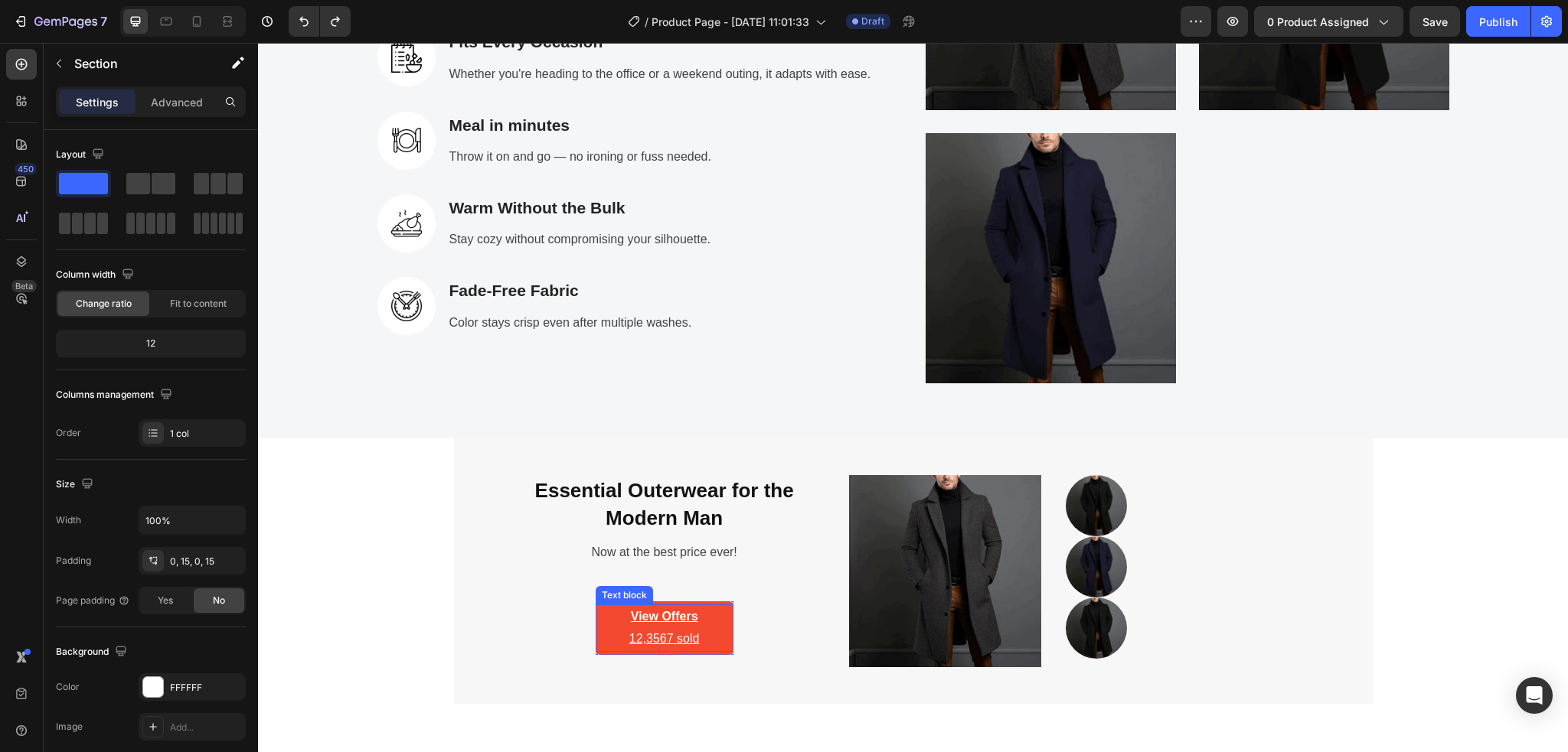
scroll to position [3162, 0]
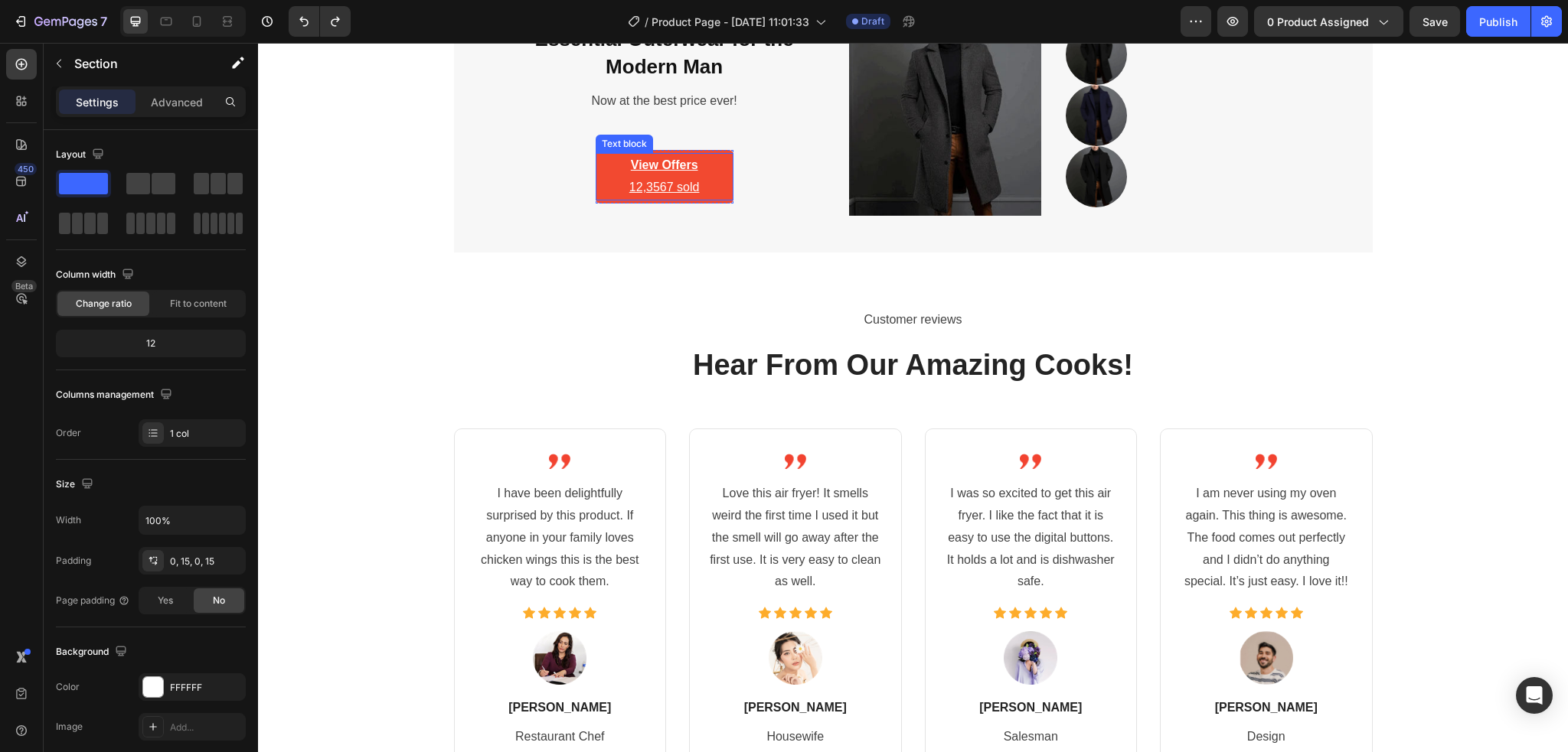
click at [699, 187] on p "View Offers 12,3567 sold" at bounding box center [664, 176] width 135 height 44
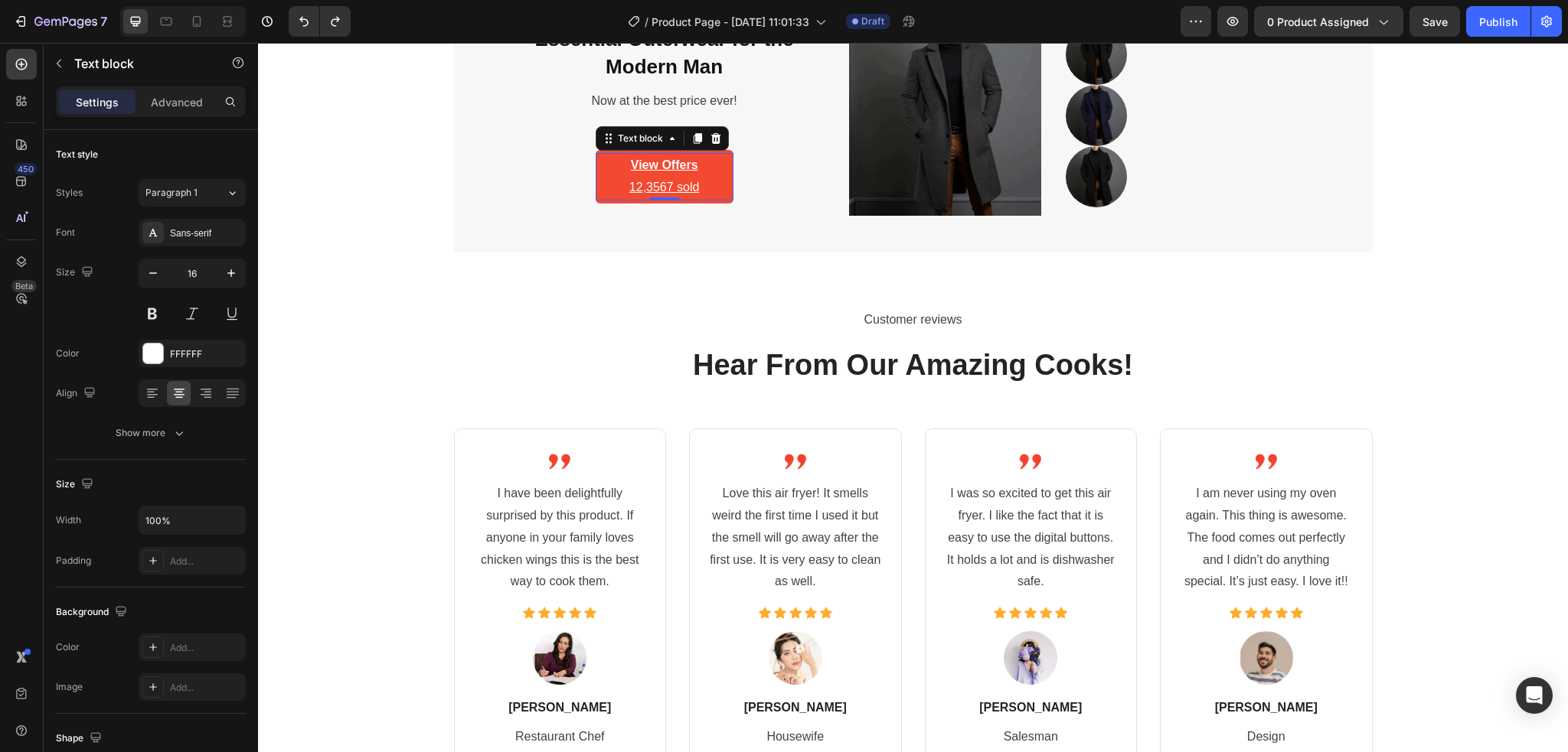
click at [599, 191] on p "View Offers 12,3567 sold" at bounding box center [664, 176] width 135 height 44
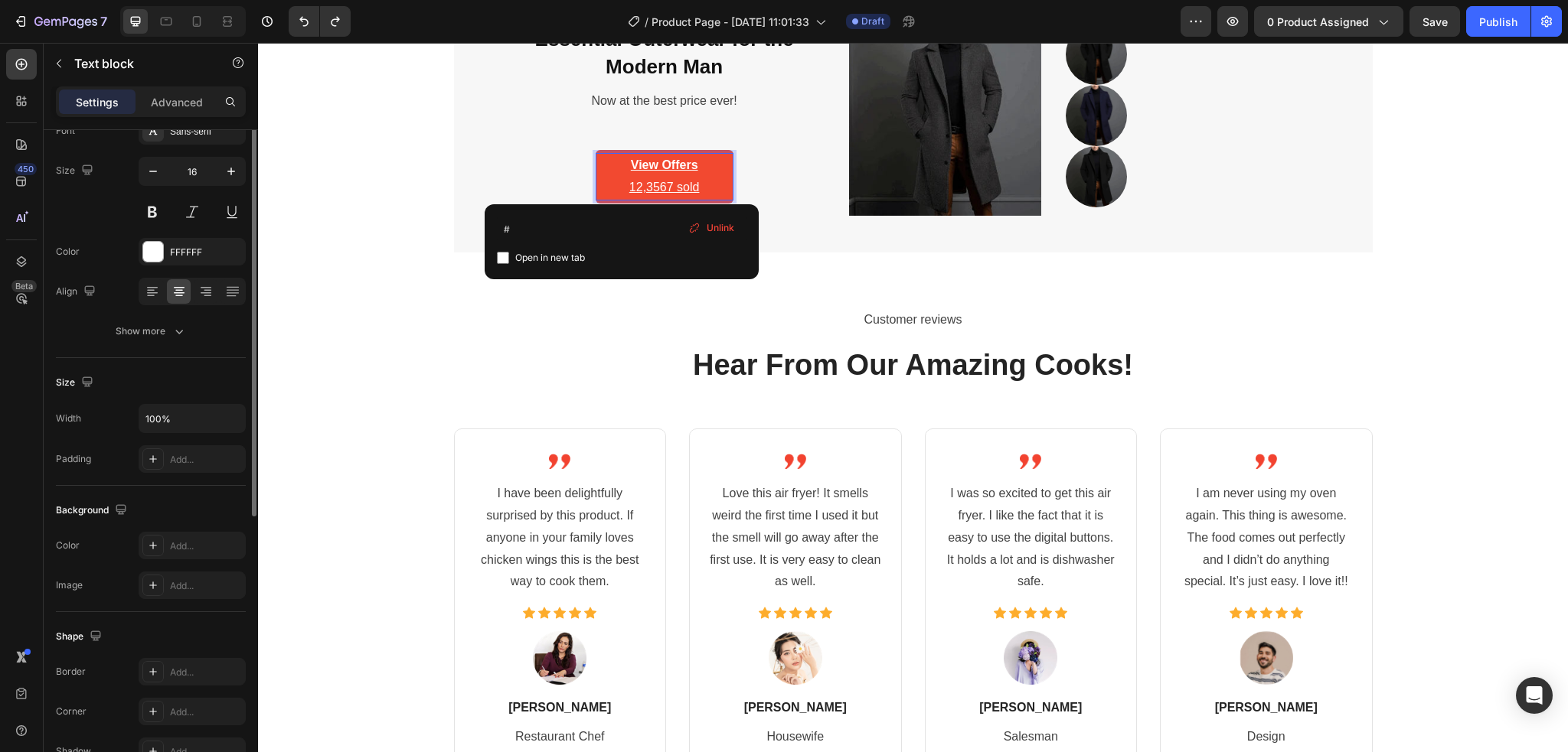
scroll to position [0, 0]
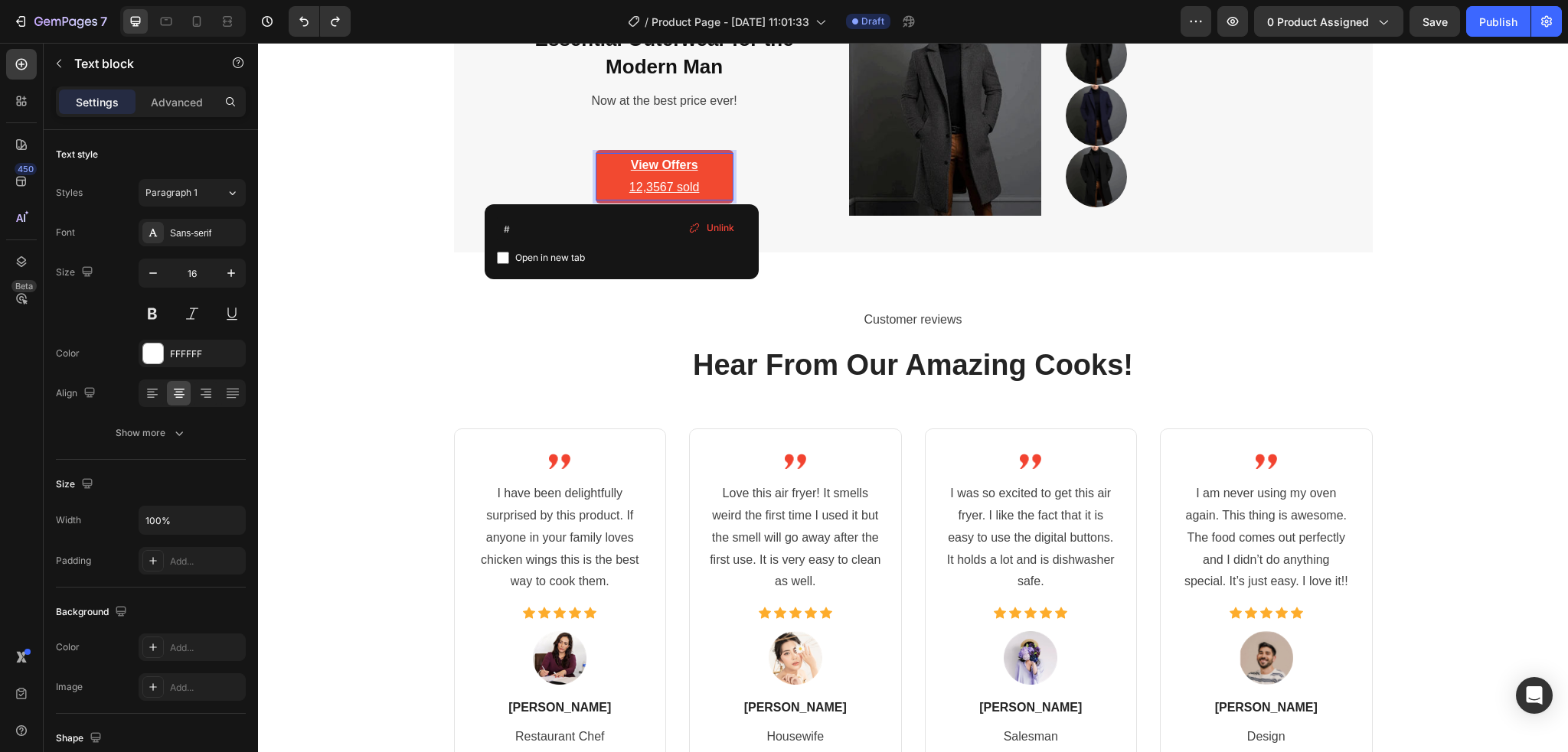
click at [597, 187] on p "View Offers 12,3567 sold" at bounding box center [664, 176] width 135 height 44
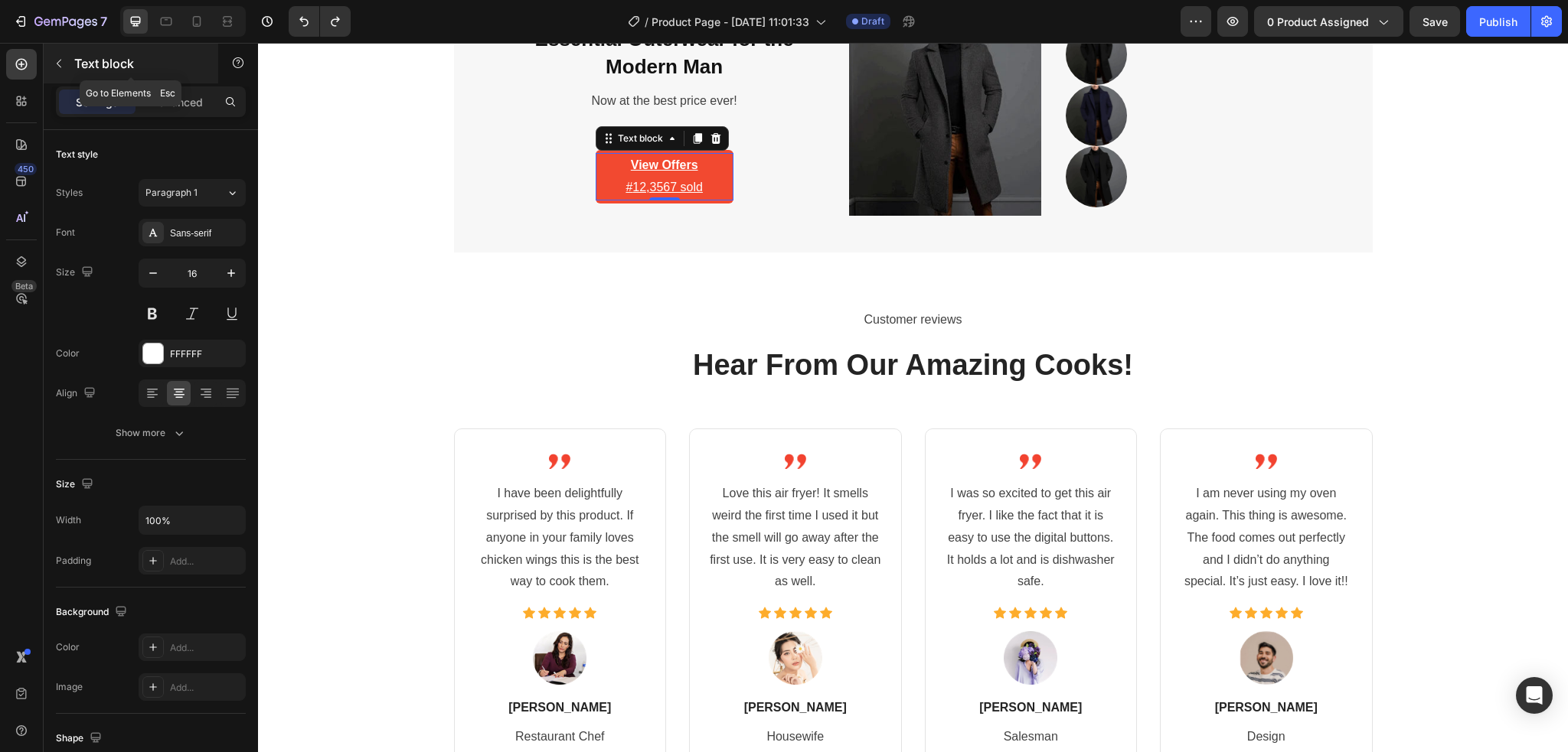
click at [53, 67] on icon "button" at bounding box center [59, 63] width 12 height 12
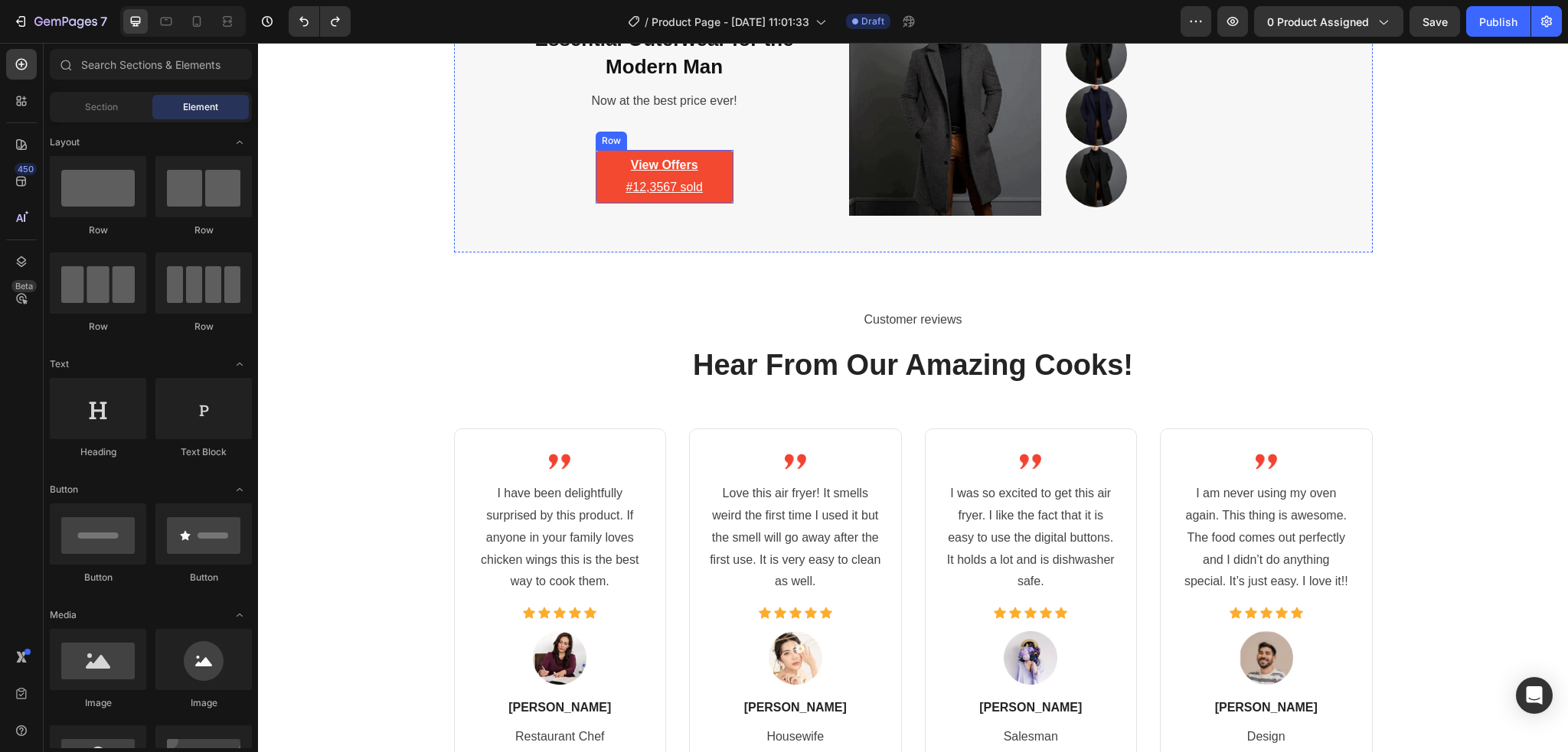
click at [700, 150] on div "View Offers # ⁠⁠⁠⁠⁠⁠⁠ 12,3567 sold Text block Row" at bounding box center [665, 176] width 138 height 53
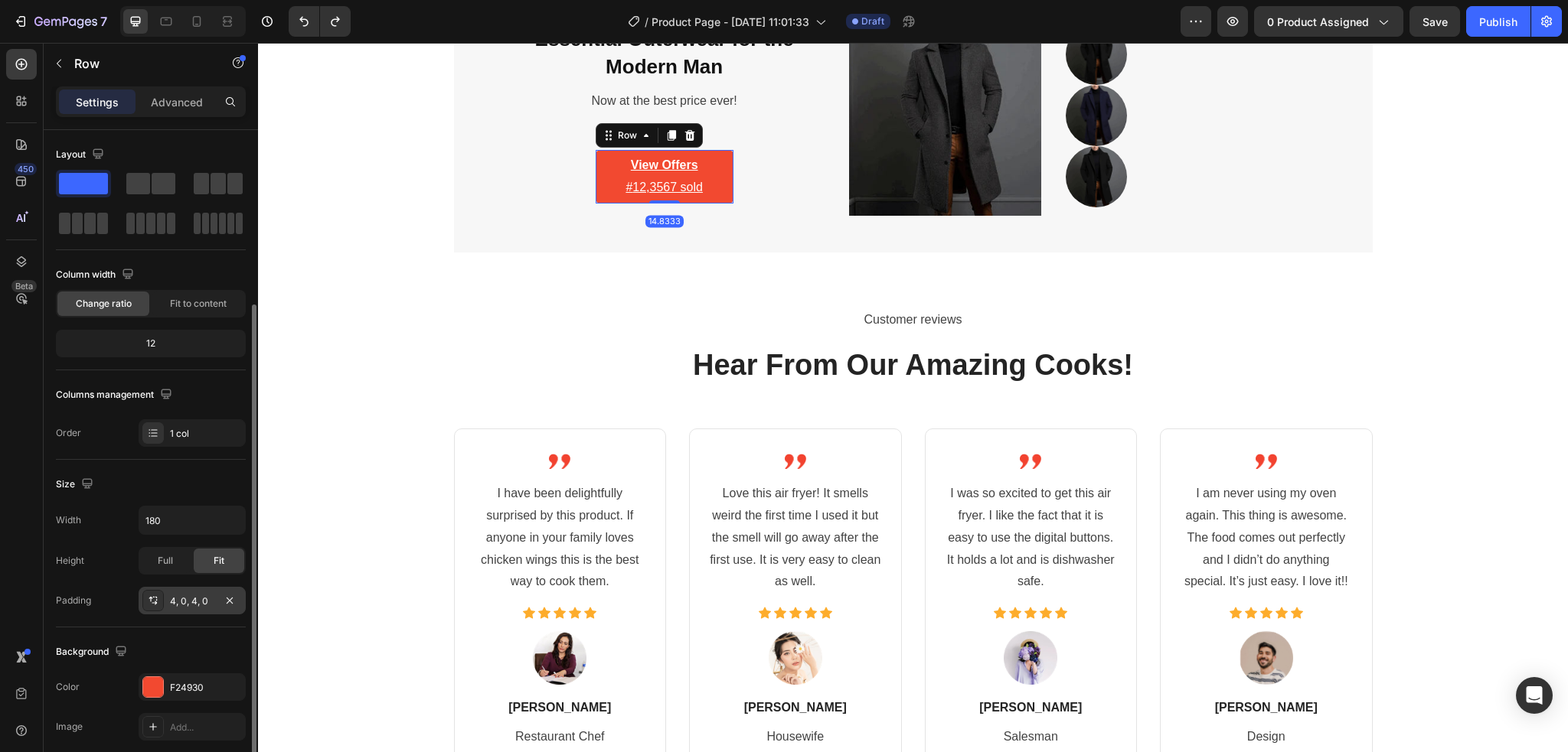
scroll to position [101, 0]
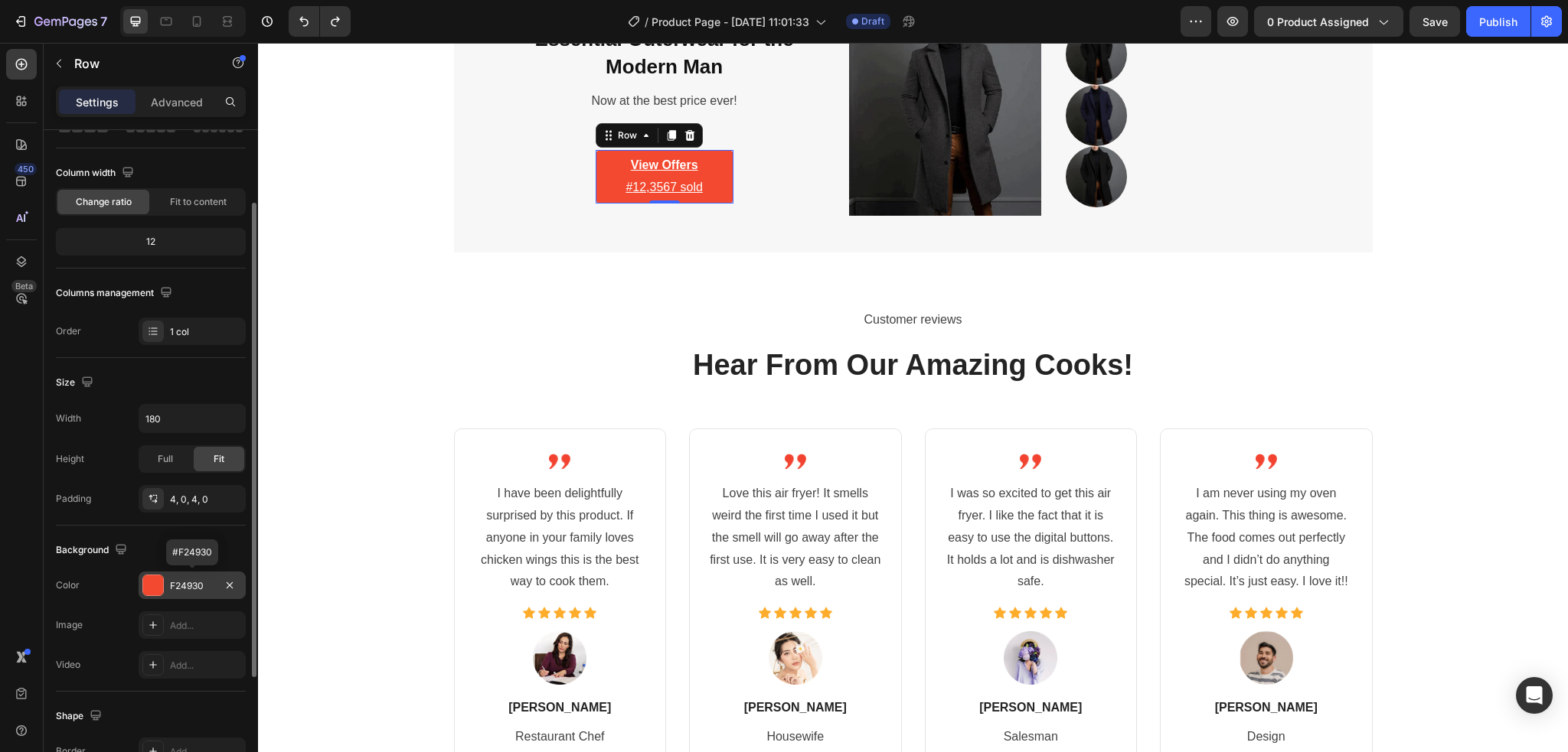
click at [198, 587] on div "F24930" at bounding box center [192, 586] width 44 height 14
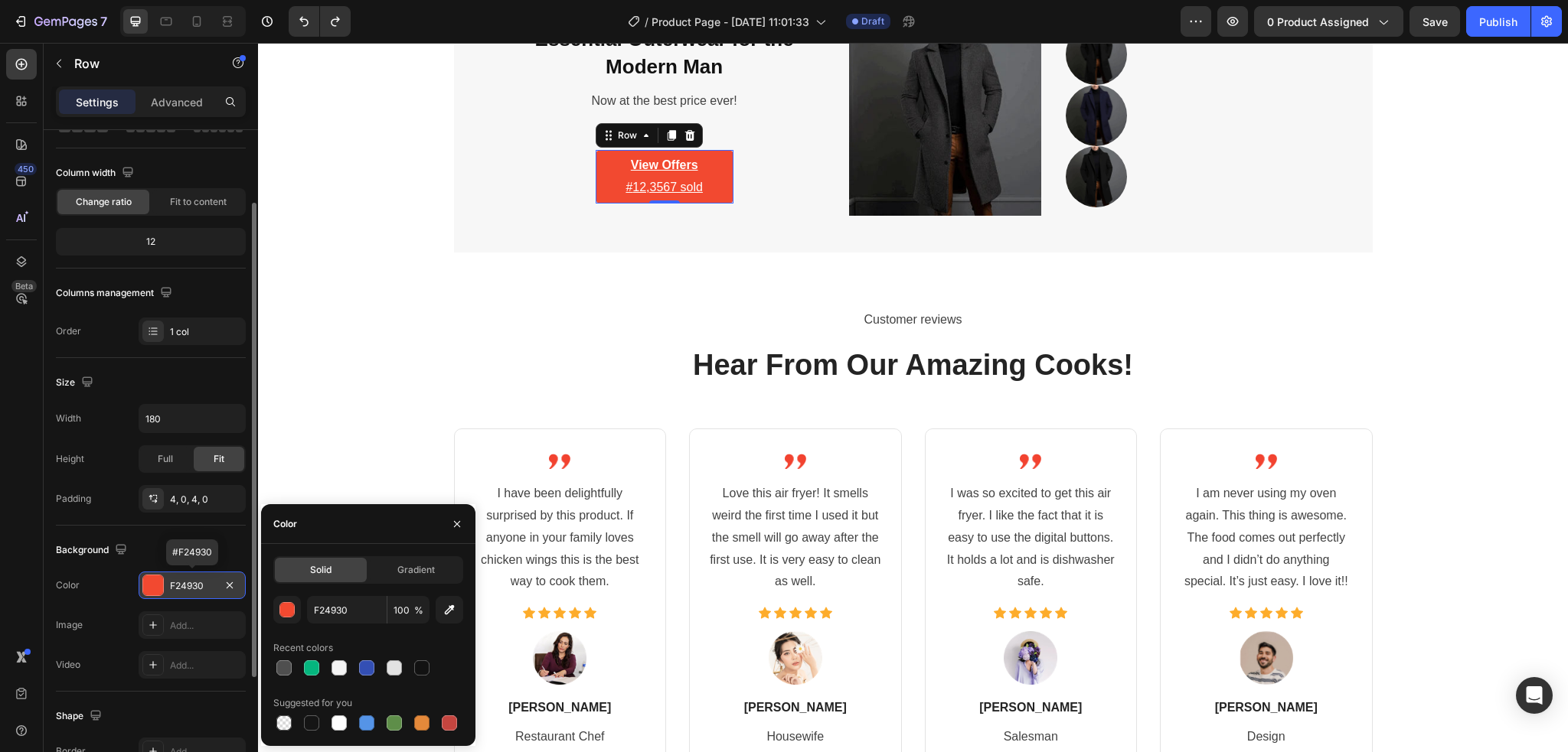
click at [202, 589] on div "F24930" at bounding box center [192, 586] width 44 height 14
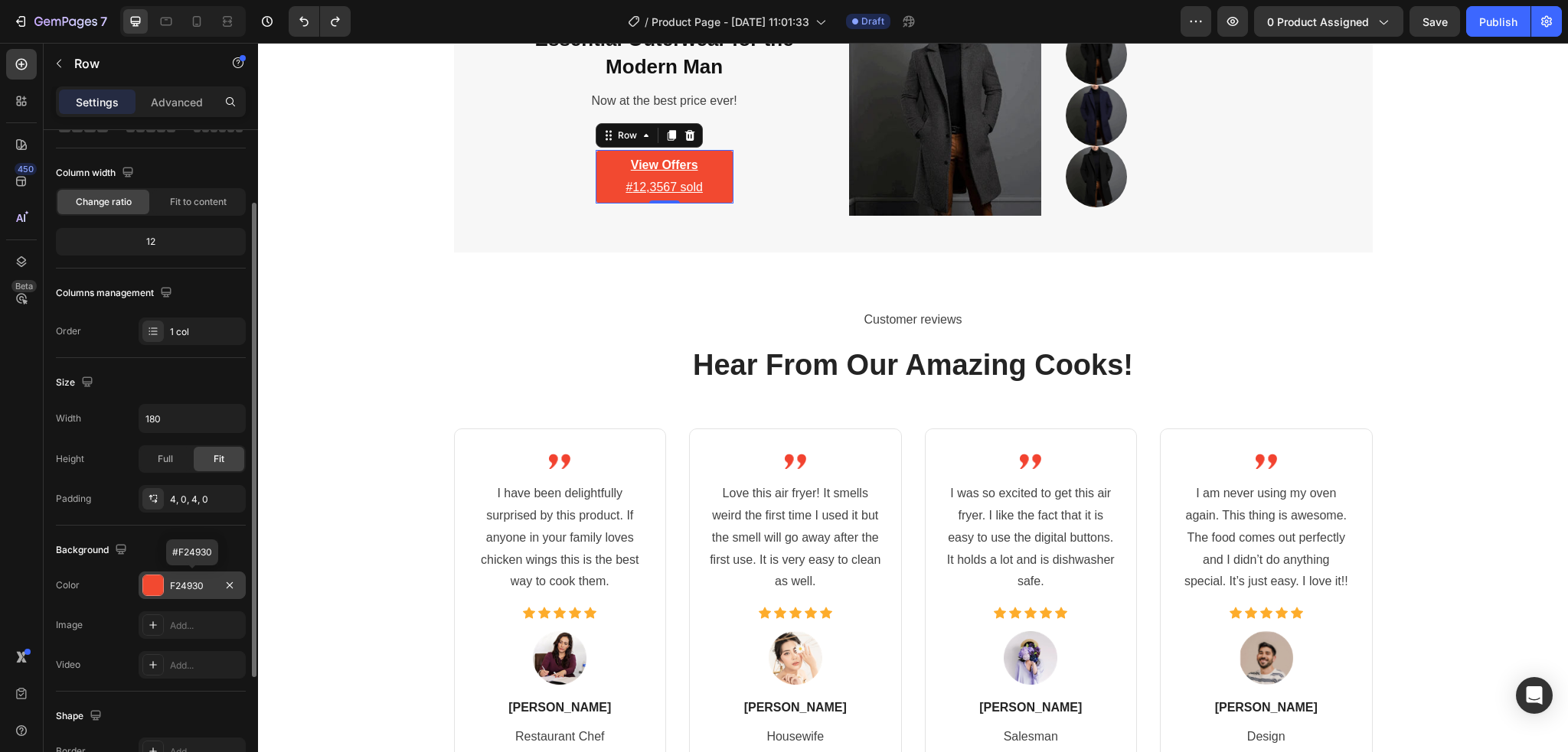
click at [202, 589] on div "F24930" at bounding box center [192, 586] width 44 height 14
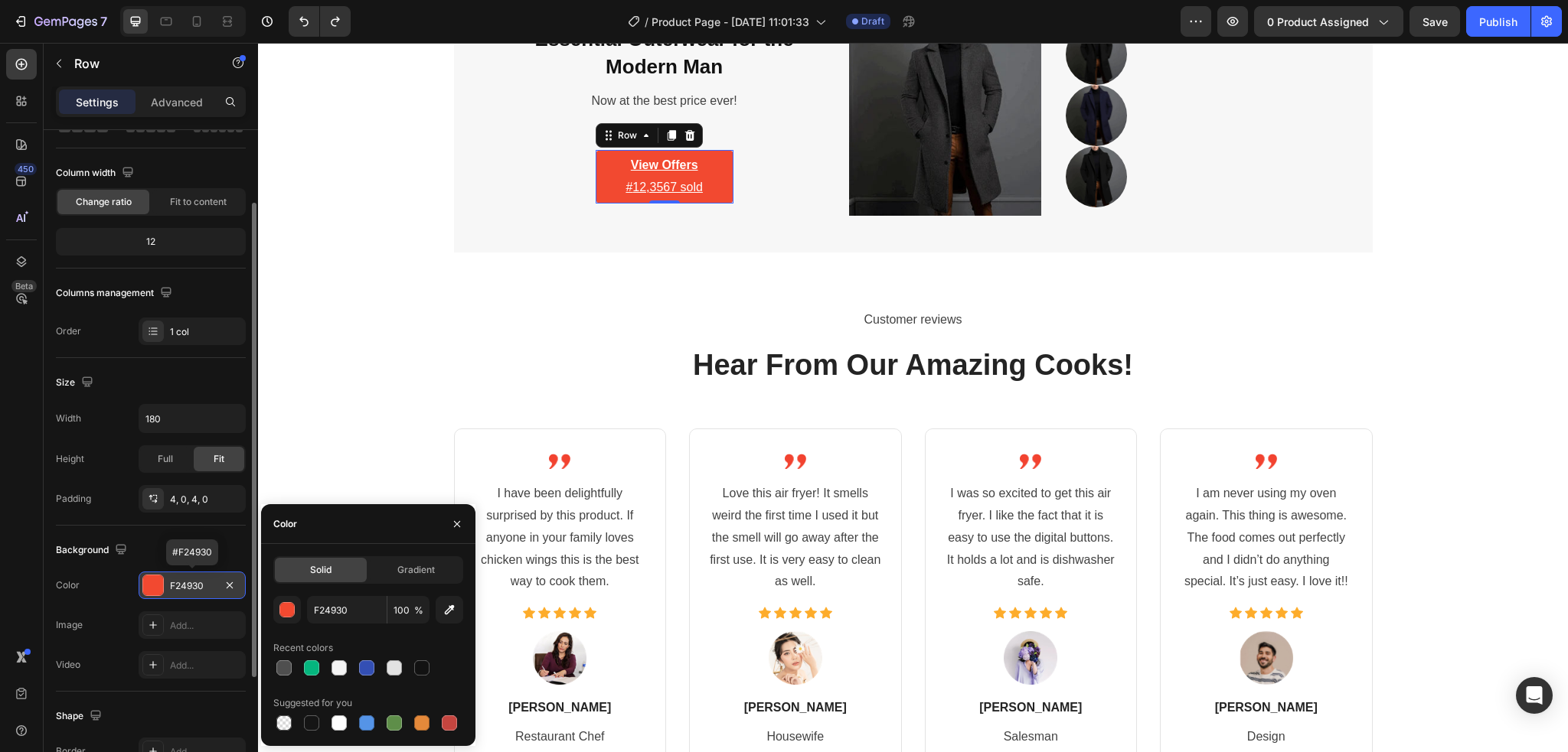
click at [200, 587] on div "F24930" at bounding box center [192, 586] width 44 height 14
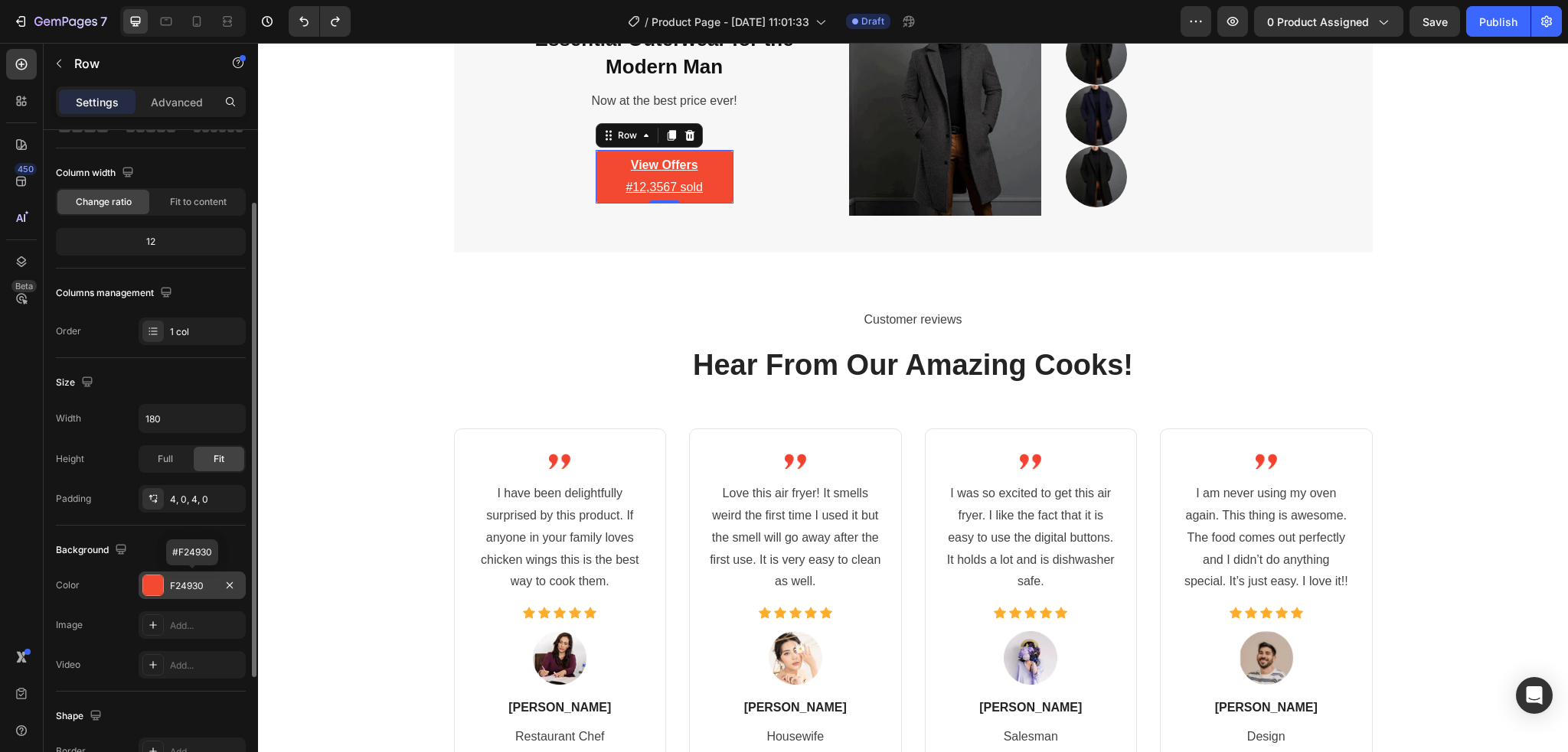
click at [200, 587] on div "F24930" at bounding box center [192, 586] width 44 height 14
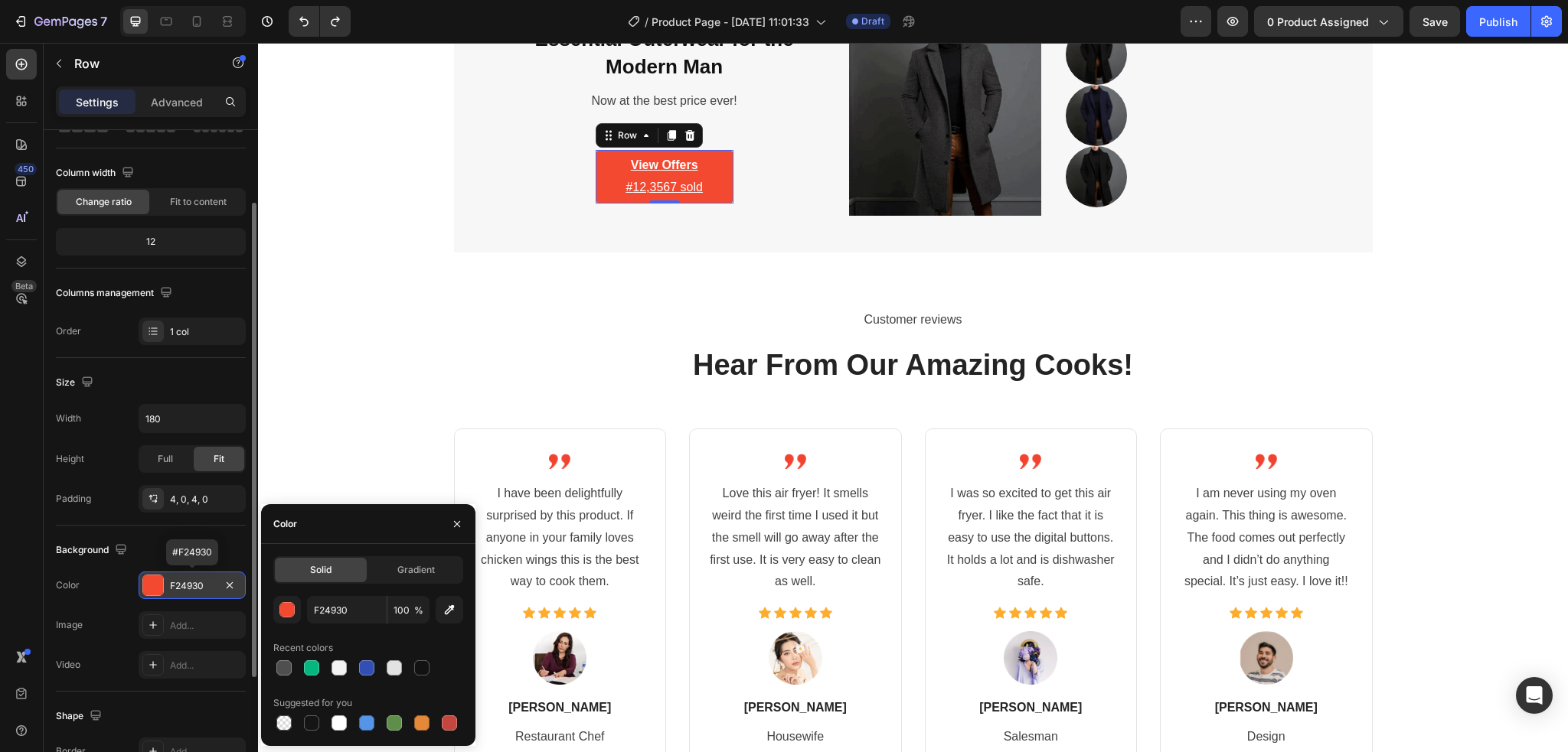
click at [200, 586] on div "F24930" at bounding box center [192, 586] width 44 height 14
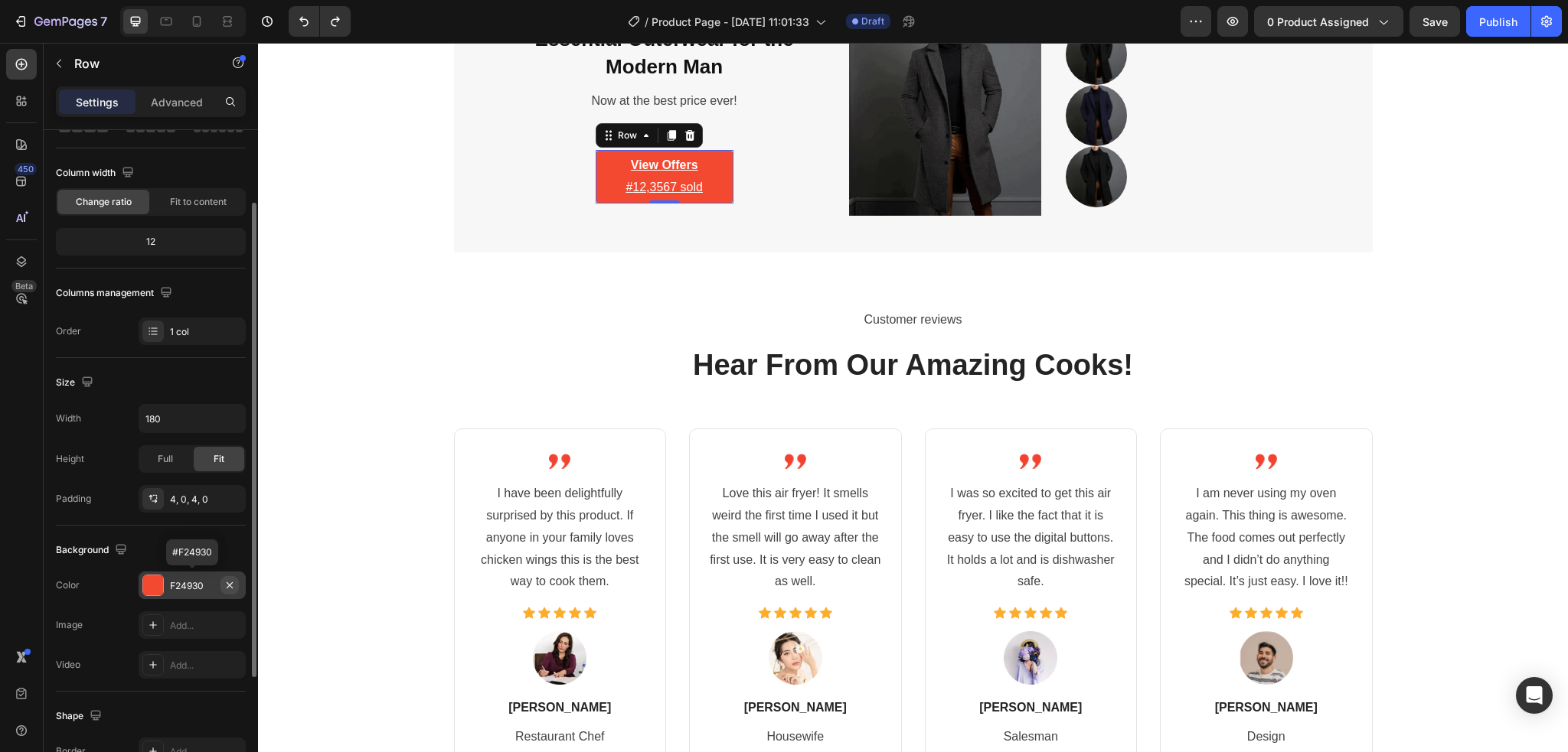
click at [227, 586] on icon "button" at bounding box center [229, 585] width 12 height 12
click at [190, 586] on div "Add..." at bounding box center [206, 586] width 72 height 14
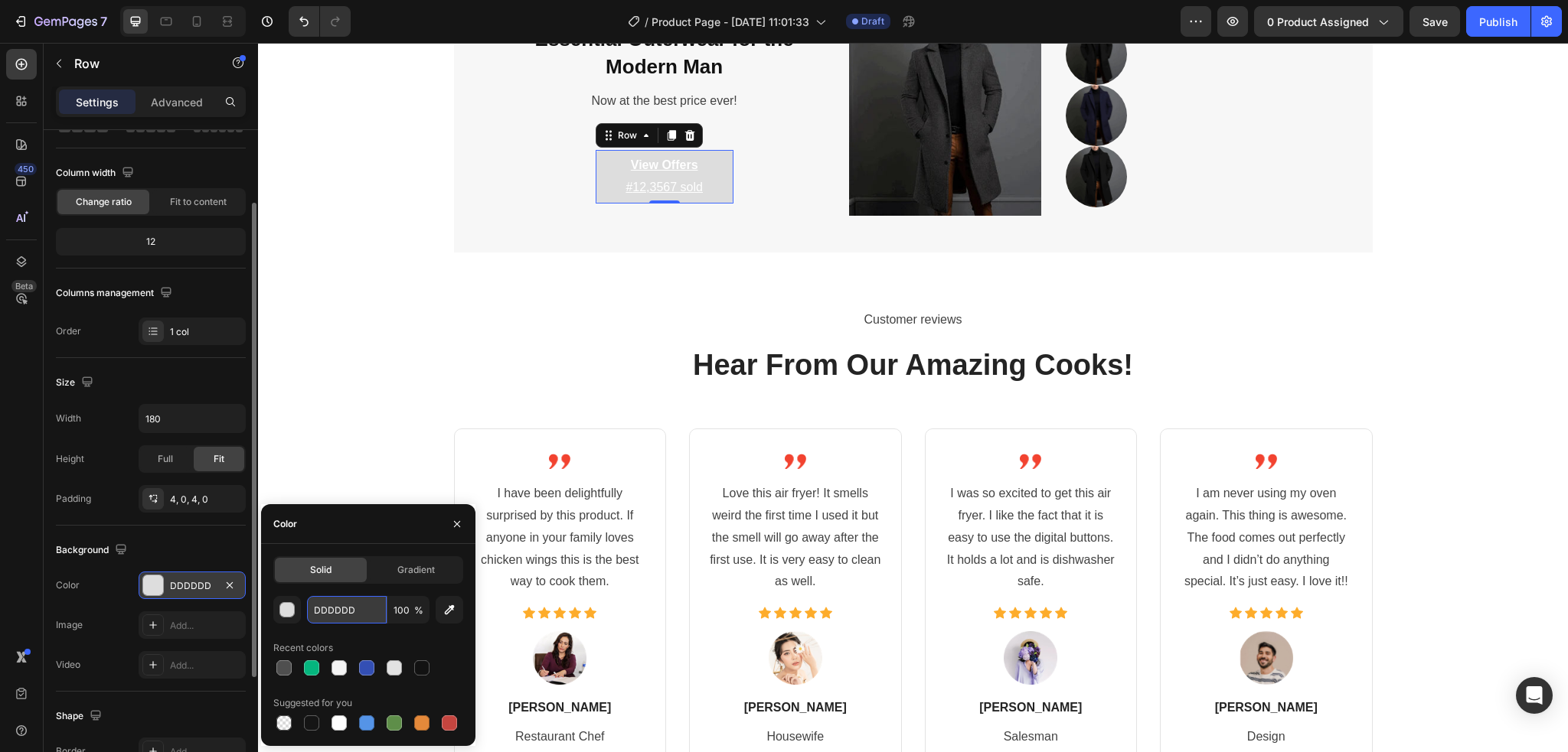
click at [349, 605] on input "DDDDDD" at bounding box center [347, 609] width 80 height 28
paste input "#4CAF50"
type input "#4CAF50"
click at [177, 549] on div "Background" at bounding box center [151, 549] width 190 height 25
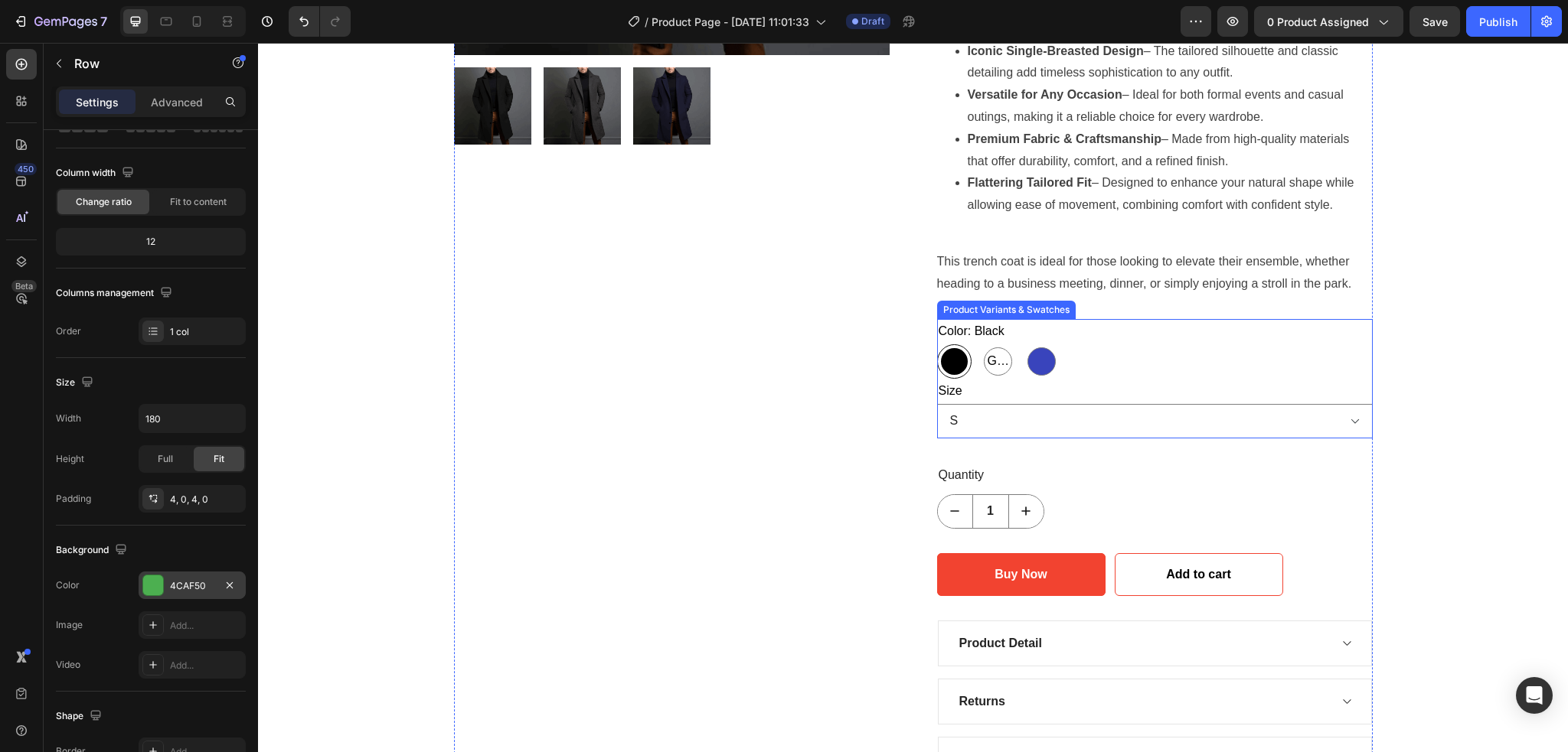
scroll to position [612, 0]
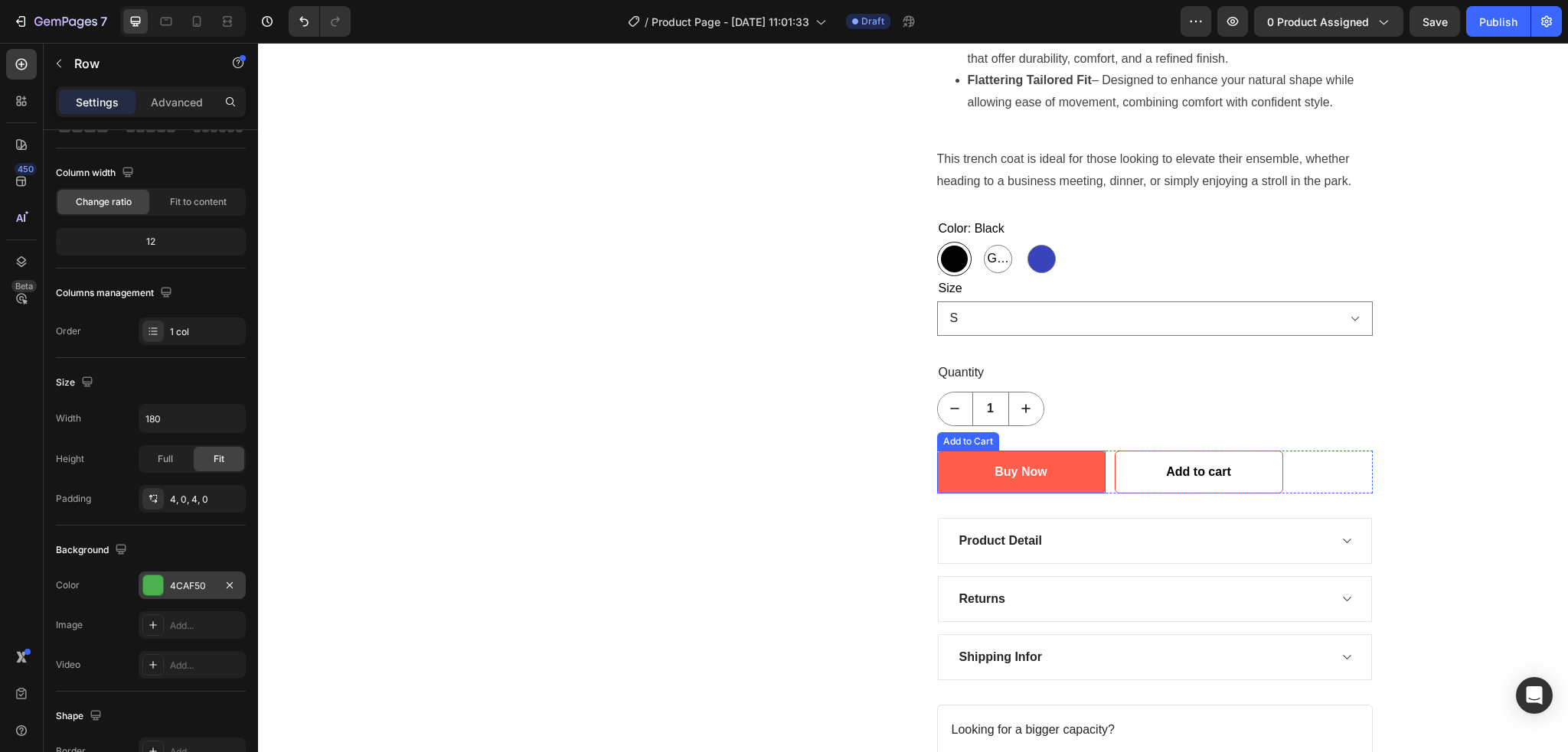
click at [957, 463] on button "Buy Now" at bounding box center [1020, 472] width 168 height 43
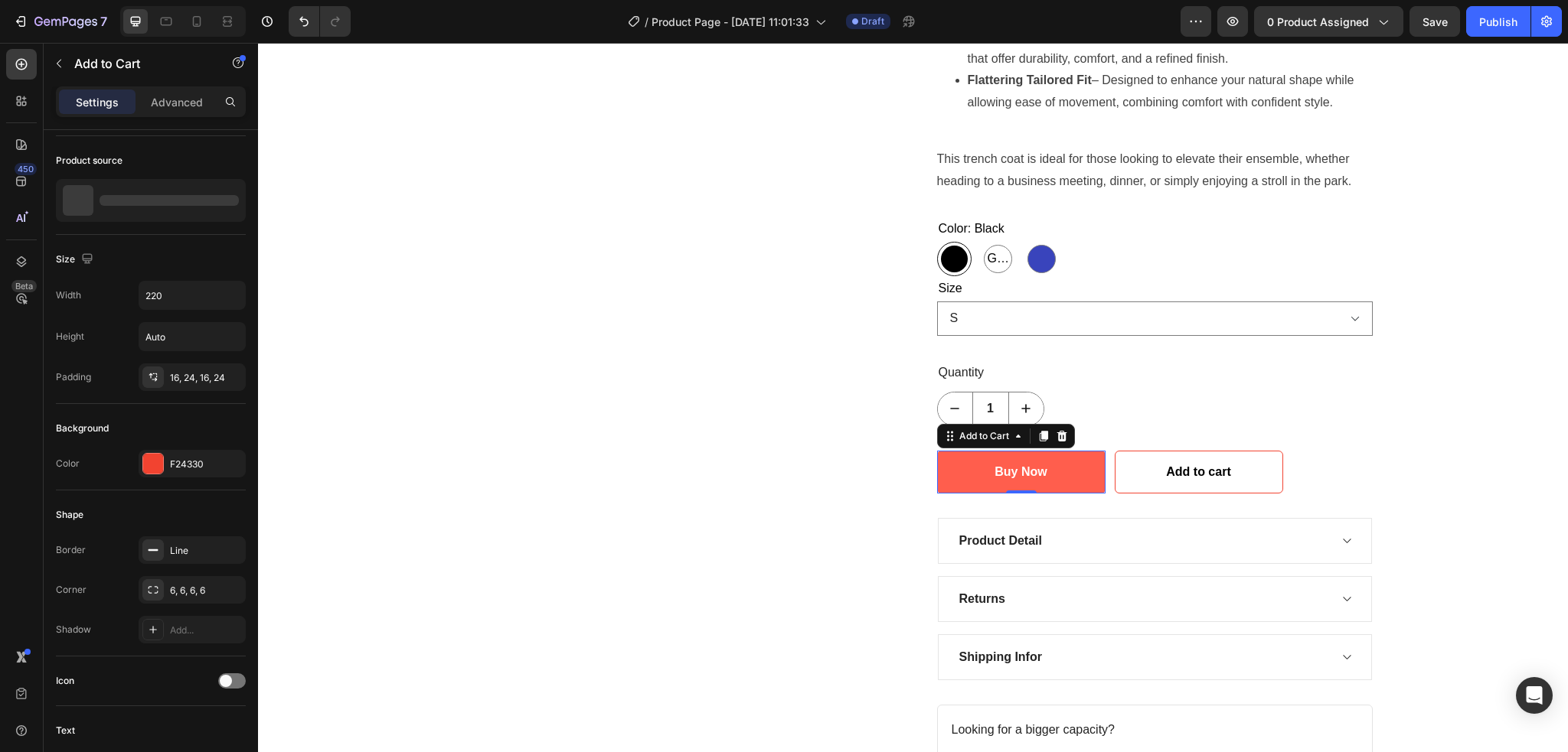
scroll to position [0, 0]
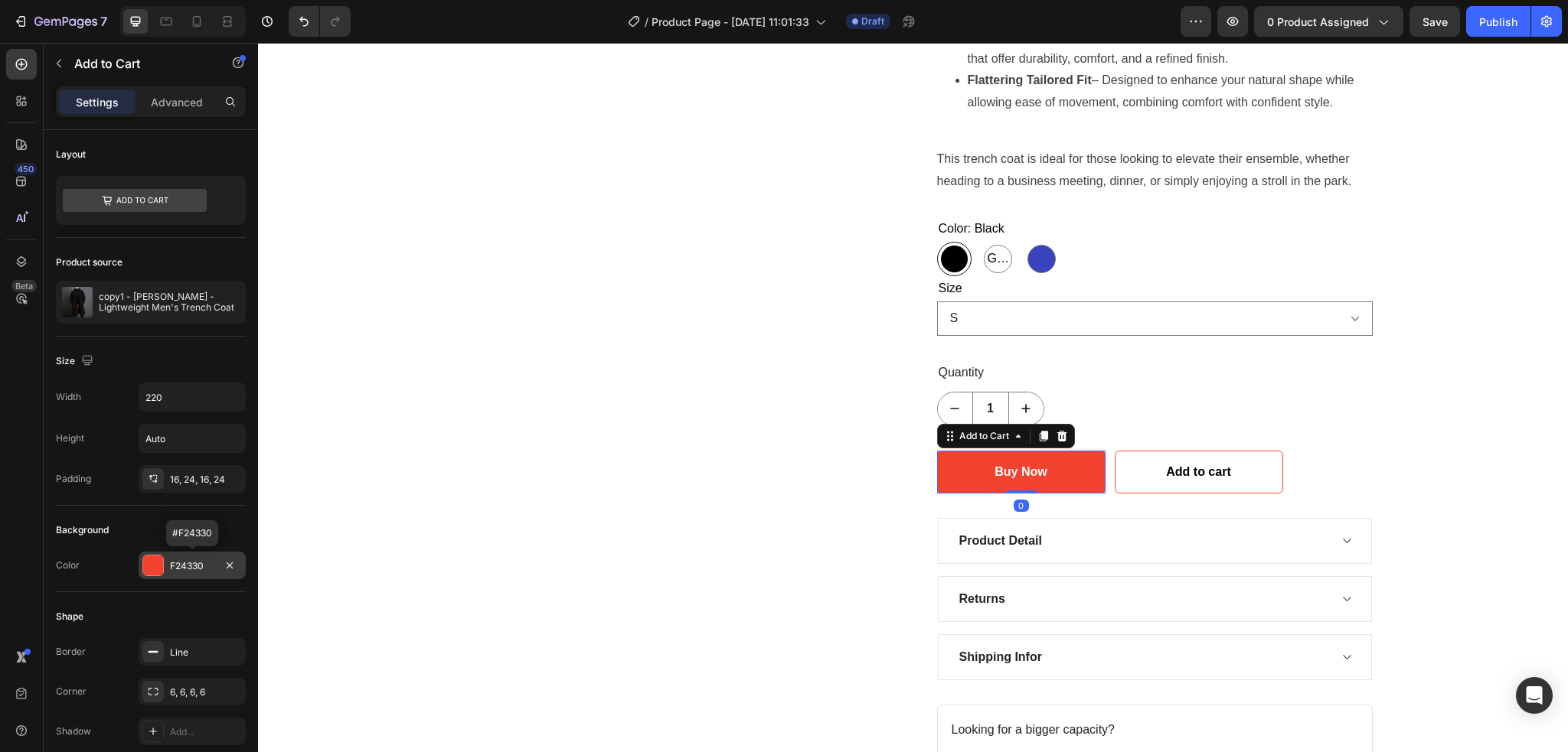
click at [199, 563] on div "F24330" at bounding box center [192, 566] width 44 height 14
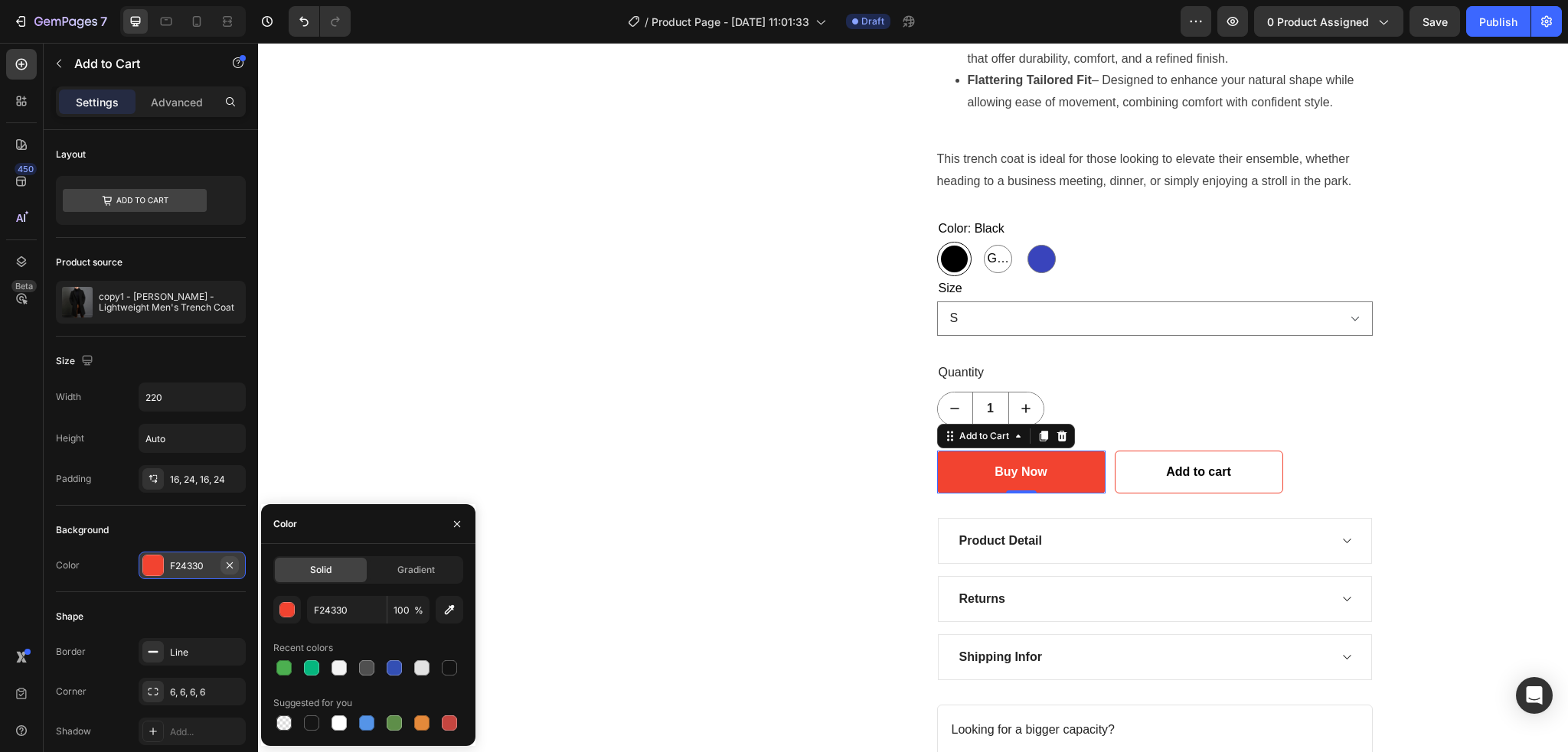
click at [233, 566] on icon "button" at bounding box center [229, 565] width 12 height 12
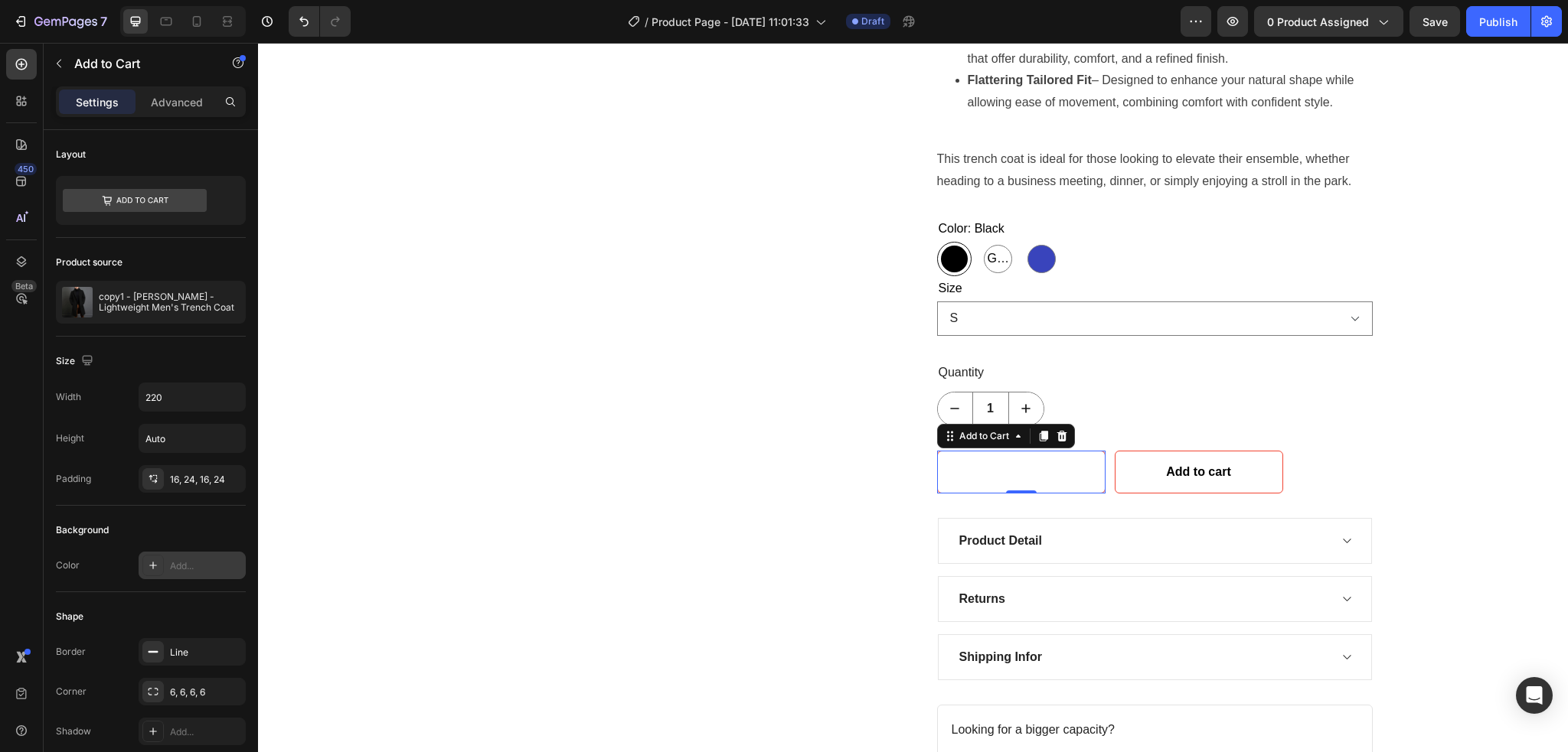
click at [151, 575] on div at bounding box center [154, 565] width 22 height 22
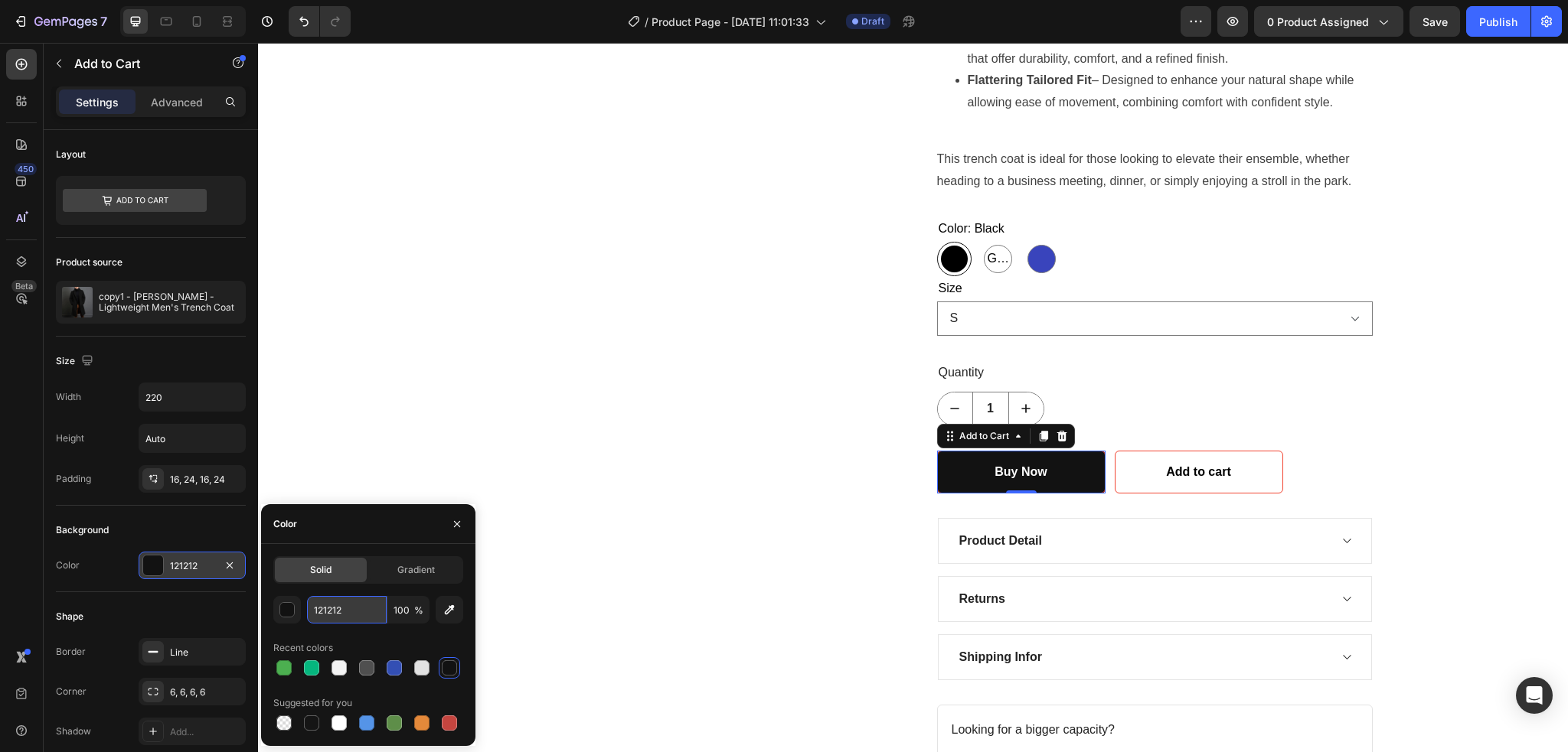
click at [345, 607] on input "121212" at bounding box center [347, 609] width 80 height 28
paste input "#4CAF50"
type input "#4CAF50"
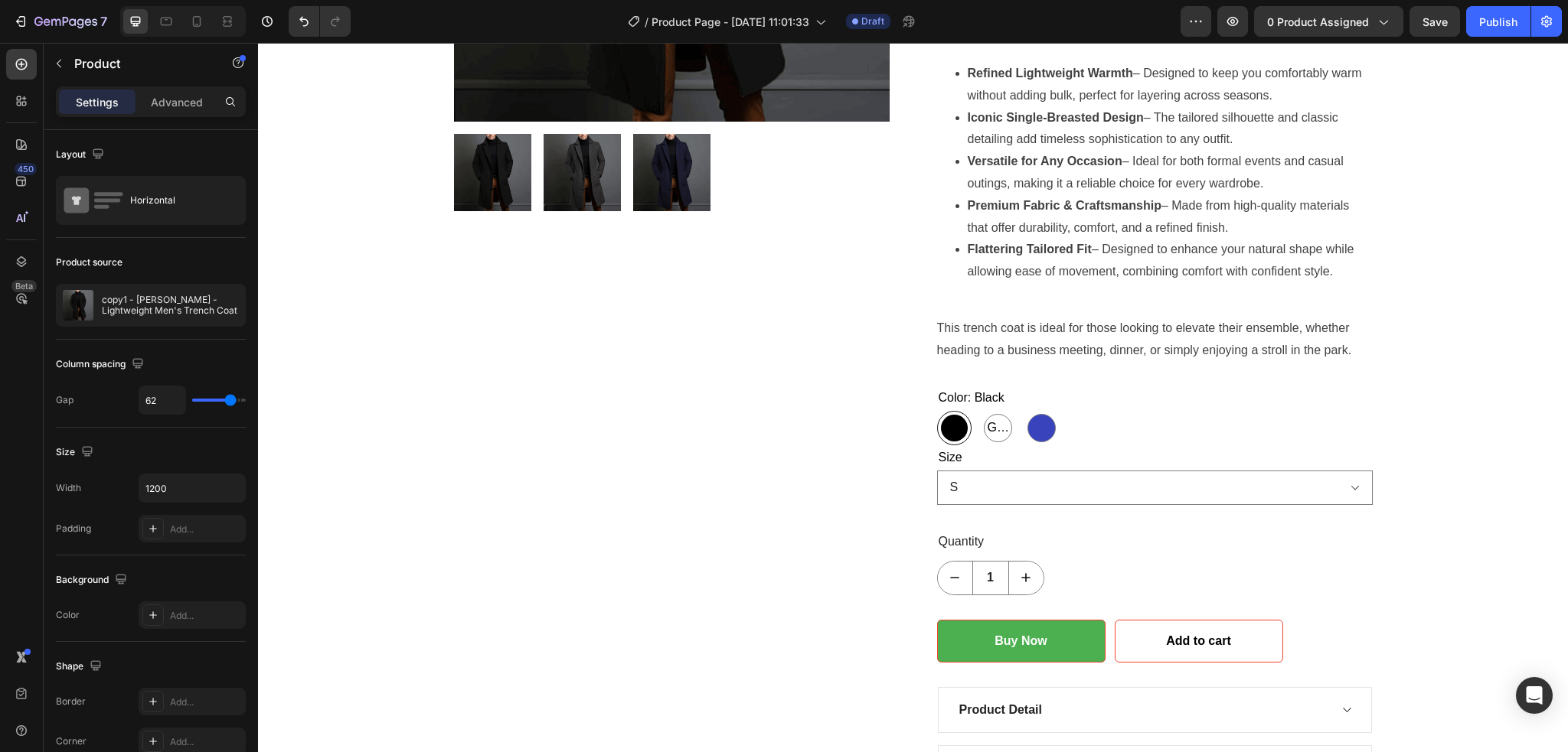
scroll to position [612, 0]
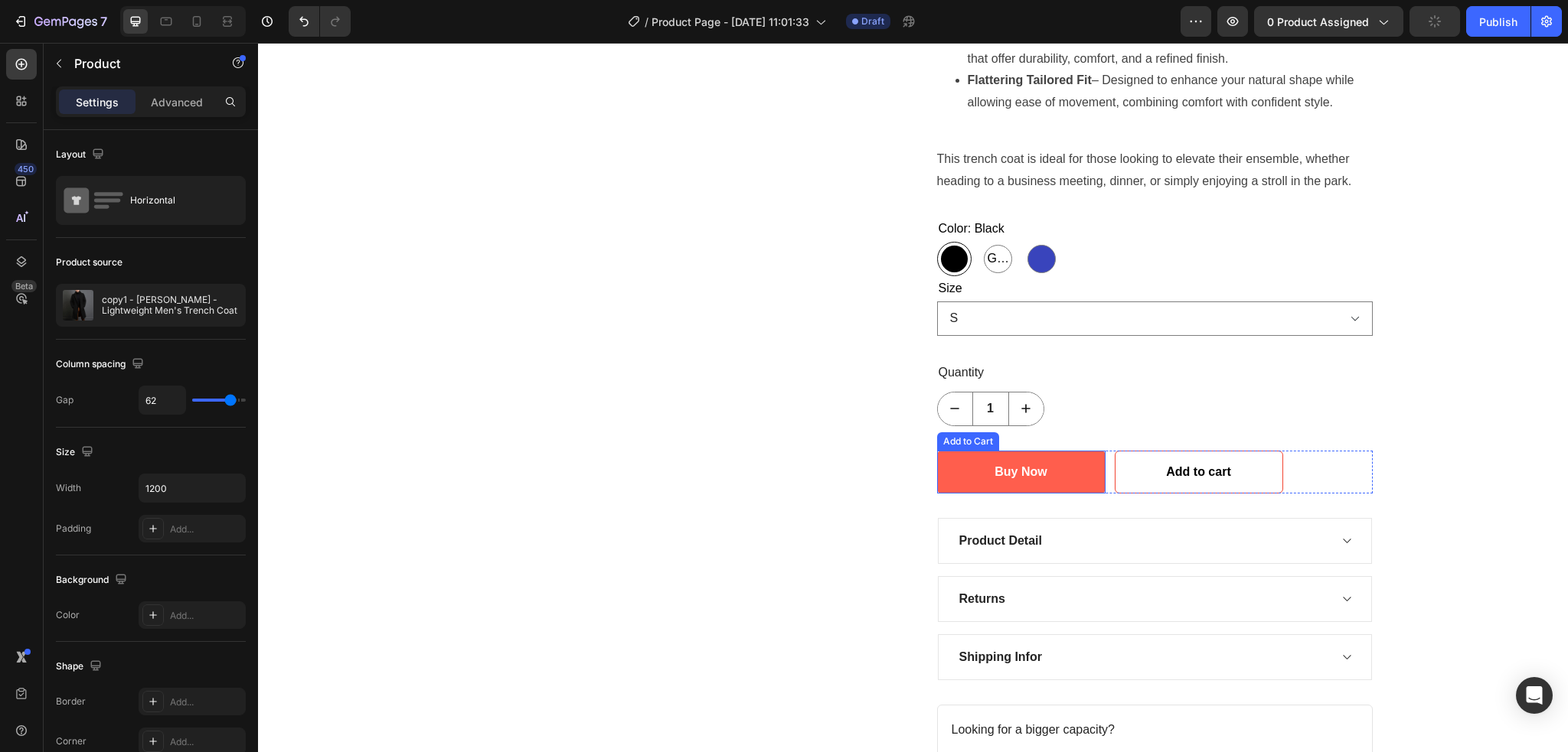
click at [949, 472] on button "Buy Now" at bounding box center [1020, 472] width 168 height 43
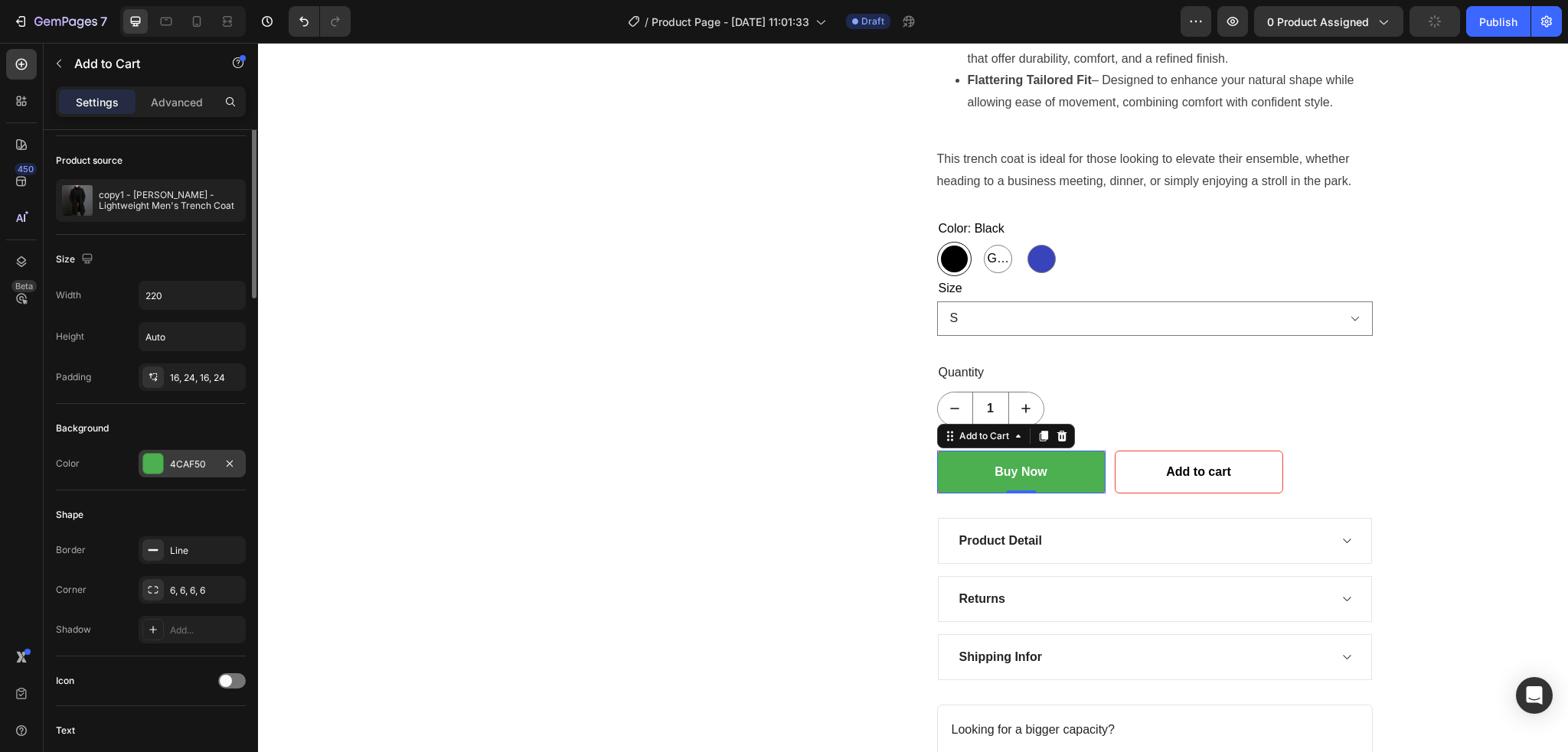
scroll to position [0, 0]
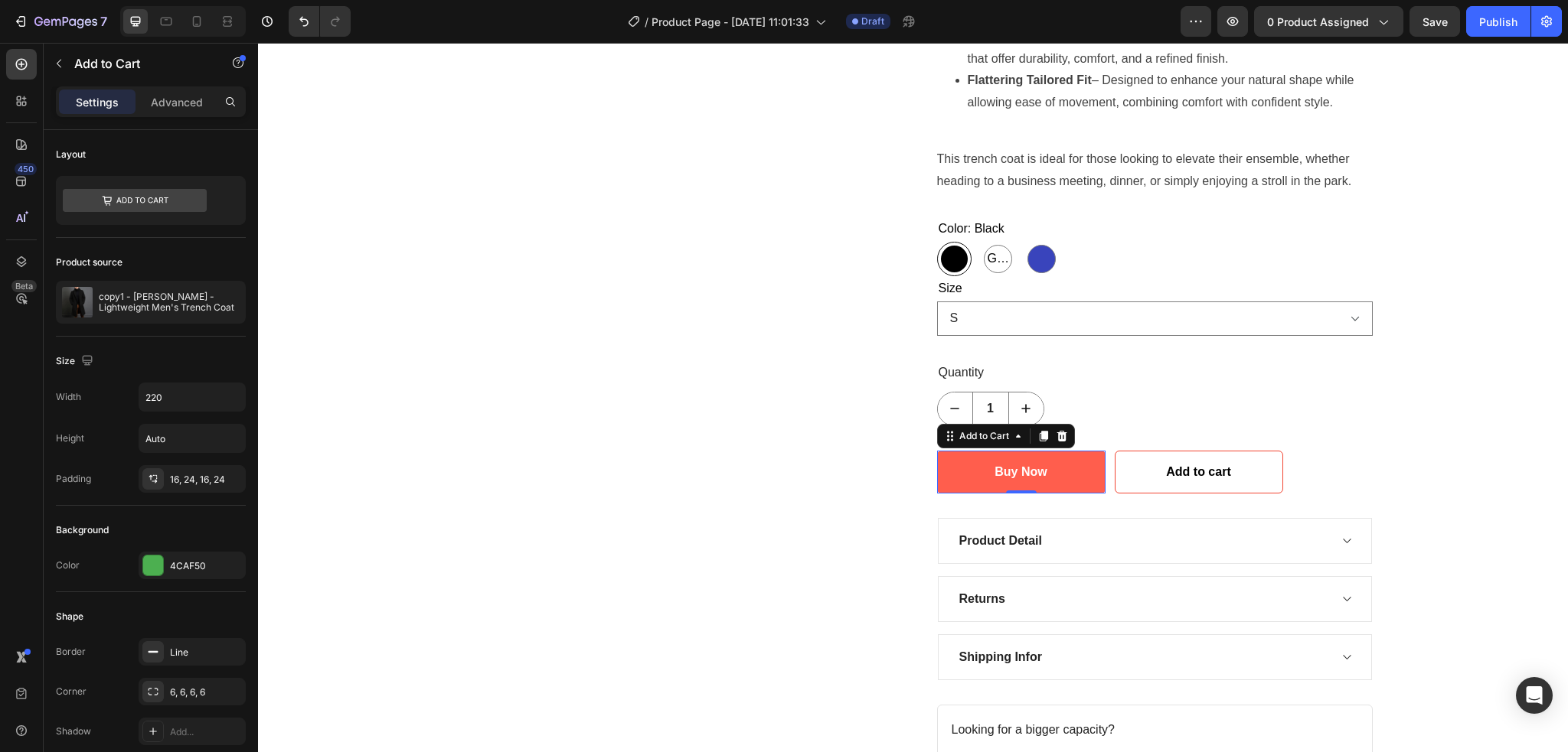
click at [959, 468] on button "Buy Now" at bounding box center [1020, 472] width 168 height 43
click at [952, 472] on button "Buy Now" at bounding box center [1020, 472] width 168 height 43
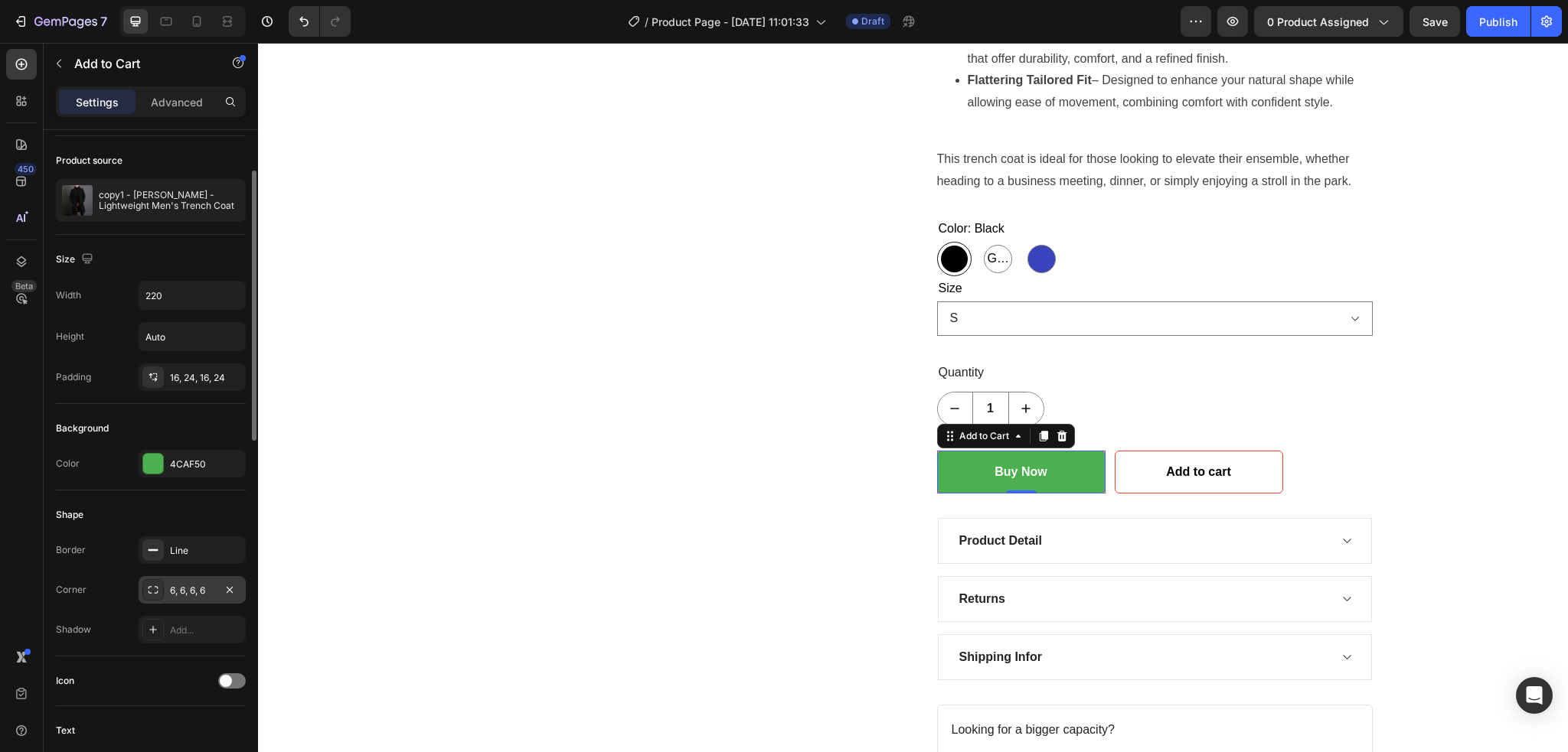
scroll to position [204, 0]
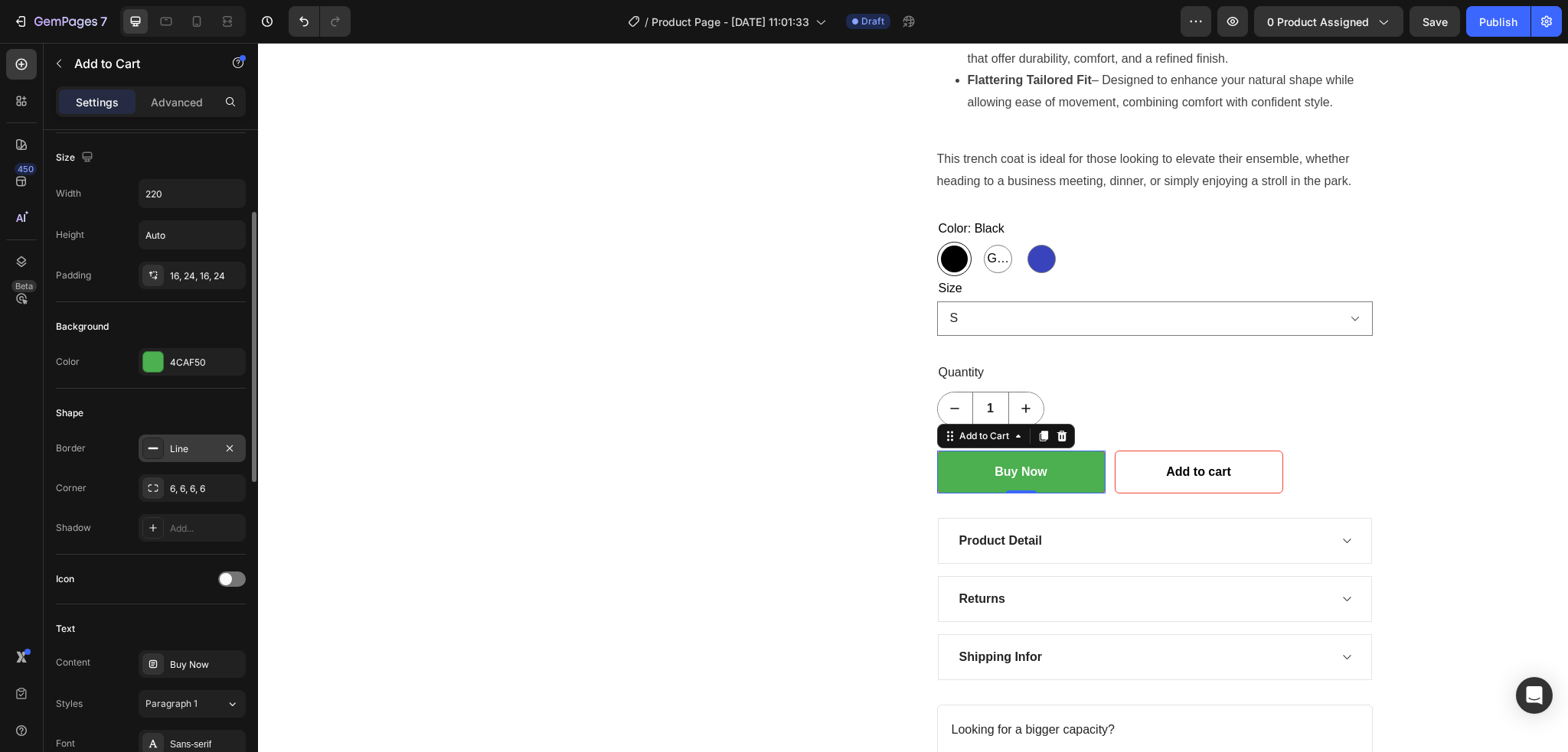
click at [181, 446] on div "Line" at bounding box center [192, 449] width 44 height 14
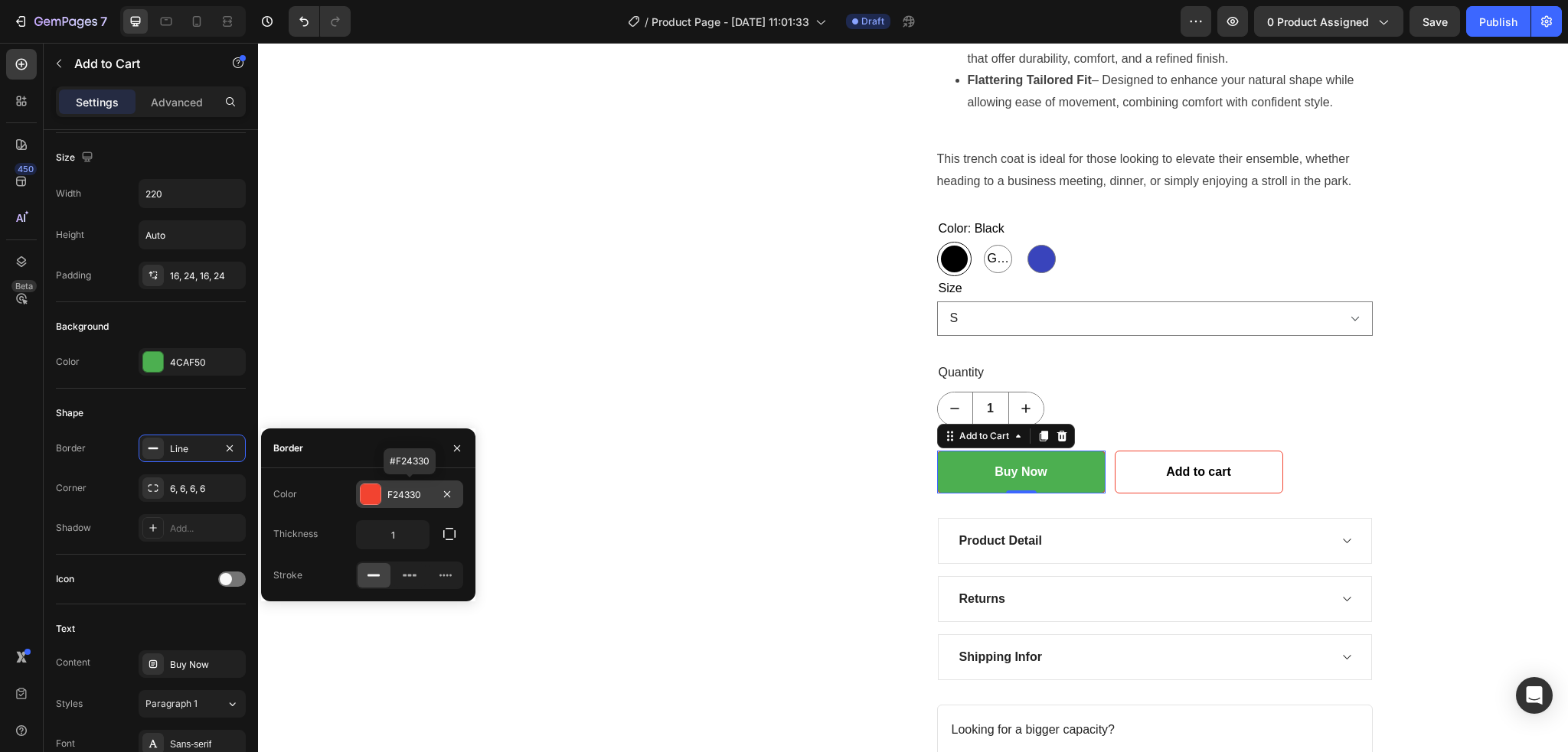
click at [418, 492] on div "F24330" at bounding box center [409, 495] width 44 height 14
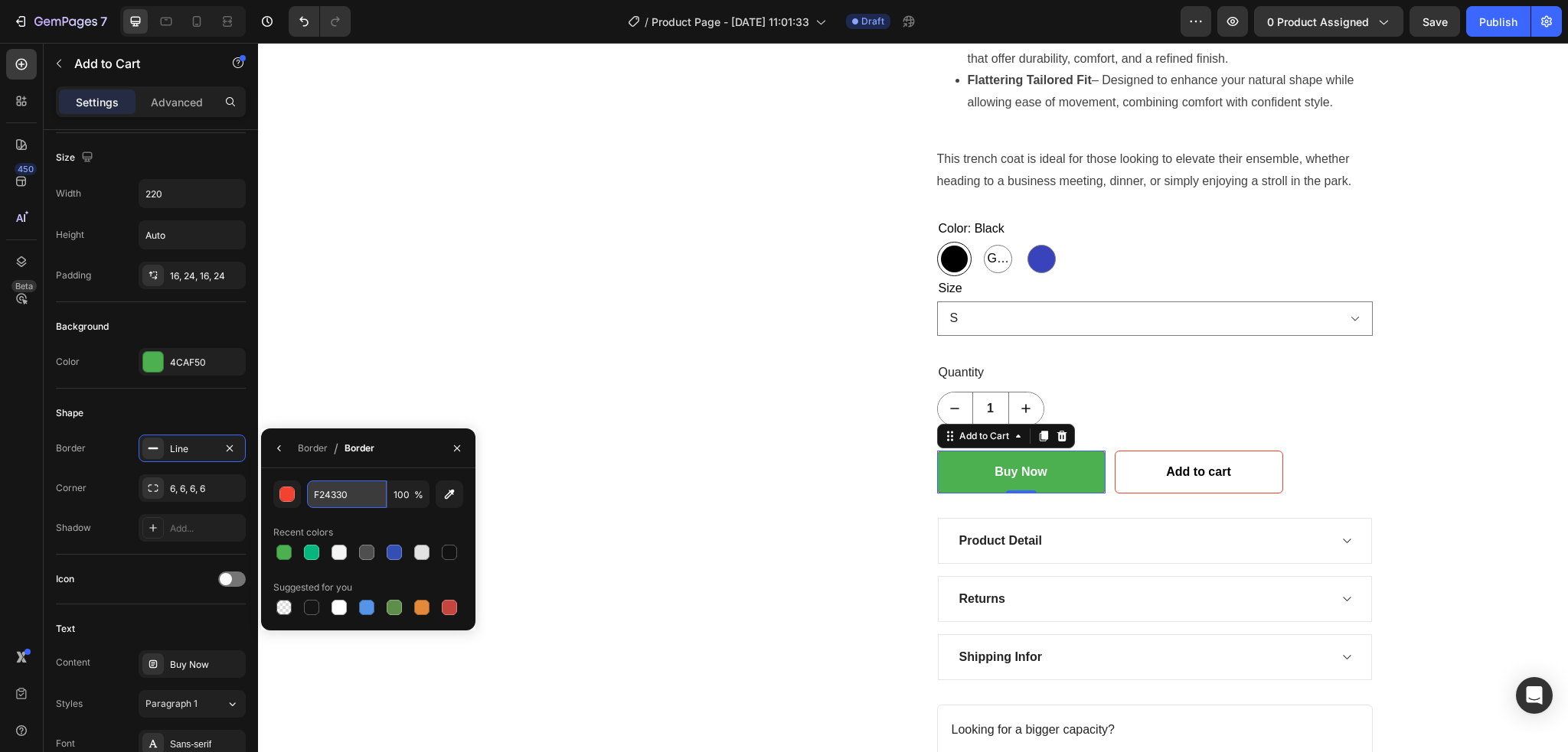
click at [345, 500] on input "F24330" at bounding box center [347, 494] width 80 height 28
paste input "#4CAF5"
type input "#4CAF50"
click at [546, 558] on div "Product Images" at bounding box center [672, 182] width 435 height 1329
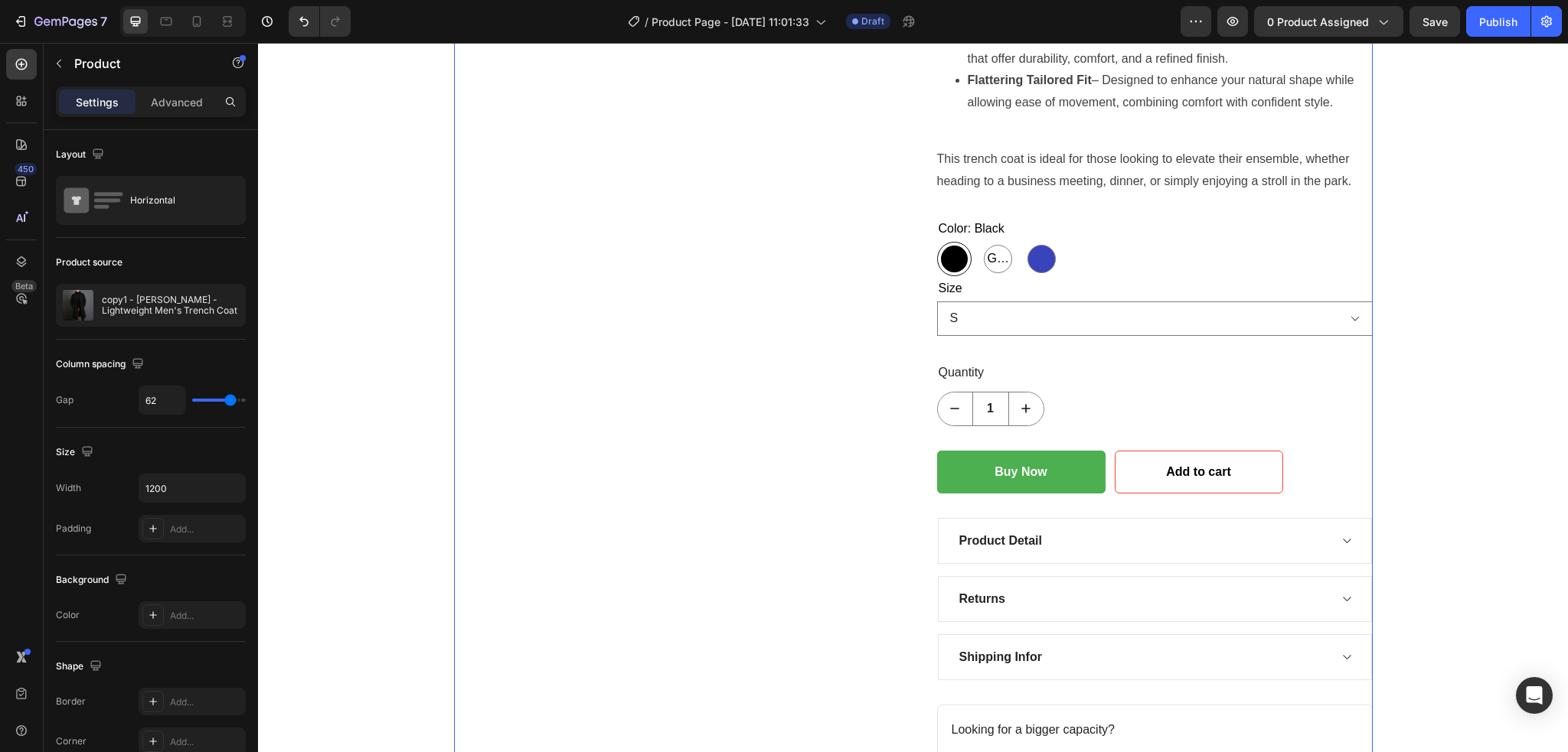
scroll to position [714, 0]
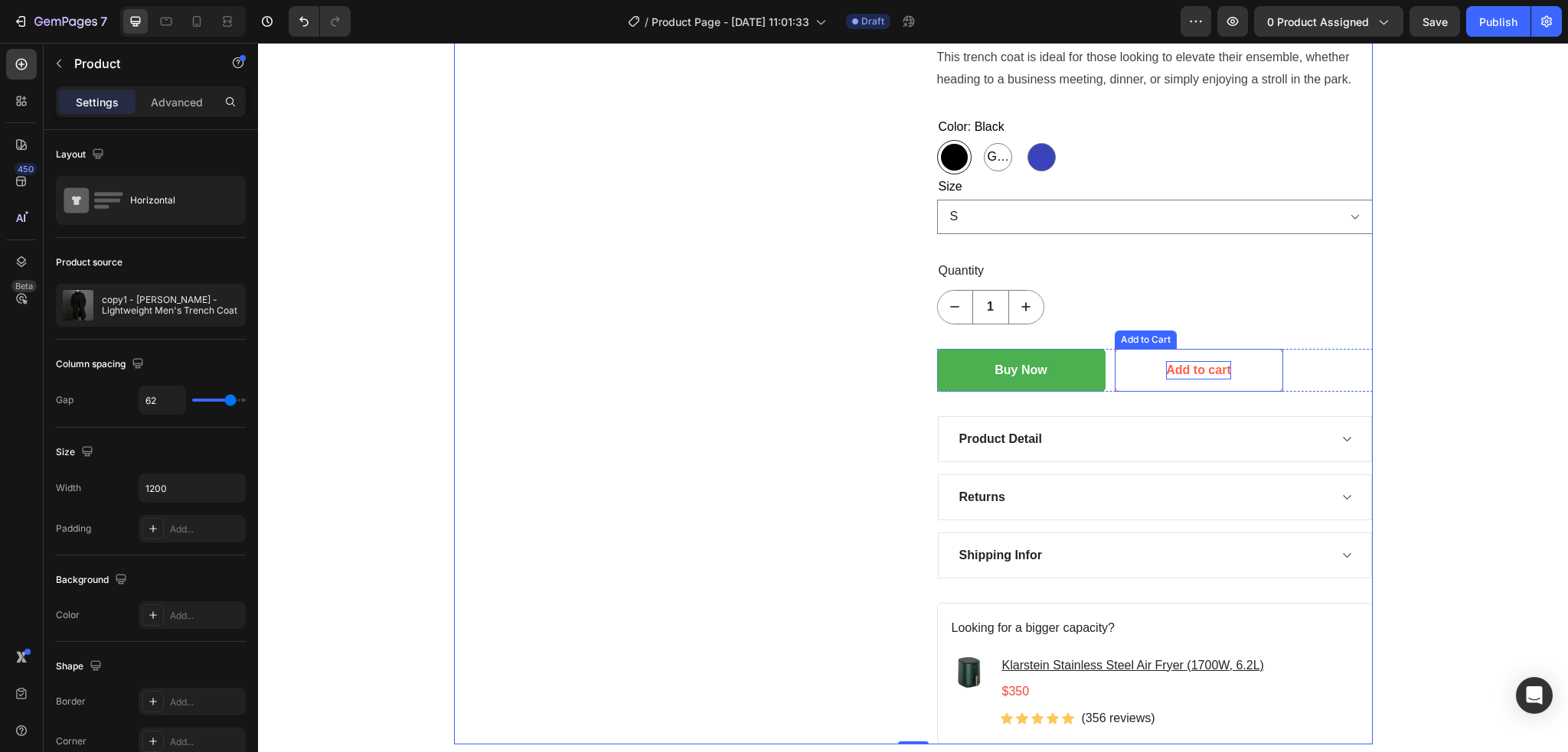
click at [1197, 376] on div "Add to cart" at bounding box center [1198, 370] width 64 height 19
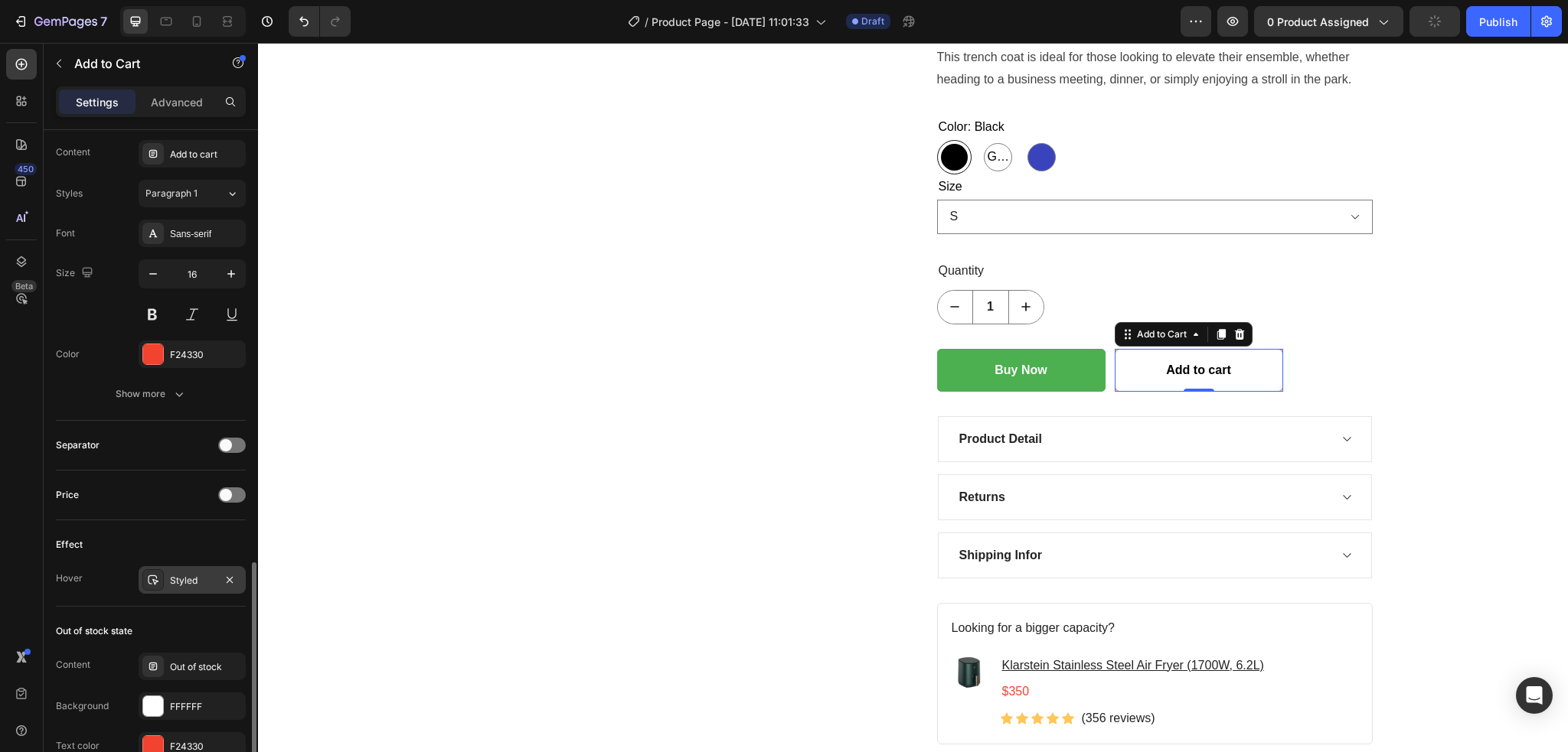
scroll to position [815, 0]
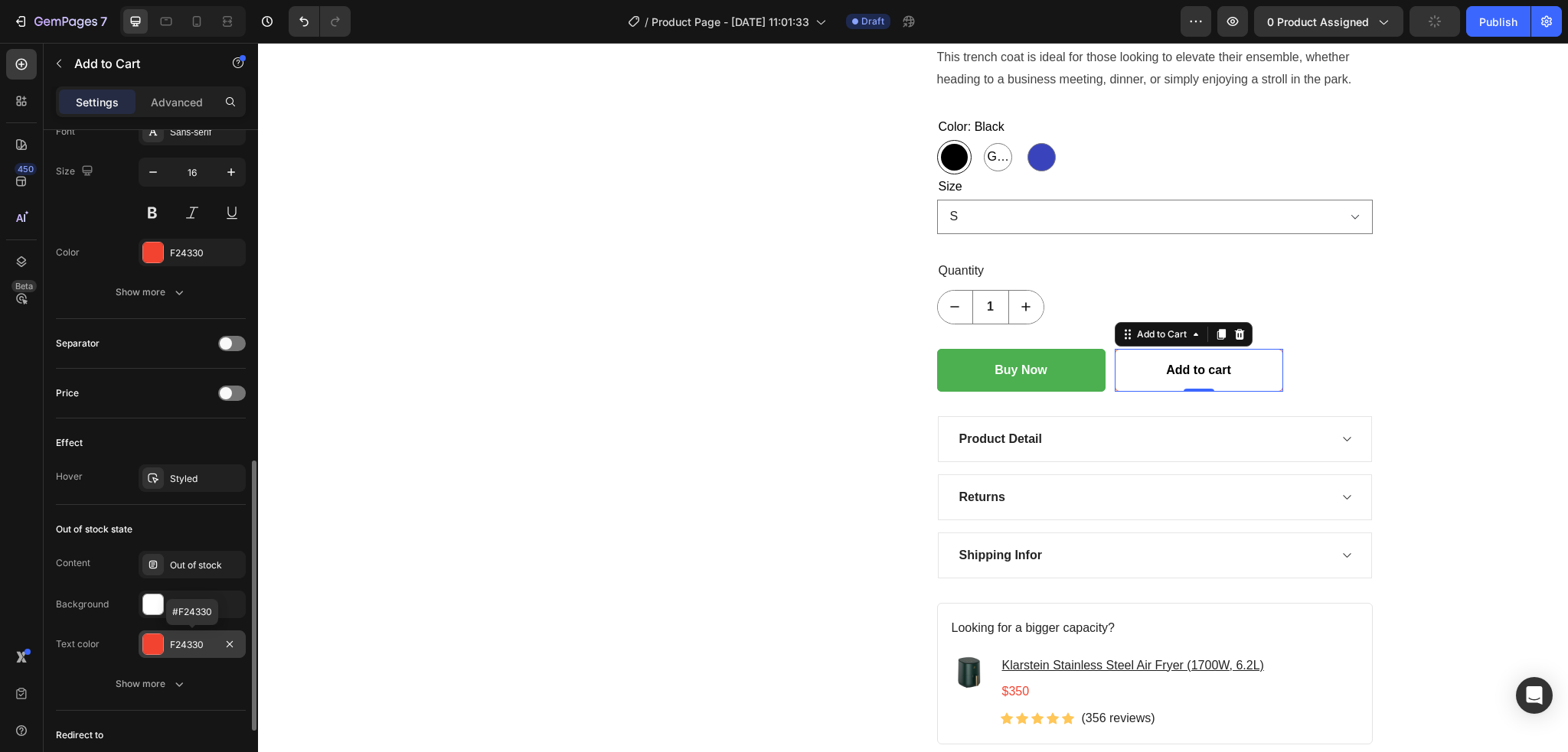
click at [190, 651] on div "F24330" at bounding box center [192, 645] width 44 height 14
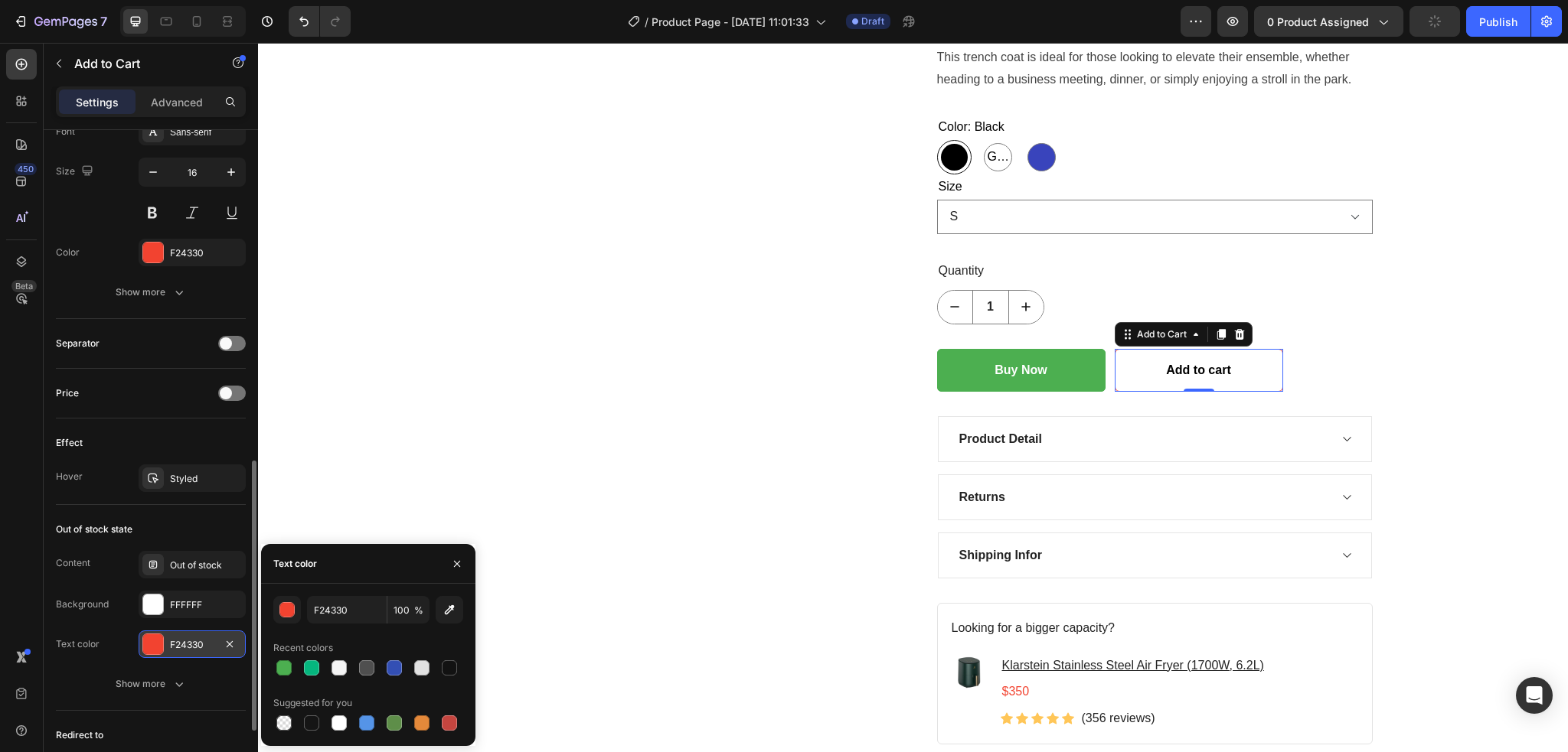
click at [194, 642] on div "F24330" at bounding box center [192, 645] width 44 height 14
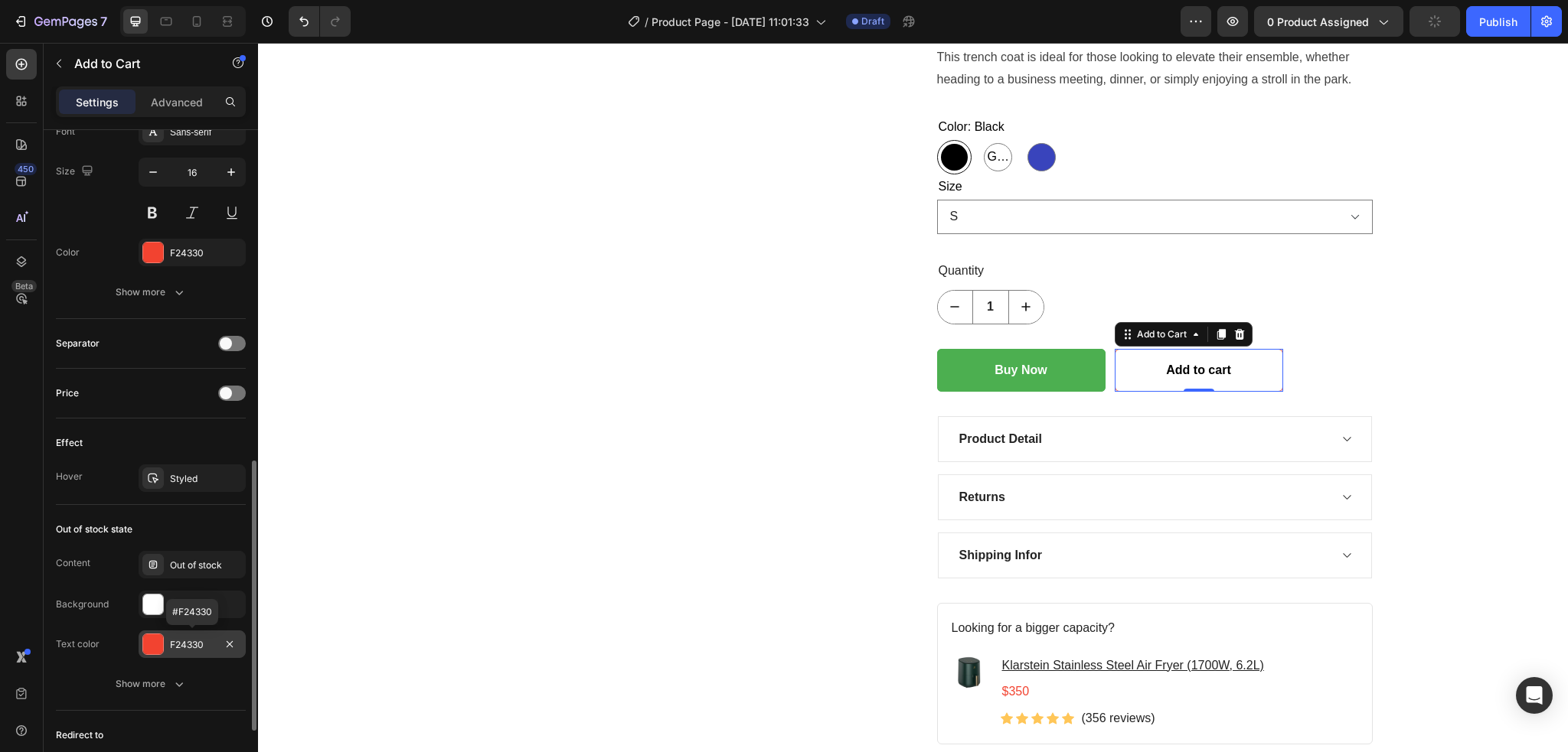
click at [194, 642] on div "F24330" at bounding box center [192, 645] width 44 height 14
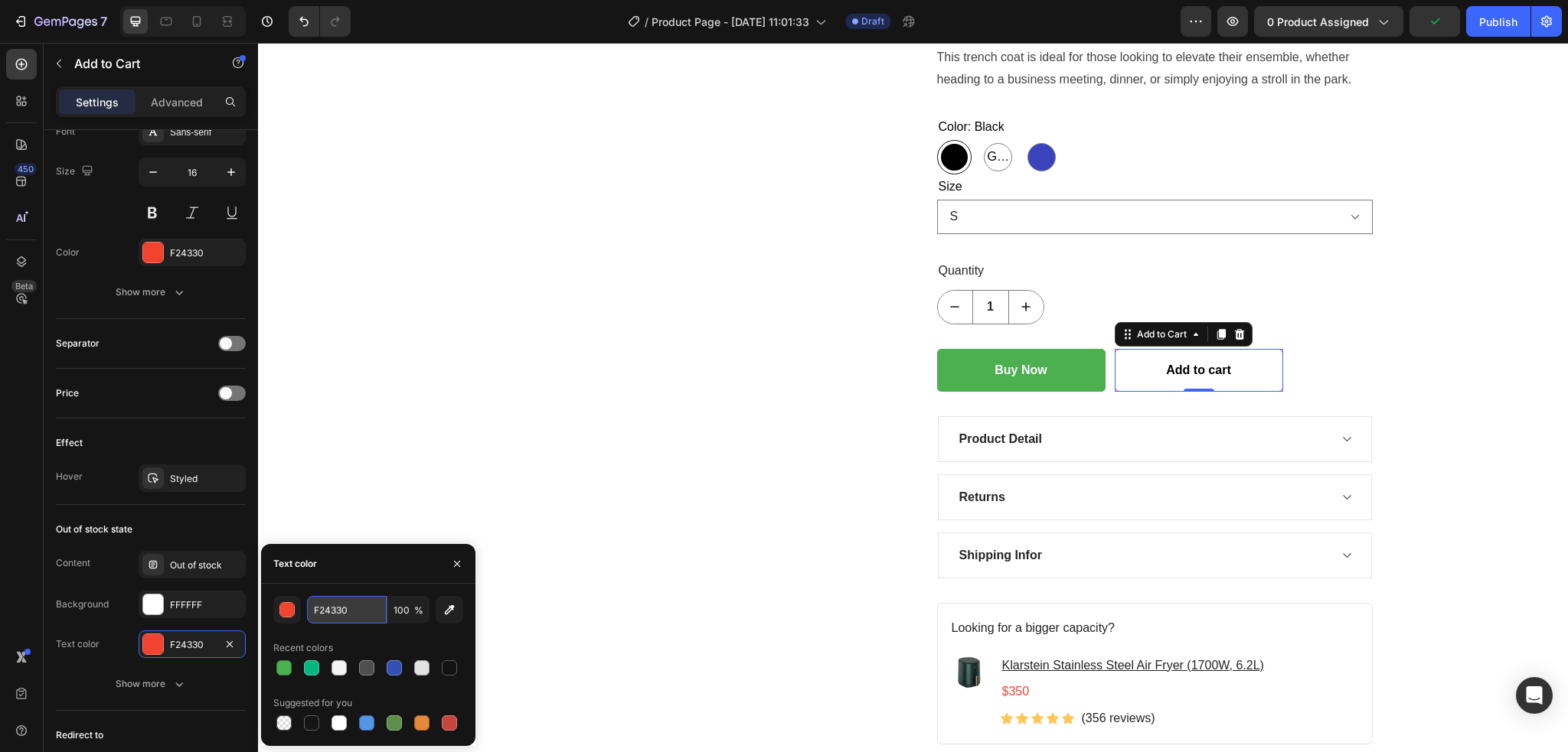
click at [350, 610] on input "F24330" at bounding box center [347, 609] width 80 height 28
paste input "#4CAF5"
type input "#4CAF50"
click at [563, 625] on div "Product Images" at bounding box center [672, 80] width 435 height 1329
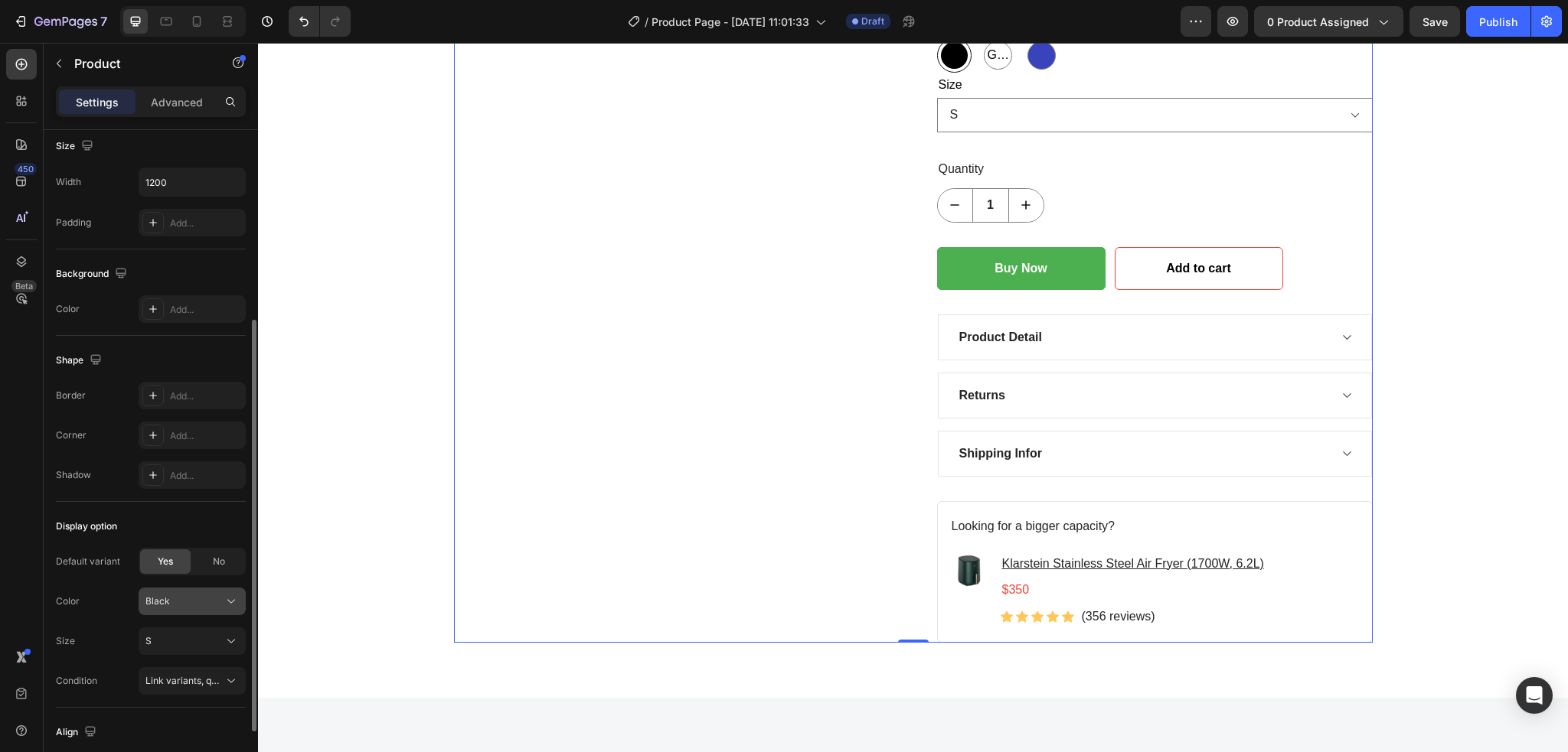
scroll to position [408, 0]
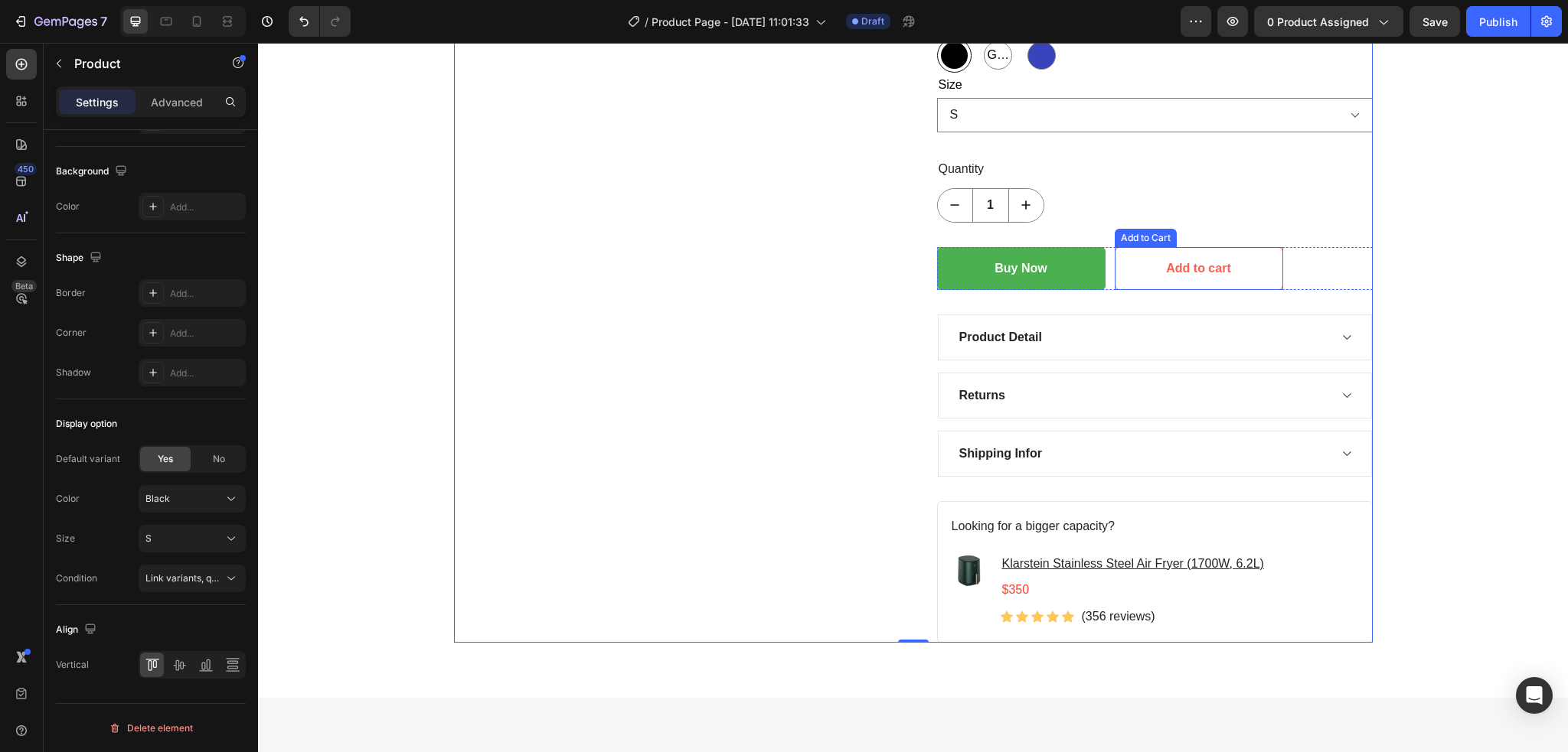
click at [1125, 277] on button "Add to cart" at bounding box center [1198, 269] width 168 height 43
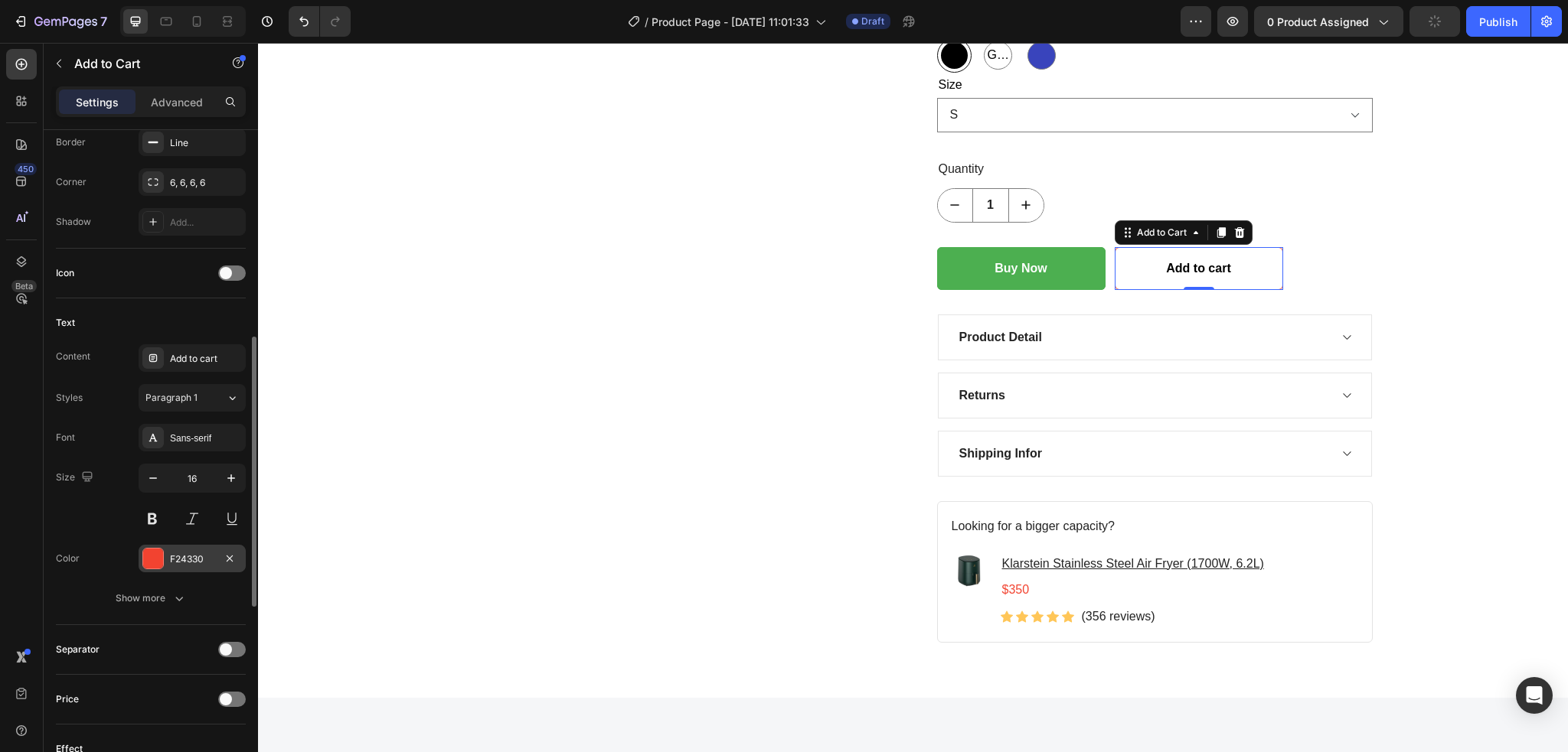
scroll to position [204, 0]
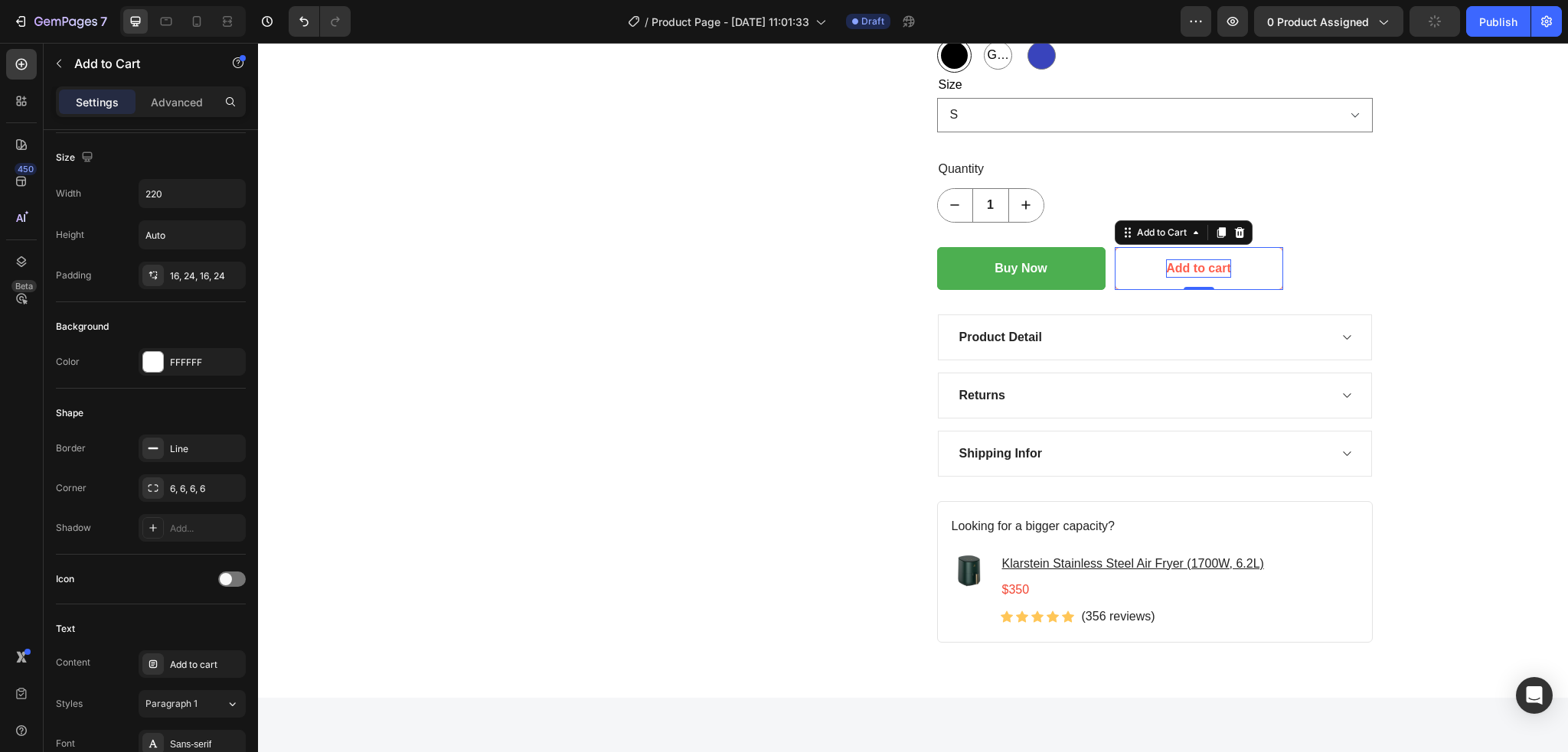
click at [1167, 270] on div "Add to cart" at bounding box center [1198, 268] width 64 height 19
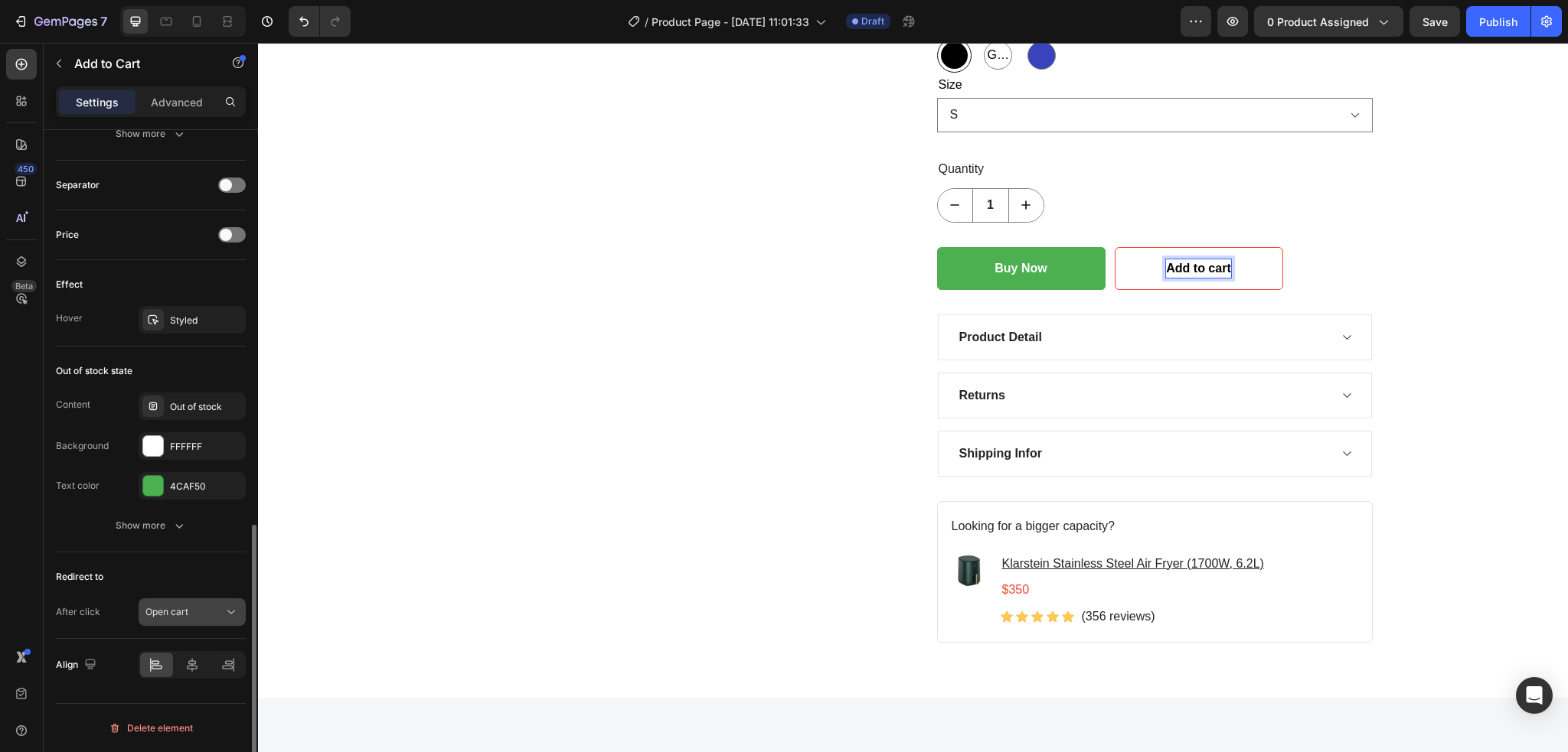
scroll to position [566, 0]
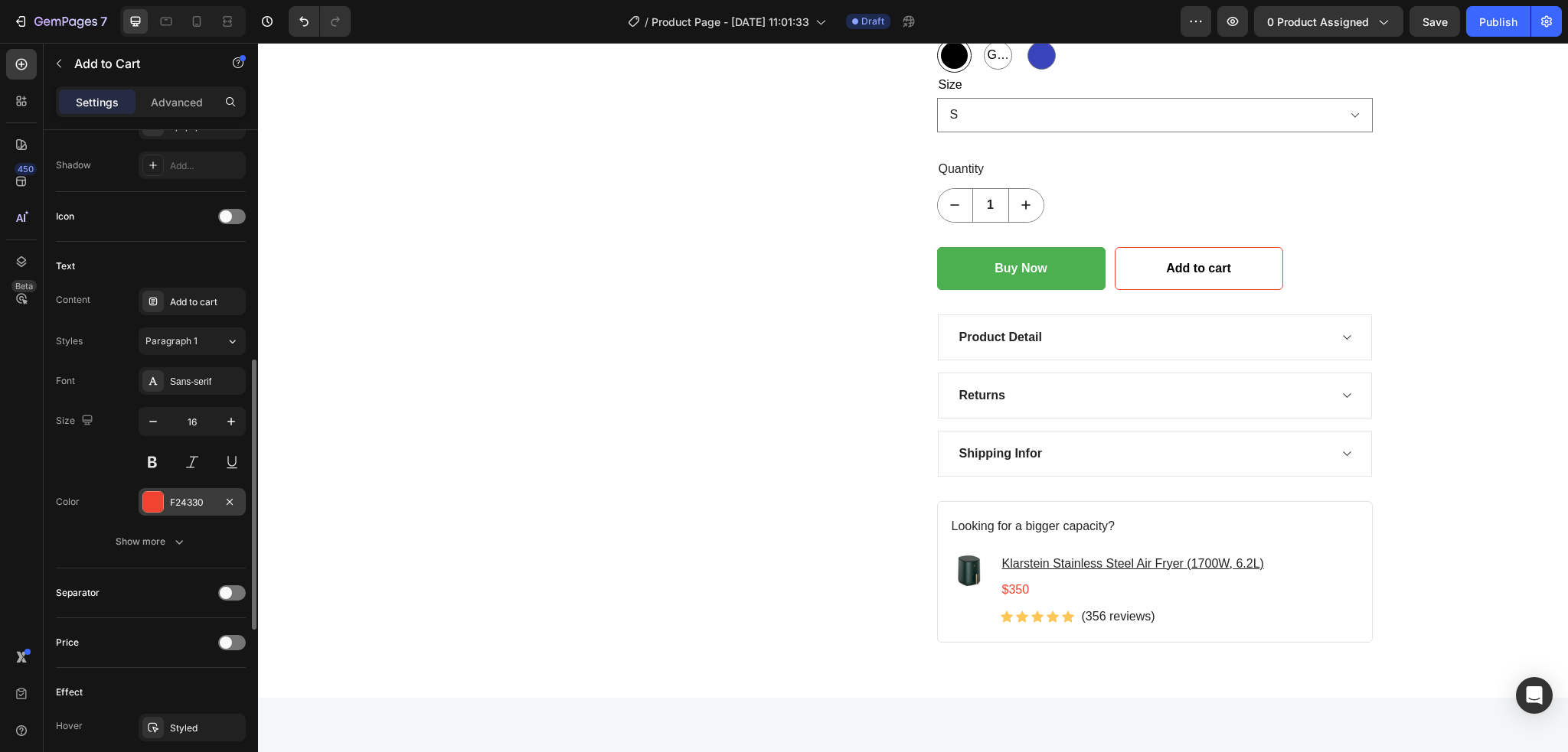
click at [189, 510] on div "F24330" at bounding box center [192, 502] width 107 height 28
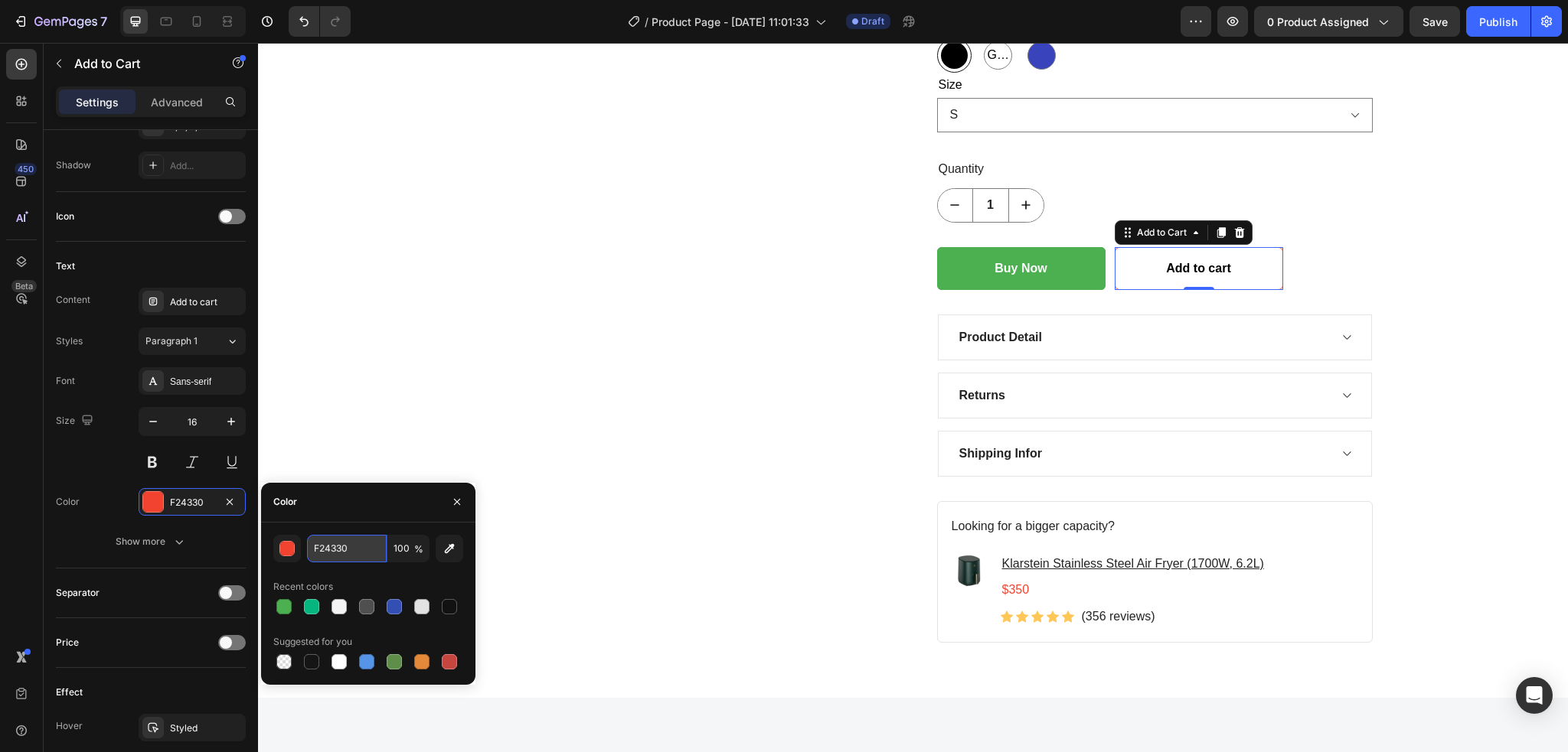
click at [350, 541] on input "F24330" at bounding box center [347, 548] width 80 height 28
paste input "#4CAF5"
type input "#4CAF50"
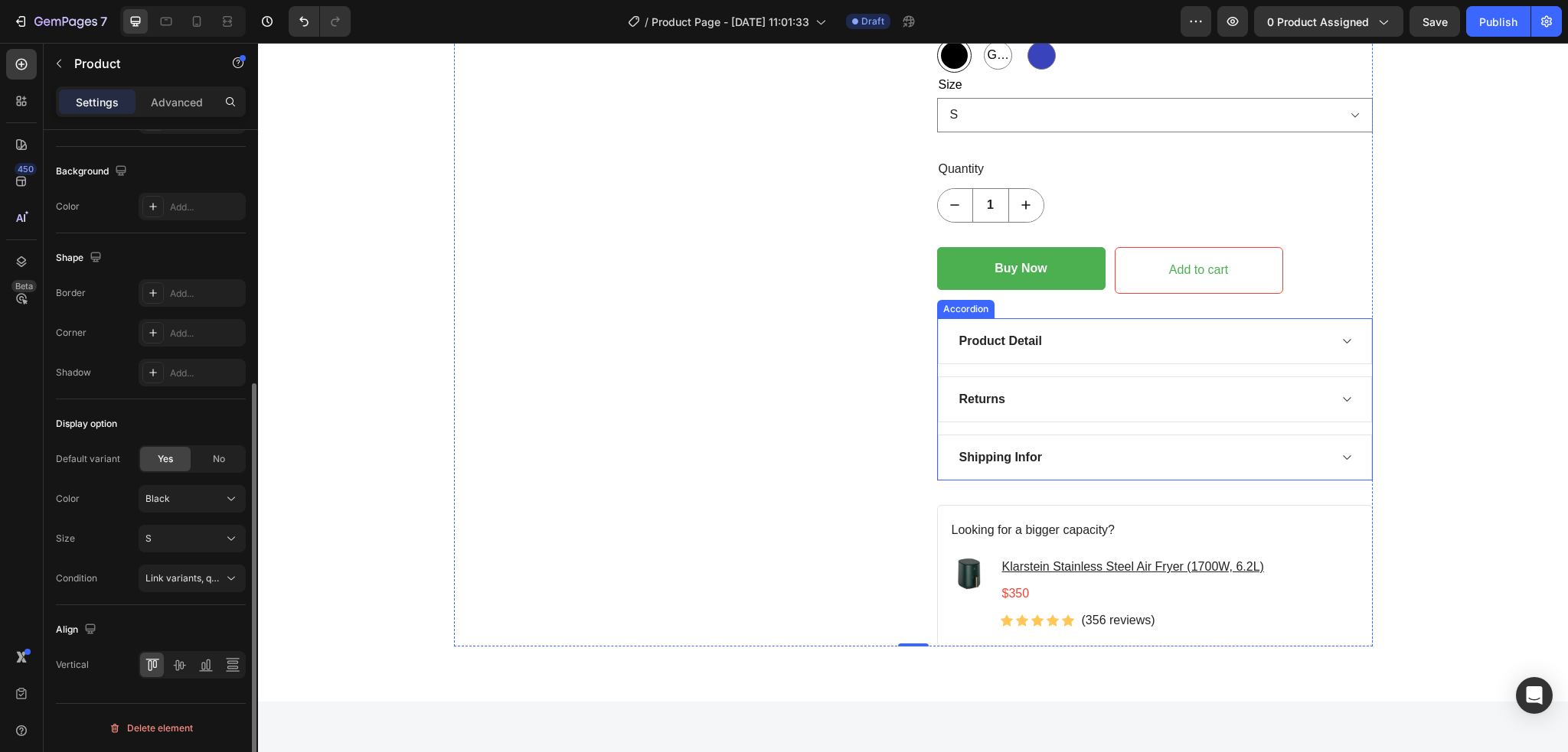
scroll to position [0, 0]
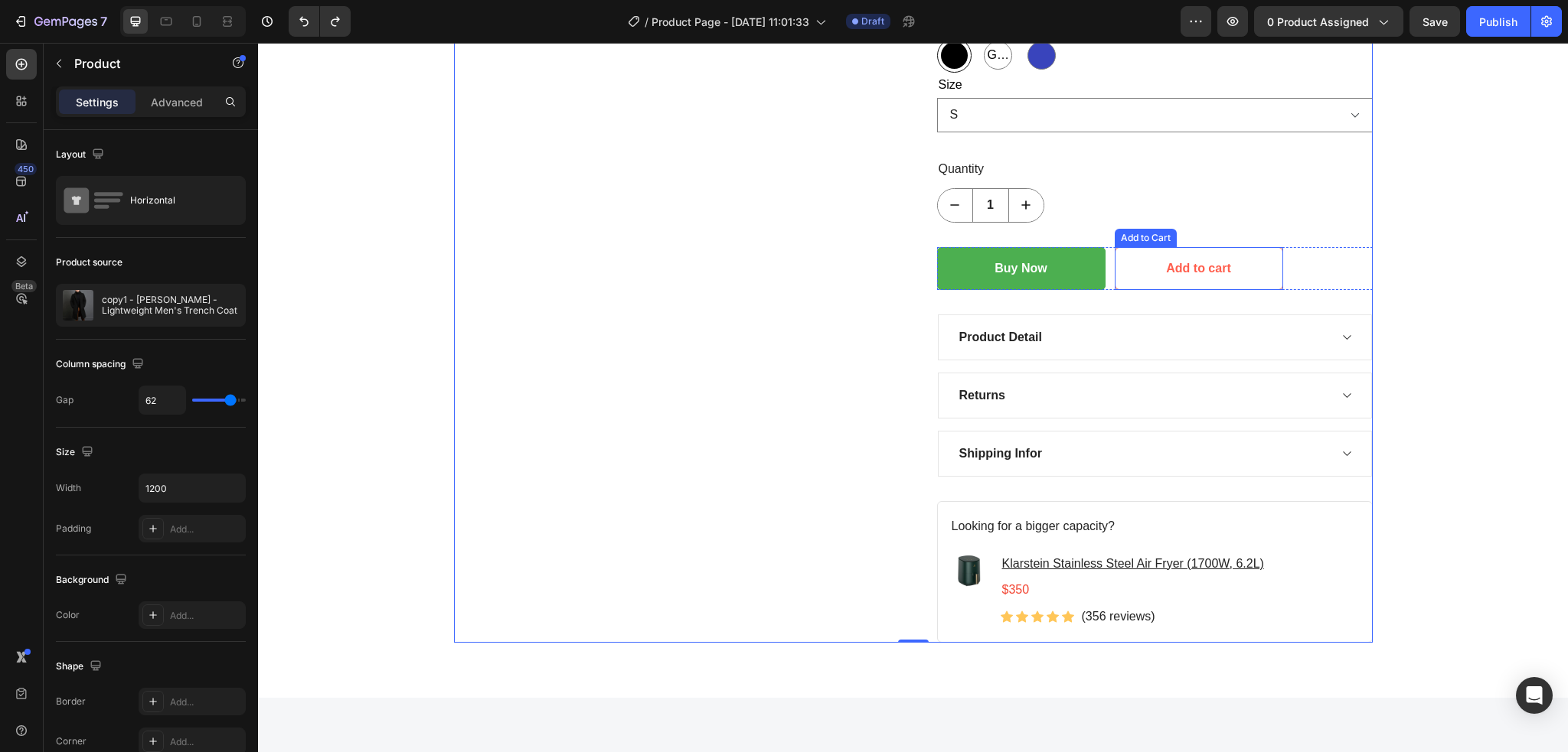
click at [1174, 279] on button "Add to cart" at bounding box center [1198, 269] width 168 height 43
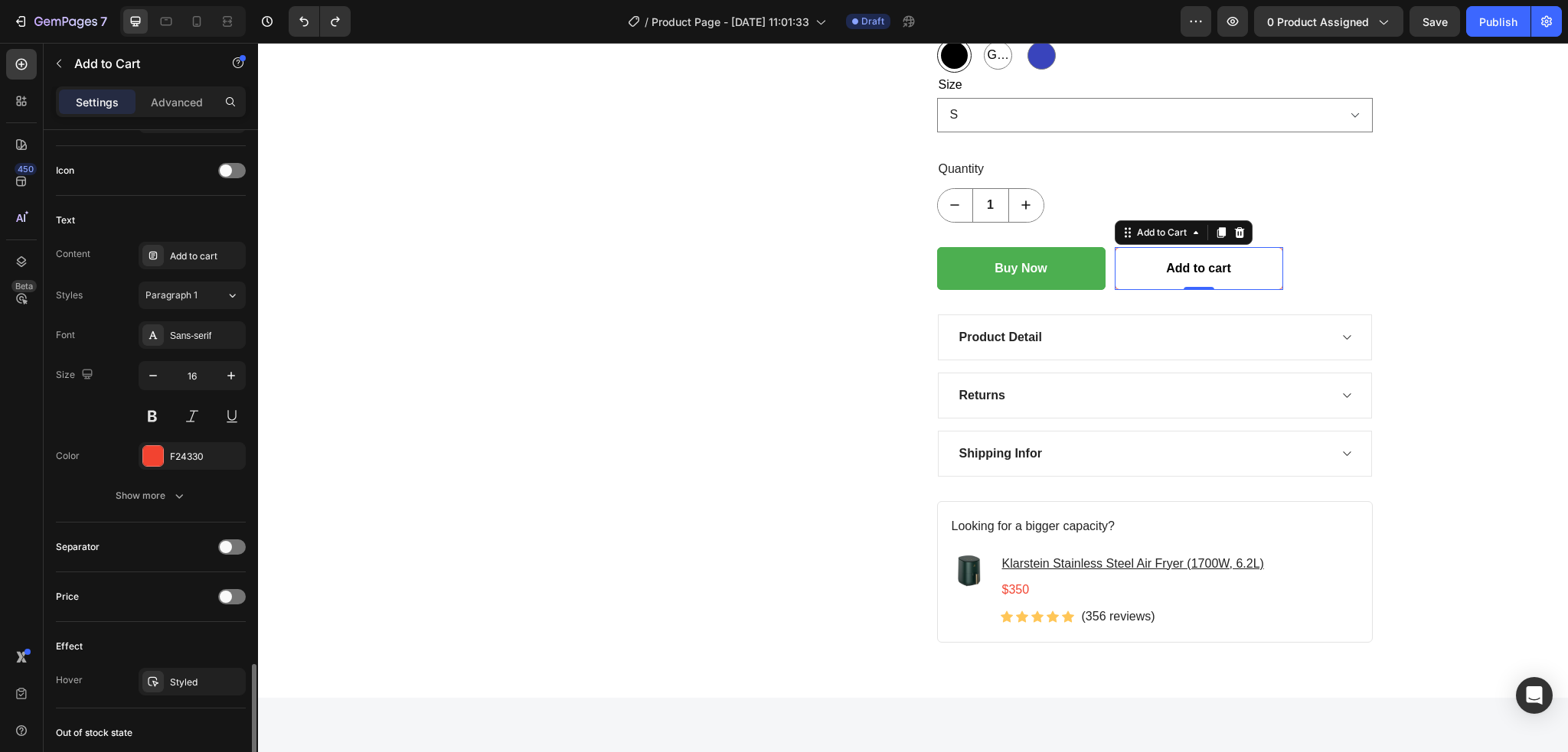
scroll to position [815, 0]
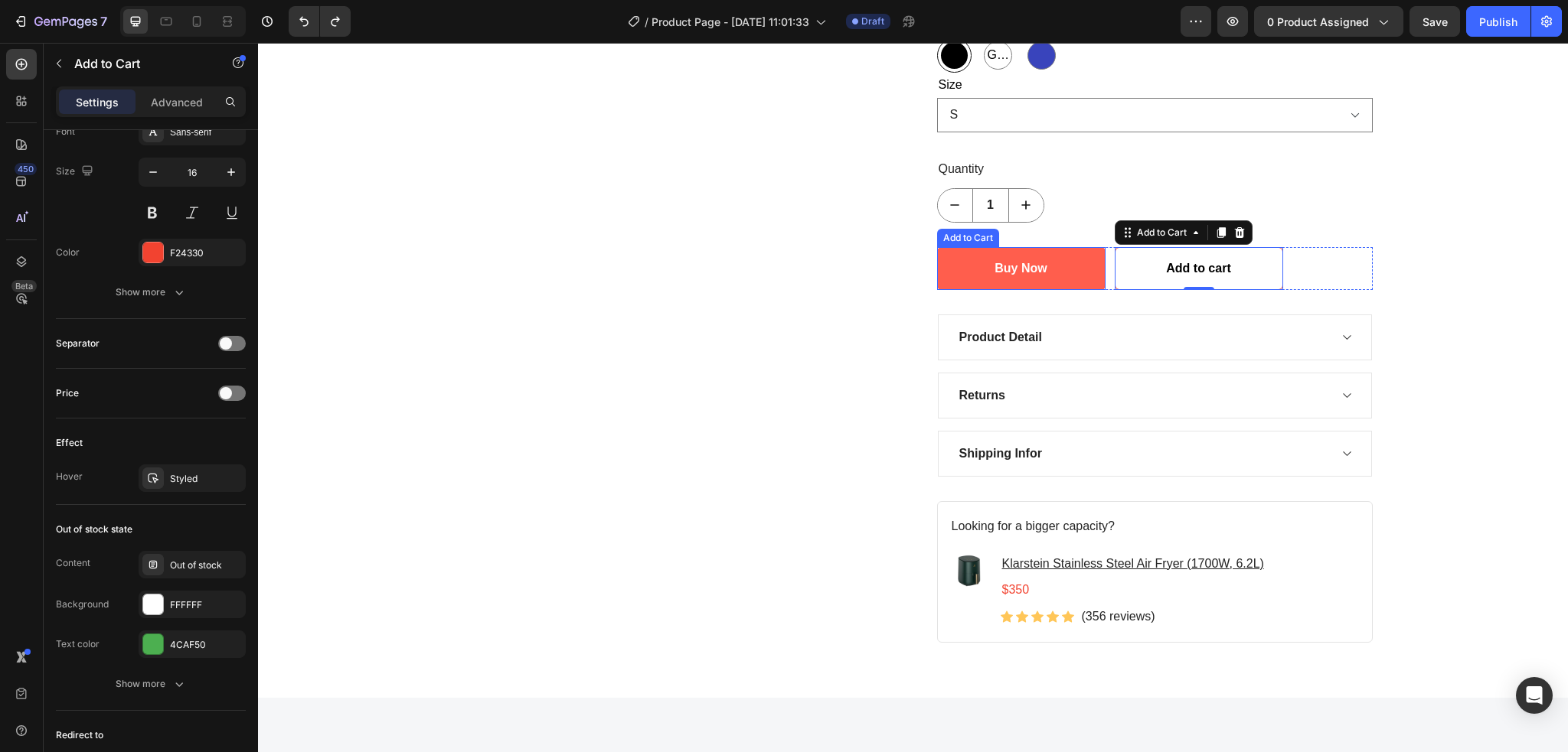
click at [946, 282] on button "Buy Now" at bounding box center [1020, 269] width 168 height 43
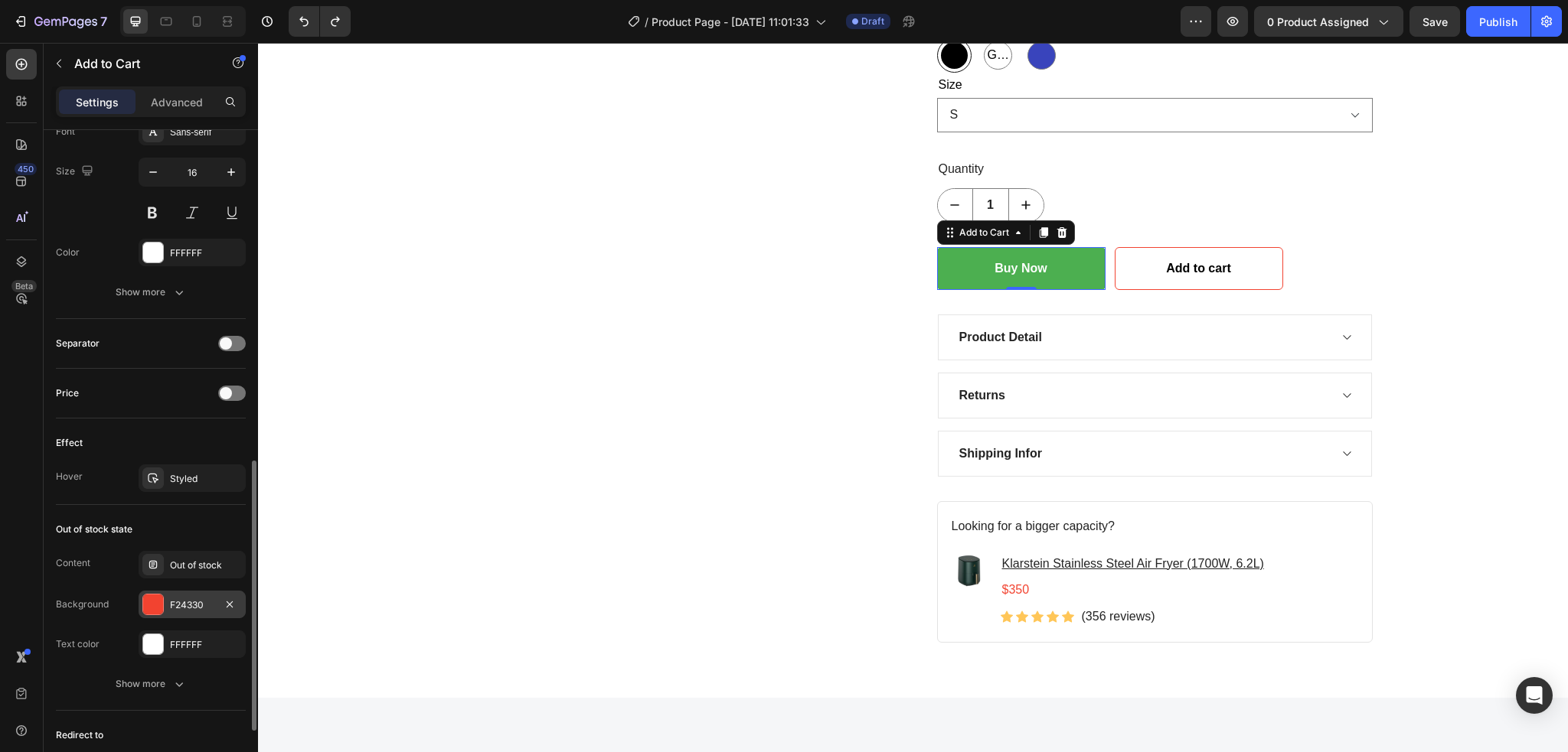
click at [201, 605] on div "F24330" at bounding box center [192, 605] width 44 height 14
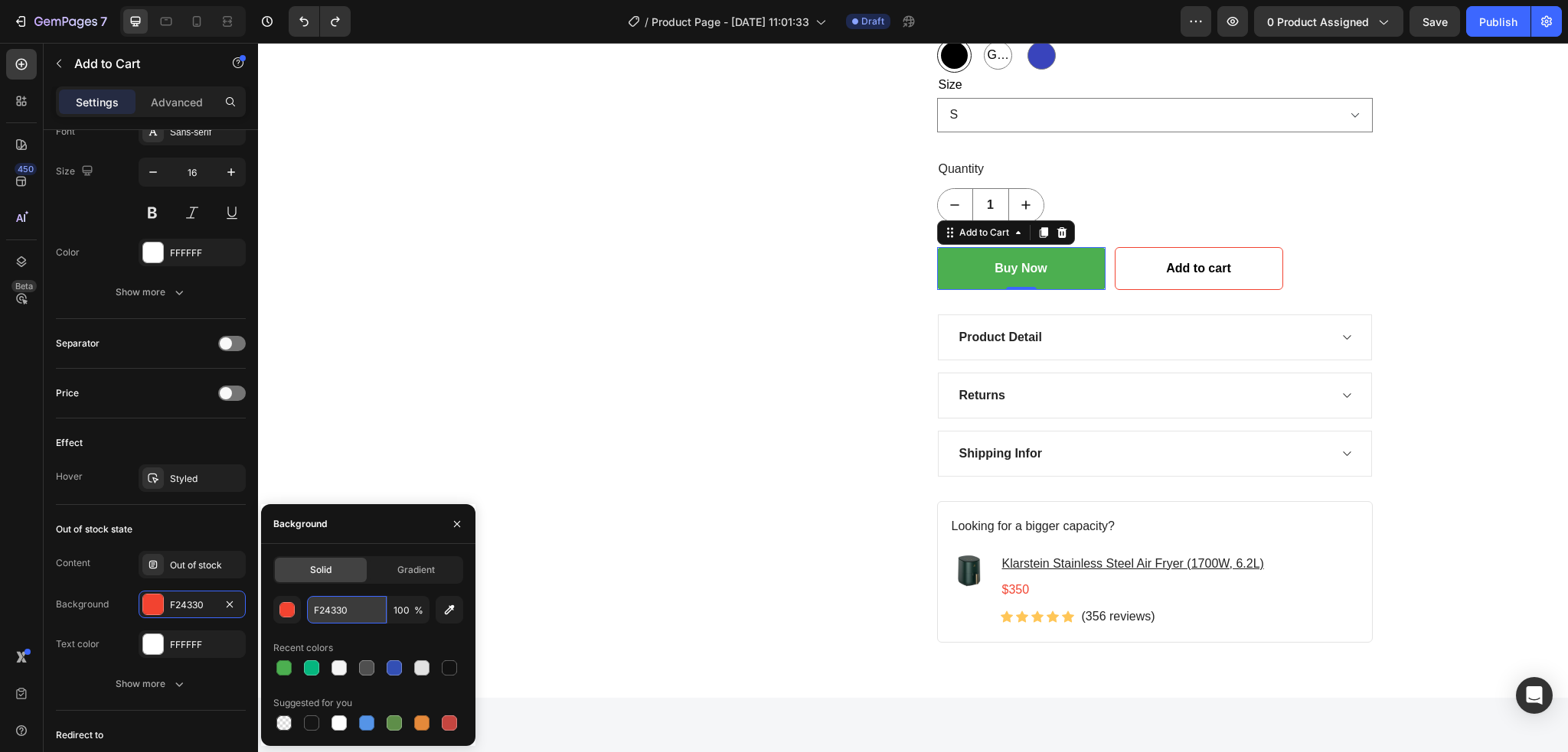
click at [359, 616] on input "F24330" at bounding box center [347, 609] width 80 height 28
paste input "#4CAF5"
type input "#4CAF50"
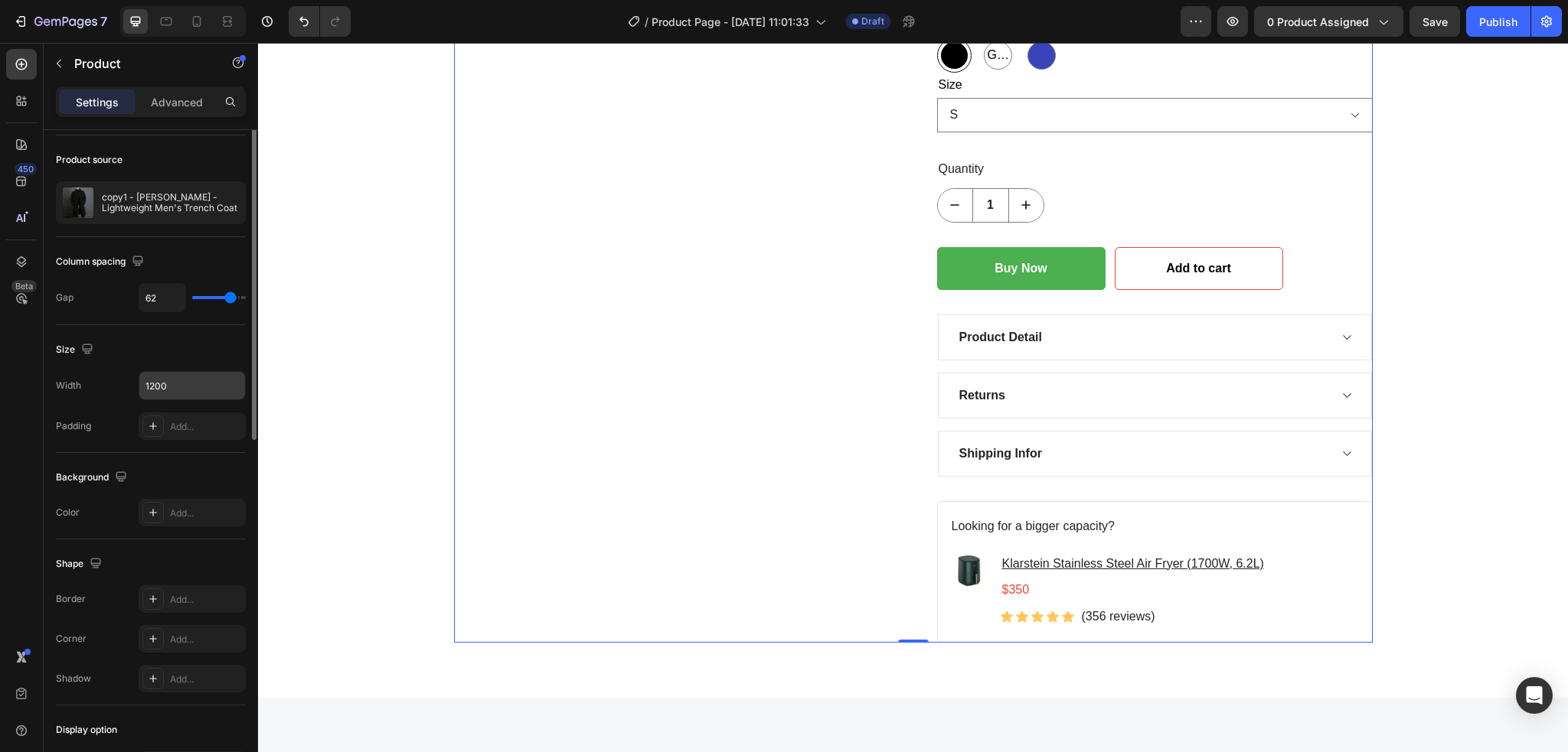
scroll to position [0, 0]
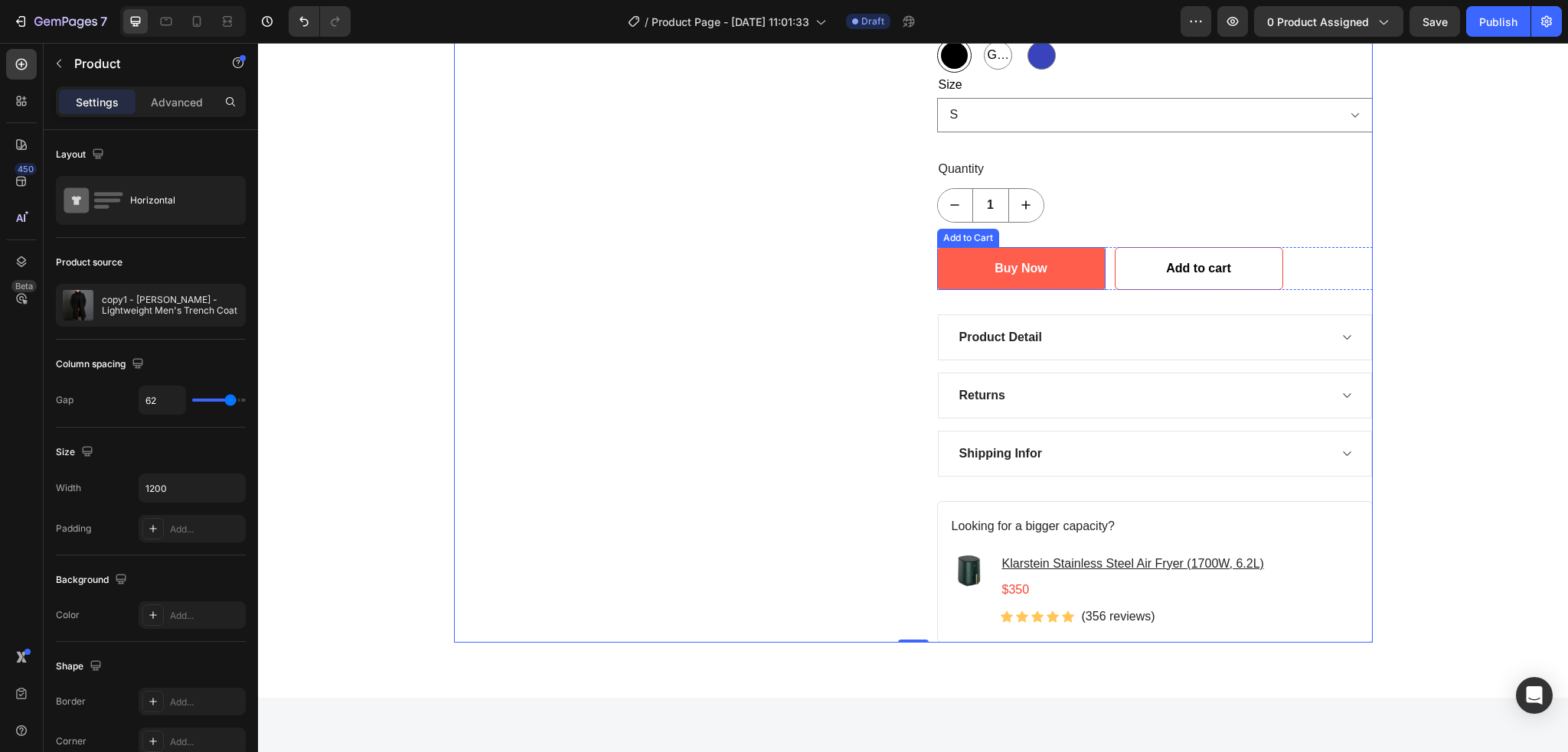
click at [948, 265] on button "Buy Now" at bounding box center [1020, 269] width 168 height 43
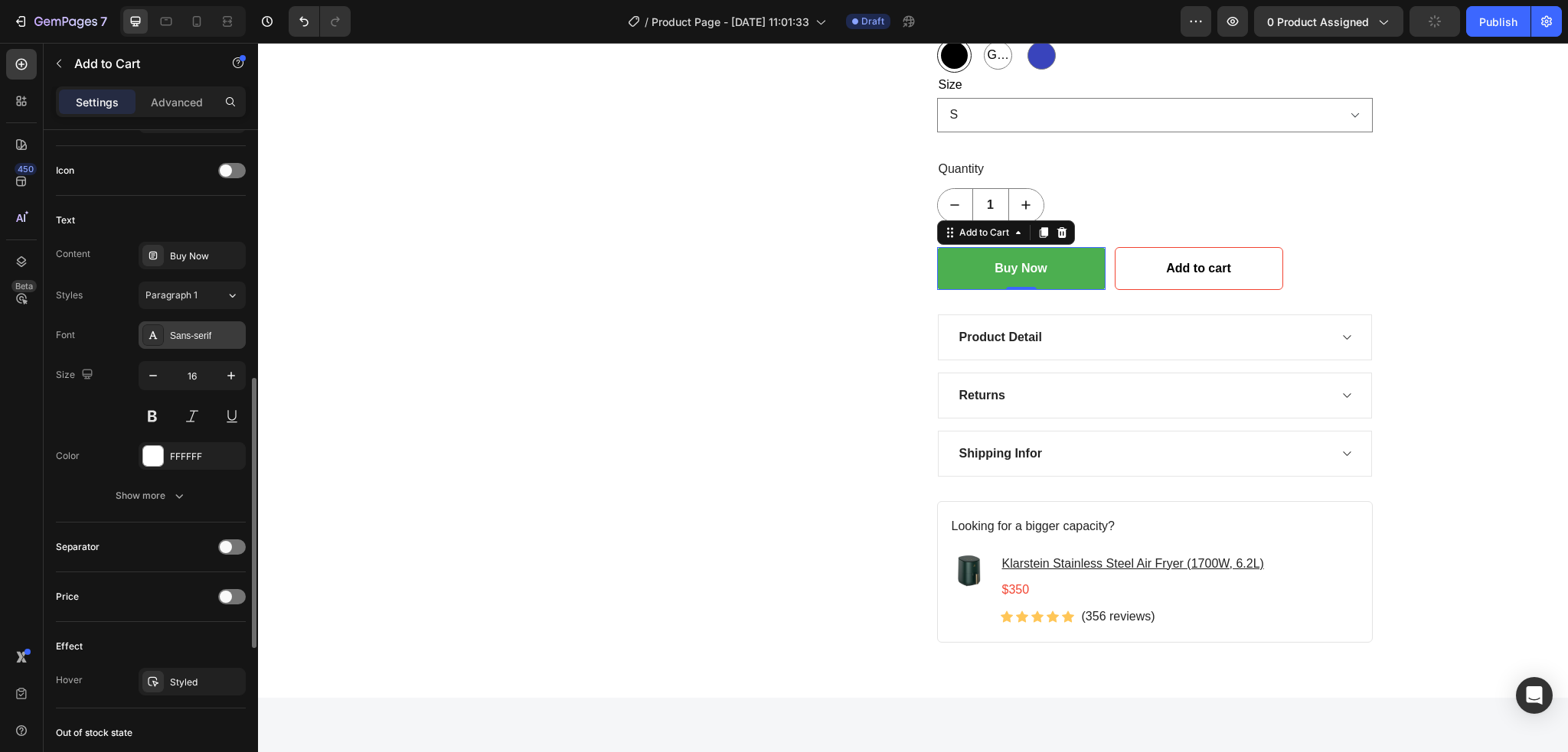
scroll to position [815, 0]
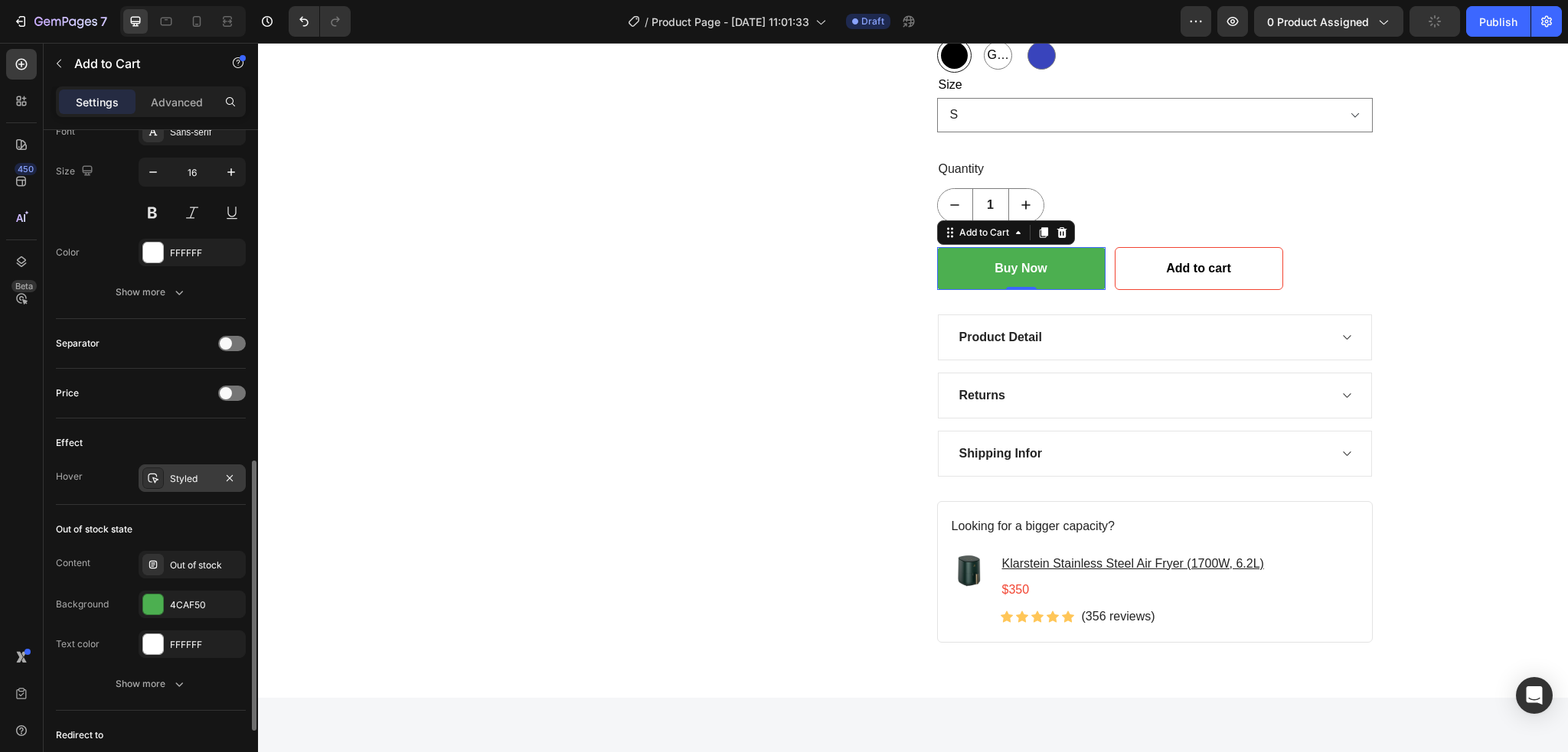
click at [187, 476] on div "Styled" at bounding box center [192, 478] width 44 height 14
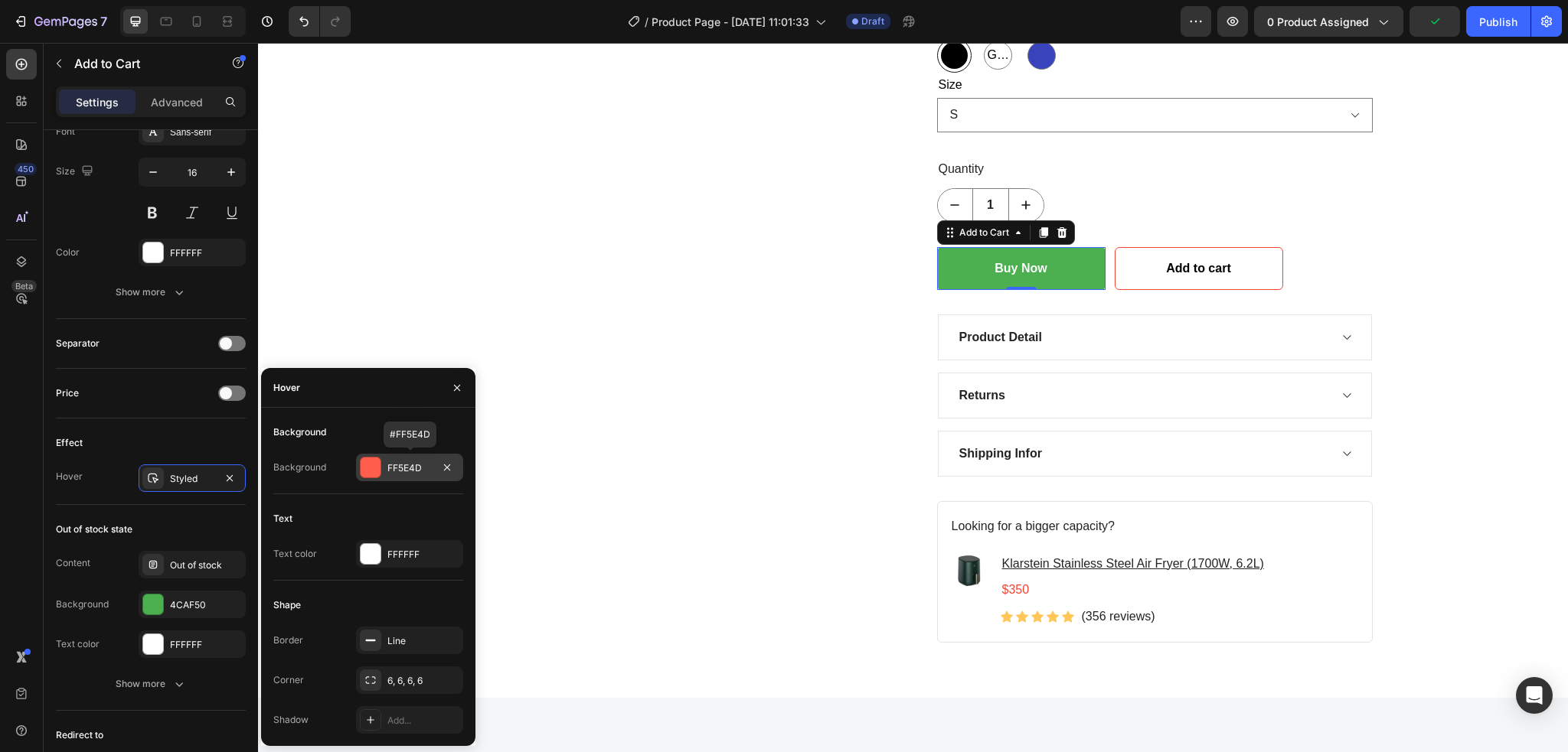
click at [418, 462] on div "FF5E4D" at bounding box center [409, 469] width 44 height 14
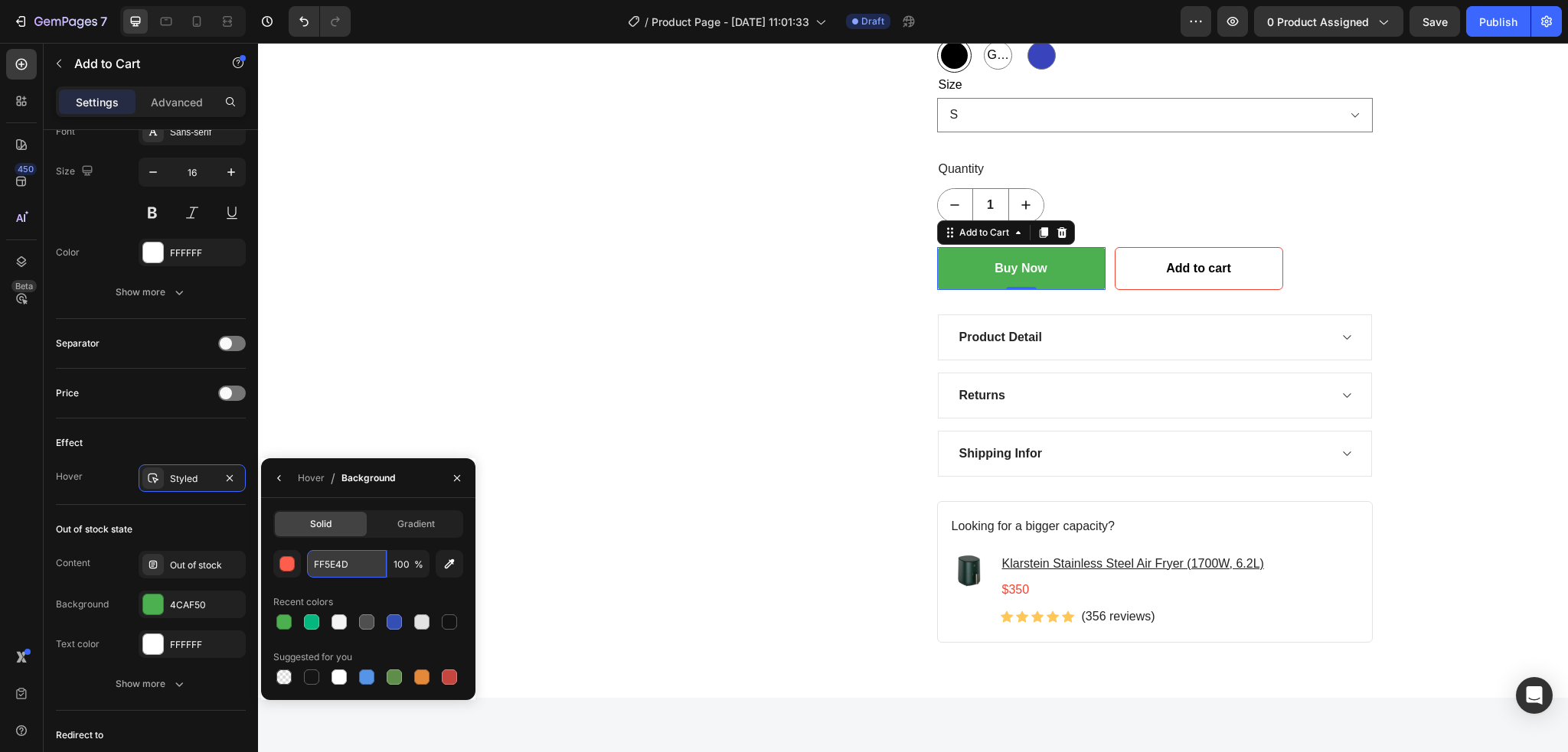
click at [359, 561] on input "FF5E4D" at bounding box center [347, 564] width 80 height 28
paste input "#4CAF50"
type input "#4CAF50"
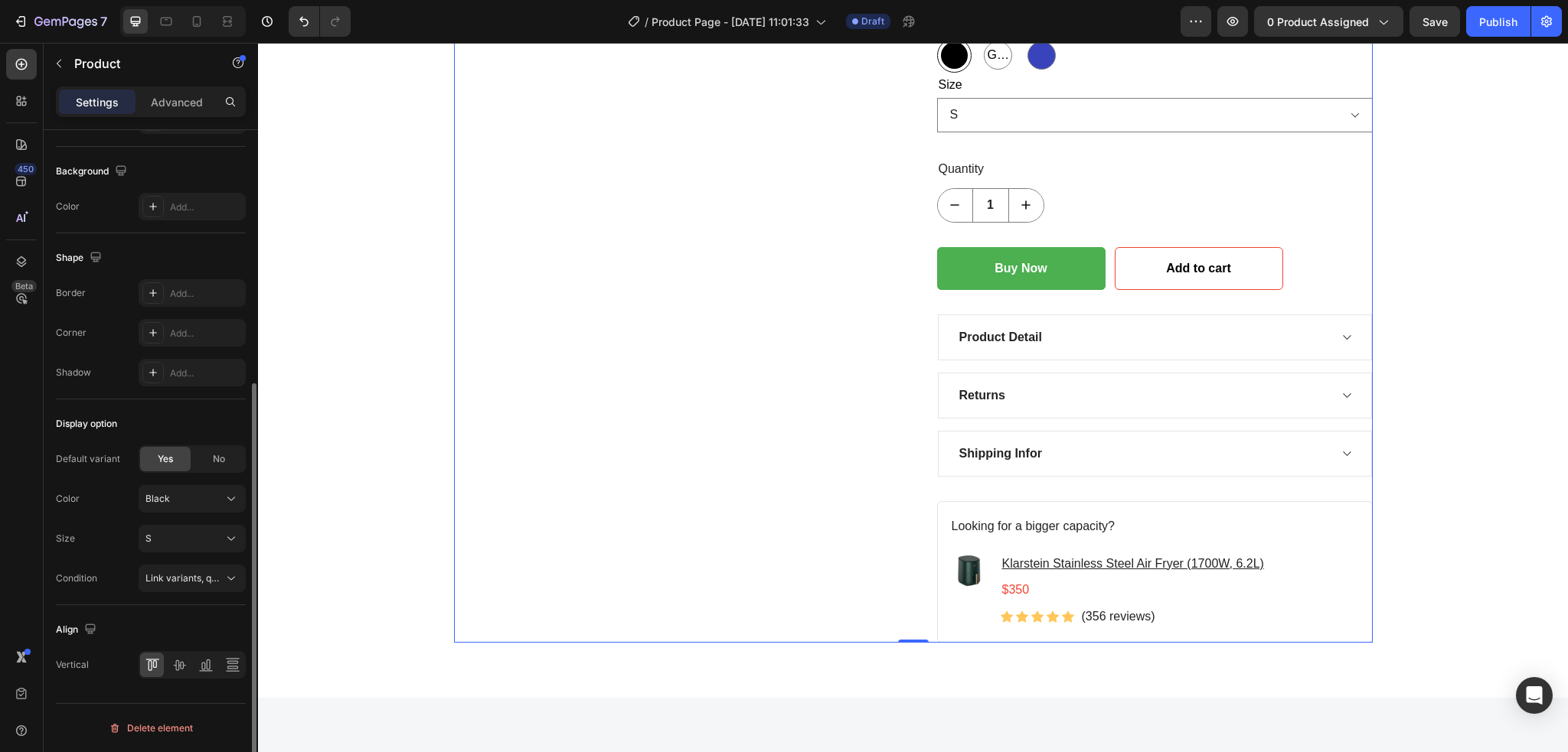
scroll to position [0, 0]
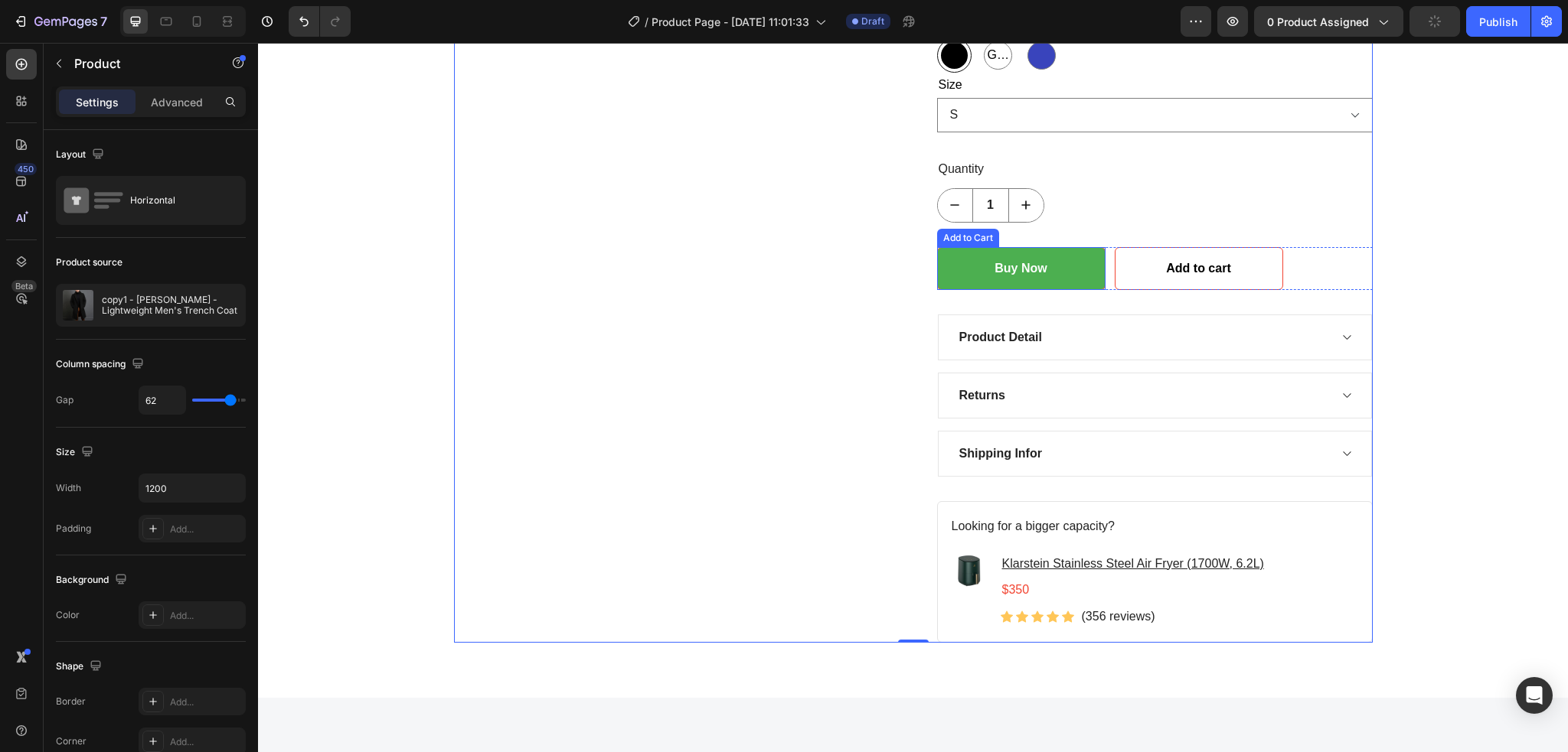
click at [964, 273] on button "Buy Now" at bounding box center [1020, 269] width 168 height 43
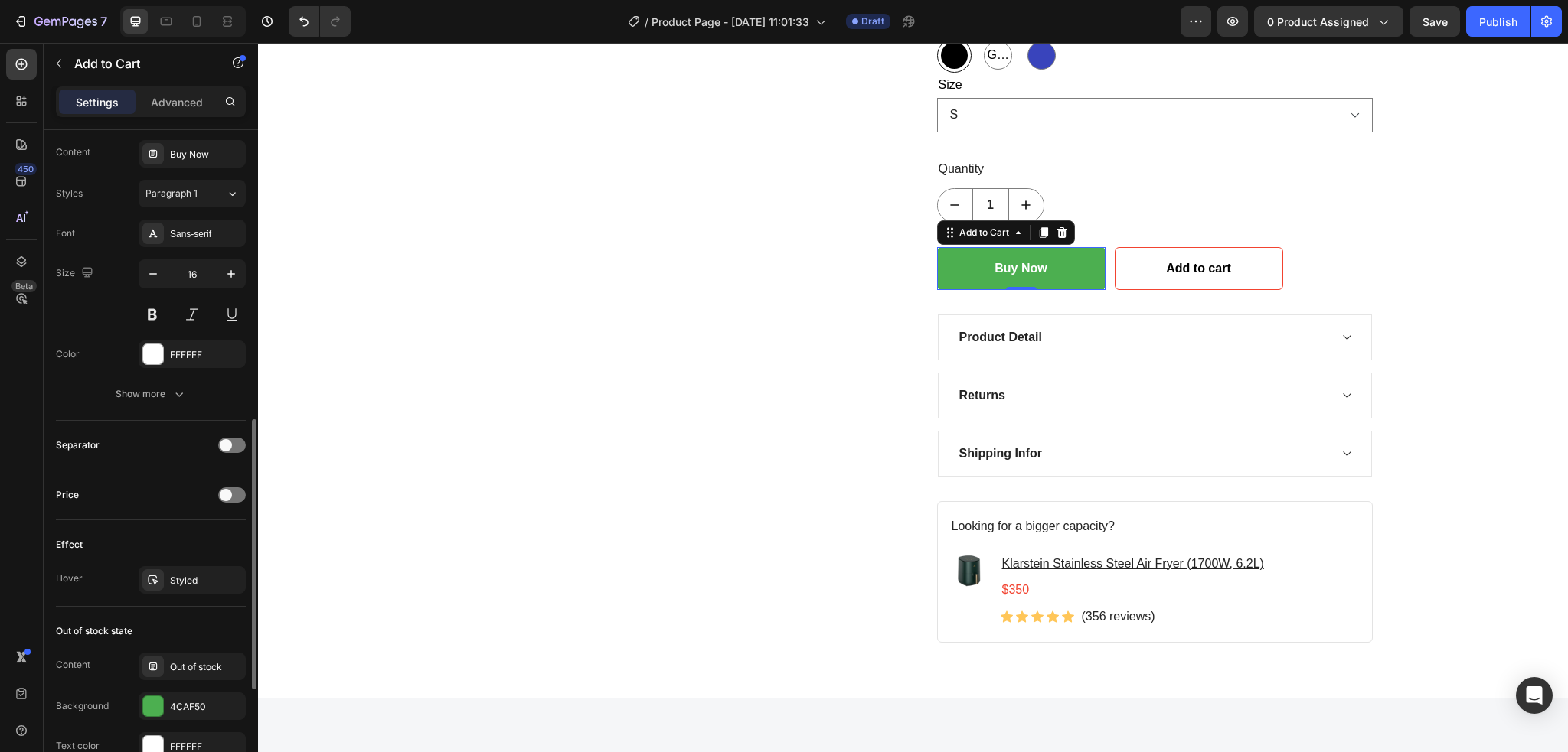
scroll to position [815, 0]
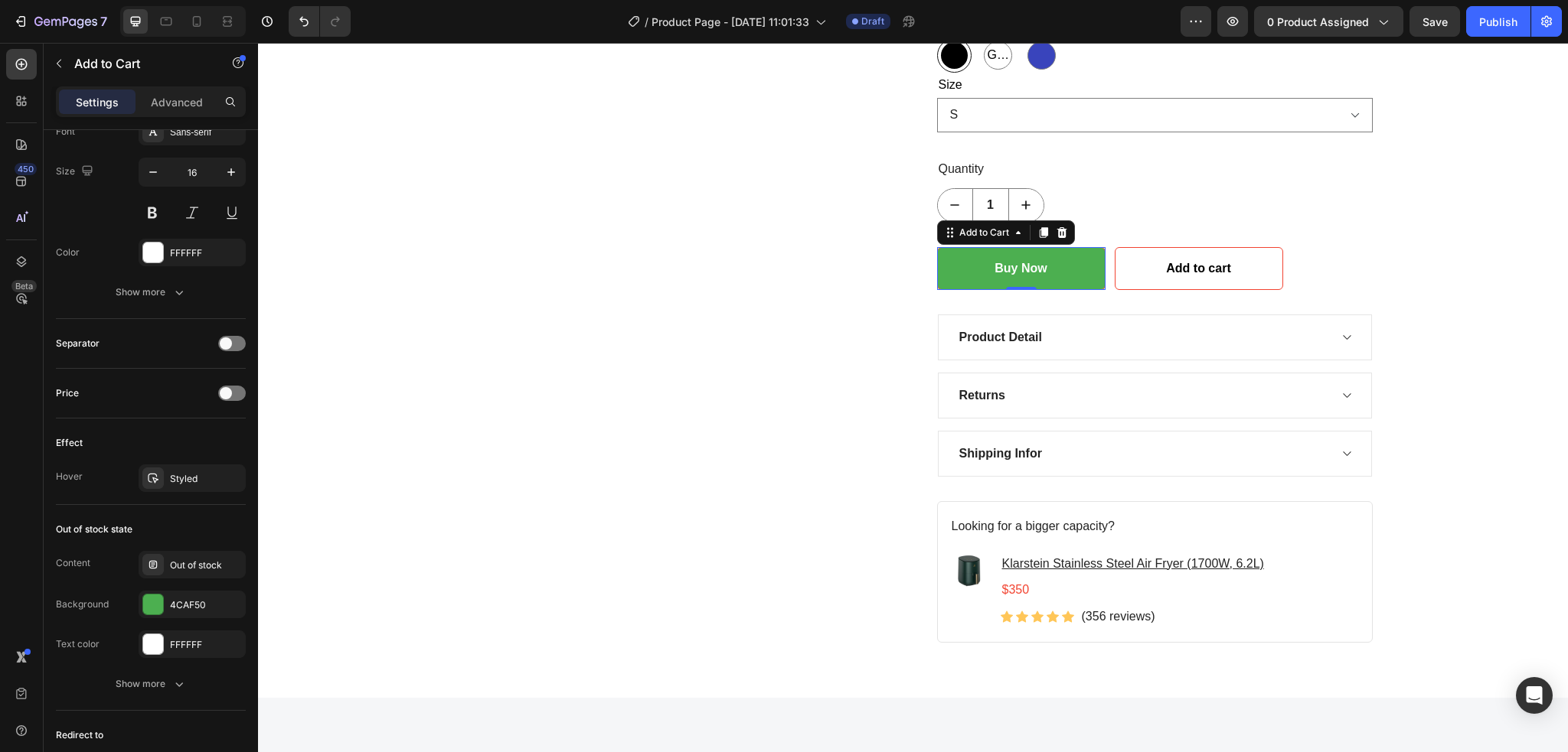
click at [958, 262] on button "Buy Now" at bounding box center [1020, 269] width 168 height 43
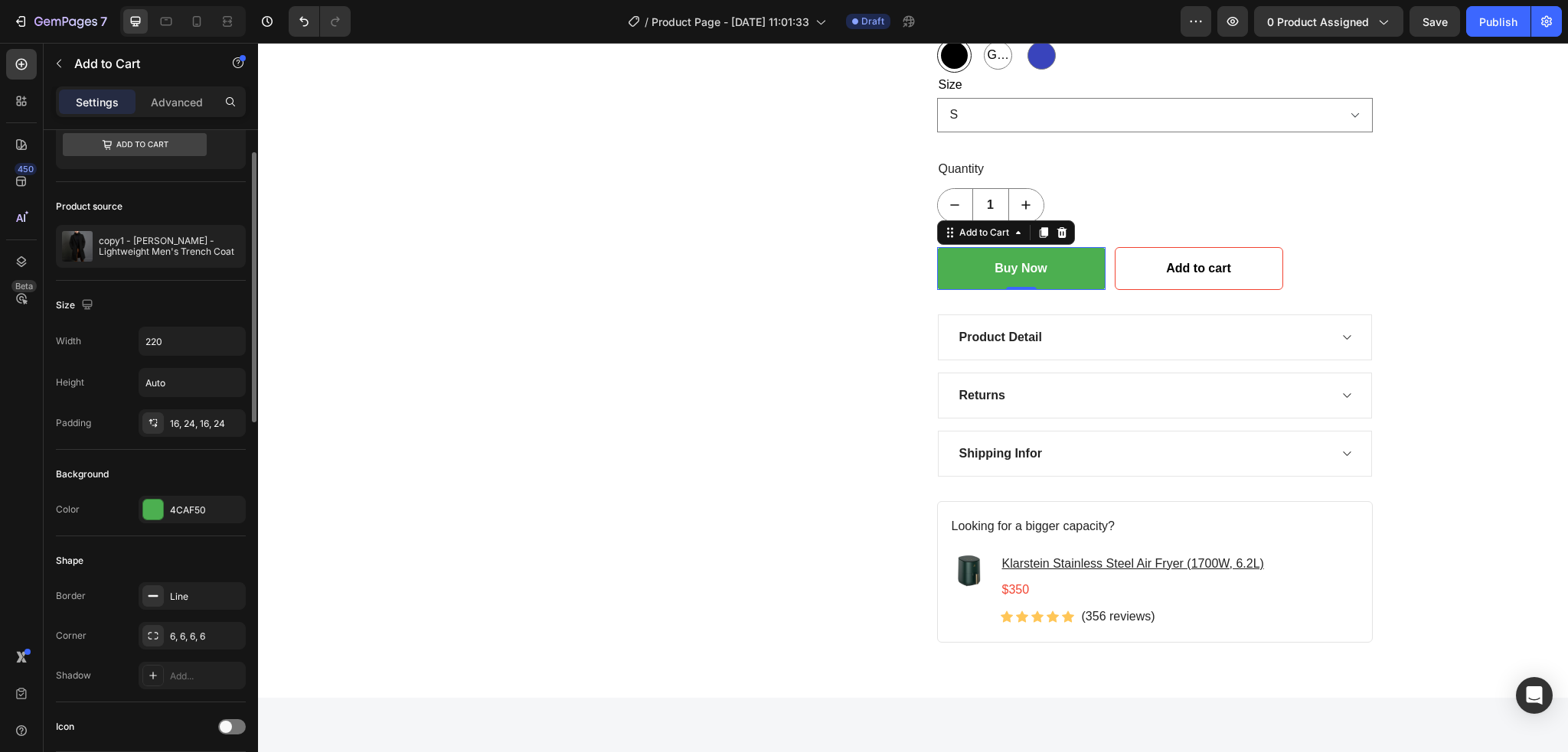
scroll to position [0, 0]
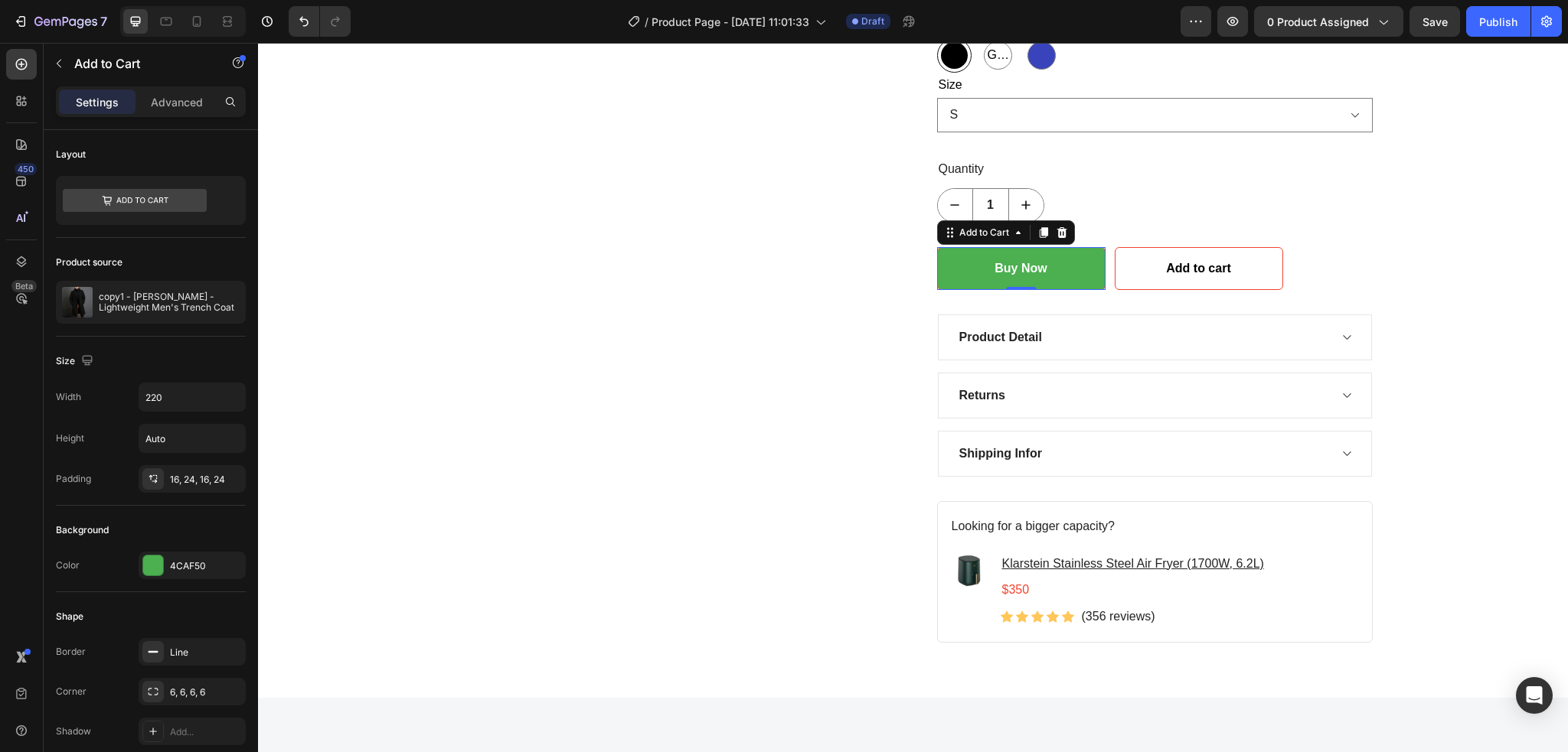
click at [967, 277] on button "Buy Now" at bounding box center [1020, 269] width 168 height 43
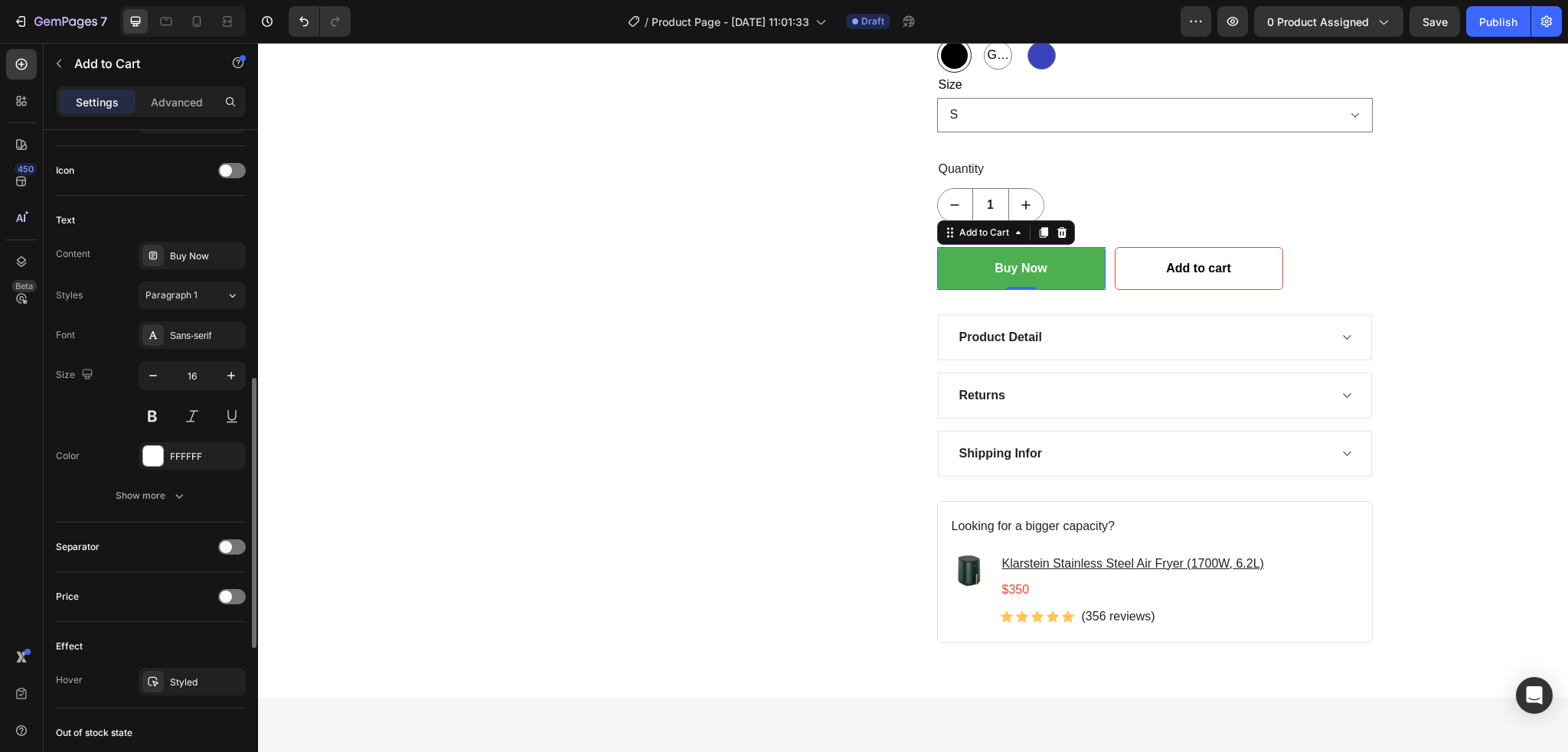
scroll to position [714, 0]
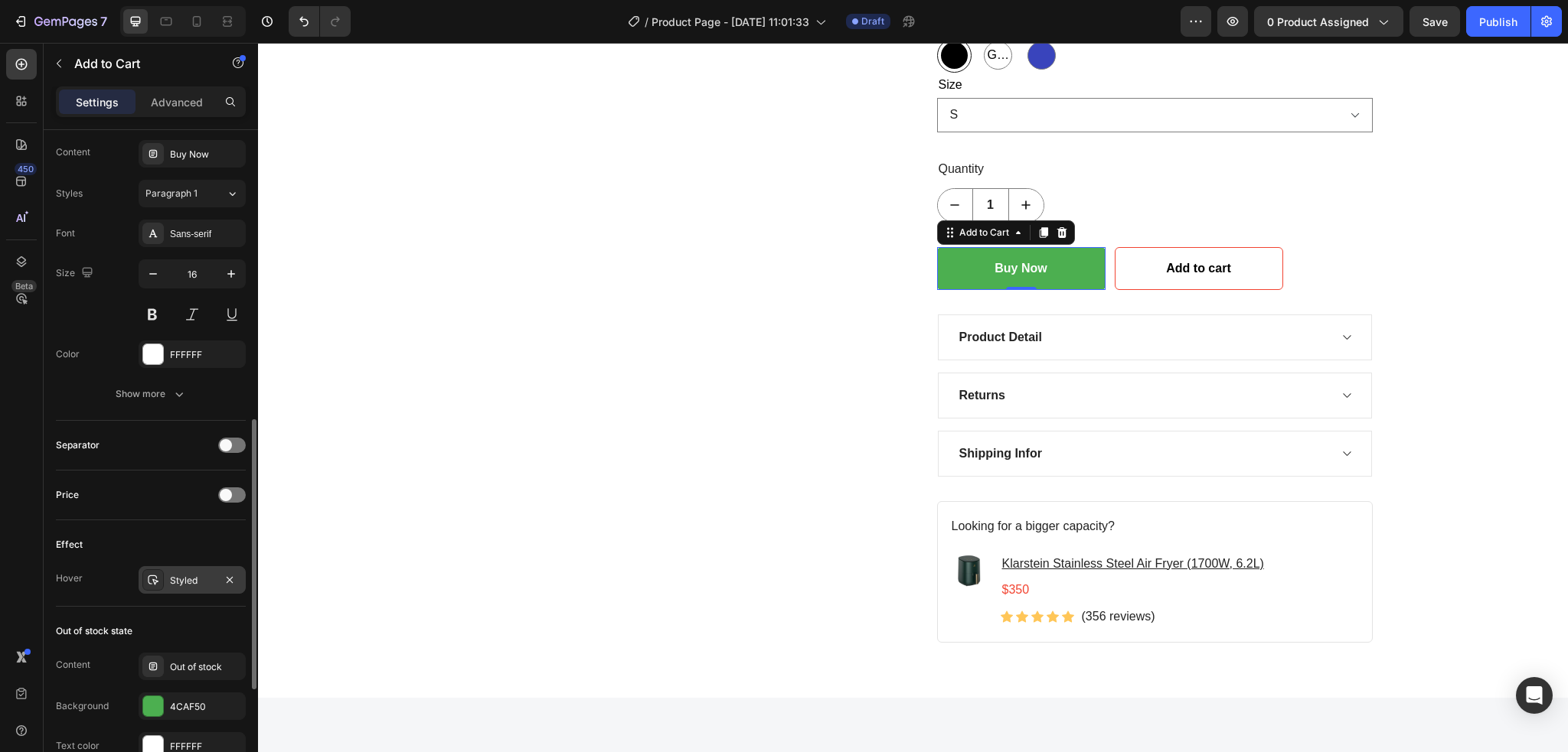
click at [175, 583] on div "Styled" at bounding box center [192, 581] width 44 height 14
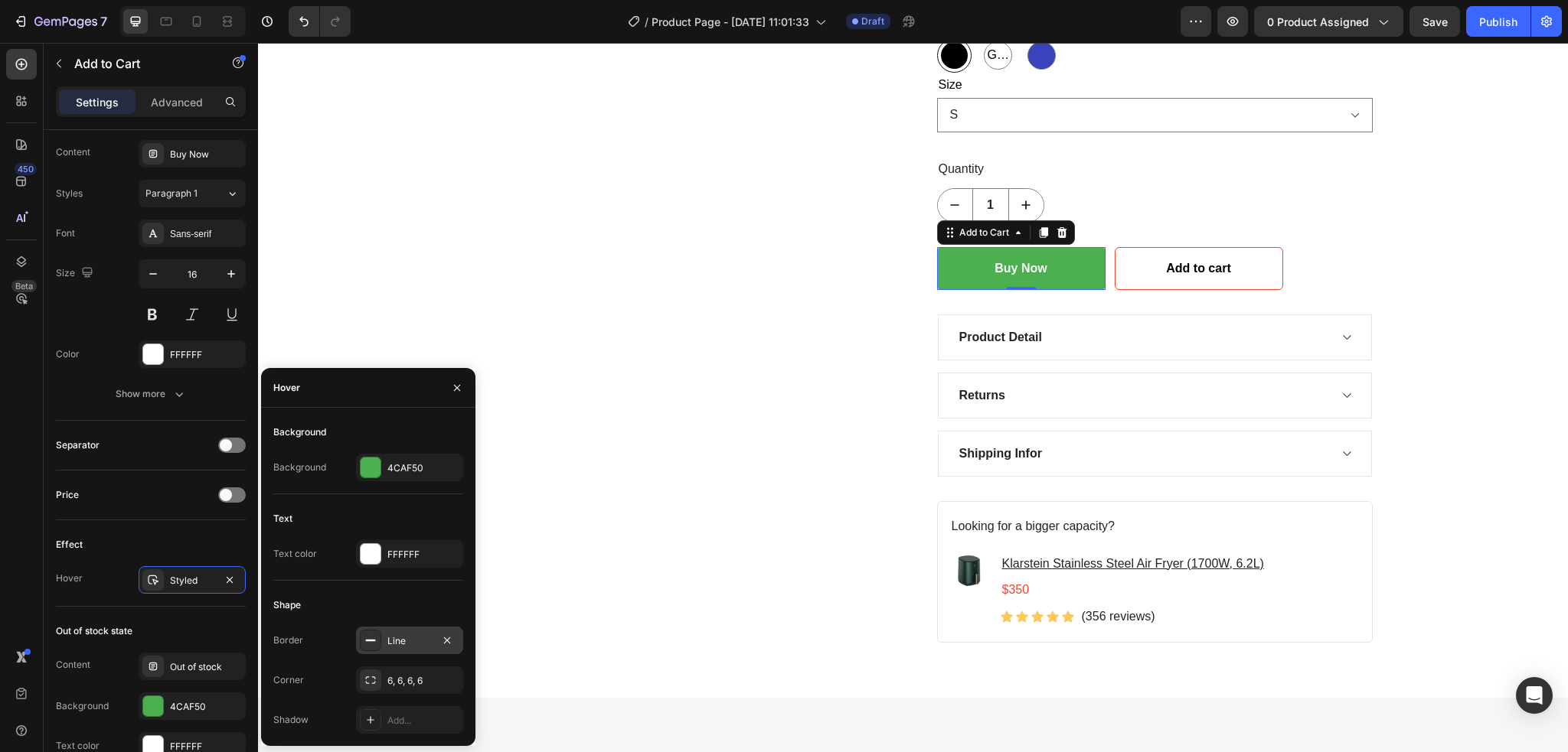
click at [406, 641] on div "Line" at bounding box center [409, 641] width 44 height 14
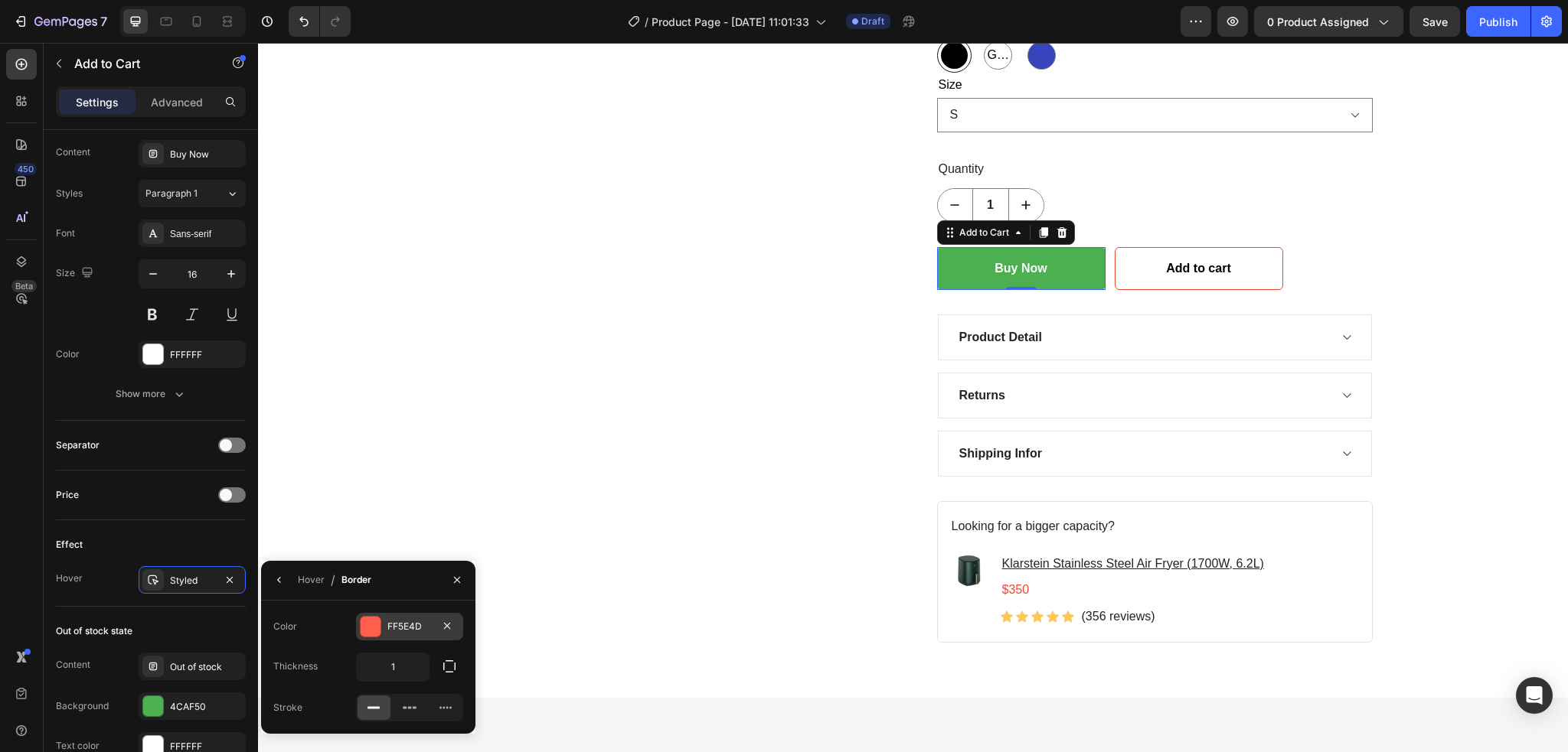
click at [421, 623] on div "FF5E4D" at bounding box center [409, 626] width 44 height 14
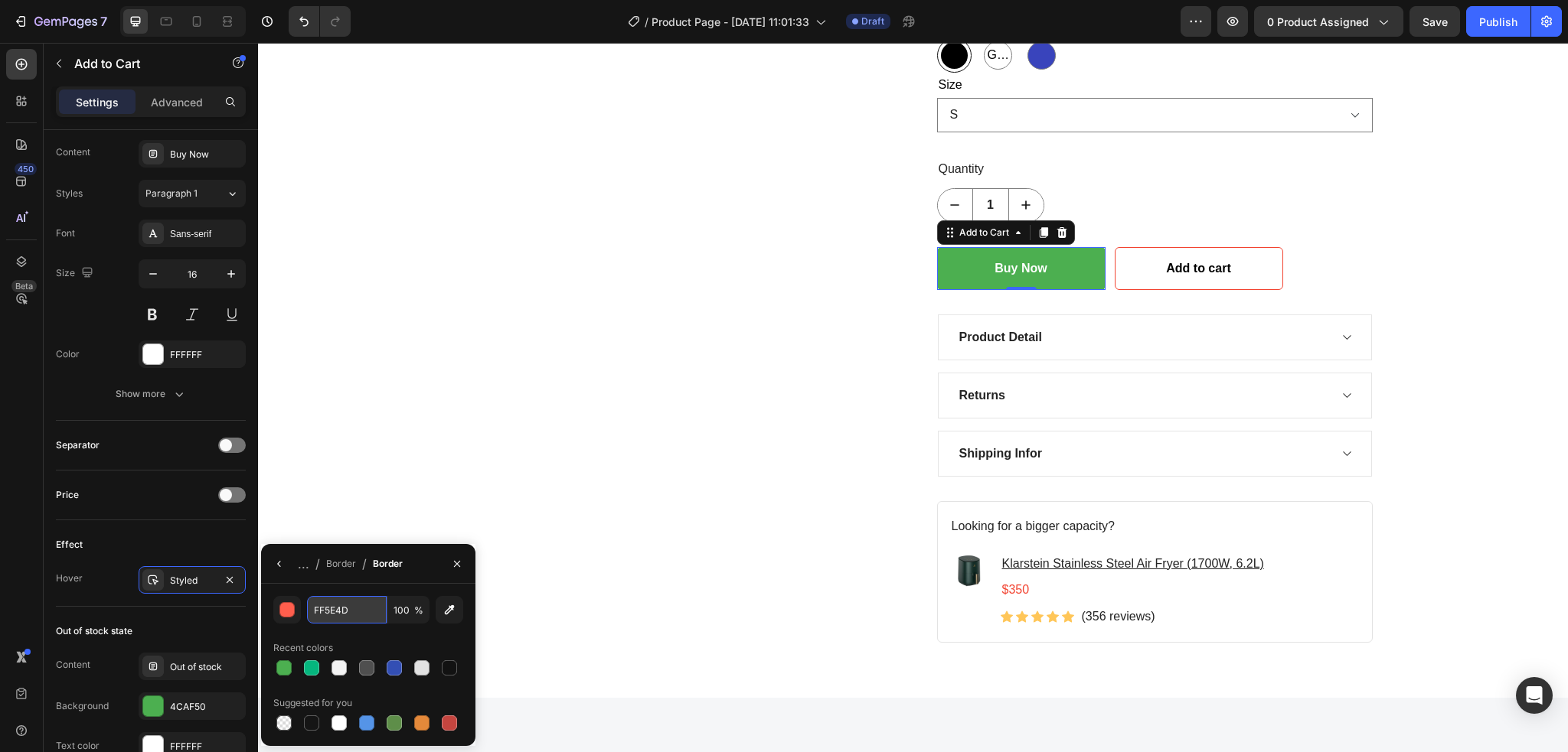
paste input "#4CAF50"
click at [418, 642] on div "Recent colors" at bounding box center [367, 648] width 190 height 25
type input "4CAF50"
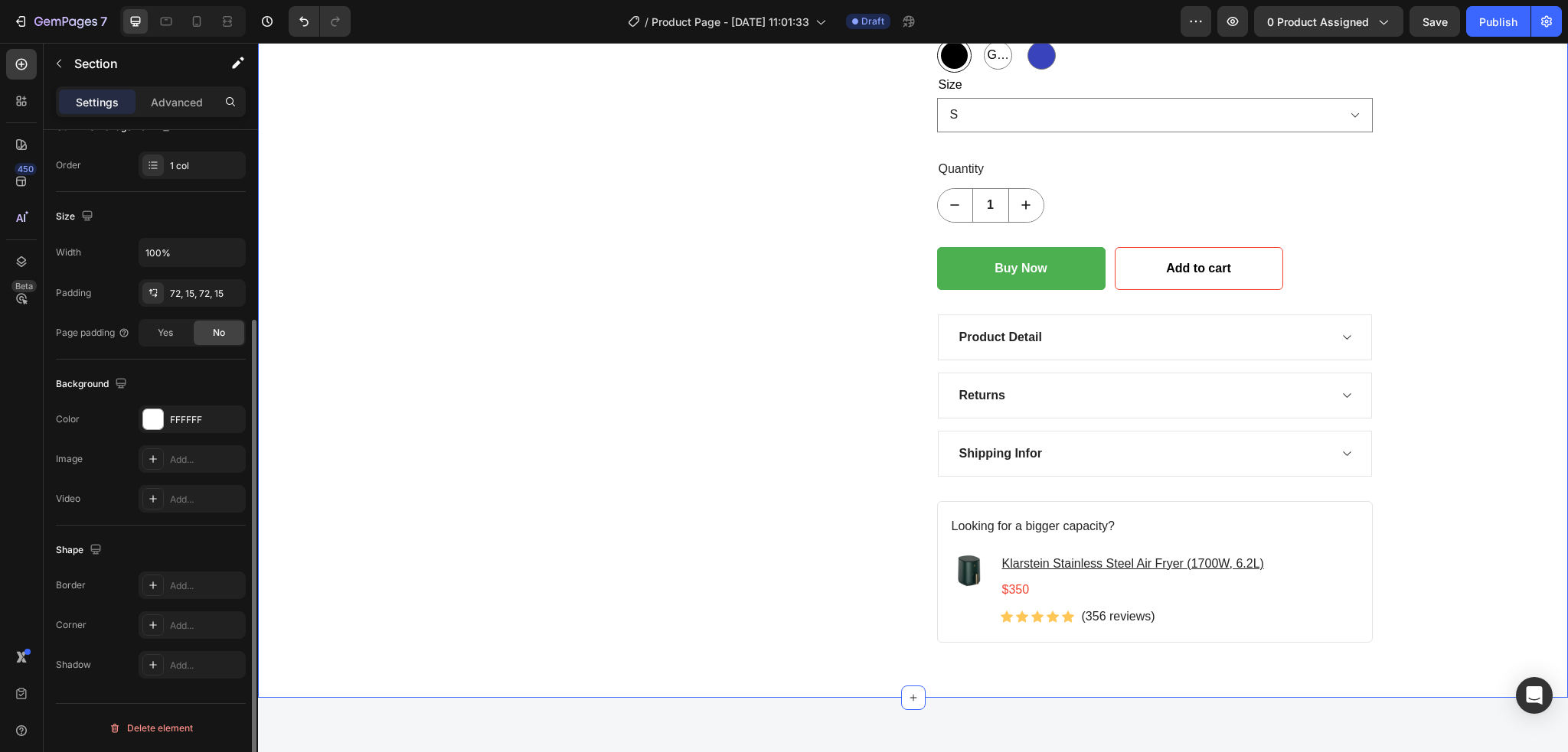
scroll to position [0, 0]
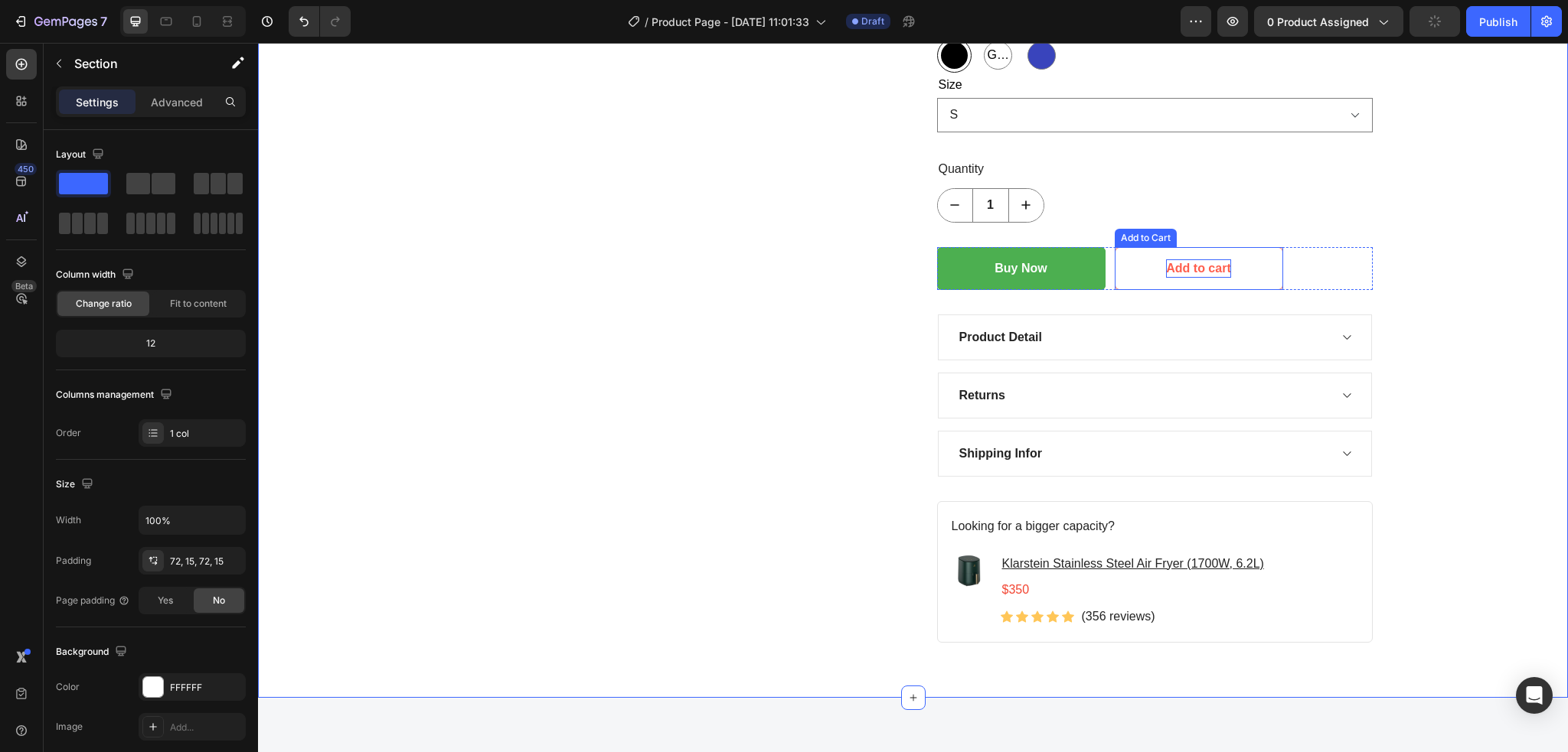
click at [1204, 272] on p "Add to cart" at bounding box center [1198, 268] width 64 height 19
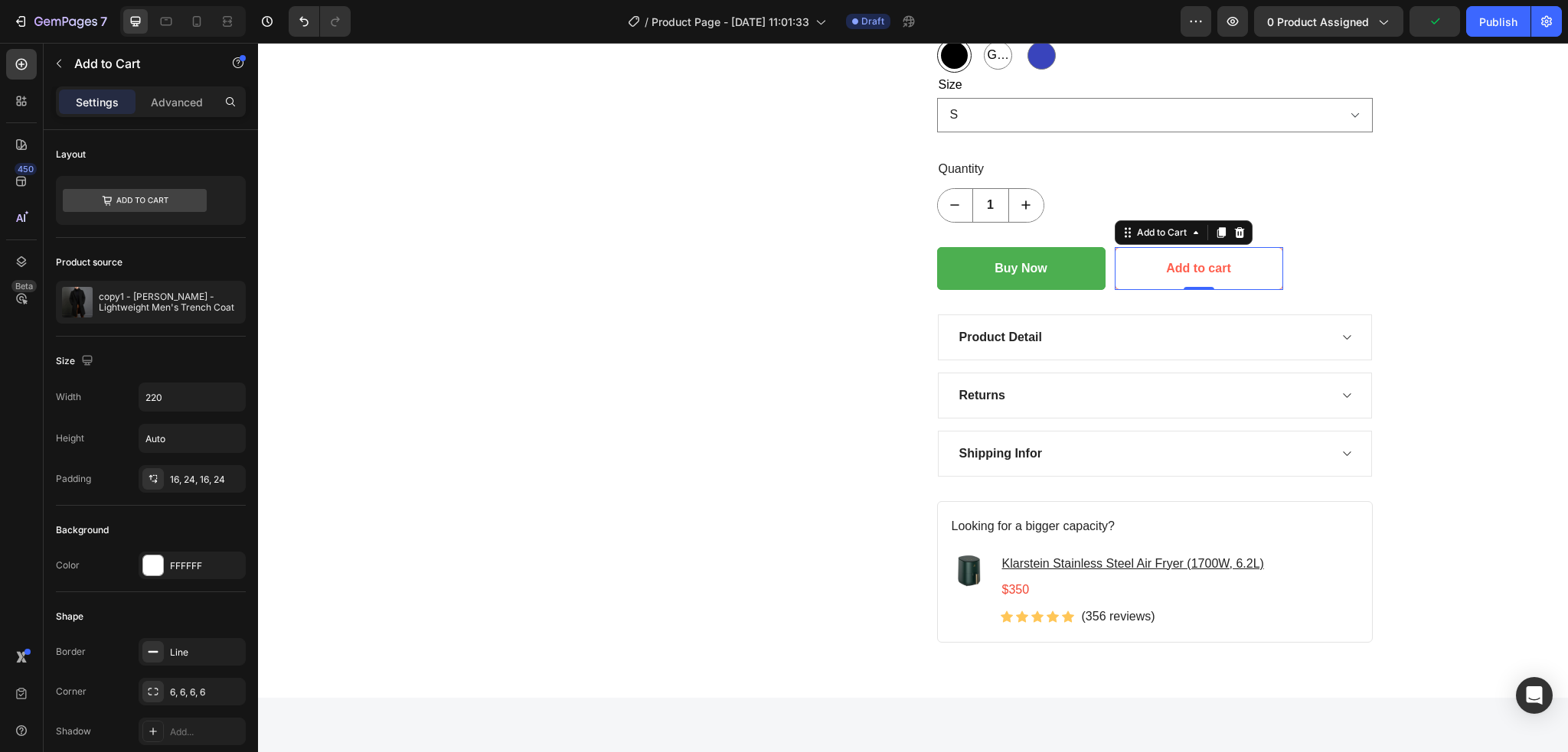
click at [1125, 277] on button "Add to cart" at bounding box center [1198, 269] width 168 height 43
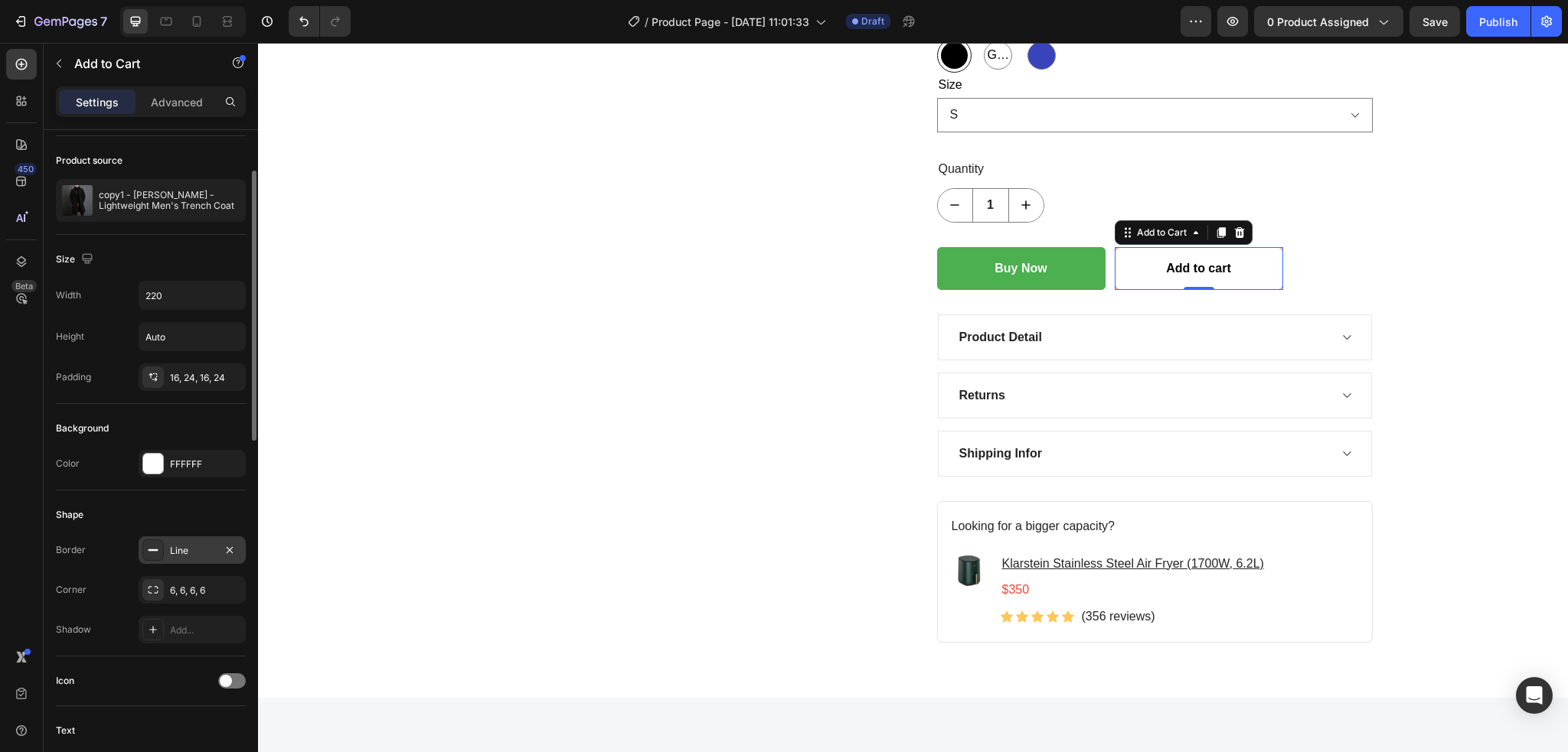
click at [180, 553] on div "Line" at bounding box center [192, 551] width 44 height 14
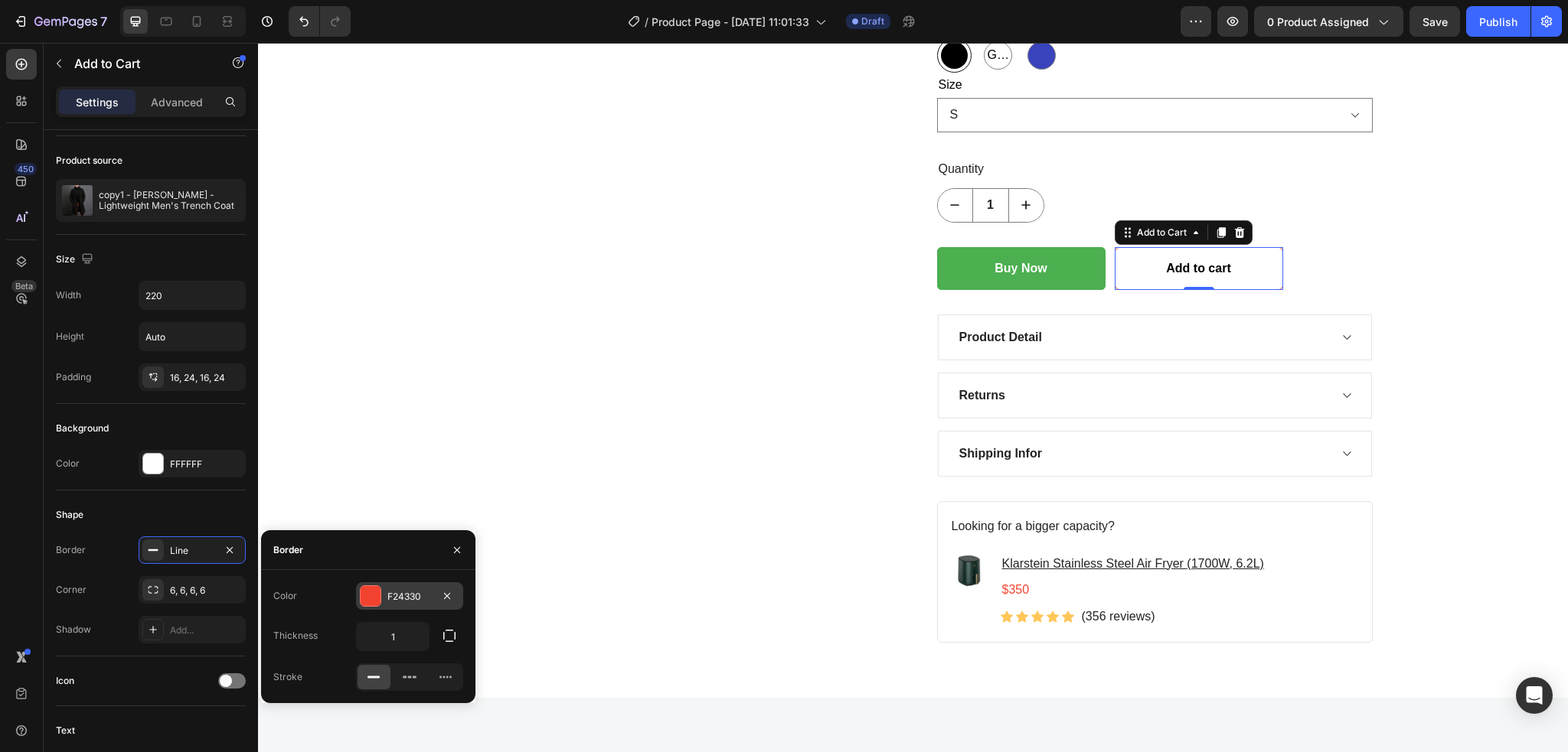
click at [424, 595] on div "F24330" at bounding box center [409, 596] width 44 height 14
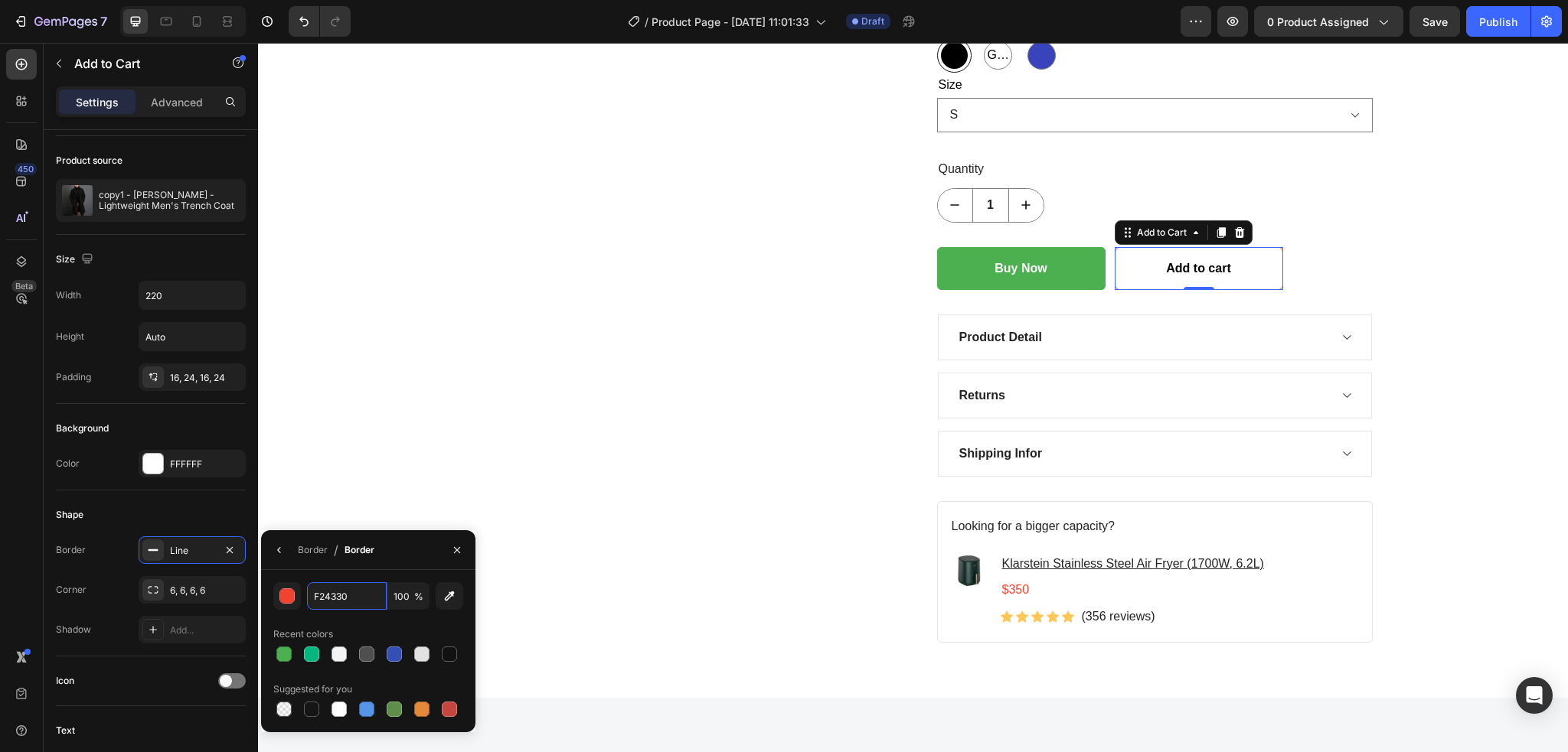
paste input "#4CAF5"
type input "#4CAF50"
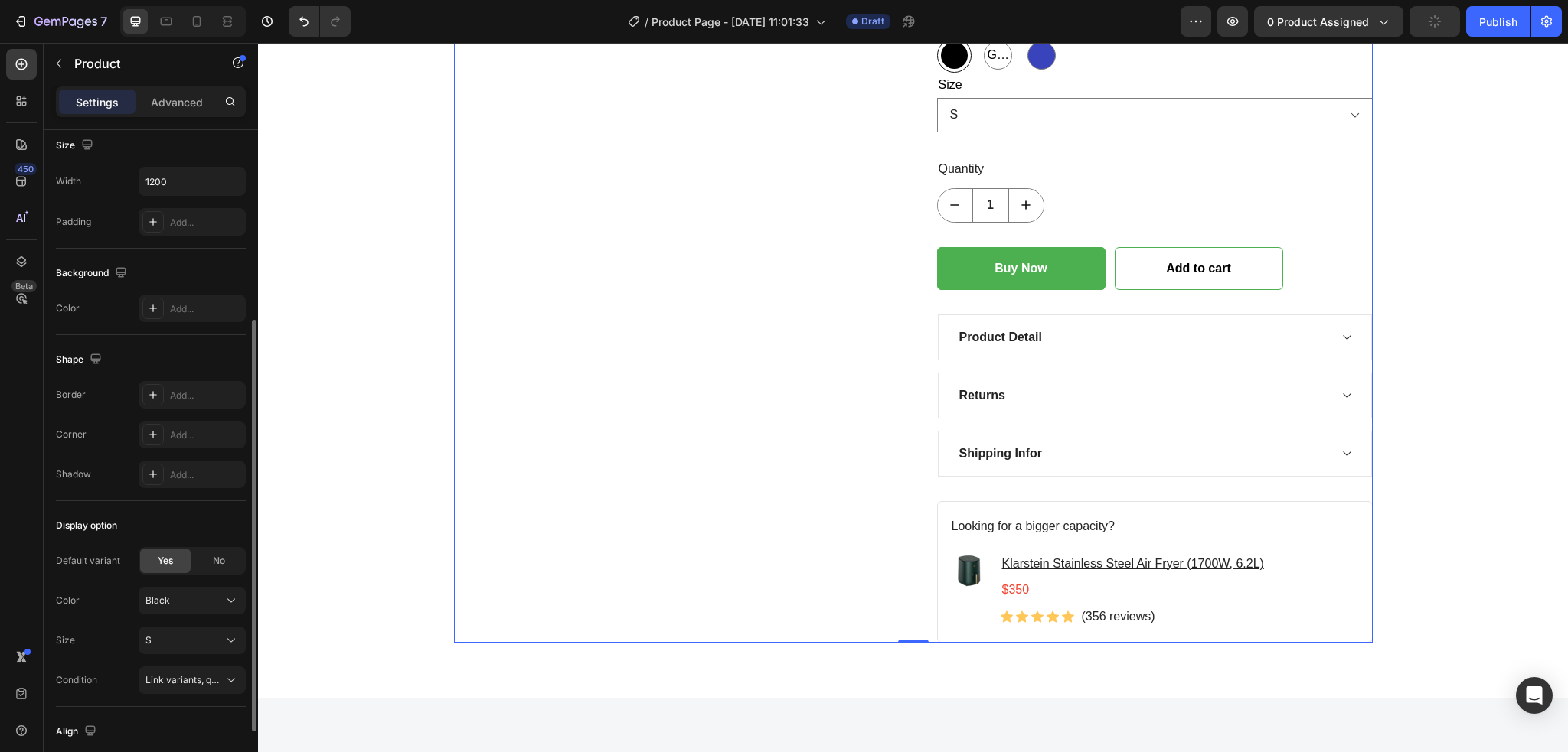
scroll to position [102, 0]
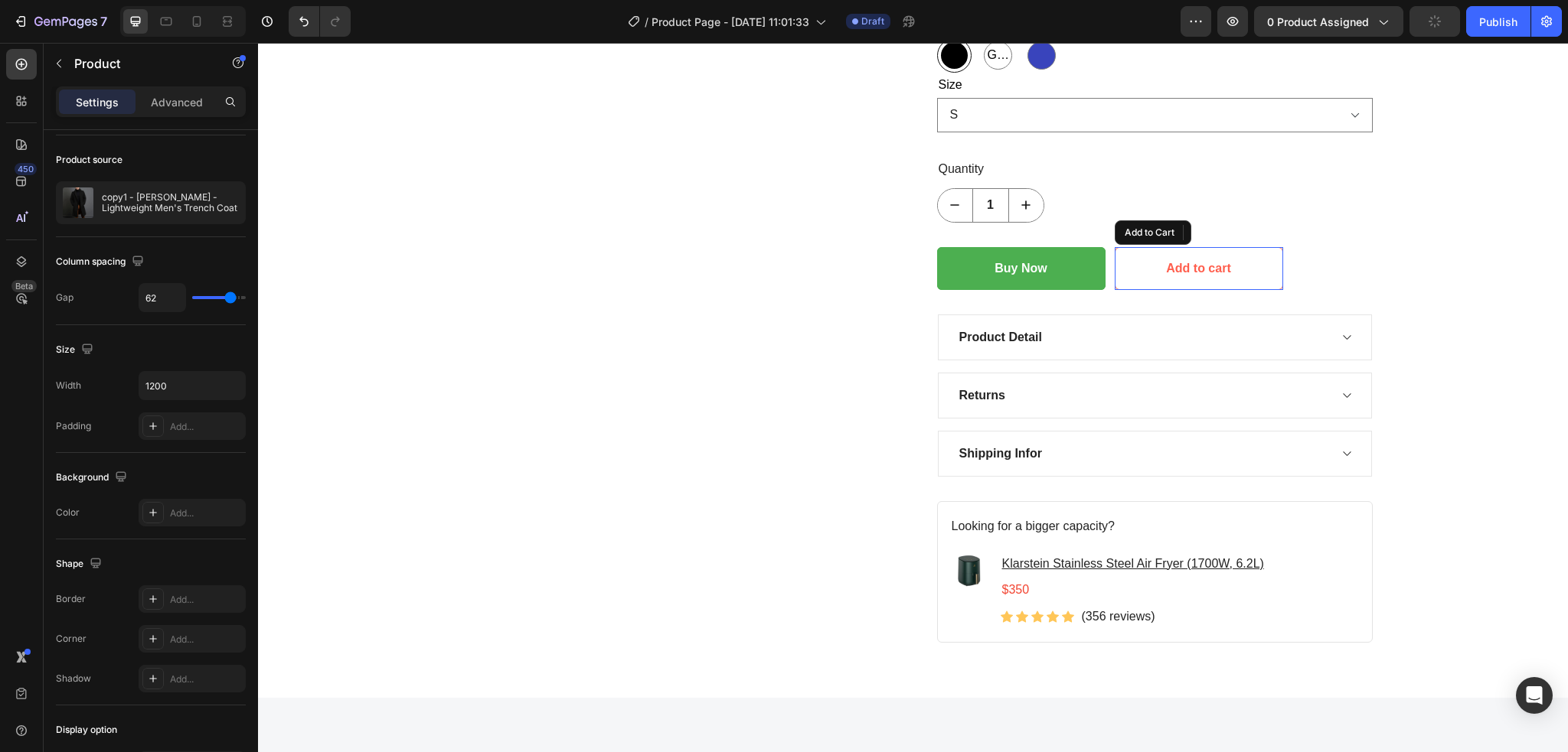
click at [1128, 273] on button "Add to cart" at bounding box center [1198, 269] width 168 height 43
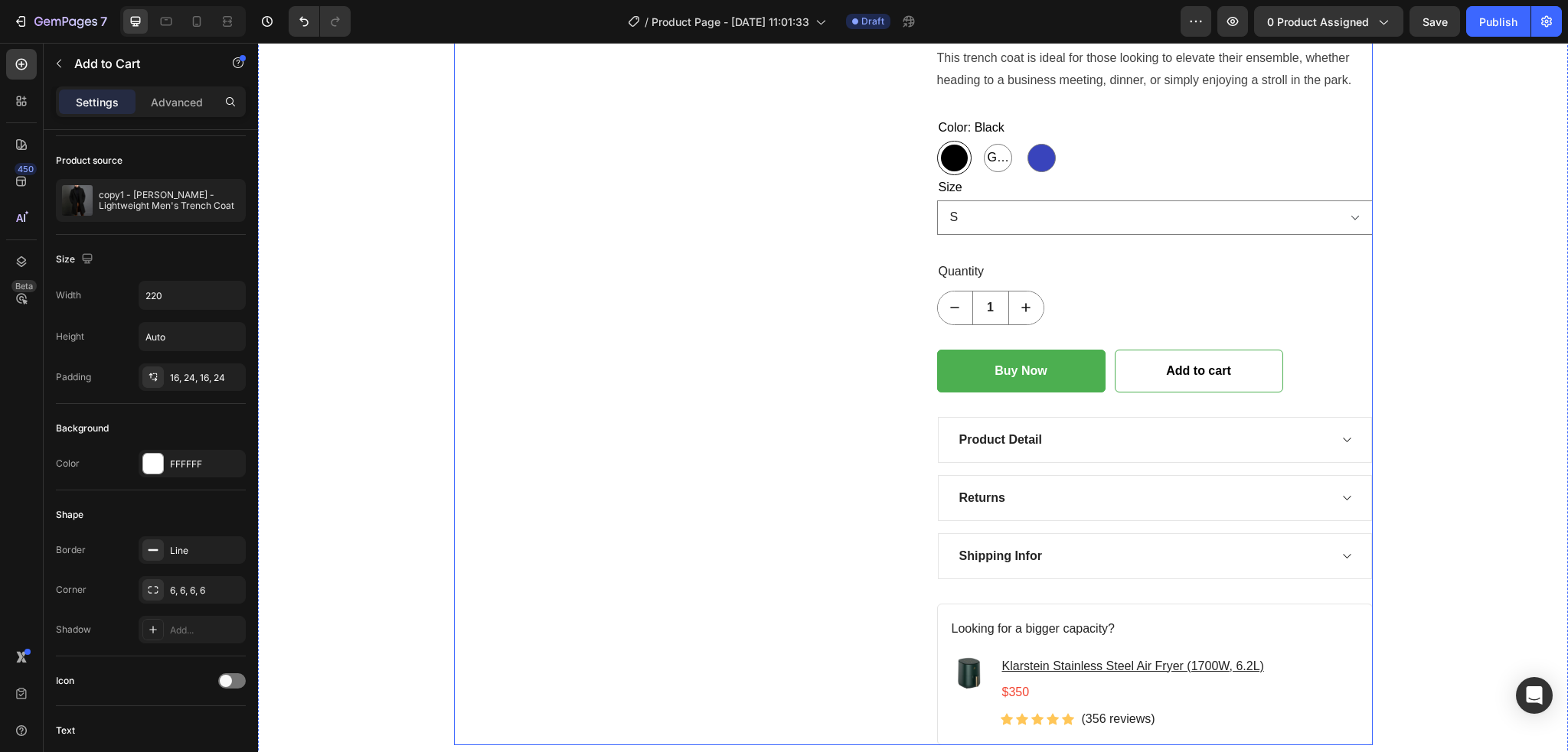
scroll to position [714, 0]
click at [1170, 372] on div "Add to cart" at bounding box center [1198, 370] width 64 height 19
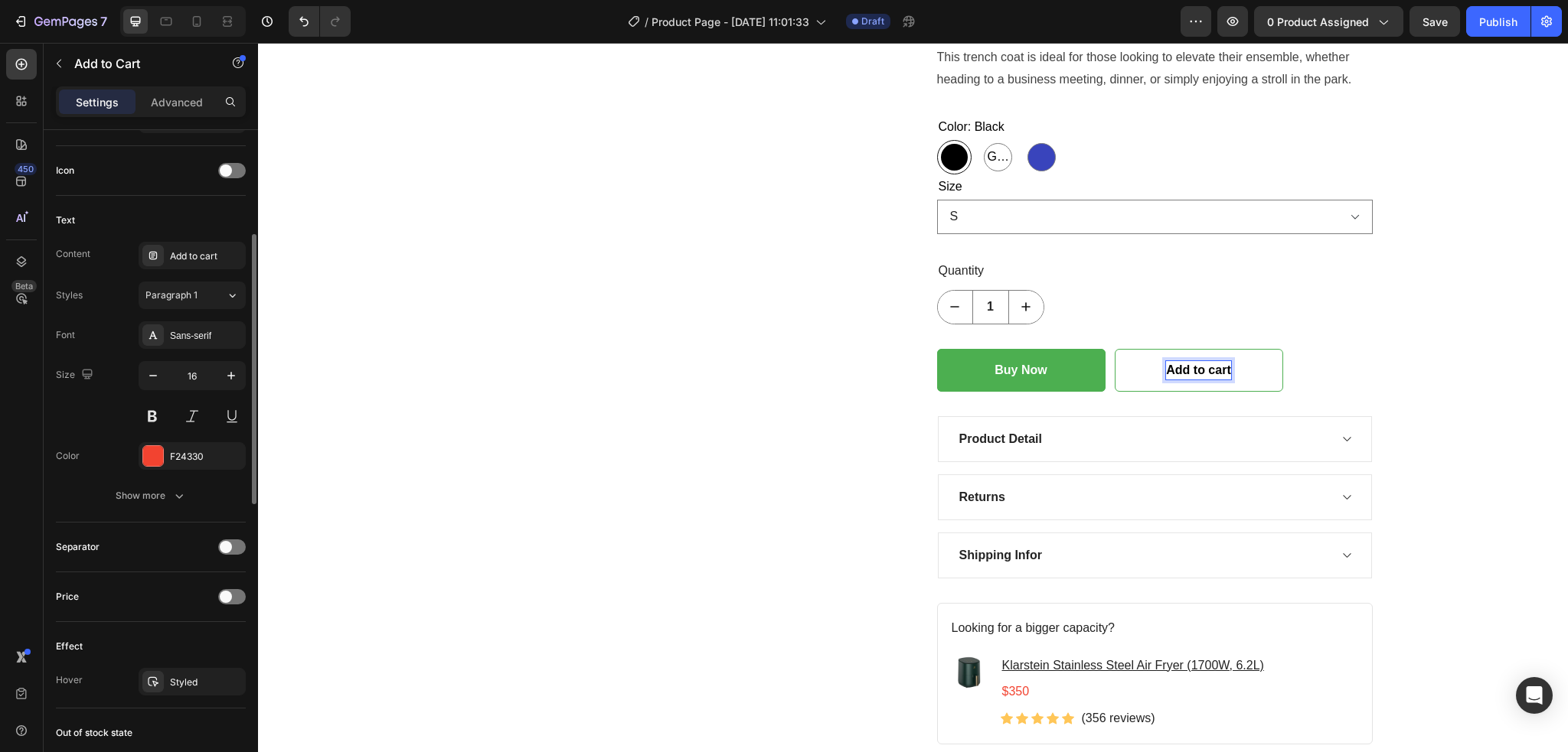
scroll to position [510, 0]
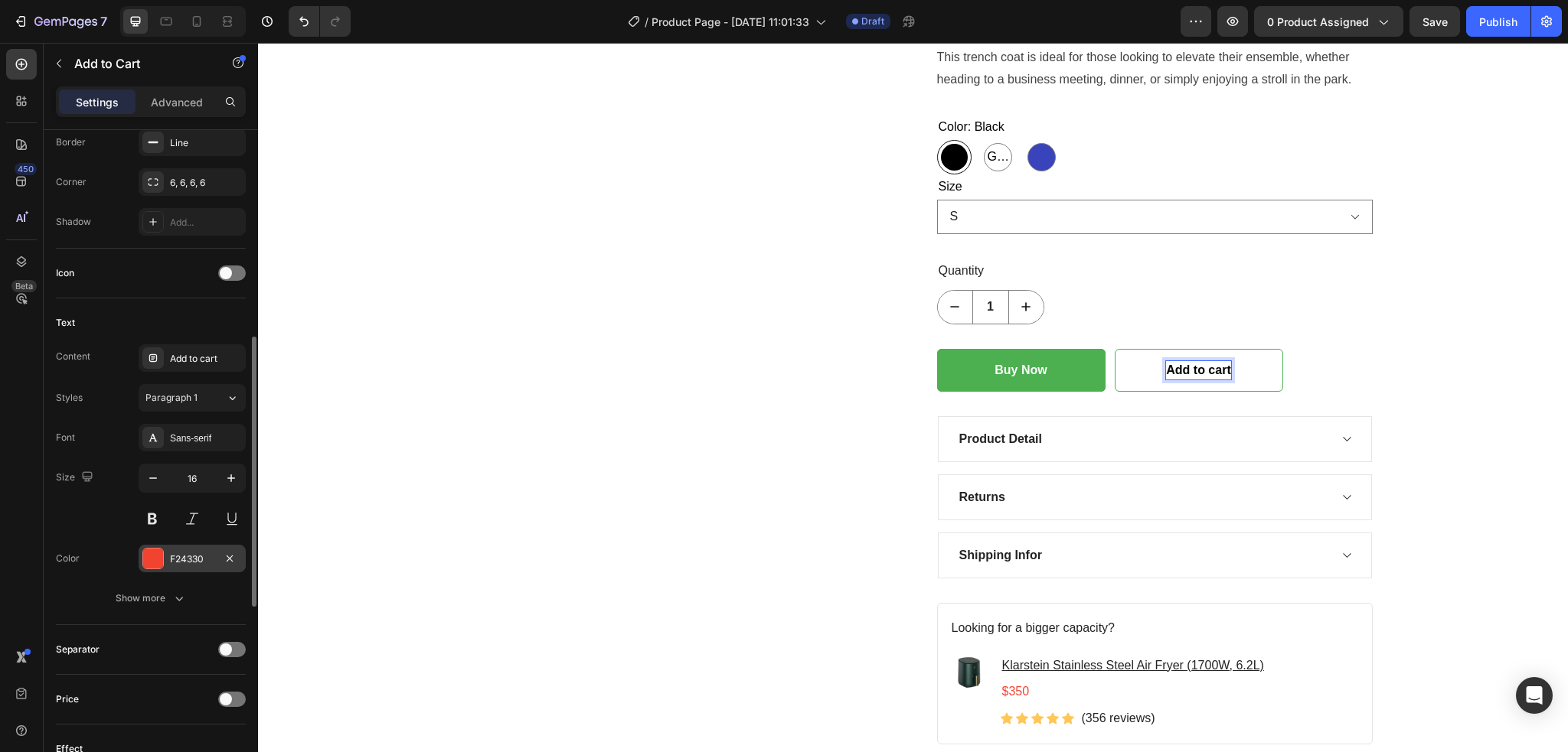
click at [191, 564] on div "F24330" at bounding box center [192, 559] width 44 height 14
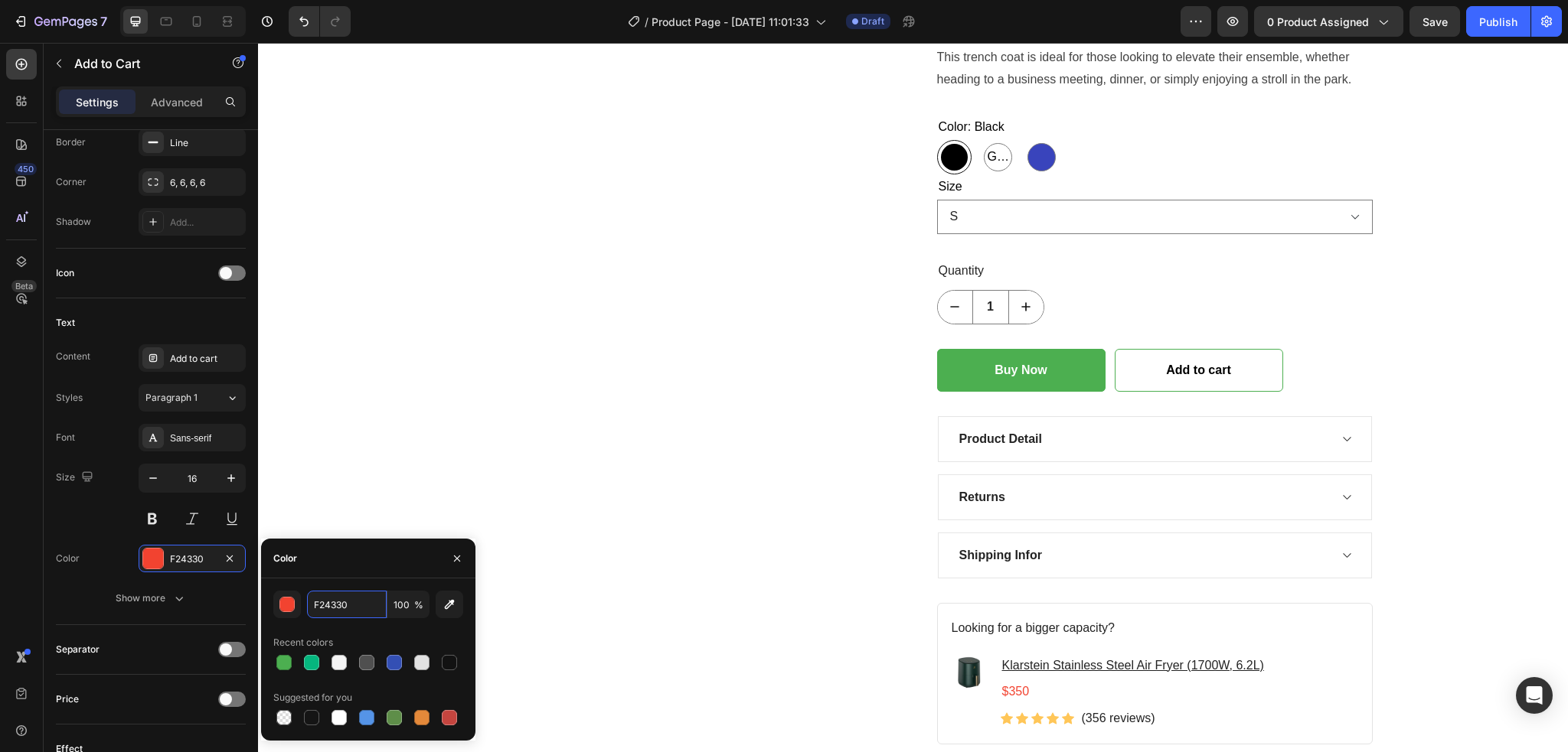
paste input "#4CAF5"
type input "#4CAF50"
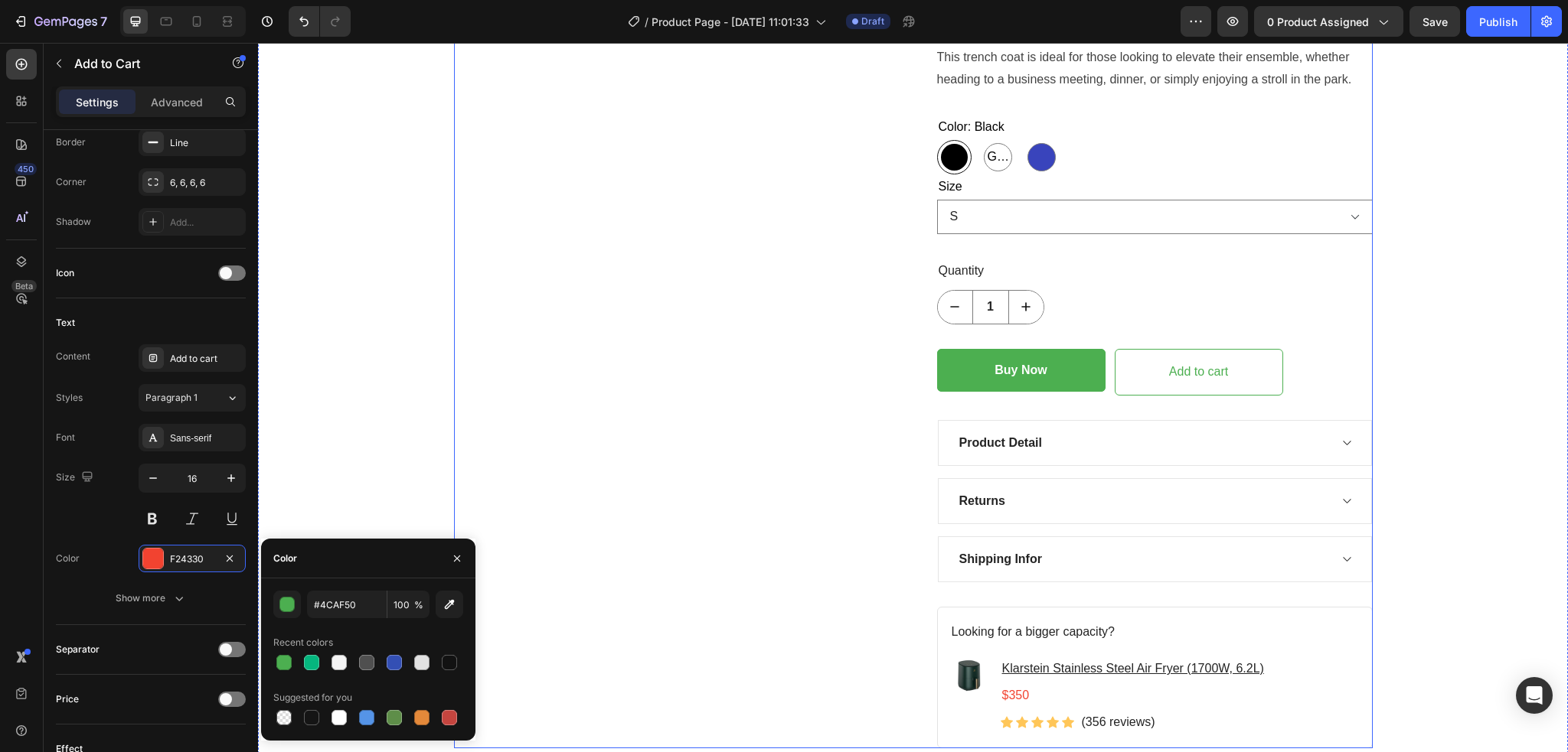
click at [708, 557] on div "Product Images" at bounding box center [672, 82] width 435 height 1333
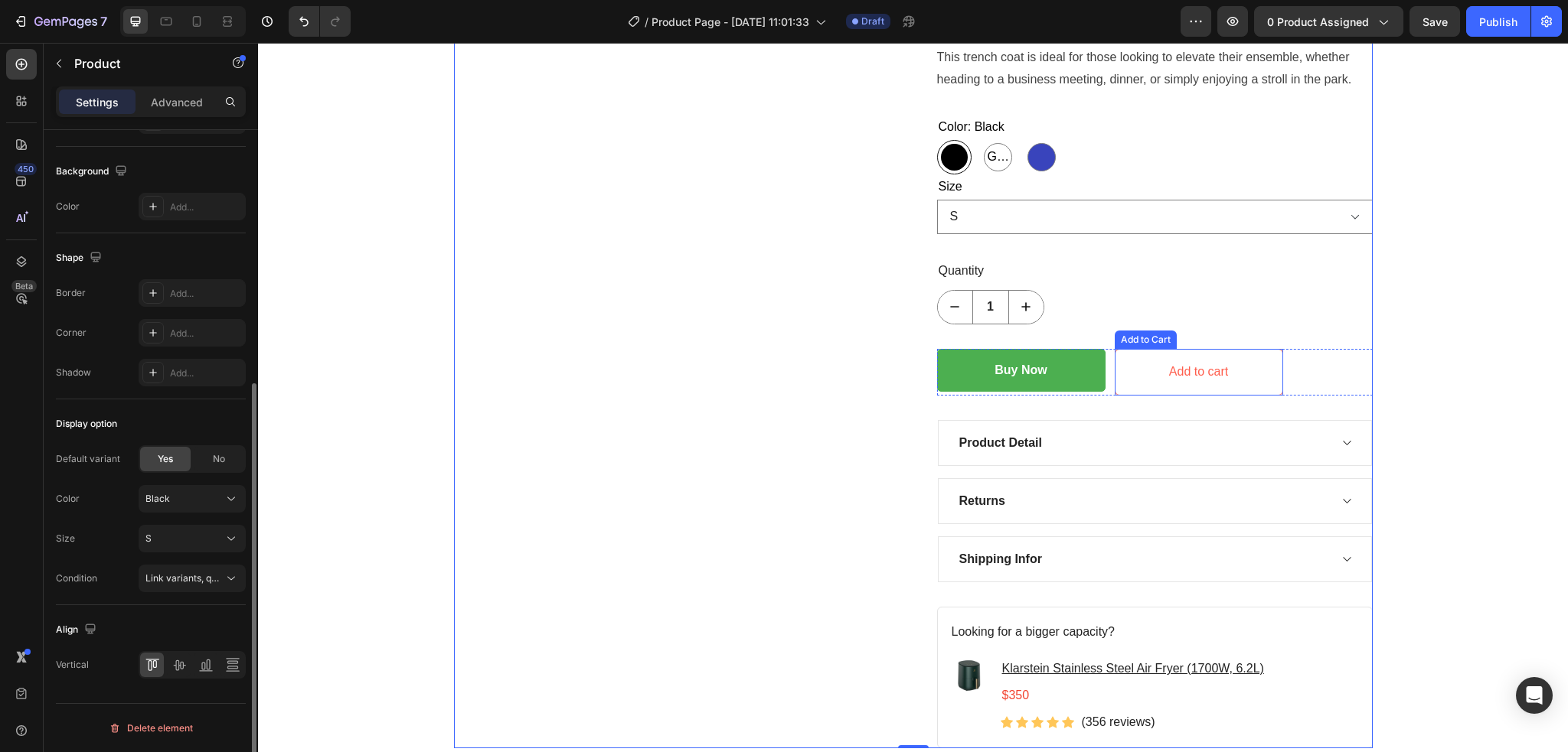
scroll to position [0, 0]
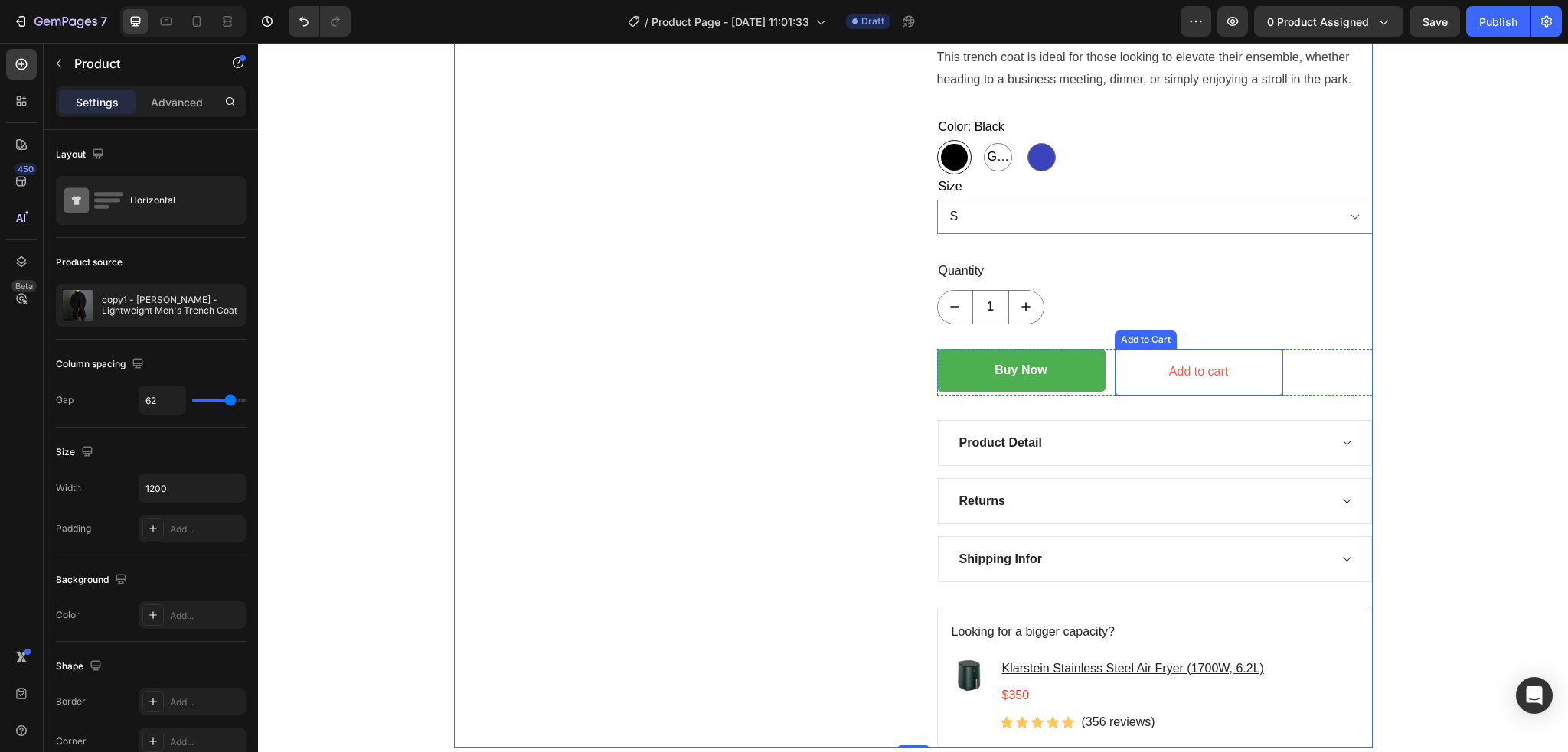
click at [1137, 375] on button "Add to cart" at bounding box center [1198, 371] width 168 height 46
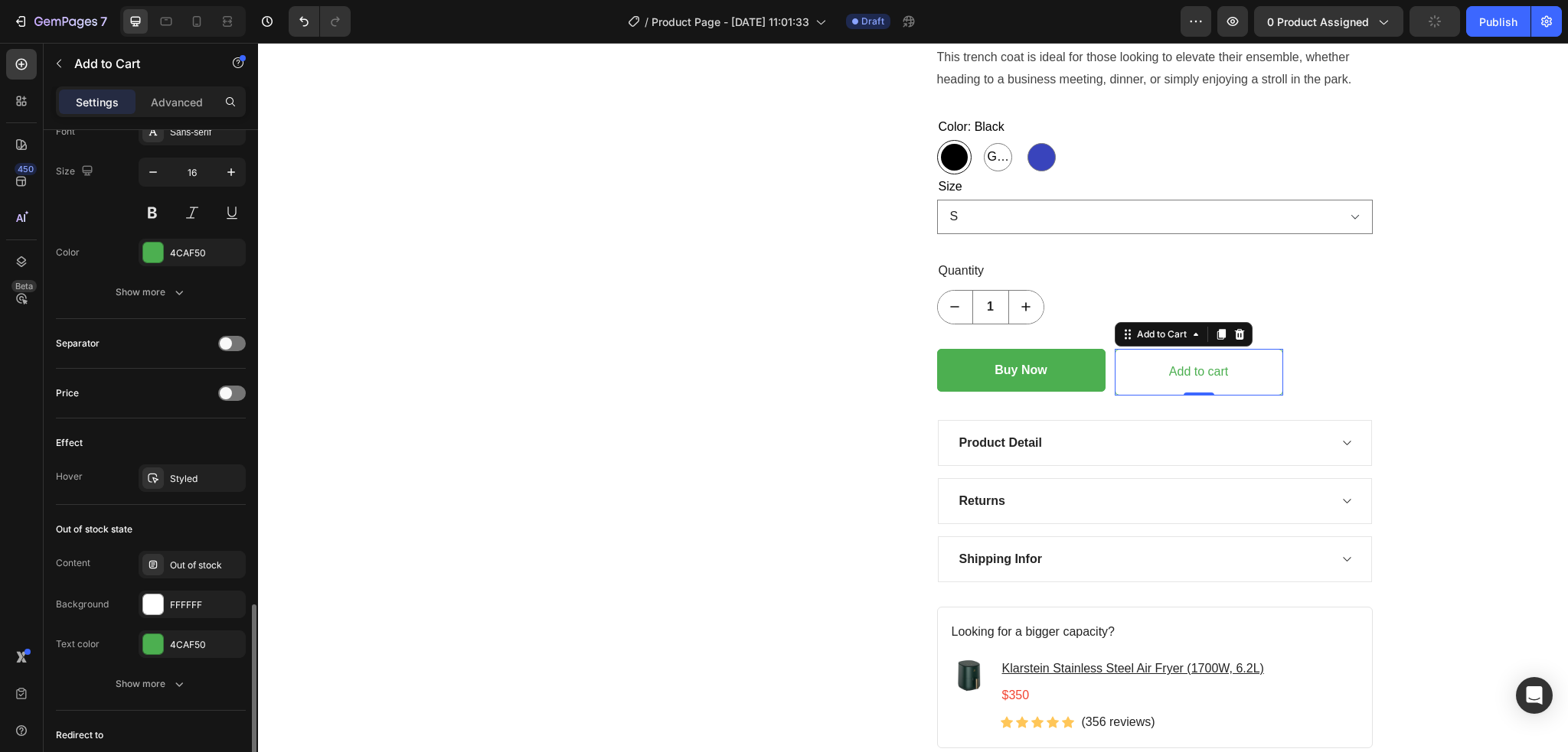
scroll to position [973, 0]
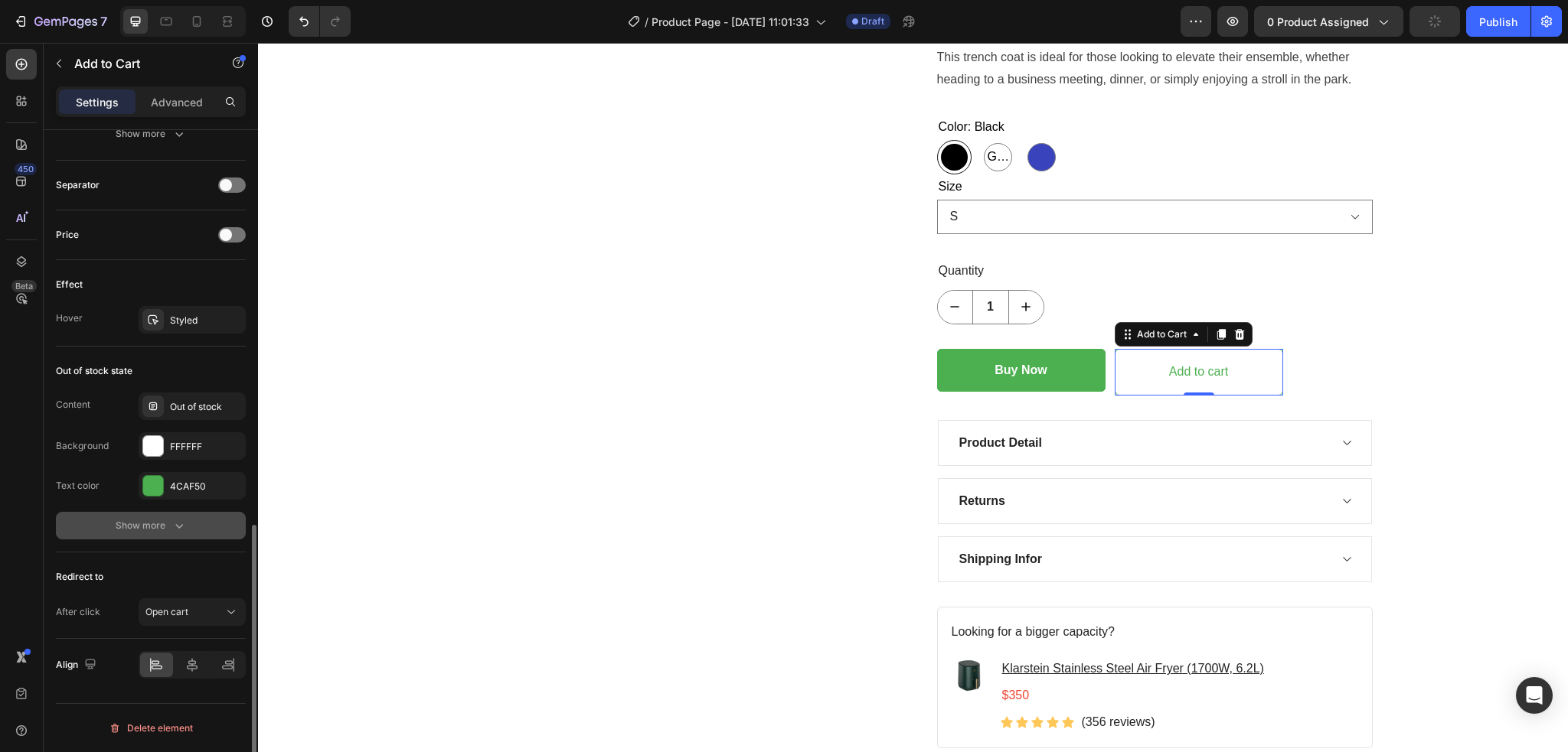
click at [179, 530] on icon "button" at bounding box center [179, 526] width 16 height 16
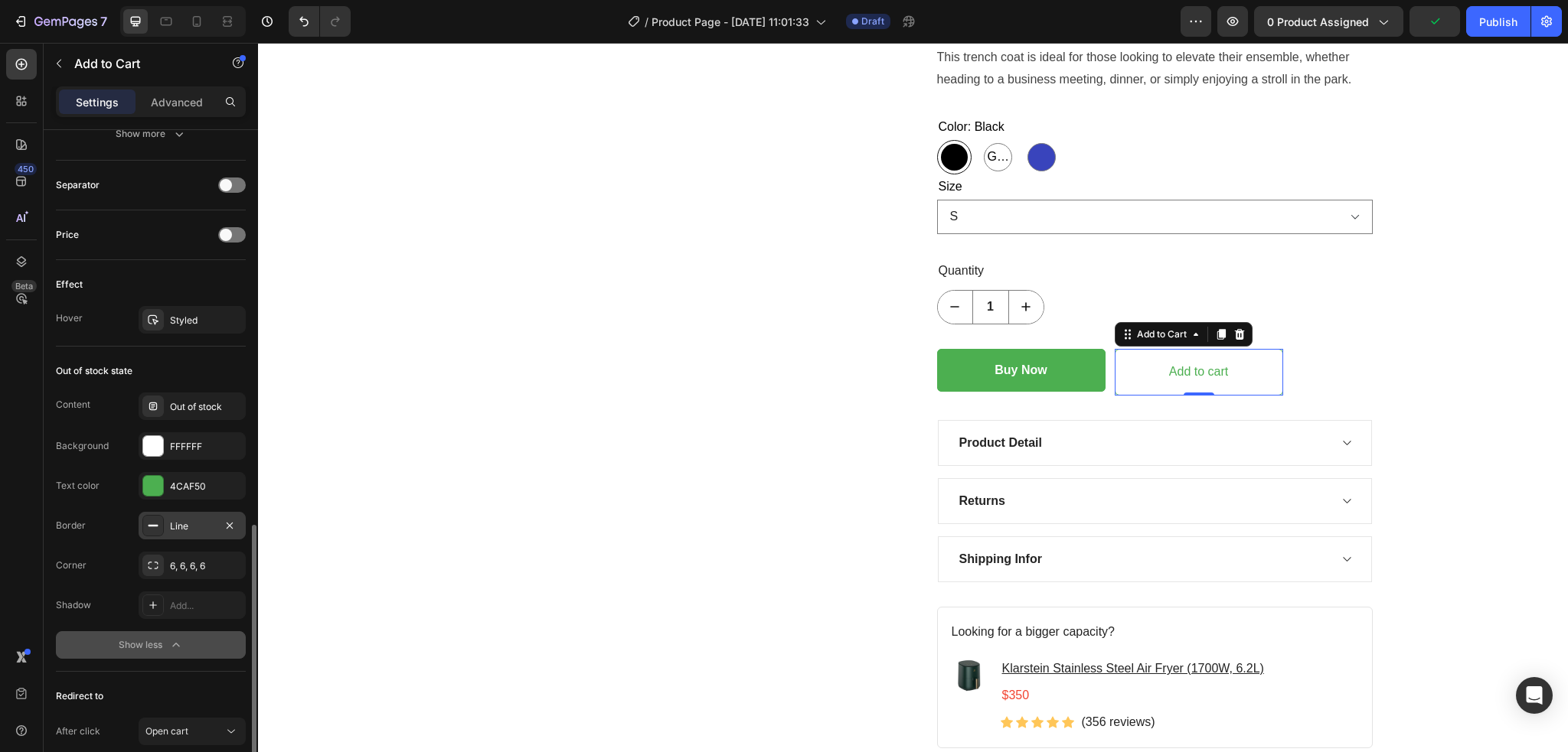
click at [194, 522] on div "Line" at bounding box center [192, 527] width 44 height 14
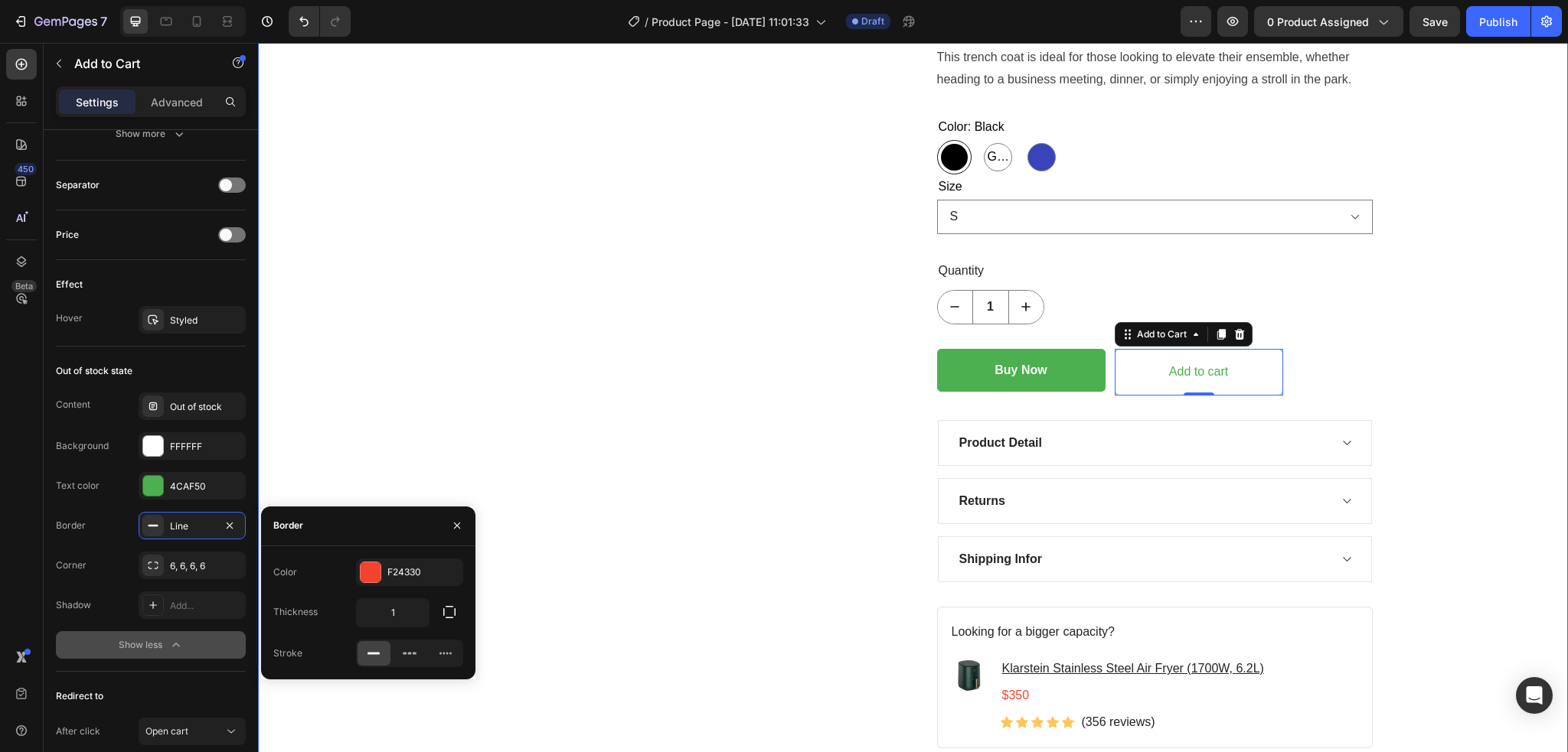
click at [349, 397] on div "Product Images copy1 - Asher - Lightweight Men's Trench Coat Product Title Icon…" at bounding box center [913, 82] width 1286 height 1333
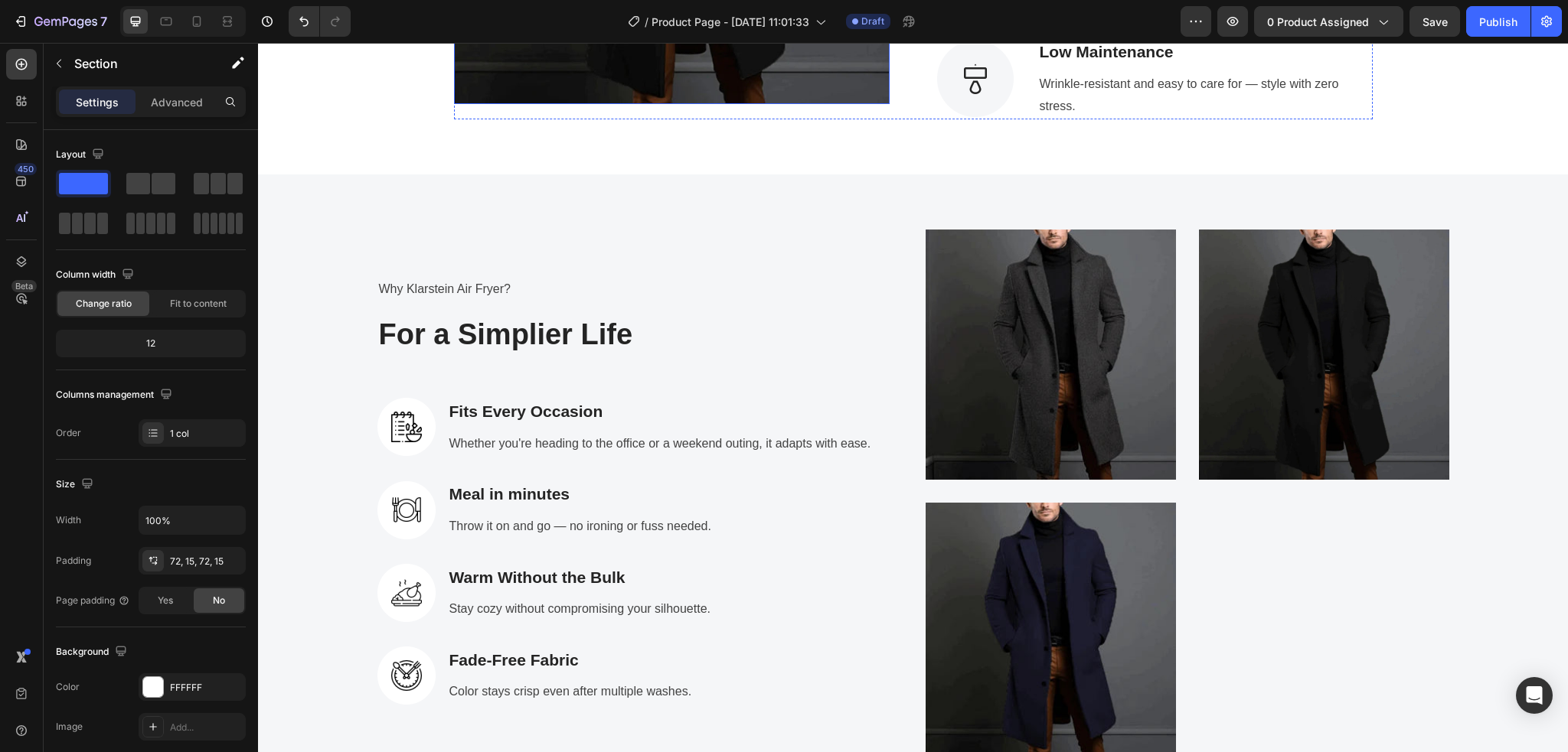
scroll to position [2346, 0]
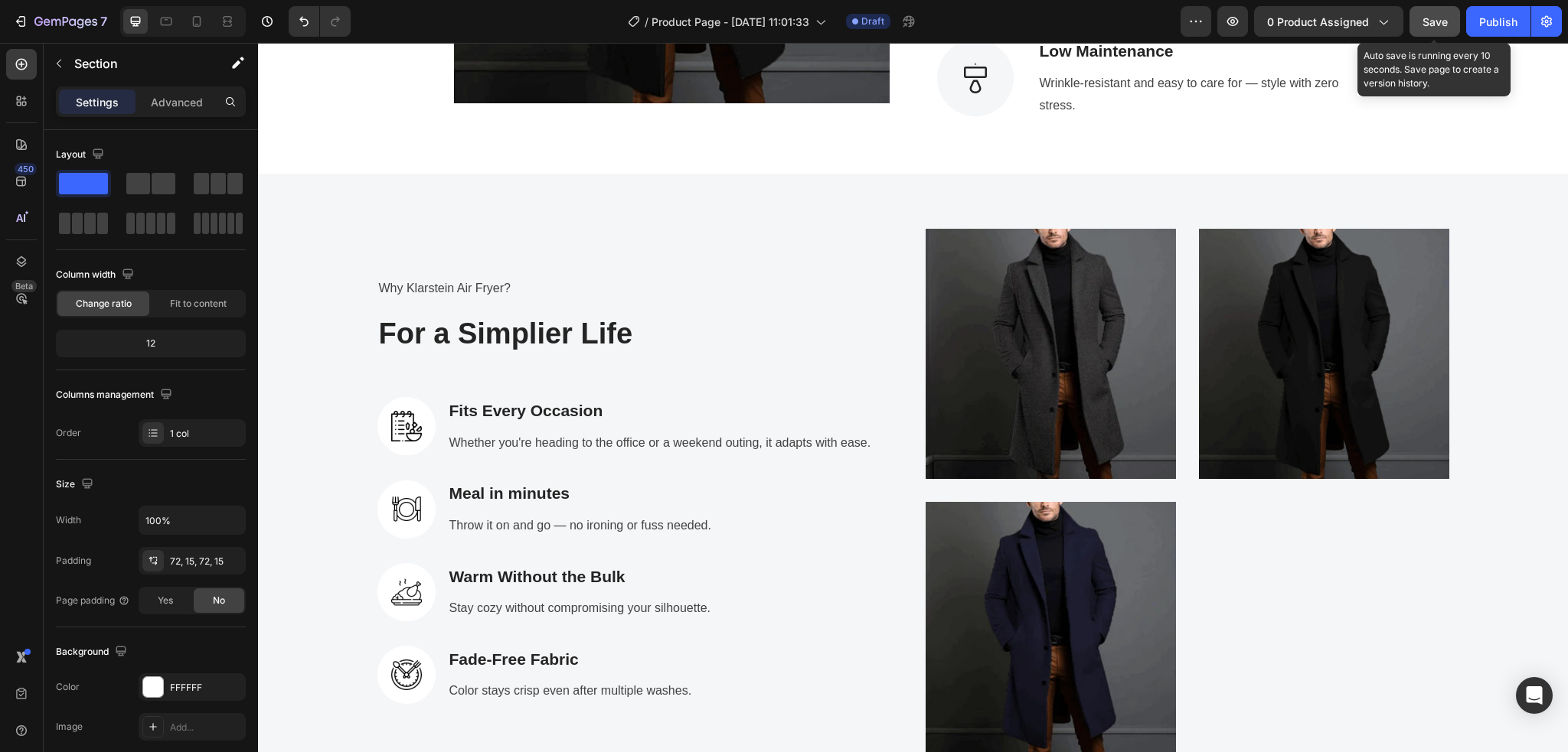
click at [1437, 20] on span "Save" at bounding box center [1435, 22] width 26 height 13
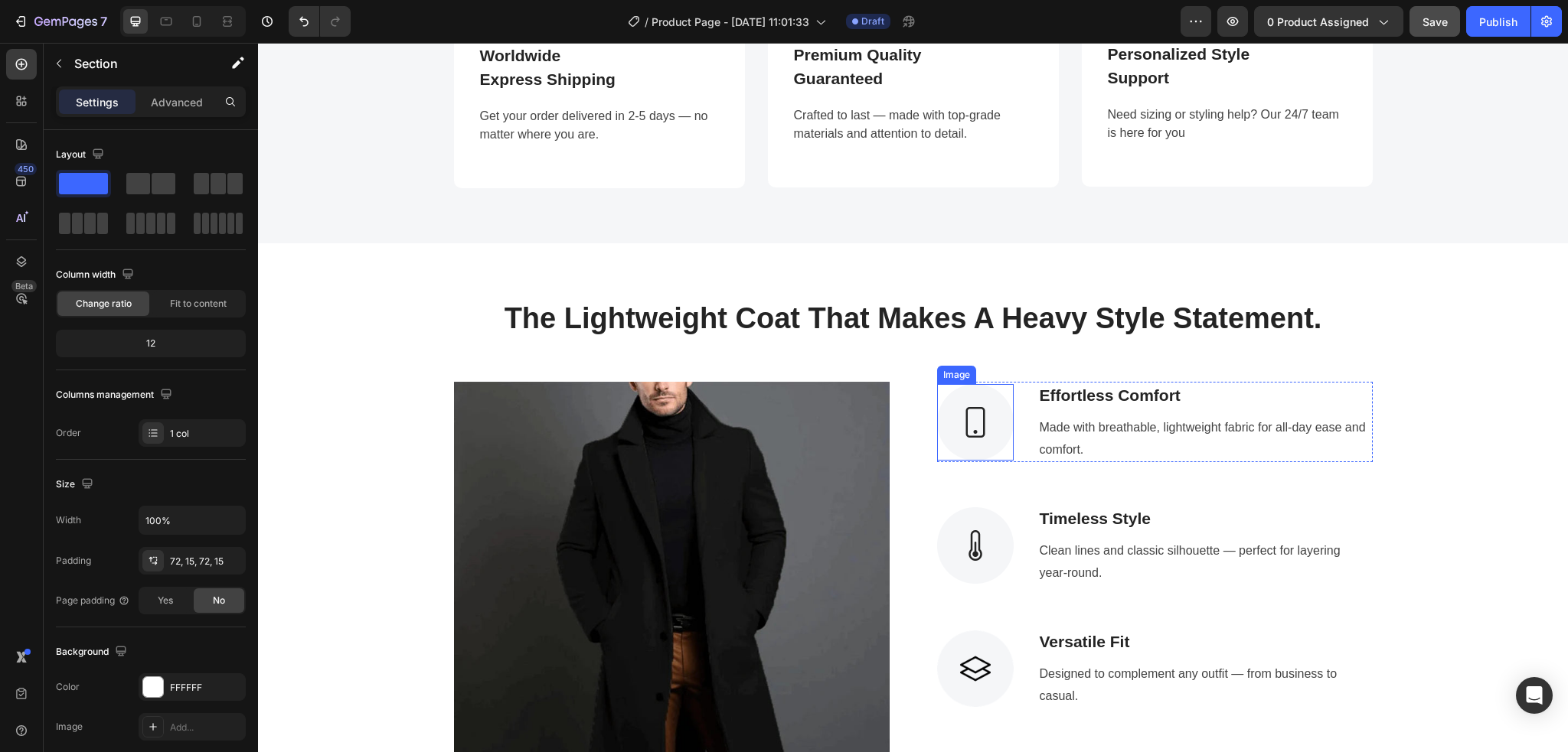
scroll to position [1523, 0]
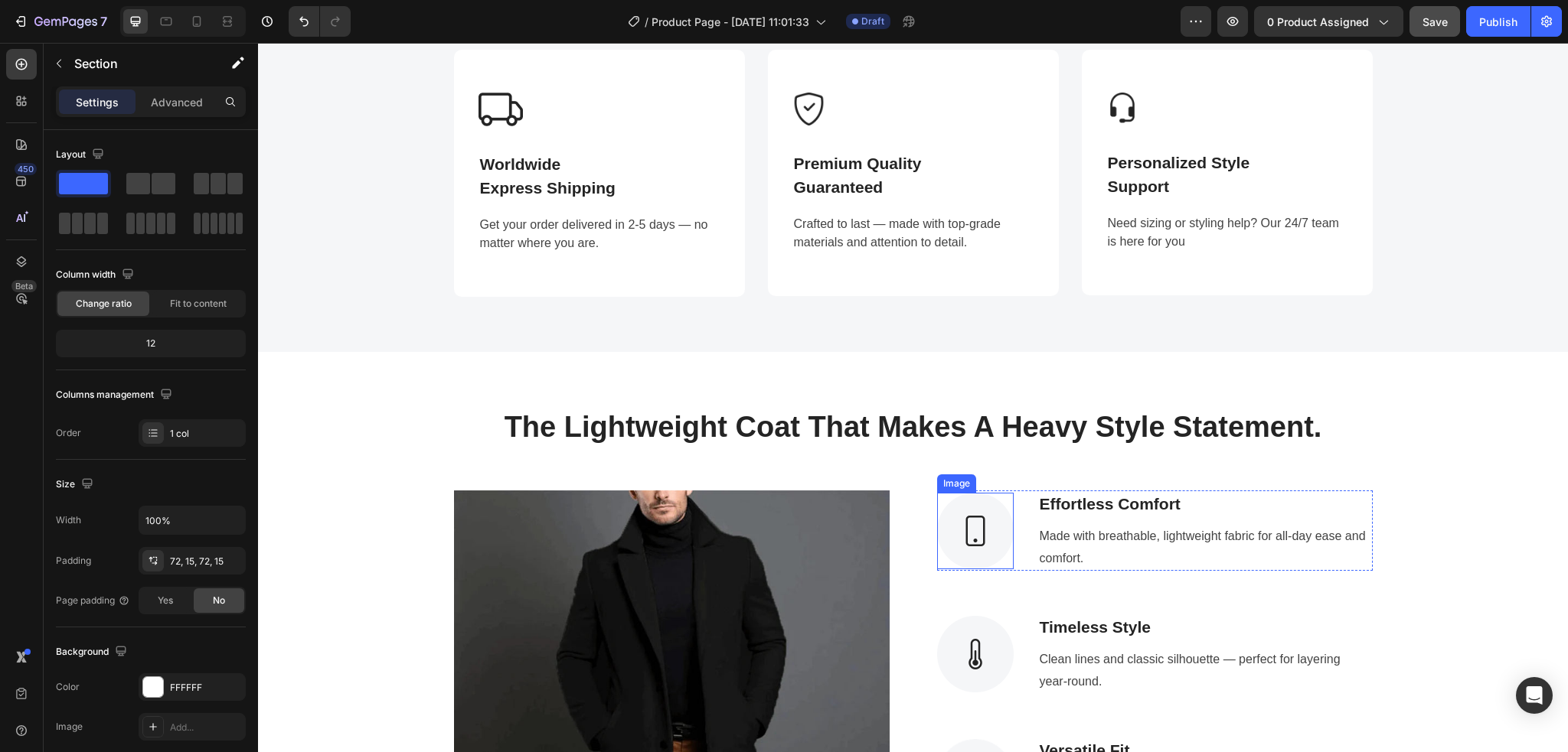
click at [801, 125] on img at bounding box center [808, 108] width 33 height 32
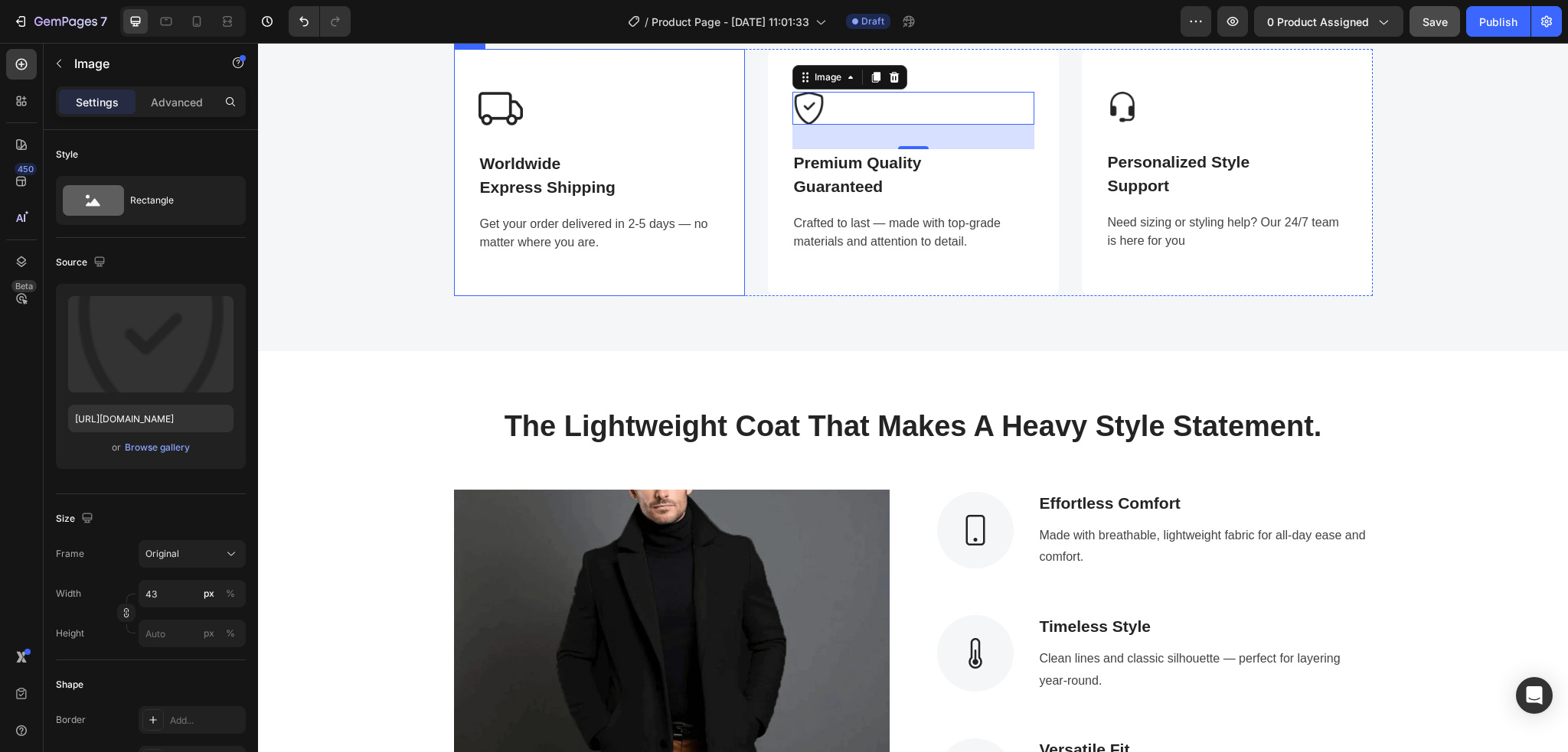
scroll to position [1326, 0]
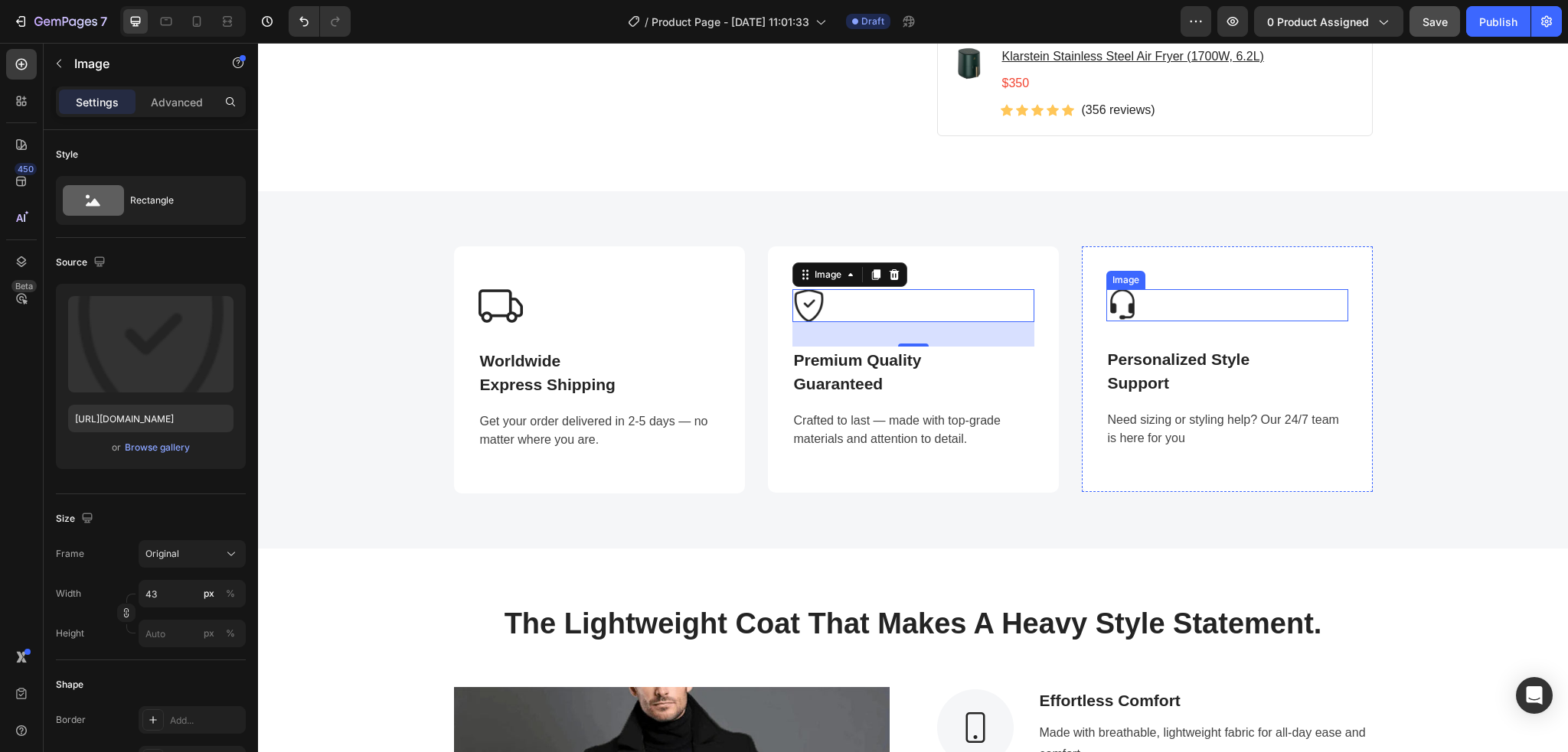
click at [1119, 301] on img at bounding box center [1122, 305] width 33 height 32
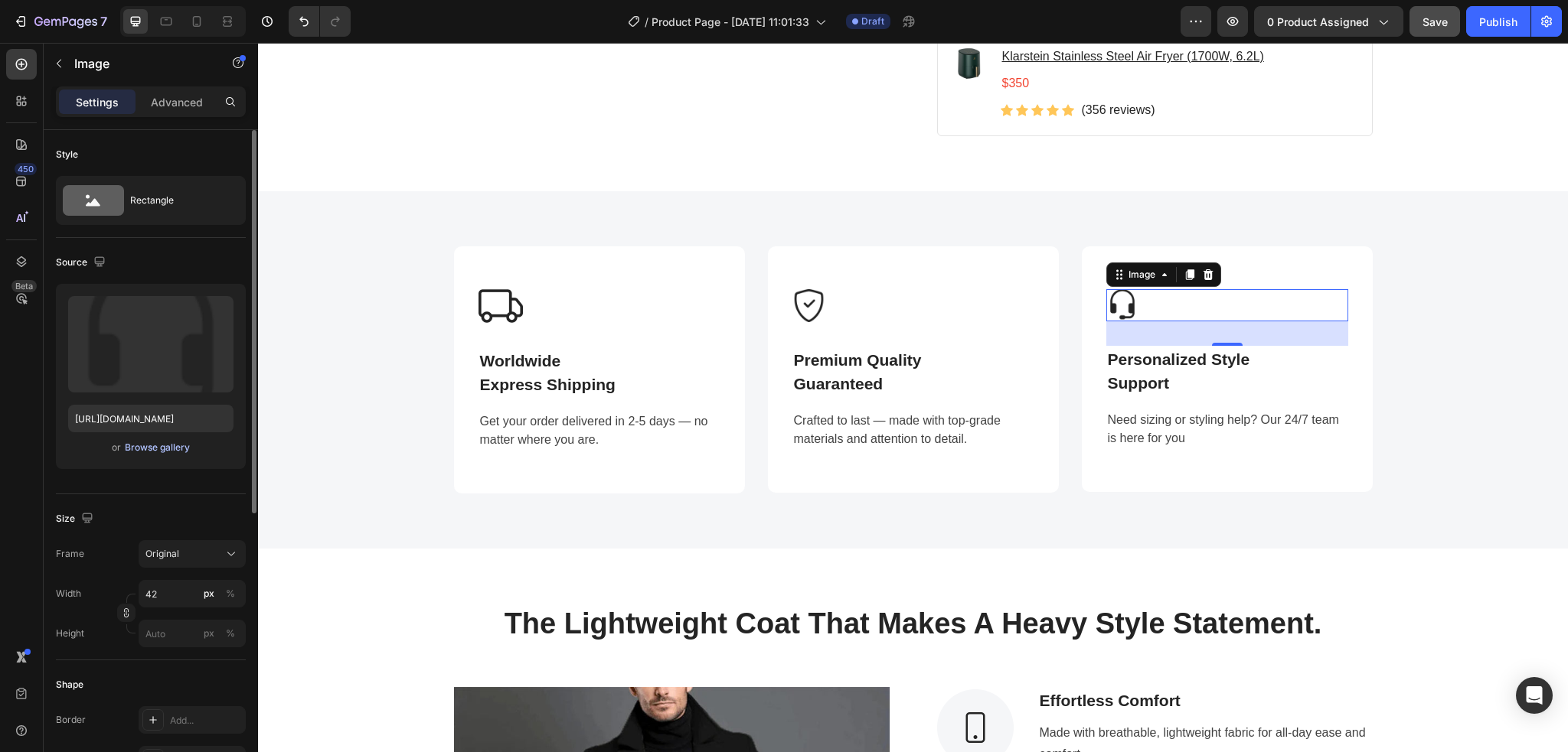
click at [173, 448] on div "Browse gallery" at bounding box center [158, 448] width 65 height 14
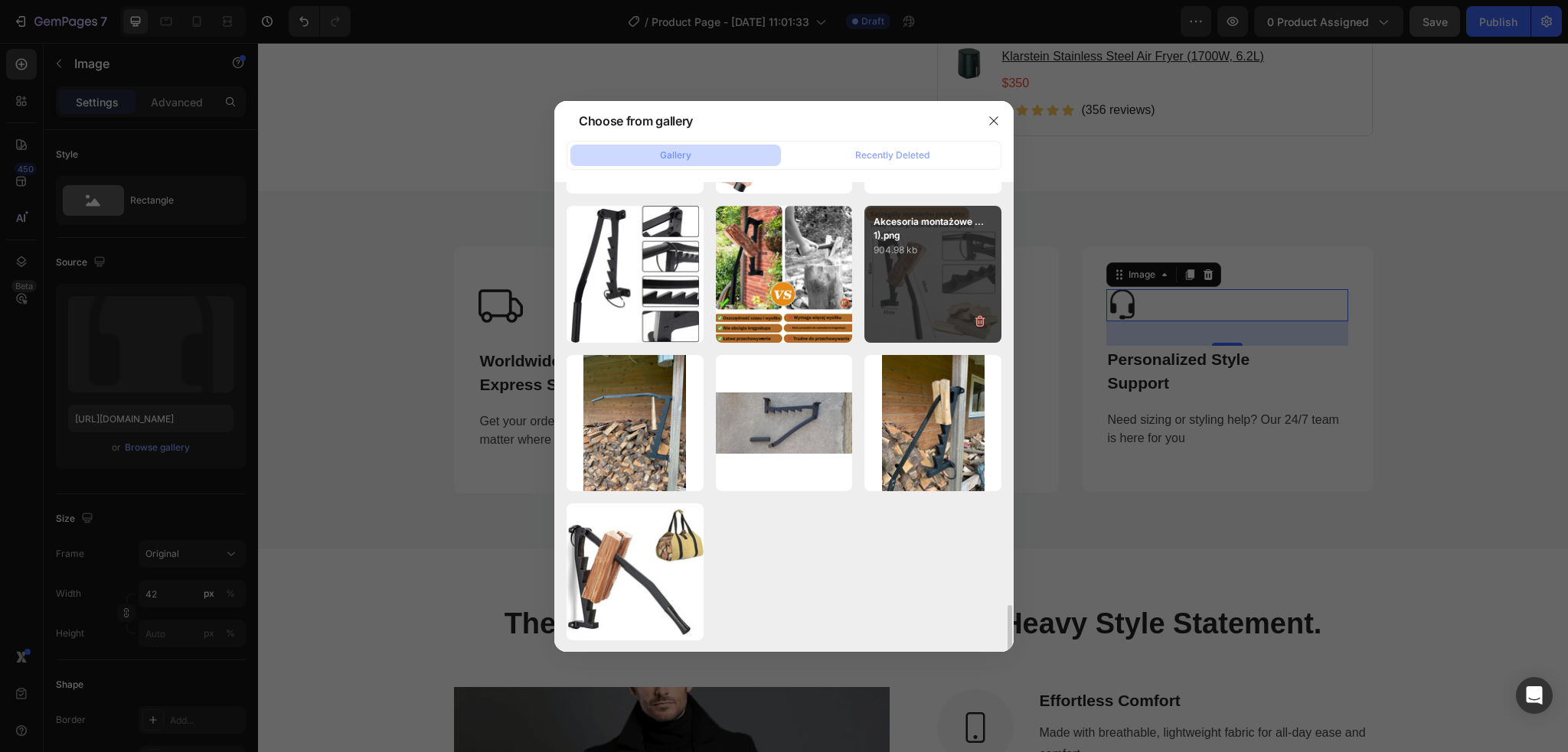
scroll to position [4205, 0]
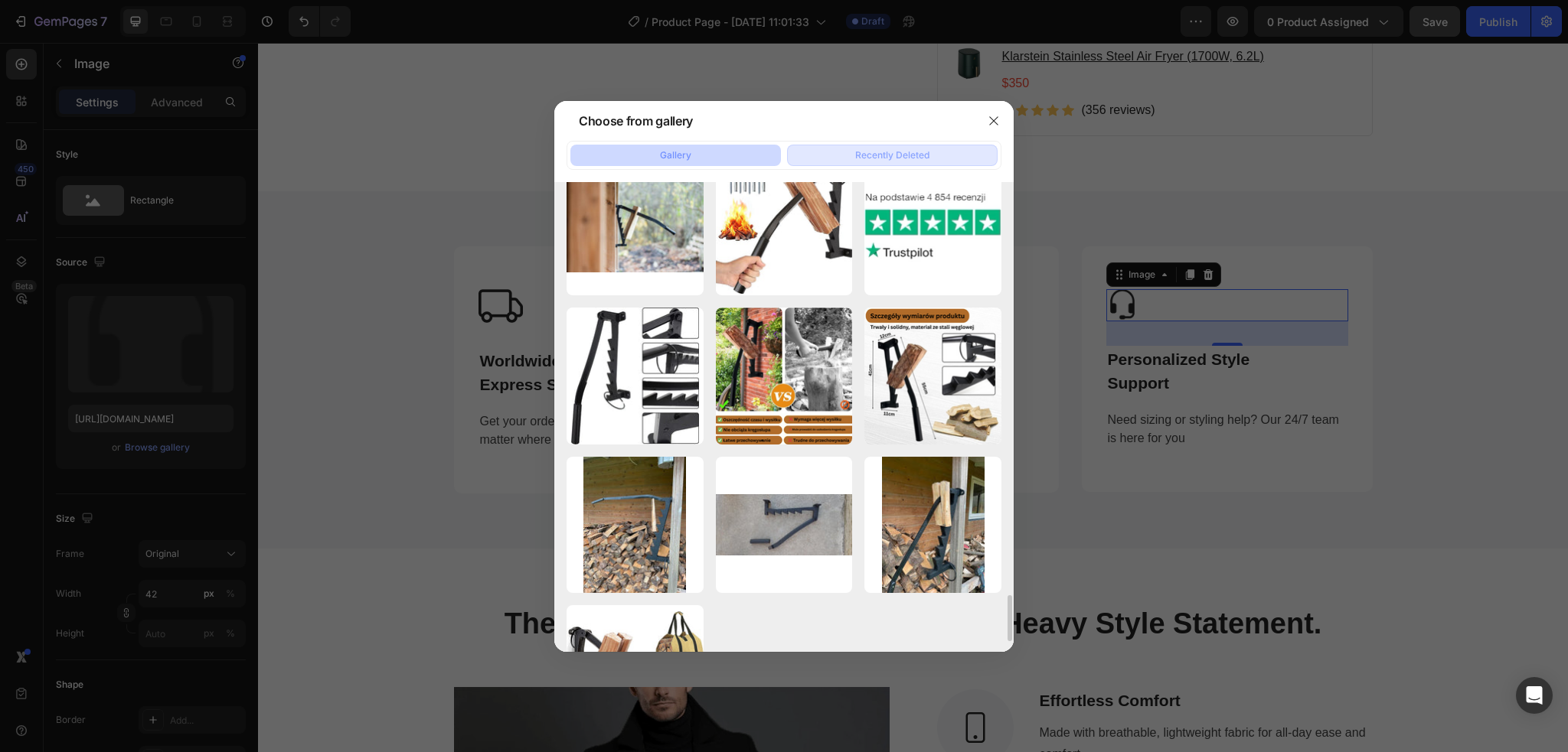
click at [878, 159] on div "Recently Deleted" at bounding box center [891, 156] width 74 height 14
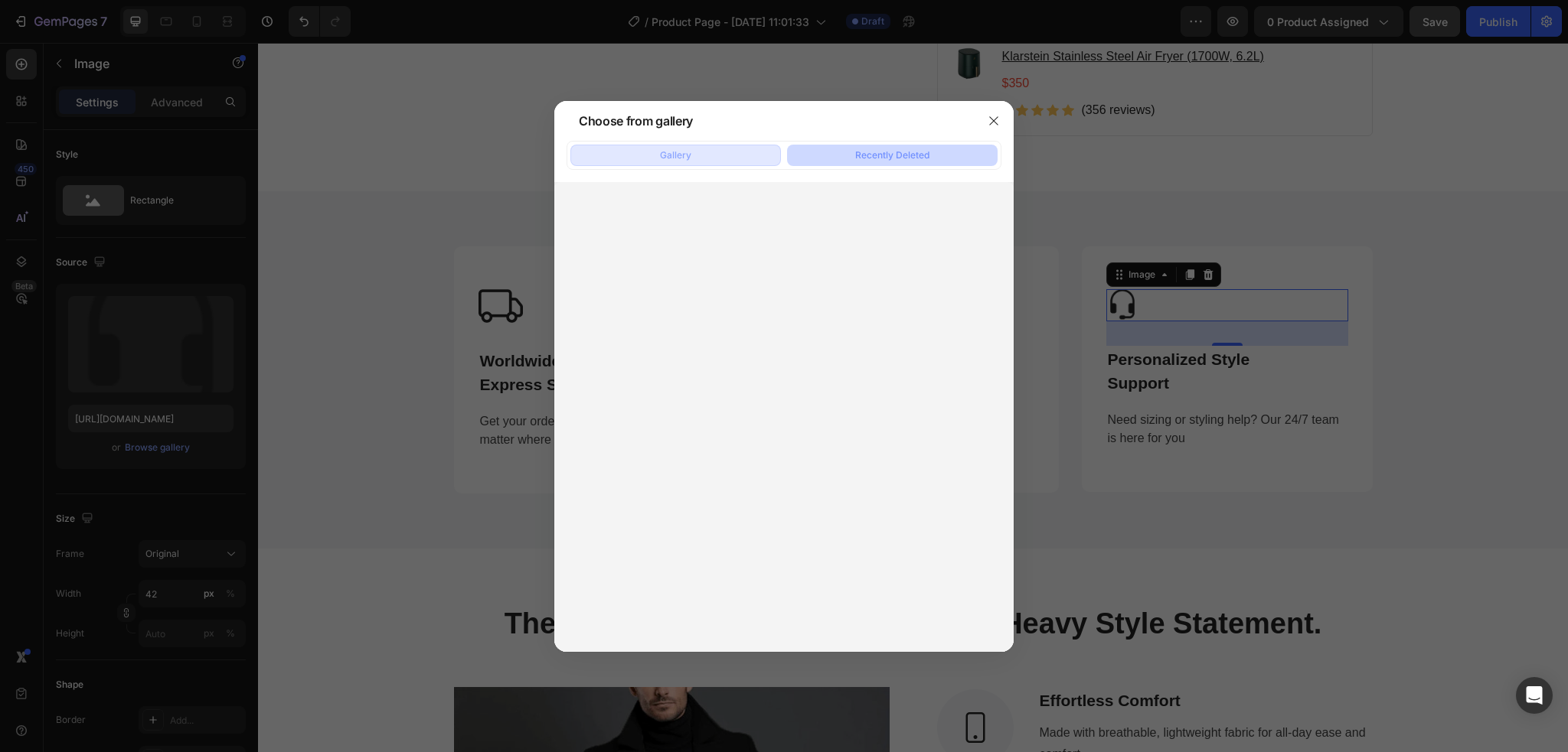
click at [688, 157] on div "Gallery" at bounding box center [676, 156] width 32 height 14
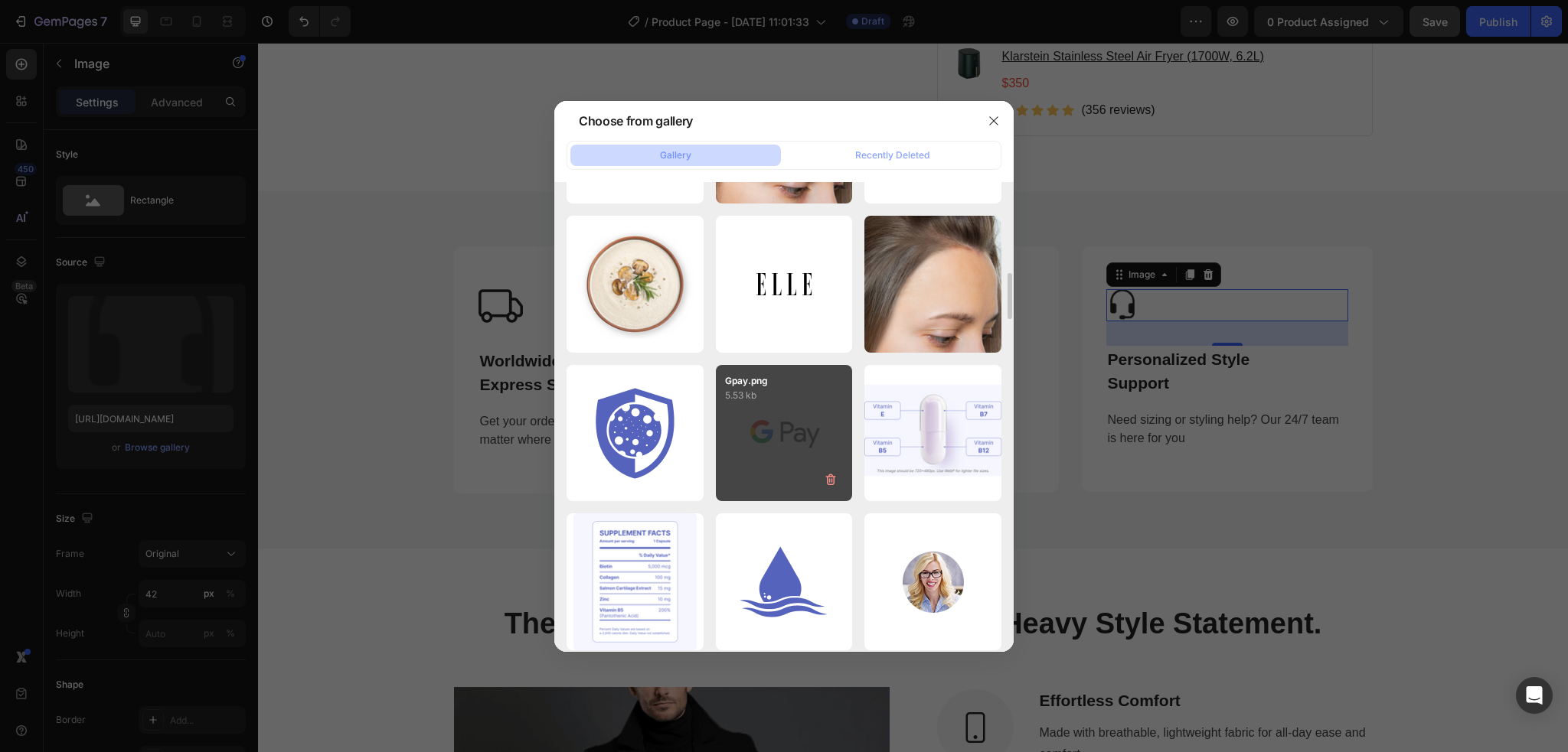
scroll to position [1858, 0]
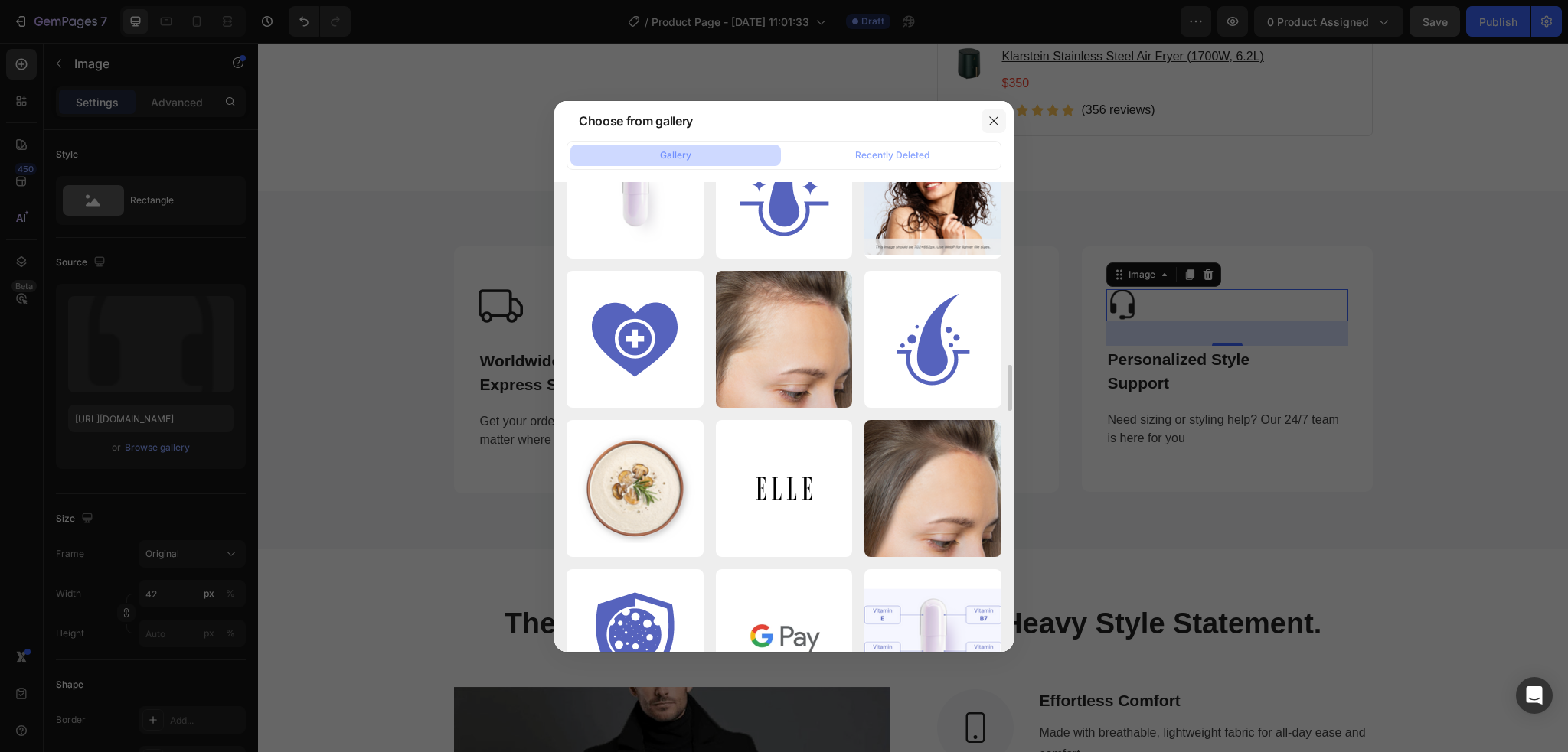
click at [1001, 111] on button "button" at bounding box center [993, 120] width 25 height 25
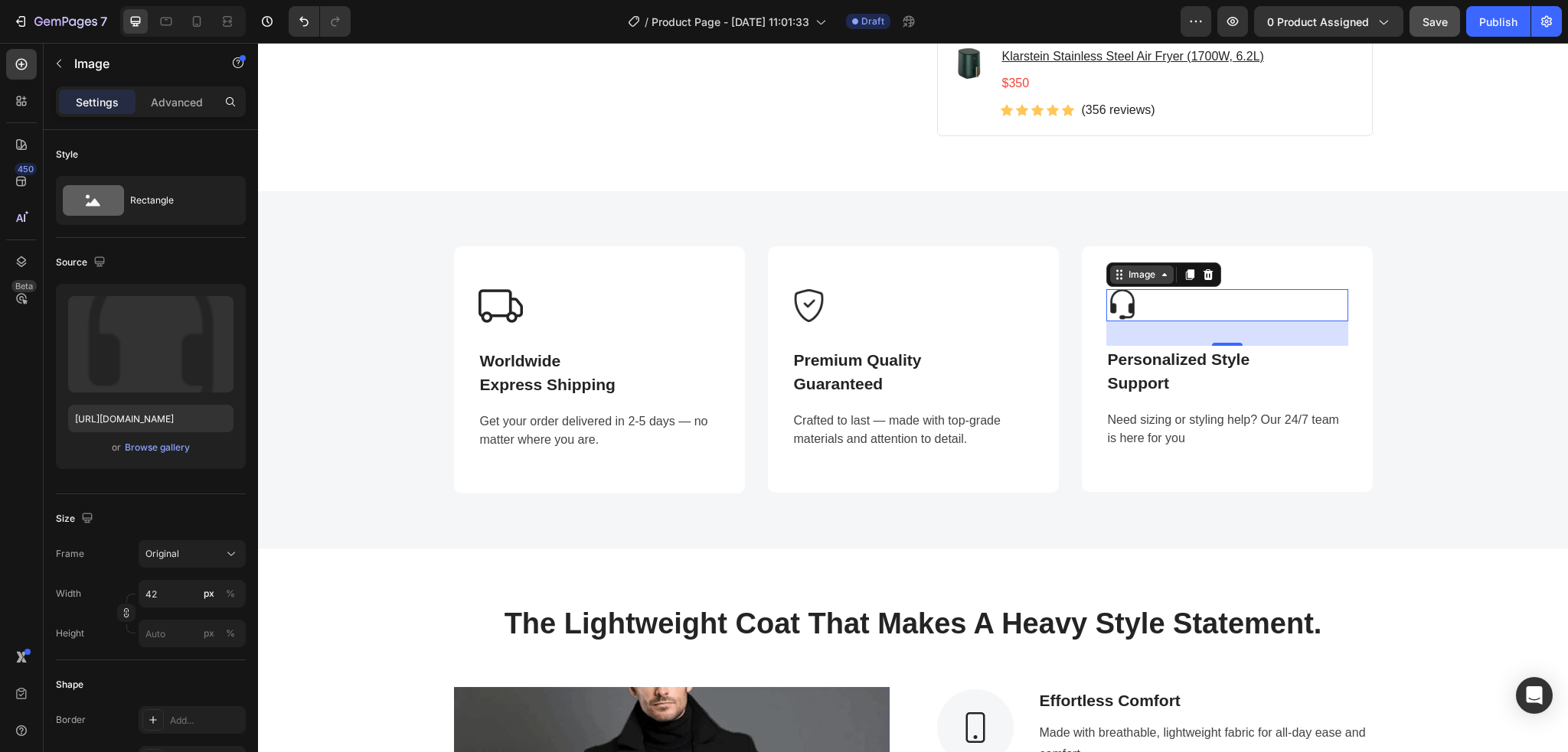
click at [1125, 280] on div "Image" at bounding box center [1141, 275] width 33 height 14
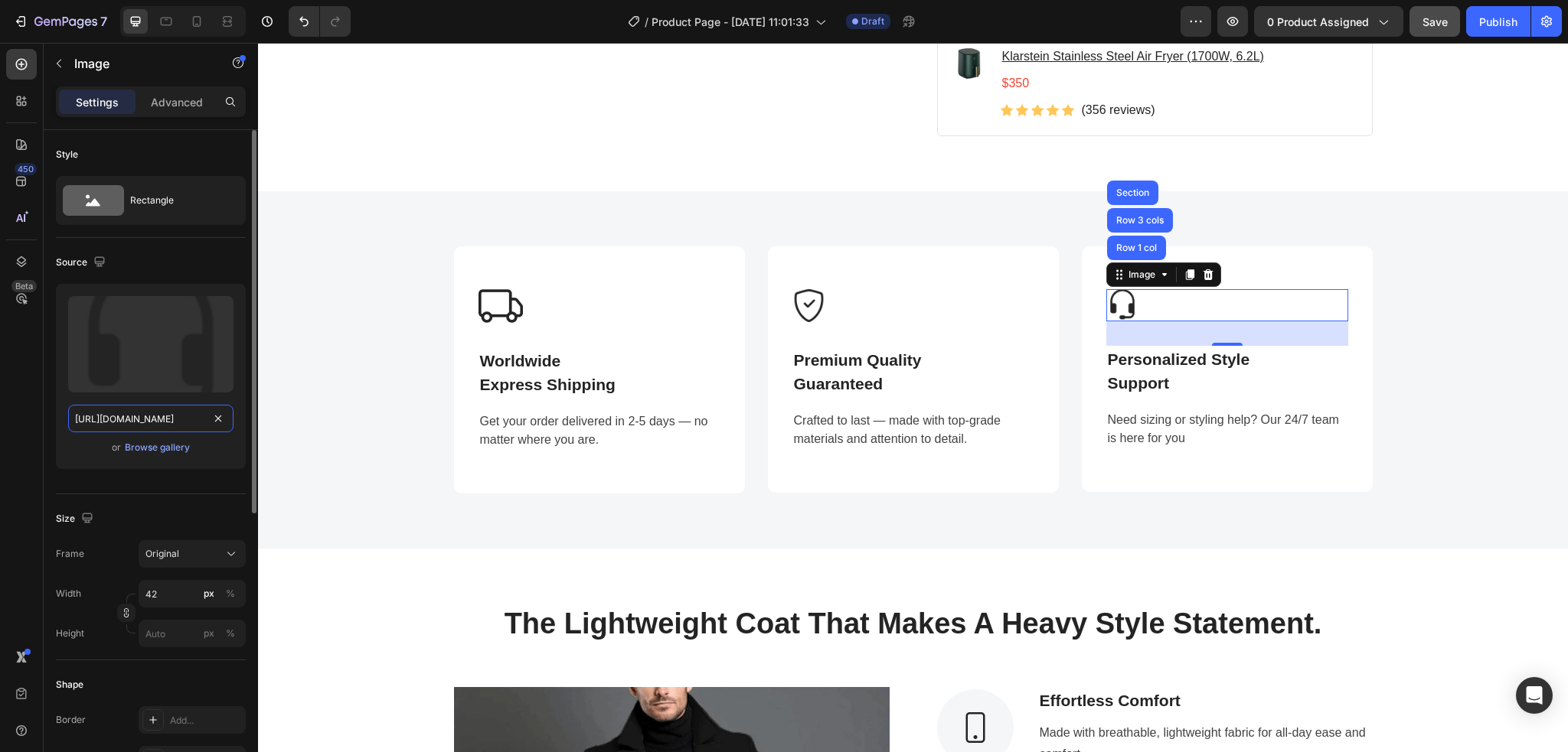
click at [184, 427] on input "https://ucarecdn.com/c3e3d0ef-f08a-4d66-9bbd-a50a9572ade4/-/format/auto/-/previ…" at bounding box center [151, 418] width 165 height 28
click at [143, 379] on input "file" at bounding box center [150, 369] width 105 height 26
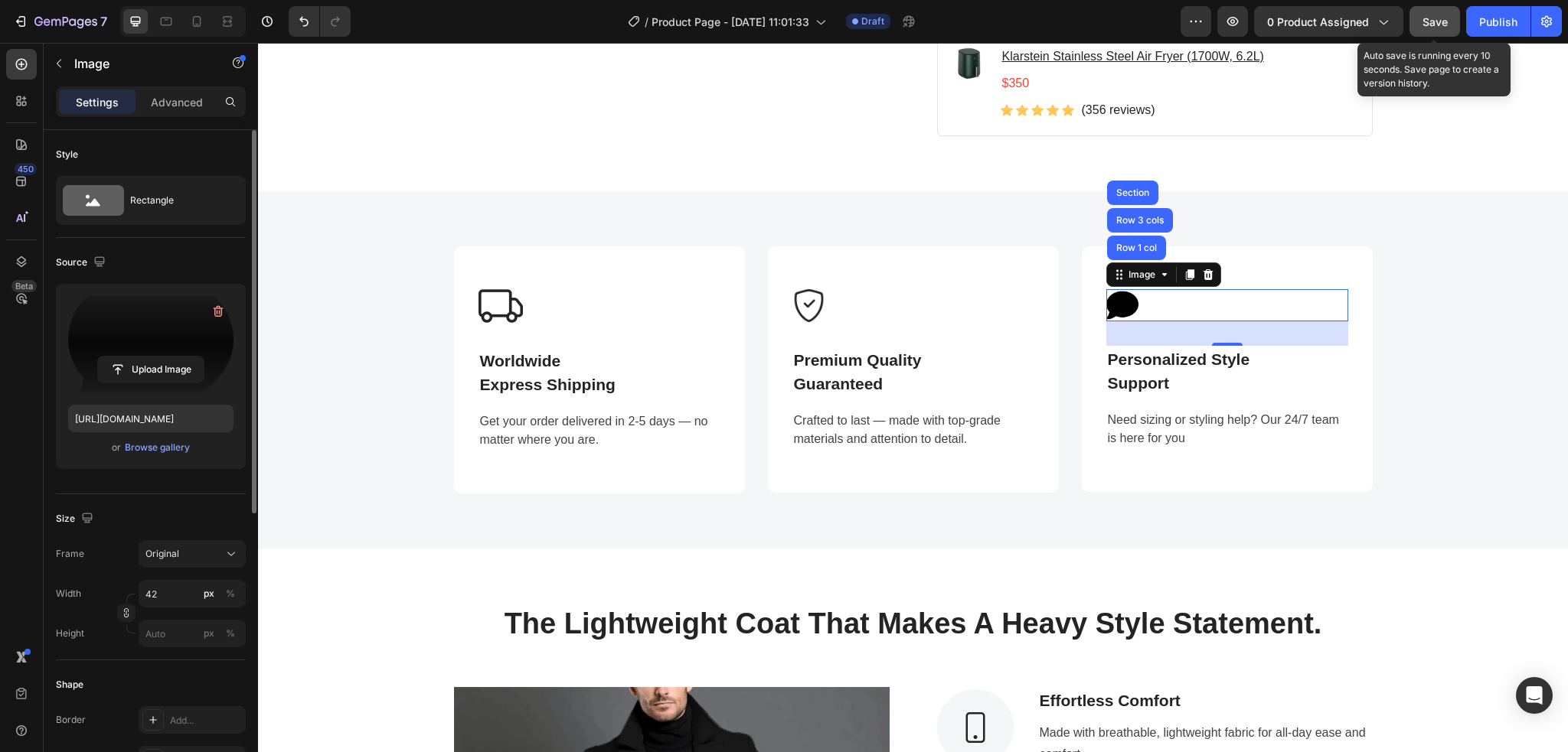
click at [1433, 26] on span "Save" at bounding box center [1435, 22] width 26 height 13
click at [148, 447] on div "Browse gallery" at bounding box center [158, 448] width 65 height 14
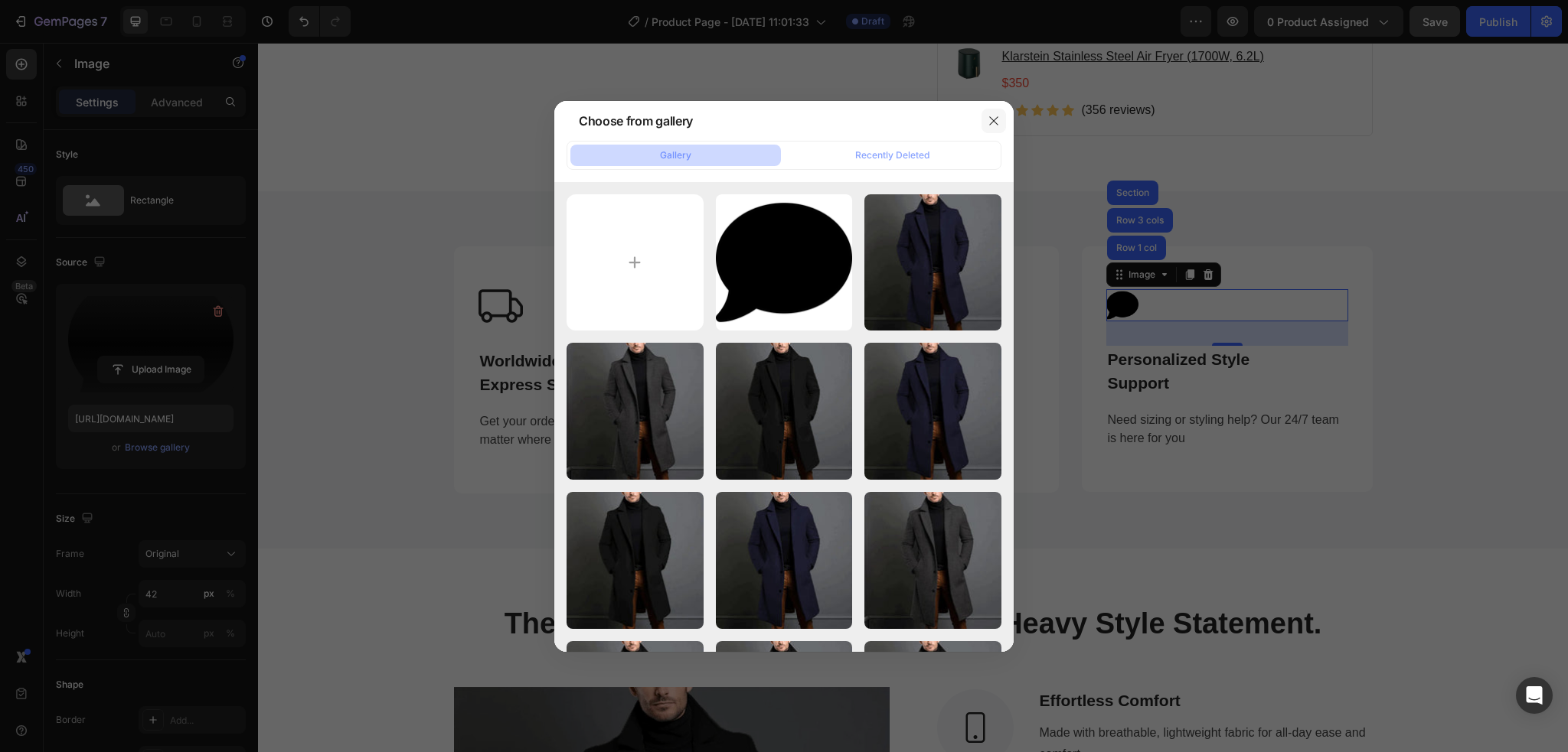
click at [991, 118] on icon "button" at bounding box center [993, 121] width 12 height 12
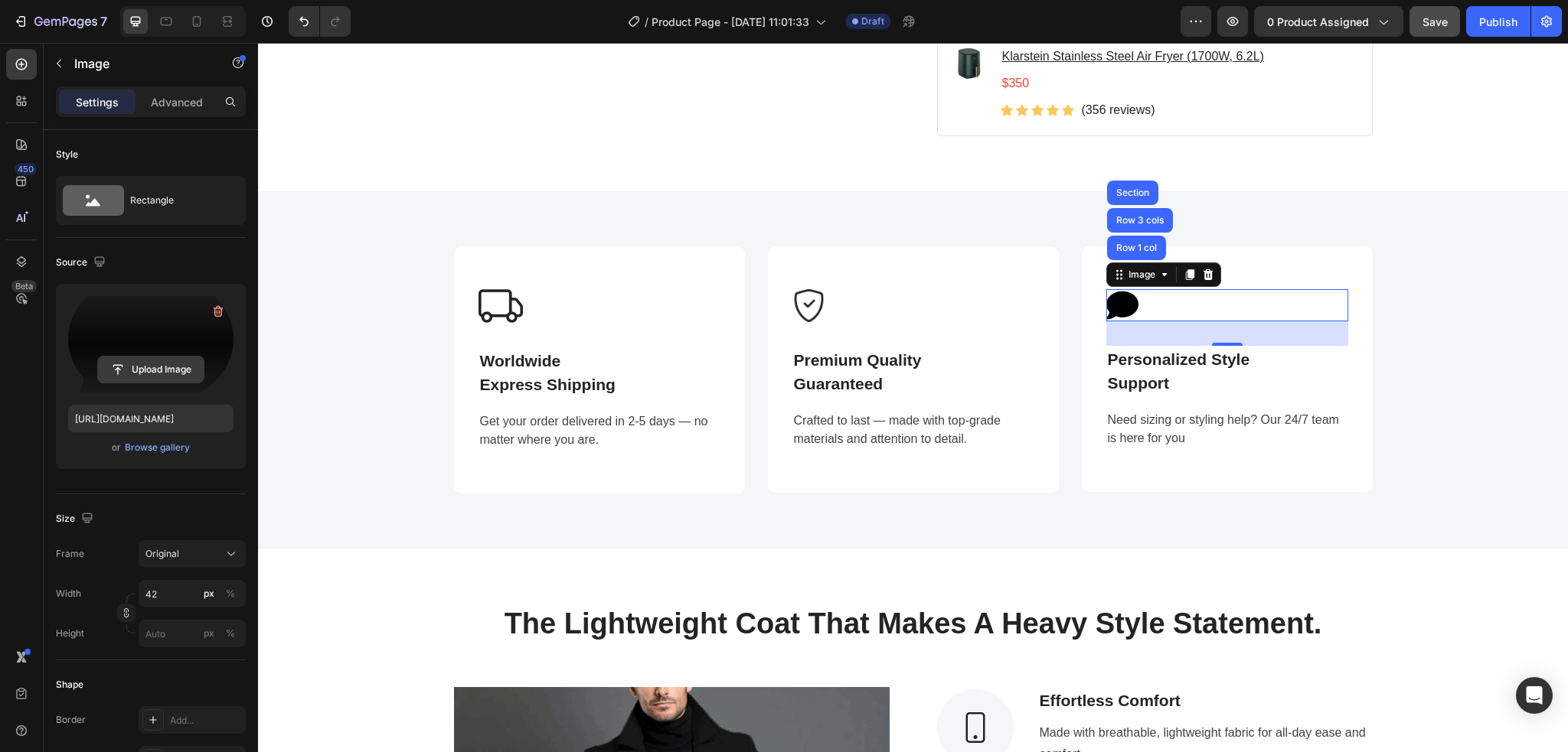
click at [143, 365] on input "file" at bounding box center [150, 369] width 105 height 26
type input "https://cdn.shopify.com/s/files/1/0886/4517/3512/files/gempages_580820274652381…"
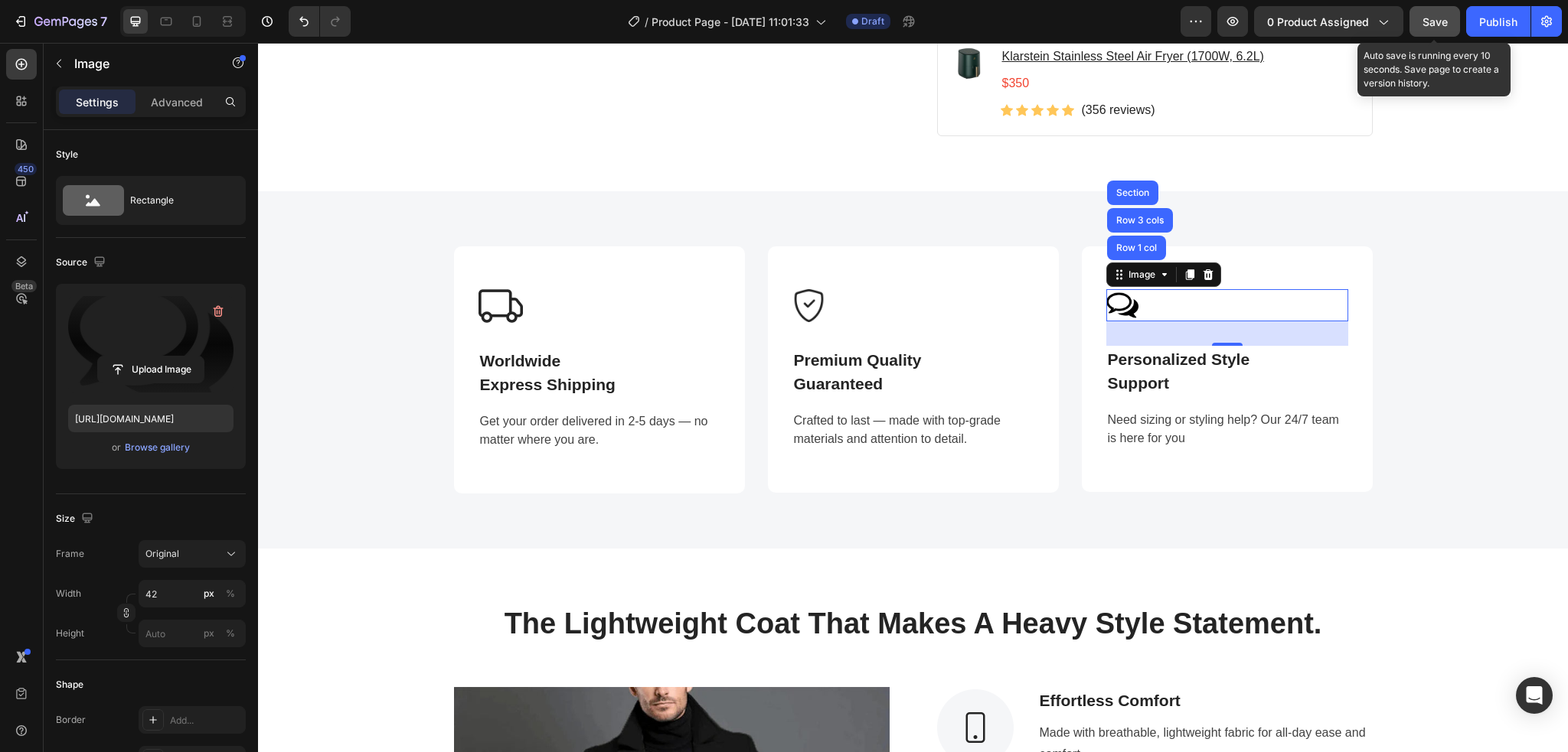
click at [1437, 19] on span "Save" at bounding box center [1435, 22] width 26 height 13
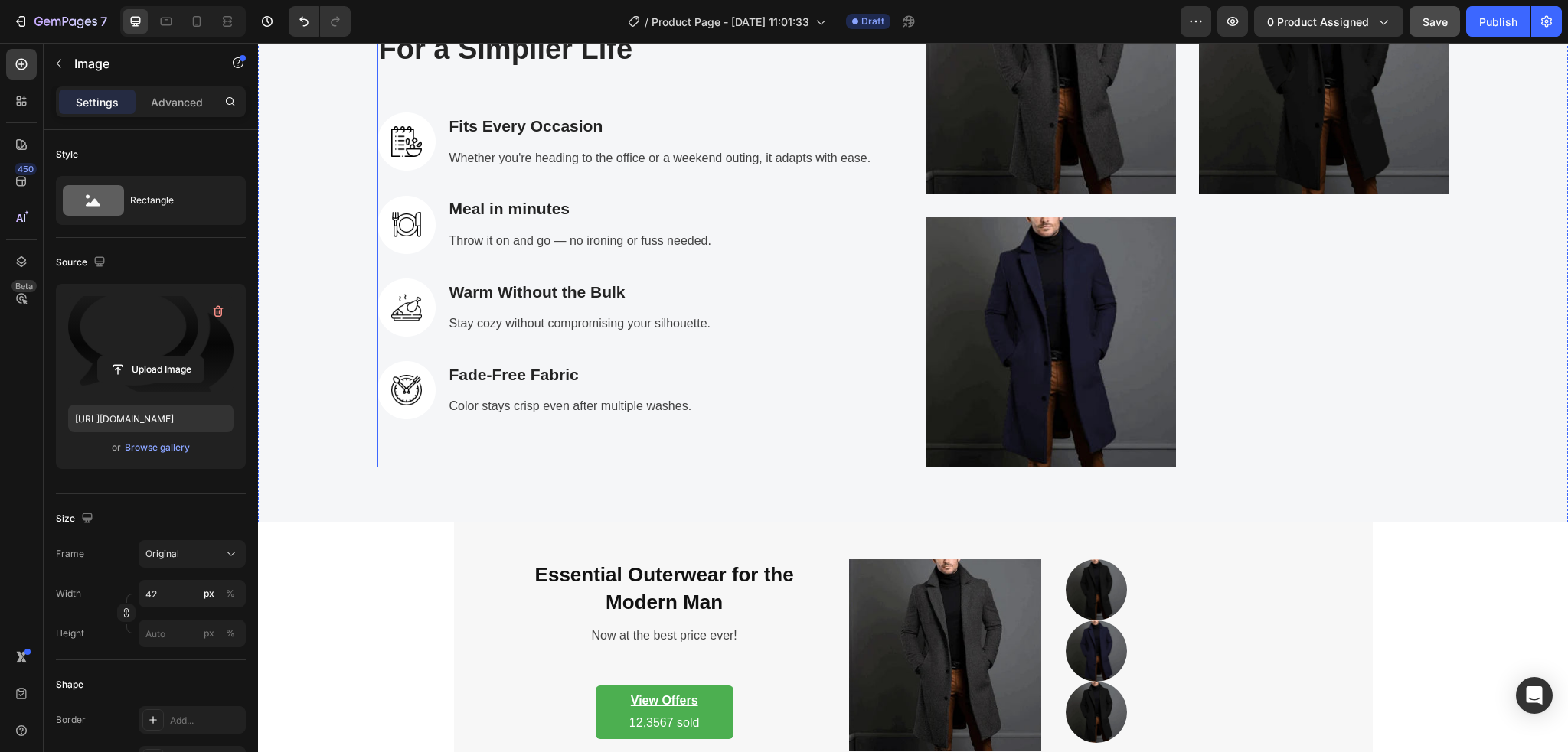
scroll to position [2549, 0]
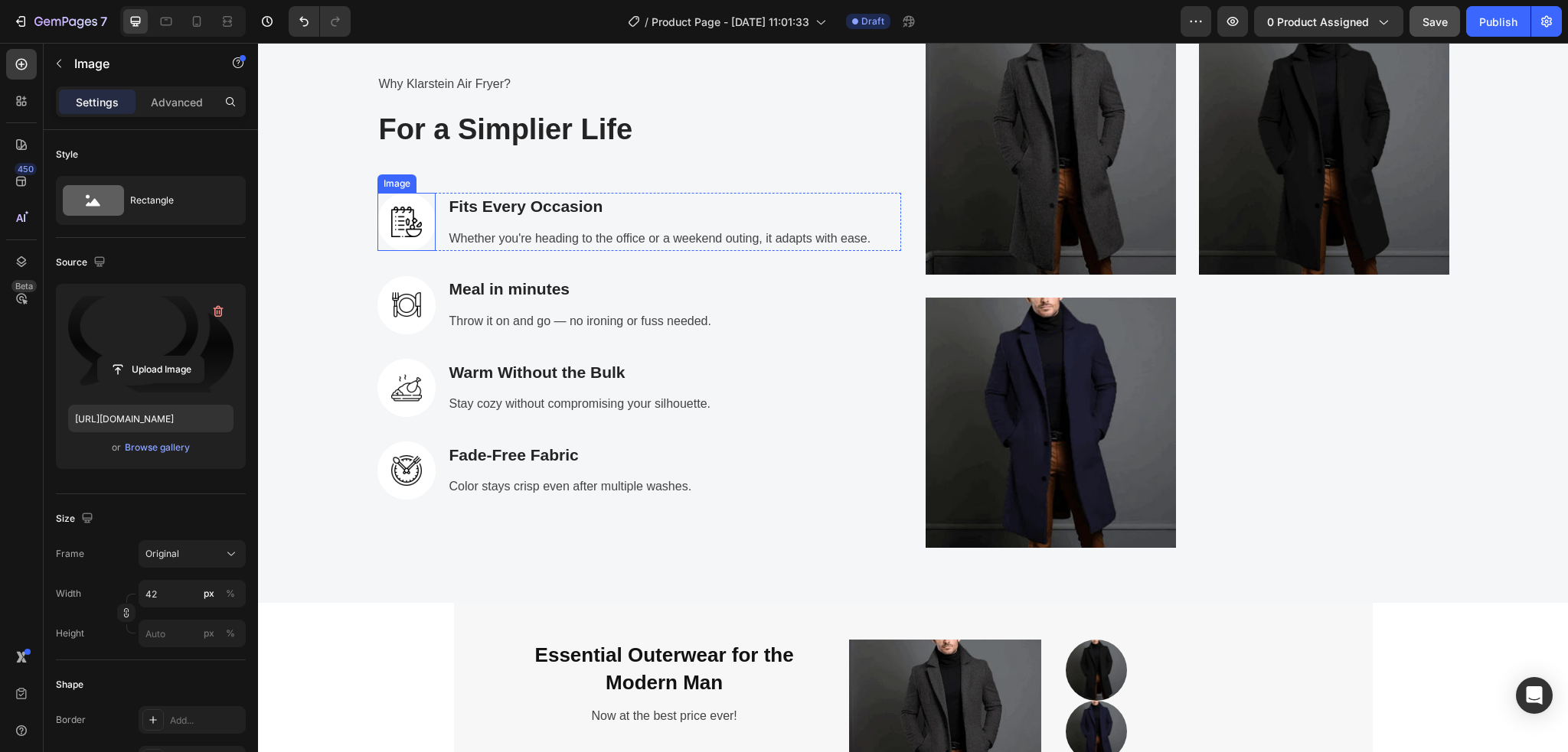
click at [400, 231] on img at bounding box center [406, 221] width 58 height 58
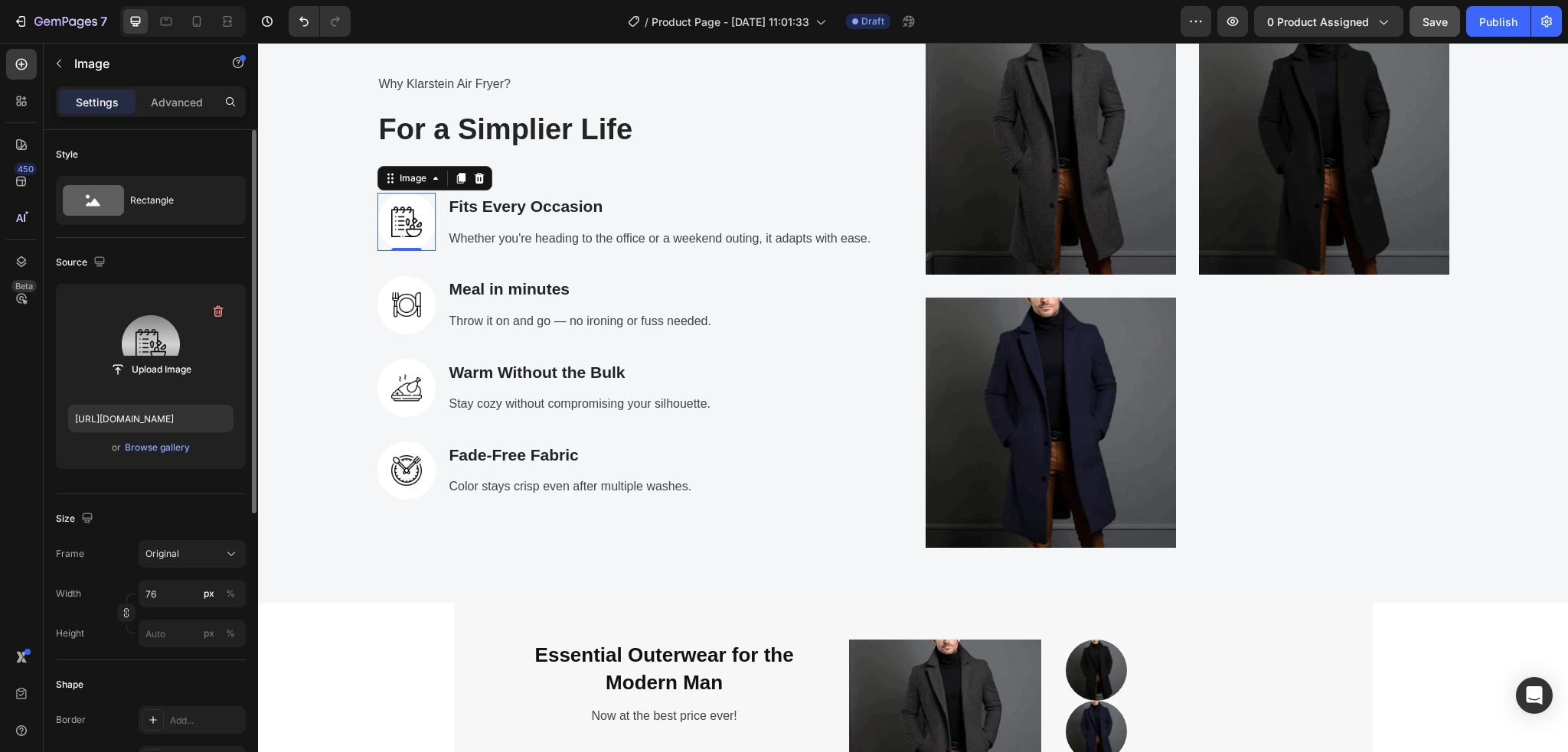
click at [155, 337] on label at bounding box center [151, 345] width 165 height 96
click at [155, 356] on input "file" at bounding box center [150, 369] width 105 height 26
type input "https://cdn.shopify.com/s/files/1/0886/4517/3512/files/gempages_580820274652381…"
click at [354, 687] on div "Essential Outerwear for the Modern Man Heading Now at the best price ever! Text…" at bounding box center [913, 735] width 1286 height 266
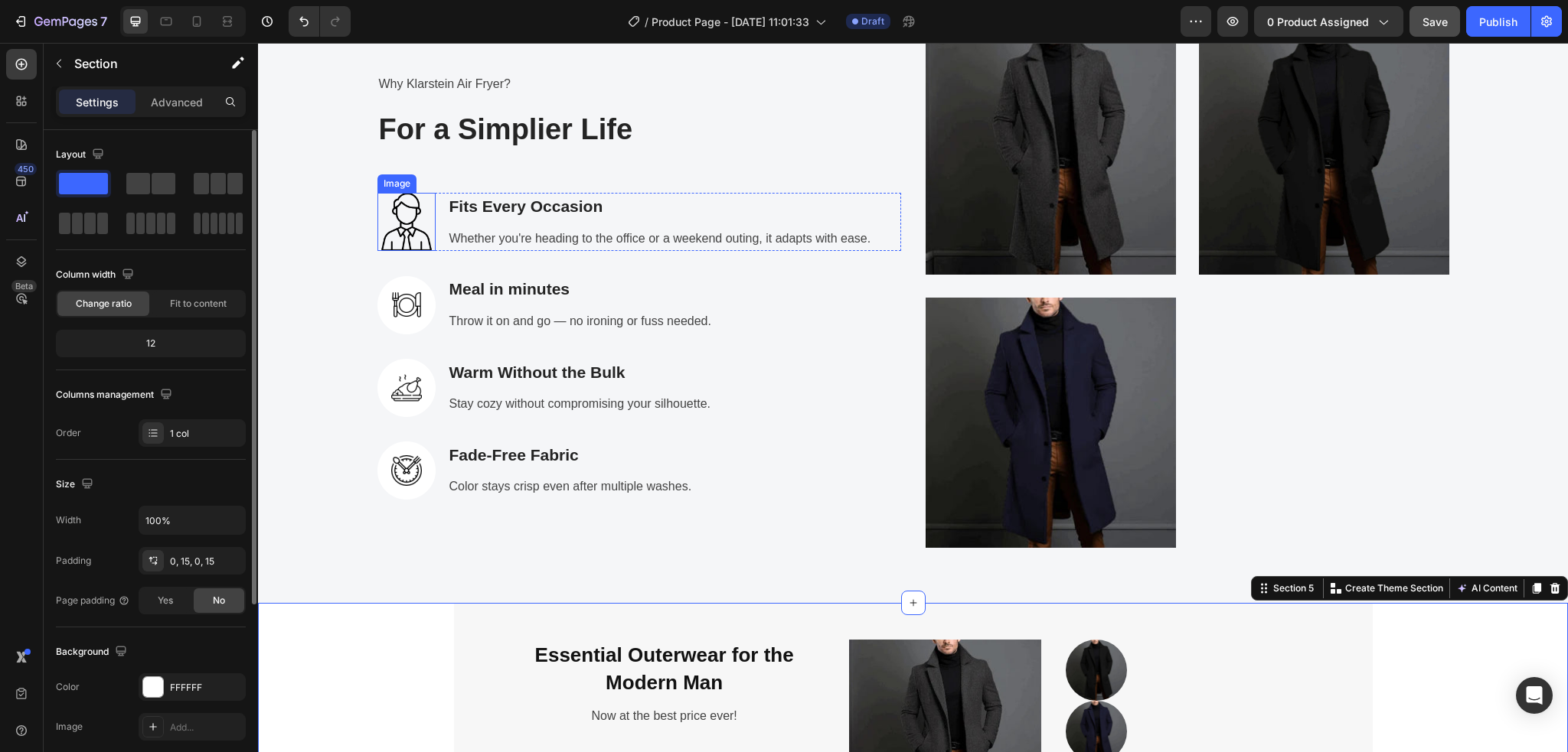
click at [398, 237] on img at bounding box center [406, 221] width 58 height 58
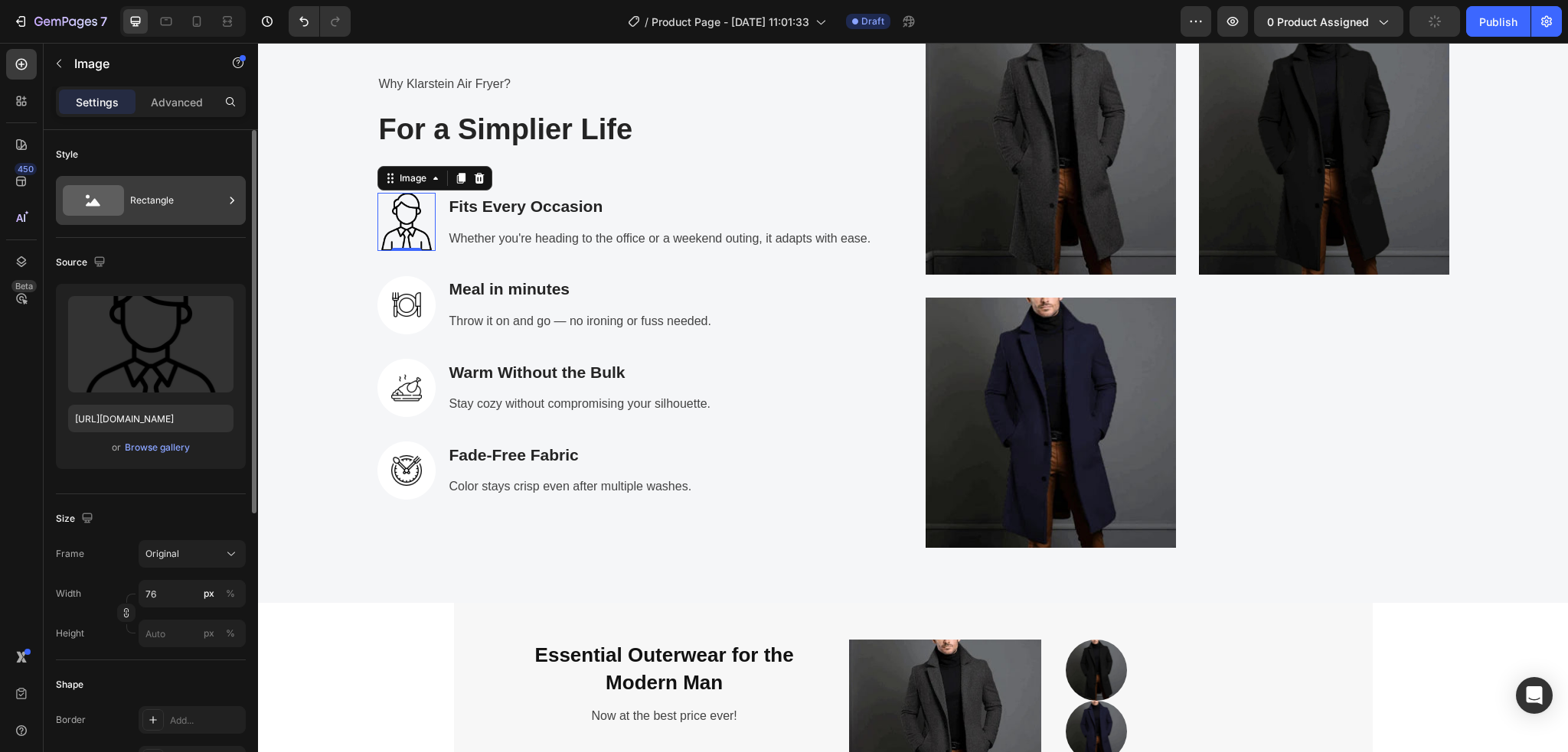
click at [173, 208] on div "Rectangle" at bounding box center [176, 201] width 94 height 35
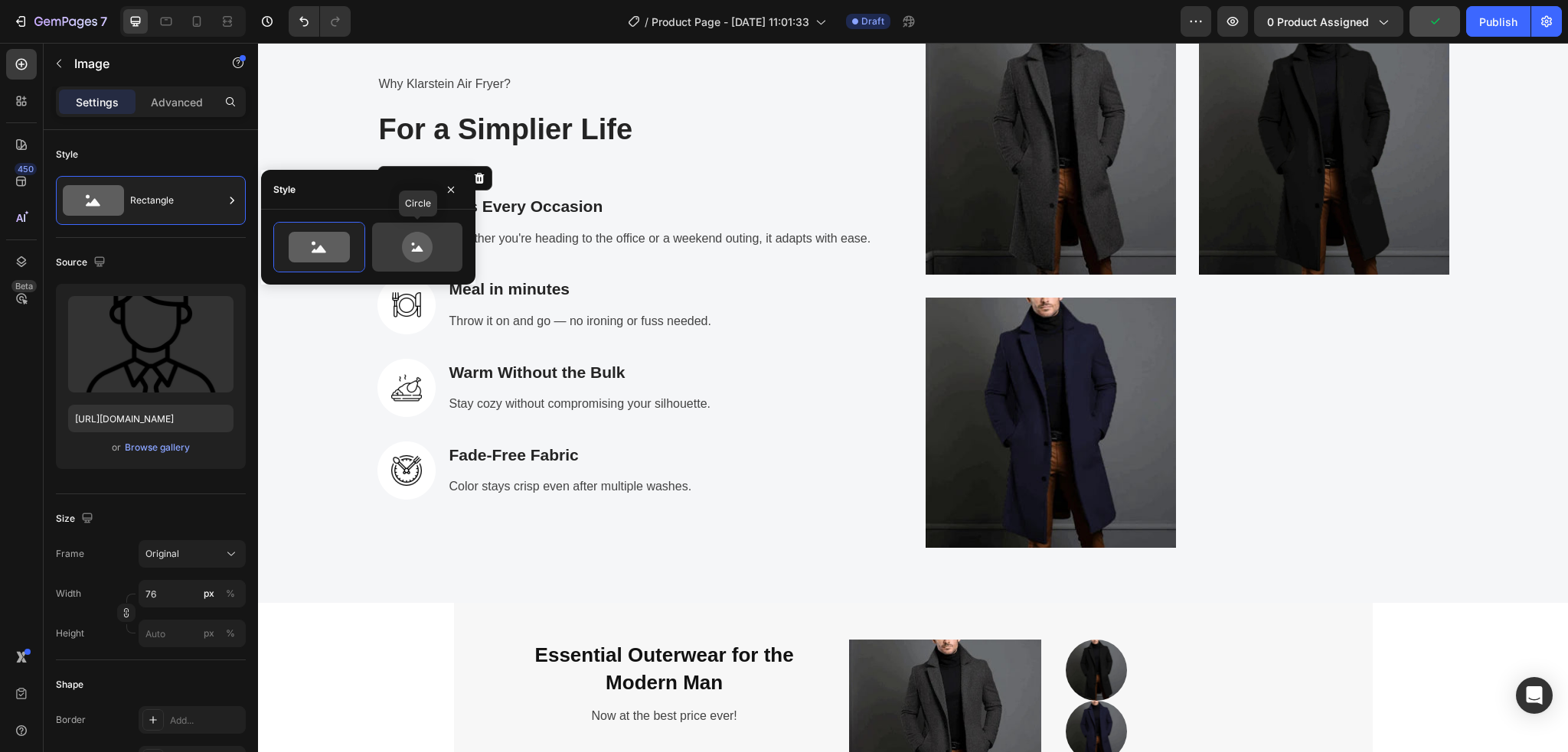
click at [393, 258] on icon at bounding box center [417, 246] width 72 height 31
type input "80"
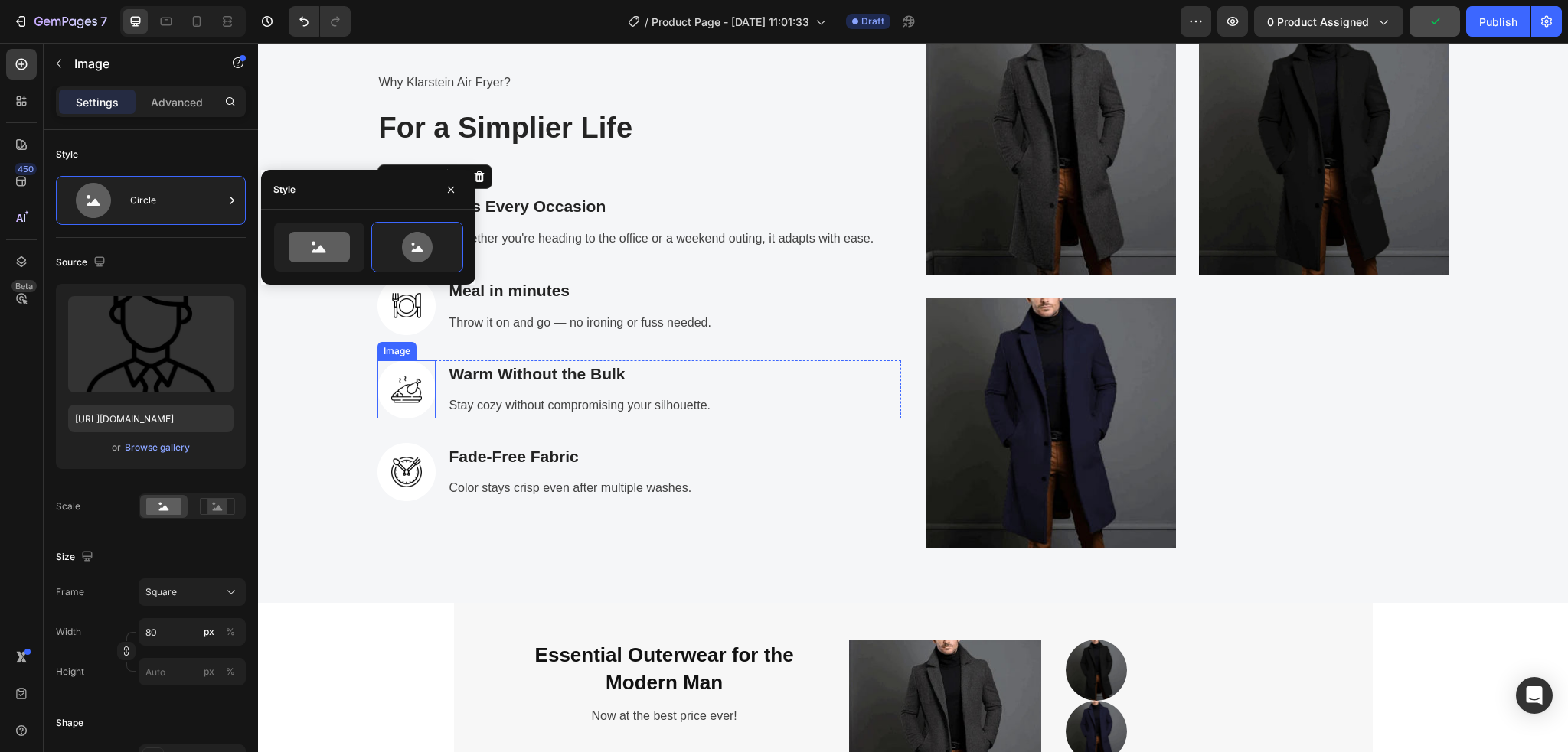
scroll to position [2548, 0]
click at [406, 642] on div "Essential Outerwear for the Modern Man Heading Now at the best price ever! Text…" at bounding box center [913, 736] width 1286 height 266
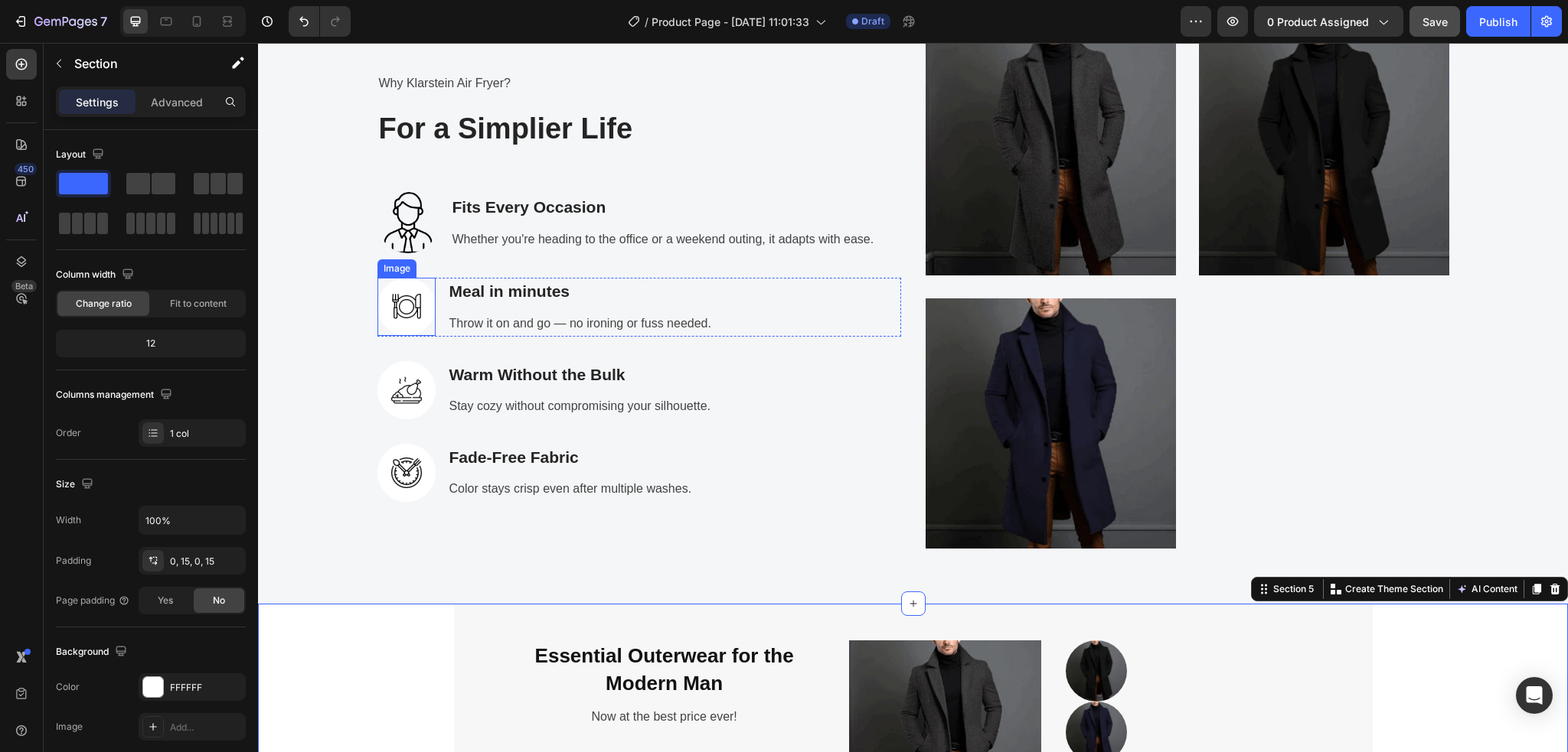
click at [401, 312] on img at bounding box center [406, 306] width 58 height 58
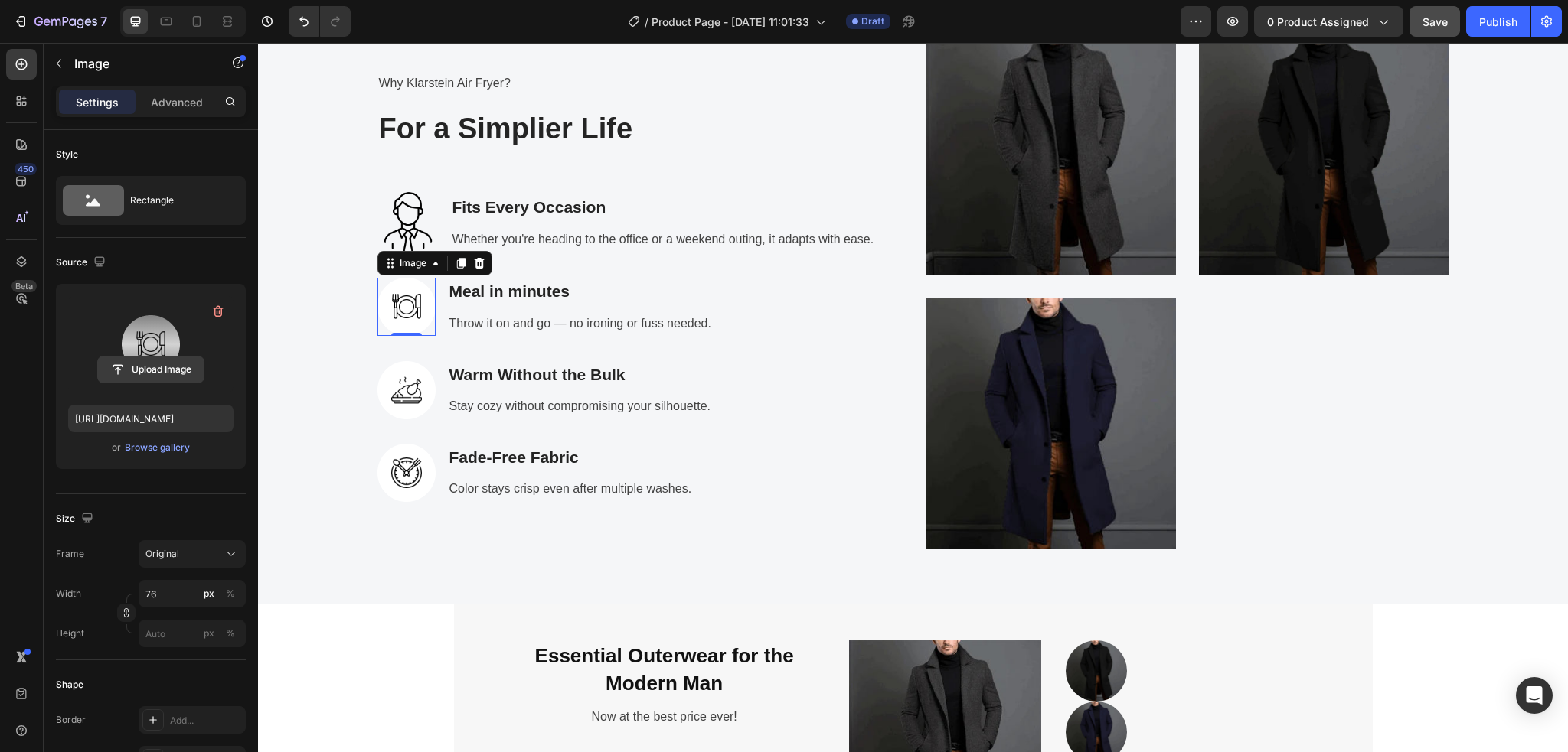
click at [156, 359] on input "file" at bounding box center [150, 369] width 105 height 26
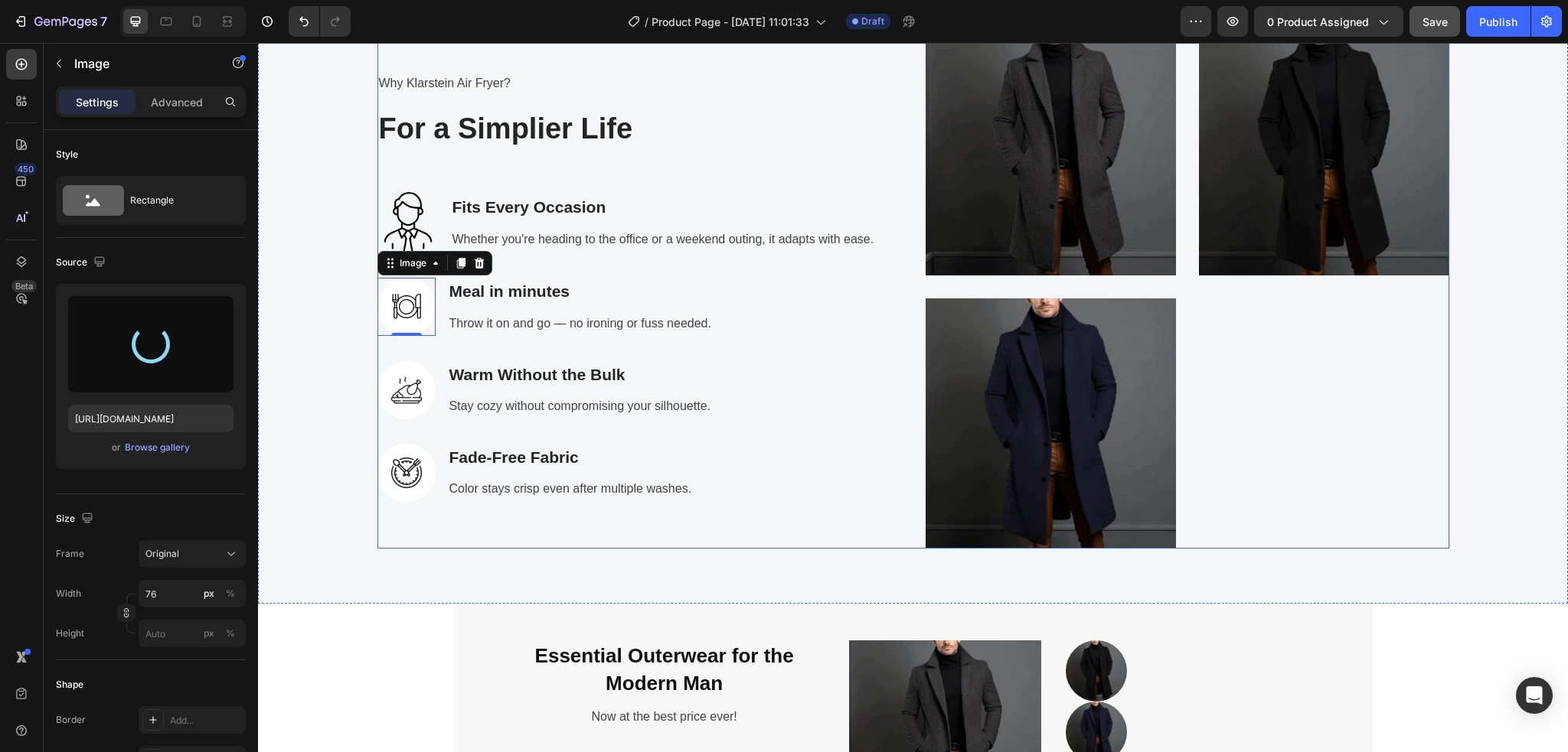
type input "https://cdn.shopify.com/s/files/1/0886/4517/3512/files/gempages_580820274652381…"
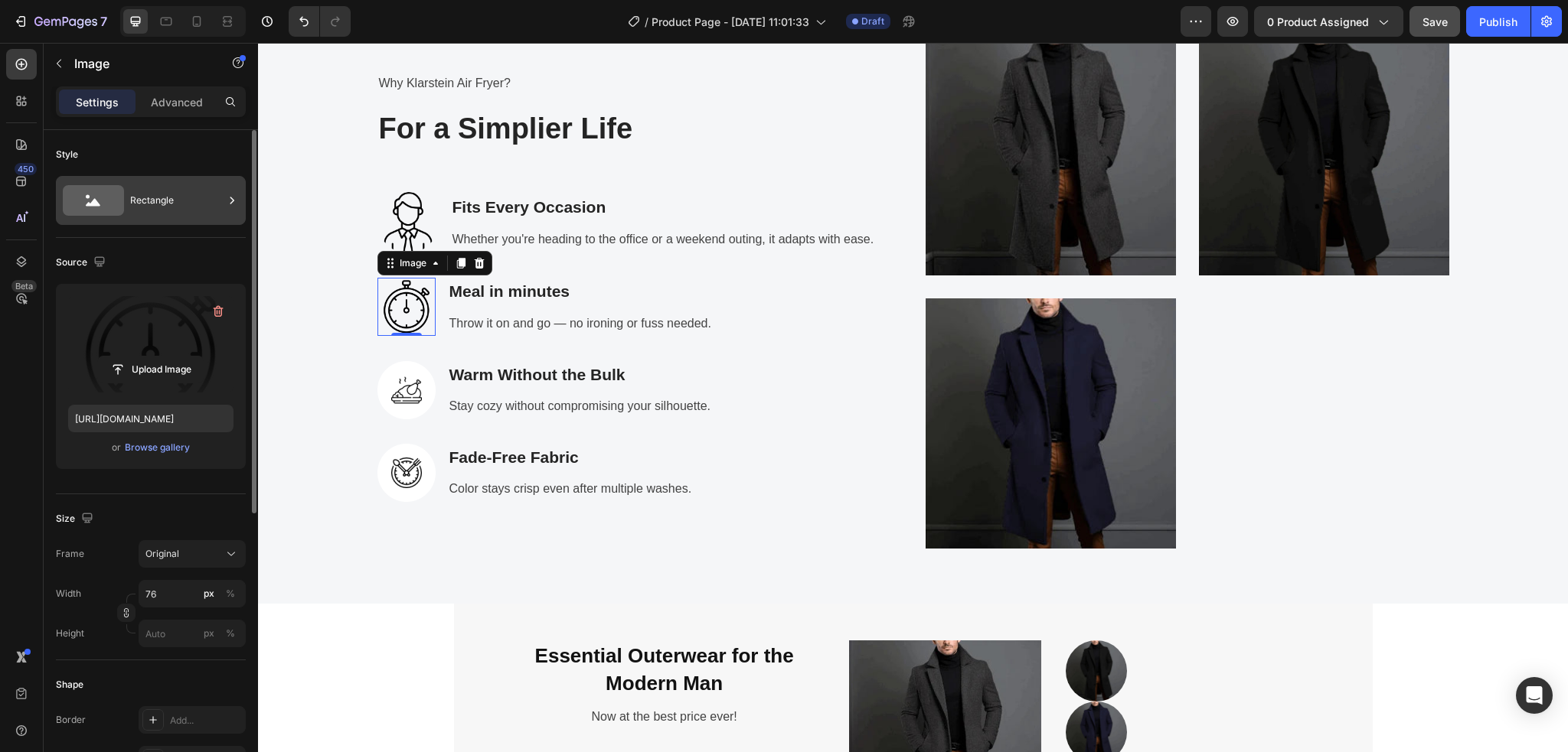
click at [204, 203] on div "Rectangle" at bounding box center [176, 201] width 94 height 35
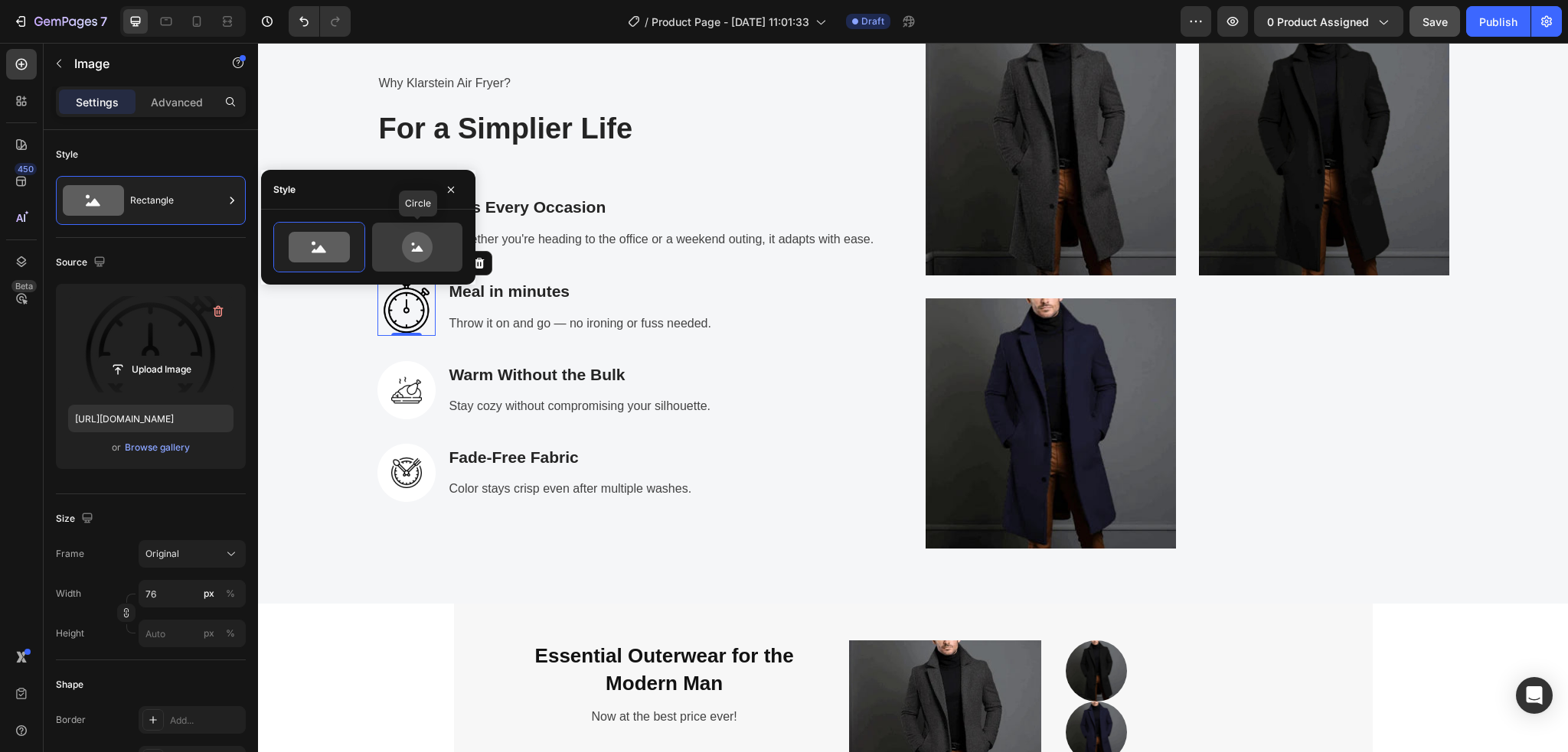
click at [425, 259] on icon at bounding box center [417, 246] width 31 height 31
type input "80"
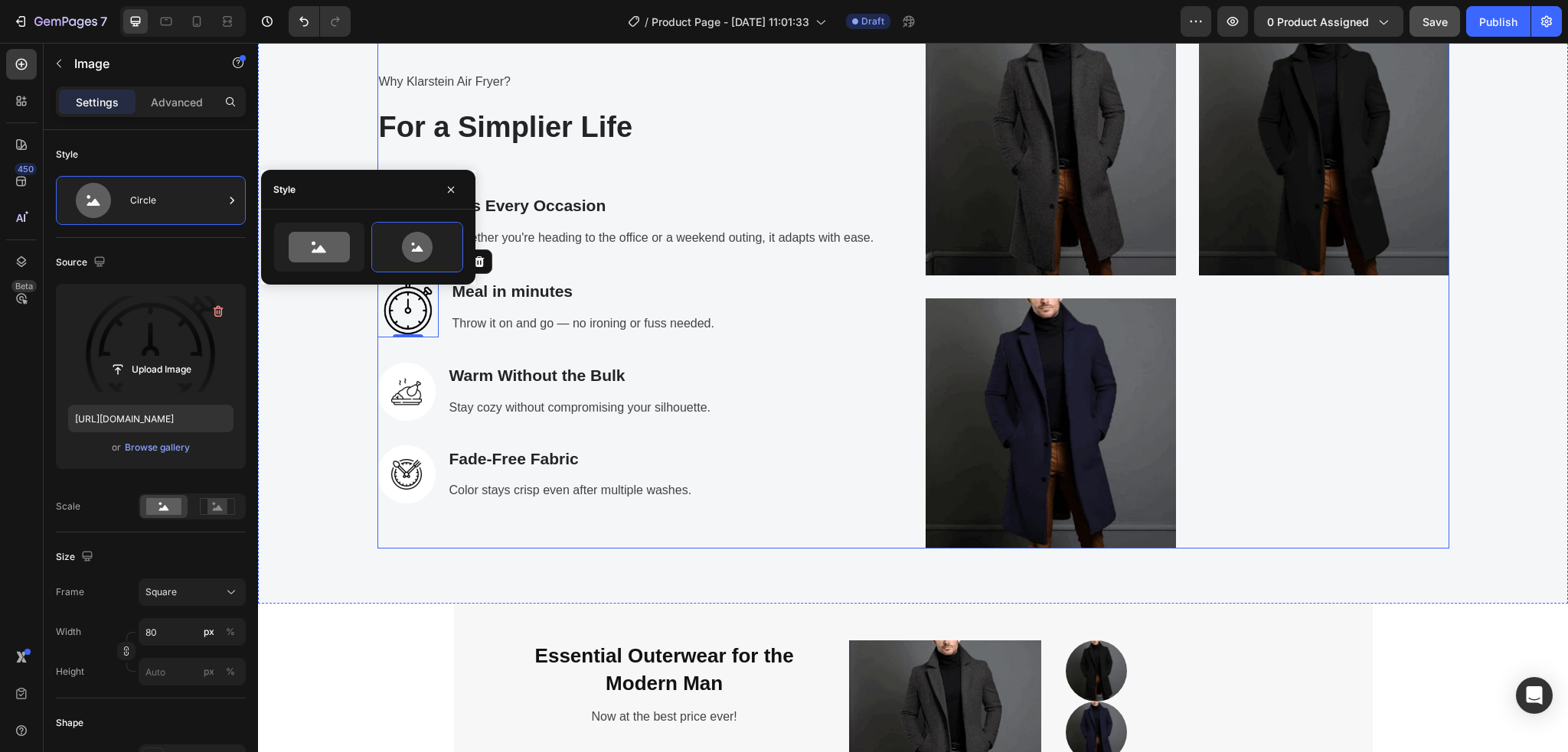
scroll to position [2547, 0]
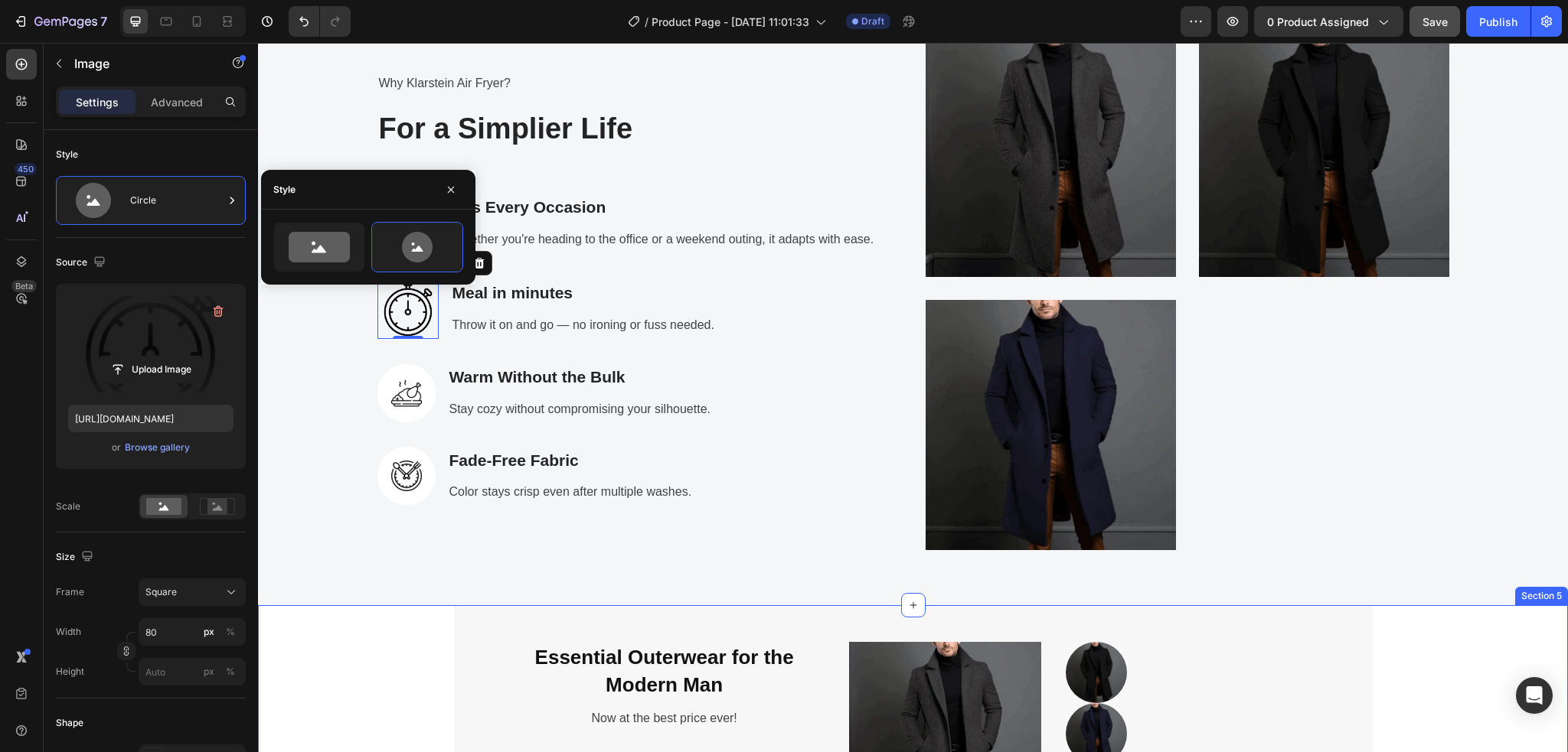
click at [332, 672] on div "Essential Outerwear for the Modern Man Heading Now at the best price ever! Text…" at bounding box center [913, 738] width 1286 height 266
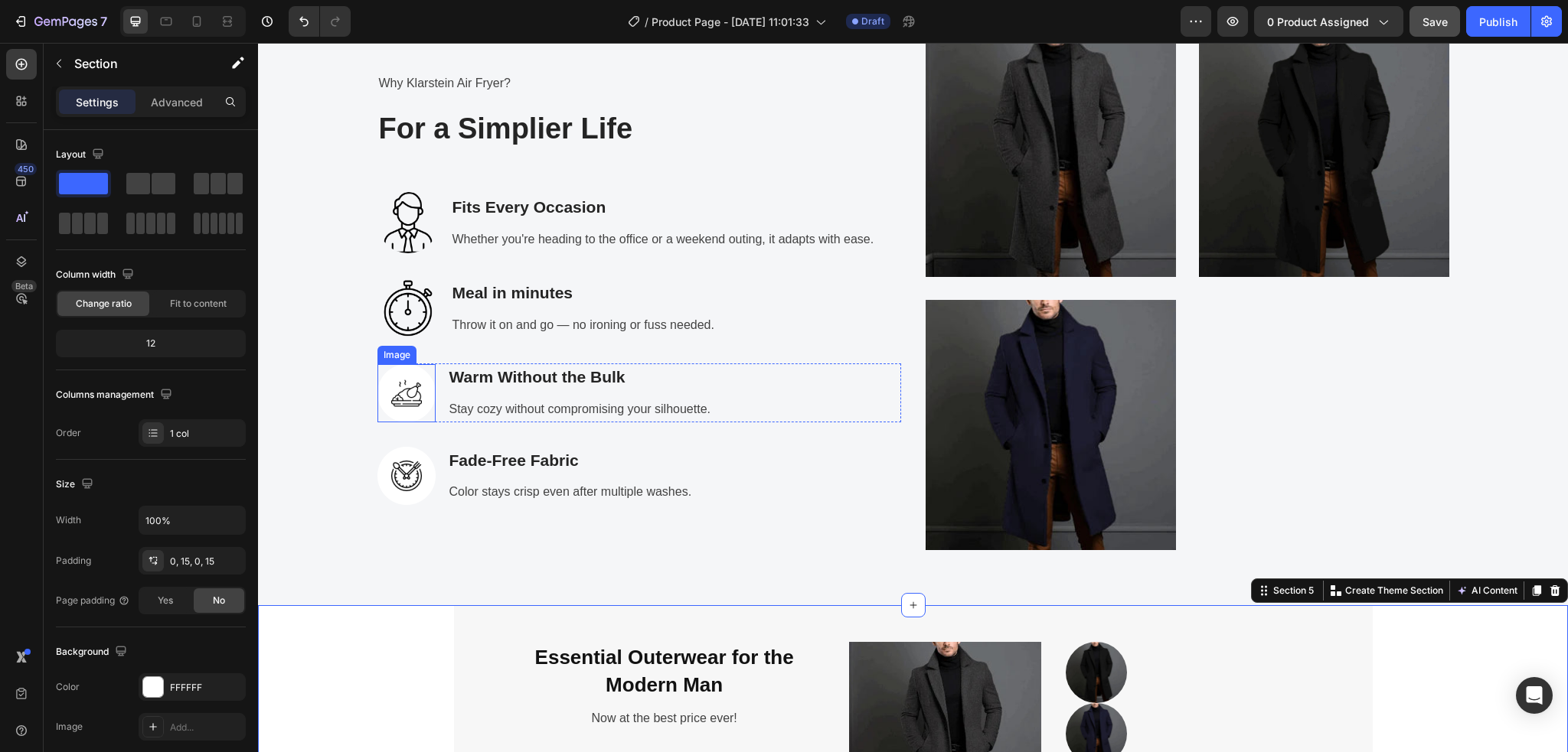
click at [403, 394] on img at bounding box center [406, 393] width 58 height 58
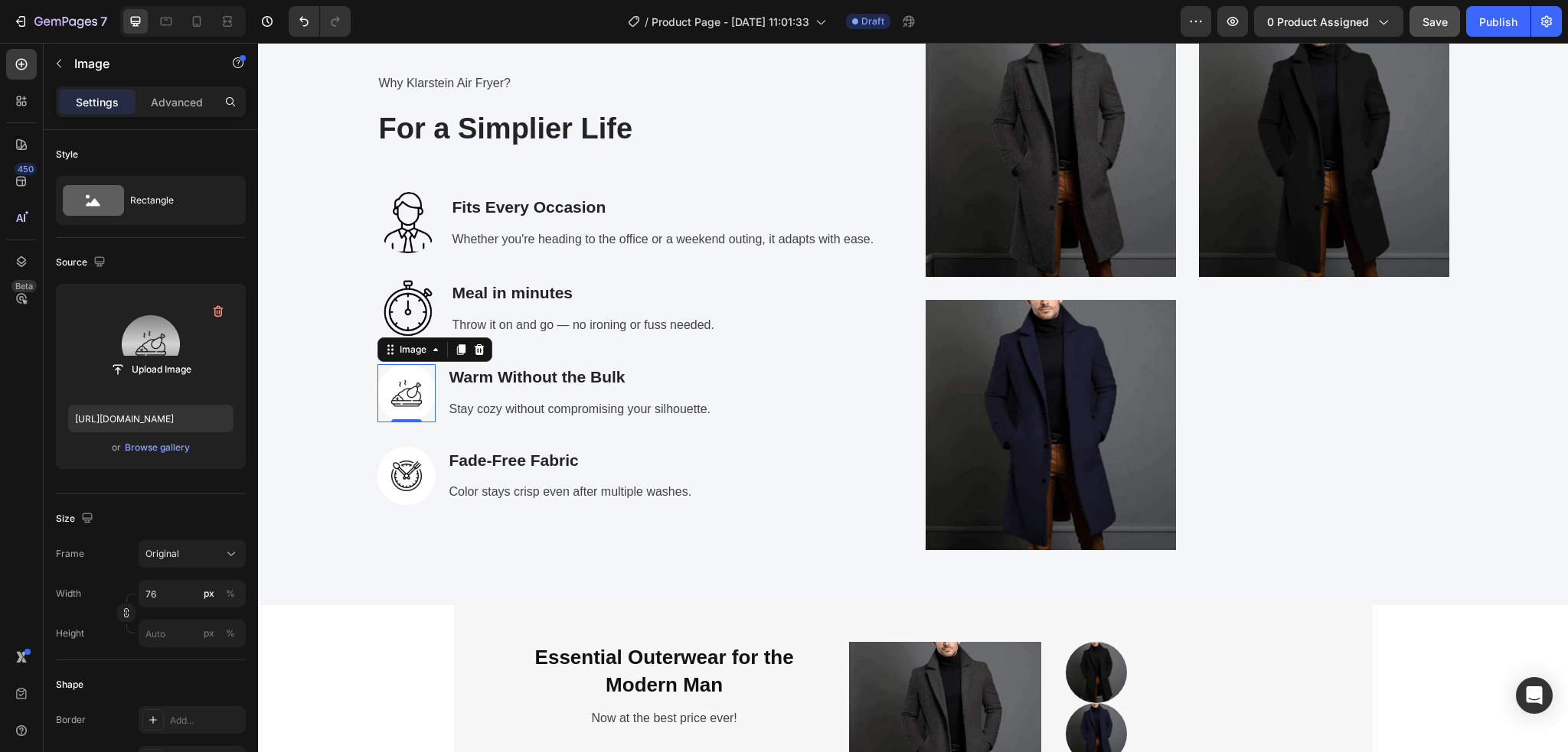
click at [160, 352] on label at bounding box center [151, 345] width 165 height 96
click at [160, 356] on input "file" at bounding box center [150, 369] width 105 height 26
click at [153, 349] on label at bounding box center [151, 345] width 165 height 96
click at [153, 356] on input "file" at bounding box center [150, 369] width 105 height 26
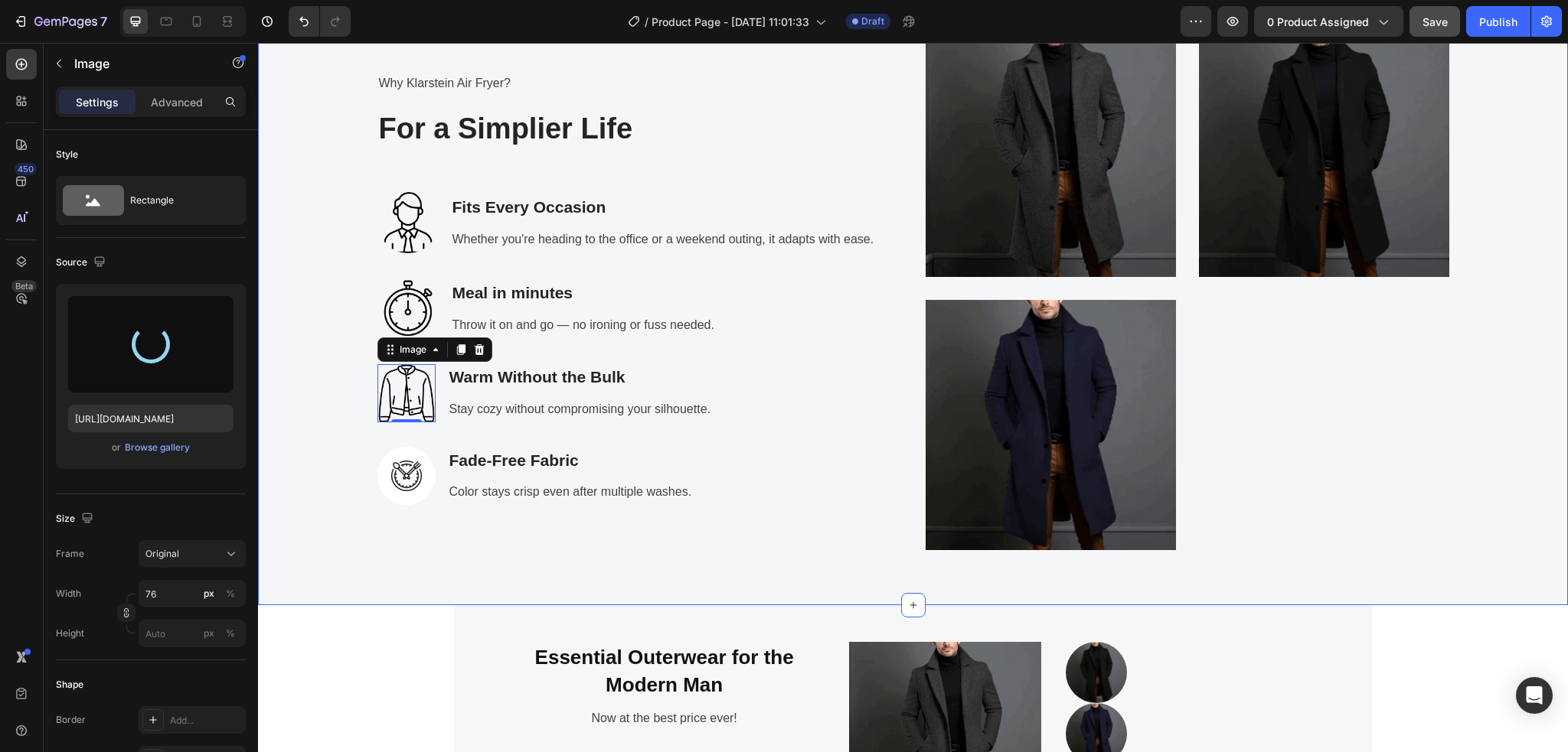
type input "https://cdn.shopify.com/s/files/1/0886/4517/3512/files/gempages_580820274652381…"
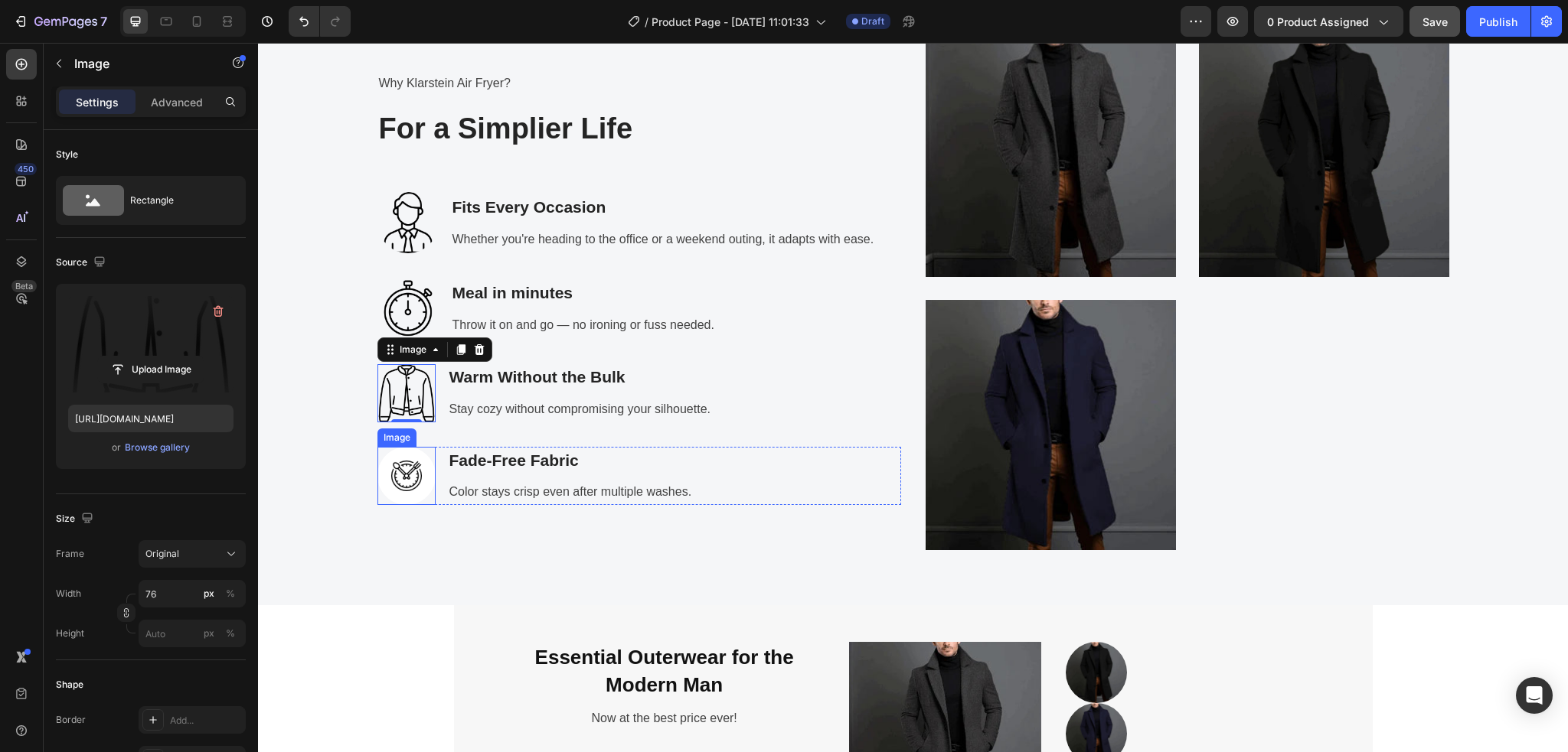
click at [395, 481] on img at bounding box center [406, 475] width 58 height 58
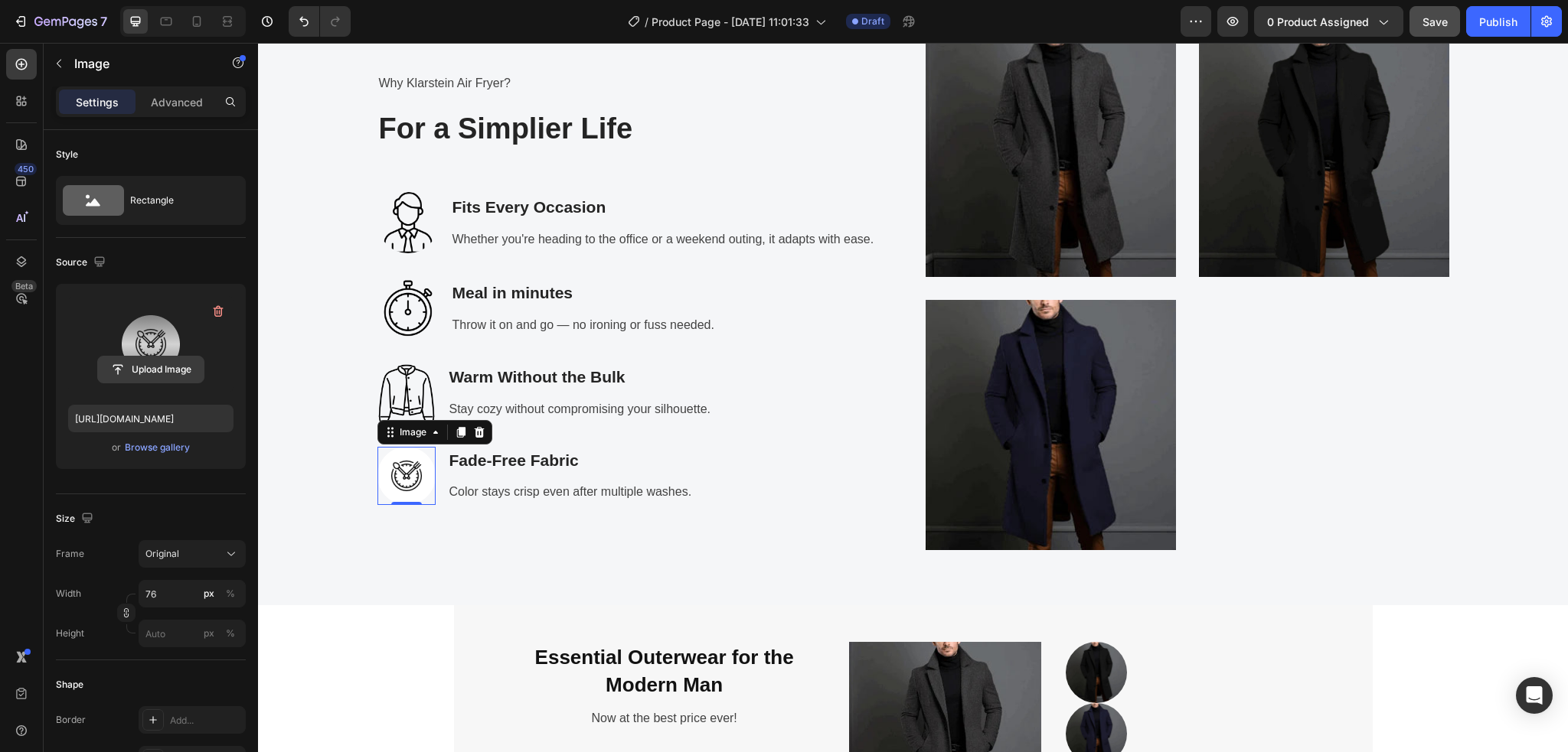
click at [152, 357] on input "file" at bounding box center [150, 369] width 105 height 26
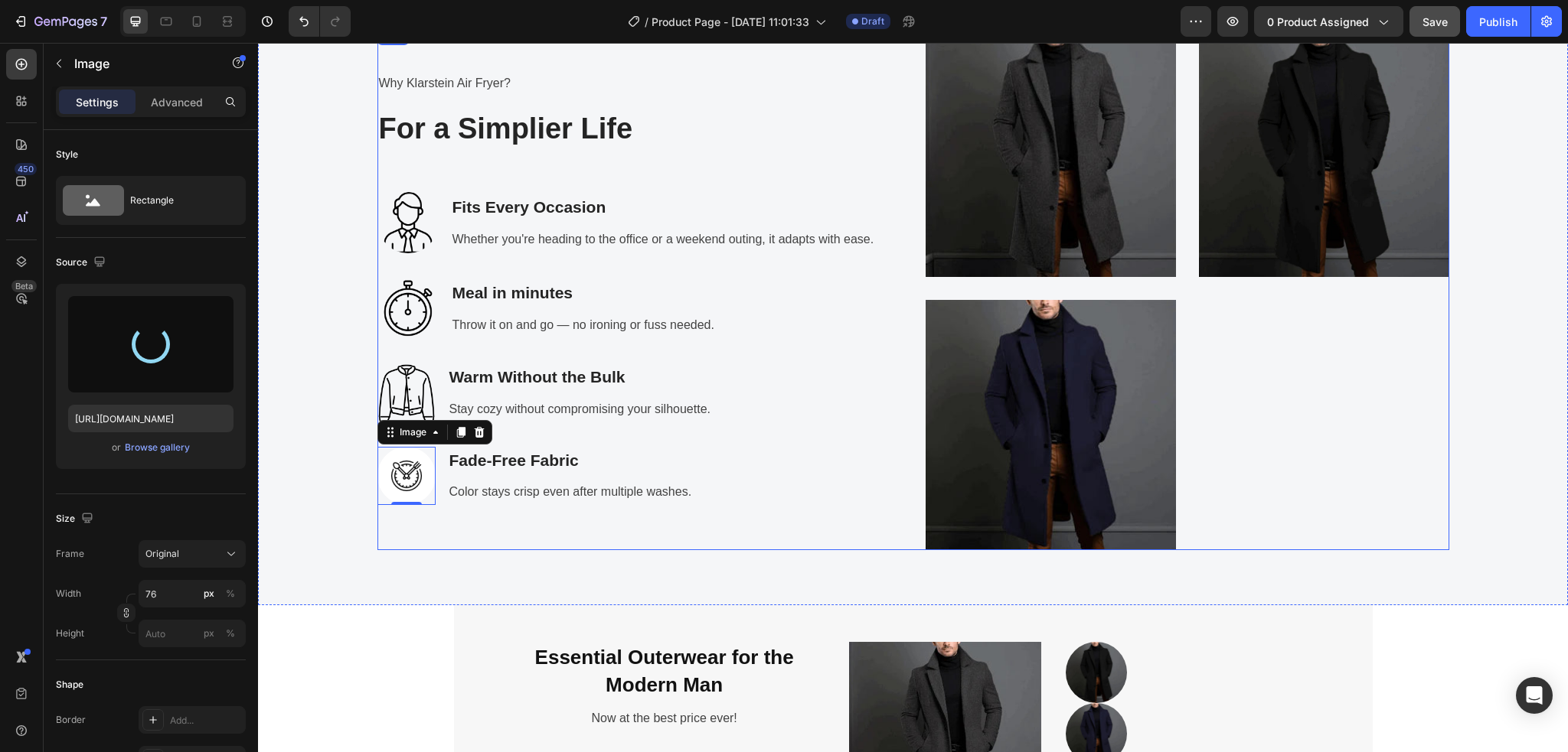
type input "https://cdn.shopify.com/s/files/1/0886/4517/3512/files/gempages_580820274652381…"
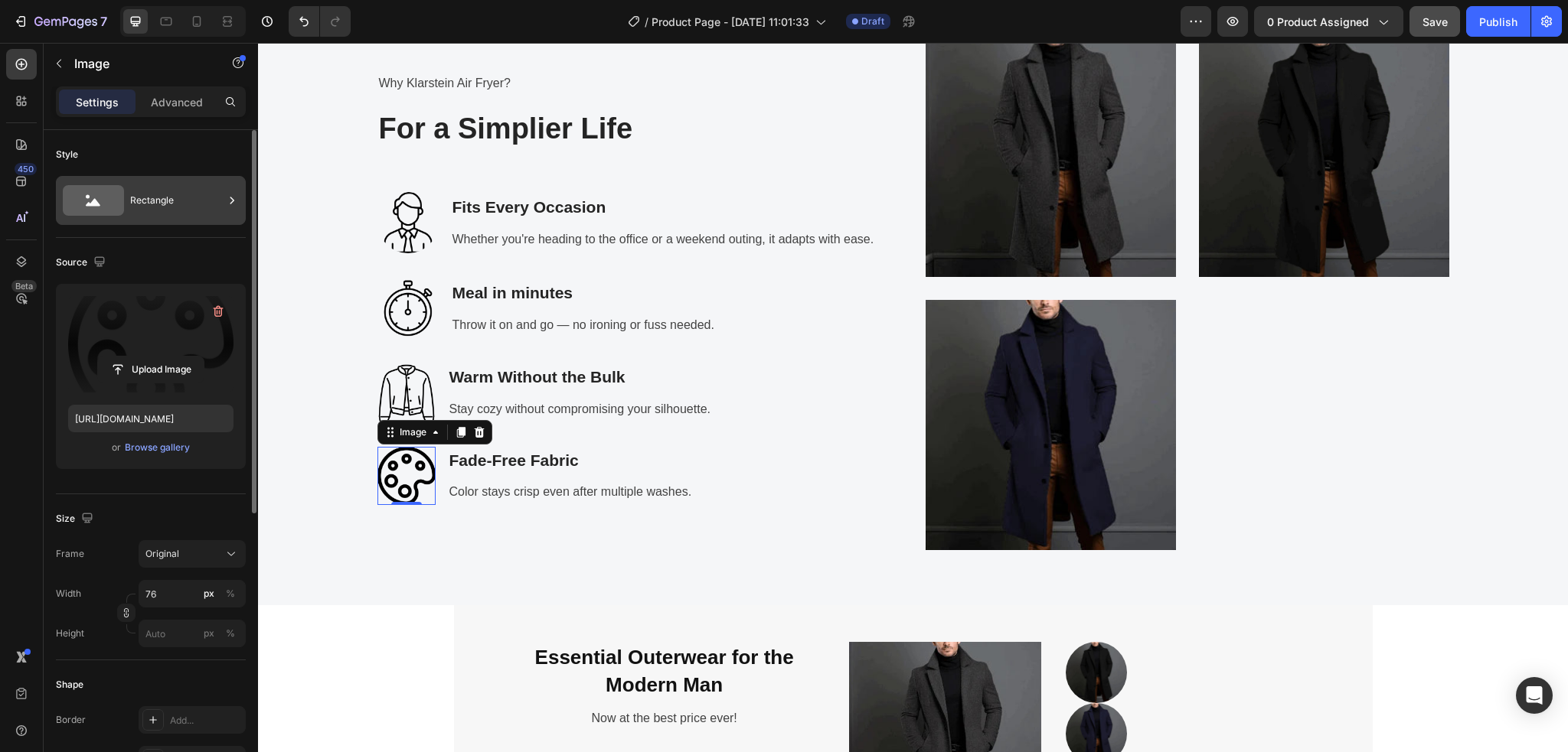
click at [211, 208] on div "Rectangle" at bounding box center [176, 201] width 94 height 35
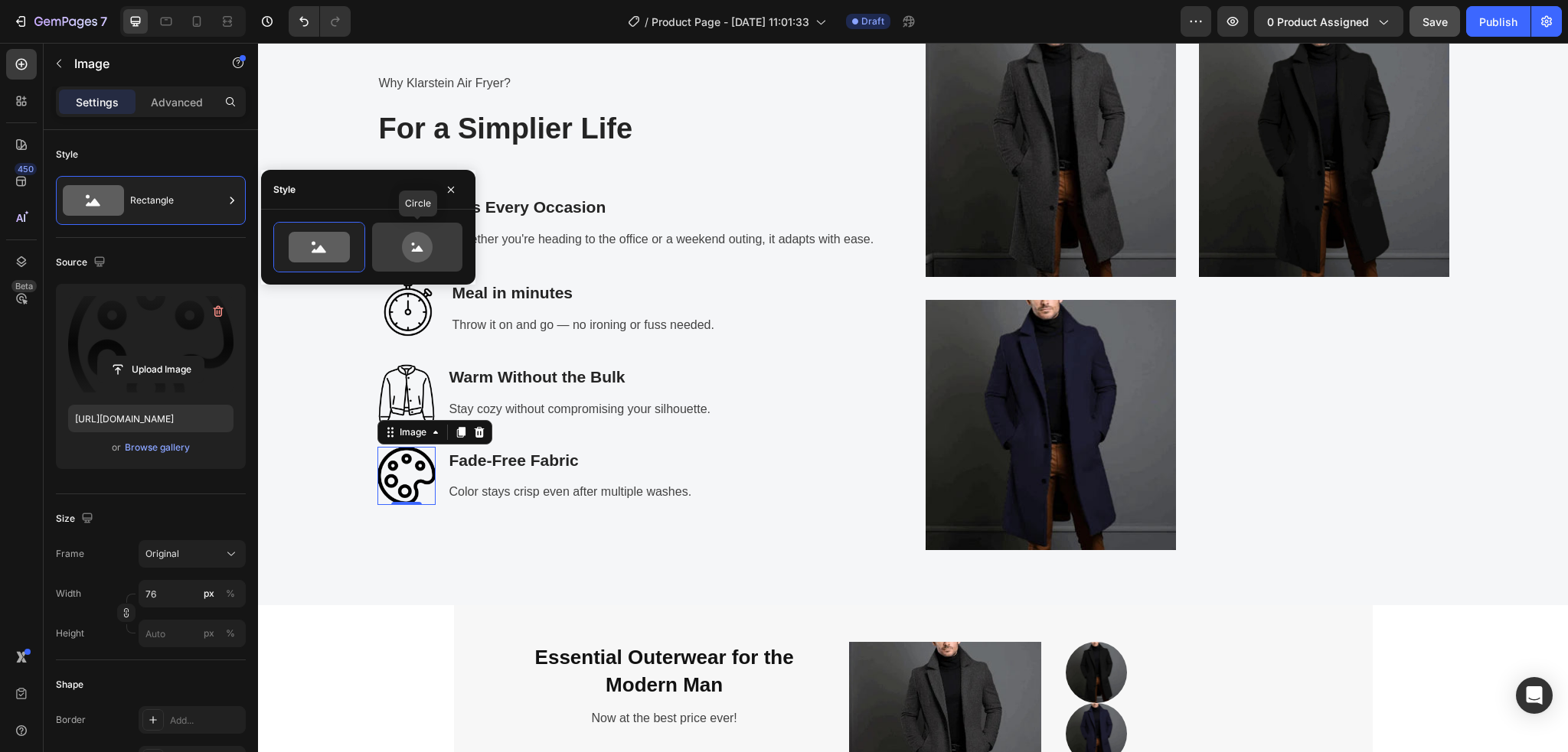
click at [419, 256] on icon at bounding box center [417, 246] width 31 height 31
type input "80"
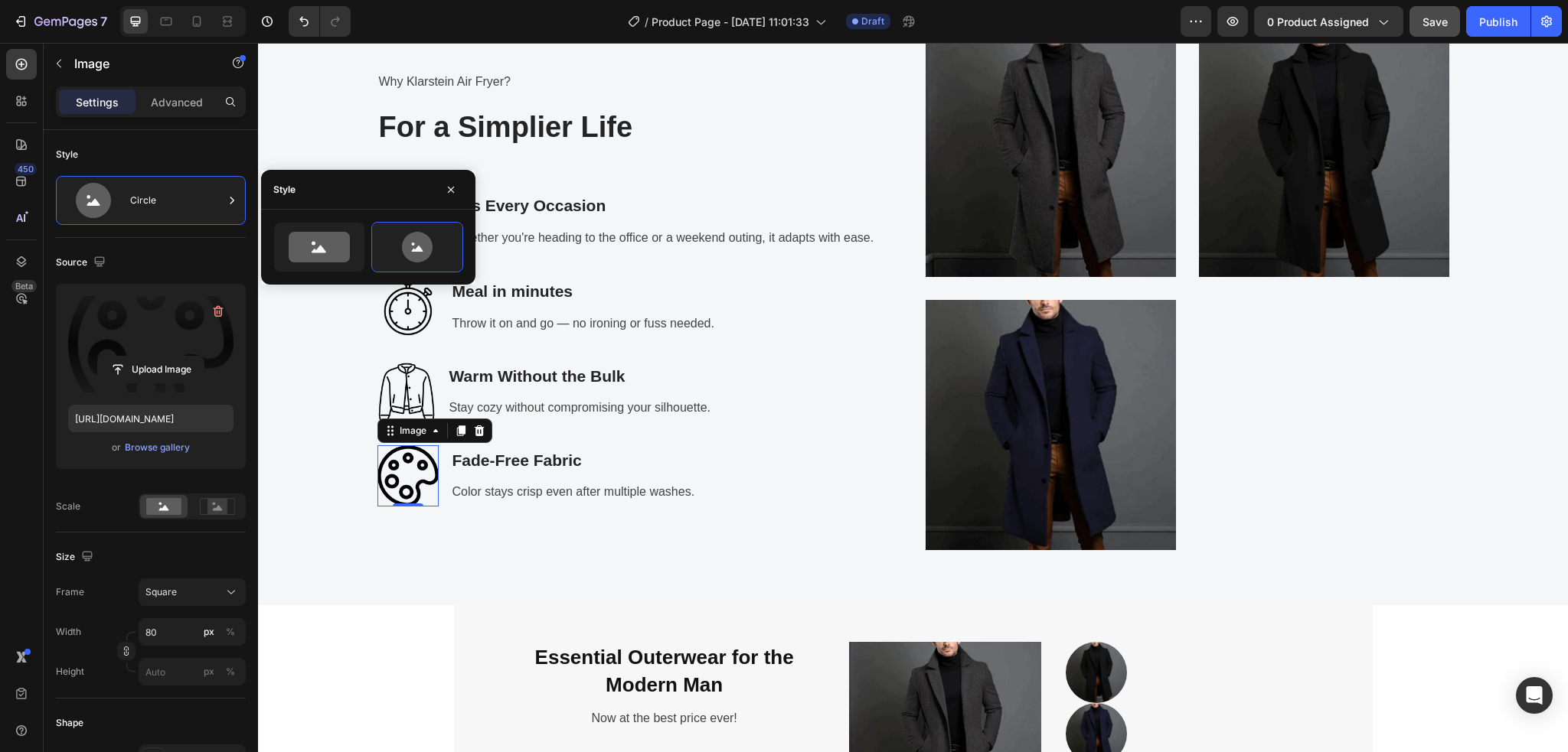
scroll to position [2545, 0]
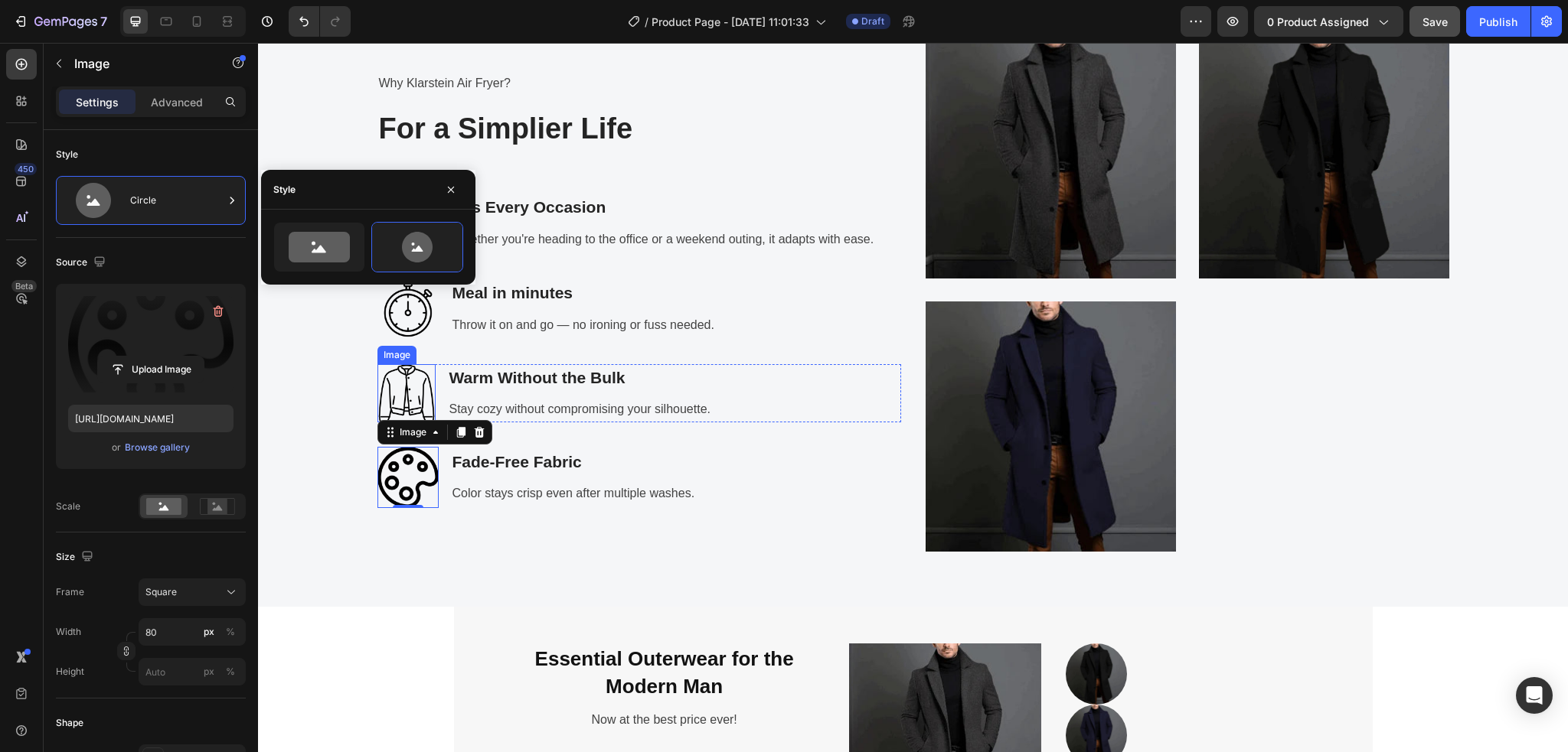
click at [400, 393] on img at bounding box center [406, 393] width 58 height 58
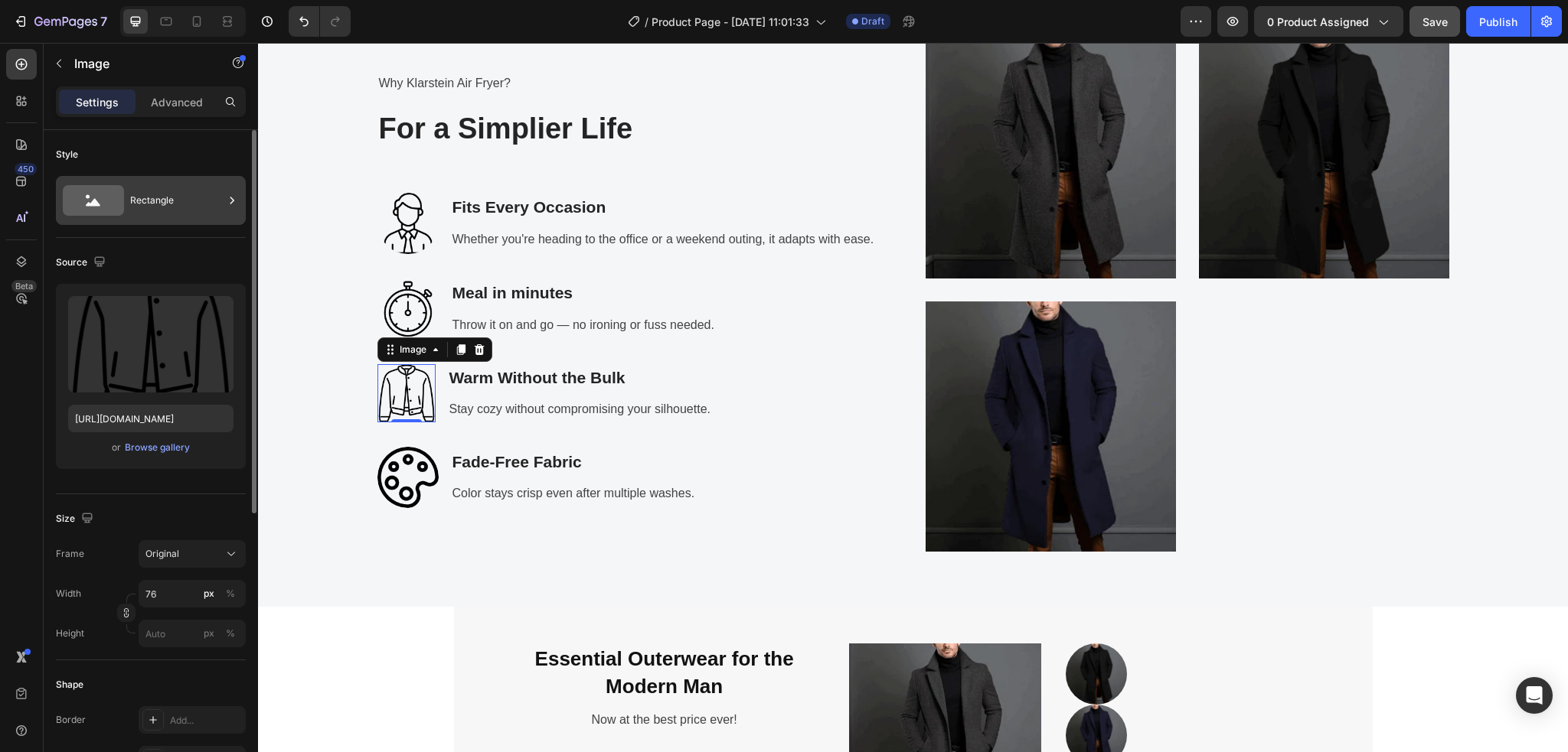
click at [197, 208] on div "Rectangle" at bounding box center [176, 201] width 94 height 35
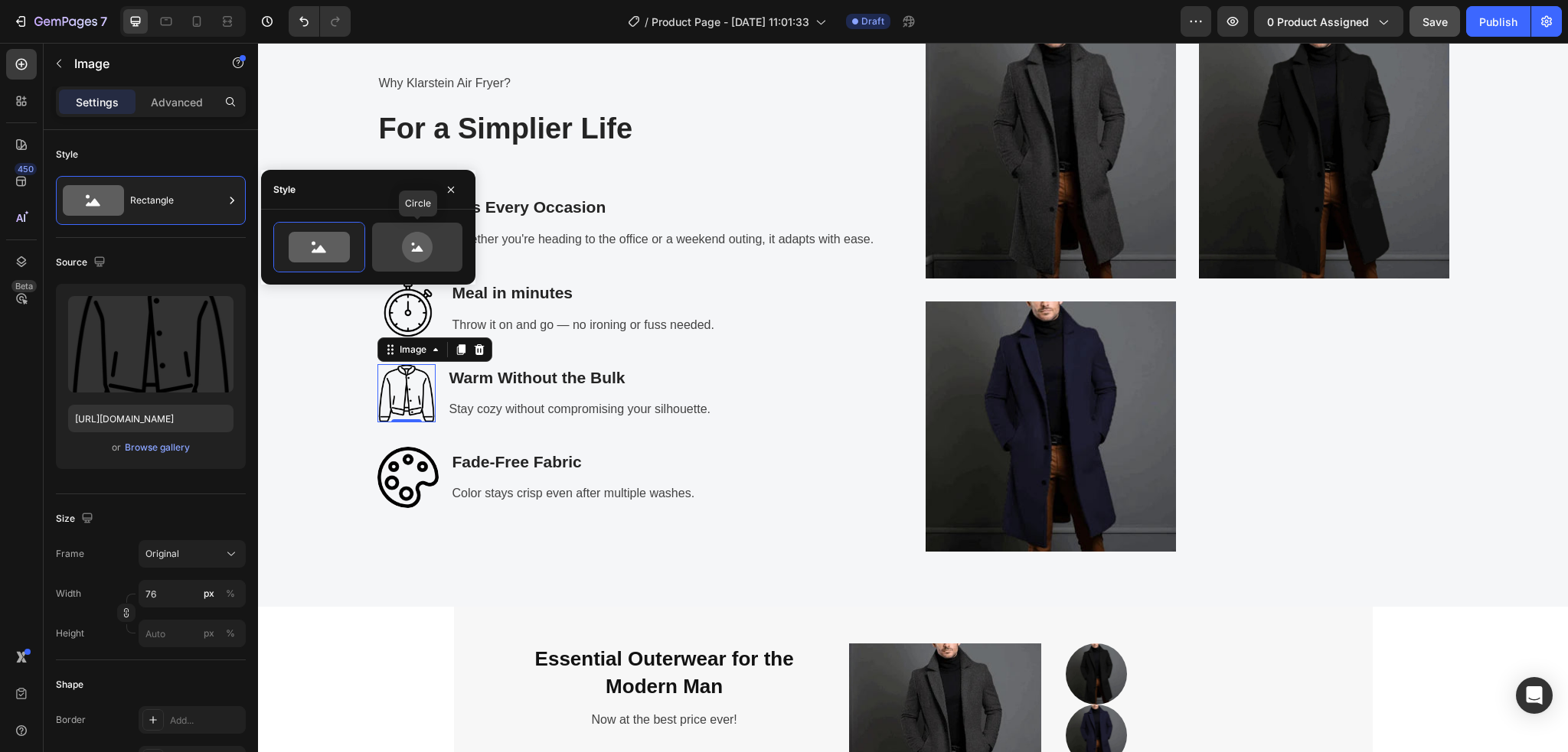
click at [397, 252] on icon at bounding box center [417, 246] width 72 height 31
type input "80"
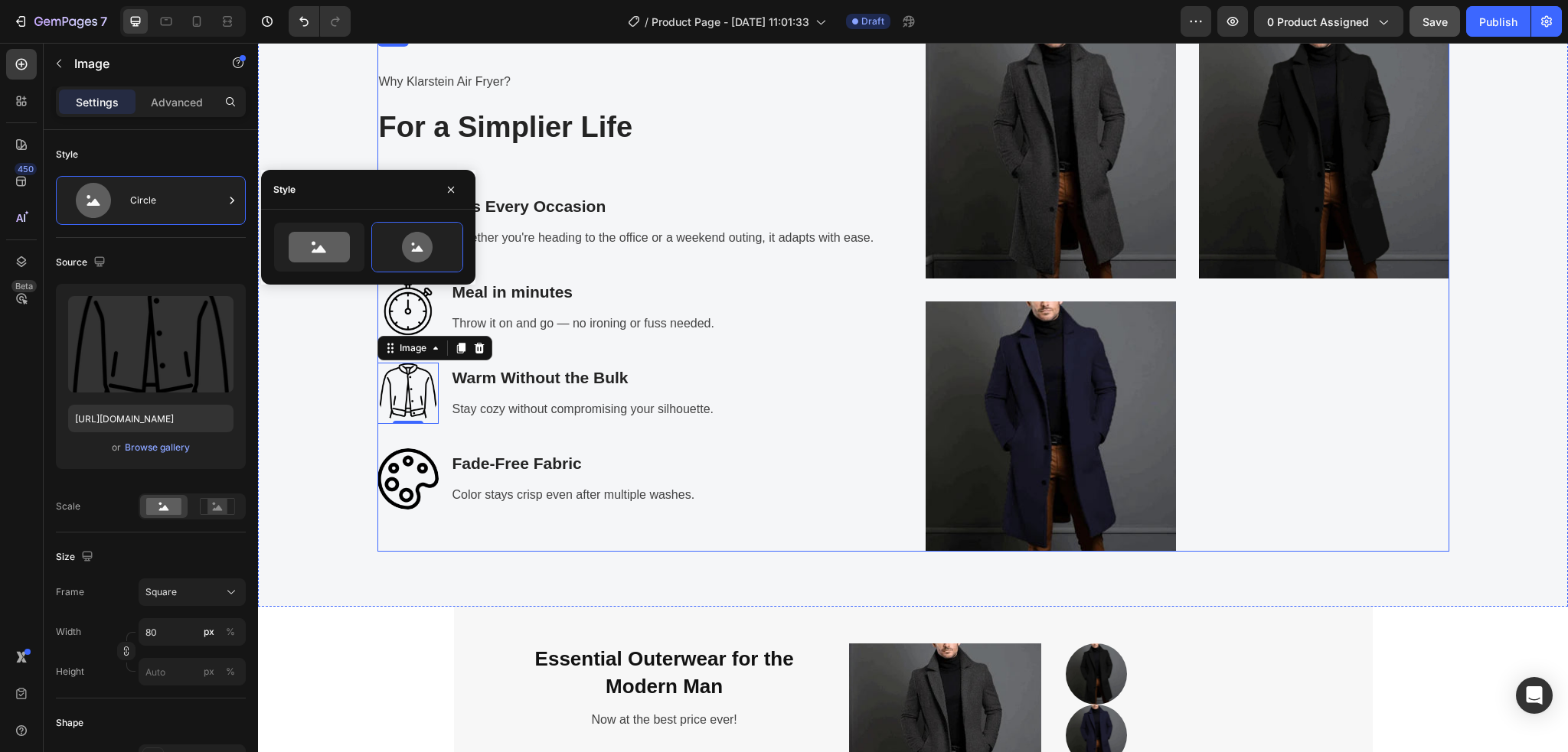
scroll to position [2543, 0]
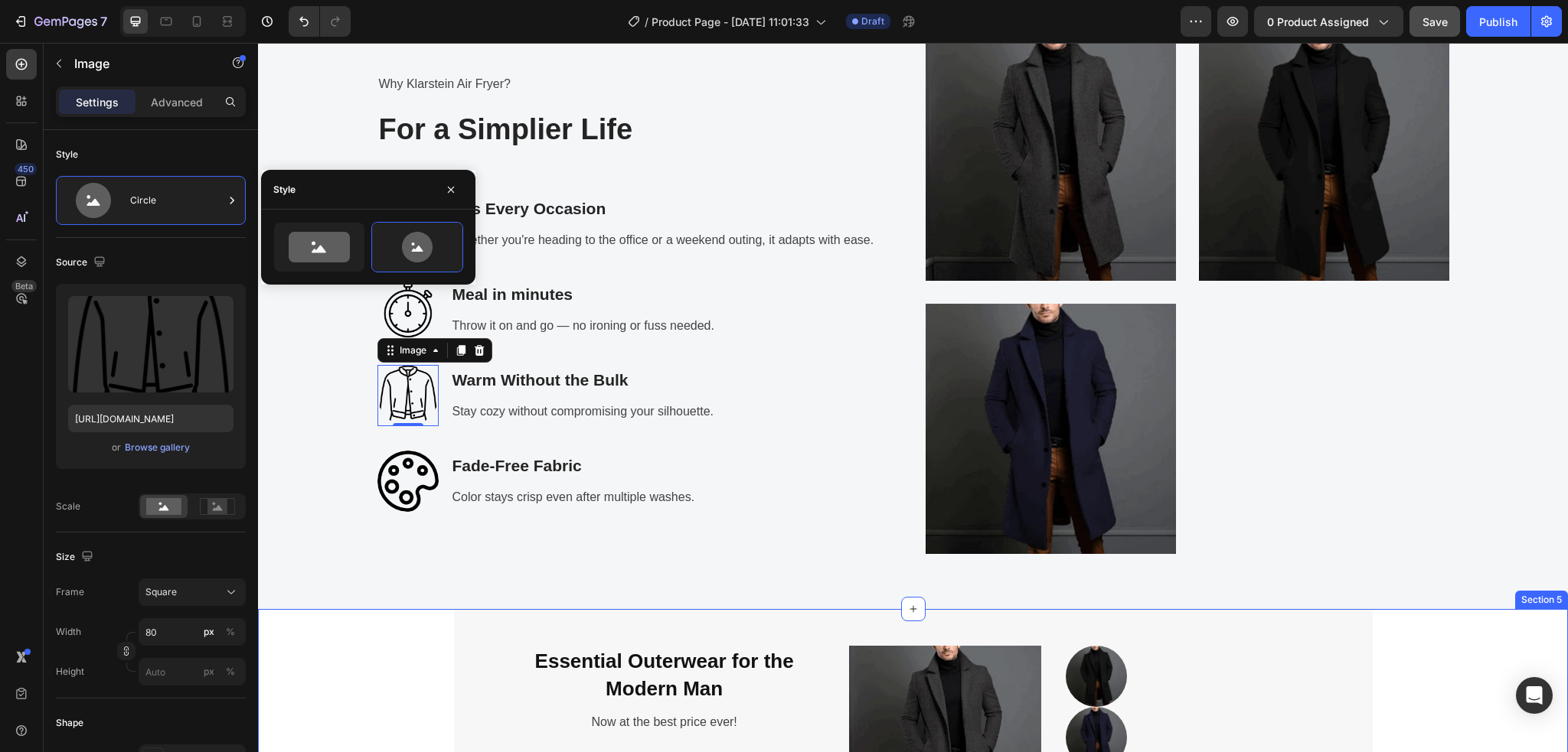
click at [433, 684] on div "Essential Outerwear for the Modern Man Heading Now at the best price ever! Text…" at bounding box center [913, 742] width 1286 height 266
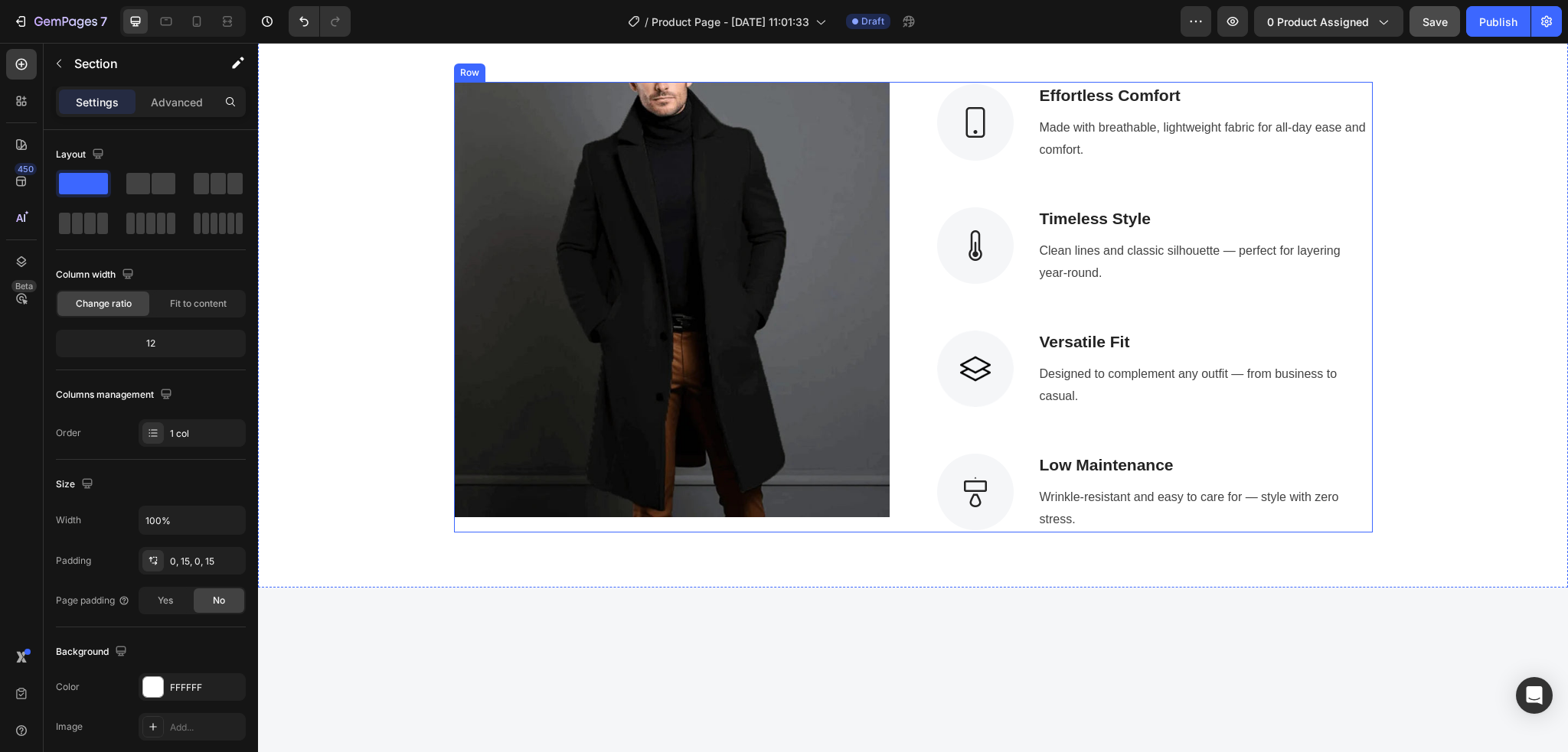
scroll to position [1471, 0]
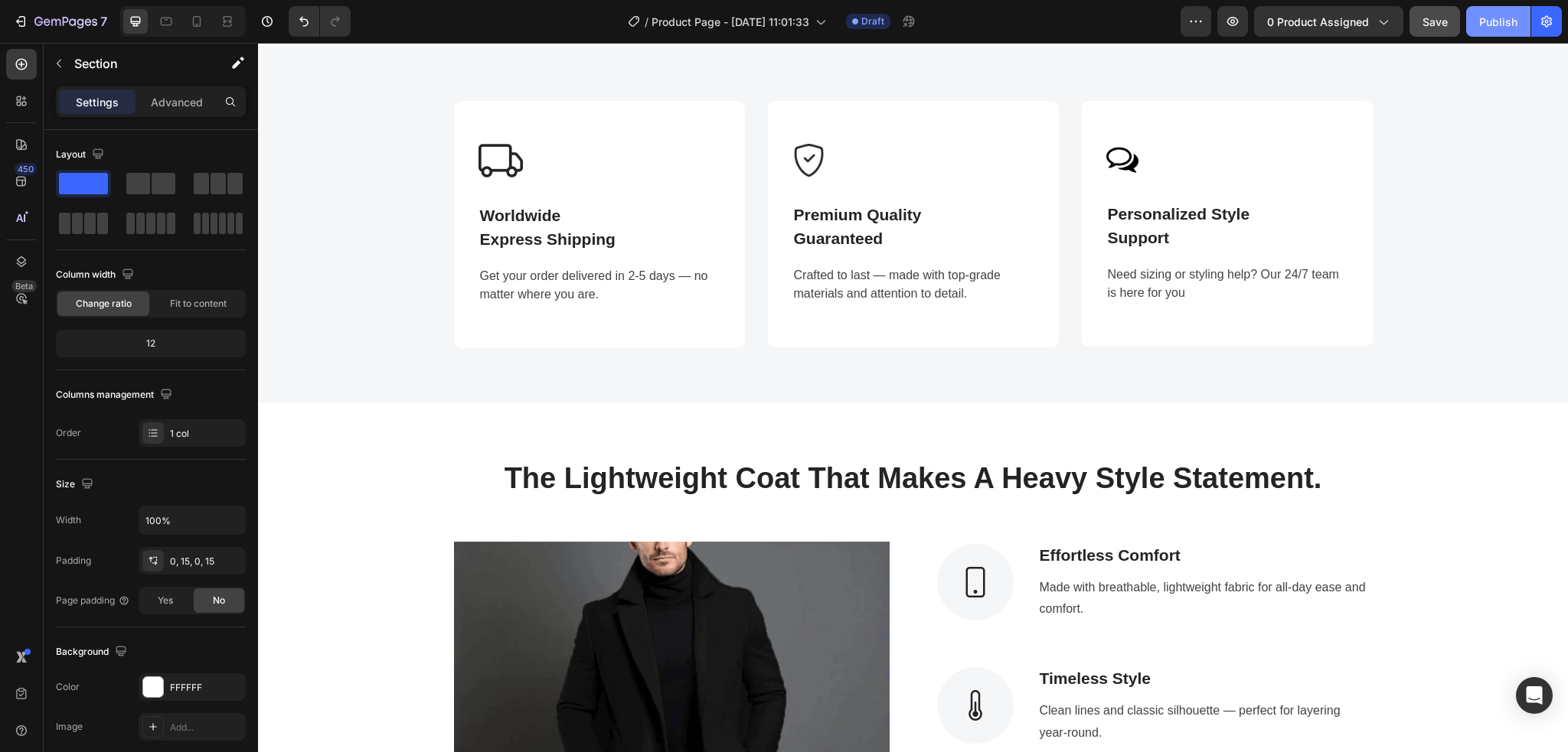
click at [1495, 28] on div "Publish" at bounding box center [1497, 22] width 38 height 16
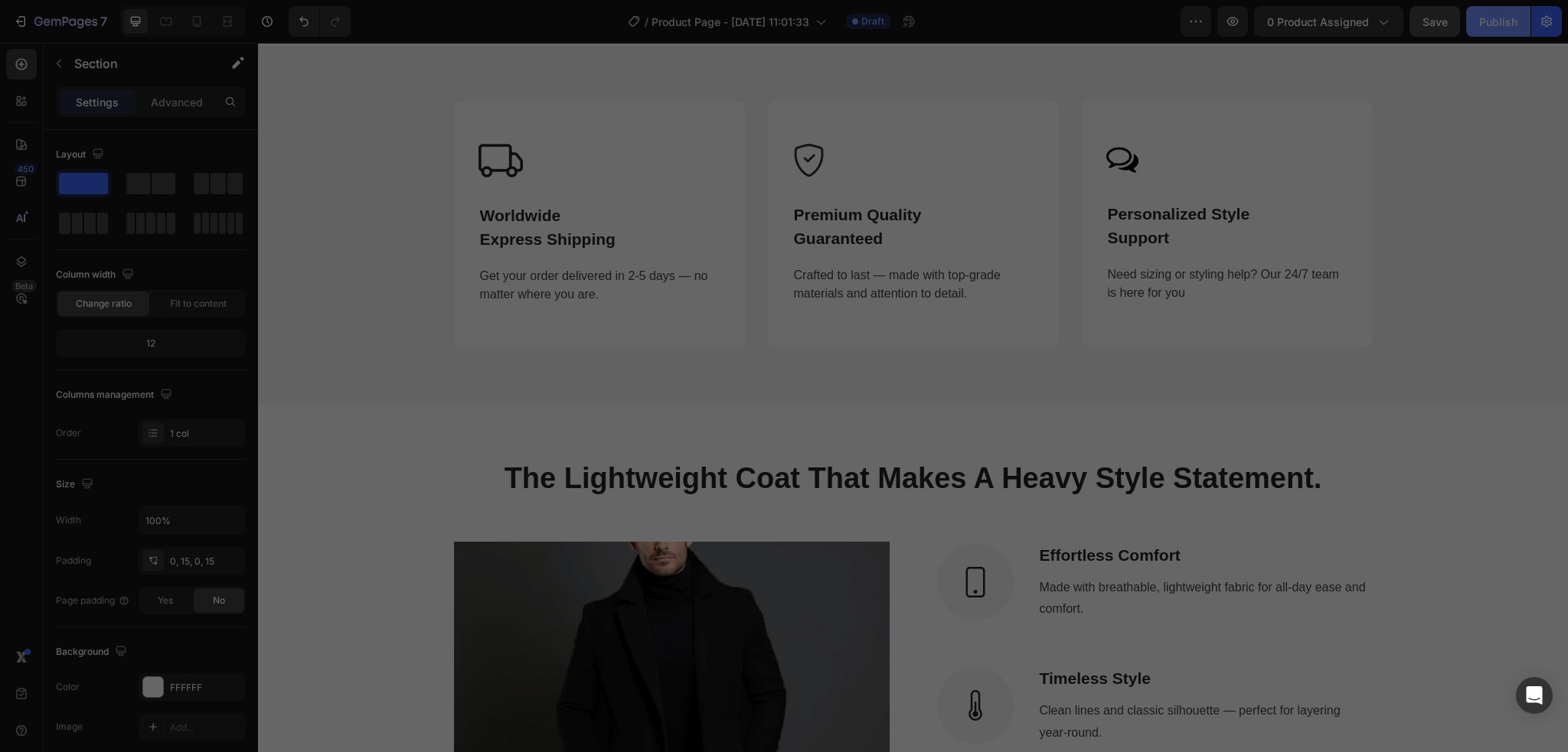
scroll to position [1319, 0]
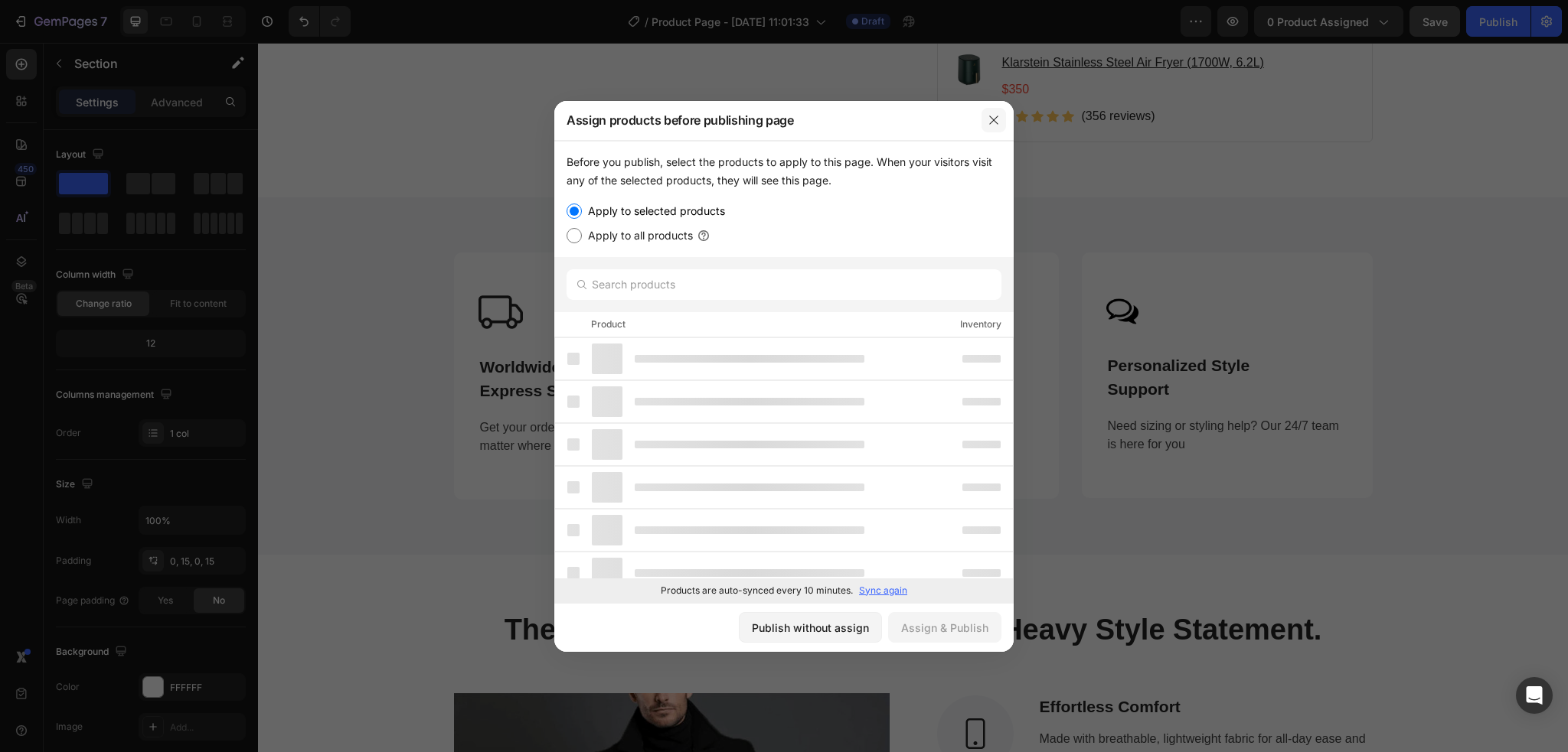
click at [998, 125] on icon "button" at bounding box center [993, 120] width 12 height 12
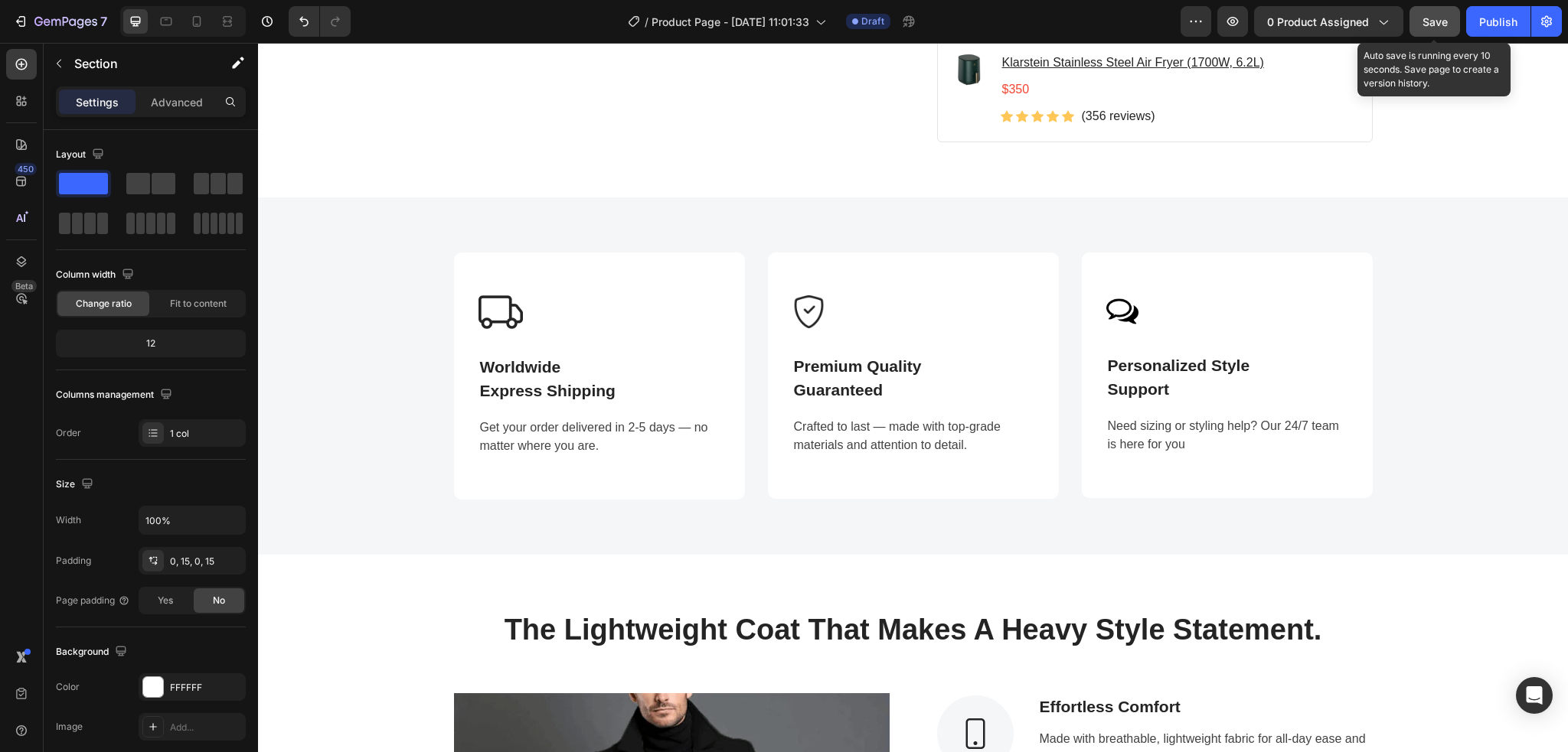
click at [1423, 19] on span "Save" at bounding box center [1435, 22] width 26 height 13
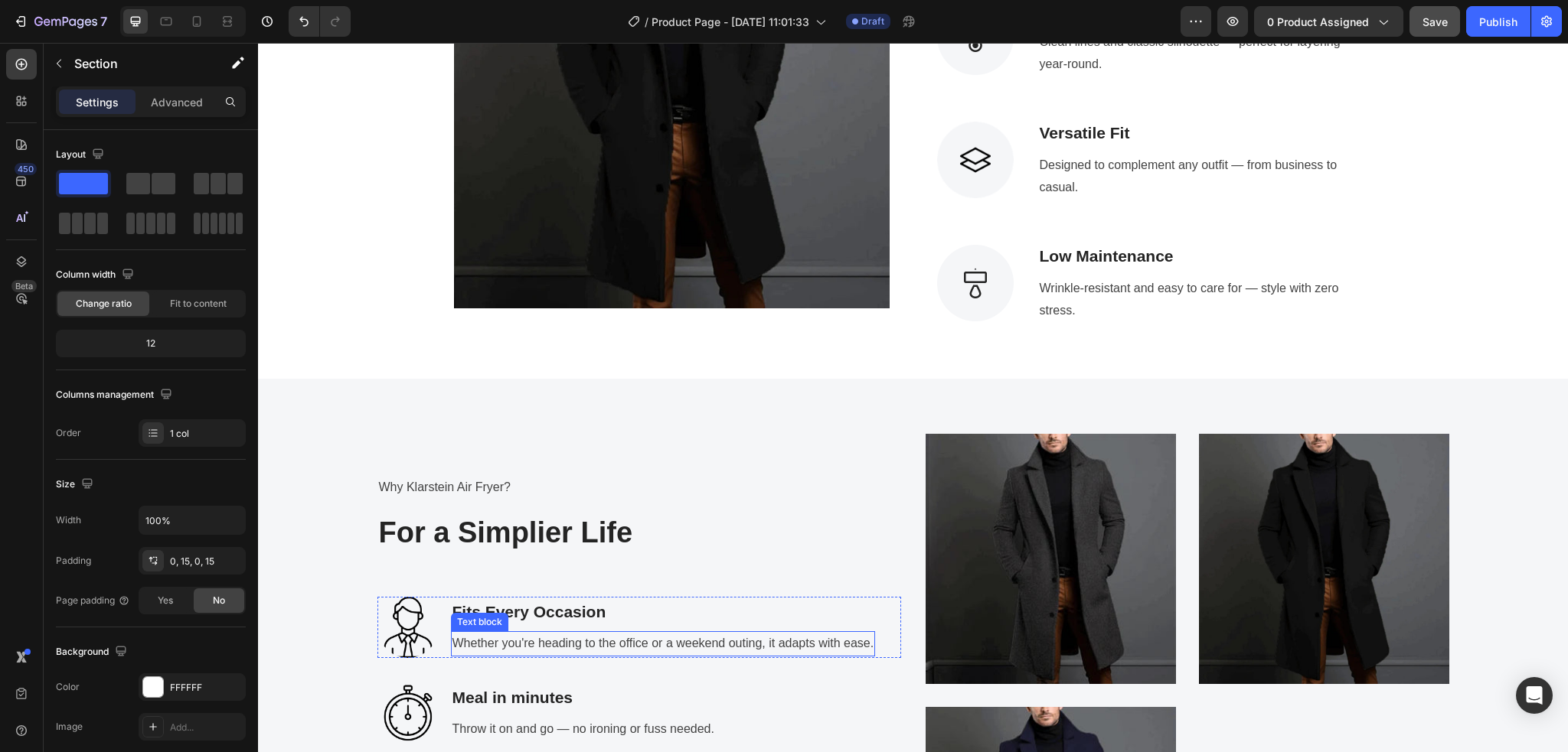
scroll to position [2136, 0]
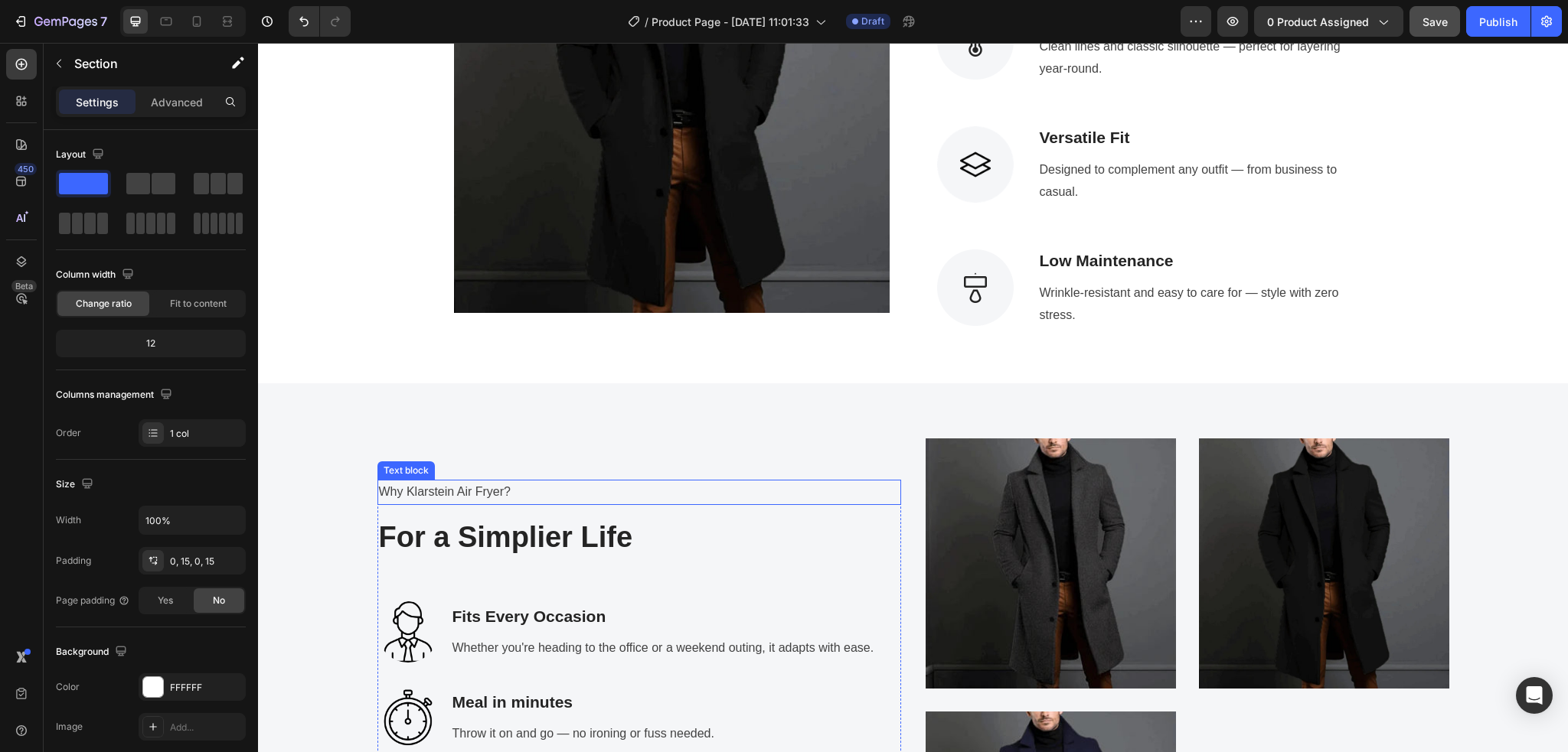
click at [509, 497] on p "Why Klarstein Air Fryer?" at bounding box center [639, 492] width 520 height 23
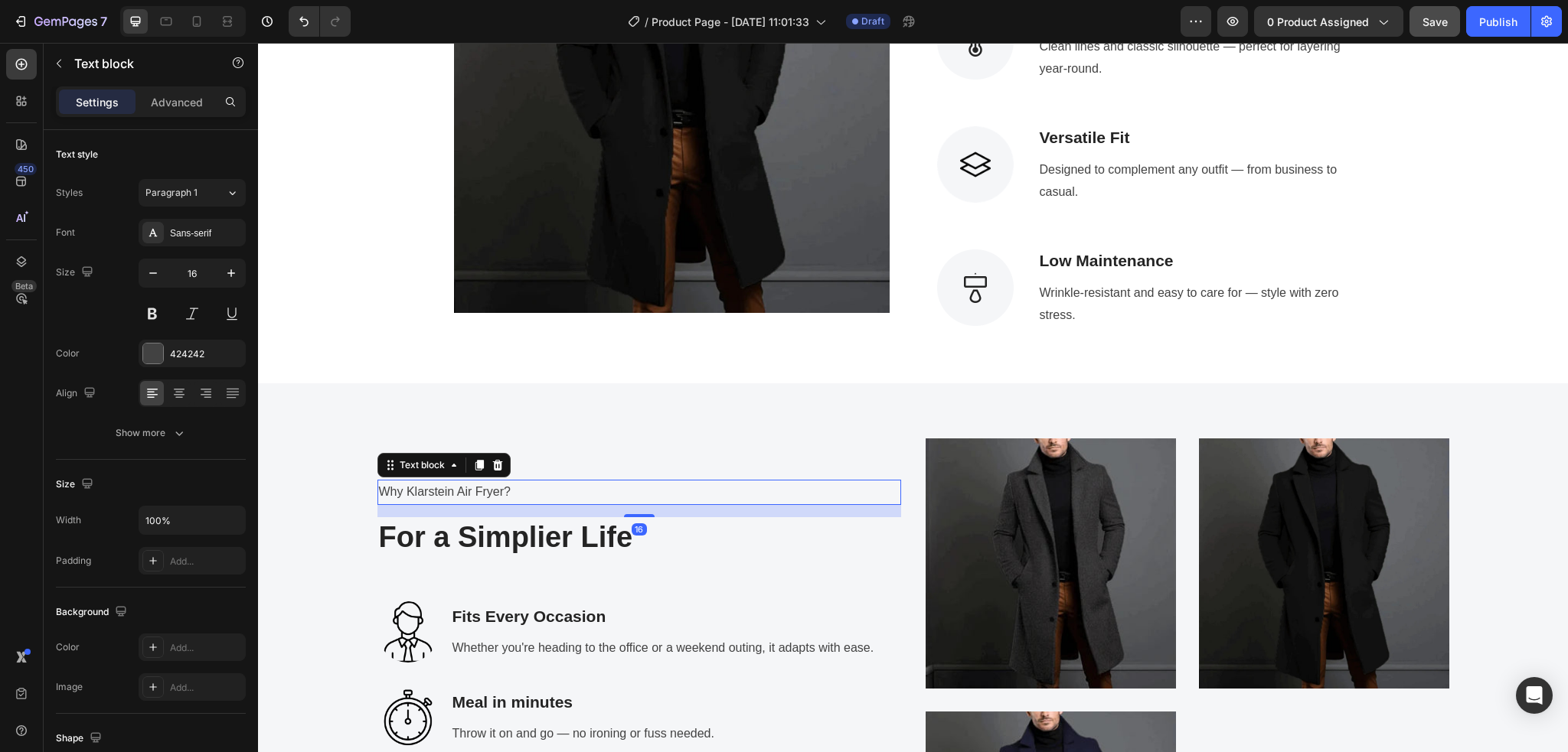
click at [510, 496] on p "Why Klarstein Air Fryer?" at bounding box center [639, 492] width 520 height 23
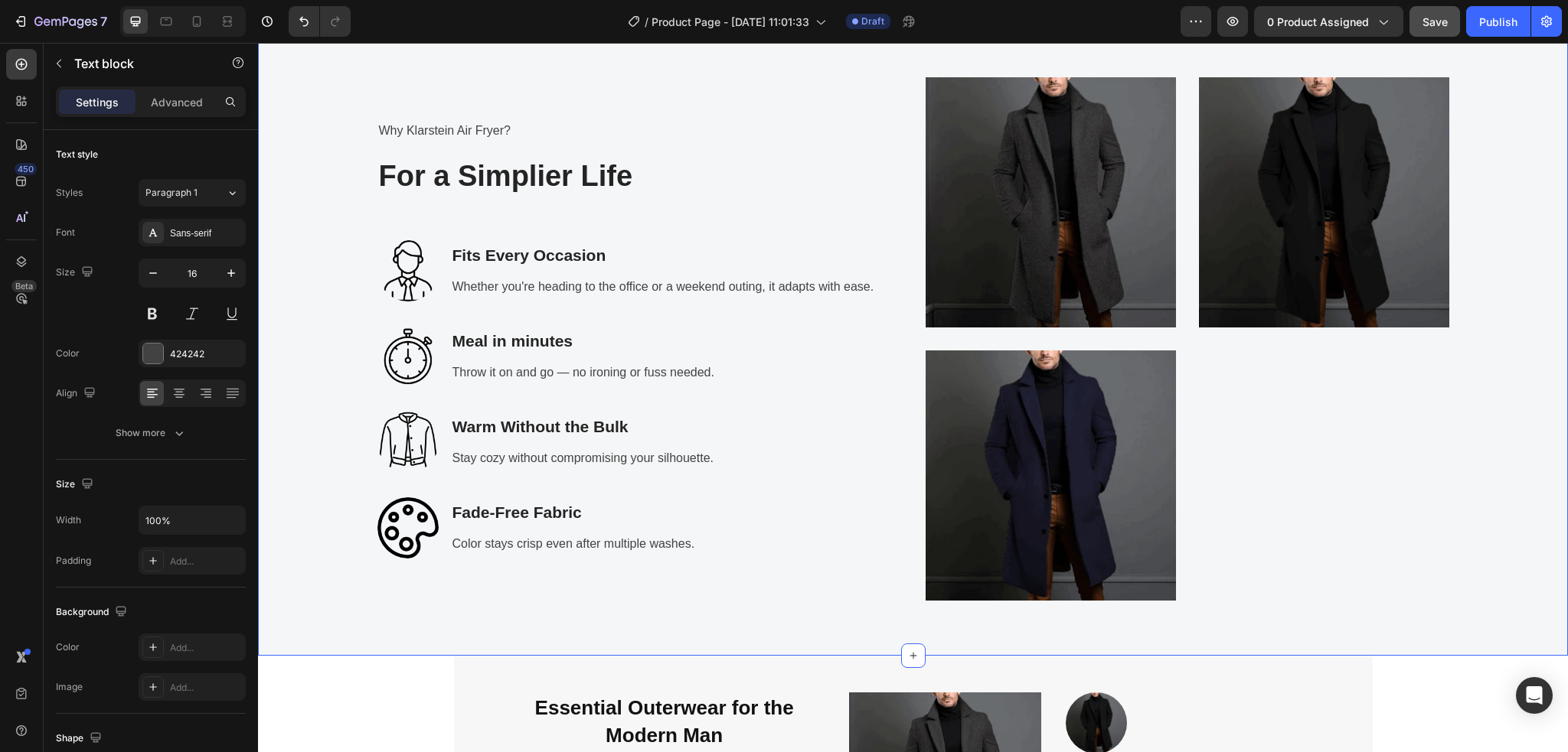
scroll to position [2340, 0]
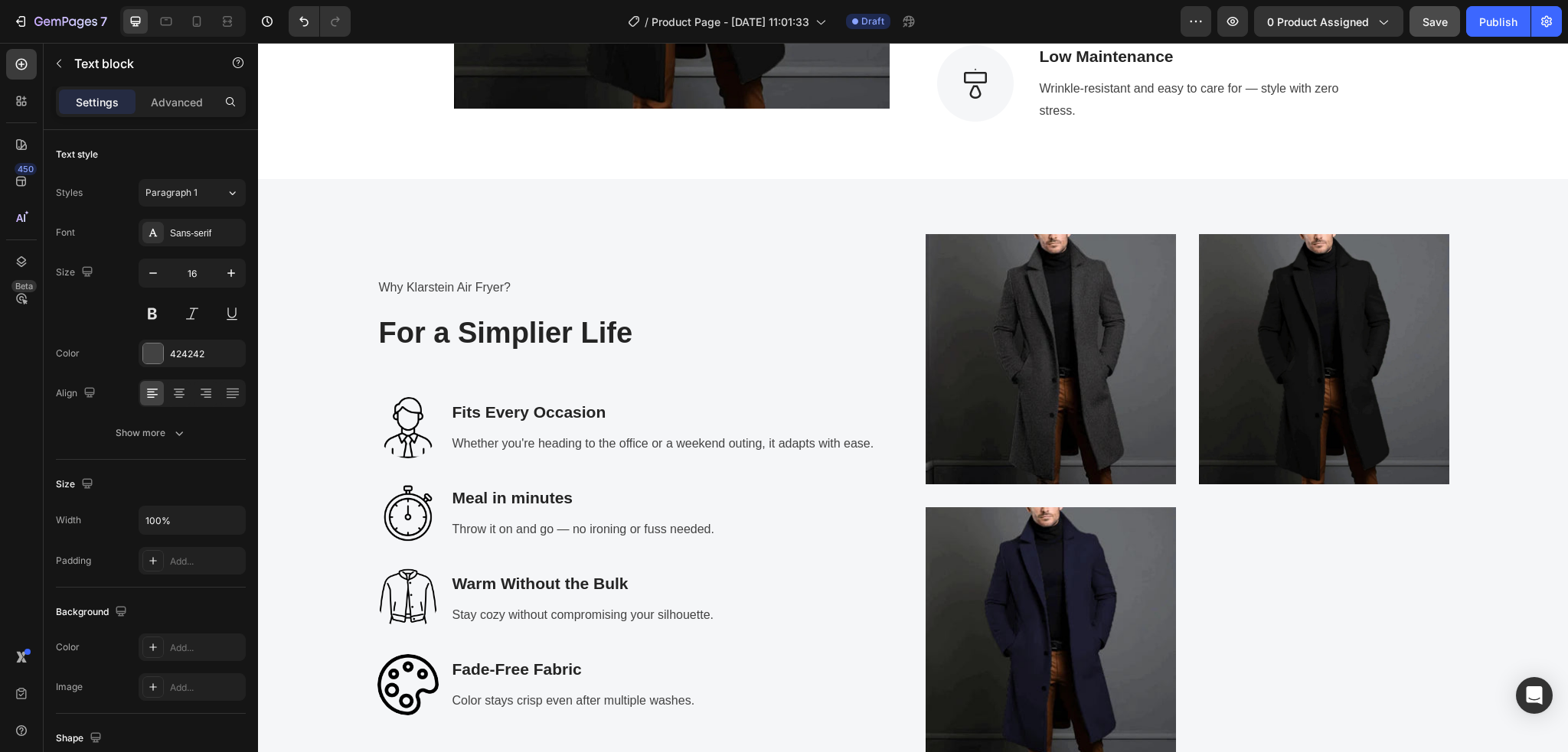
click at [510, 286] on p "Why Klarstein Air Fryer?" at bounding box center [639, 287] width 520 height 23
click at [485, 286] on p "Why Klarstein Air Fryer?" at bounding box center [639, 287] width 520 height 23
click at [428, 283] on p "Why Klarstein Air Fryer?" at bounding box center [639, 287] width 520 height 23
drag, startPoint x: 371, startPoint y: 283, endPoint x: 510, endPoint y: 293, distance: 139.4
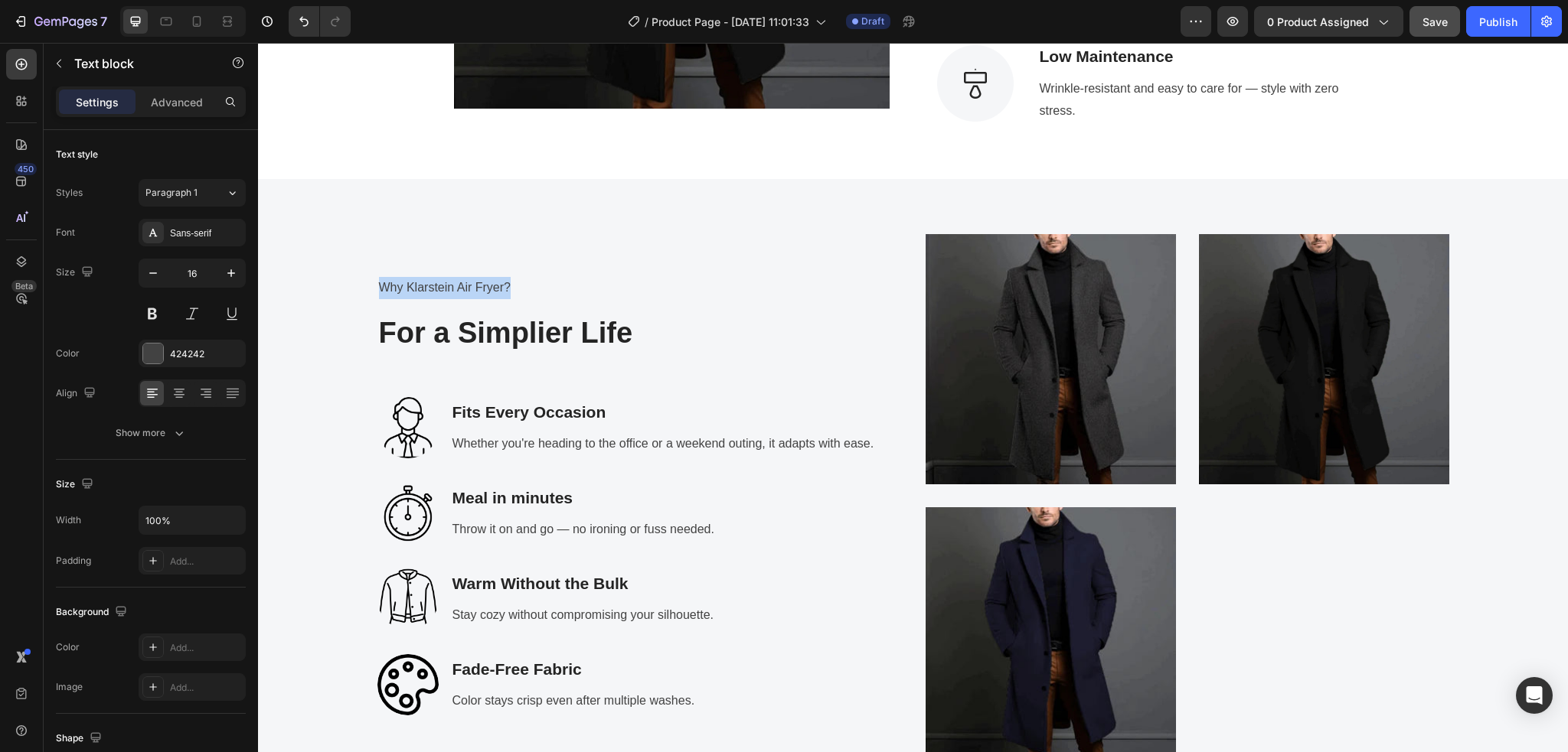
click at [510, 293] on p "Why Klarstein Air Fryer?" at bounding box center [639, 287] width 520 height 23
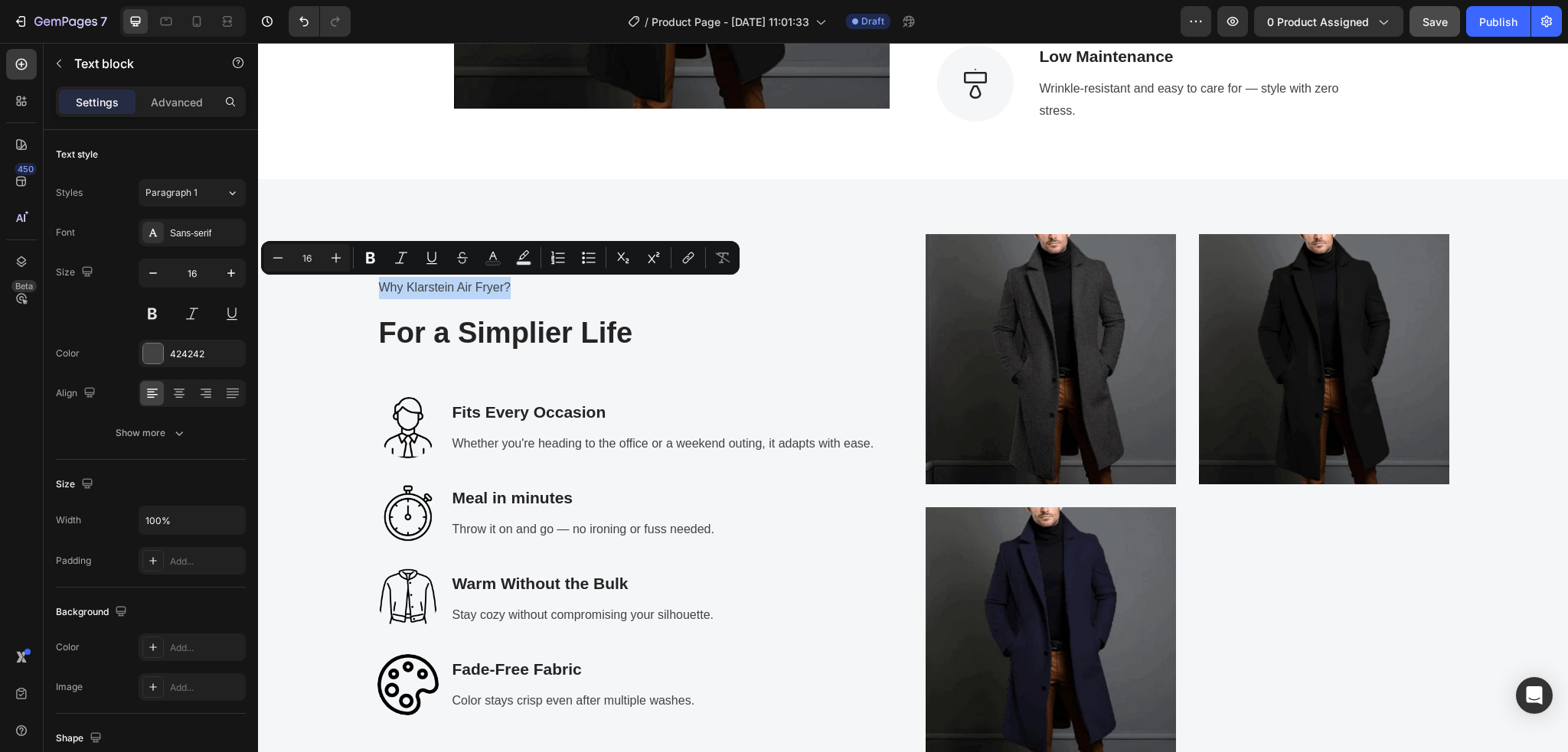
copy p "Why Klarstein Air Fryer?"
click at [499, 291] on p "Why Klarstein Air Fryer?" at bounding box center [639, 287] width 520 height 23
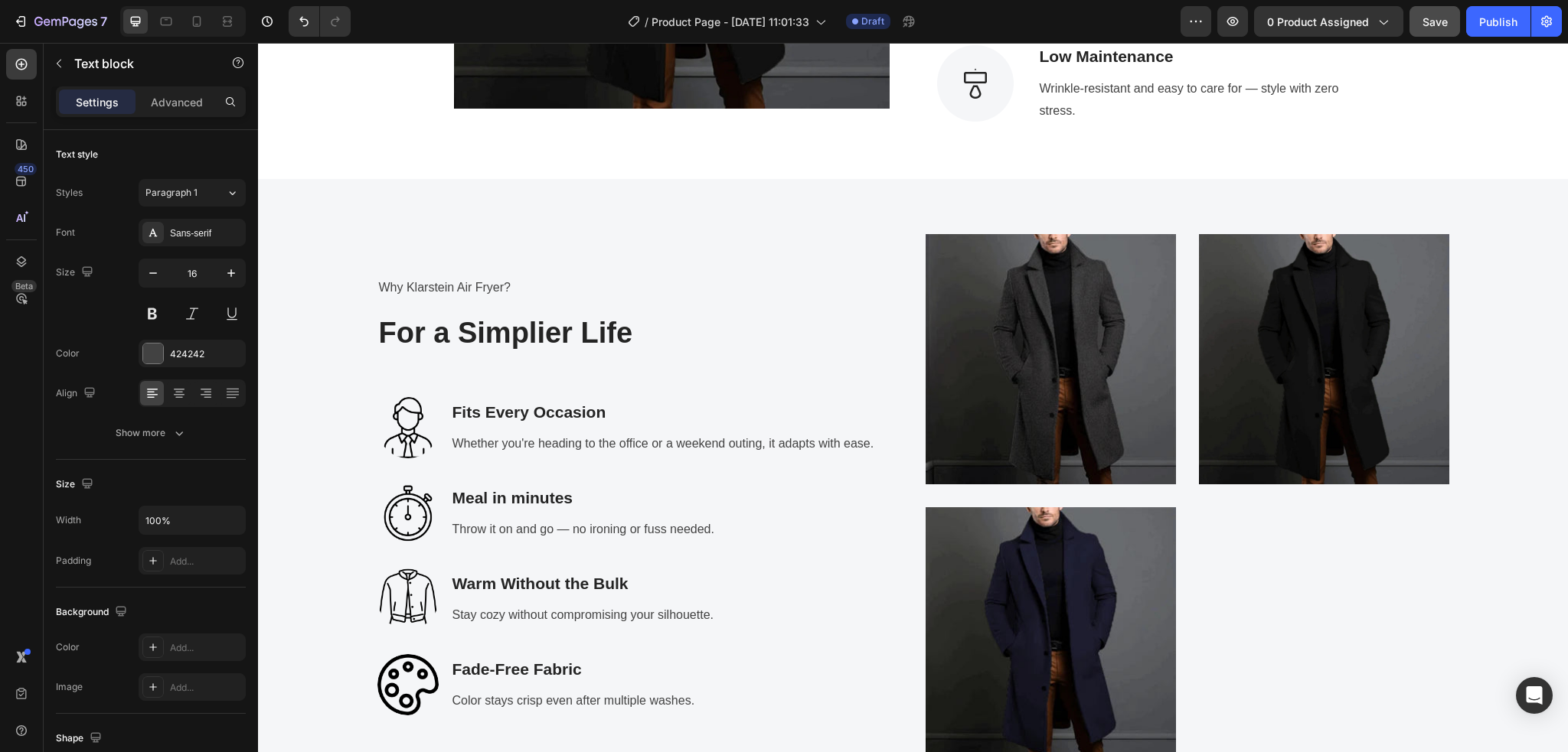
click at [500, 287] on p "Why Klarstein Air Fryer?" at bounding box center [639, 287] width 520 height 23
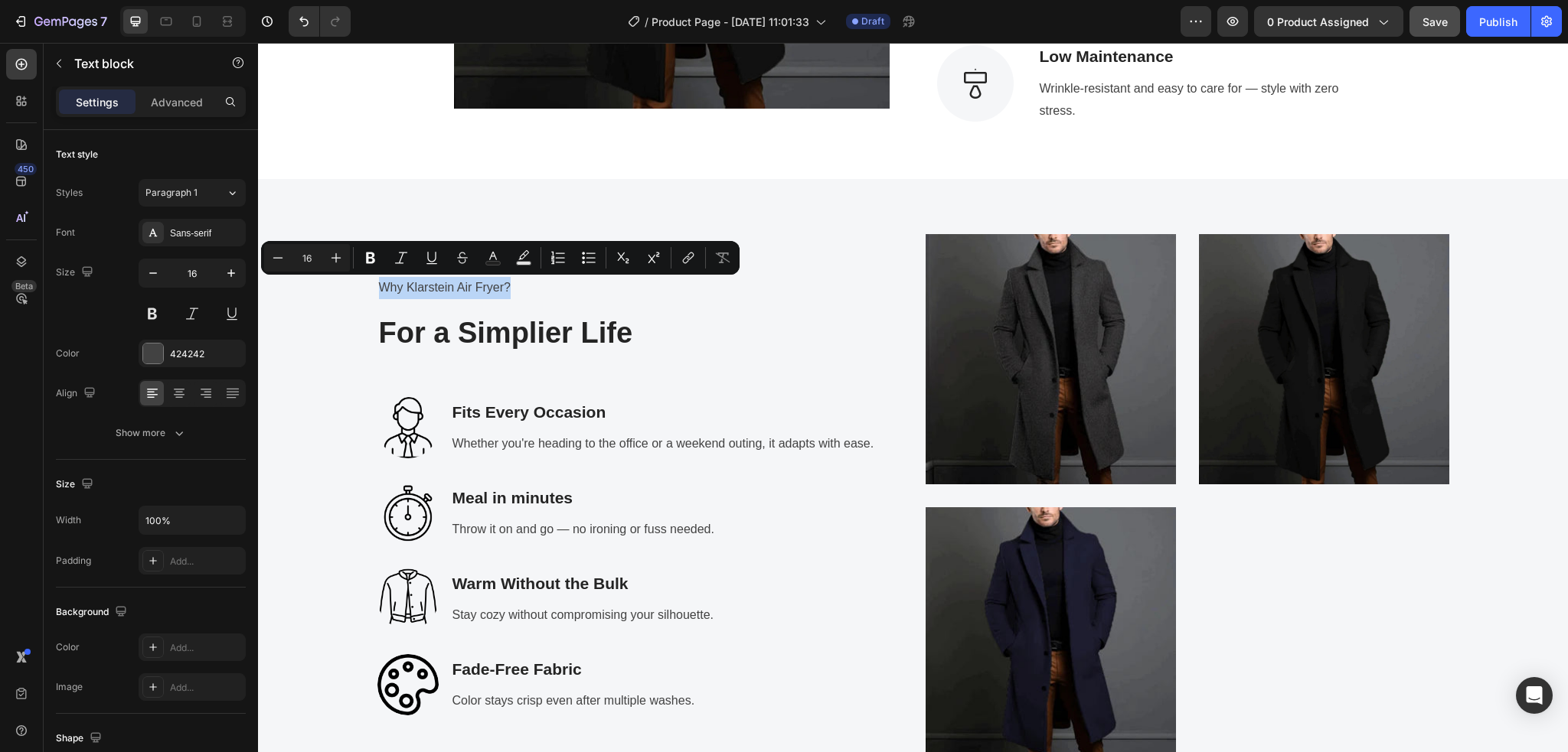
drag, startPoint x: 506, startPoint y: 283, endPoint x: 371, endPoint y: 283, distance: 135.0
click at [379, 283] on p "Why Klarstein Air Fryer?" at bounding box center [639, 287] width 520 height 23
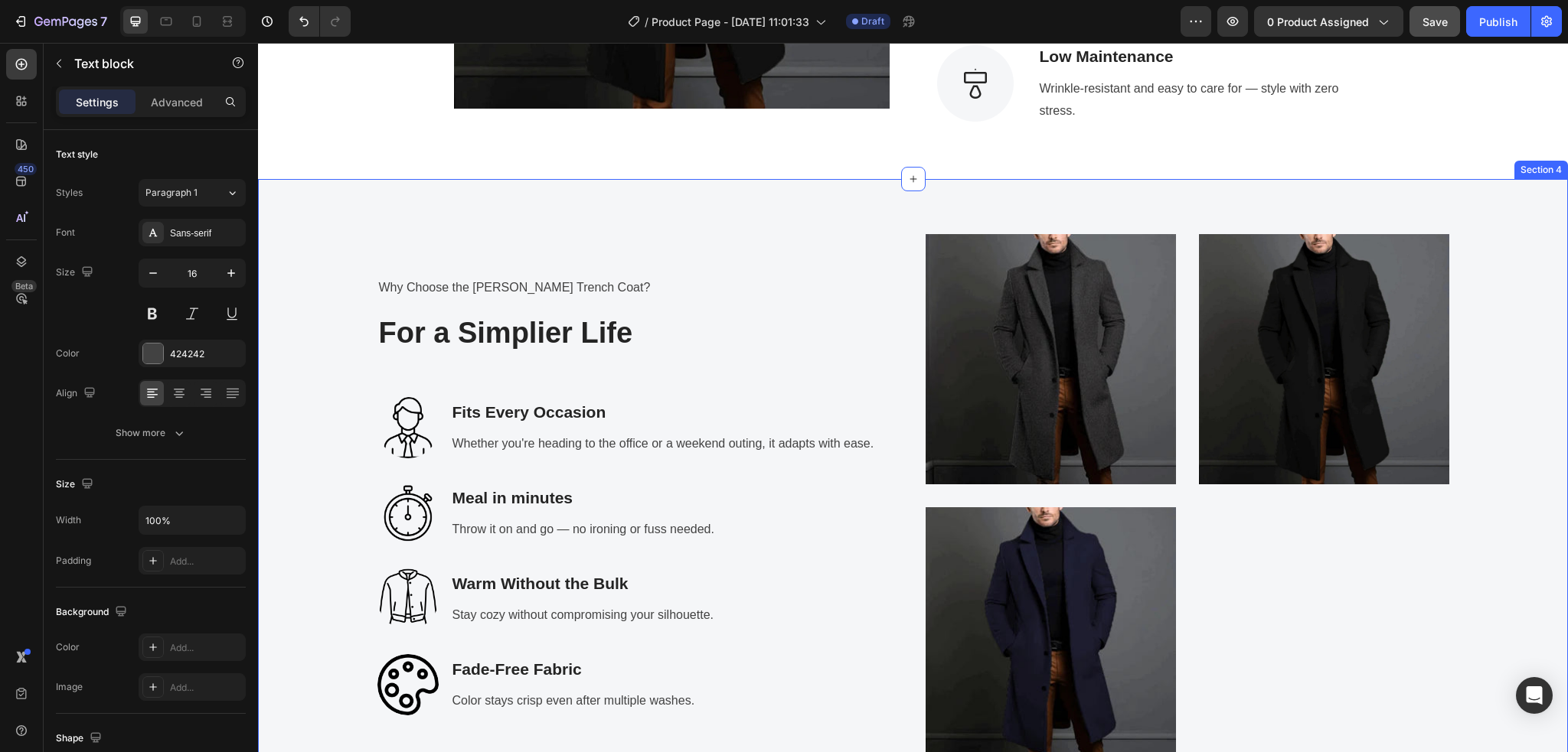
click at [341, 368] on div "Why Choose the Asher Trench Coat? Text block For a Simplier Life Heading Image …" at bounding box center [913, 496] width 1286 height 524
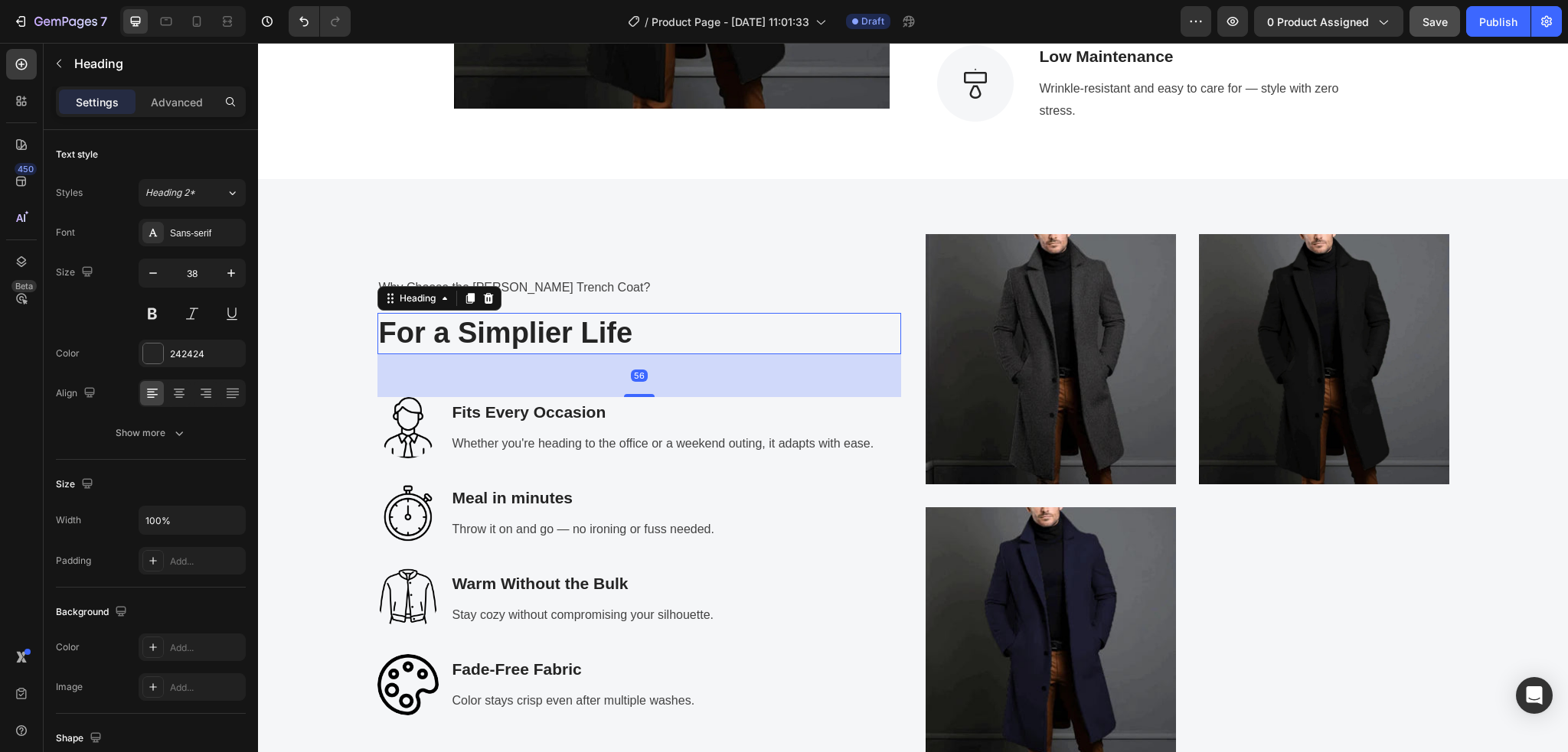
click at [665, 331] on p "For a Simplier Life" at bounding box center [639, 333] width 520 height 37
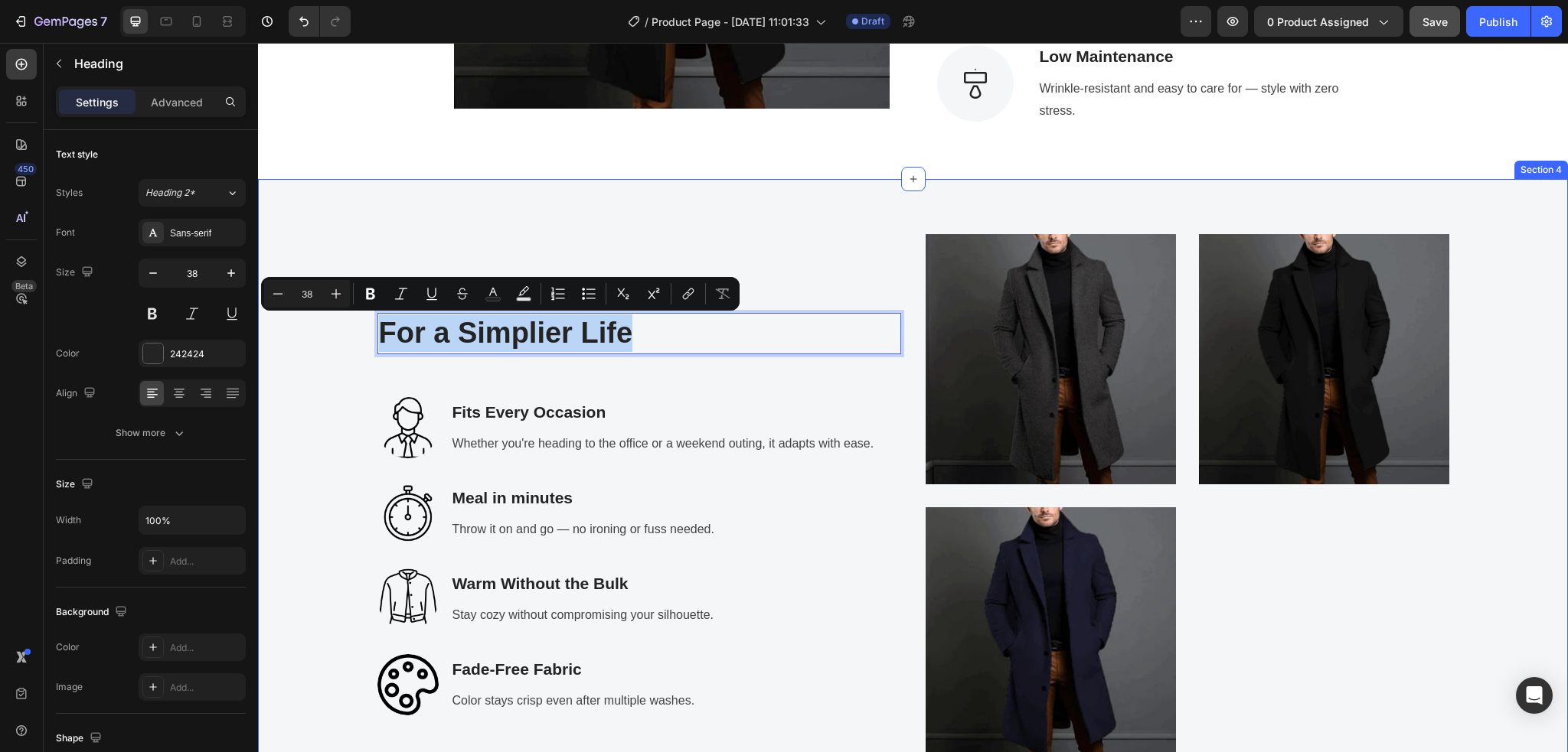
drag, startPoint x: 629, startPoint y: 331, endPoint x: 365, endPoint y: 333, distance: 264.0
click at [365, 333] on div "Why Choose the Asher Trench Coat? Text block For a Simplier Life Heading 56 Ima…" at bounding box center [913, 496] width 1286 height 524
copy p "For a Simplier Life"
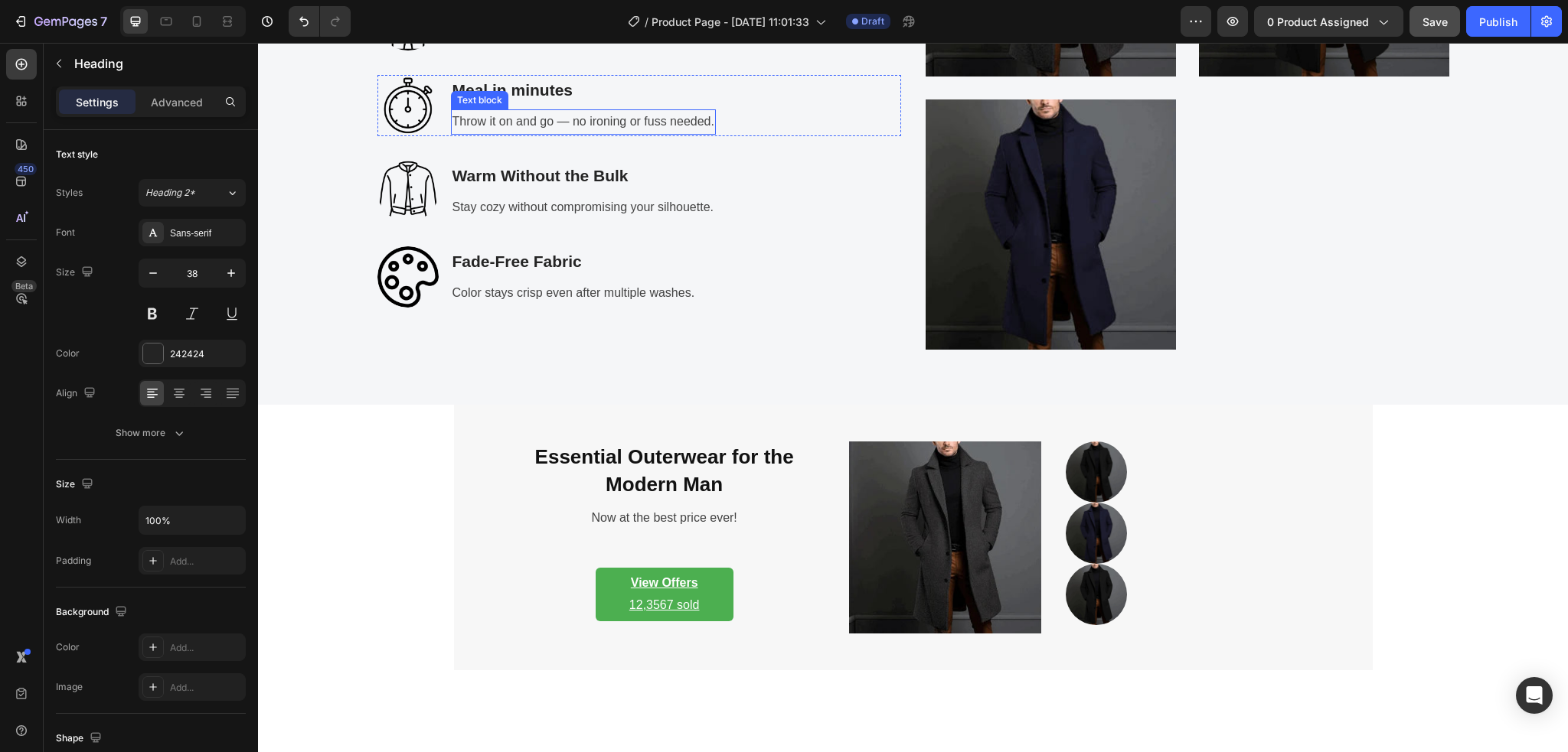
scroll to position [2543, 0]
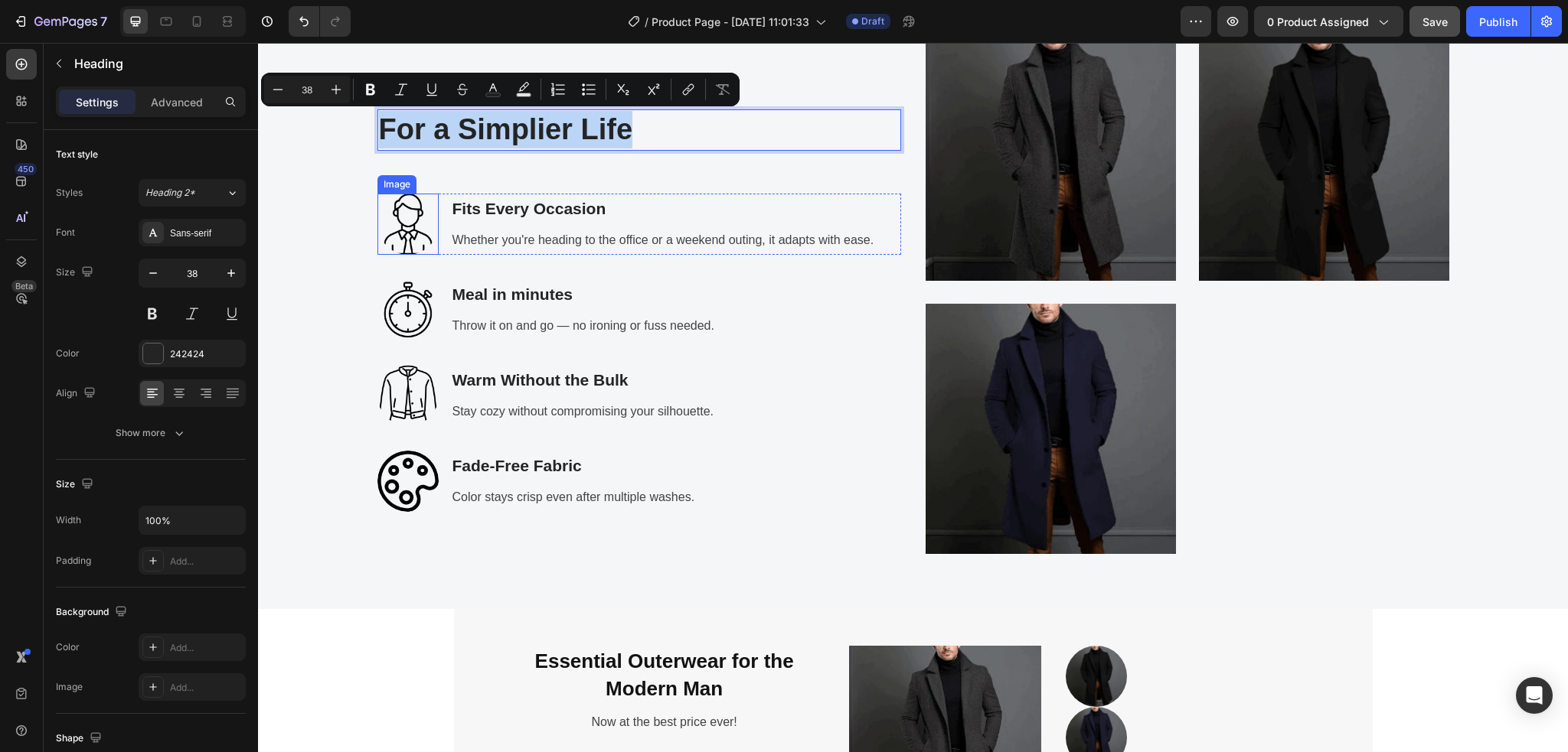
click at [400, 234] on img at bounding box center [408, 224] width 61 height 61
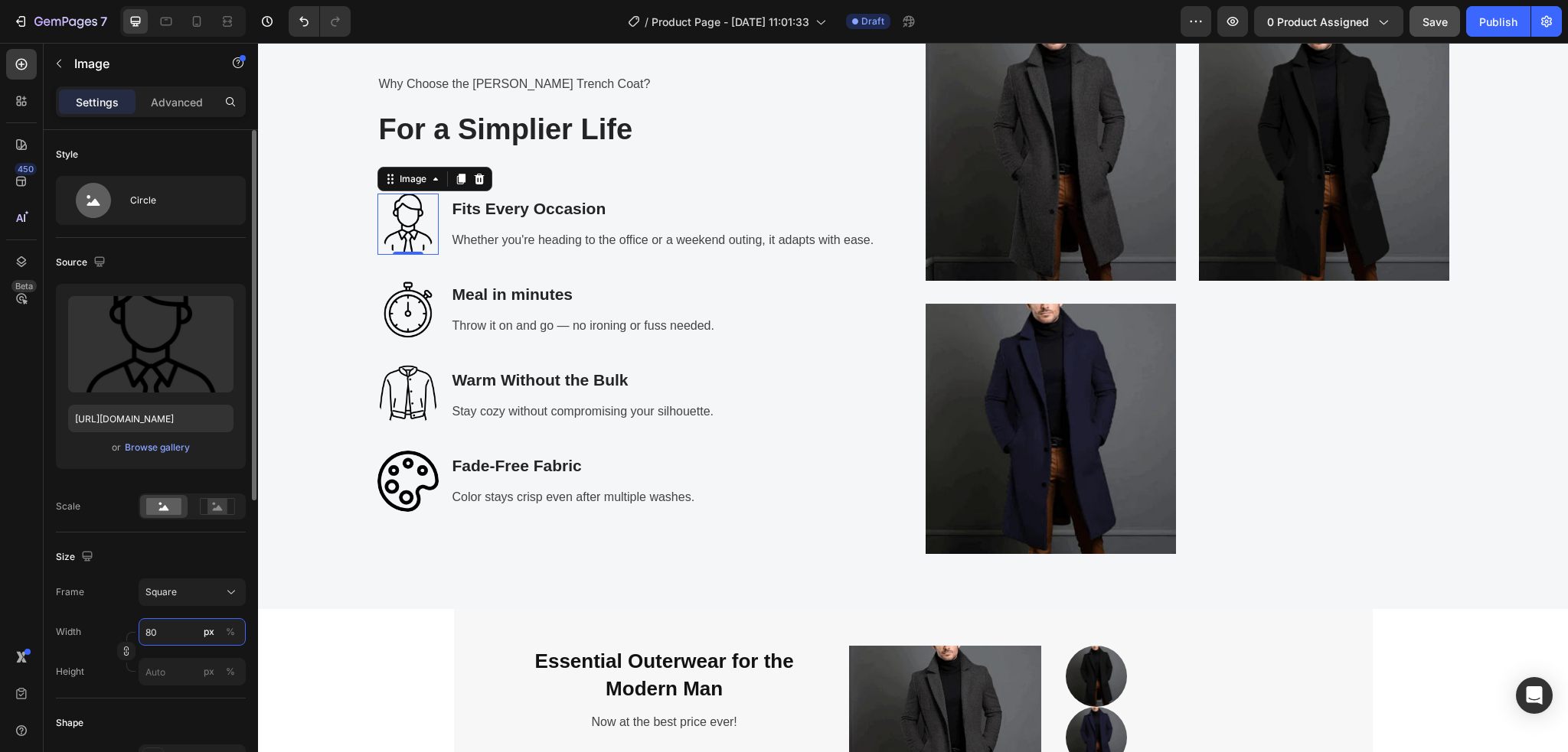
click at [158, 630] on input "80" at bounding box center [192, 632] width 107 height 28
click at [154, 630] on input "80" at bounding box center [192, 632] width 107 height 28
type input "8"
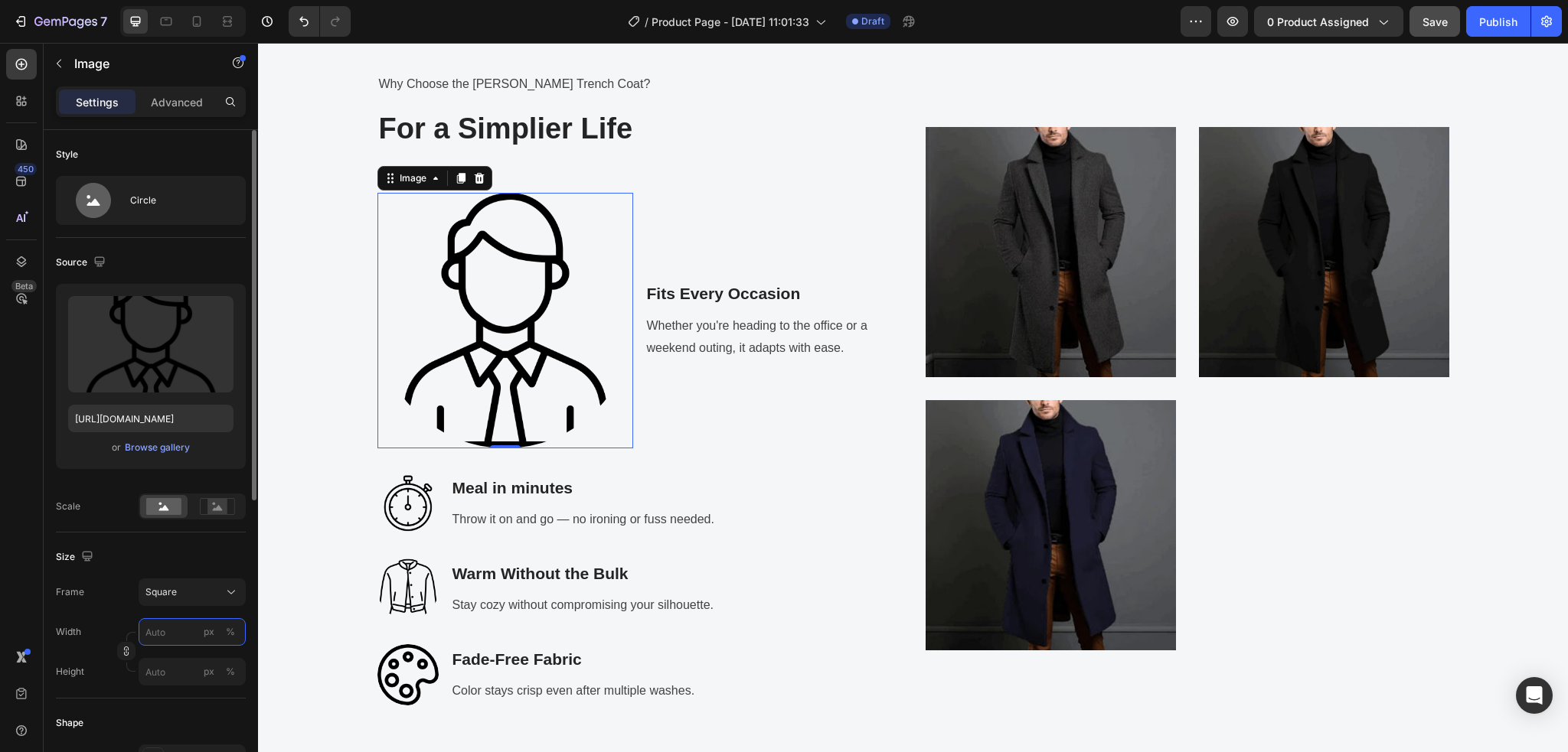
type input "8"
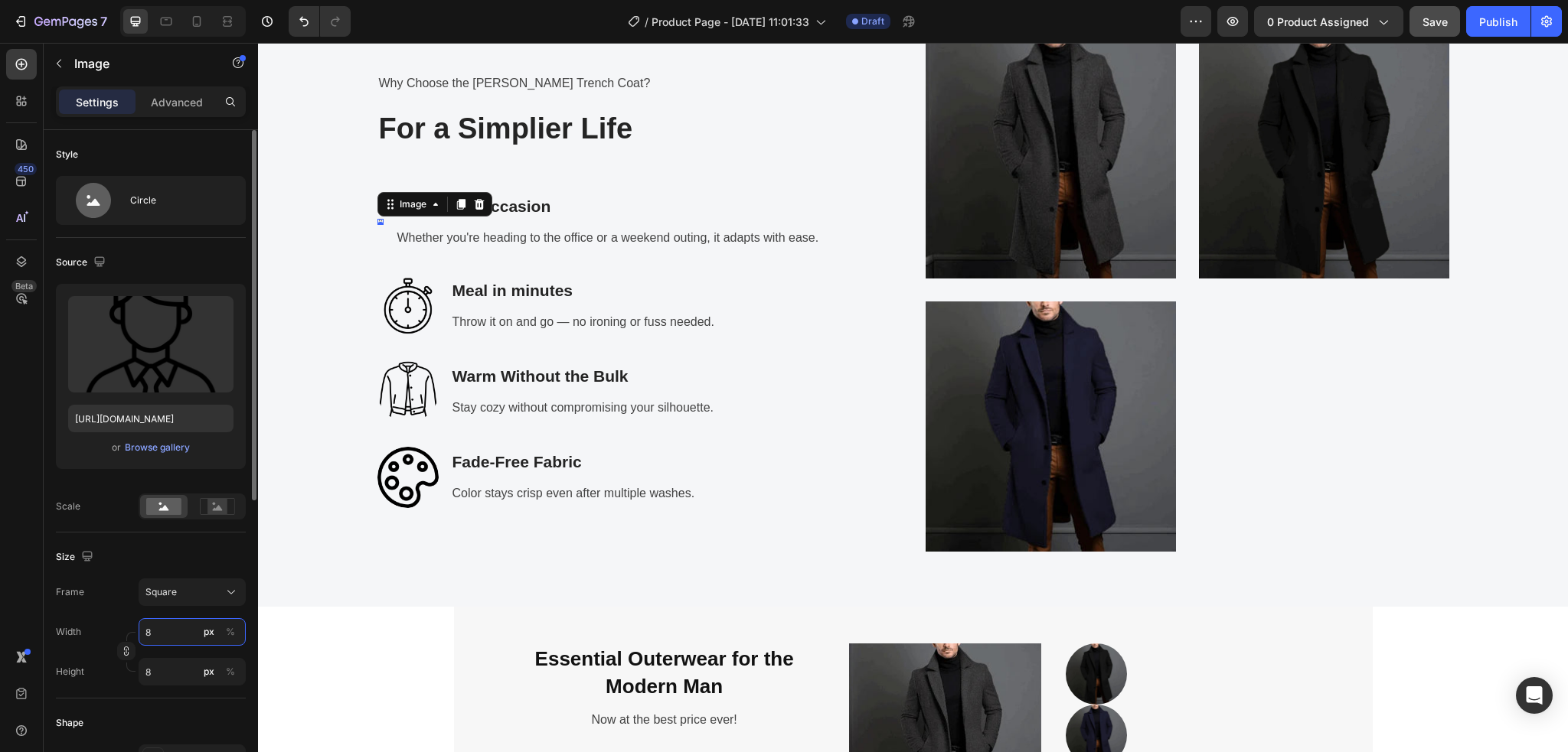
type input "86"
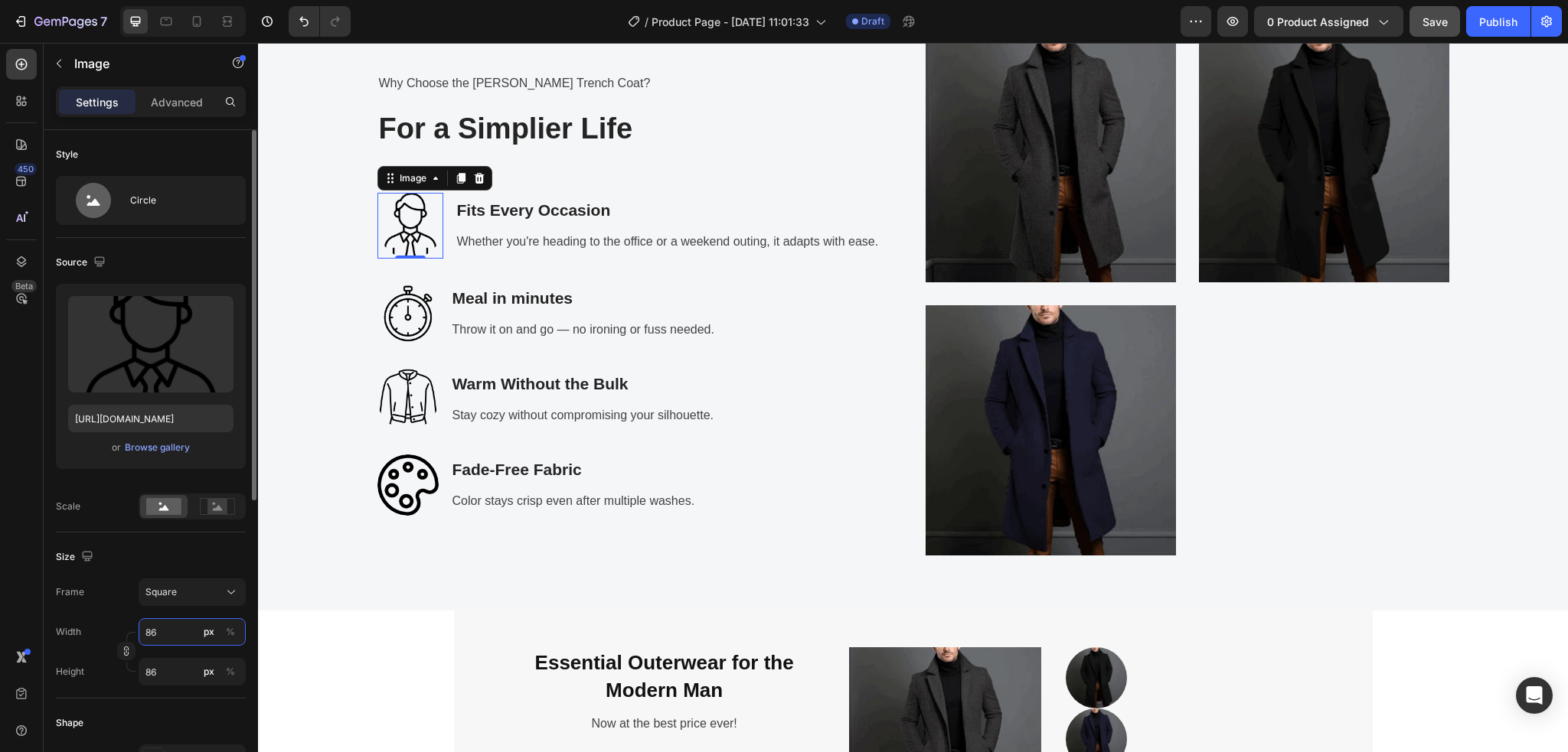
type input "860"
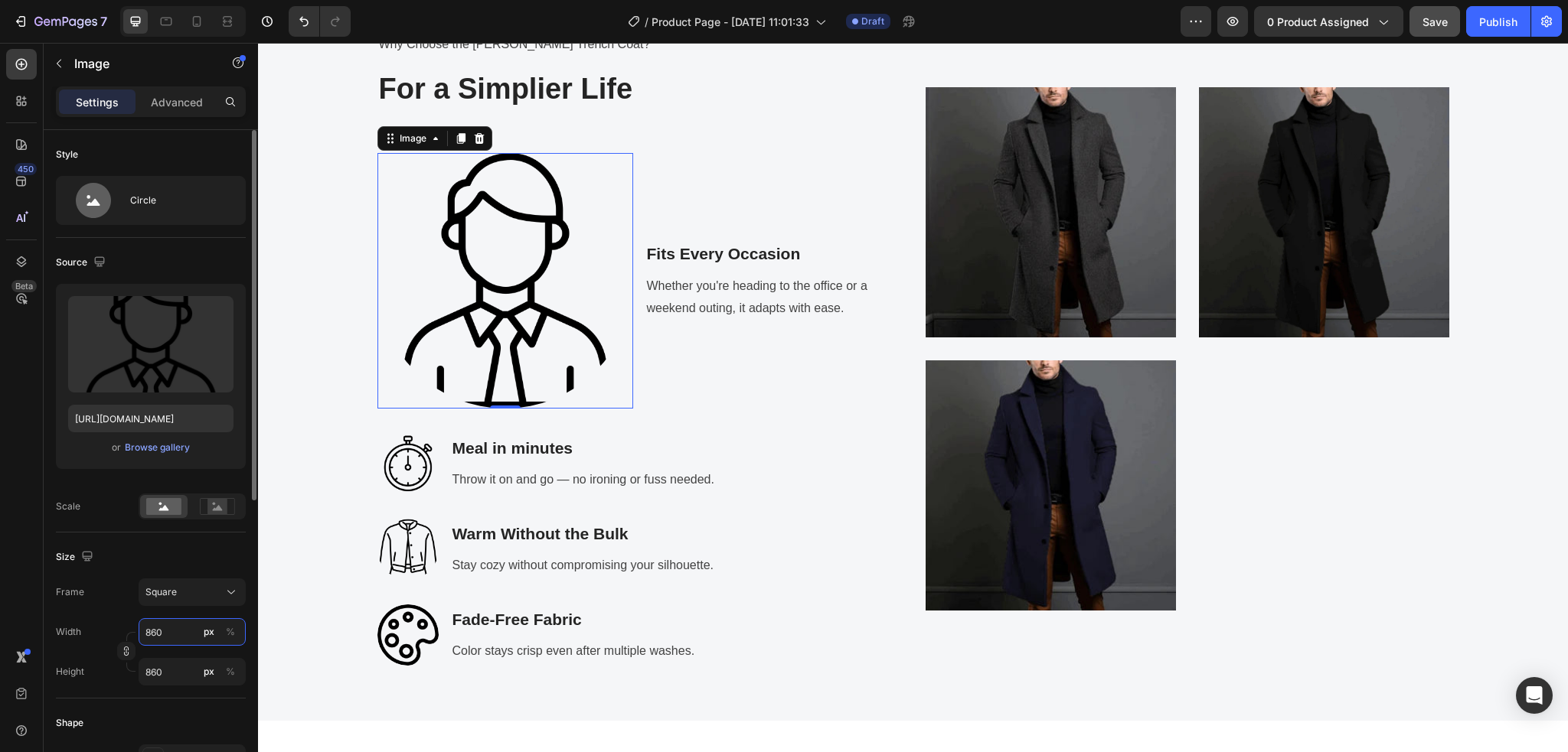
scroll to position [2502, 0]
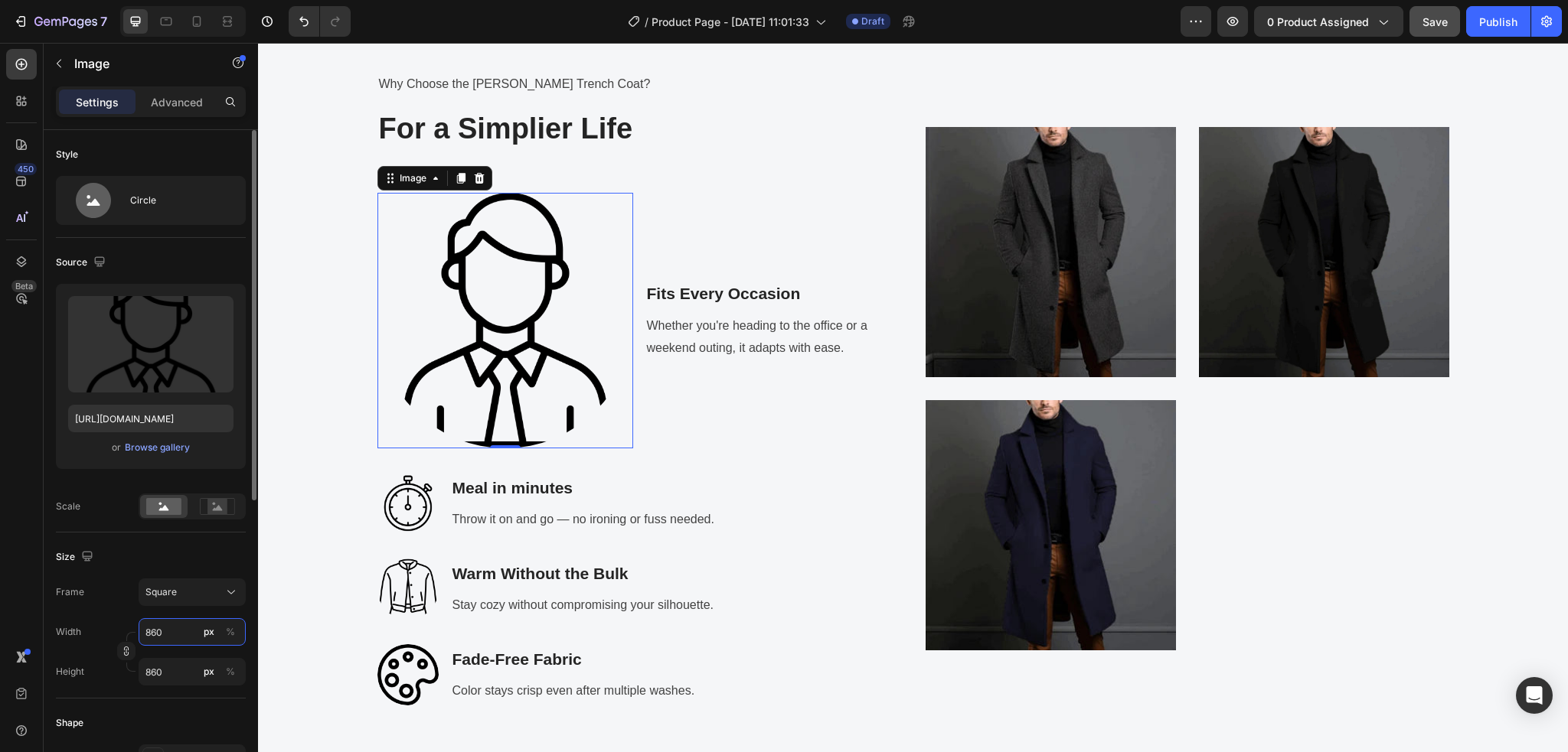
type input "86"
type input "8"
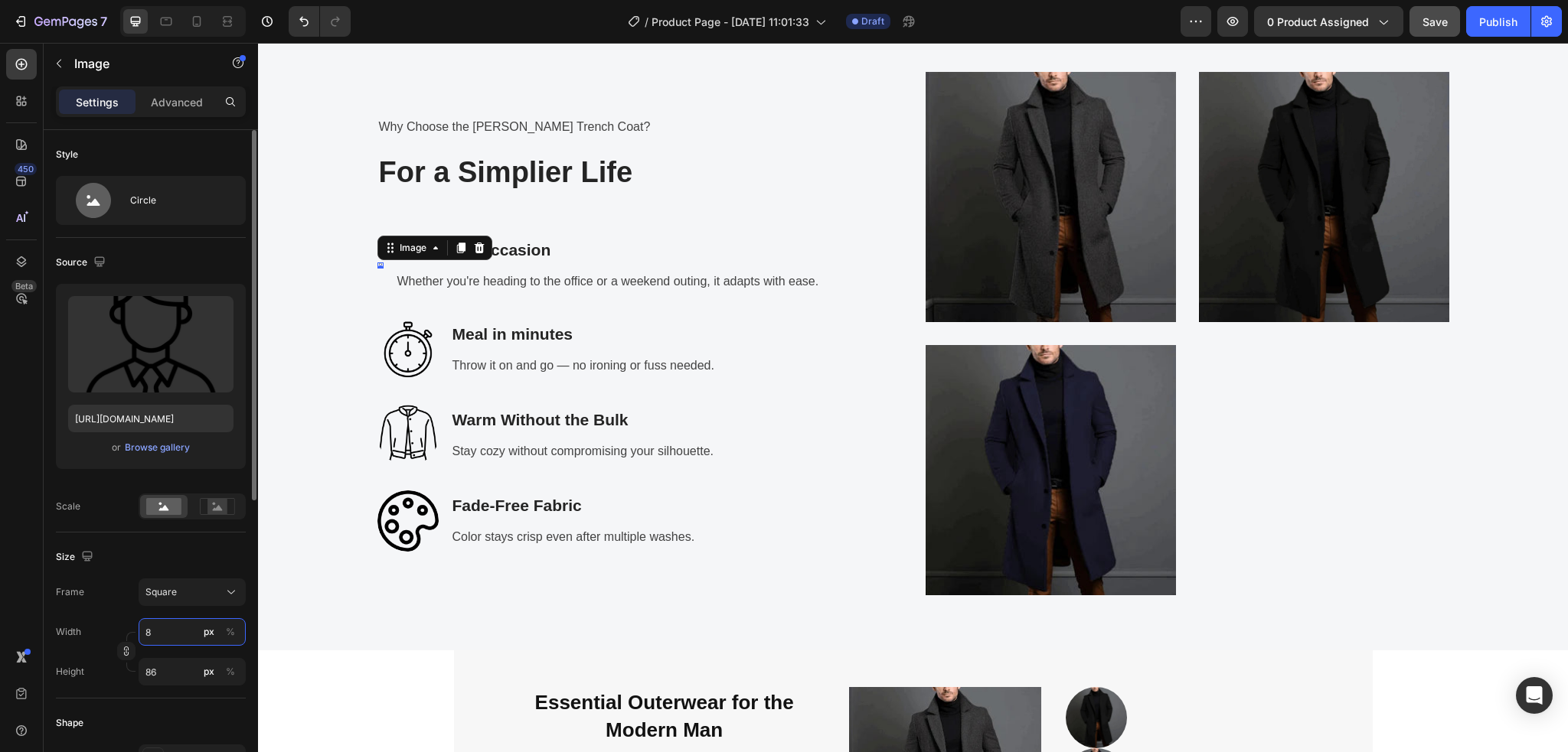
type input "8"
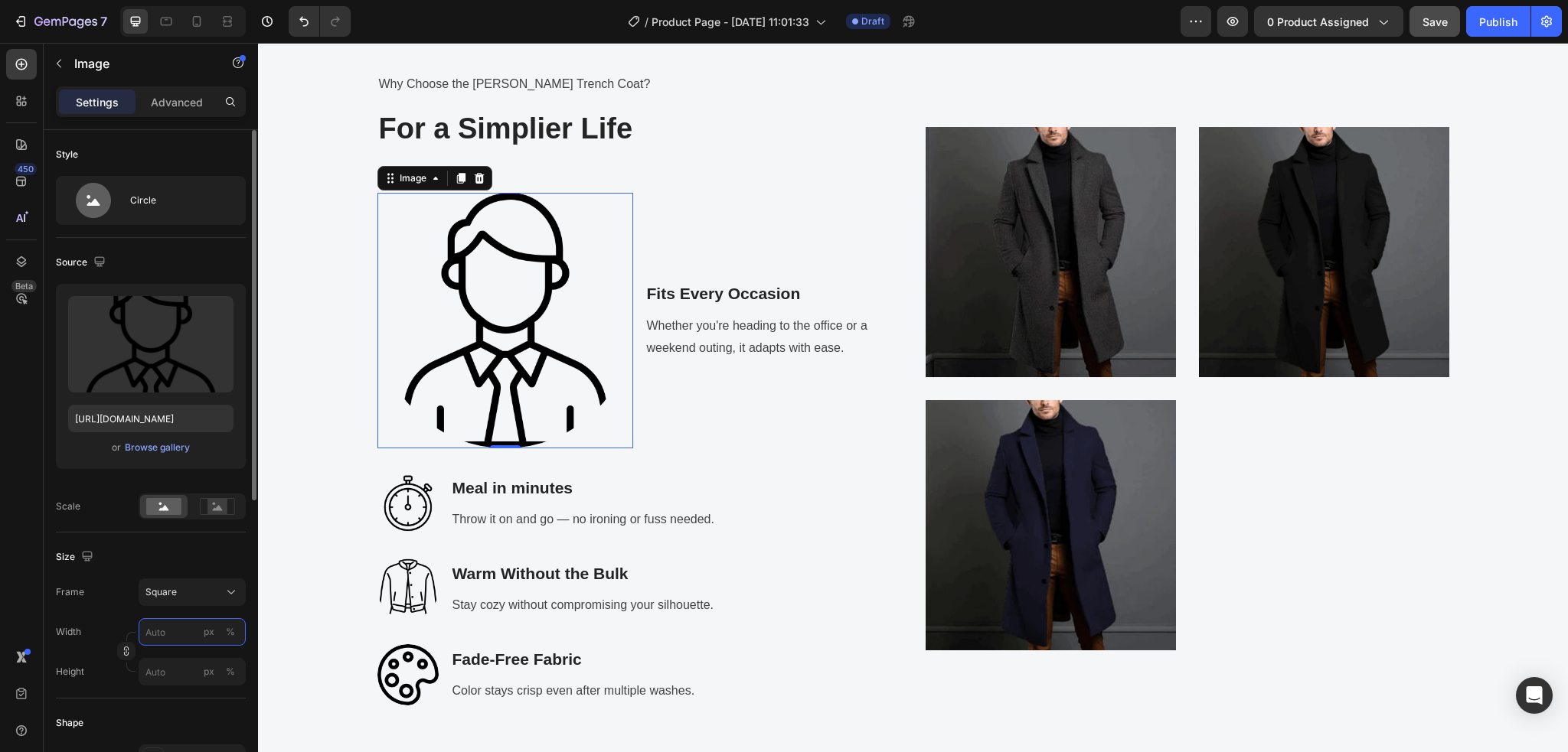
type input "8"
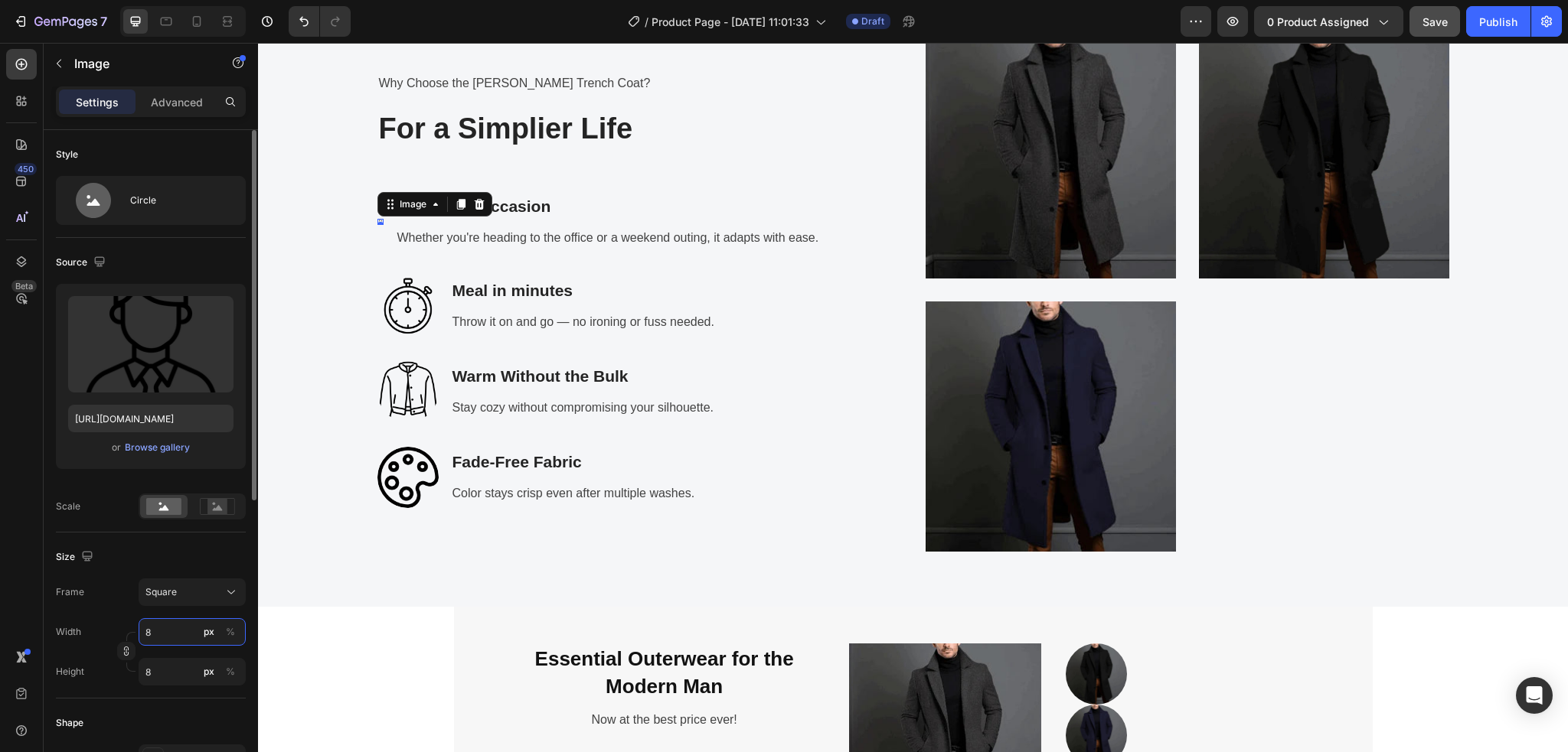
type input "86"
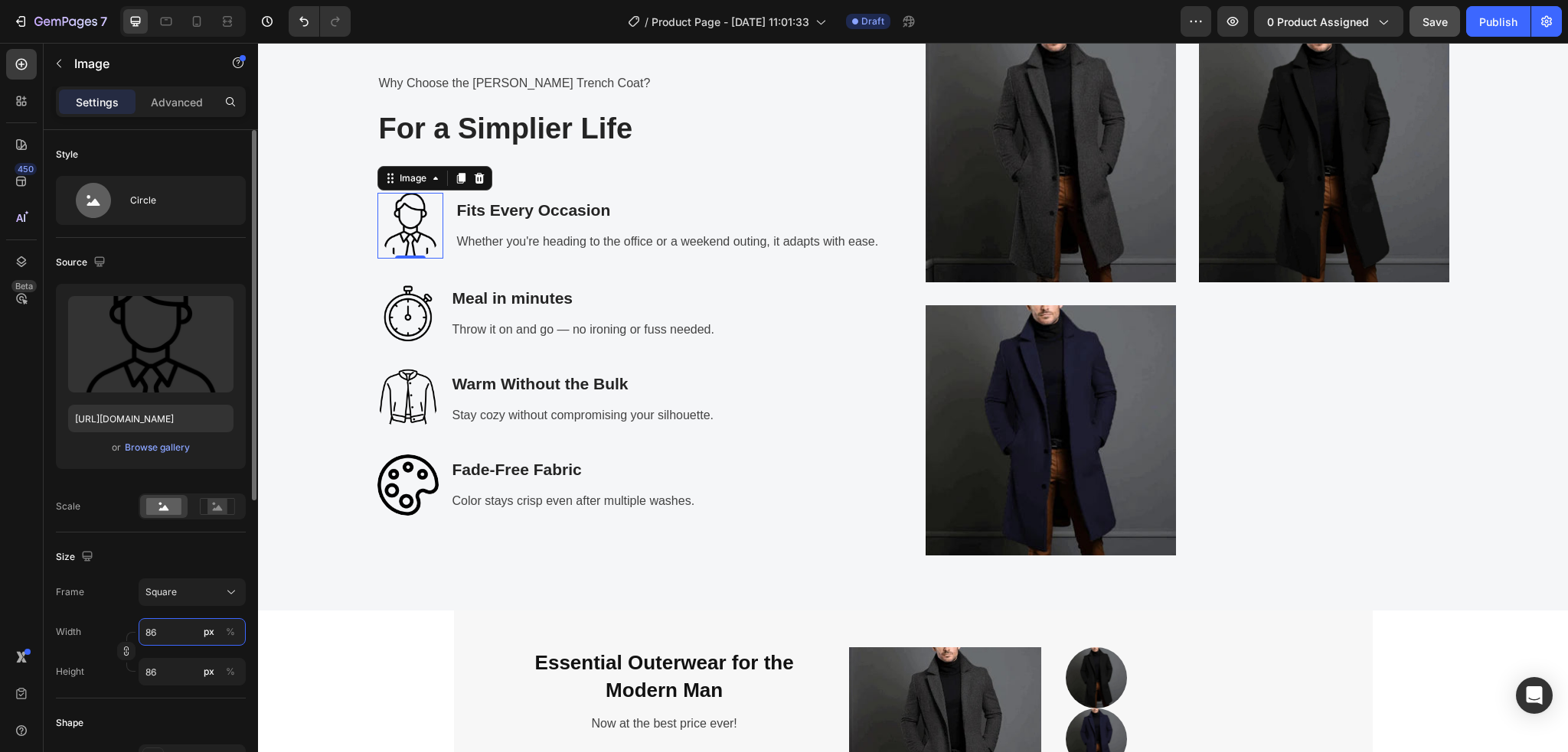
type input "860"
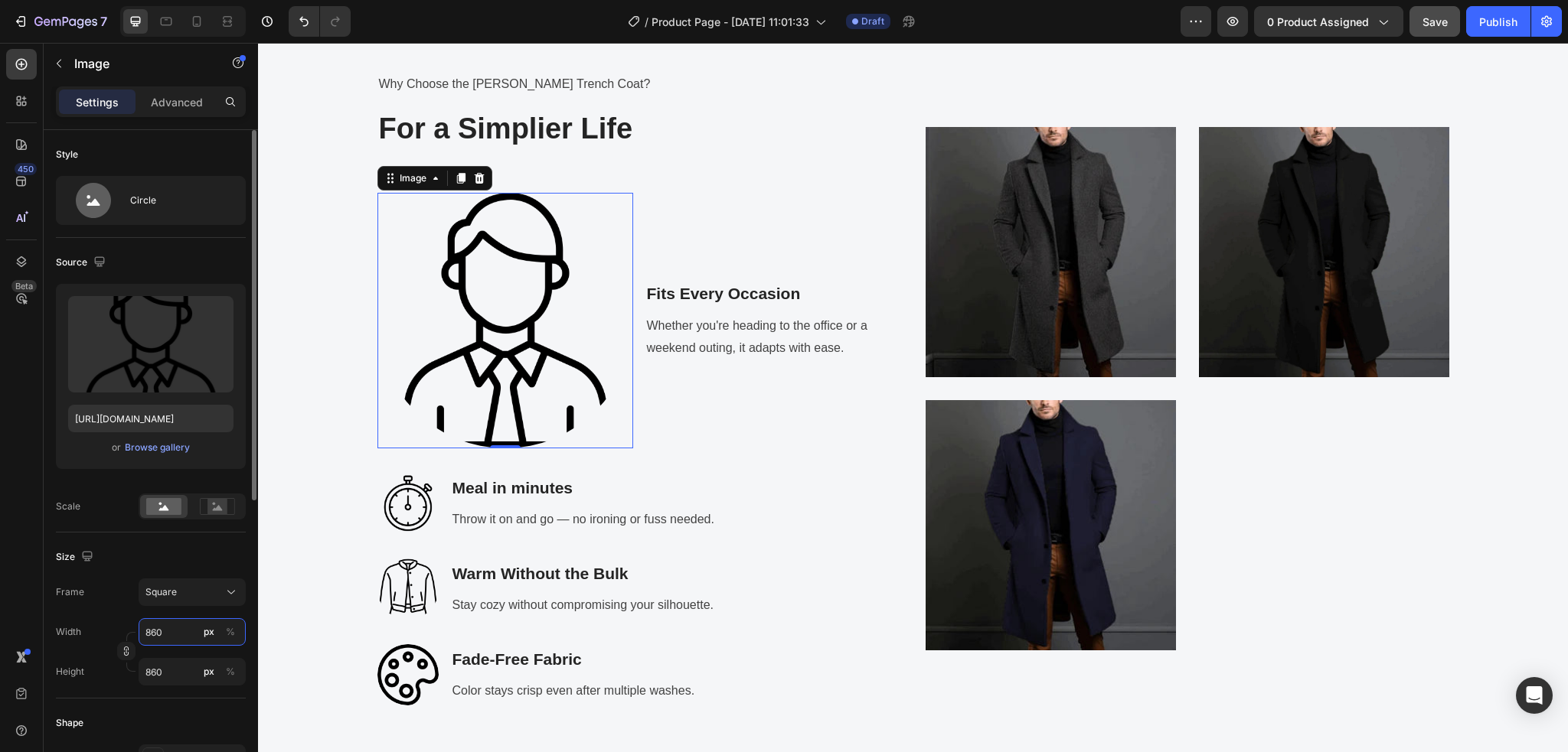
type input "86"
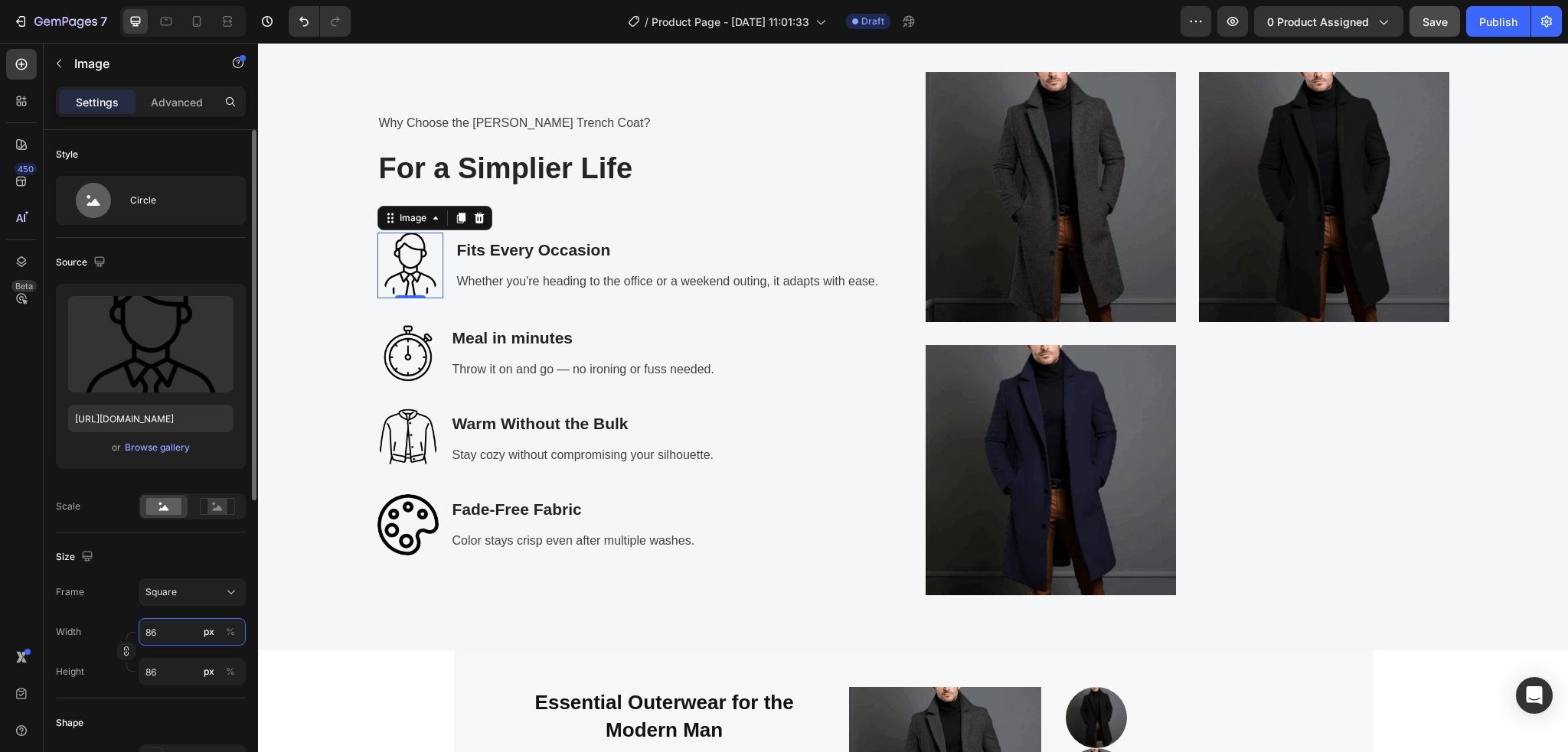
type input "8"
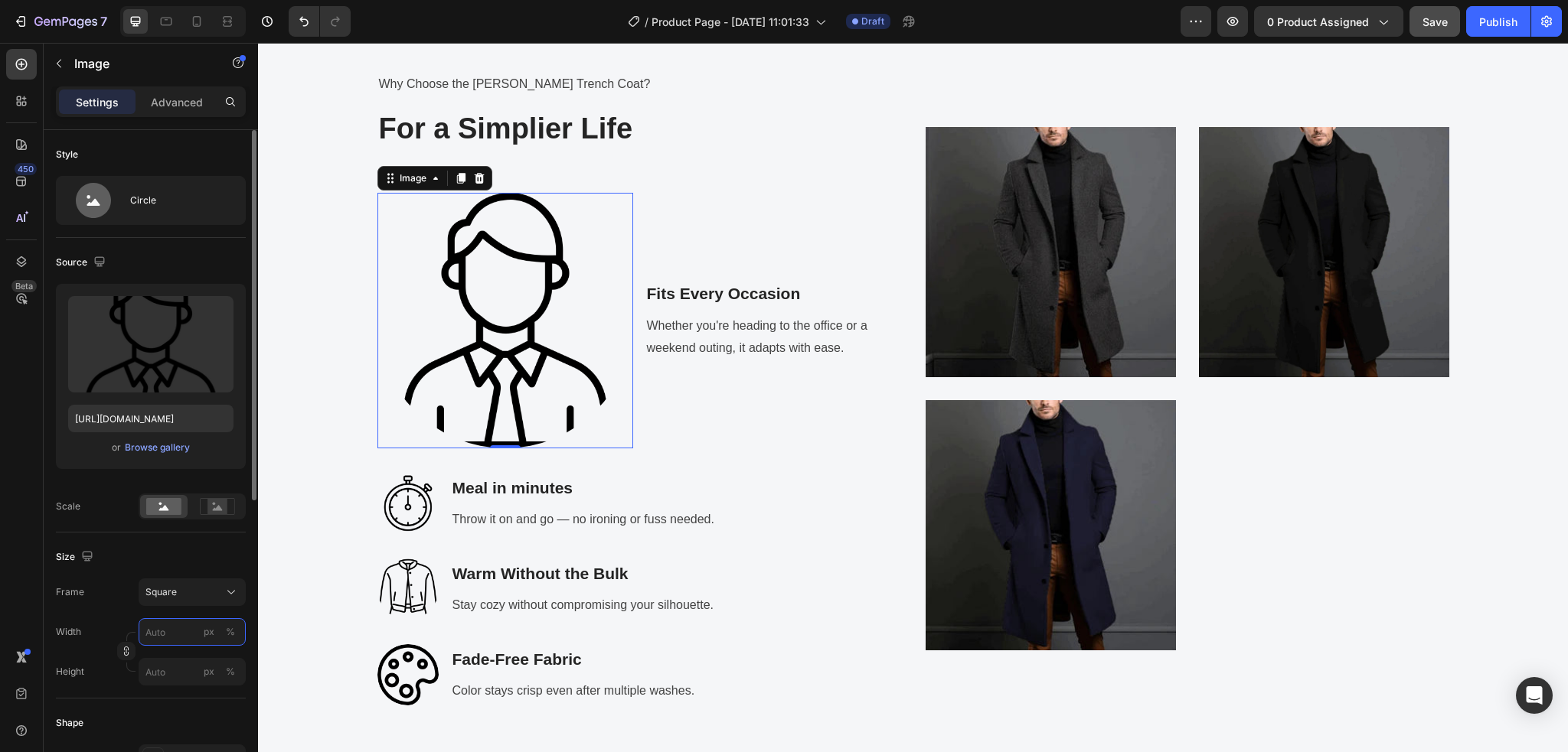
type input "8"
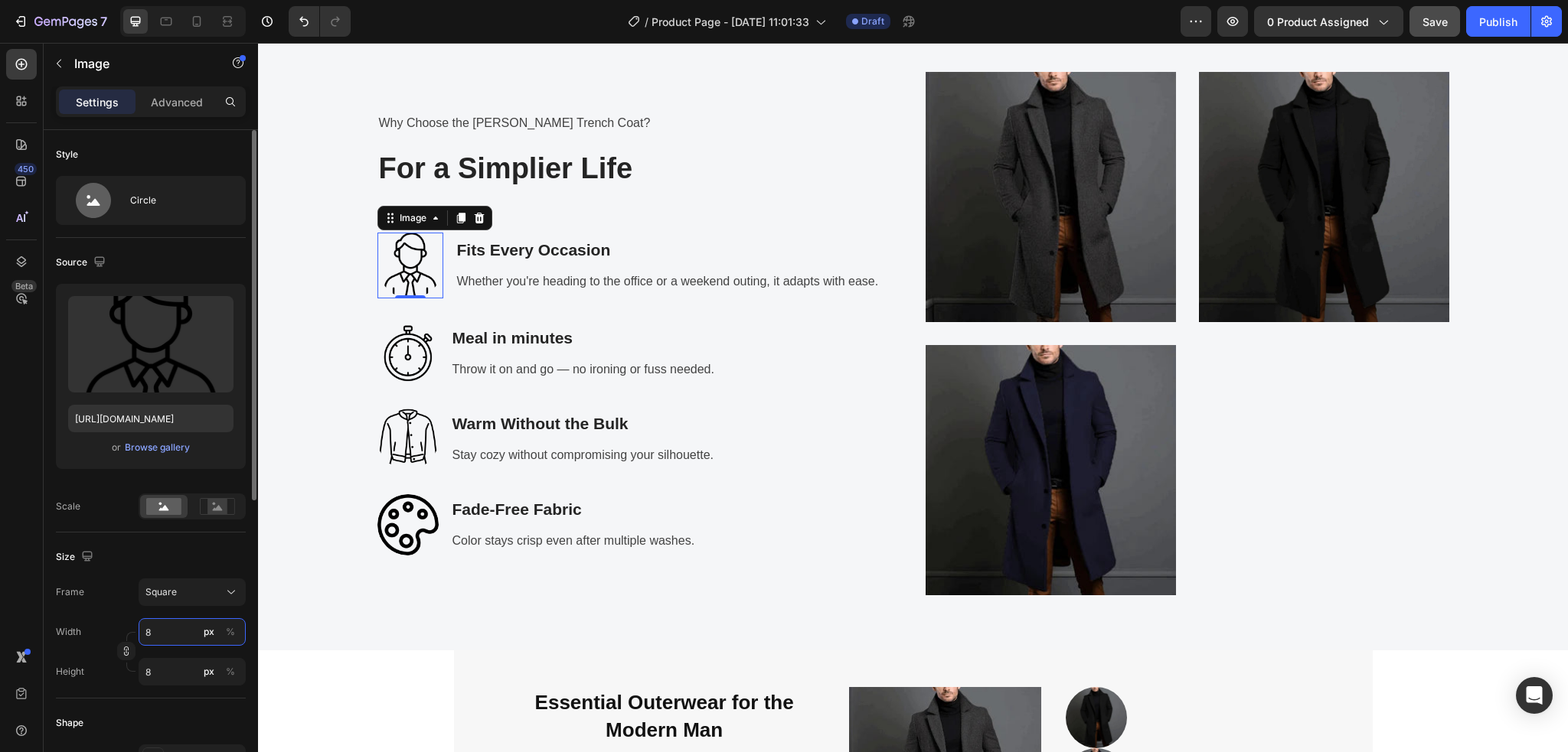
type input "86"
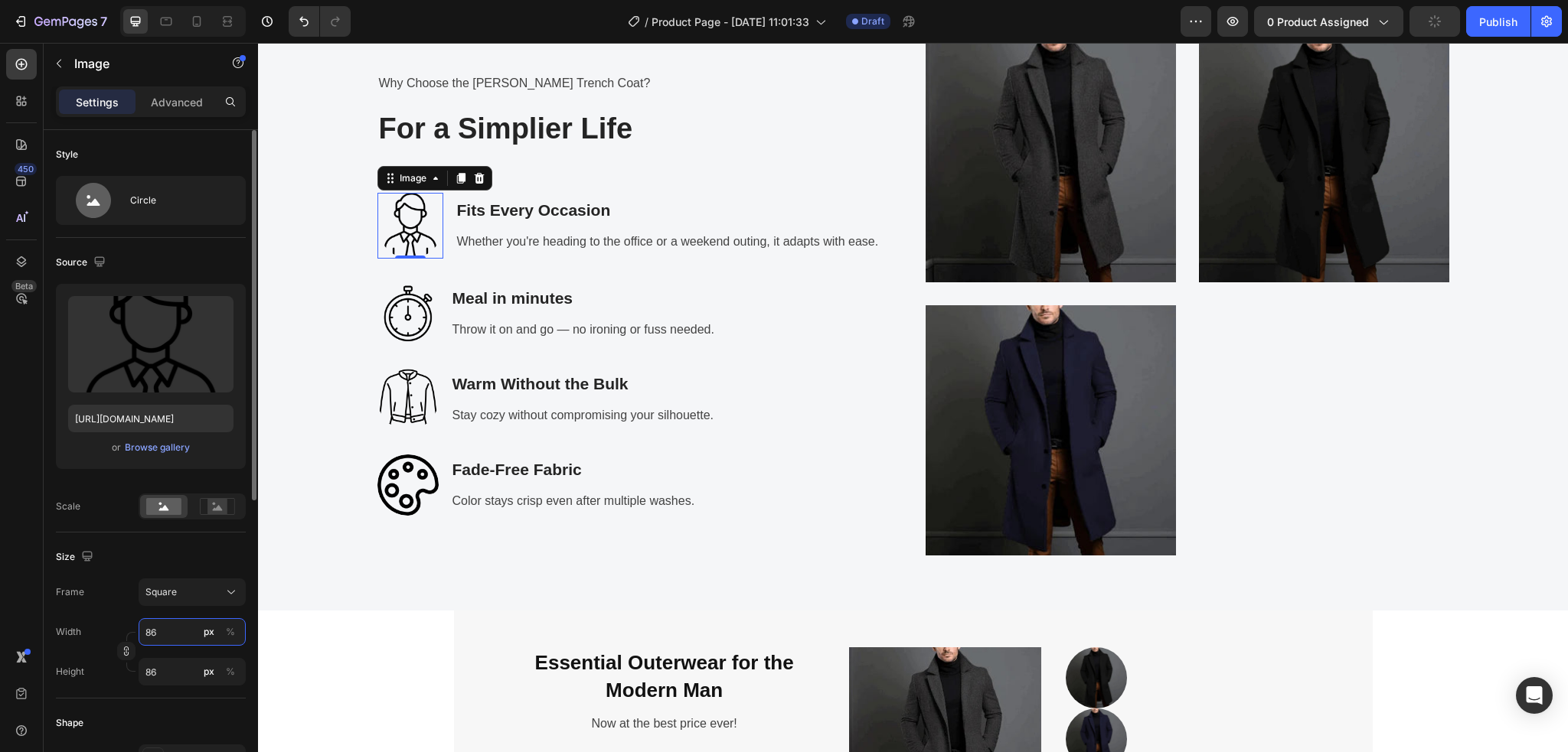
type input "8"
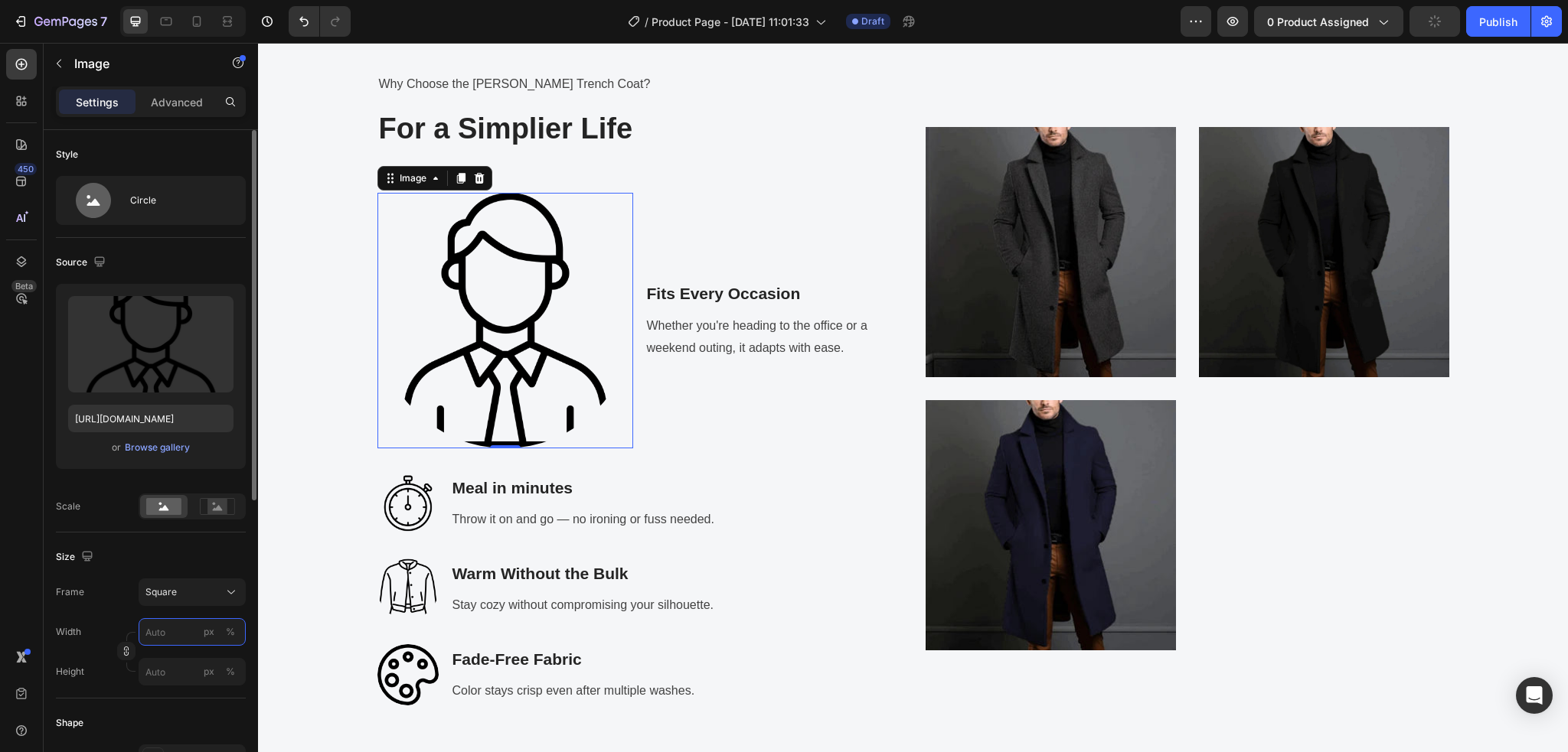
type input "8"
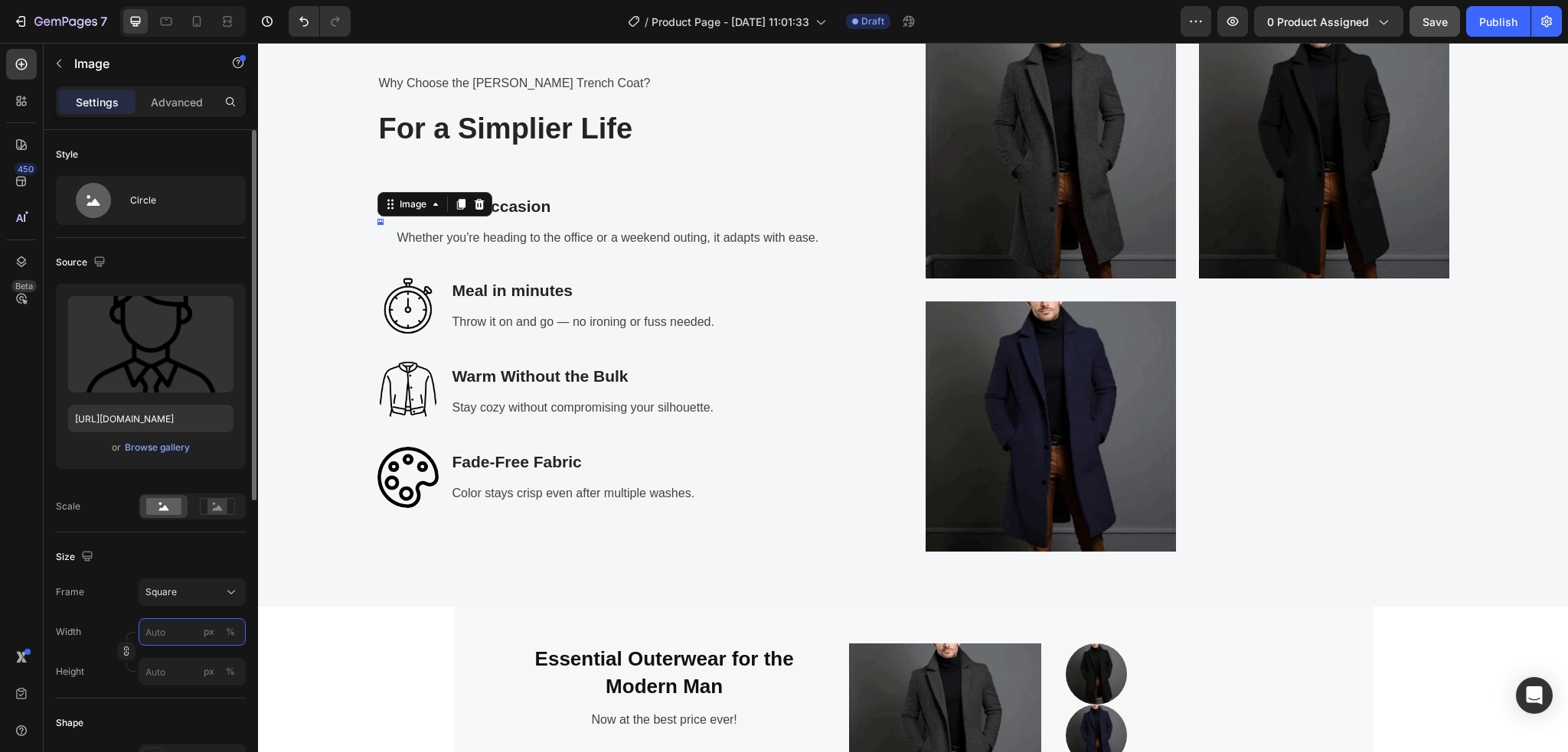
scroll to position [2502, 0]
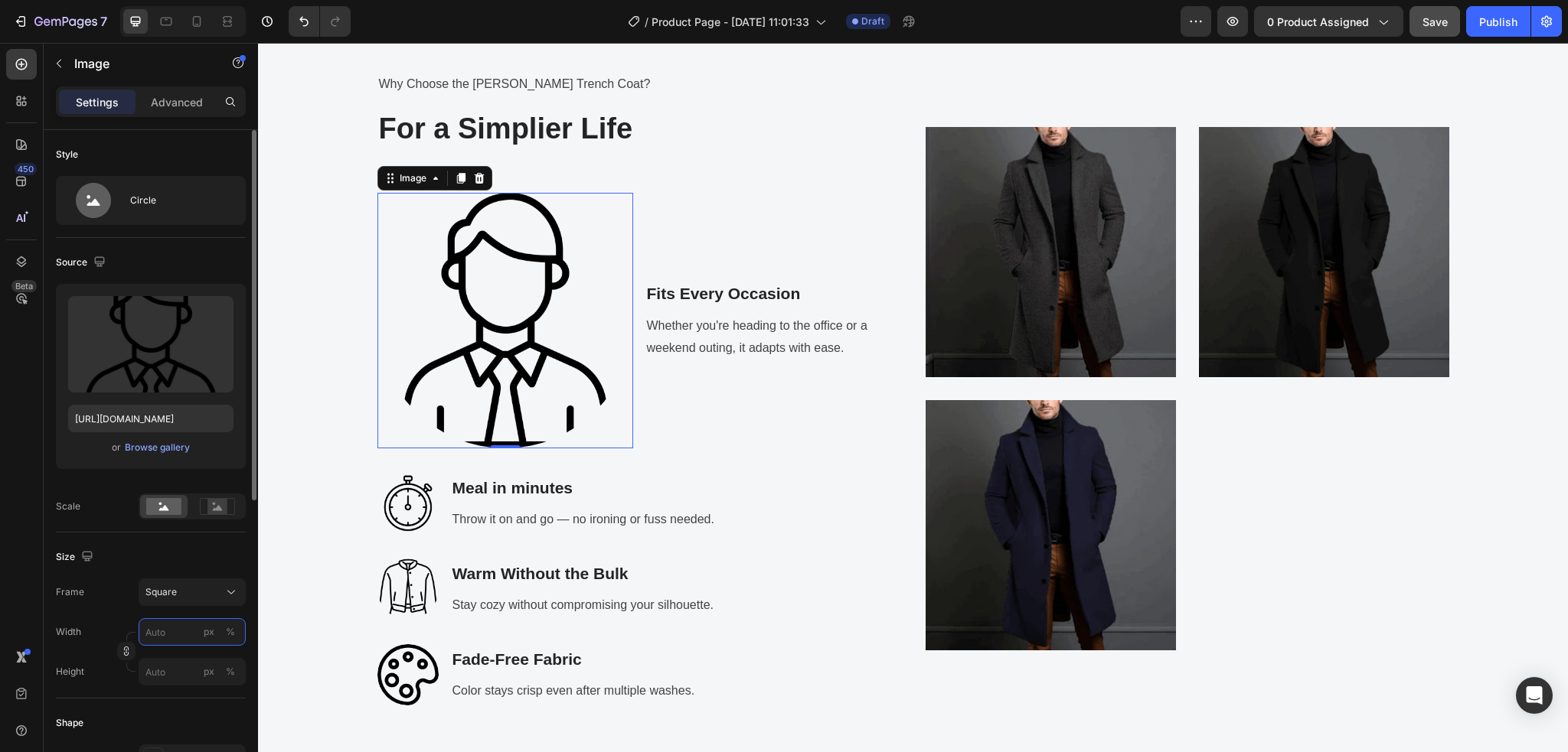
type input "7"
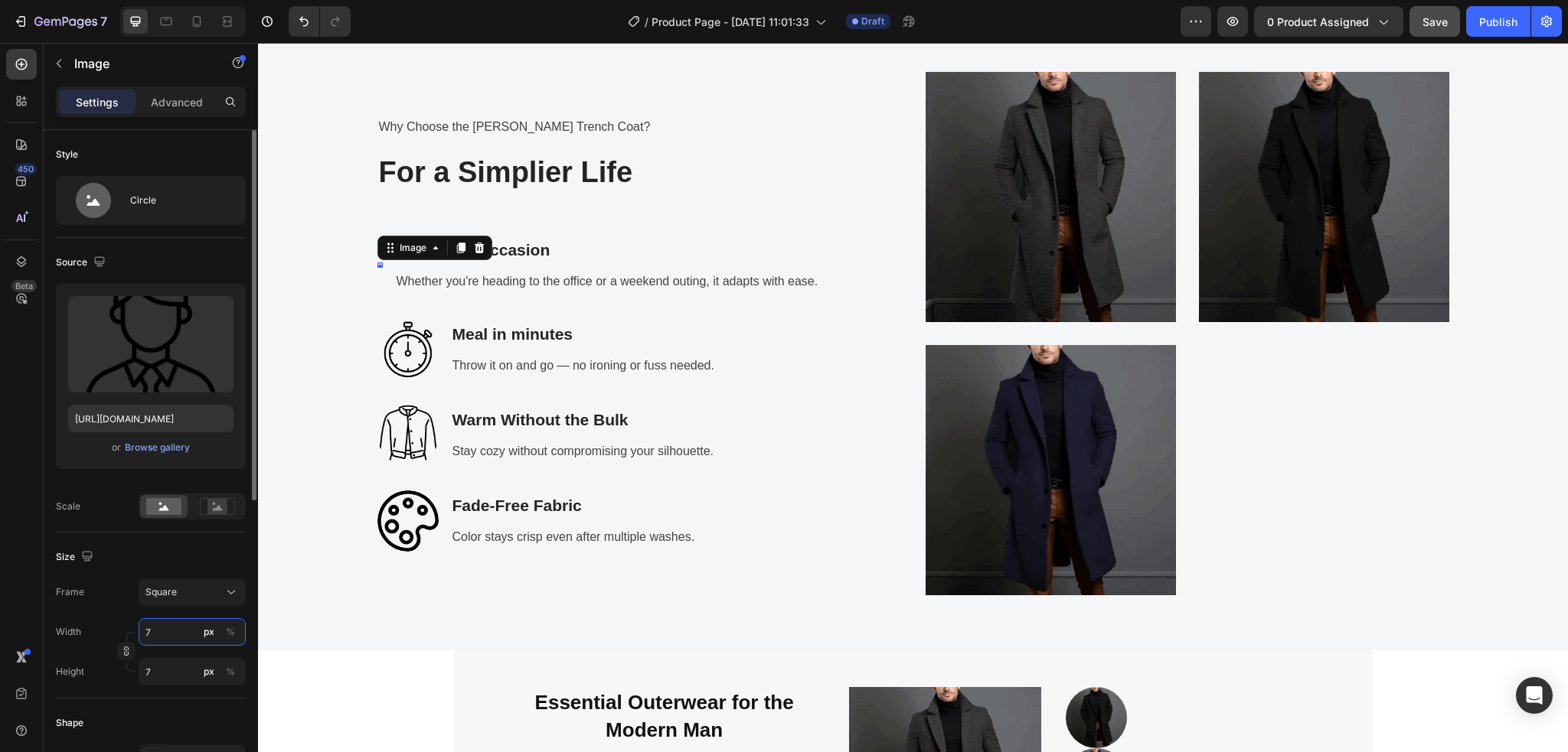
scroll to position [2545, 0]
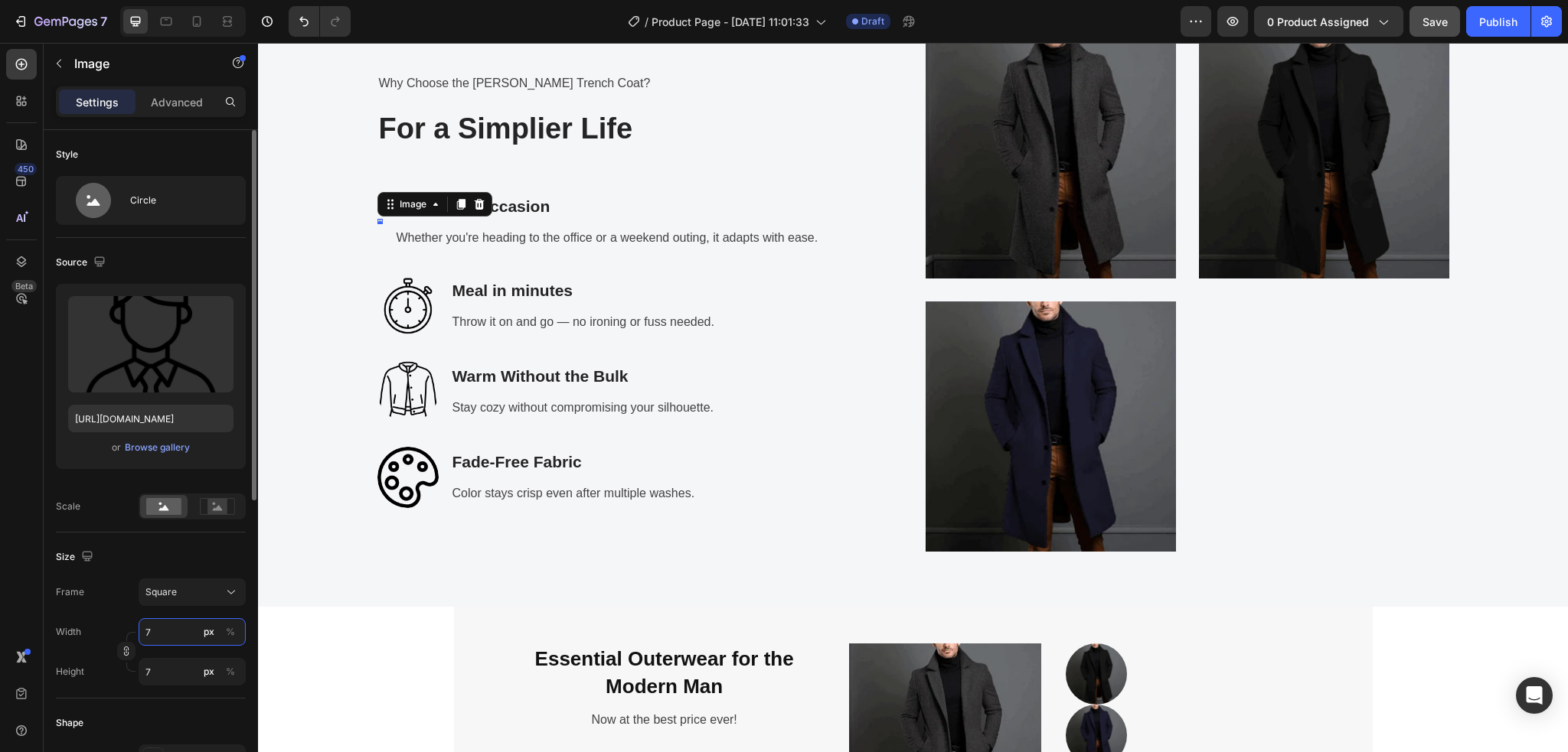
type input "70"
type input "7"
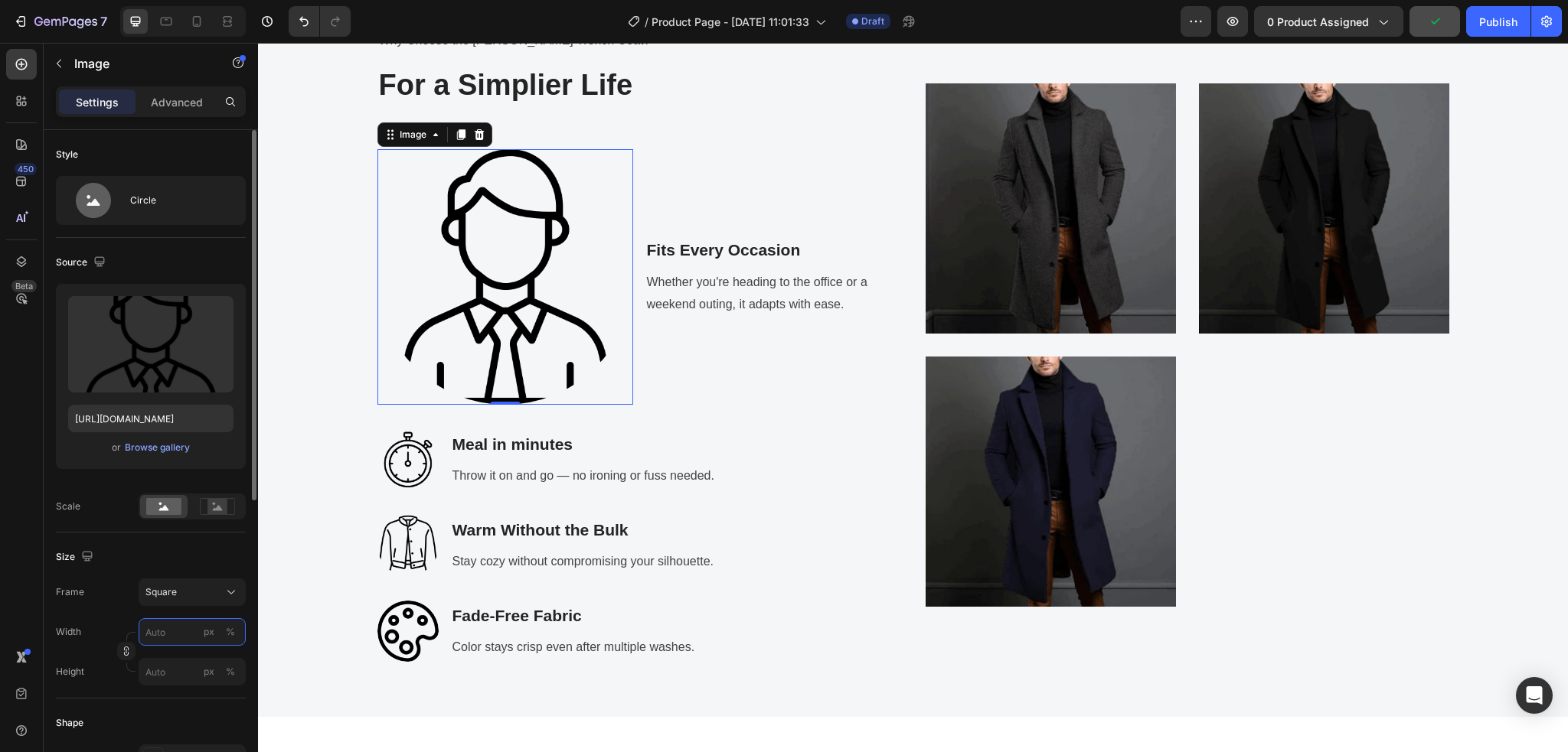
scroll to position [2502, 0]
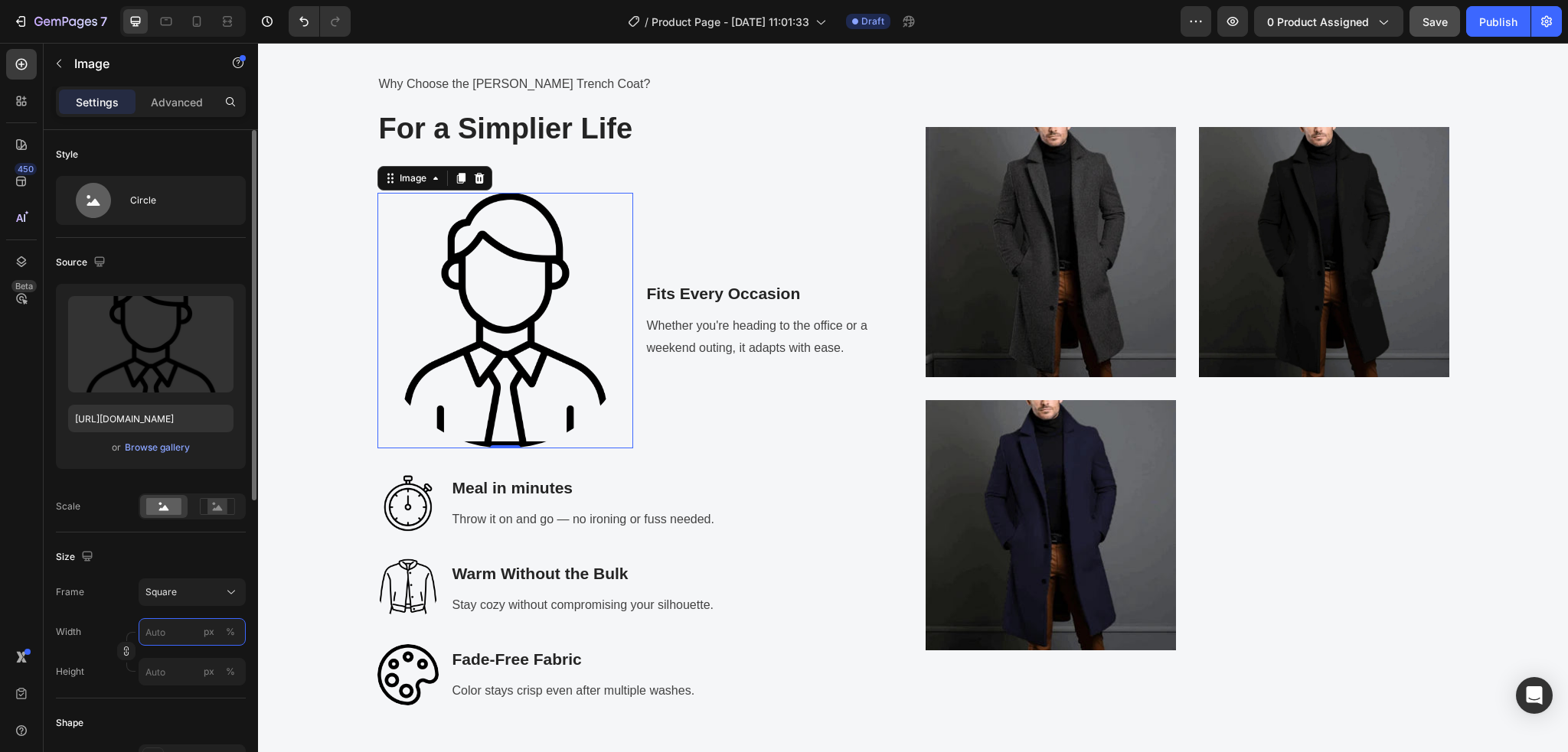
type input "7"
type input "76"
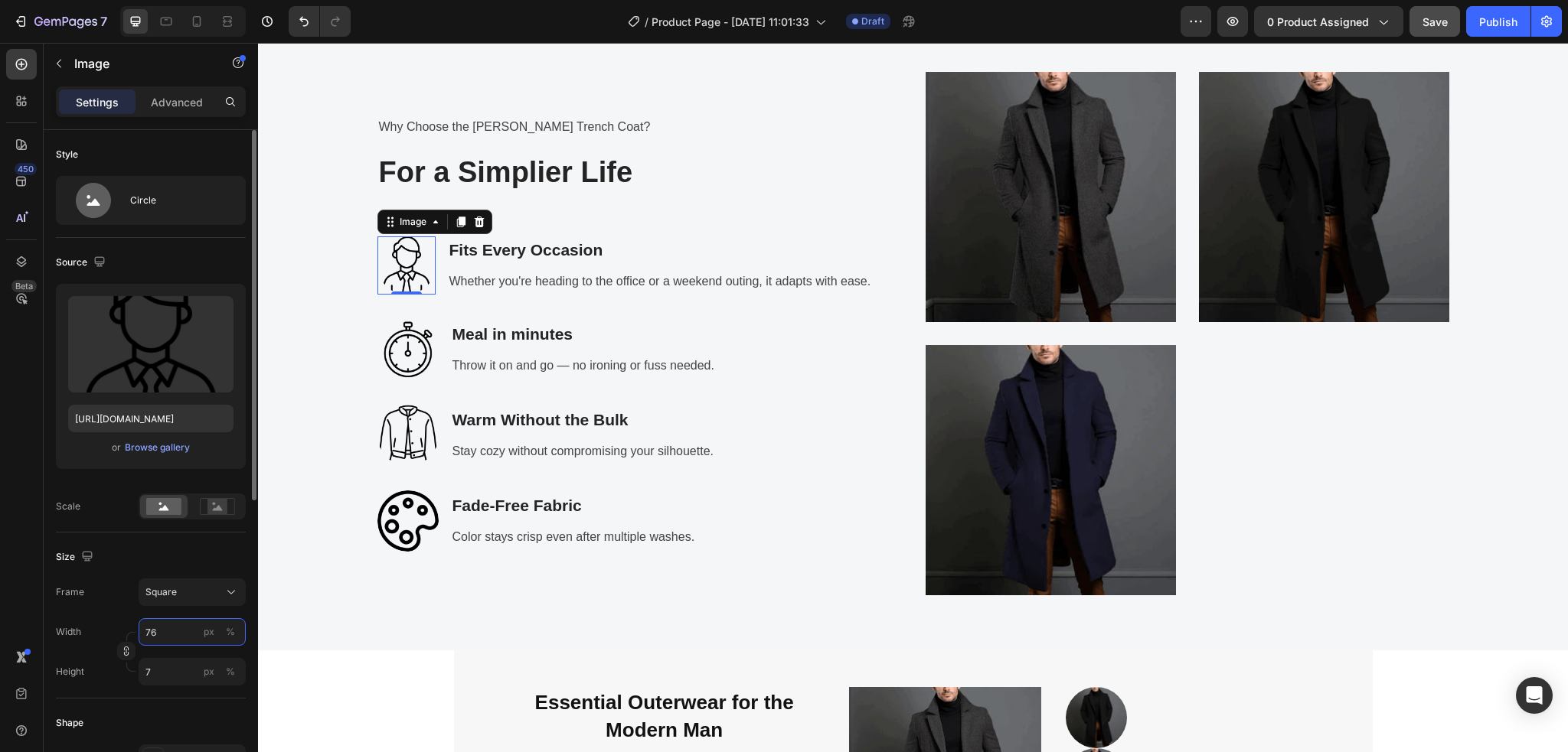
type input "76"
type input "760"
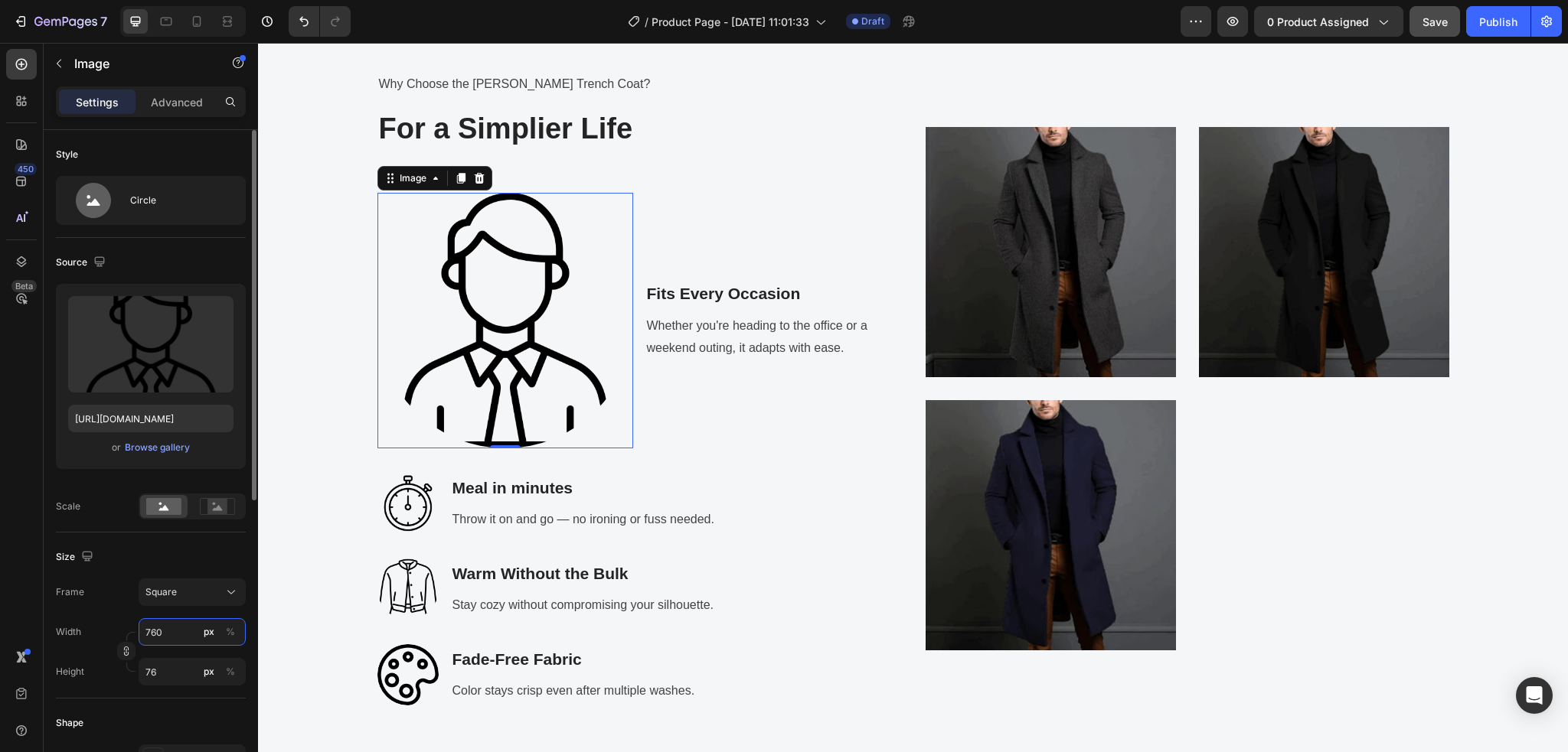
type input "760"
type input "7"
type input "76"
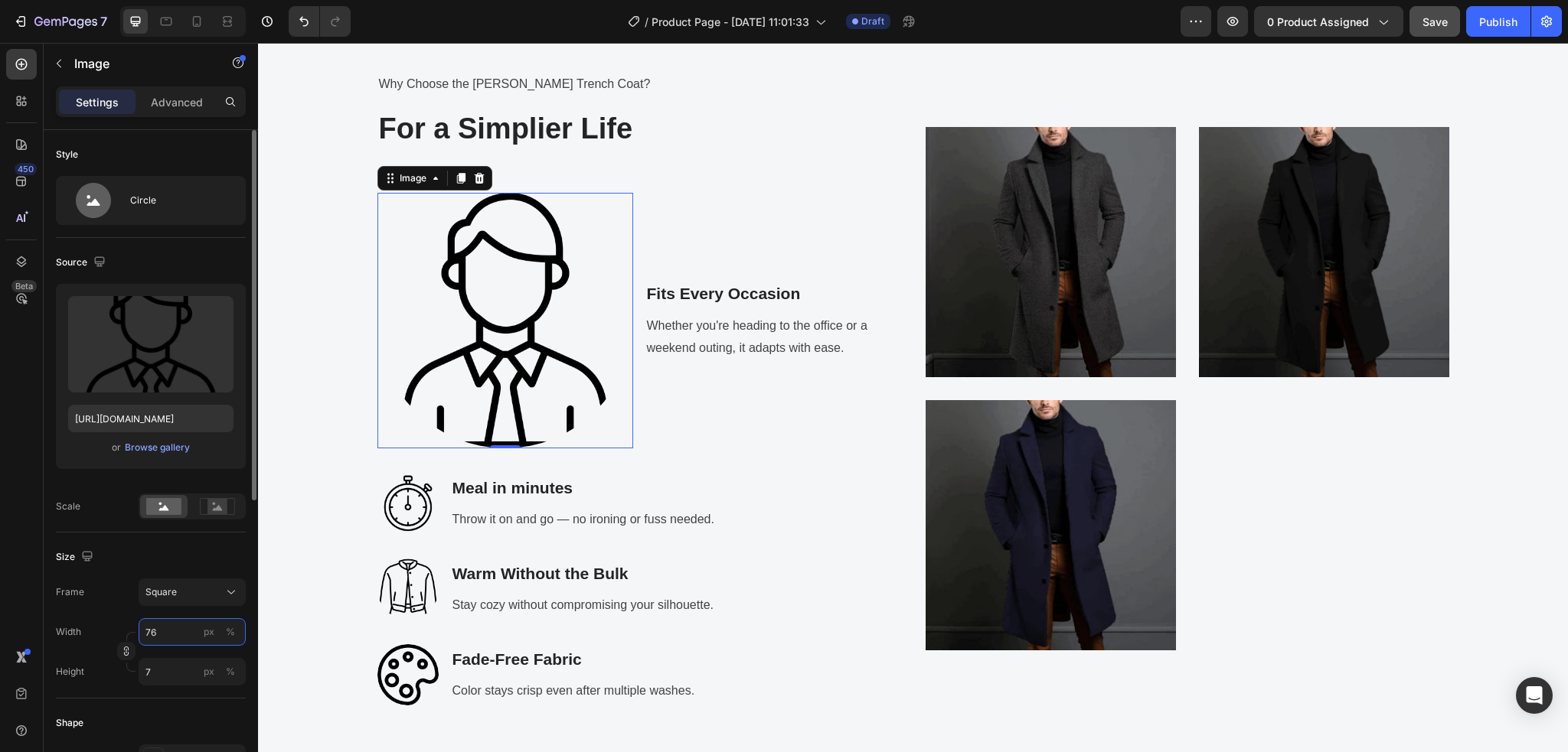
type input "76"
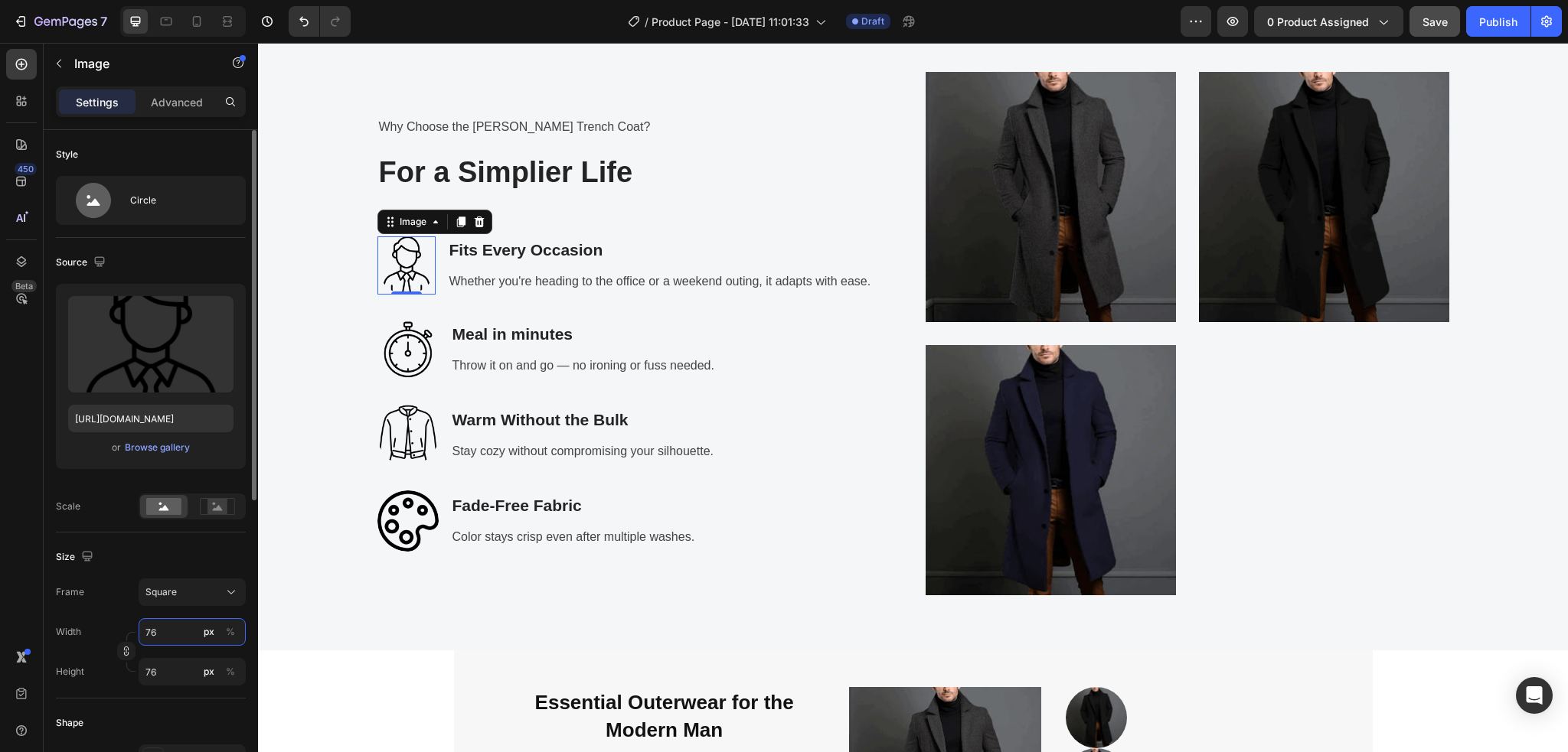
scroll to position [2545, 0]
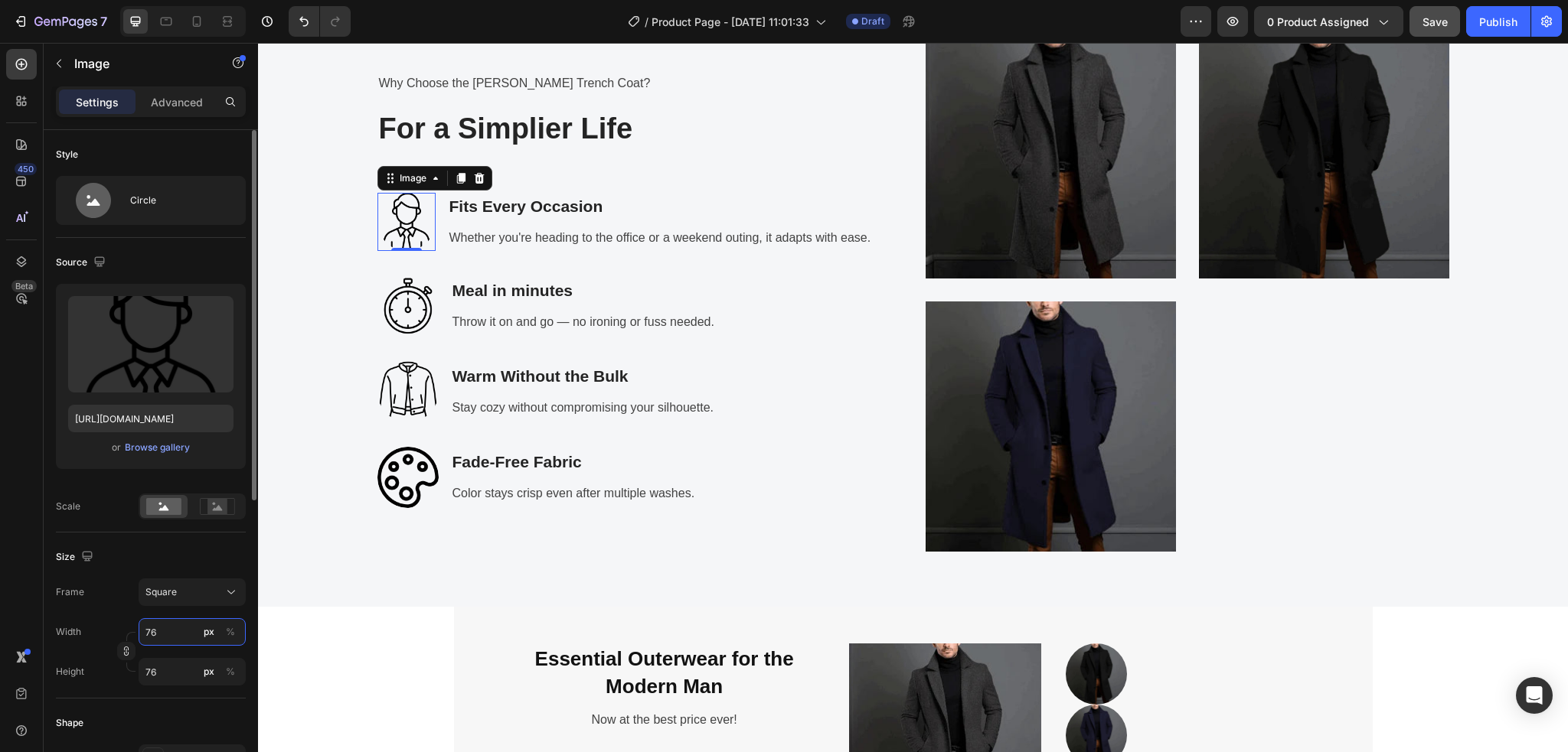
type input "7"
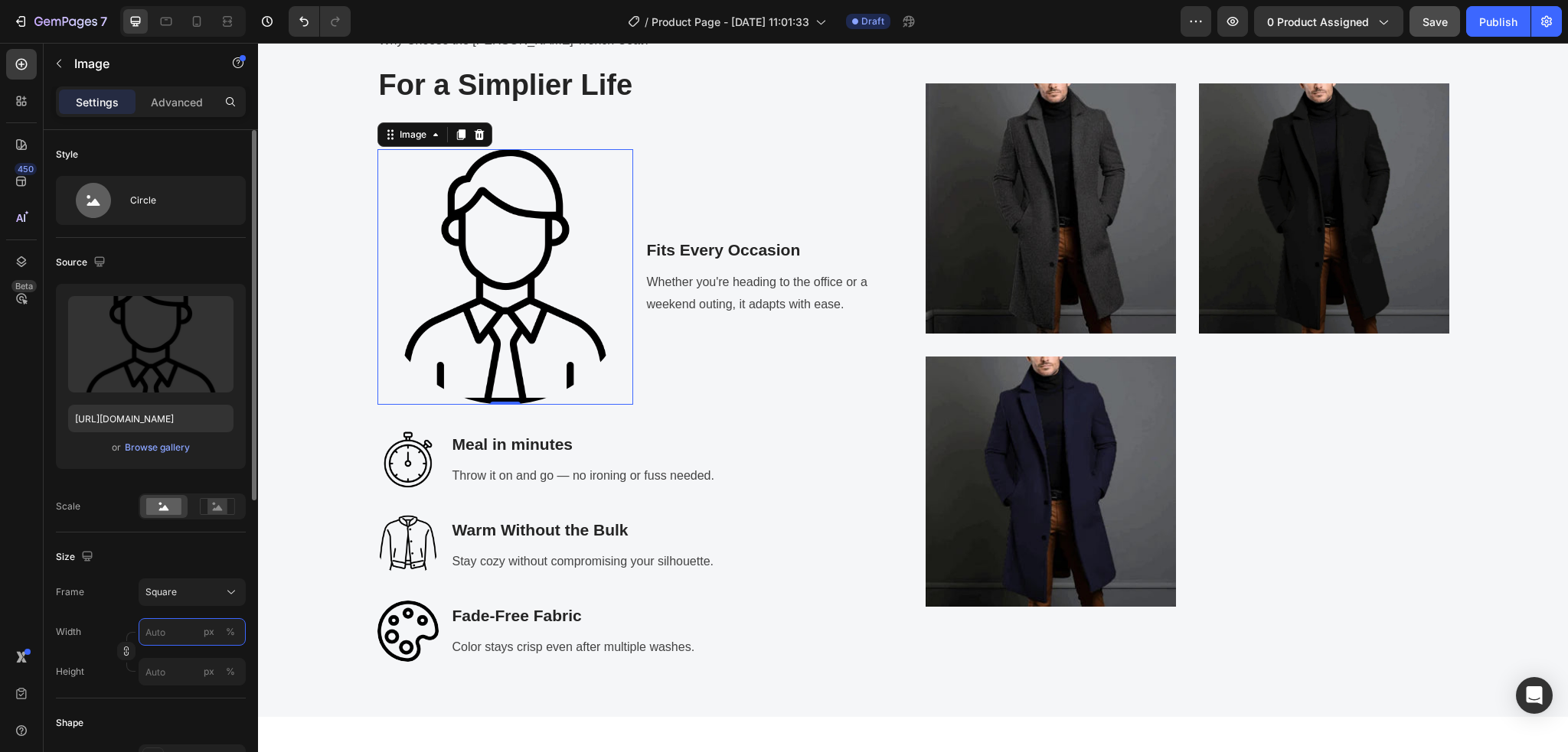
scroll to position [2502, 0]
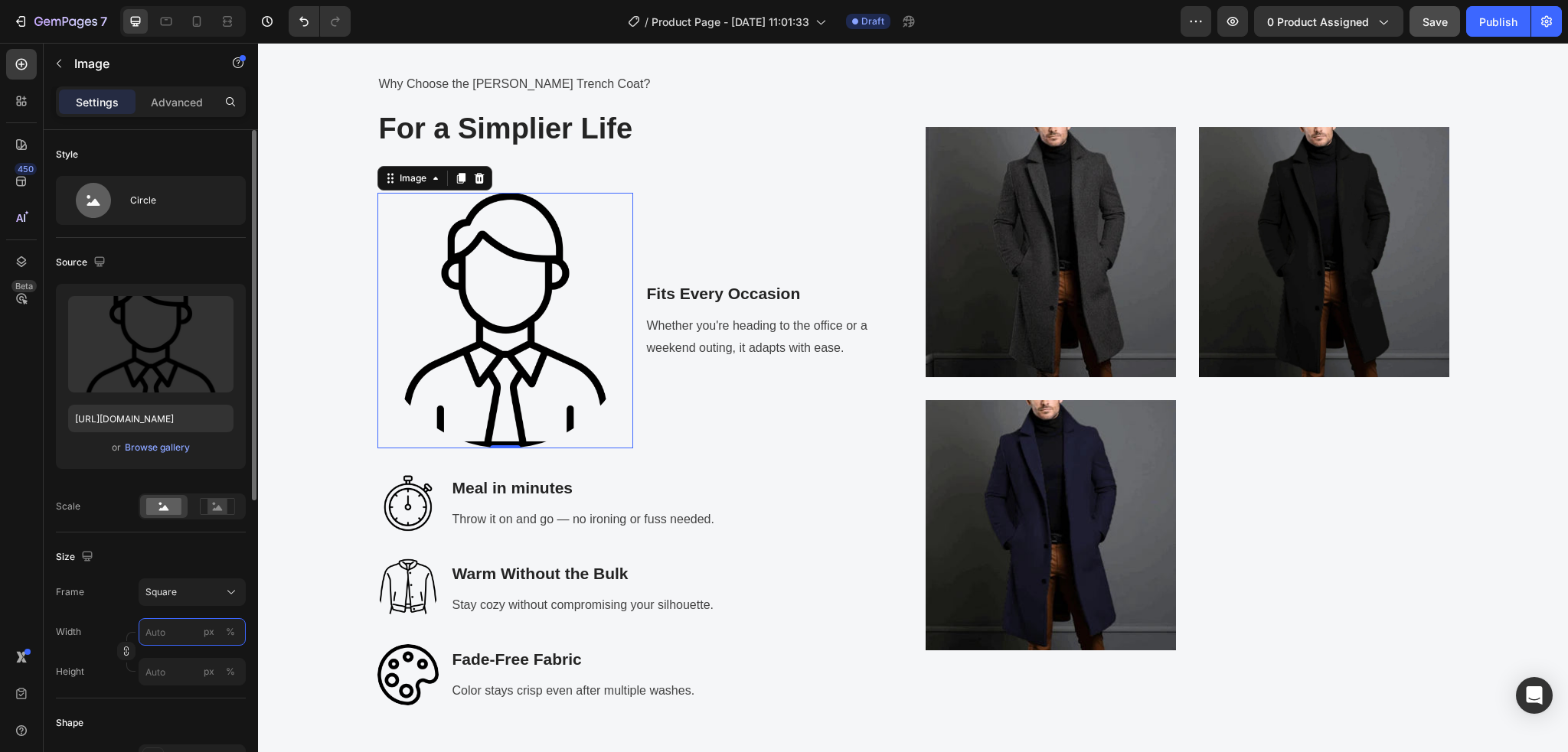
type input "7"
type input "6"
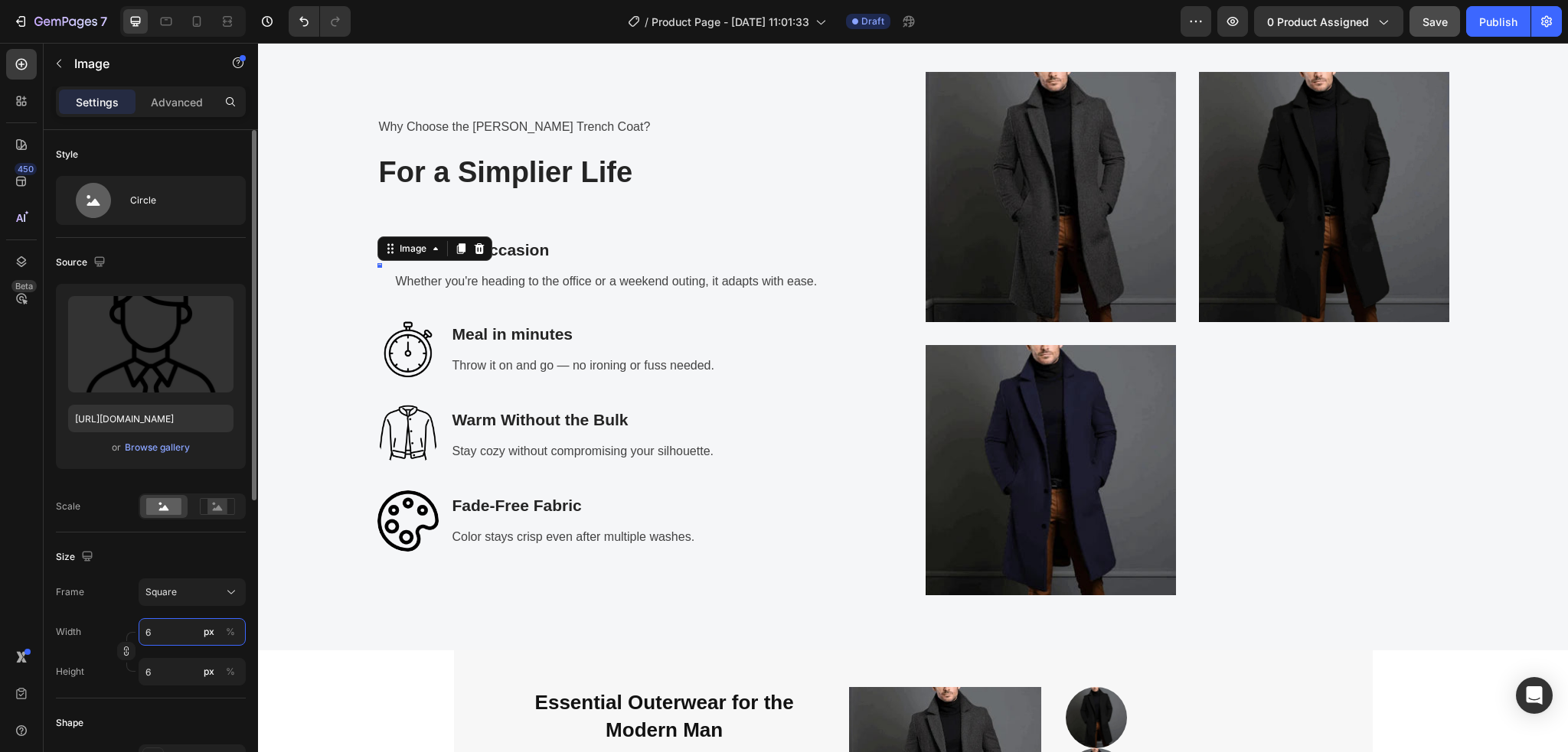
scroll to position [2545, 0]
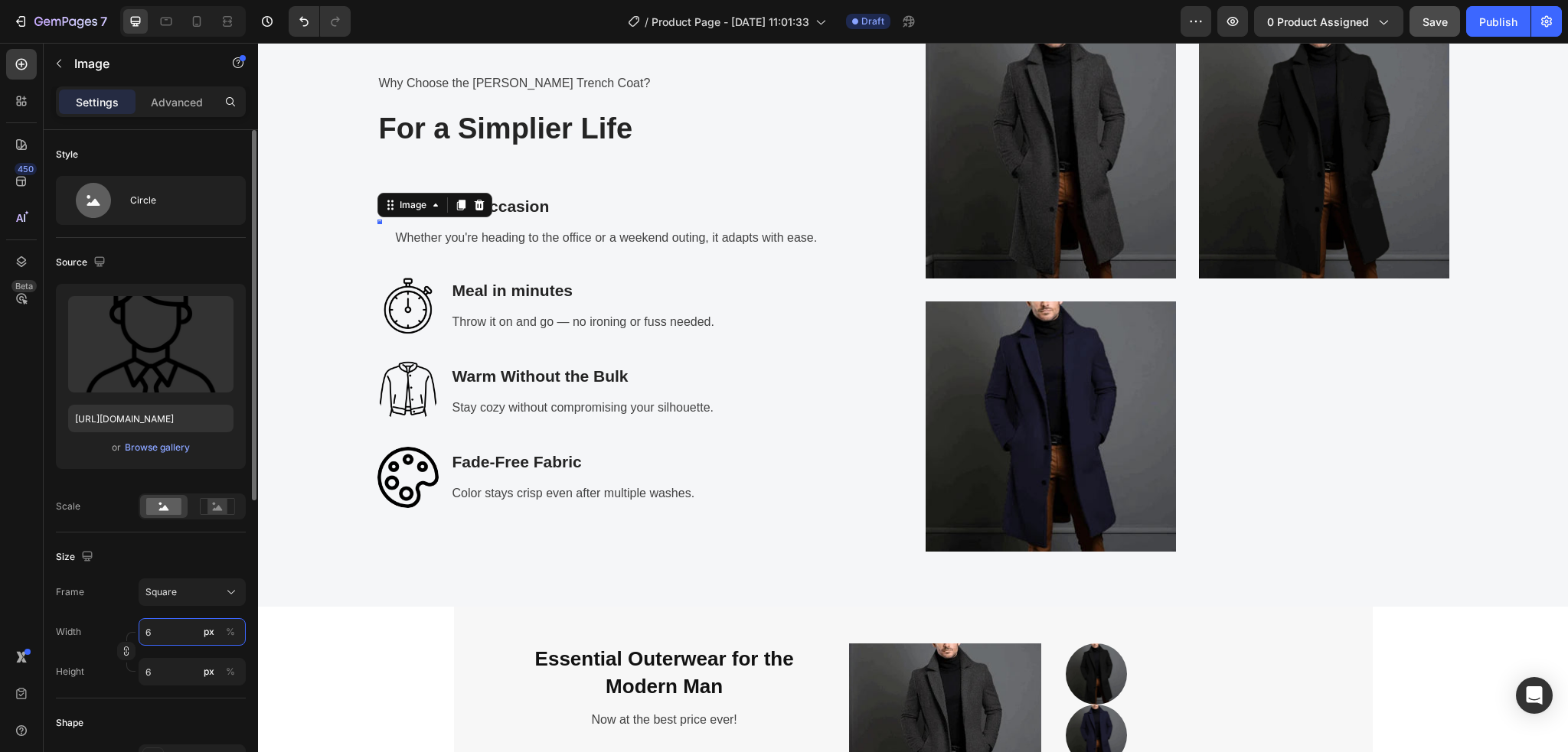
type input "60"
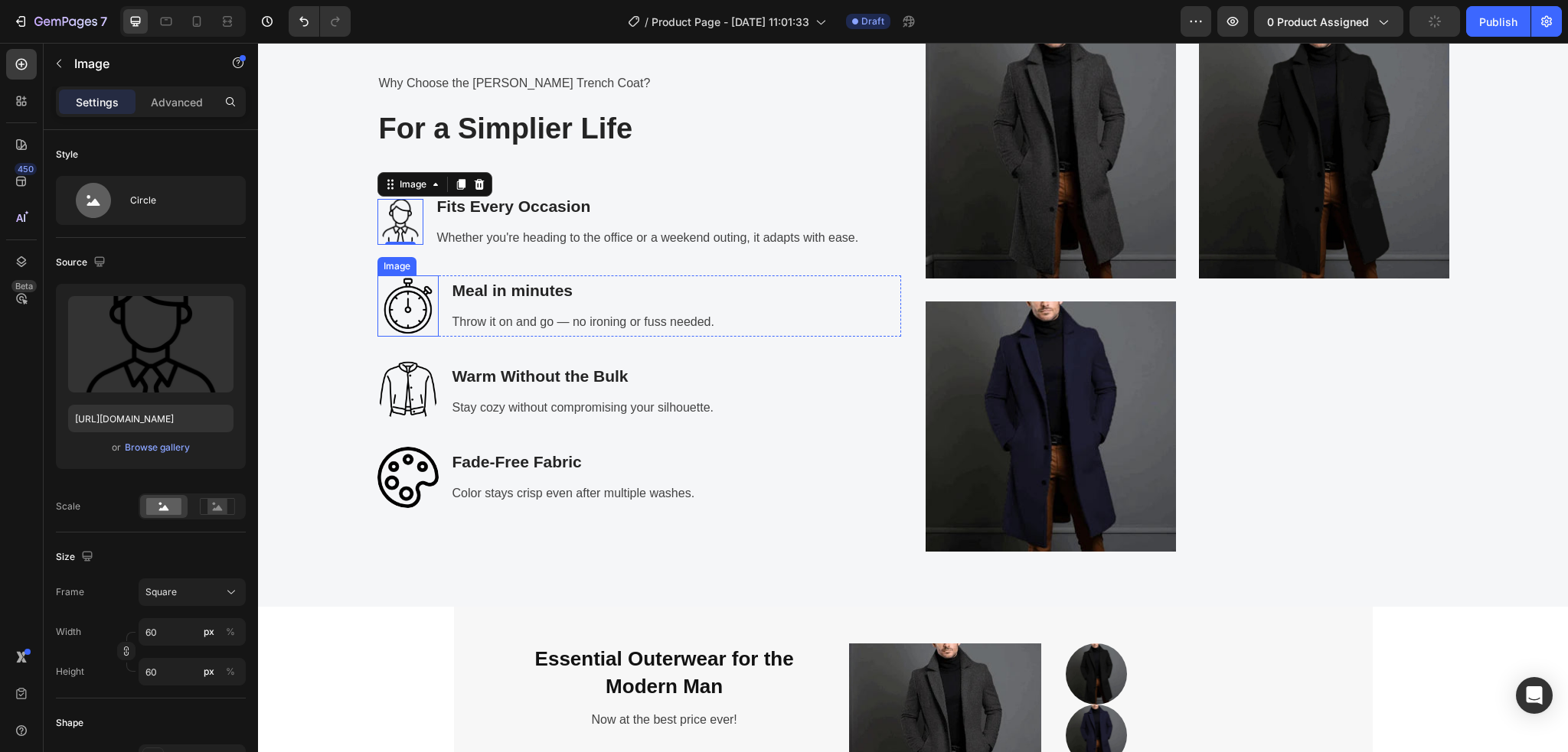
click at [400, 315] on img at bounding box center [408, 306] width 61 height 61
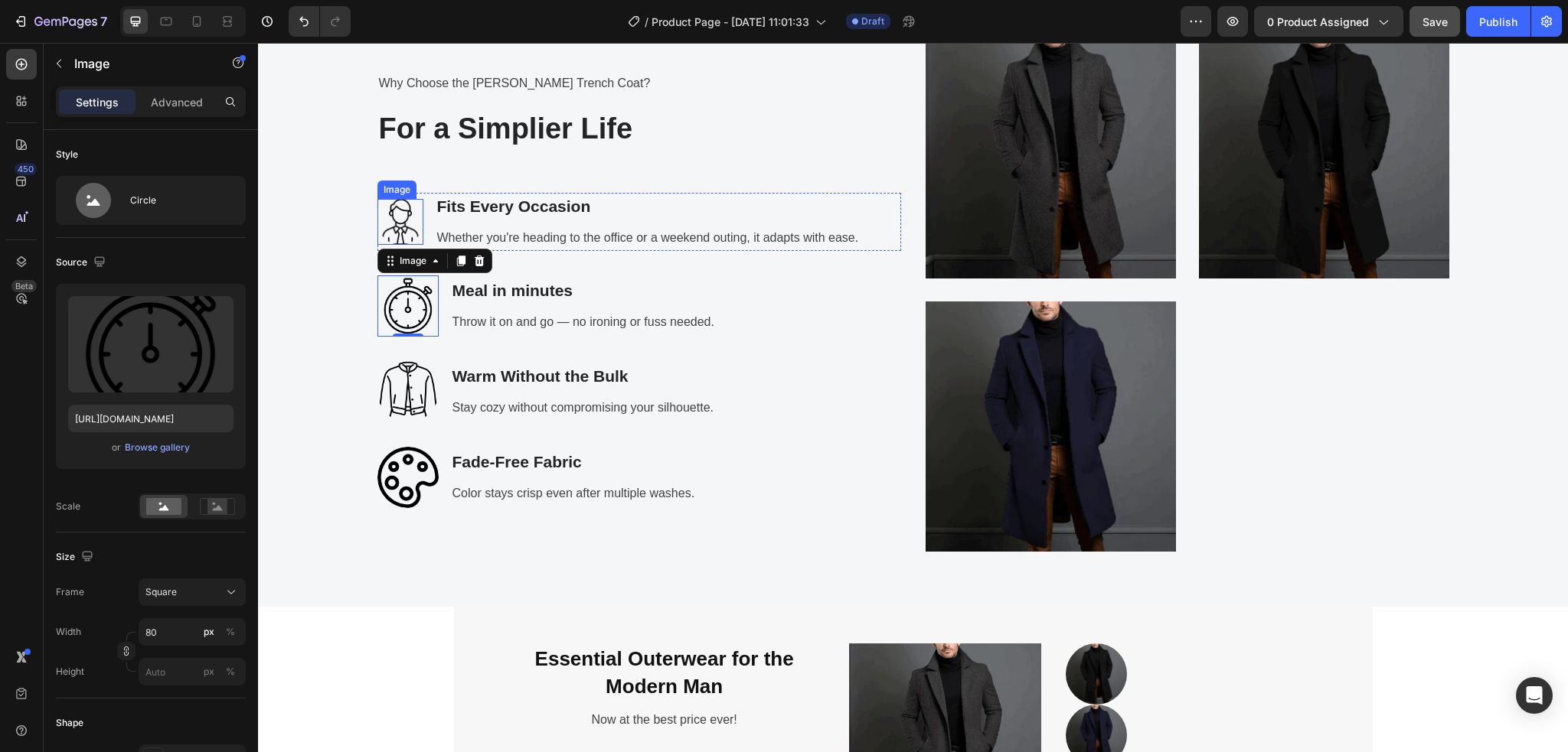
click at [390, 224] on img at bounding box center [400, 221] width 46 height 46
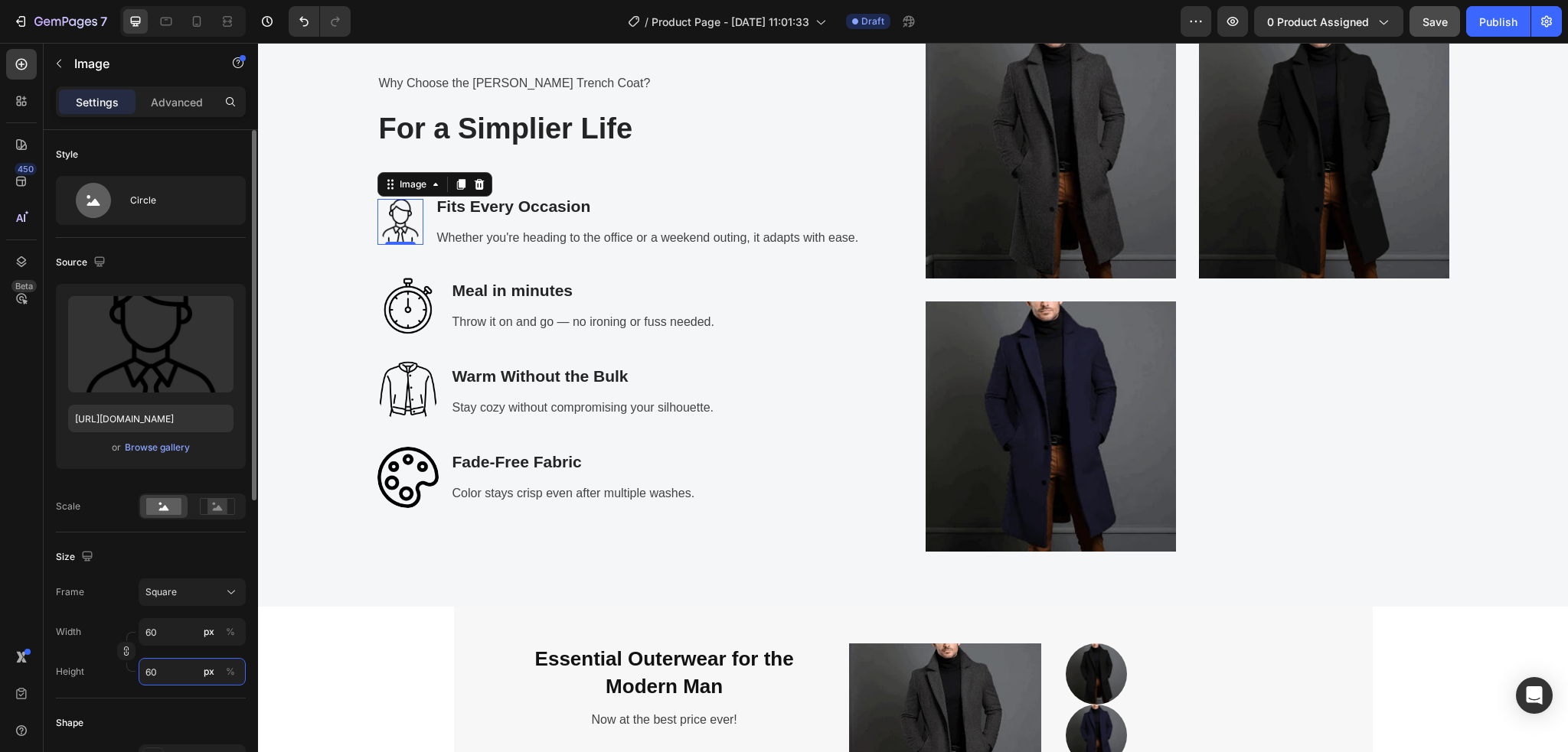
click at [163, 666] on input "60" at bounding box center [192, 671] width 107 height 28
click at [386, 317] on img at bounding box center [408, 306] width 61 height 61
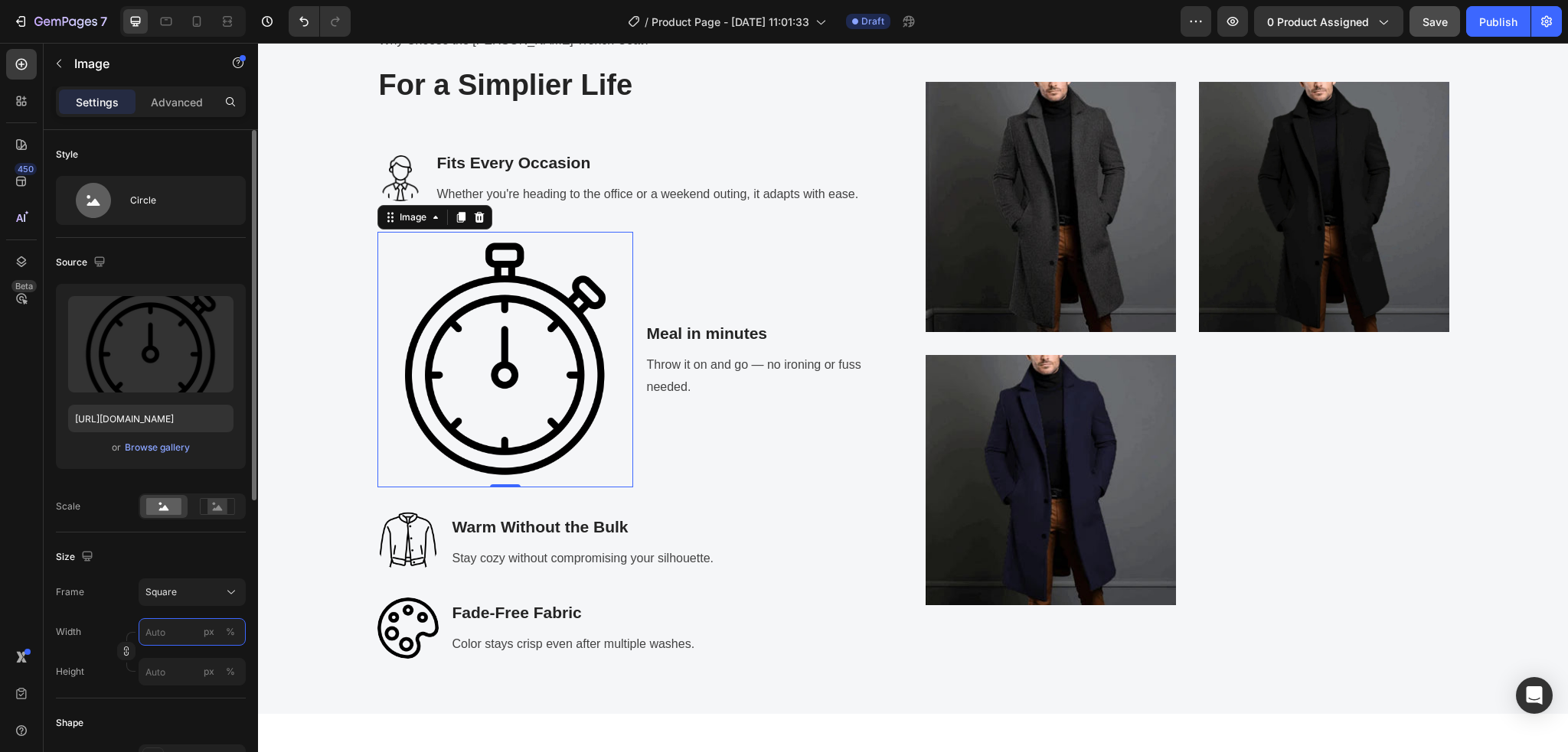
scroll to position [2502, 0]
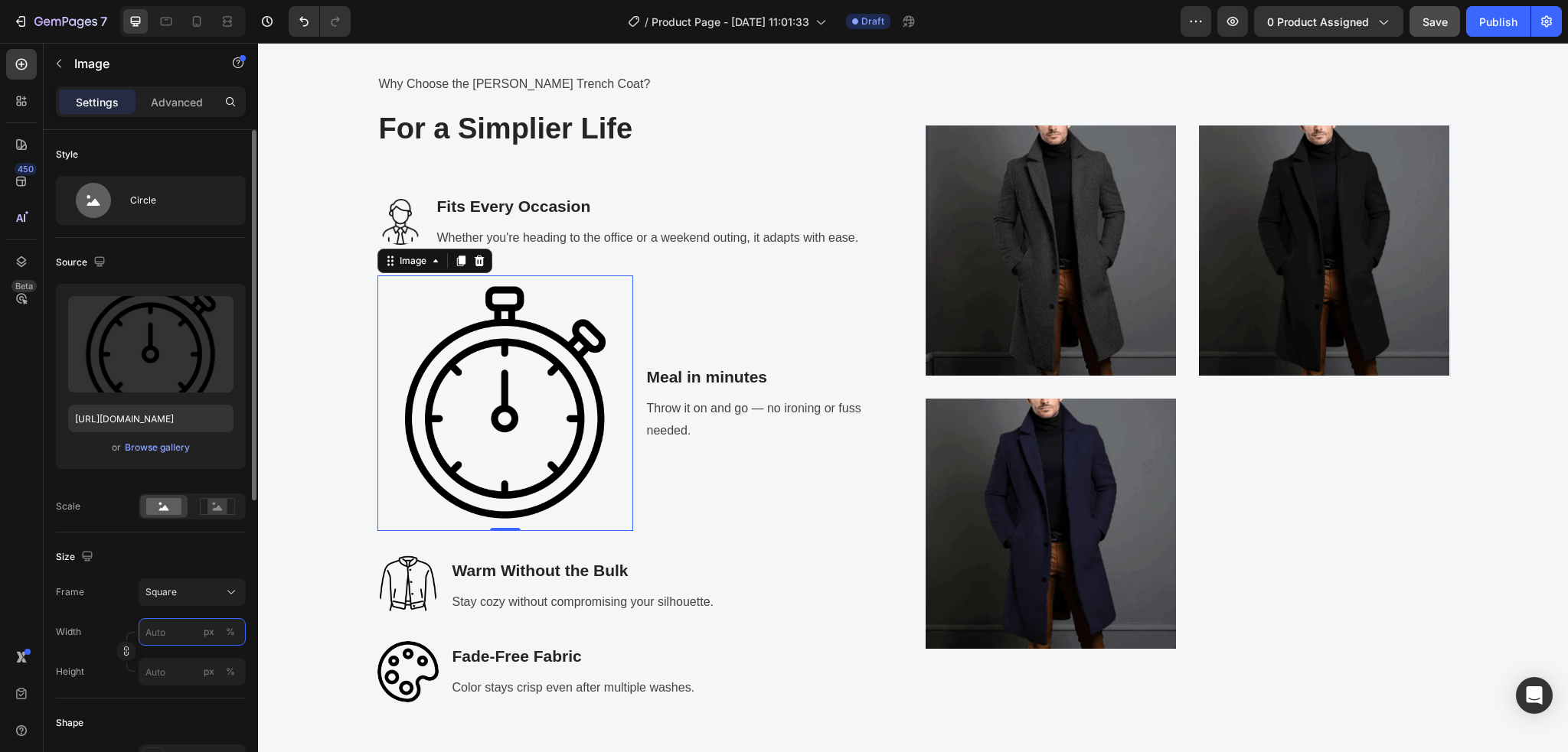
type input "6"
type input "60"
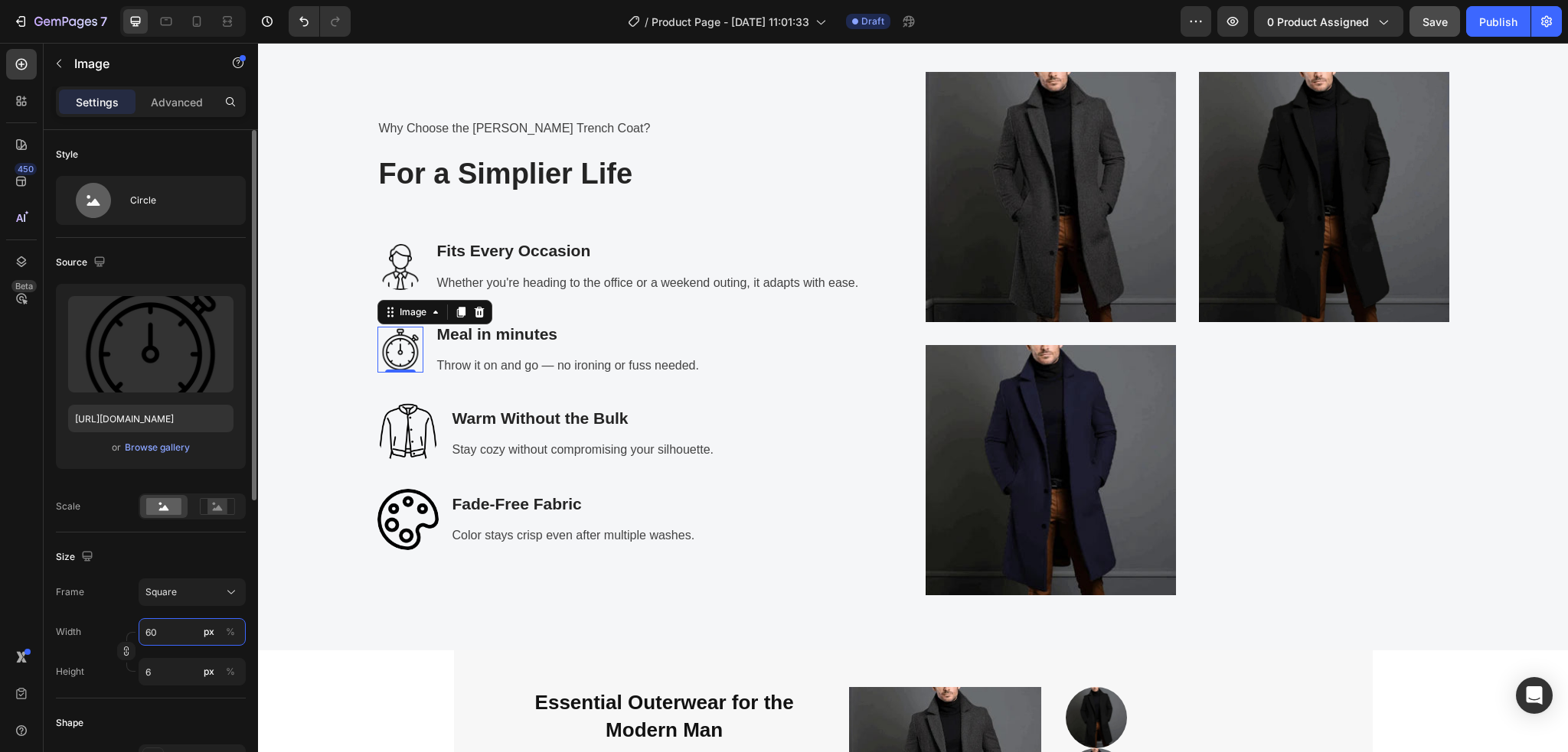
type input "60"
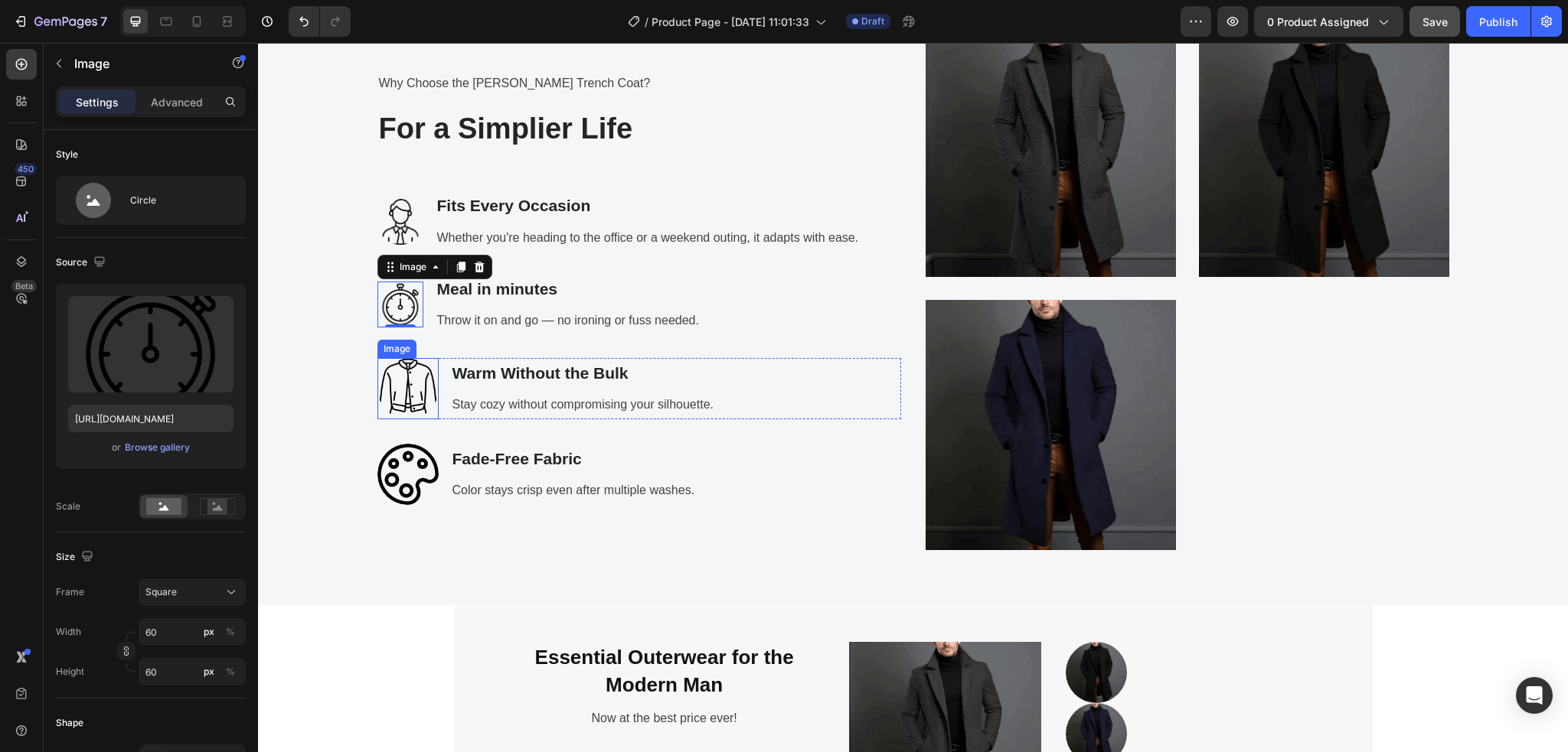
click at [401, 401] on img at bounding box center [408, 389] width 61 height 61
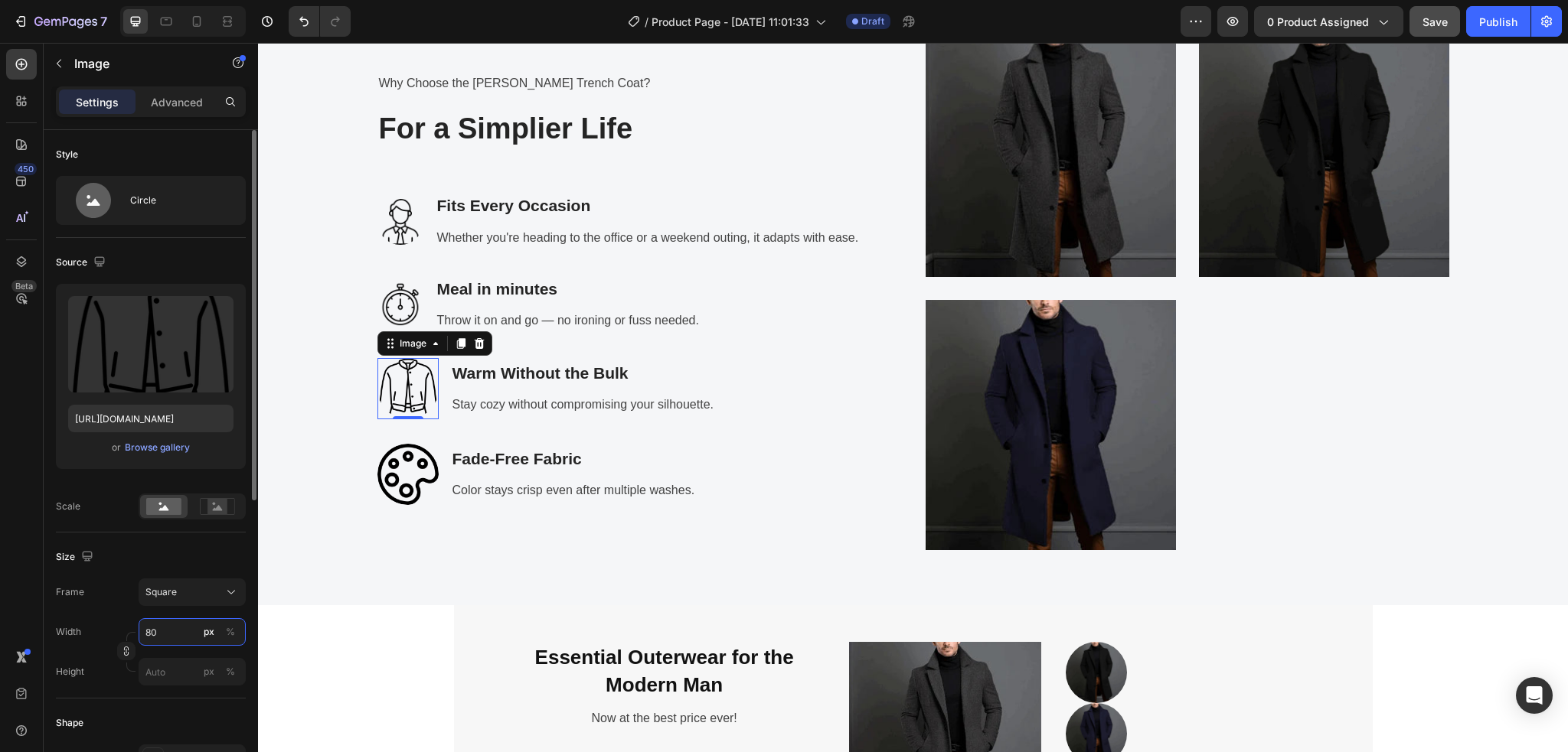
type input "6"
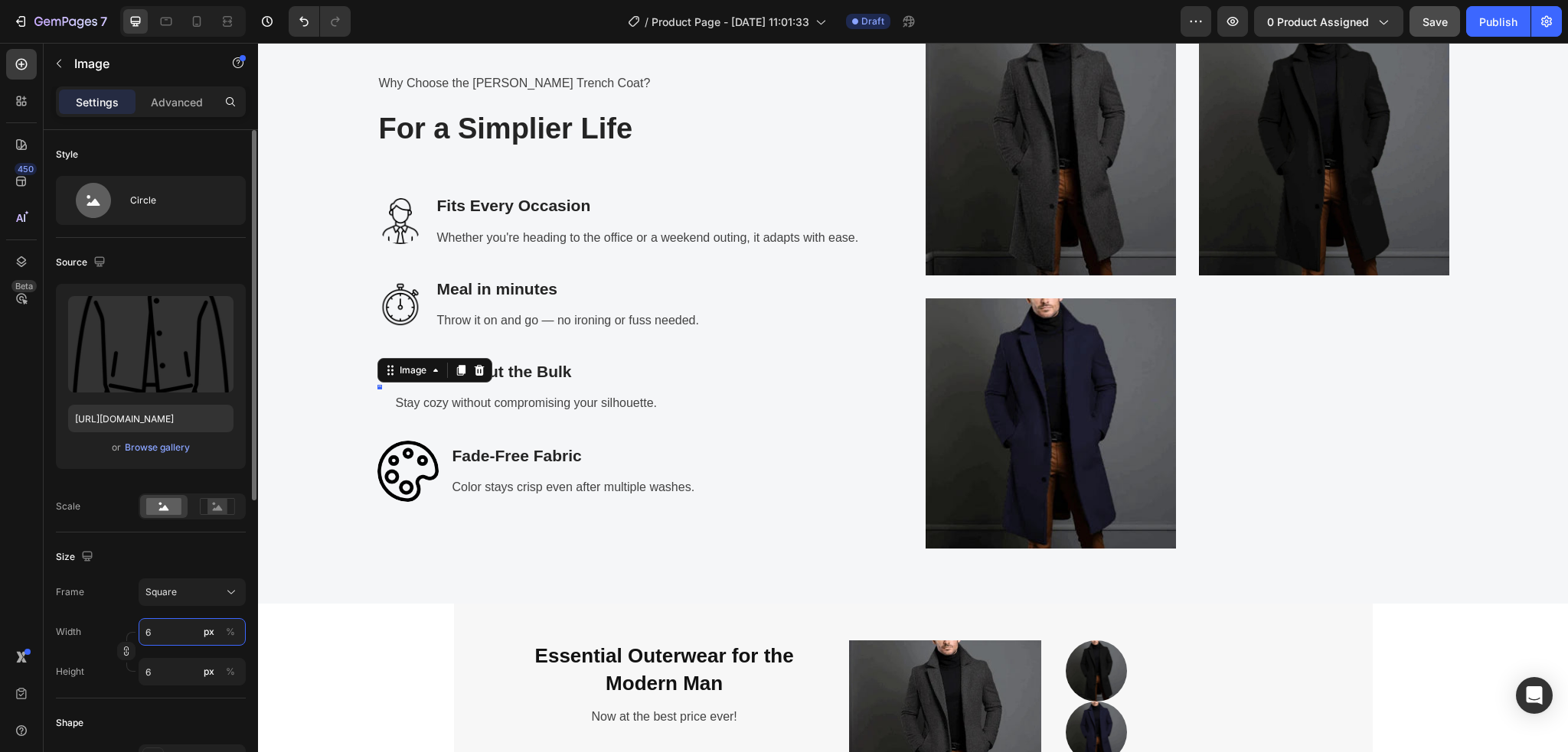
type input "60"
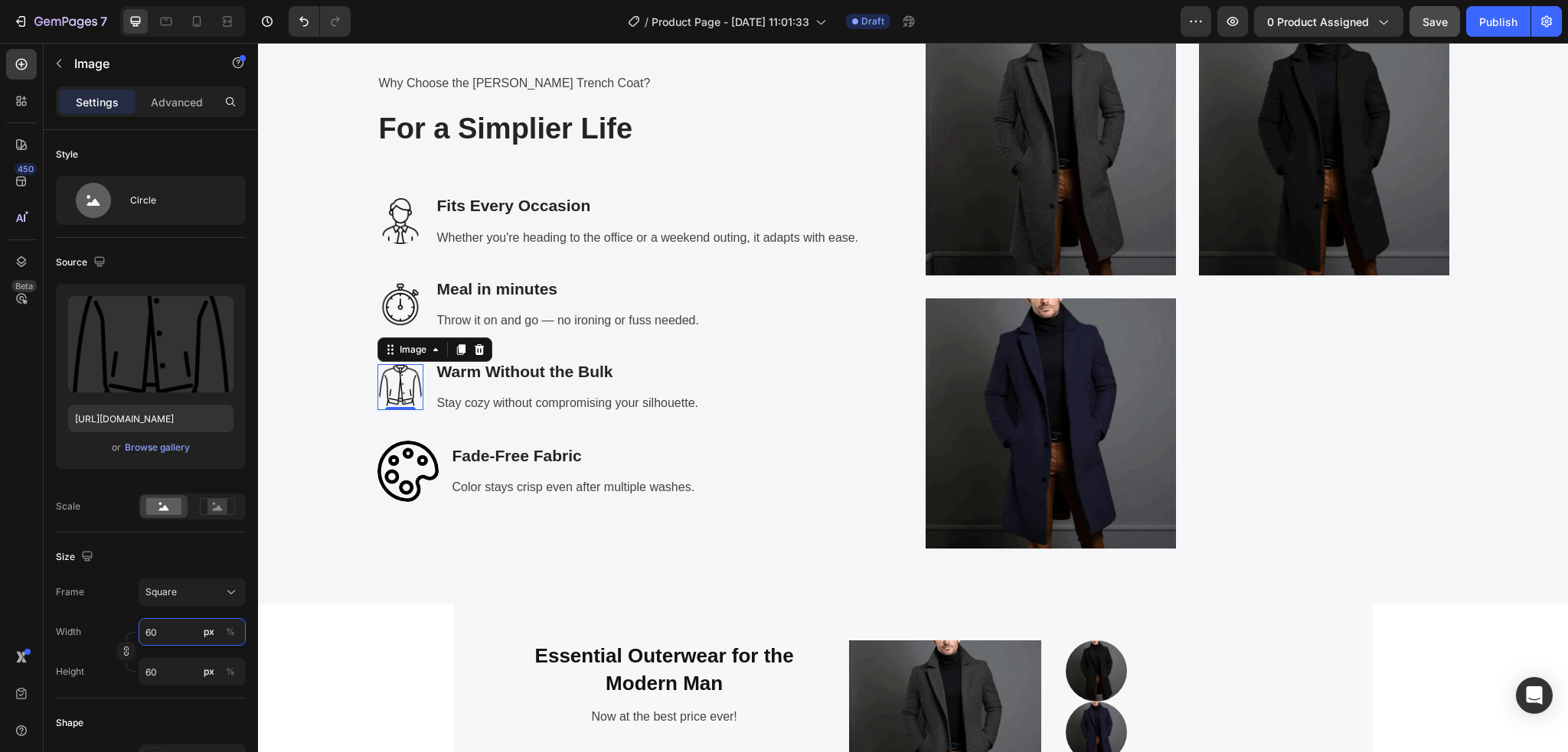
type input "60"
click at [383, 386] on img at bounding box center [400, 387] width 46 height 46
click at [386, 465] on img at bounding box center [408, 471] width 61 height 61
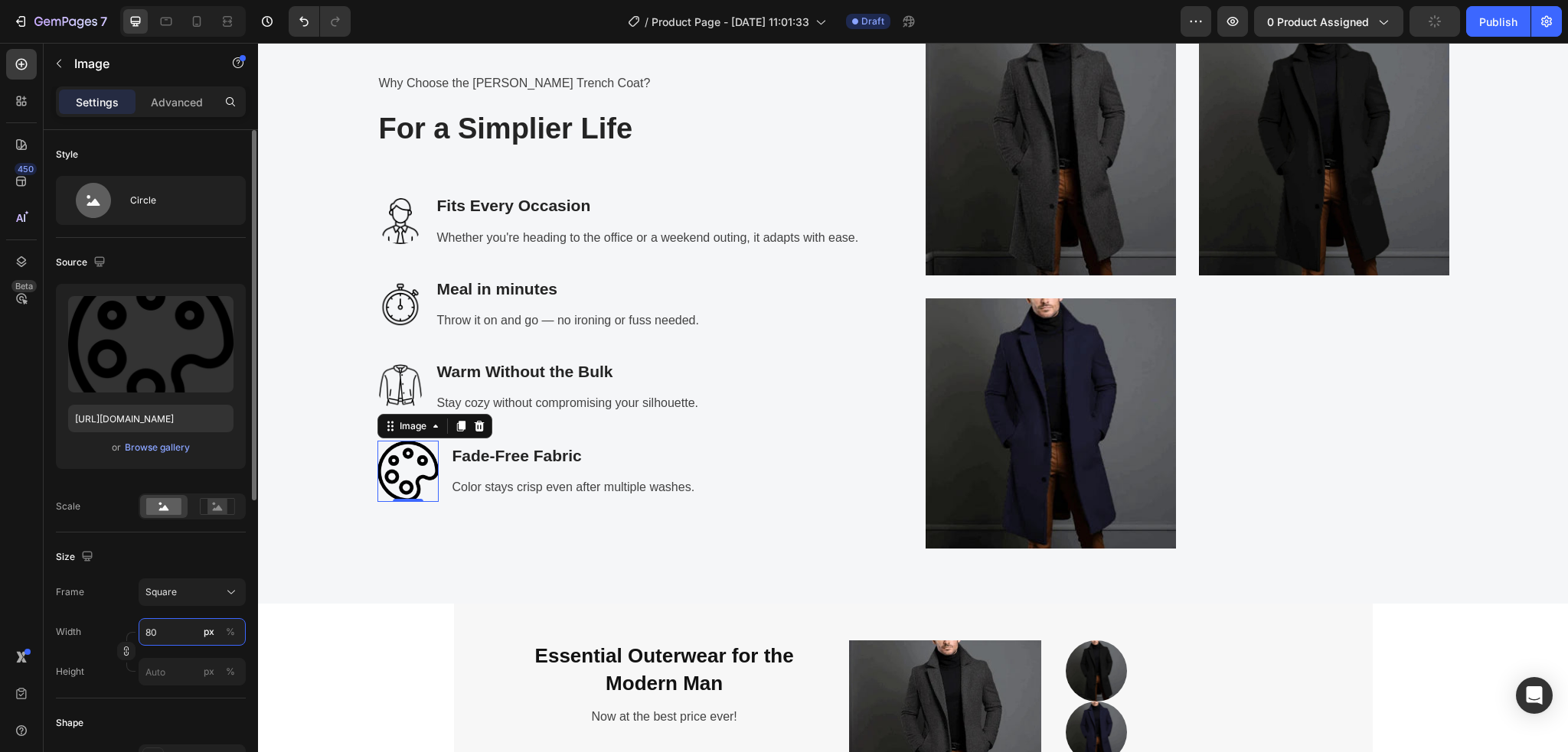
type input "6"
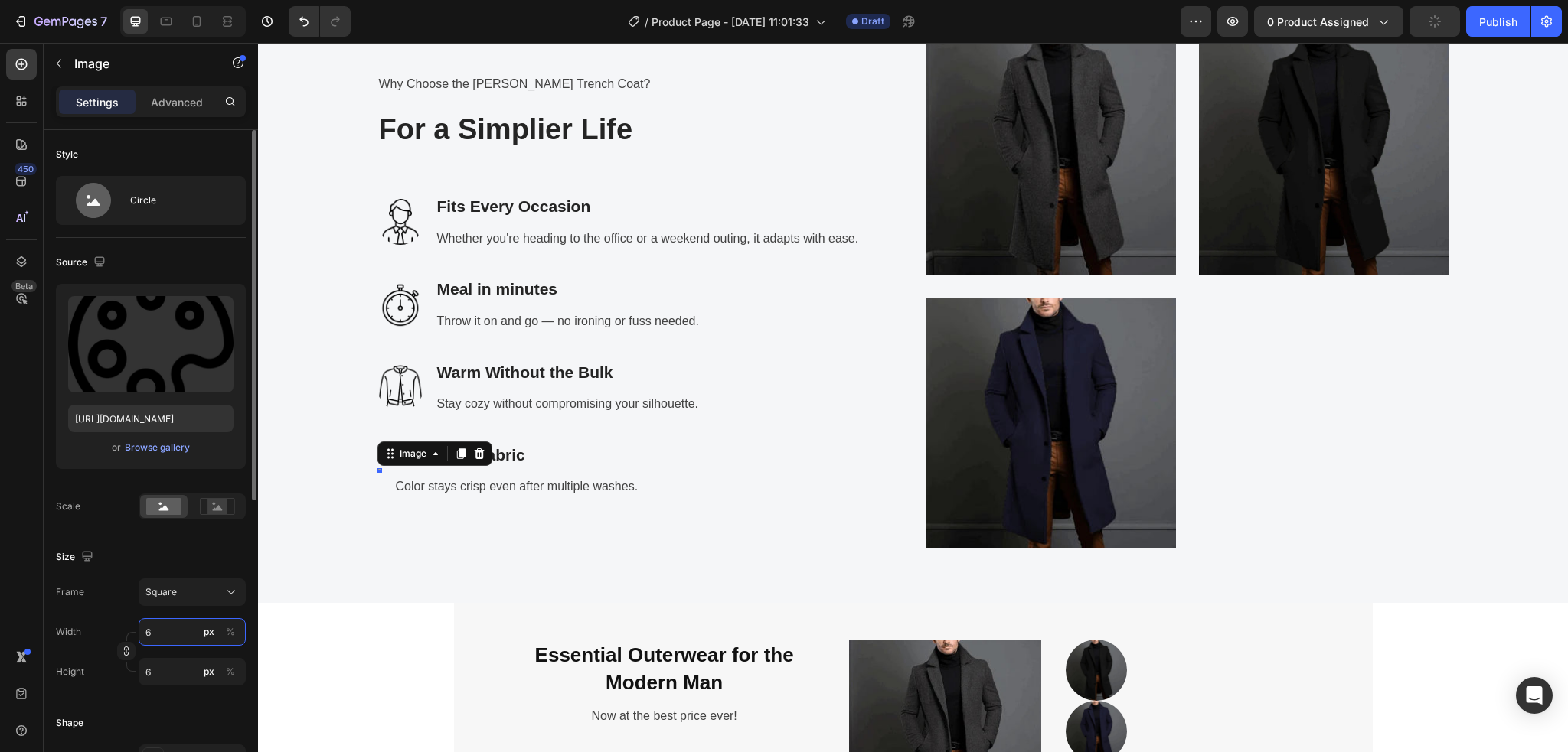
type input "60"
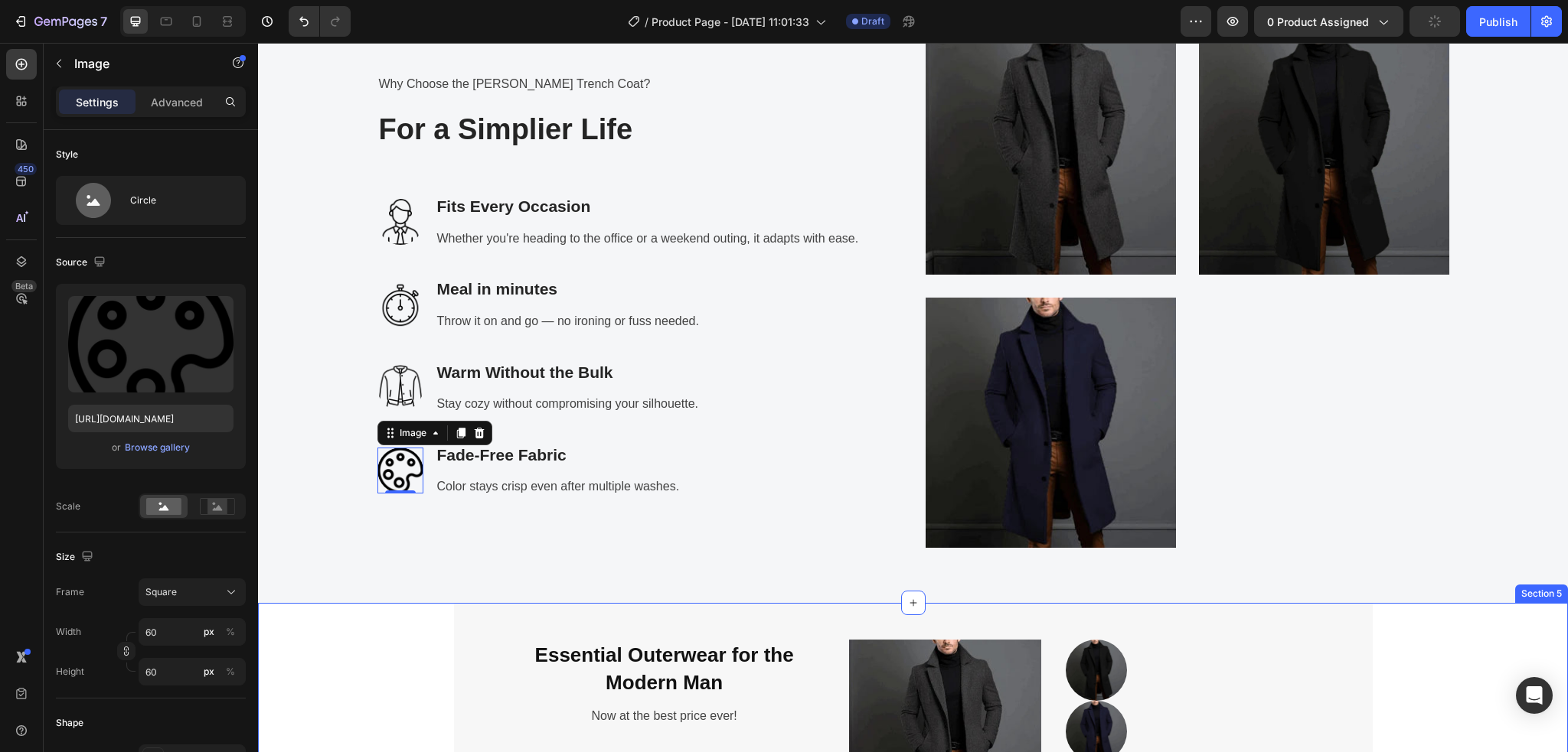
click at [348, 658] on div "Essential Outerwear for the Modern Man Heading Now at the best price ever! Text…" at bounding box center [913, 735] width 1286 height 266
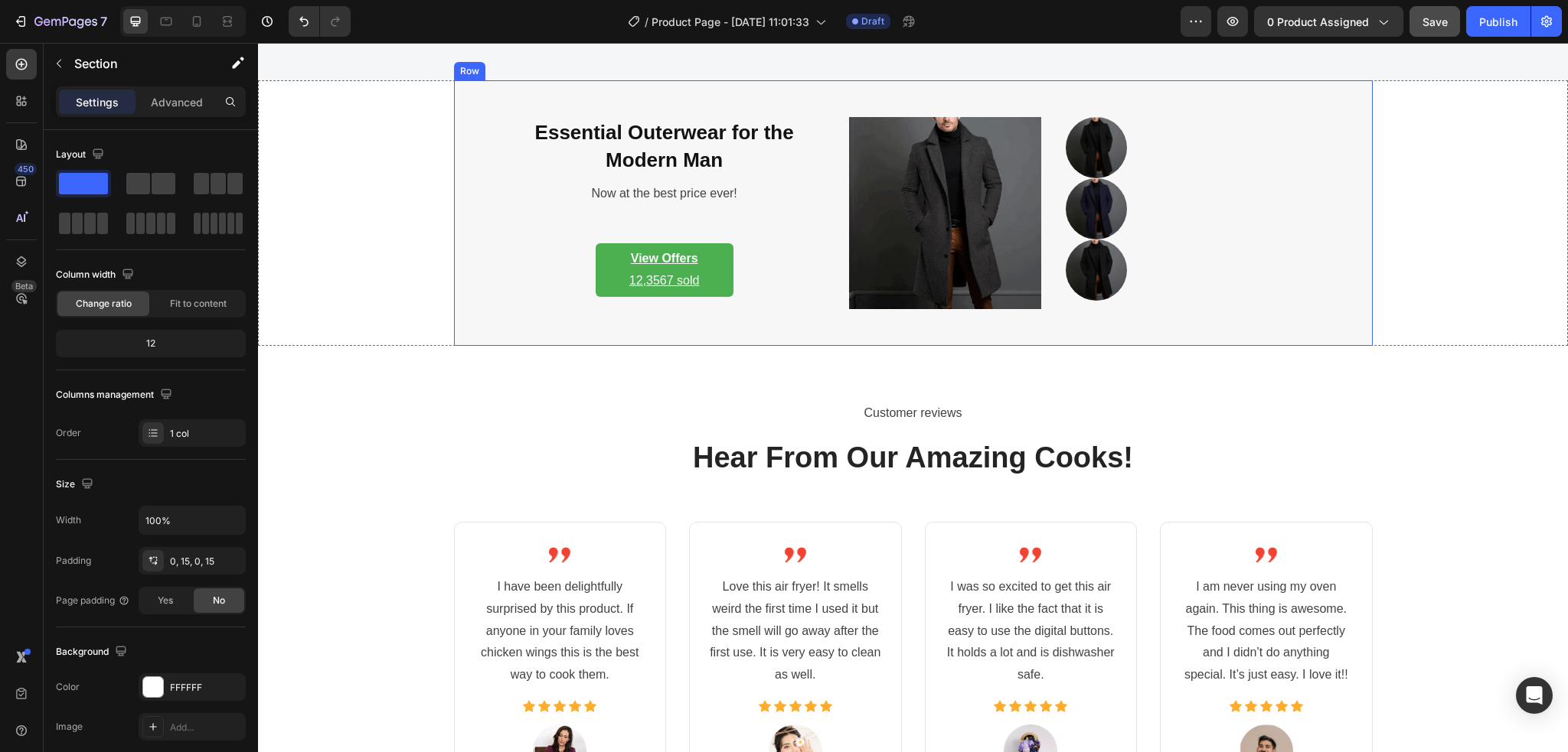
scroll to position [3263, 0]
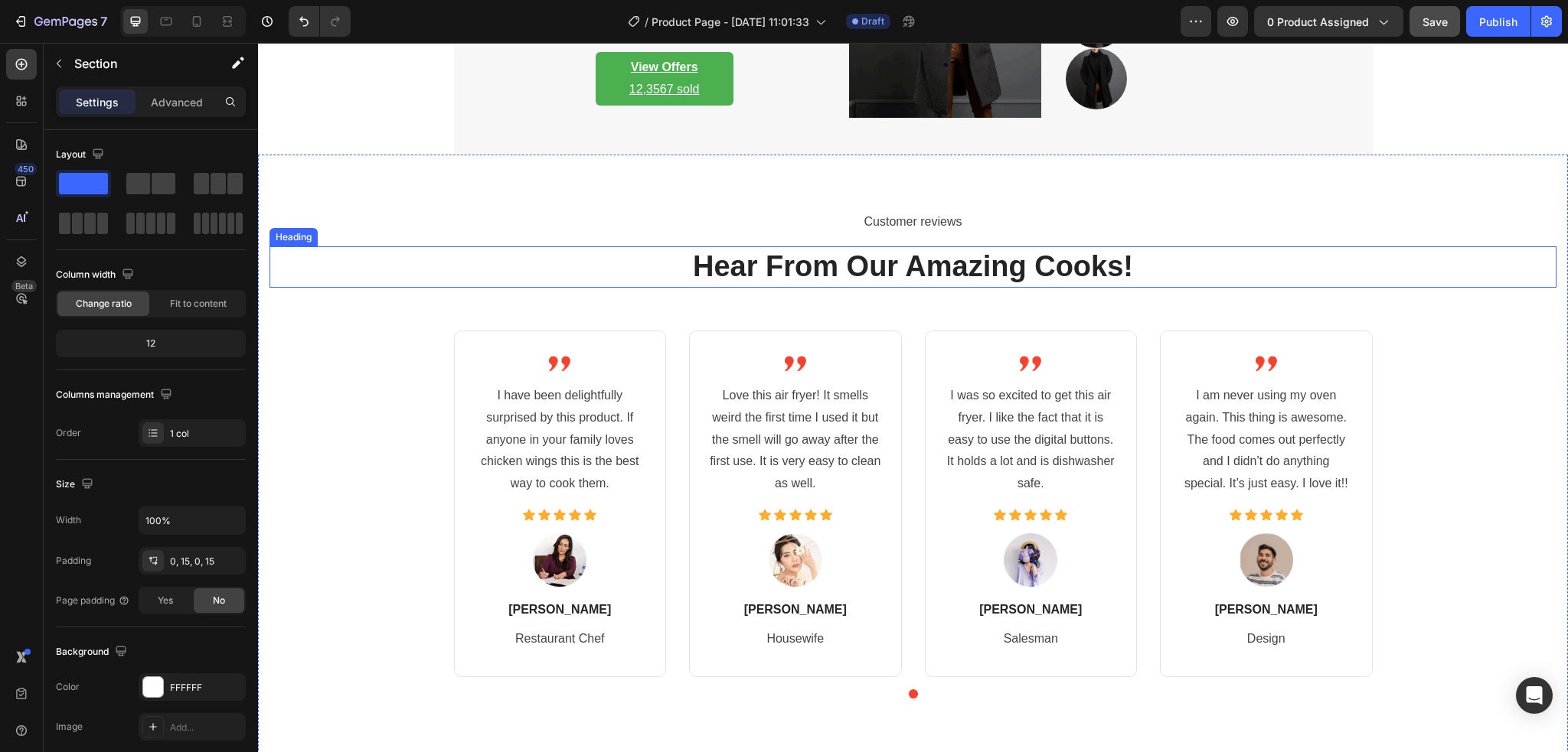
click at [799, 270] on p "Hear From Our Amazing Cooks!" at bounding box center [912, 267] width 1283 height 37
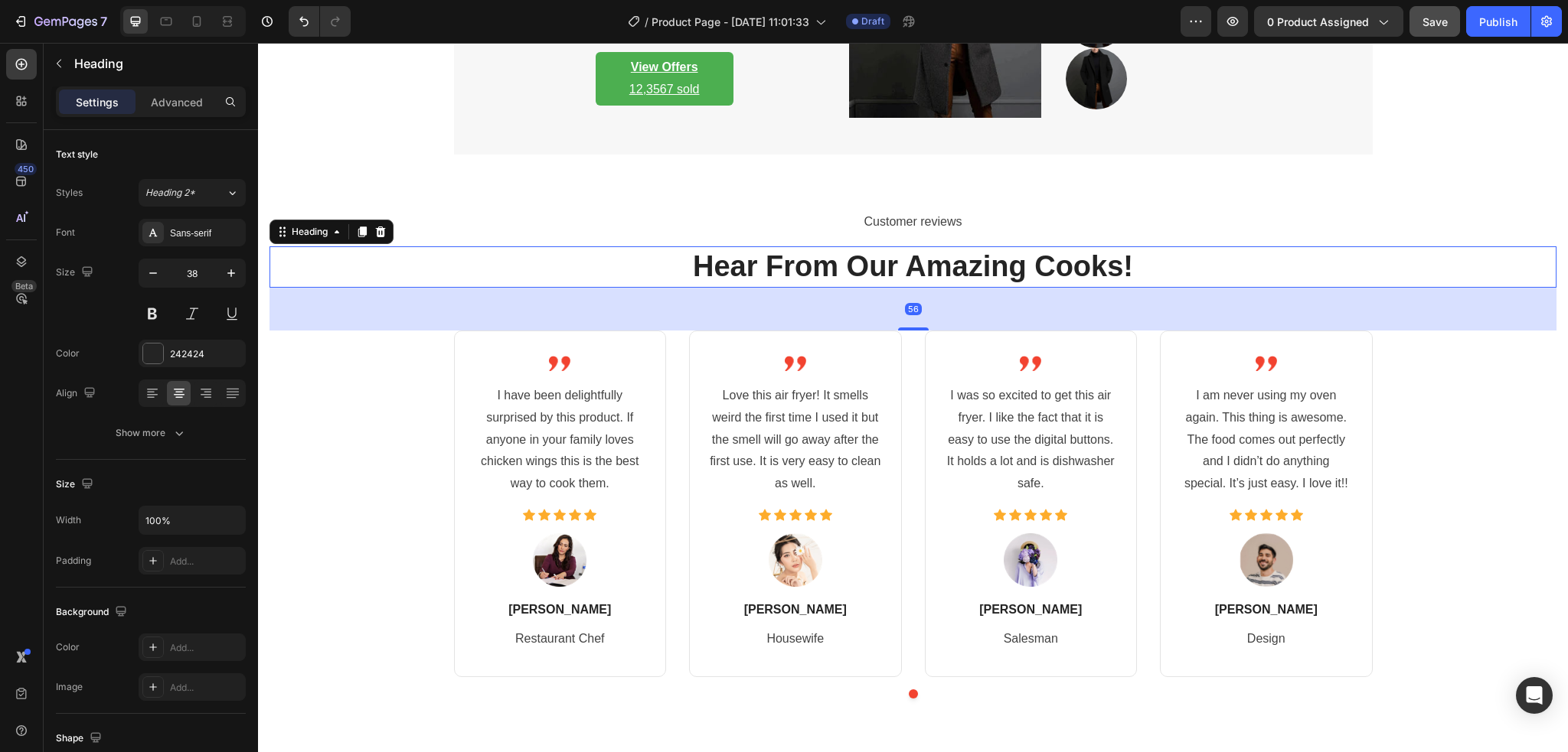
click at [1135, 259] on p "Hear From Our Amazing Cooks!" at bounding box center [912, 267] width 1283 height 37
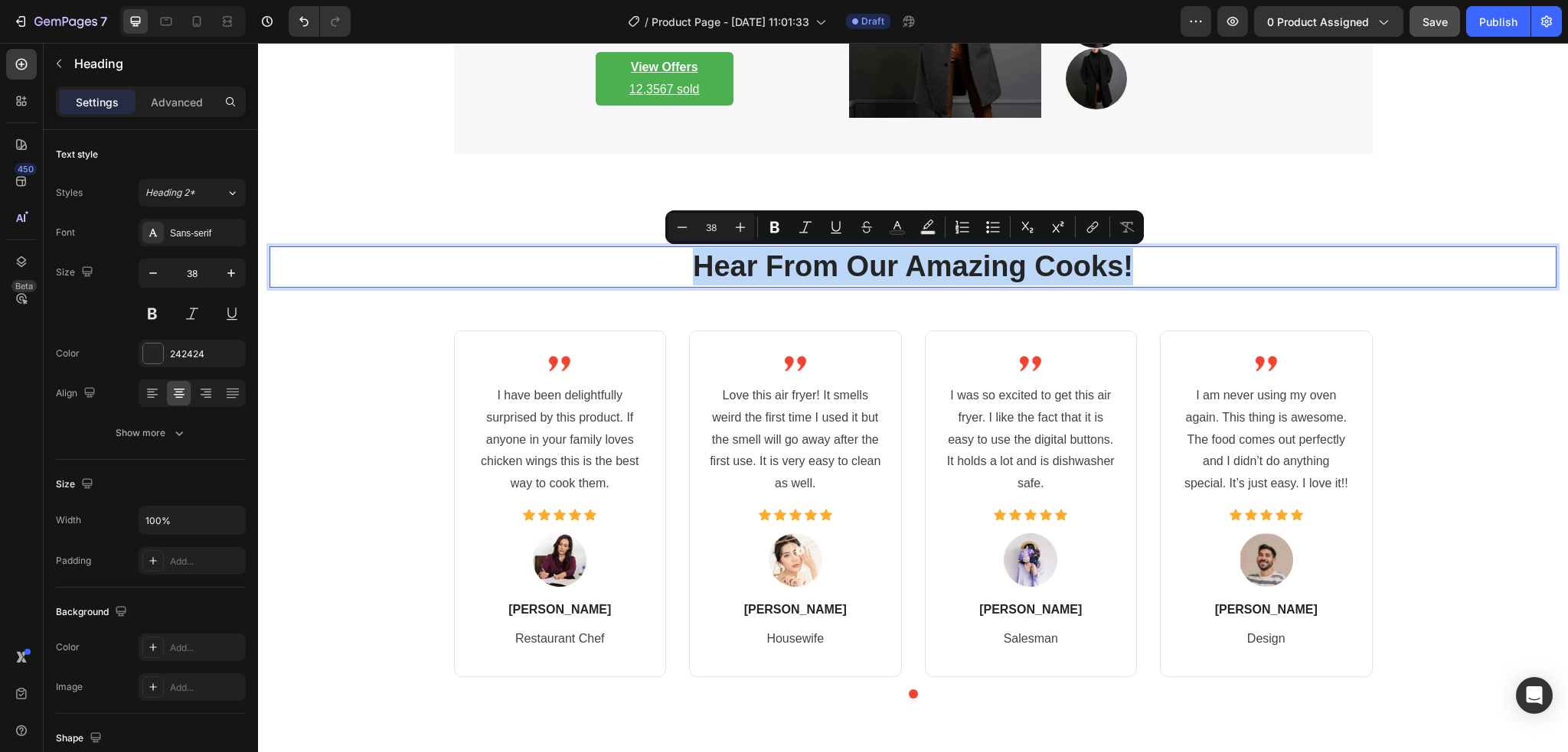
drag, startPoint x: 1135, startPoint y: 259, endPoint x: 686, endPoint y: 261, distance: 449.0
click at [686, 261] on p "Hear From Our Amazing Cooks!" at bounding box center [912, 267] width 1283 height 37
copy p "Hear From Our Amazing Cooks!"
click at [1137, 269] on p "Hear From Our Amazing Cooks!" at bounding box center [912, 267] width 1283 height 37
drag, startPoint x: 1105, startPoint y: 262, endPoint x: 691, endPoint y: 259, distance: 414.0
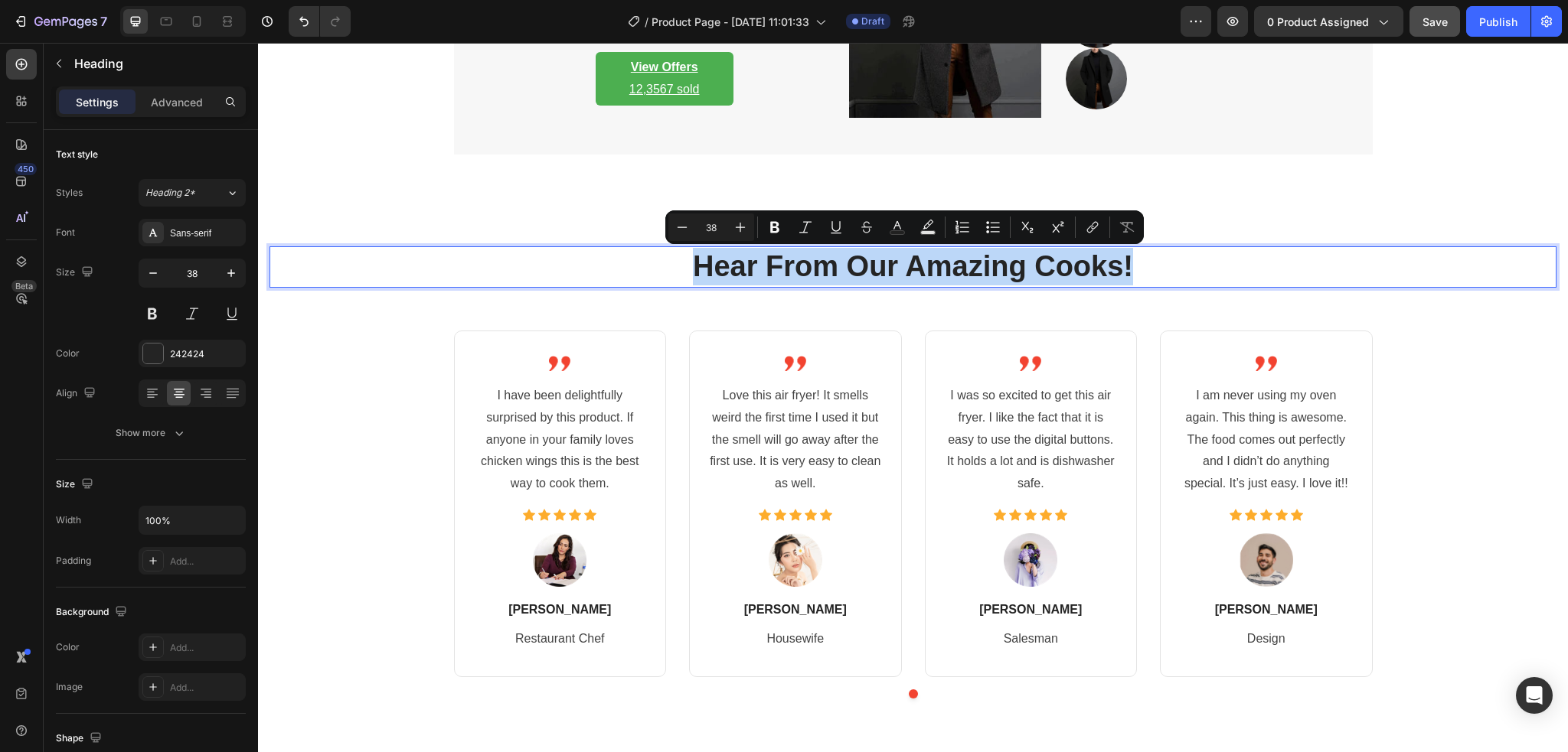
click at [691, 259] on p "Hear From Our Amazing Cooks!" at bounding box center [912, 267] width 1283 height 37
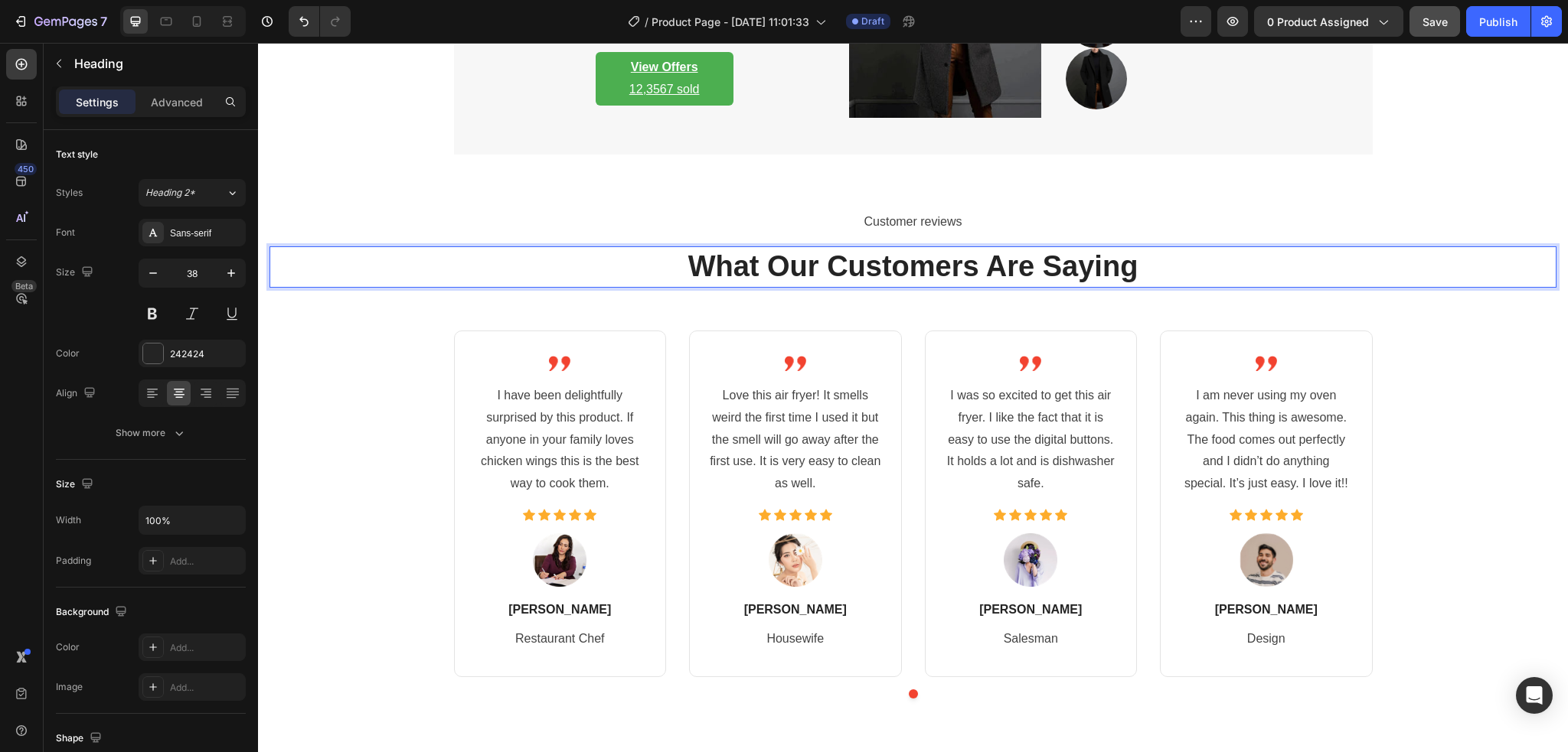
click at [1138, 265] on p "What Our Customers Are Saying" at bounding box center [912, 267] width 1283 height 37
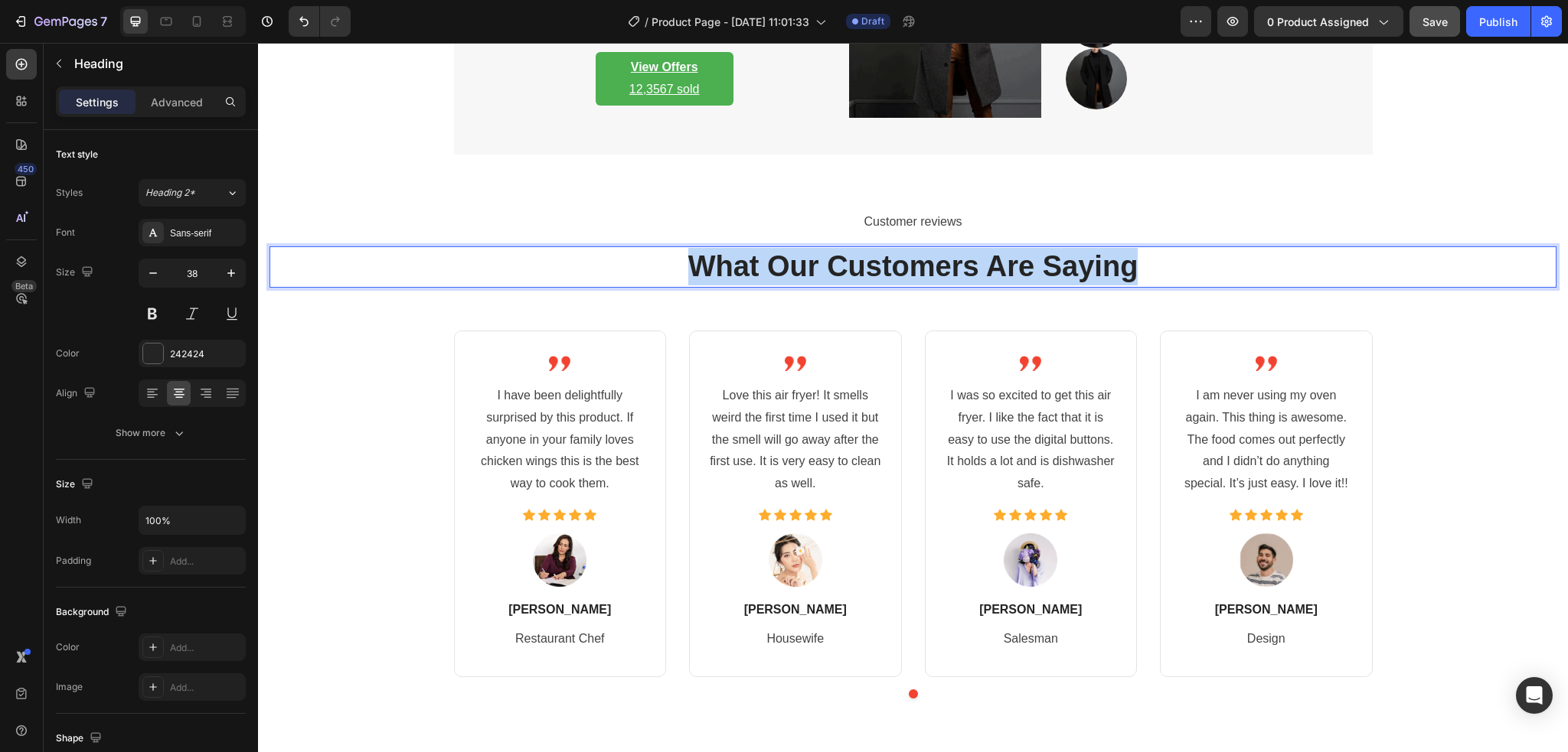
drag, startPoint x: 1138, startPoint y: 265, endPoint x: 680, endPoint y: 270, distance: 458.0
click at [680, 270] on p "What Our Customers Are Saying" at bounding box center [912, 267] width 1283 height 37
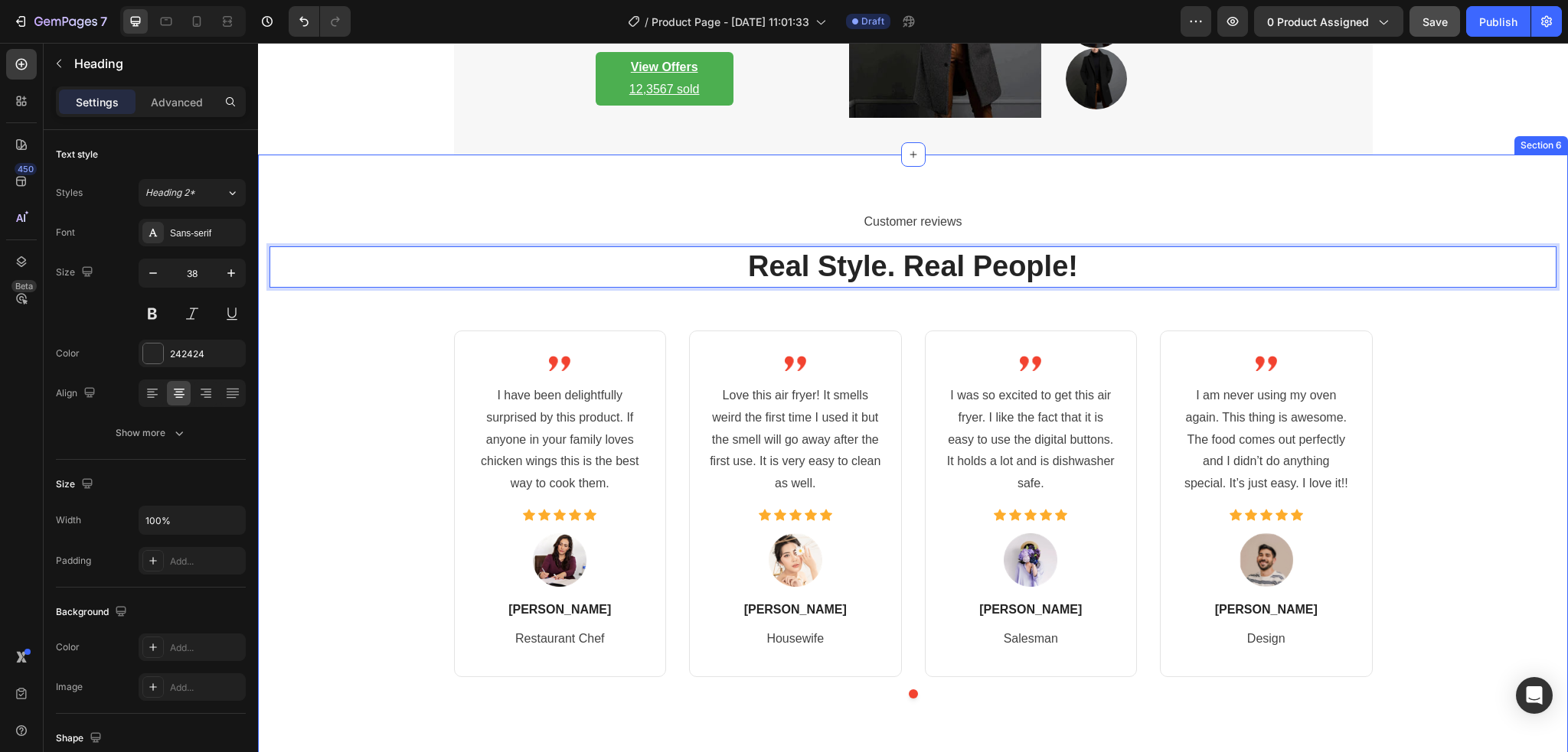
click at [1018, 296] on div "Customer reviews Text block Real Style. Real People! Heading 56 Image I have be…" at bounding box center [913, 460] width 1286 height 501
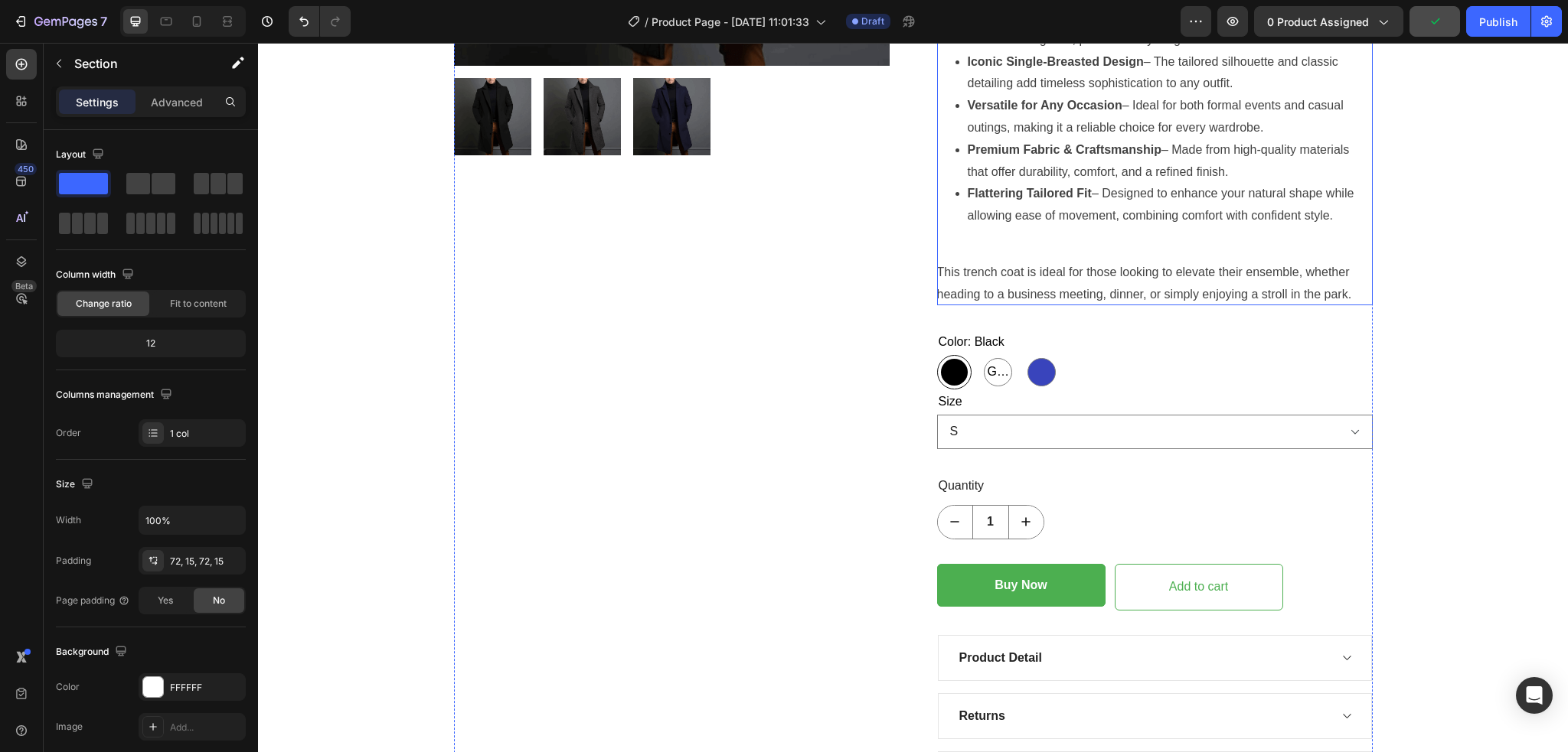
scroll to position [612, 0]
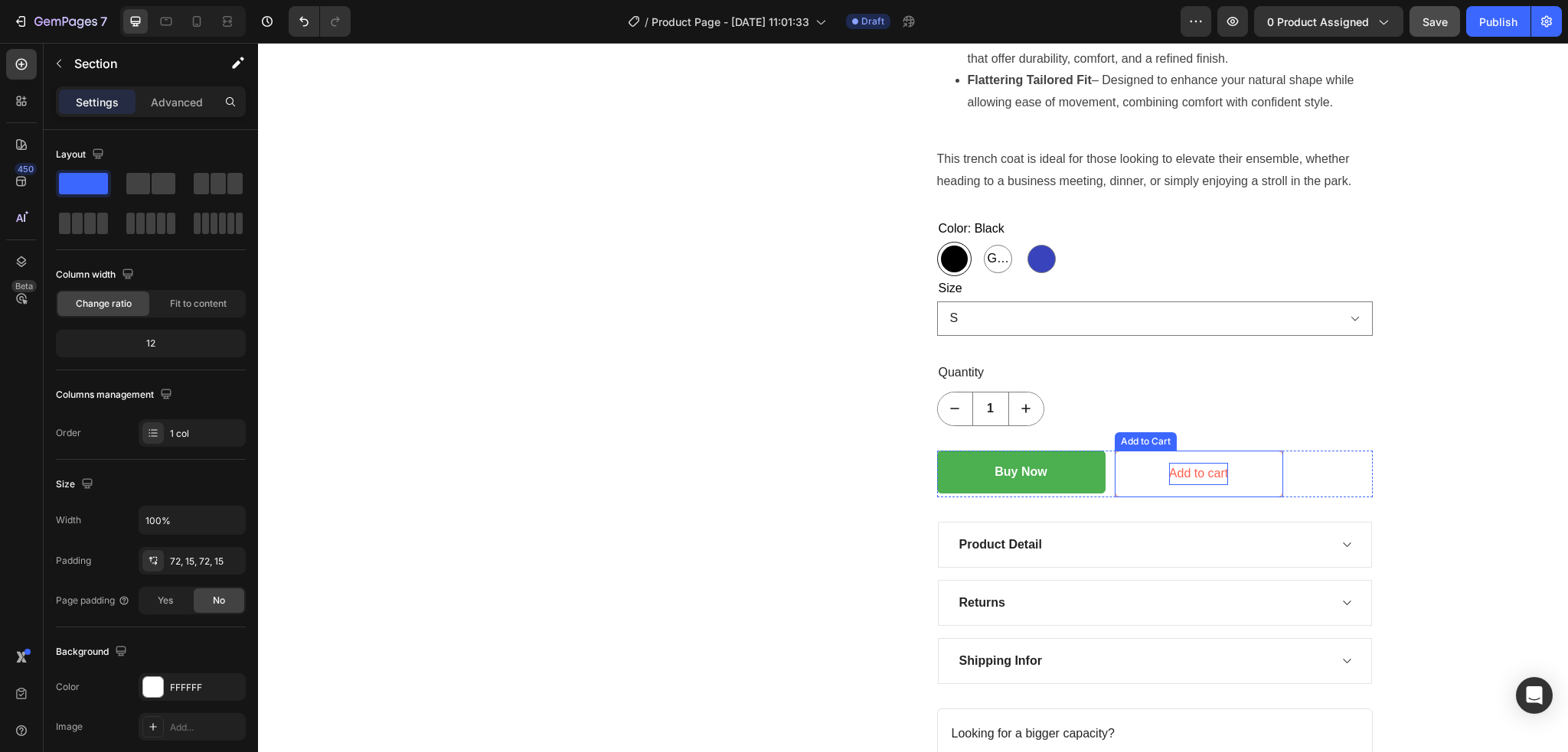
click at [1169, 480] on div "Add to cart" at bounding box center [1199, 473] width 59 height 23
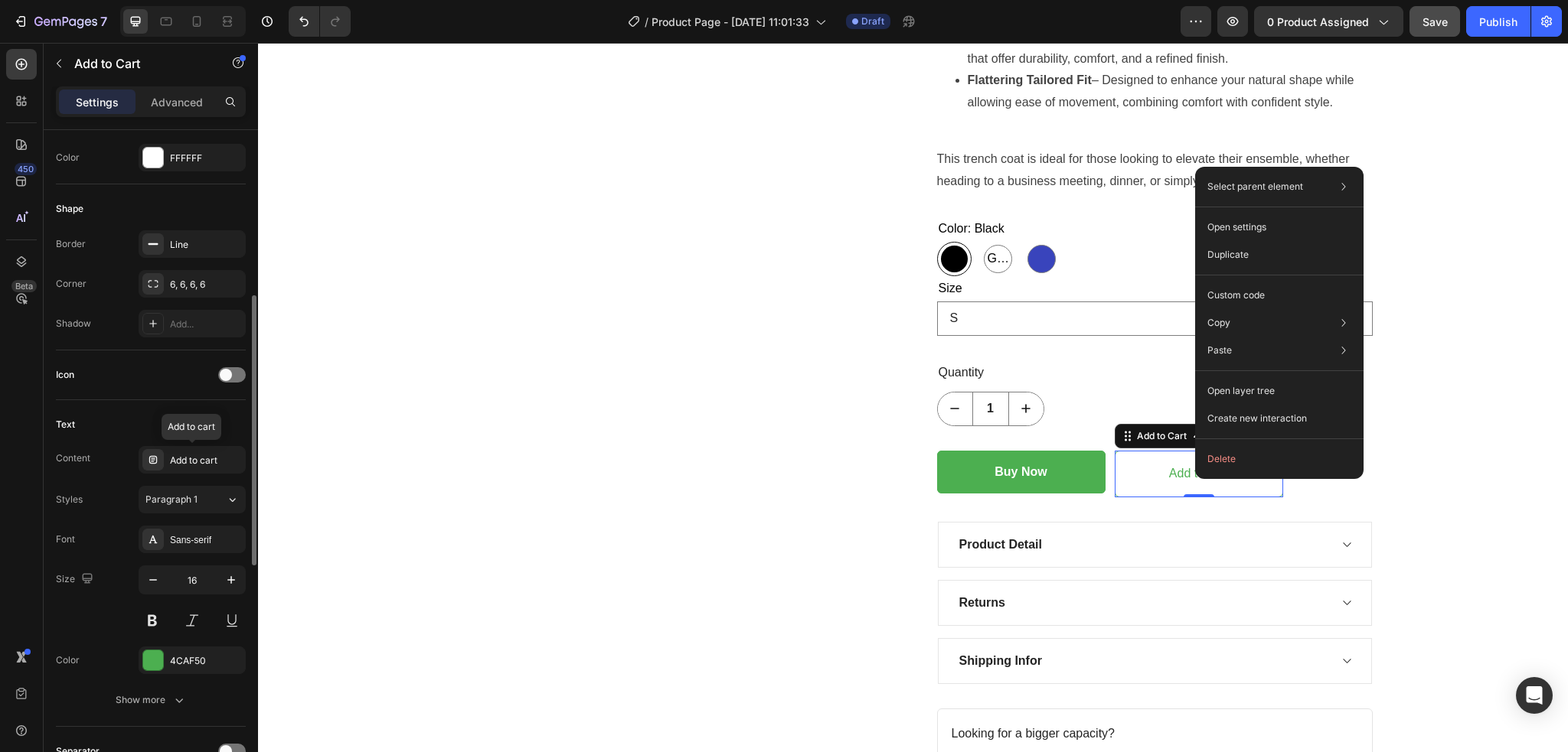
scroll to position [510, 0]
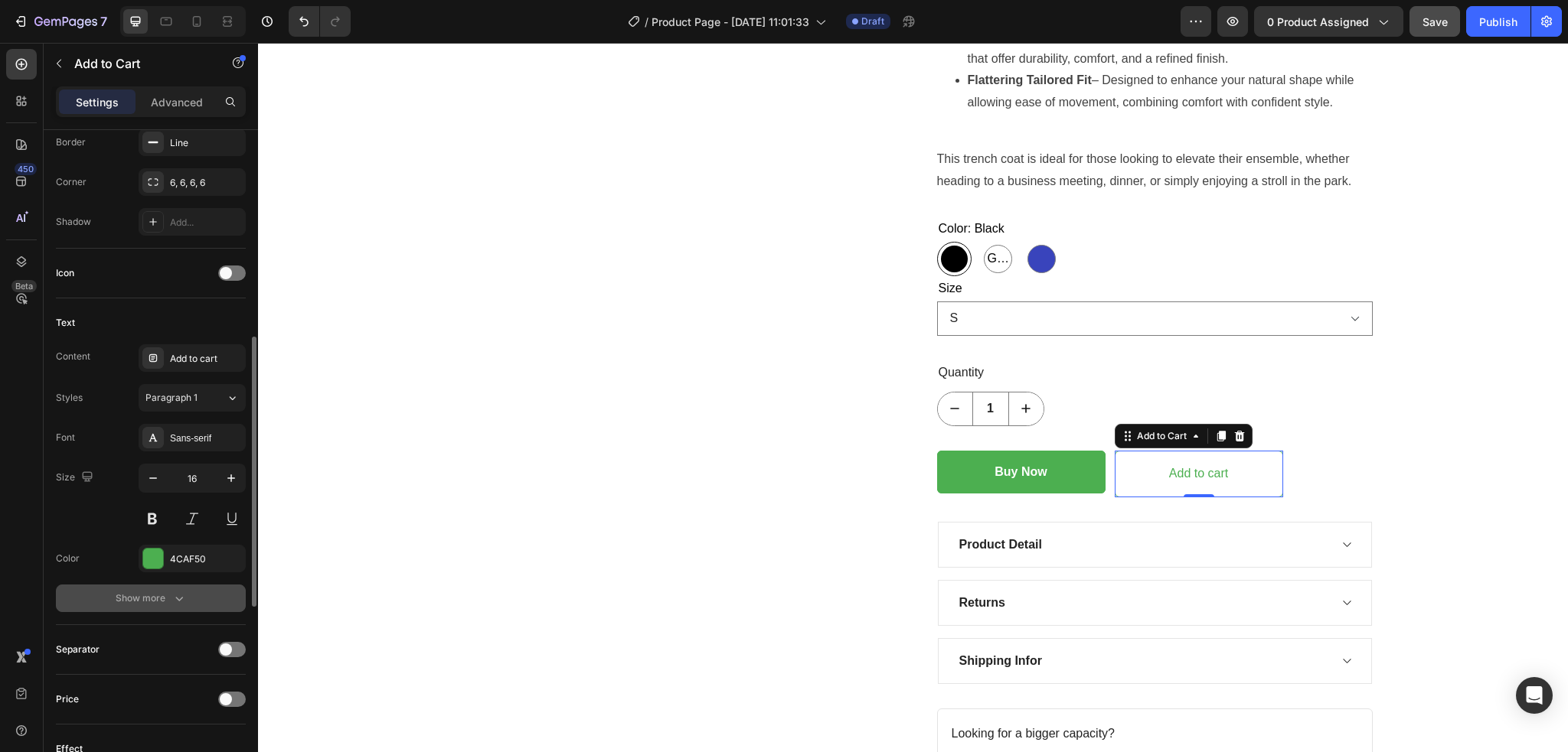
click at [142, 603] on div "Show more" at bounding box center [151, 598] width 71 height 16
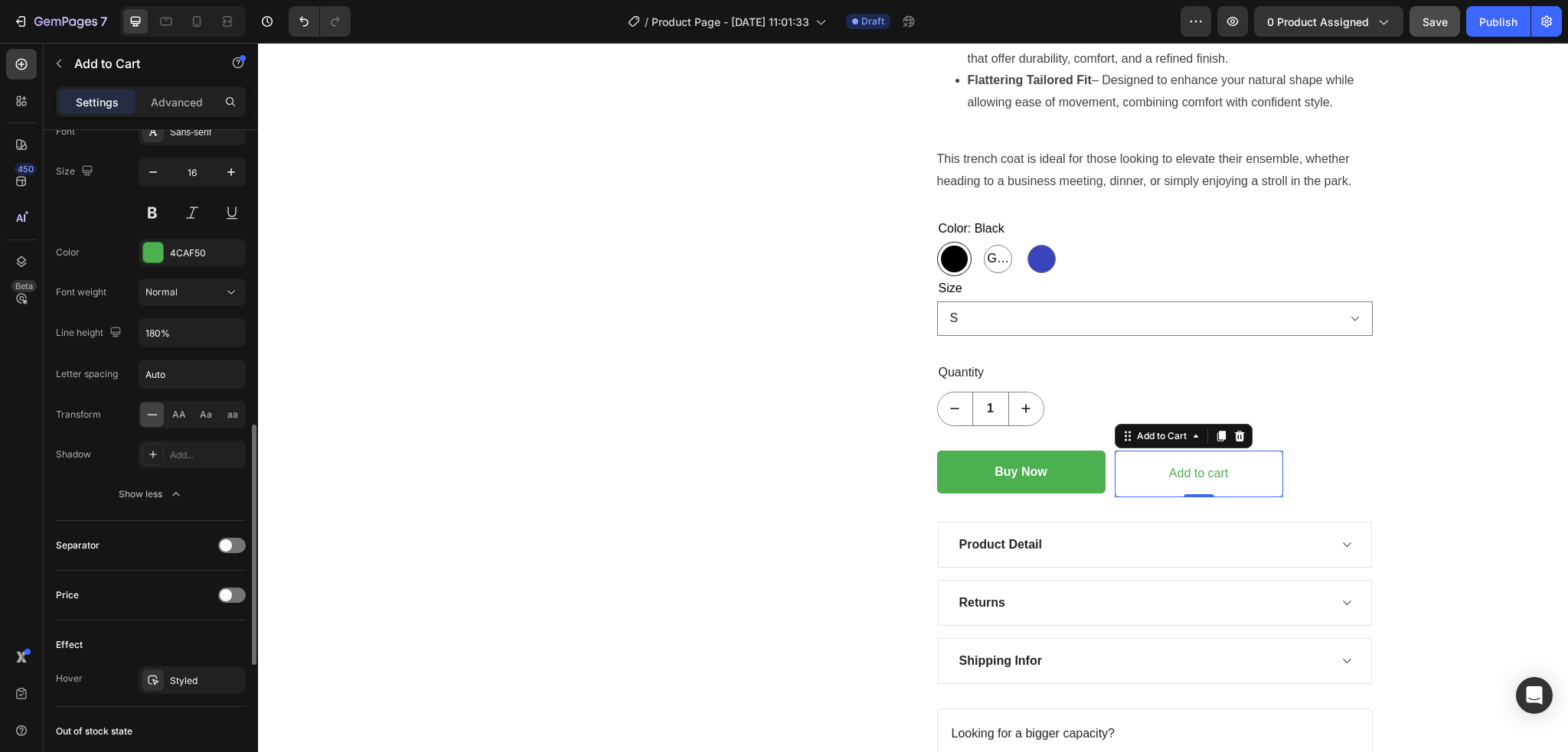
scroll to position [918, 0]
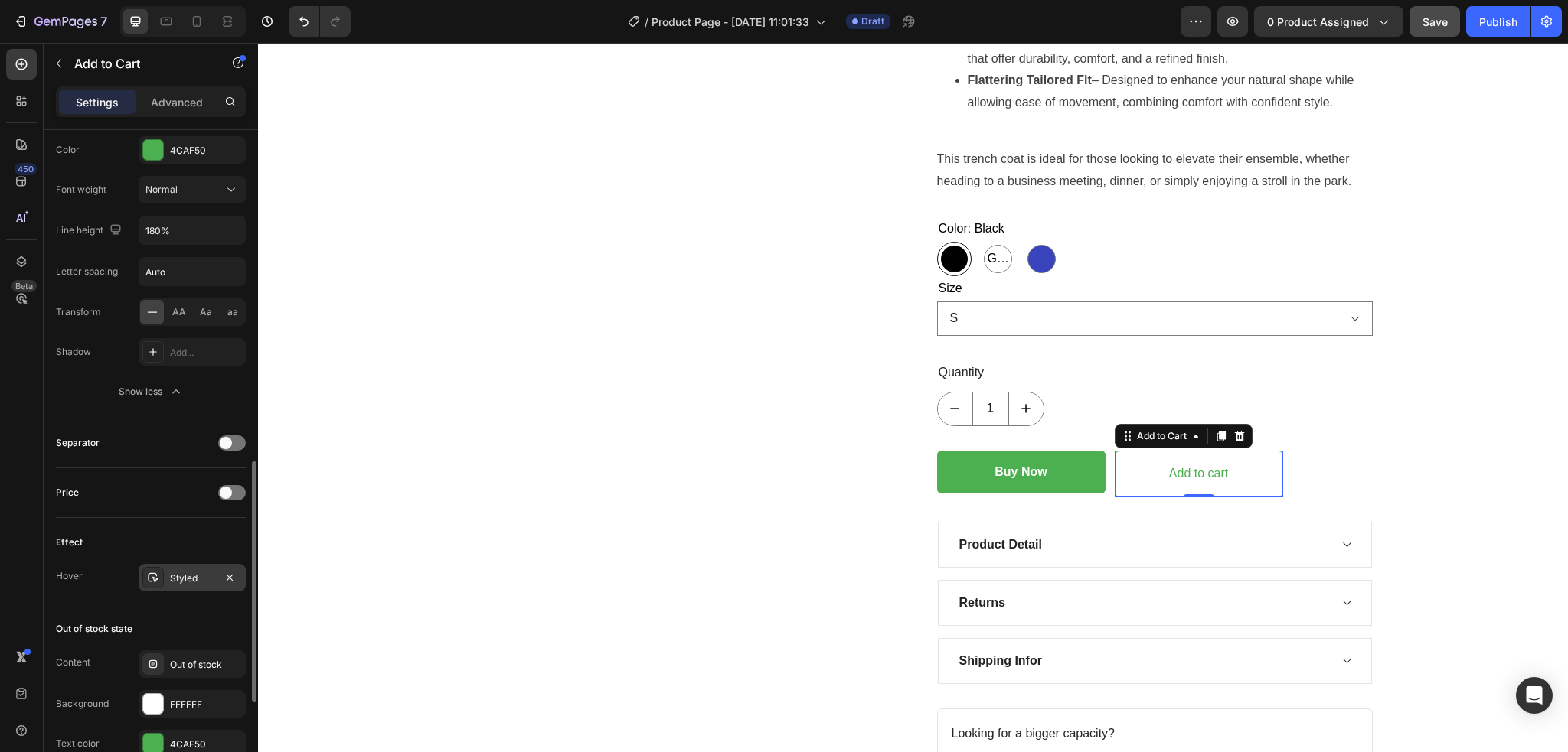
click at [181, 582] on div "Styled" at bounding box center [192, 578] width 44 height 14
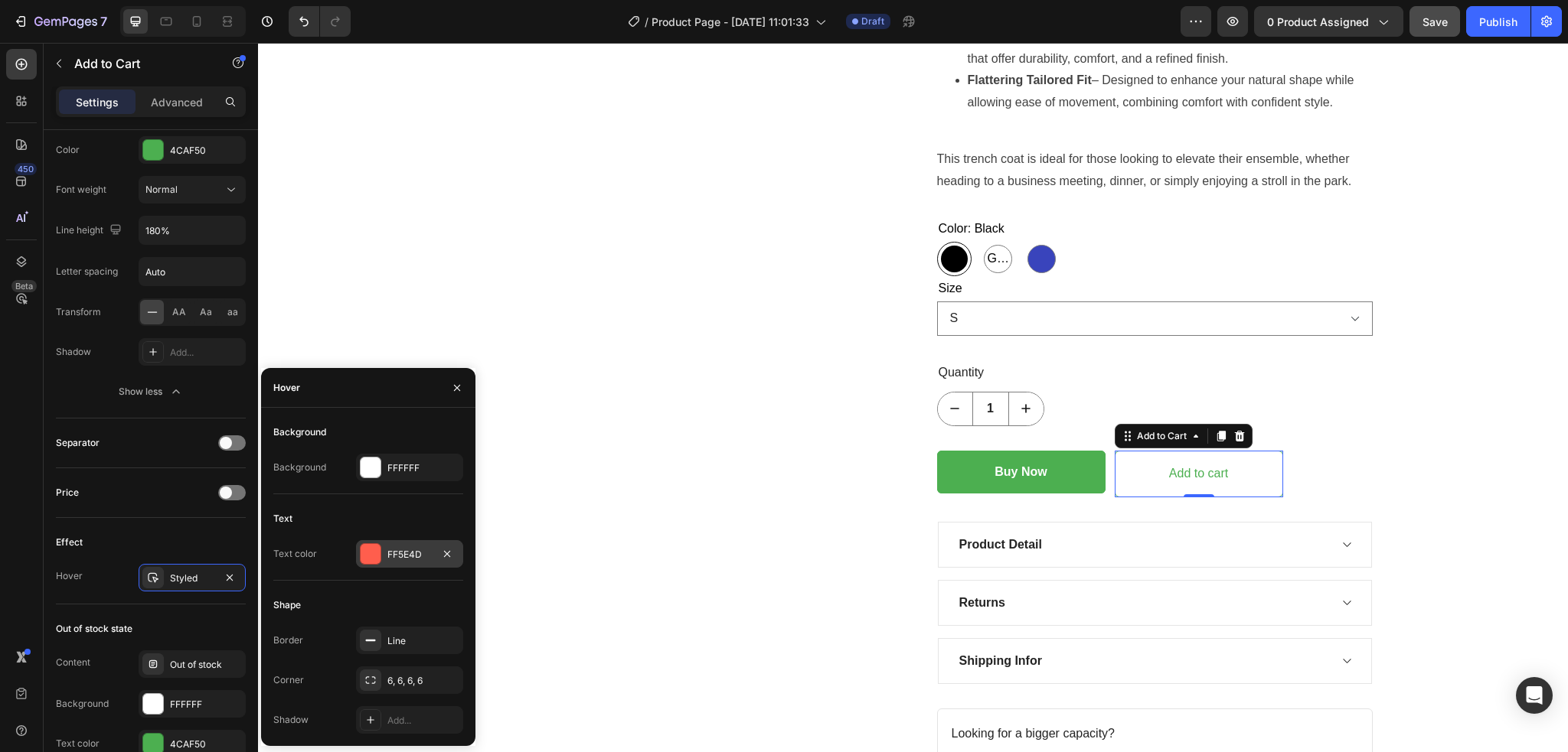
click at [422, 548] on div "FF5E4D" at bounding box center [409, 554] width 44 height 14
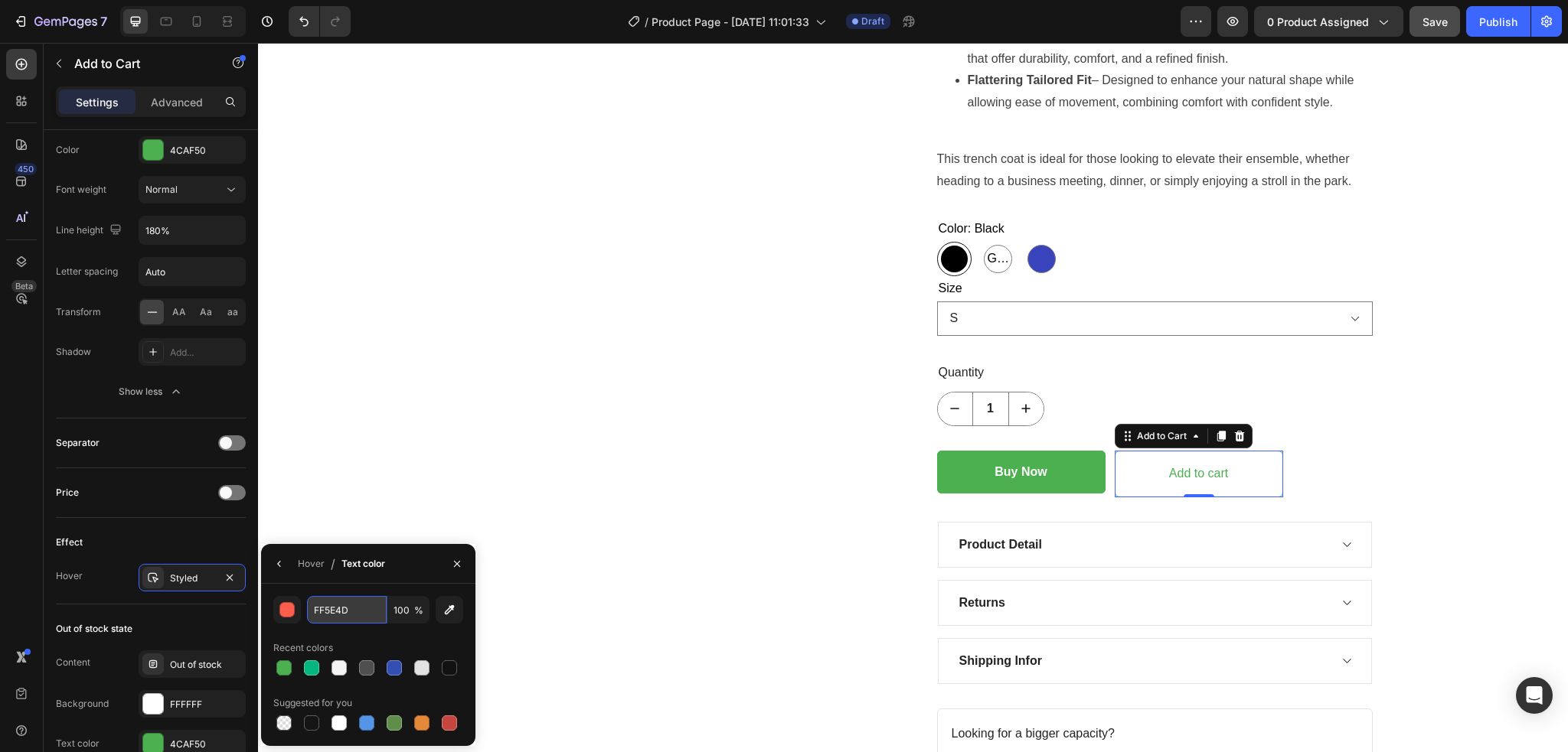
click at [356, 612] on input "FF5E4D" at bounding box center [347, 609] width 80 height 28
paste input "4caf50"
click at [381, 647] on div "Recent colors" at bounding box center [367, 648] width 190 height 25
type input "4CAF50"
click at [720, 492] on div "Product Images" at bounding box center [672, 184] width 435 height 1333
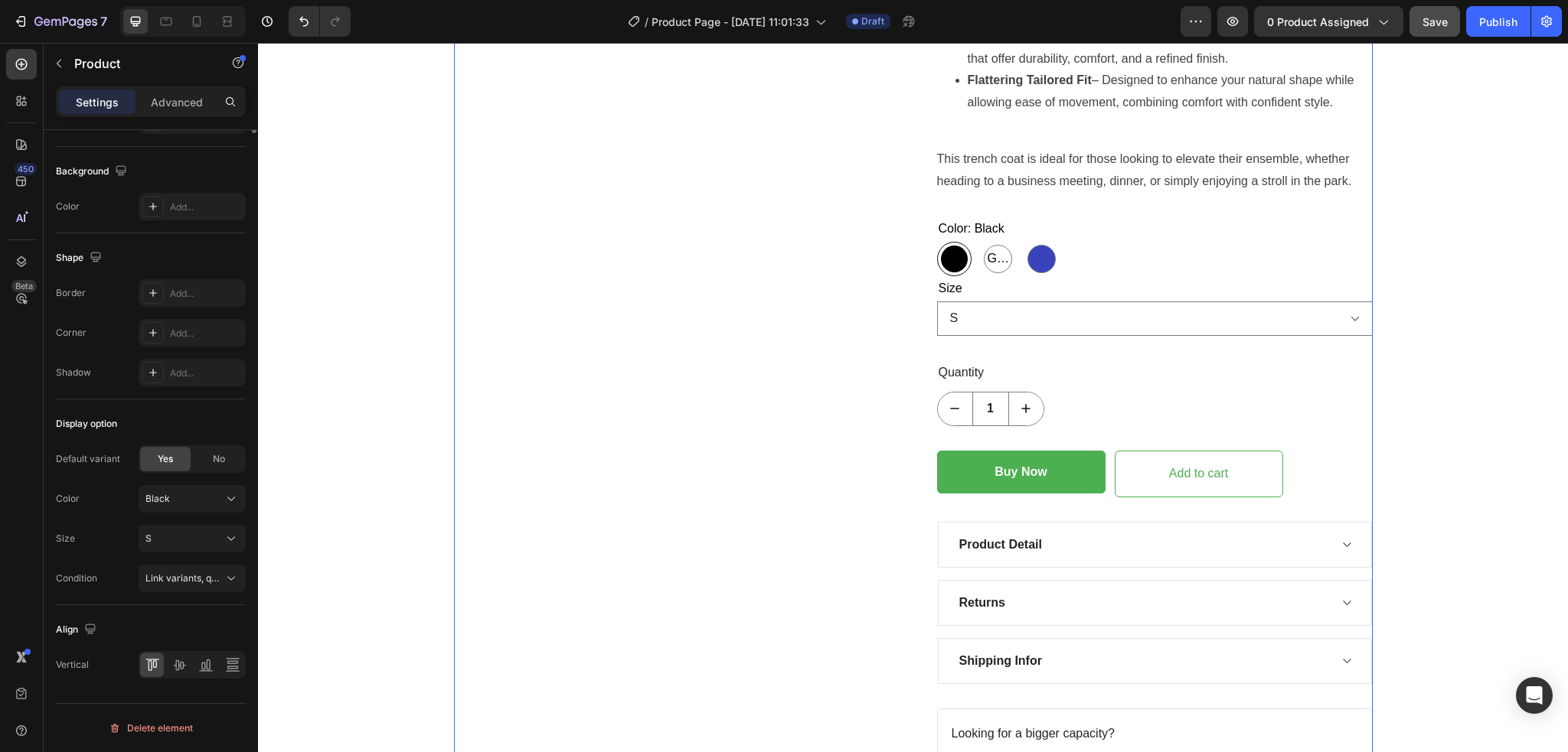
scroll to position [0, 0]
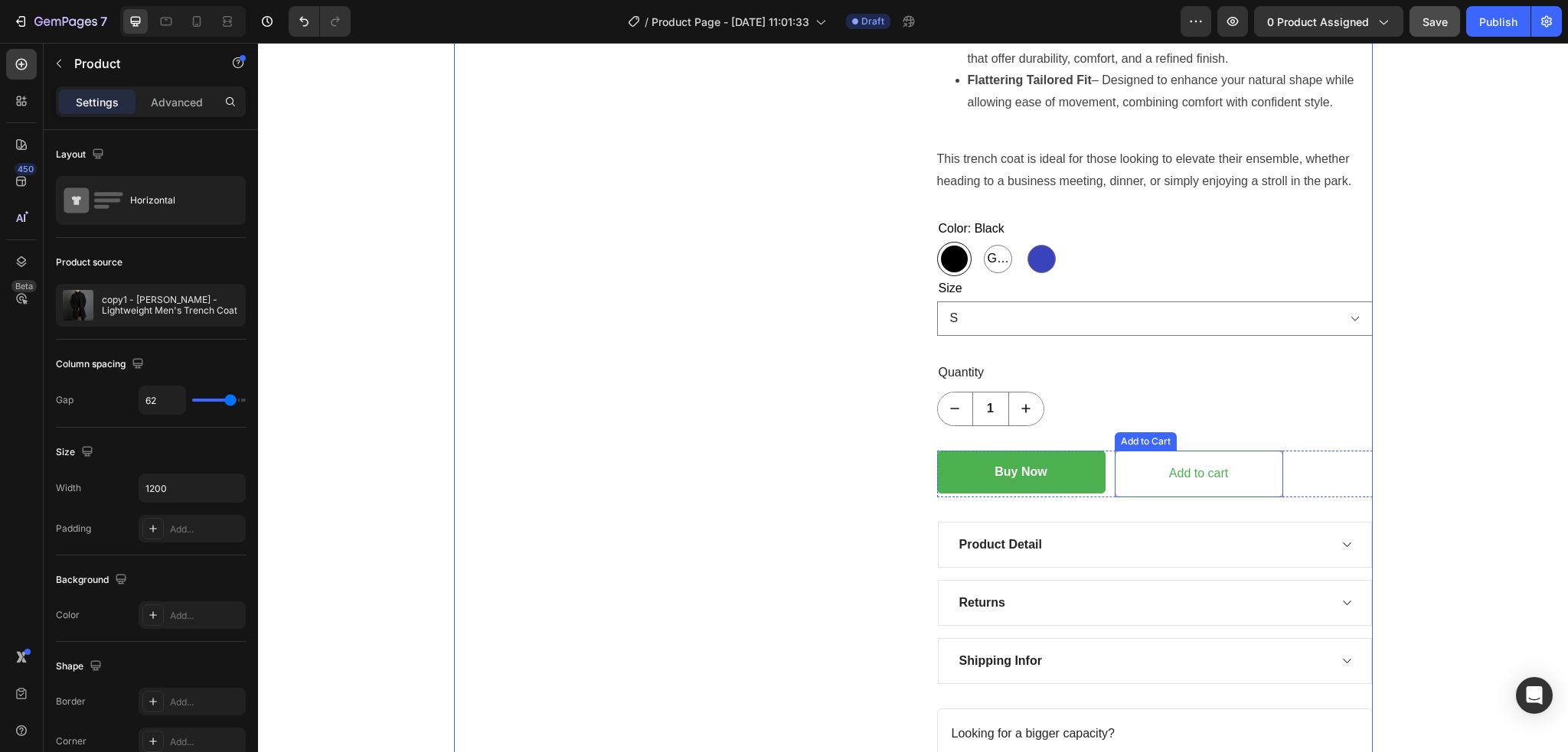
click at [1142, 480] on button "Add to cart" at bounding box center [1198, 473] width 168 height 46
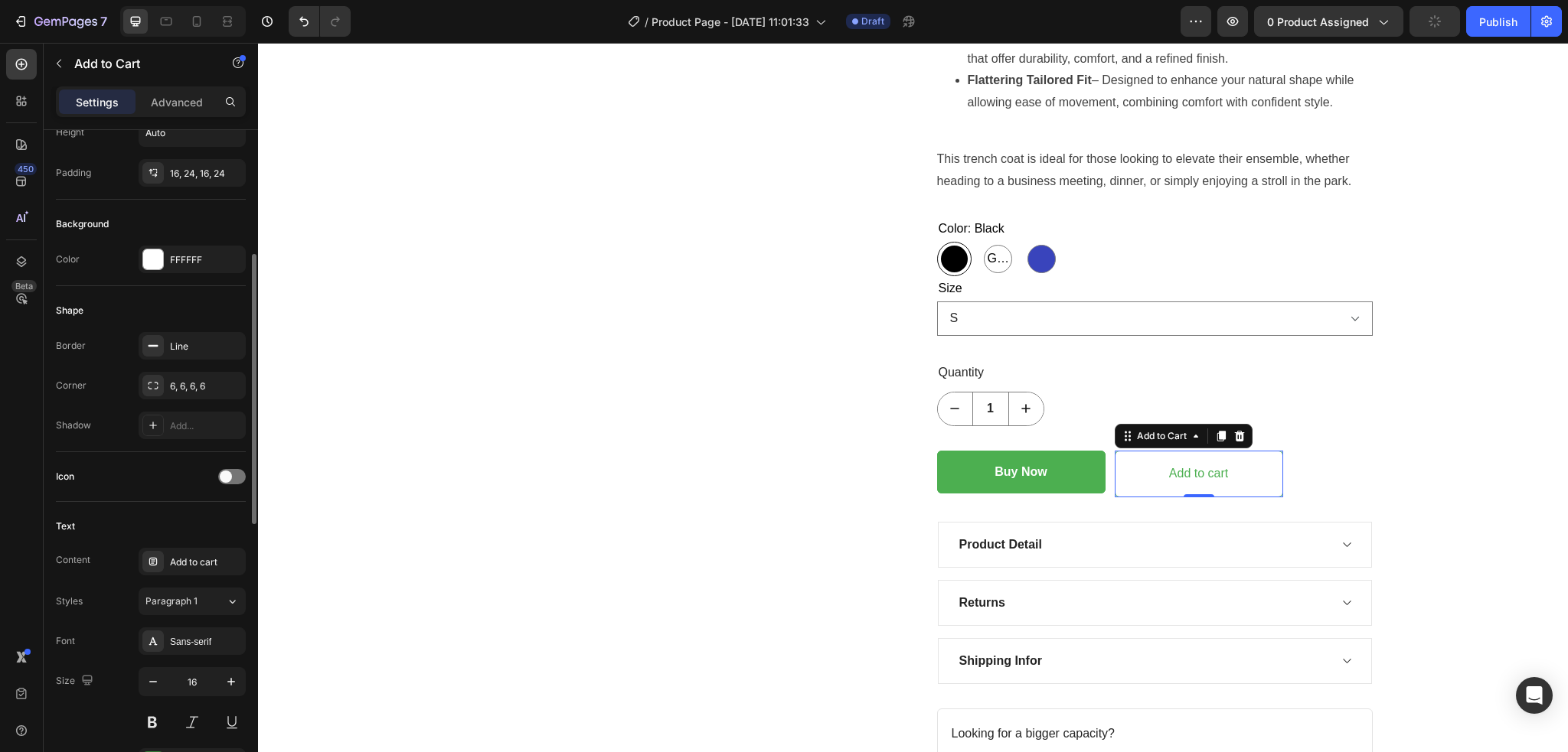
scroll to position [510, 0]
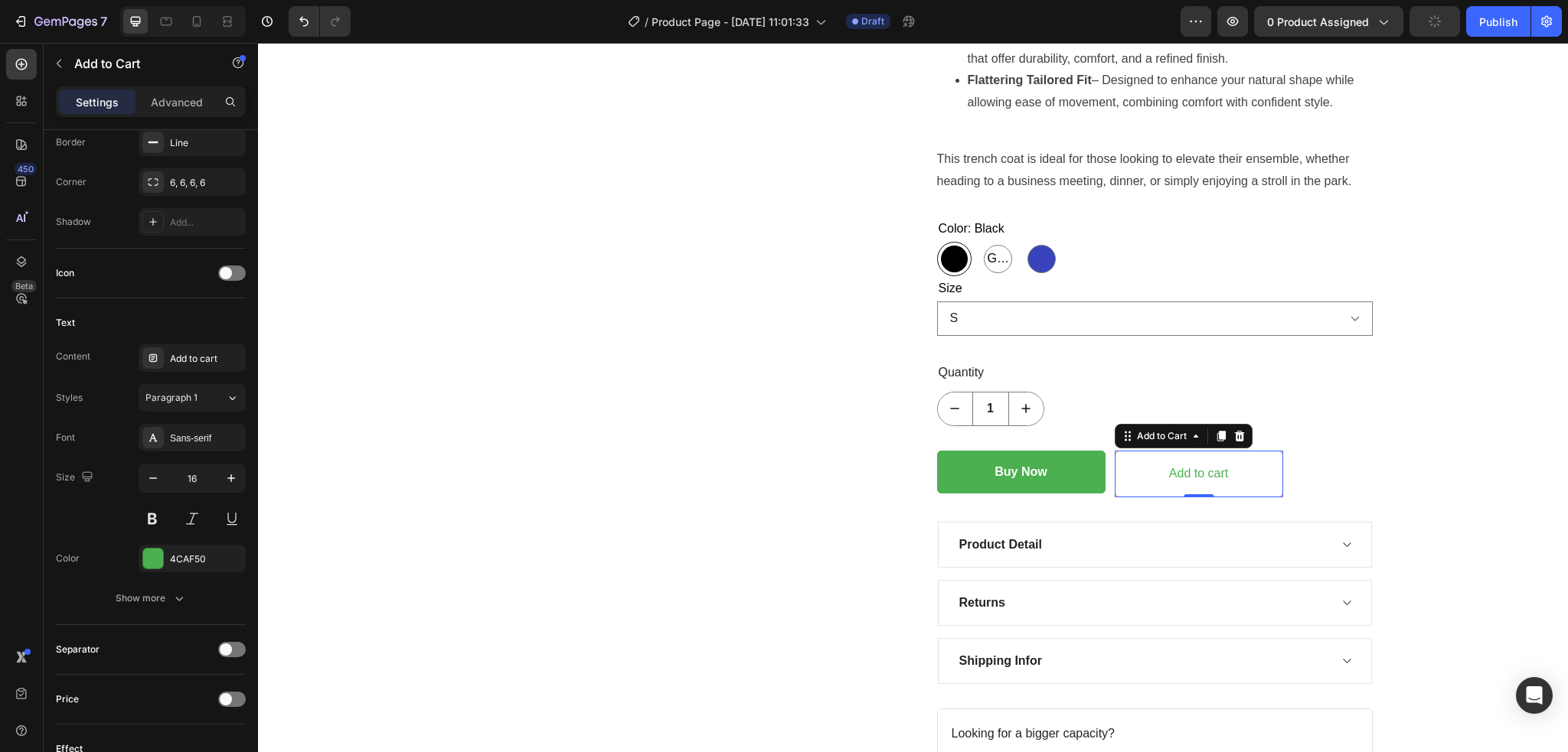
click at [1120, 465] on button "Add to cart" at bounding box center [1198, 473] width 168 height 46
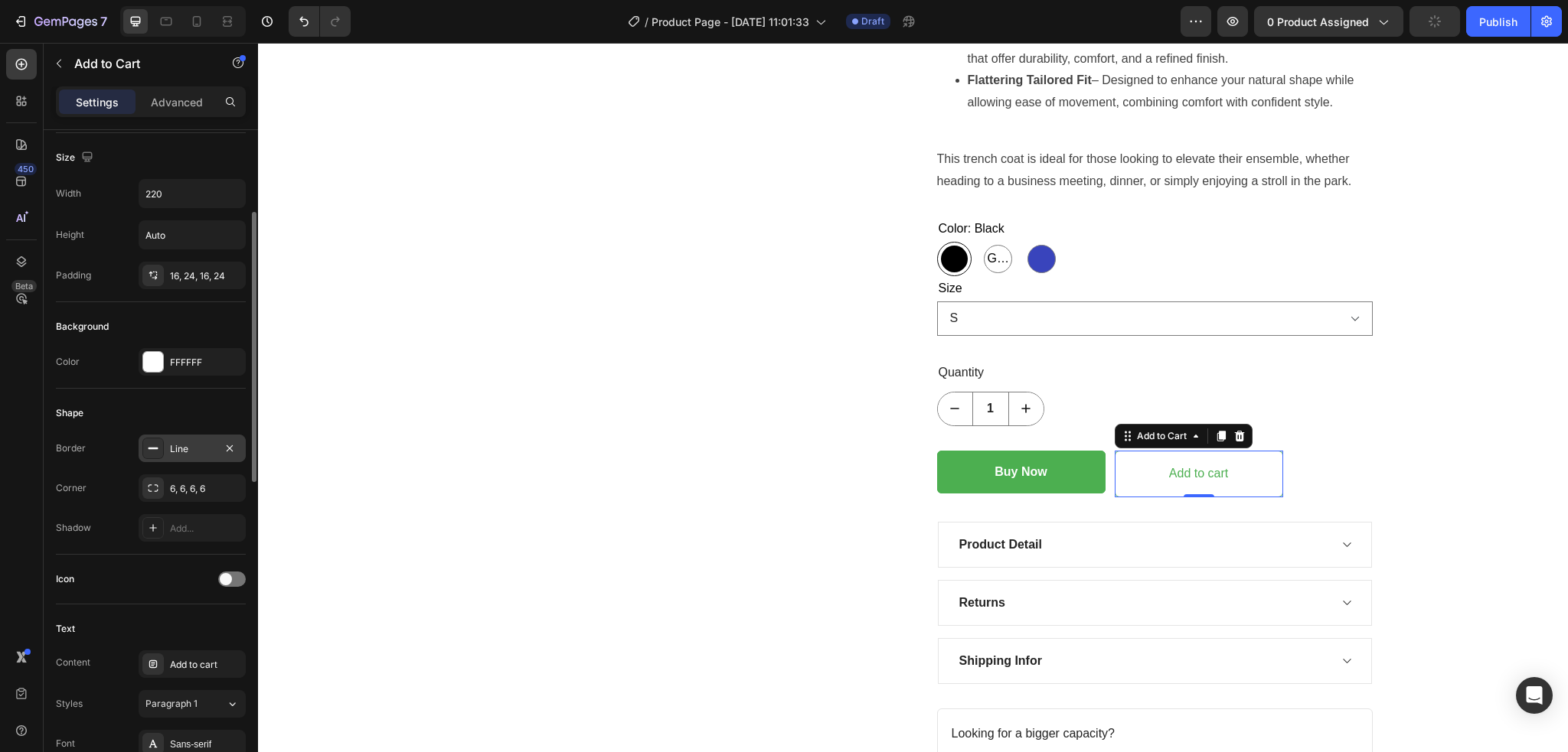
click at [176, 451] on div "Line" at bounding box center [192, 449] width 44 height 14
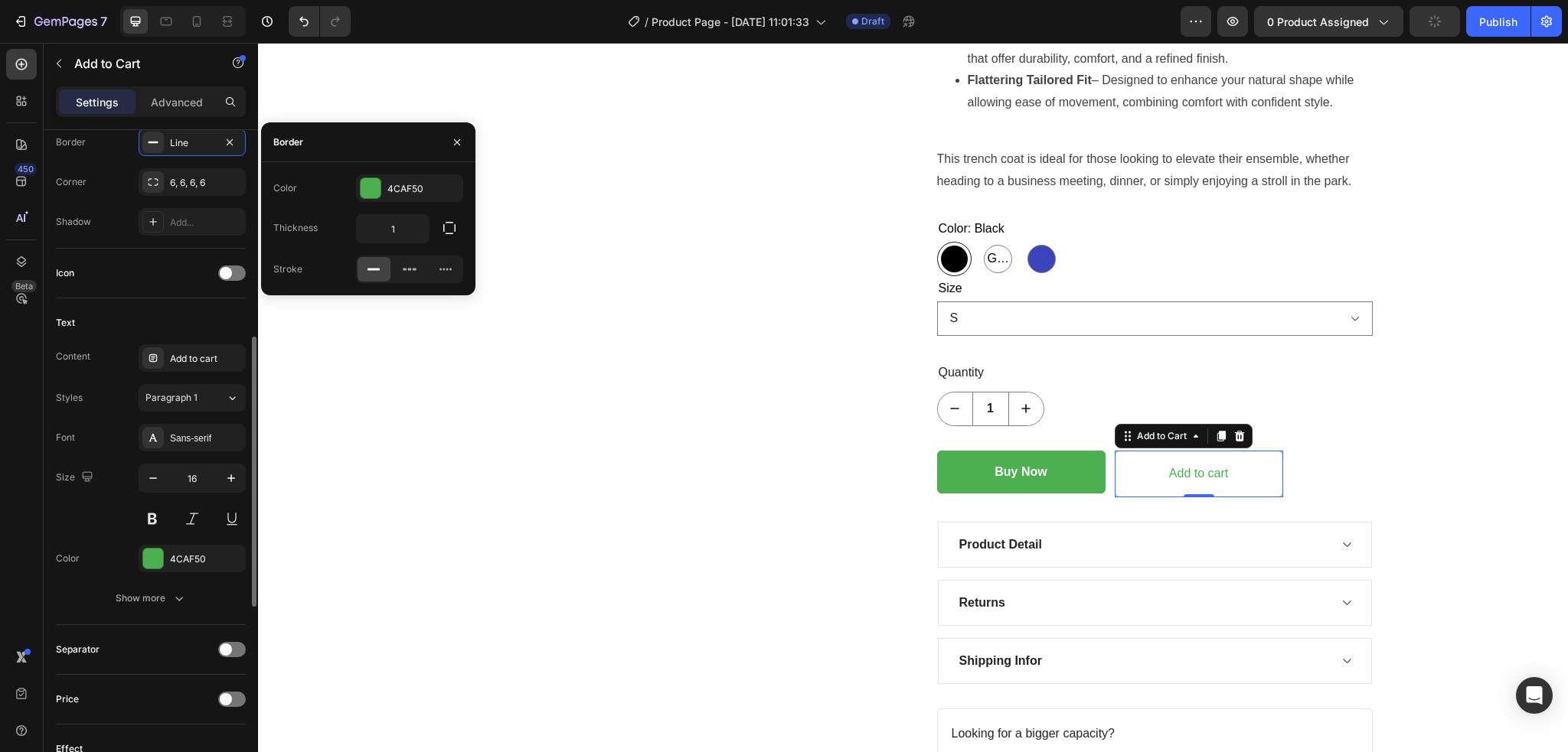
scroll to position [714, 0]
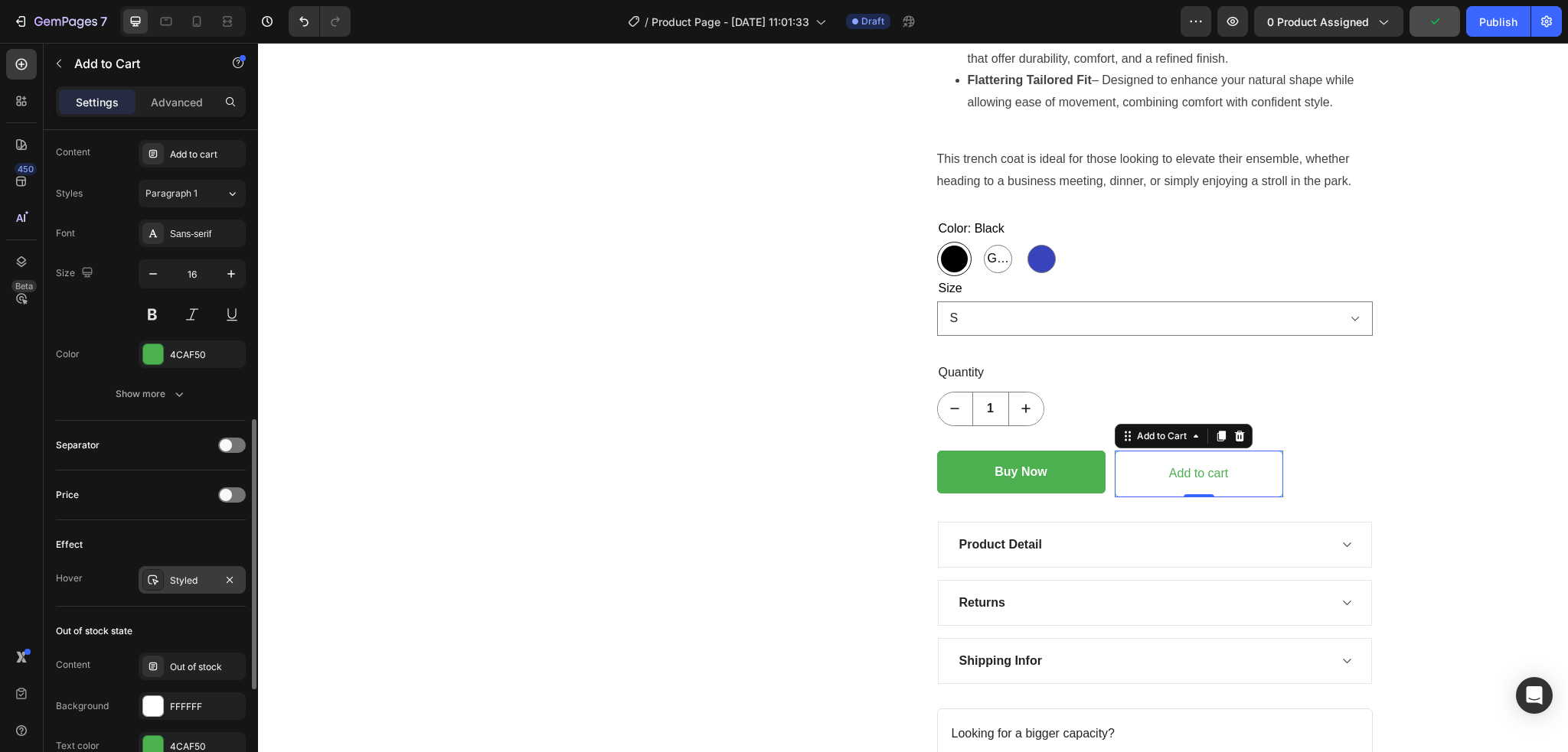
click at [181, 585] on div "Styled" at bounding box center [192, 581] width 44 height 14
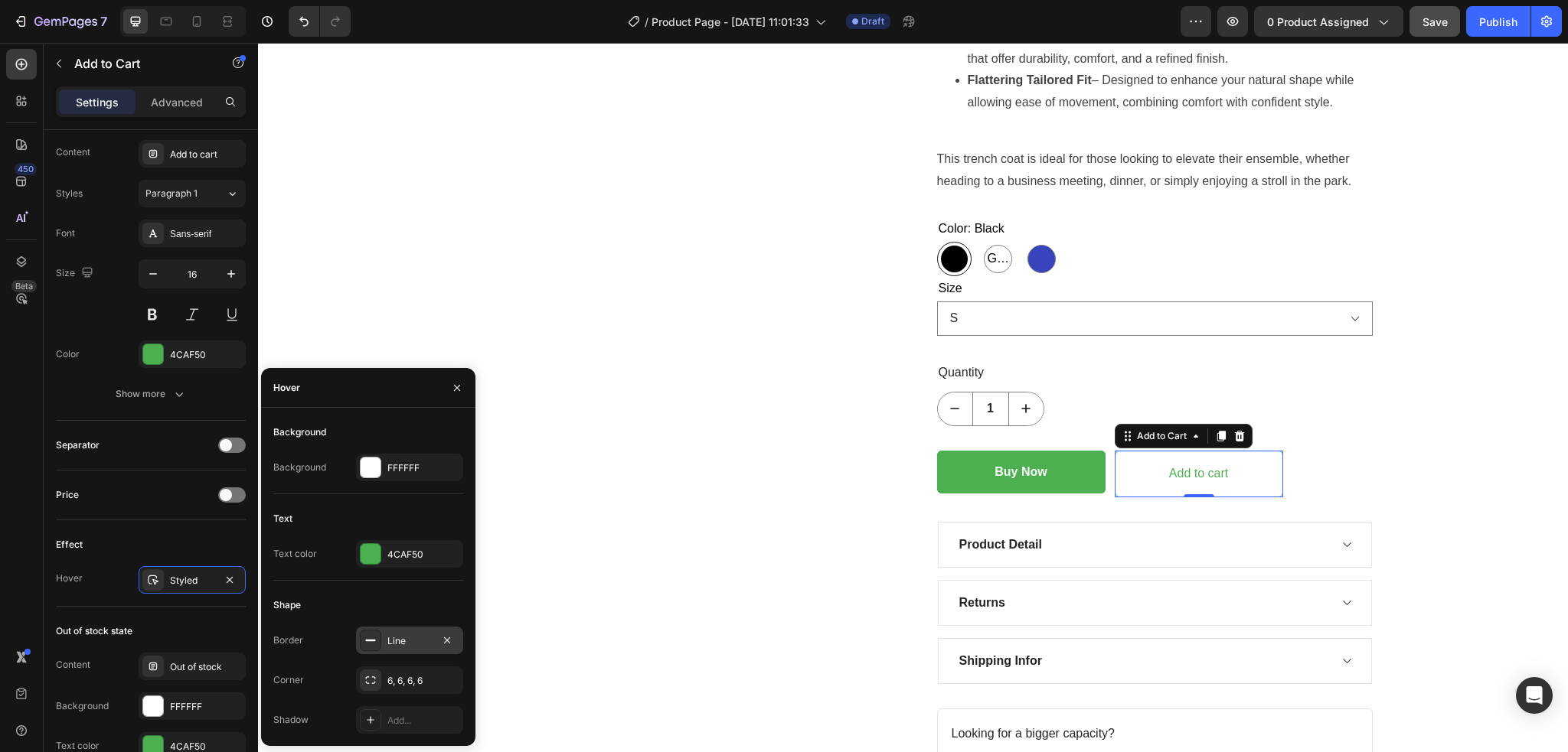
click at [405, 637] on div "Line" at bounding box center [409, 641] width 44 height 14
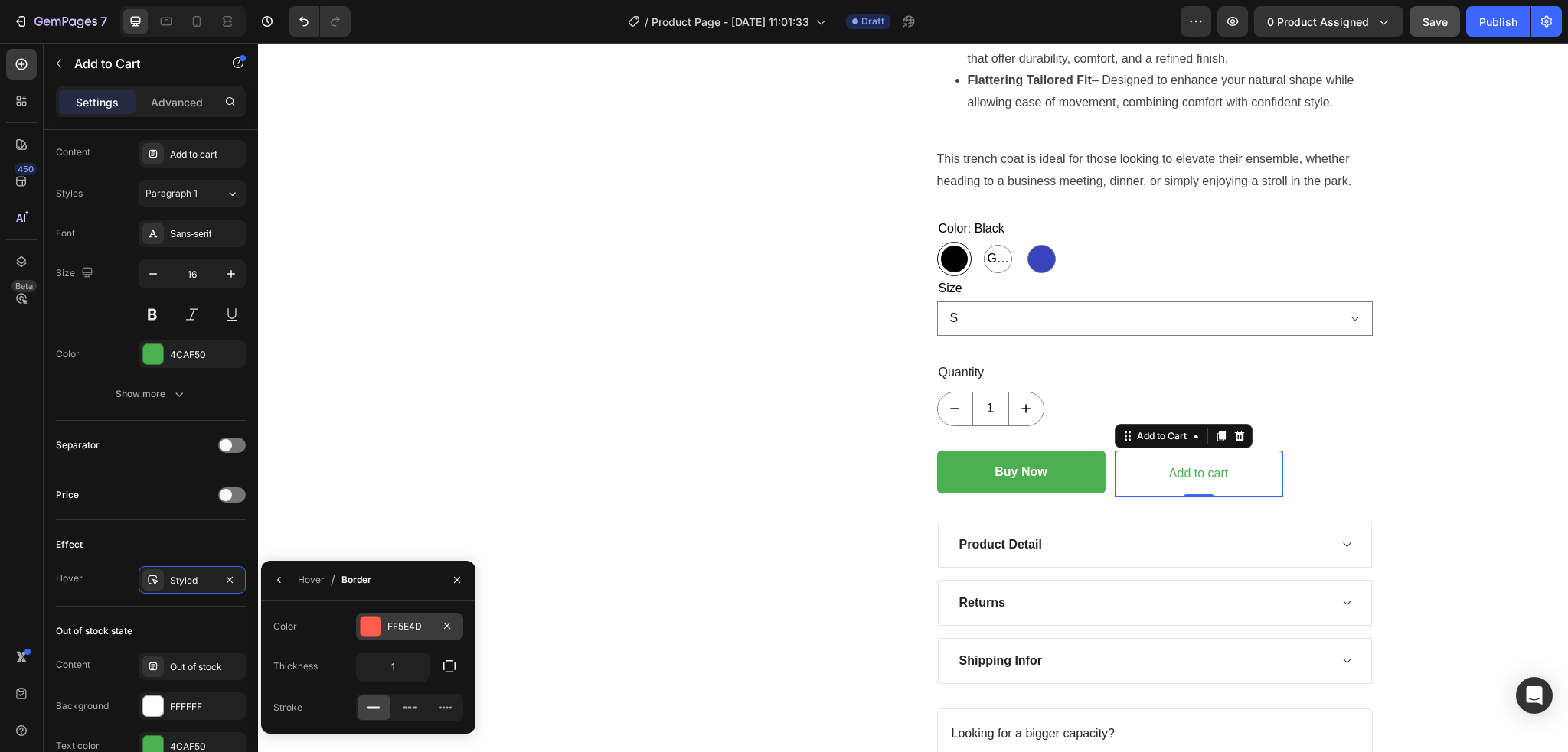
click at [425, 625] on div "FF5E4D" at bounding box center [409, 626] width 44 height 14
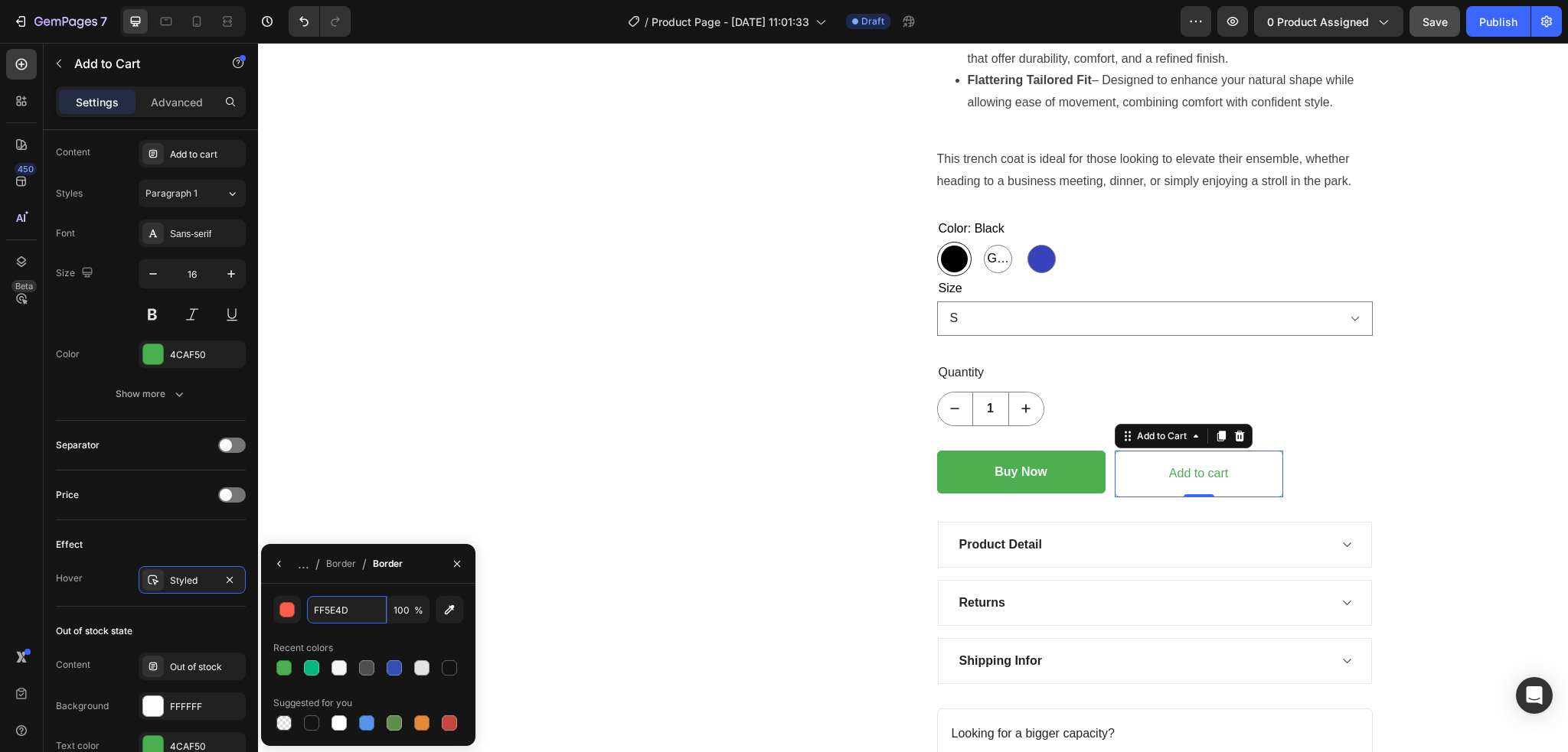
paste input "4caf50"
type input "4caf50"
click at [658, 571] on div "Product Images" at bounding box center [672, 184] width 435 height 1333
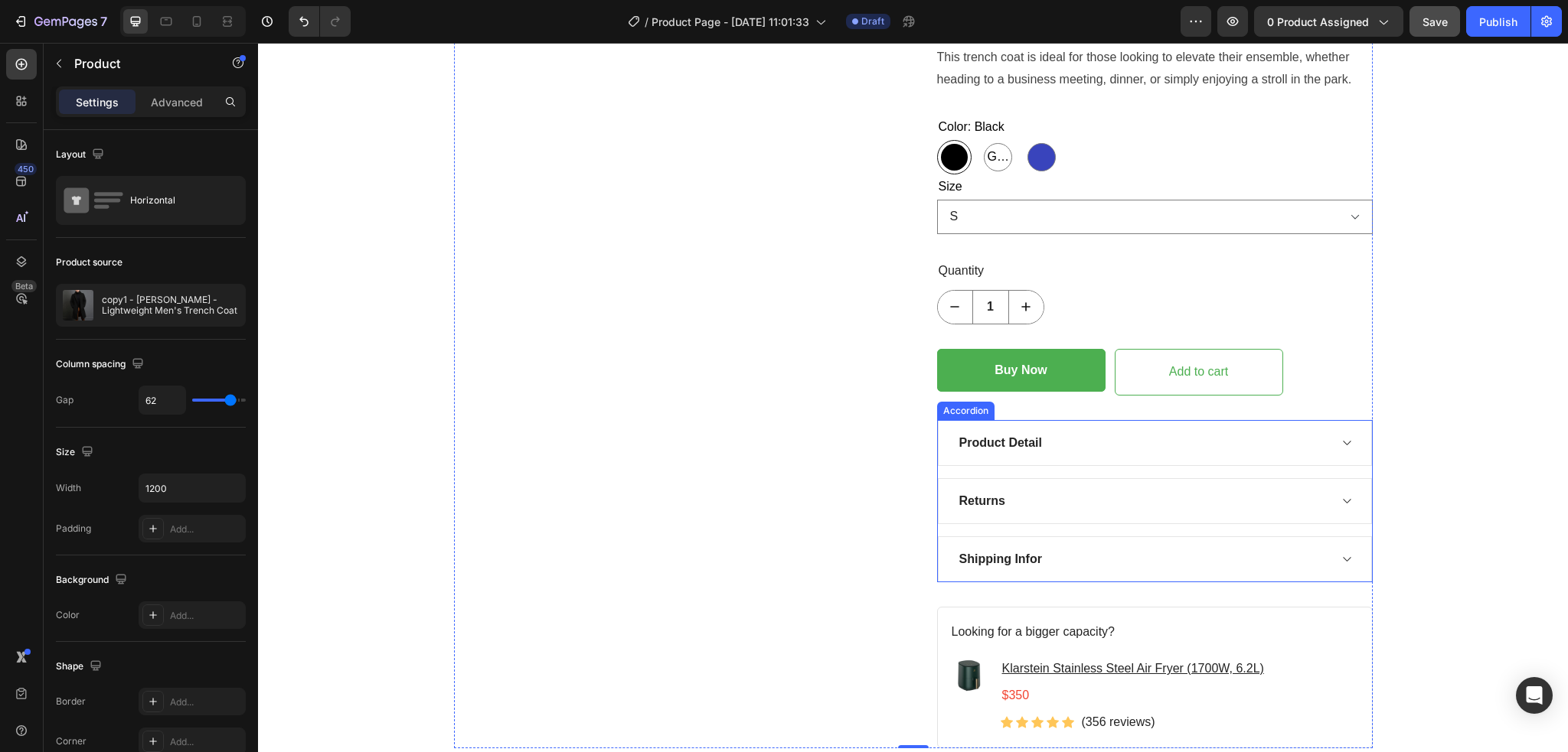
scroll to position [1121, 0]
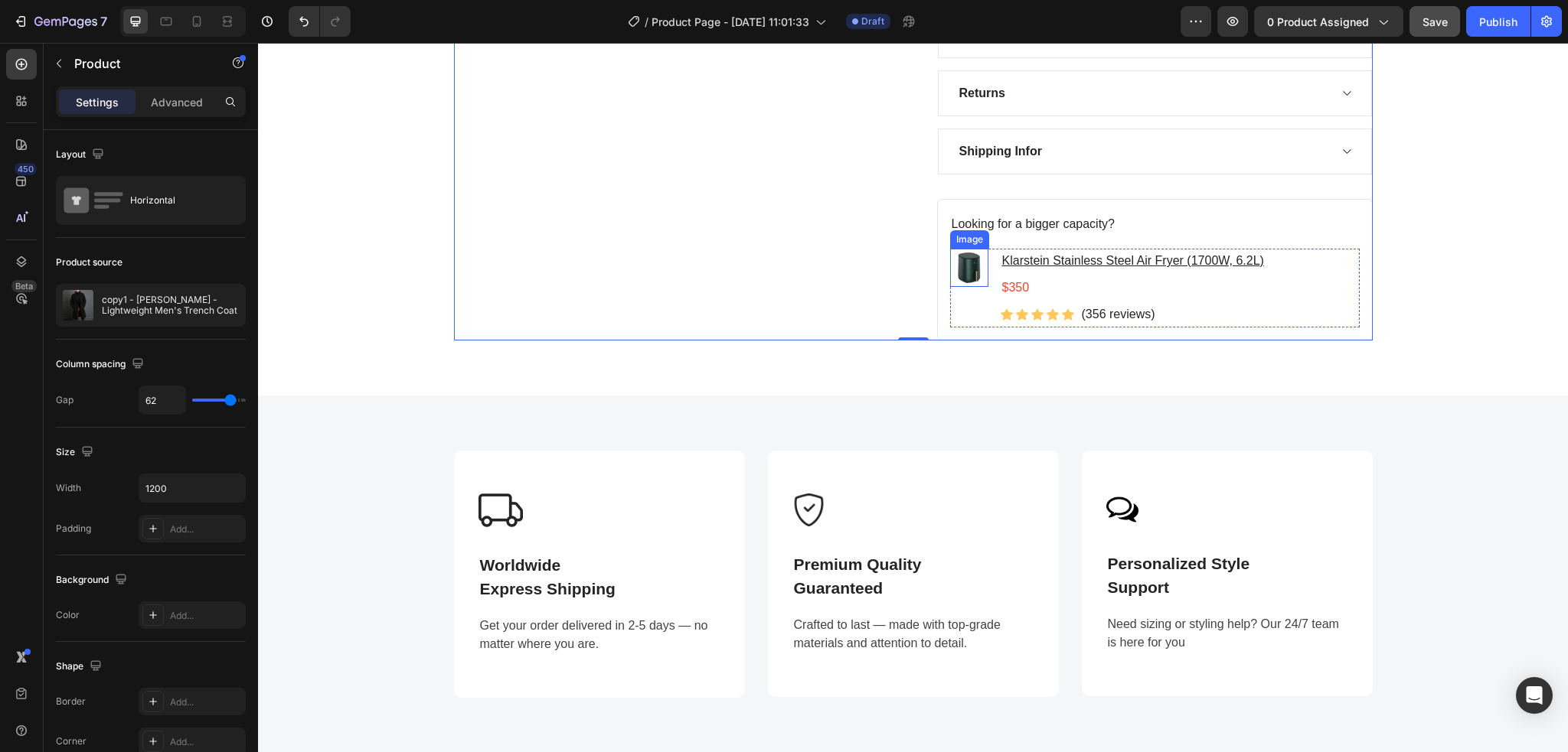
click at [961, 283] on div "Image" at bounding box center [968, 268] width 38 height 38
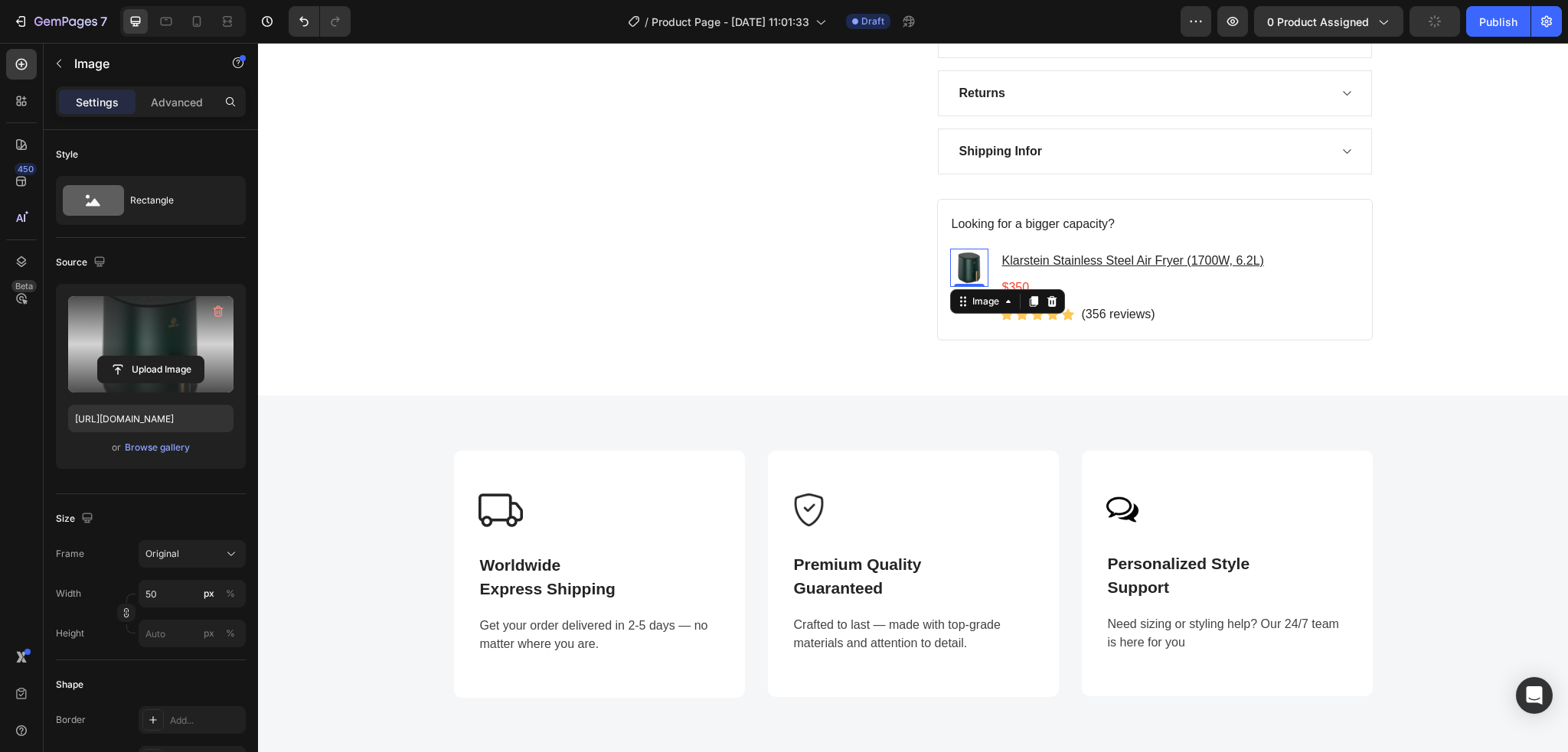
click at [152, 349] on label at bounding box center [151, 345] width 165 height 96
click at [152, 356] on input "file" at bounding box center [150, 369] width 105 height 26
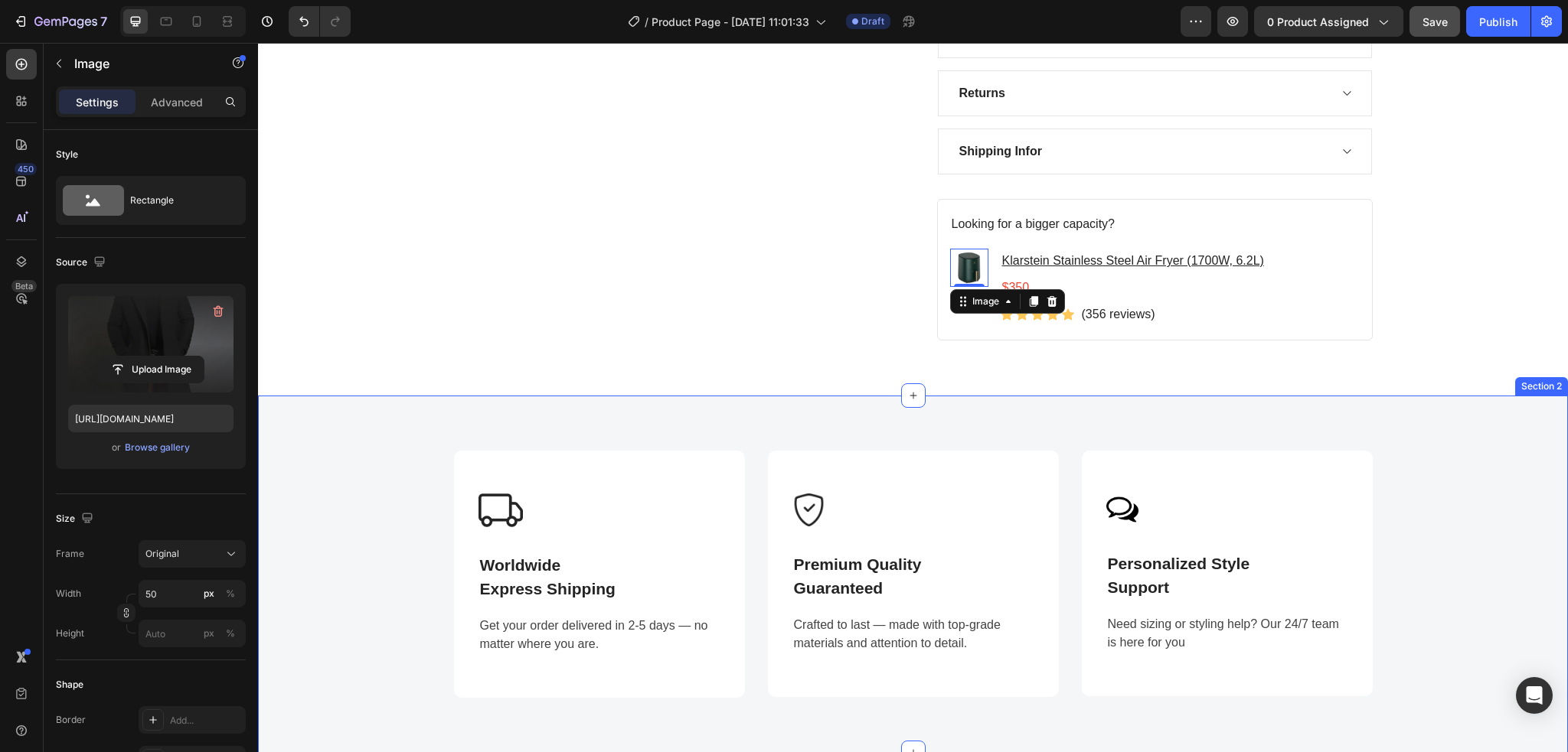
type input "https://cdn.shopify.com/s/files/1/0886/4517/3512/files/gempages_580820274652381…"
click at [1130, 270] on p "Klarstein Stainless Steel Air Fryer (1700W, 6.2L)" at bounding box center [1133, 261] width 262 height 23
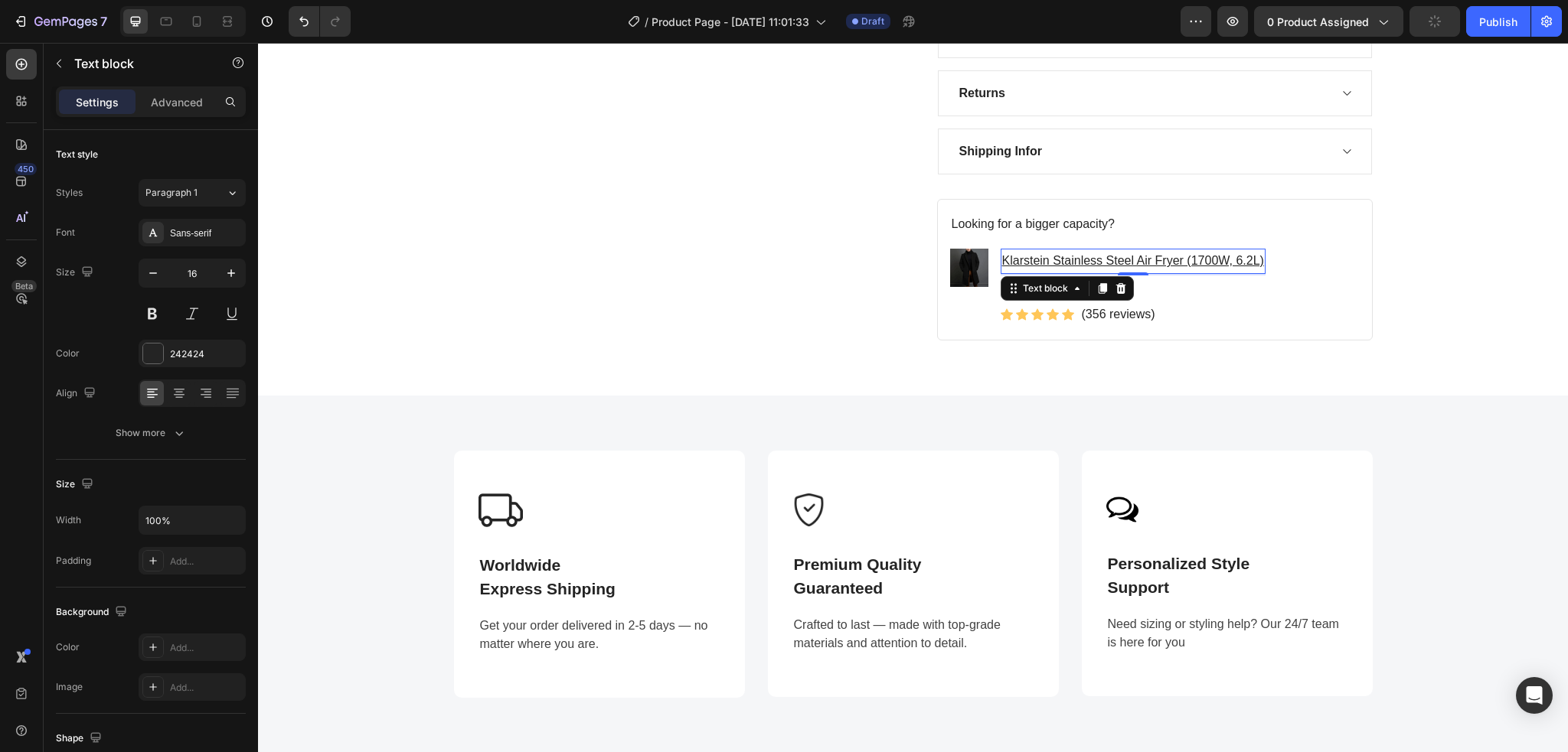
click at [1255, 258] on u "Klarstein Stainless Steel Air Fryer (1700W, 6.2L)" at bounding box center [1133, 260] width 262 height 13
drag, startPoint x: 1044, startPoint y: 255, endPoint x: 1005, endPoint y: 255, distance: 39.0
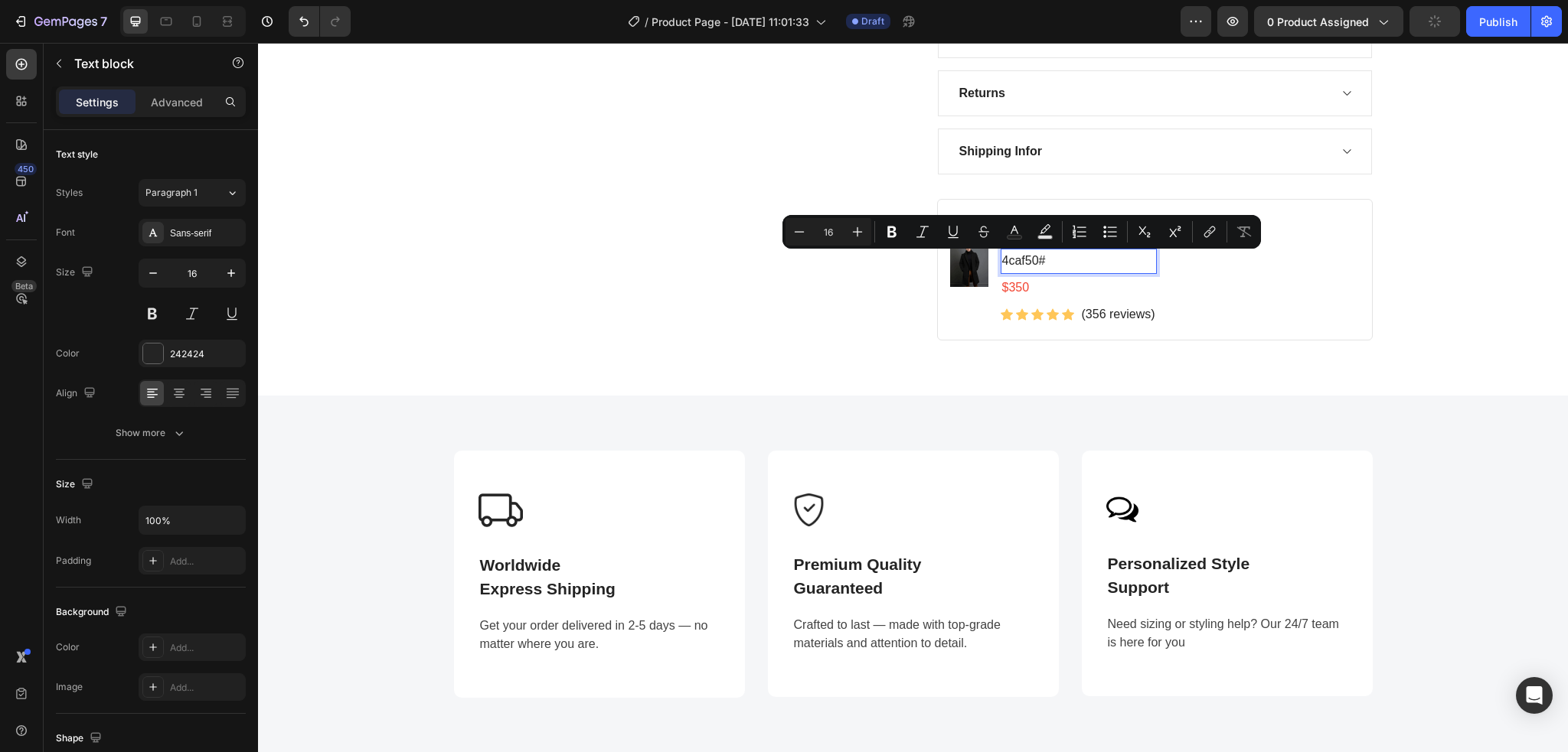
click at [1038, 257] on p "4caf50 #" at bounding box center [1078, 261] width 153 height 23
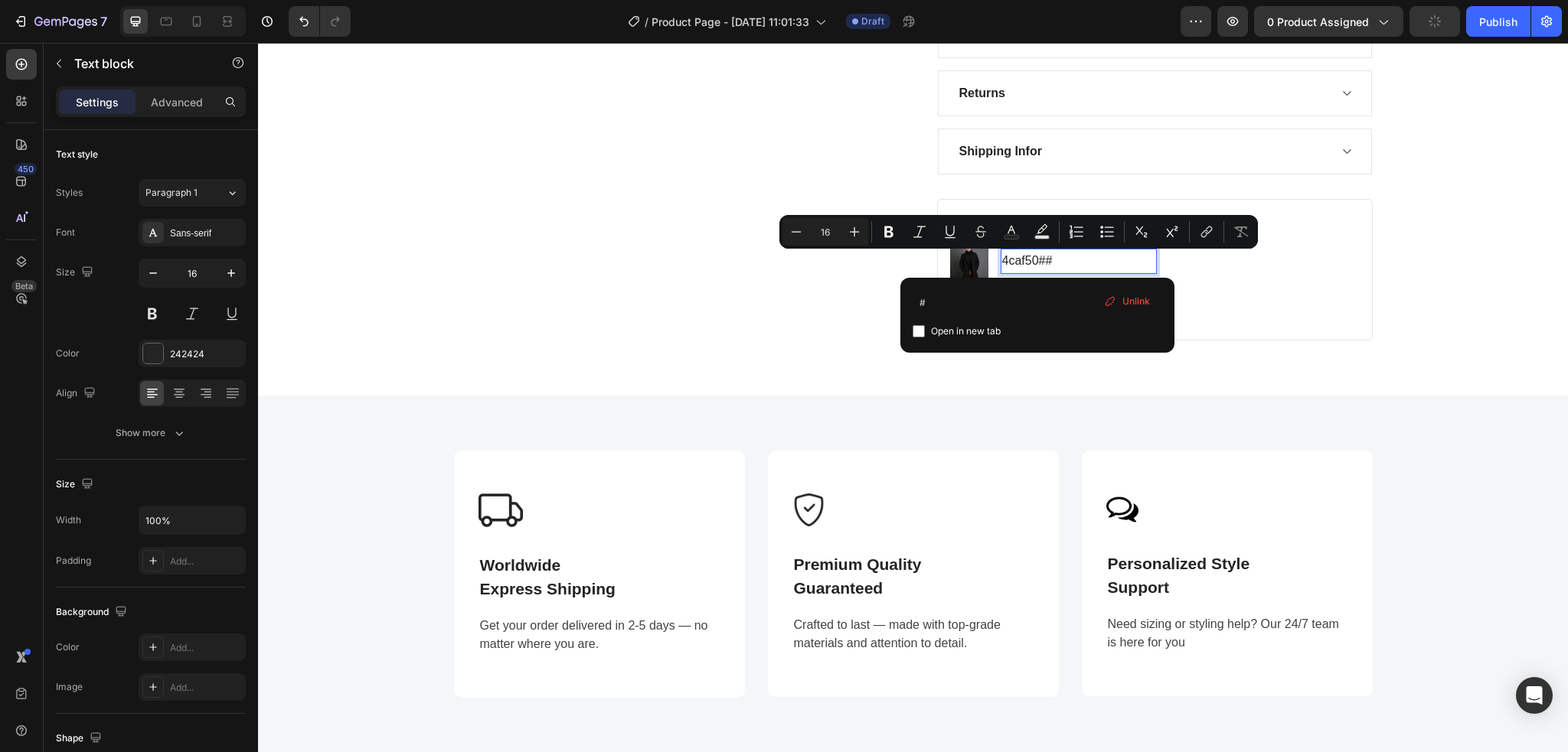
drag, startPoint x: 1038, startPoint y: 257, endPoint x: 1000, endPoint y: 257, distance: 38.0
click at [1056, 260] on p "4caf50 ##" at bounding box center [1078, 261] width 153 height 23
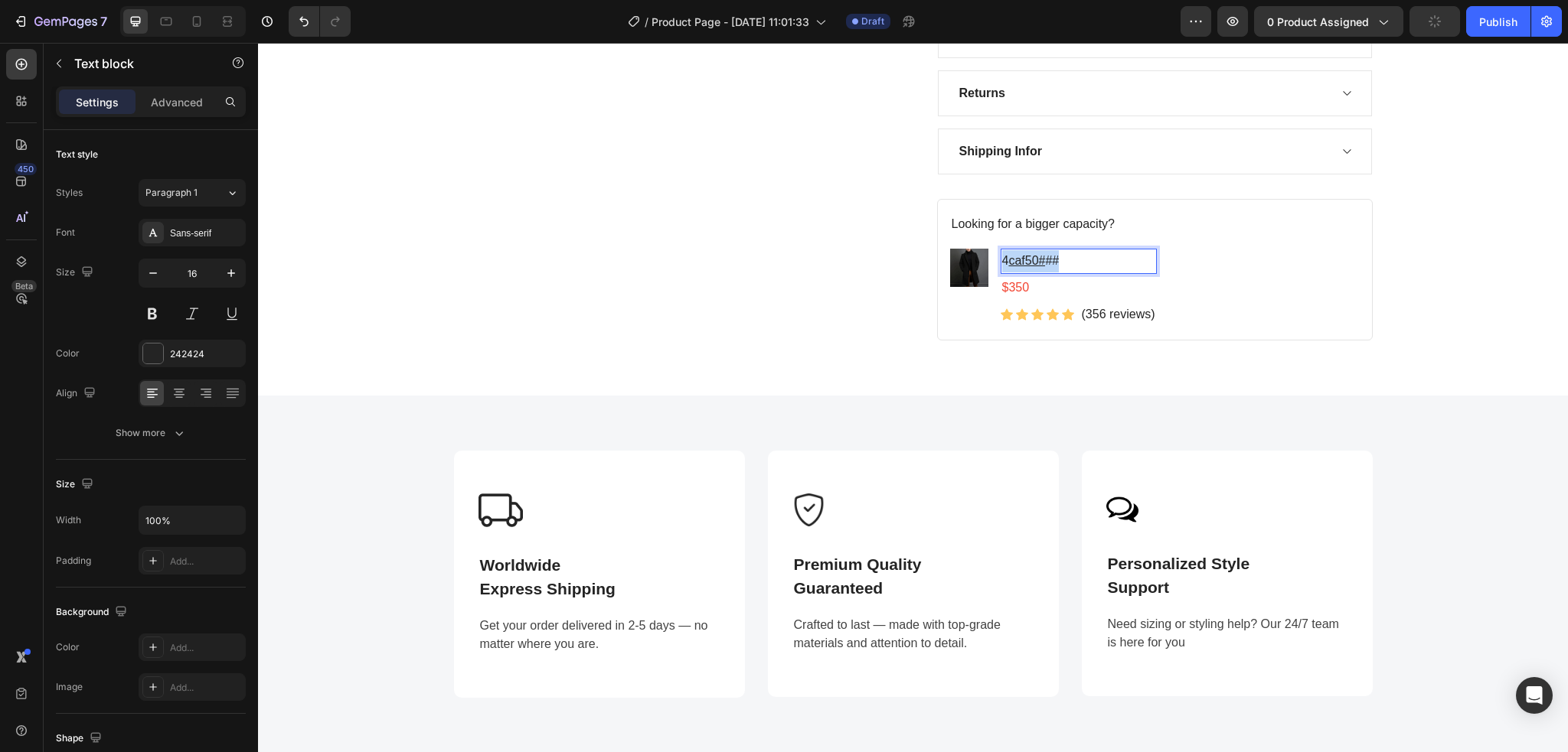
drag, startPoint x: 1056, startPoint y: 260, endPoint x: 994, endPoint y: 264, distance: 62.1
click at [1102, 423] on div "Image Worldwide Express Shipping Text block Get your order delivered in 2-5 day…" at bounding box center [913, 574] width 1310 height 357
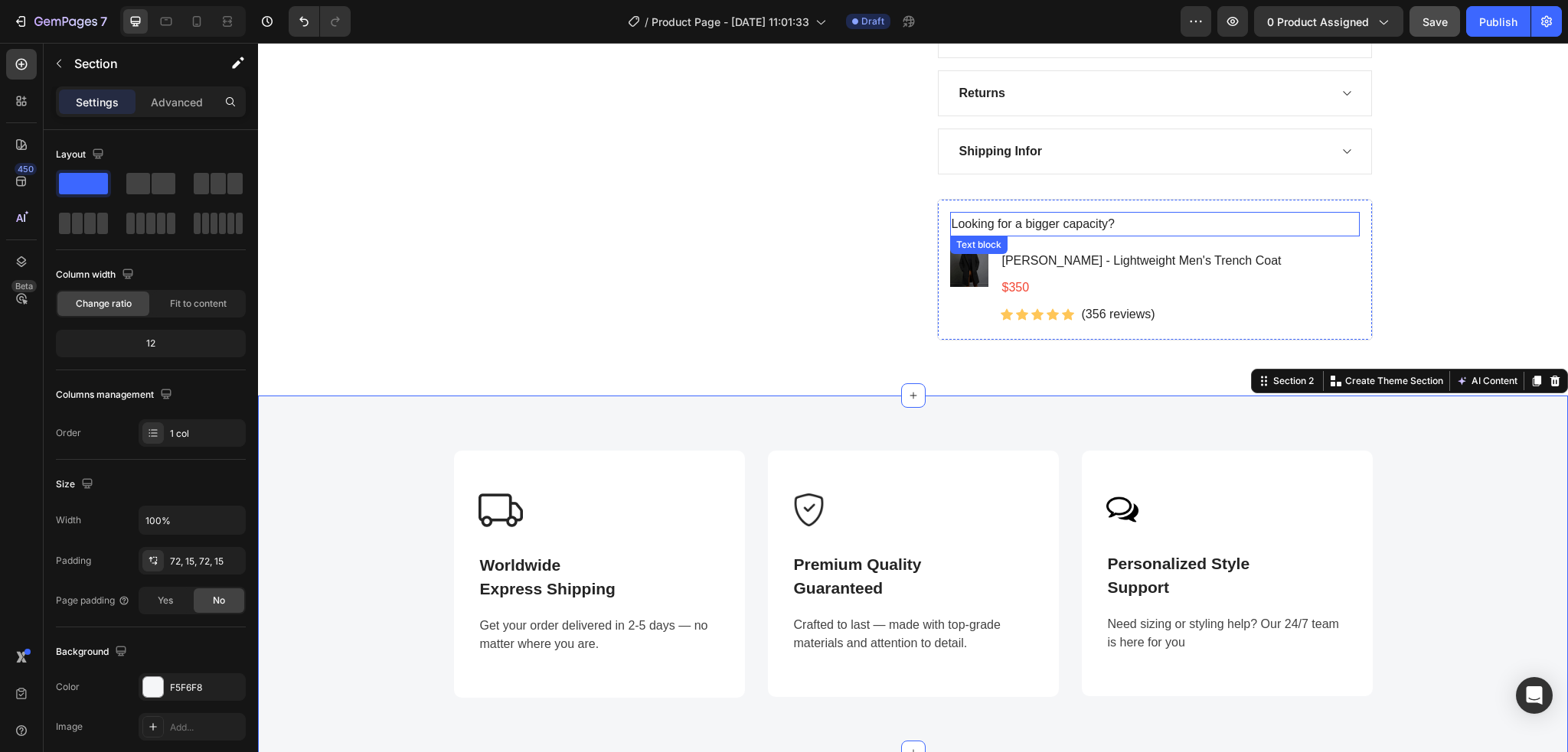
click at [1121, 224] on p "Looking for a bigger capacity?" at bounding box center [1154, 224] width 407 height 23
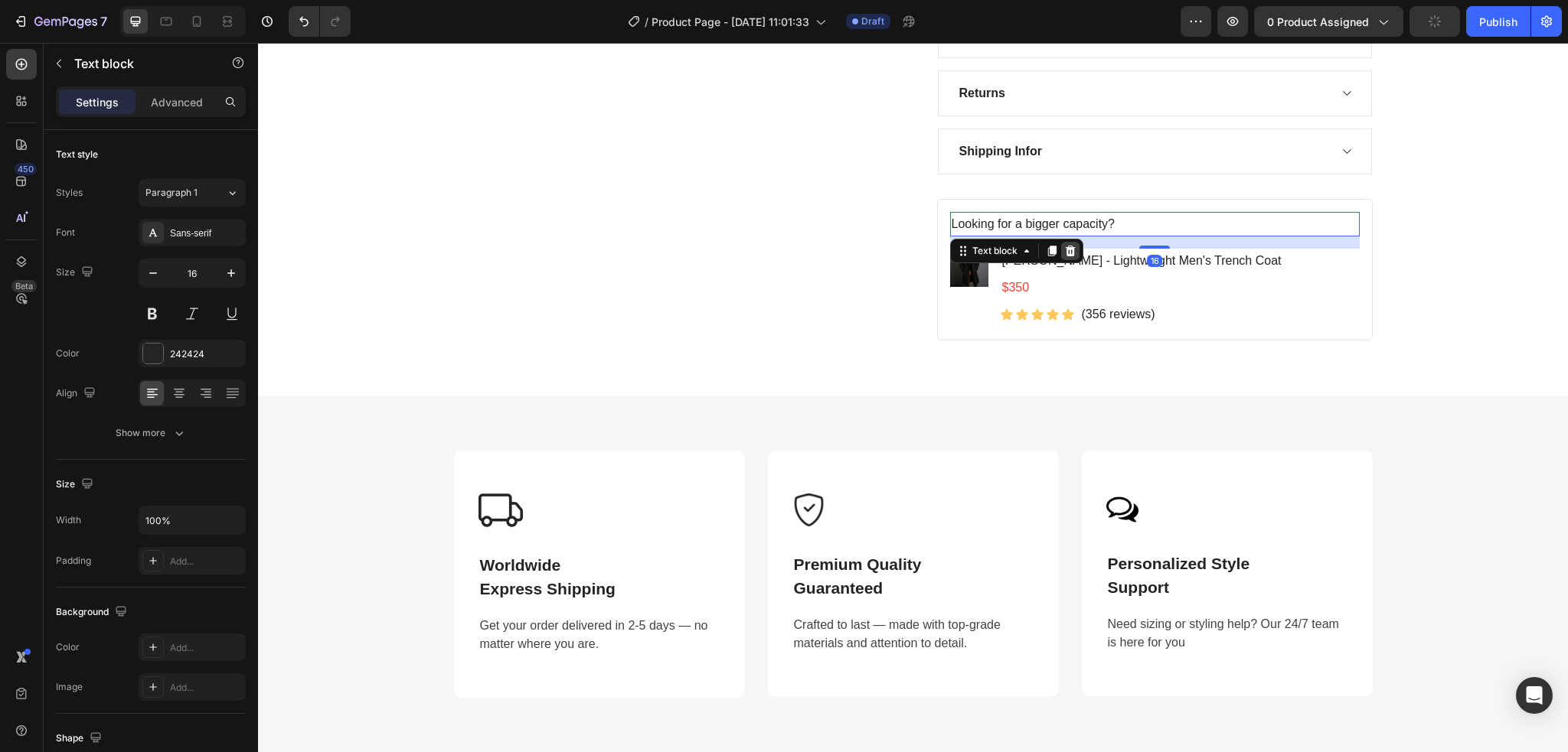
click at [1065, 249] on icon at bounding box center [1070, 250] width 10 height 11
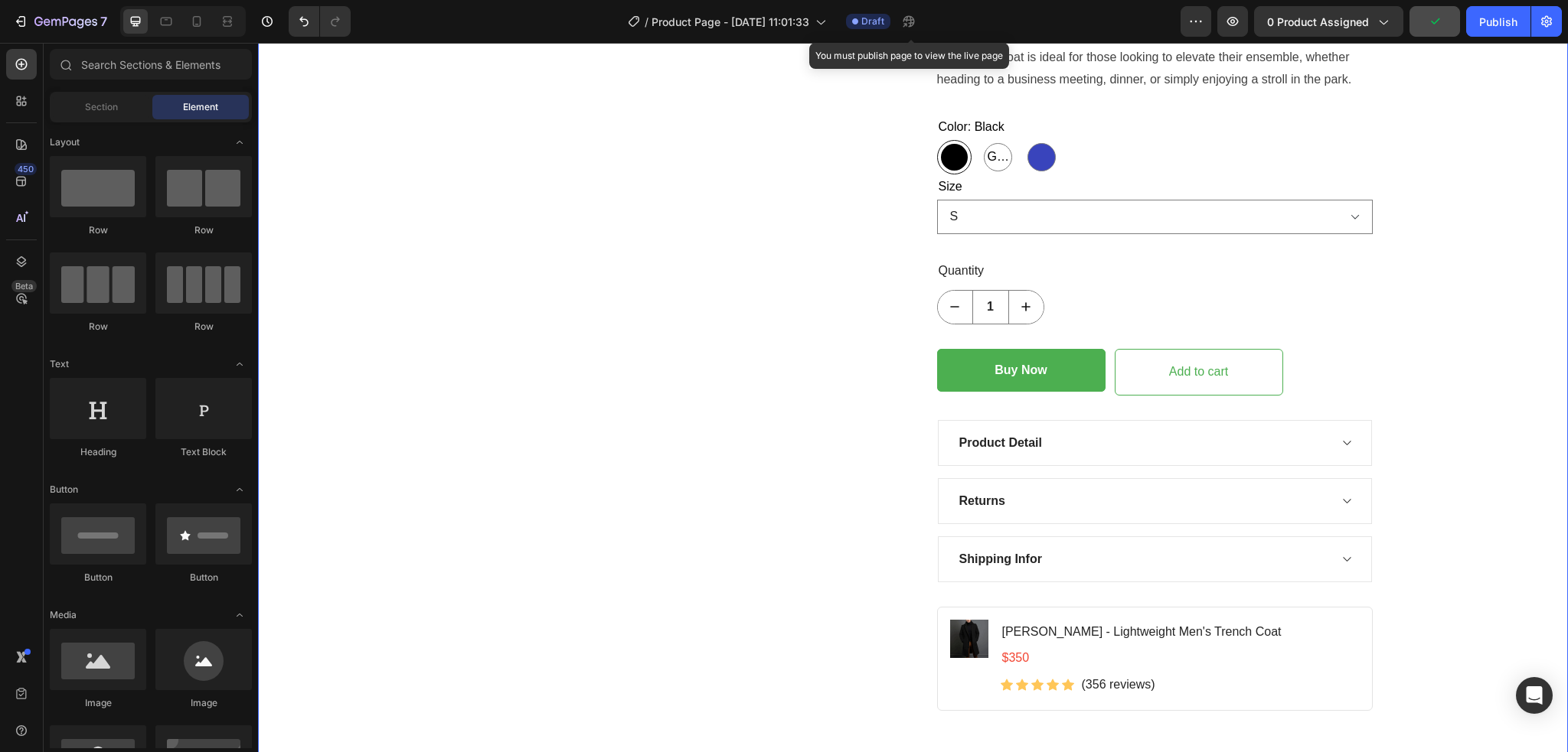
scroll to position [918, 0]
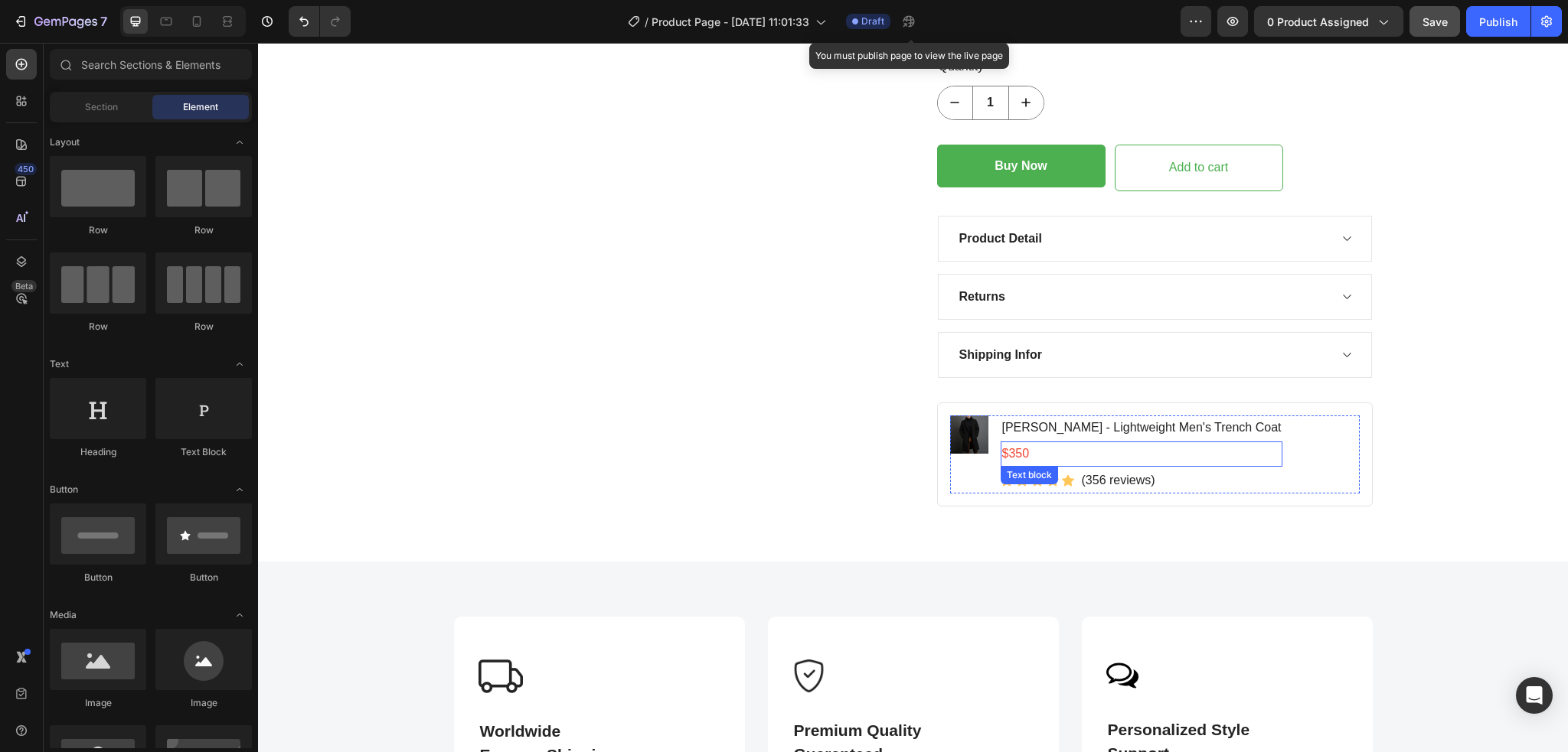
click at [1024, 458] on p "$350" at bounding box center [1142, 454] width 280 height 23
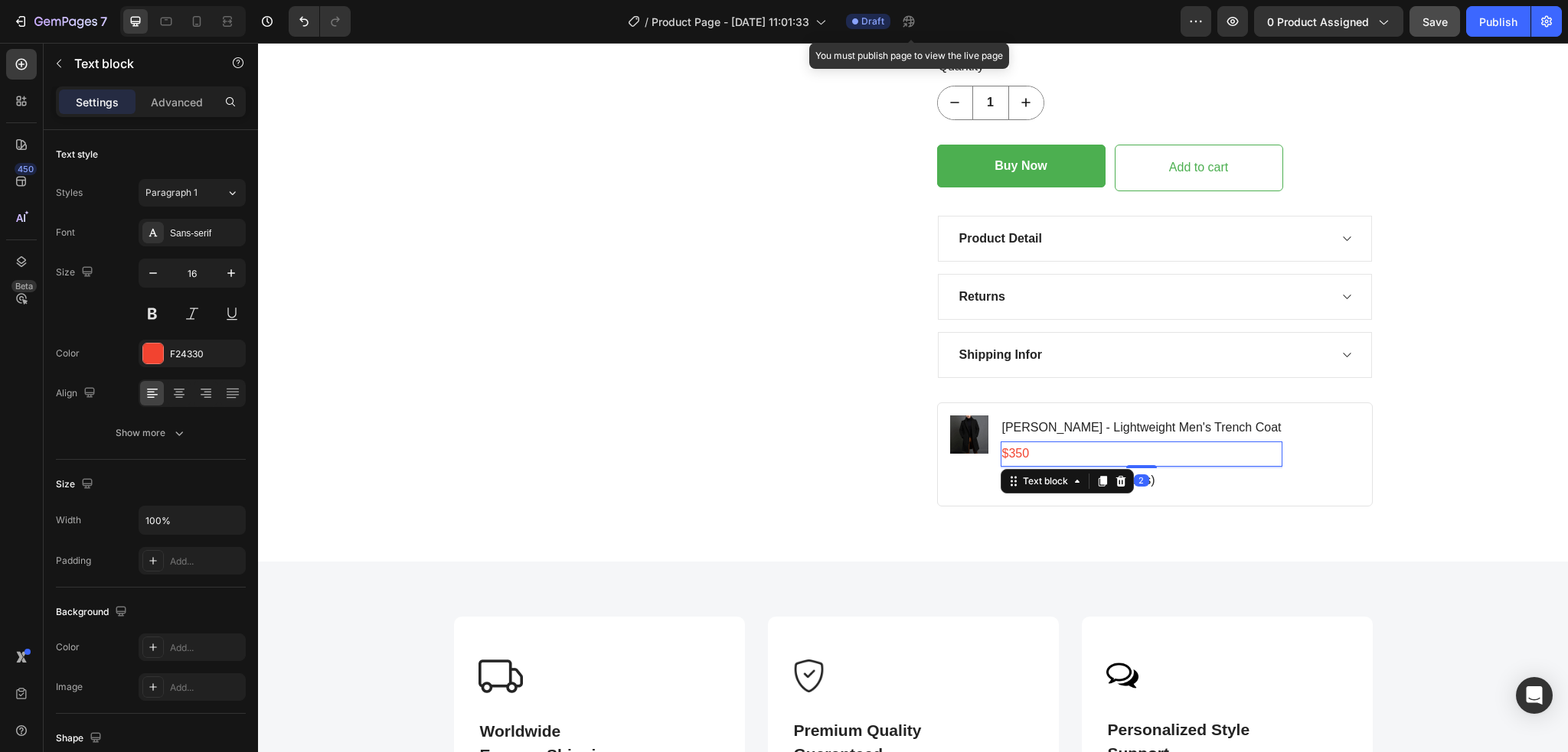
click at [1018, 455] on p "$350" at bounding box center [1142, 454] width 280 height 23
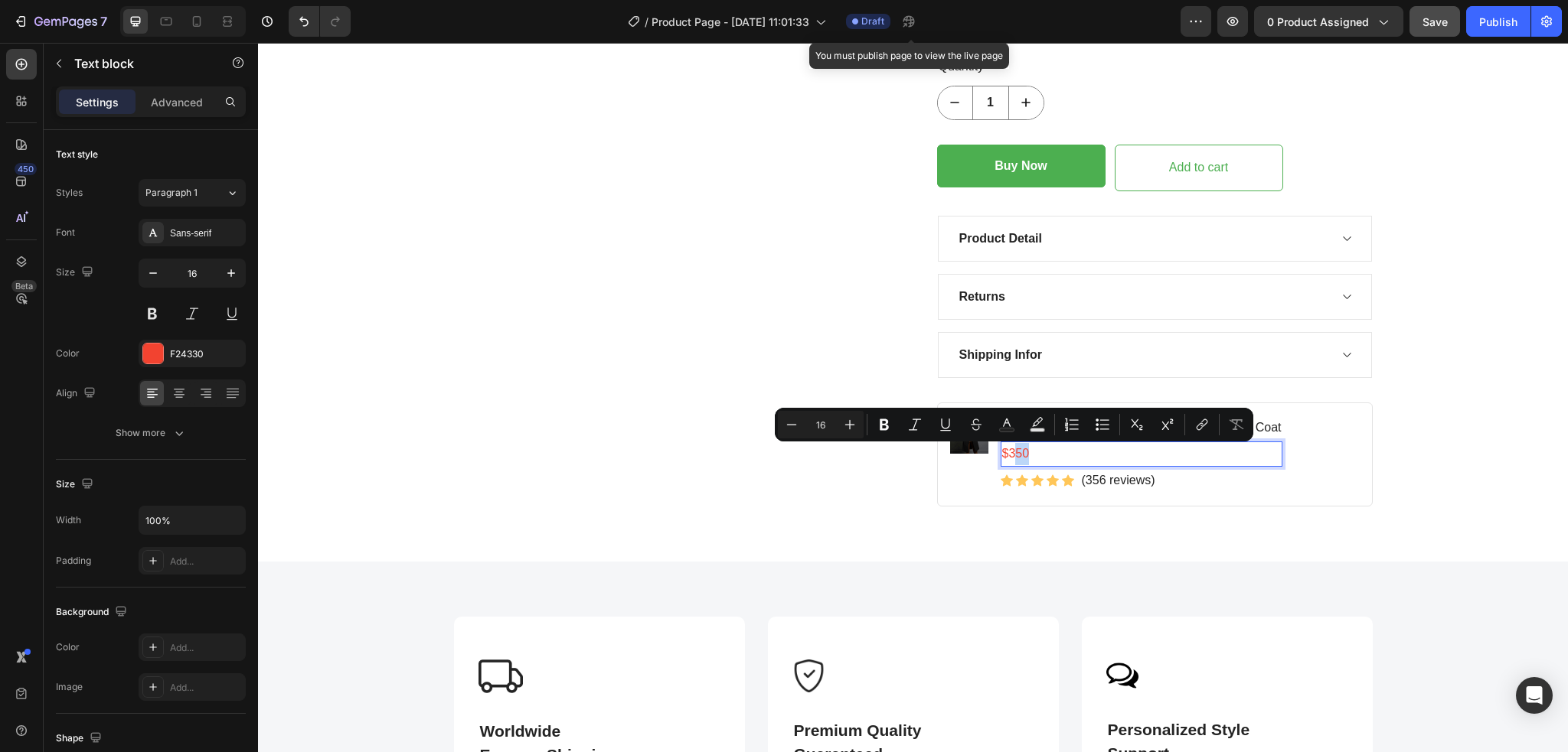
drag, startPoint x: 1021, startPoint y: 455, endPoint x: 1005, endPoint y: 455, distance: 16.0
click at [1005, 455] on p "$350" at bounding box center [1142, 454] width 280 height 23
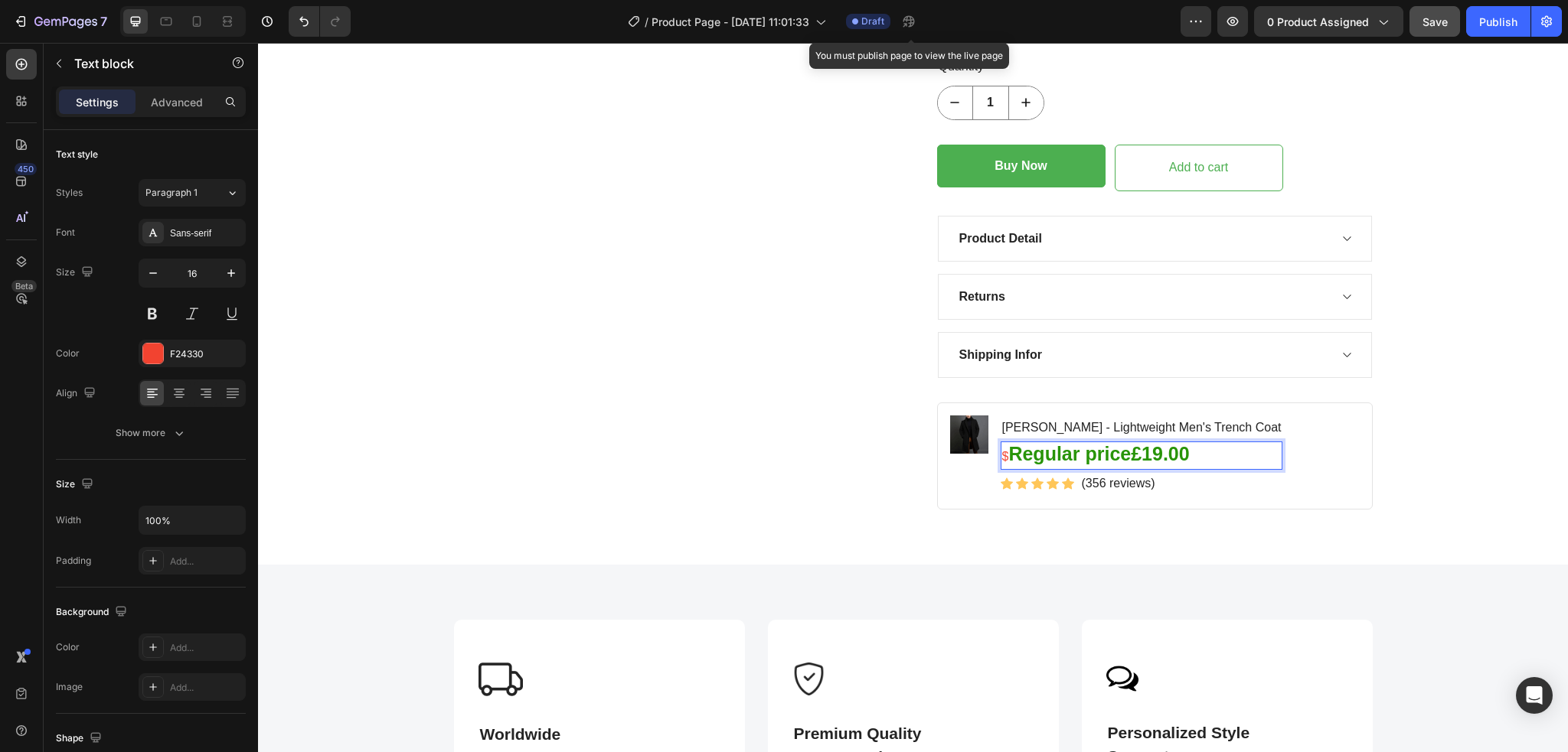
click at [1122, 455] on strong "Regular price£19.00" at bounding box center [1097, 454] width 180 height 22
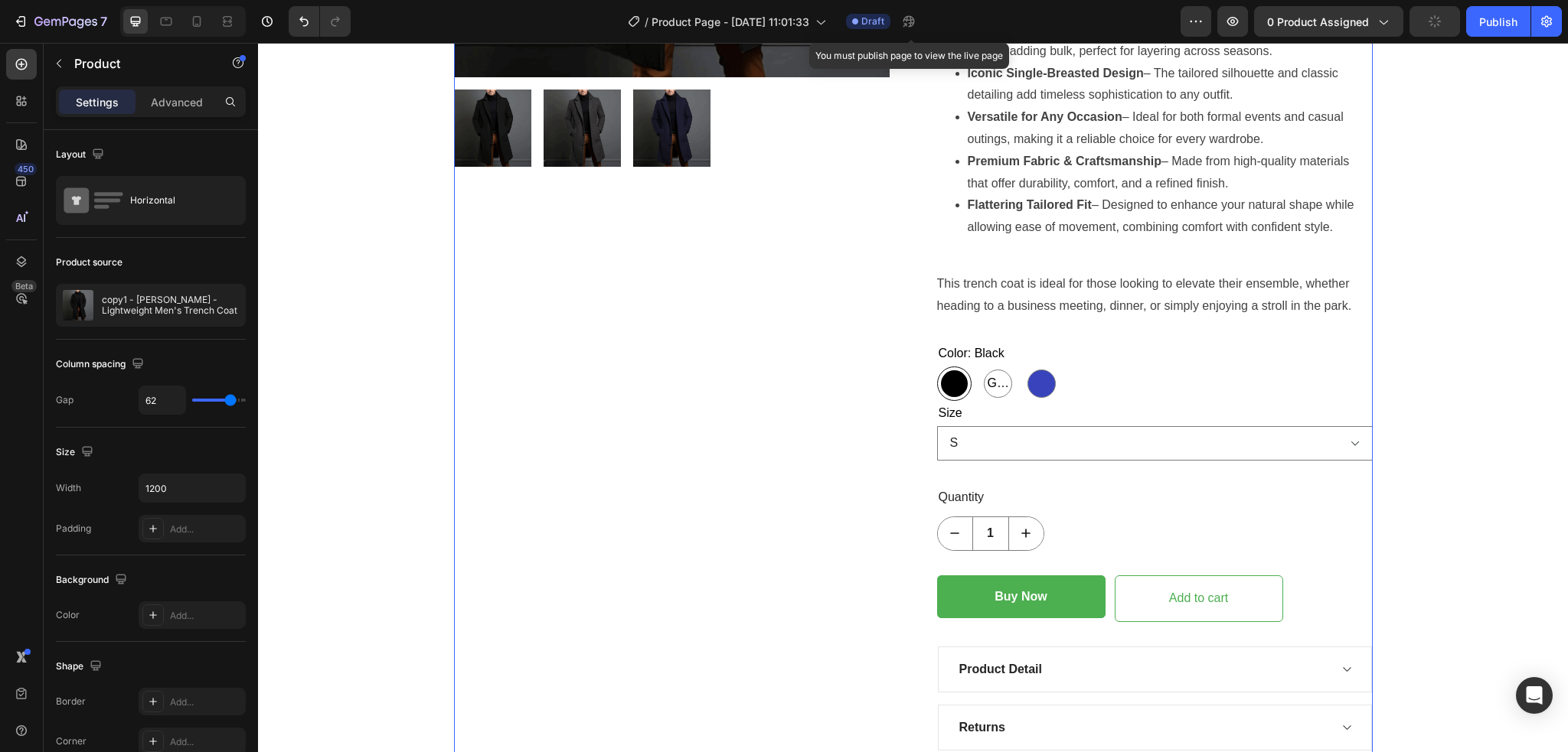
scroll to position [612, 0]
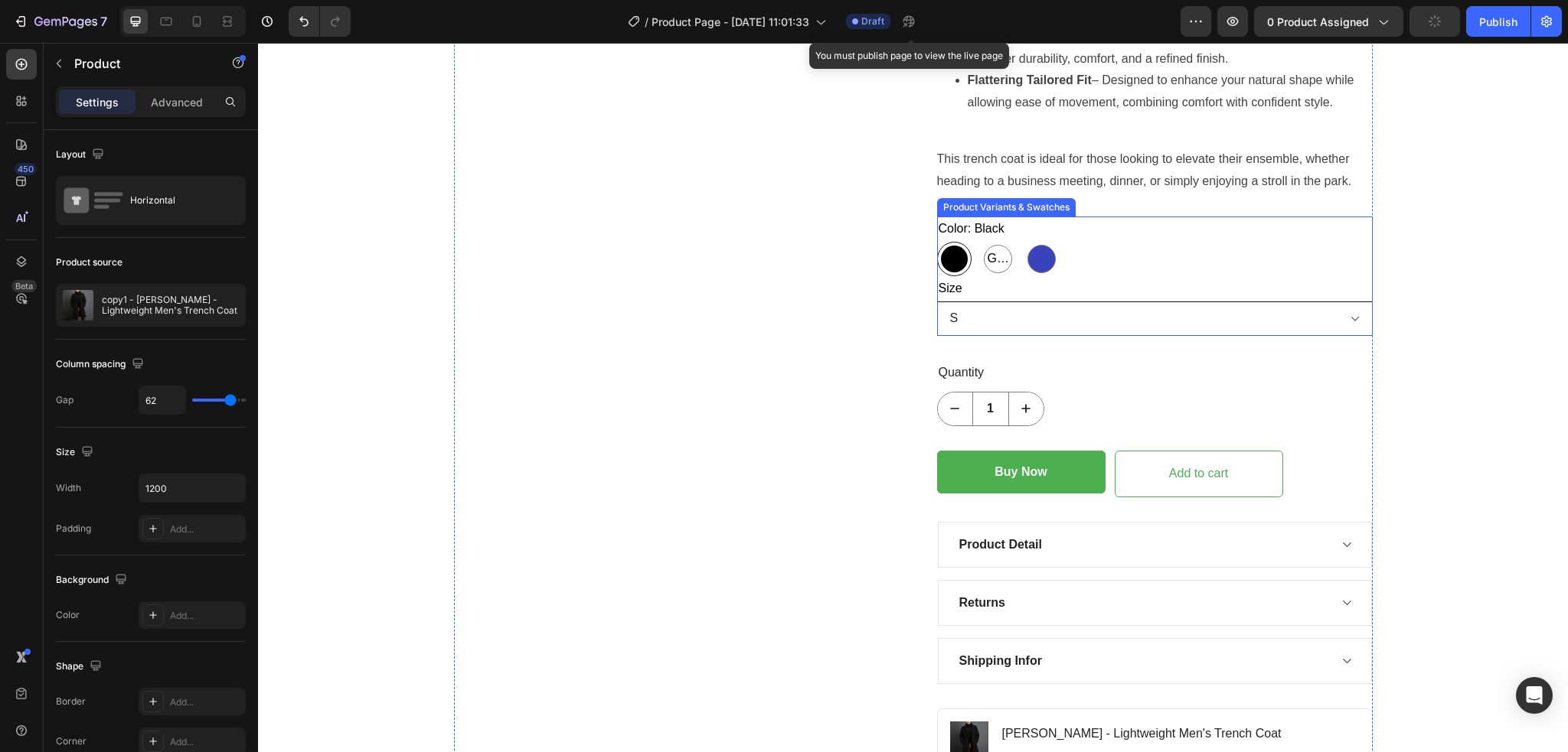
click at [1042, 331] on select "S M L XL XXL" at bounding box center [1154, 318] width 435 height 34
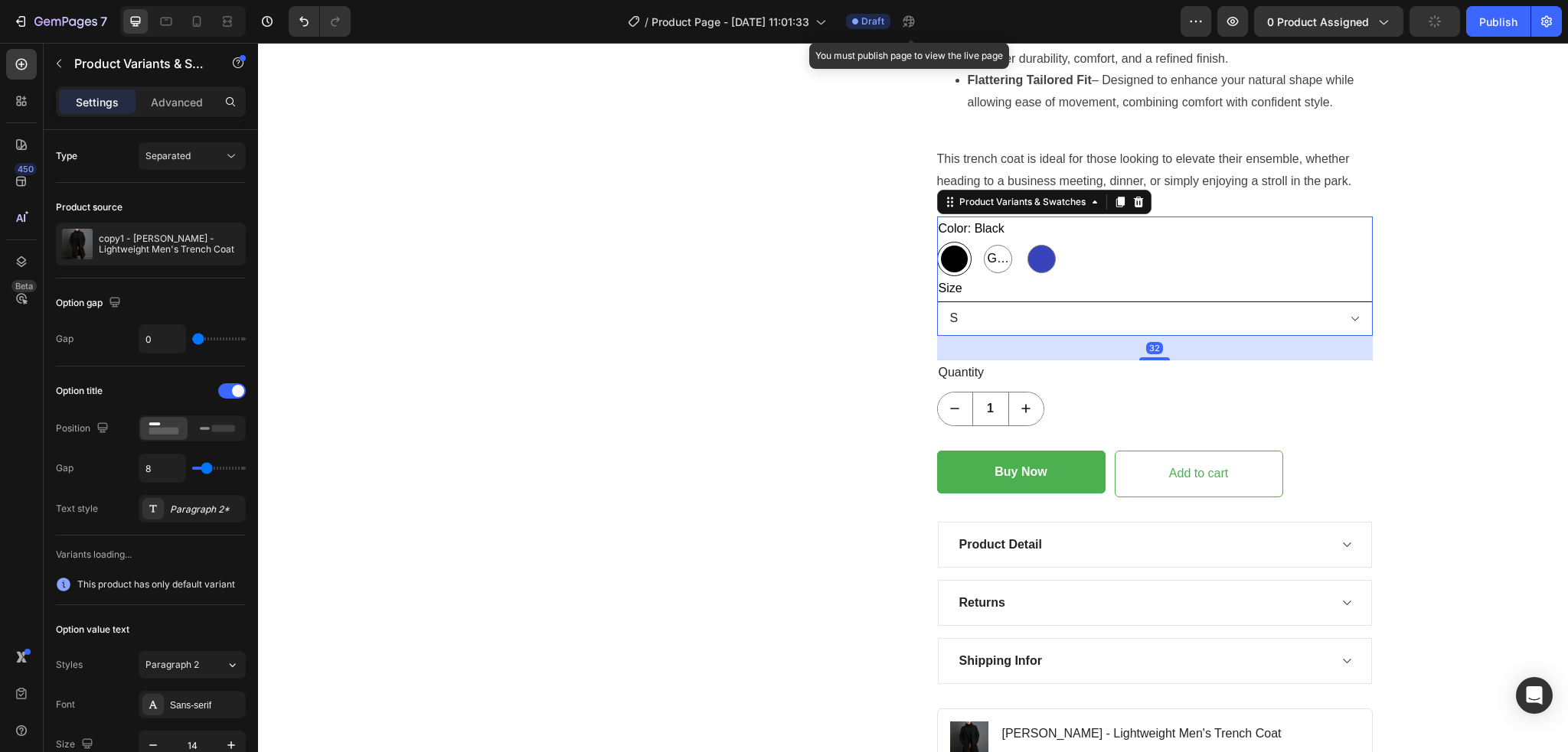
click at [1042, 331] on select "S M L XL XXL" at bounding box center [1154, 318] width 435 height 34
click at [1036, 319] on select "S M L XL XXL" at bounding box center [1154, 318] width 435 height 34
drag, startPoint x: 593, startPoint y: 438, endPoint x: 675, endPoint y: 465, distance: 86.3
click at [593, 438] on div "Product Images" at bounding box center [672, 166] width 435 height 1298
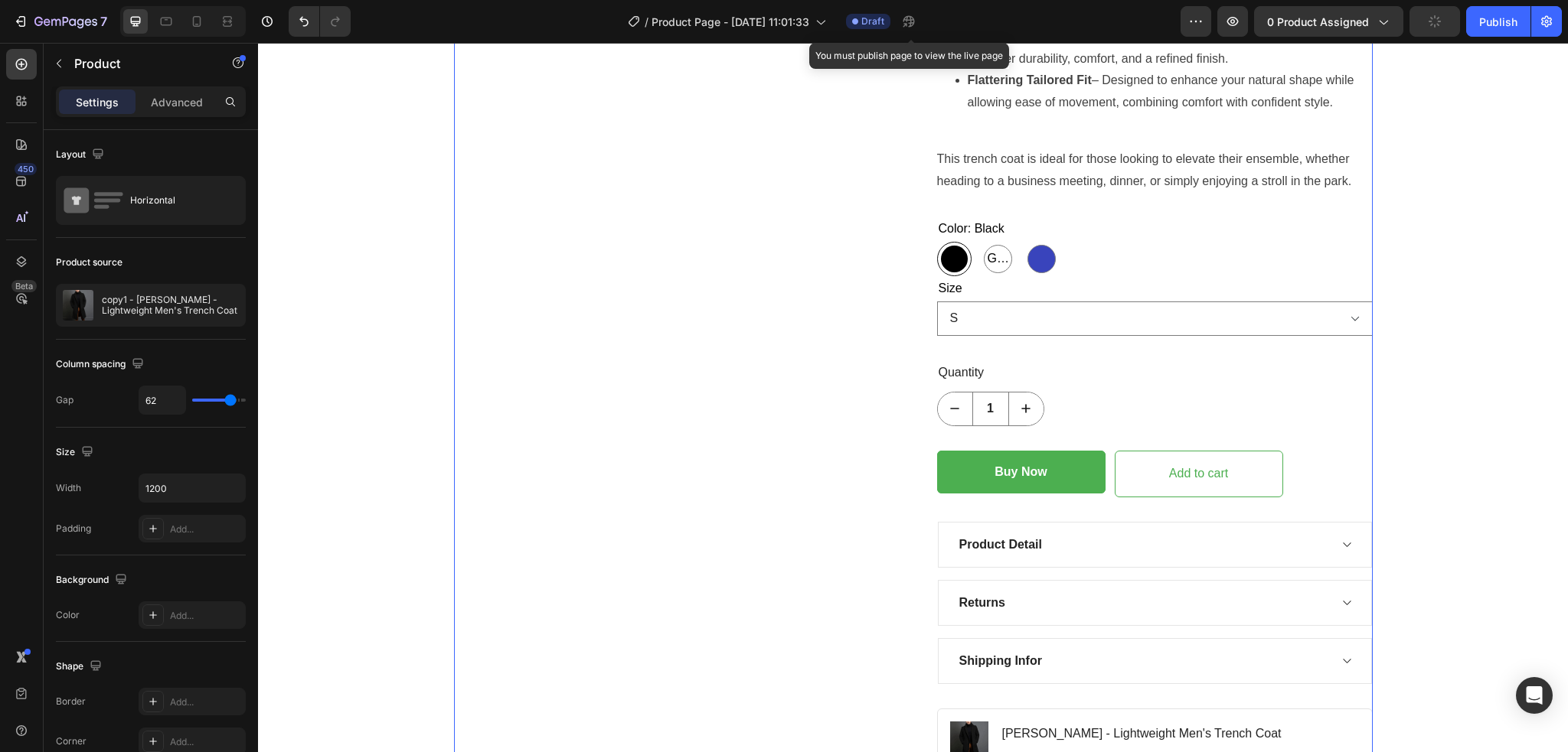
scroll to position [918, 0]
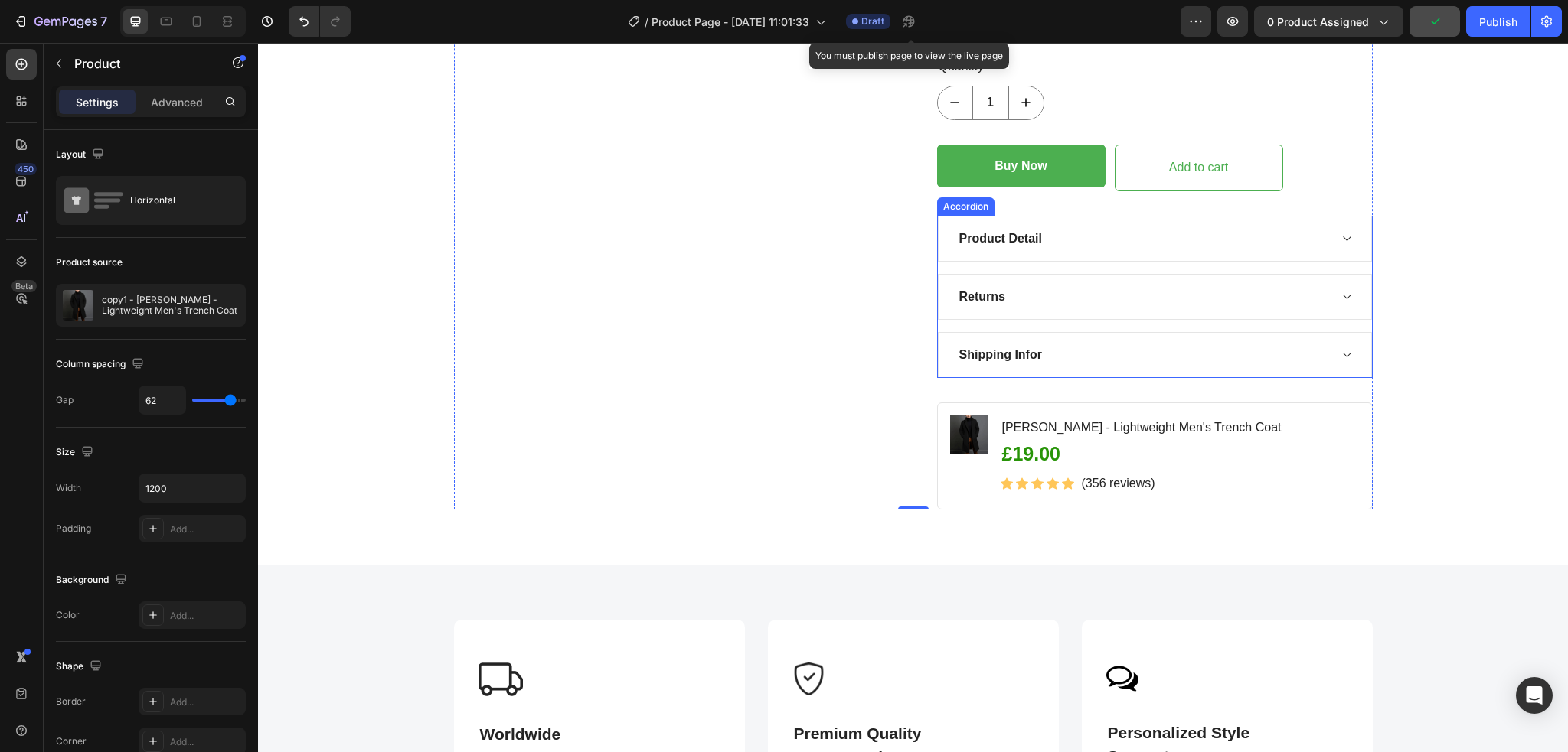
click at [1148, 242] on div "Product Detail" at bounding box center [1142, 238] width 371 height 23
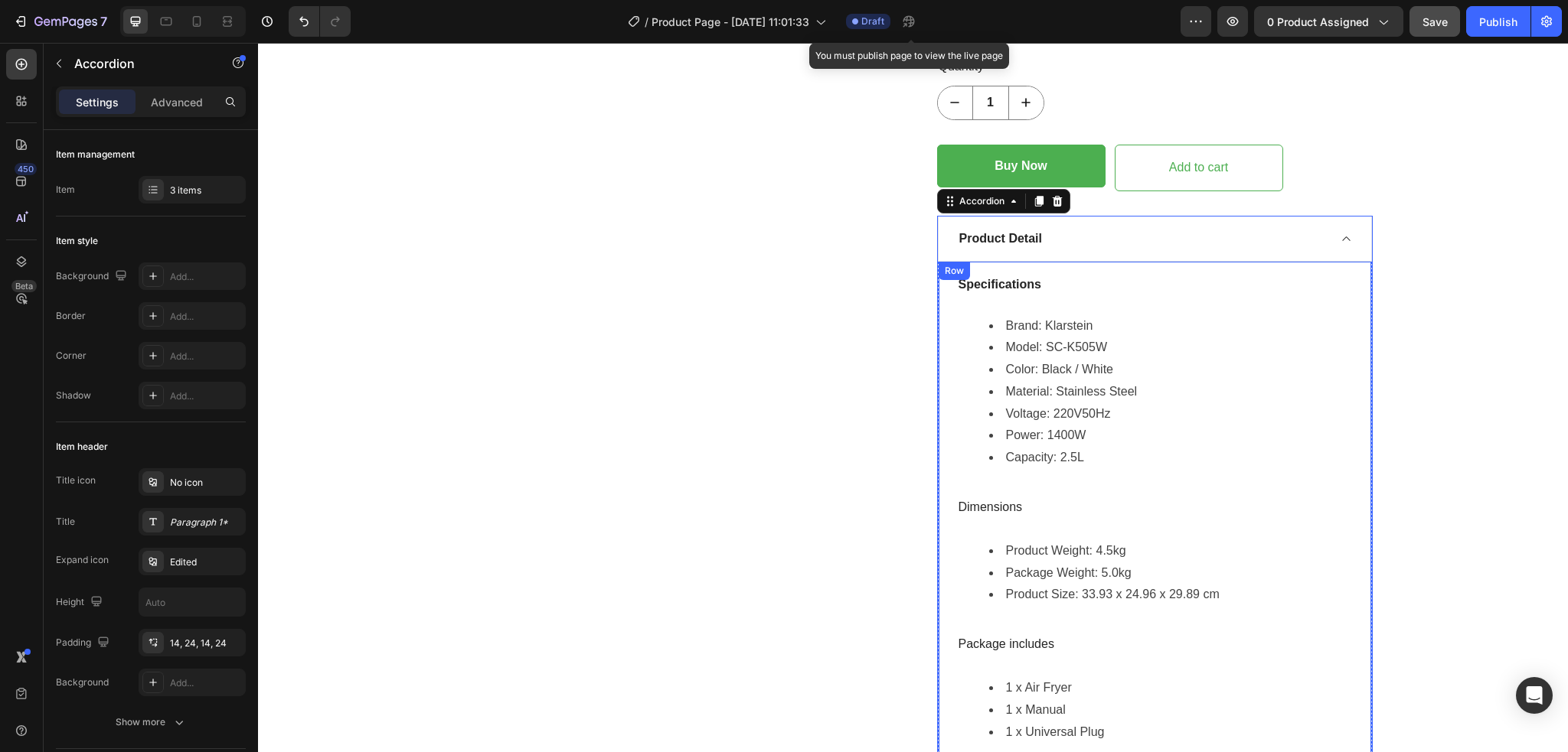
scroll to position [1020, 0]
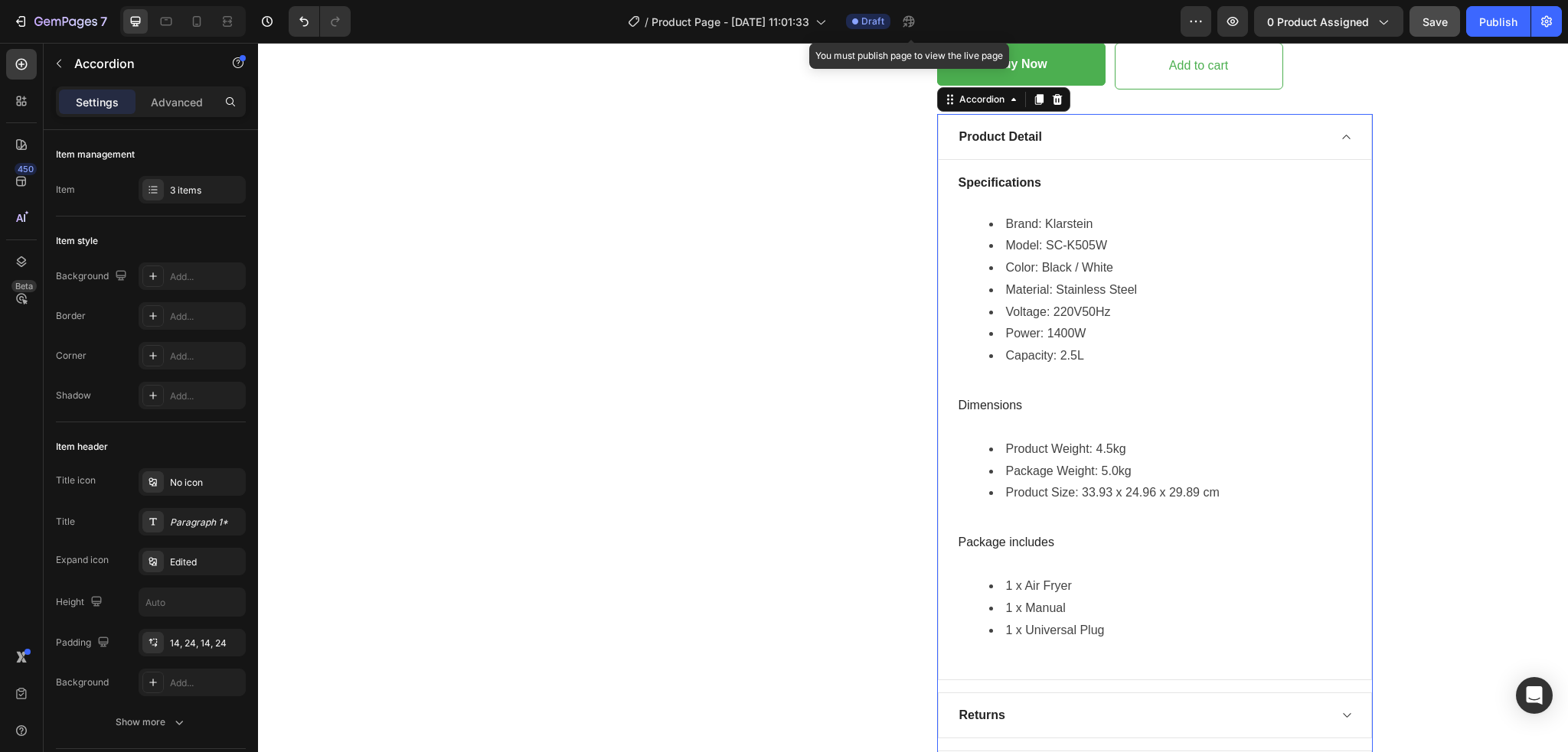
click at [1340, 141] on icon at bounding box center [1346, 137] width 12 height 12
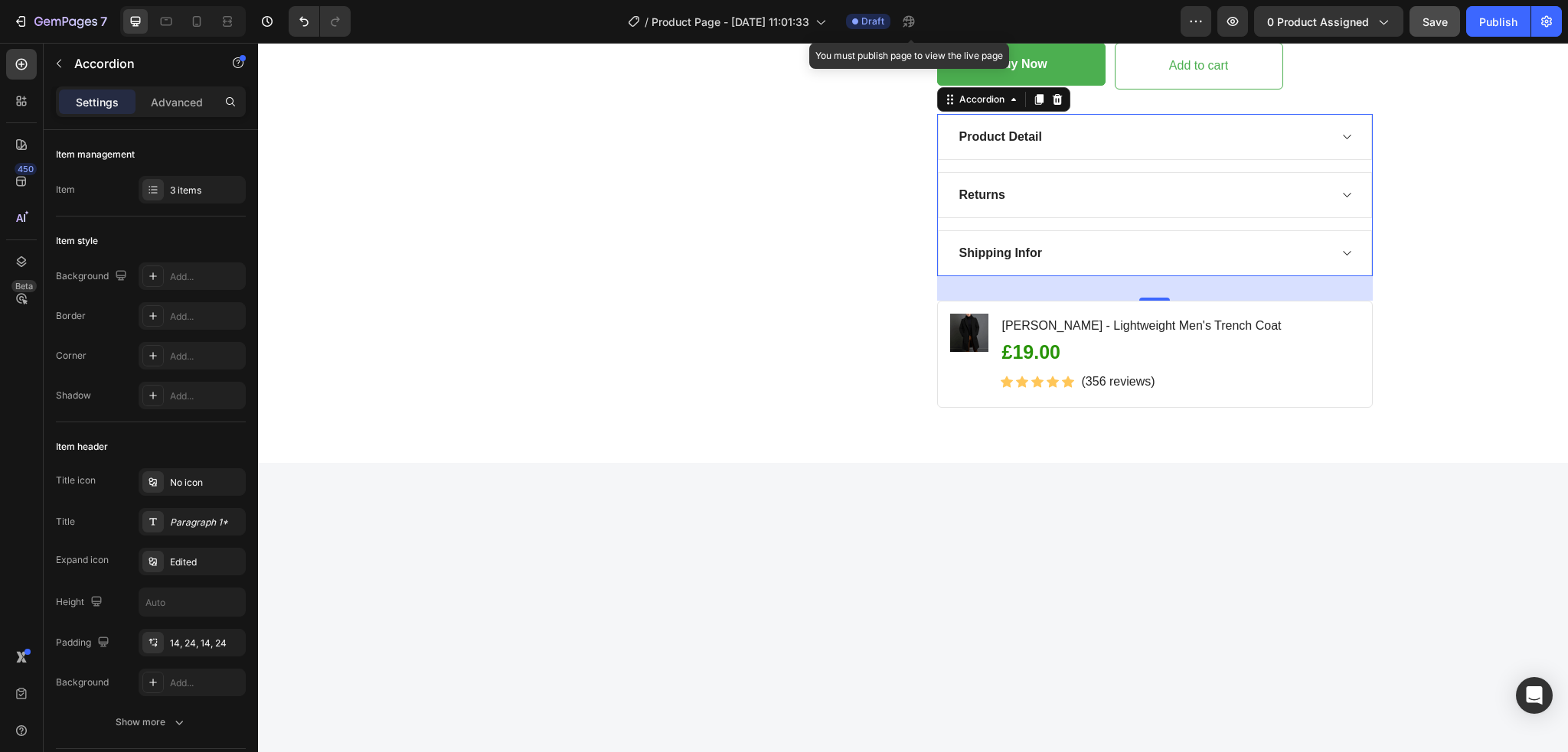
click at [1026, 204] on div "Returns" at bounding box center [1142, 195] width 371 height 23
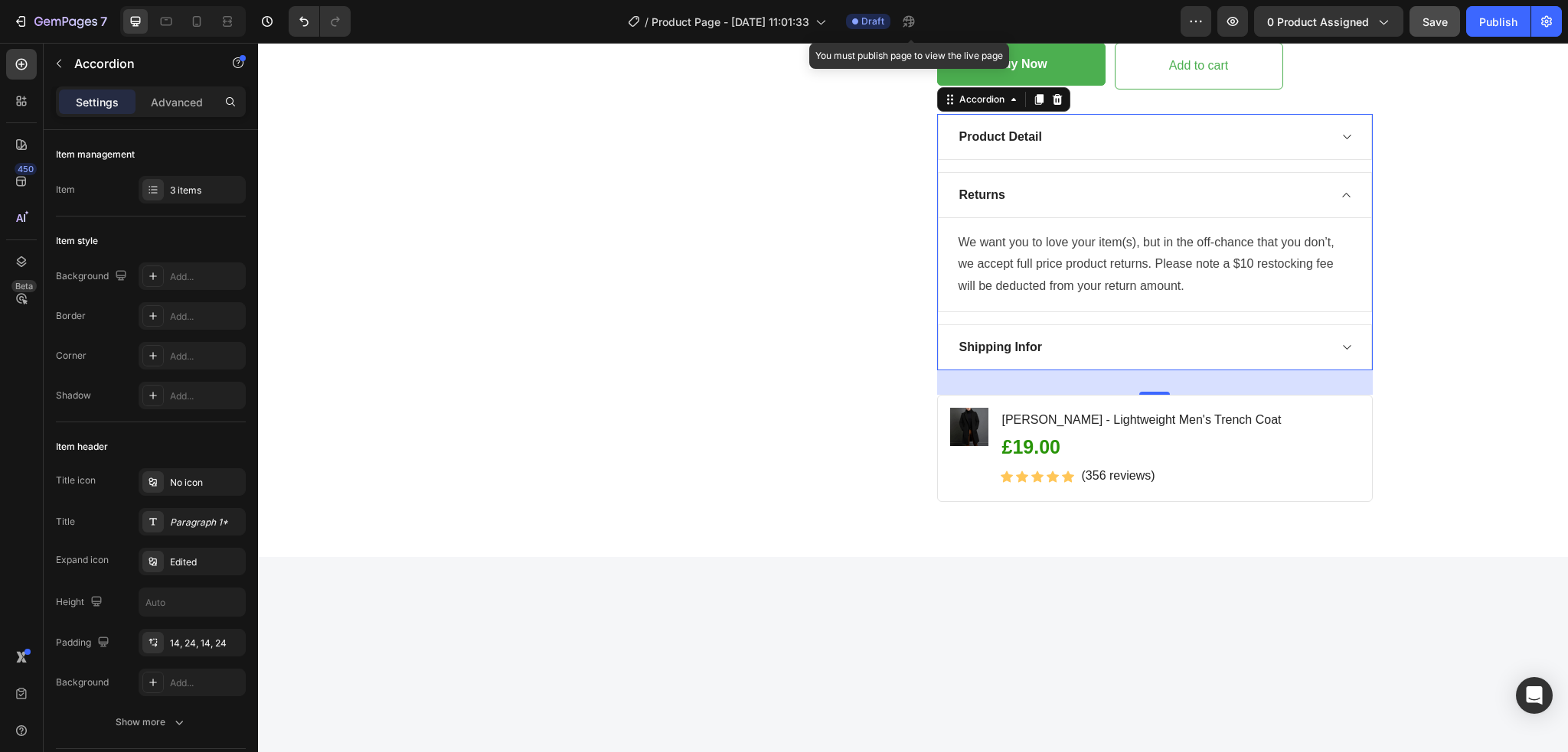
click at [1027, 204] on div "Returns" at bounding box center [1142, 195] width 371 height 23
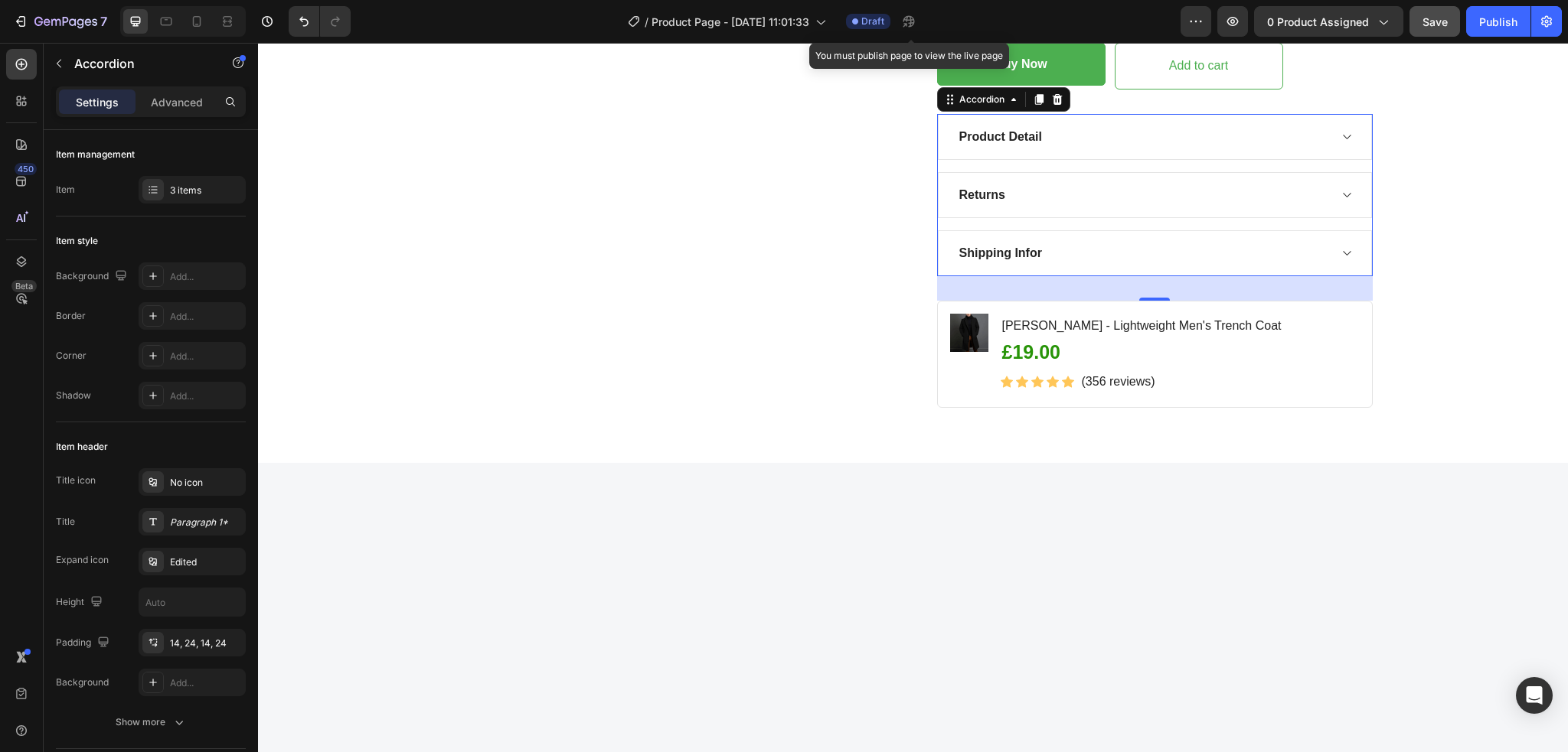
click at [1067, 246] on div "Shipping Infor" at bounding box center [1142, 253] width 371 height 23
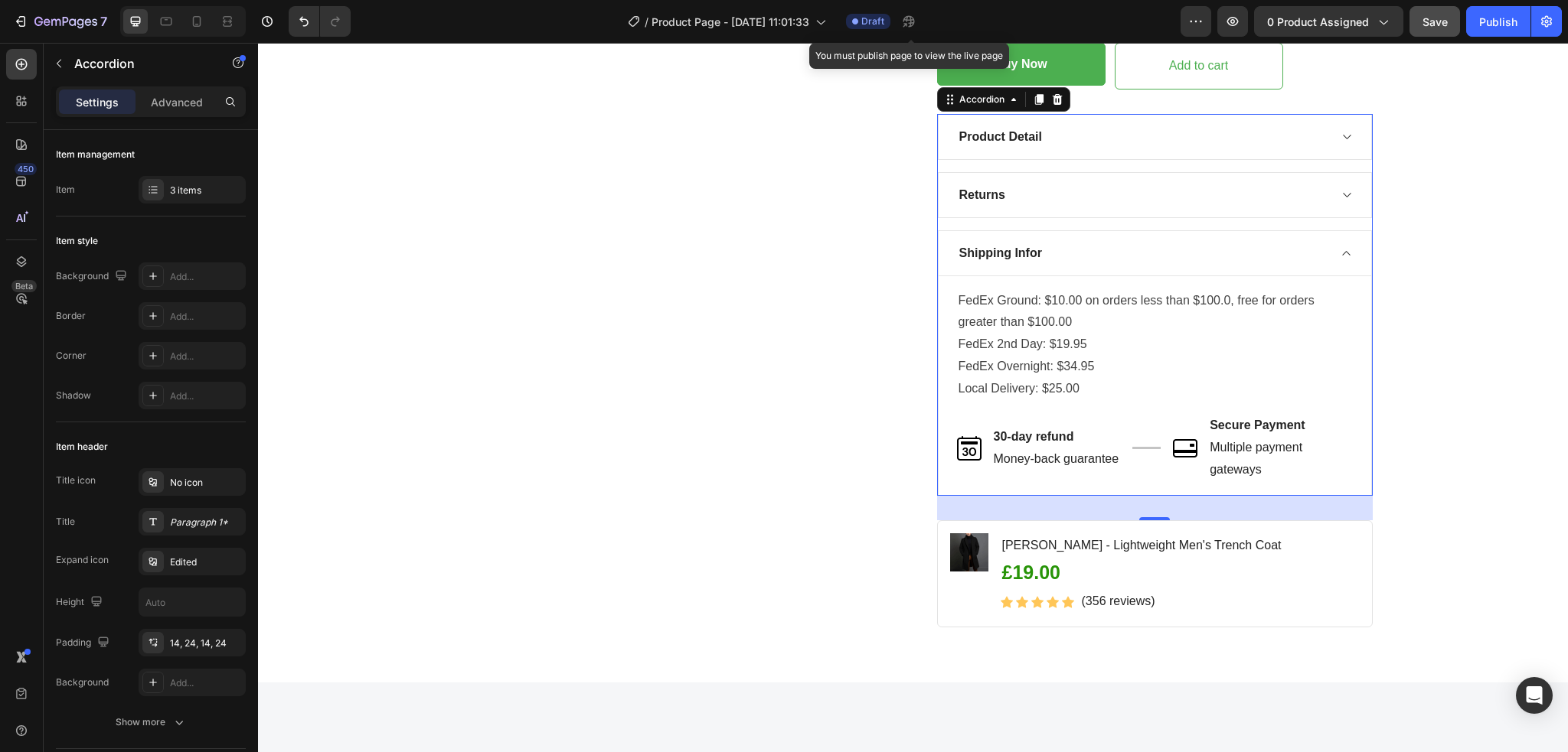
click at [1090, 263] on div "Shipping Infor" at bounding box center [1142, 253] width 371 height 23
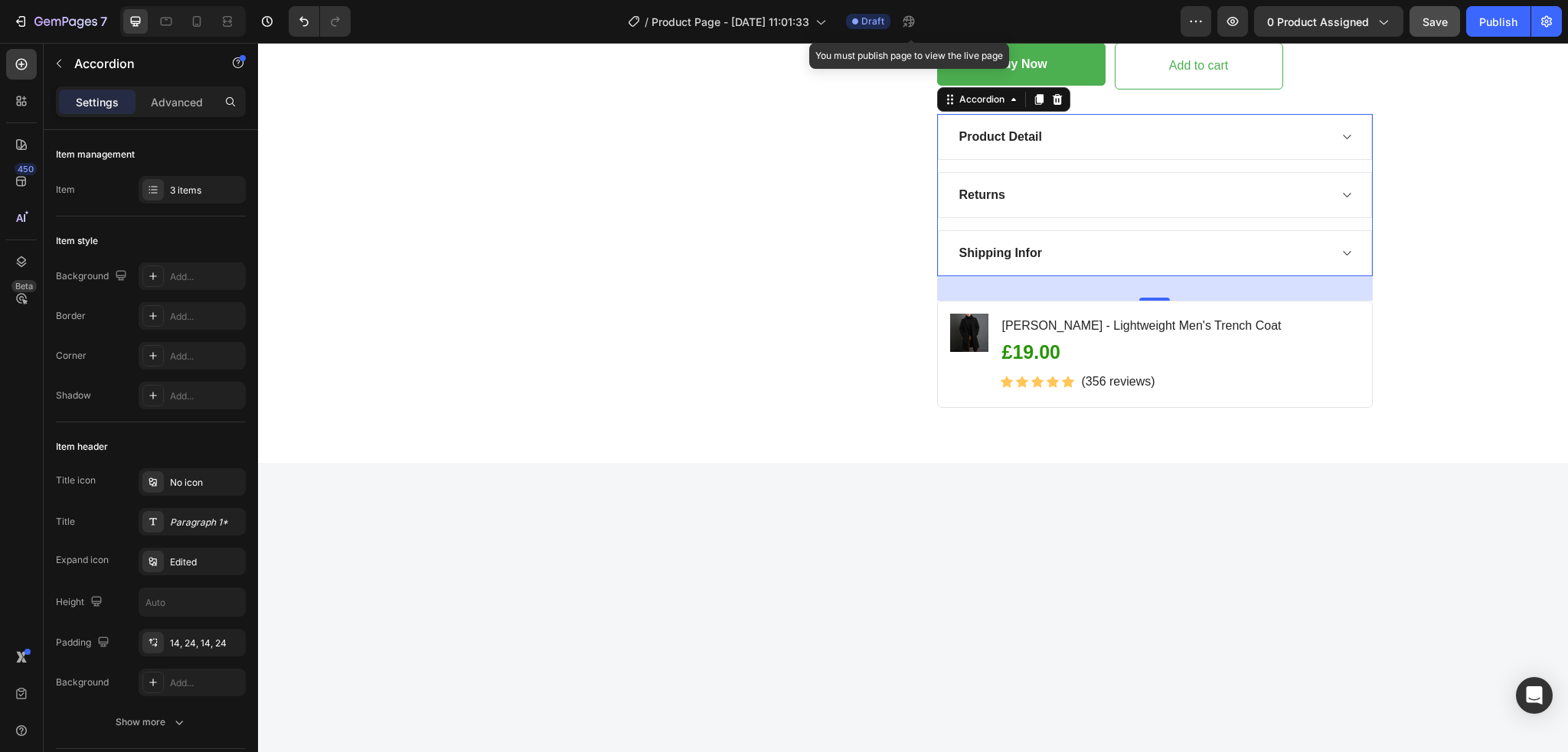
click at [1090, 263] on div "Shipping Infor" at bounding box center [1142, 253] width 371 height 23
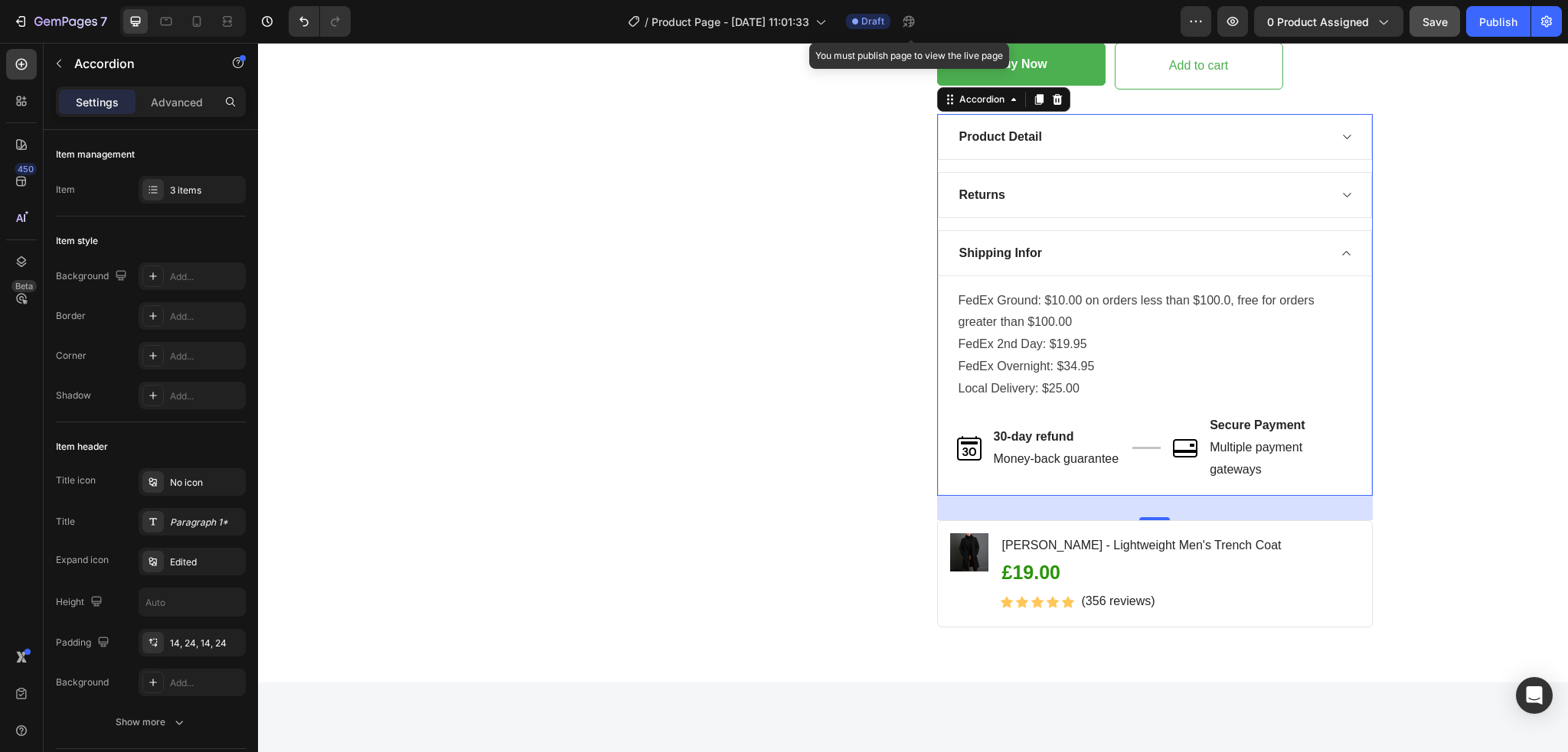
click at [1090, 262] on div "Shipping Infor" at bounding box center [1142, 253] width 371 height 23
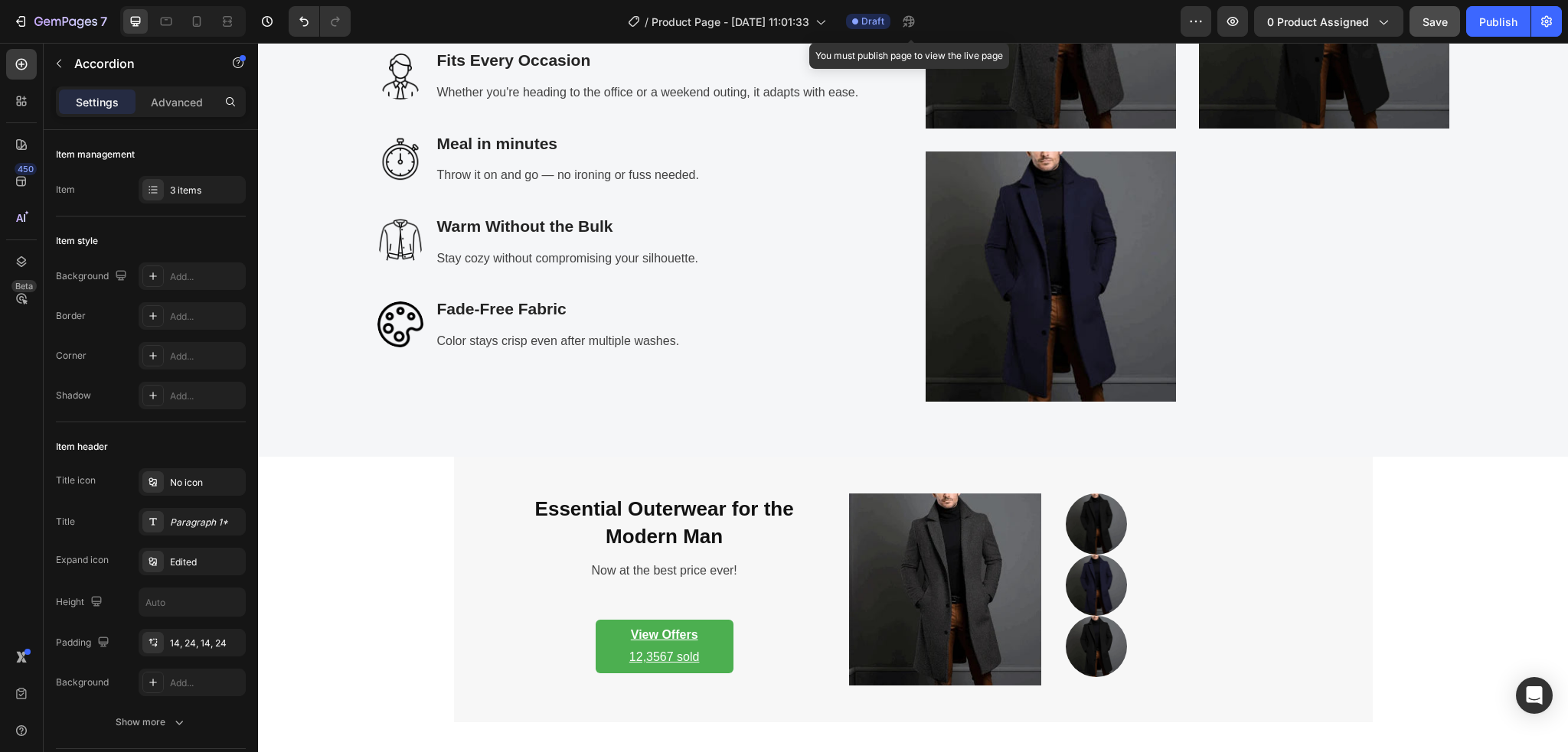
scroll to position [2549, 0]
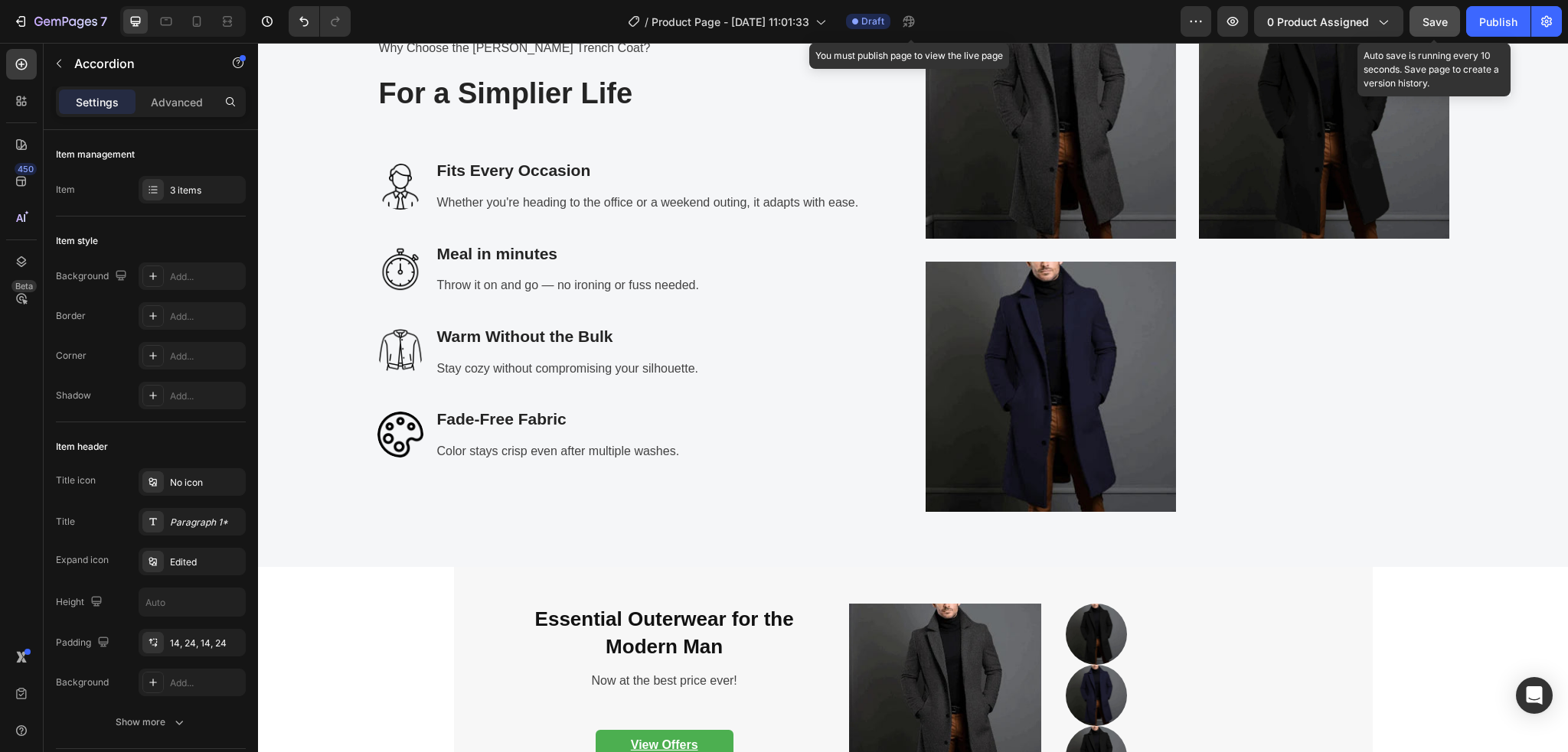
click at [1422, 29] on div "Save" at bounding box center [1435, 22] width 26 height 16
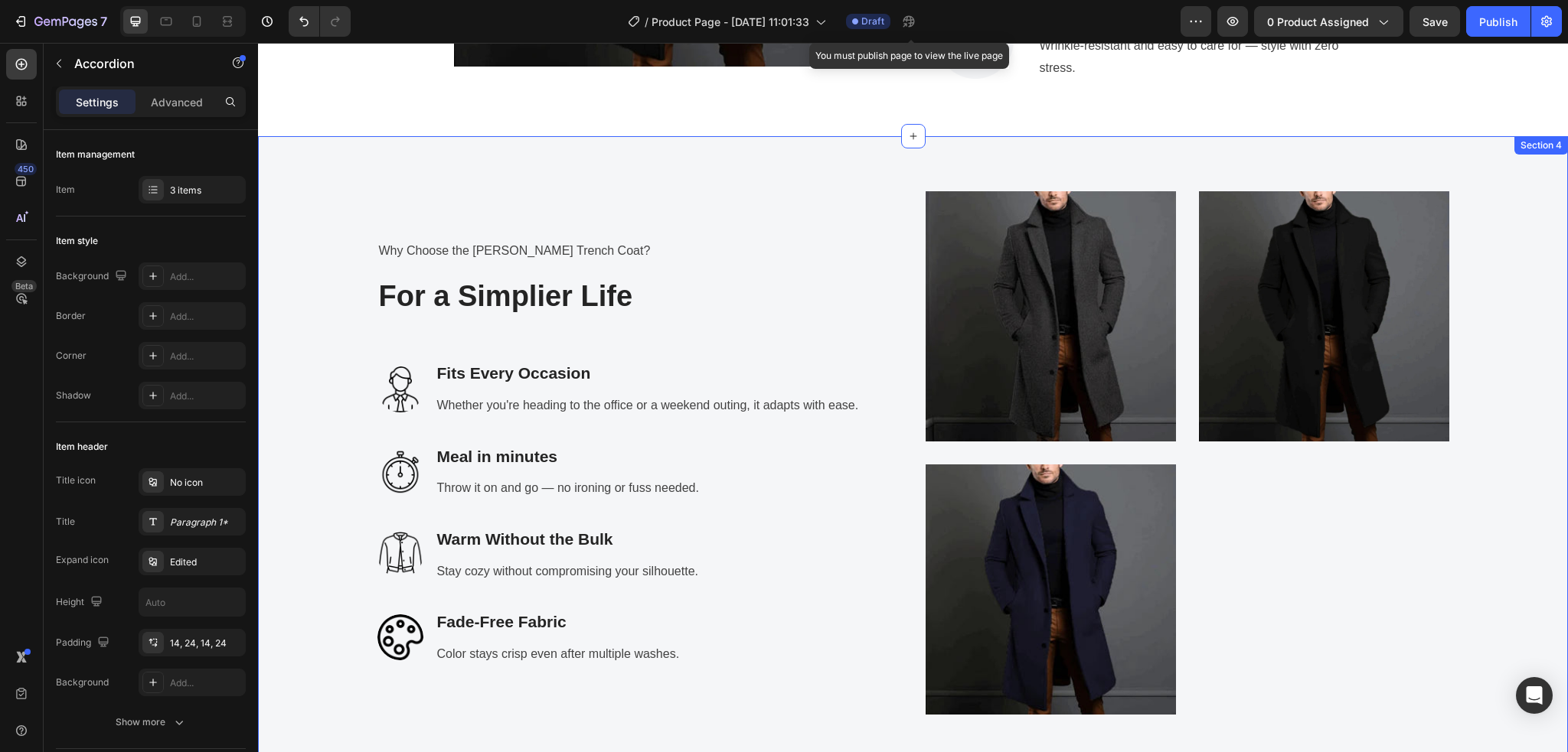
scroll to position [2448, 0]
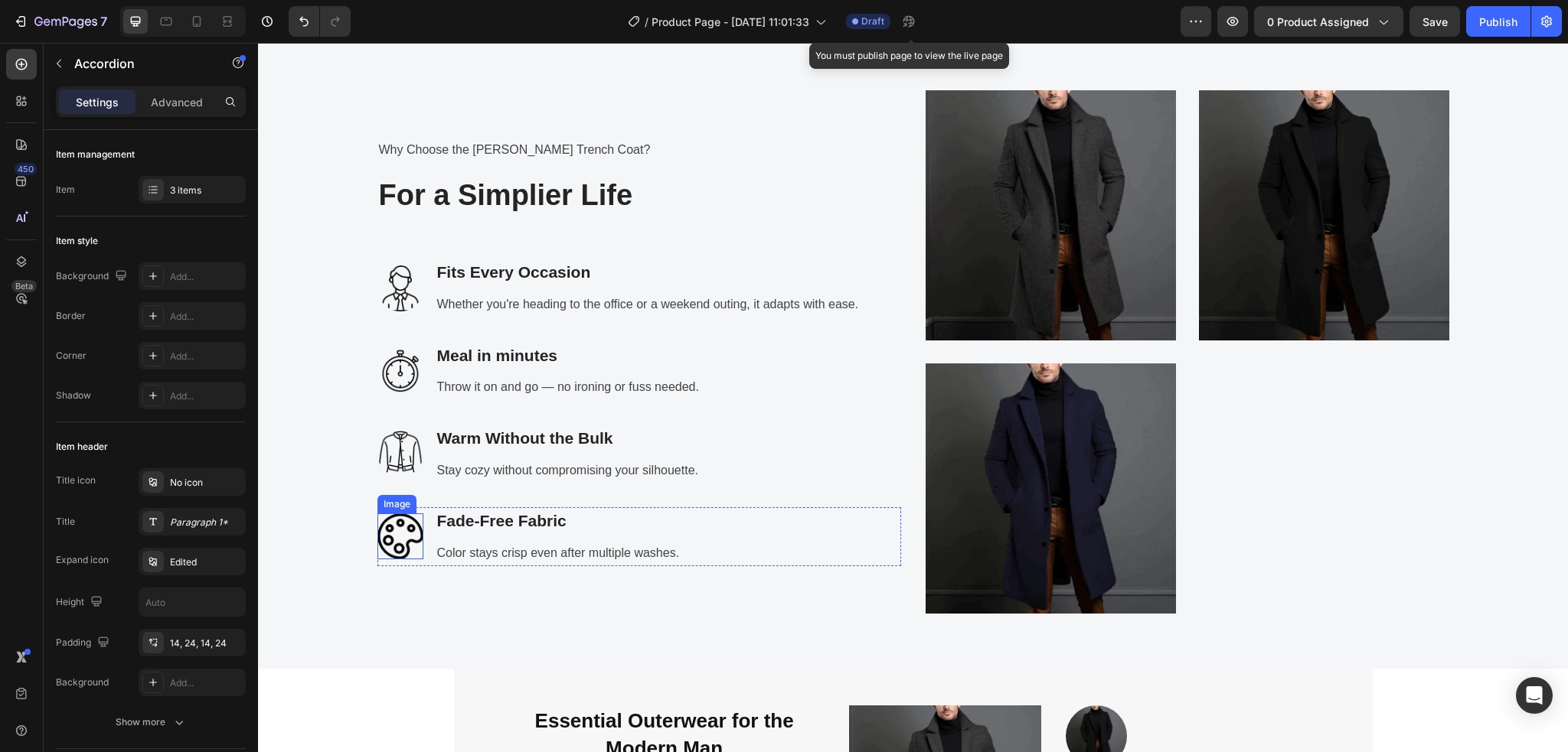
click at [382, 544] on img at bounding box center [400, 535] width 46 height 46
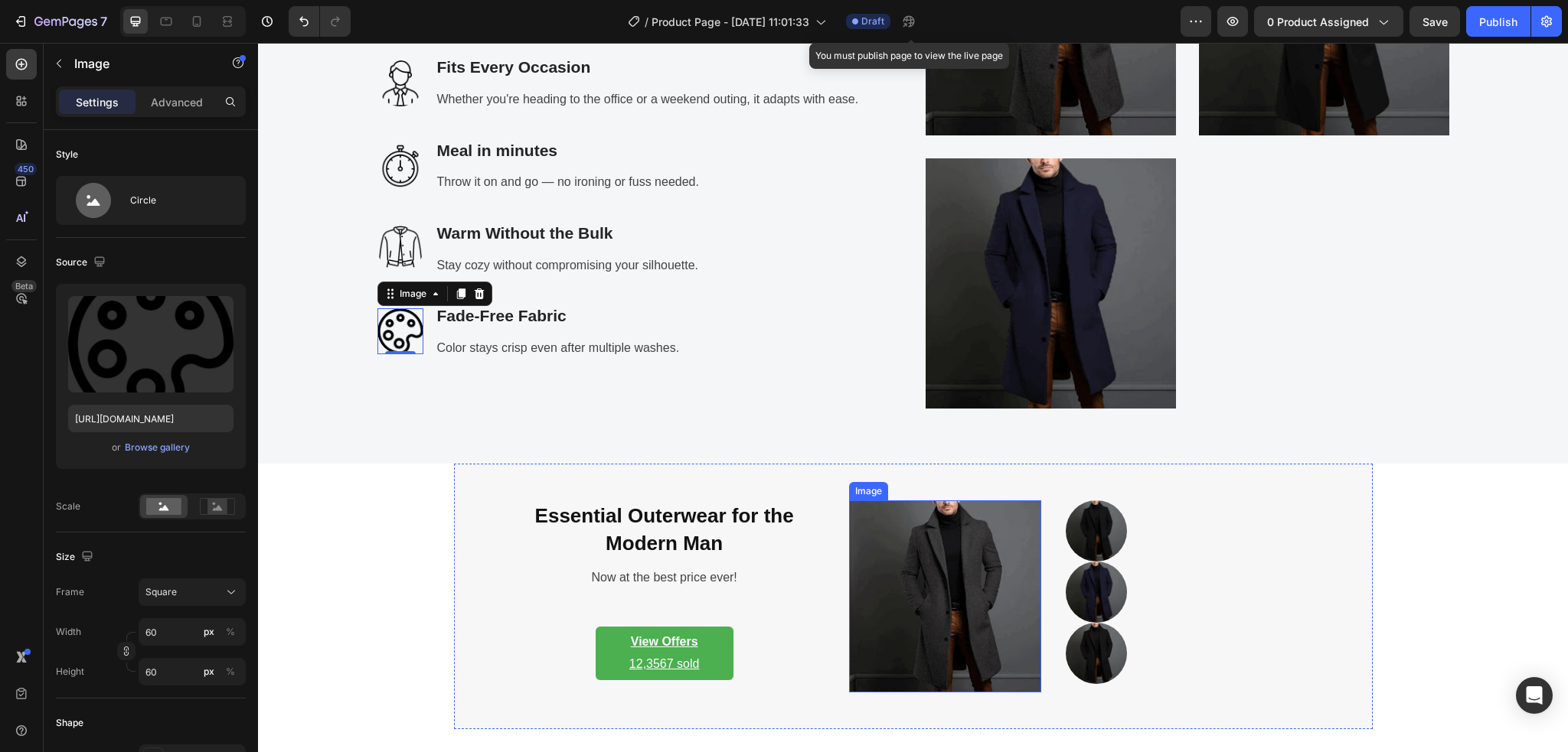
scroll to position [2754, 0]
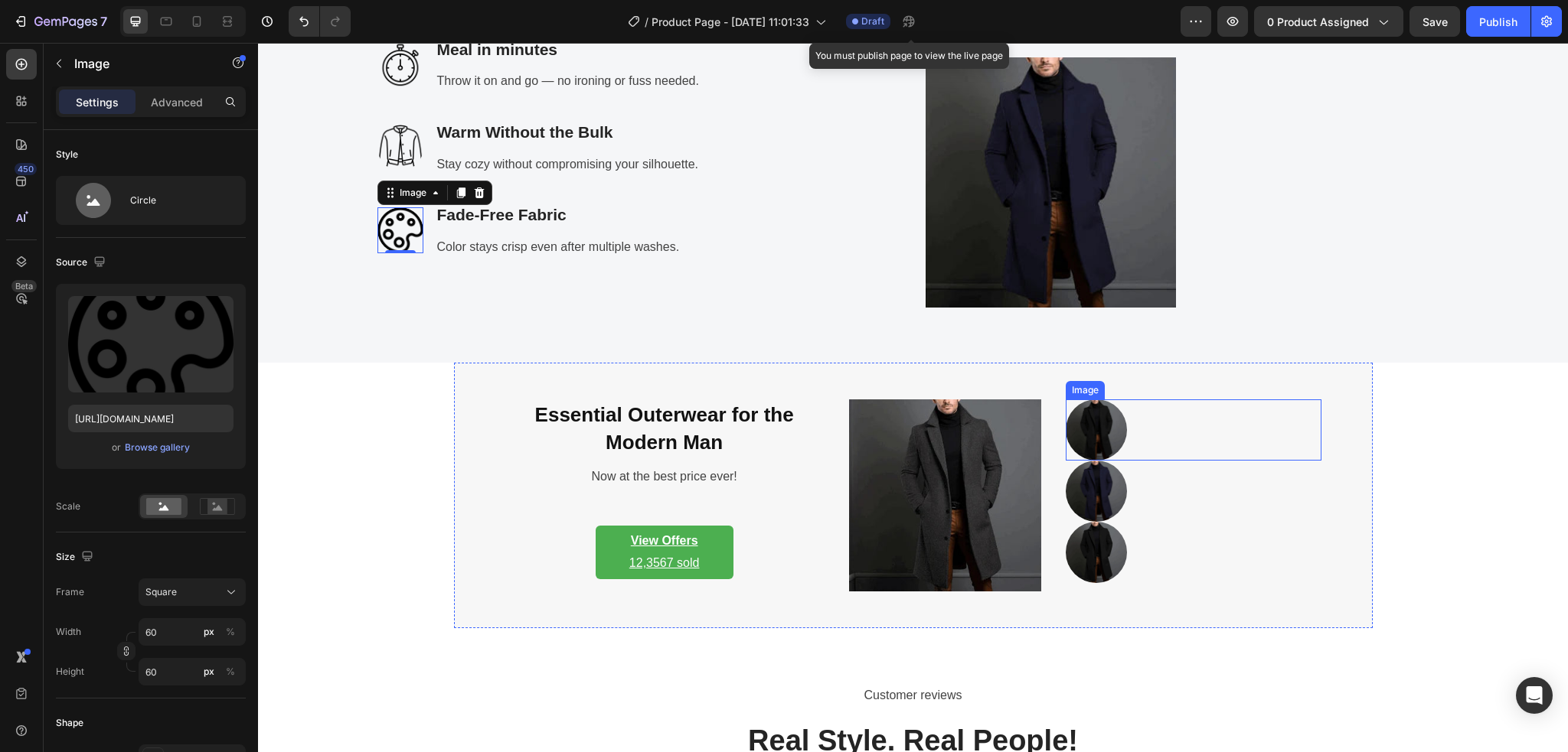
click at [1097, 434] on img at bounding box center [1096, 430] width 61 height 61
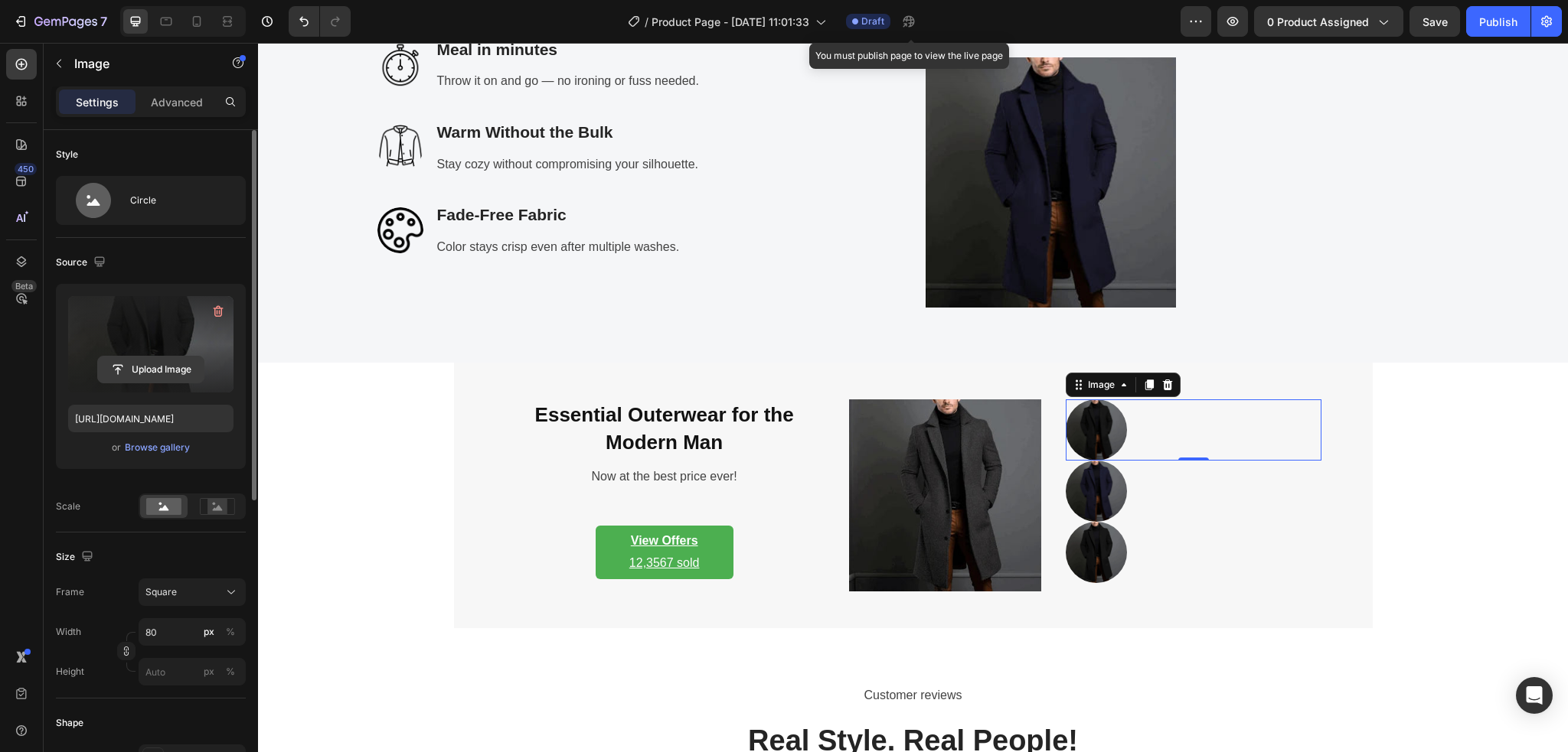
click at [171, 356] on input "file" at bounding box center [150, 369] width 105 height 26
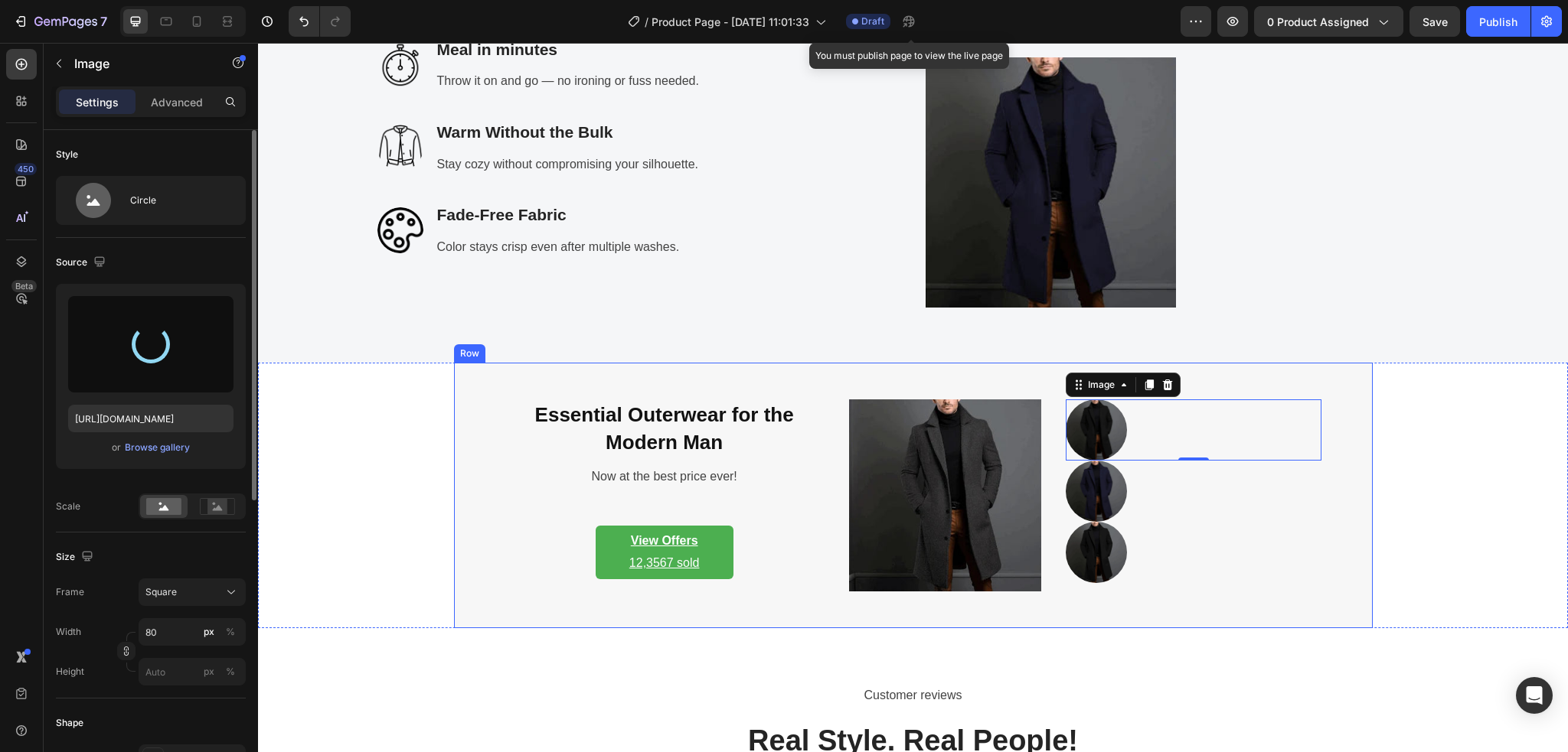
type input "https://cdn.shopify.com/s/files/1/0886/4517/3512/files/gempages_580820274652381…"
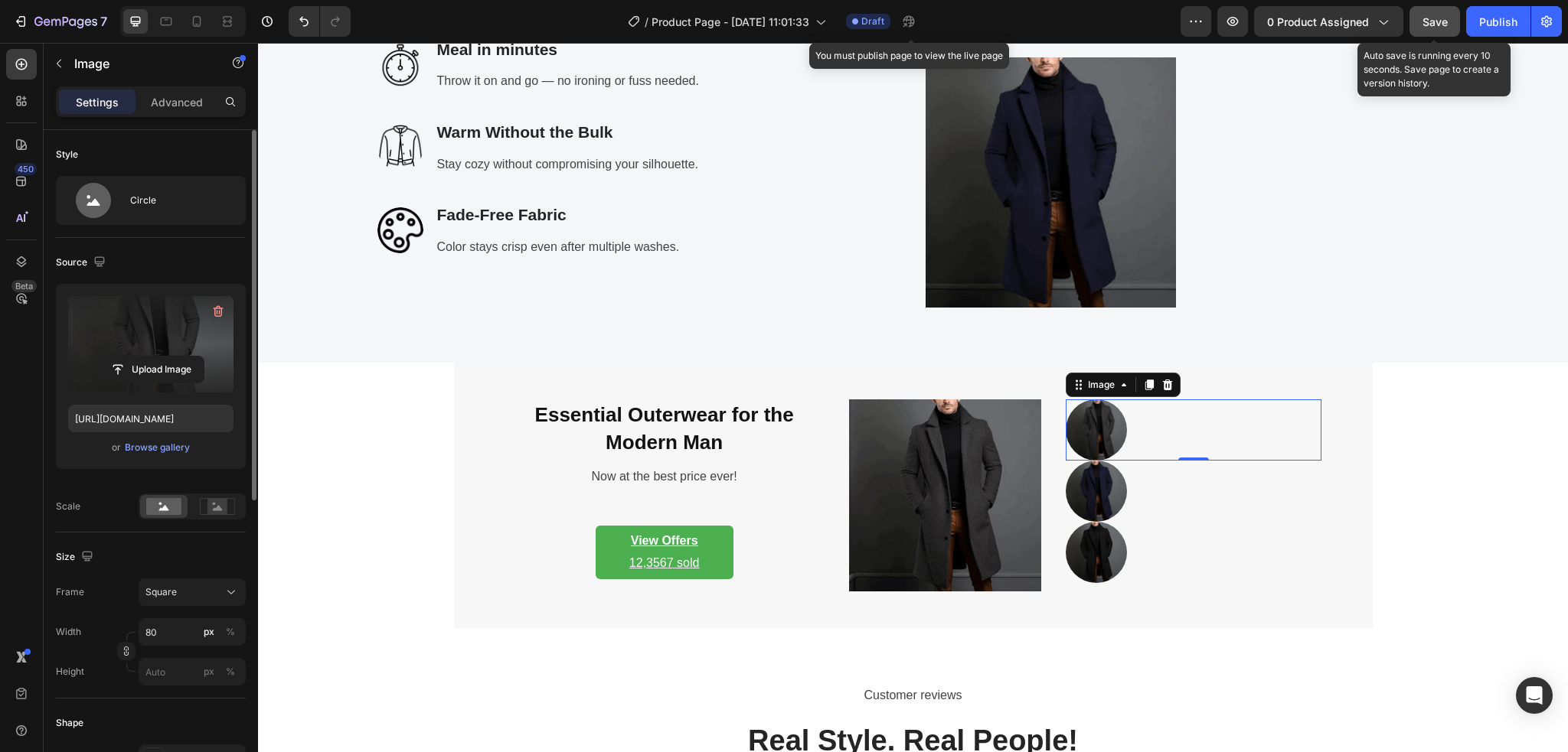
click at [1434, 31] on button "Save" at bounding box center [1434, 21] width 50 height 31
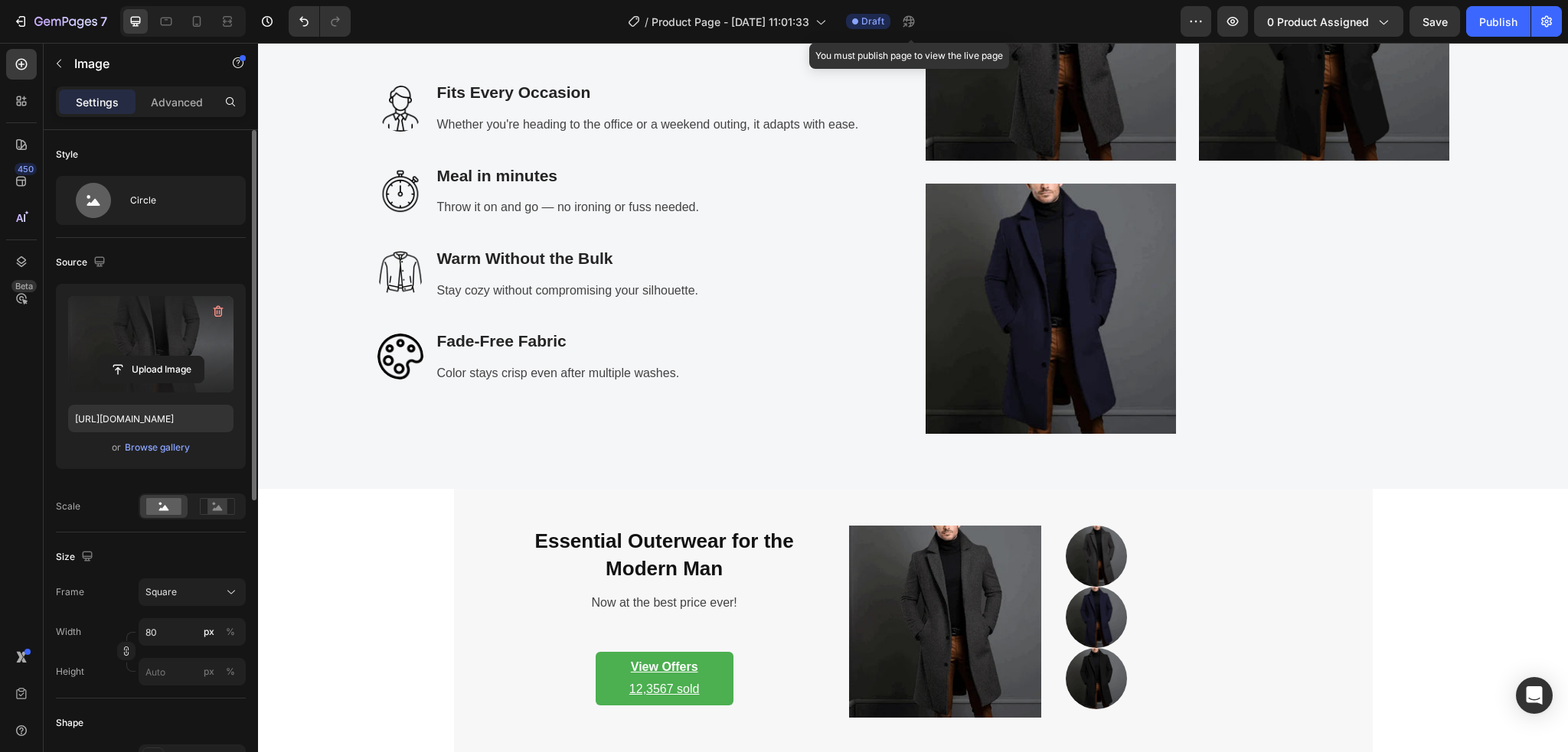
scroll to position [2651, 0]
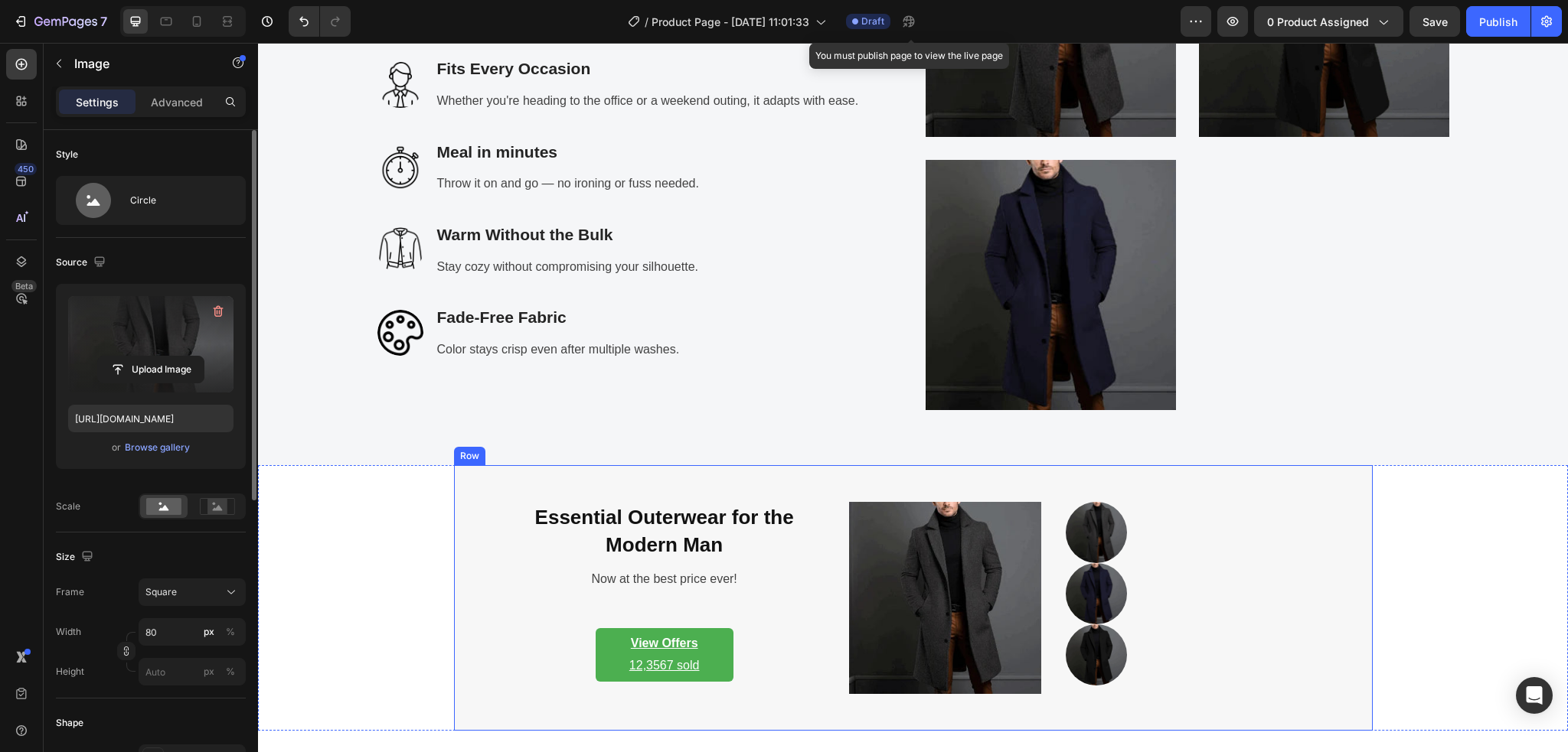
click at [506, 562] on div "Essential Outerwear for the Modern Man Heading Now at the best price ever! Text…" at bounding box center [664, 597] width 320 height 192
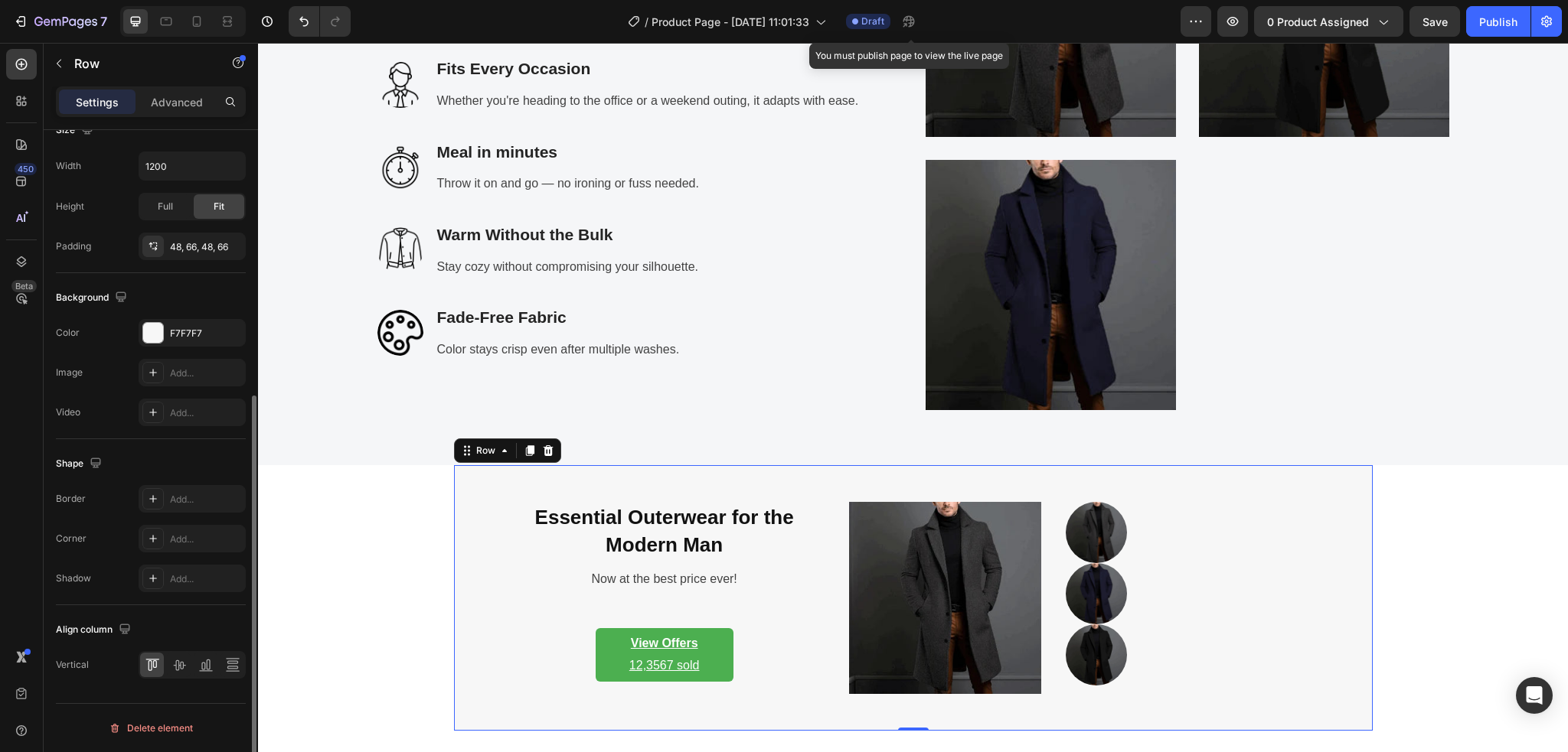
scroll to position [33, 0]
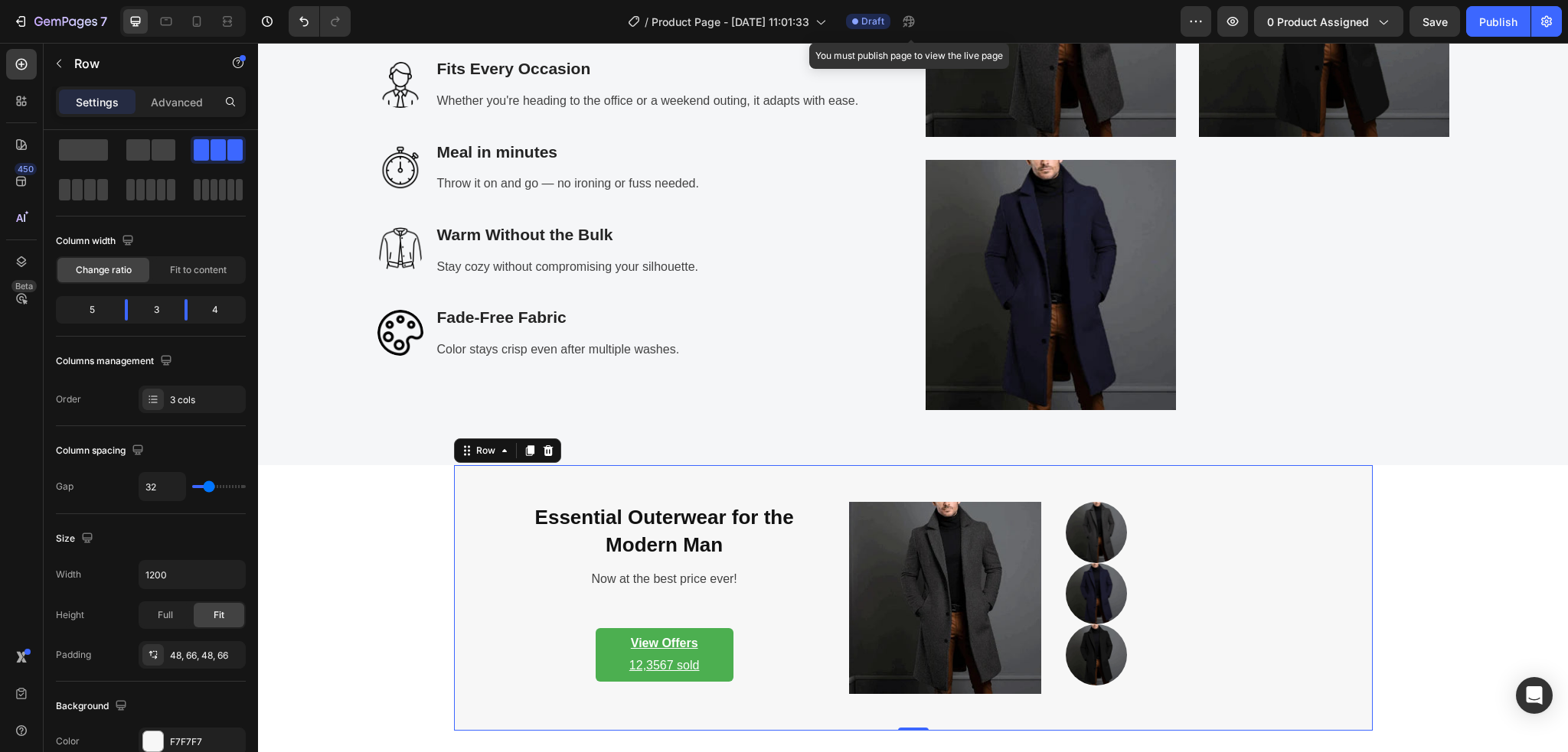
click at [473, 489] on div "Essential Outerwear for the Modern Man Heading Now at the best price ever! Text…" at bounding box center [913, 597] width 919 height 266
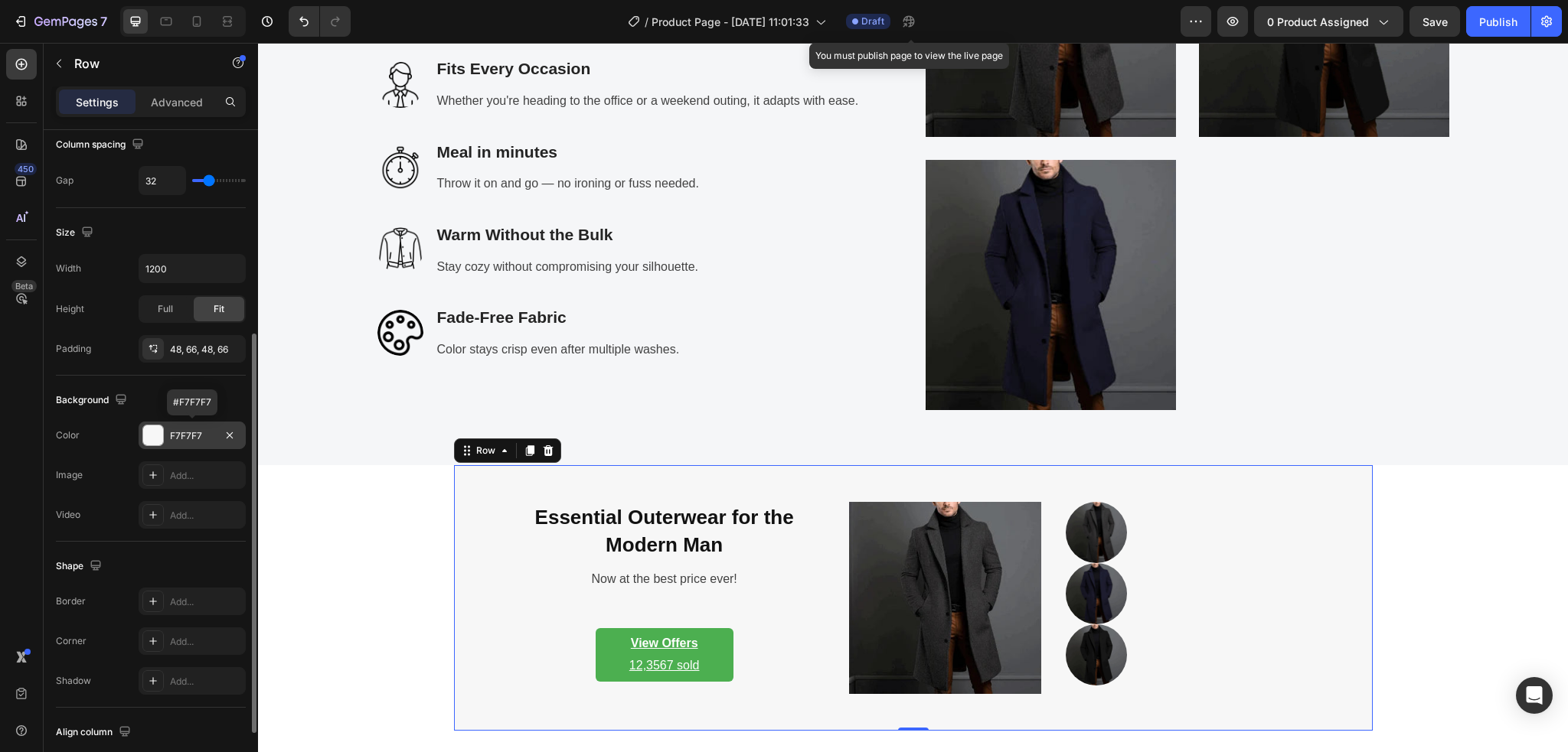
click at [190, 444] on div "F7F7F7" at bounding box center [192, 435] width 107 height 28
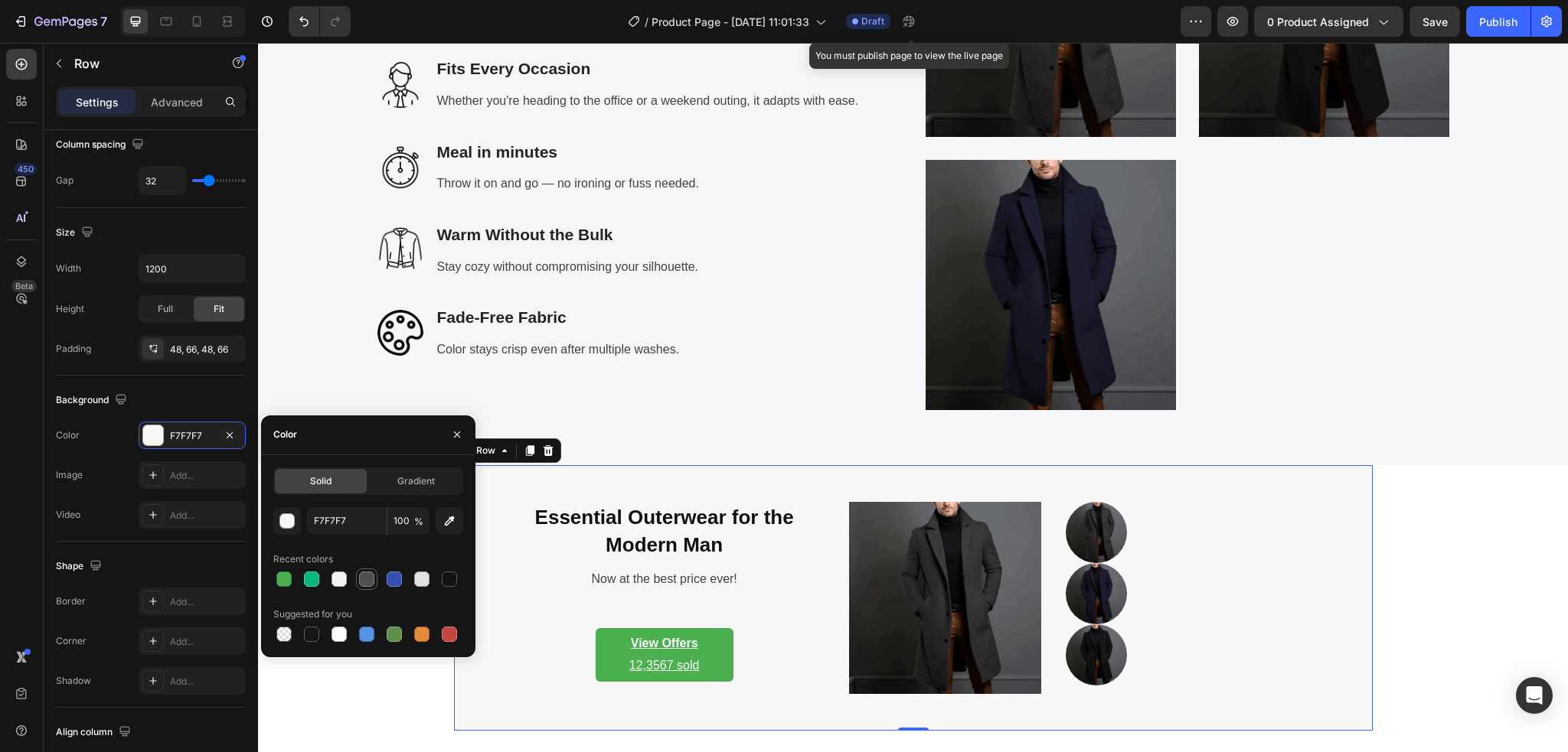
click at [373, 583] on div at bounding box center [366, 579] width 16 height 16
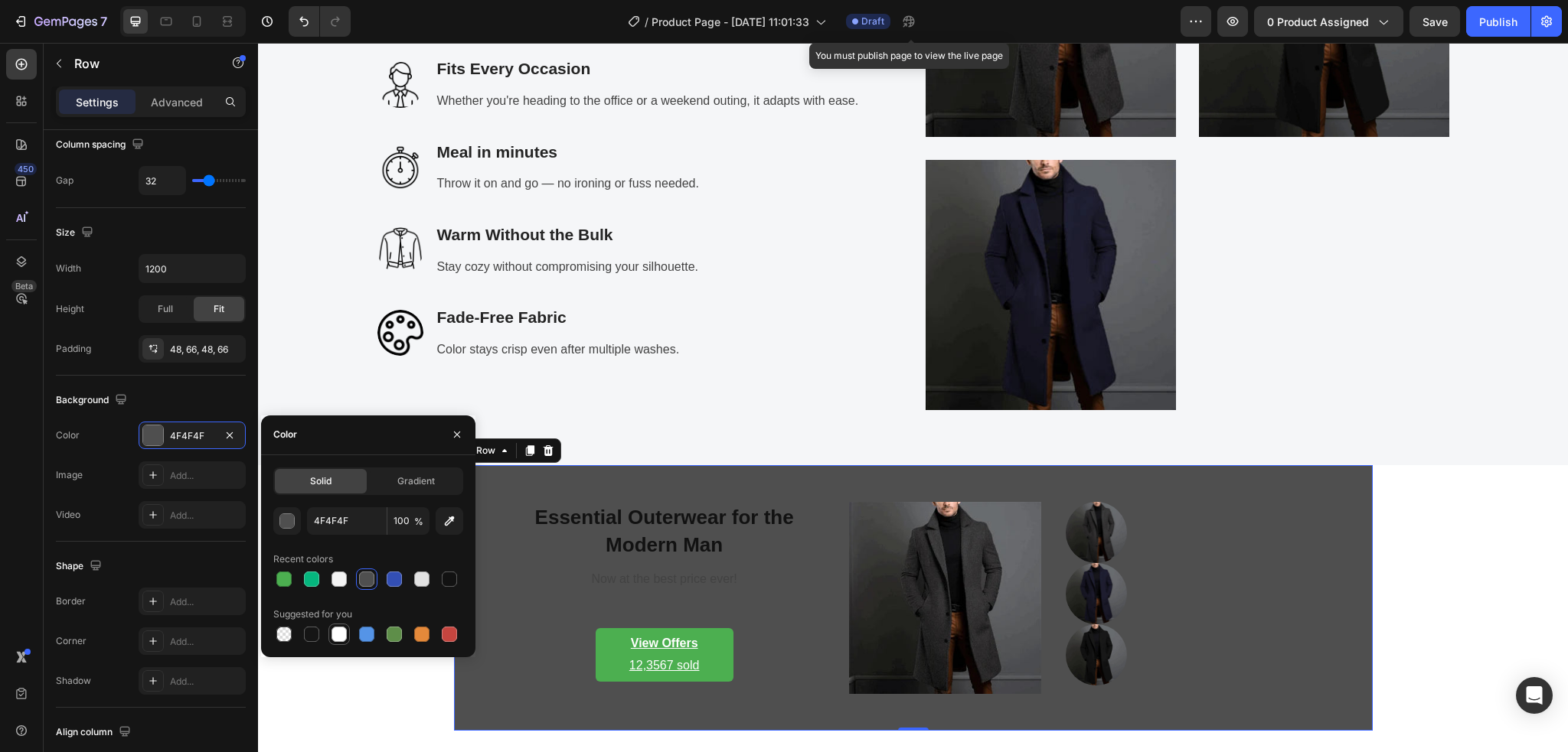
click at [345, 636] on div at bounding box center [339, 634] width 16 height 16
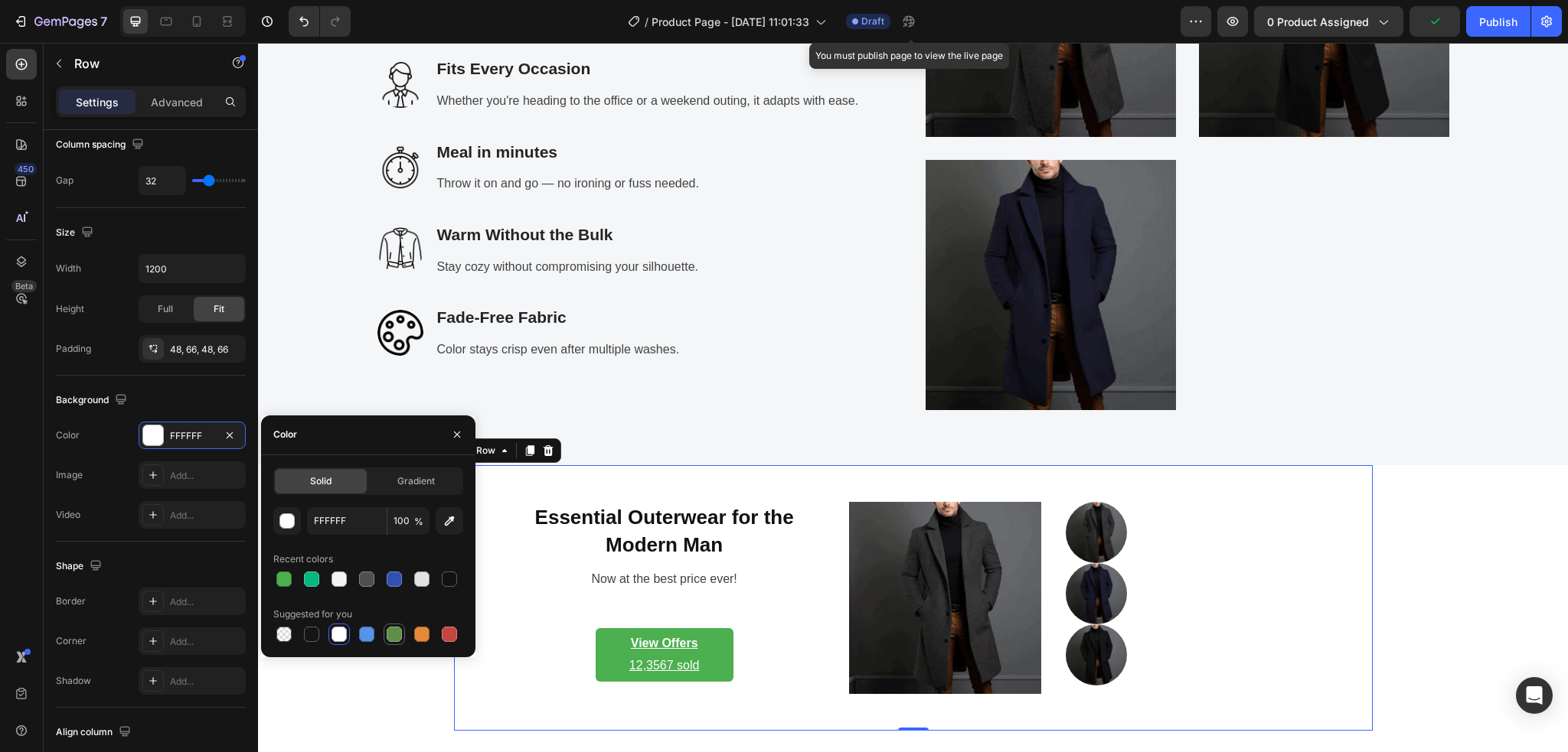
click at [400, 640] on div at bounding box center [394, 634] width 16 height 16
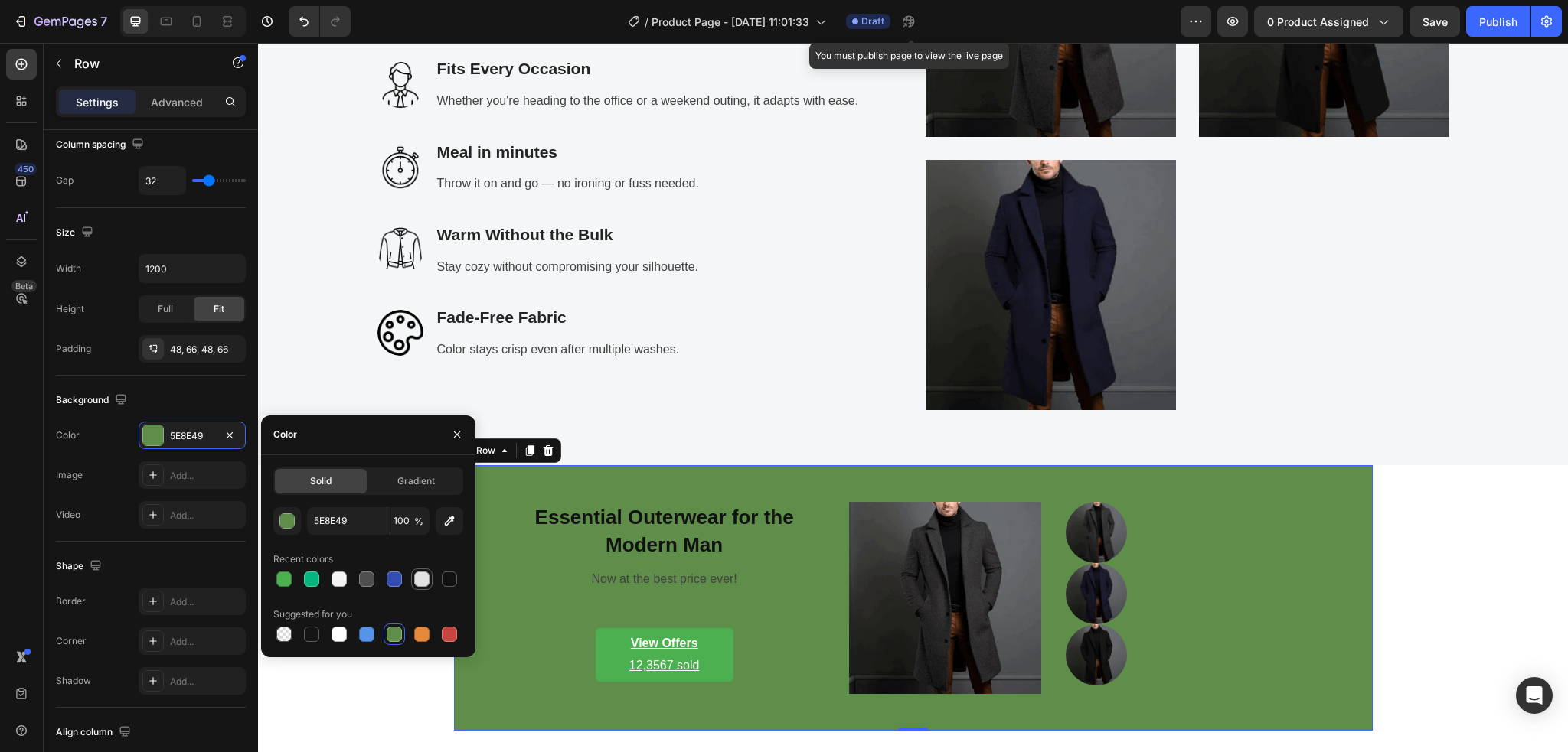
click at [420, 582] on div at bounding box center [422, 579] width 16 height 16
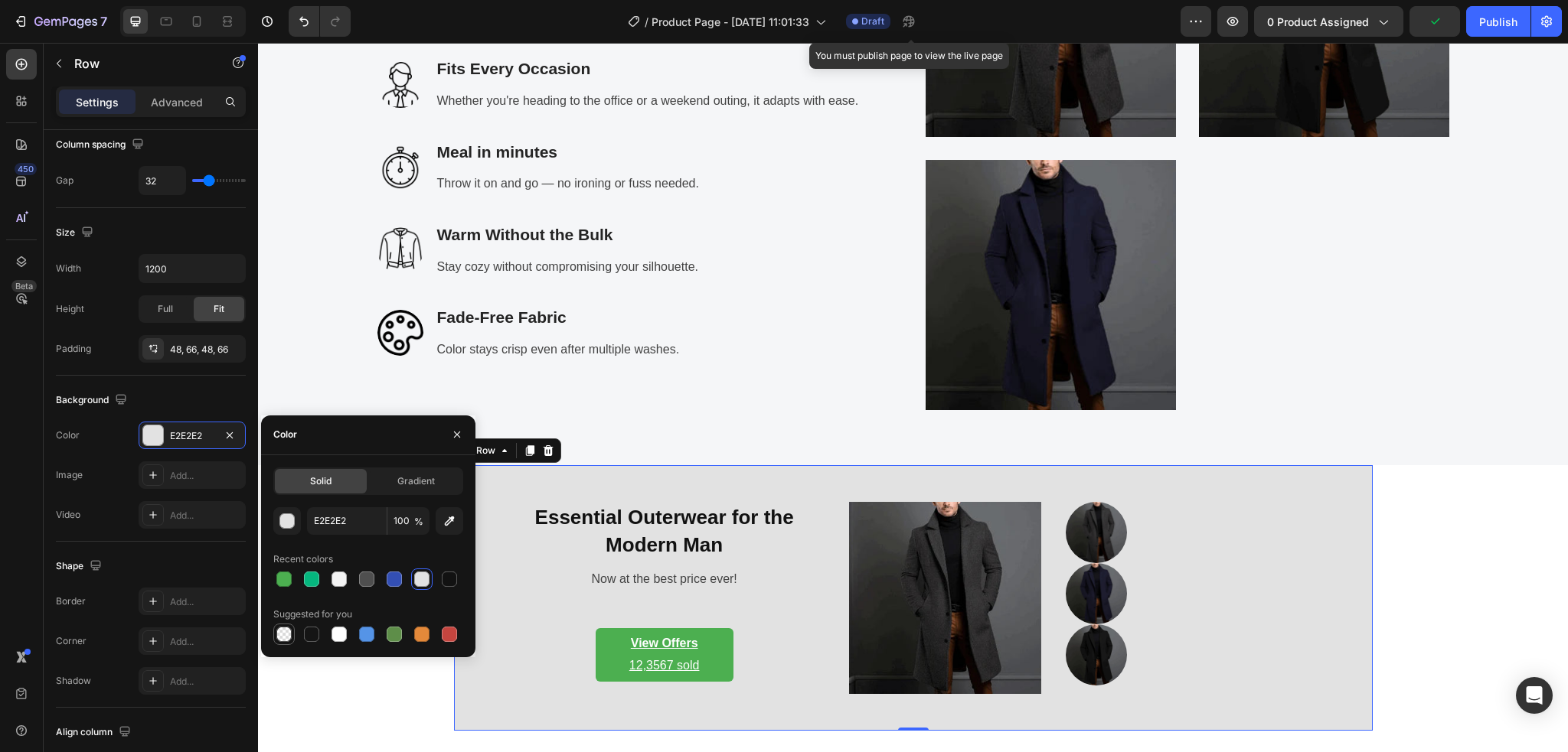
click at [293, 639] on div at bounding box center [284, 634] width 22 height 22
type input "000000"
type input "0"
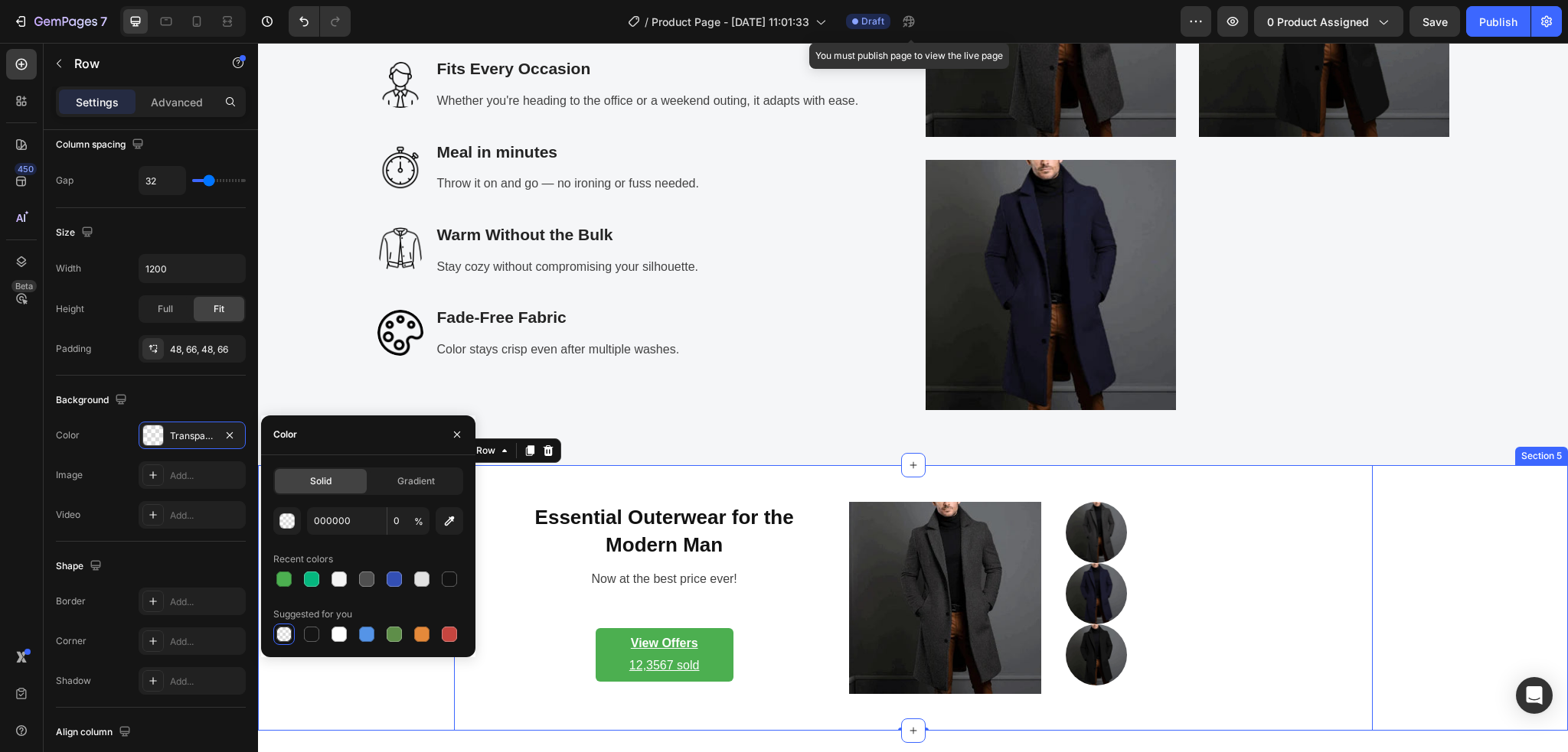
click at [1424, 602] on div "Essential Outerwear for the Modern Man Heading Now at the best price ever! Text…" at bounding box center [913, 597] width 1286 height 266
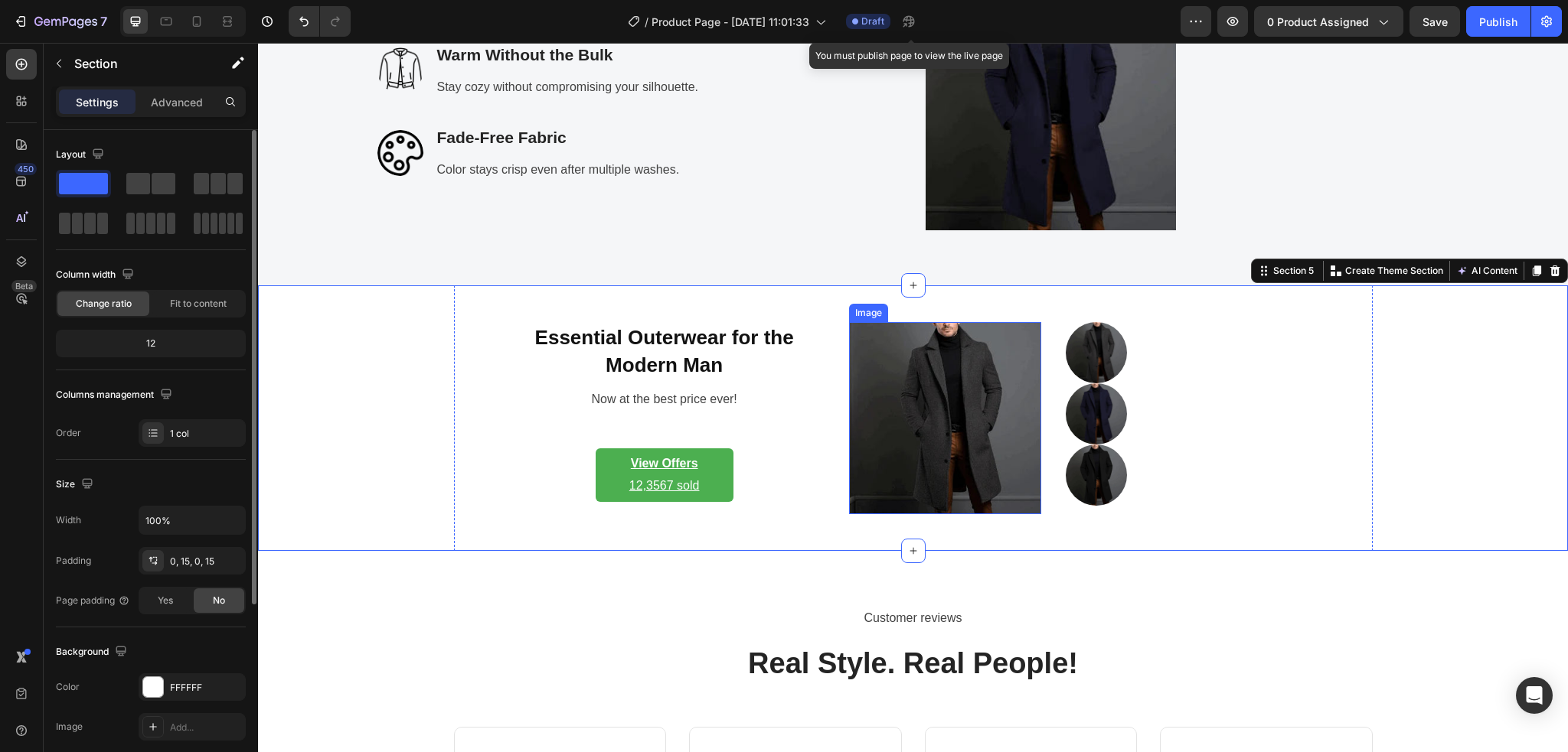
scroll to position [2855, 0]
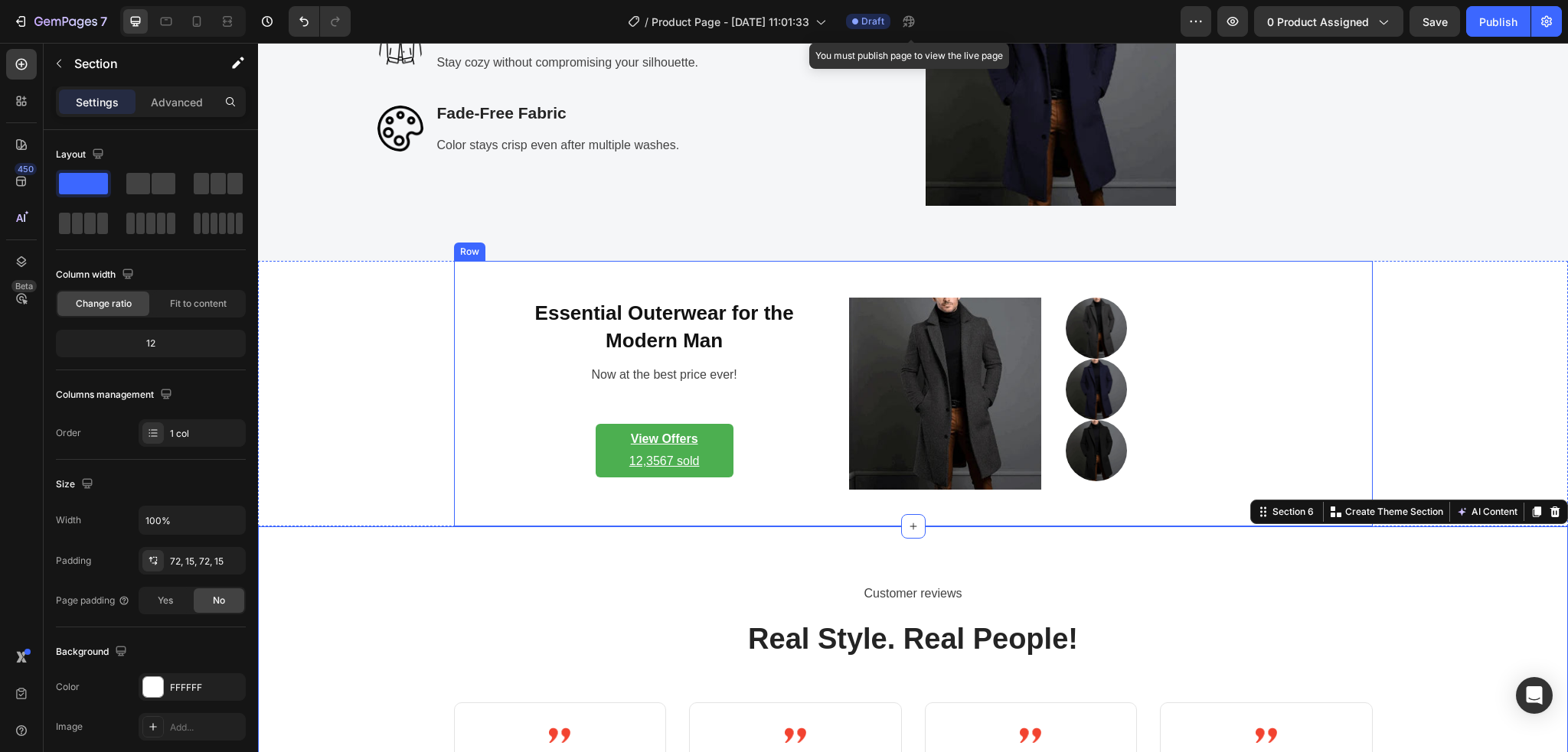
click at [510, 464] on div "Essential Outerwear for the Modern Man Heading Now at the best price ever! Text…" at bounding box center [664, 393] width 320 height 192
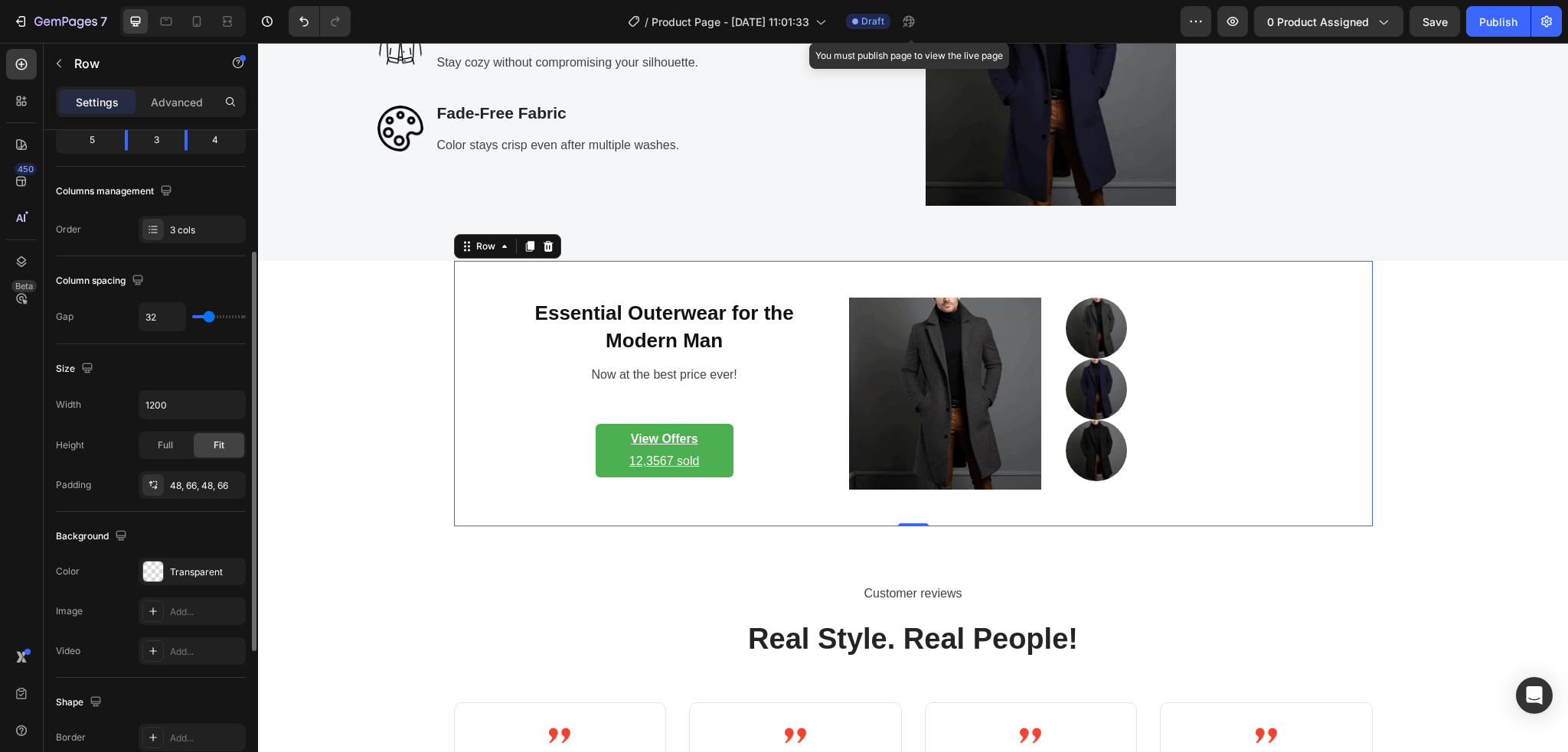
scroll to position [204, 0]
click at [182, 568] on div "Transparent" at bounding box center [192, 572] width 44 height 14
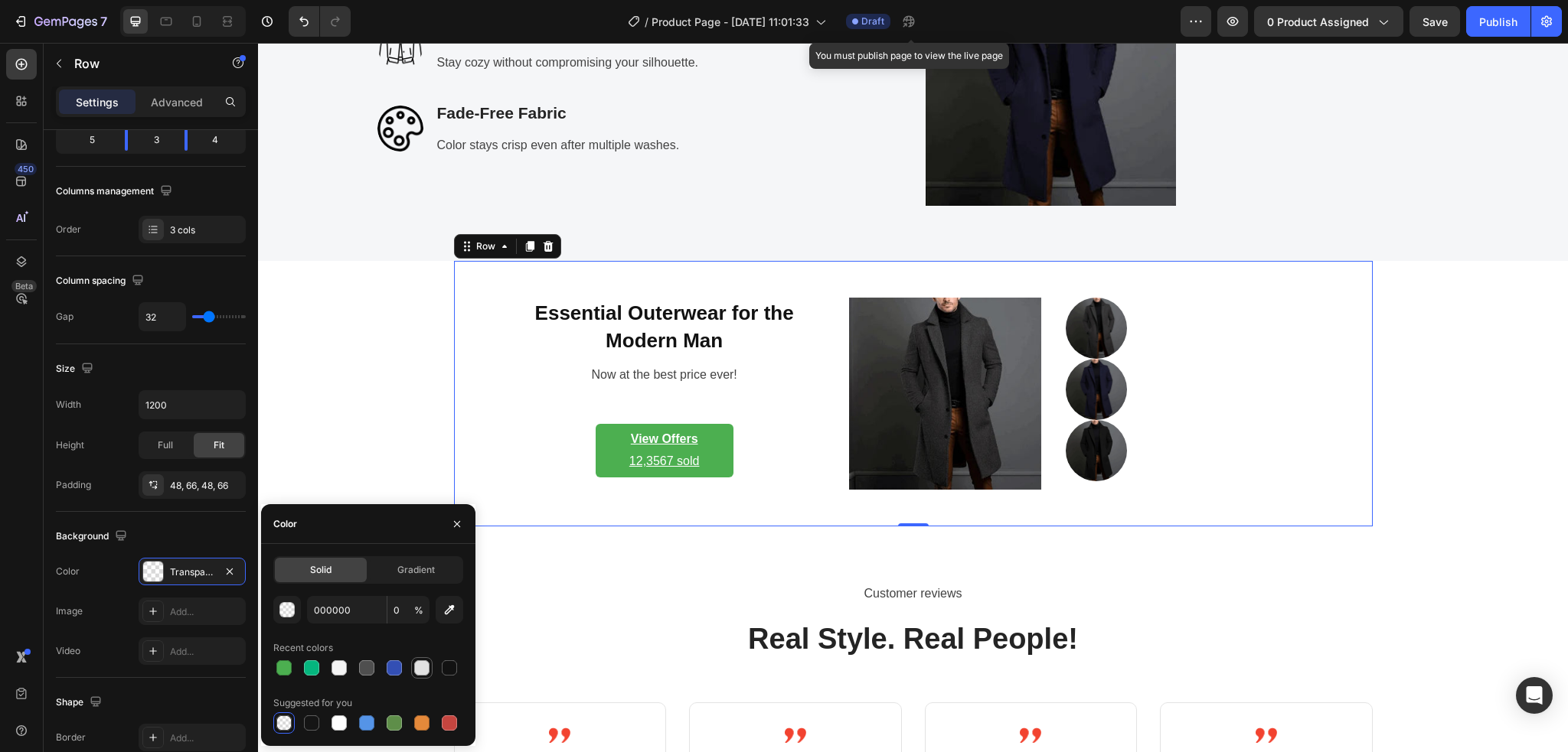
click at [421, 667] on div at bounding box center [422, 668] width 16 height 16
type input "E2E2E2"
type input "100"
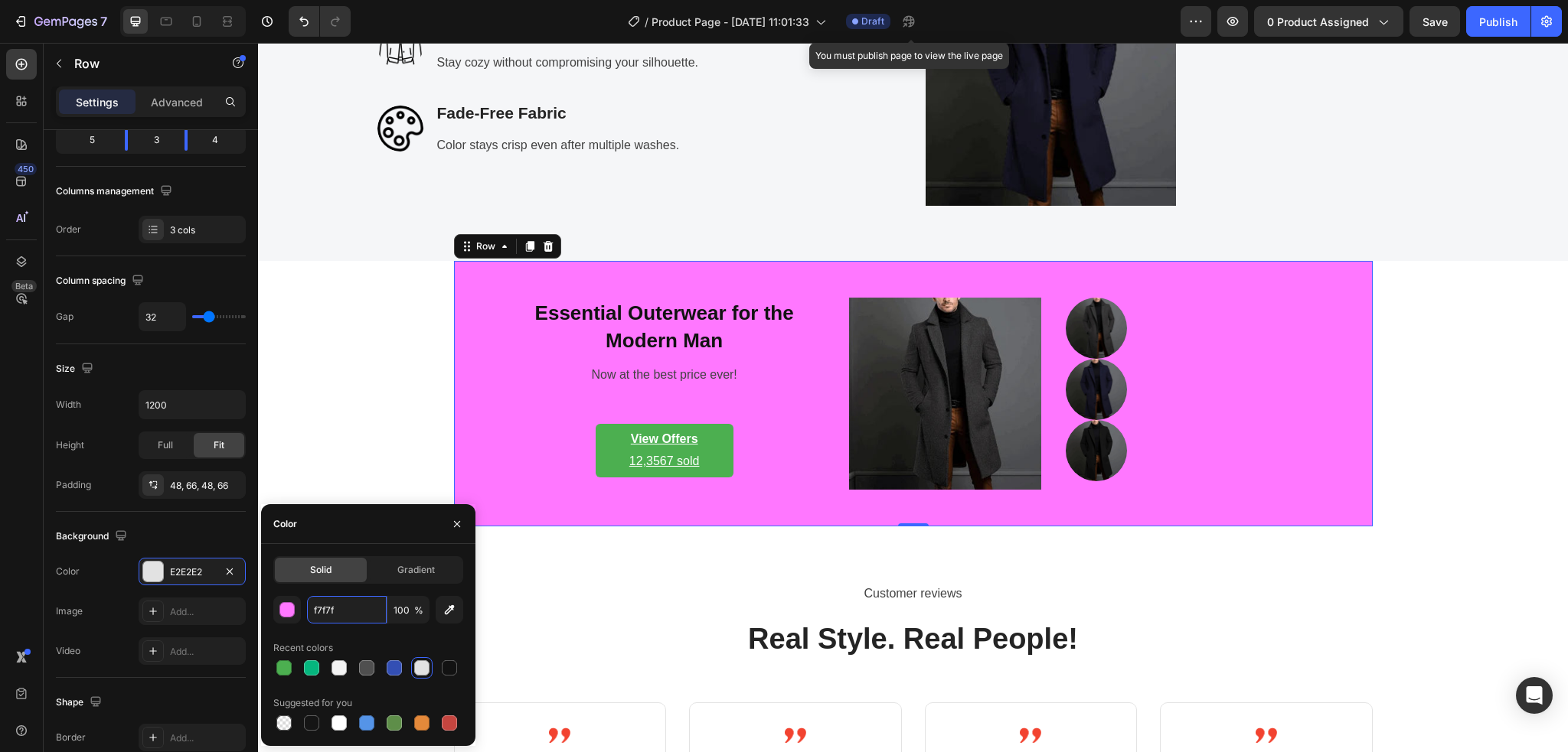
type input "f7f7f7"
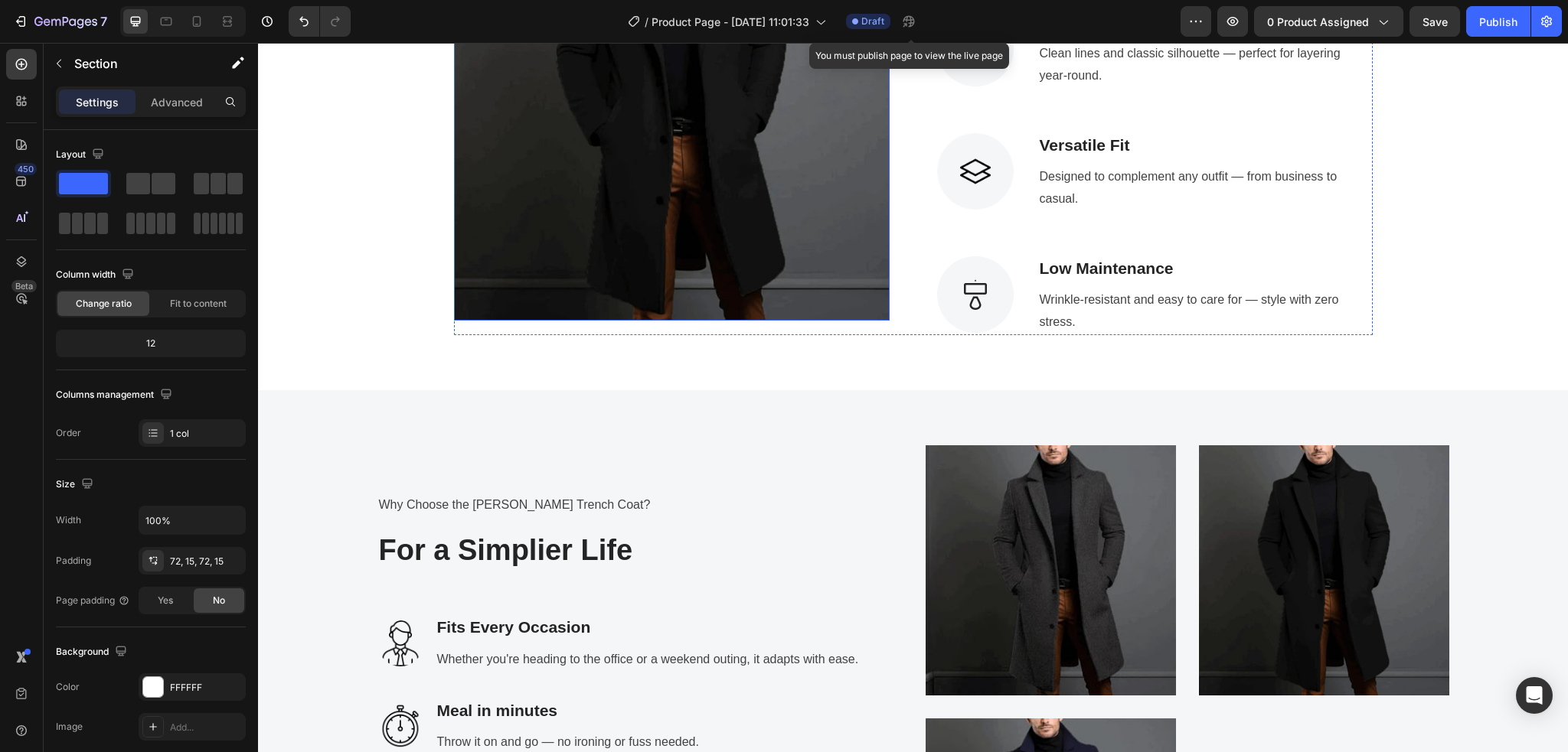
scroll to position [2039, 0]
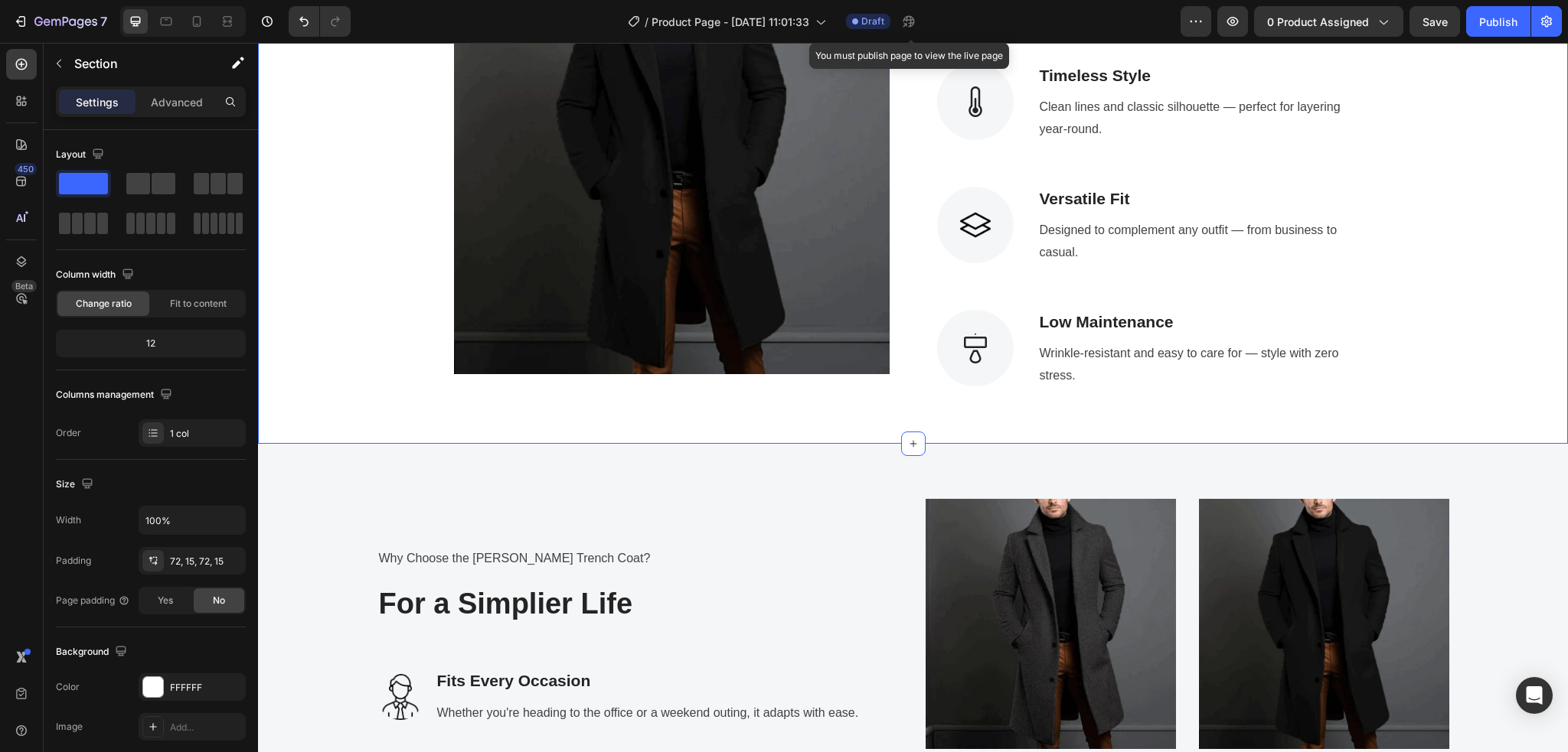
click at [350, 317] on div "The Lightweight Coat That Makes A Heavy Style Statement. Heading Row Image Imag…" at bounding box center [913, 121] width 1286 height 533
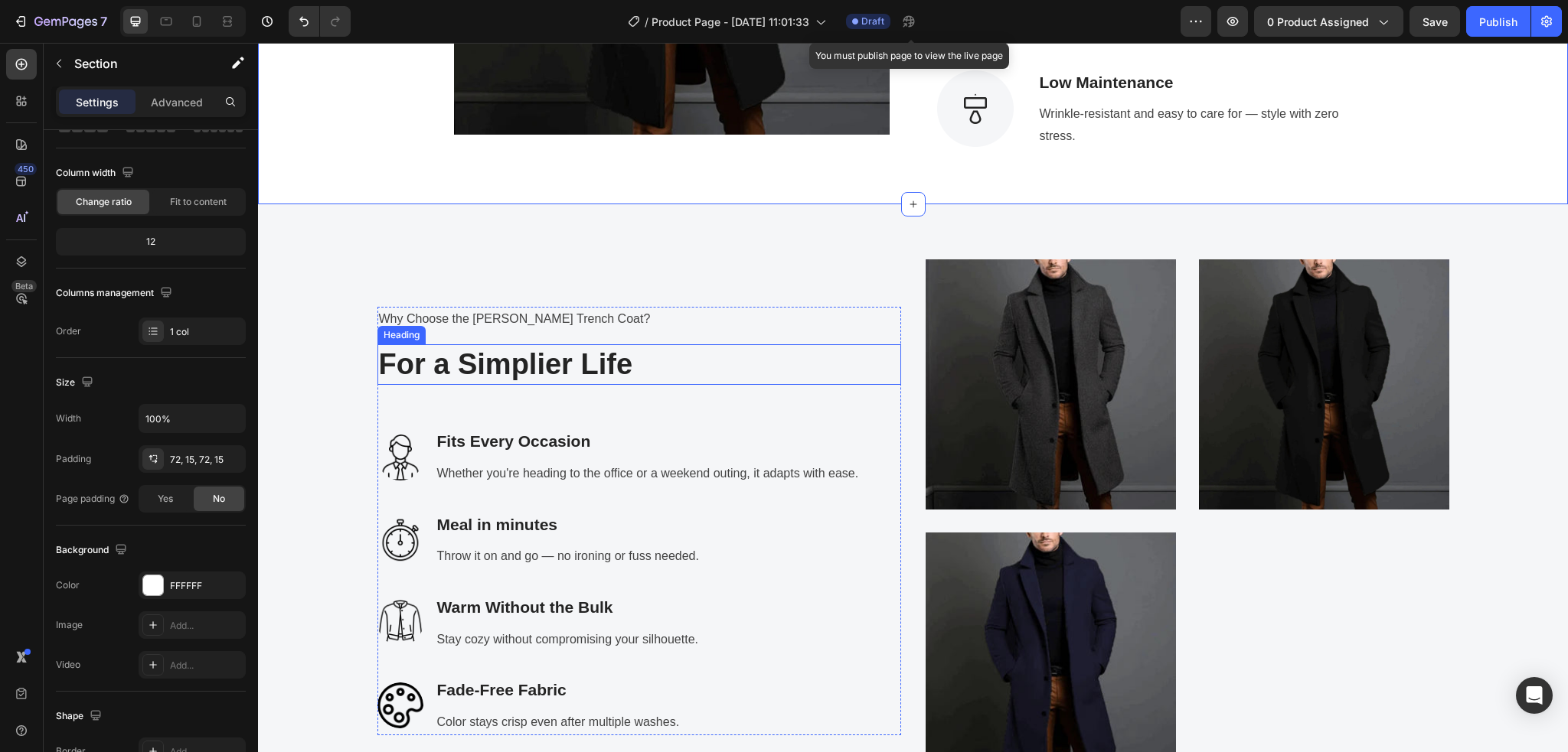
scroll to position [2346, 0]
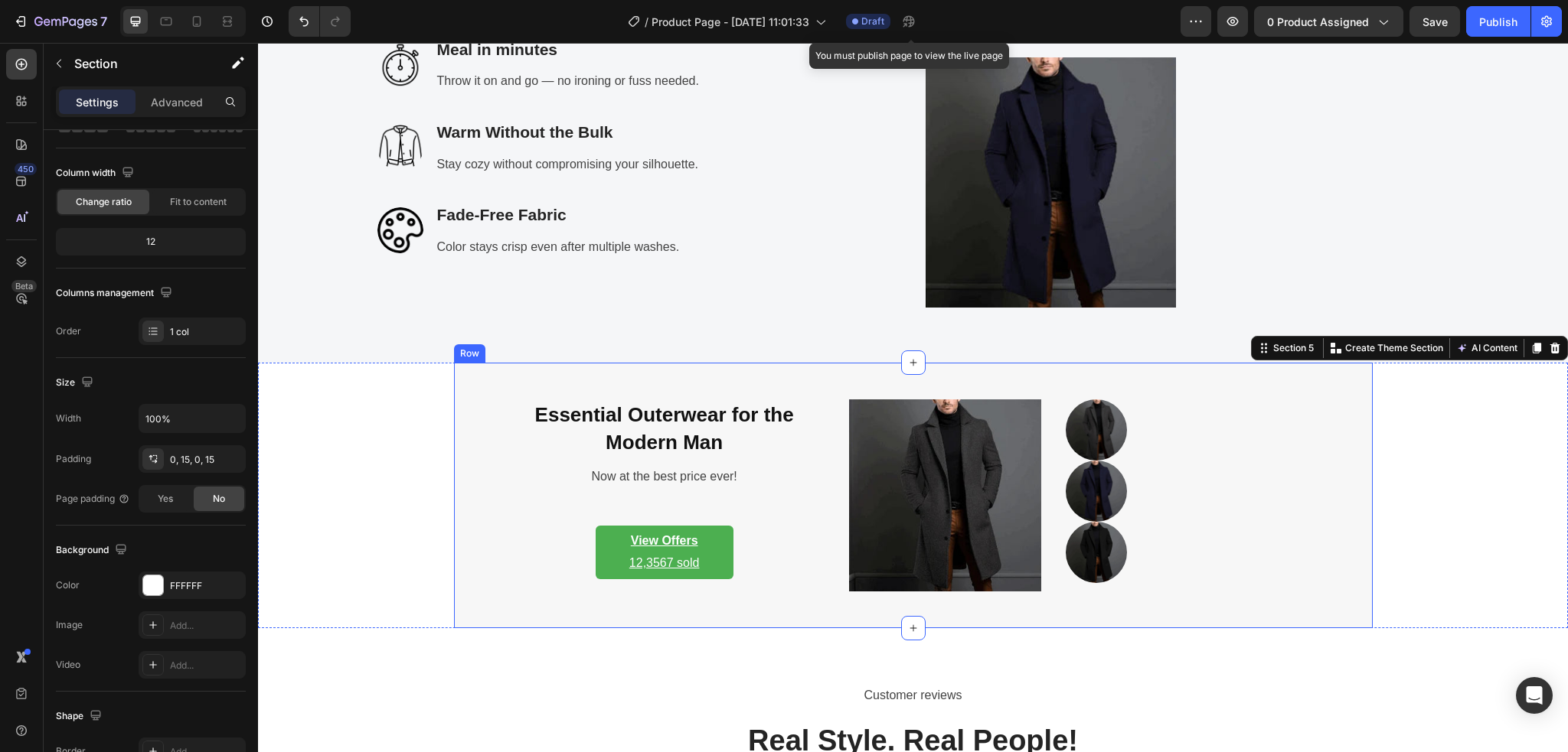
scroll to position [3059, 0]
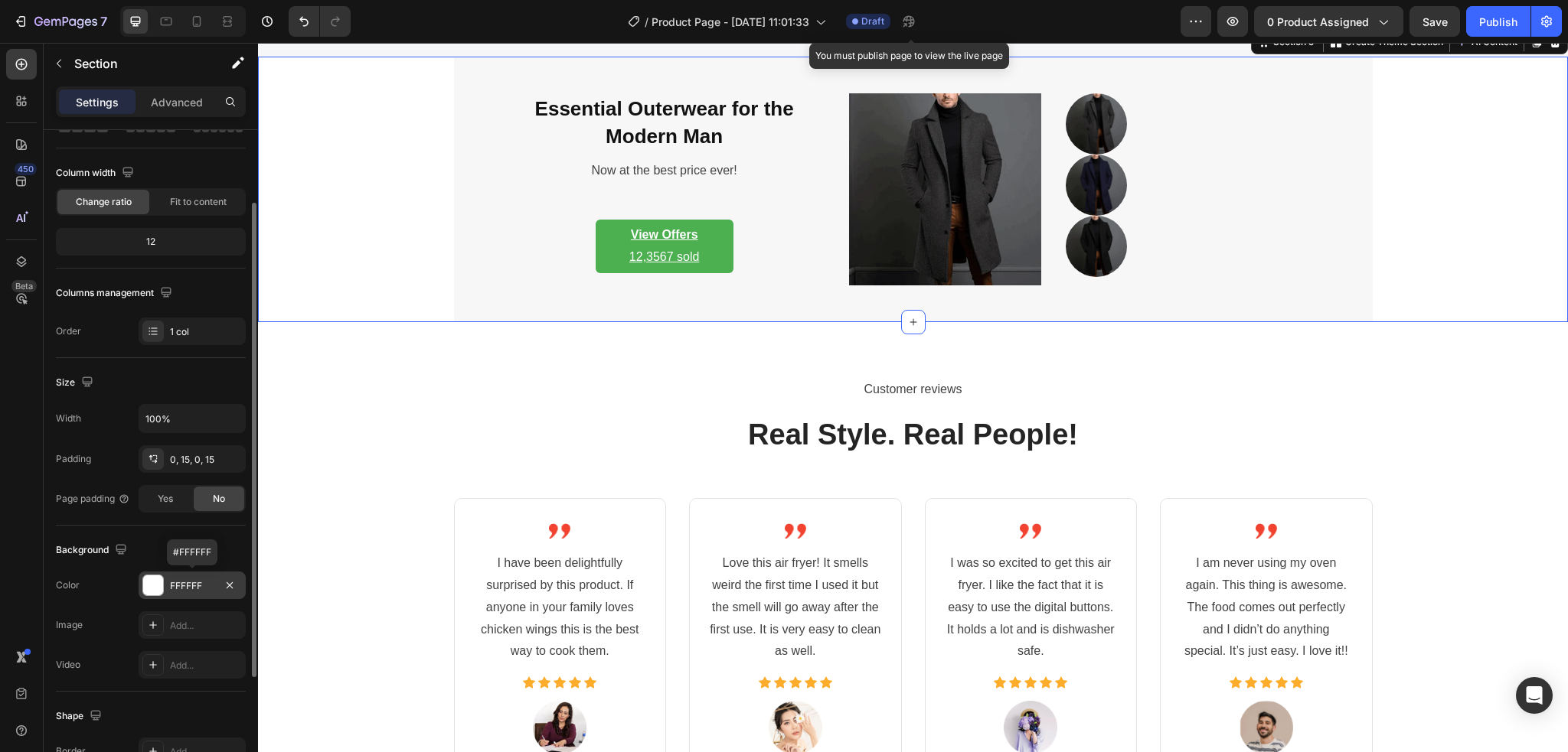
click at [173, 583] on div "FFFFFF" at bounding box center [192, 586] width 44 height 14
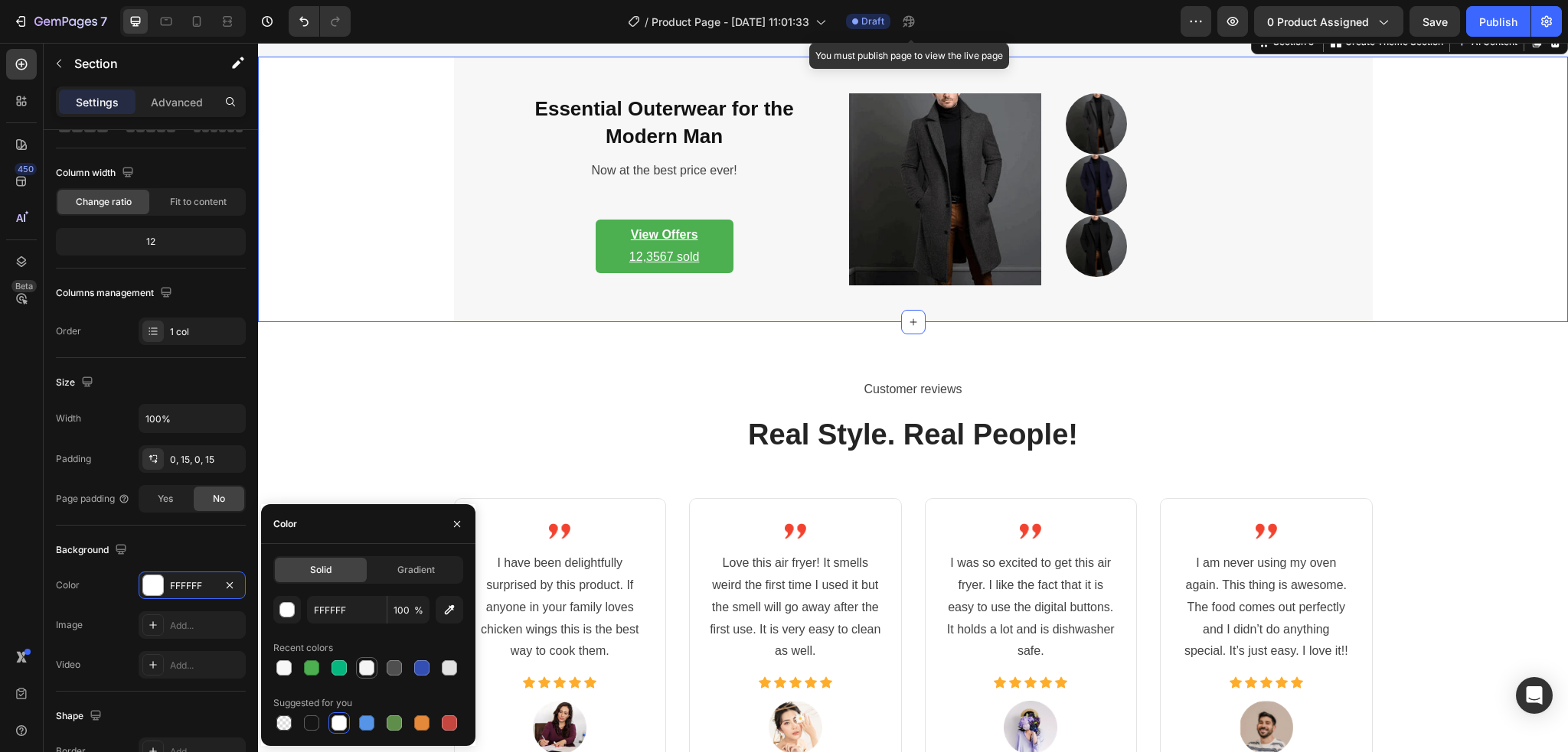
click at [358, 660] on div at bounding box center [366, 667] width 19 height 19
type input "F4F4F4"
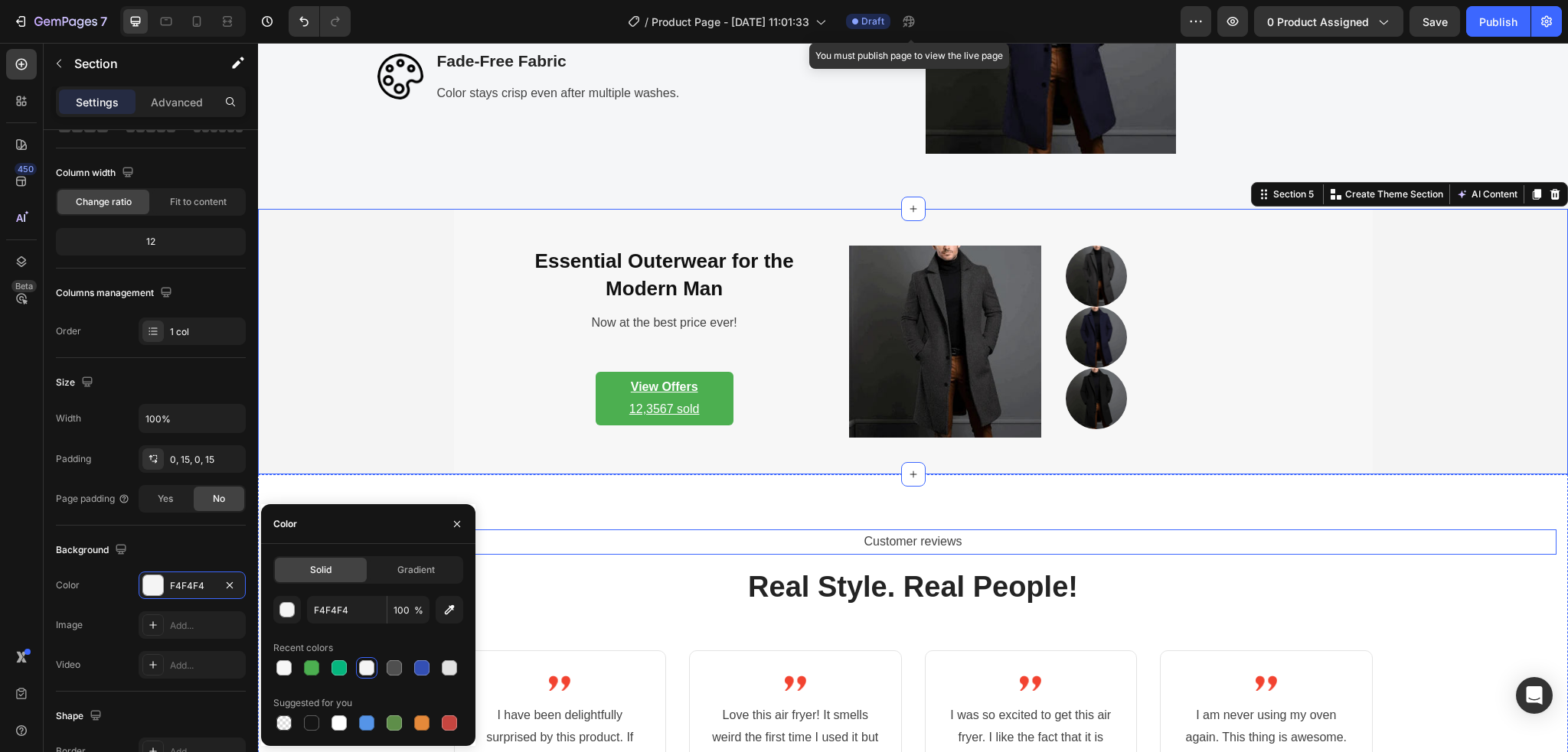
scroll to position [2855, 0]
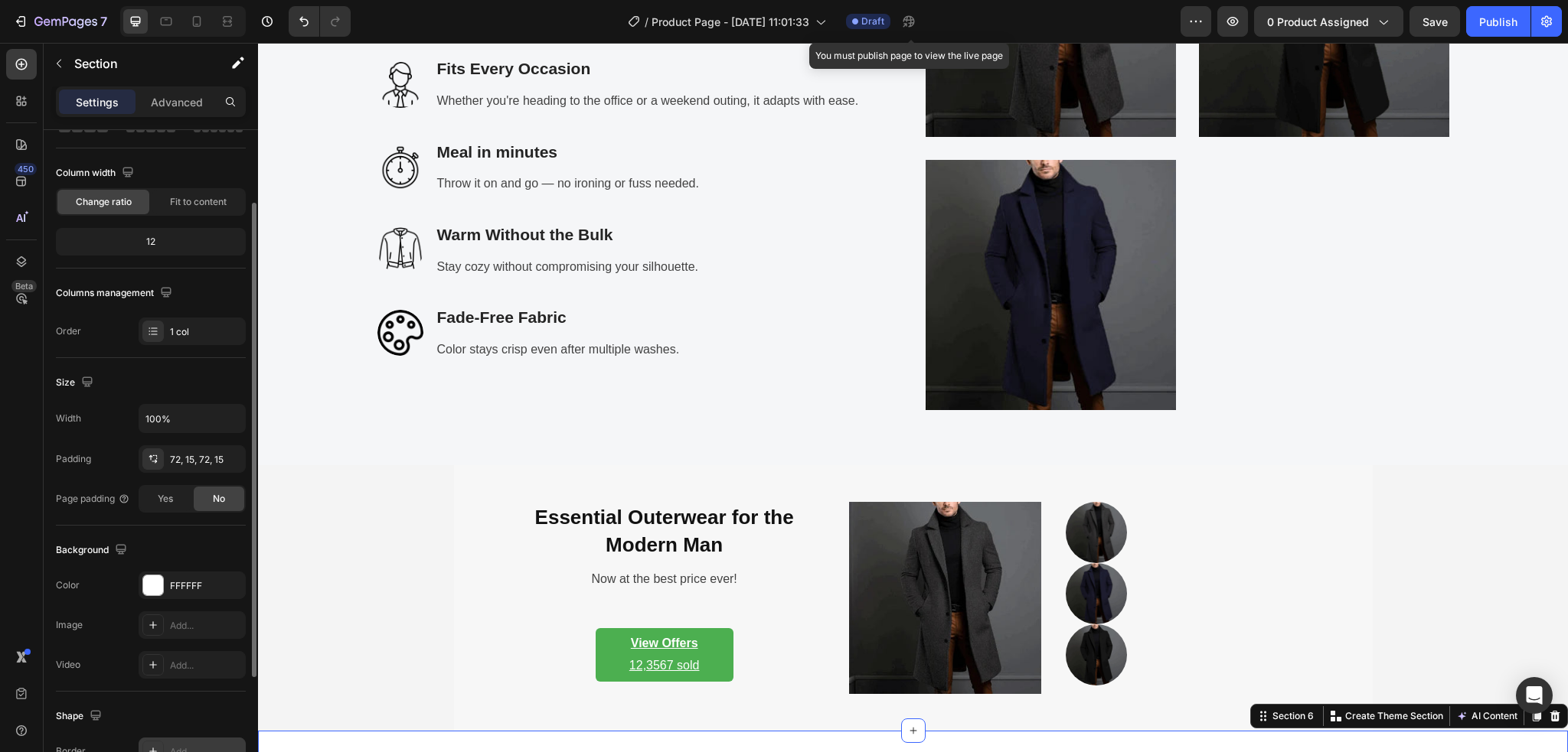
scroll to position [267, 0]
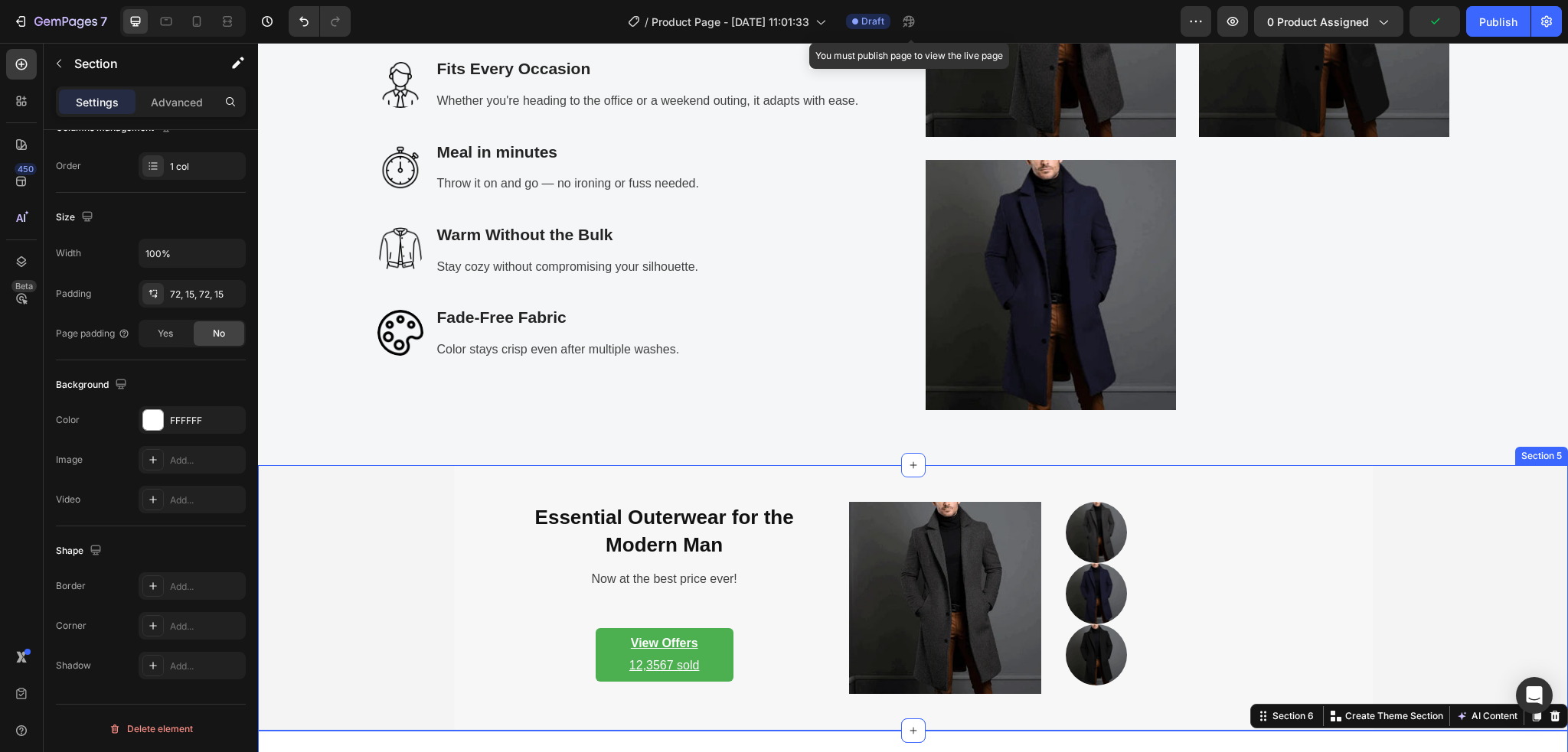
click at [337, 601] on div "Essential Outerwear for the Modern Man Heading Now at the best price ever! Text…" at bounding box center [913, 597] width 1286 height 266
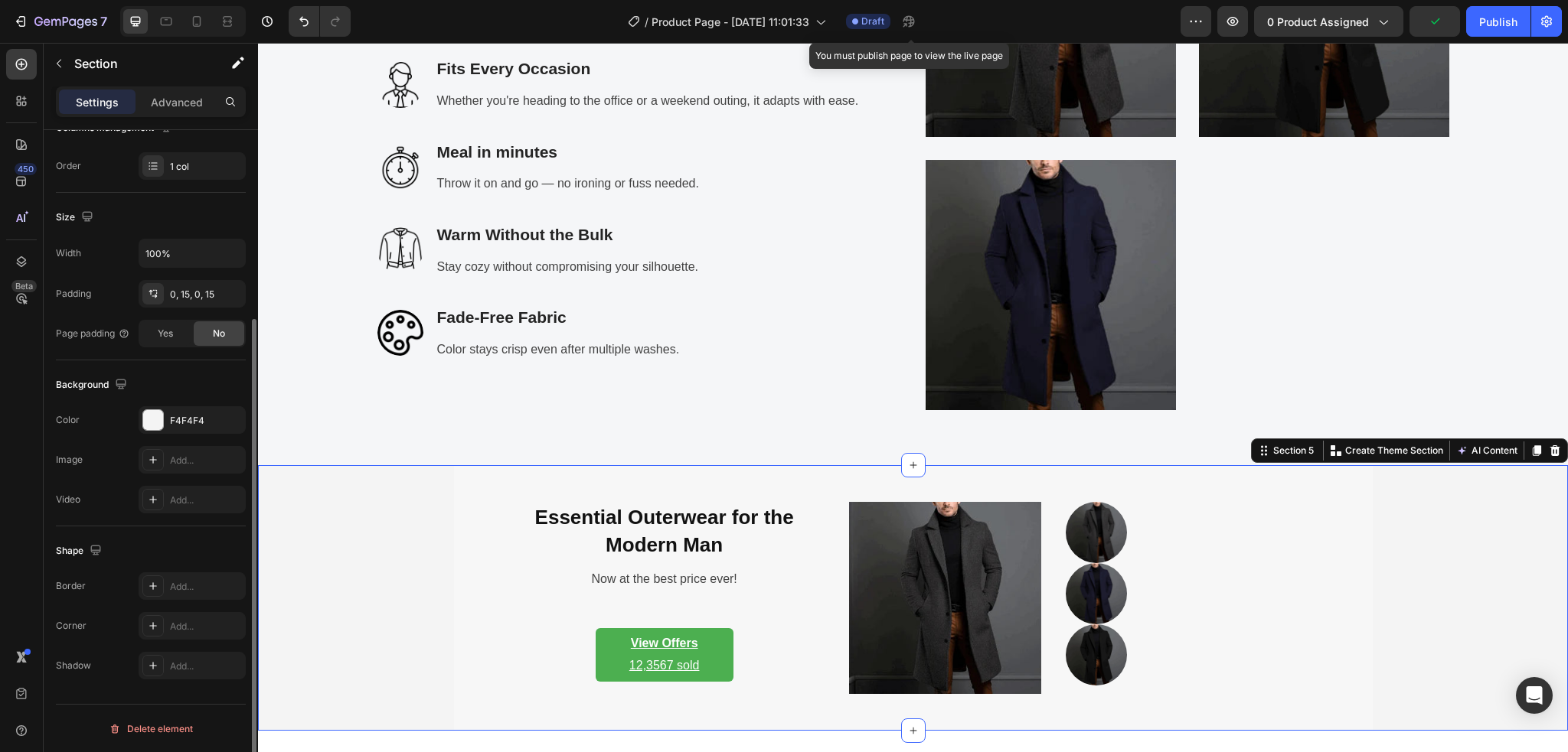
scroll to position [266, 0]
click at [176, 429] on div "F4F4F4" at bounding box center [192, 420] width 107 height 28
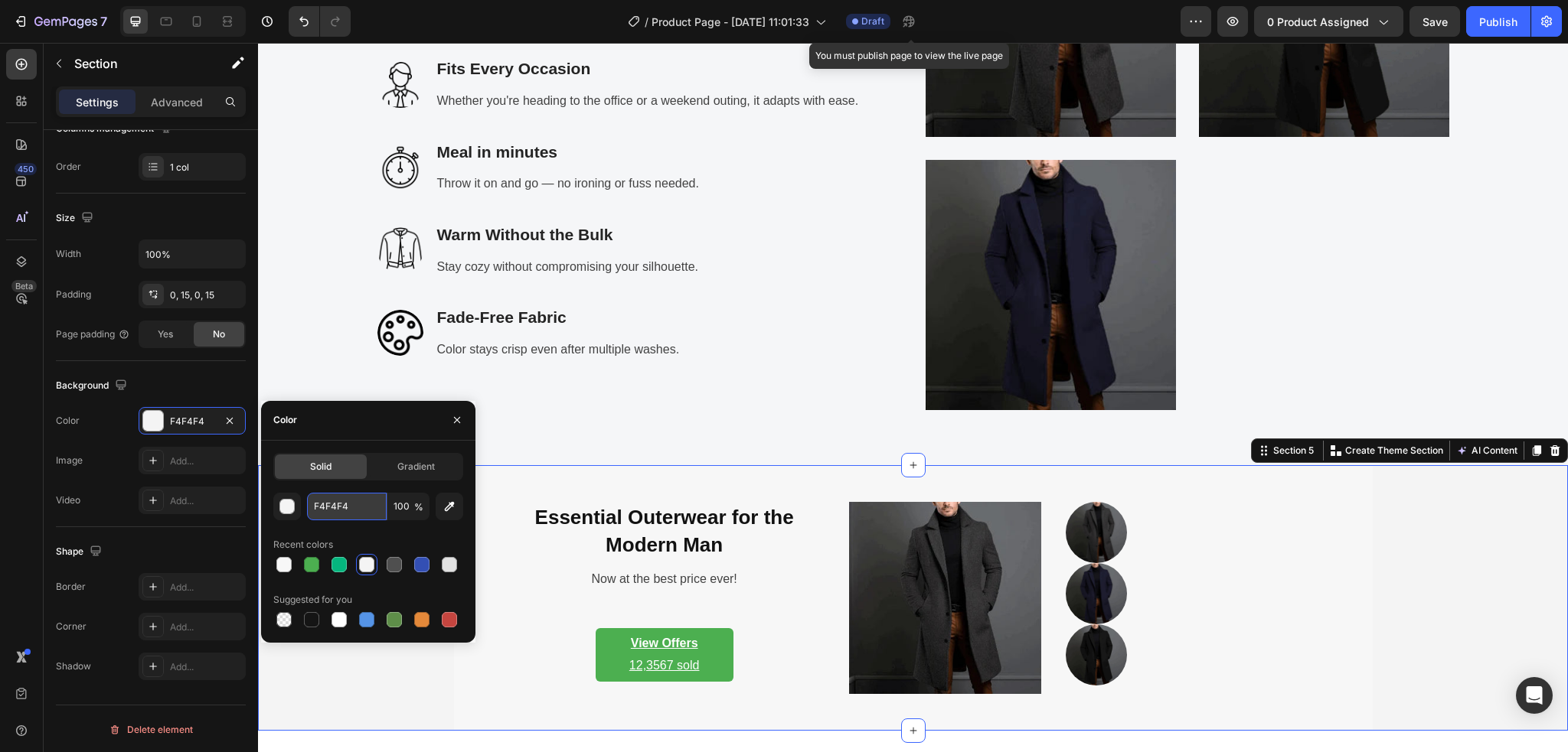
click at [349, 509] on input "F4F4F4" at bounding box center [347, 506] width 80 height 28
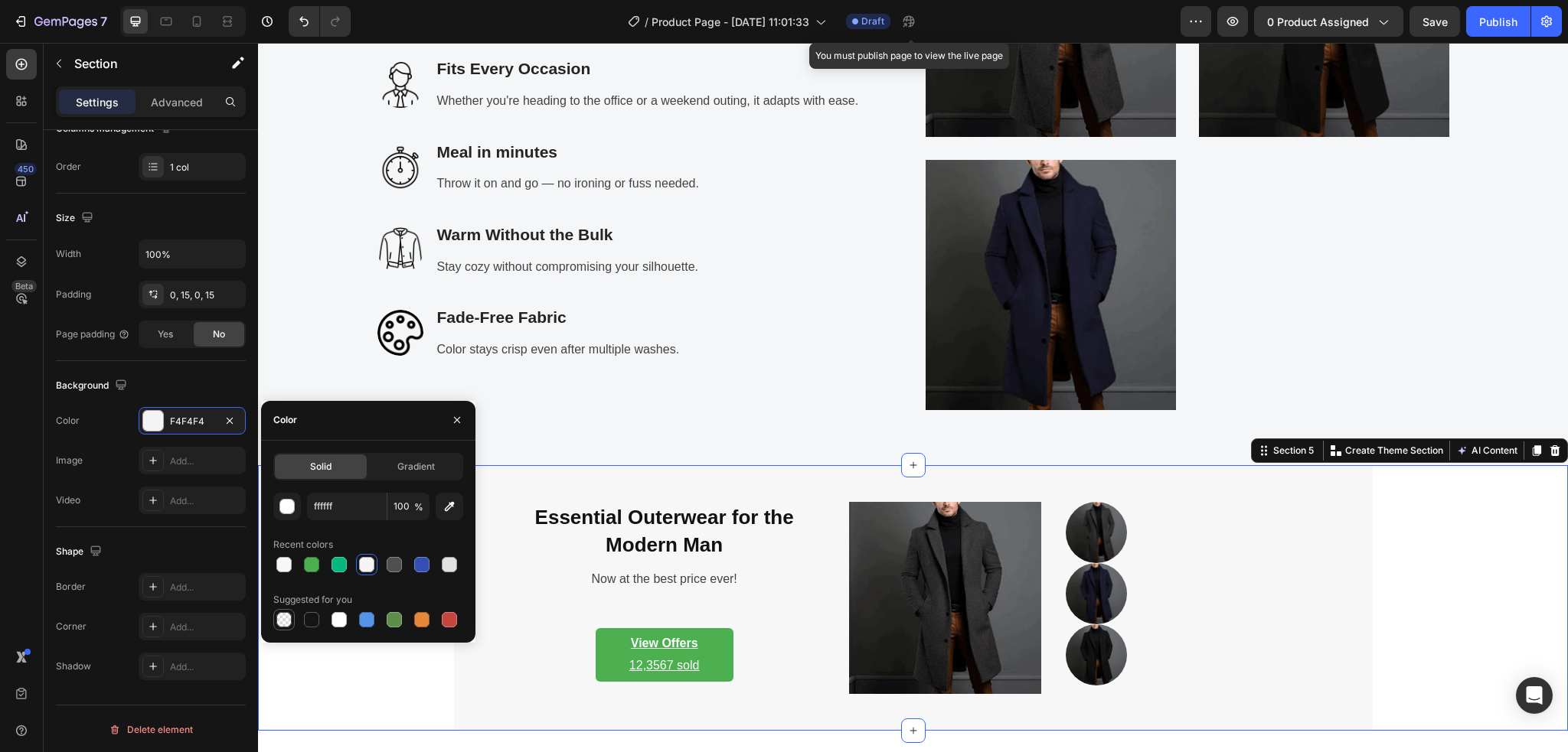
click at [288, 612] on div at bounding box center [285, 620] width 16 height 16
type input "000000"
type input "0"
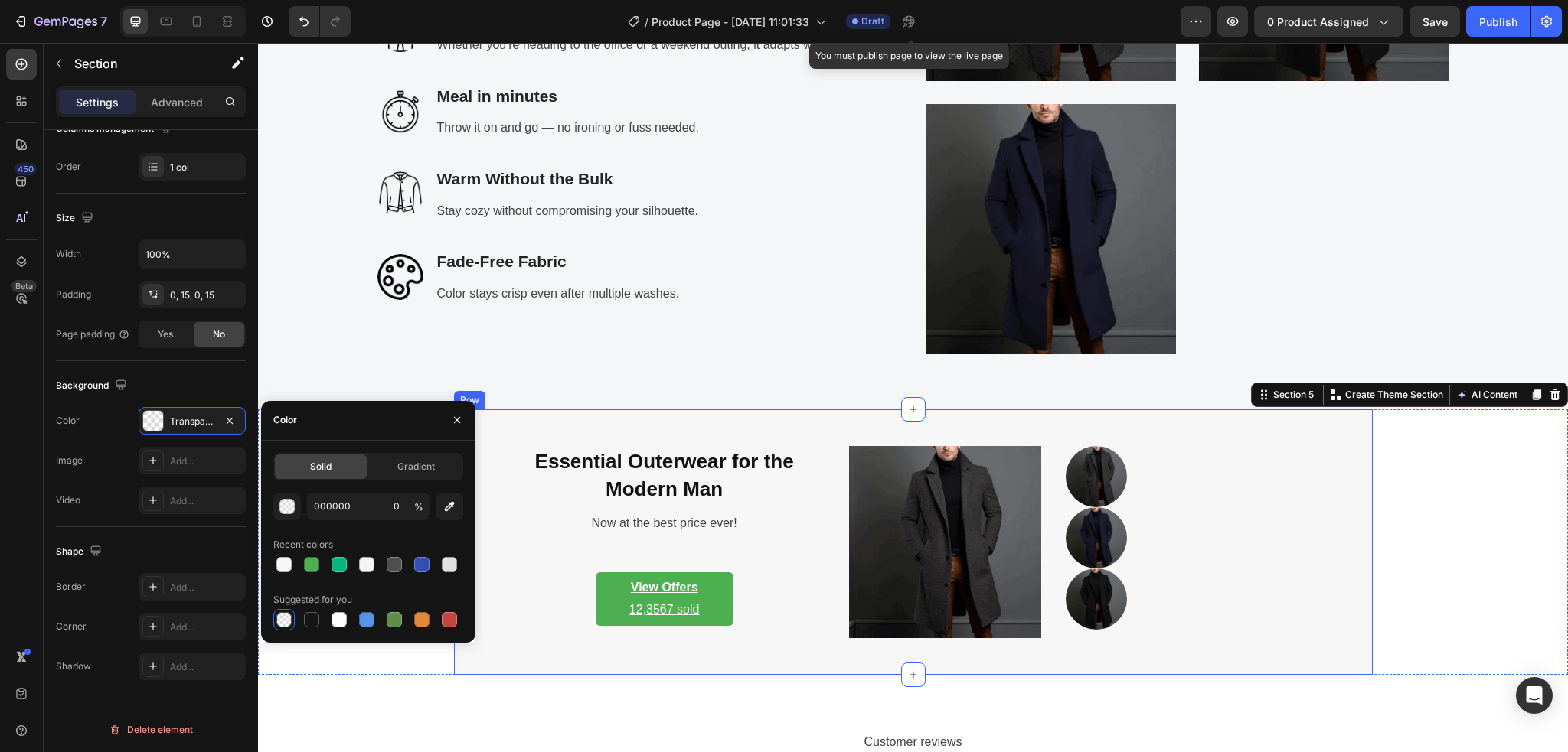
scroll to position [2754, 0]
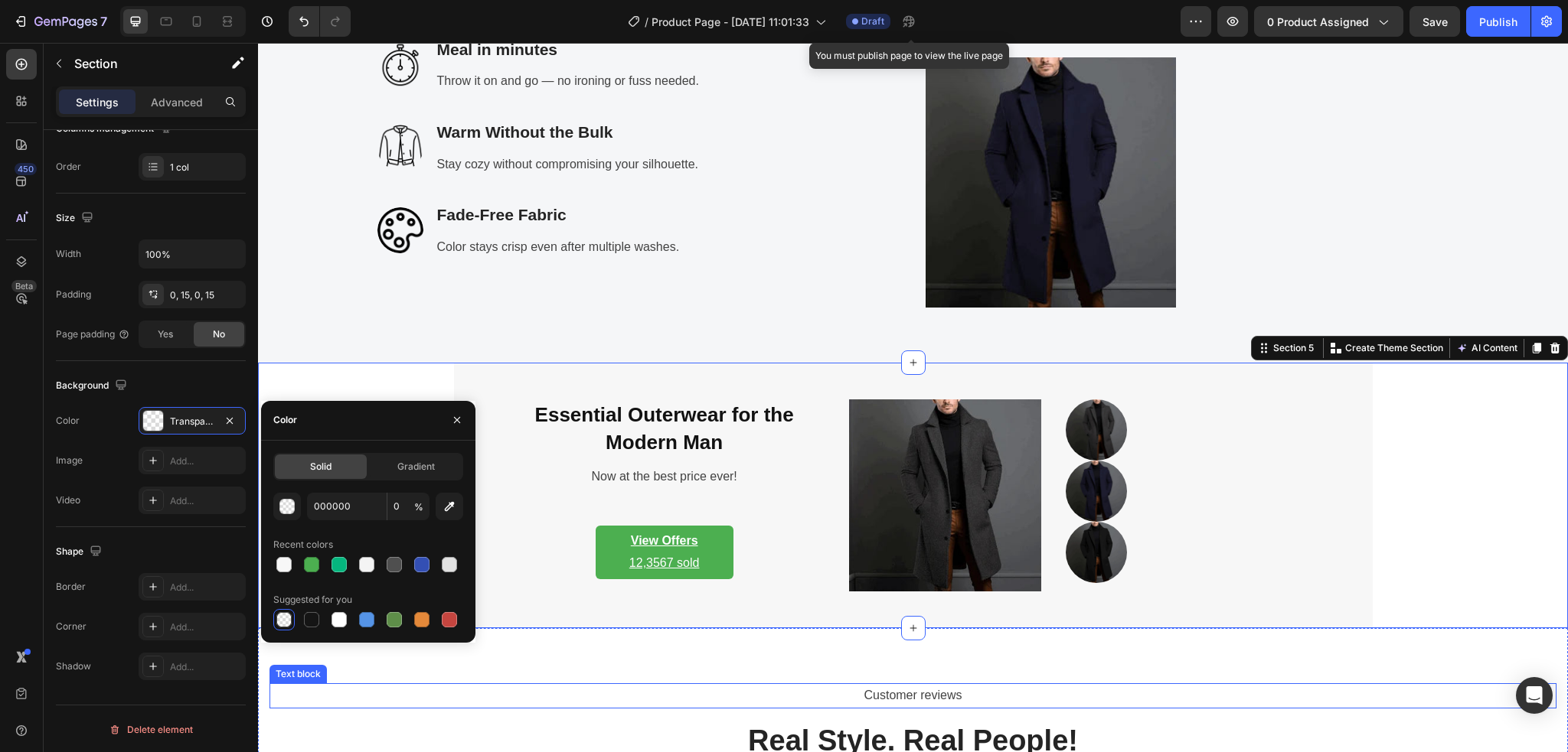
click at [495, 700] on p "Customer reviews" at bounding box center [912, 696] width 1283 height 23
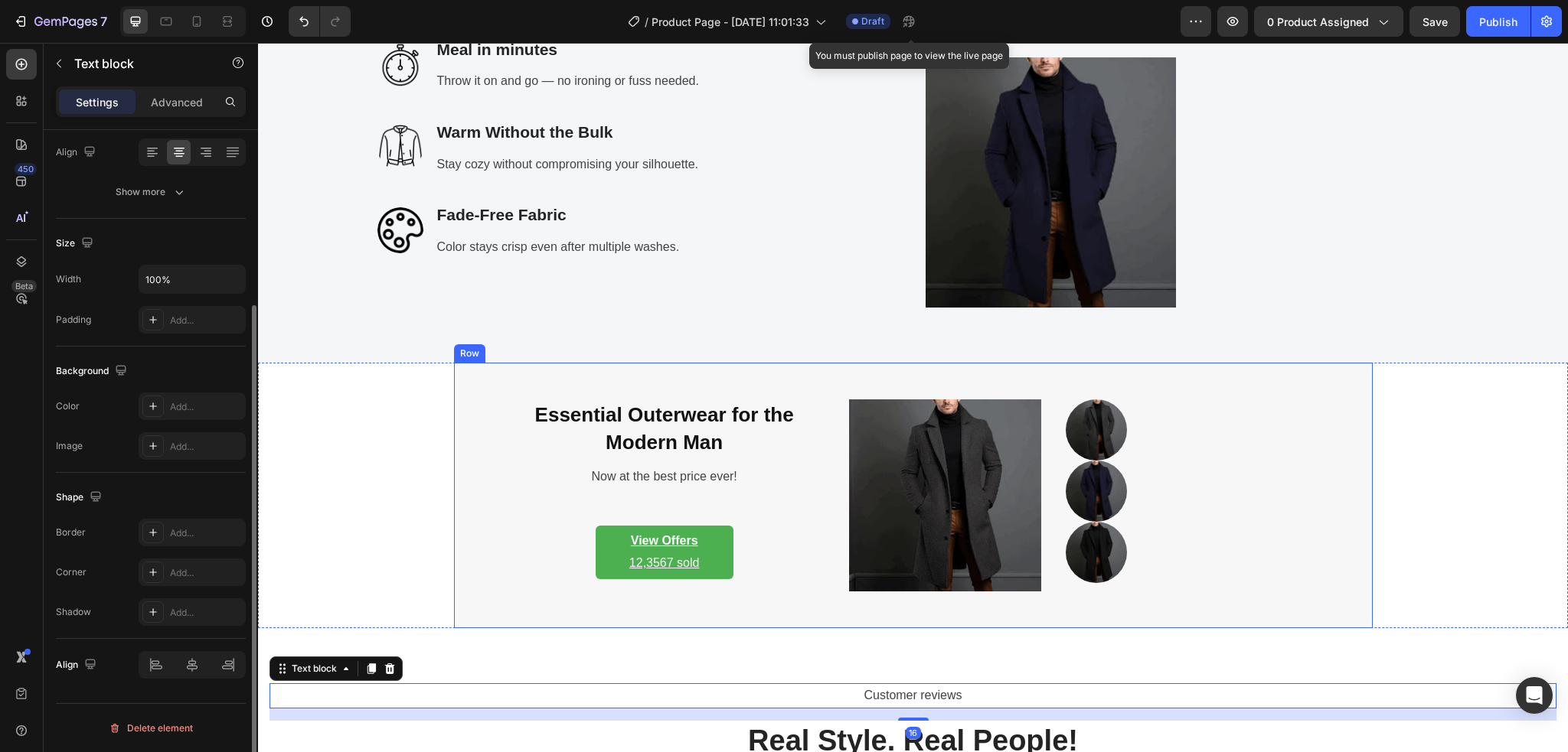
scroll to position [0, 0]
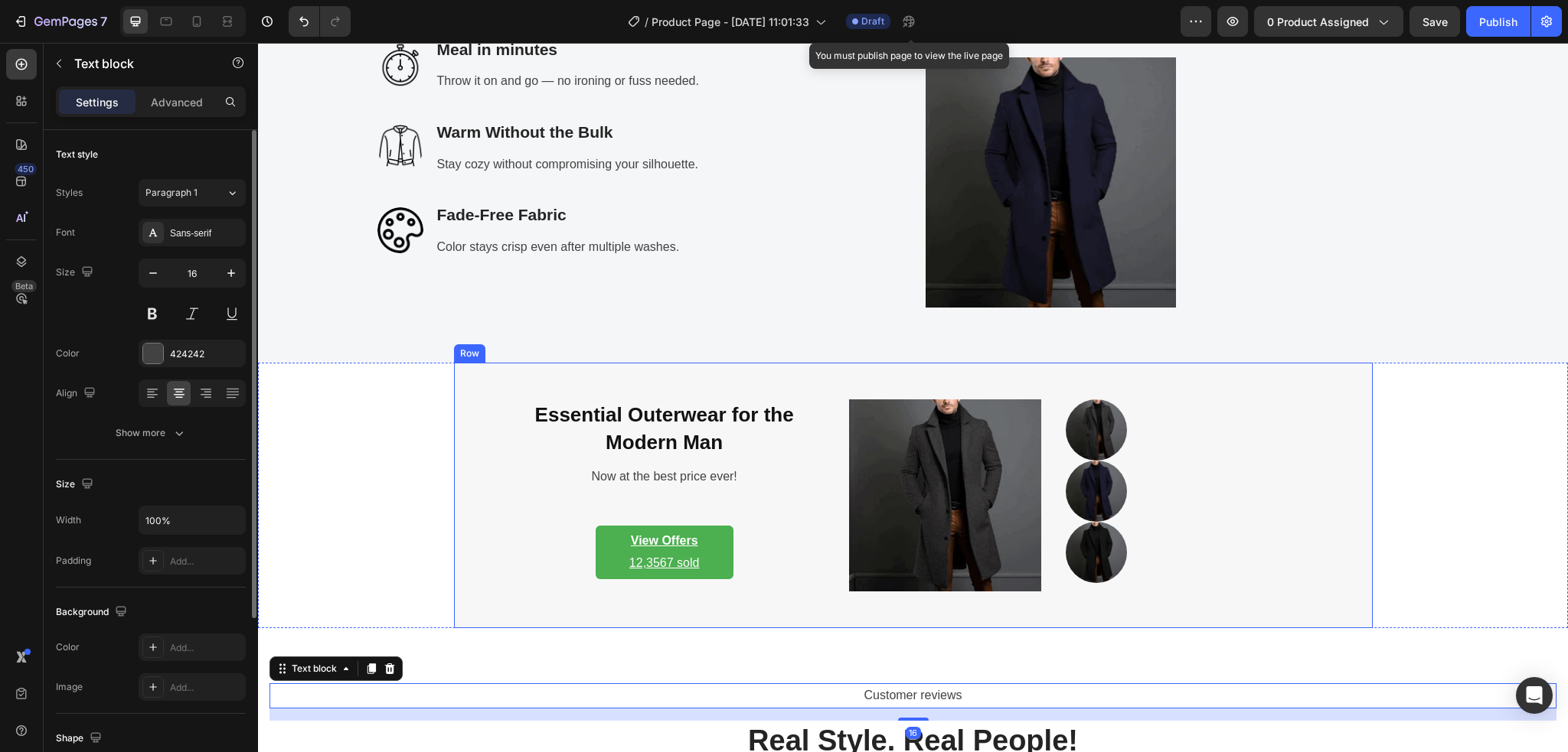
click at [504, 540] on div "Essential Outerwear for the Modern Man Heading Now at the best price ever! Text…" at bounding box center [664, 495] width 320 height 192
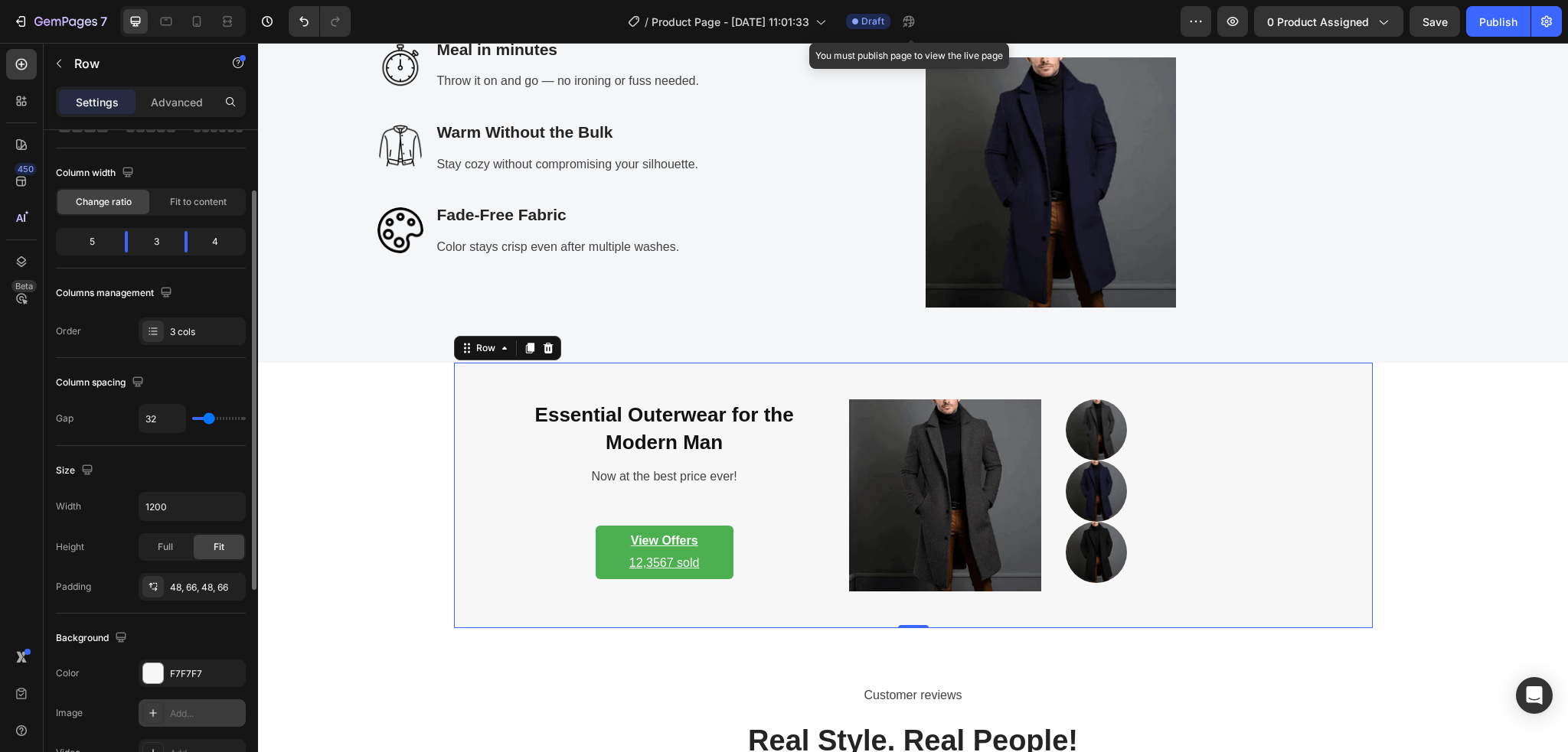
scroll to position [204, 0]
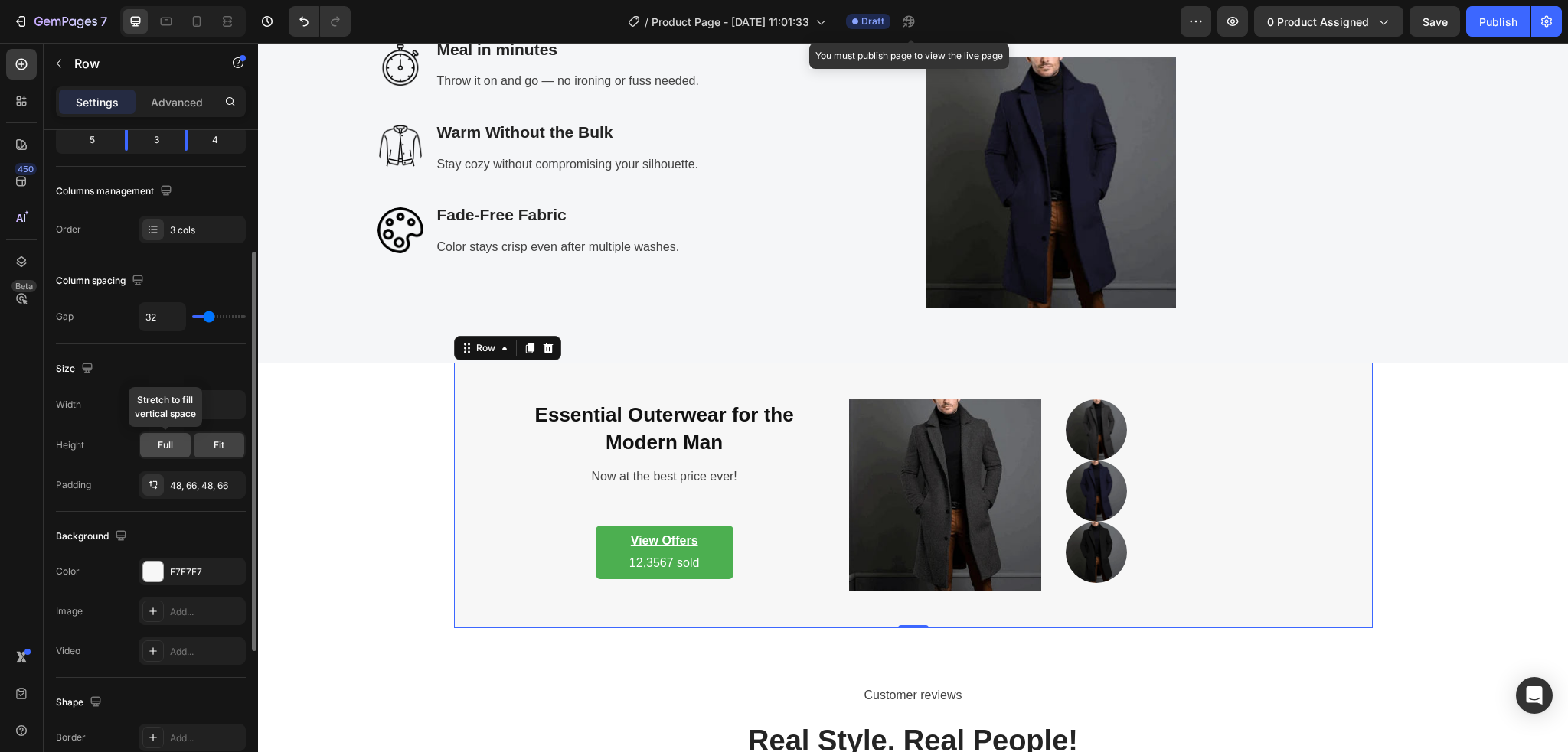
click at [163, 444] on span "Full" at bounding box center [165, 445] width 16 height 14
click at [211, 447] on div "Fit" at bounding box center [219, 445] width 50 height 25
click at [155, 408] on input "1200" at bounding box center [191, 405] width 105 height 28
click at [222, 405] on button "button" at bounding box center [231, 405] width 28 height 28
click at [171, 467] on p "Full 100%" at bounding box center [188, 472] width 88 height 14
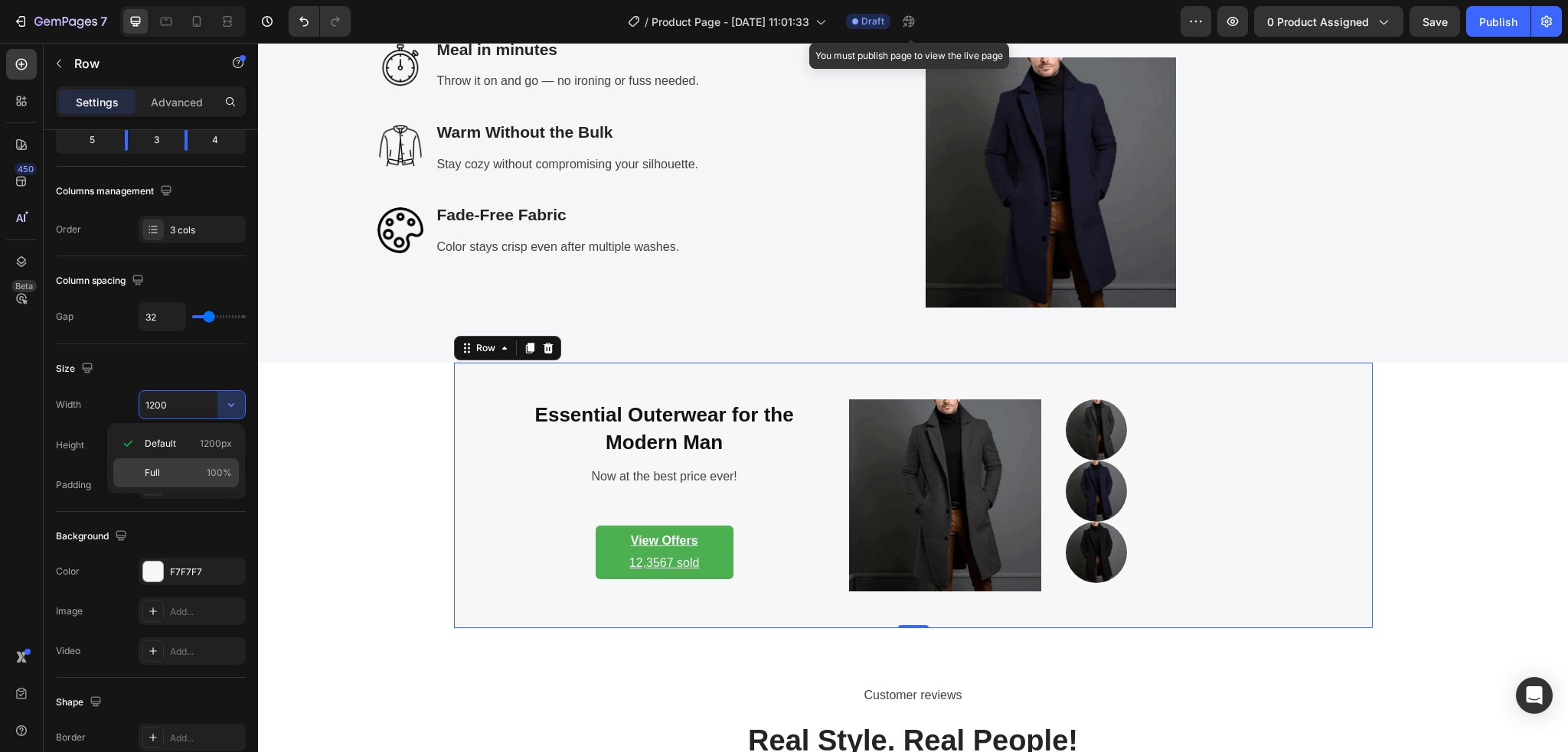
type input "100%"
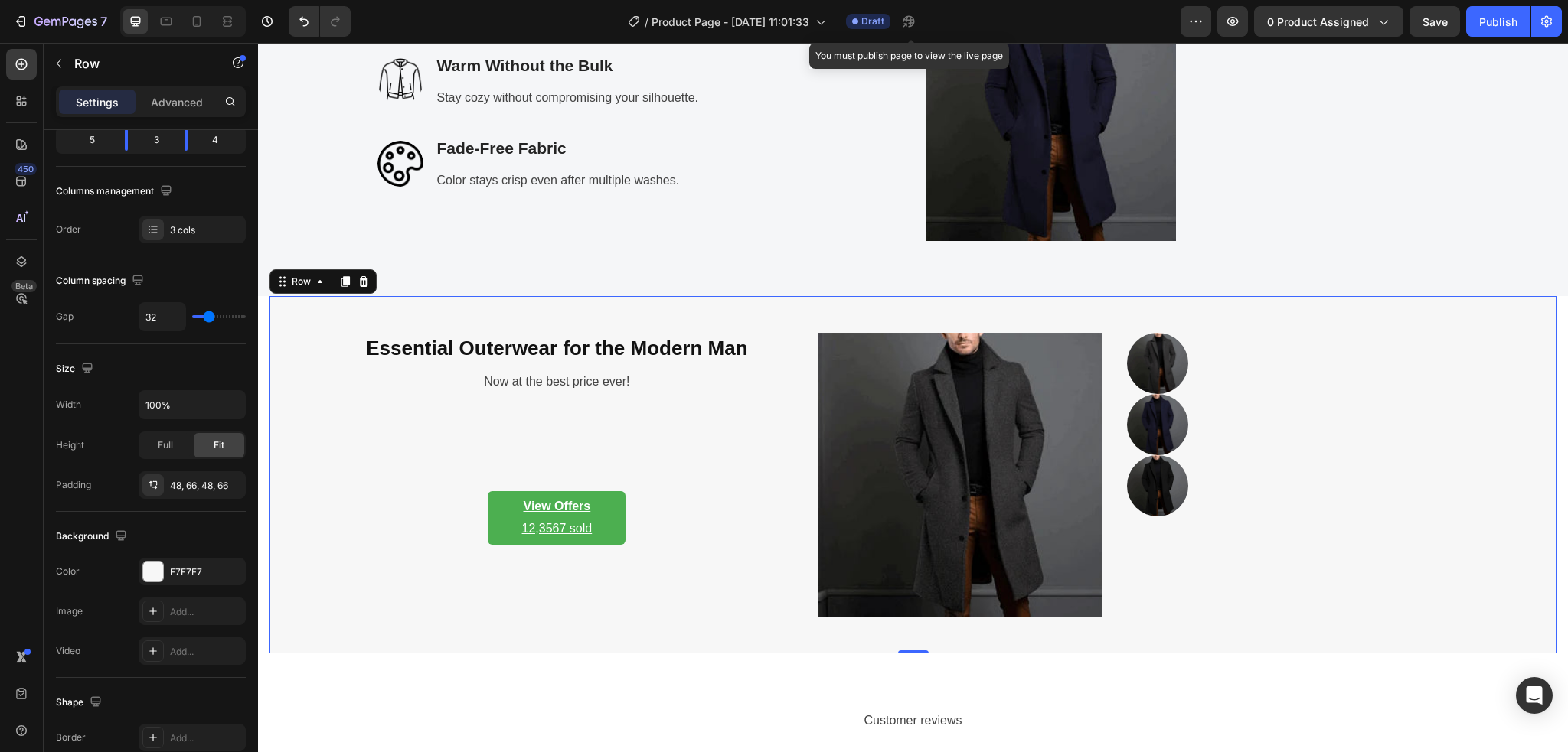
scroll to position [2855, 0]
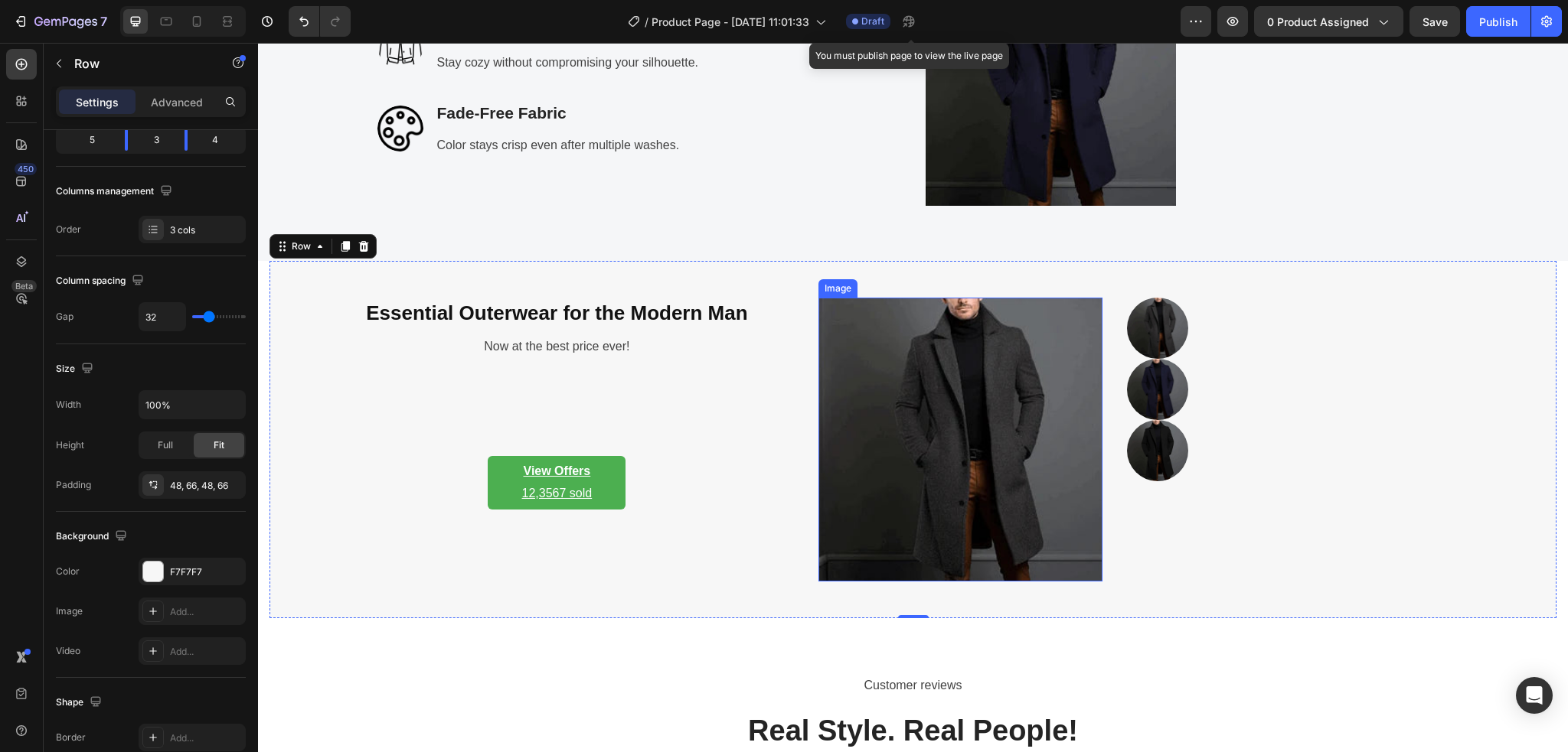
click at [960, 427] on img at bounding box center [960, 439] width 284 height 283
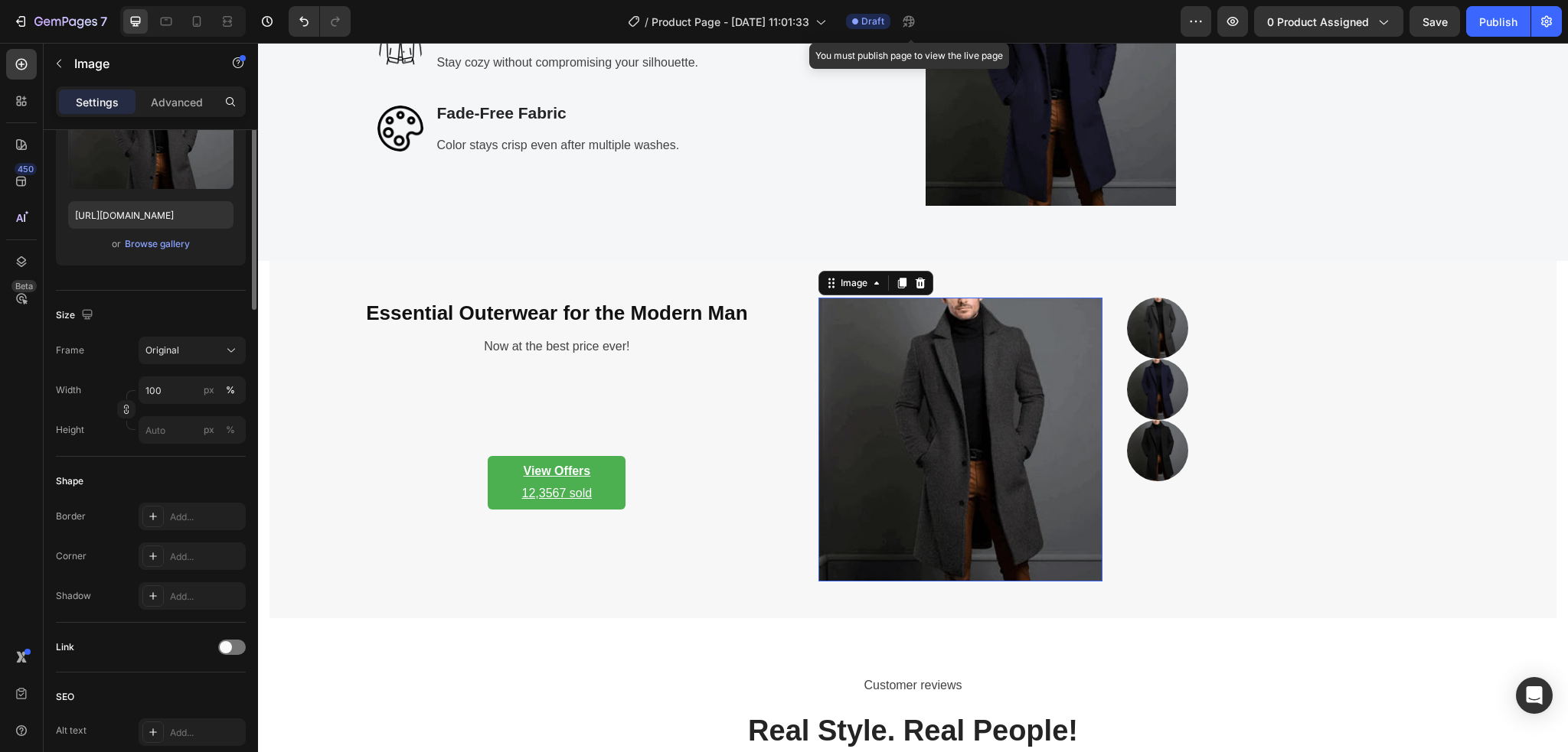
scroll to position [0, 0]
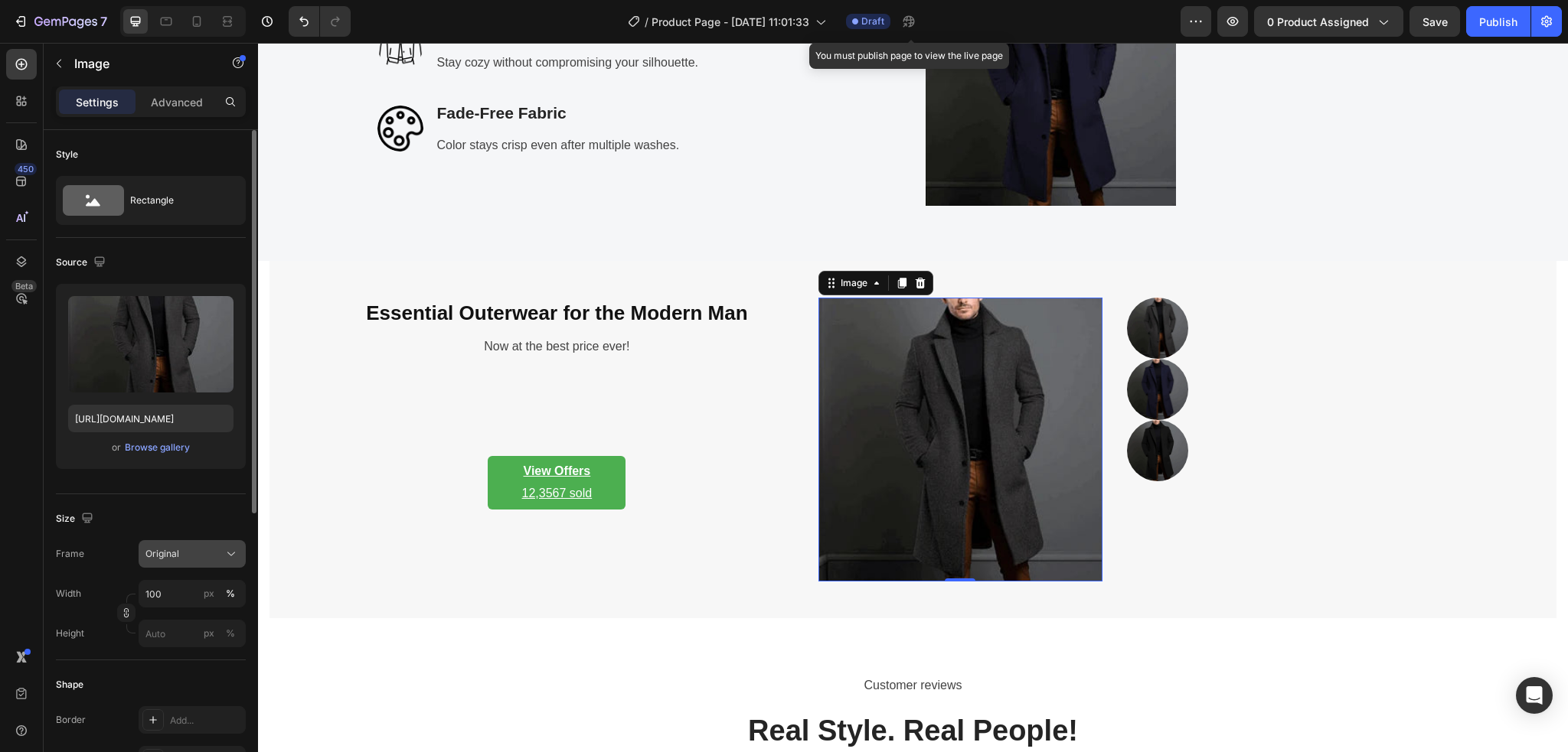
click at [194, 554] on div "Original" at bounding box center [183, 554] width 75 height 14
click at [227, 203] on icon at bounding box center [232, 201] width 16 height 16
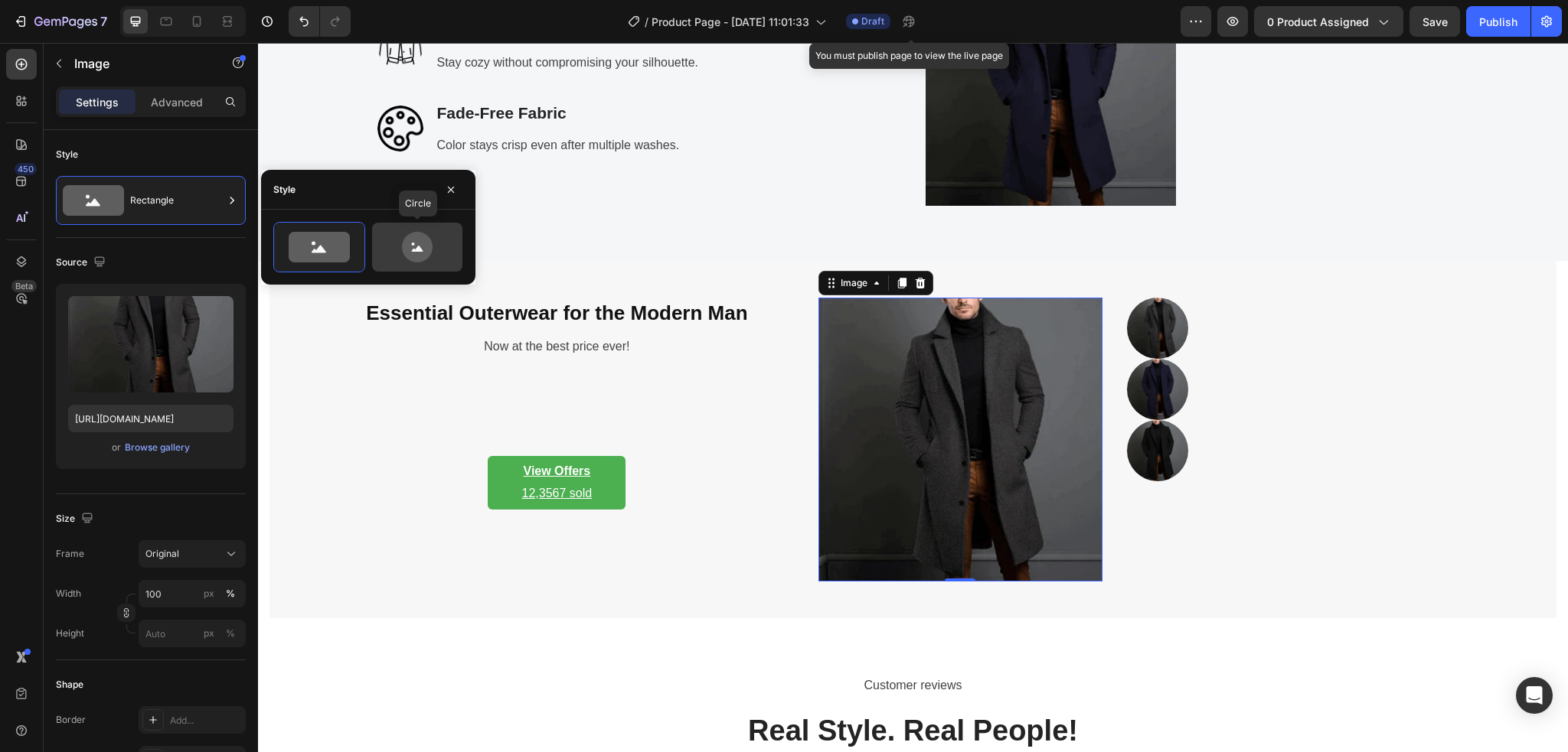
click at [412, 256] on icon at bounding box center [417, 246] width 31 height 31
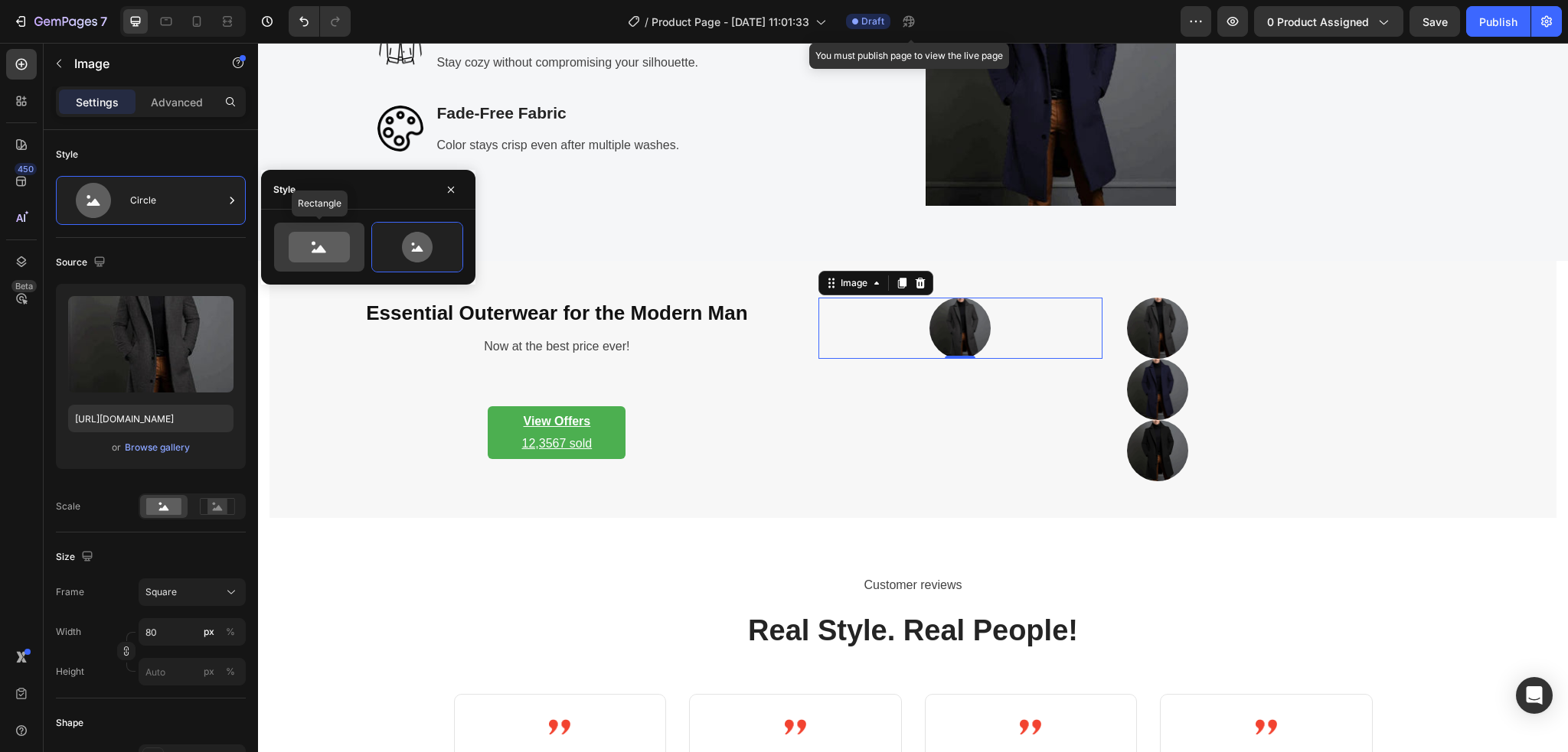
click at [334, 256] on icon at bounding box center [319, 246] width 61 height 31
type input "100"
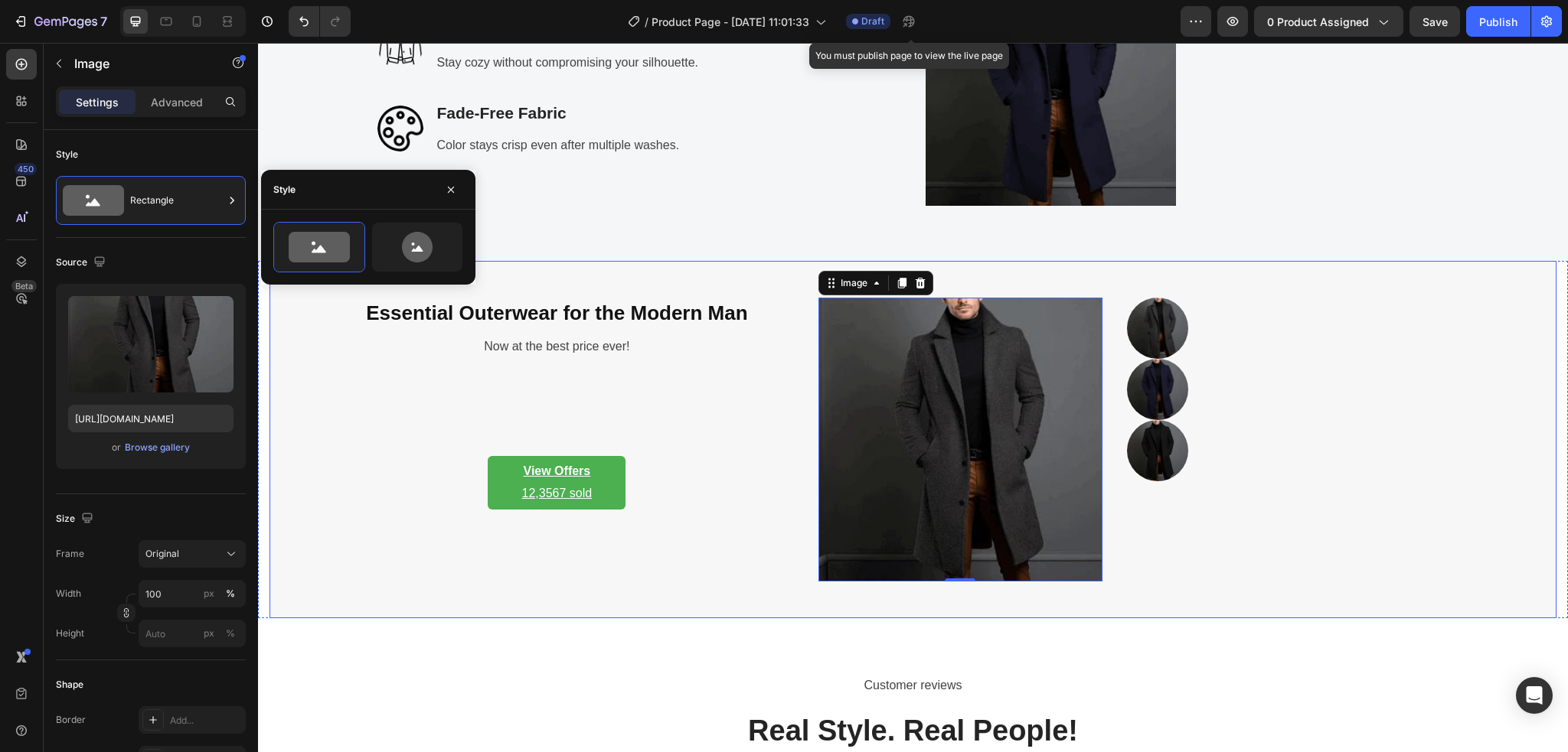
click at [668, 417] on div "Essential Outerwear for the Modern Man Heading Now at the best price ever! Text…" at bounding box center [556, 439] width 474 height 283
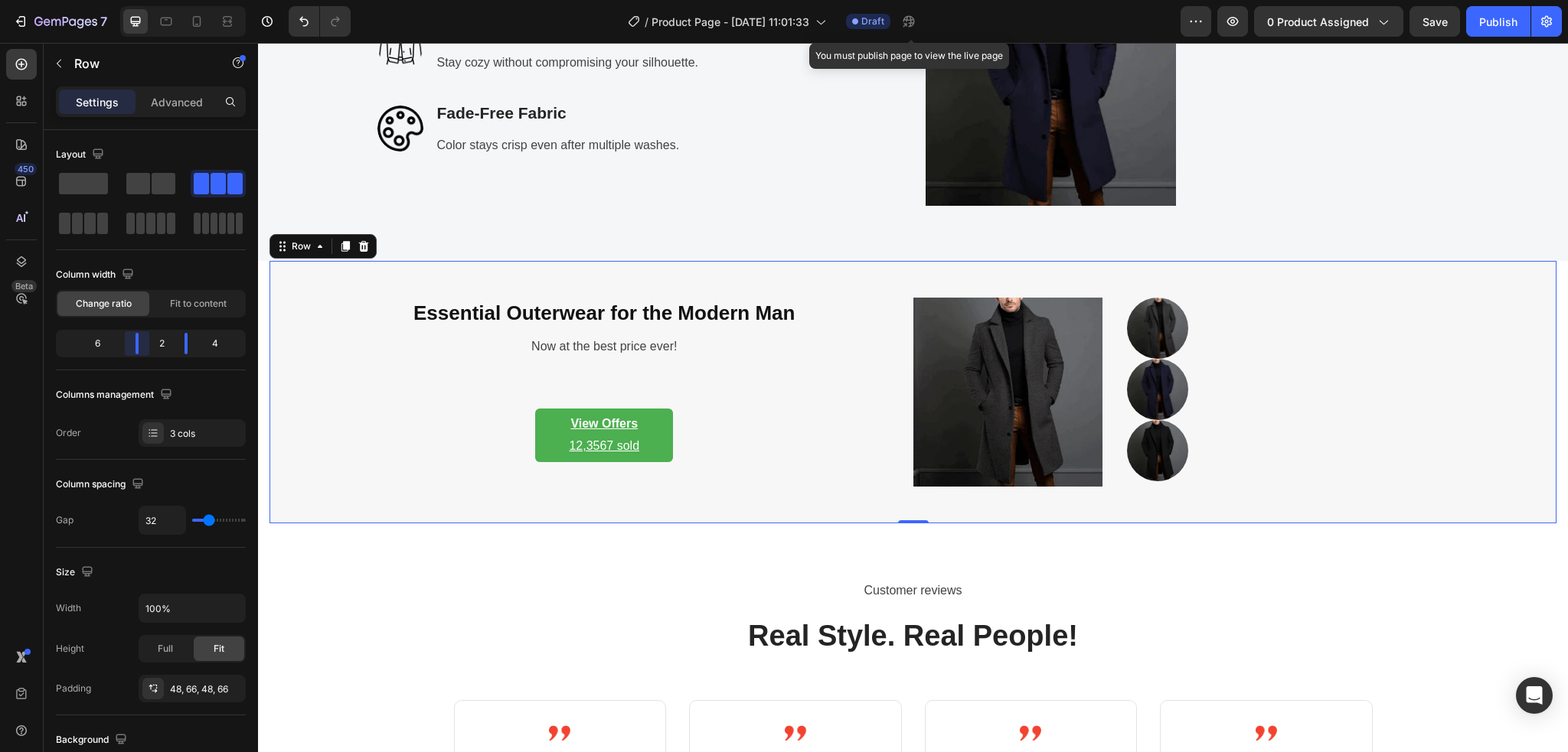
drag, startPoint x: 120, startPoint y: 343, endPoint x: 148, endPoint y: 345, distance: 28.1
click at [148, 0] on body "7 Version history / Product Page - Aug 28, 11:01:33 Draft You must publish page…" at bounding box center [784, 0] width 1568 height 0
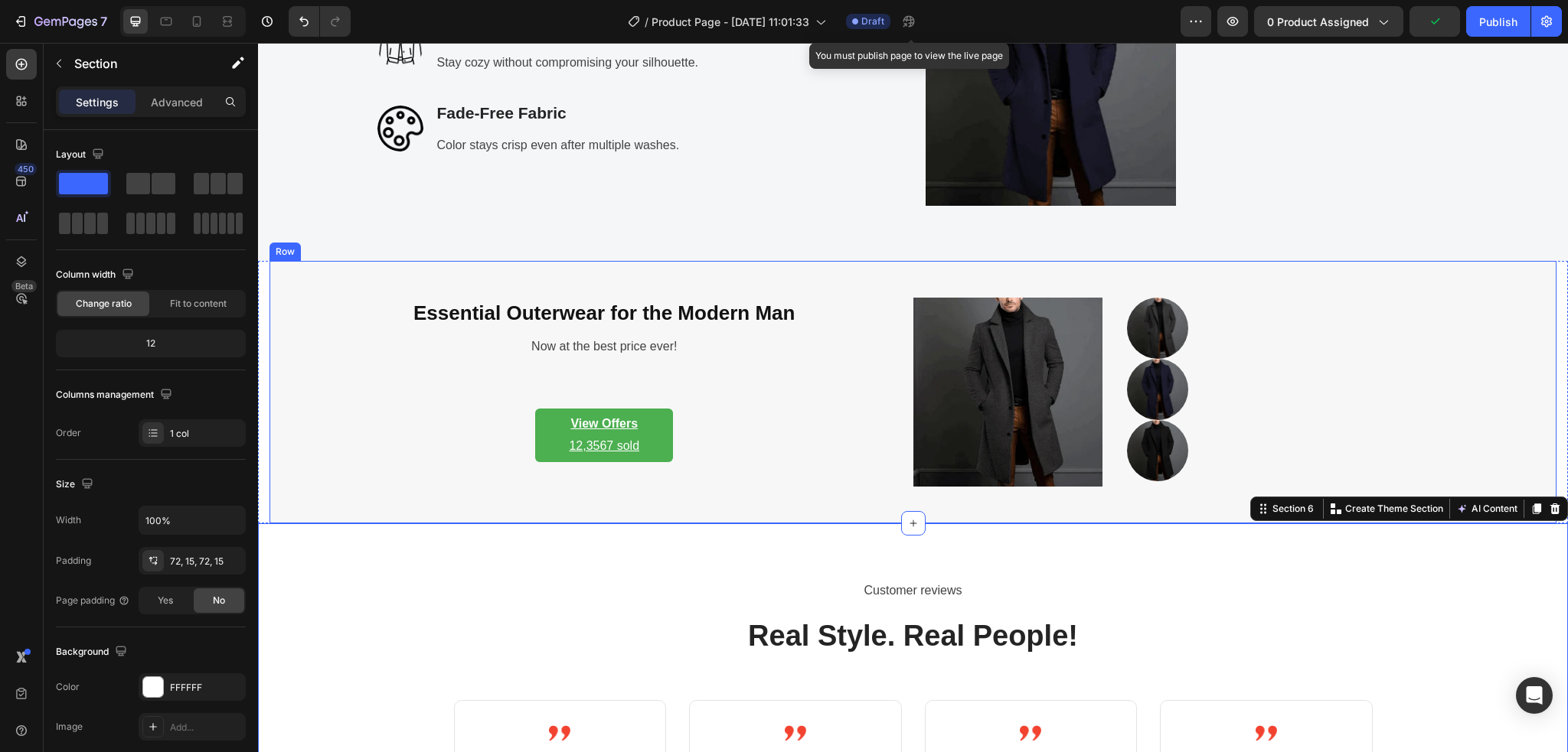
click at [331, 364] on div "Essential Outerwear for the Modern Man Heading Now at the best price ever! Text…" at bounding box center [604, 392] width 568 height 190
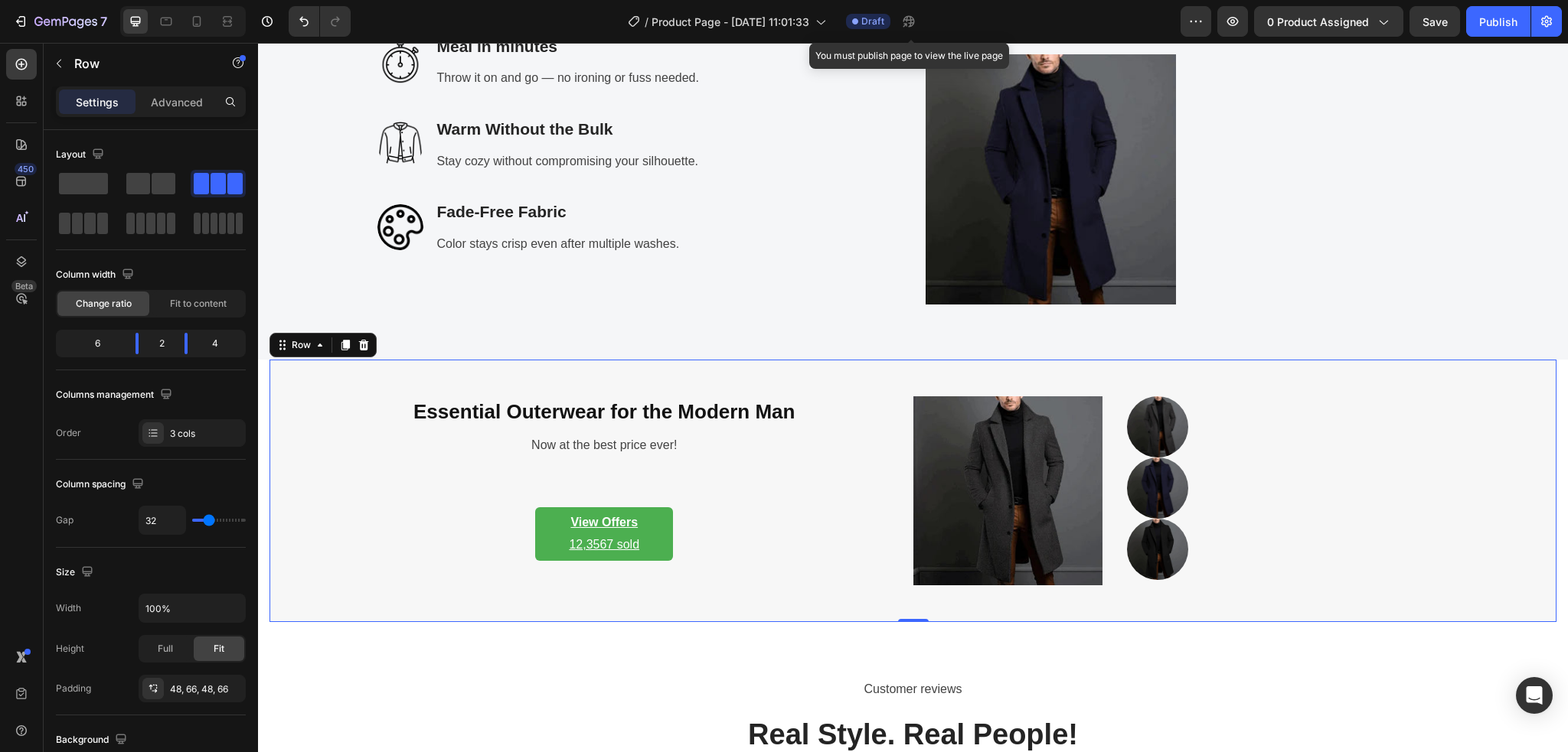
scroll to position [2754, 0]
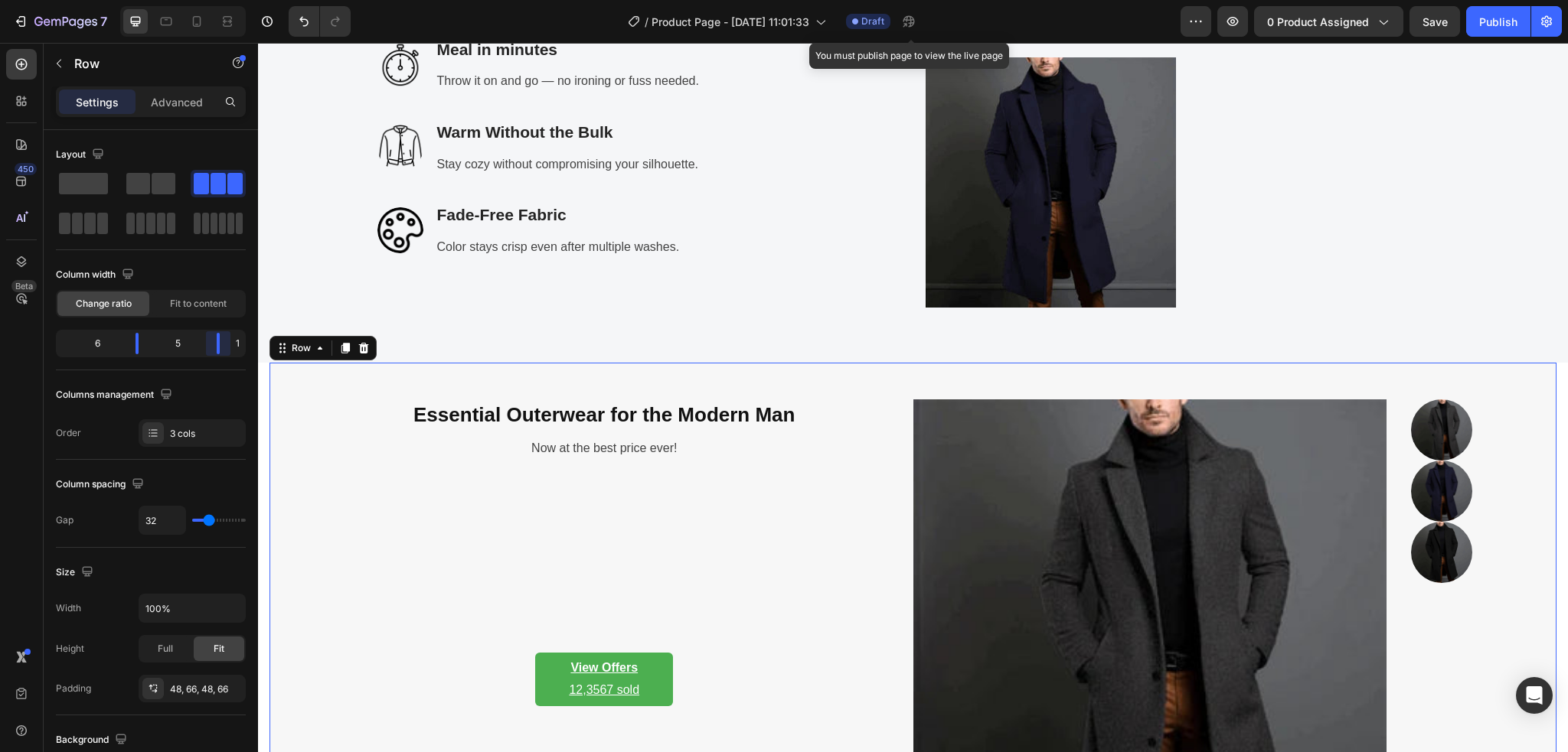
drag, startPoint x: 182, startPoint y: 348, endPoint x: 229, endPoint y: 349, distance: 47.0
click at [229, 0] on body "7 Version history / Product Page - Aug 28, 11:01:33 Draft You must publish page…" at bounding box center [784, 0] width 1568 height 0
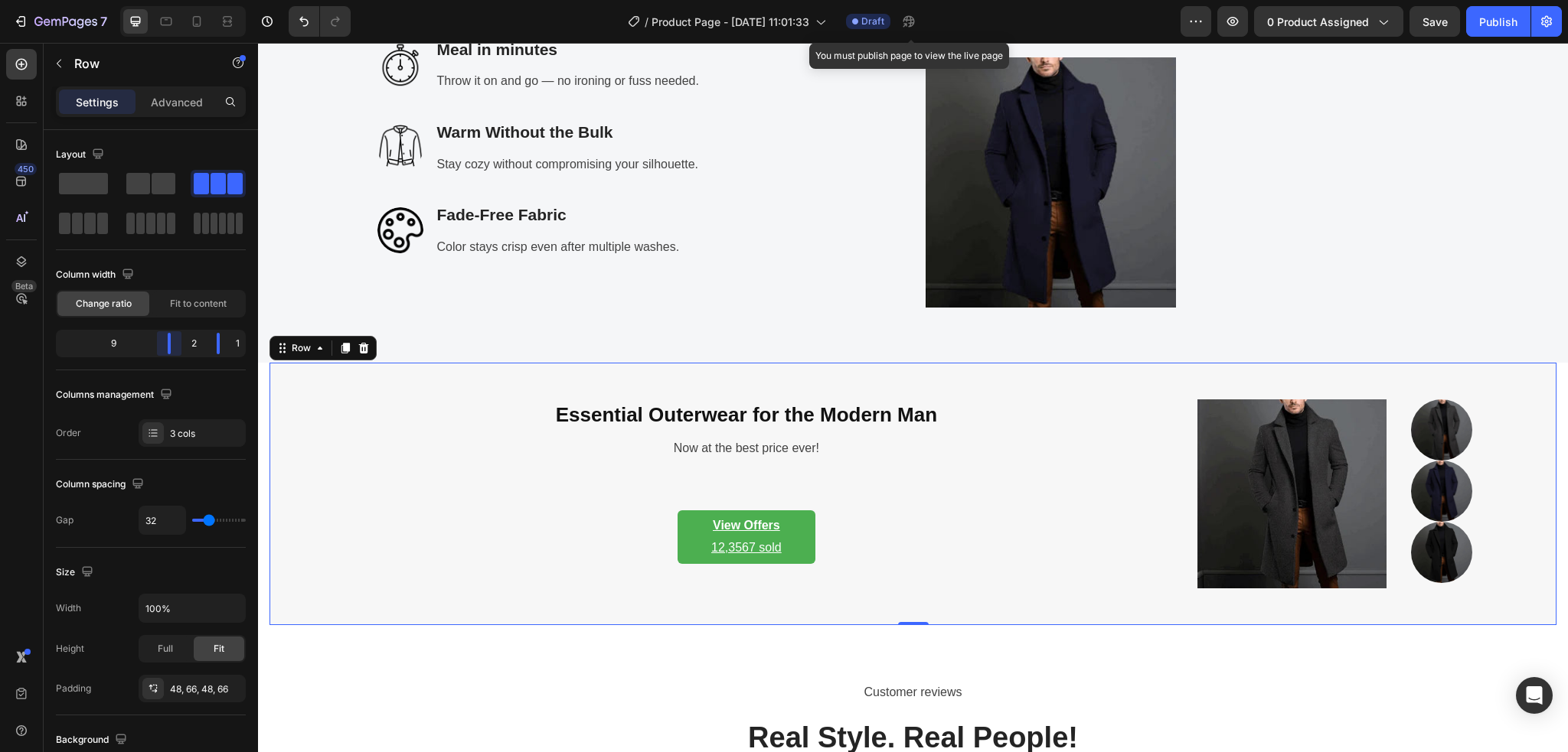
drag, startPoint x: 143, startPoint y: 344, endPoint x: 200, endPoint y: 348, distance: 57.1
click at [200, 0] on body "7 Version history / Product Page - Aug 28, 11:01:33 Draft You must publish page…" at bounding box center [784, 0] width 1568 height 0
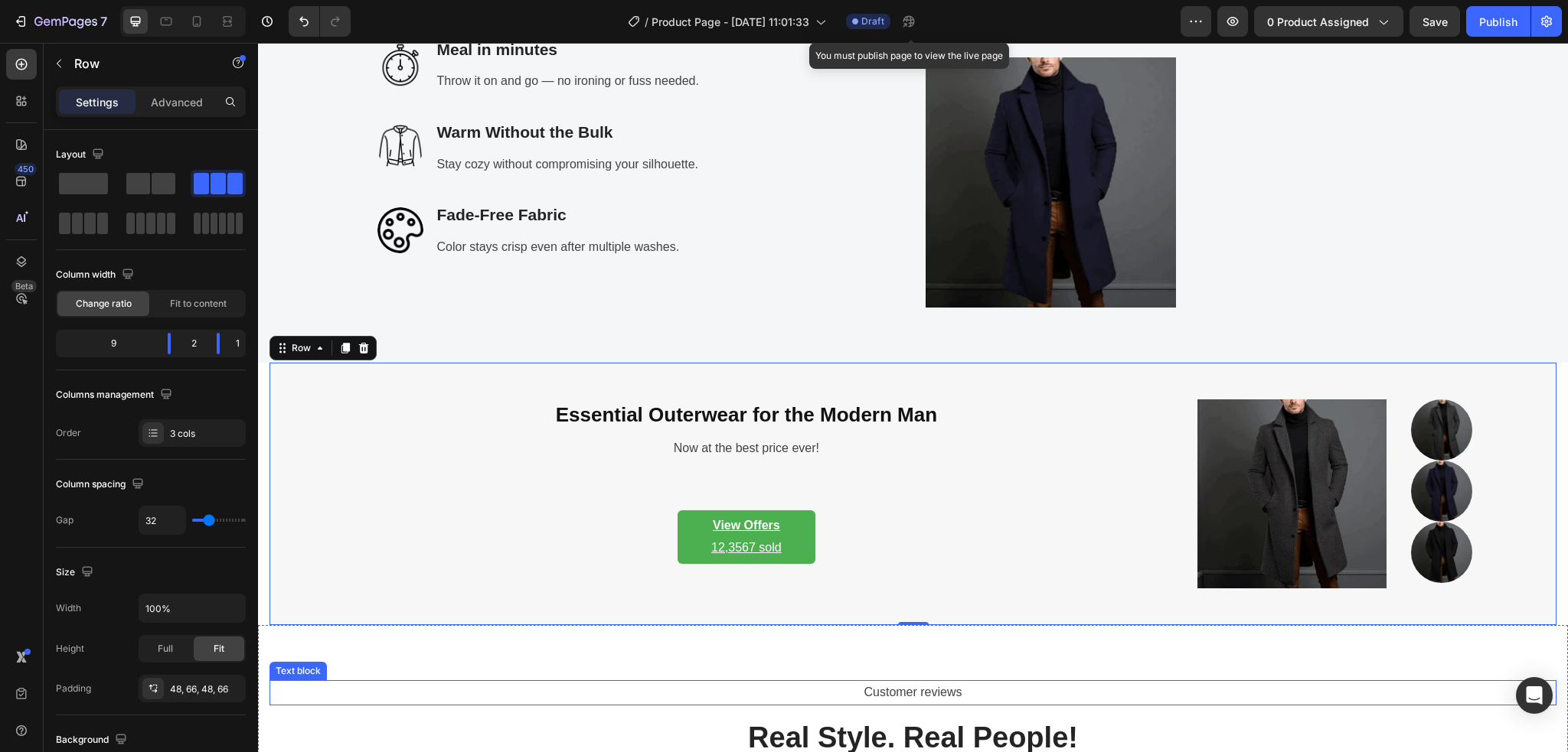
click at [443, 688] on p "Customer reviews" at bounding box center [912, 692] width 1283 height 23
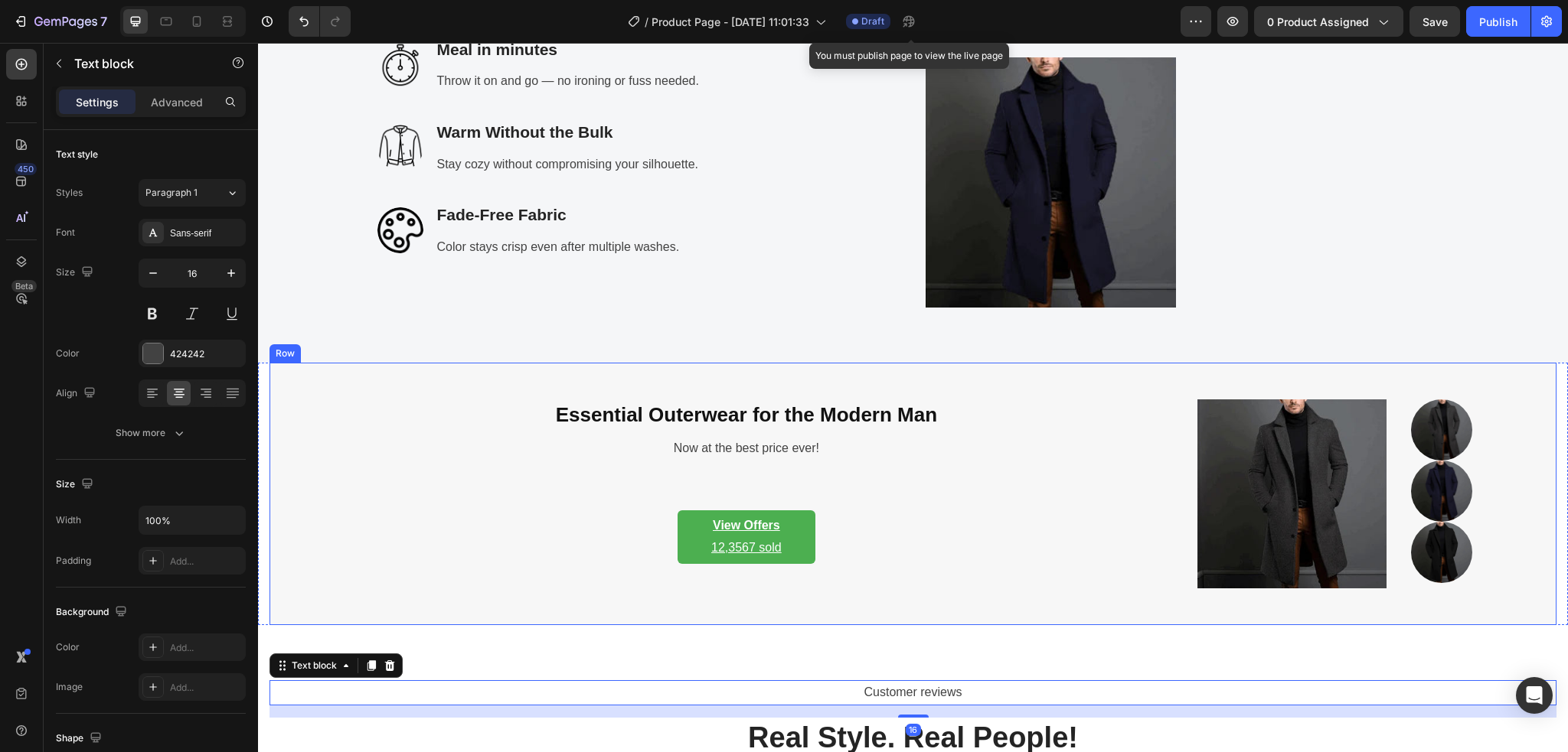
scroll to position [2855, 0]
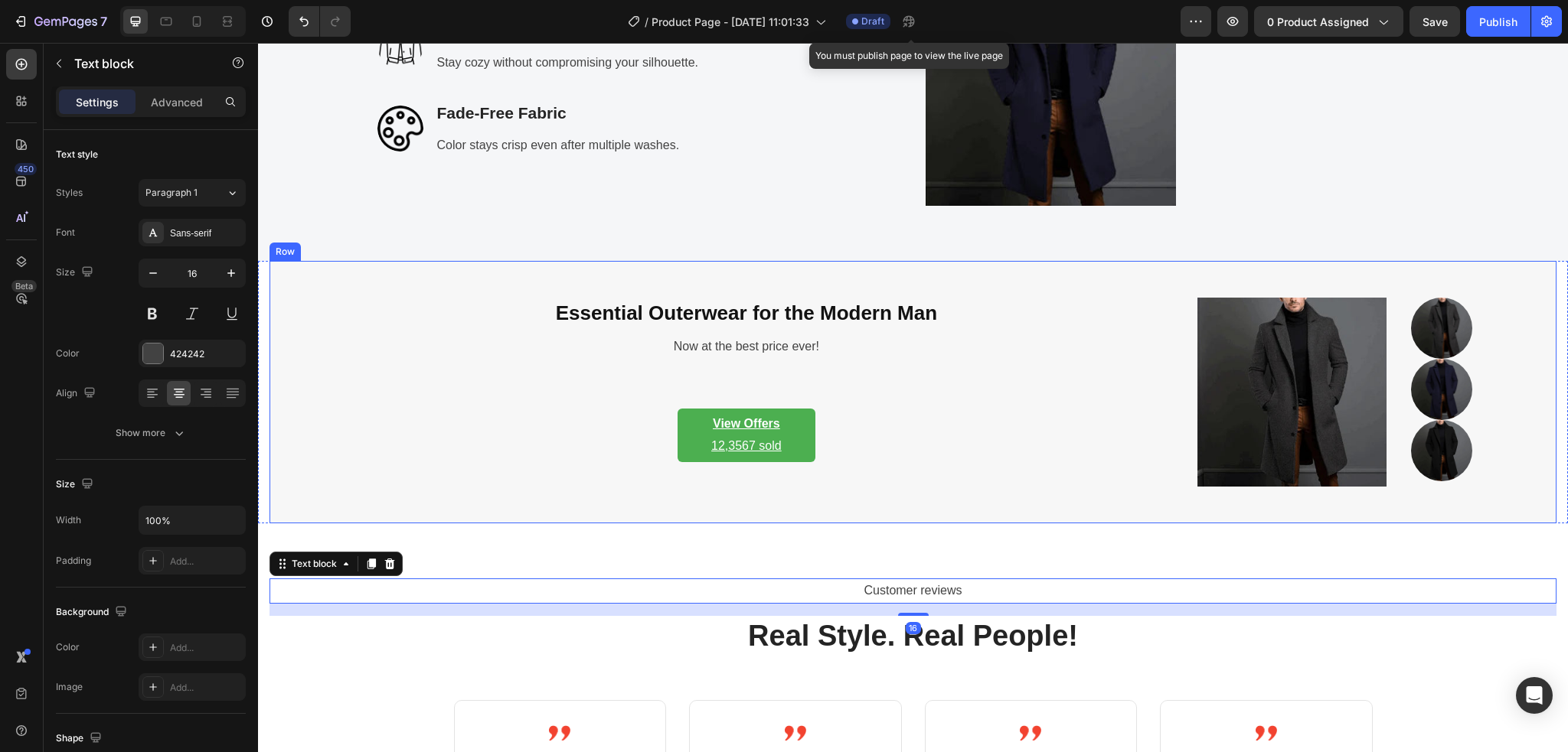
click at [383, 439] on div "Essential Outerwear for the Modern Man Heading Now at the best price ever! Text…" at bounding box center [747, 392] width 853 height 190
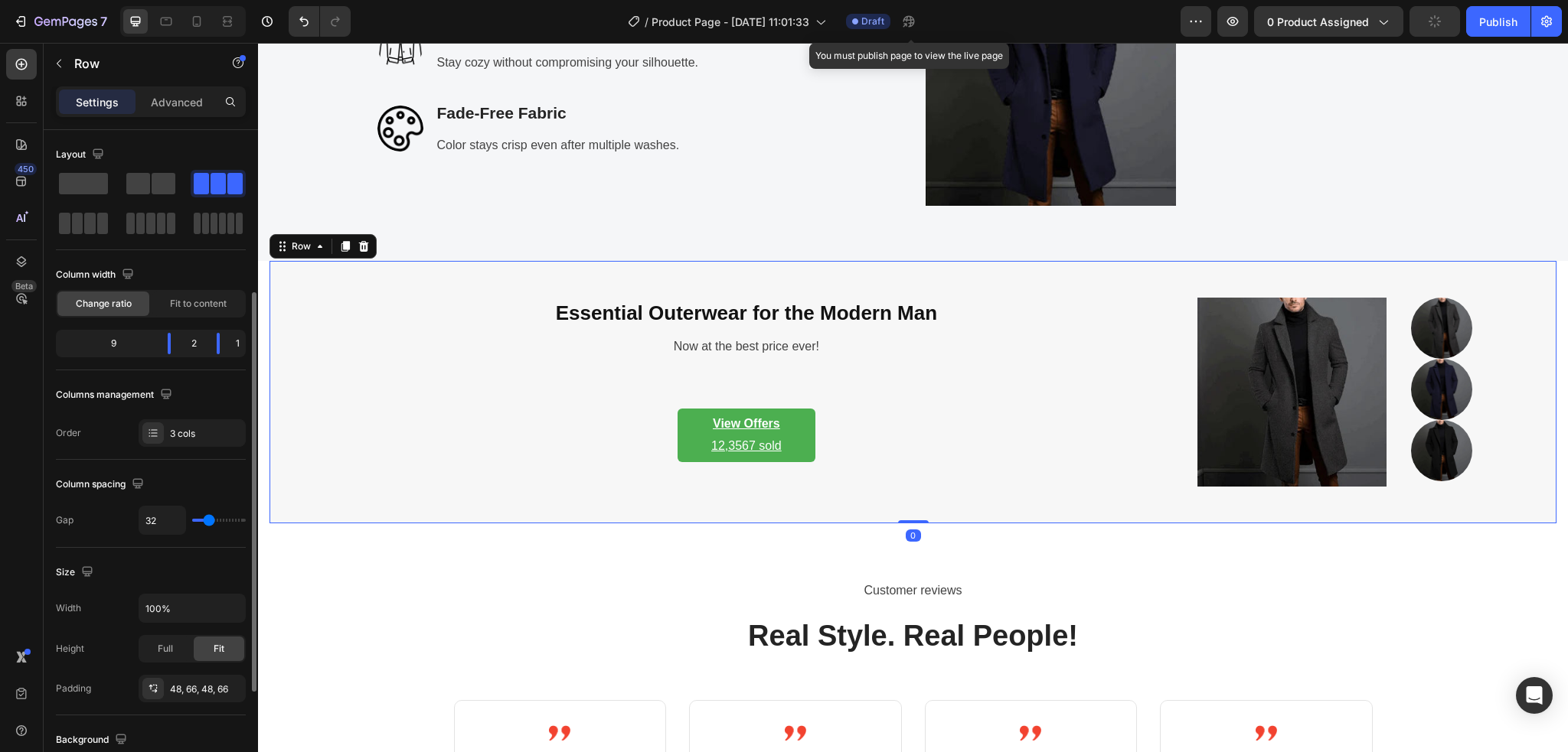
scroll to position [204, 0]
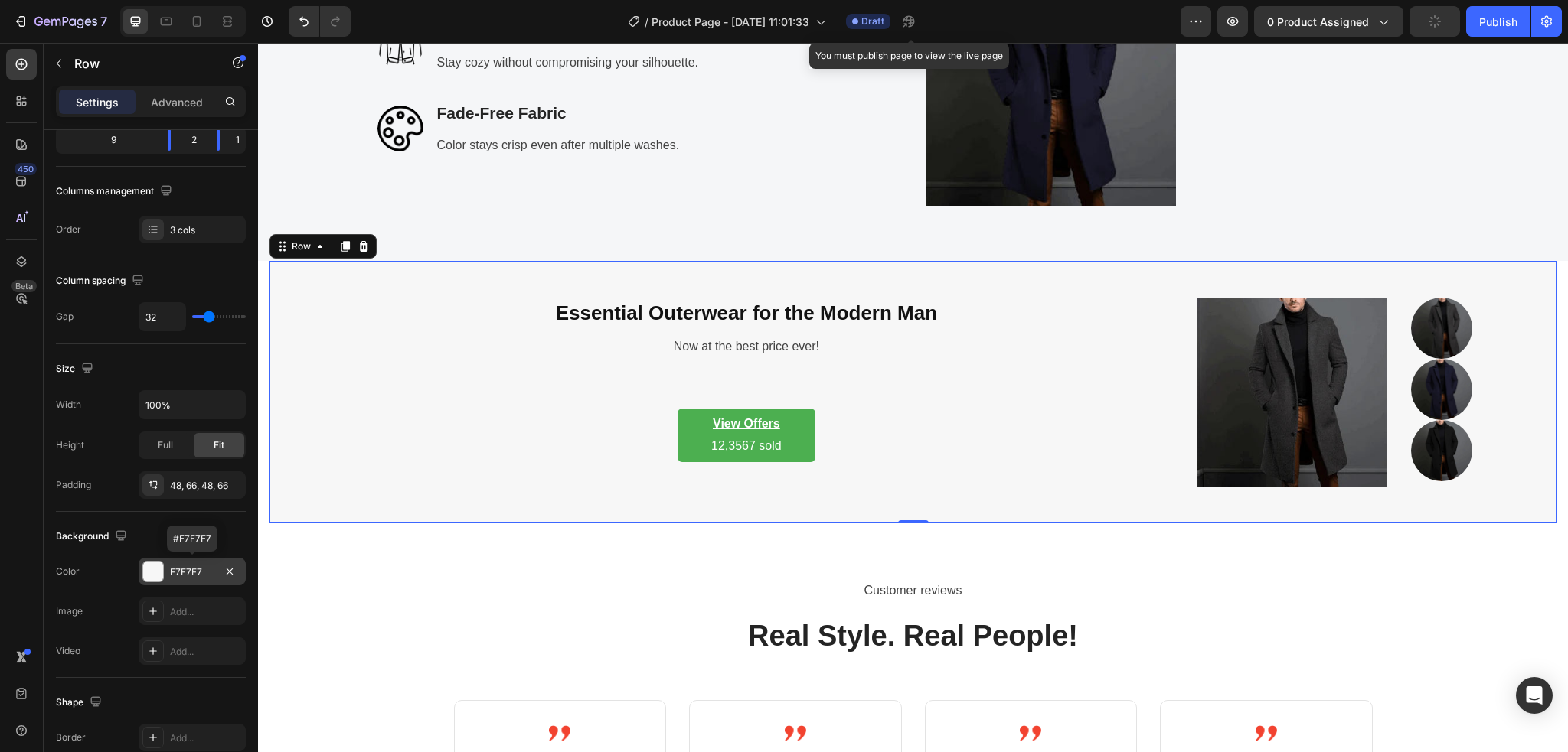
click at [189, 569] on div "F7F7F7" at bounding box center [192, 572] width 44 height 14
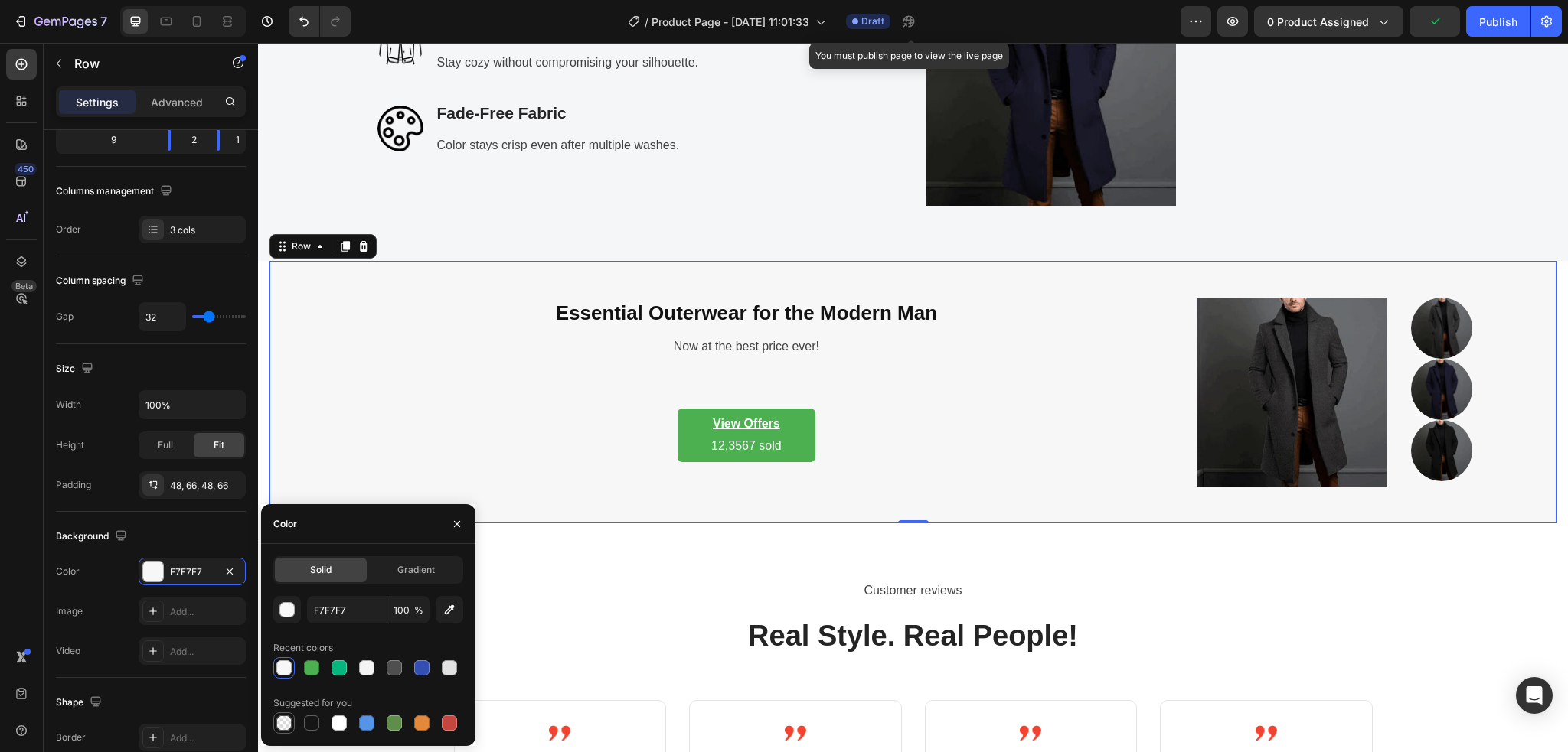
drag, startPoint x: 282, startPoint y: 724, endPoint x: 288, endPoint y: 589, distance: 135.1
click at [282, 725] on div at bounding box center [285, 723] width 16 height 16
type input "000000"
type input "0"
click at [598, 587] on p "Customer reviews" at bounding box center [912, 591] width 1283 height 23
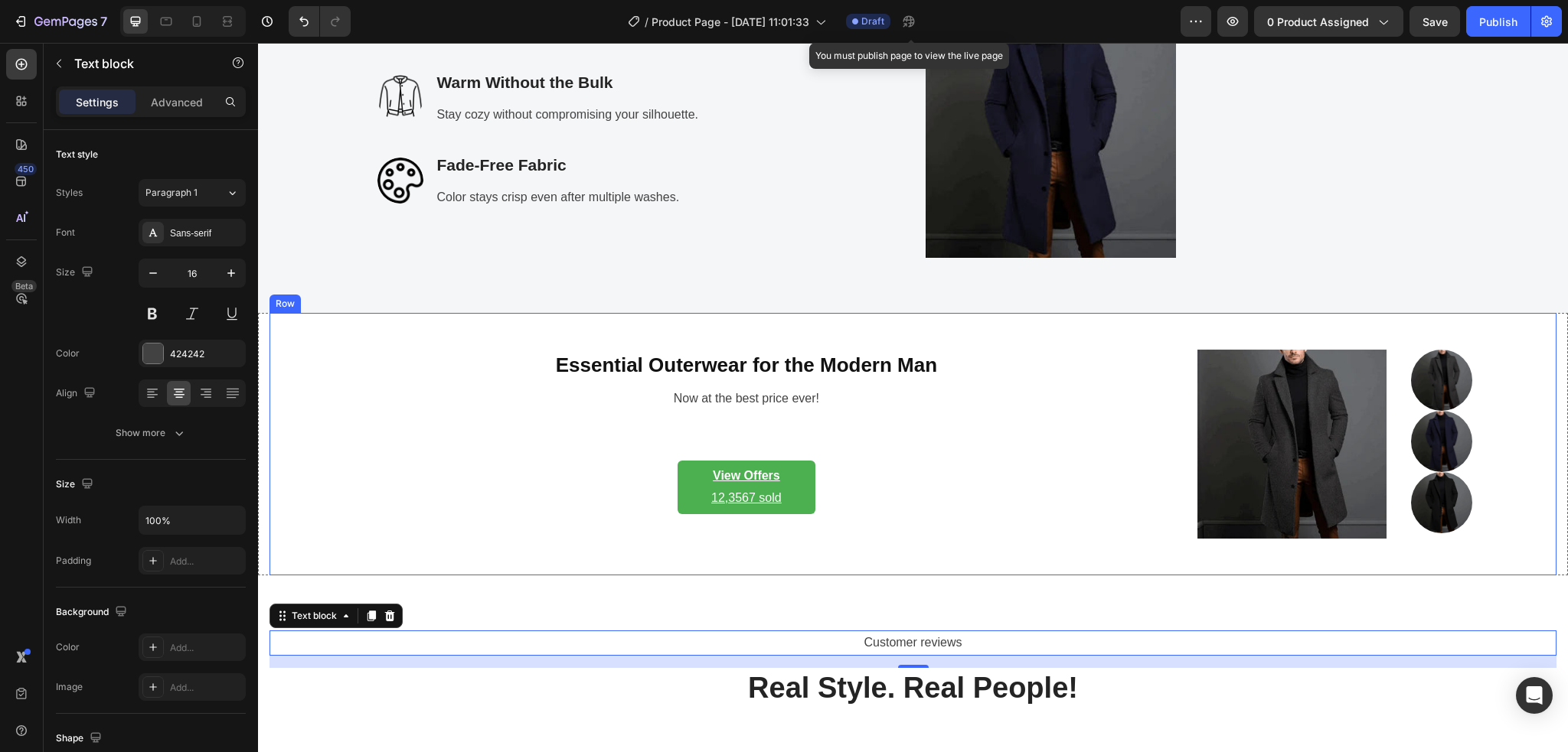
scroll to position [2754, 0]
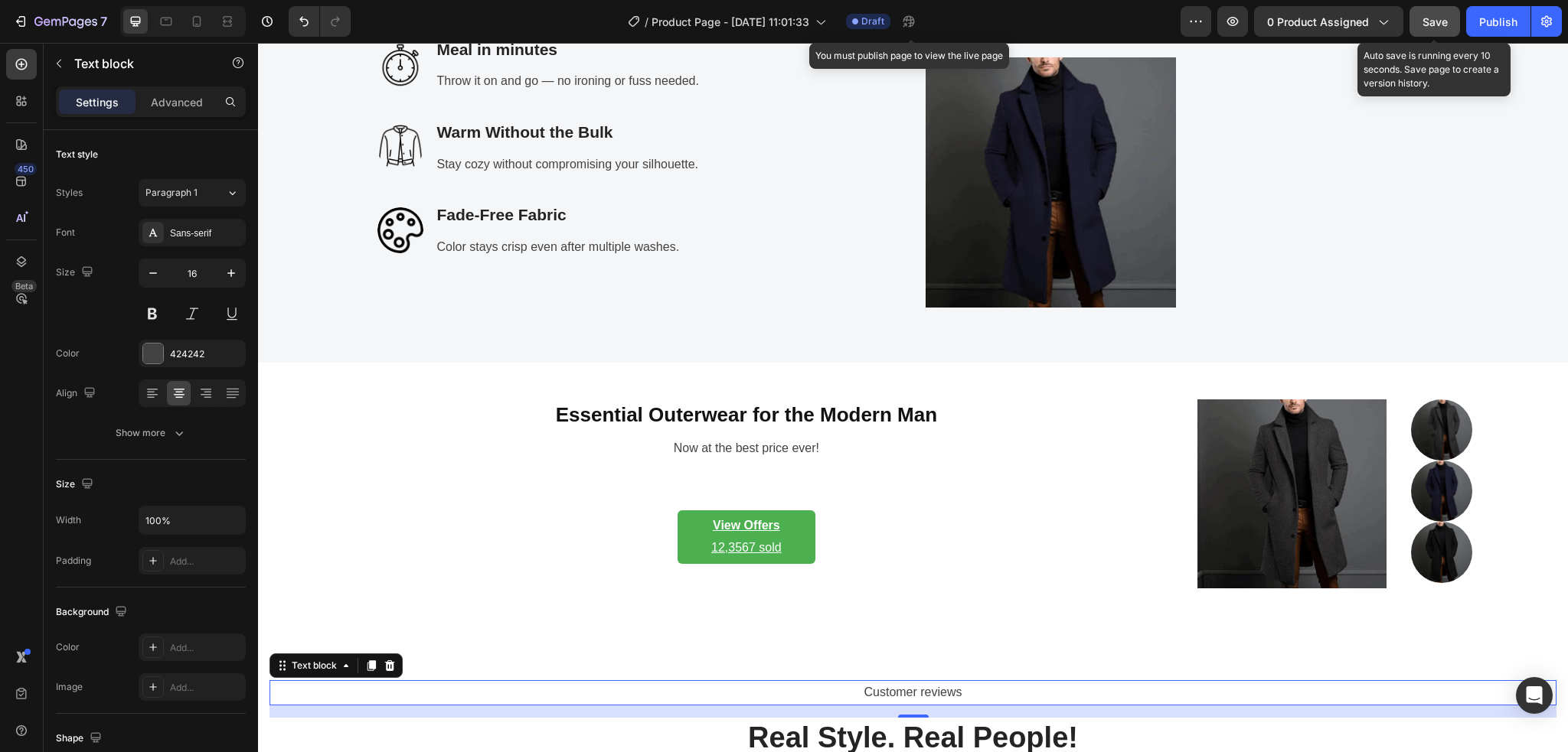
click at [1441, 16] on span "Save" at bounding box center [1435, 22] width 26 height 13
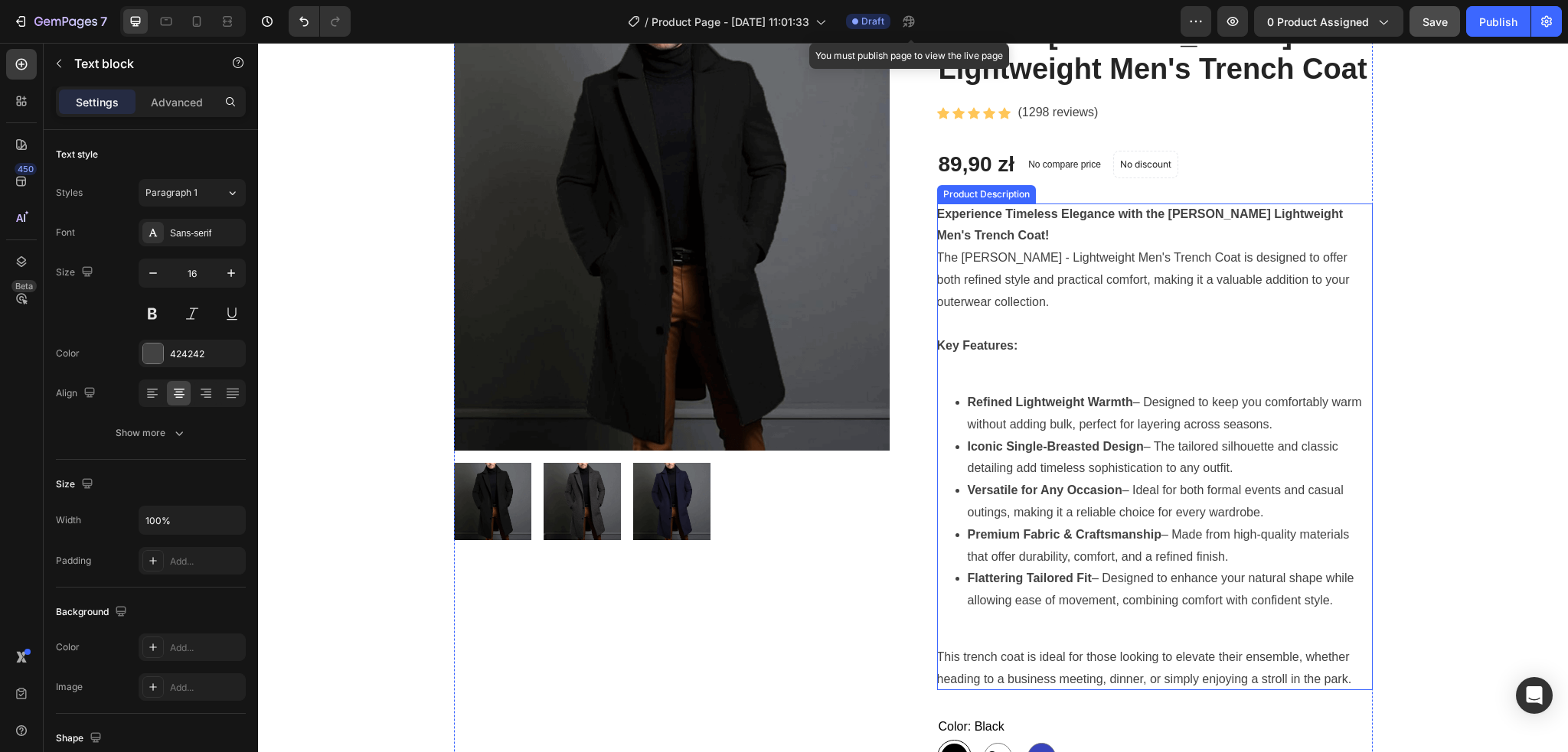
scroll to position [0, 0]
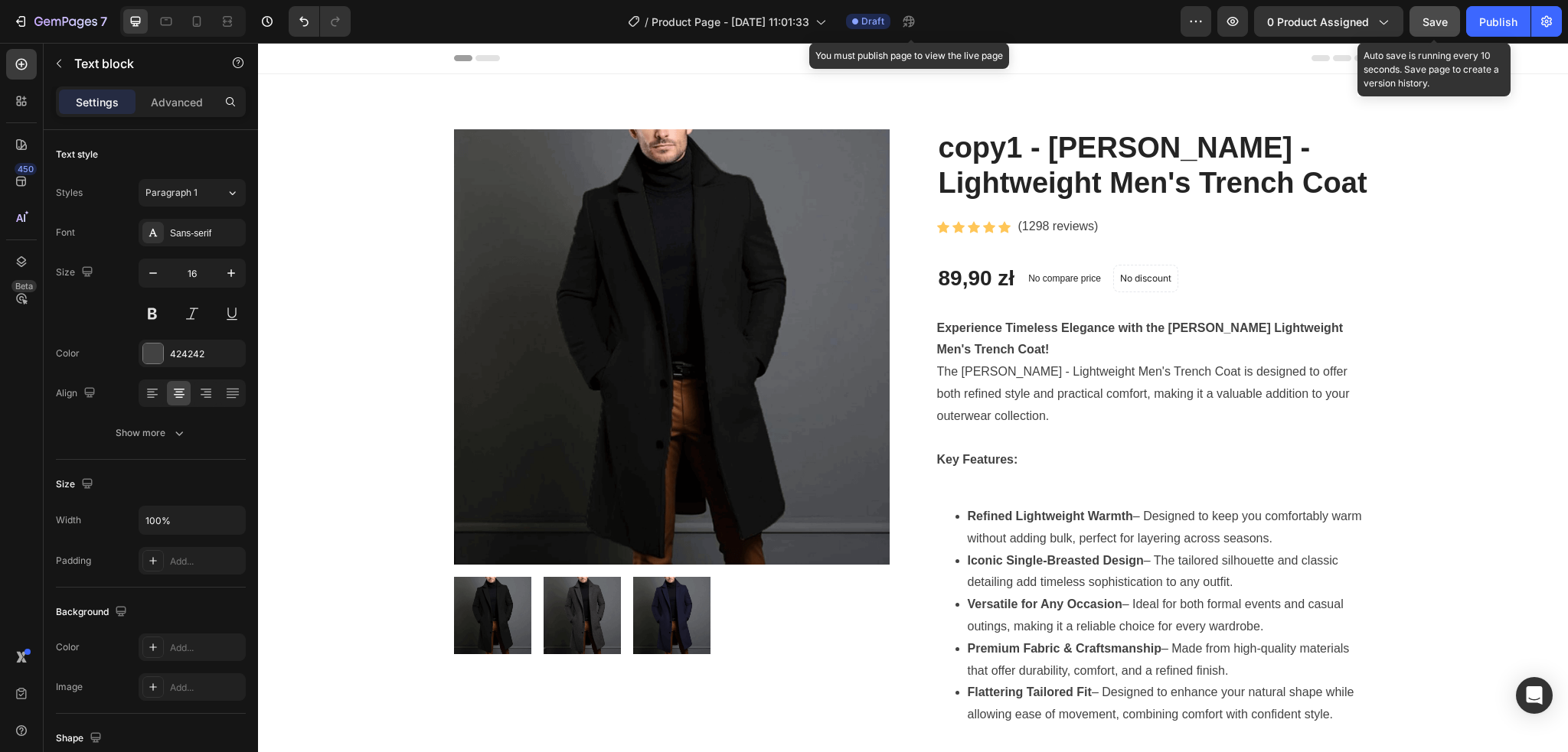
click at [1425, 29] on div "Save" at bounding box center [1435, 22] width 26 height 16
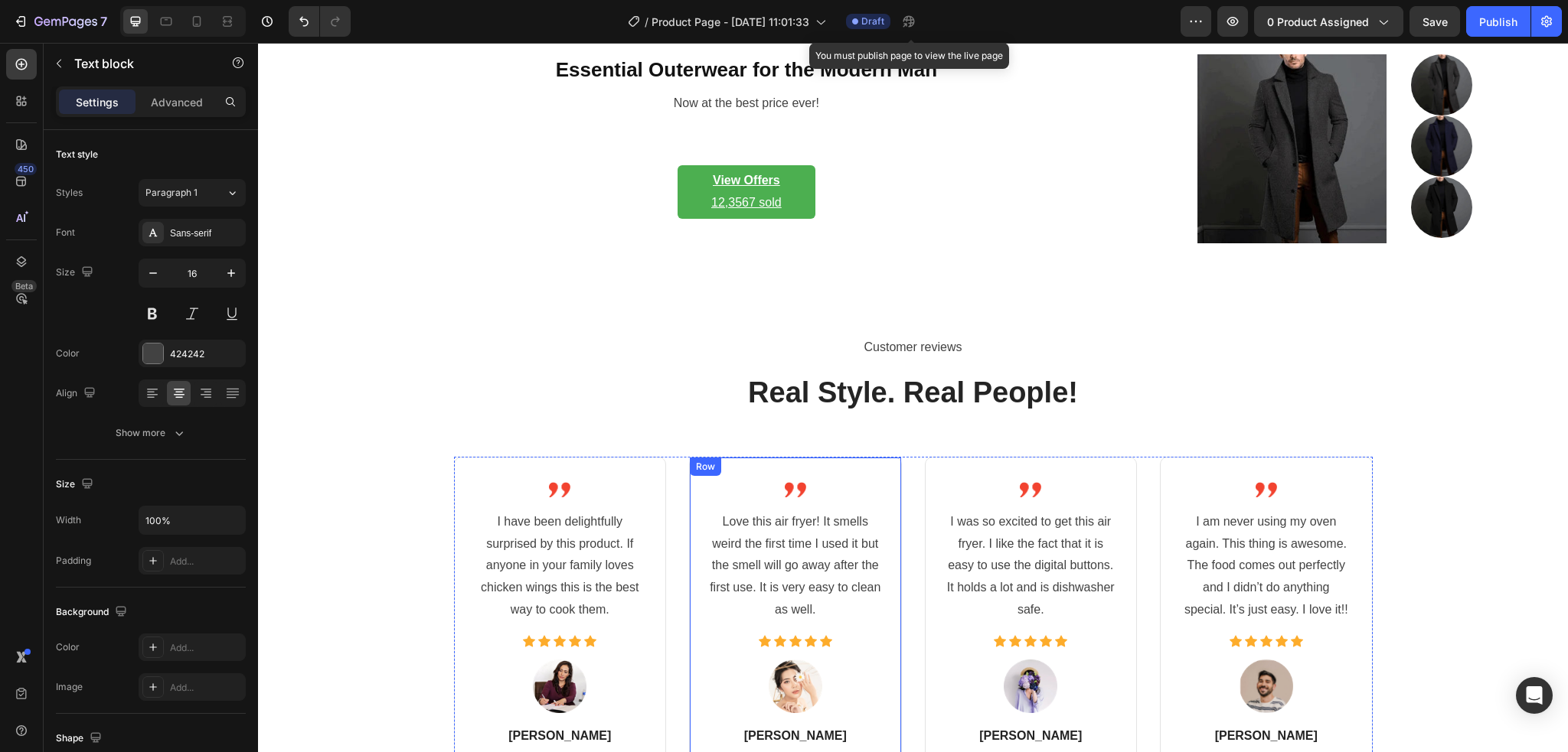
scroll to position [2754, 0]
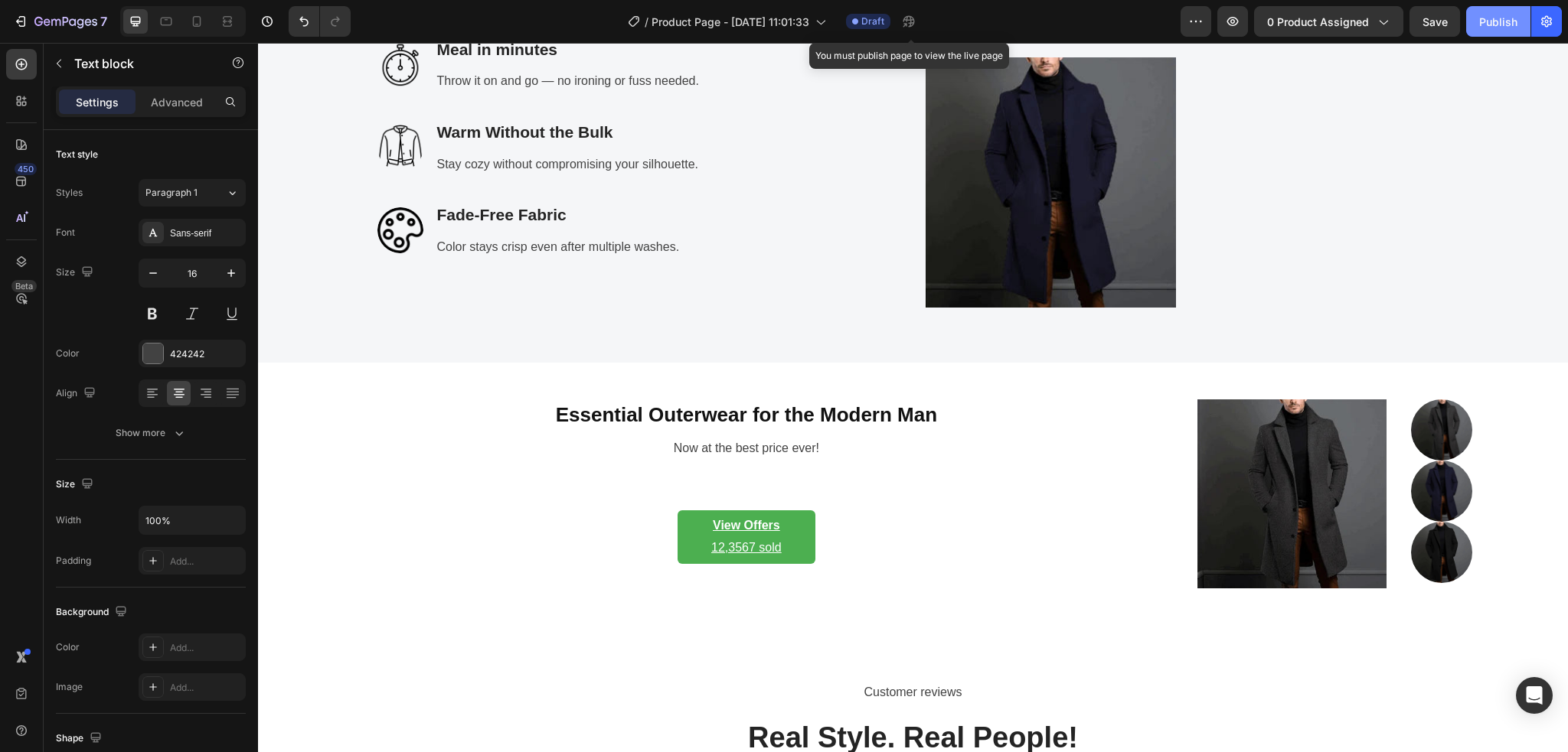
click at [1499, 26] on div "Publish" at bounding box center [1497, 22] width 38 height 16
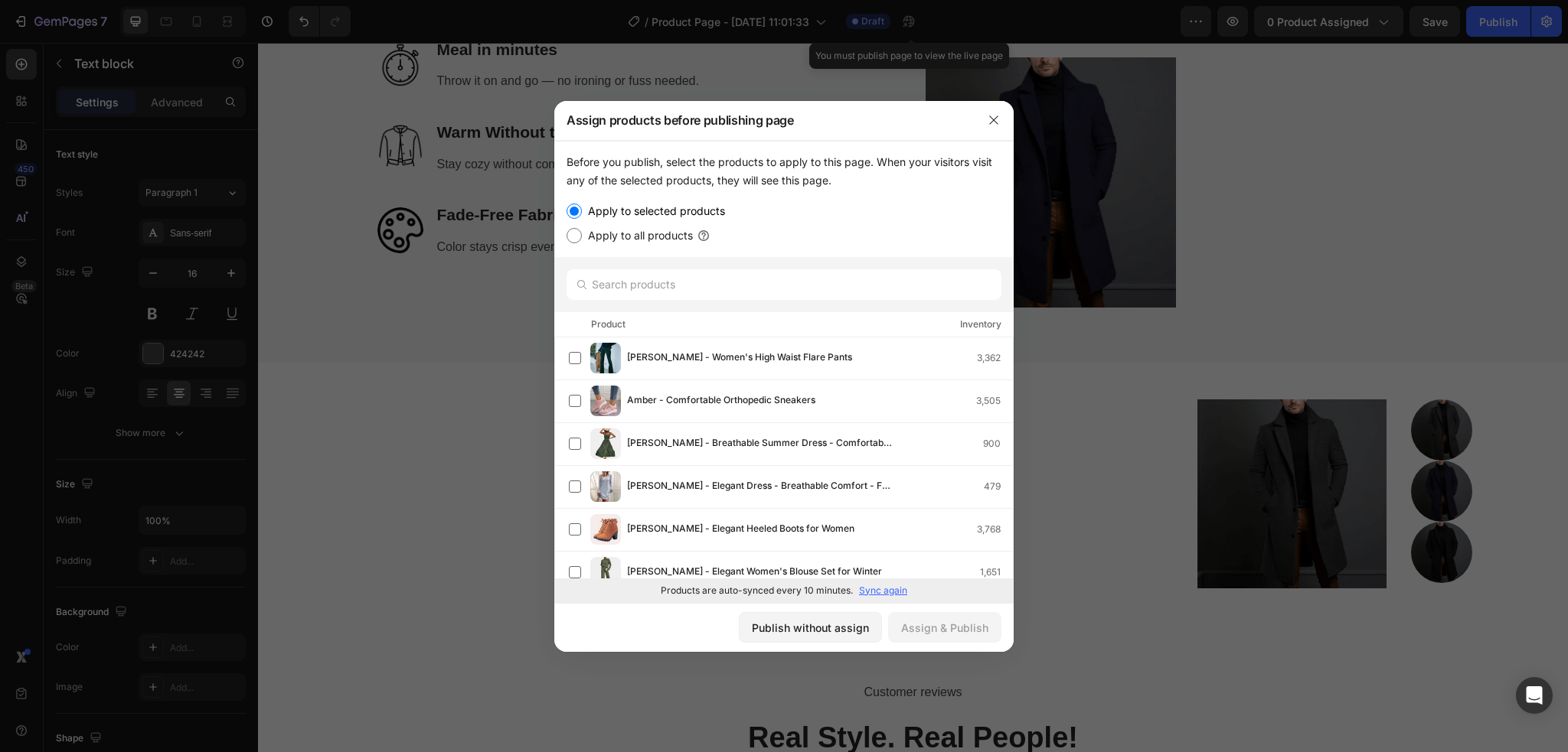
click at [597, 209] on label "Apply to selected products" at bounding box center [653, 211] width 143 height 19
click at [582, 209] on input "Apply to selected products" at bounding box center [574, 212] width 16 height 16
click at [578, 215] on input "Apply to selected products" at bounding box center [574, 212] width 16 height 16
click at [576, 235] on input "Apply to all products" at bounding box center [574, 236] width 16 height 16
radio input "true"
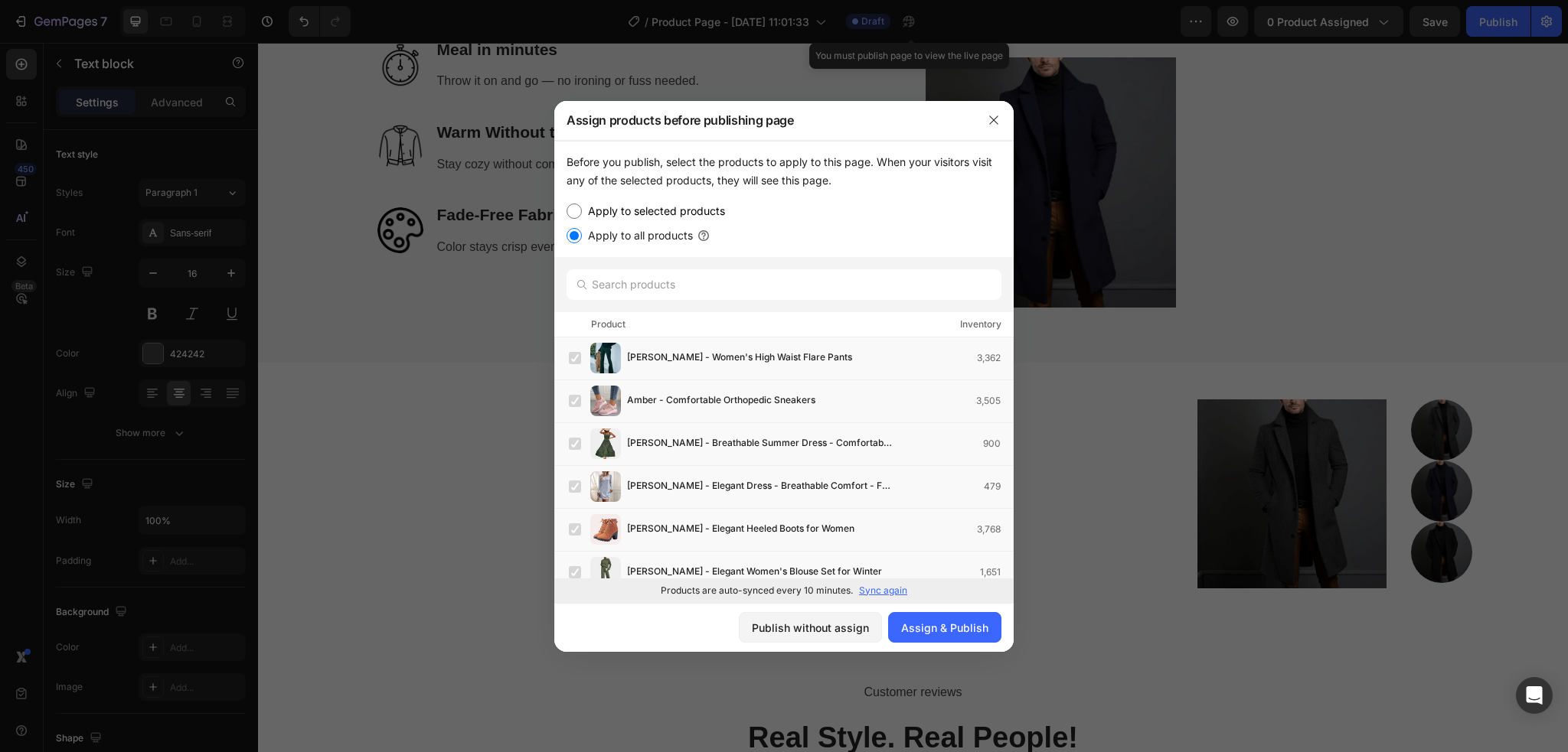
click at [576, 205] on input "Apply to selected products" at bounding box center [574, 212] width 16 height 16
radio input "true"
click at [993, 130] on button "button" at bounding box center [993, 120] width 25 height 25
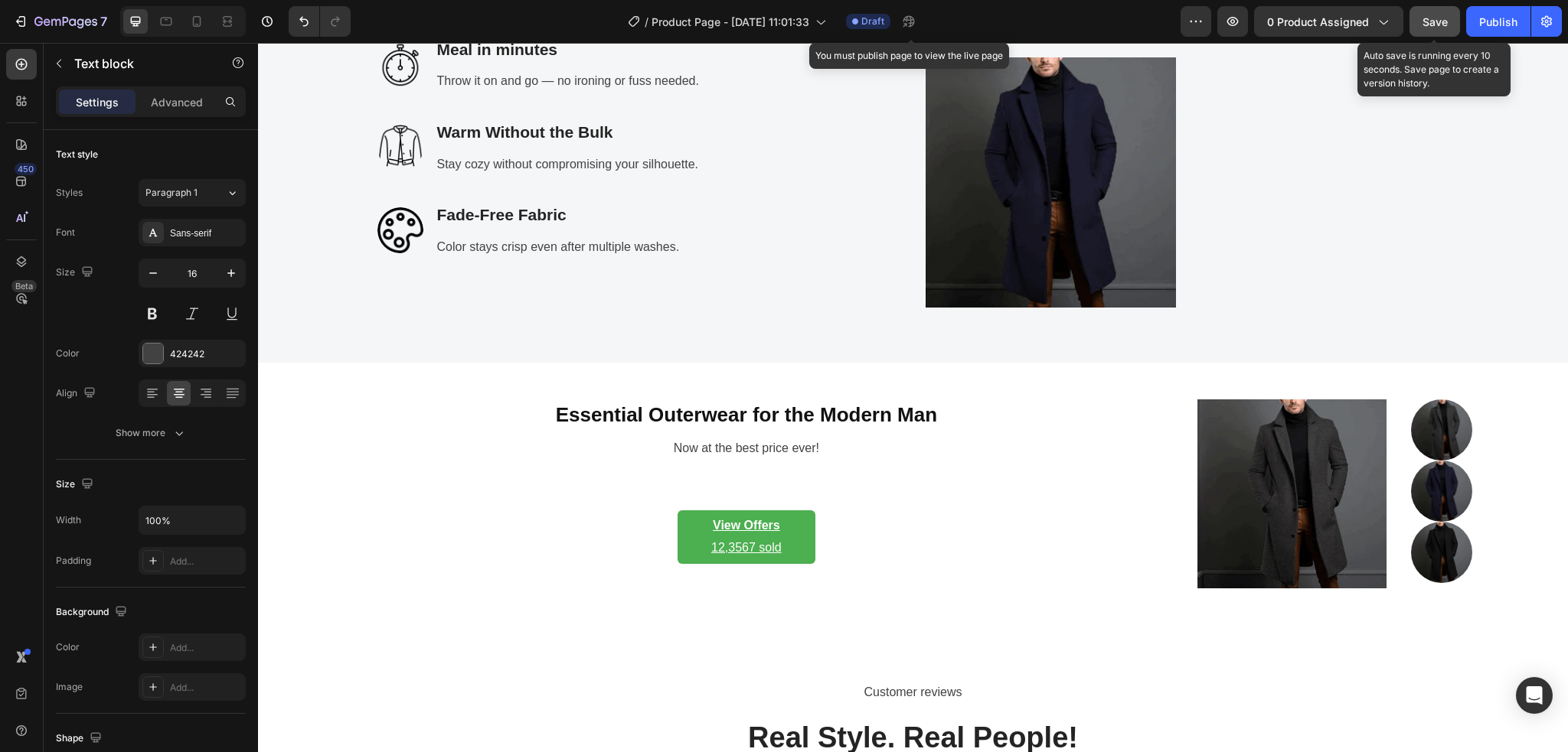
click at [1436, 25] on span "Save" at bounding box center [1435, 22] width 26 height 13
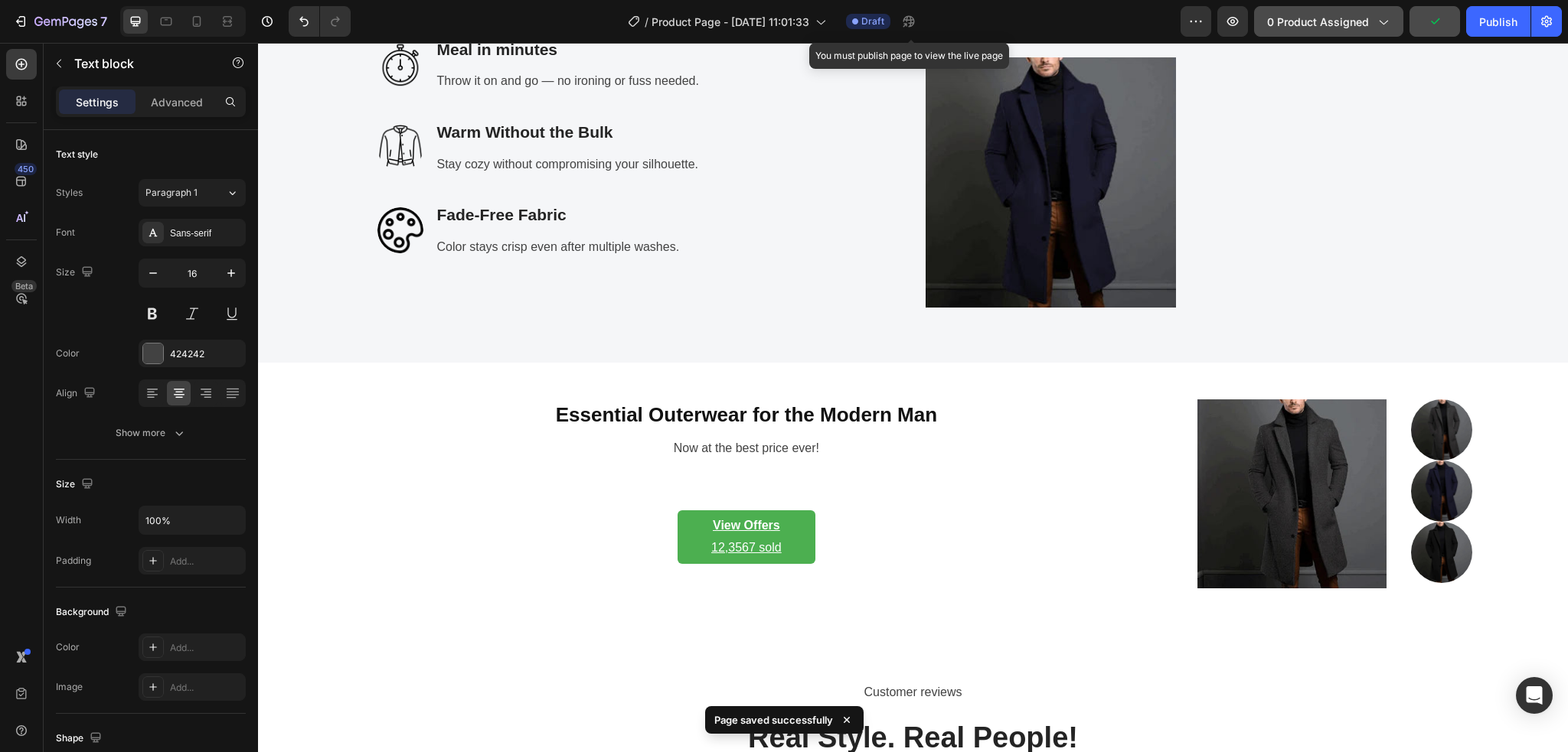
click at [1332, 25] on span "0 product assigned" at bounding box center [1317, 22] width 101 height 16
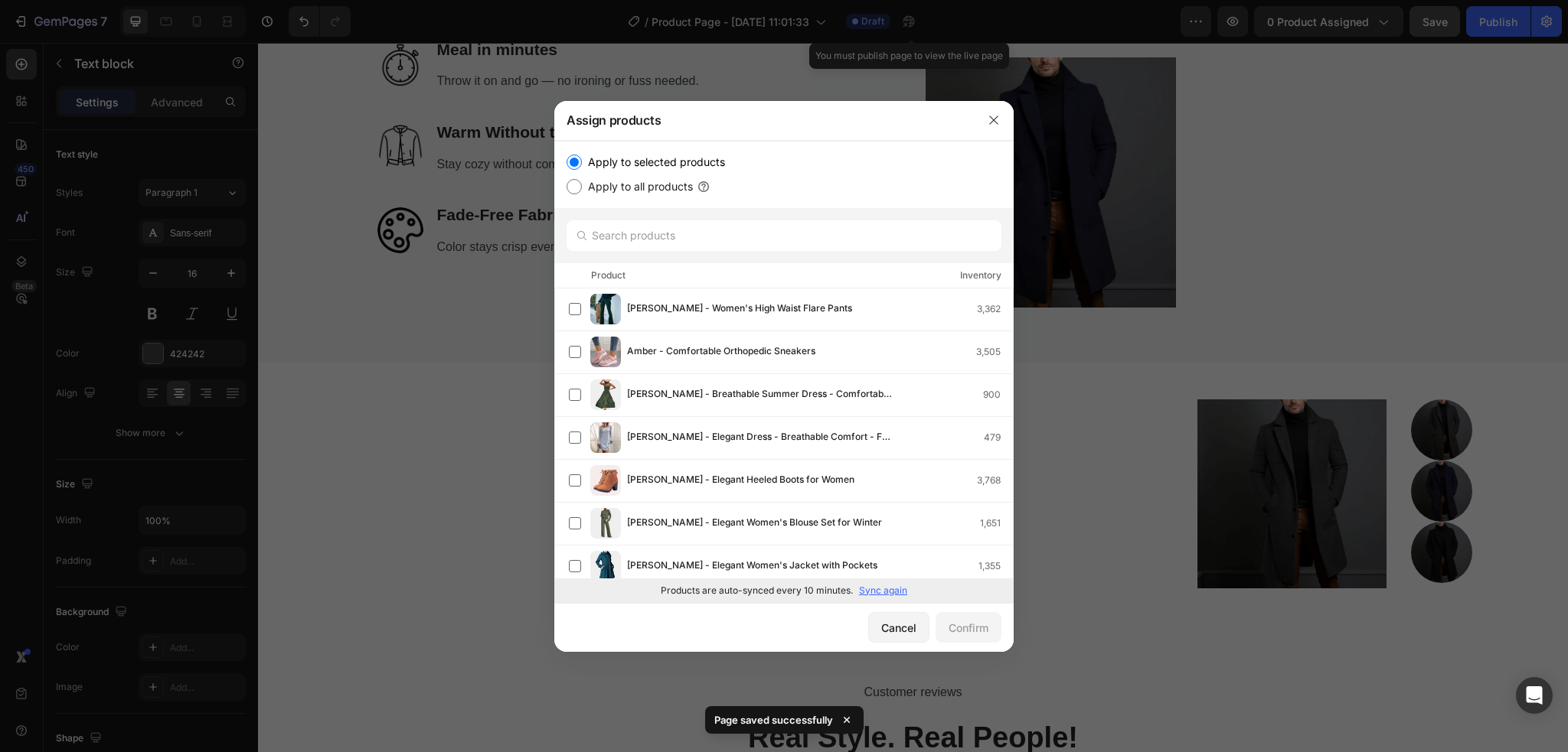
click at [1345, 150] on div at bounding box center [784, 376] width 1568 height 752
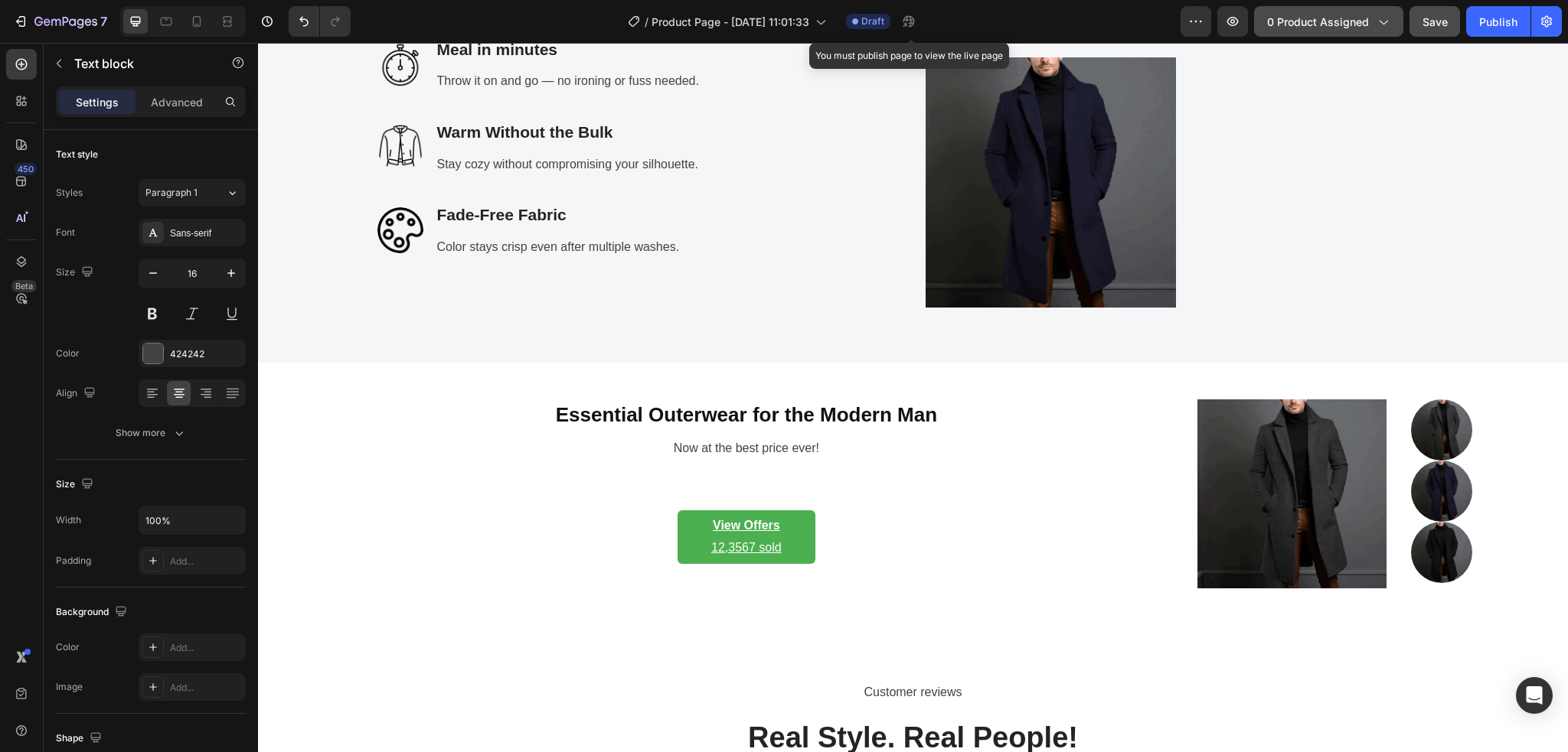
click at [1296, 26] on span "0 product assigned" at bounding box center [1317, 22] width 101 height 16
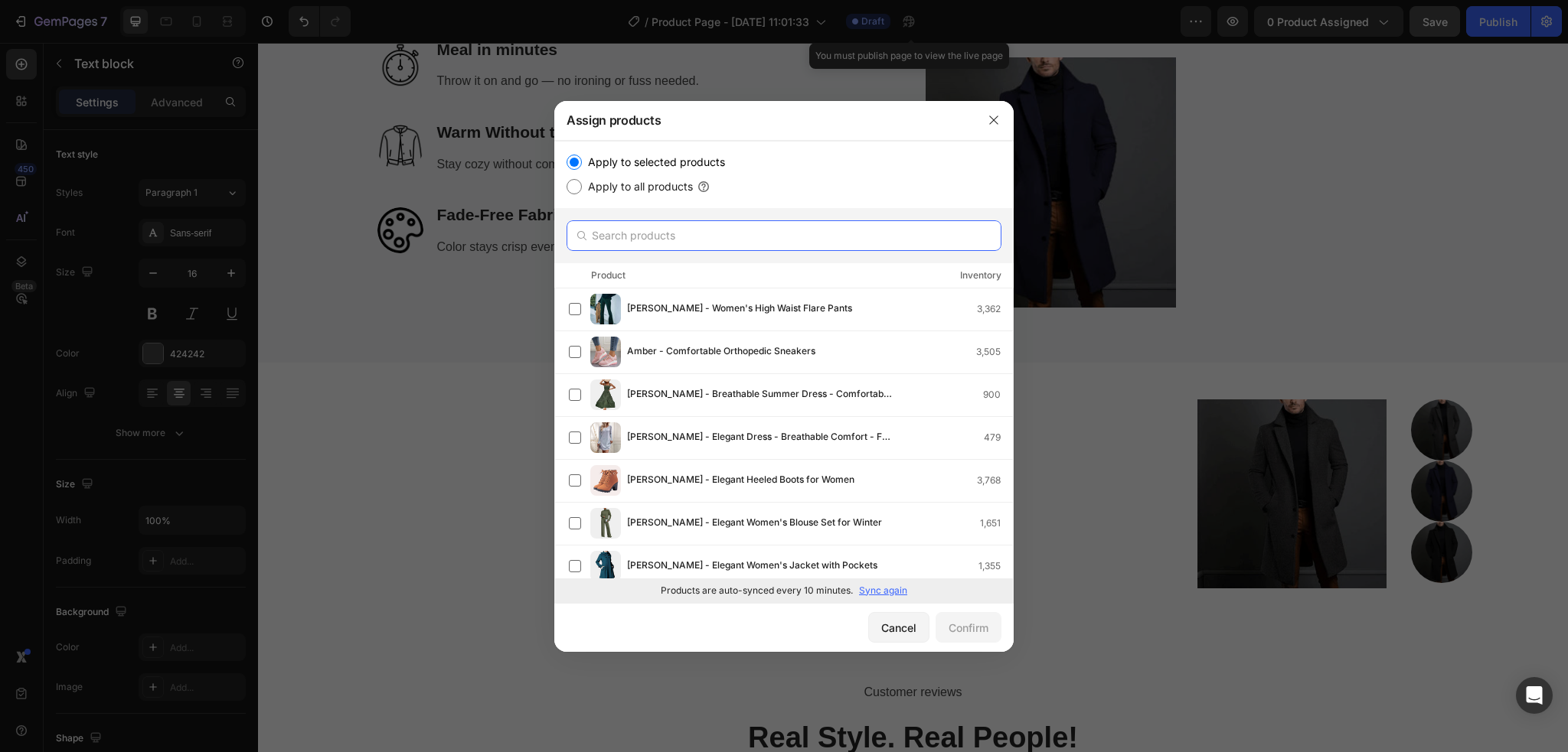
click at [668, 246] on input "text" at bounding box center [783, 235] width 434 height 31
paste input "Regular price£19.00"
type input "Regular price£19.00"
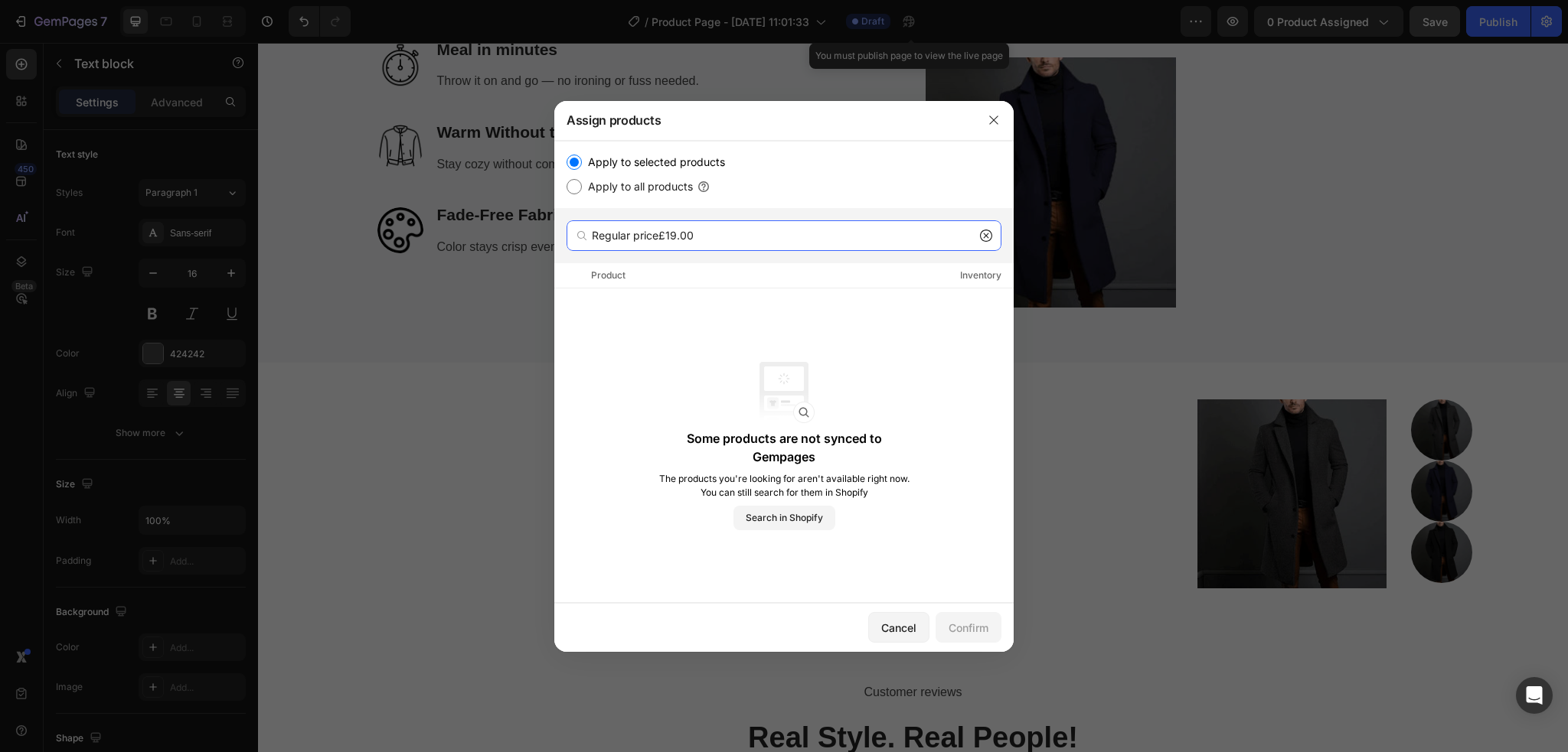
drag, startPoint x: 702, startPoint y: 244, endPoint x: 534, endPoint y: 244, distance: 168.0
click at [534, 244] on div "Assign products Apply to selected products Apply to all products Regular price£…" at bounding box center [784, 376] width 1568 height 752
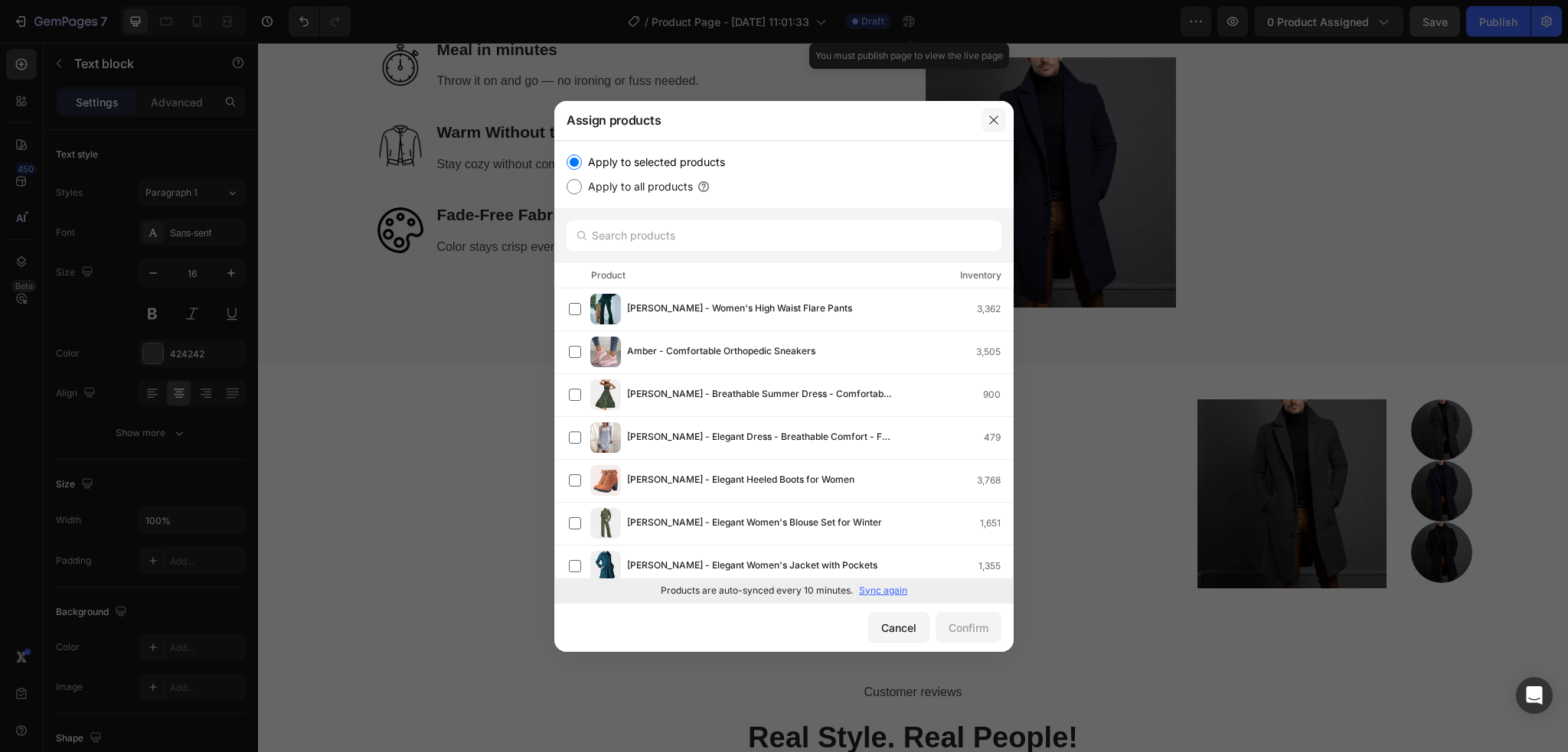
drag, startPoint x: 1002, startPoint y: 125, endPoint x: 774, endPoint y: 187, distance: 236.3
click at [1002, 125] on button "button" at bounding box center [993, 120] width 25 height 25
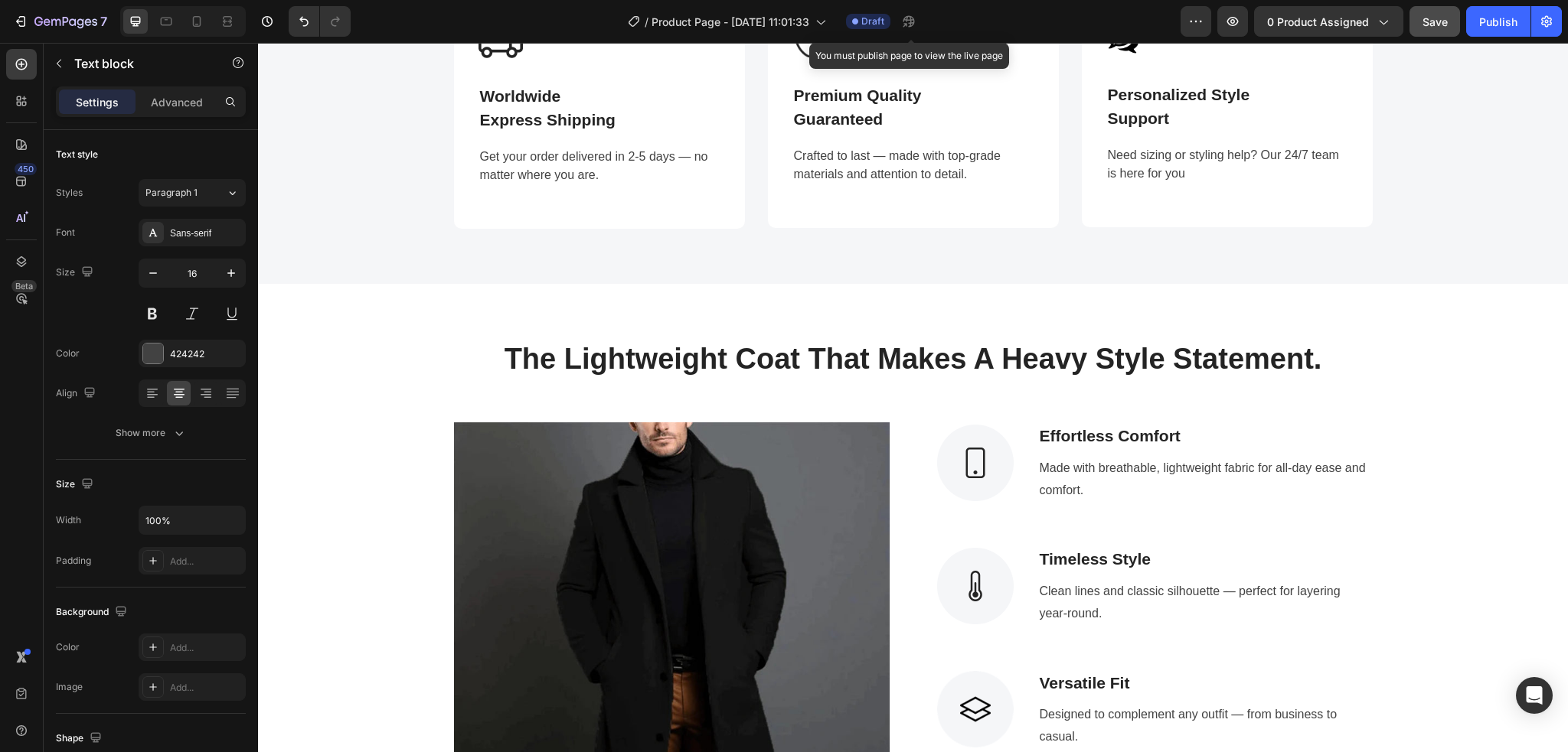
scroll to position [0, 0]
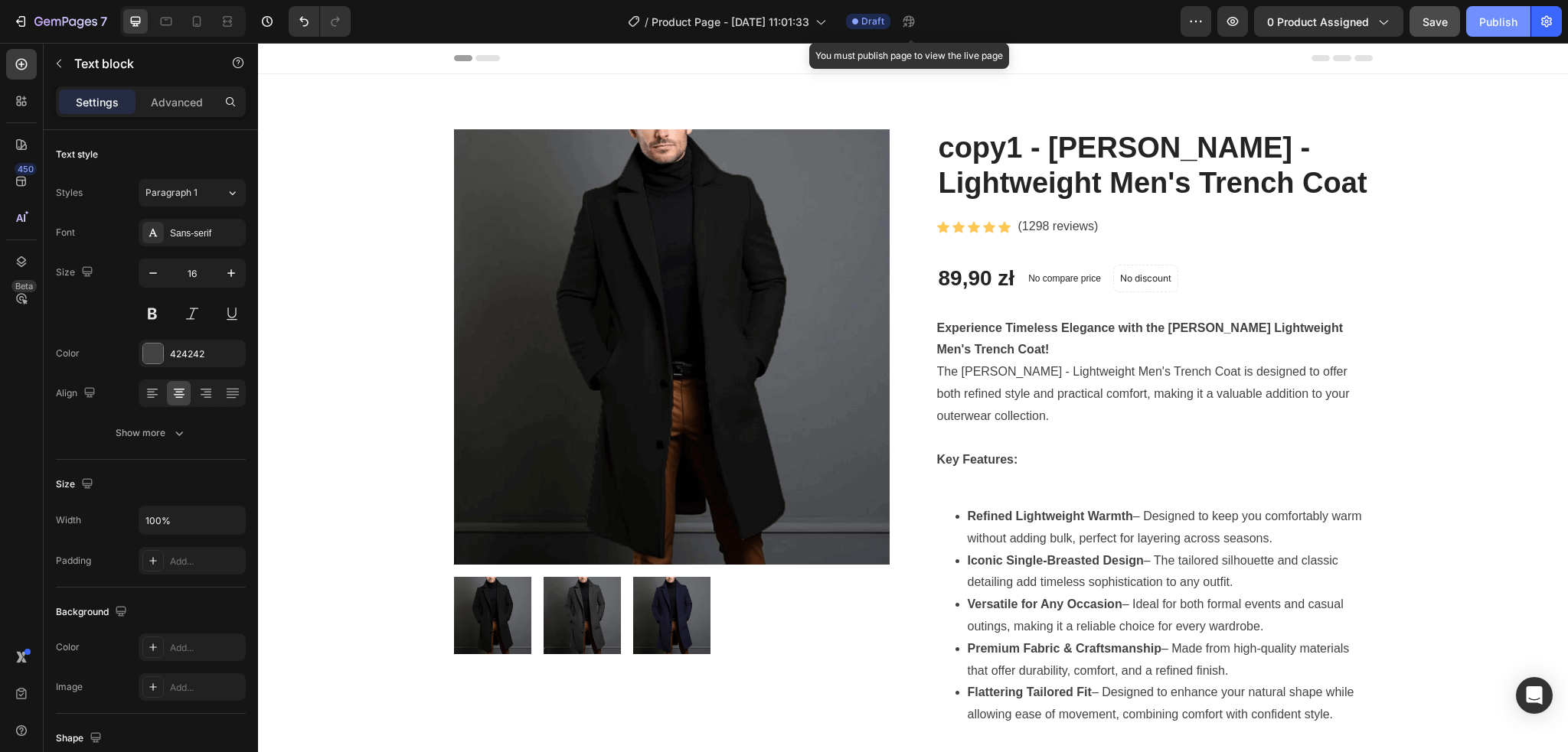
click at [1495, 28] on div "Publish" at bounding box center [1497, 22] width 38 height 16
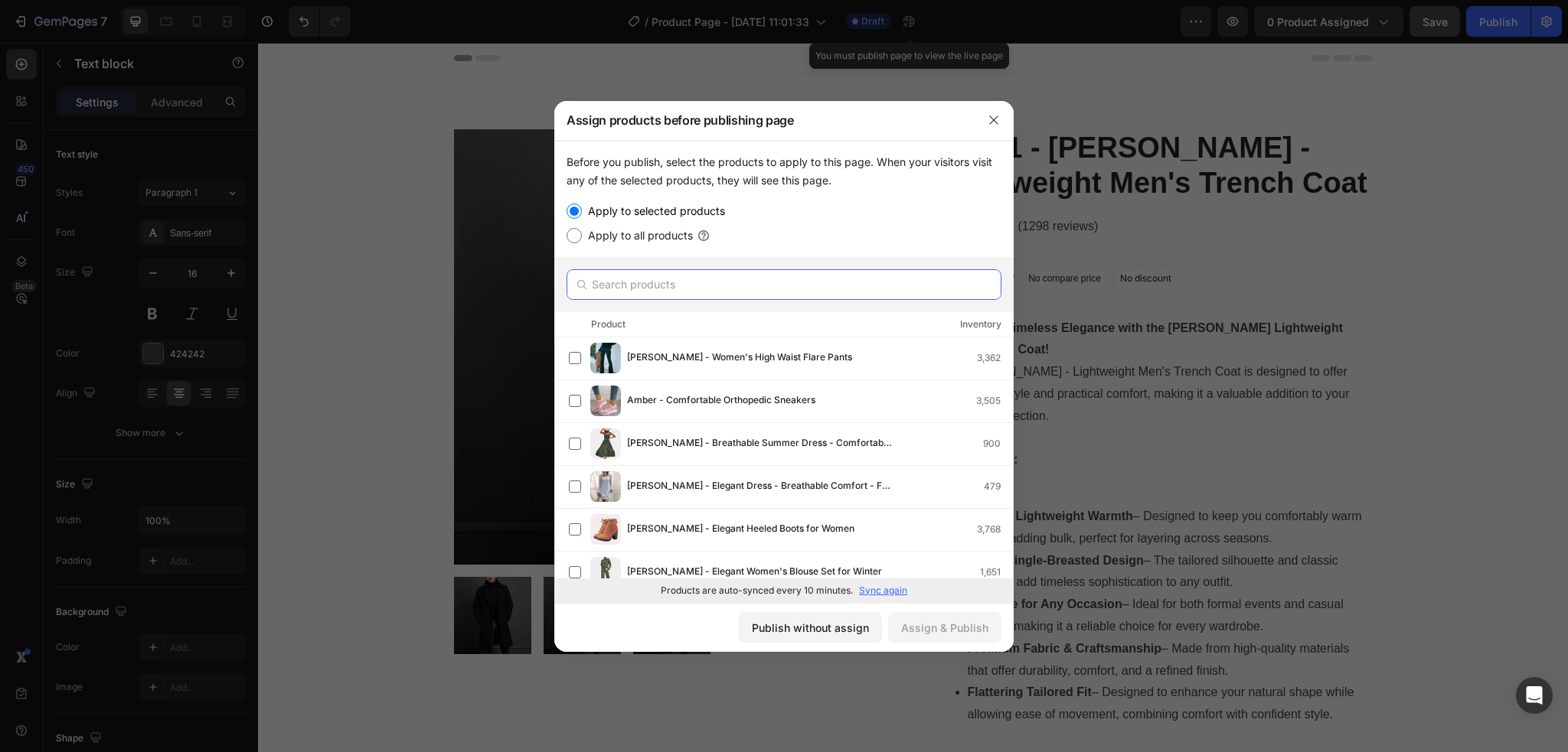
click at [677, 291] on input "text" at bounding box center [783, 284] width 434 height 31
paste input "copy1 - Asher - Lightweight Men's Trench Coat"
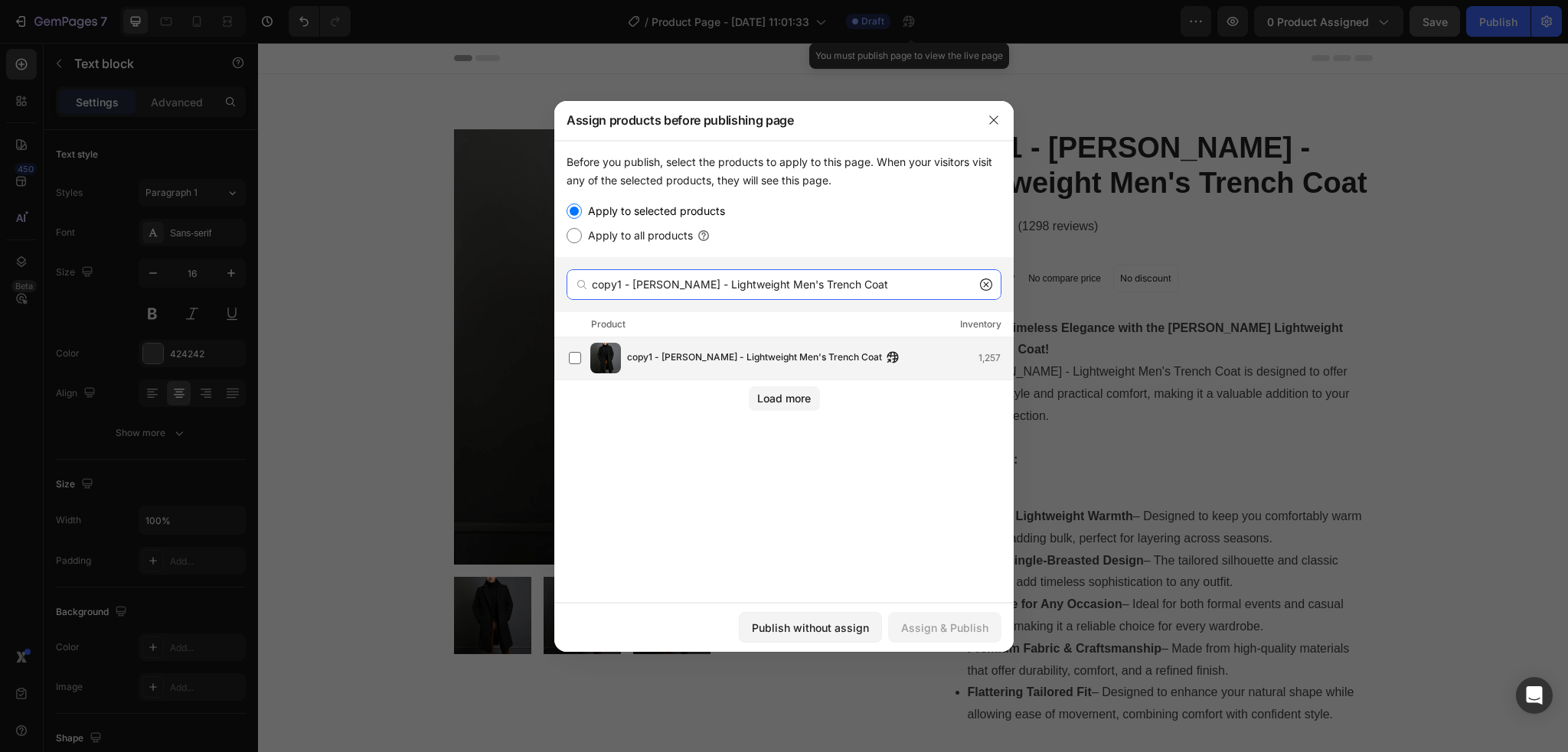
type input "copy1 - Asher - Lightweight Men's Trench Coat"
click at [656, 366] on span "copy1 - Asher - Lightweight Men's Trench Coat" at bounding box center [753, 357] width 255 height 17
click at [934, 631] on div "Assign & Publish" at bounding box center [945, 627] width 88 height 16
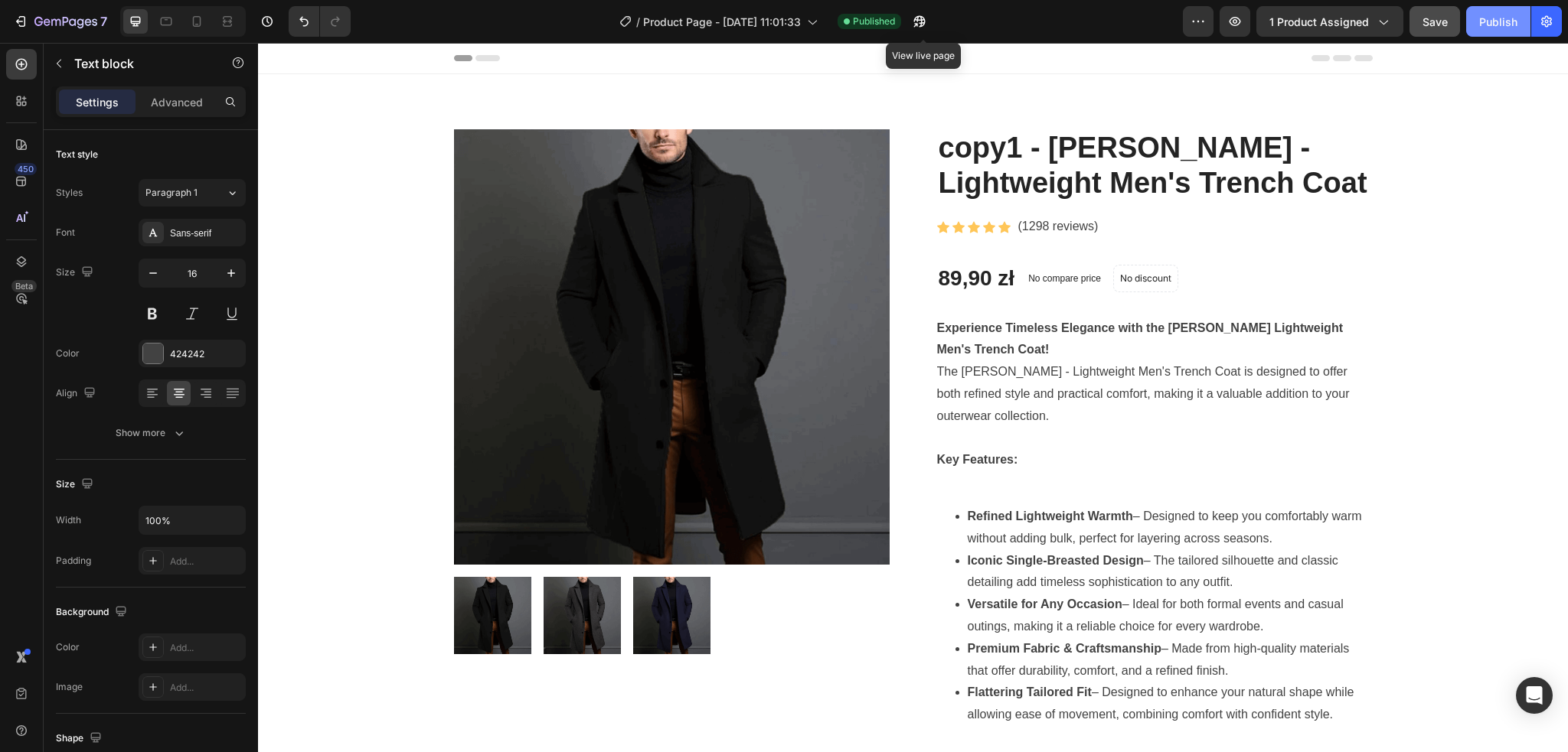
click at [1488, 32] on button "Publish" at bounding box center [1497, 21] width 64 height 31
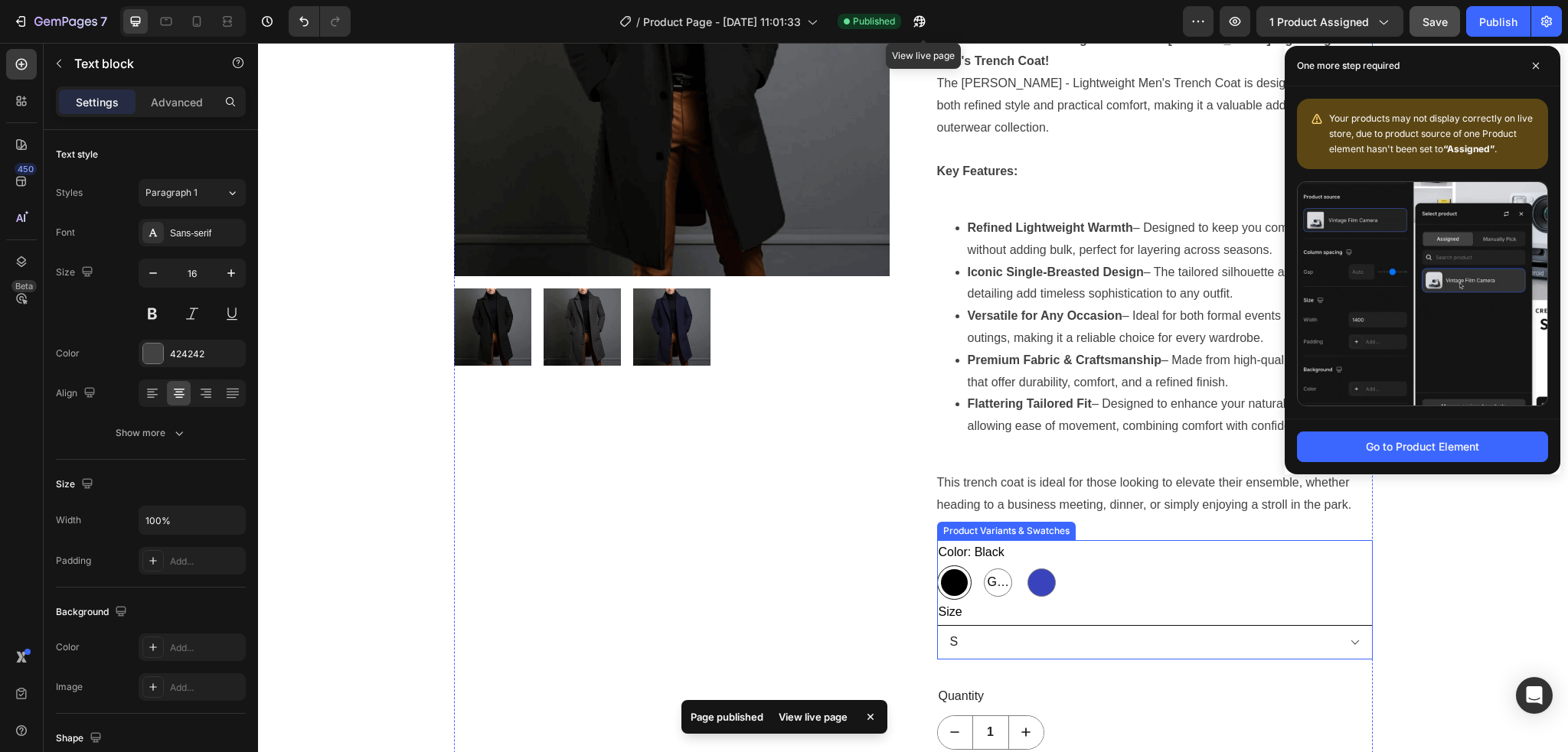
scroll to position [510, 0]
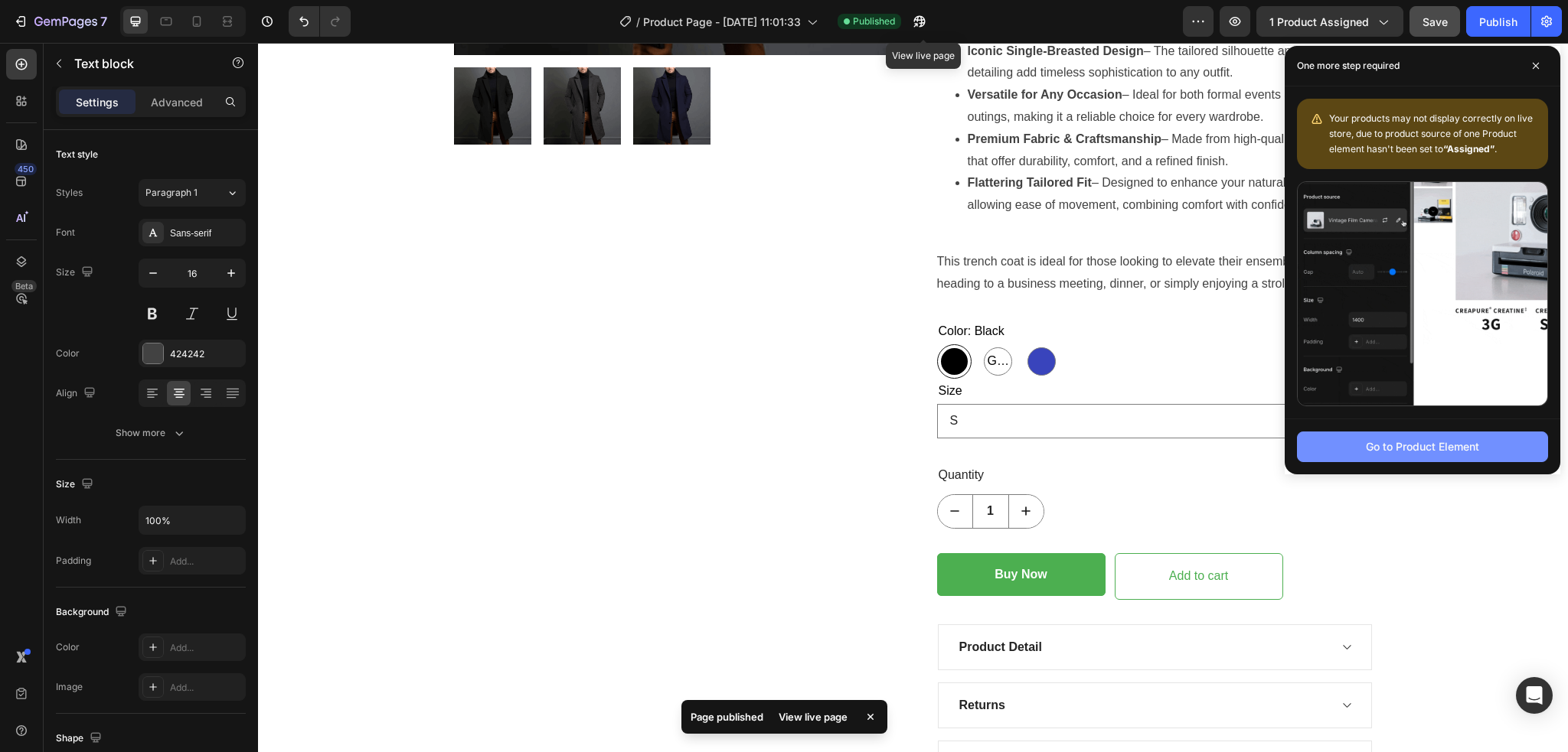
drag, startPoint x: 1408, startPoint y: 448, endPoint x: 619, endPoint y: 98, distance: 863.1
click at [1408, 448] on div "Go to Product Element" at bounding box center [1421, 446] width 113 height 16
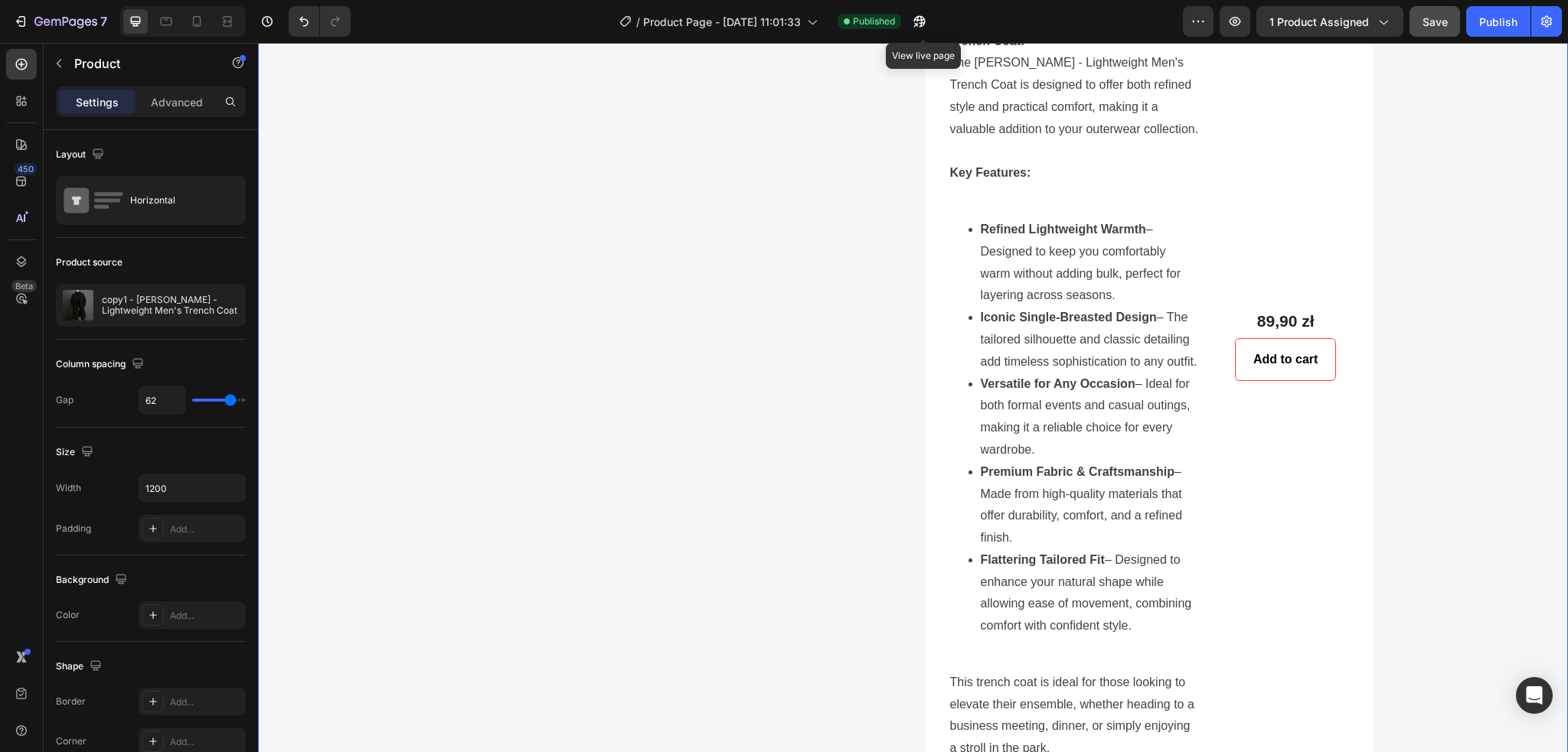
scroll to position [6151, 0]
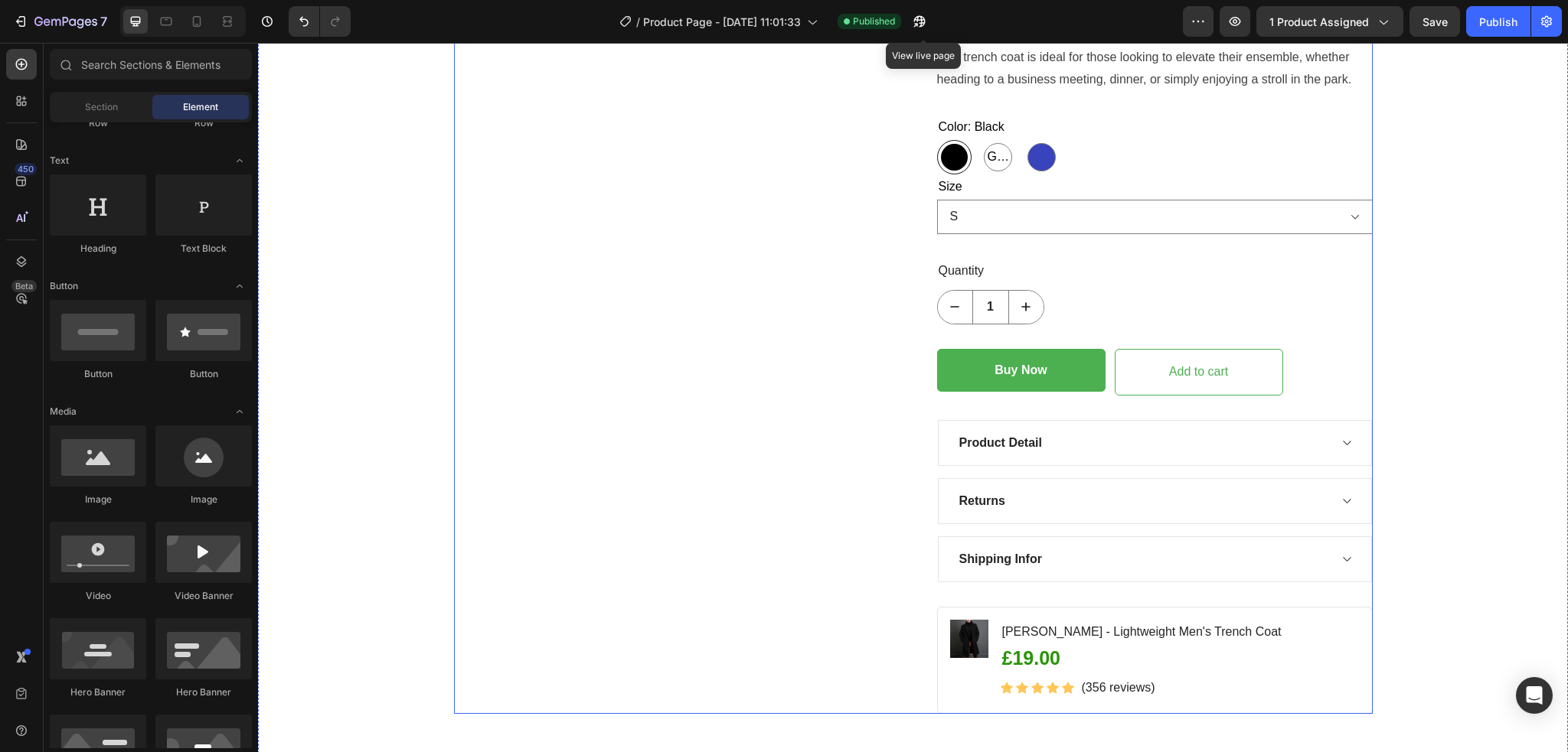
scroll to position [1121, 0]
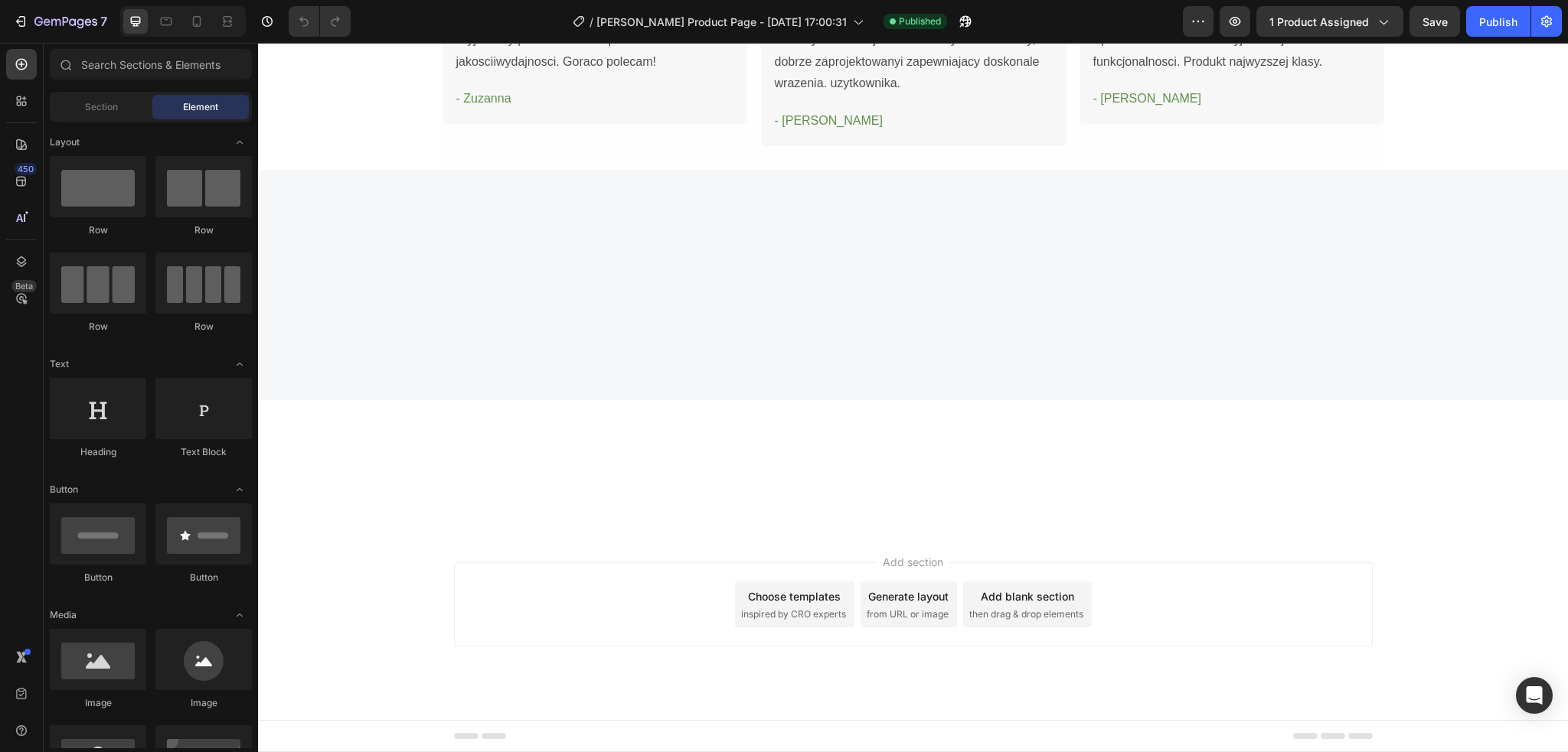
scroll to position [2754, 0]
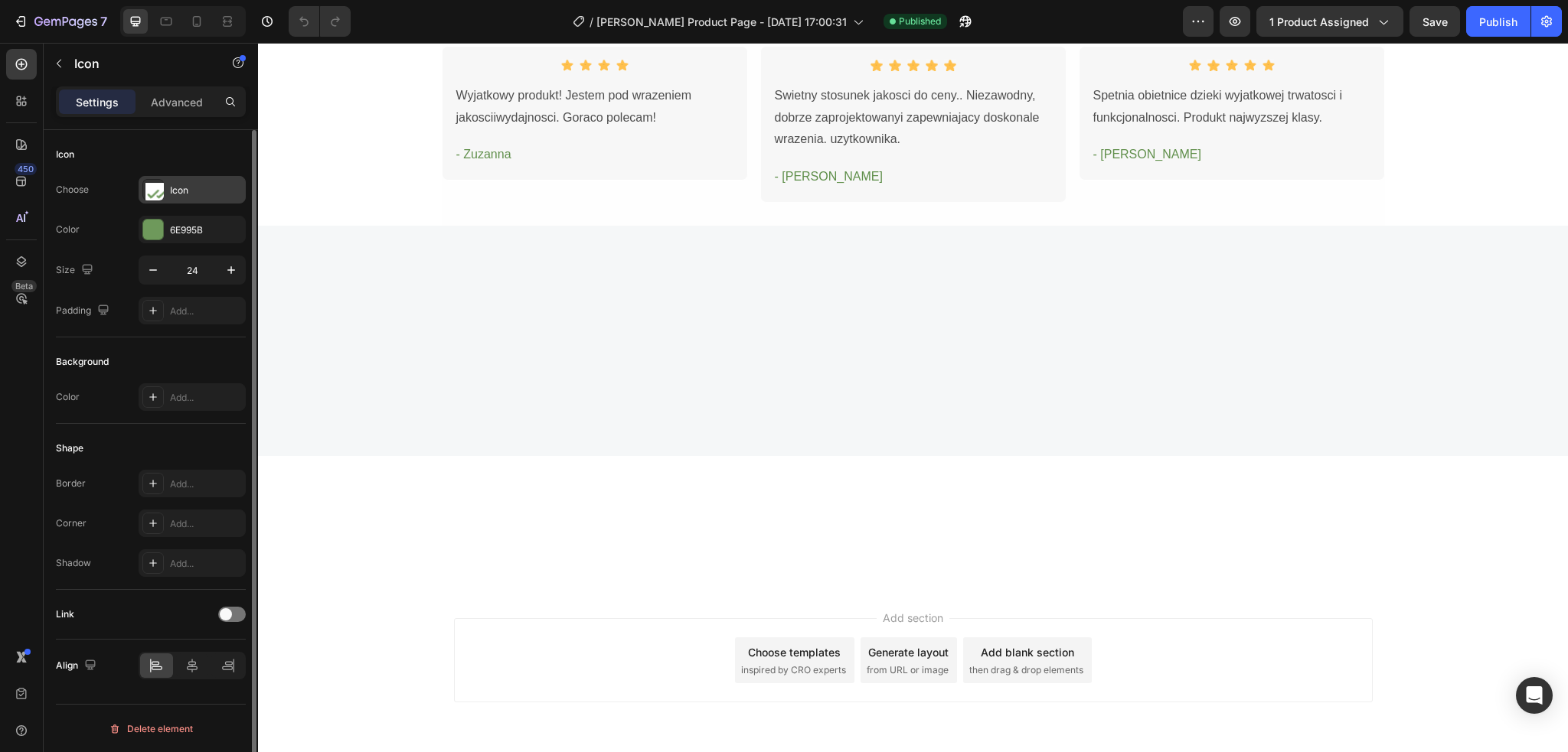
click at [156, 197] on image at bounding box center [157, 193] width 23 height 23
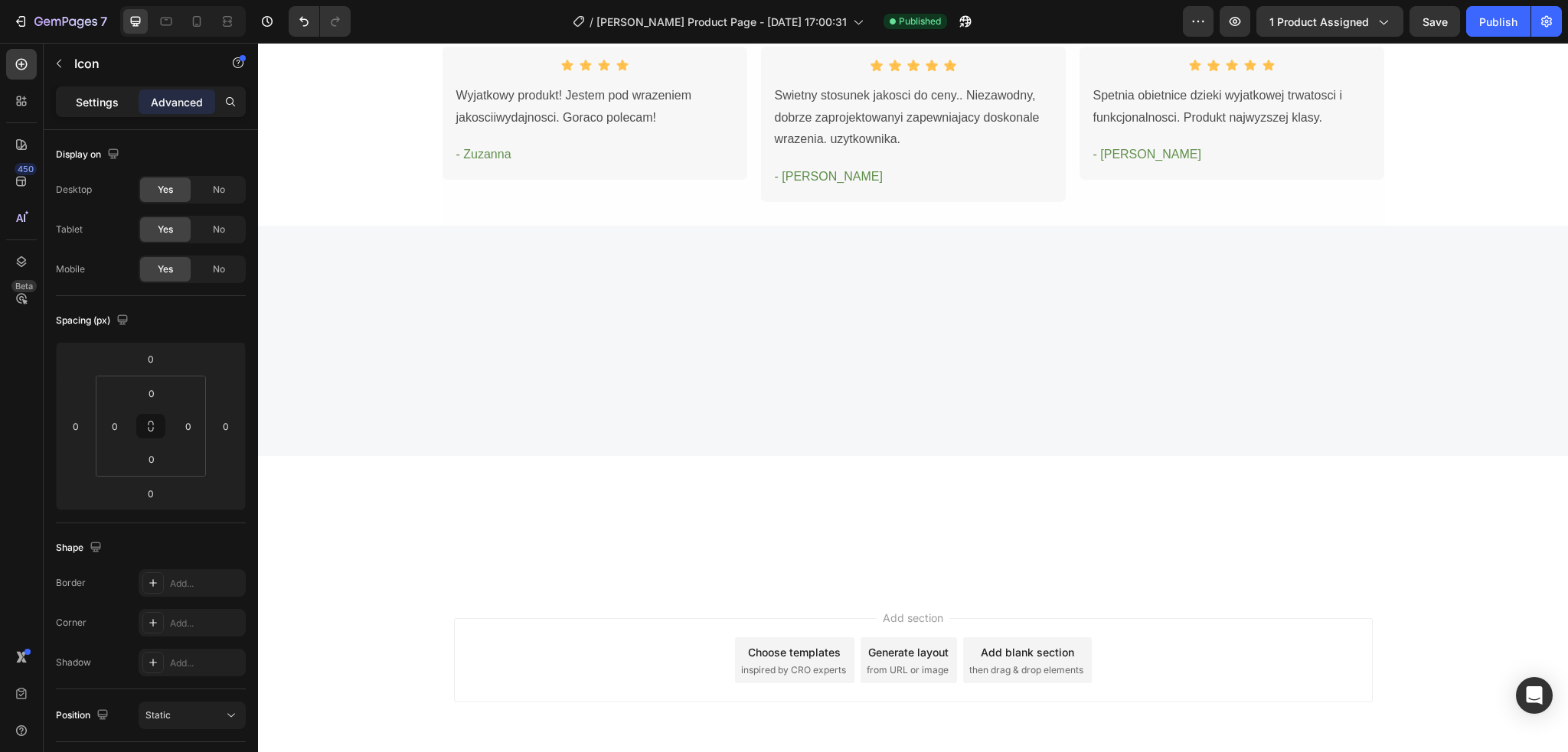
click at [95, 113] on div "Settings" at bounding box center [98, 101] width 77 height 25
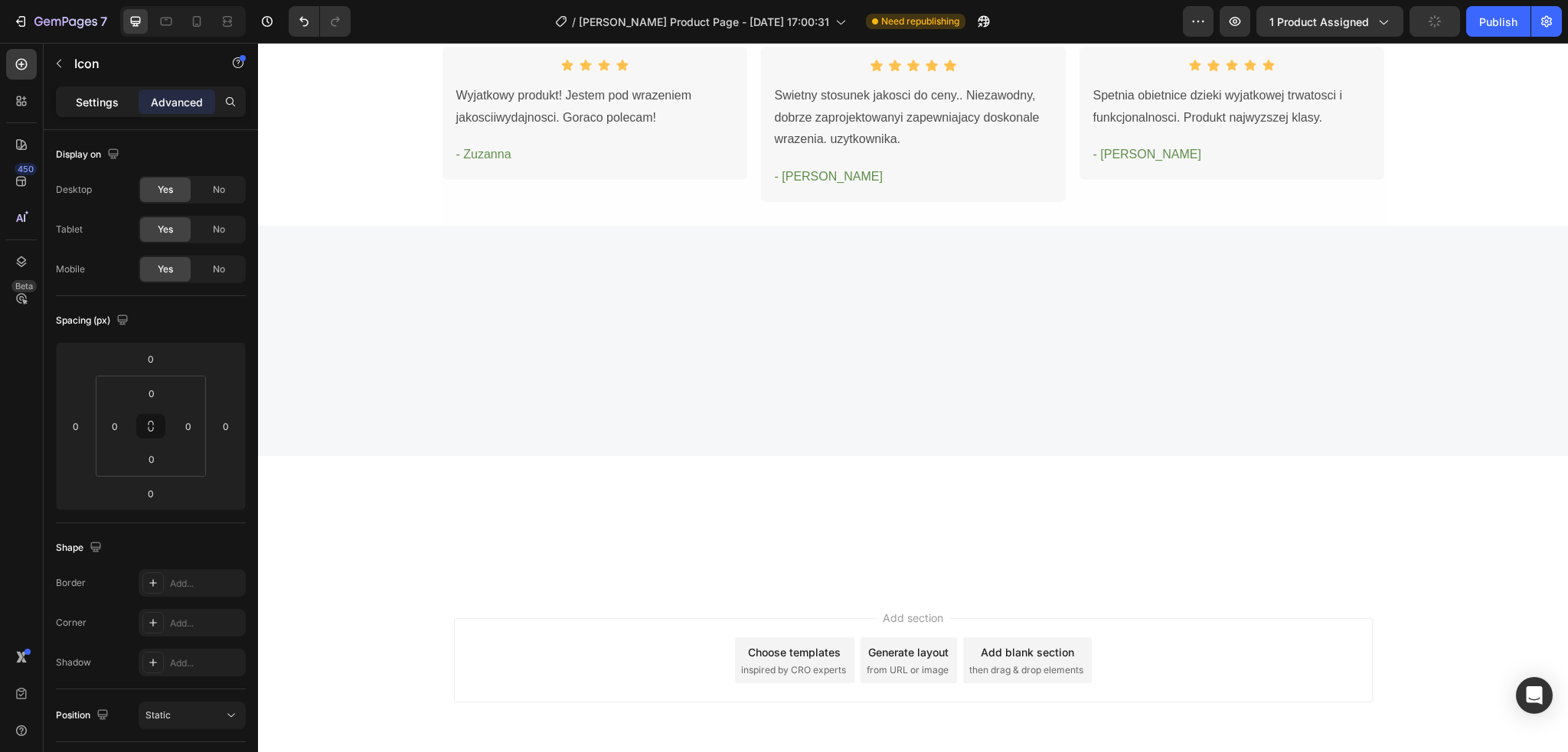
click at [110, 104] on p "Settings" at bounding box center [98, 102] width 43 height 16
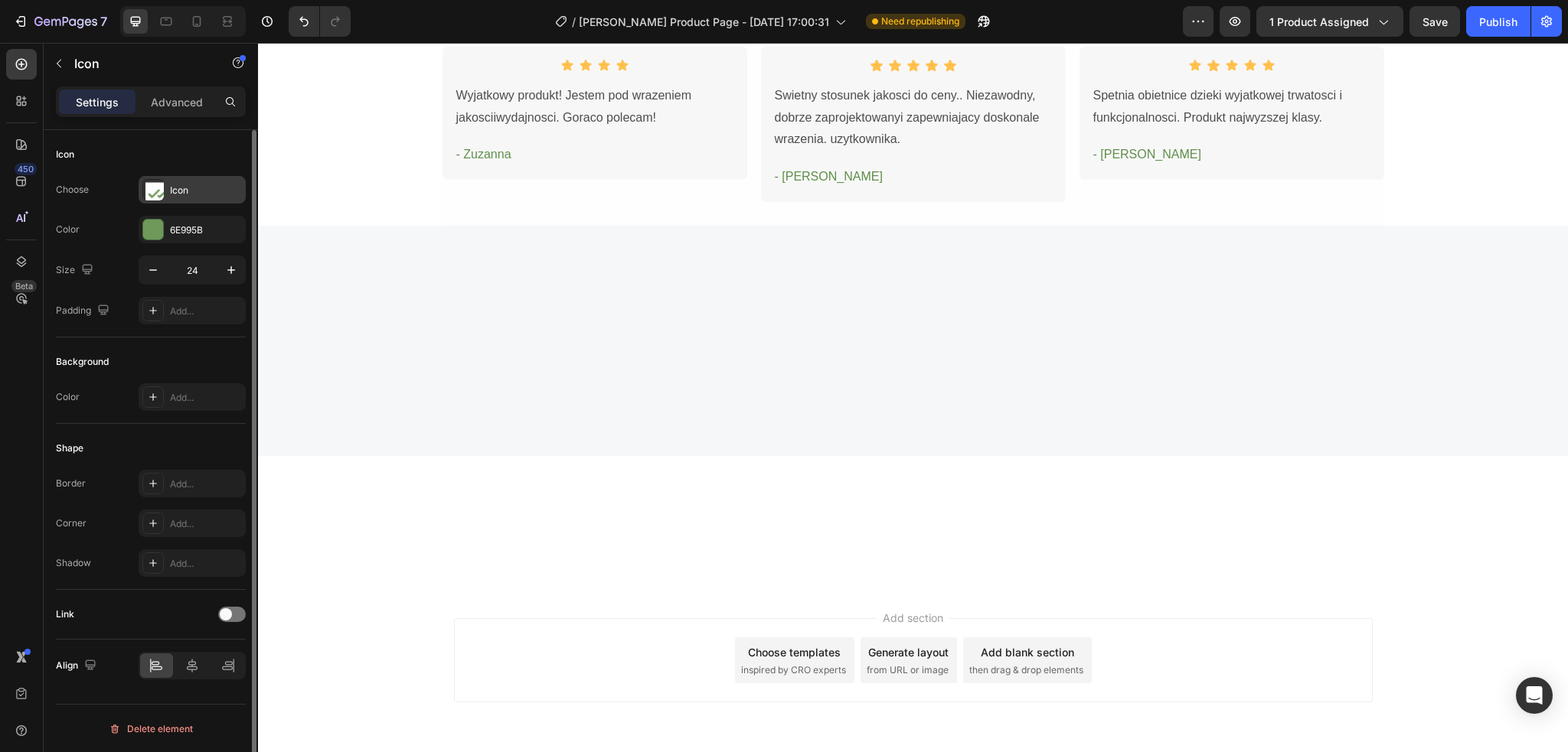
click at [150, 190] on image at bounding box center [157, 193] width 23 height 23
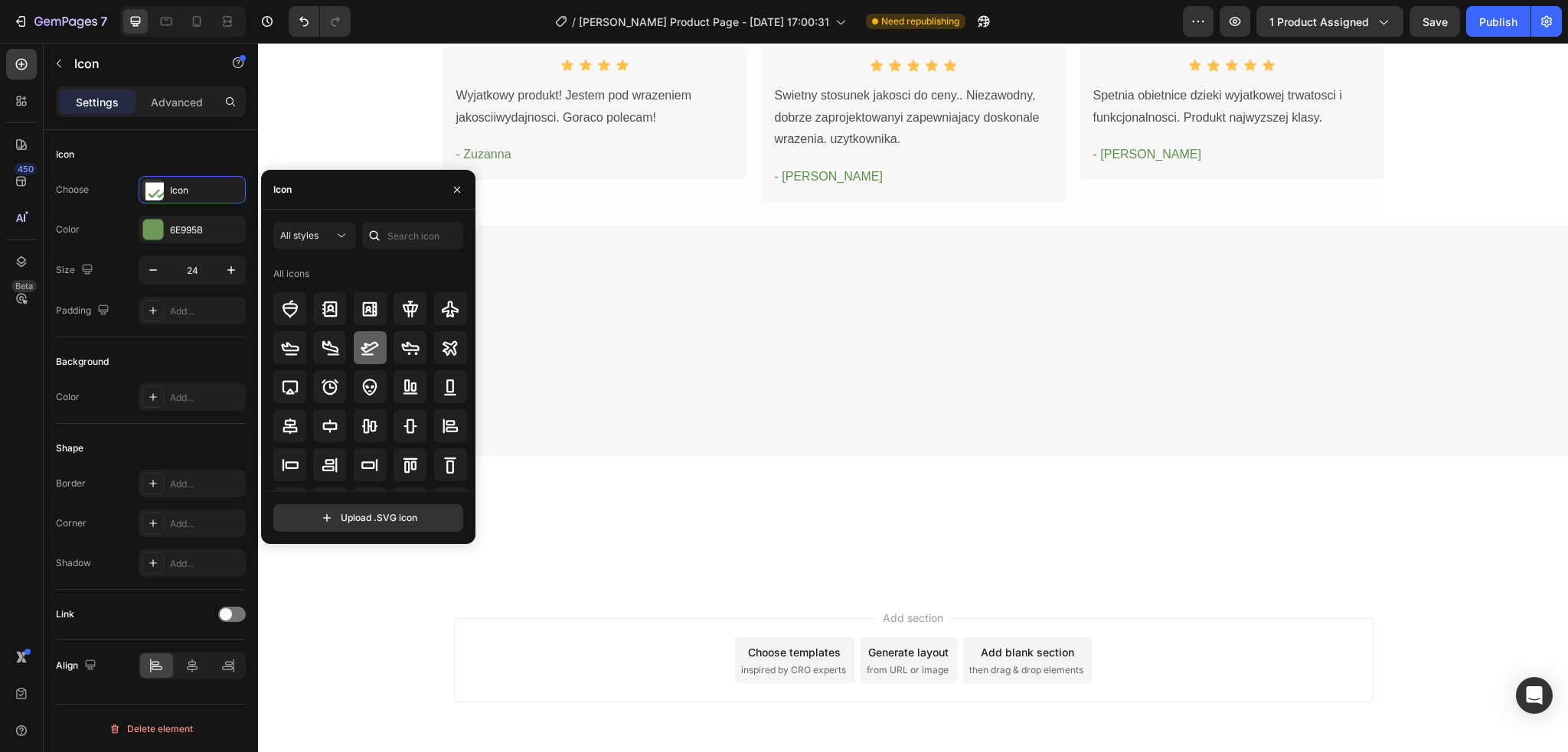
scroll to position [101, 0]
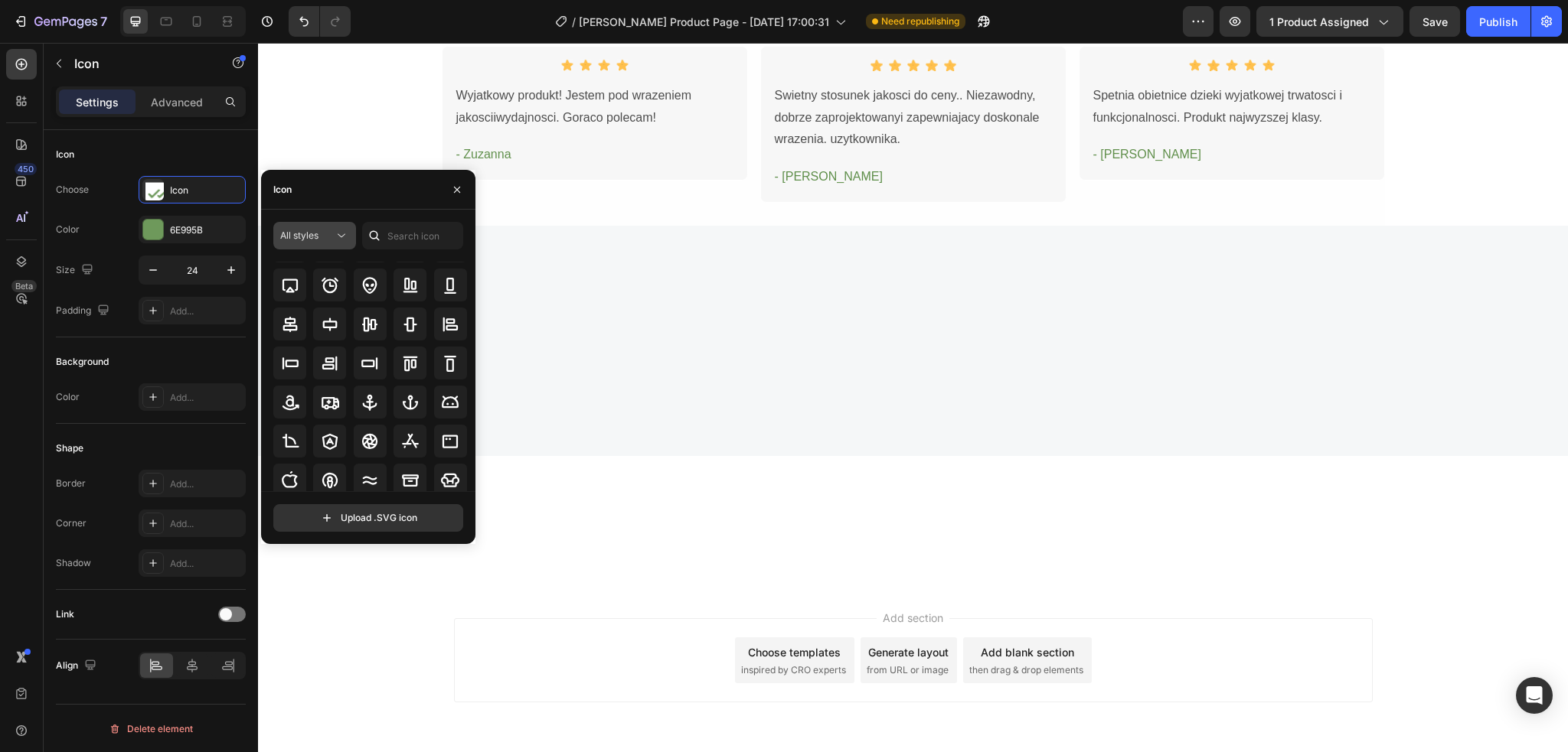
click at [337, 236] on icon at bounding box center [342, 236] width 16 height 16
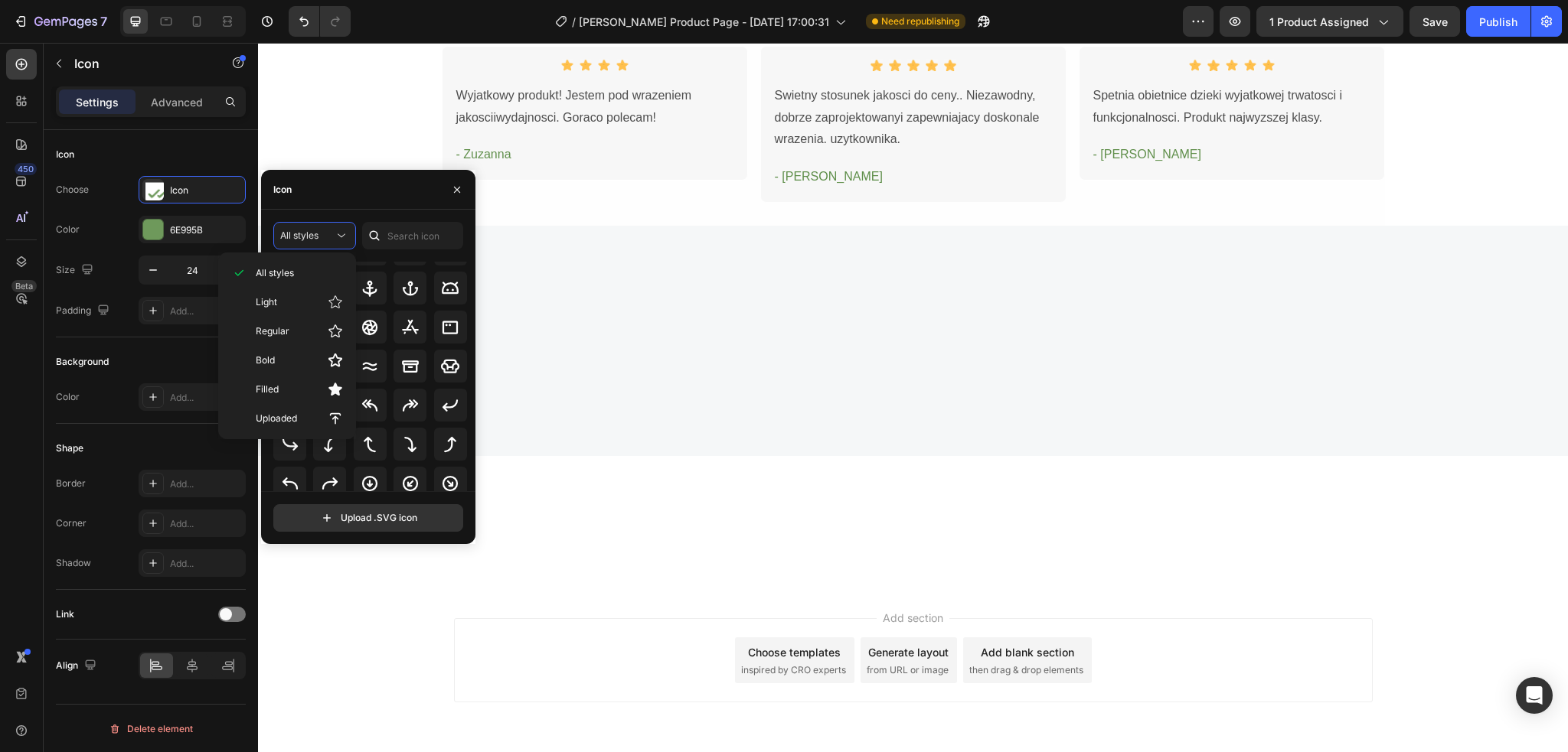
click at [389, 196] on div "Icon" at bounding box center [368, 190] width 215 height 39
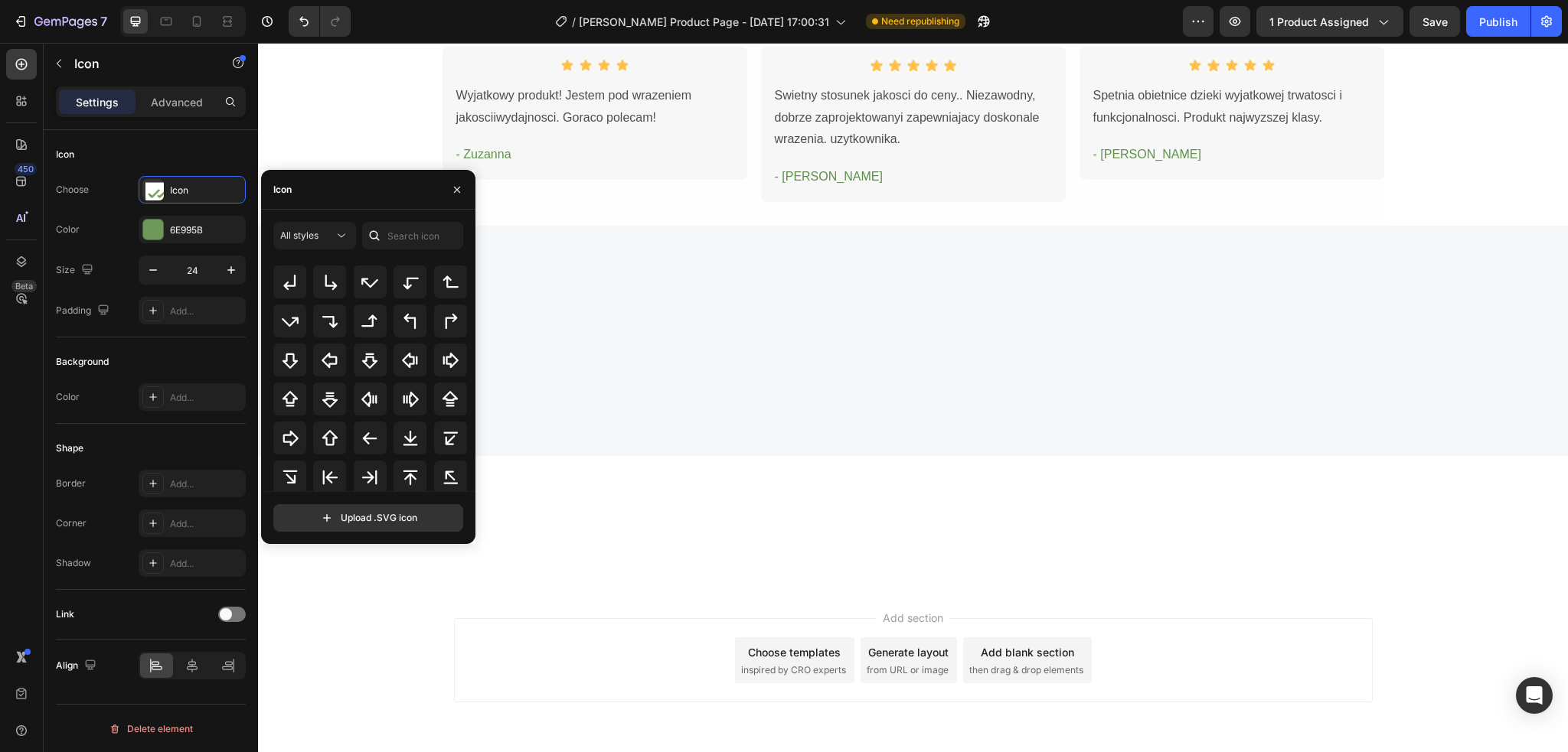
scroll to position [0, 0]
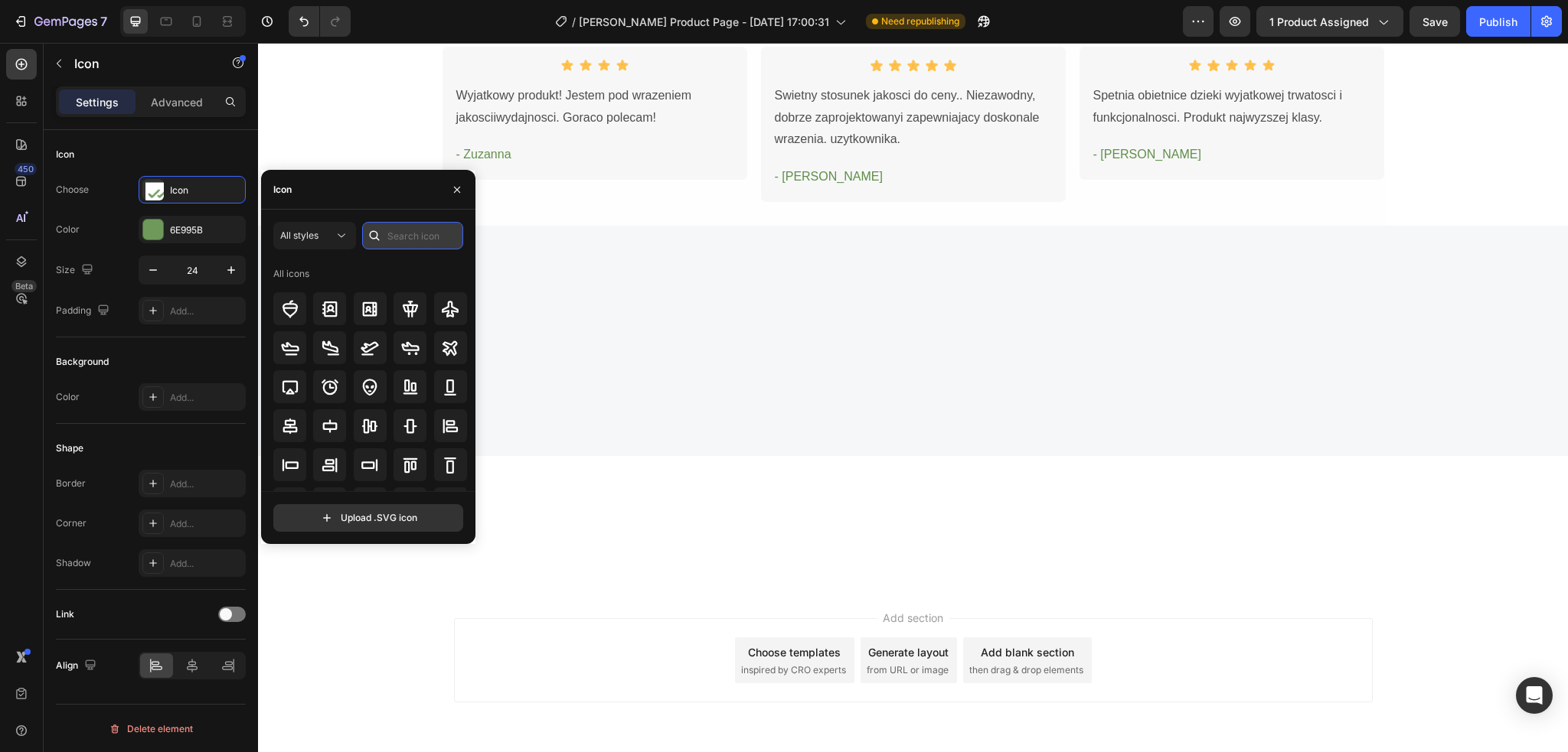
click at [403, 242] on input "text" at bounding box center [413, 235] width 101 height 28
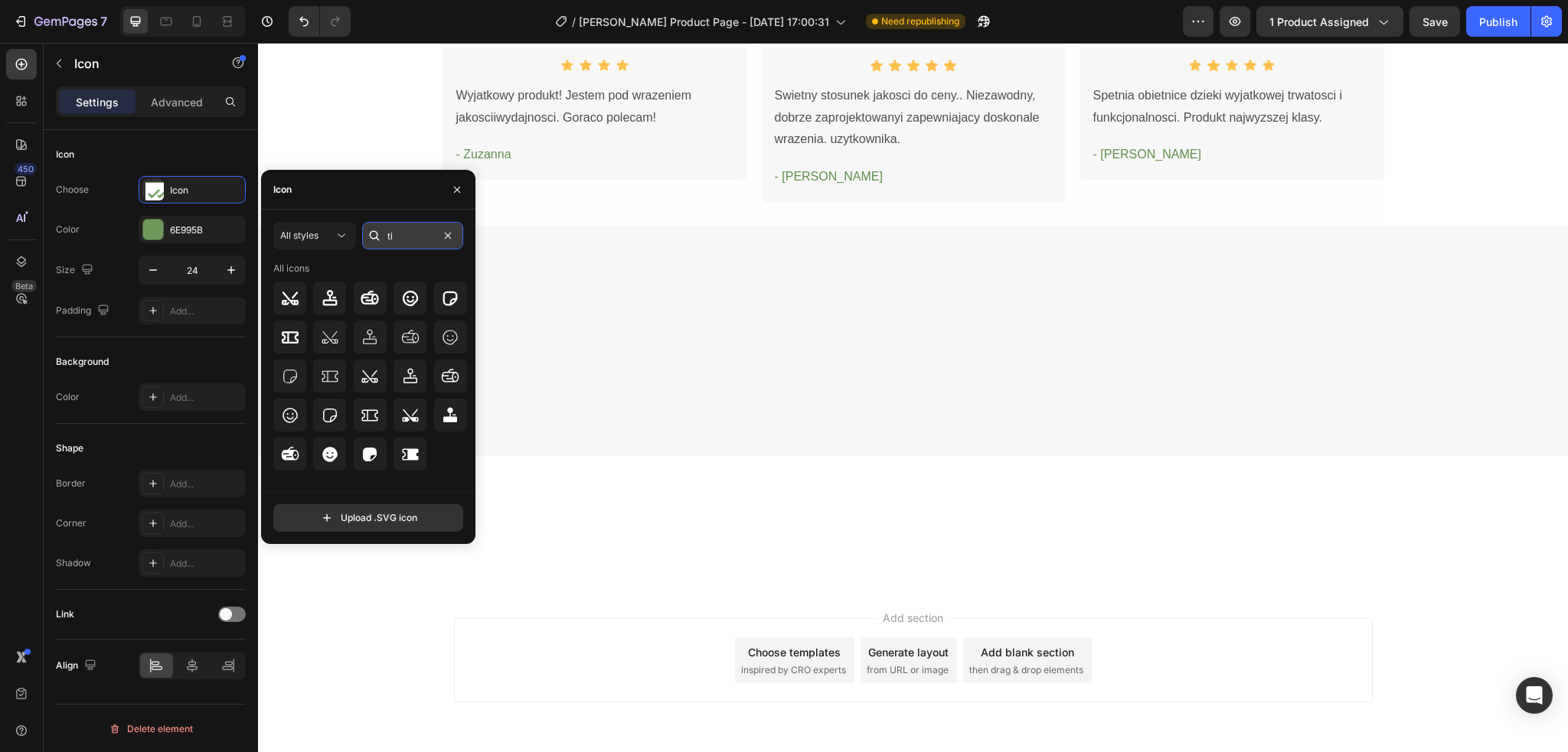
type input "t"
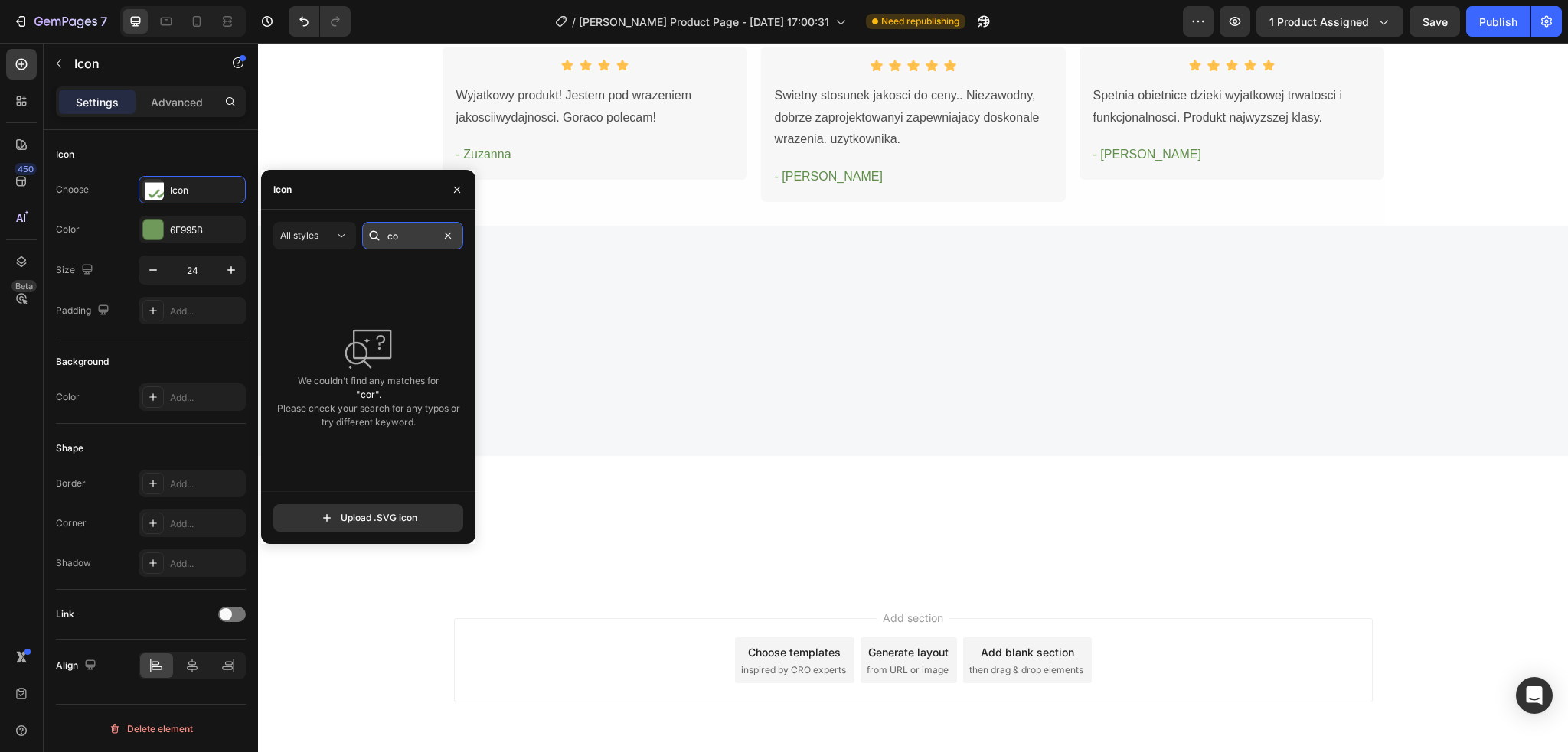
type input "c"
type input "point"
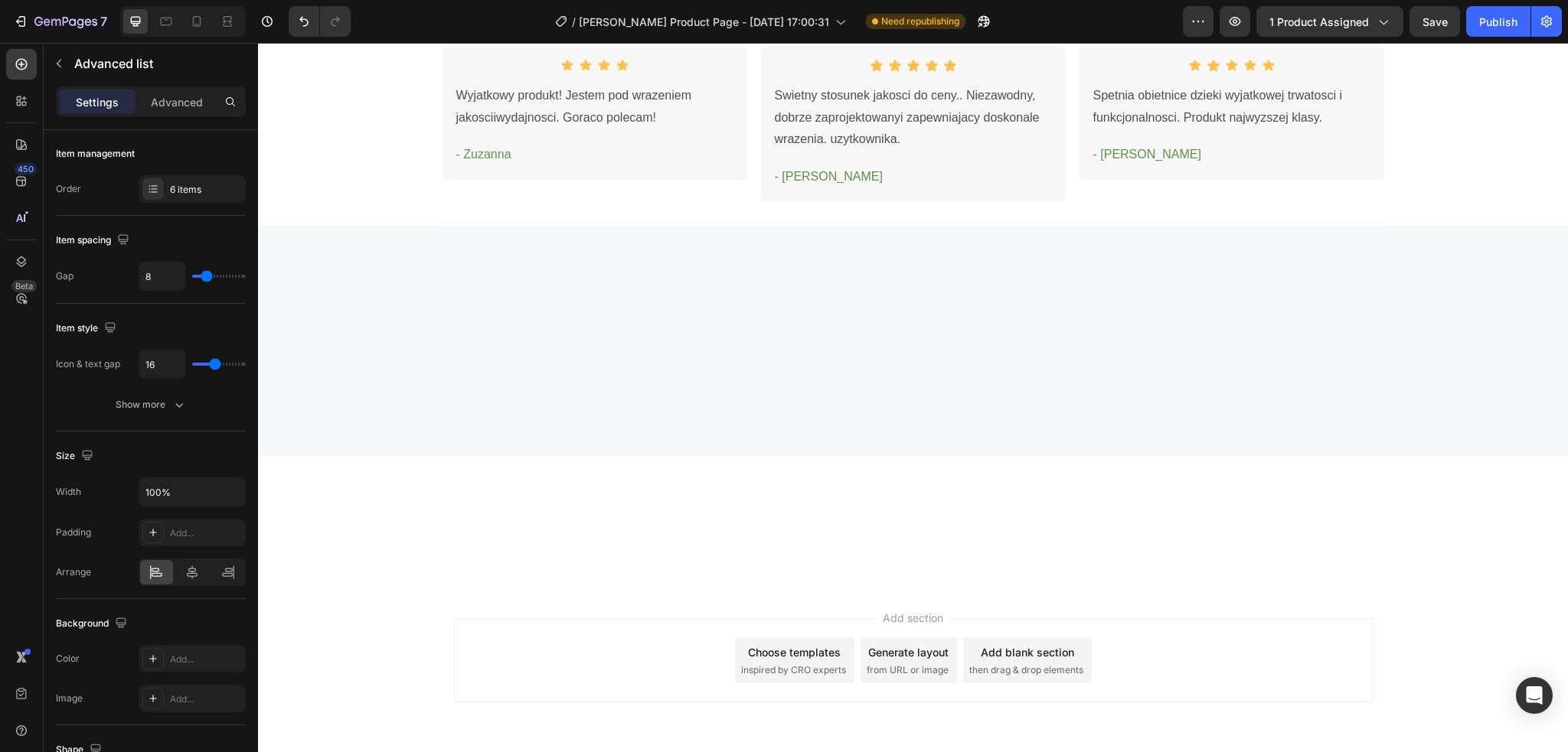
scroll to position [0, 0]
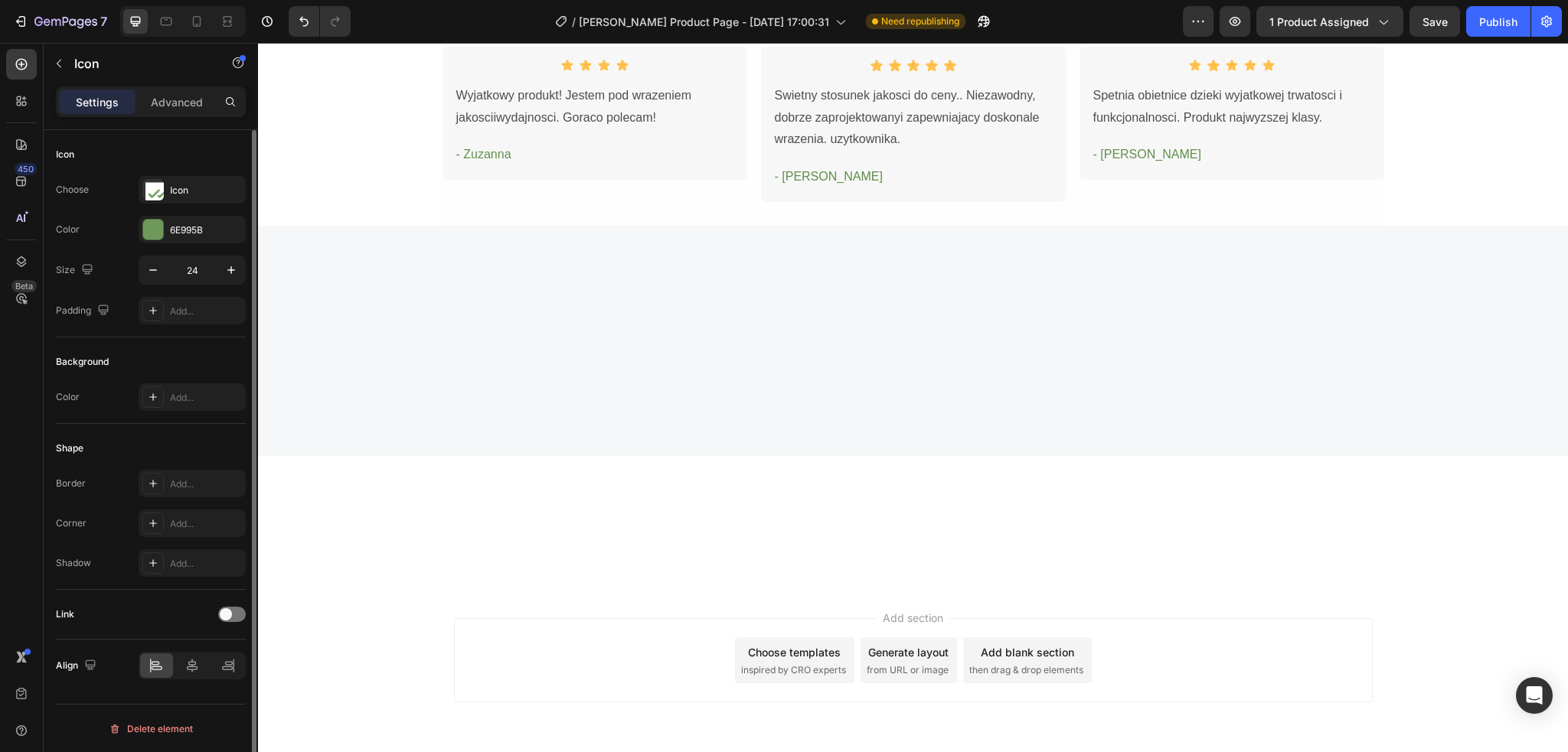
drag, startPoint x: 927, startPoint y: 391, endPoint x: 931, endPoint y: 406, distance: 15.5
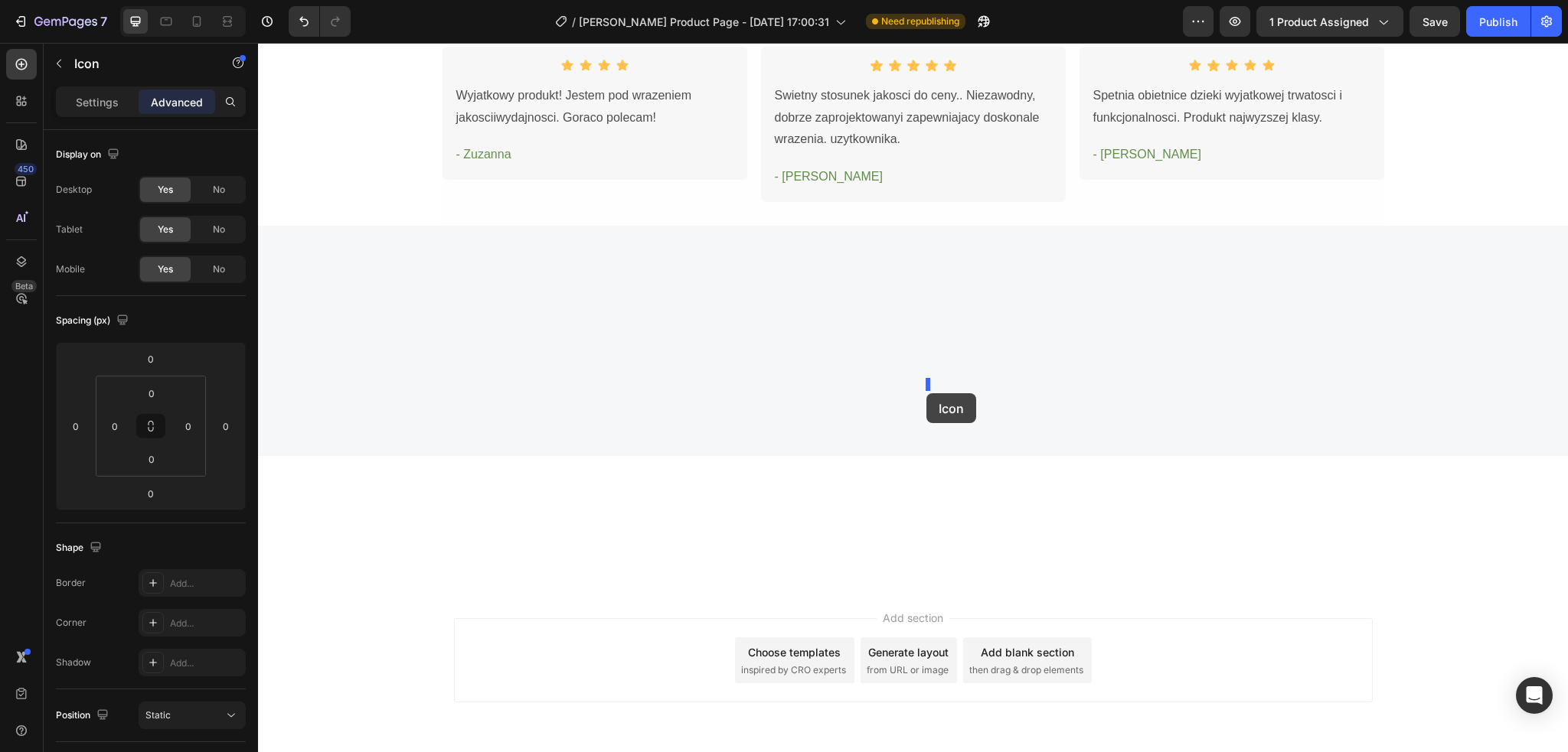
drag, startPoint x: 931, startPoint y: 355, endPoint x: 926, endPoint y: 393, distance: 38.3
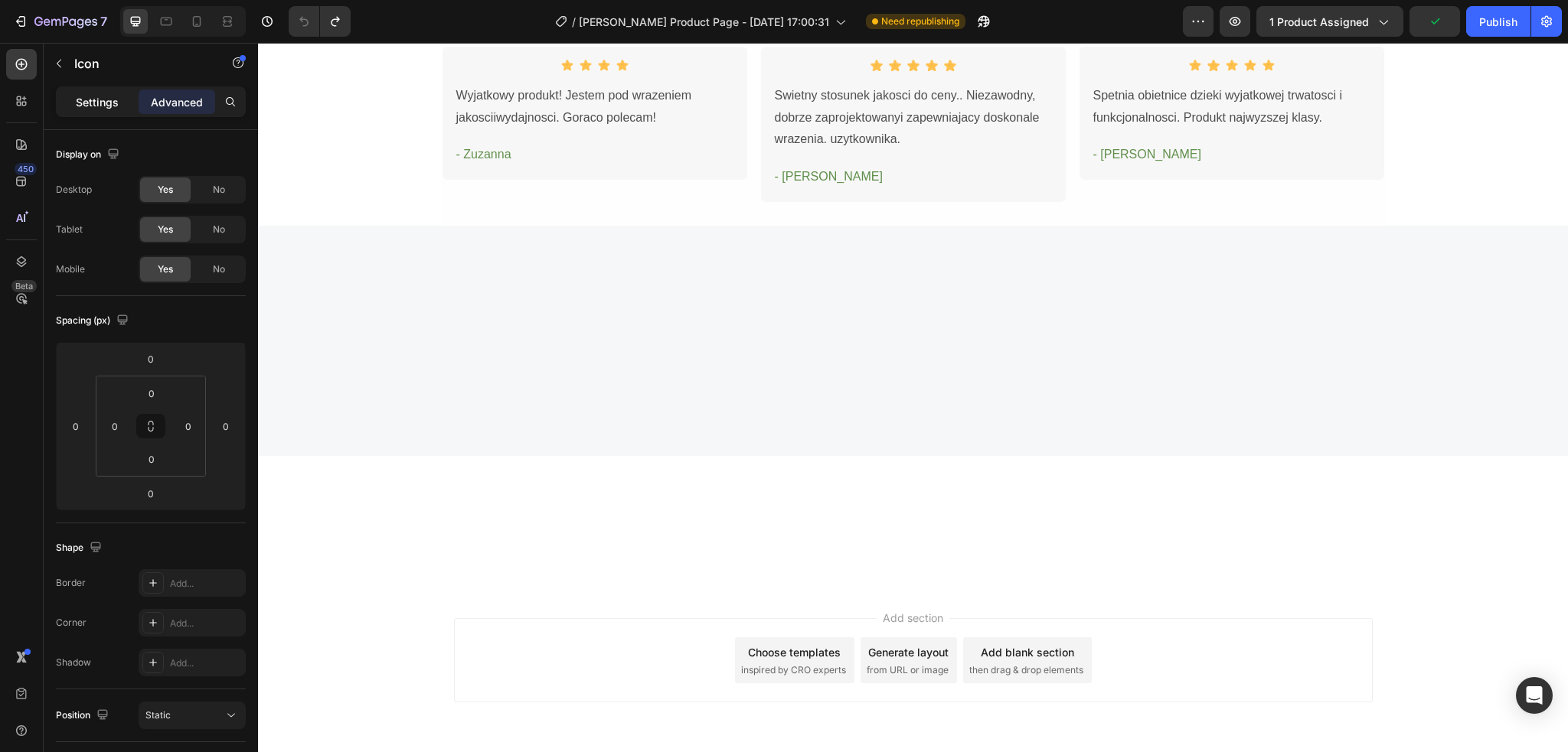
click at [80, 108] on p "Settings" at bounding box center [98, 102] width 43 height 16
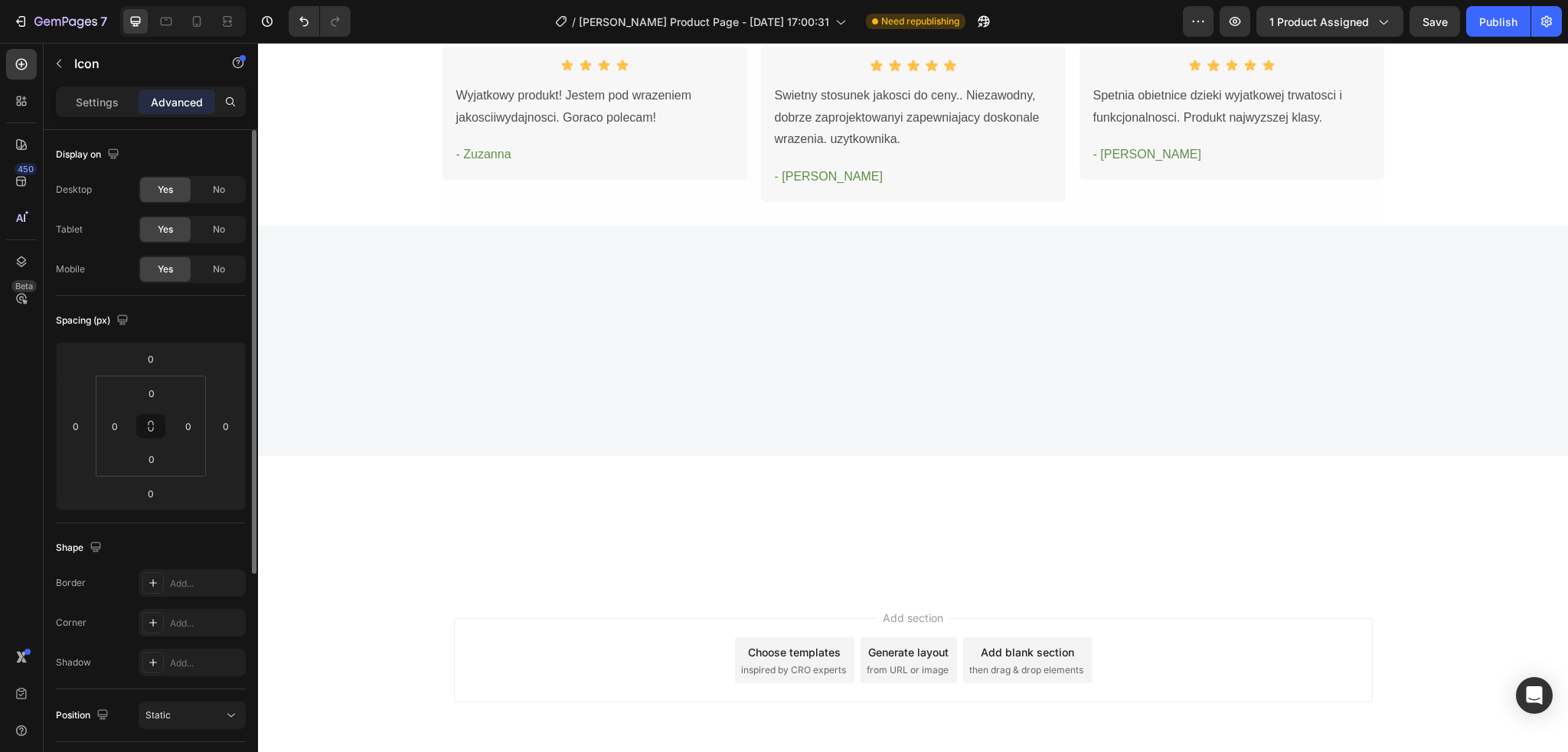
scroll to position [306, 0]
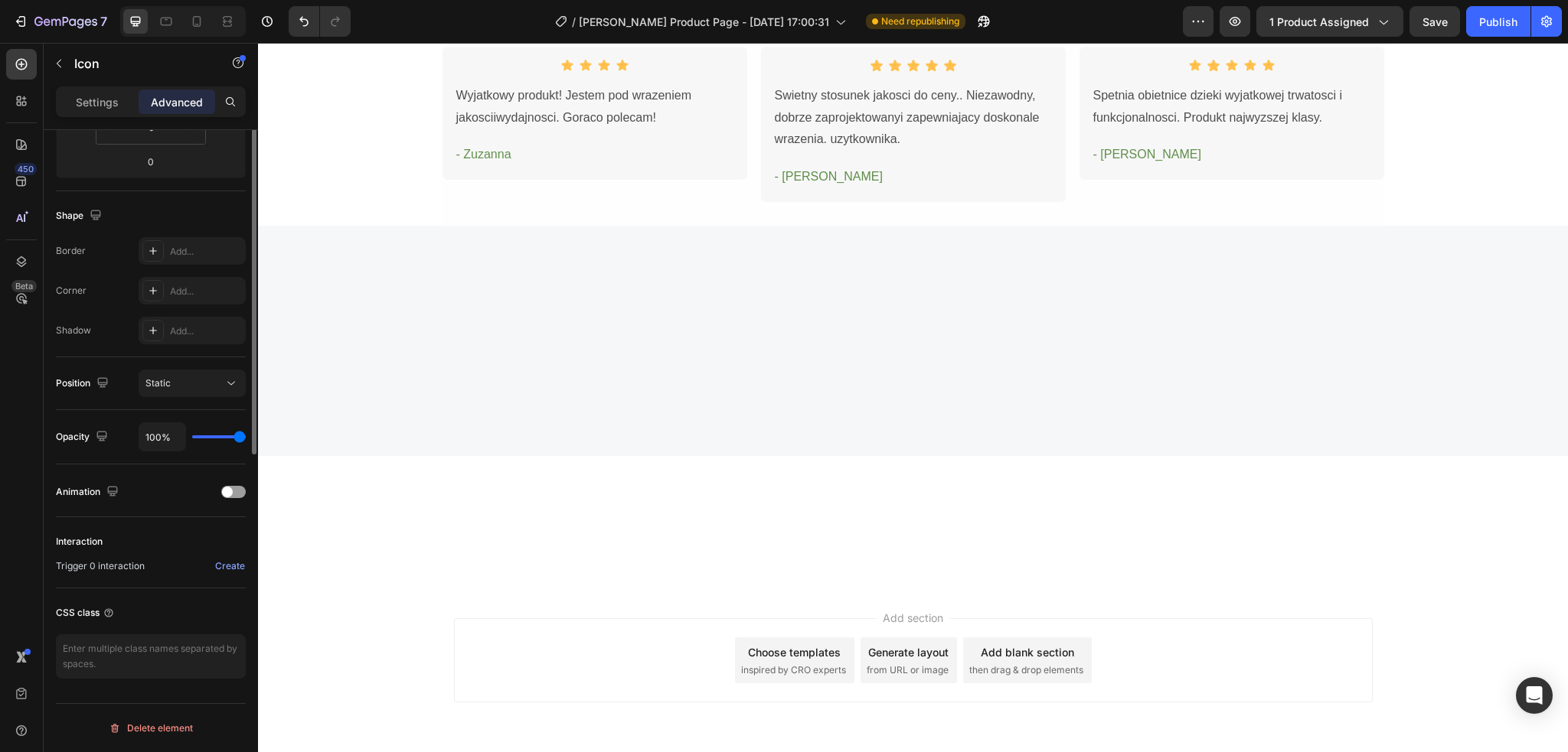
scroll to position [0, 0]
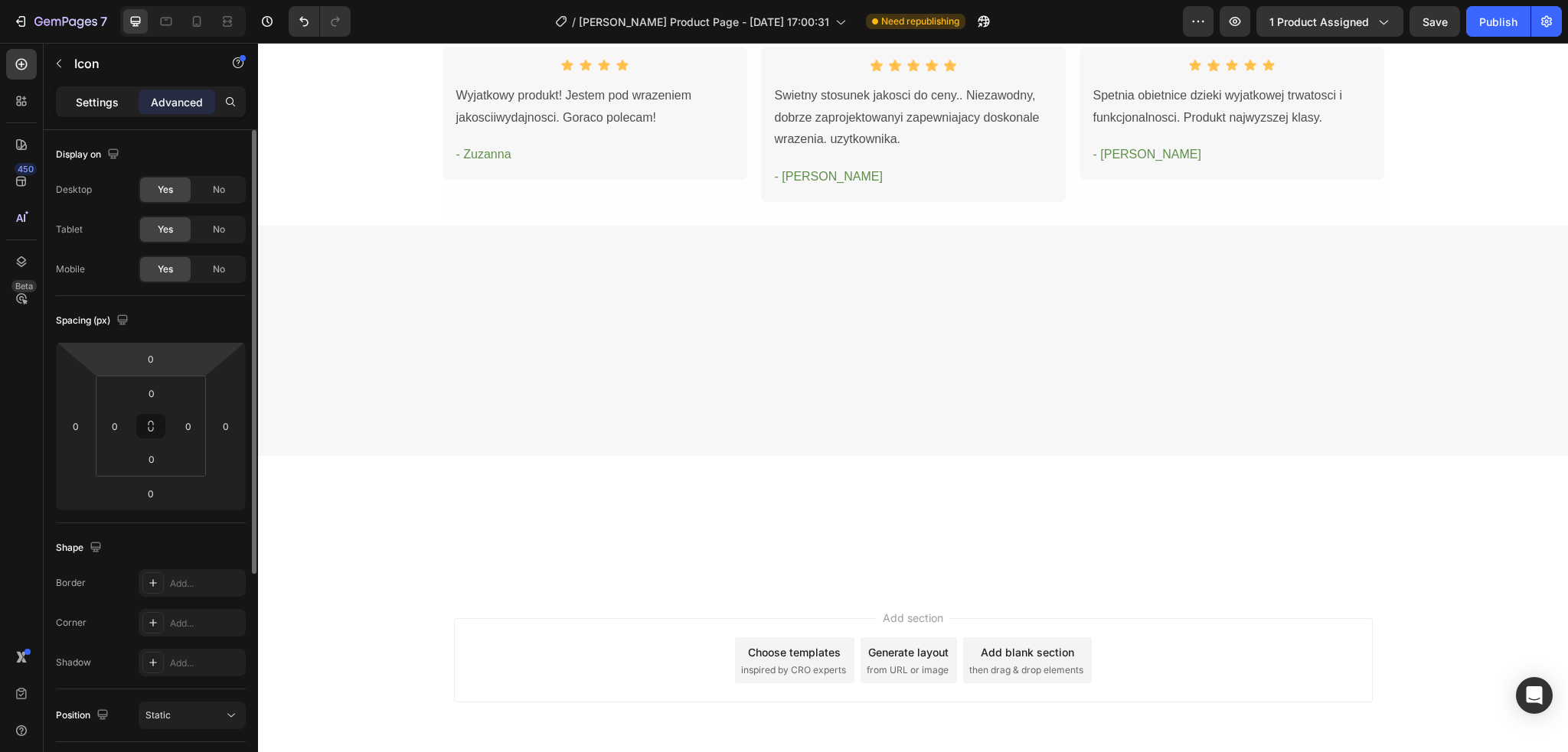
click at [108, 101] on p "Settings" at bounding box center [98, 102] width 43 height 16
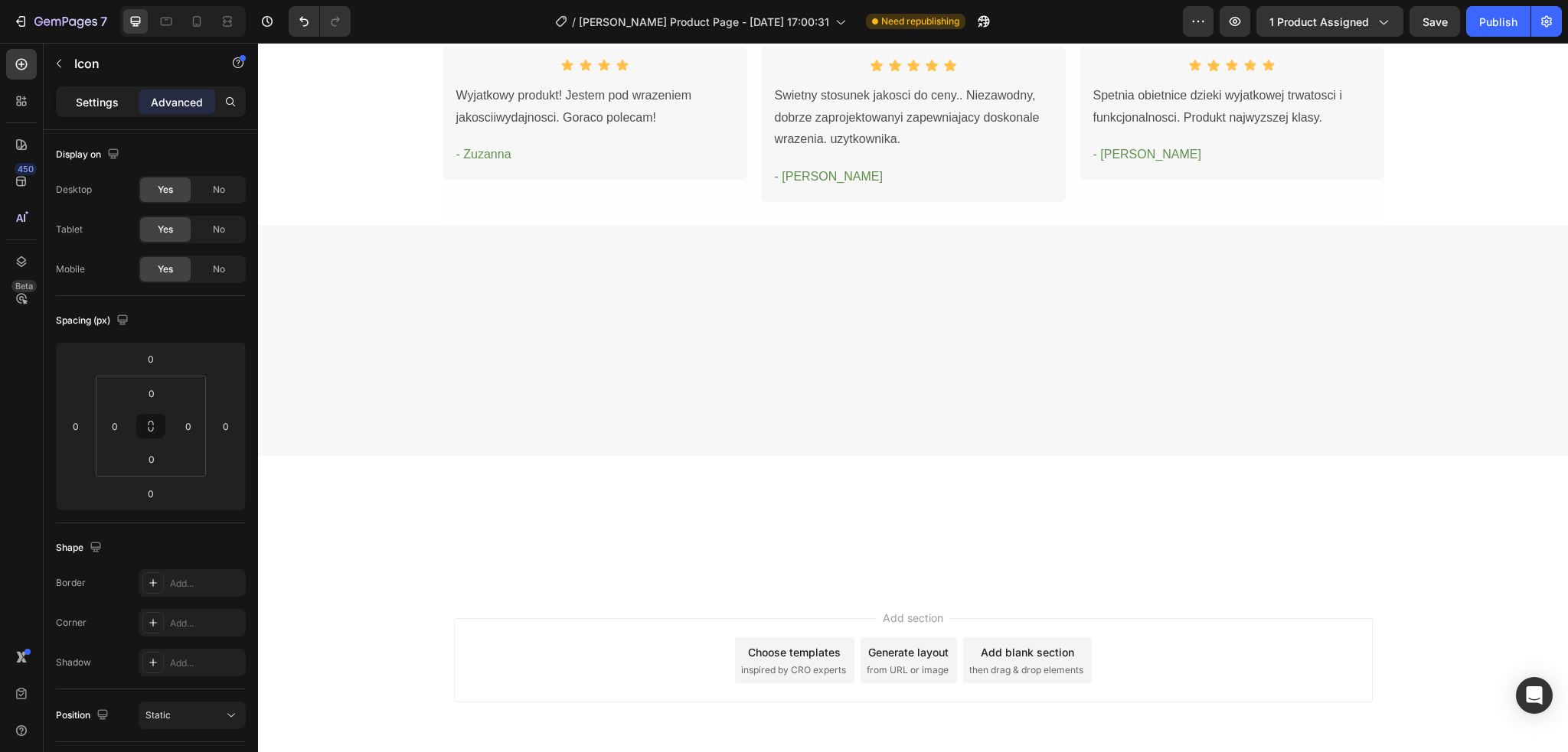
click at [104, 105] on p "Settings" at bounding box center [98, 102] width 43 height 16
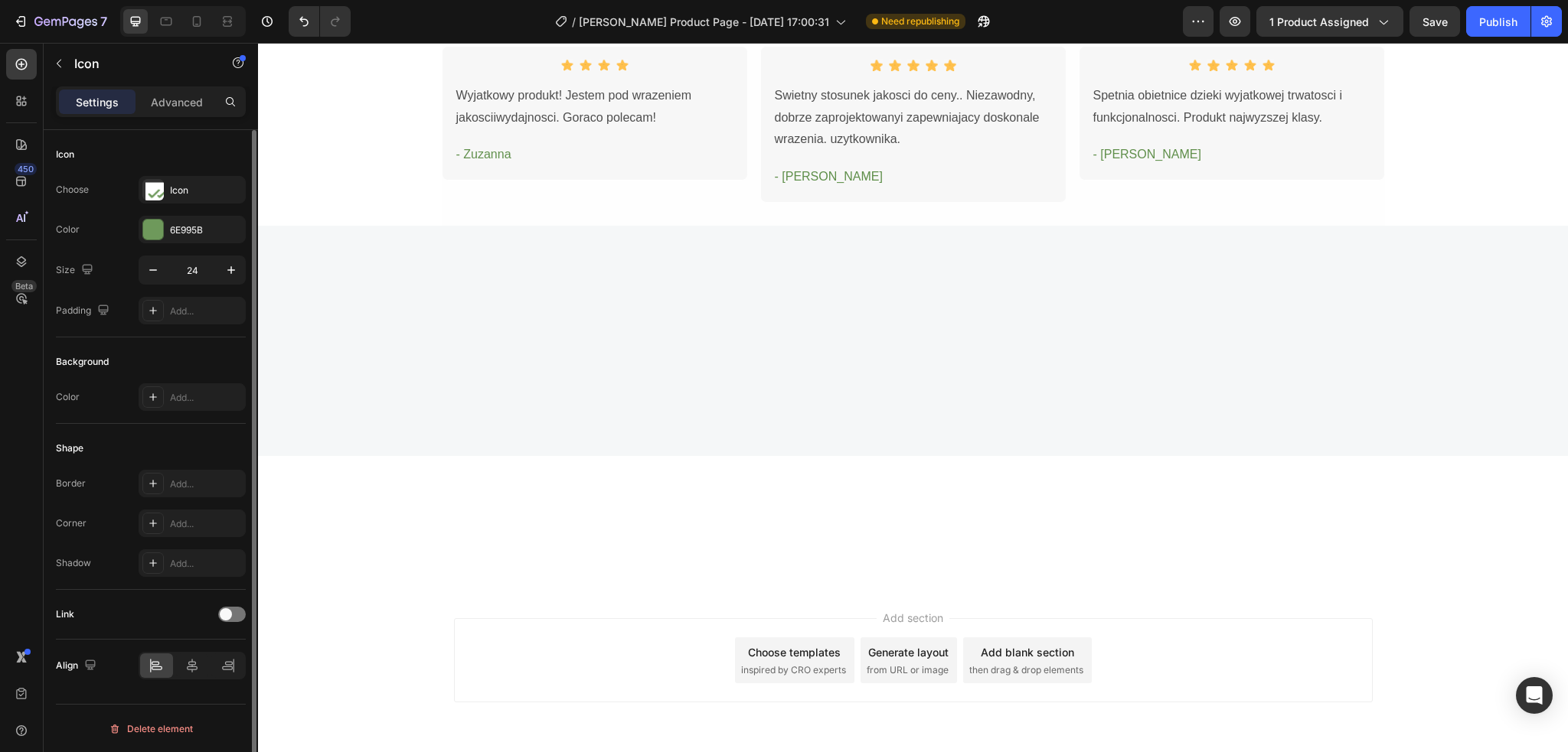
scroll to position [1, 0]
click at [240, 265] on button "button" at bounding box center [231, 270] width 28 height 28
click at [229, 272] on icon "button" at bounding box center [231, 270] width 16 height 16
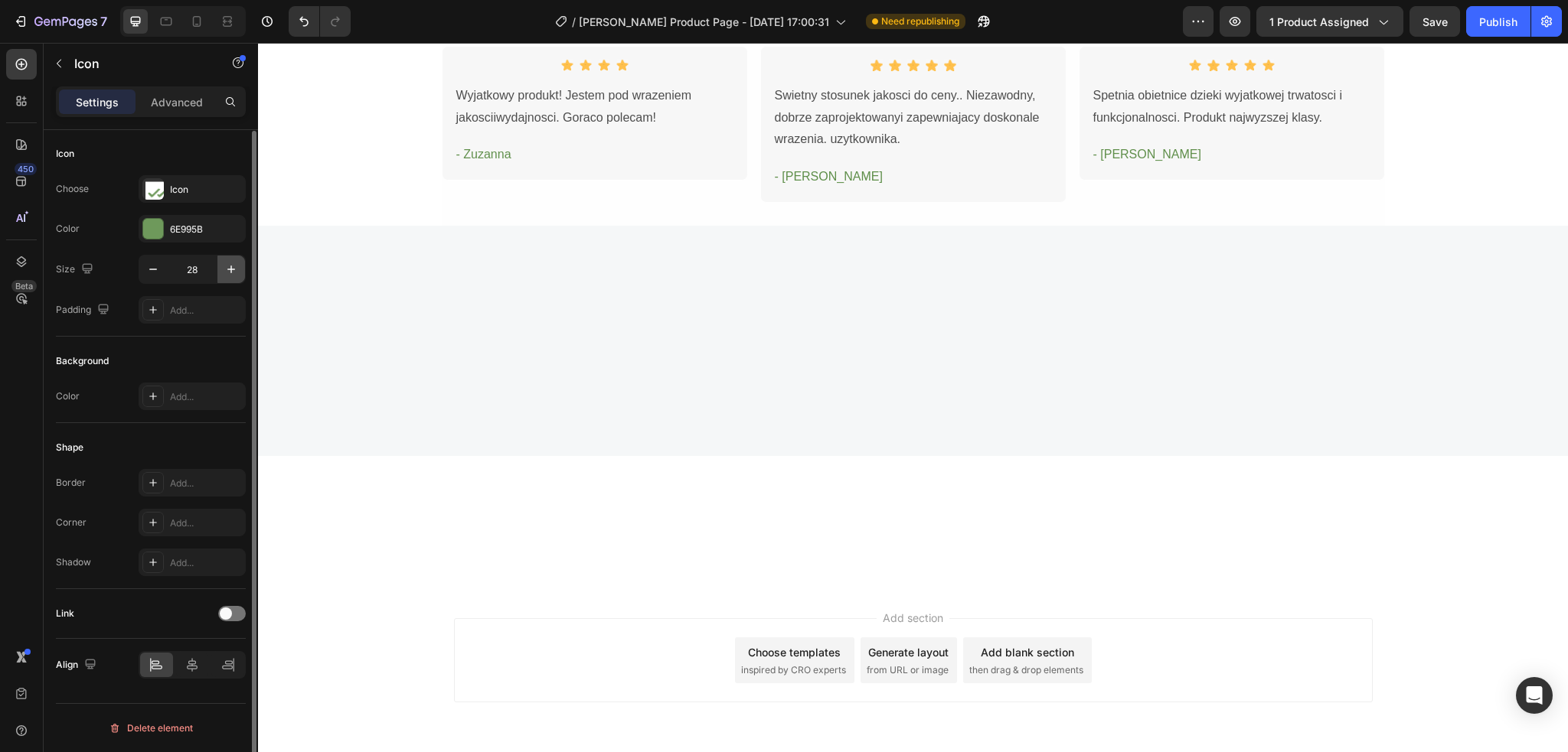
click at [229, 272] on icon "button" at bounding box center [231, 270] width 16 height 16
type input "32"
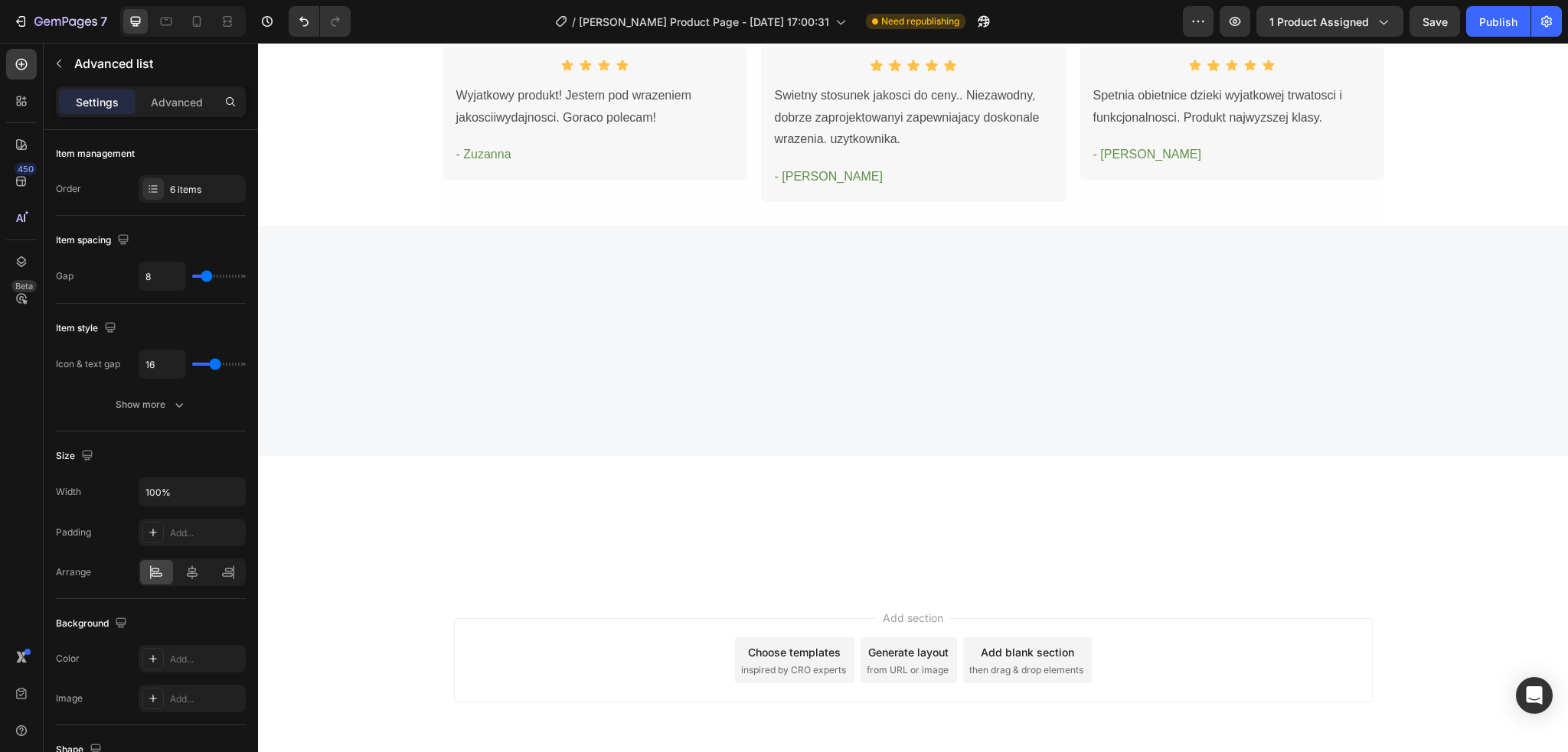
scroll to position [0, 0]
type input "12"
type input "13"
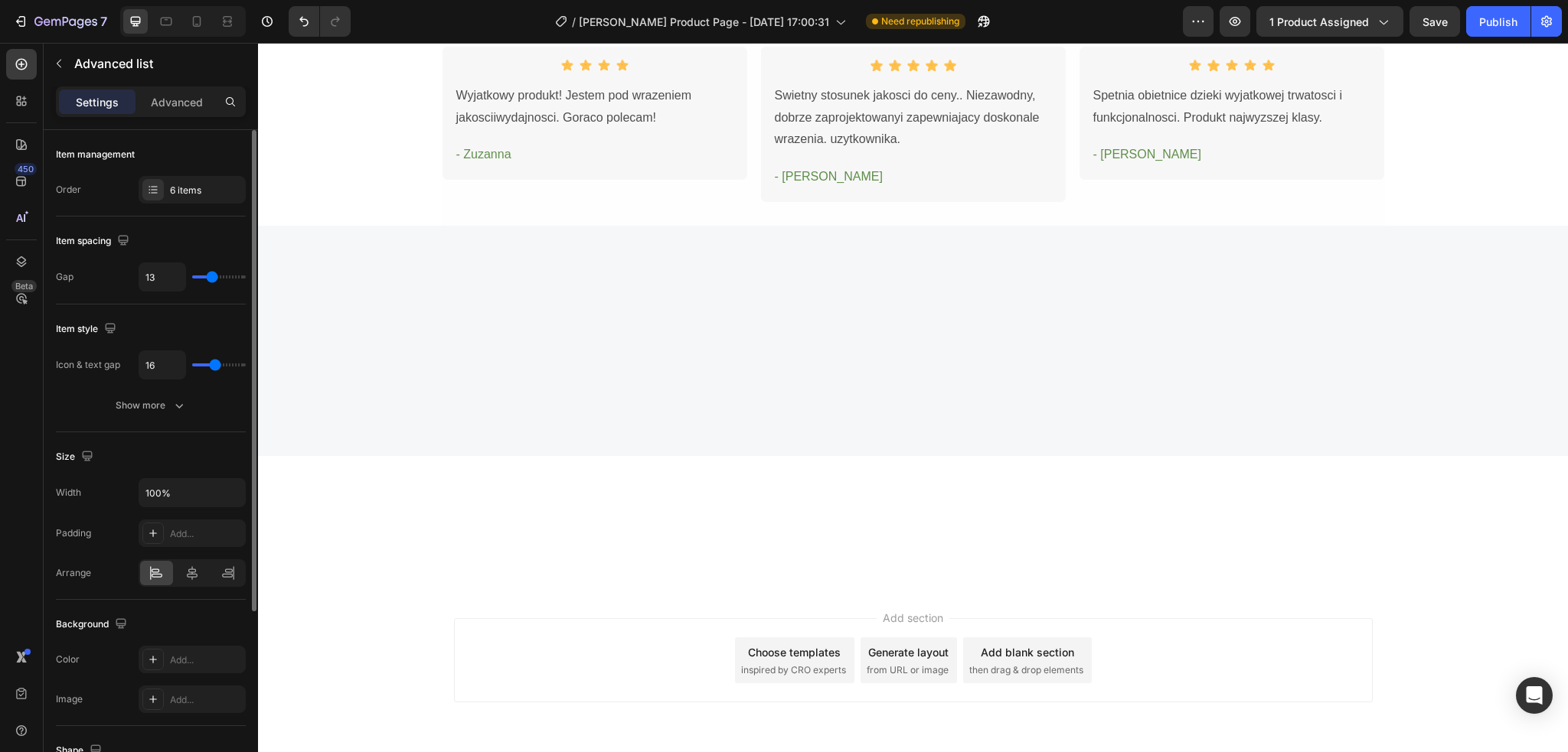
type input "15"
type input "21"
type input "25"
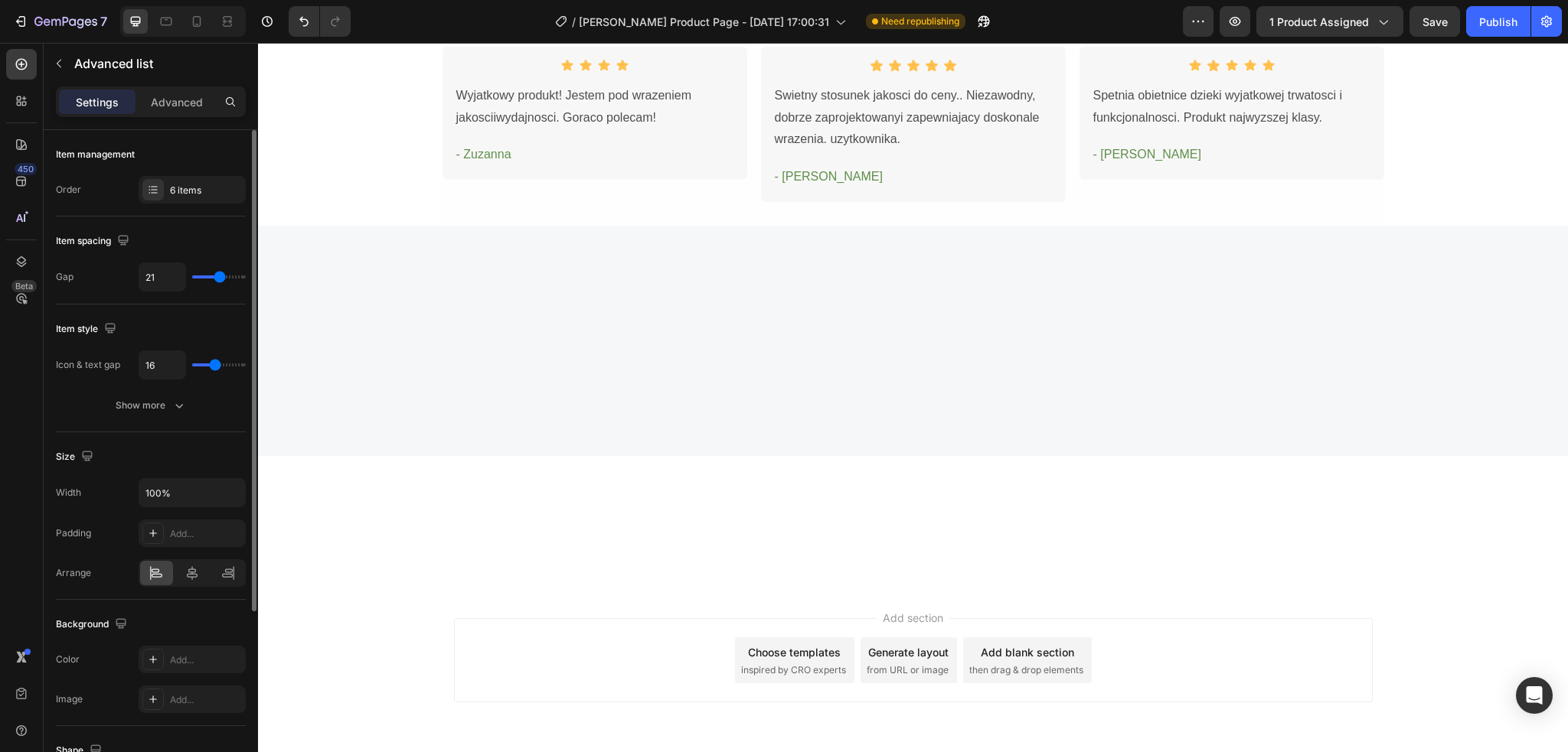
type input "25"
type input "23"
type input "18"
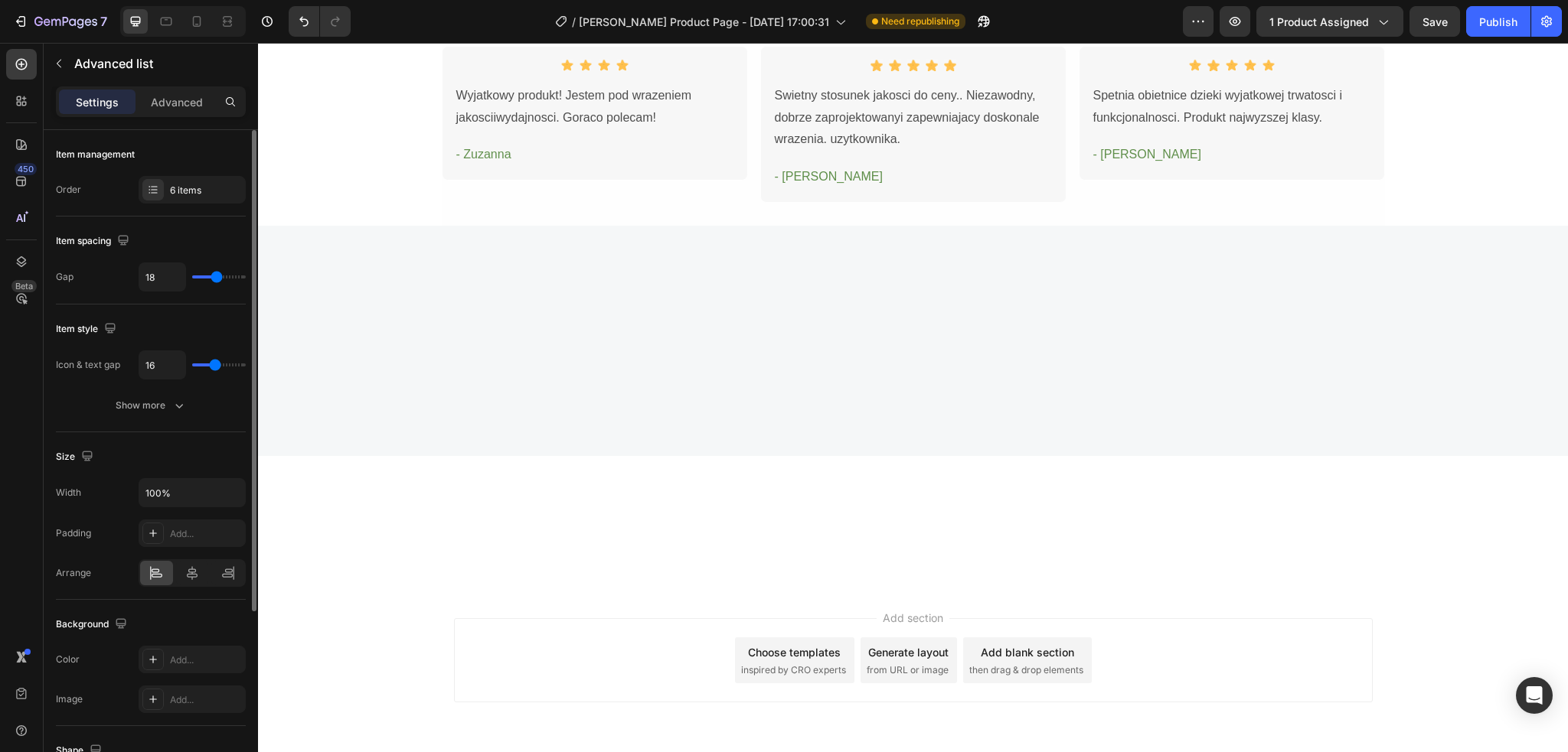
type input "15"
type input "12"
type input "9"
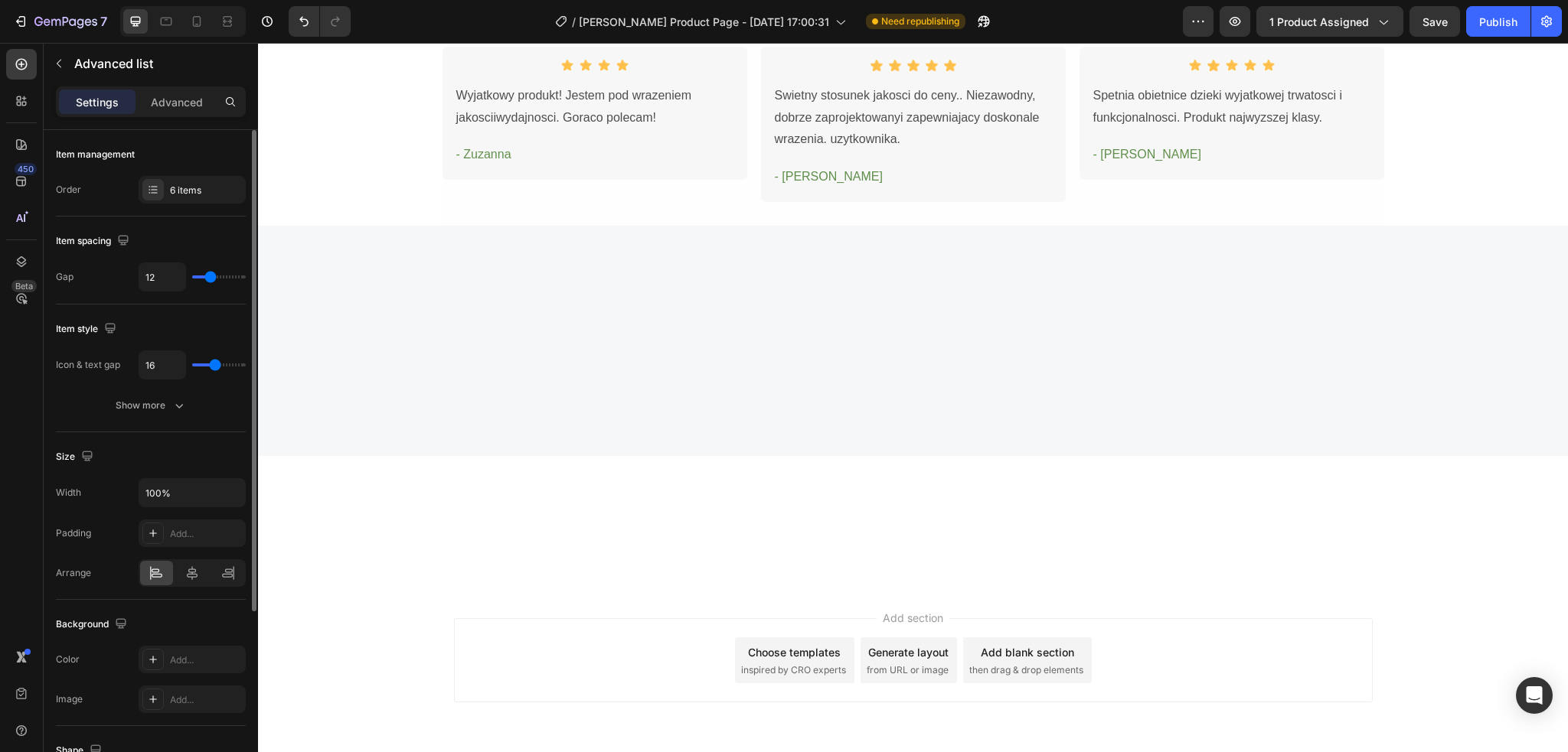
type input "9"
type input "3"
type input "4"
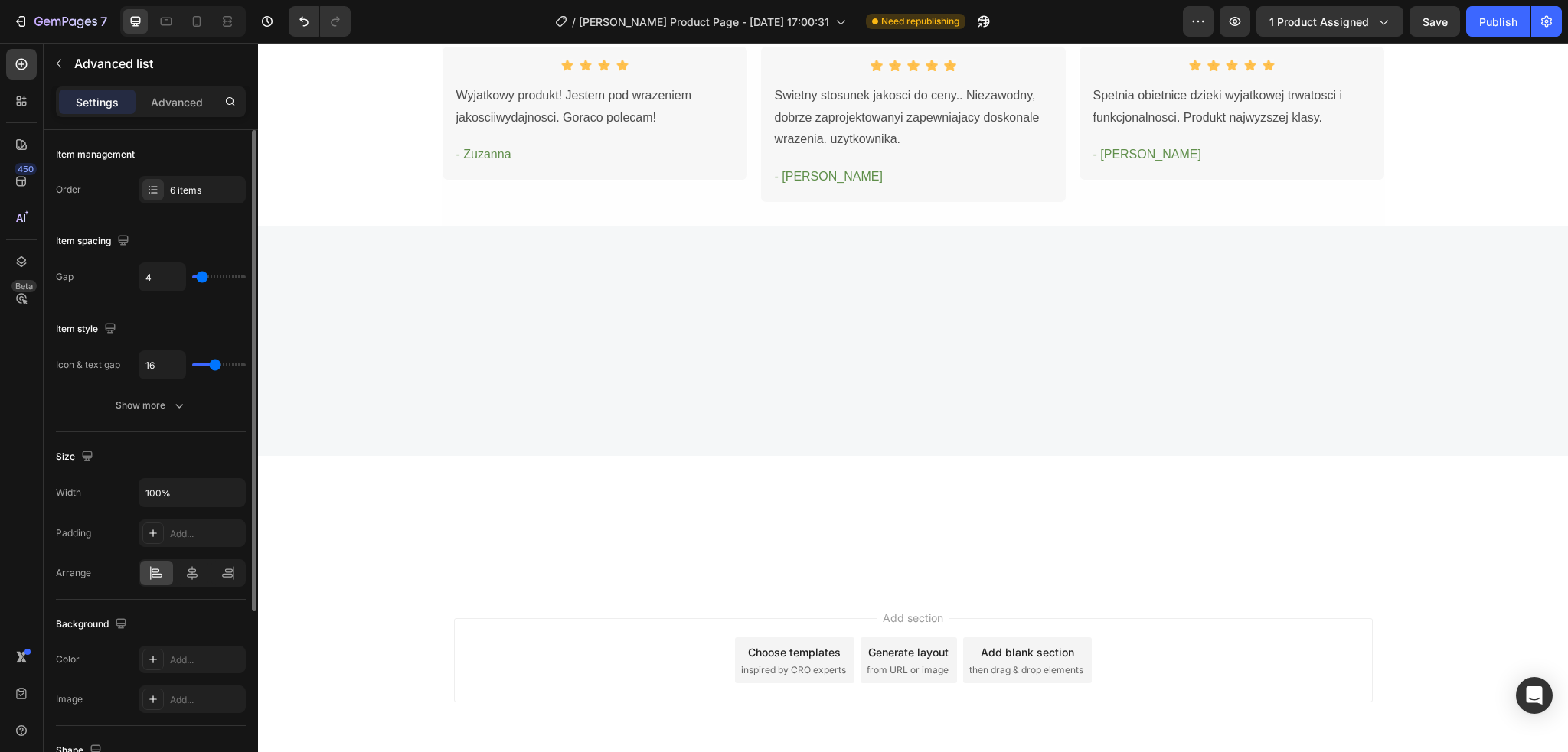
type input "6"
type input "7"
type input "8"
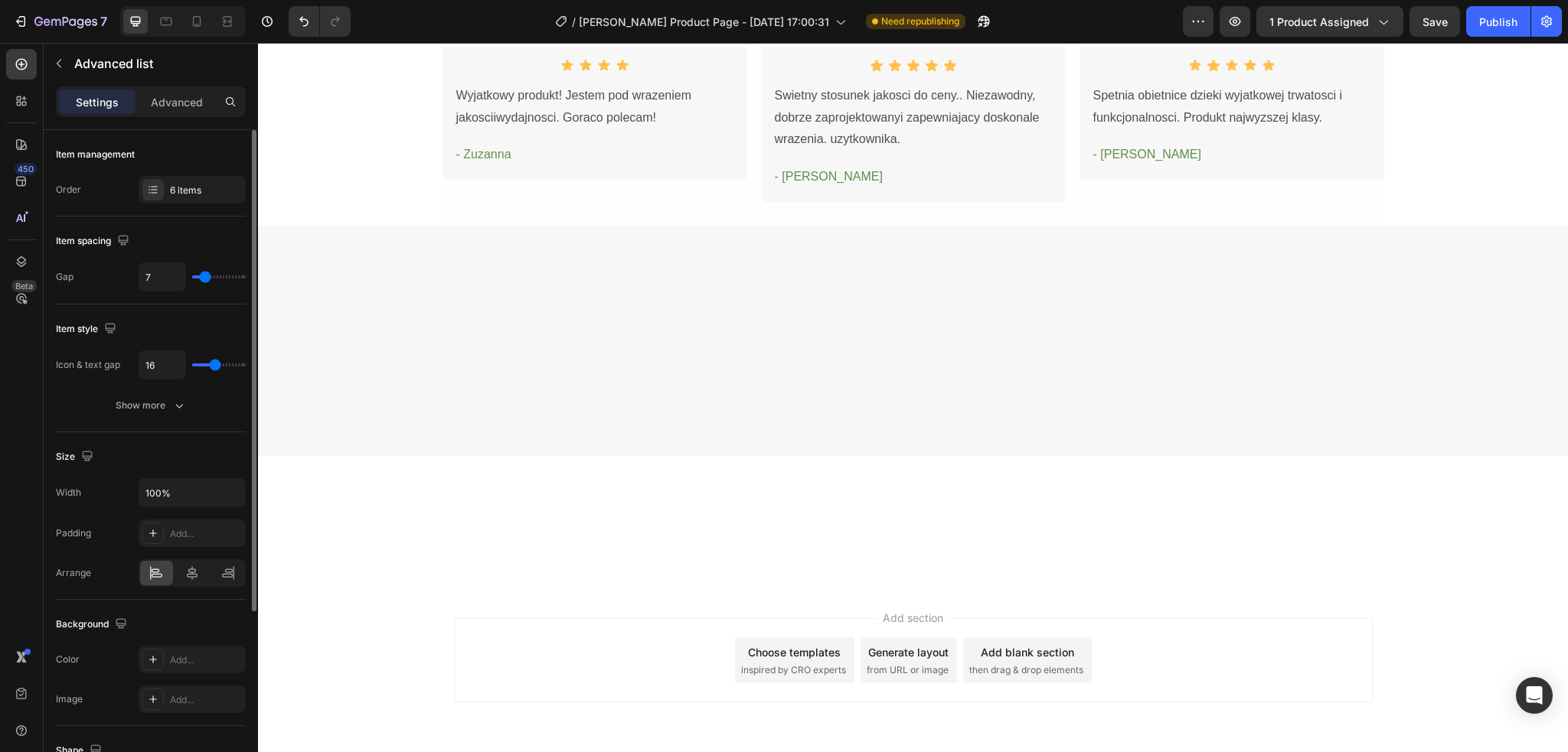
type input "8"
type input "10"
click at [208, 279] on input "range" at bounding box center [219, 277] width 53 height 3
type input "10"
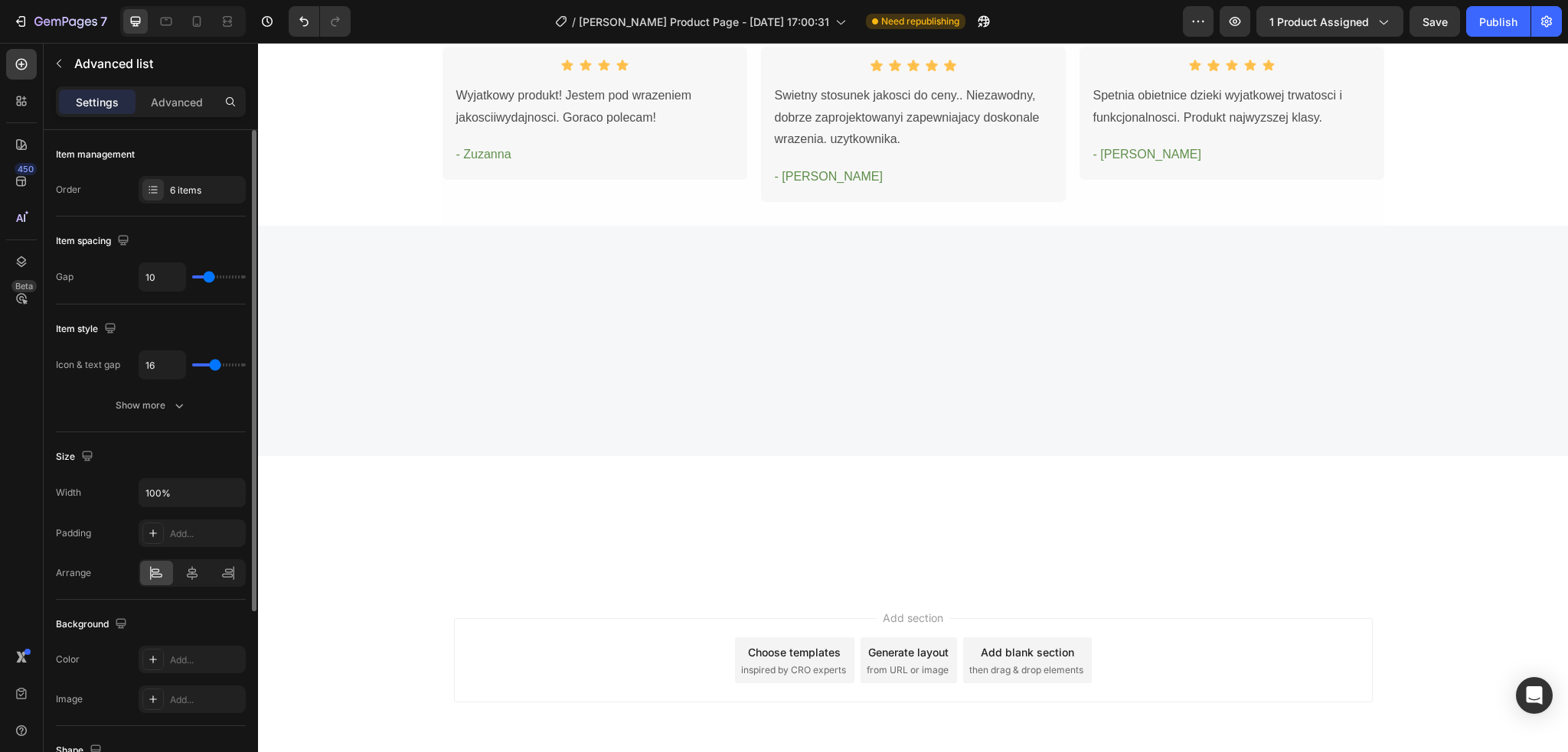
type input "10"
type input "5"
type input "0"
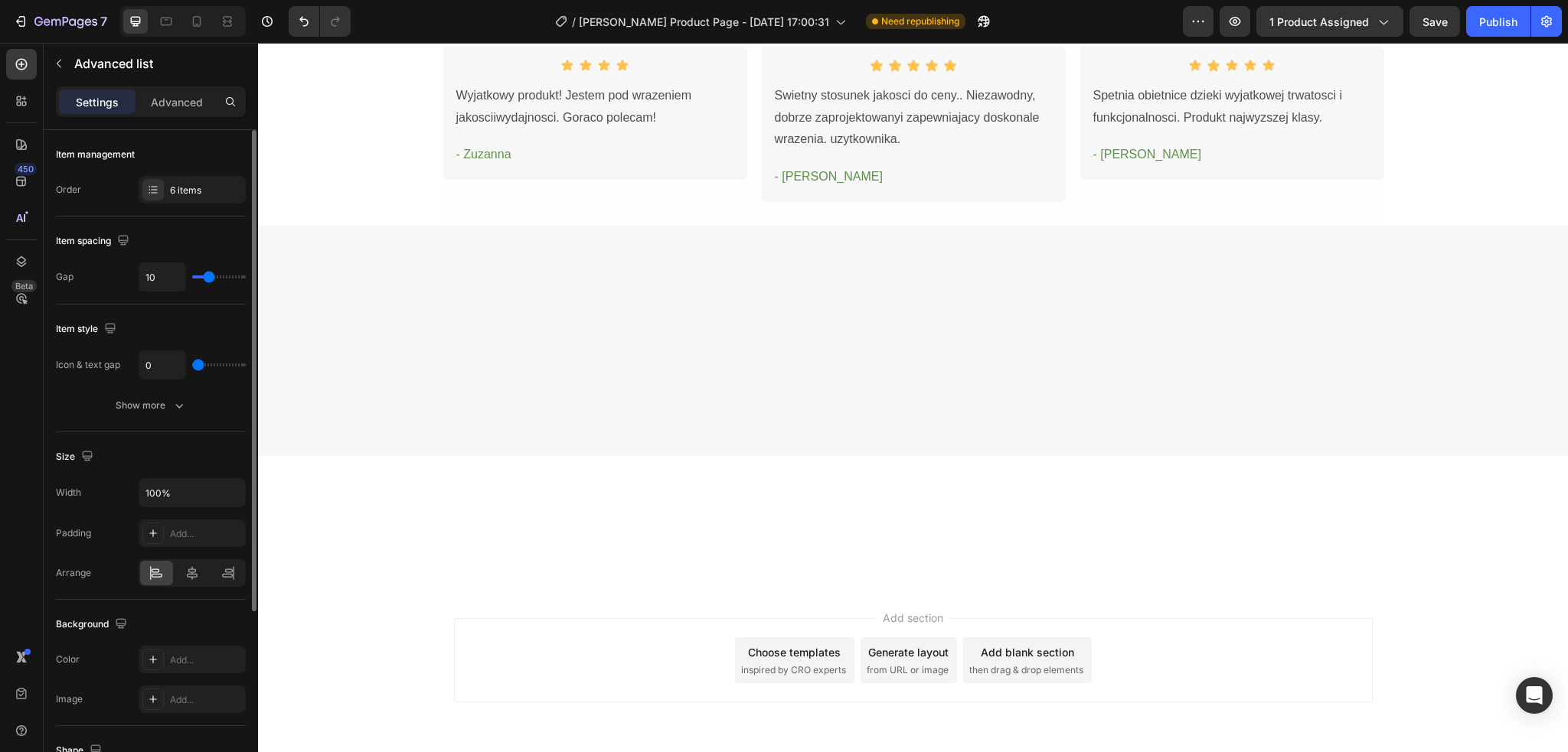
type input "2"
type input "3"
type input "6"
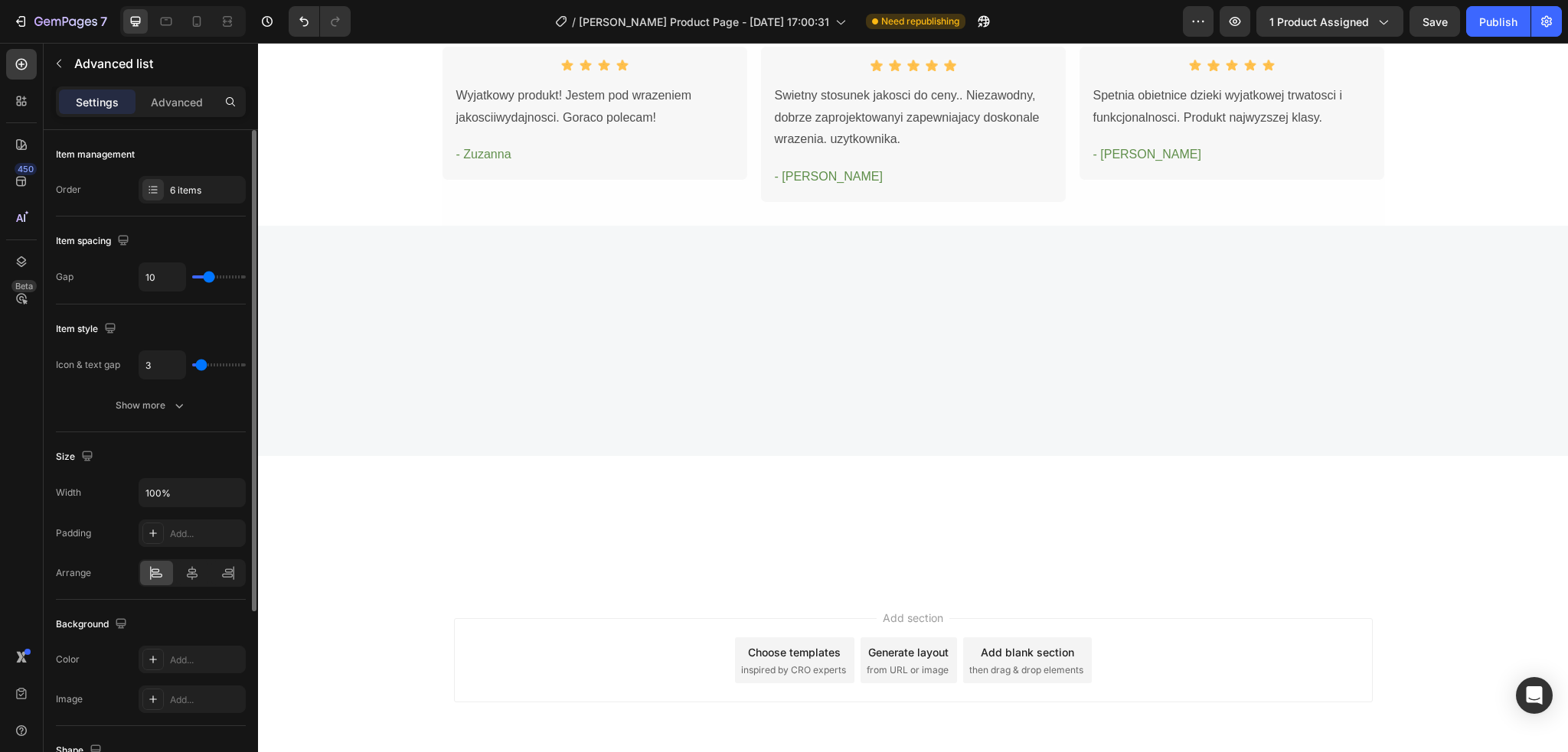
type input "6"
type input "11"
type input "12"
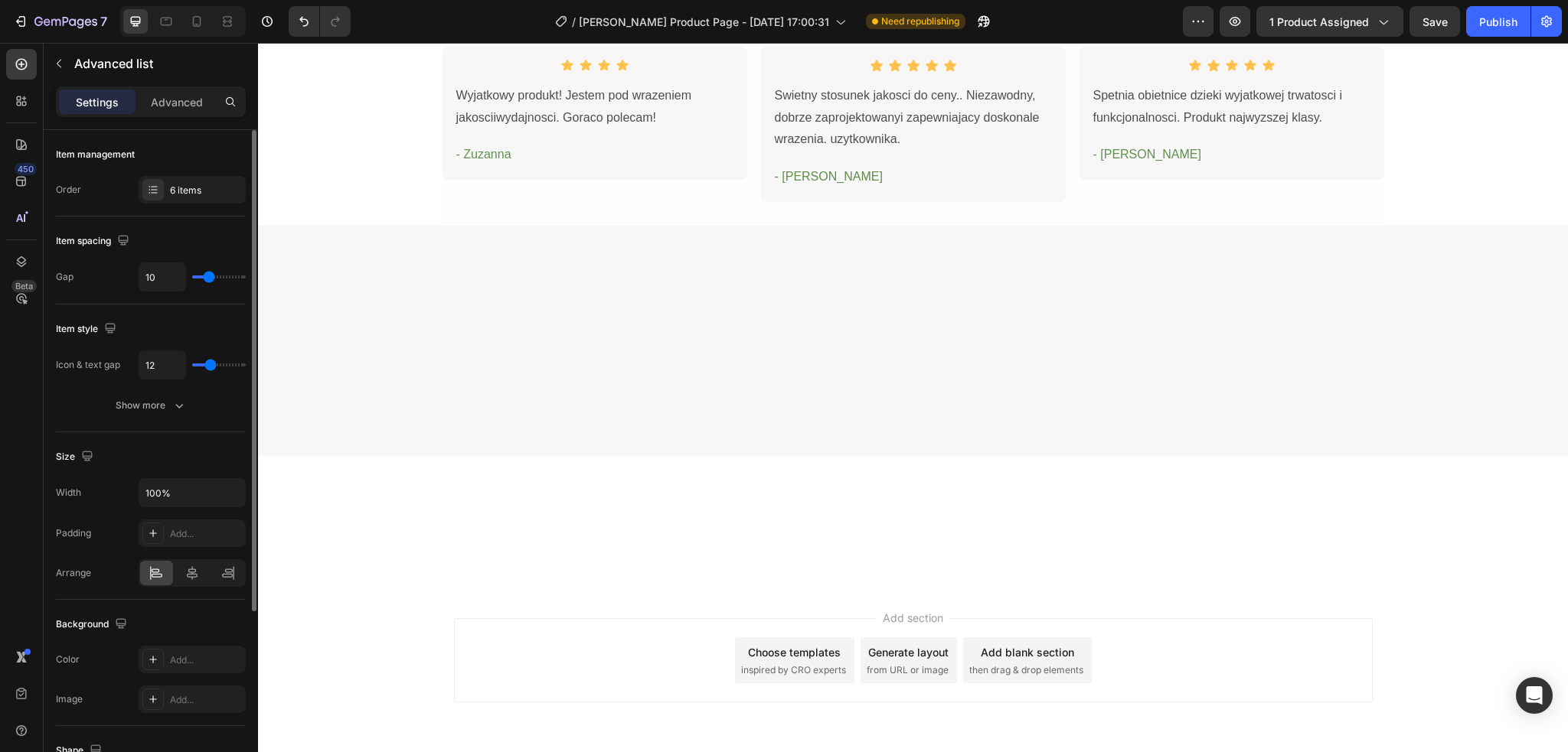
type input "14"
type input "17"
type input "18"
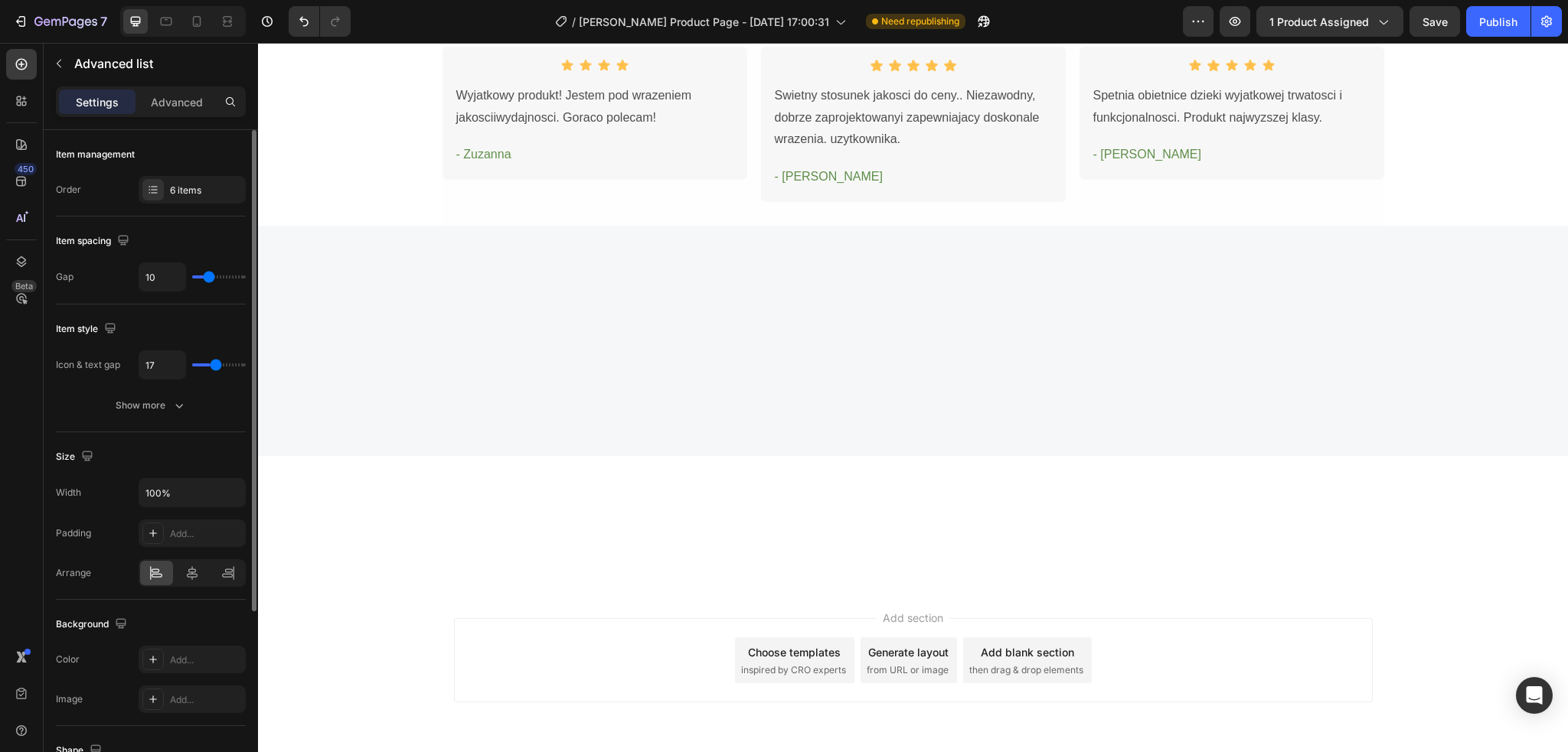
type input "18"
type input "13"
type input "8"
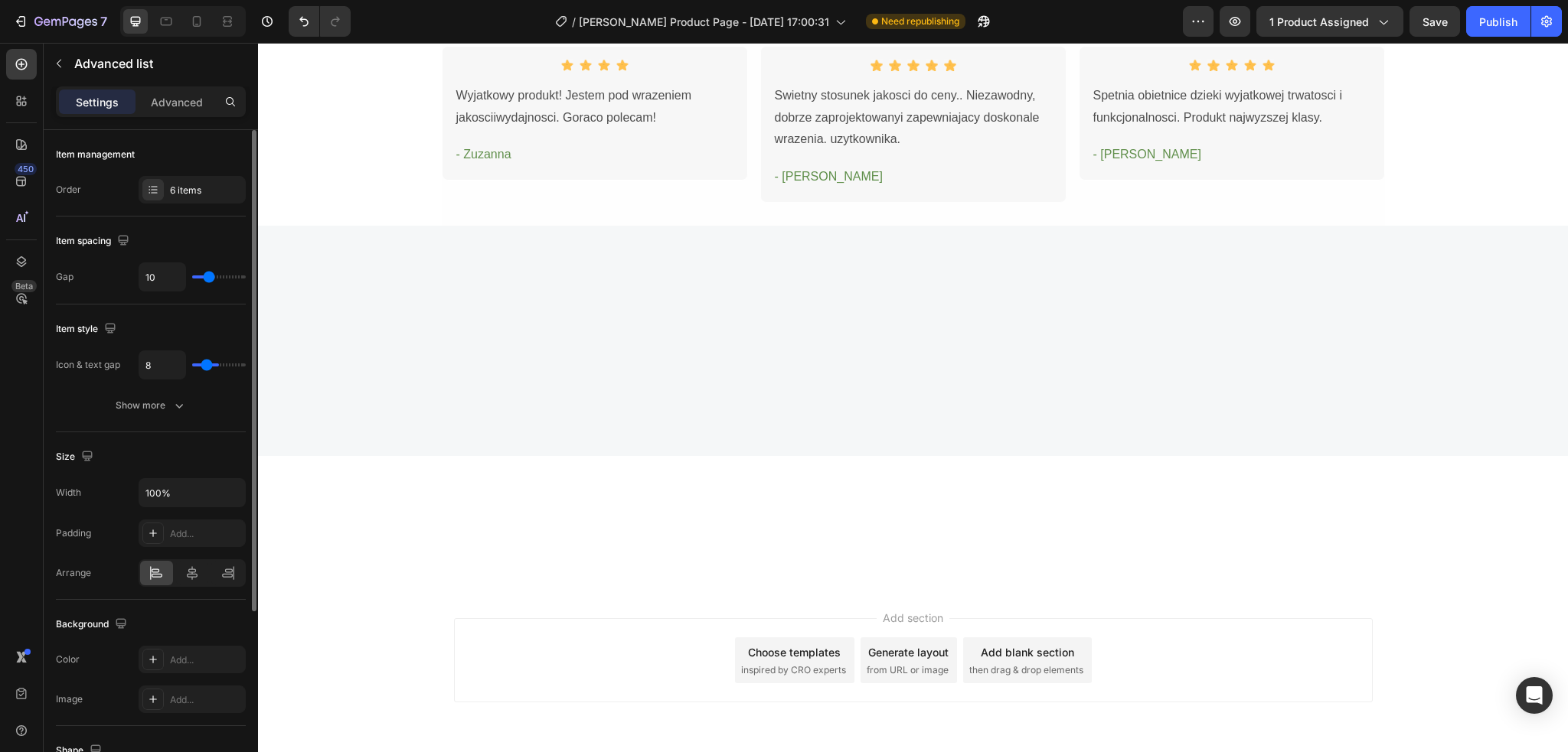
type input "7"
type input "5"
type input "7"
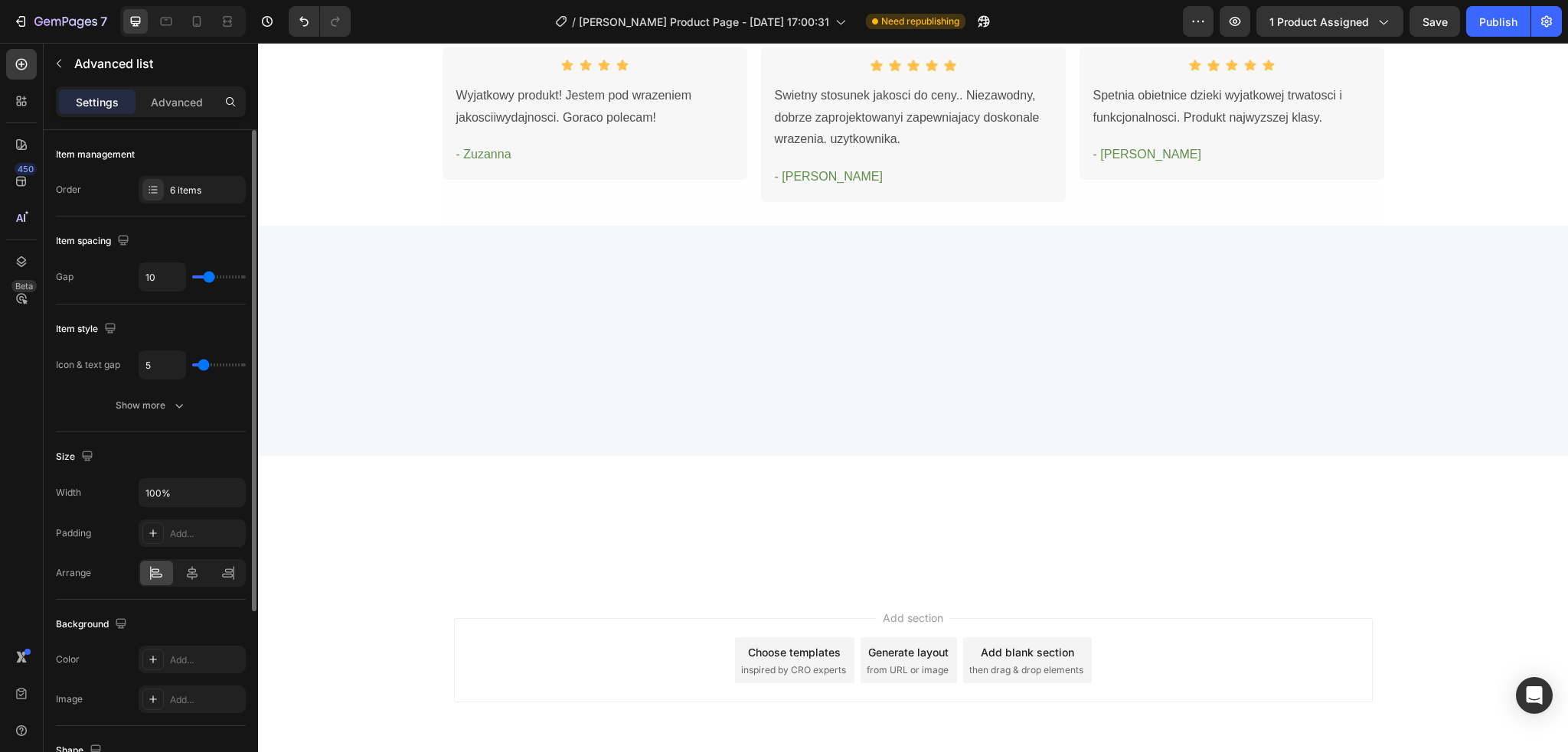
type input "7"
type input "9"
type input "7"
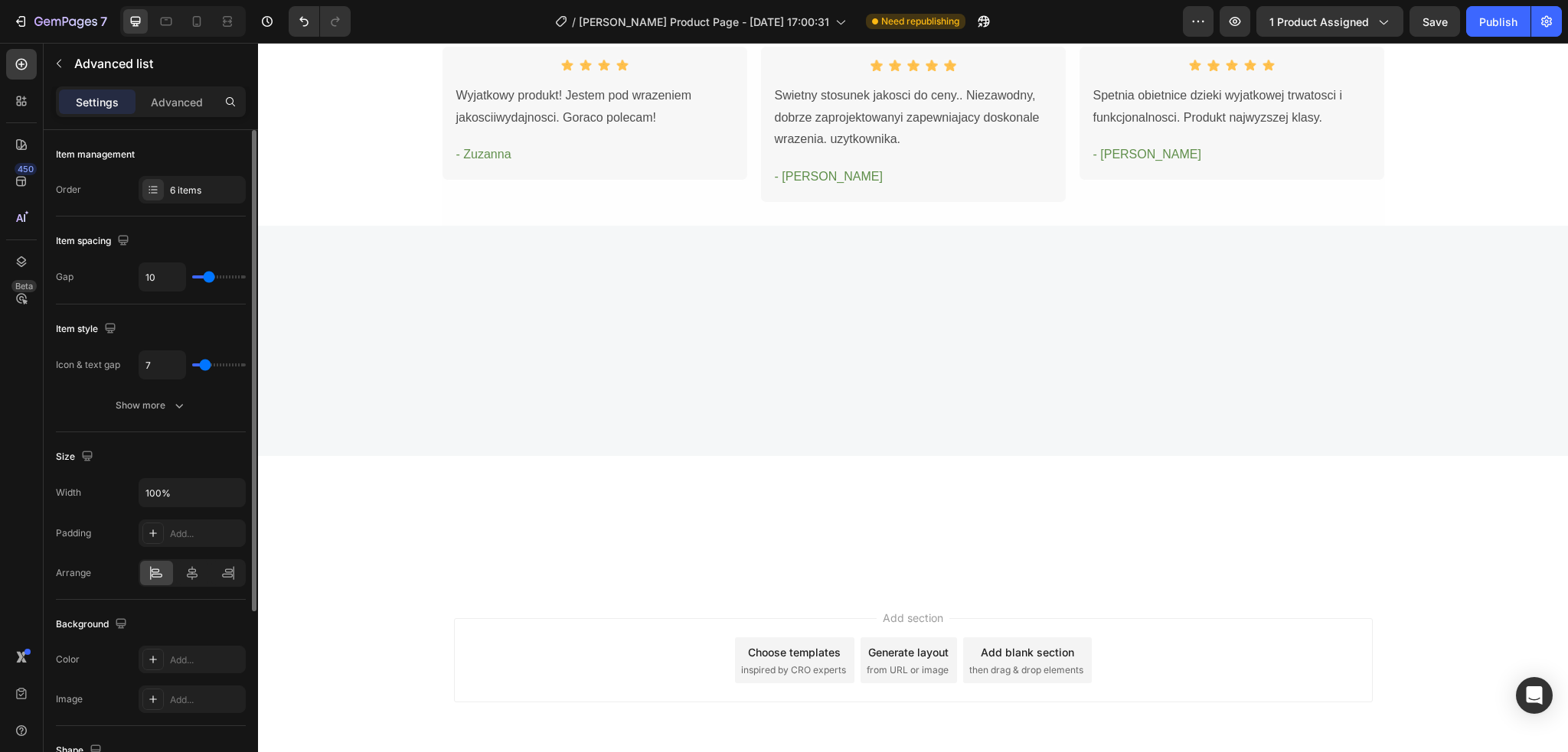
type input "6"
type input "0"
type input "3"
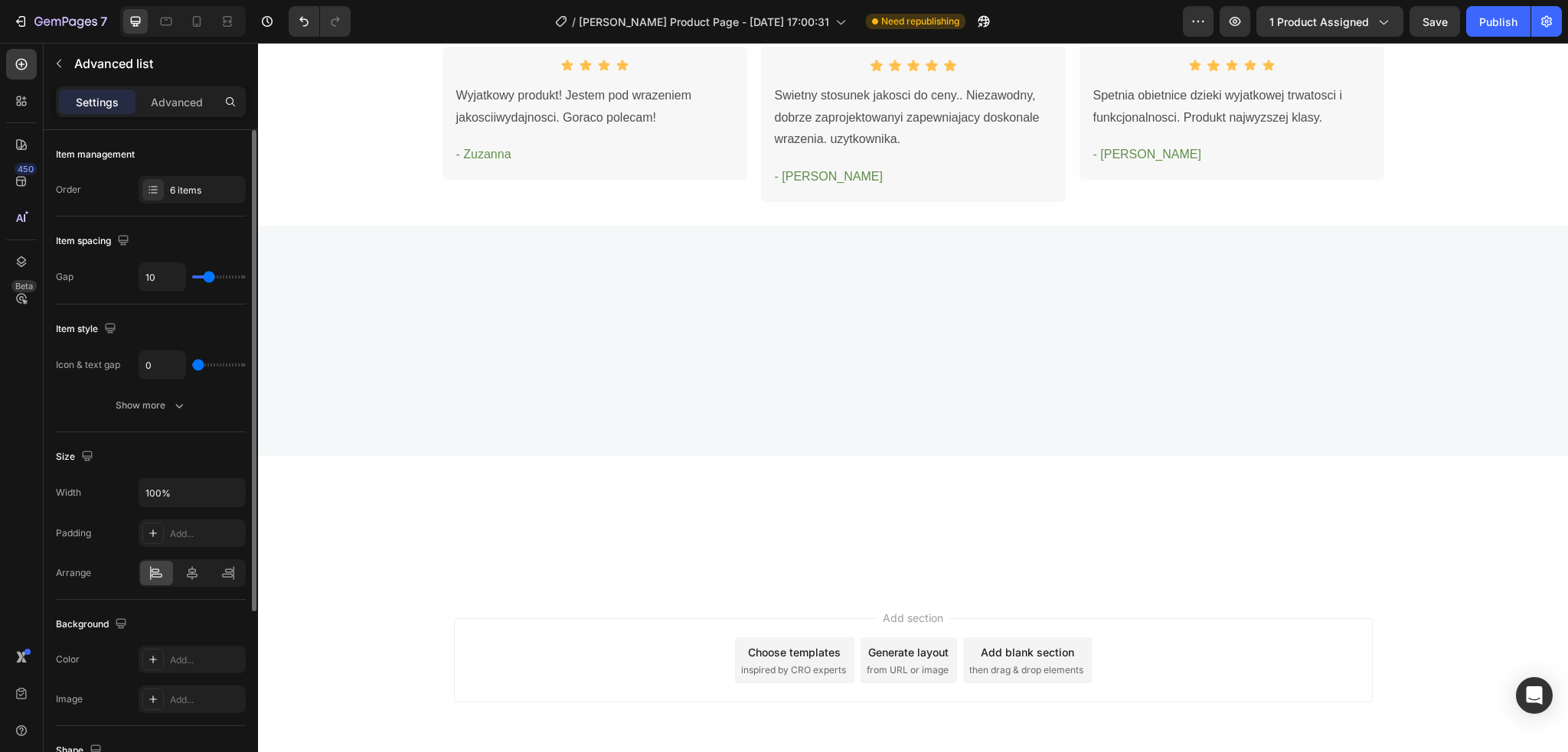
type input "3"
type input "5"
type input "7"
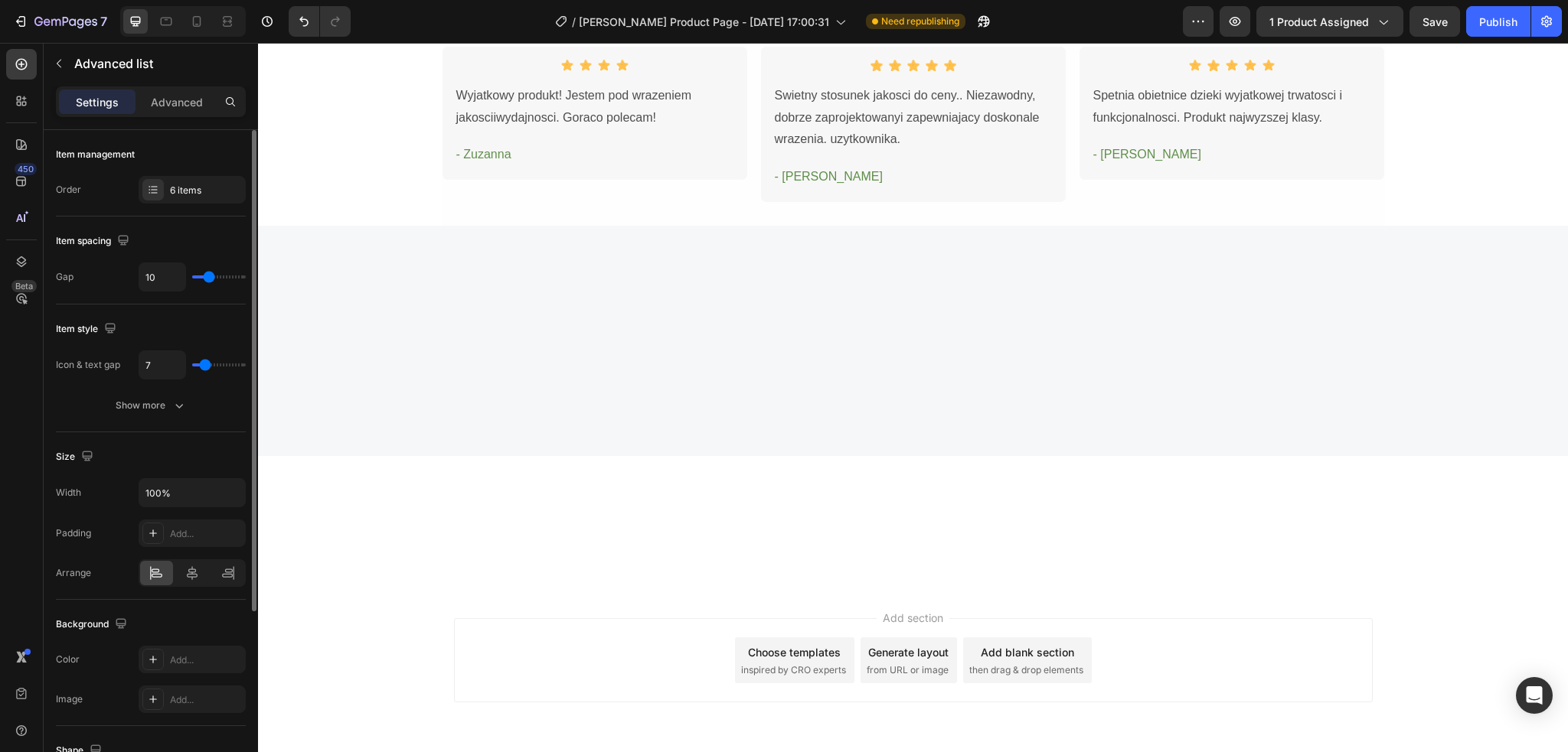
click at [205, 366] on input "range" at bounding box center [219, 364] width 53 height 3
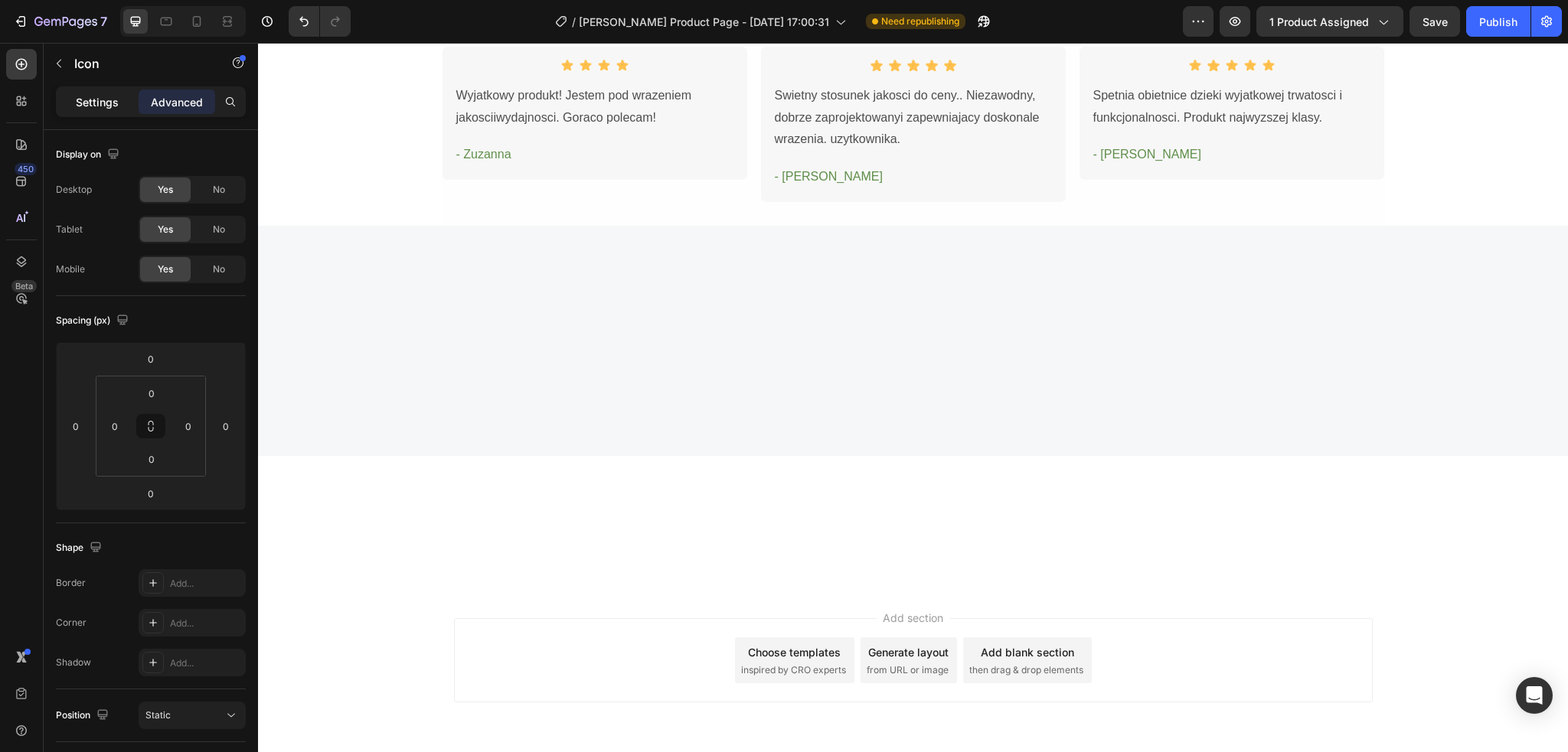
click at [91, 101] on p "Settings" at bounding box center [98, 102] width 43 height 16
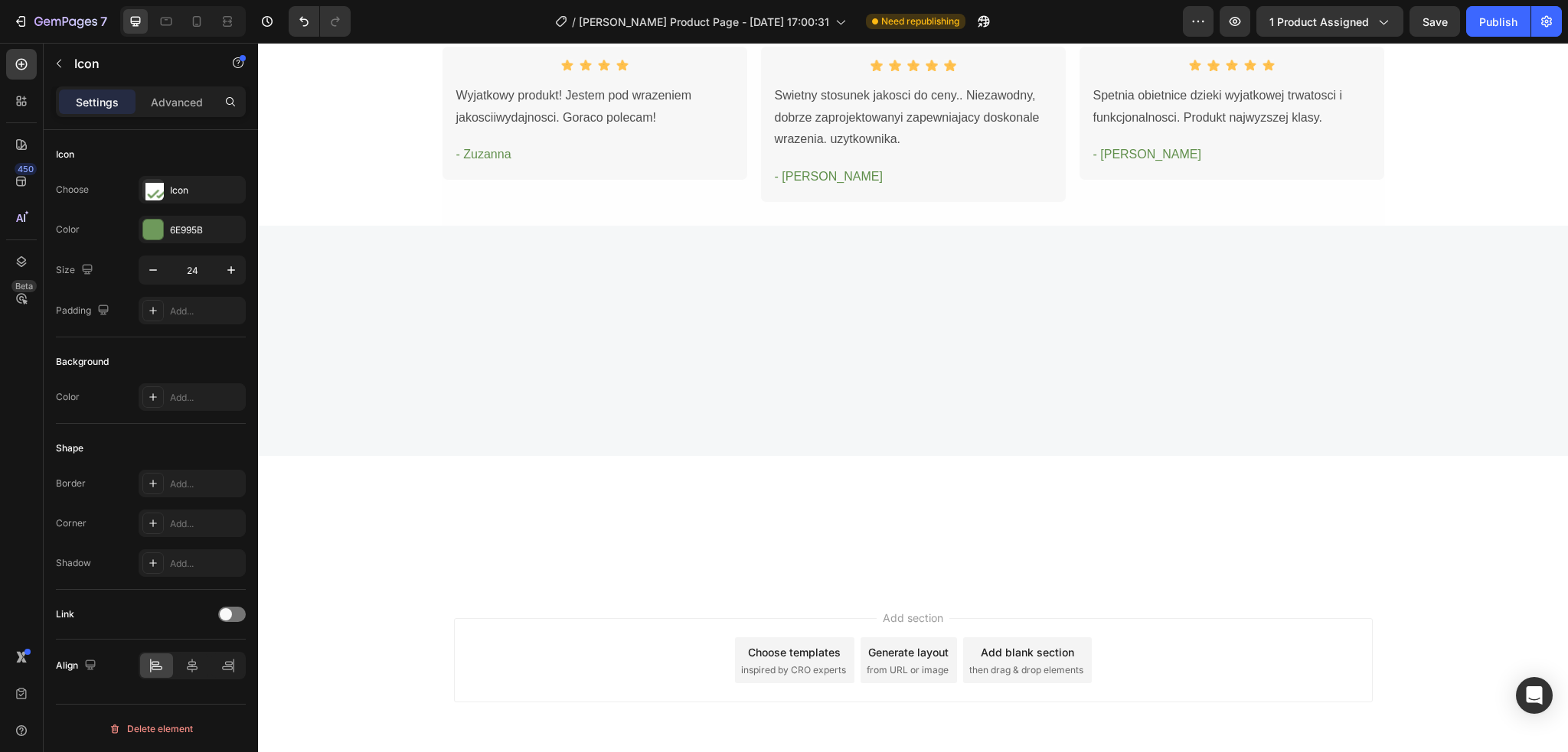
click at [151, 270] on icon "button" at bounding box center [154, 271] width 8 height 2
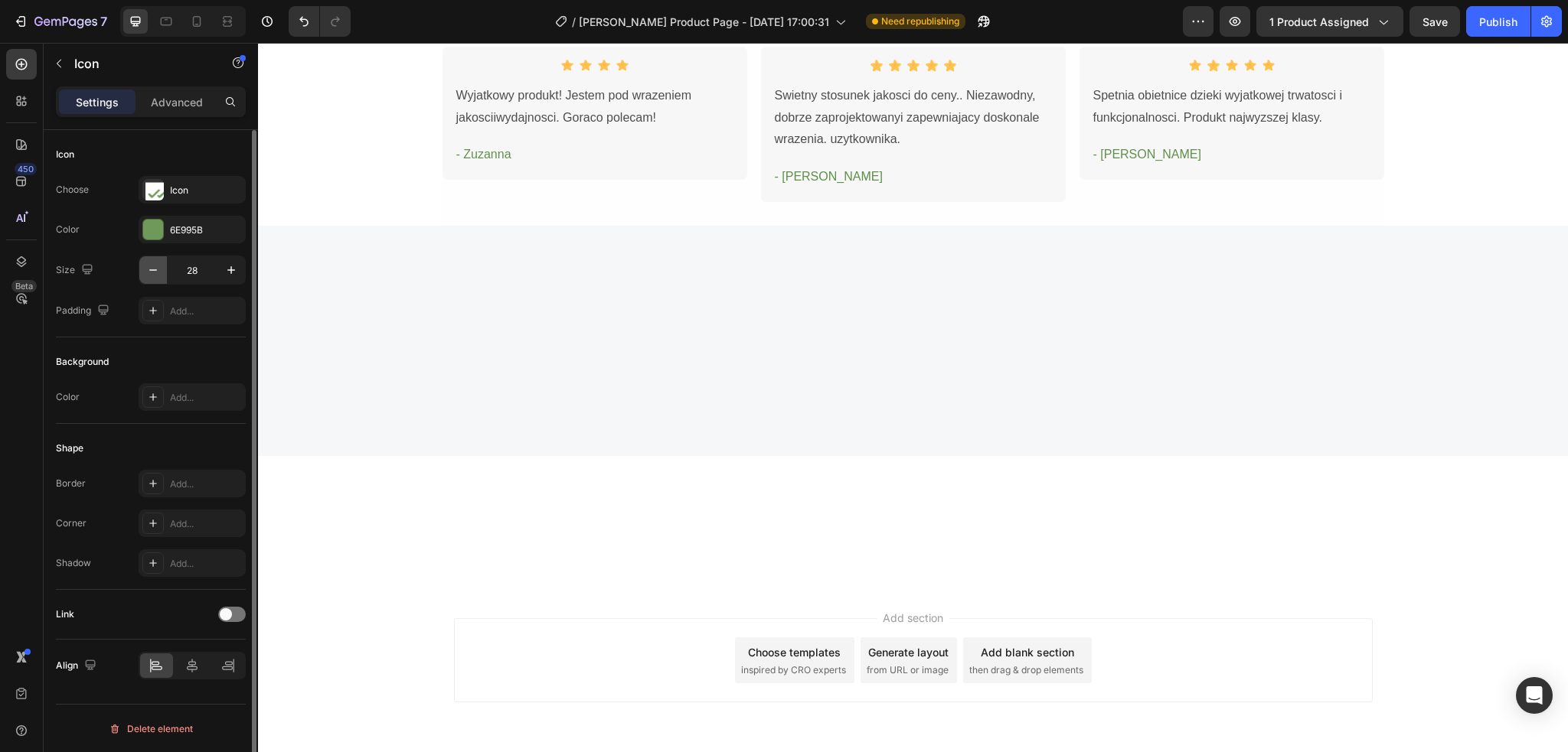
click at [151, 270] on icon "button" at bounding box center [154, 271] width 8 height 2
click at [226, 270] on icon "button" at bounding box center [231, 271] width 16 height 16
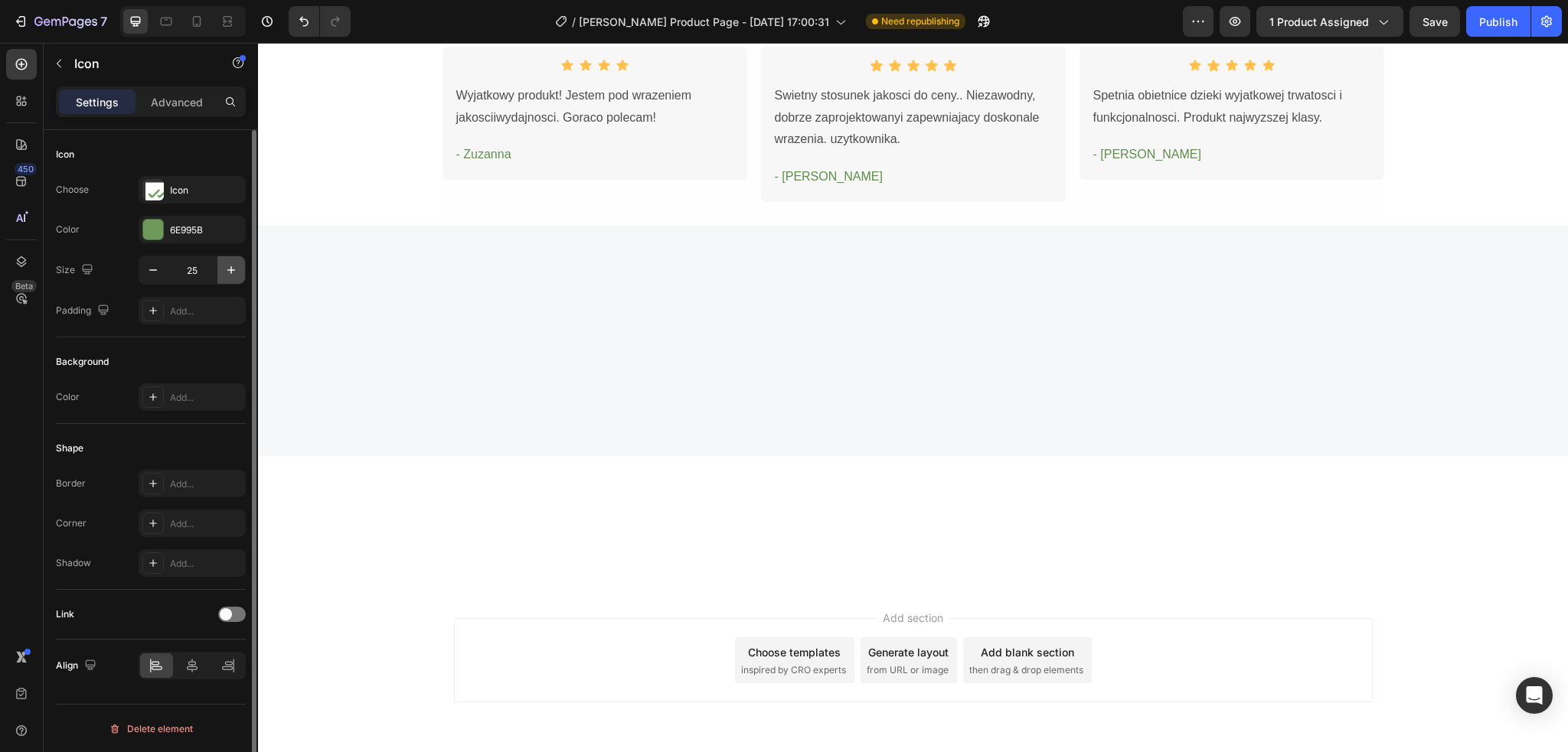
click at [225, 269] on icon "button" at bounding box center [231, 271] width 16 height 16
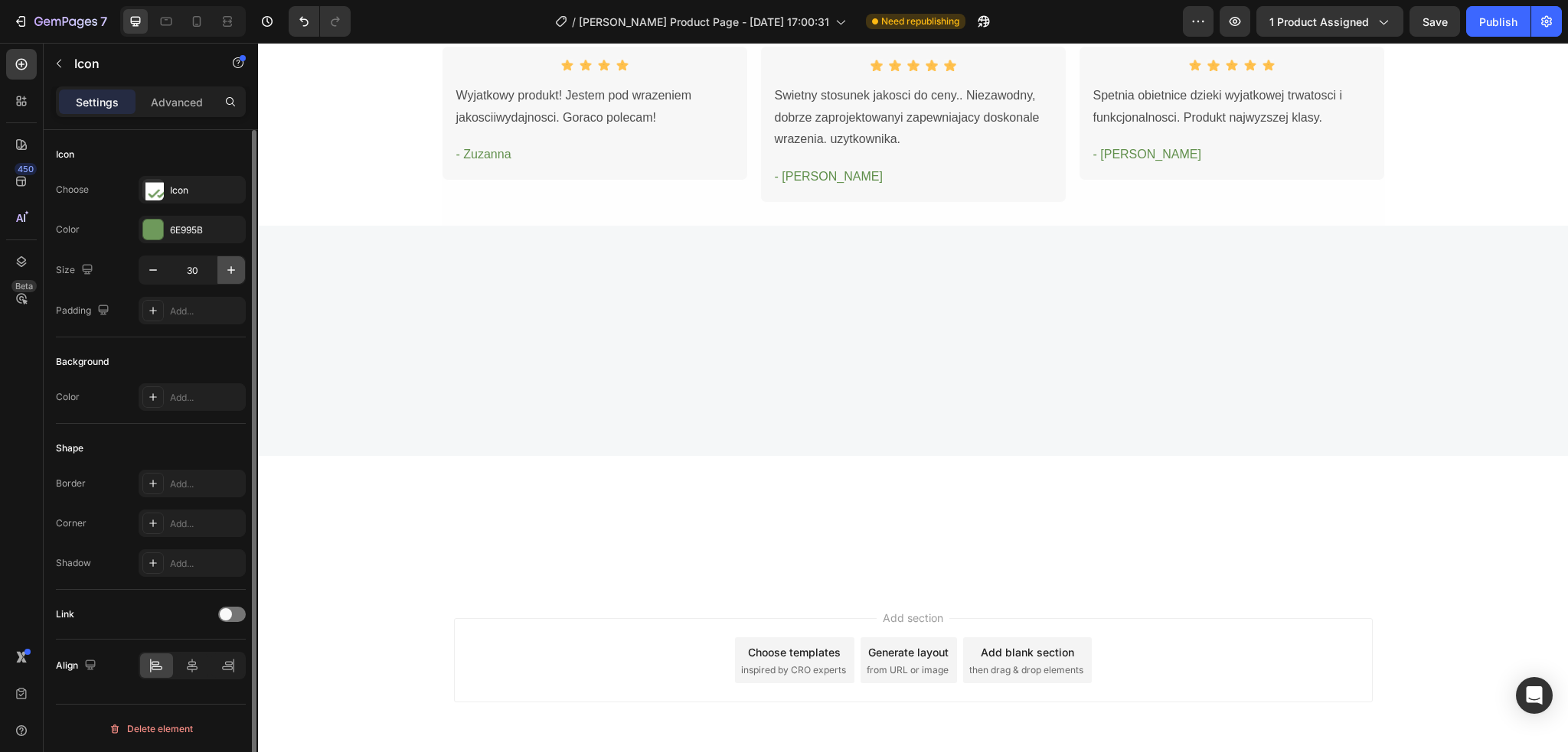
click at [225, 269] on icon "button" at bounding box center [231, 271] width 16 height 16
click at [155, 272] on icon "button" at bounding box center [154, 271] width 16 height 16
type input "30"
click at [228, 272] on icon "button" at bounding box center [231, 271] width 16 height 16
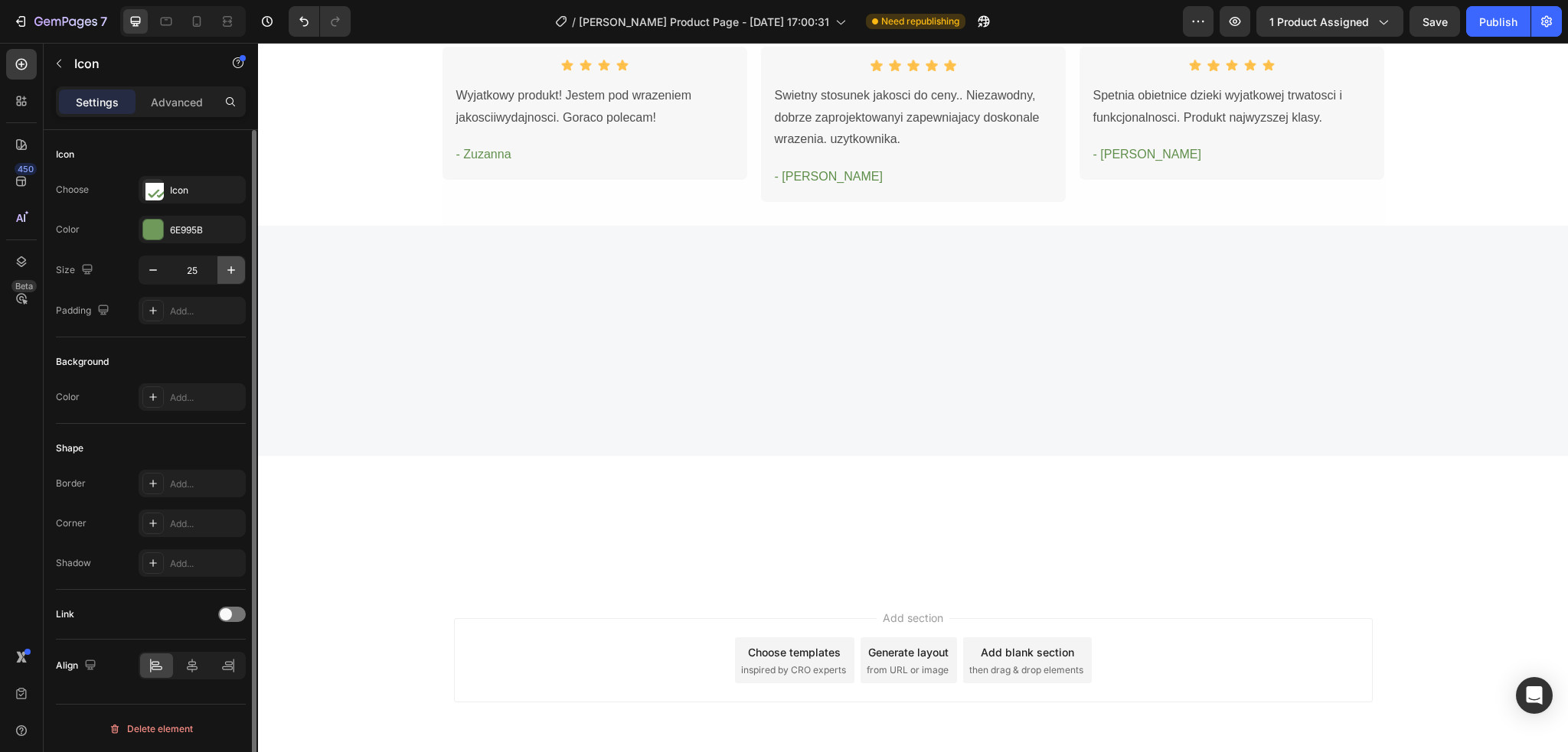
click at [228, 273] on icon "button" at bounding box center [231, 271] width 16 height 16
click at [229, 273] on icon "button" at bounding box center [231, 271] width 16 height 16
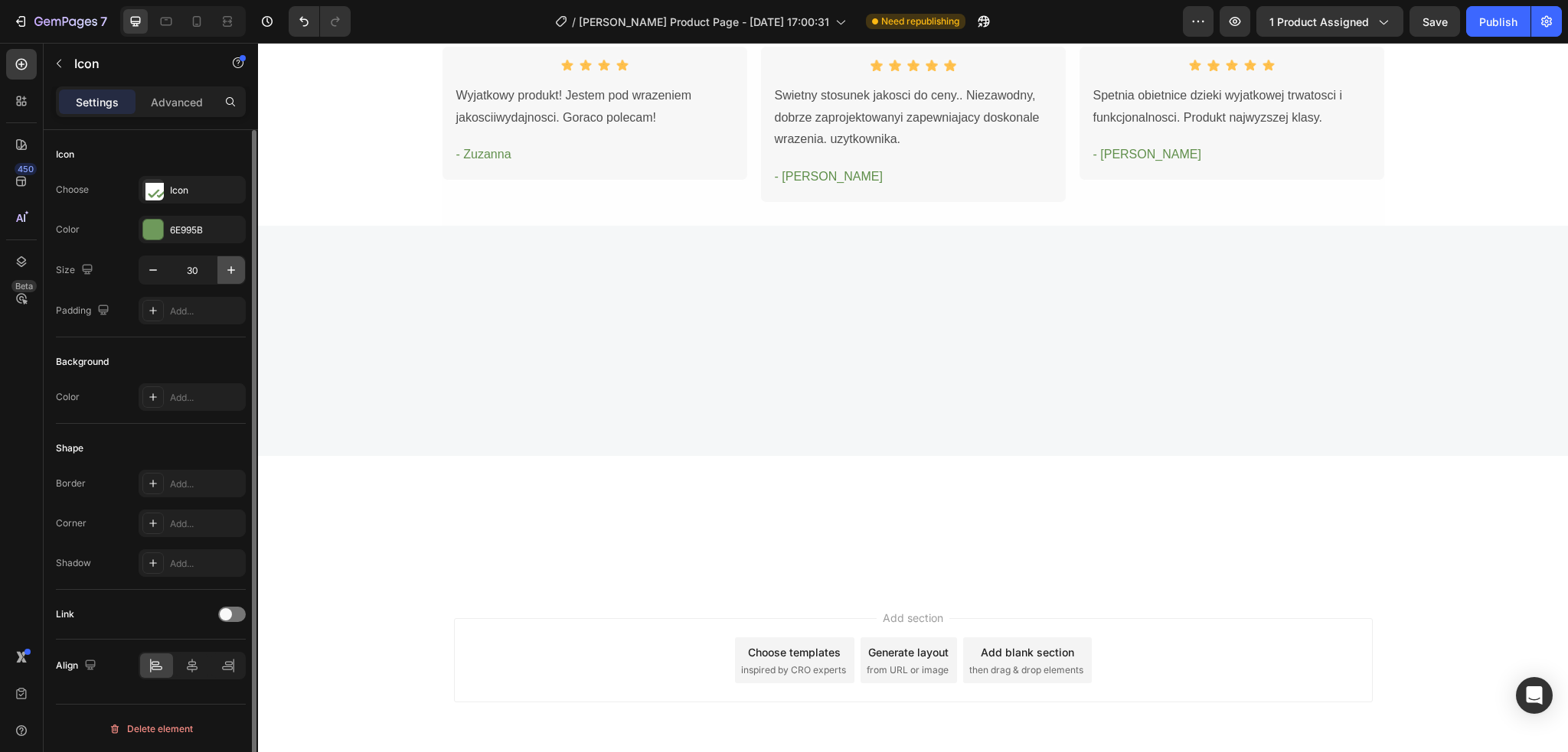
click at [229, 273] on icon "button" at bounding box center [231, 271] width 16 height 16
click at [154, 273] on icon "button" at bounding box center [154, 271] width 16 height 16
type input "30"
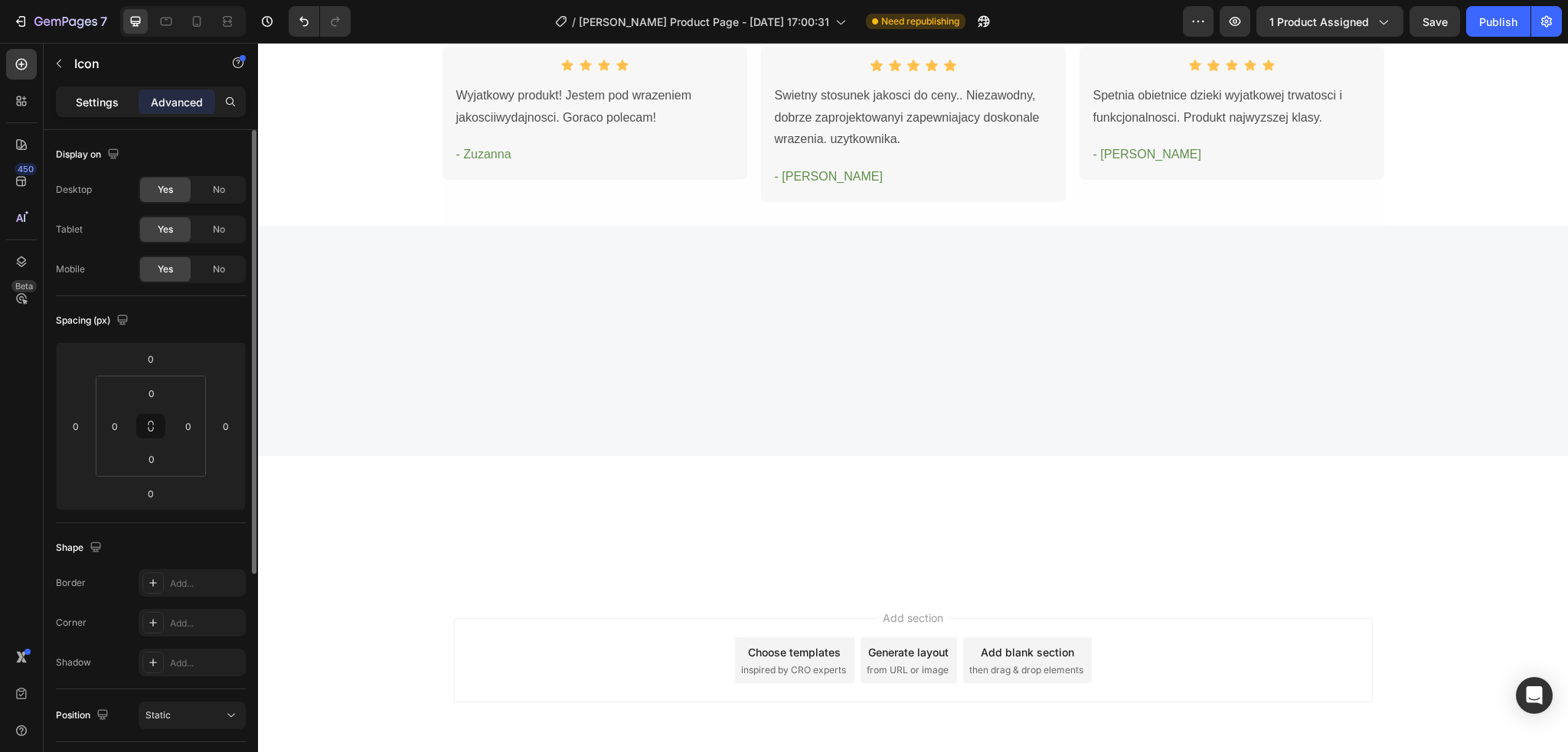
click at [98, 91] on div "Settings" at bounding box center [98, 101] width 77 height 25
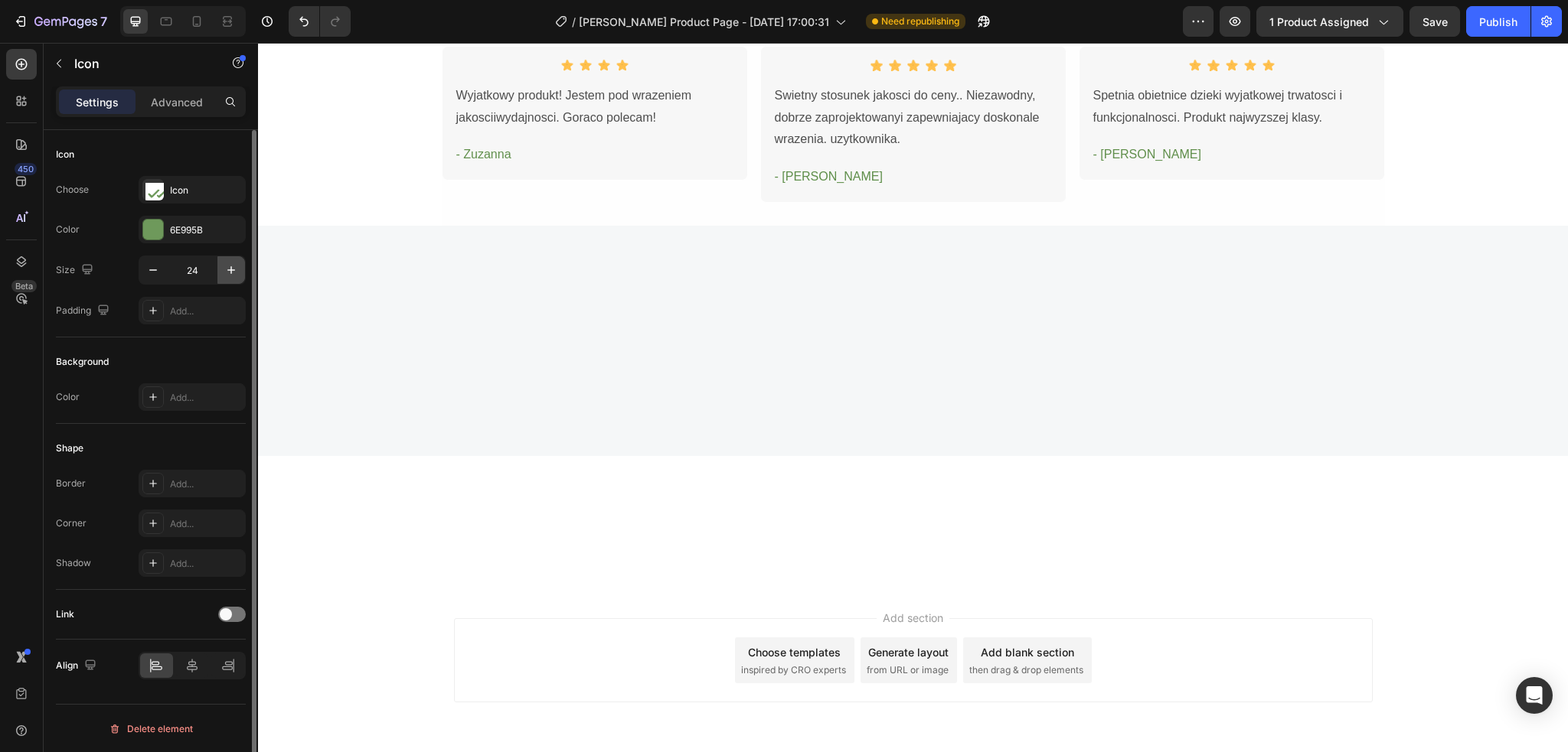
click at [229, 266] on icon "button" at bounding box center [231, 271] width 16 height 16
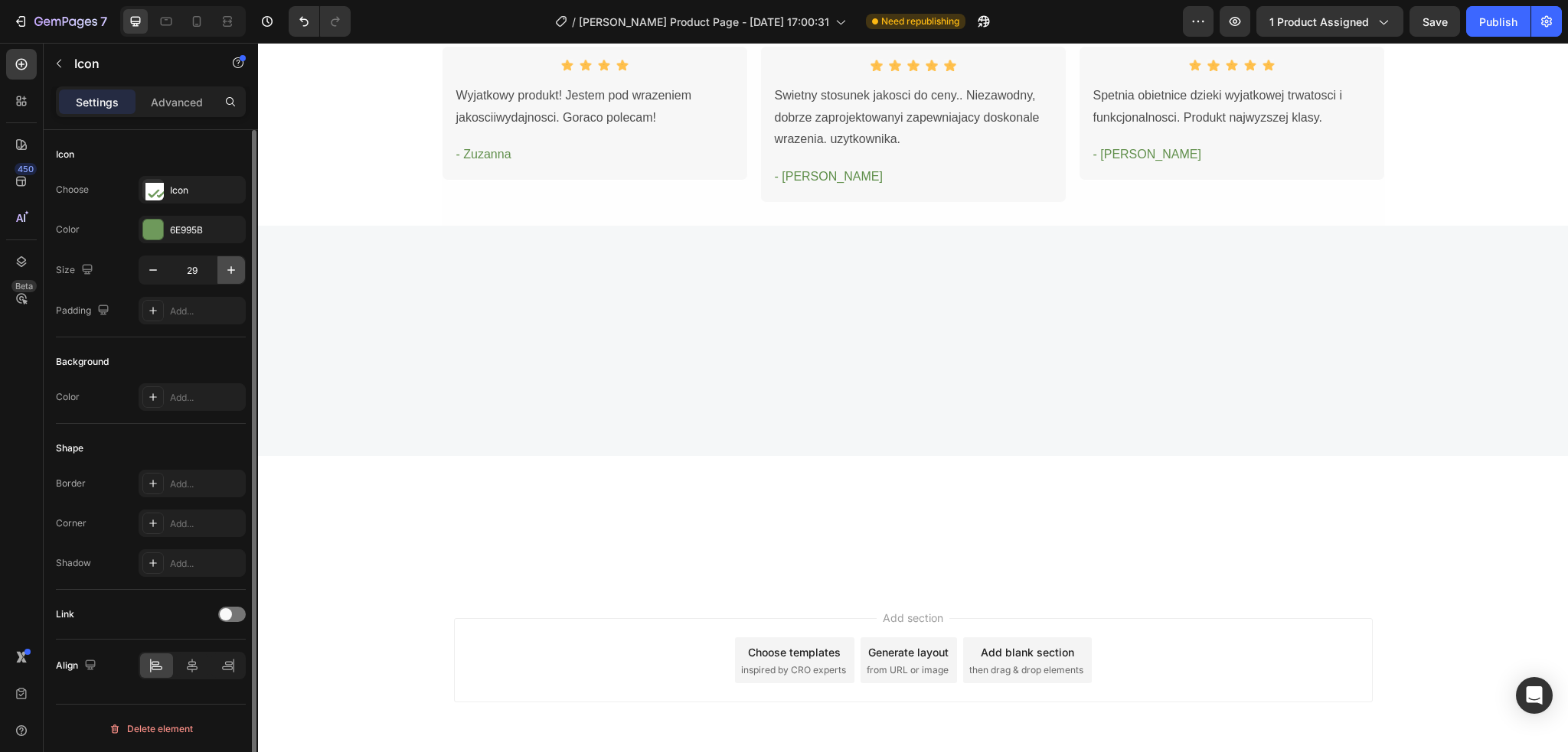
click at [229, 266] on icon "button" at bounding box center [231, 271] width 16 height 16
type input "30"
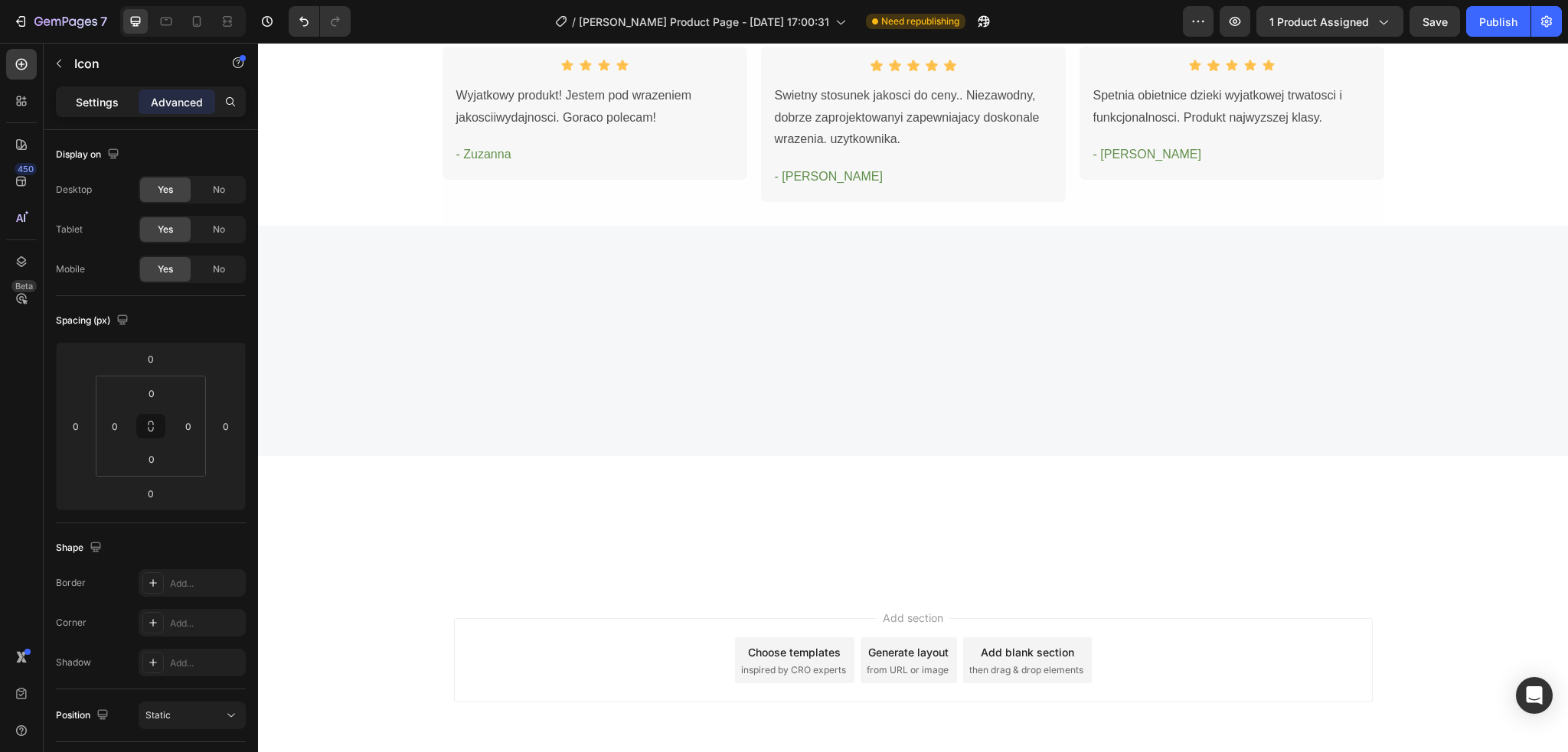
click at [103, 100] on p "Settings" at bounding box center [98, 102] width 43 height 16
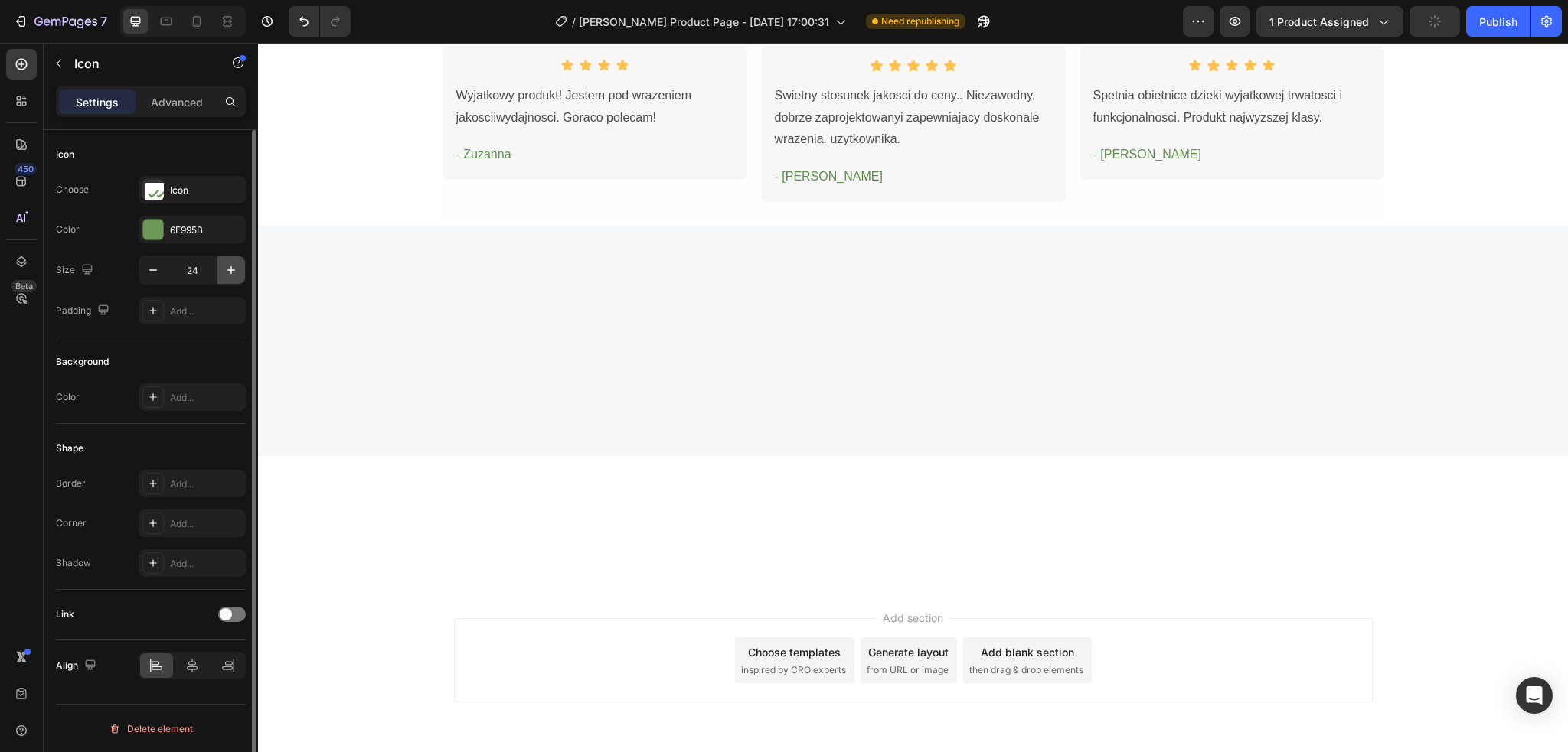
click at [231, 267] on icon "button" at bounding box center [231, 271] width 16 height 16
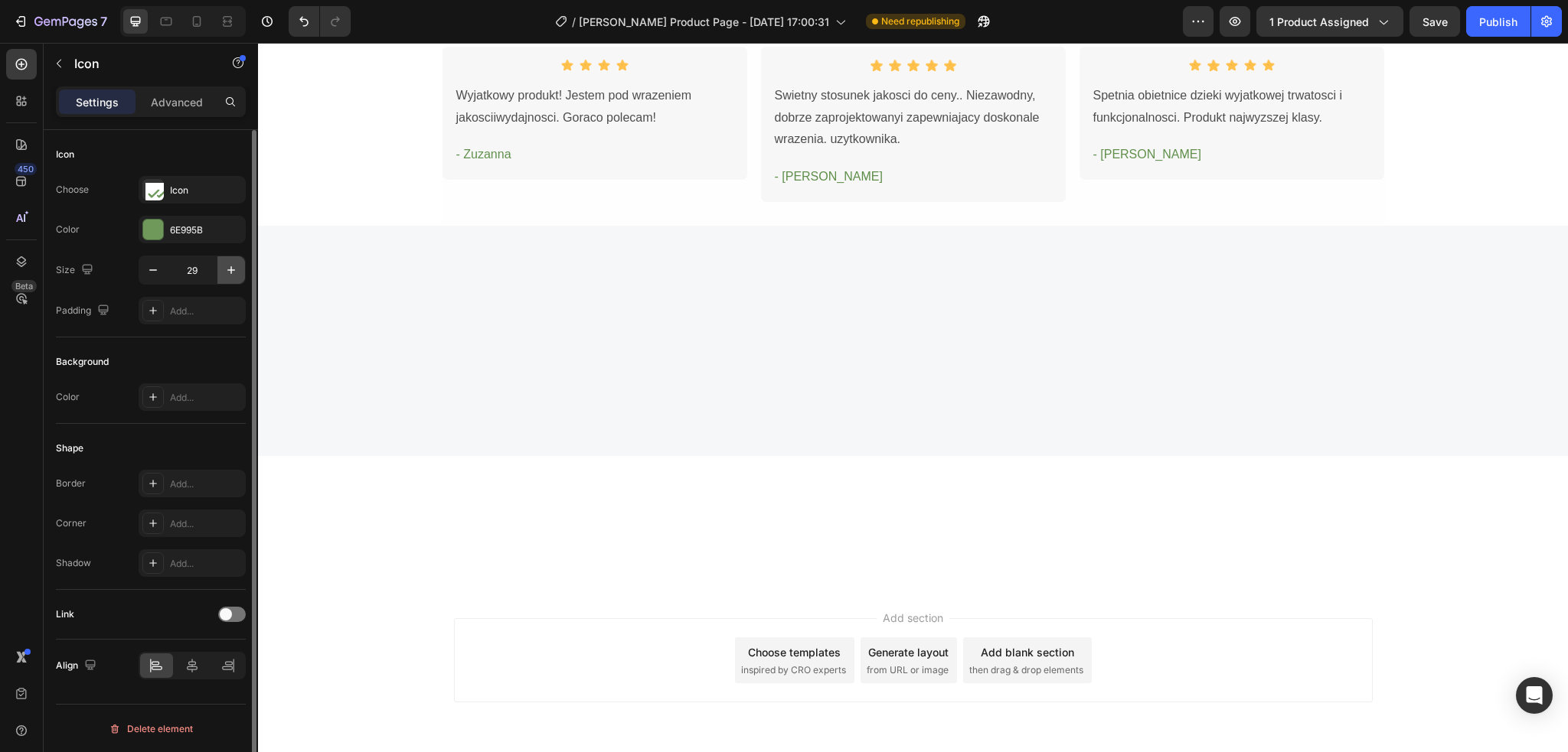
click at [231, 267] on icon "button" at bounding box center [231, 271] width 16 height 16
type input "30"
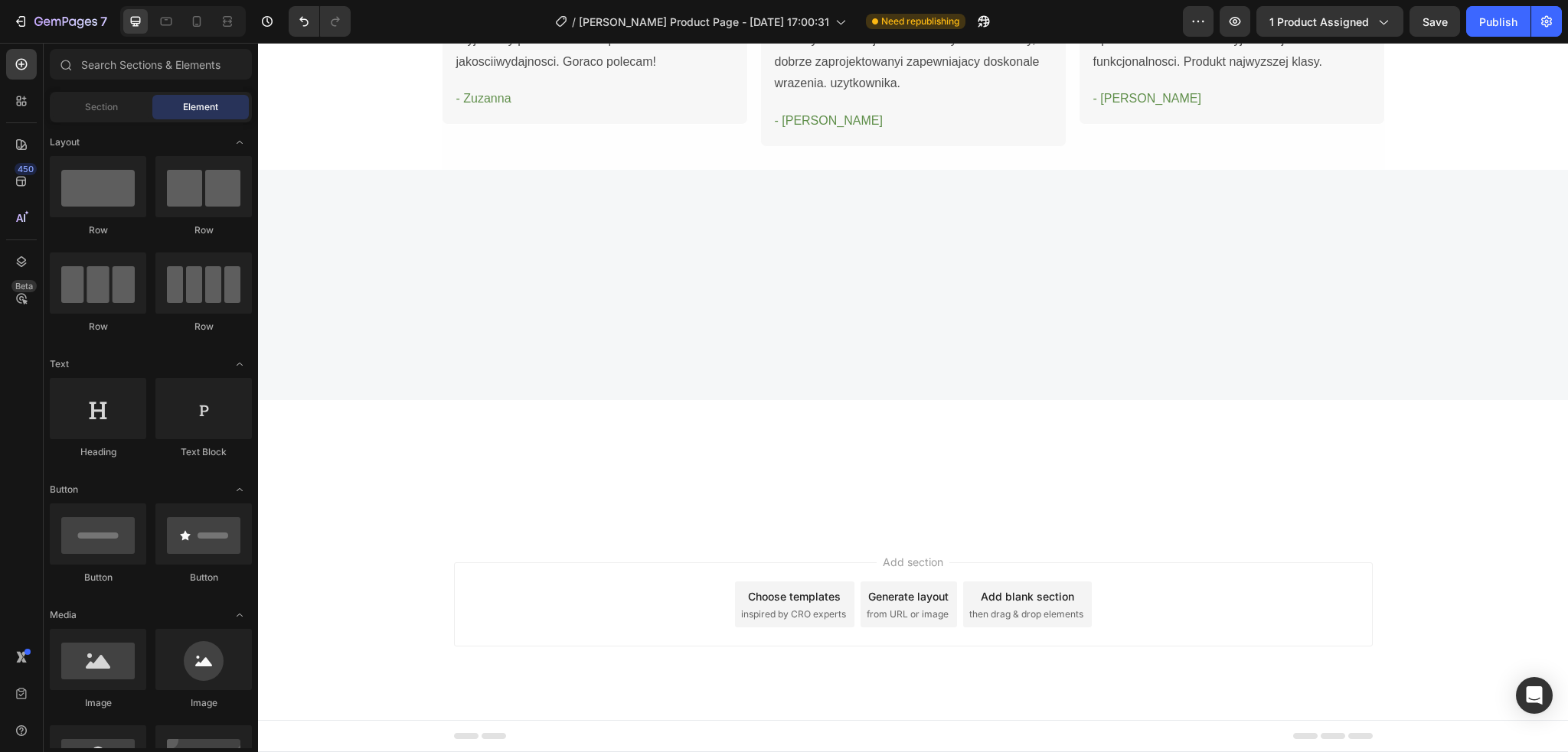
scroll to position [2855, 0]
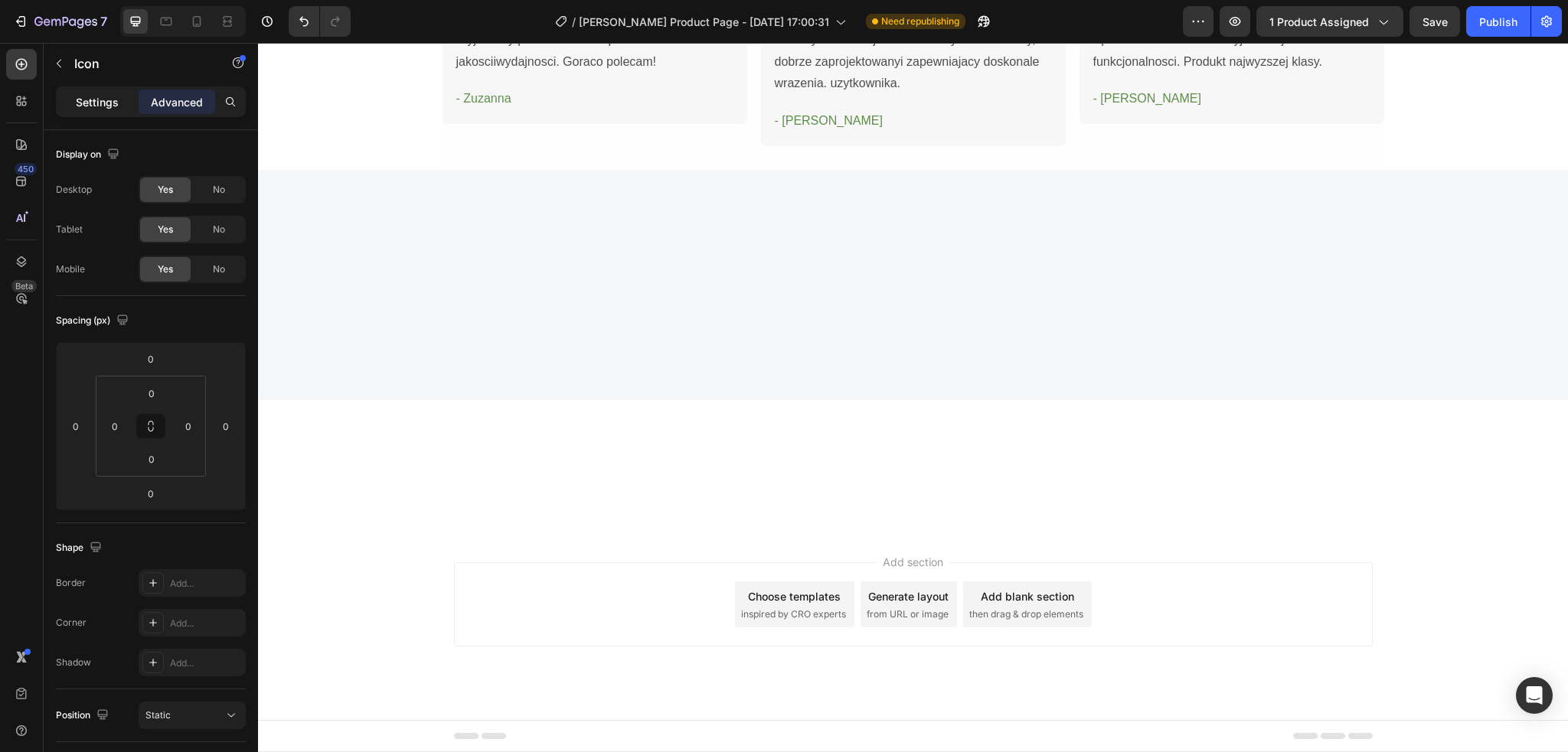
click at [82, 101] on p "Settings" at bounding box center [98, 102] width 43 height 16
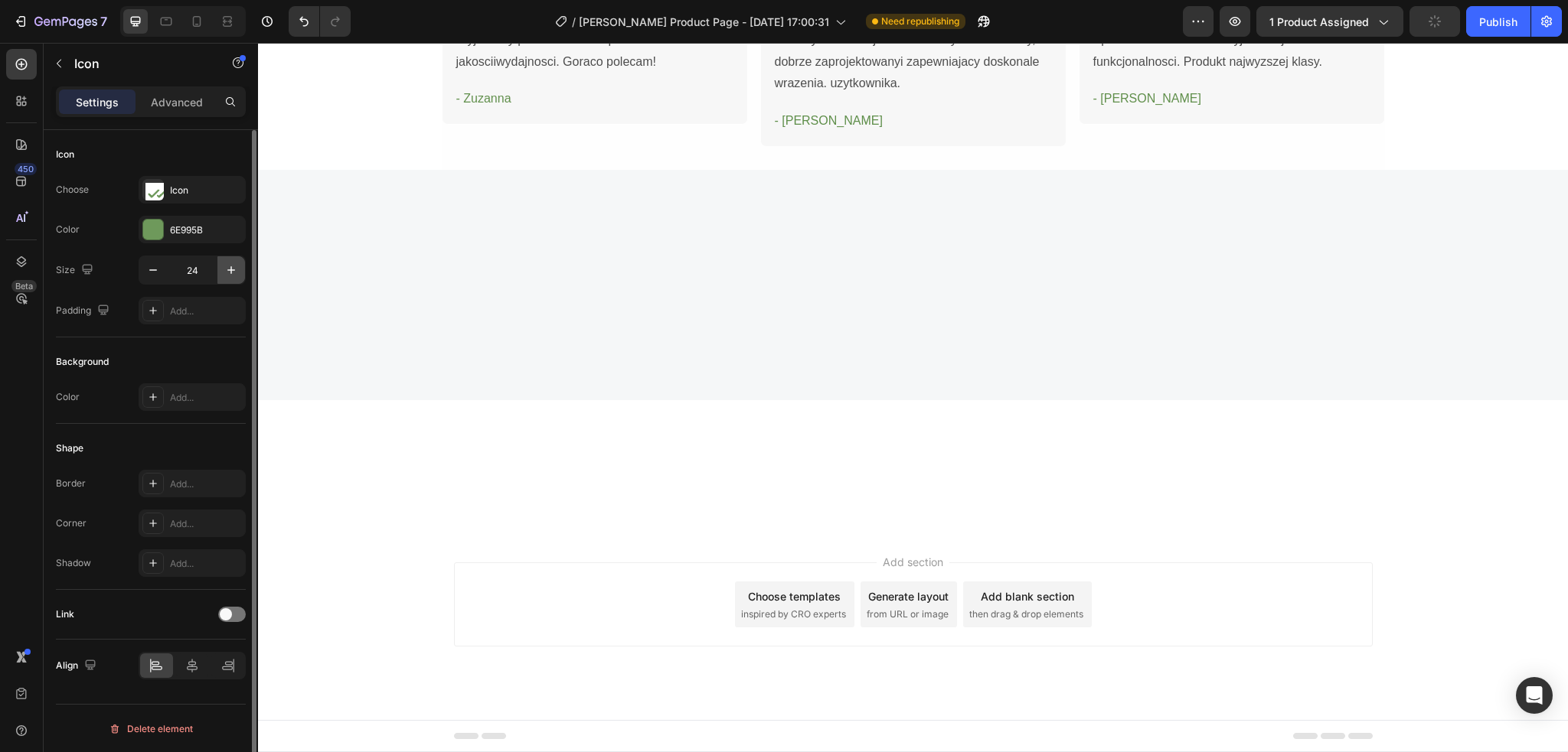
click at [234, 273] on icon "button" at bounding box center [231, 271] width 16 height 16
click at [234, 270] on icon "button" at bounding box center [231, 271] width 16 height 16
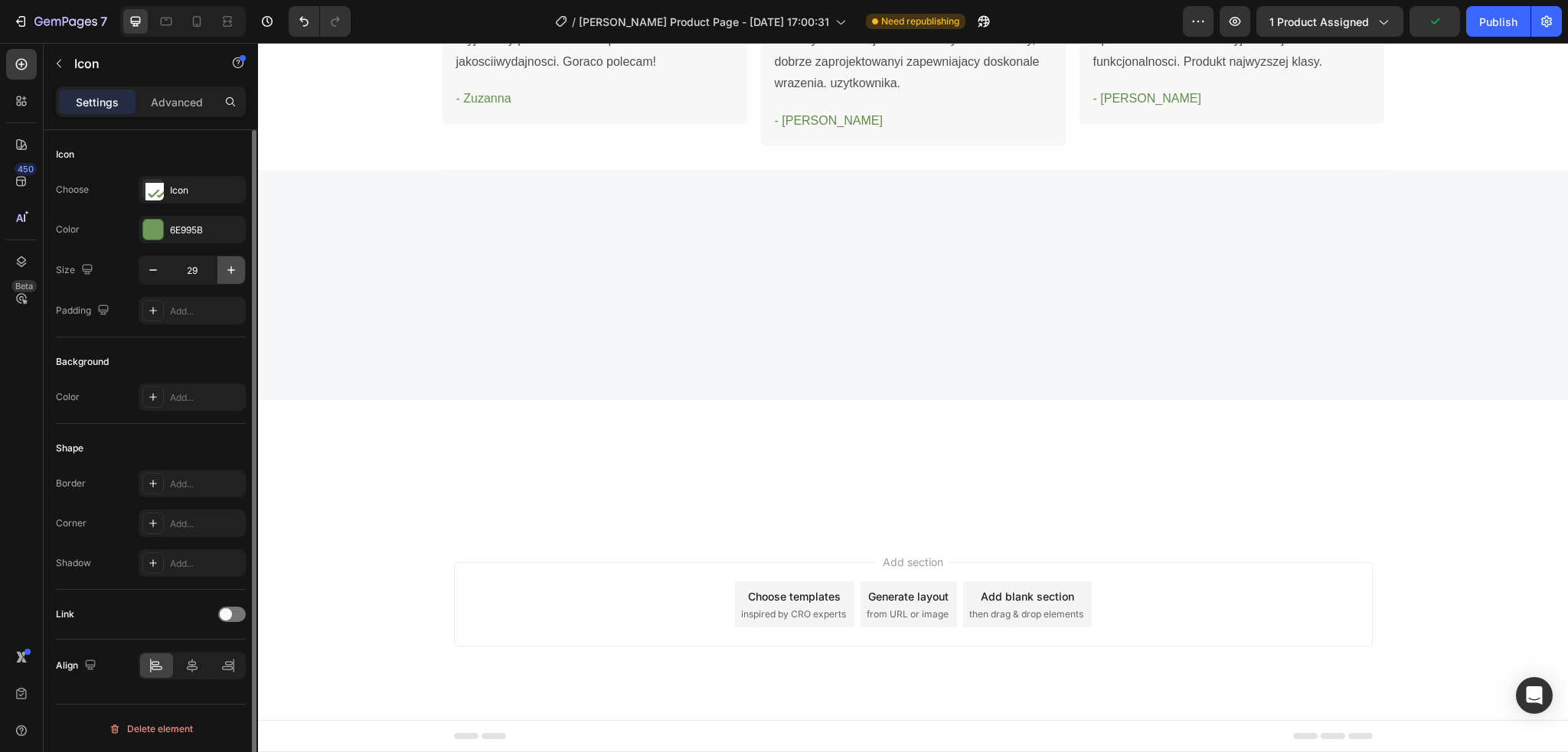
click at [234, 270] on icon "button" at bounding box center [231, 271] width 16 height 16
type input "30"
click at [232, 279] on button "button" at bounding box center [231, 270] width 28 height 28
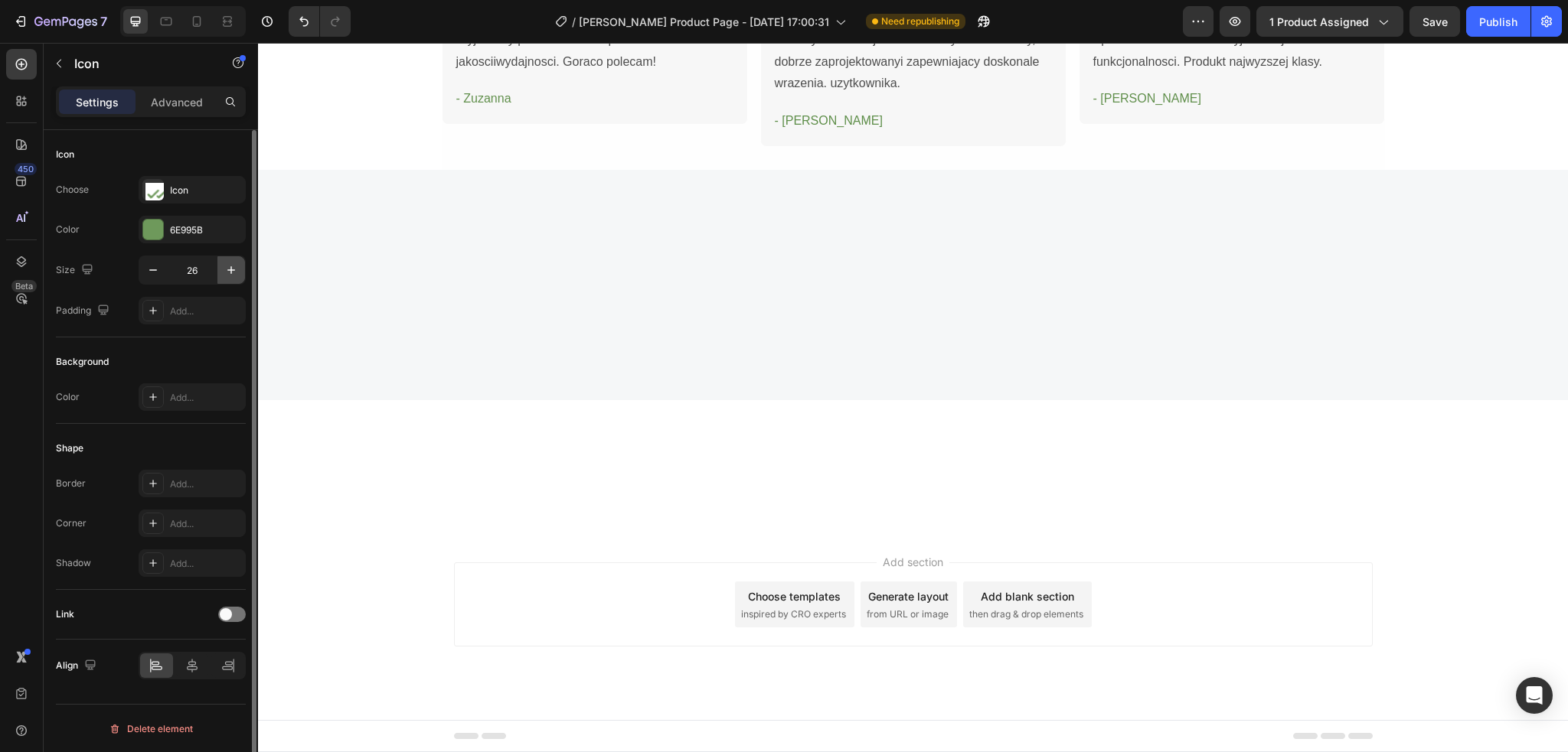
click at [232, 279] on button "button" at bounding box center [231, 270] width 28 height 28
type input "30"
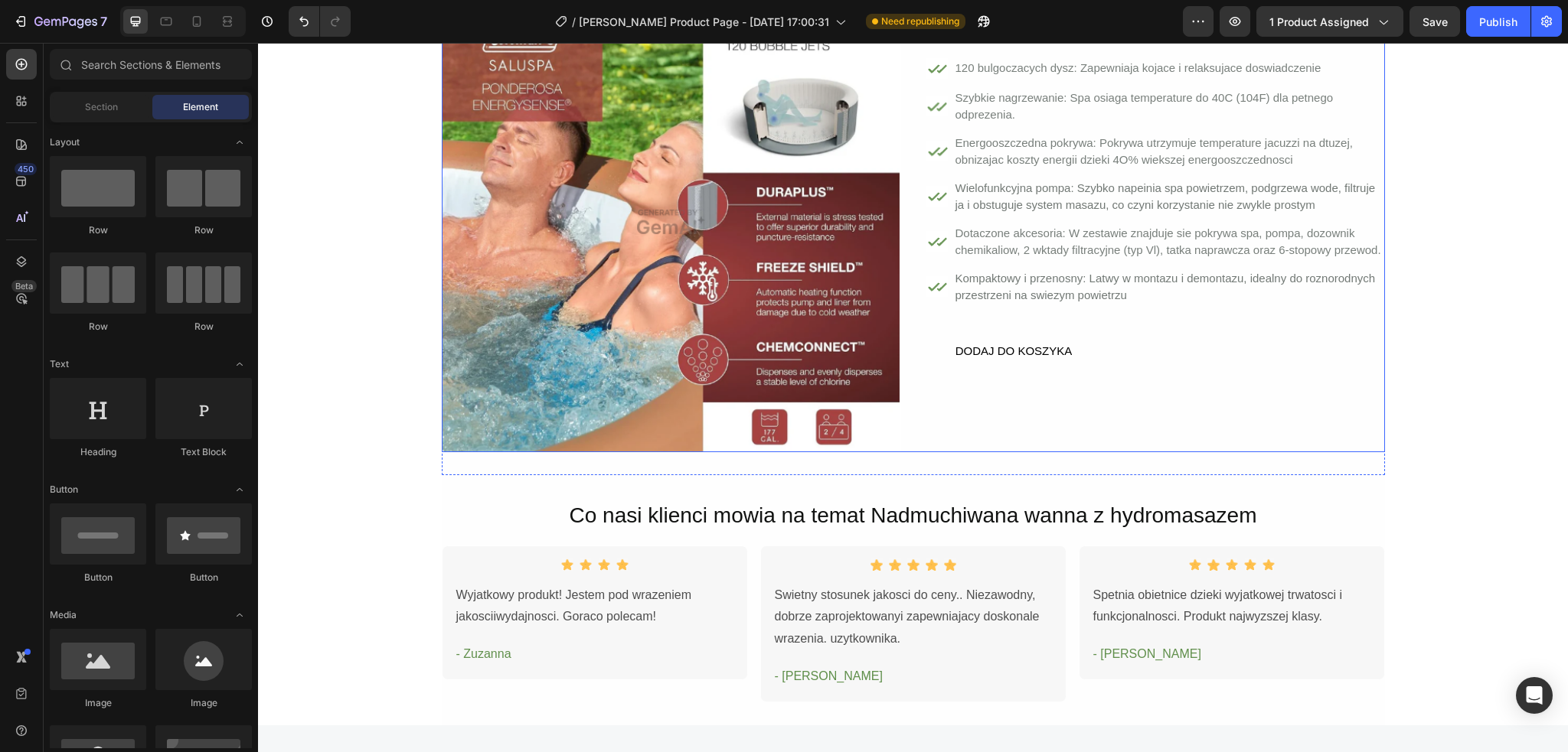
scroll to position [2957, 0]
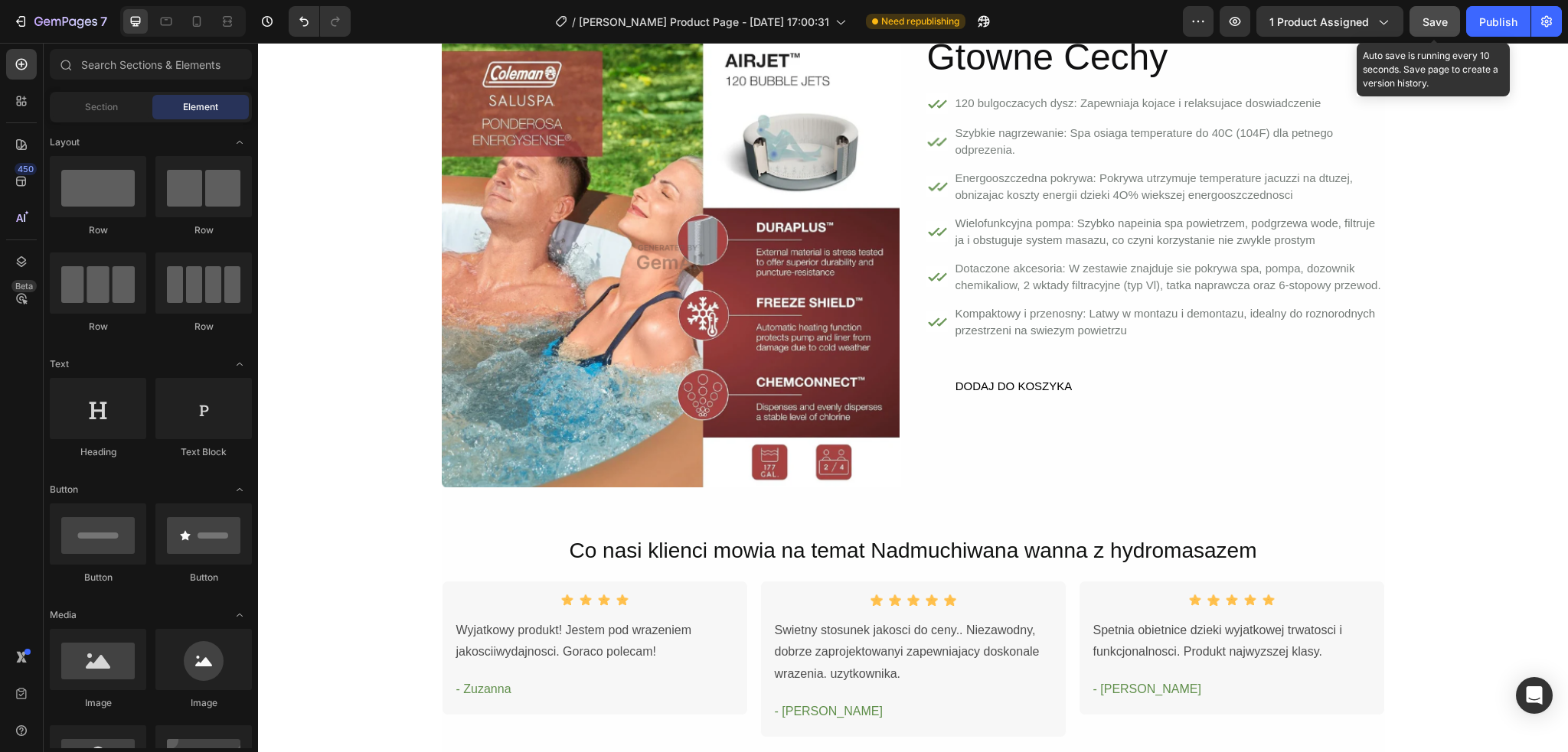
click at [1422, 31] on button "Save" at bounding box center [1434, 21] width 50 height 31
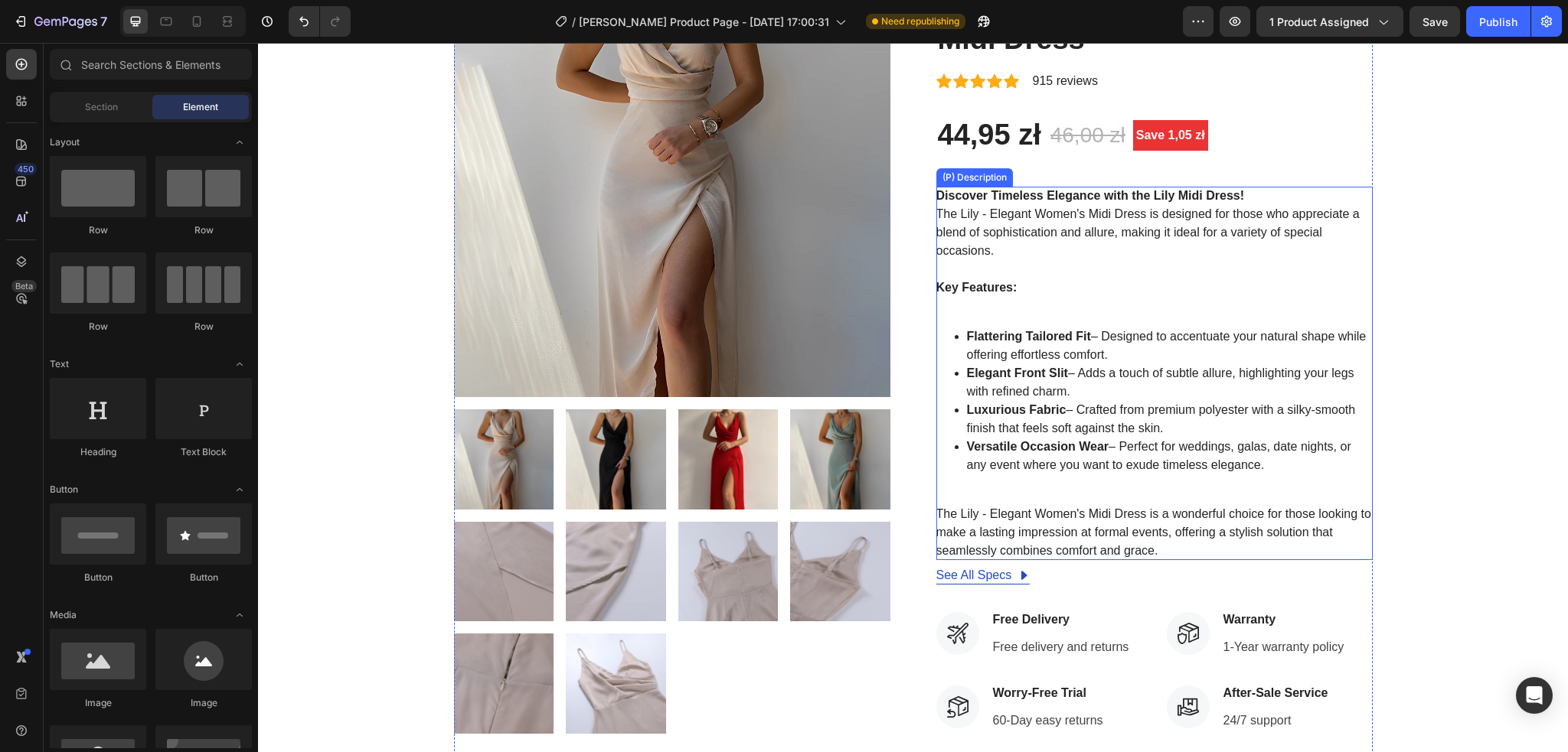
scroll to position [204, 0]
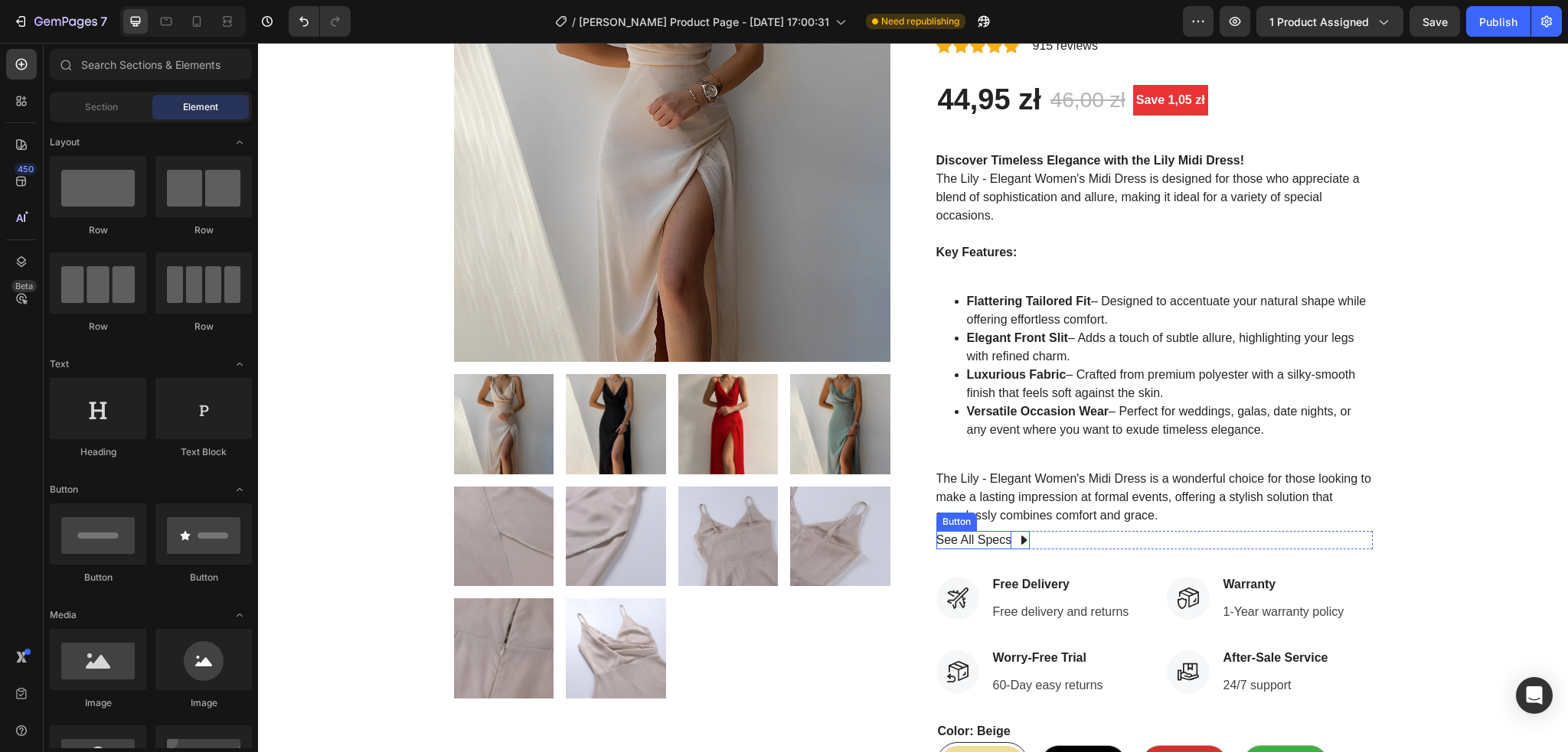
click at [988, 544] on div "See All Specs" at bounding box center [973, 539] width 76 height 19
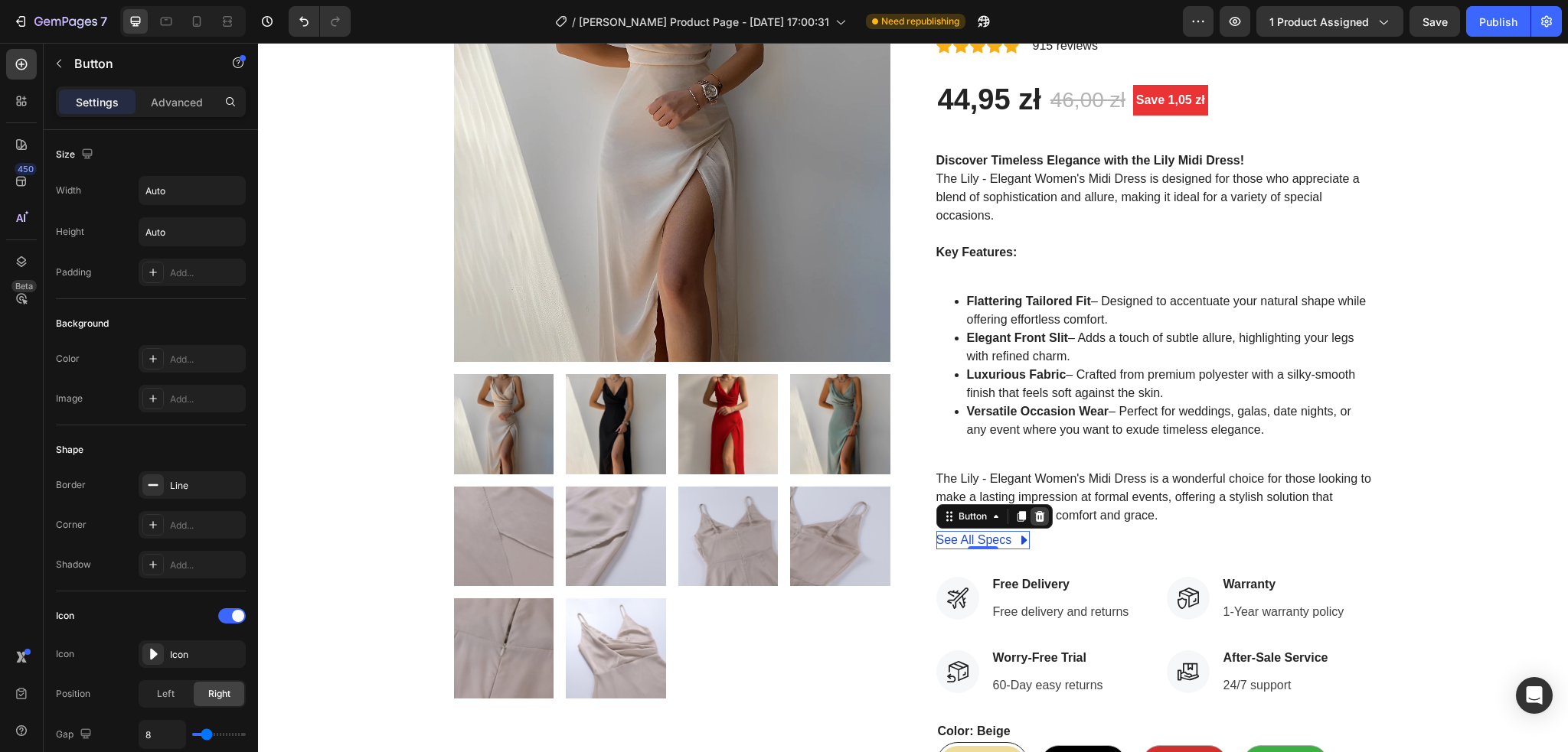
click at [1033, 521] on icon at bounding box center [1039, 516] width 12 height 12
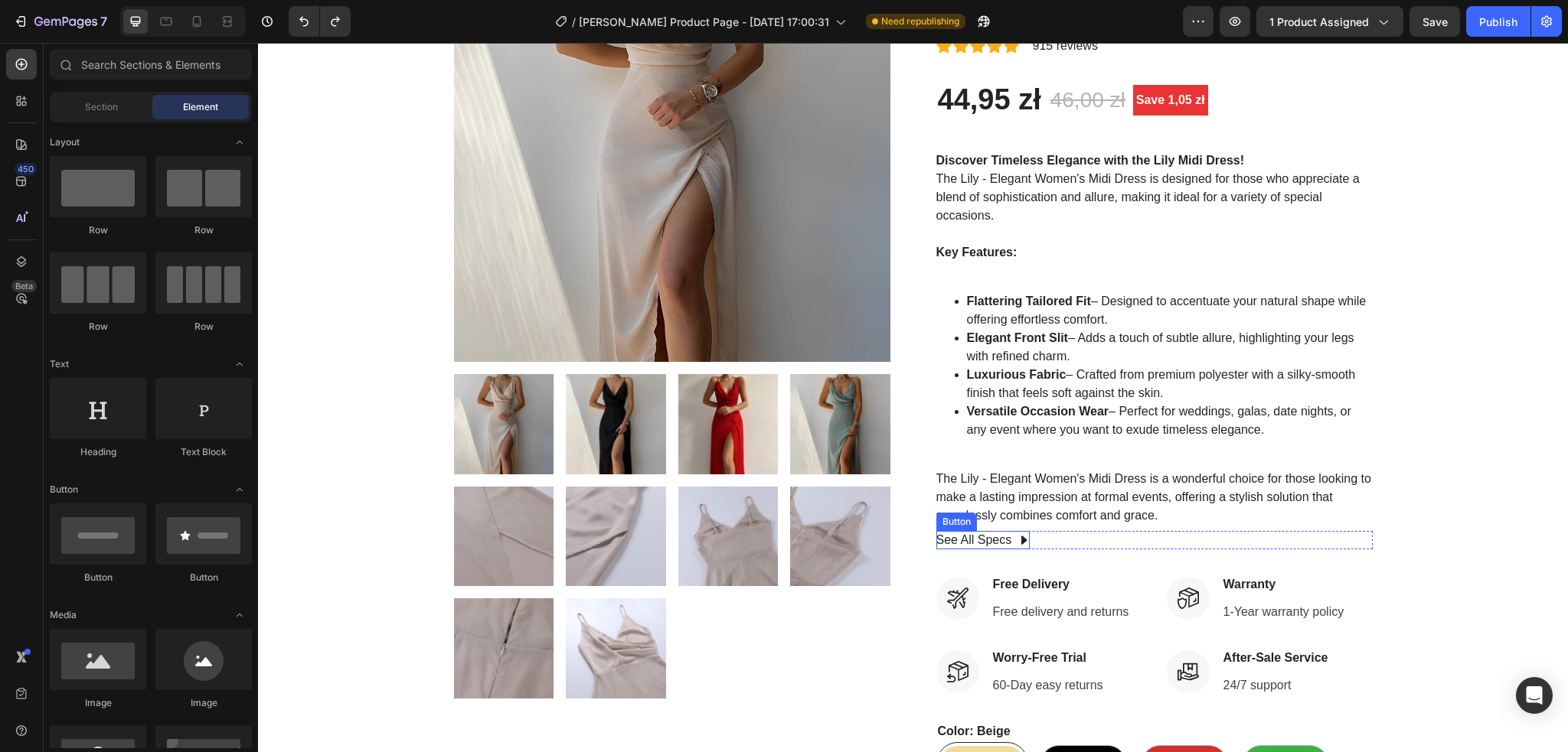
click at [1017, 541] on icon at bounding box center [1023, 539] width 12 height 12
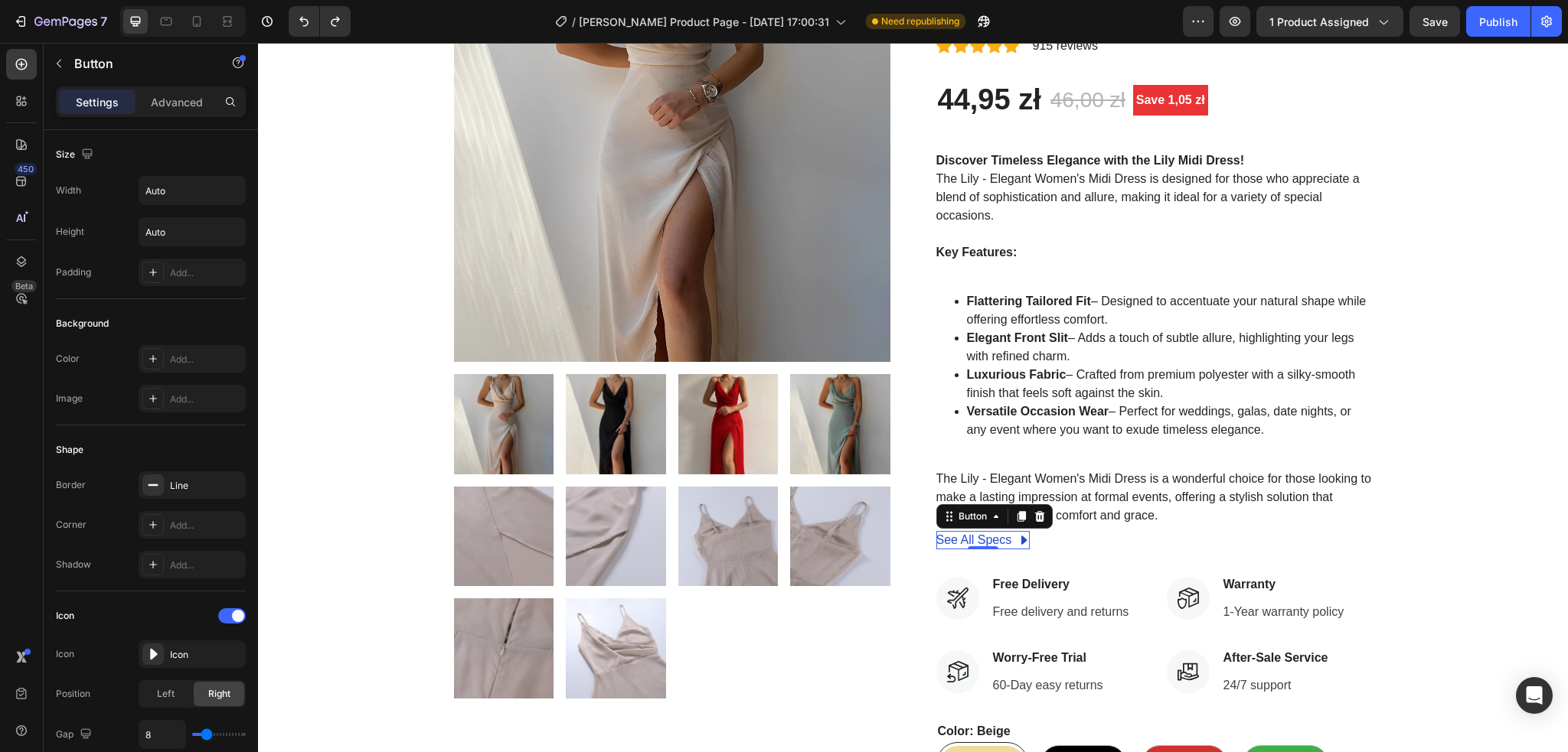
drag, startPoint x: 1032, startPoint y: 517, endPoint x: 1066, endPoint y: 575, distance: 67.2
click at [1034, 517] on icon at bounding box center [1039, 516] width 10 height 11
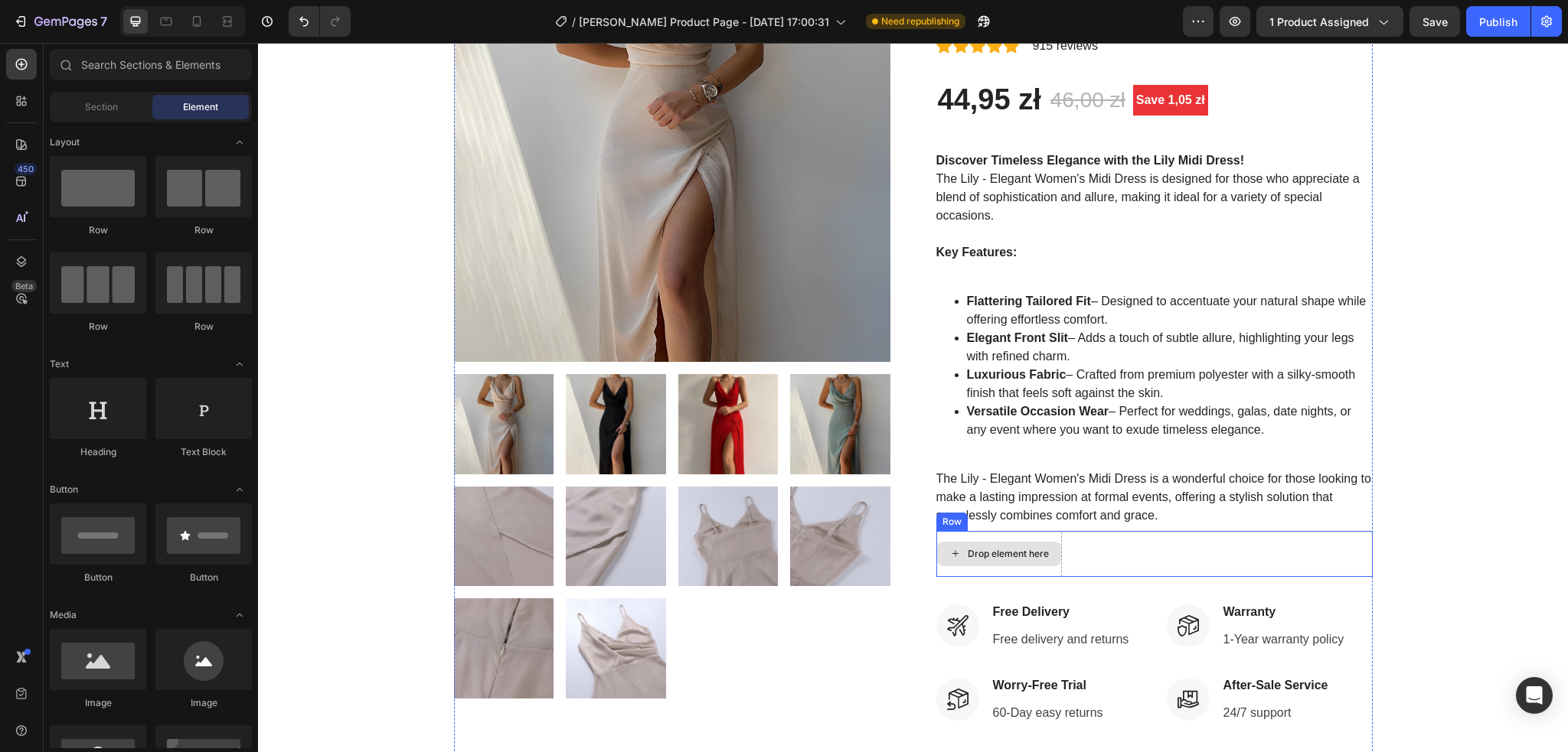
click at [977, 547] on div "Drop element here" at bounding box center [1008, 553] width 81 height 12
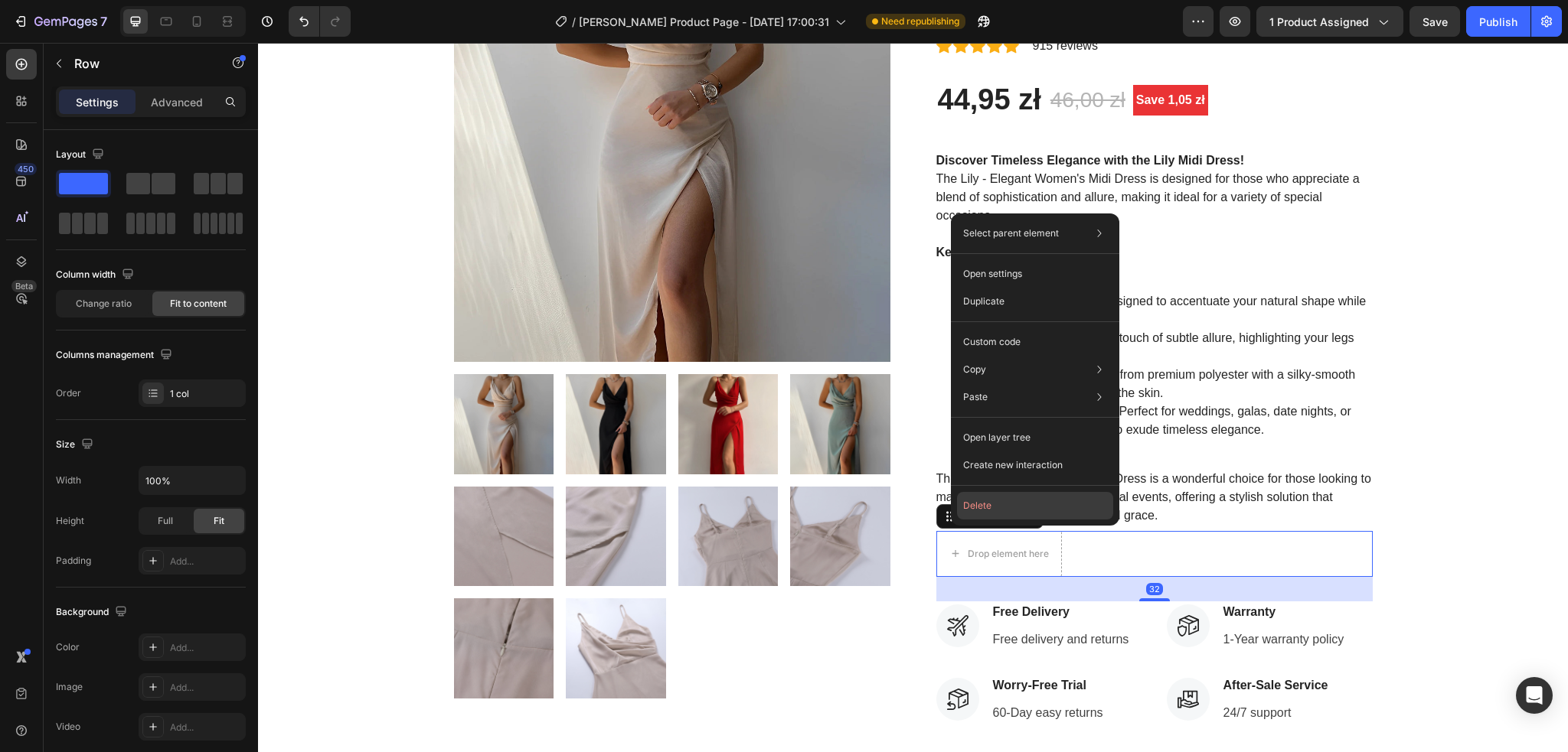
drag, startPoint x: 992, startPoint y: 510, endPoint x: 757, endPoint y: 540, distance: 236.9
click at [992, 510] on button "Delete" at bounding box center [1034, 506] width 157 height 28
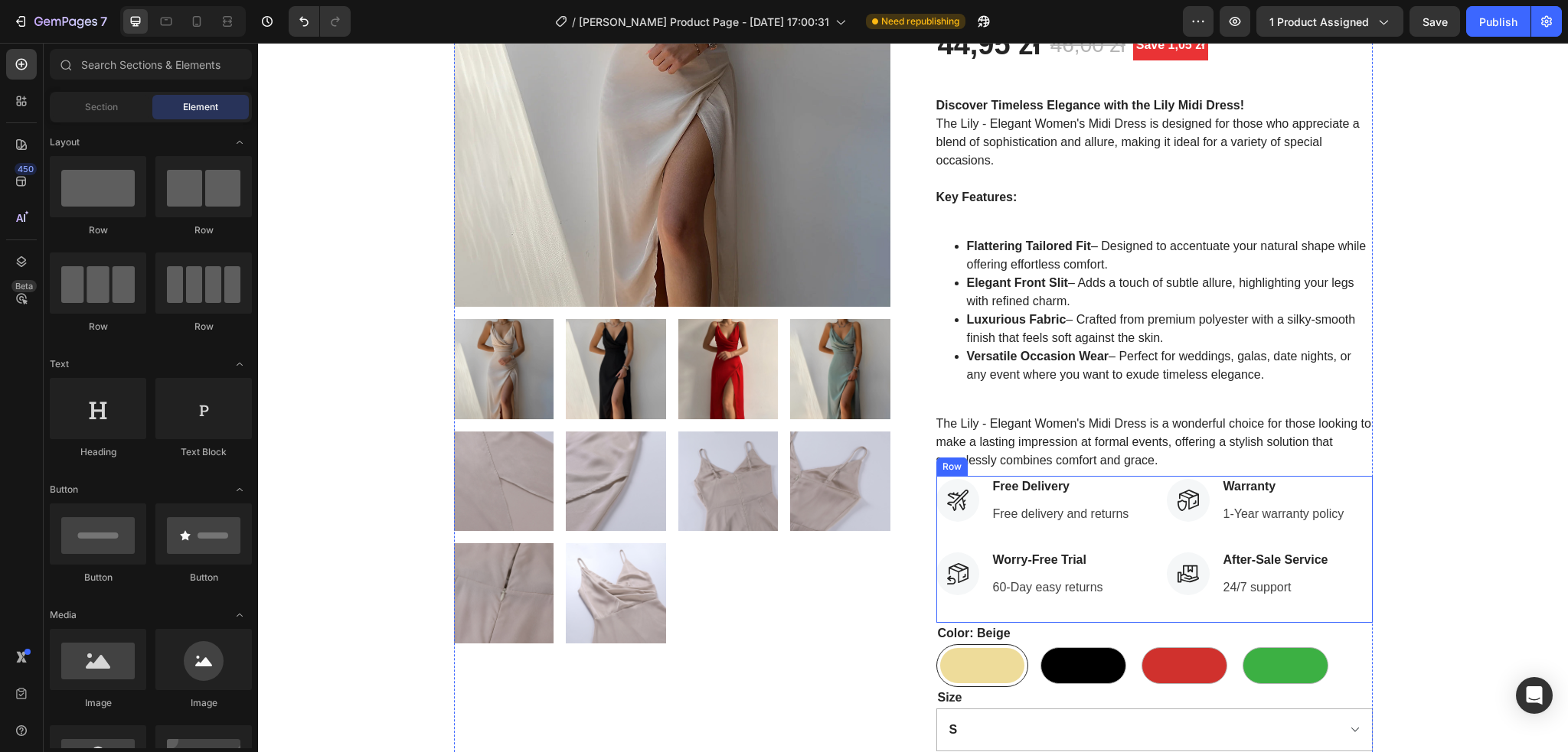
scroll to position [306, 0]
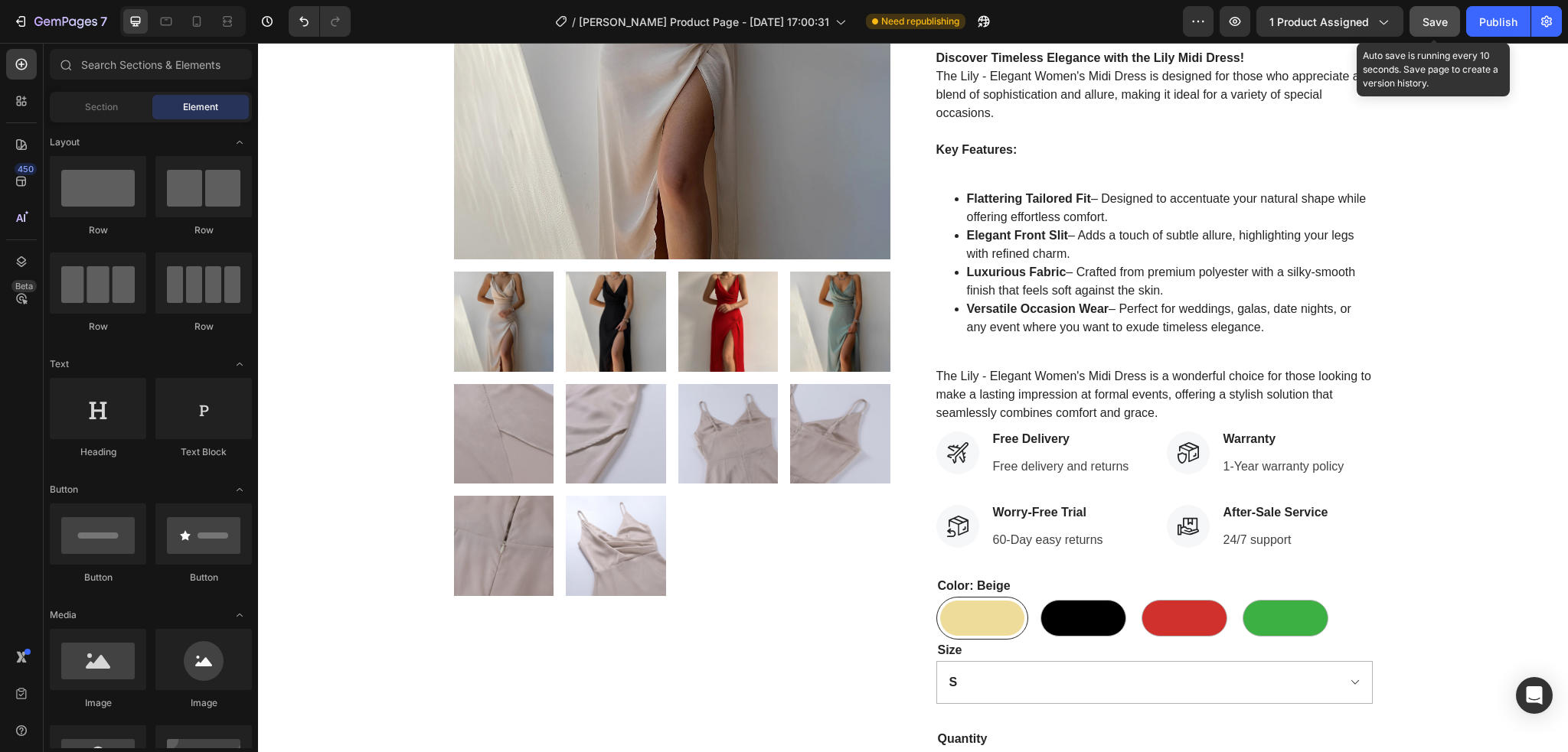
click at [1434, 29] on div "Save" at bounding box center [1435, 22] width 26 height 16
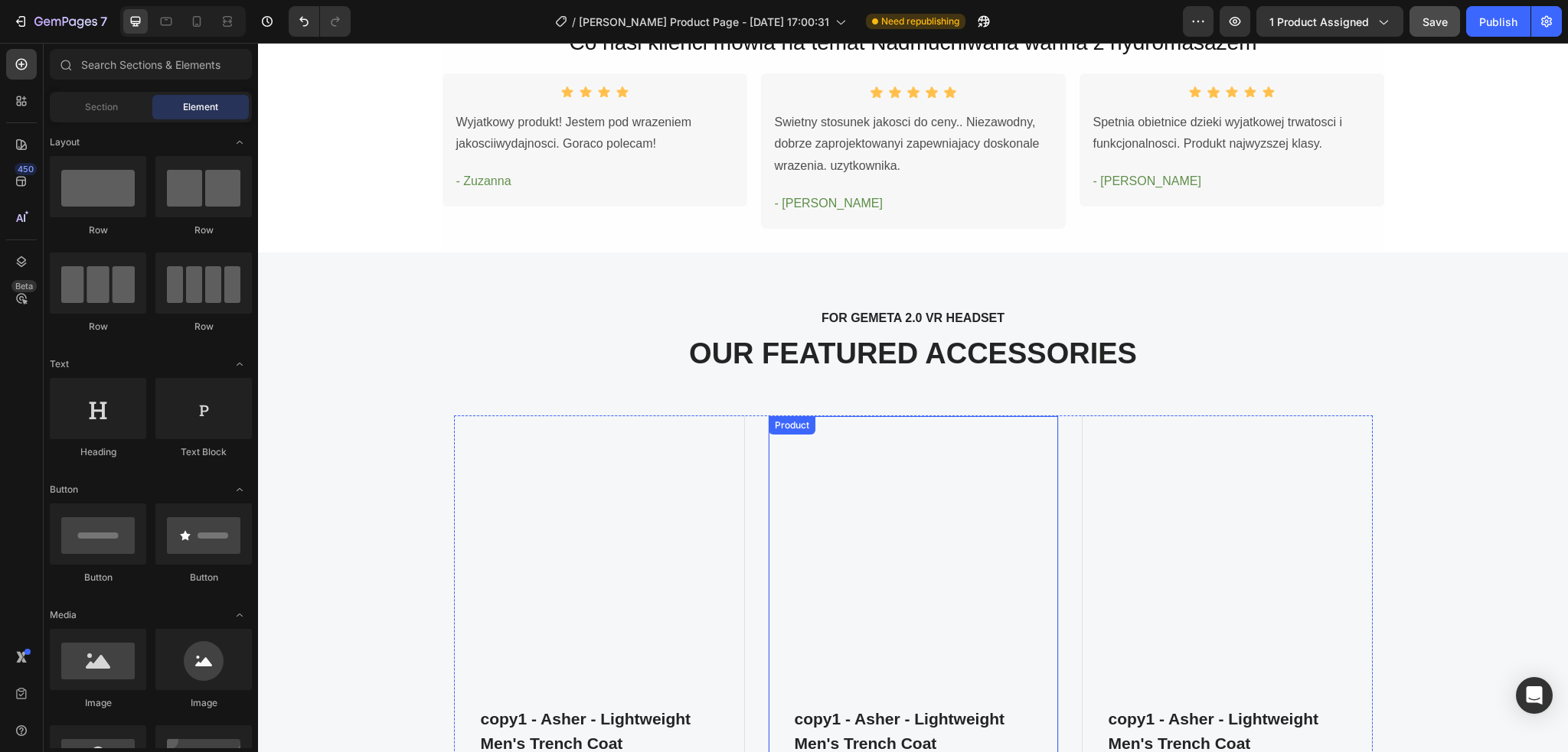
scroll to position [3420, 0]
